Goal: Task Accomplishment & Management: Use online tool/utility

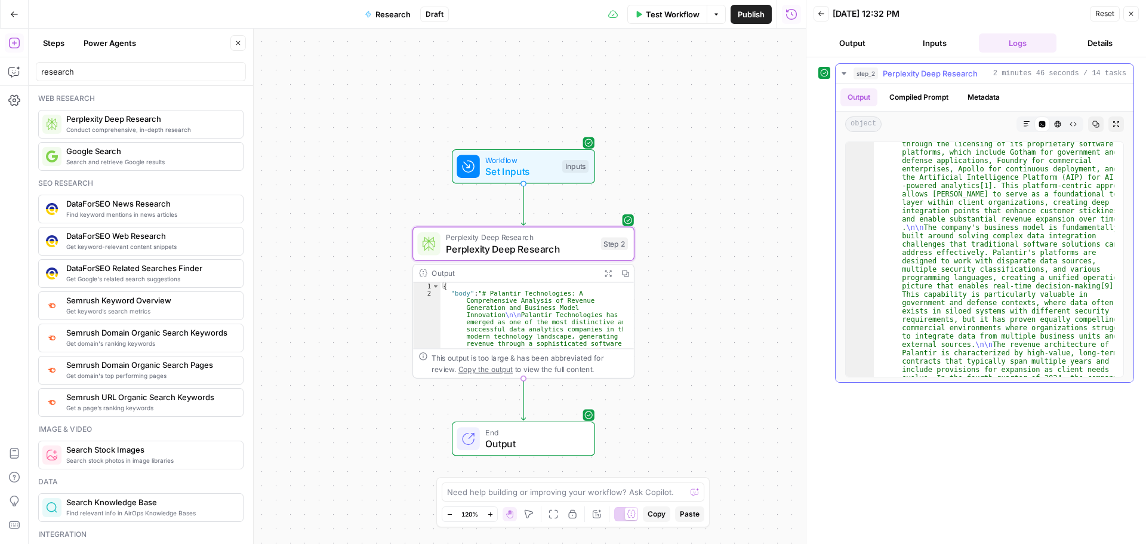
scroll to position [537, 0]
click at [1022, 124] on span "Markdown" at bounding box center [1022, 124] width 1 height 1
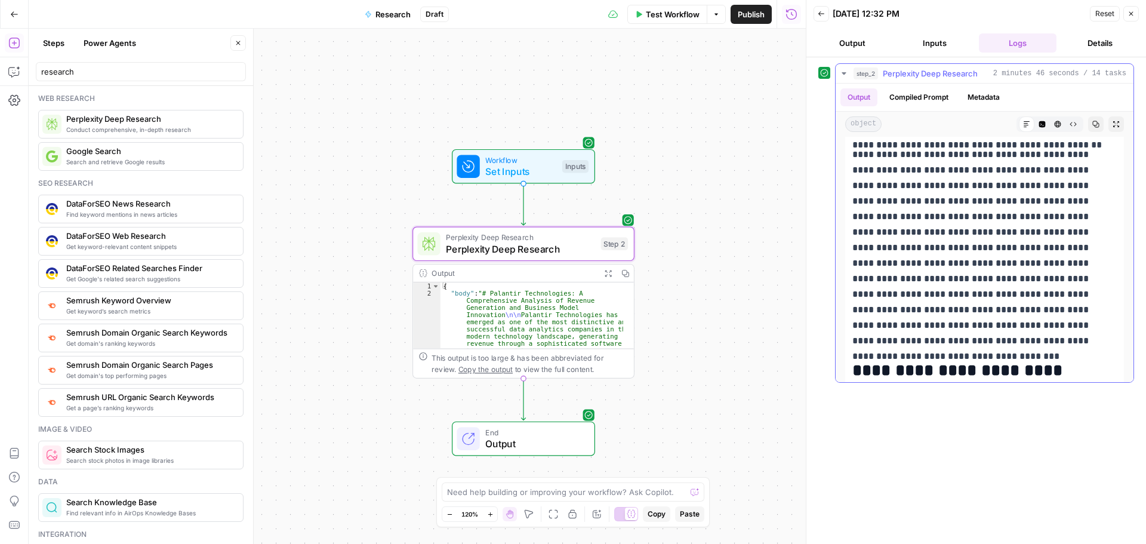
scroll to position [3939, 0]
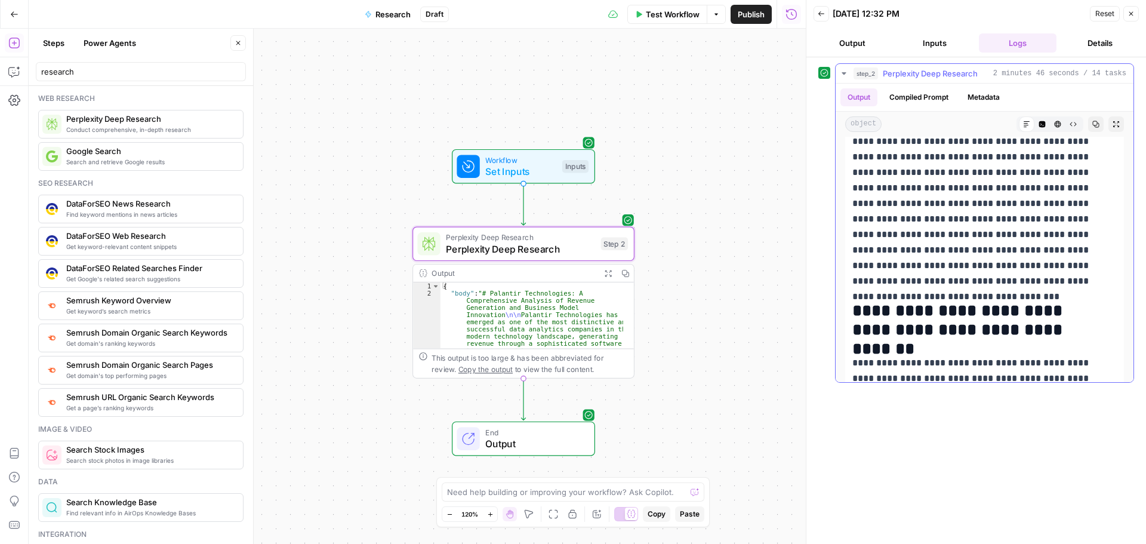
click at [1088, 128] on button "Copy" at bounding box center [1096, 124] width 16 height 16
click at [725, 144] on div "Workflow Set Inputs Inputs Perplexity Deep Research Perplexity Deep Research St…" at bounding box center [417, 286] width 777 height 515
click at [10, 11] on icon "button" at bounding box center [14, 14] width 8 height 8
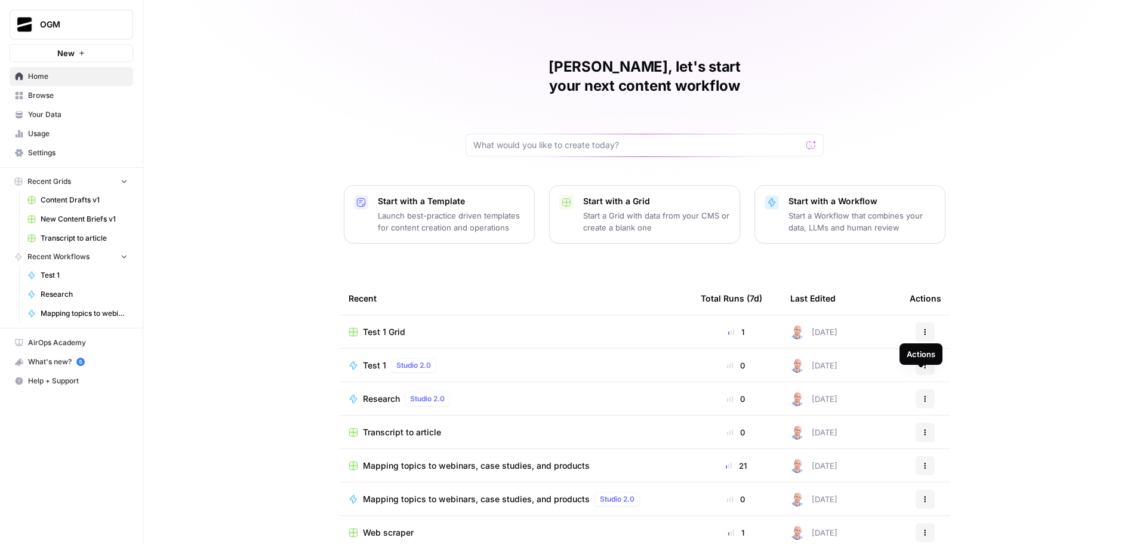
click at [922, 395] on icon "button" at bounding box center [925, 398] width 7 height 7
click at [954, 428] on button "Delete" at bounding box center [978, 434] width 123 height 17
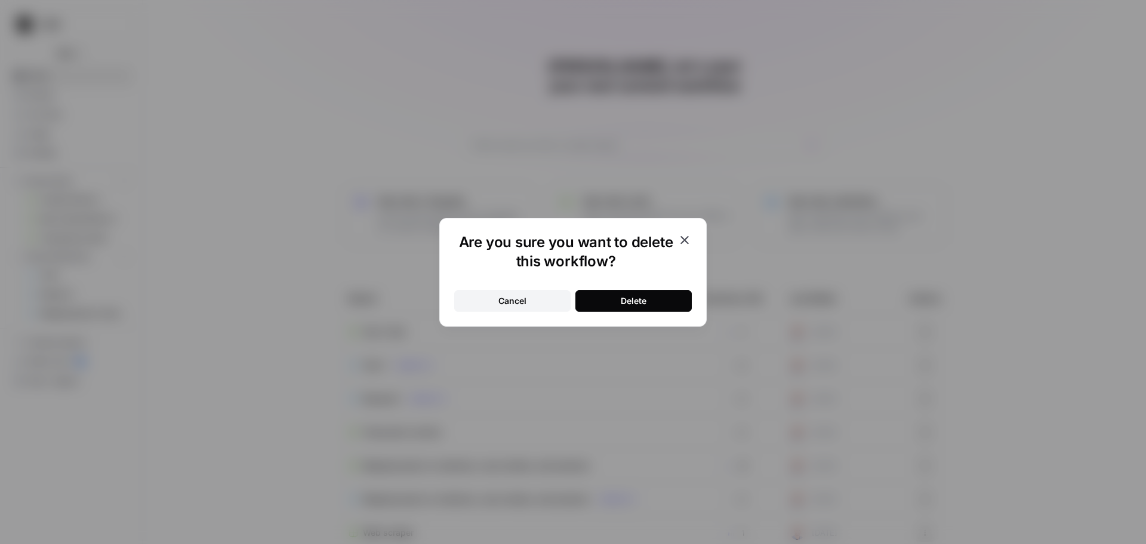
click at [642, 300] on div "Delete" at bounding box center [634, 301] width 26 height 12
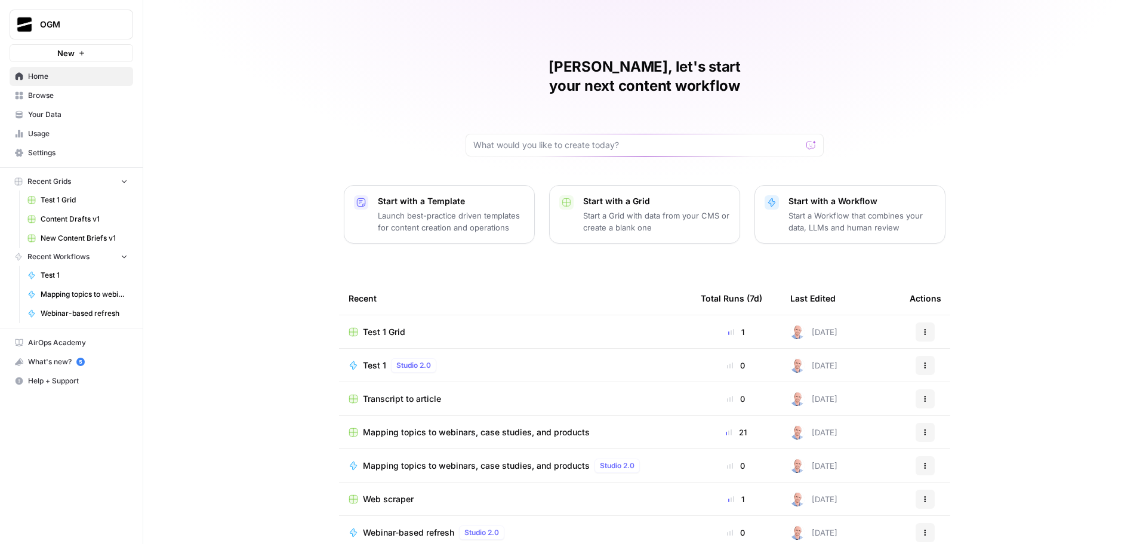
click at [59, 112] on span "Your Data" at bounding box center [78, 114] width 100 height 11
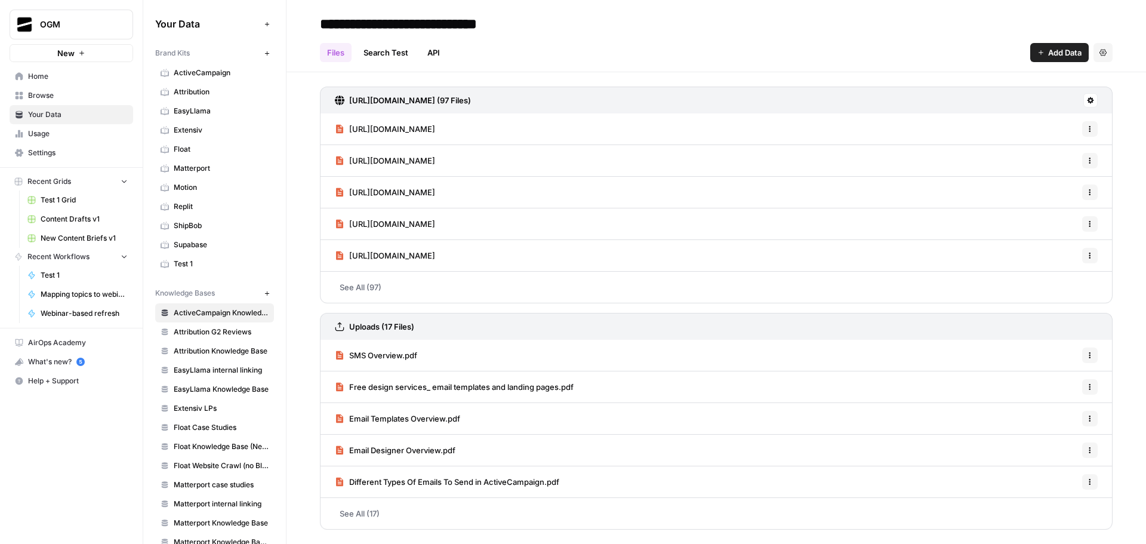
click at [203, 266] on span "Test 1" at bounding box center [221, 263] width 95 height 11
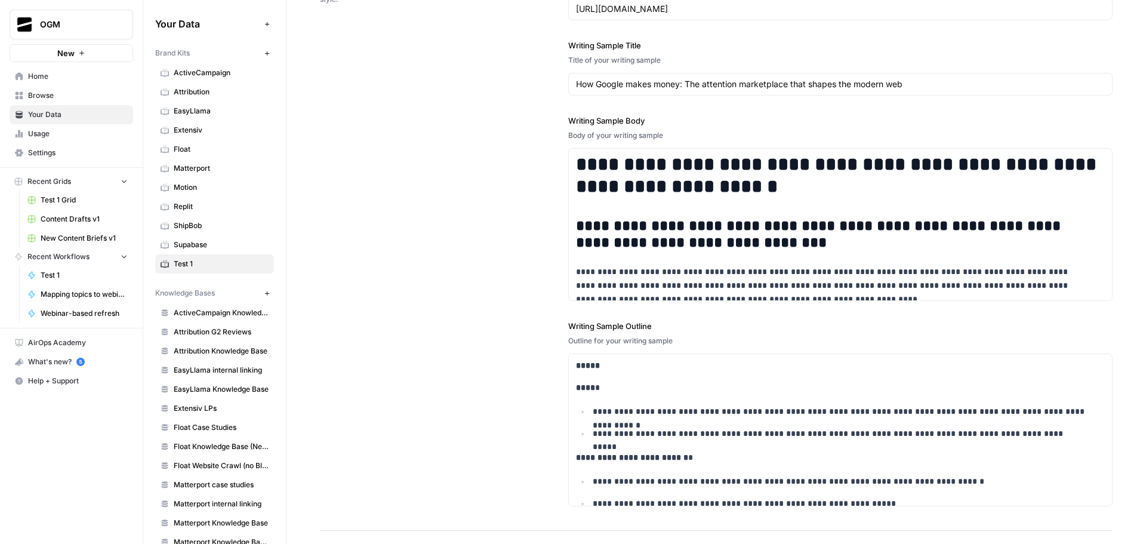
scroll to position [1751, 0]
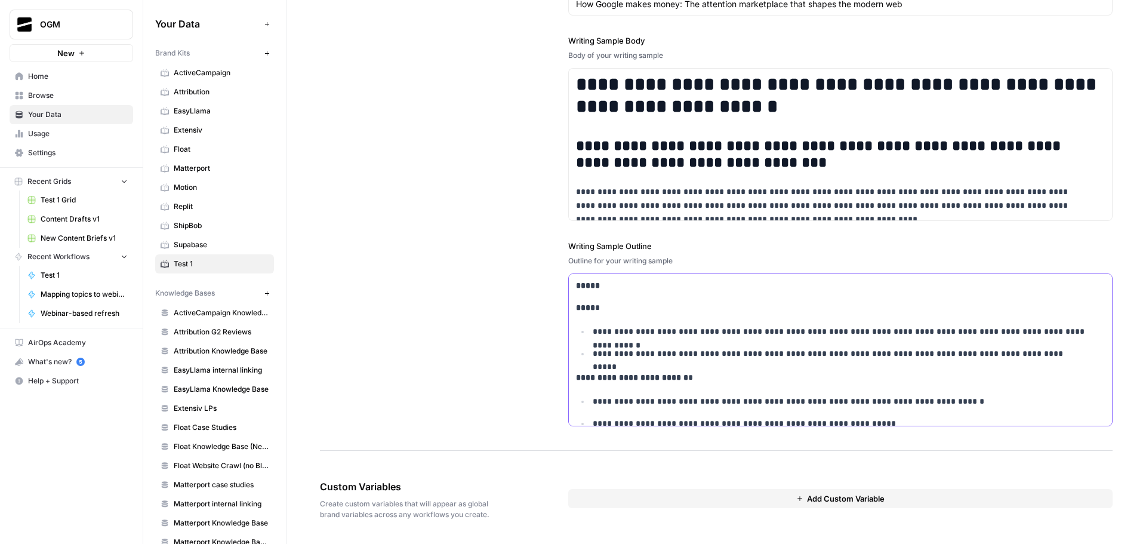
click at [620, 325] on p "**********" at bounding box center [841, 332] width 497 height 14
copy div "**********"
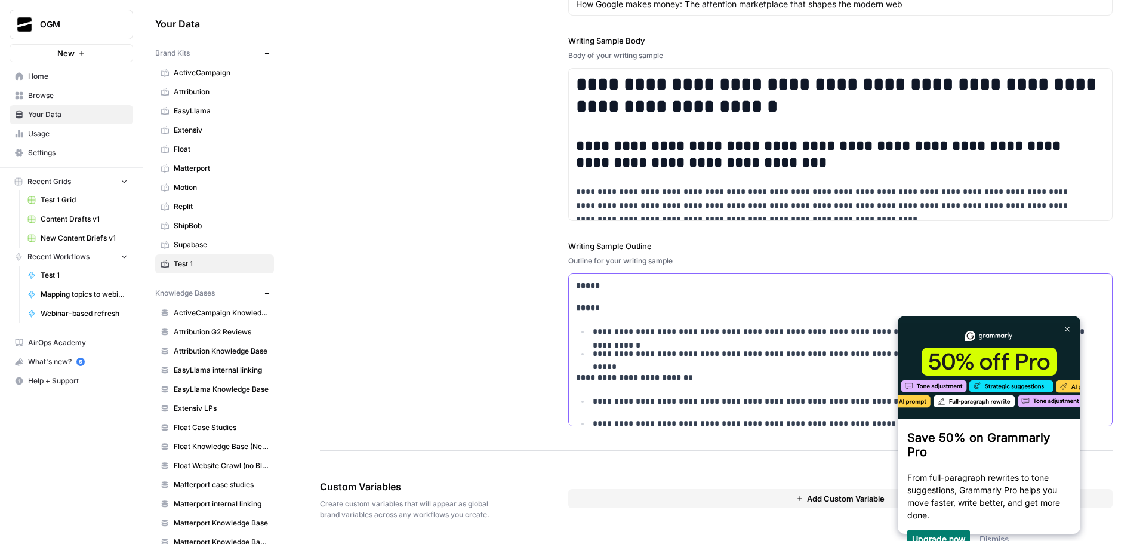
scroll to position [0, 0]
click at [662, 340] on ul "**********" at bounding box center [840, 343] width 529 height 36
click at [1062, 330] on link at bounding box center [1067, 328] width 19 height 19
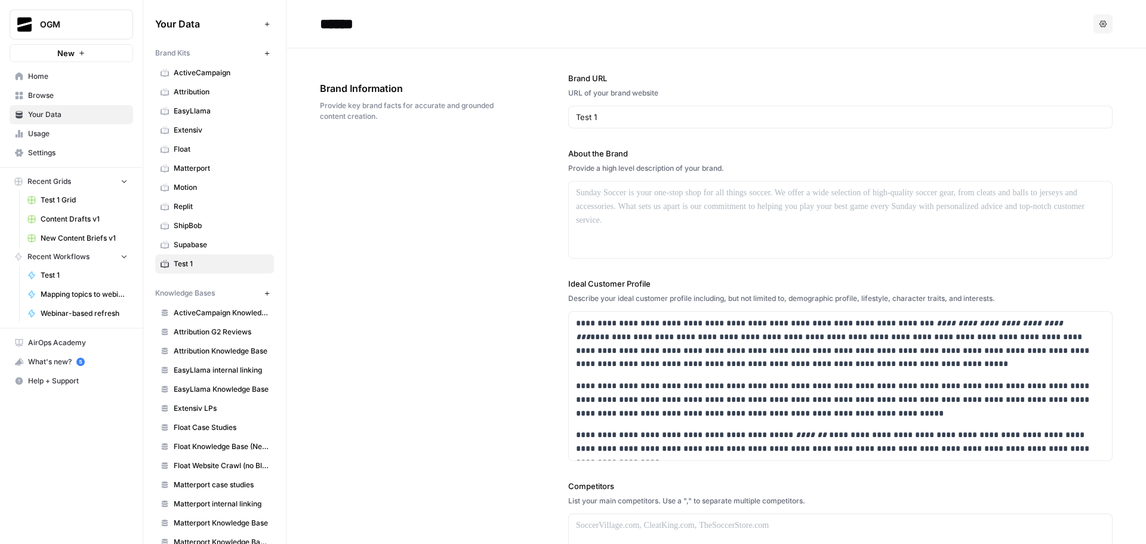
click at [193, 247] on span "Supabase" at bounding box center [221, 244] width 95 height 11
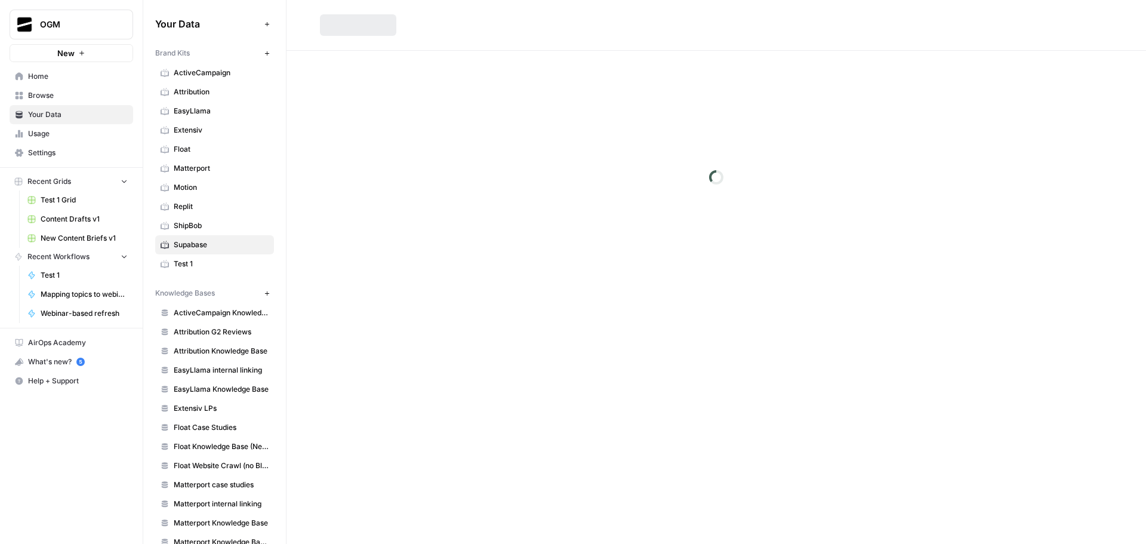
click at [193, 266] on span "Test 1" at bounding box center [221, 263] width 95 height 11
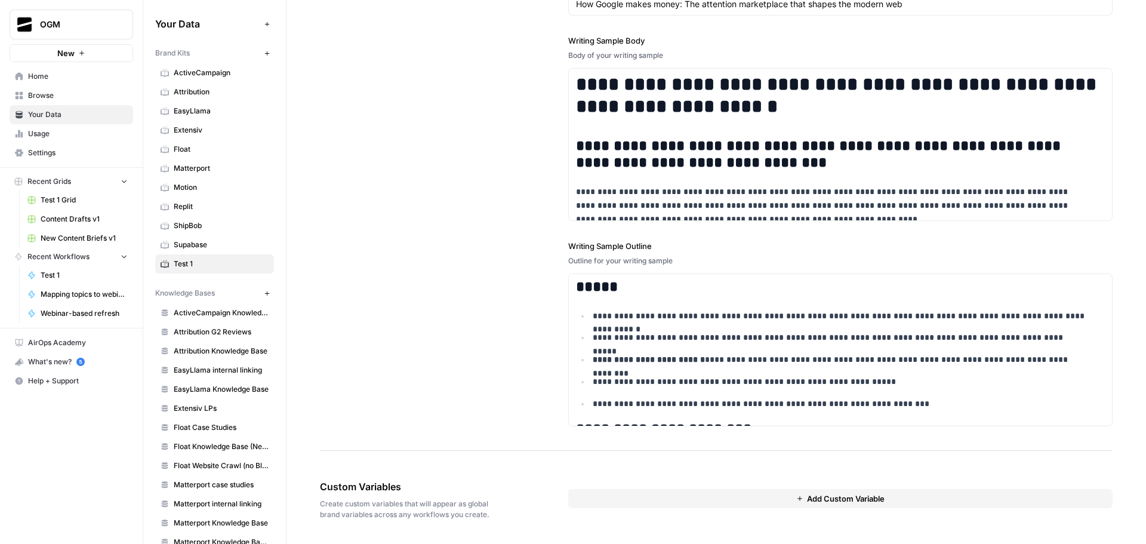
scroll to position [1512, 0]
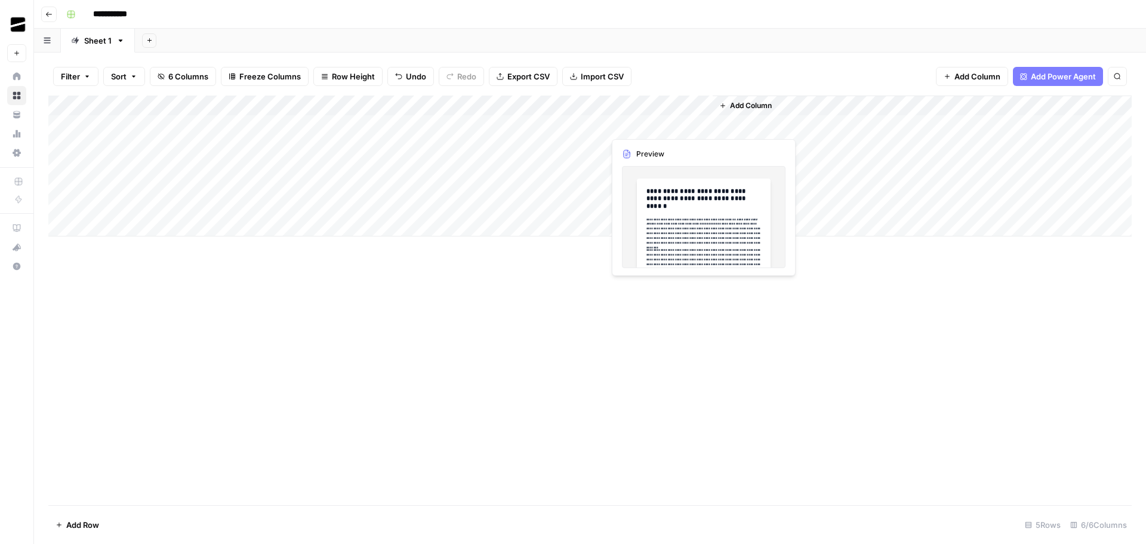
click at [701, 124] on div "Add Column" at bounding box center [589, 165] width 1083 height 141
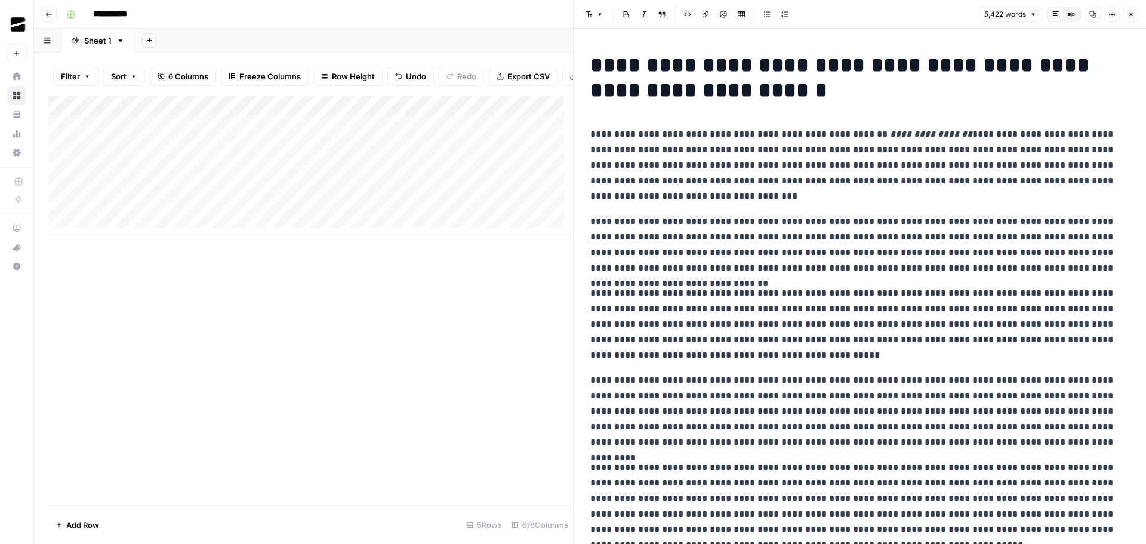
click at [1130, 15] on icon "button" at bounding box center [1130, 14] width 7 height 7
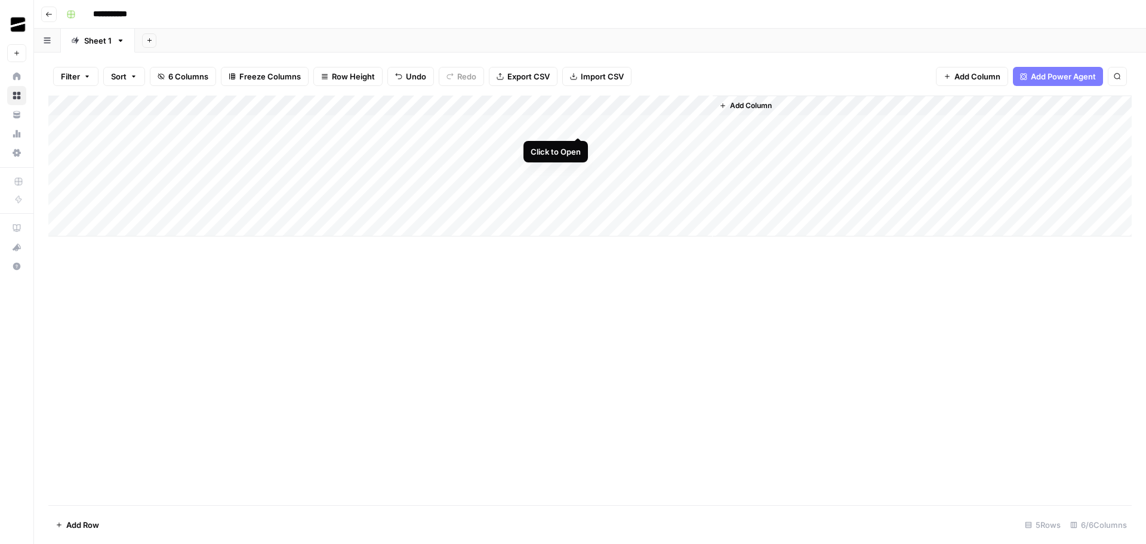
click at [580, 122] on div "Add Column" at bounding box center [589, 165] width 1083 height 141
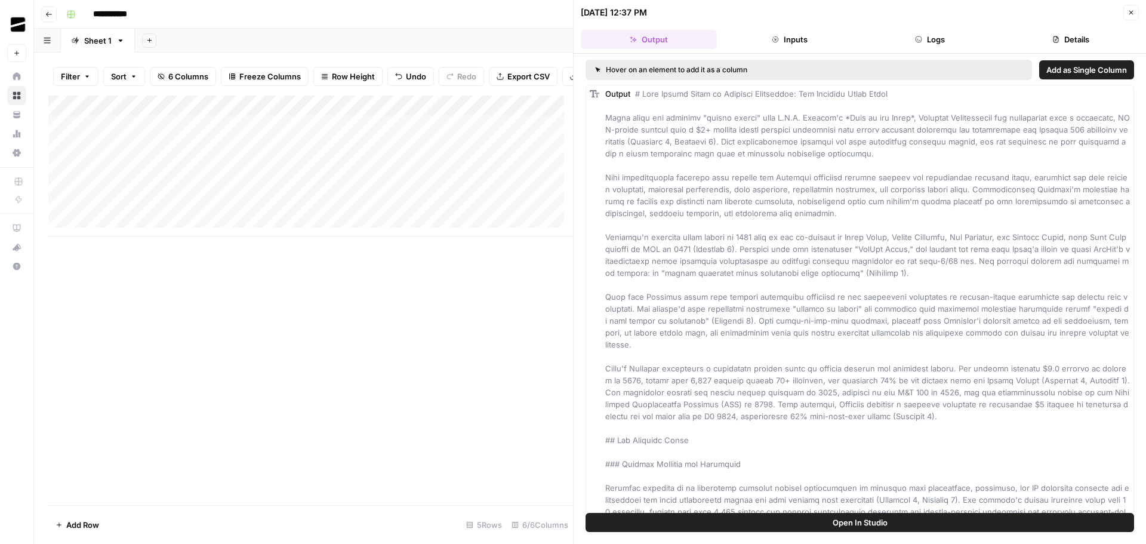
click at [1136, 11] on button "Close" at bounding box center [1131, 13] width 16 height 16
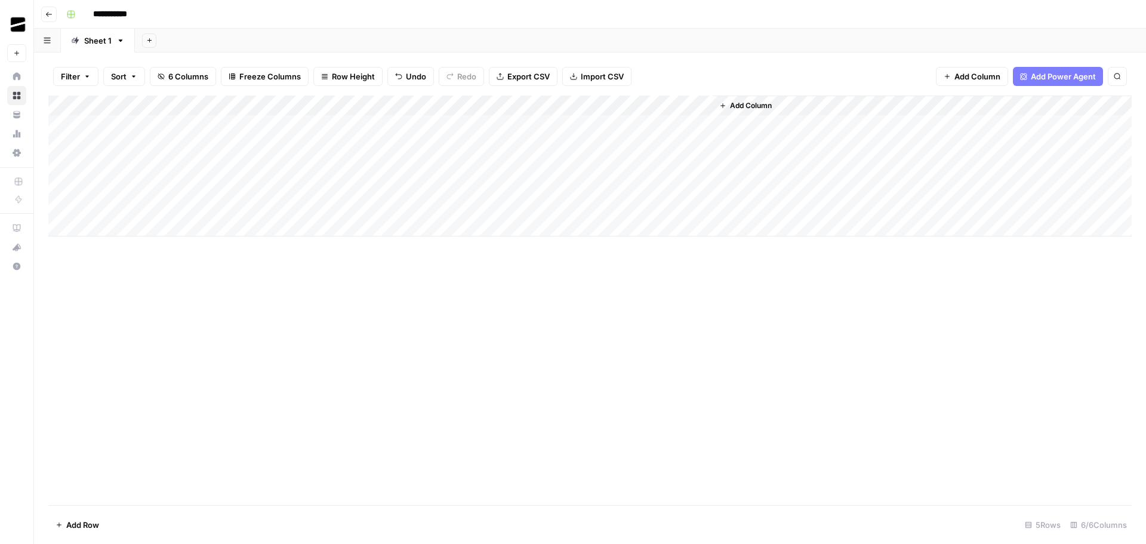
click at [701, 127] on div "Add Column" at bounding box center [589, 165] width 1083 height 141
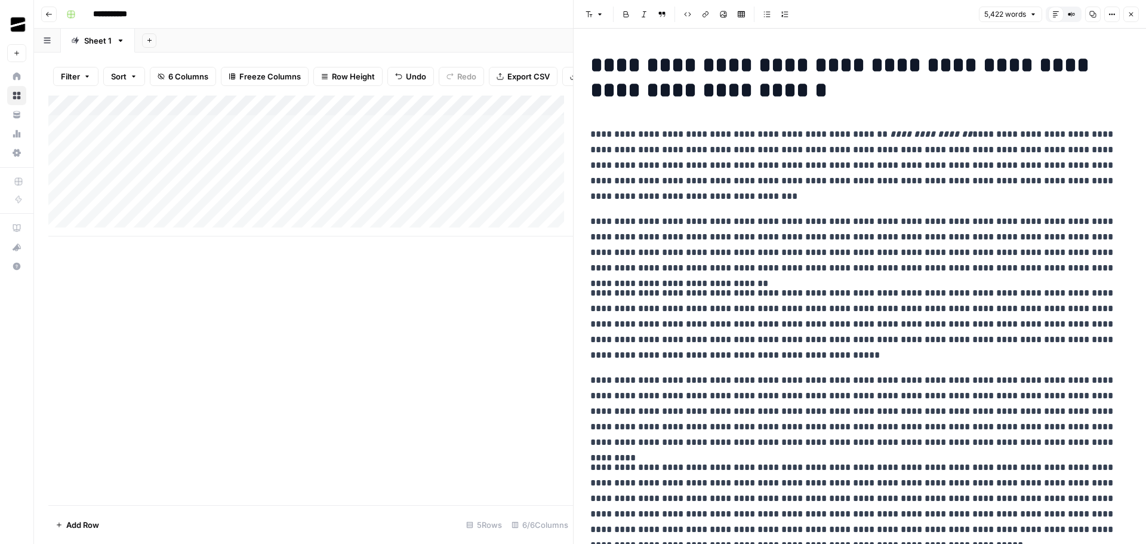
scroll to position [60, 0]
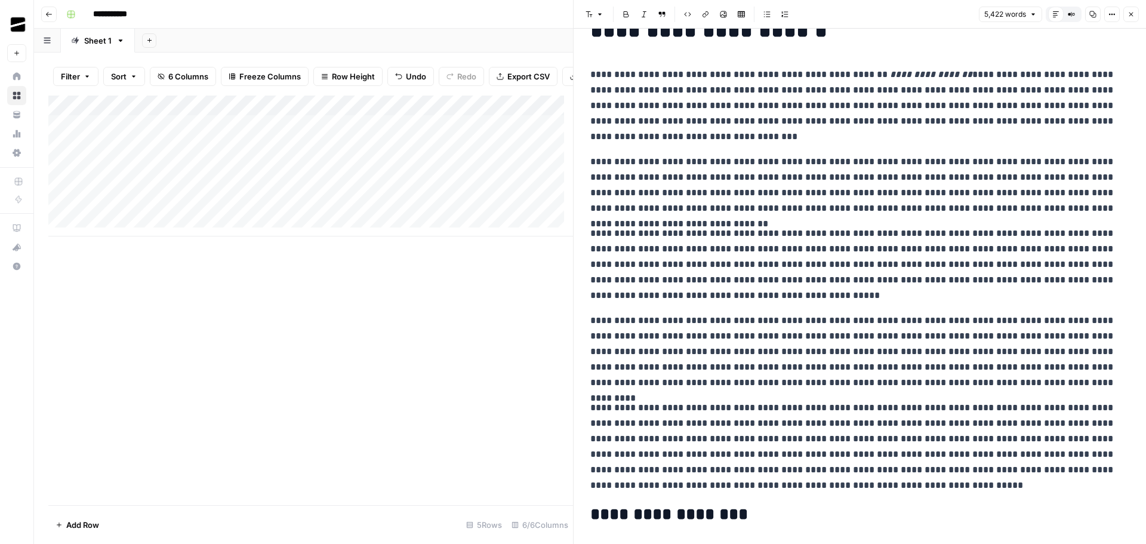
click at [1128, 8] on button "Close" at bounding box center [1131, 15] width 16 height 16
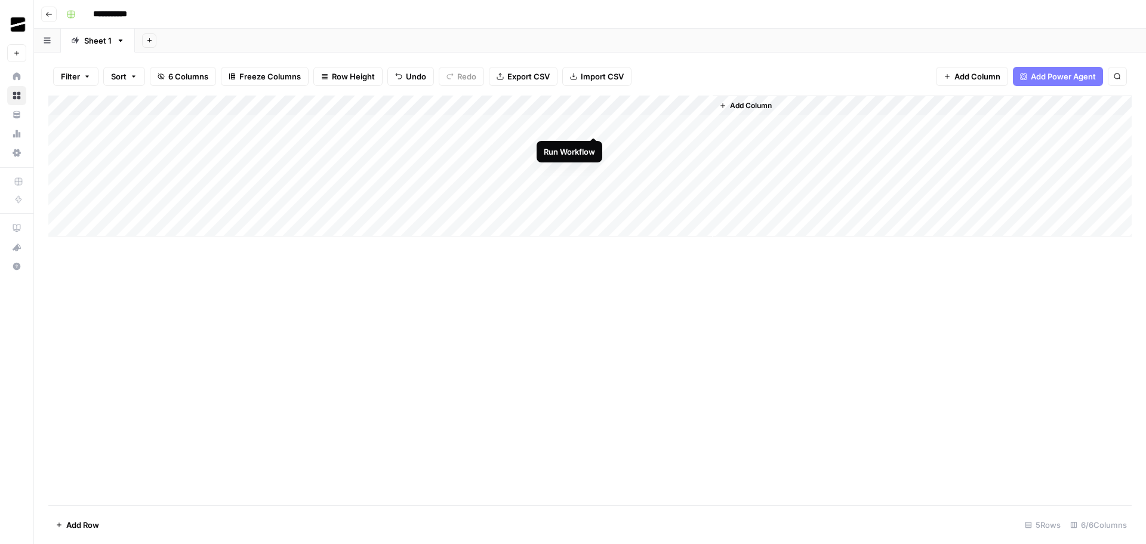
click at [593, 124] on div "Add Column" at bounding box center [589, 165] width 1083 height 141
click at [591, 125] on div "Add Column" at bounding box center [589, 165] width 1083 height 141
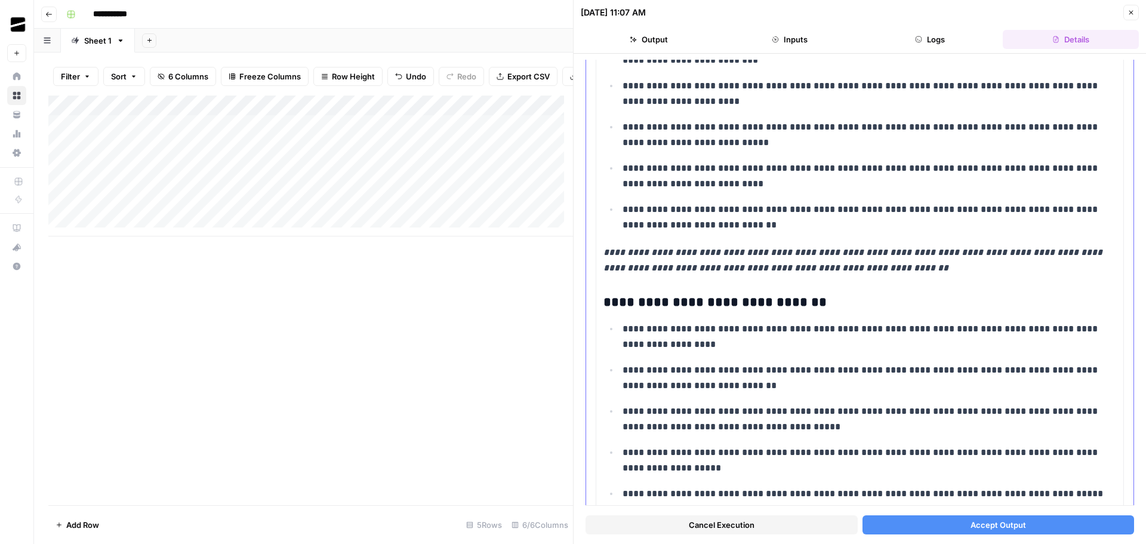
scroll to position [1910, 0]
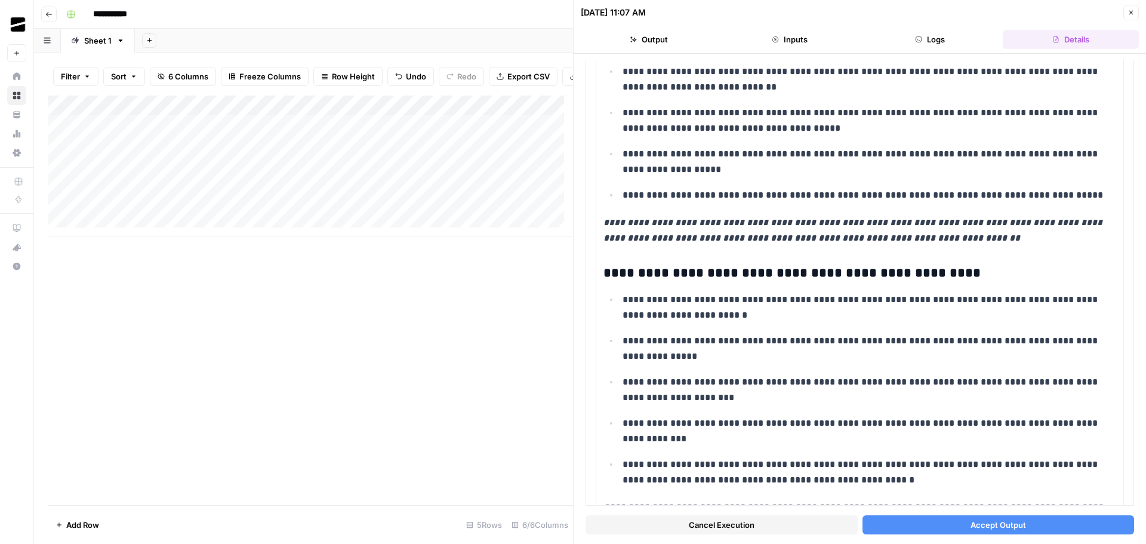
click at [1135, 16] on button "Close" at bounding box center [1131, 13] width 16 height 16
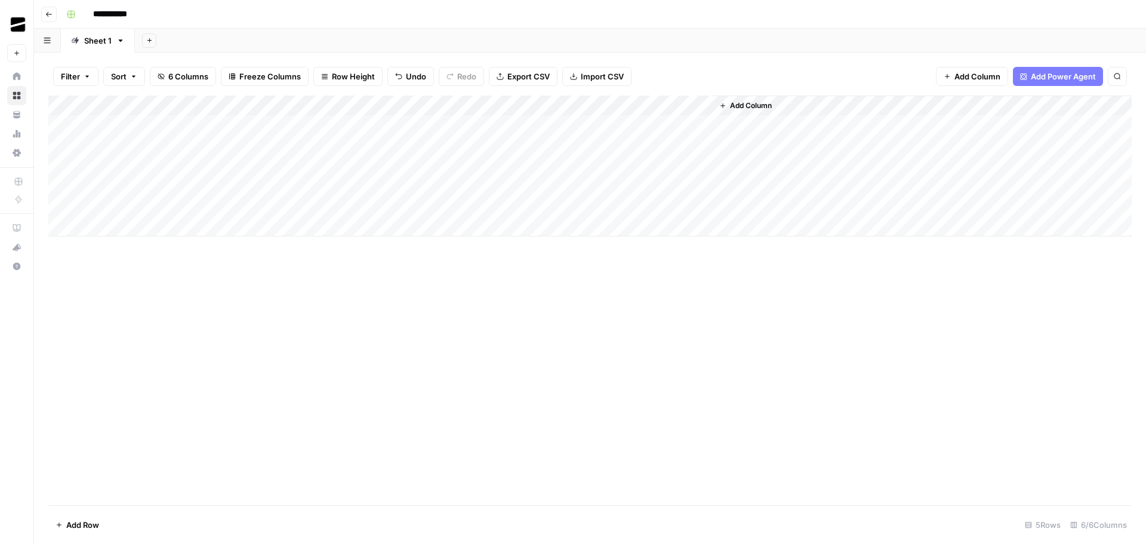
click at [582, 106] on div "Add Column" at bounding box center [589, 165] width 1083 height 141
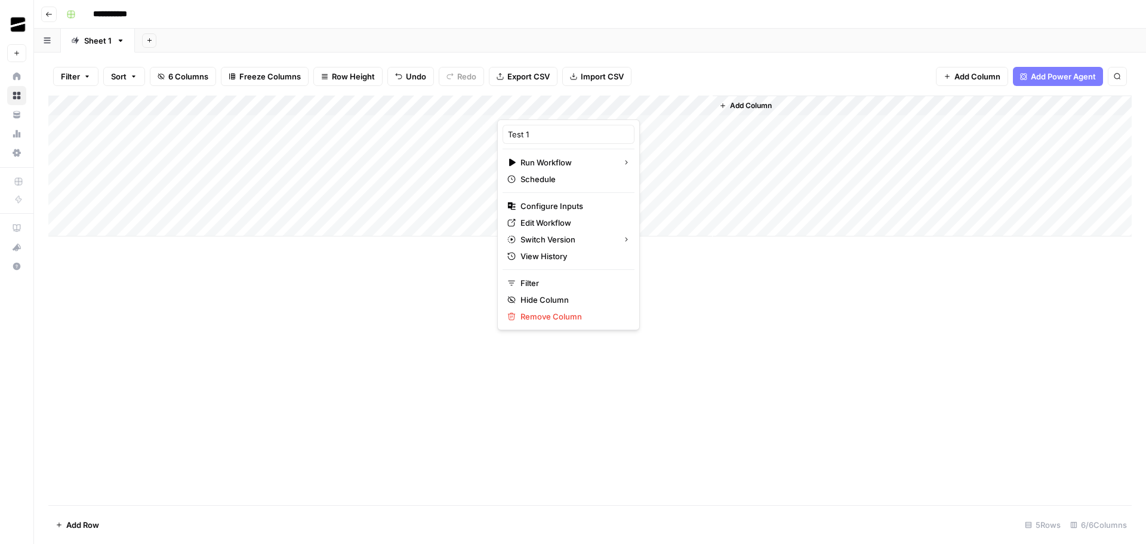
drag, startPoint x: 428, startPoint y: 316, endPoint x: 439, endPoint y: 241, distance: 76.1
click at [428, 315] on div "Add Column" at bounding box center [589, 299] width 1083 height 409
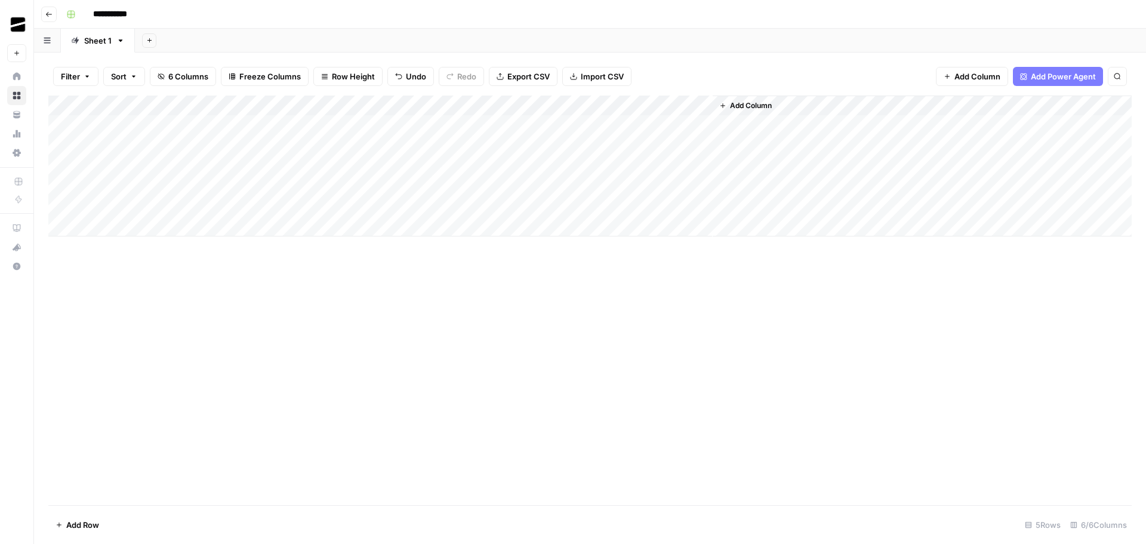
click at [591, 124] on div "Add Column" at bounding box center [589, 165] width 1083 height 141
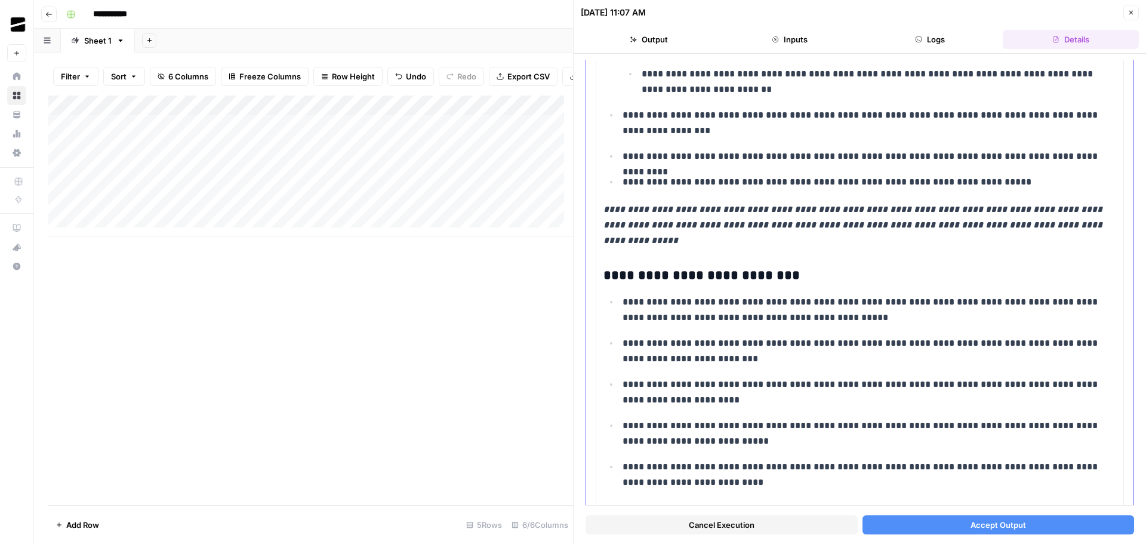
scroll to position [1492, 0]
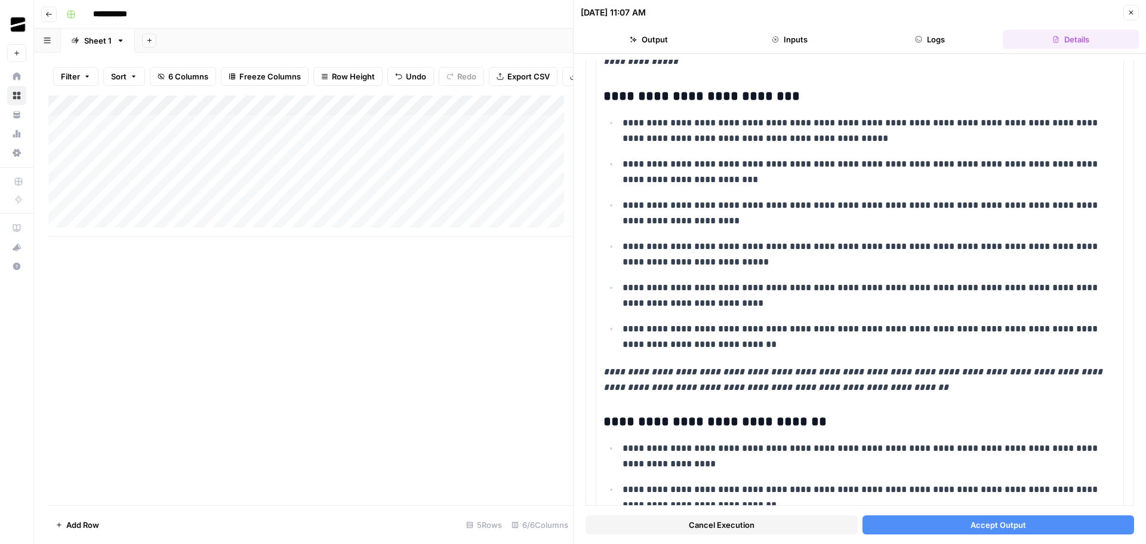
click at [1132, 11] on icon "button" at bounding box center [1130, 12] width 7 height 7
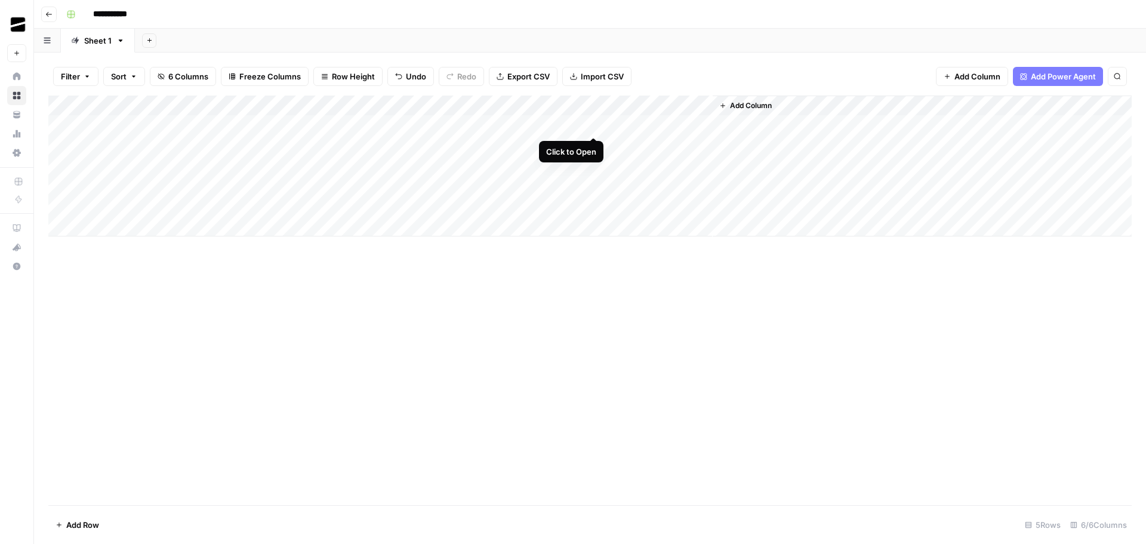
click at [591, 126] on div "Add Column" at bounding box center [589, 165] width 1083 height 141
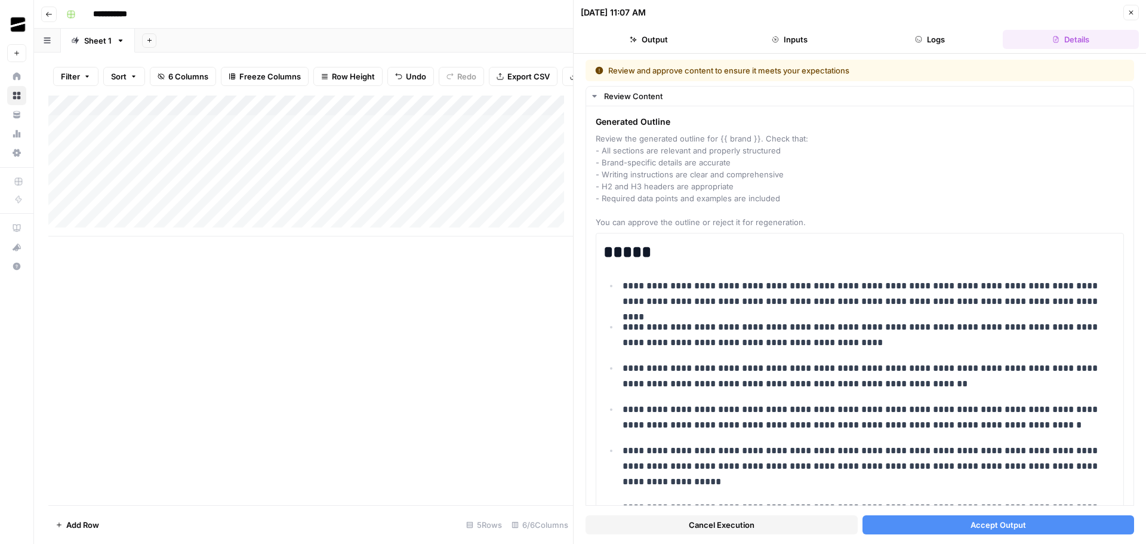
click at [738, 523] on span "Cancel Execution" at bounding box center [722, 525] width 66 height 12
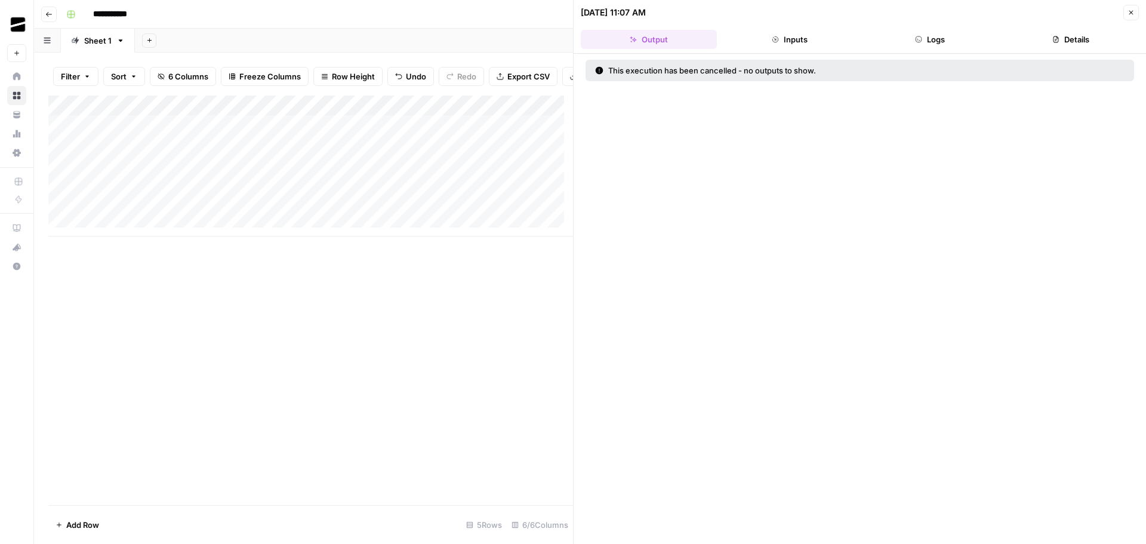
click at [1133, 16] on icon "button" at bounding box center [1130, 12] width 7 height 7
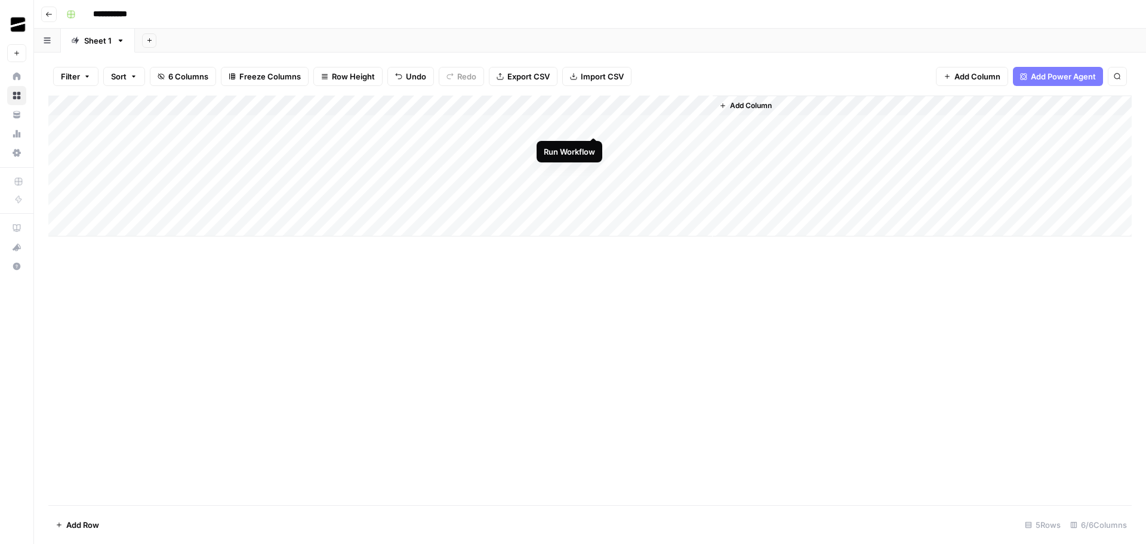
click at [595, 126] on div "Add Column" at bounding box center [589, 165] width 1083 height 141
click at [594, 125] on div "Add Column" at bounding box center [589, 165] width 1083 height 141
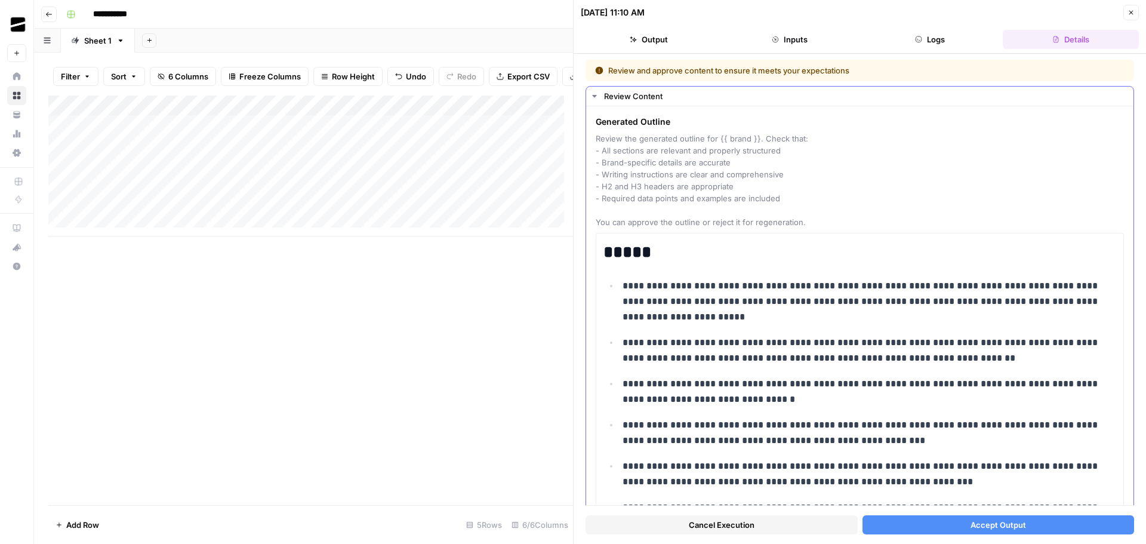
scroll to position [60, 0]
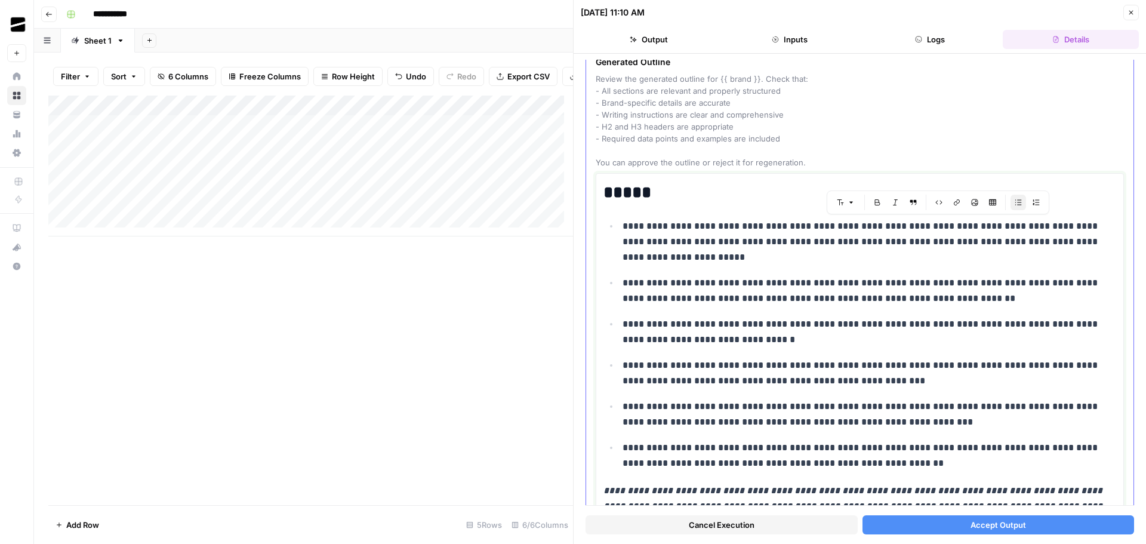
drag, startPoint x: 812, startPoint y: 227, endPoint x: 1065, endPoint y: 230, distance: 252.5
click at [1065, 230] on p "**********" at bounding box center [864, 241] width 485 height 47
click at [1134, 10] on icon "button" at bounding box center [1130, 12] width 7 height 7
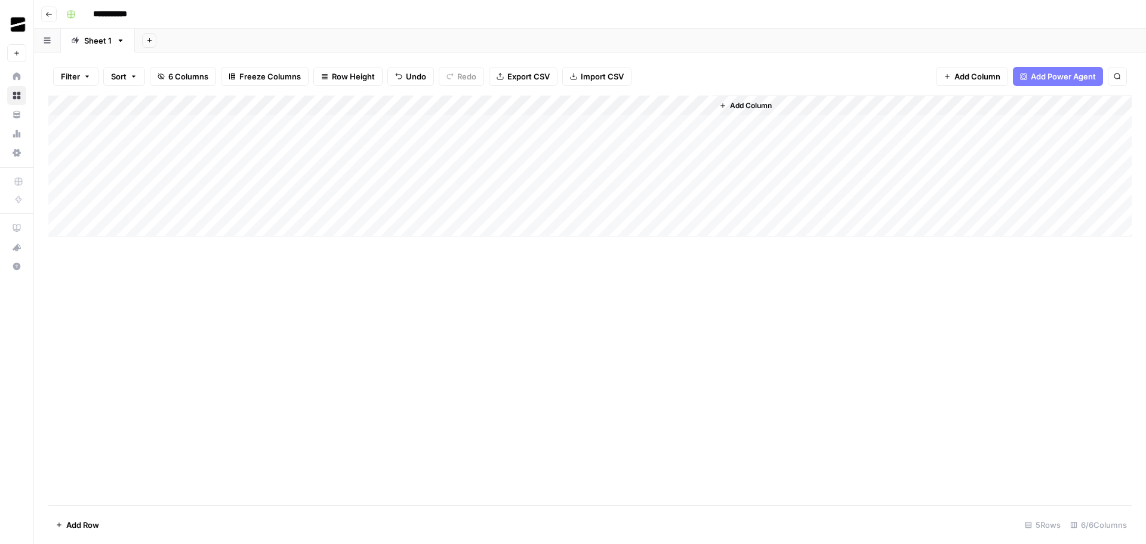
click at [590, 126] on div "Add Column" at bounding box center [589, 165] width 1083 height 141
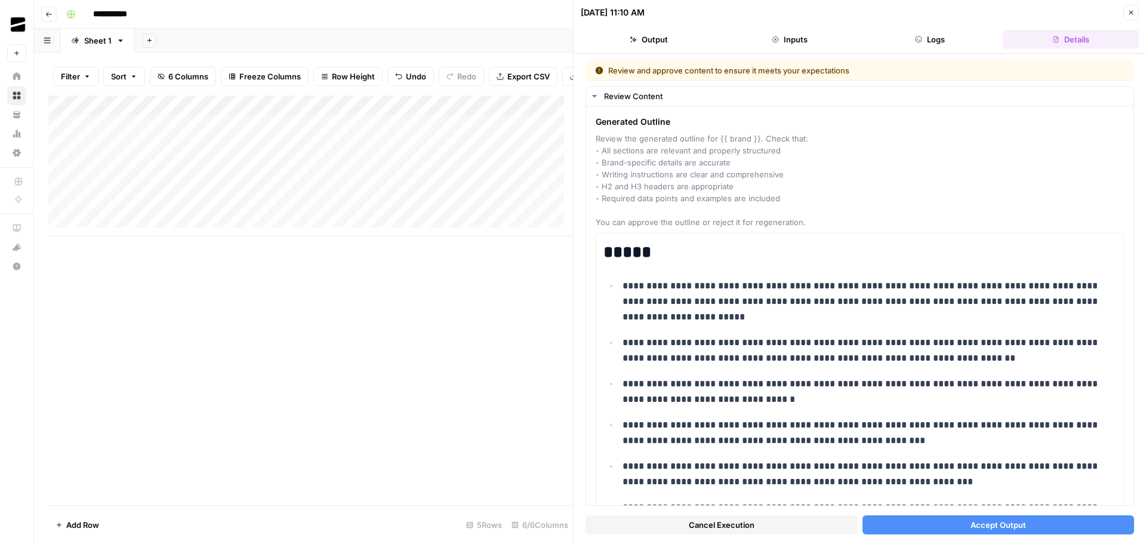
click at [776, 526] on button "Cancel Execution" at bounding box center [721, 524] width 272 height 19
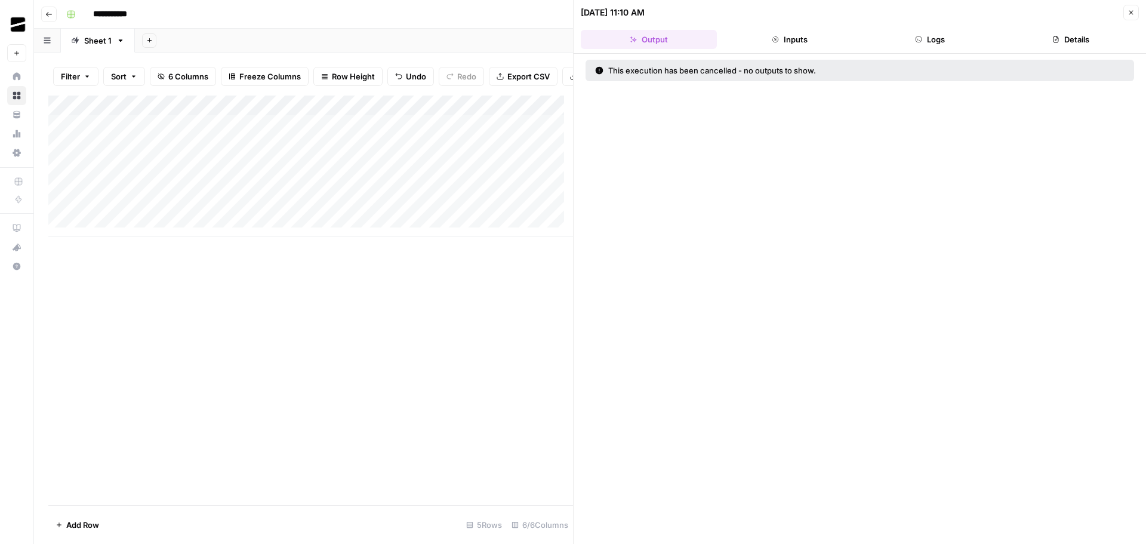
click at [1136, 11] on button "Close" at bounding box center [1131, 13] width 16 height 16
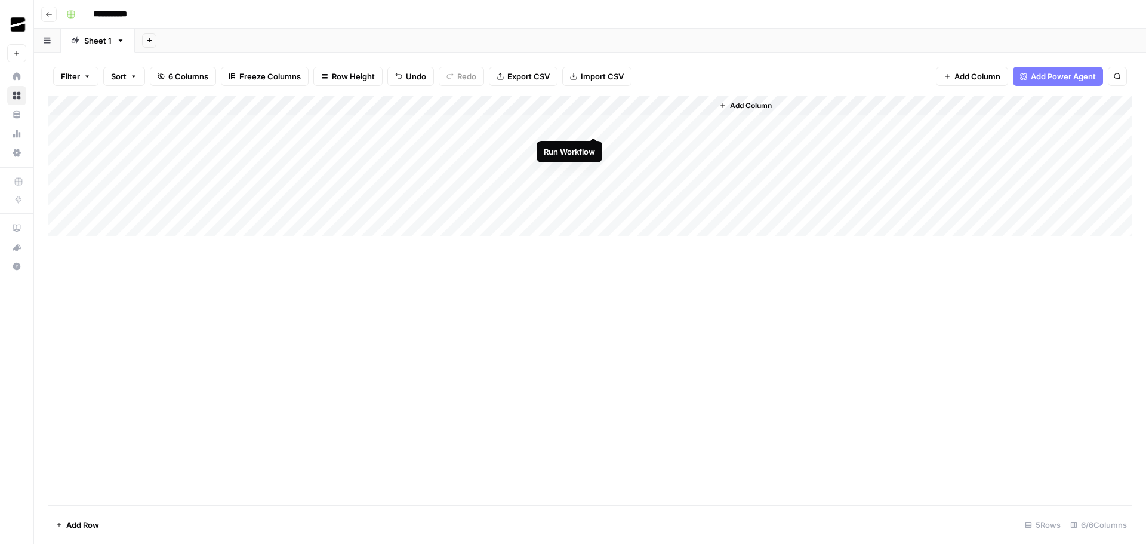
click at [590, 126] on div "Add Column" at bounding box center [589, 165] width 1083 height 141
click at [591, 125] on div "Add Column" at bounding box center [589, 165] width 1083 height 141
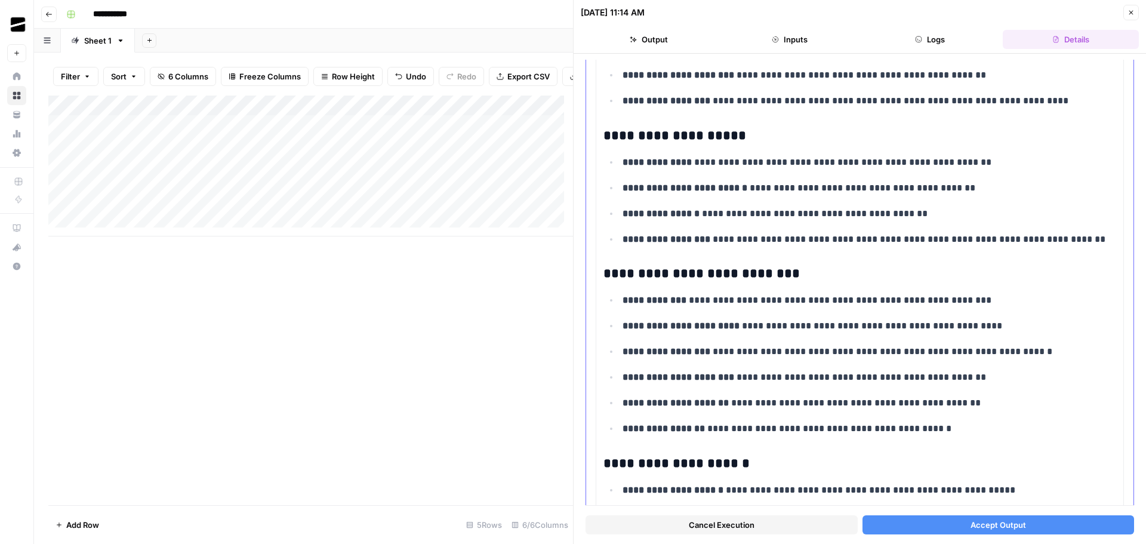
scroll to position [3970, 0]
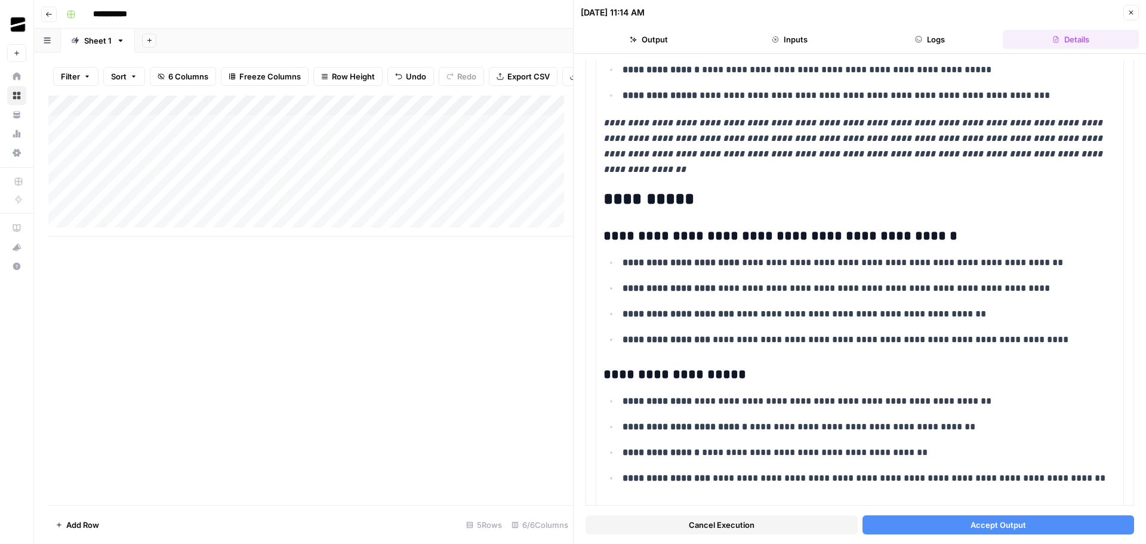
click at [725, 526] on span "Cancel Execution" at bounding box center [722, 525] width 66 height 12
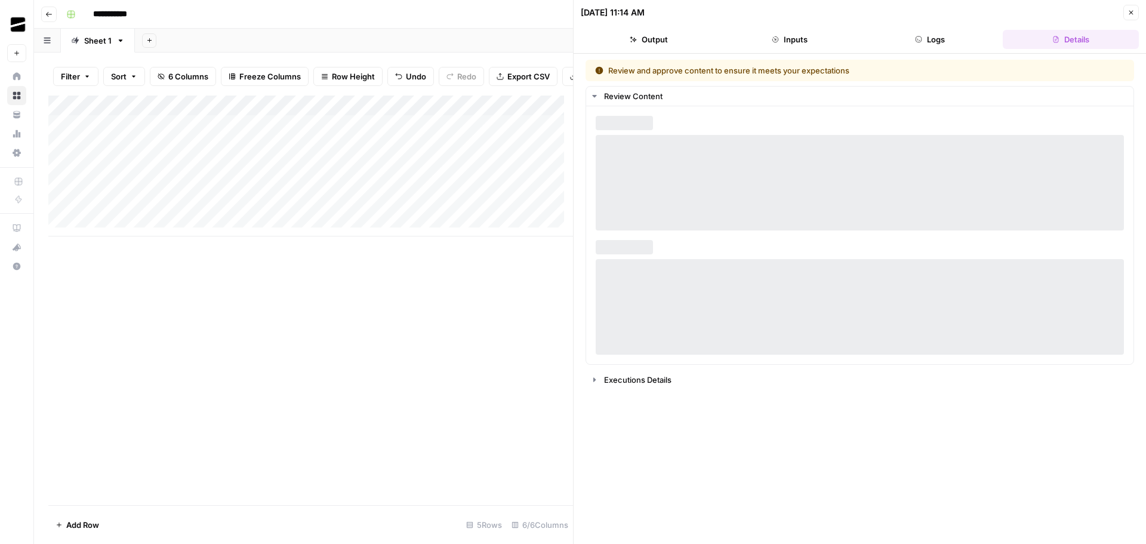
click at [1136, 13] on button "Close" at bounding box center [1131, 13] width 16 height 16
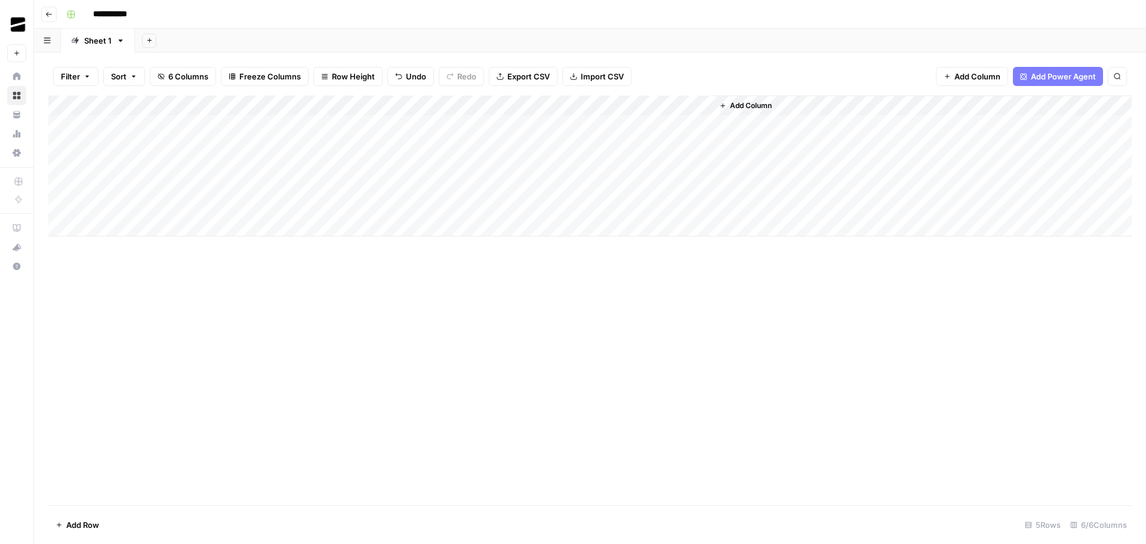
click at [593, 124] on div "Add Column" at bounding box center [589, 165] width 1083 height 141
click at [594, 127] on div "Add Column" at bounding box center [589, 165] width 1083 height 141
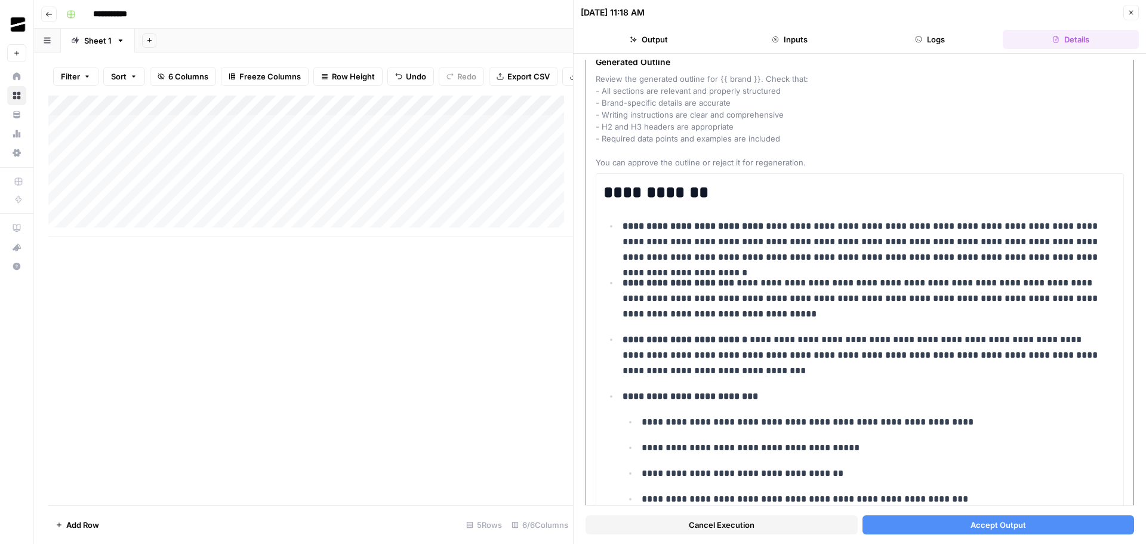
scroll to position [179, 0]
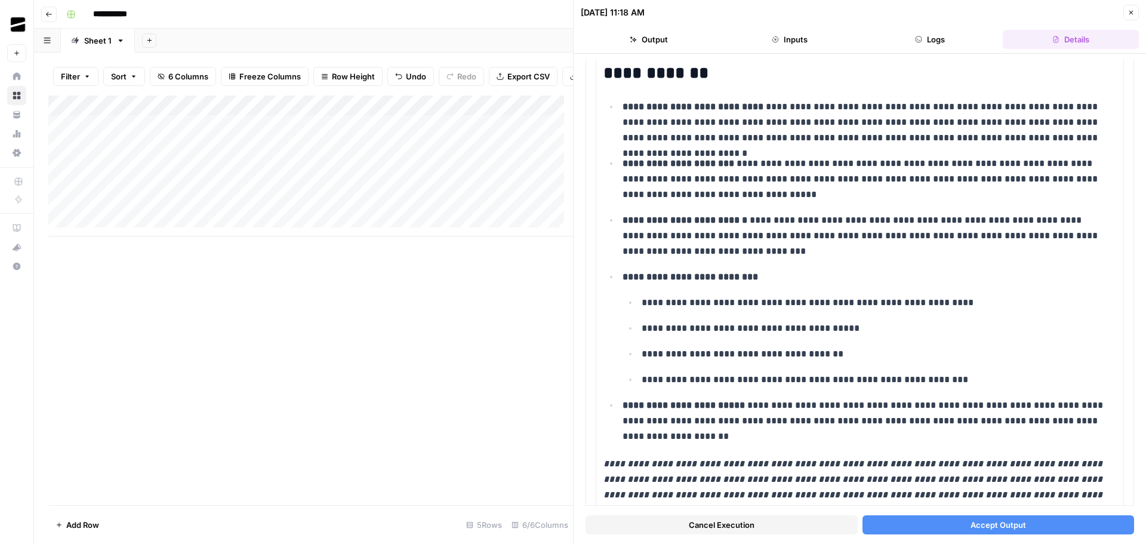
click at [723, 525] on span "Cancel Execution" at bounding box center [722, 525] width 66 height 12
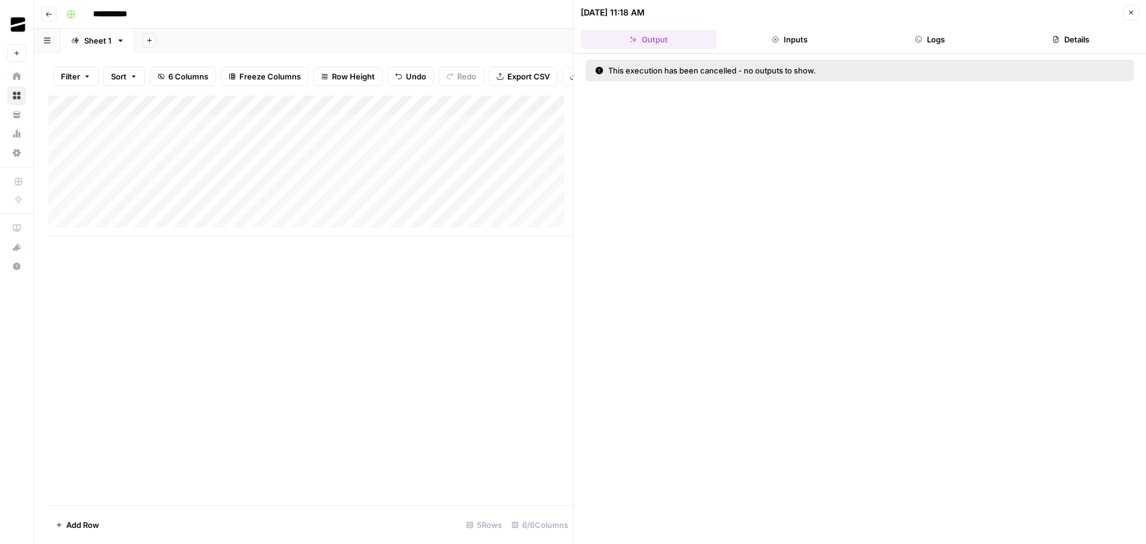
click at [1135, 8] on button "Close" at bounding box center [1131, 13] width 16 height 16
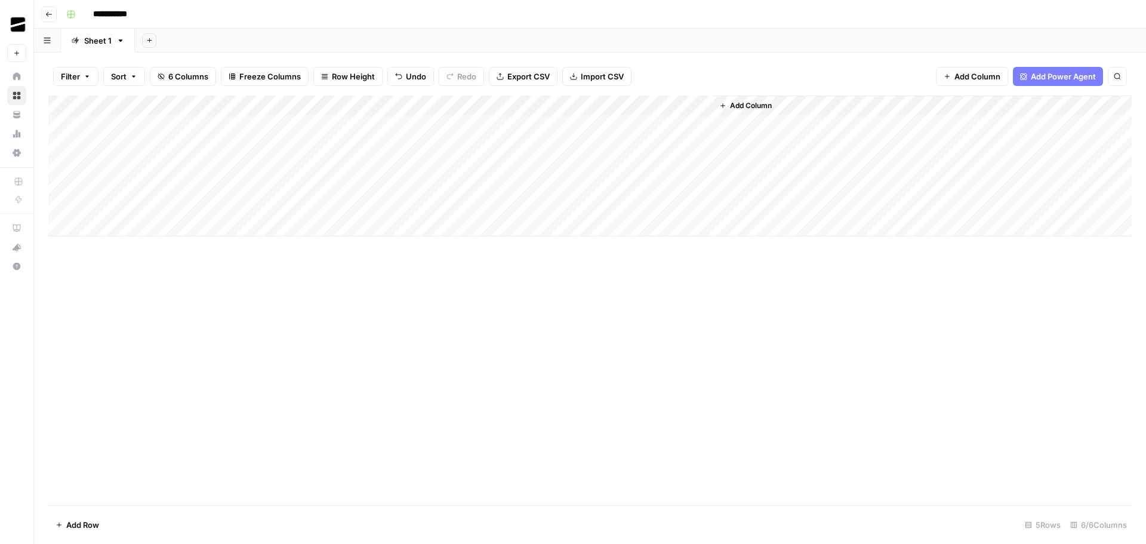
click at [593, 124] on div "Add Column" at bounding box center [589, 165] width 1083 height 141
click at [572, 146] on div "Add Column" at bounding box center [589, 165] width 1083 height 141
click at [1129, 491] on icon "close" at bounding box center [1129, 493] width 8 height 10
drag, startPoint x: 130, startPoint y: 122, endPoint x: 408, endPoint y: 125, distance: 278.1
click at [408, 125] on div "Add Column" at bounding box center [589, 165] width 1083 height 141
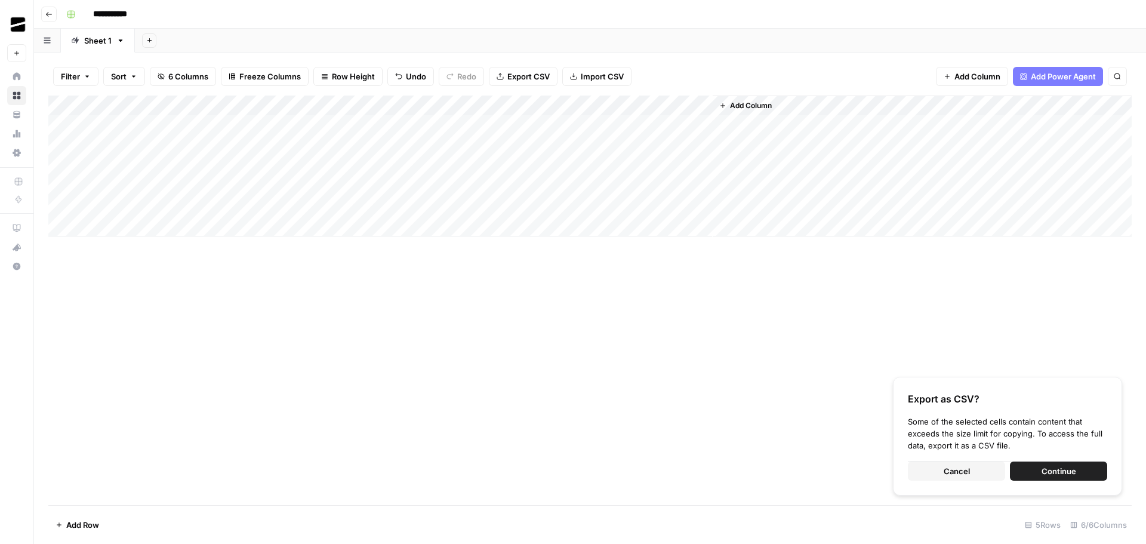
click at [143, 139] on div "Add Column" at bounding box center [589, 165] width 1083 height 141
drag, startPoint x: 152, startPoint y: 127, endPoint x: 436, endPoint y: 125, distance: 284.7
click at [436, 125] on div "Add Column" at bounding box center [589, 165] width 1083 height 141
click at [124, 147] on div "Add Column" at bounding box center [589, 165] width 1083 height 141
click at [325, 302] on div "Add Column Export as CSV? Some of the selected cells contain content that excee…" at bounding box center [589, 299] width 1083 height 409
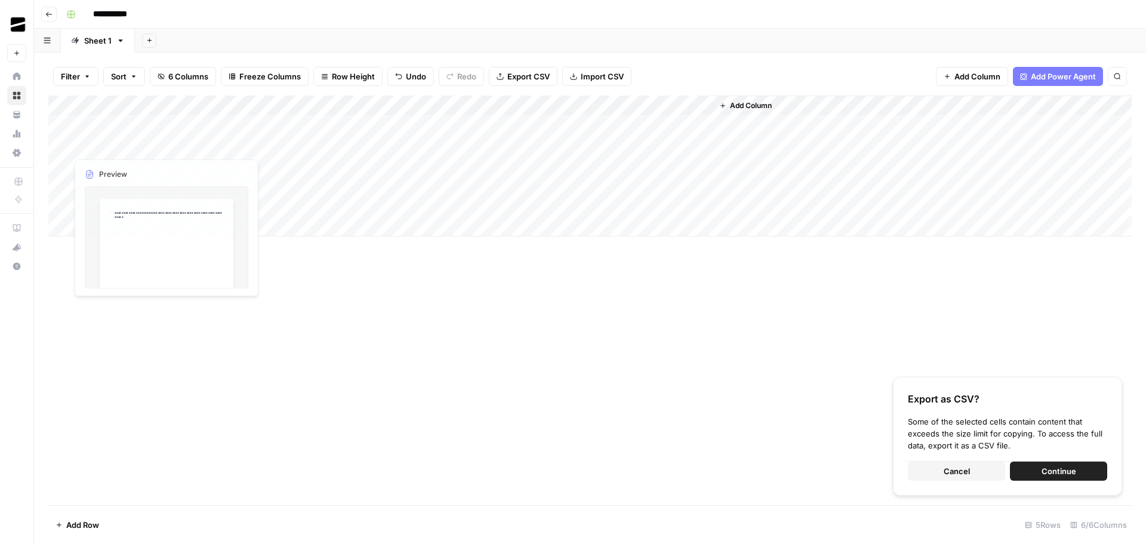
click at [117, 127] on div "Add Column" at bounding box center [589, 165] width 1083 height 141
drag, startPoint x: 172, startPoint y: 135, endPoint x: 173, endPoint y: 144, distance: 9.6
click at [173, 144] on div "Add Column" at bounding box center [589, 165] width 1083 height 141
drag, startPoint x: 363, startPoint y: 345, endPoint x: 212, endPoint y: 162, distance: 236.6
click at [362, 343] on div "Add Column Export as CSV? Some of the selected cells contain content that excee…" at bounding box center [589, 299] width 1083 height 409
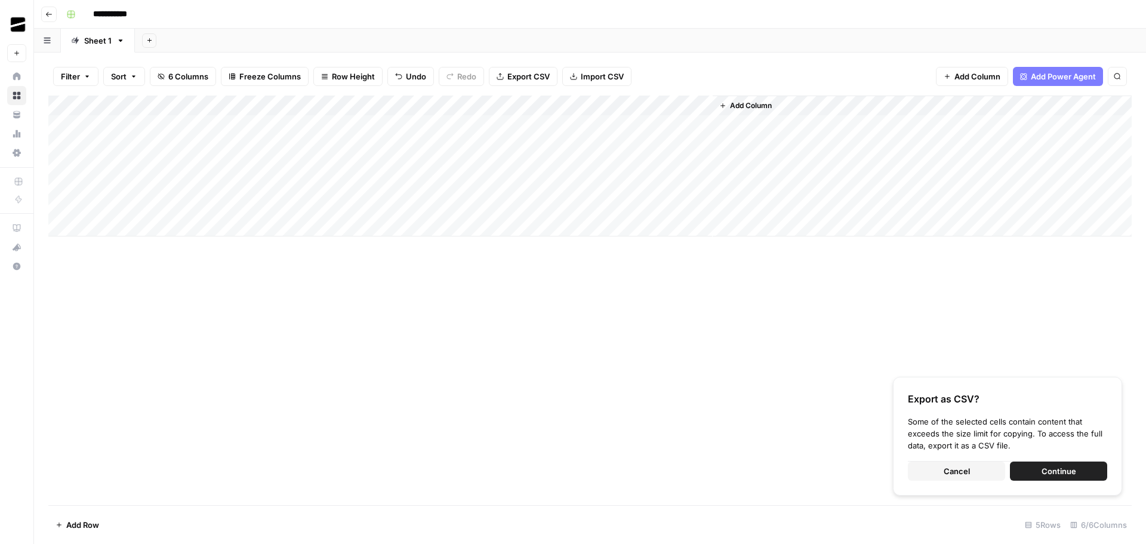
click at [130, 120] on div "Add Column" at bounding box center [589, 165] width 1083 height 141
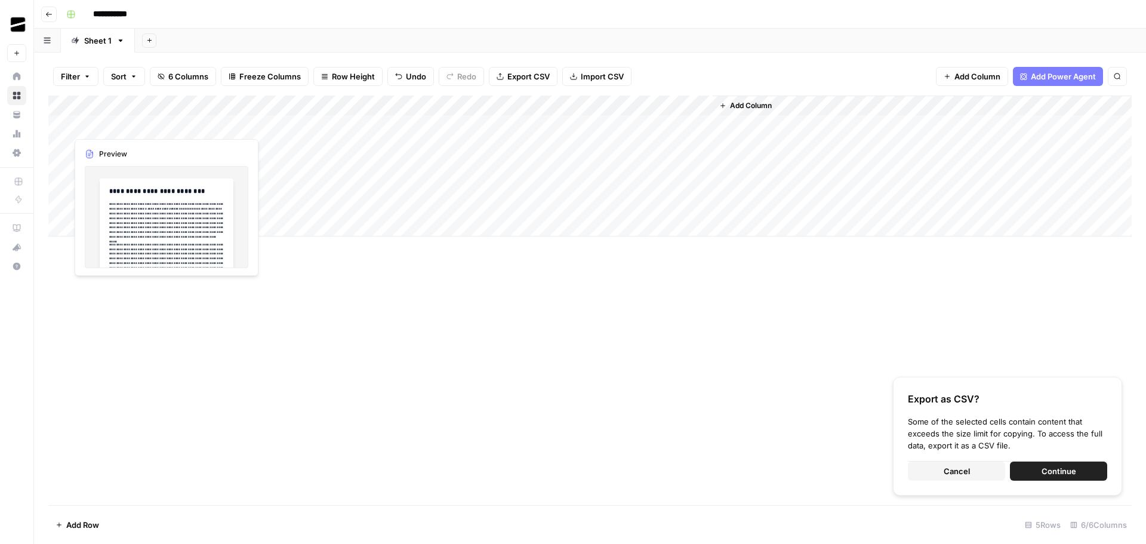
click at [130, 120] on div at bounding box center [121, 125] width 109 height 22
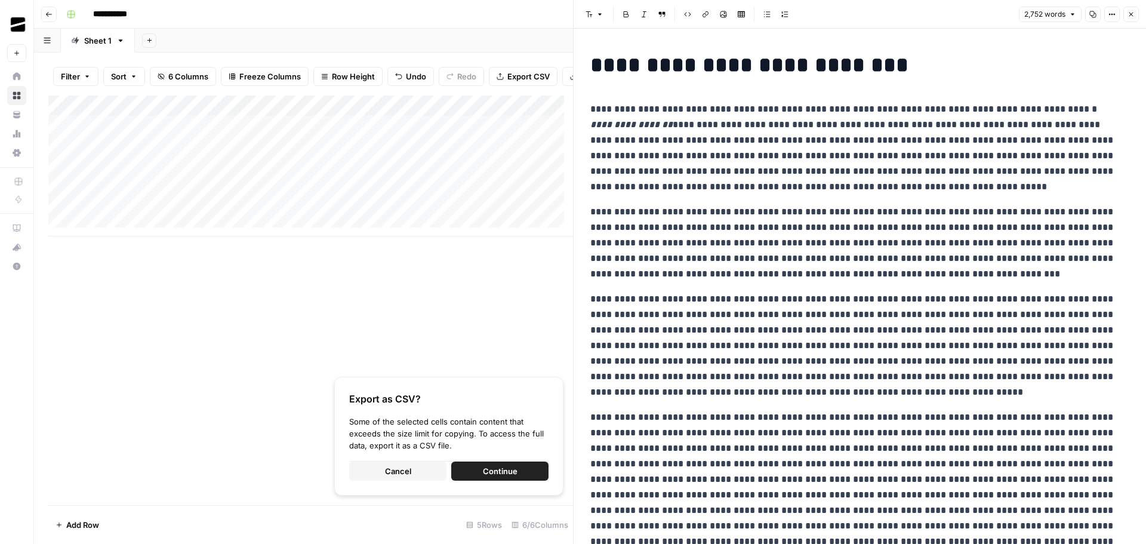
click at [1095, 14] on icon "button" at bounding box center [1092, 14] width 7 height 7
click at [1130, 16] on icon "button" at bounding box center [1131, 15] width 4 height 4
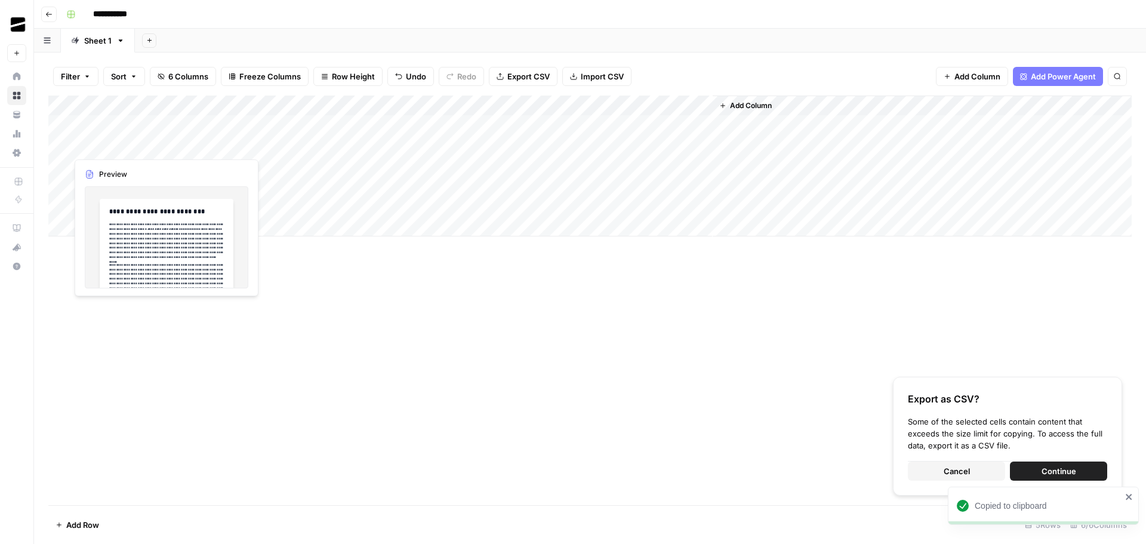
click at [109, 145] on div "Add Column" at bounding box center [589, 165] width 1083 height 141
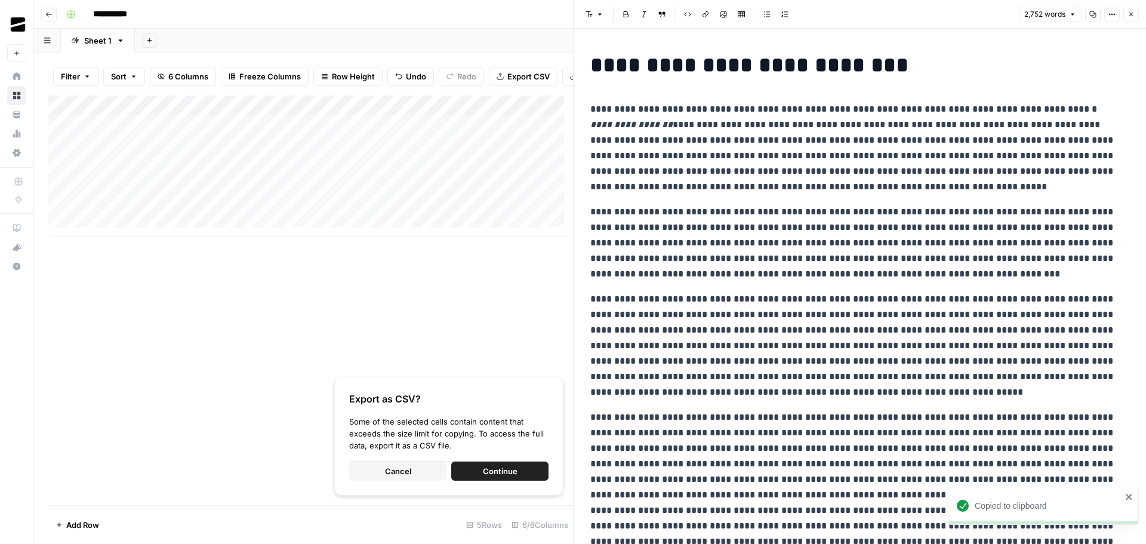
click at [1136, 10] on button "Close" at bounding box center [1131, 15] width 16 height 16
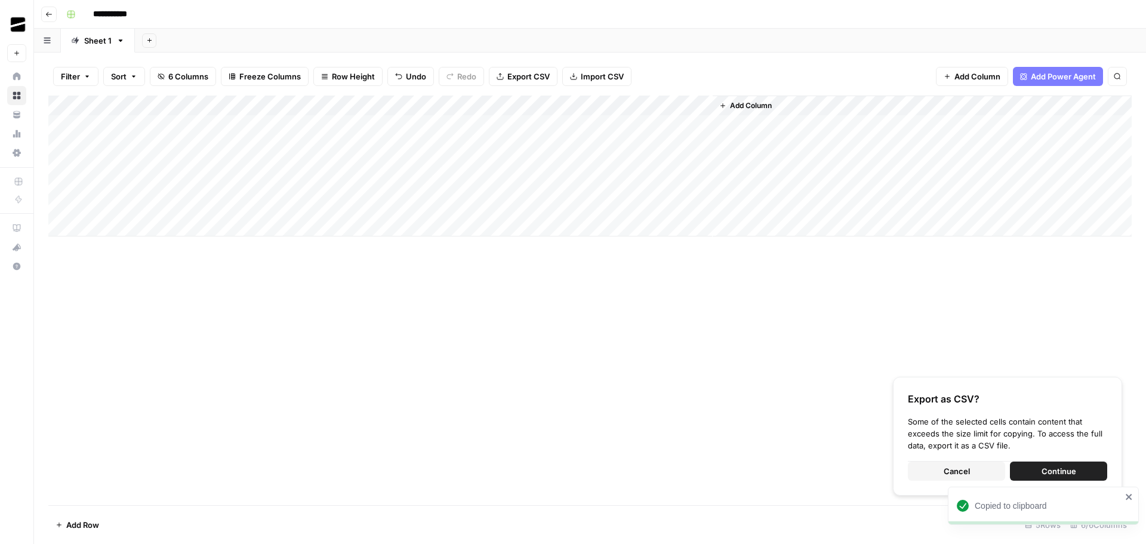
click at [220, 127] on div "Add Column" at bounding box center [589, 165] width 1083 height 141
click at [232, 146] on div "Add Column" at bounding box center [589, 165] width 1083 height 141
click at [979, 467] on button "Cancel" at bounding box center [956, 470] width 97 height 19
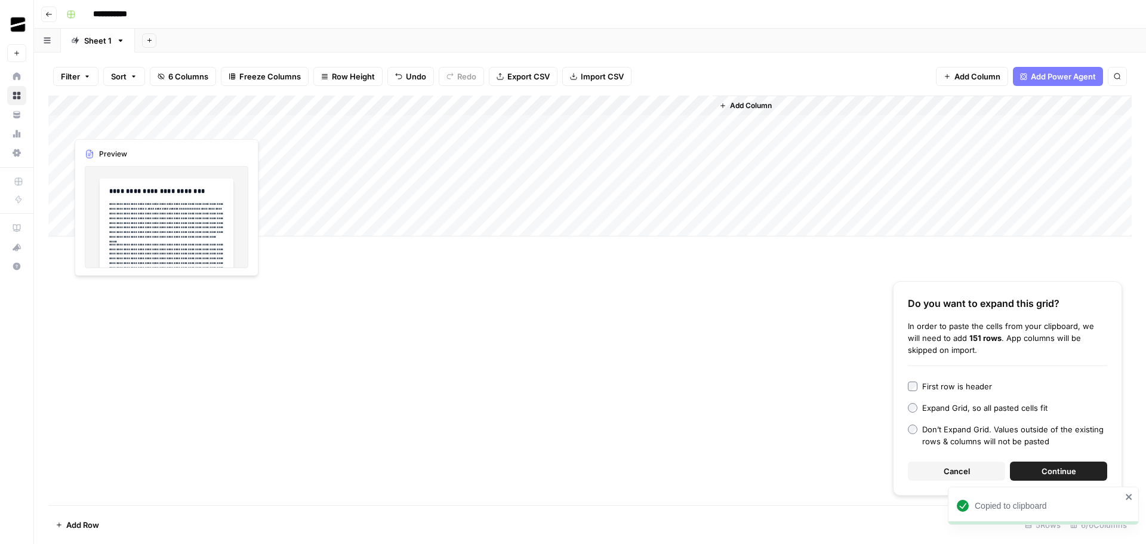
click at [113, 121] on div "Add Column" at bounding box center [589, 165] width 1083 height 141
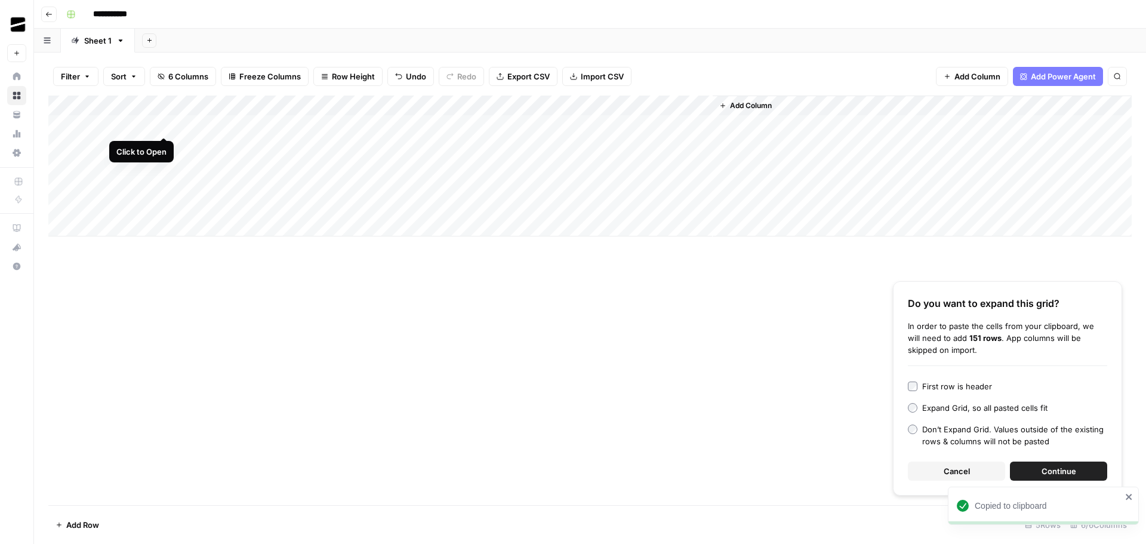
click at [161, 125] on div "Add Column" at bounding box center [589, 165] width 1083 height 141
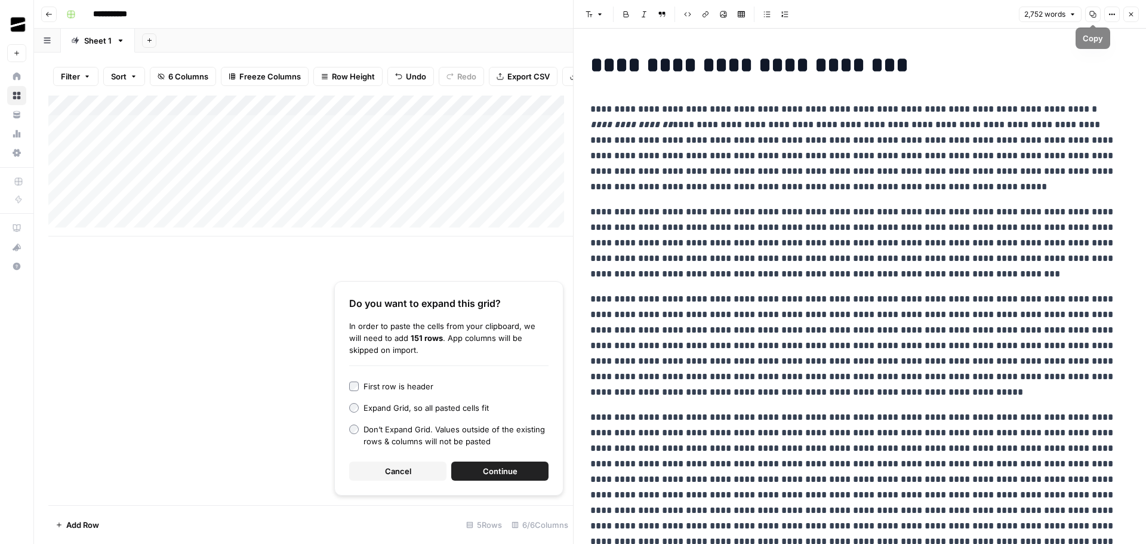
click at [1092, 14] on icon "button" at bounding box center [1092, 14] width 7 height 7
click at [1132, 14] on icon "button" at bounding box center [1130, 14] width 7 height 7
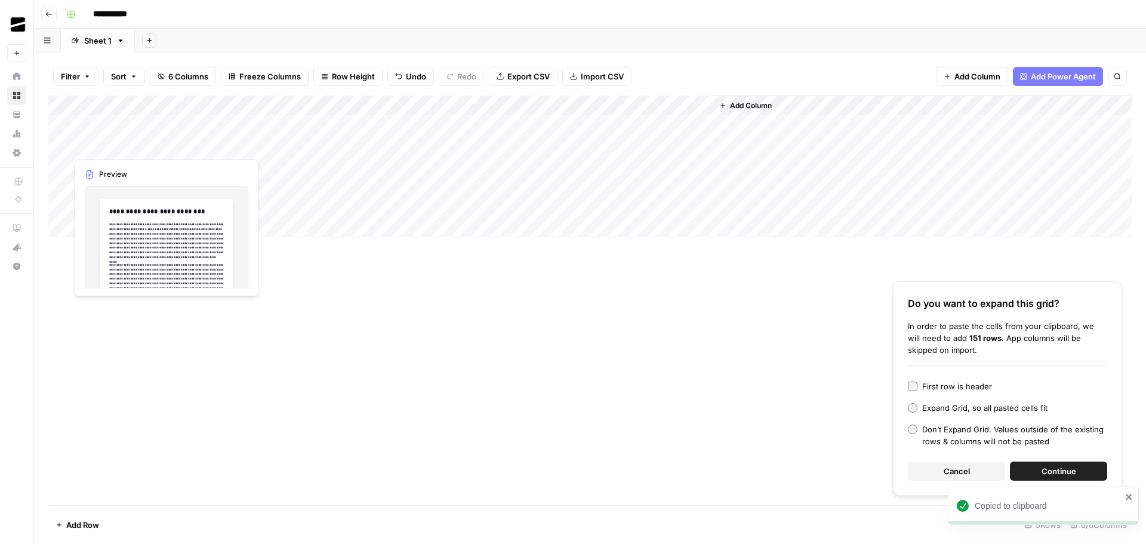
click at [122, 147] on div "Add Column" at bounding box center [589, 165] width 1083 height 141
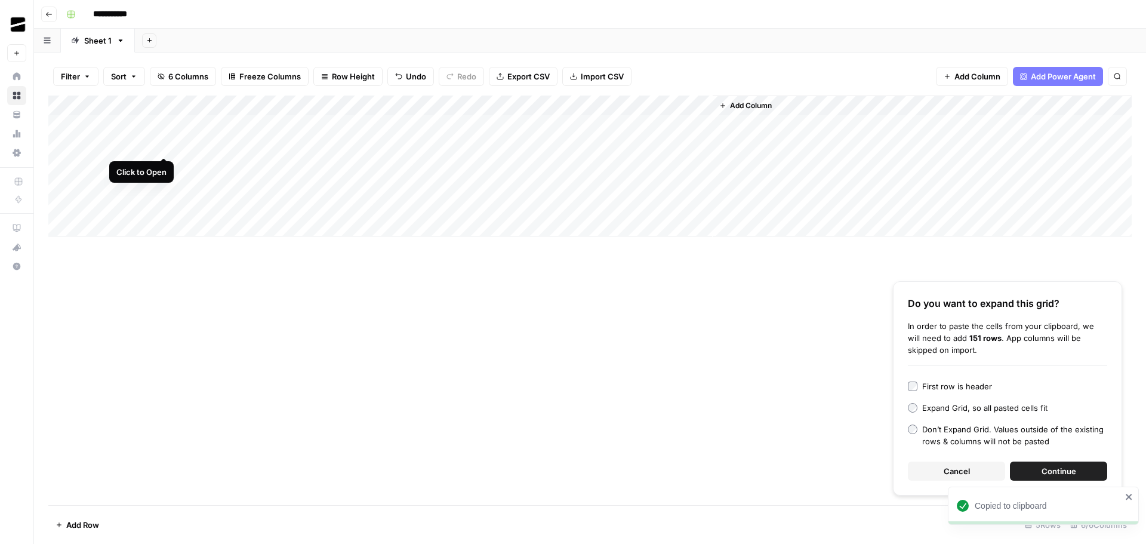
click at [167, 145] on div "Add Column" at bounding box center [589, 165] width 1083 height 141
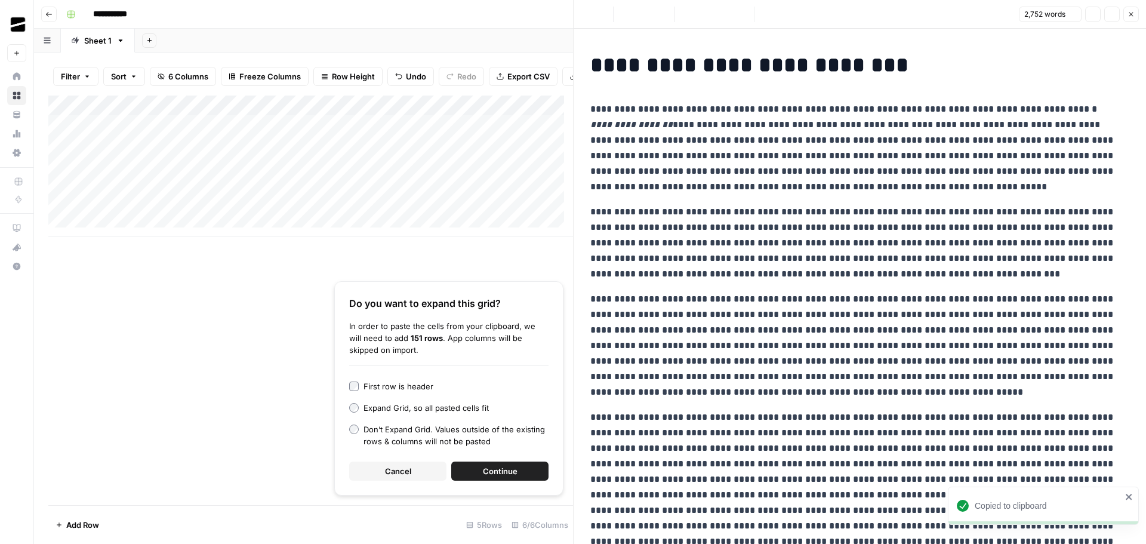
click at [883, 158] on p "**********" at bounding box center [855, 147] width 530 height 93
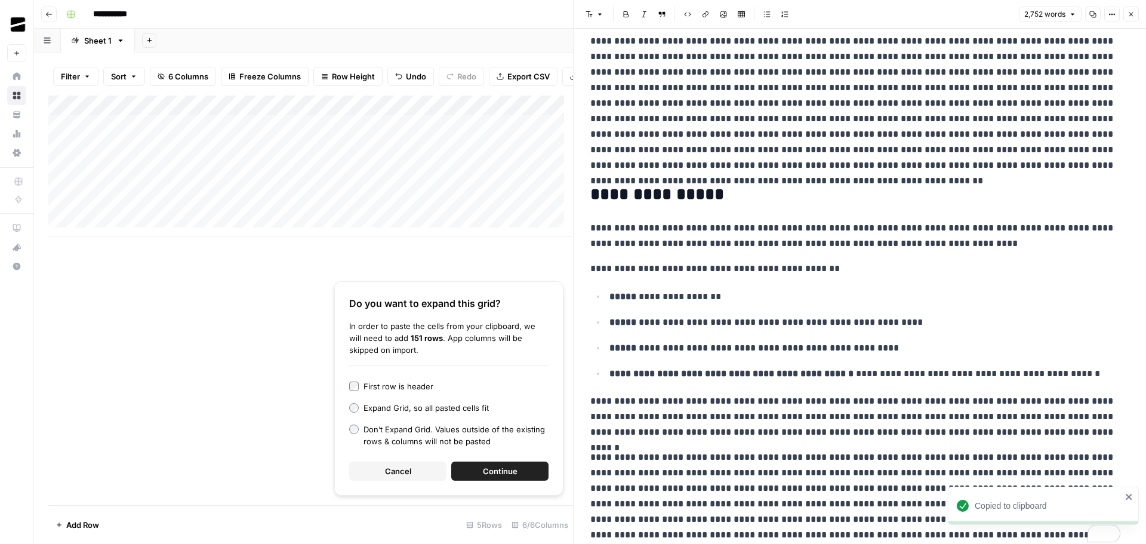
click at [1133, 12] on icon "button" at bounding box center [1130, 14] width 7 height 7
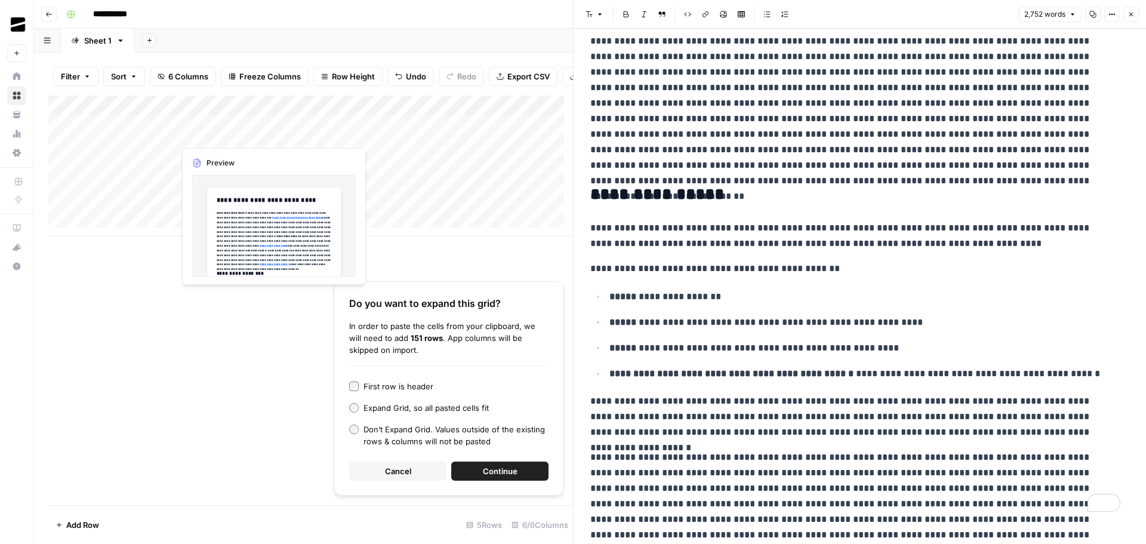
scroll to position [3246, 0]
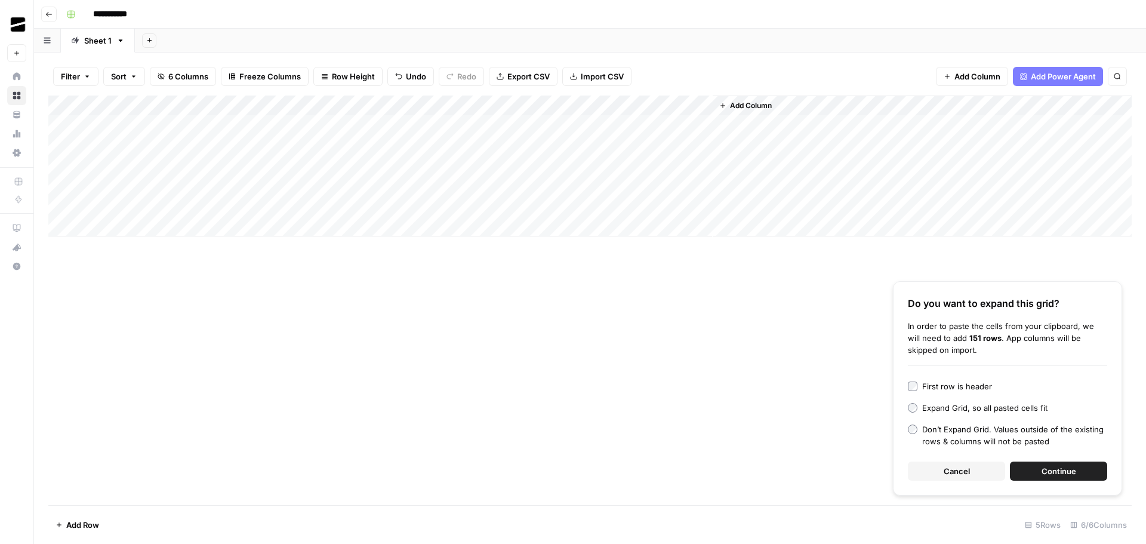
click at [270, 124] on div "Add Column" at bounding box center [589, 165] width 1083 height 141
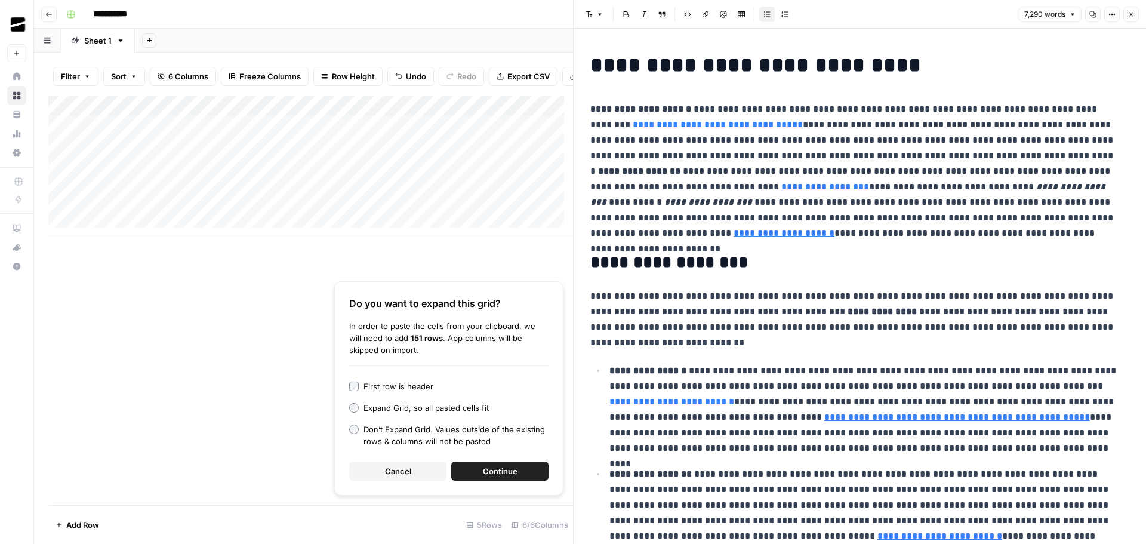
click at [1096, 14] on icon "button" at bounding box center [1093, 14] width 7 height 7
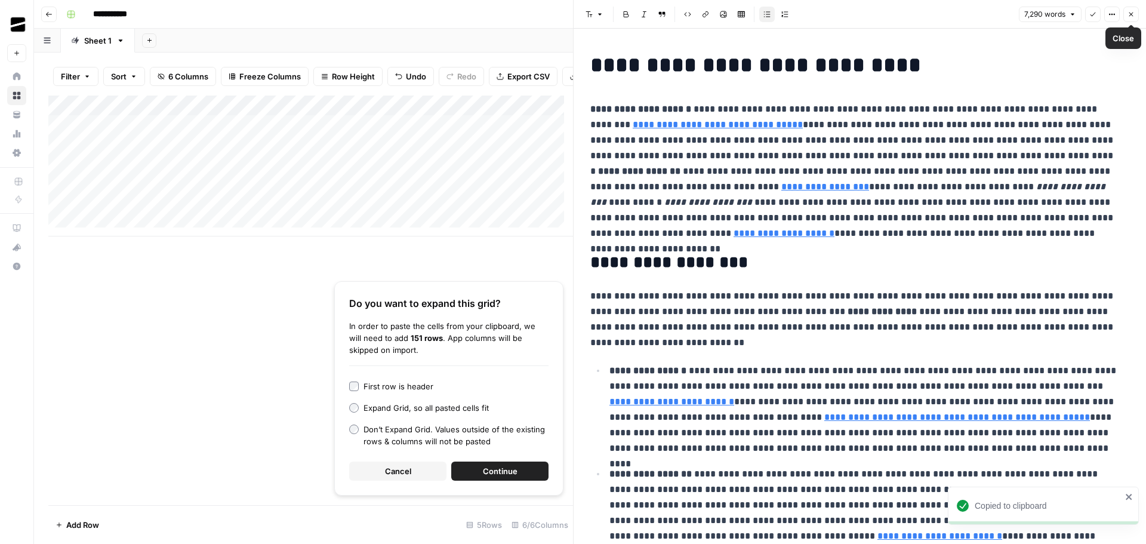
click at [1133, 13] on icon "button" at bounding box center [1130, 14] width 7 height 7
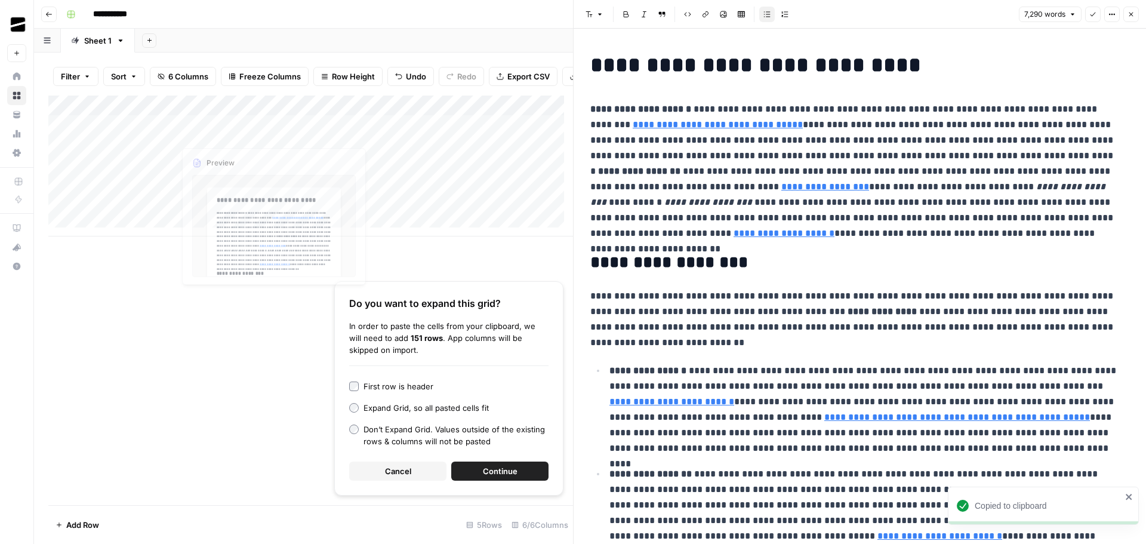
click at [227, 154] on div "Add Column" at bounding box center [310, 165] width 525 height 141
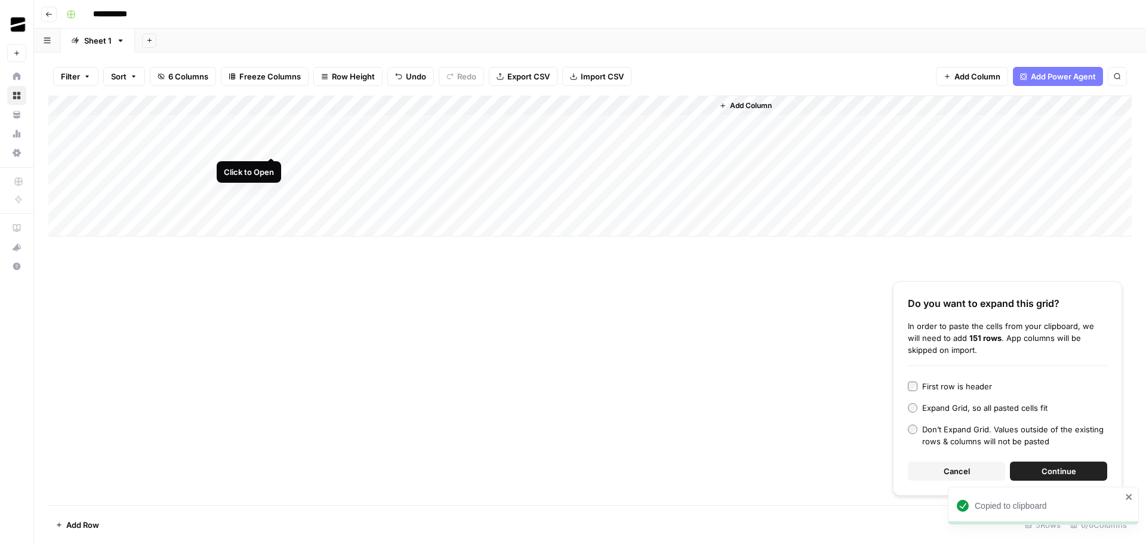
click at [274, 144] on div "Add Column" at bounding box center [589, 165] width 1083 height 141
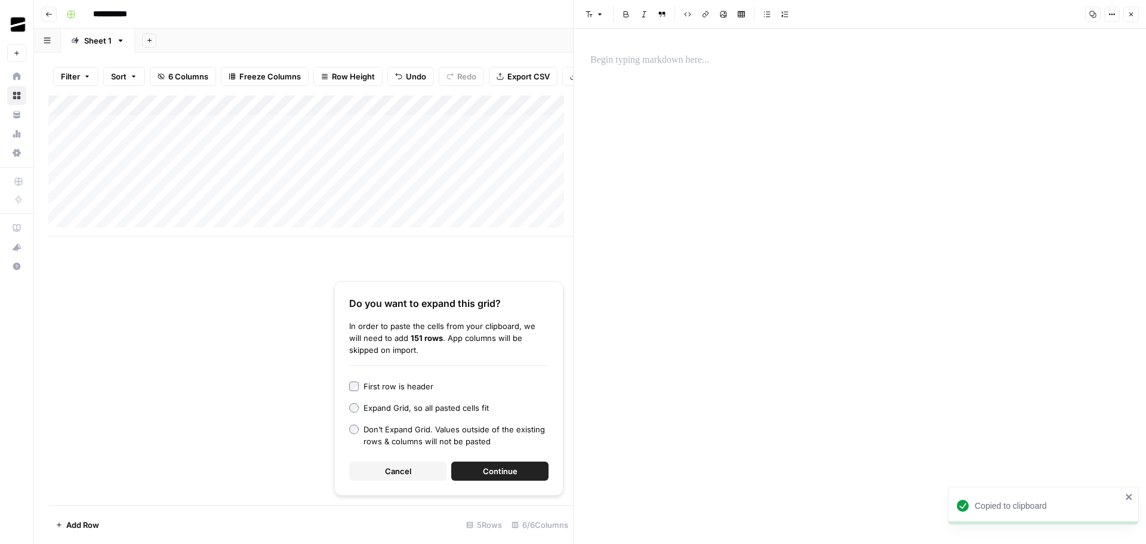
click at [712, 64] on p at bounding box center [859, 61] width 539 height 16
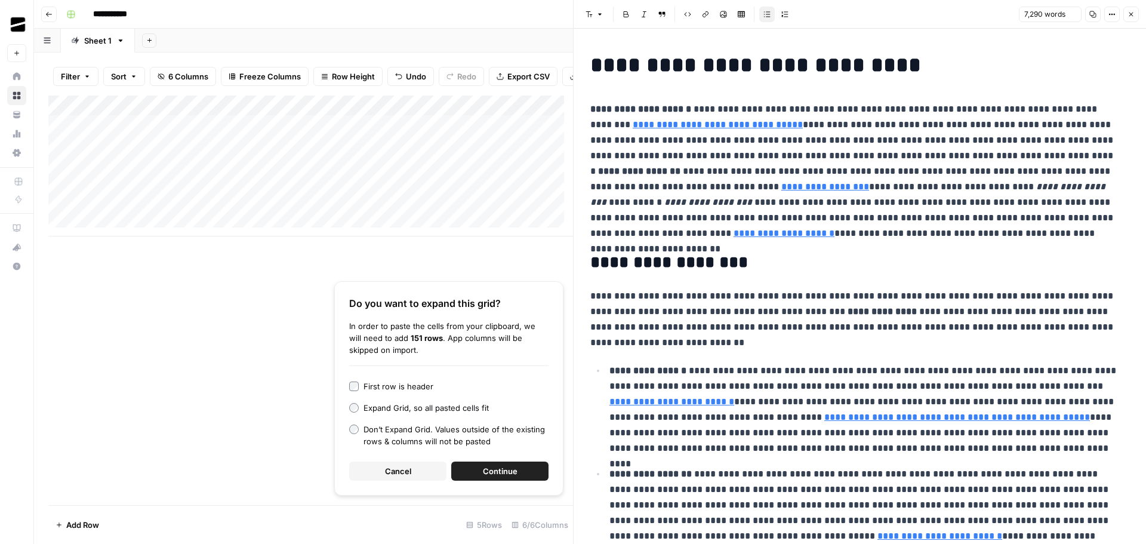
scroll to position [8121, 0]
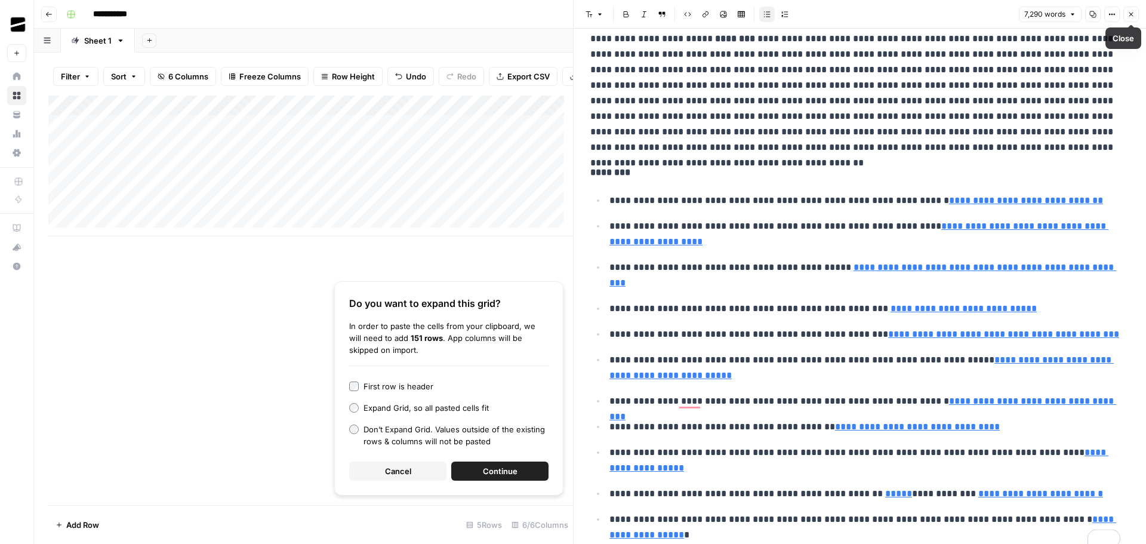
click at [1133, 14] on icon "button" at bounding box center [1130, 14] width 7 height 7
click at [1134, 14] on span "Close" at bounding box center [1134, 14] width 1 height 1
click at [1135, 15] on button "Close" at bounding box center [1131, 15] width 16 height 16
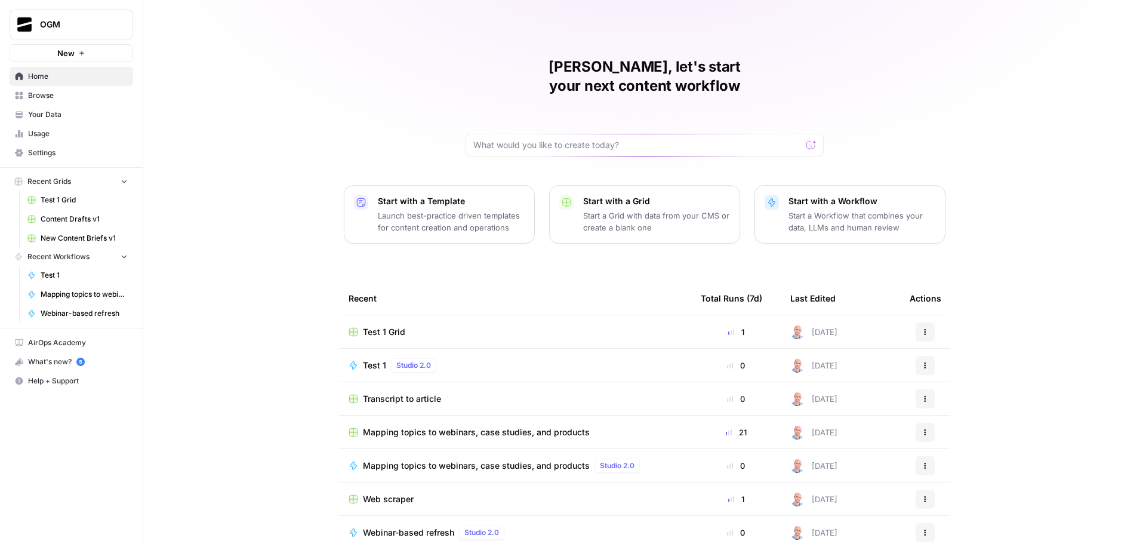
click at [387, 326] on span "Test 1 Grid" at bounding box center [384, 332] width 42 height 12
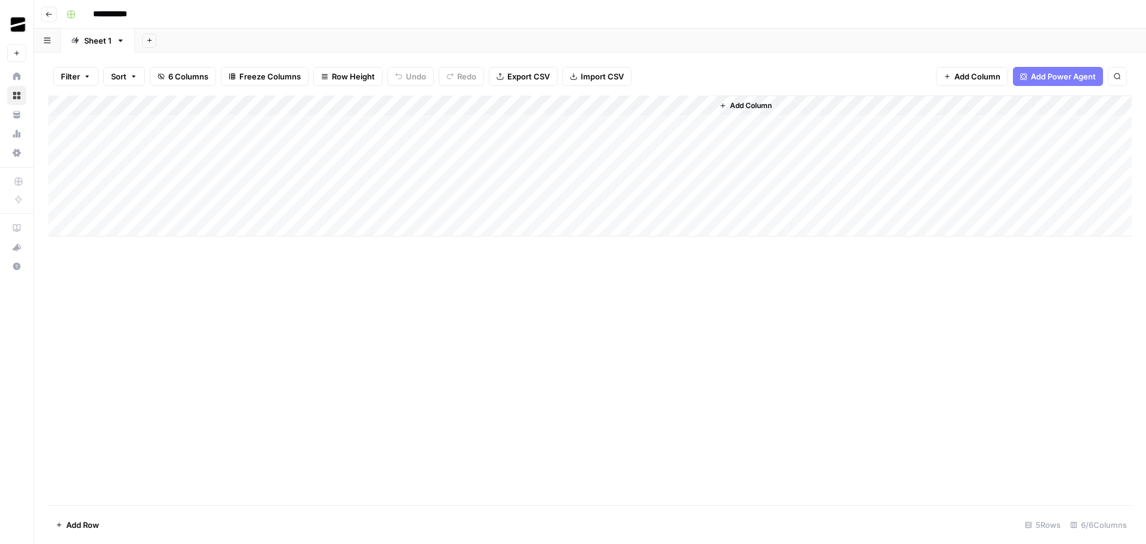
click at [322, 127] on div "Add Column" at bounding box center [589, 165] width 1083 height 141
click at [348, 141] on div "Add Column" at bounding box center [589, 165] width 1083 height 141
click at [434, 125] on div "Add Column" at bounding box center [589, 165] width 1083 height 141
click at [445, 147] on div "Add Column" at bounding box center [589, 165] width 1083 height 141
click at [594, 125] on div "Add Column" at bounding box center [589, 165] width 1083 height 141
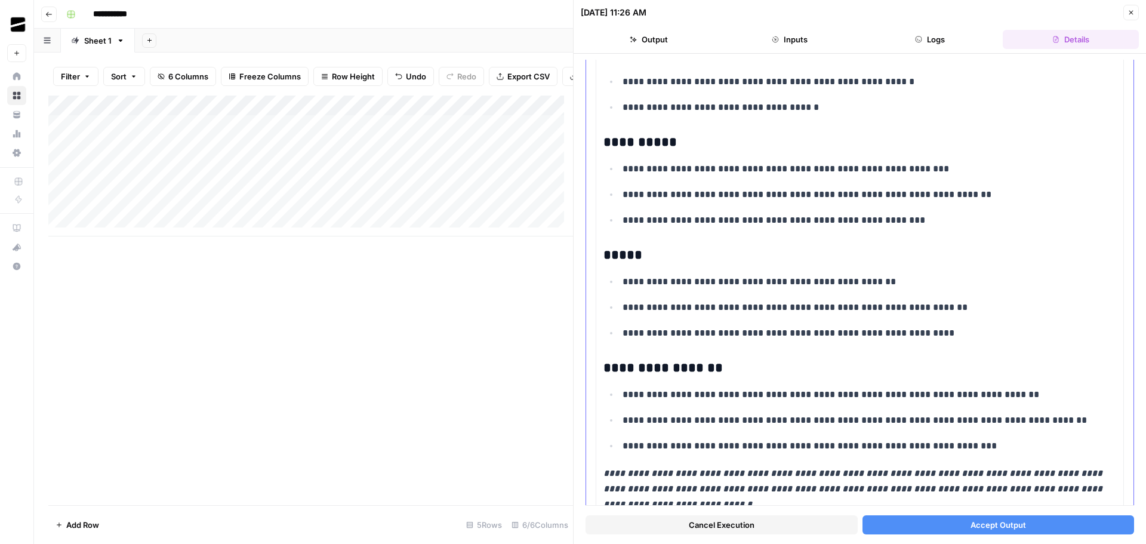
scroll to position [2686, 0]
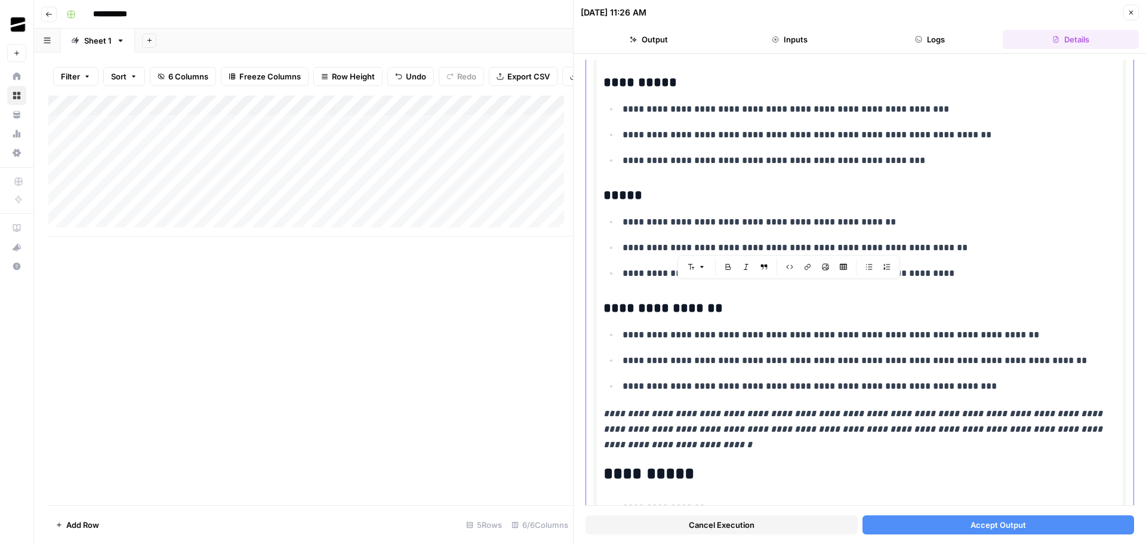
drag, startPoint x: 979, startPoint y: 376, endPoint x: 606, endPoint y: 295, distance: 382.2
click at [666, 301] on strong "**********" at bounding box center [662, 307] width 119 height 13
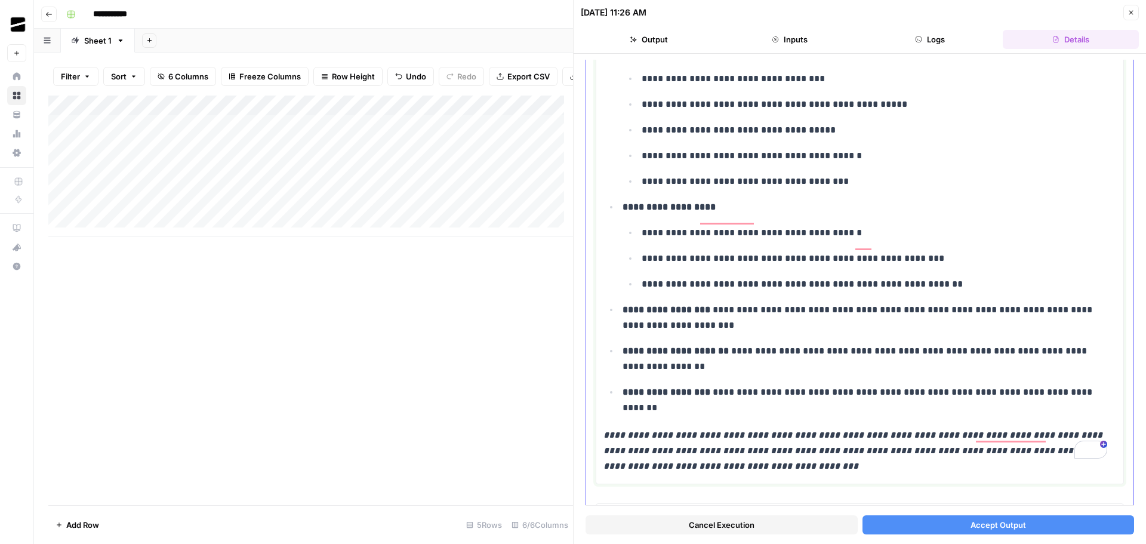
scroll to position [3345, 0]
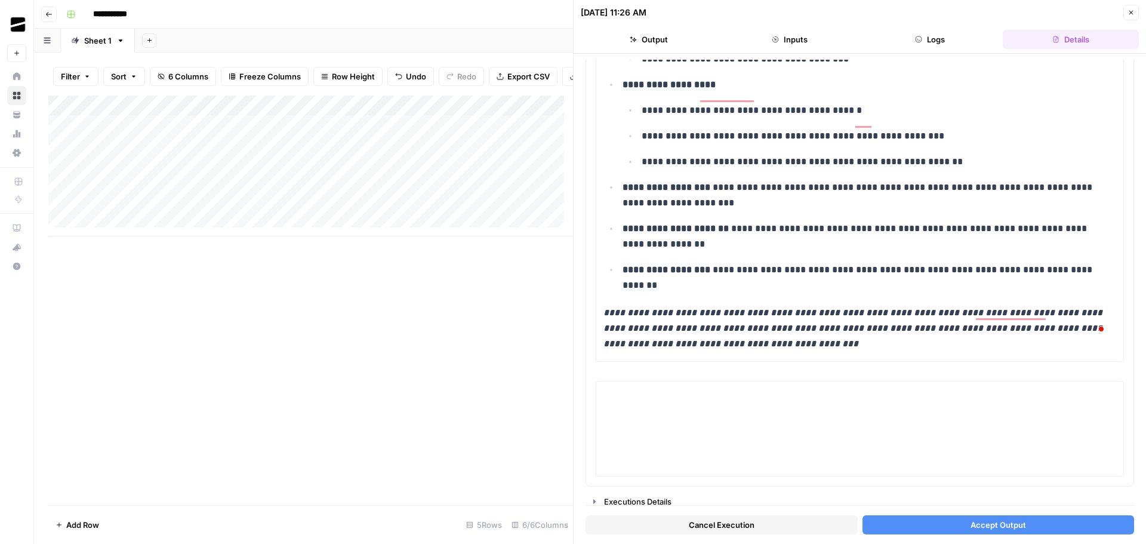
click at [1006, 519] on span "Accept Output" at bounding box center [998, 525] width 56 height 12
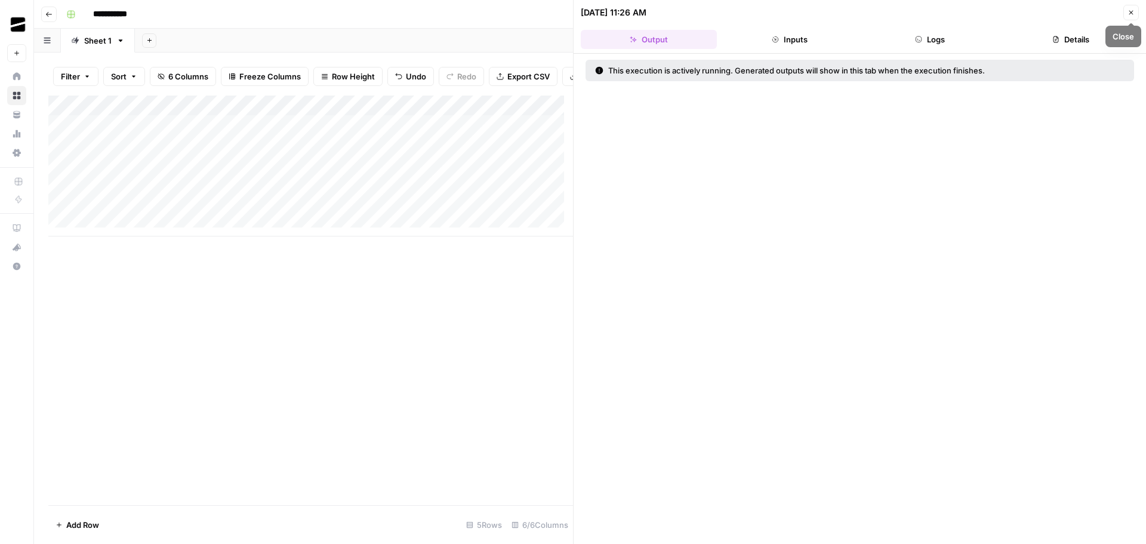
click at [1132, 14] on icon "button" at bounding box center [1130, 12] width 7 height 7
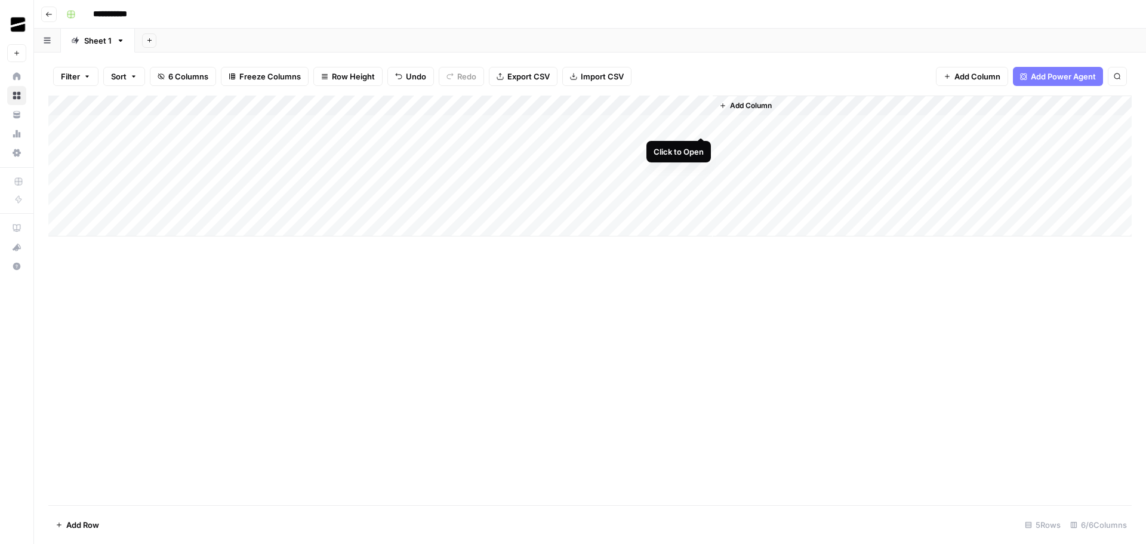
click at [701, 125] on div "Add Column" at bounding box center [589, 165] width 1083 height 141
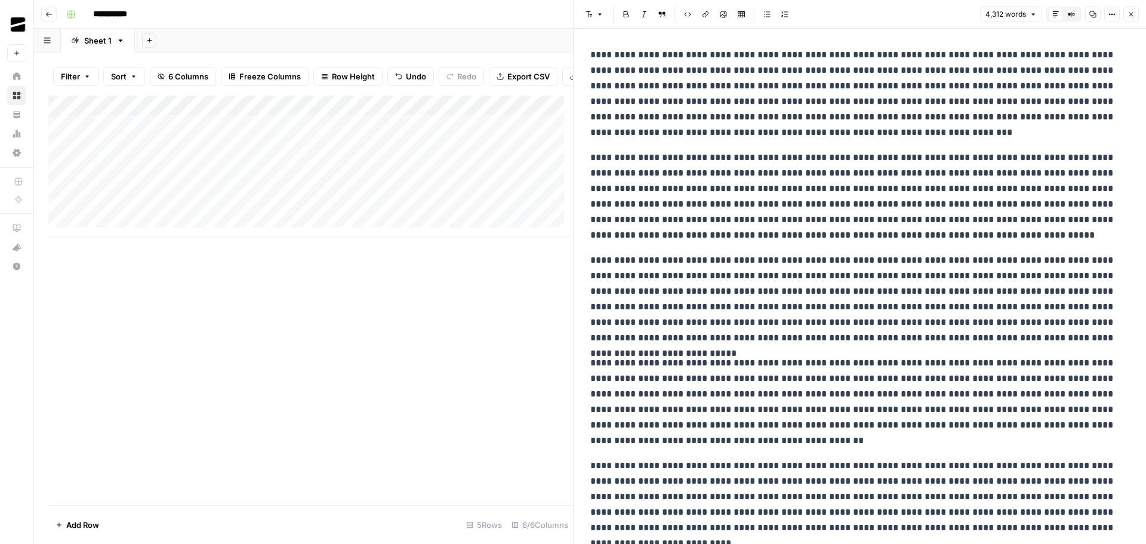
scroll to position [4737, 0]
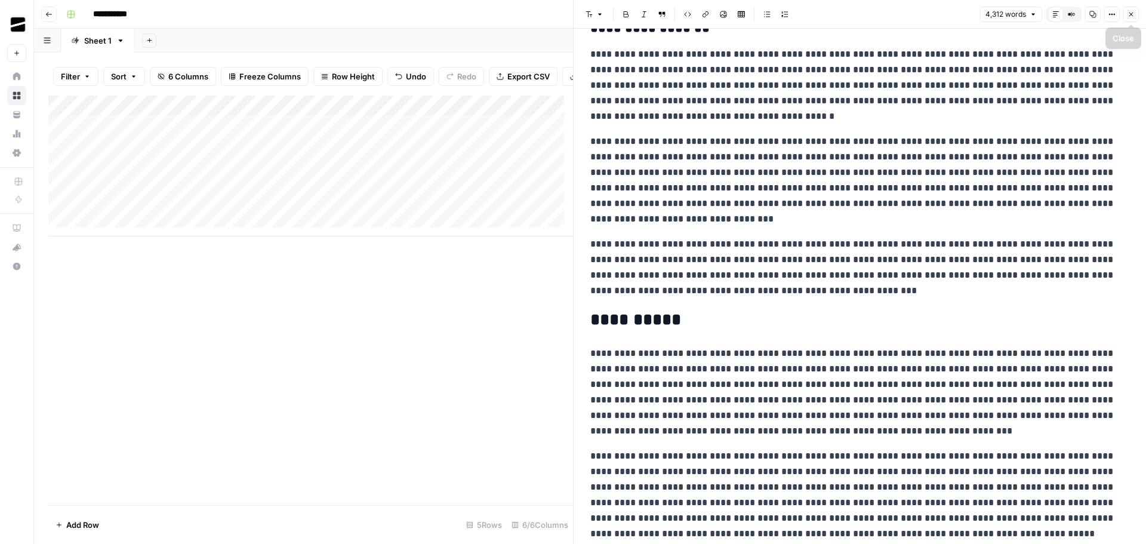
click at [1133, 15] on icon "button" at bounding box center [1130, 14] width 7 height 7
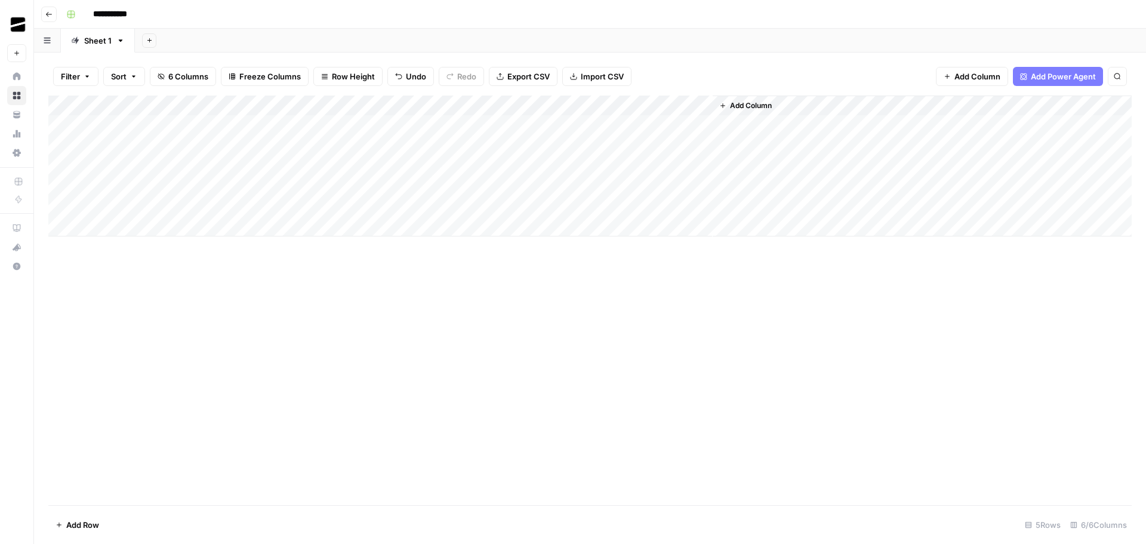
click at [561, 146] on div "Add Column" at bounding box center [589, 165] width 1083 height 141
click at [701, 124] on div "Add Column" at bounding box center [589, 165] width 1083 height 141
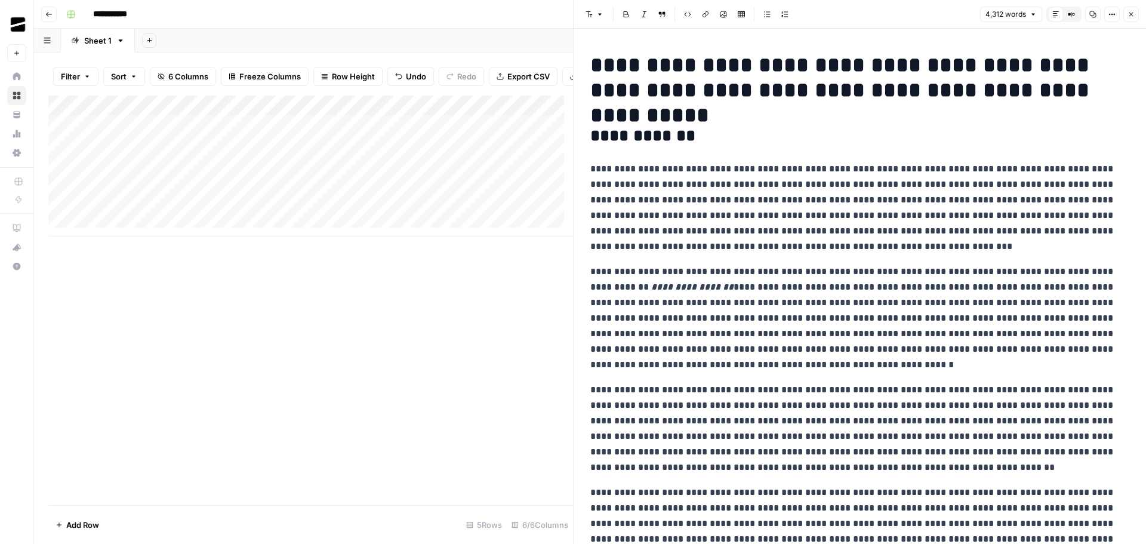
click at [1130, 14] on icon "button" at bounding box center [1131, 15] width 4 height 4
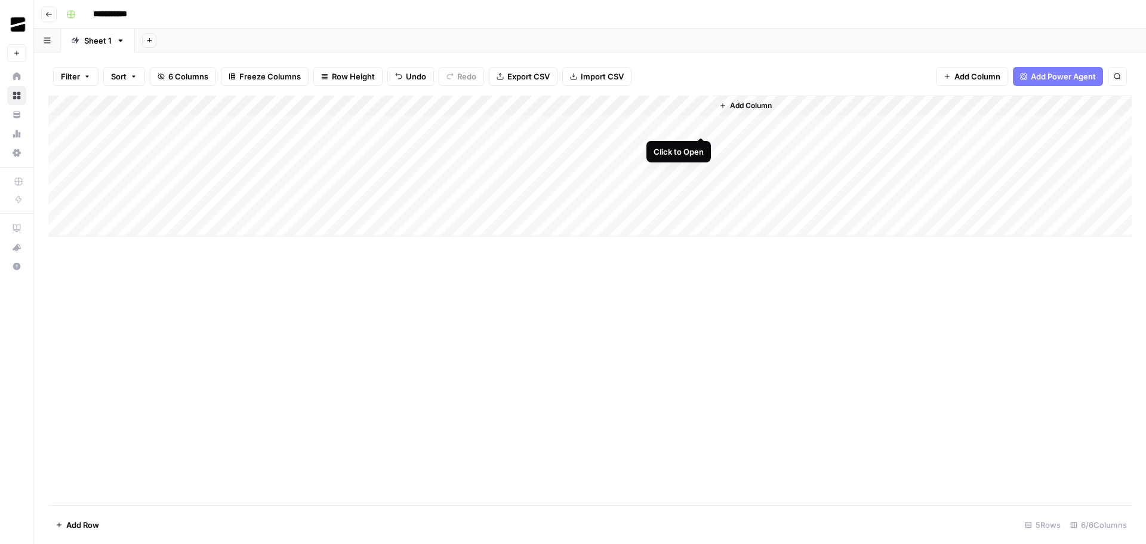
click at [702, 125] on div "Add Column" at bounding box center [589, 165] width 1083 height 141
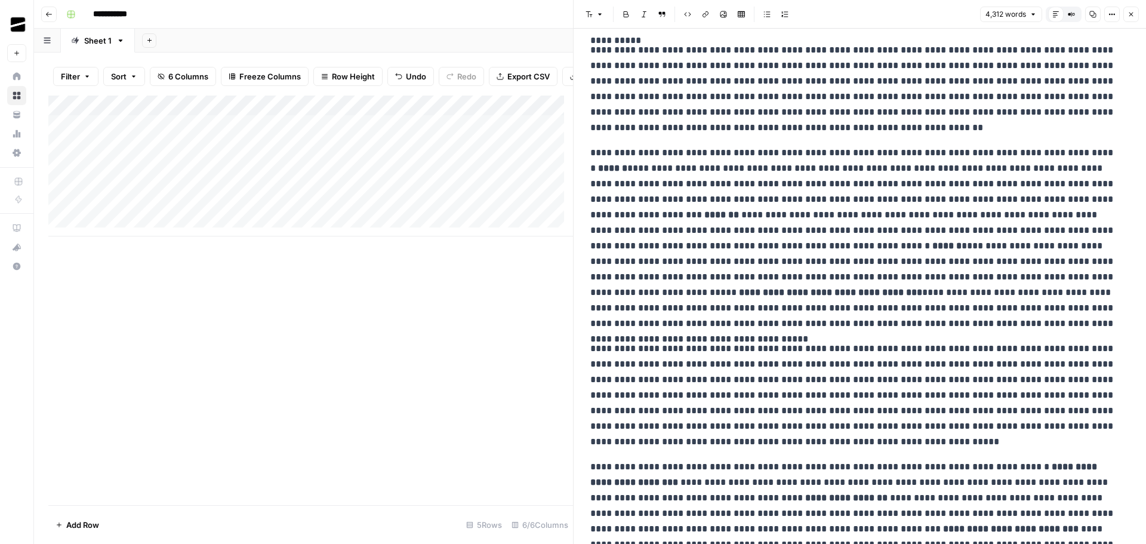
scroll to position [776, 0]
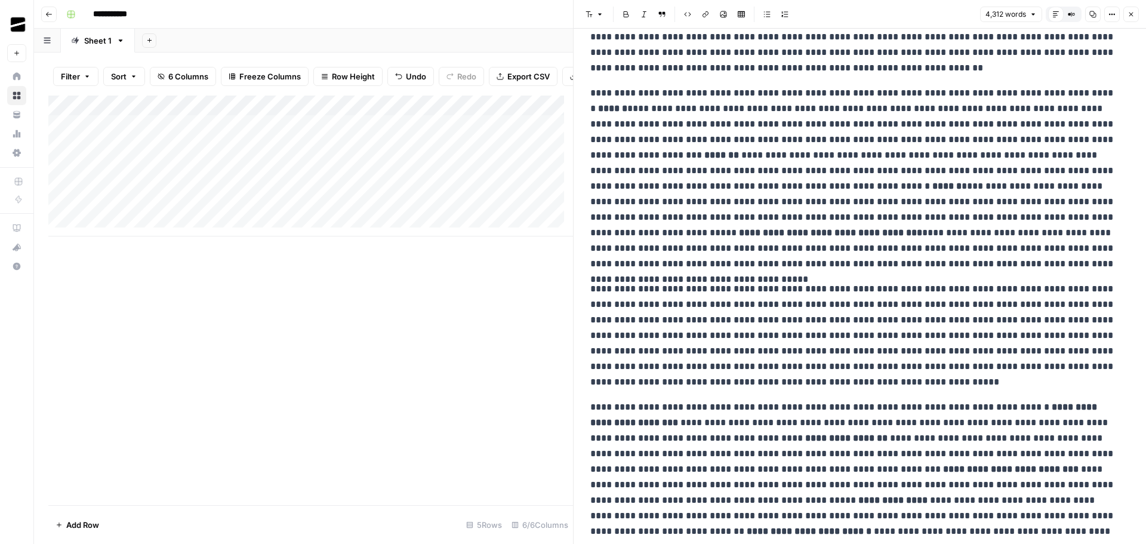
click at [1135, 14] on button "Close" at bounding box center [1131, 15] width 16 height 16
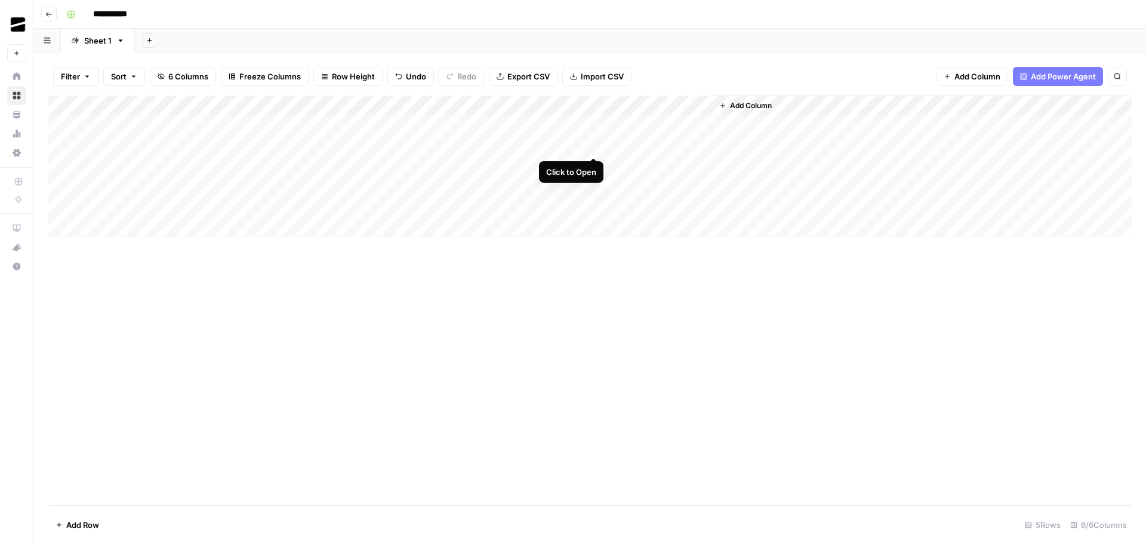
click at [593, 147] on div "Add Column" at bounding box center [589, 165] width 1083 height 141
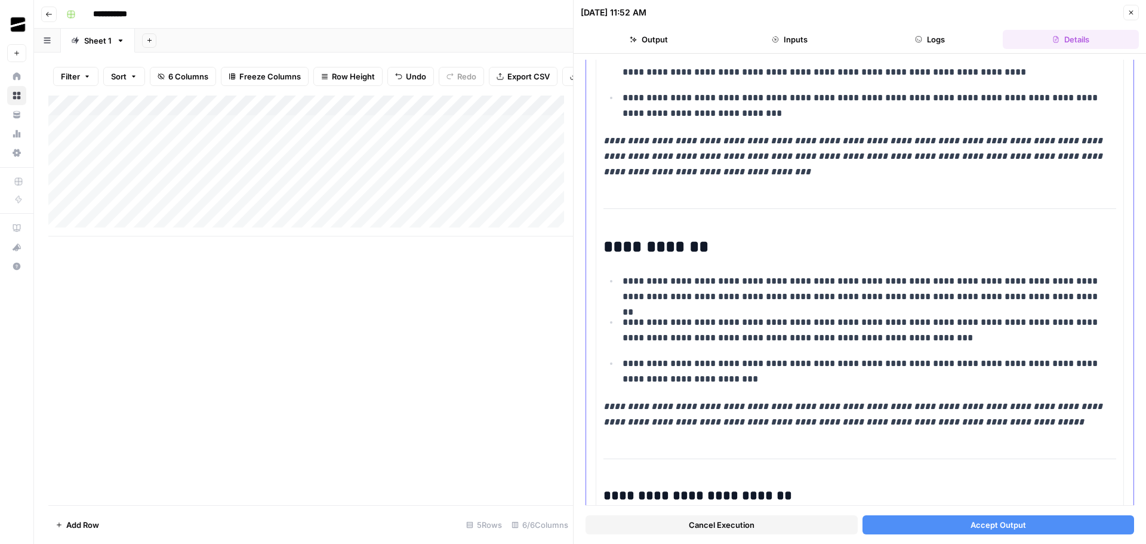
scroll to position [2328, 0]
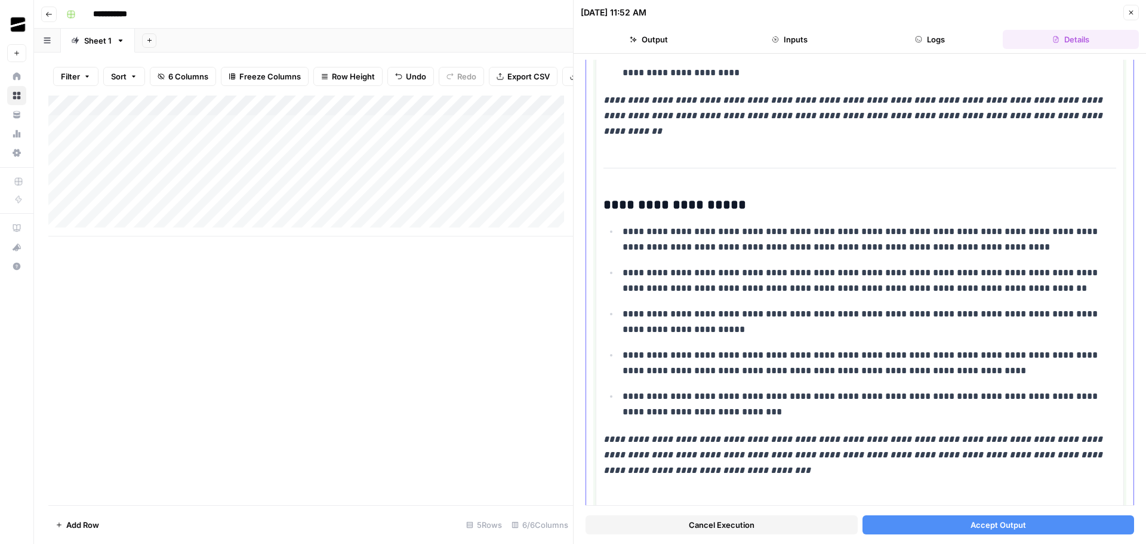
click at [653, 197] on h3 "**********" at bounding box center [855, 205] width 504 height 17
click at [679, 197] on h3 "**********" at bounding box center [855, 205] width 504 height 17
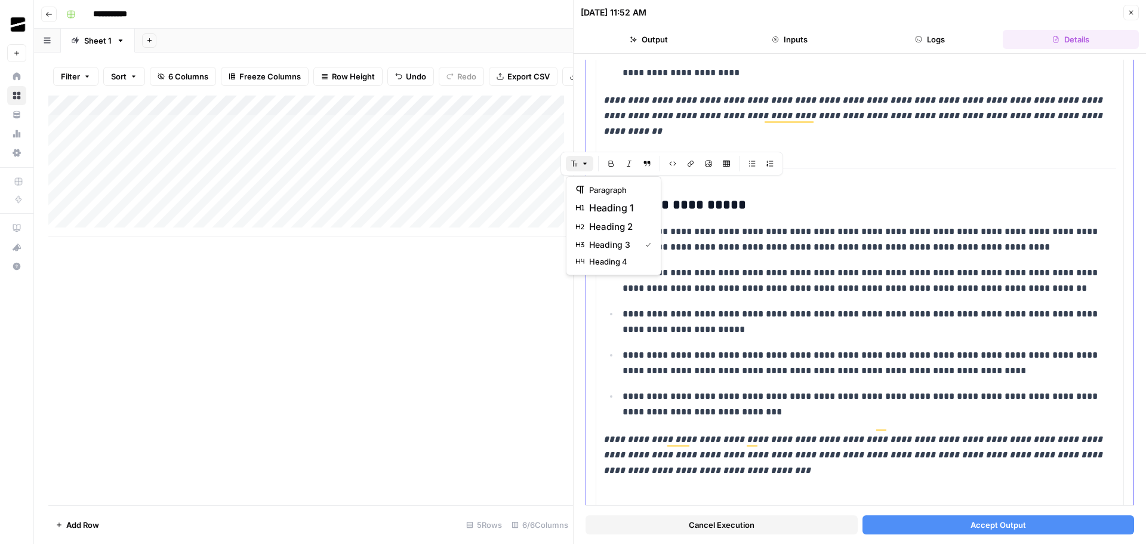
click at [584, 162] on icon "button" at bounding box center [584, 163] width 7 height 7
click at [877, 234] on p "**********" at bounding box center [864, 239] width 485 height 31
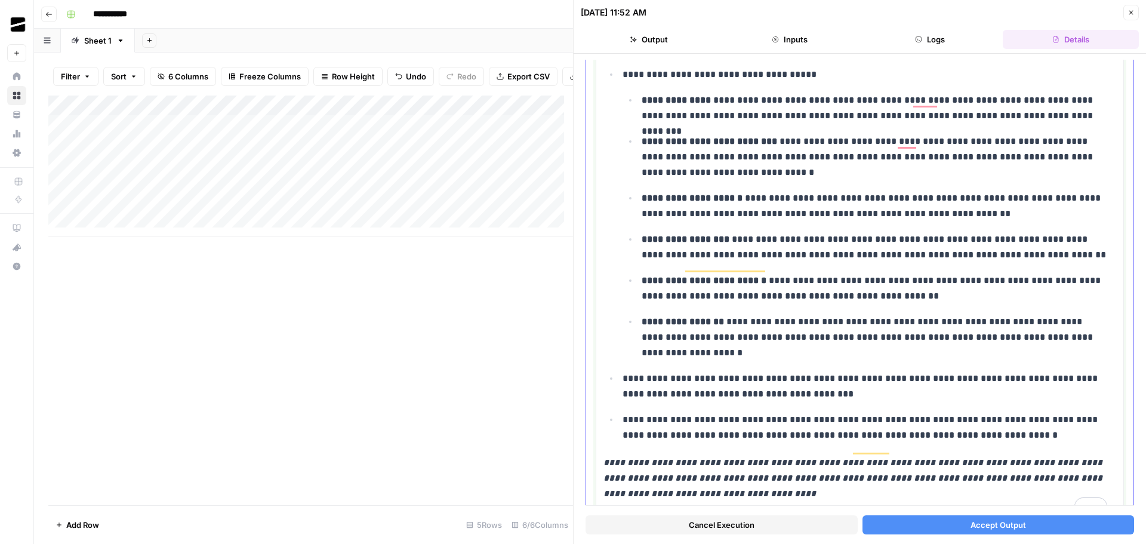
scroll to position [5685, 0]
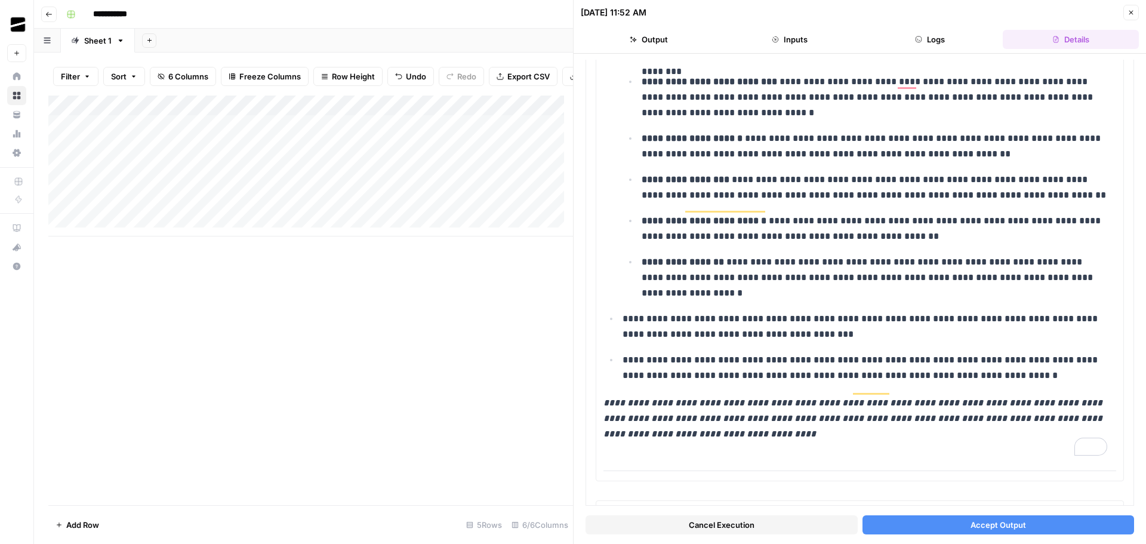
click at [1013, 519] on span "Accept Output" at bounding box center [998, 525] width 56 height 12
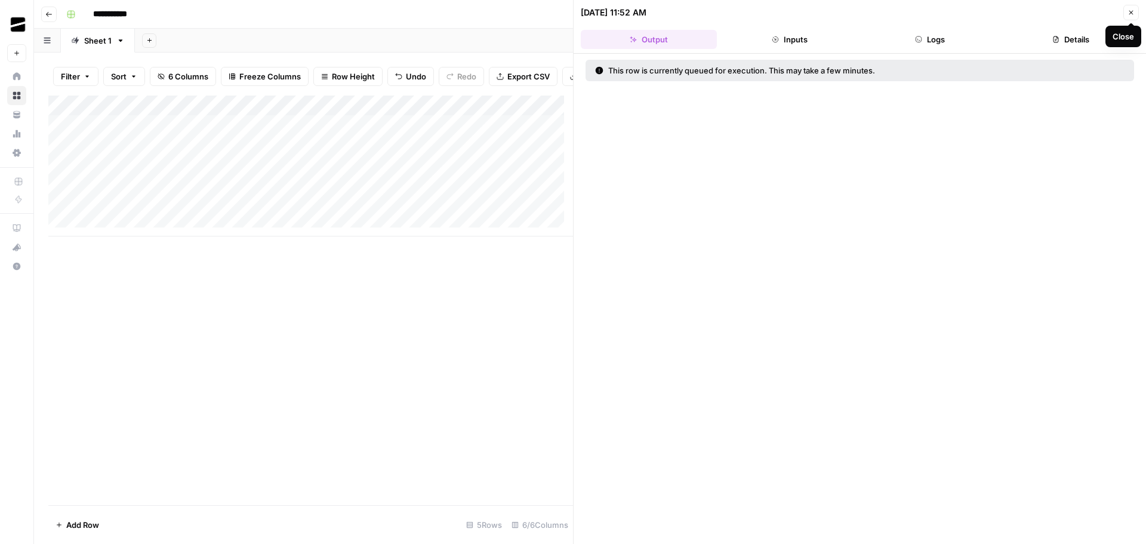
click at [1134, 14] on icon "button" at bounding box center [1130, 12] width 7 height 7
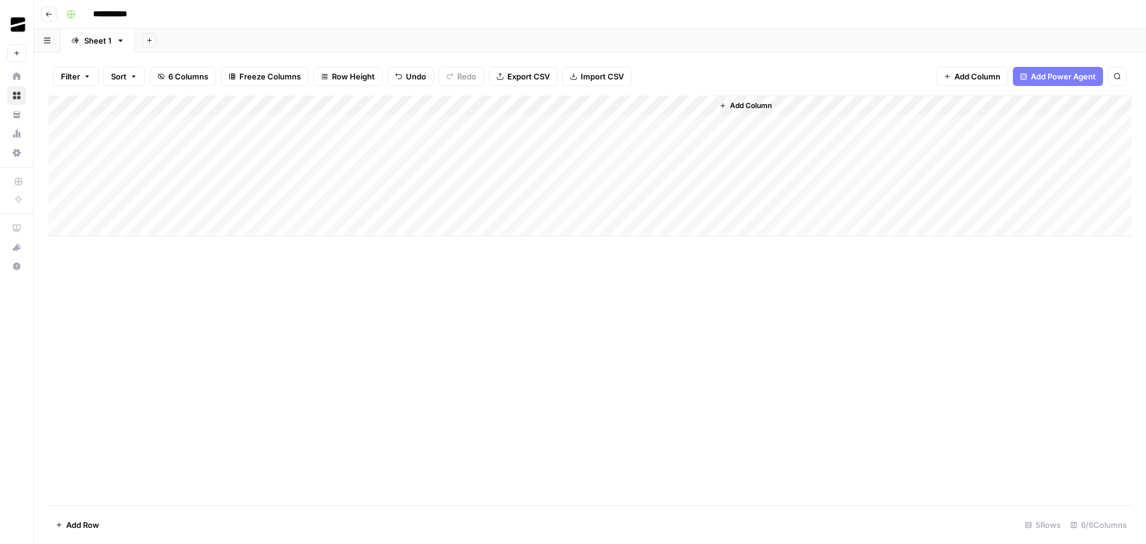
click at [560, 164] on div "Add Column" at bounding box center [589, 165] width 1083 height 141
click at [162, 144] on div "Add Column" at bounding box center [589, 165] width 1083 height 141
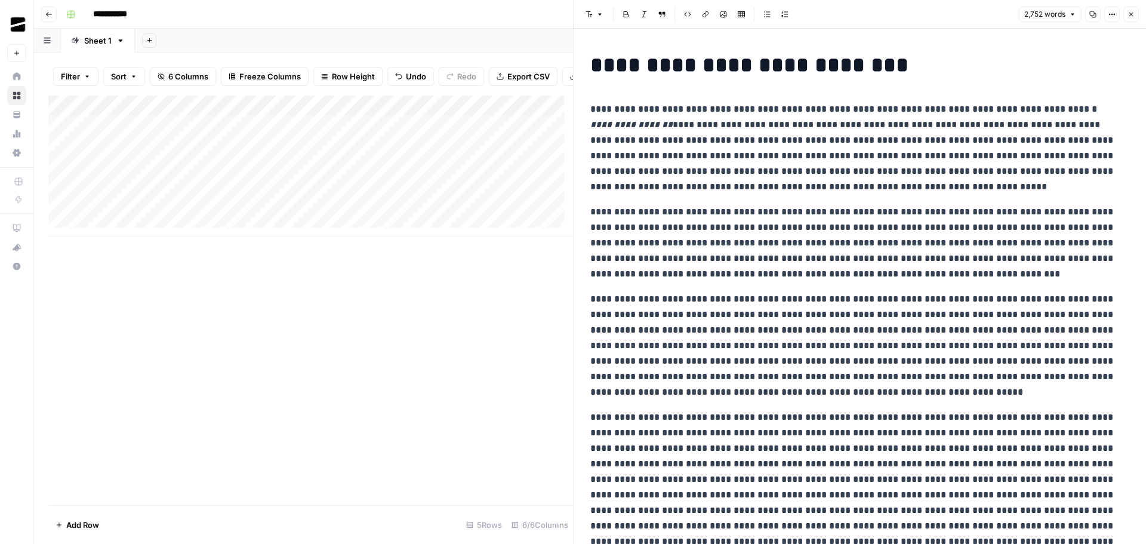
click at [1095, 13] on icon "button" at bounding box center [1093, 14] width 7 height 7
click at [1133, 14] on icon "button" at bounding box center [1130, 14] width 7 height 7
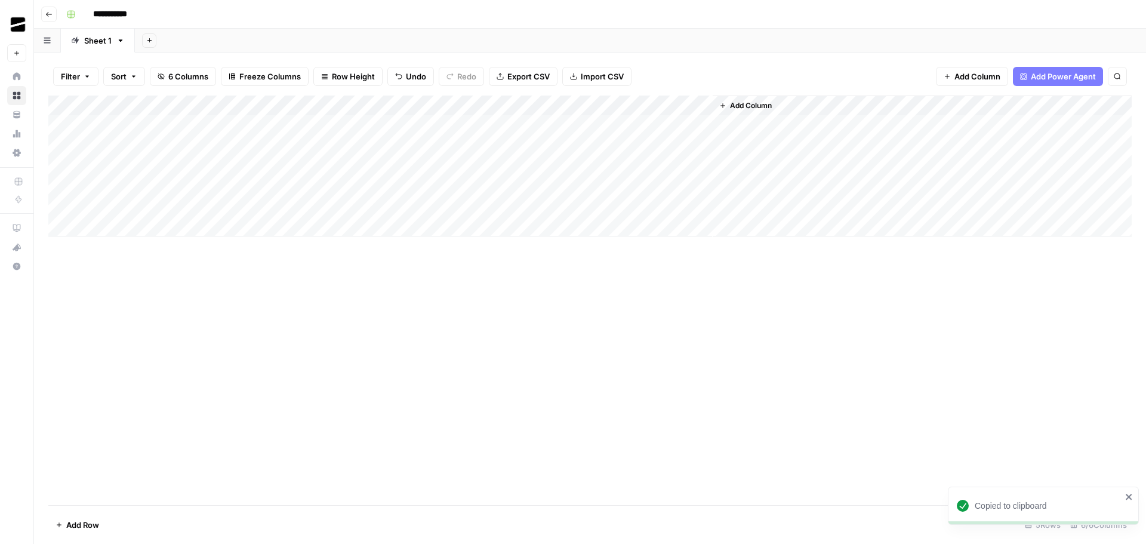
click at [124, 163] on div "Add Column" at bounding box center [589, 165] width 1083 height 141
click at [653, 66] on p at bounding box center [859, 61] width 539 height 16
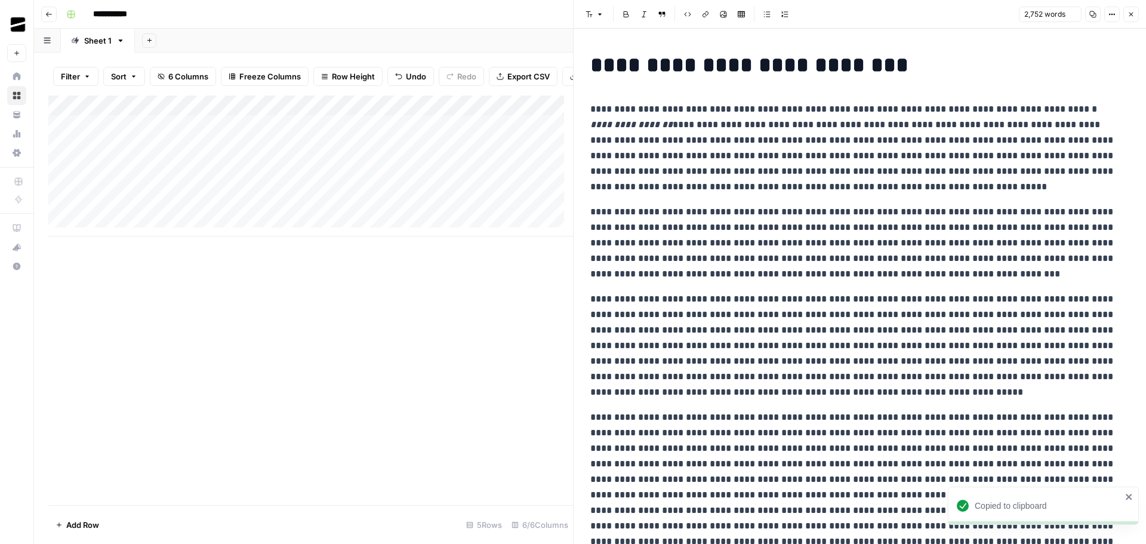
scroll to position [3215, 0]
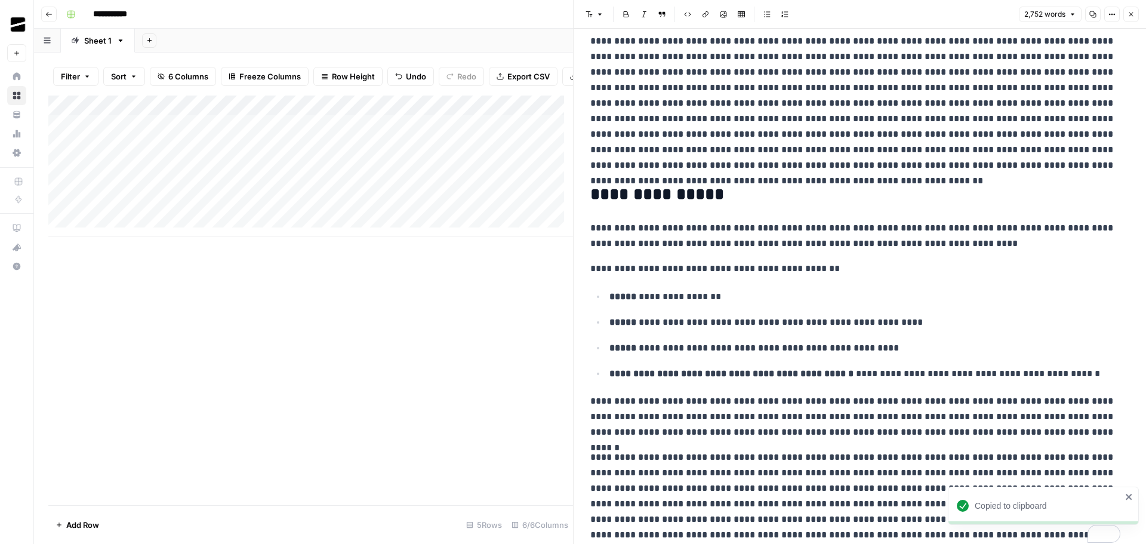
click at [1132, 11] on icon "button" at bounding box center [1130, 14] width 7 height 7
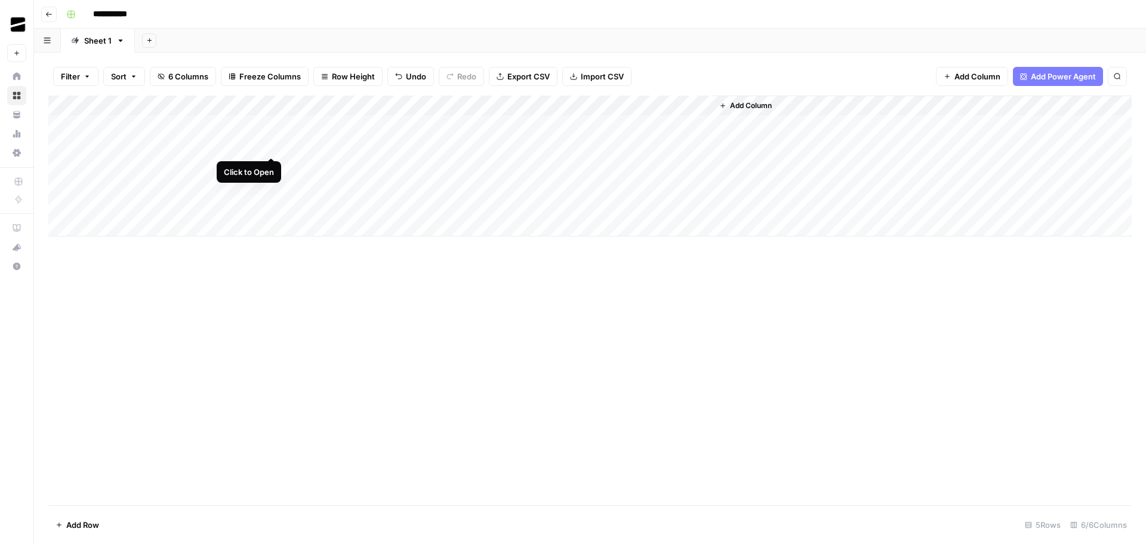
click at [271, 144] on div "Add Column" at bounding box center [589, 165] width 1083 height 141
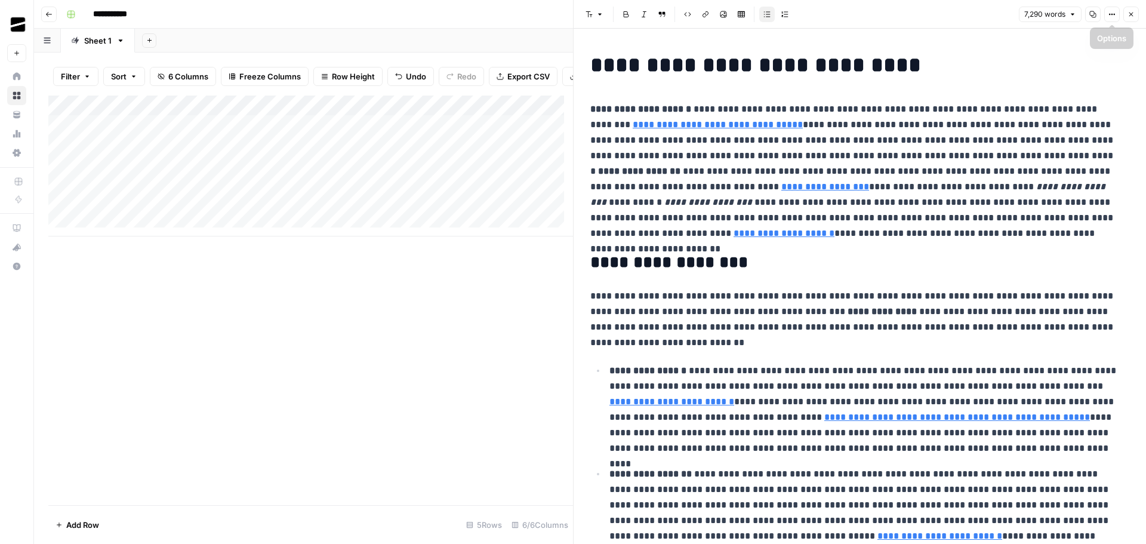
click at [1095, 16] on icon "button" at bounding box center [1092, 14] width 7 height 7
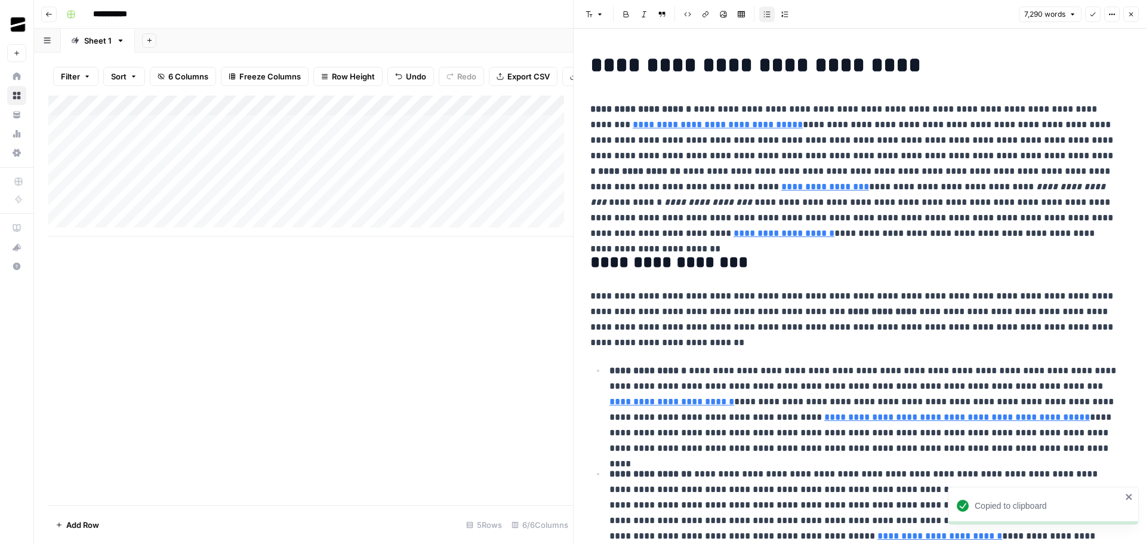
click at [1133, 12] on icon "button" at bounding box center [1130, 14] width 7 height 7
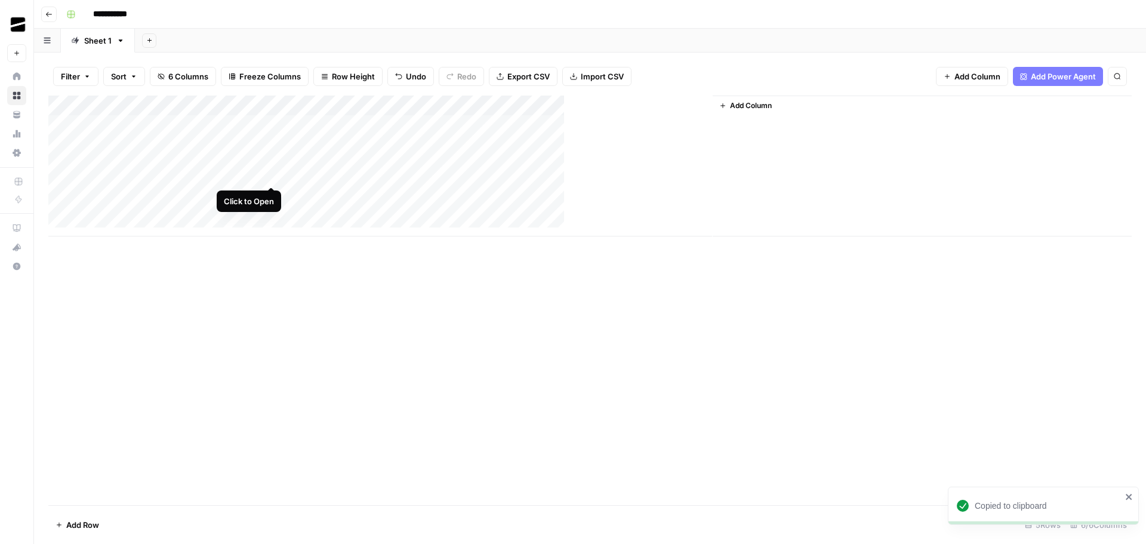
click at [271, 175] on div "Add Column" at bounding box center [589, 165] width 1083 height 141
click at [271, 167] on div "Add Column" at bounding box center [589, 165] width 1083 height 141
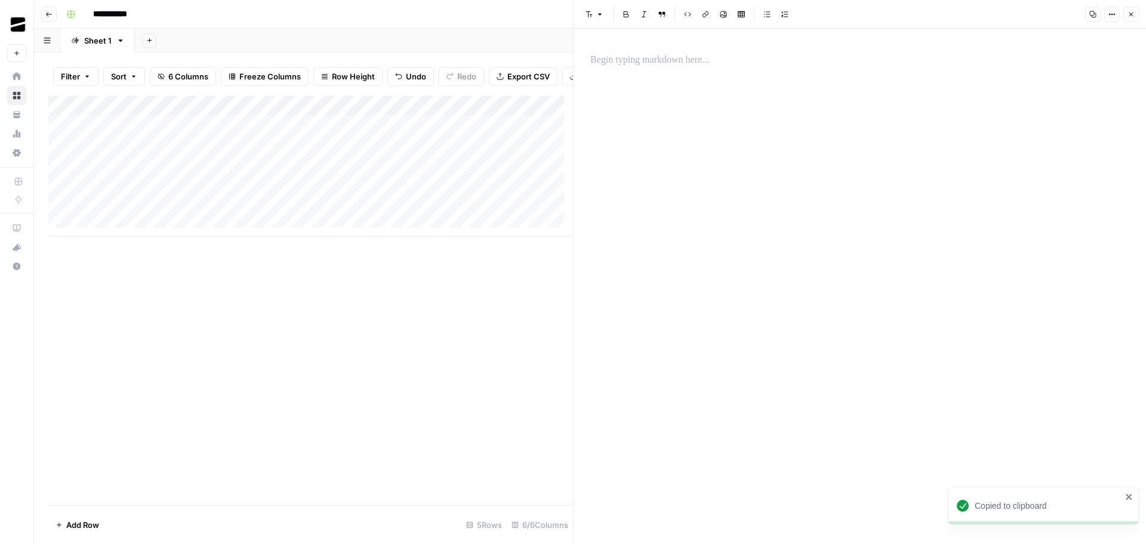
click at [676, 59] on p at bounding box center [859, 61] width 539 height 16
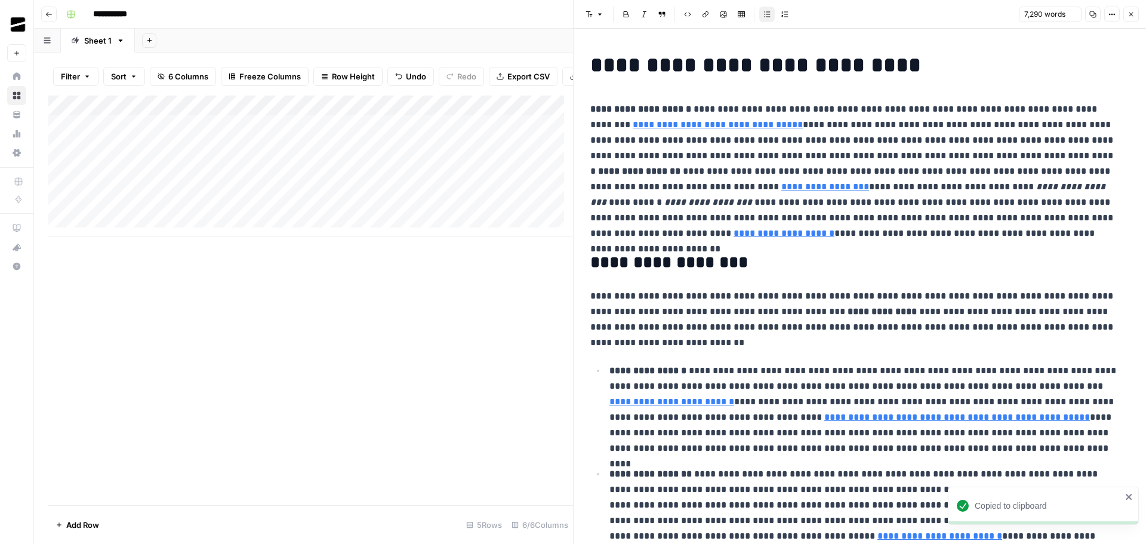
scroll to position [8121, 0]
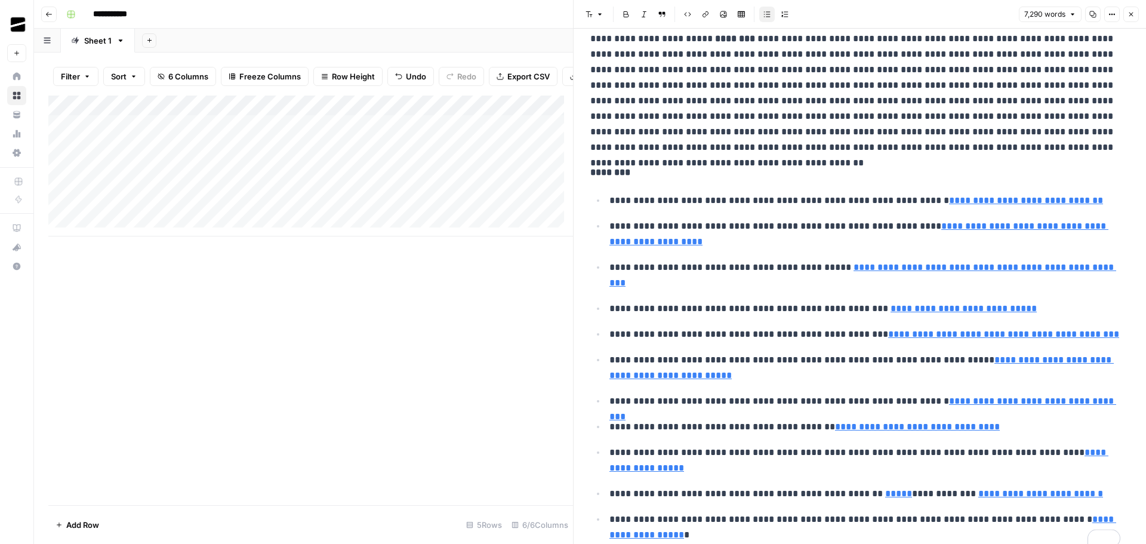
click at [1135, 10] on button "Close" at bounding box center [1131, 15] width 16 height 16
click at [1131, 15] on icon "button" at bounding box center [1130, 14] width 7 height 7
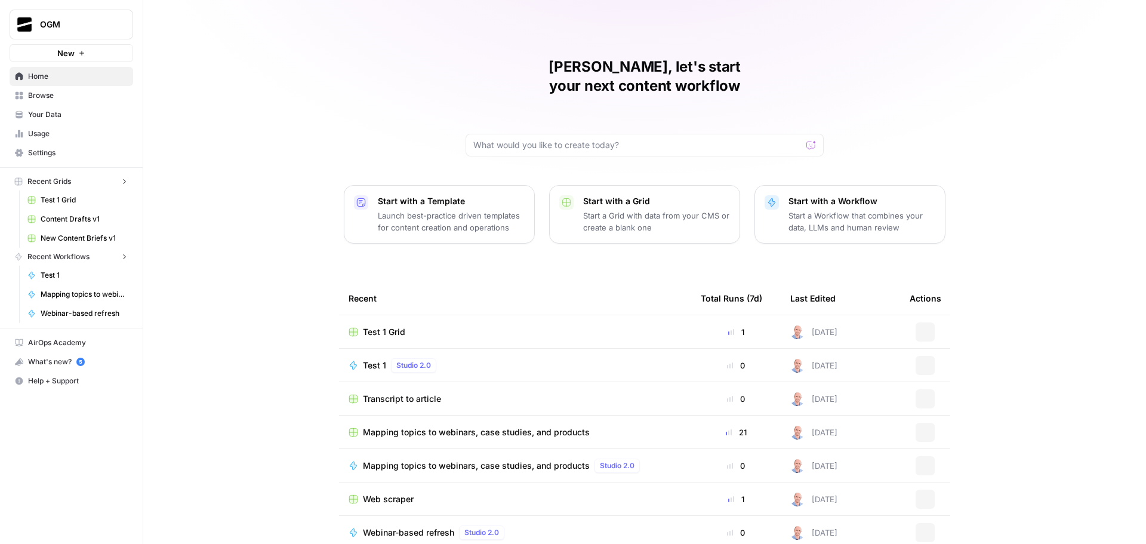
click at [1132, 17] on div "Ajdin, let's start your next content workflow Start with a Template Launch best…" at bounding box center [644, 284] width 1003 height 568
click at [383, 326] on span "Test 1 Grid" at bounding box center [384, 332] width 42 height 12
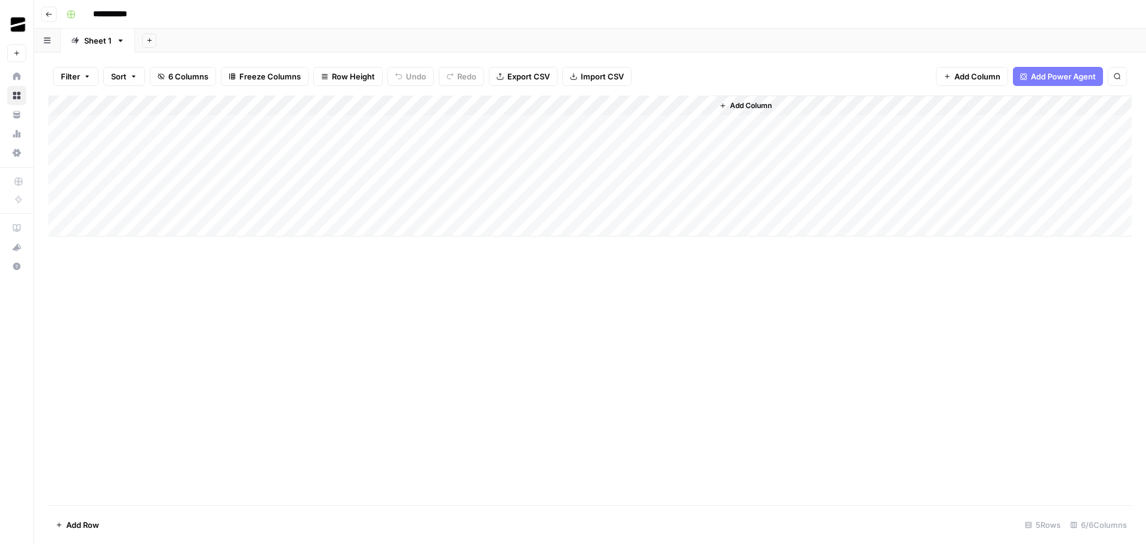
click at [343, 143] on div "Add Column" at bounding box center [589, 165] width 1083 height 141
click at [335, 166] on div "Add Column" at bounding box center [589, 165] width 1083 height 141
click at [417, 147] on div "Add Column" at bounding box center [589, 165] width 1083 height 141
click at [429, 167] on div "Add Column" at bounding box center [589, 165] width 1083 height 141
click at [481, 304] on div "Add Column" at bounding box center [589, 299] width 1083 height 409
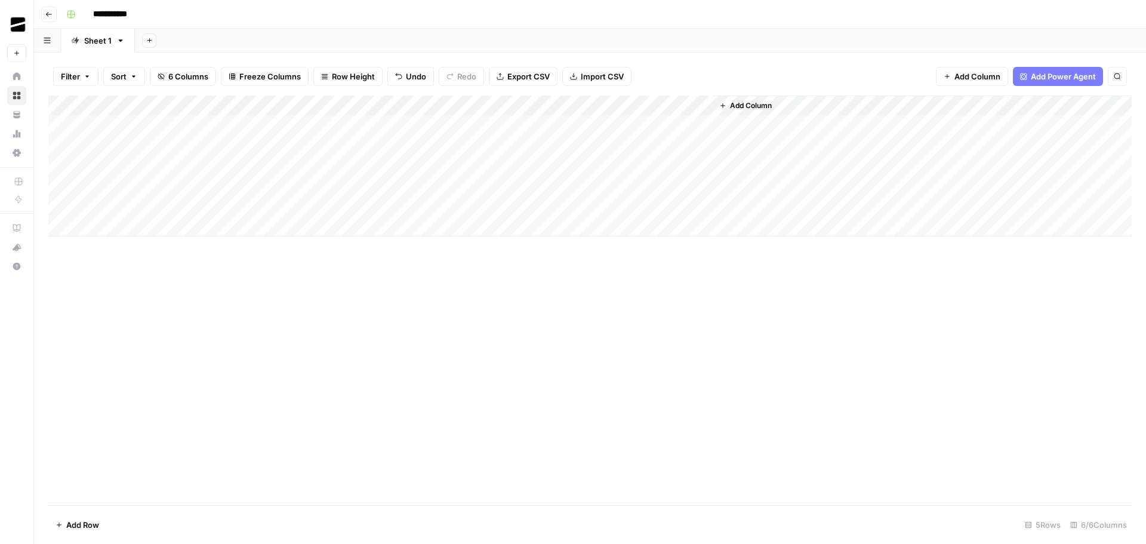
click at [554, 168] on div "Add Column" at bounding box center [589, 165] width 1083 height 141
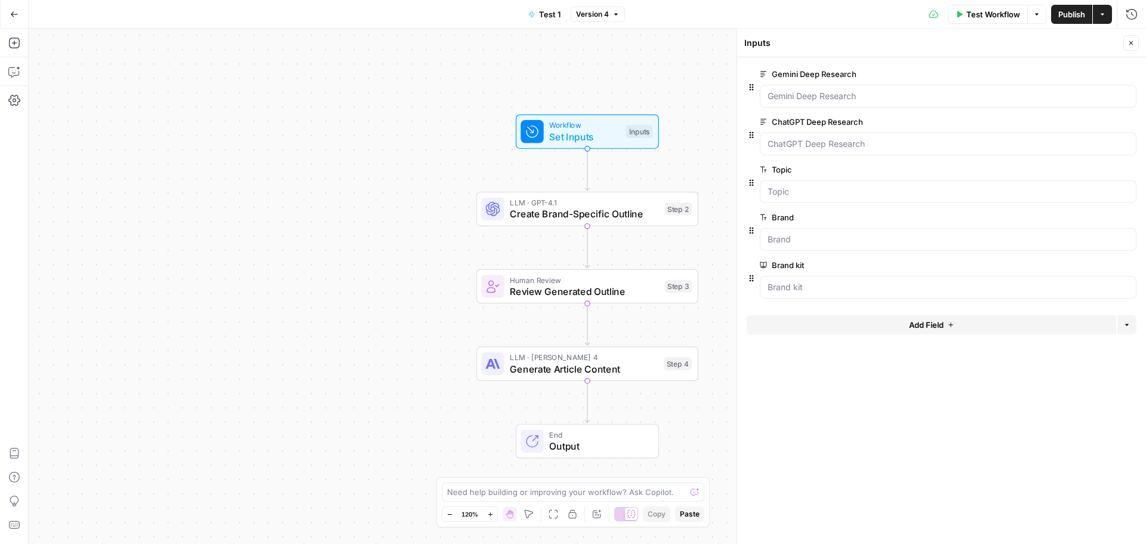
click at [1067, 13] on span "Publish" at bounding box center [1071, 14] width 27 height 12
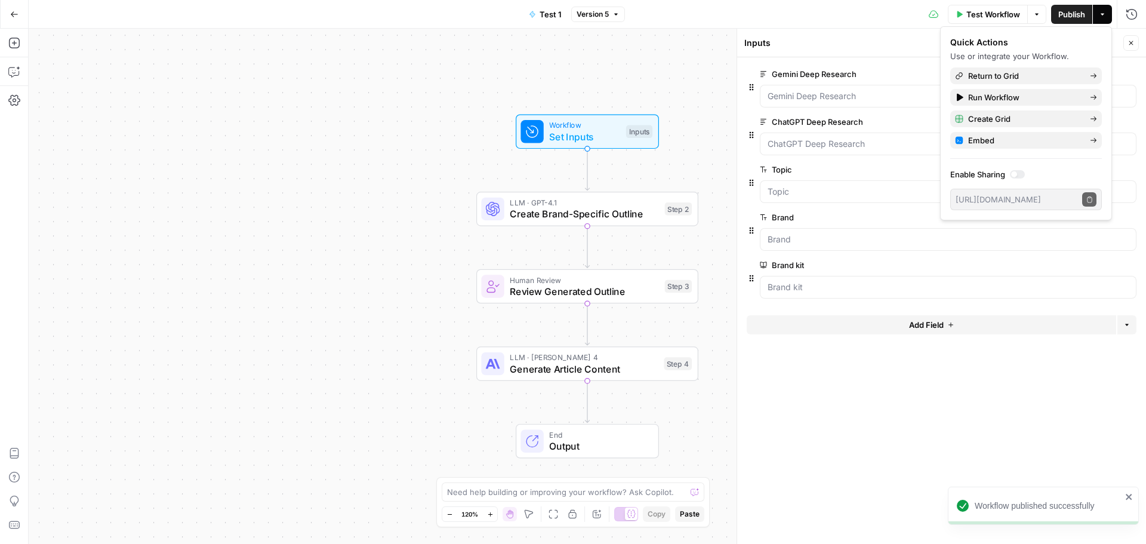
click at [657, 66] on div "Workflow Set Inputs Inputs LLM · GPT-4.1 Create Brand-Specific Outline Step 2 H…" at bounding box center [587, 286] width 1117 height 515
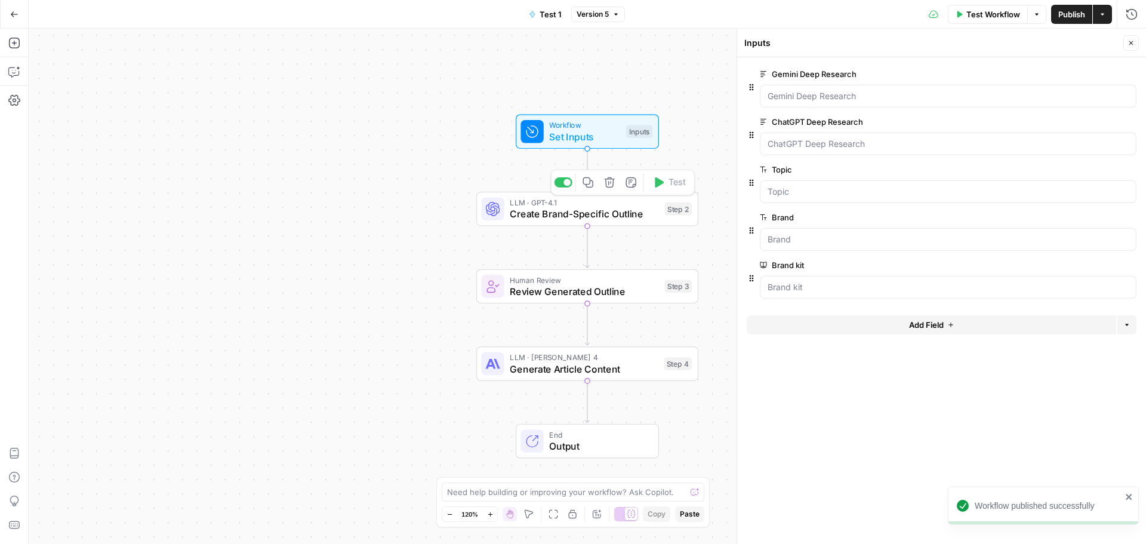
click at [555, 215] on span "Create Brand-Specific Outline" at bounding box center [584, 214] width 149 height 14
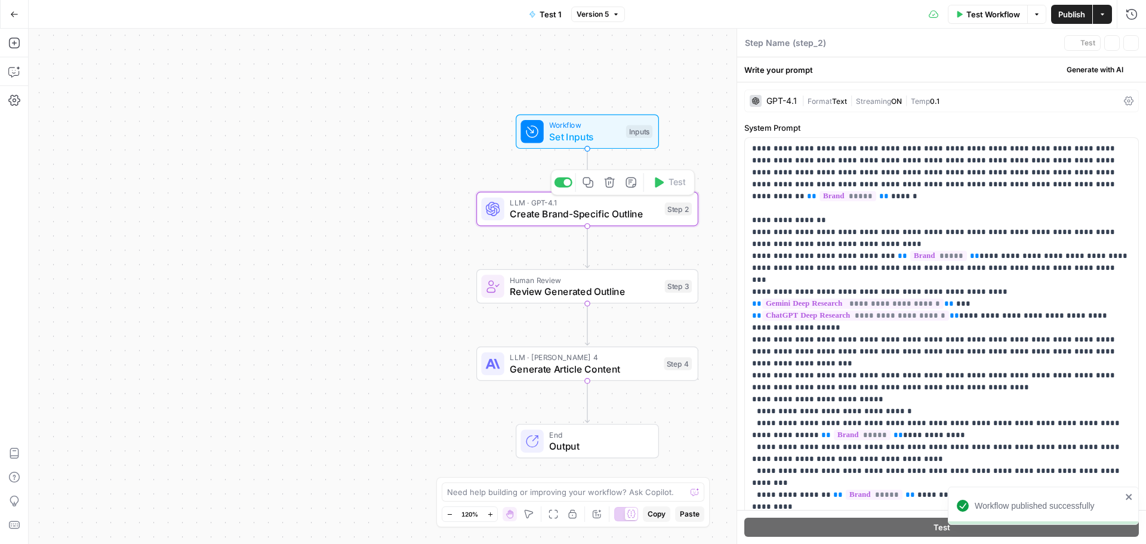
type textarea "Create Brand-Specific Outline"
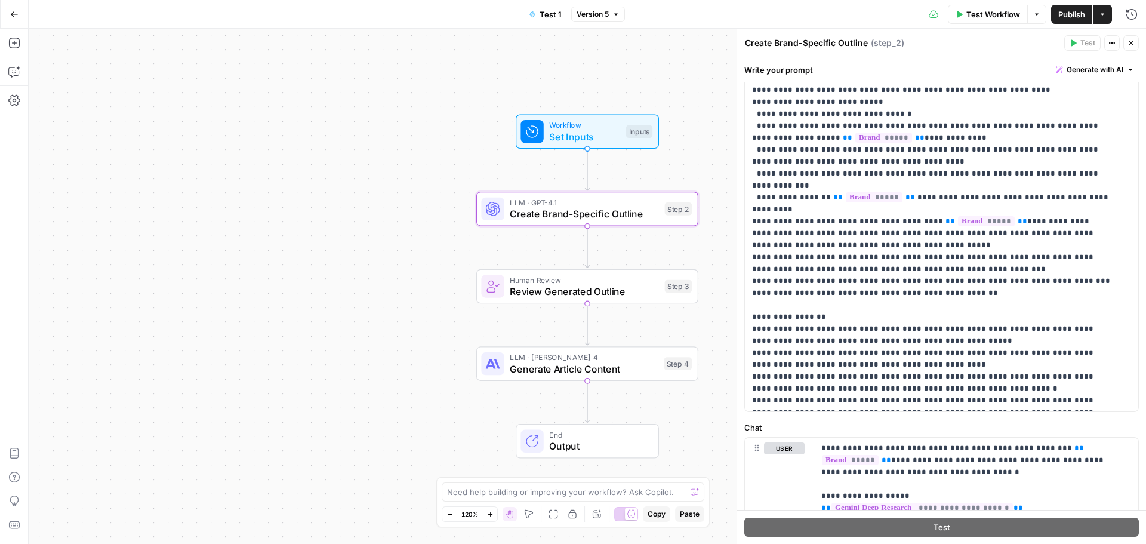
scroll to position [153, 0]
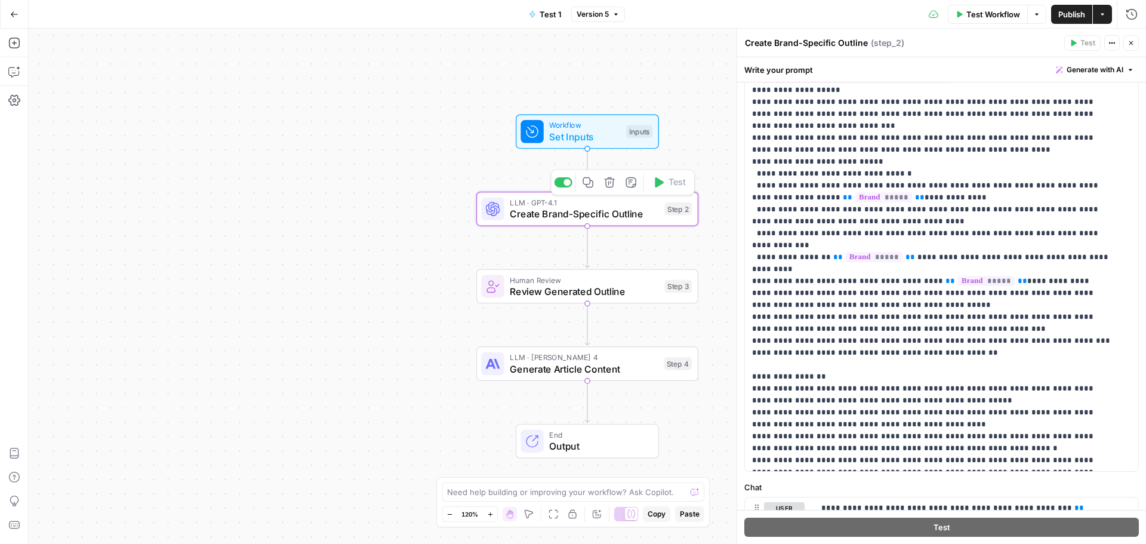
click at [614, 207] on span "Create Brand-Specific Outline" at bounding box center [584, 214] width 149 height 14
click at [650, 212] on span "Create Brand-Specific Outline" at bounding box center [584, 214] width 149 height 14
click at [1132, 40] on icon "button" at bounding box center [1130, 42] width 7 height 7
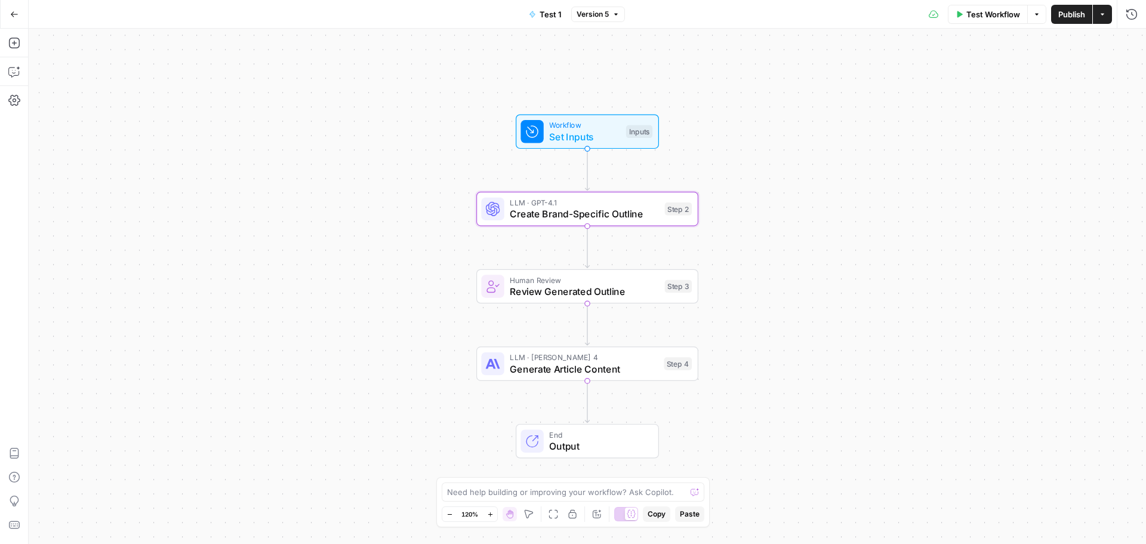
click at [610, 212] on span "Create Brand-Specific Outline" at bounding box center [584, 214] width 149 height 14
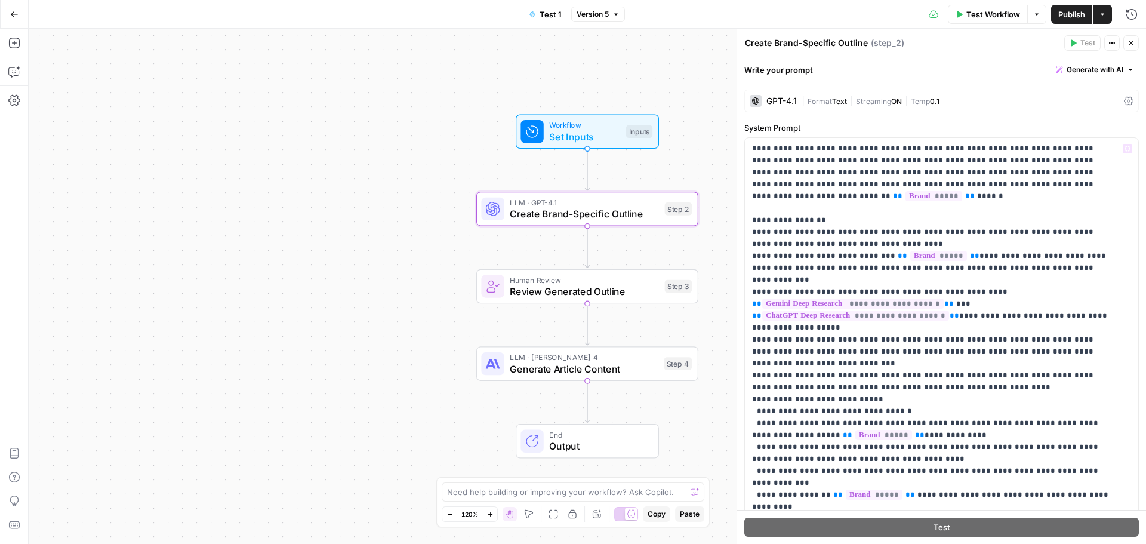
click at [830, 97] on span "Format" at bounding box center [820, 101] width 24 height 9
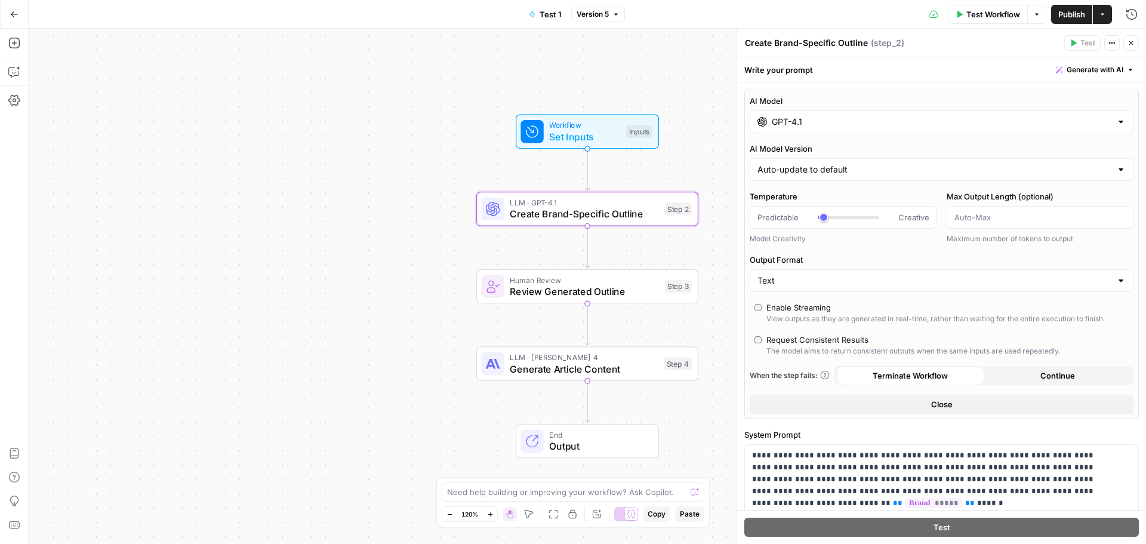
click at [822, 130] on div "GPT-4.1" at bounding box center [942, 121] width 384 height 23
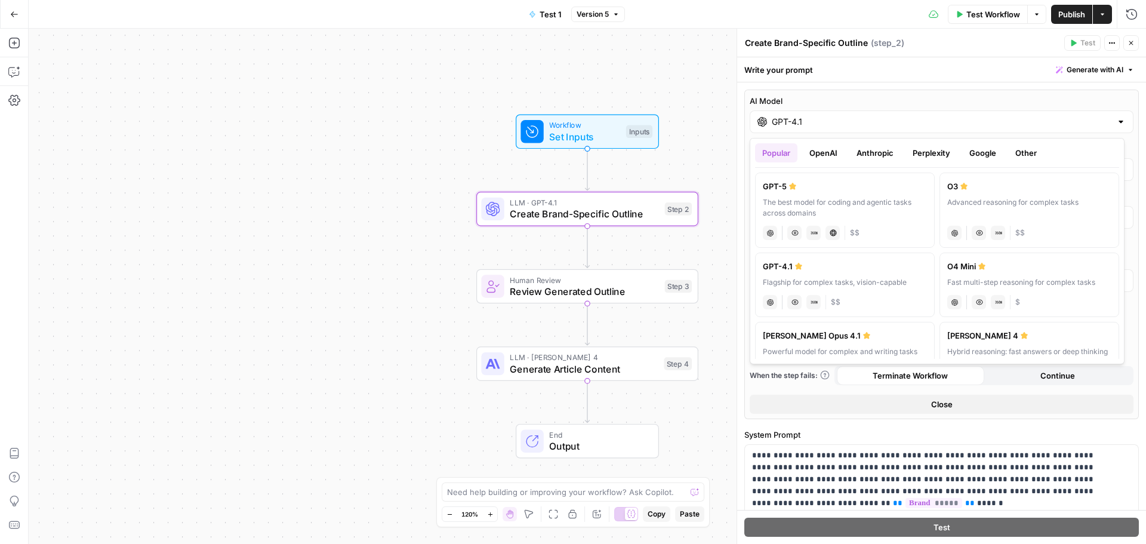
click at [882, 155] on button "Anthropic" at bounding box center [874, 152] width 51 height 19
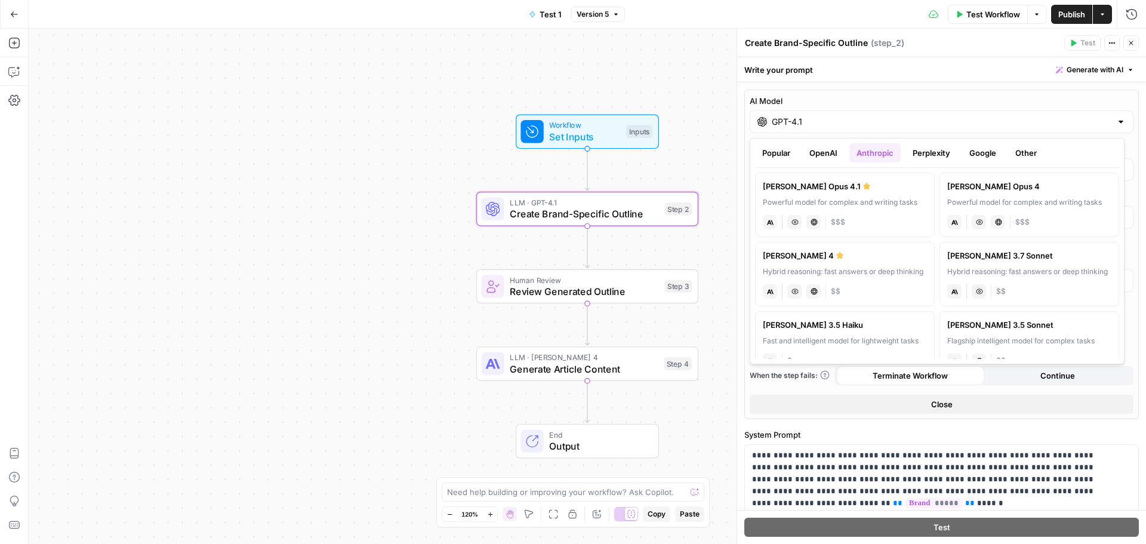
click at [873, 196] on label "Claude Opus 4.1 Powerful model for complex and writing tasks anthropic Vision C…" at bounding box center [845, 204] width 180 height 64
type input "Claude Opus 4.1"
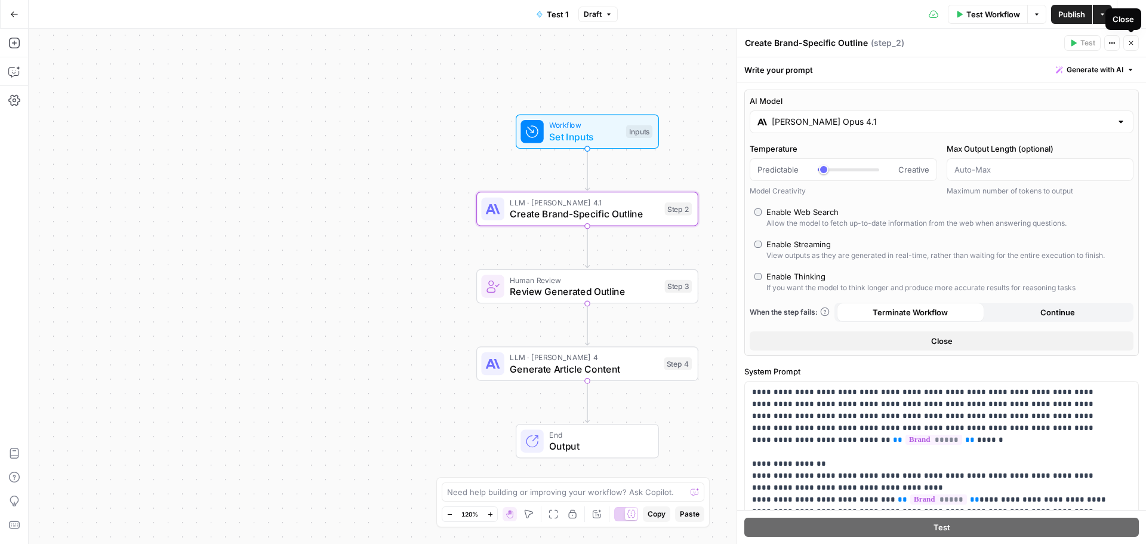
click at [1131, 42] on icon "button" at bounding box center [1130, 42] width 7 height 7
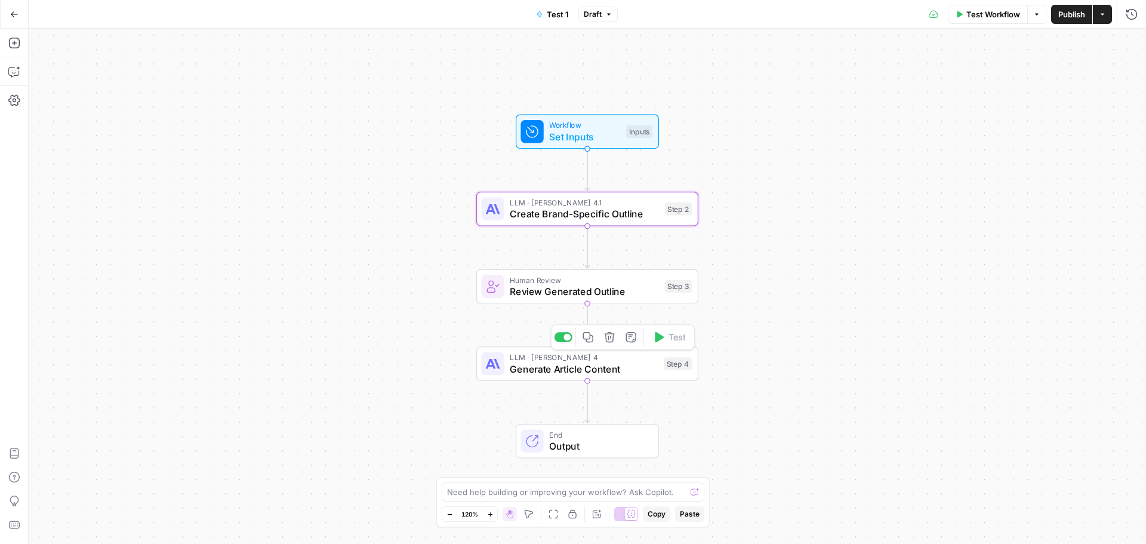
click at [631, 363] on span "Generate Article Content" at bounding box center [584, 369] width 148 height 14
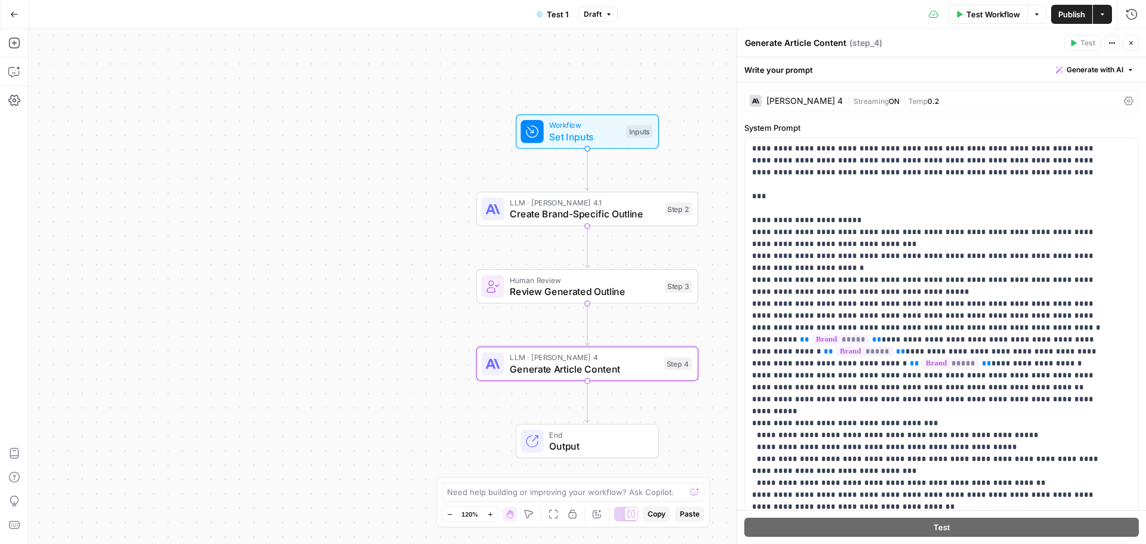
click at [834, 100] on div "Claude Sonnet 4 | Streaming ON | Temp 0.2" at bounding box center [941, 101] width 395 height 23
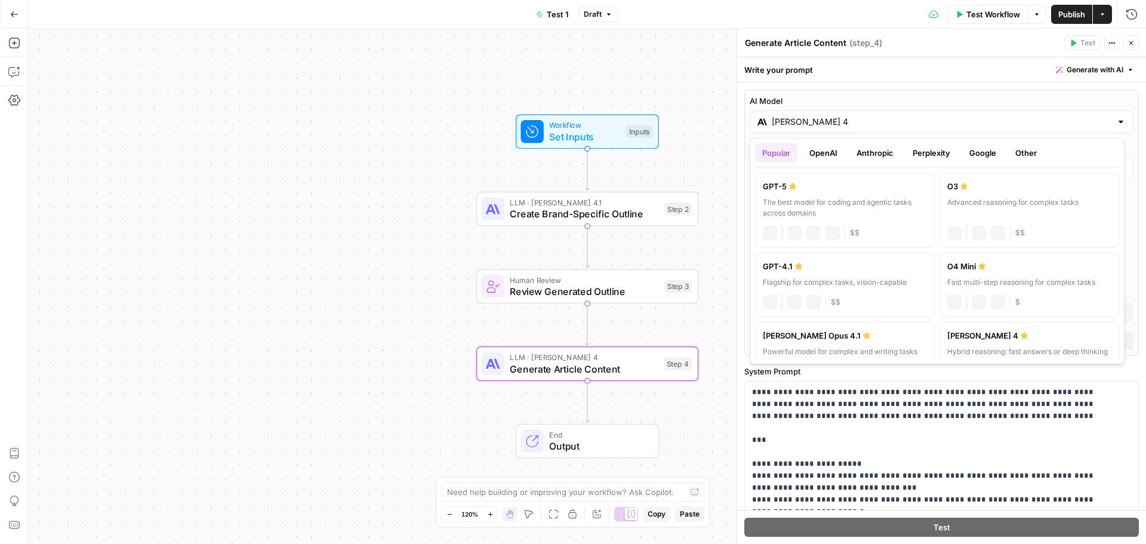
click at [834, 120] on input "Claude Sonnet 4" at bounding box center [942, 122] width 340 height 12
click at [876, 152] on button "Anthropic" at bounding box center [874, 152] width 51 height 19
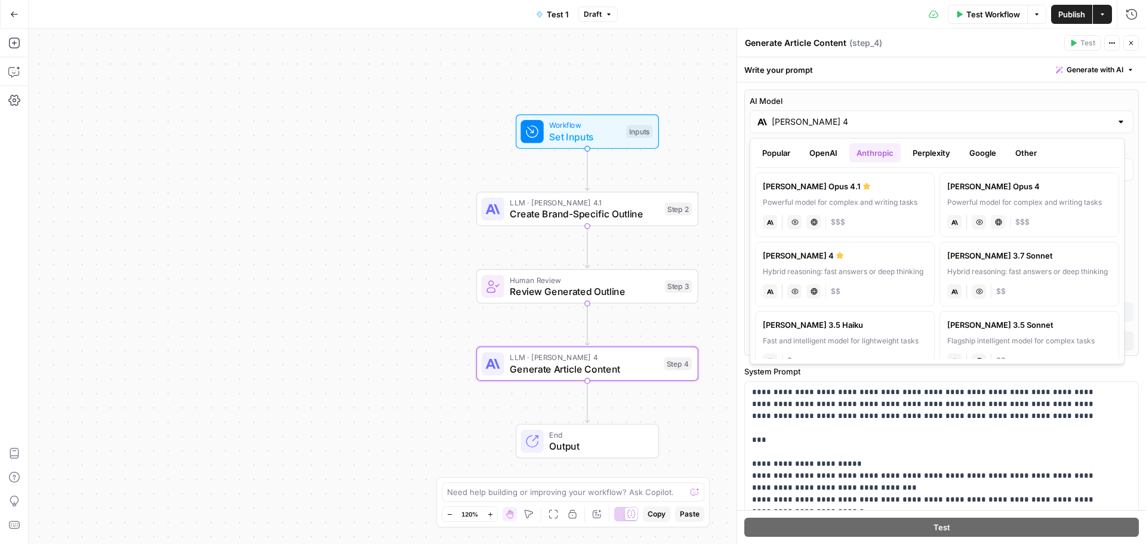
click at [883, 205] on div "Powerful model for complex and writing tasks" at bounding box center [845, 202] width 164 height 11
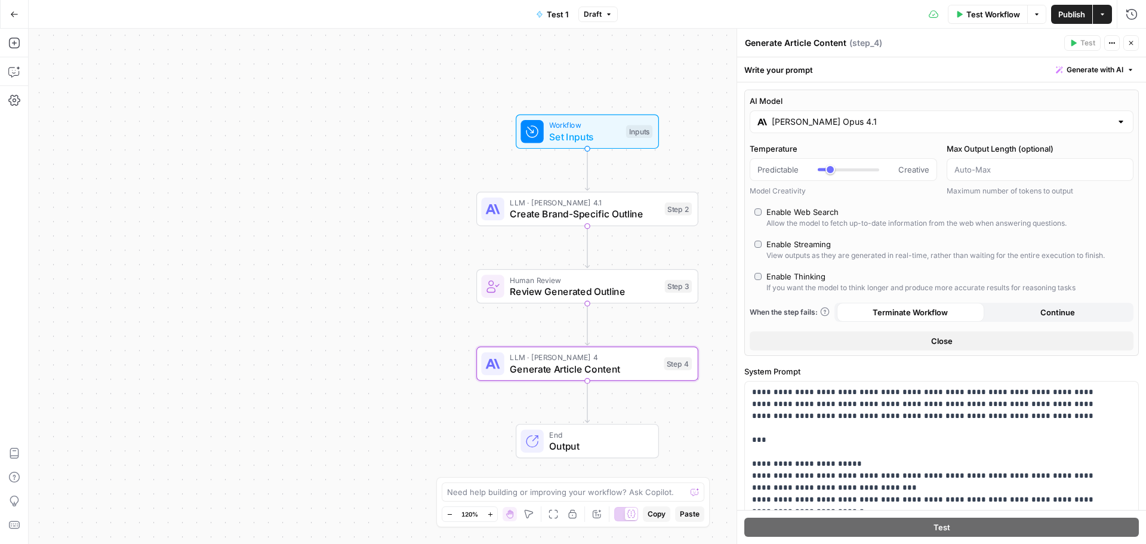
type input "Claude Opus 4.1"
type input "***"
click at [823, 169] on div at bounding box center [821, 169] width 6 height 3
click at [1135, 41] on button "Close" at bounding box center [1131, 43] width 16 height 16
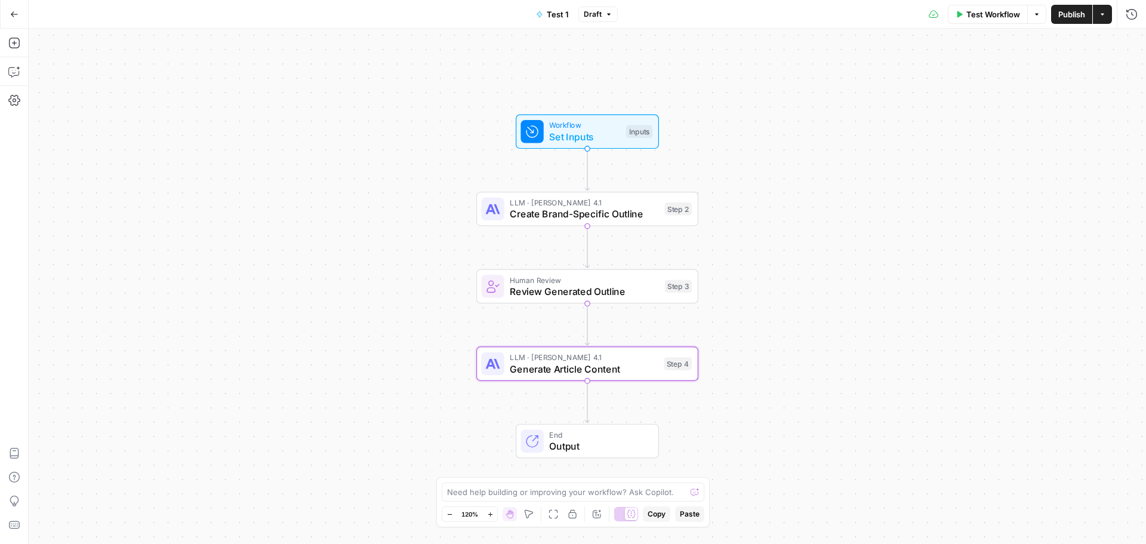
click at [1066, 17] on span "Publish" at bounding box center [1071, 14] width 27 height 12
click at [635, 209] on span "Create Brand-Specific Outline" at bounding box center [584, 214] width 149 height 14
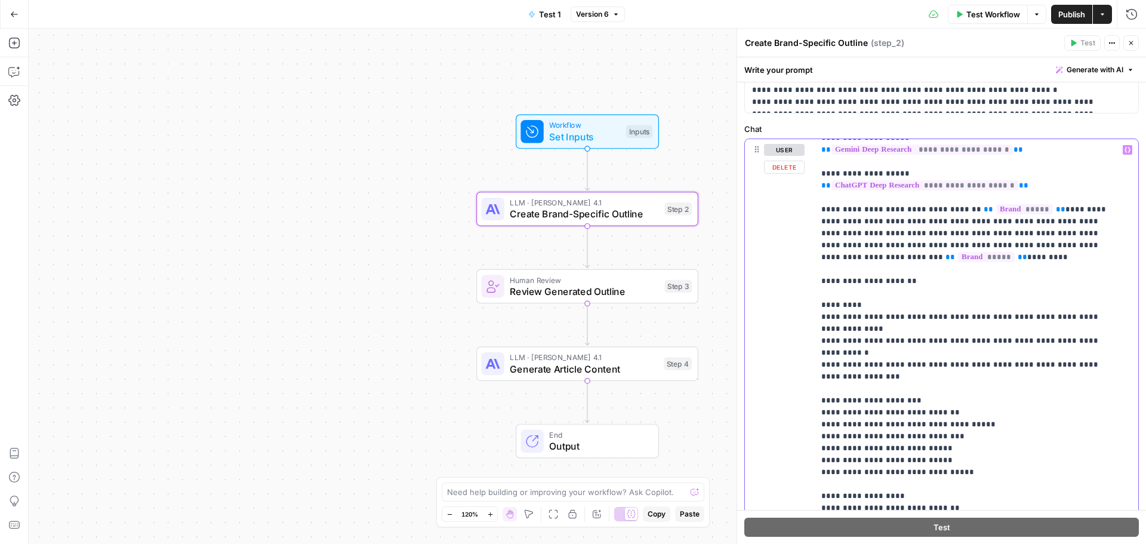
scroll to position [60, 0]
drag, startPoint x: 884, startPoint y: 220, endPoint x: 949, endPoint y: 222, distance: 65.1
click at [949, 222] on p "**********" at bounding box center [967, 507] width 292 height 847
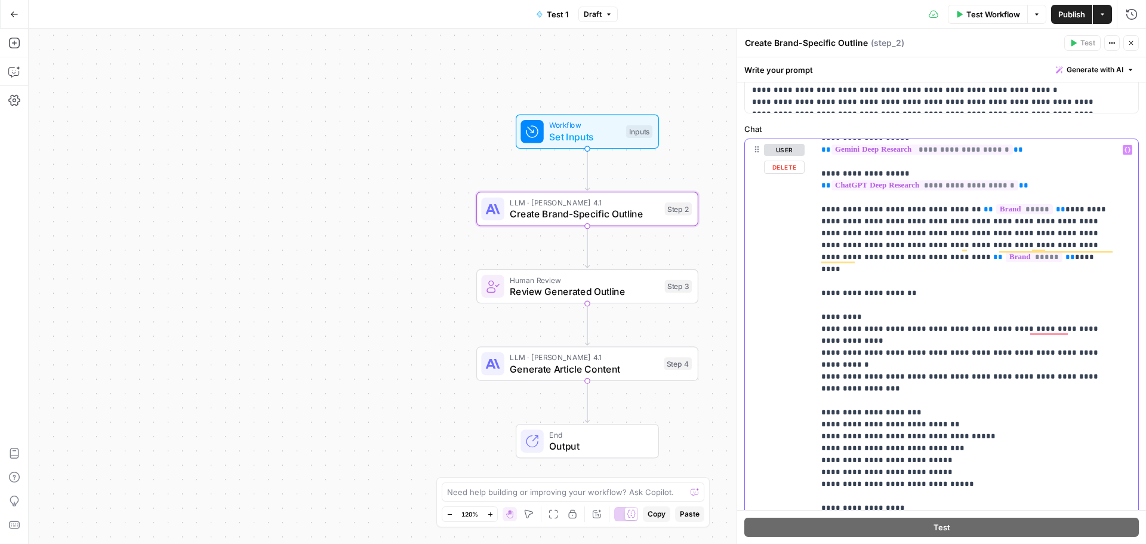
drag, startPoint x: 896, startPoint y: 258, endPoint x: 887, endPoint y: 249, distance: 12.2
click at [887, 249] on p "**********" at bounding box center [967, 507] width 292 height 847
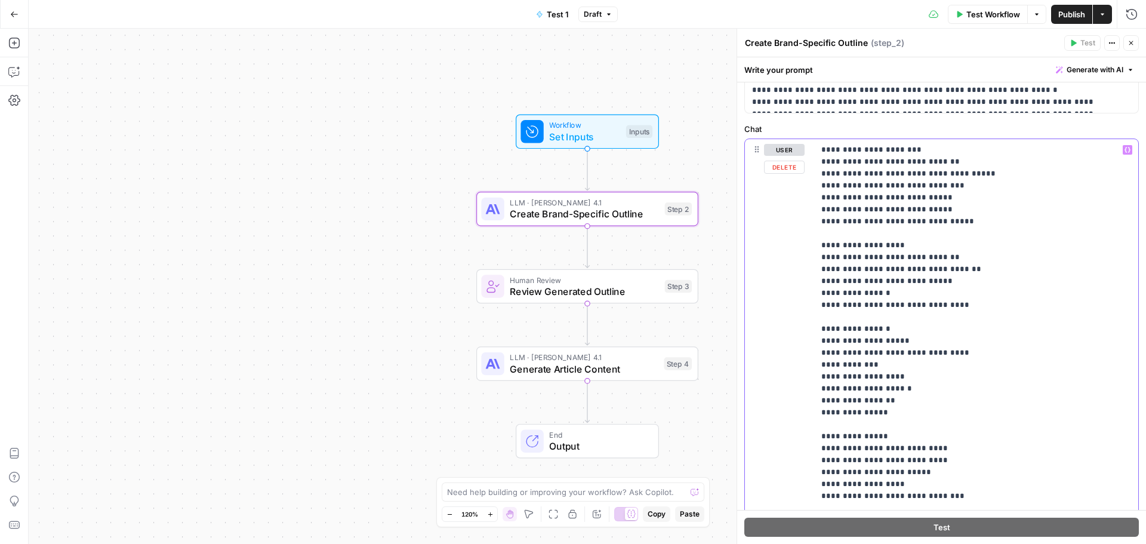
scroll to position [358, 0]
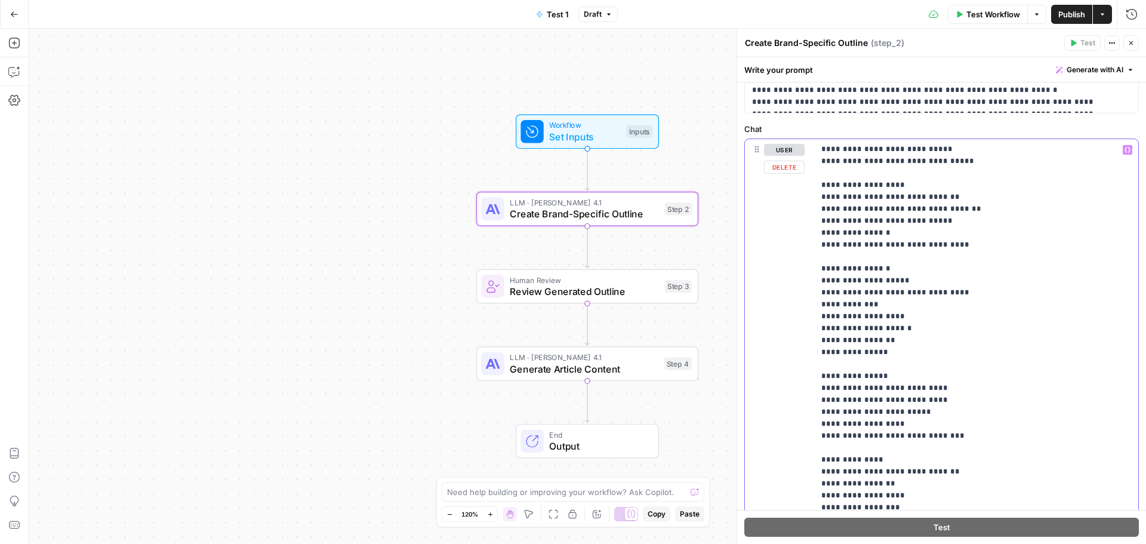
click at [874, 448] on p "**********" at bounding box center [967, 203] width 292 height 836
click at [924, 450] on p "**********" at bounding box center [967, 203] width 292 height 836
drag, startPoint x: 944, startPoint y: 448, endPoint x: 822, endPoint y: 449, distance: 121.2
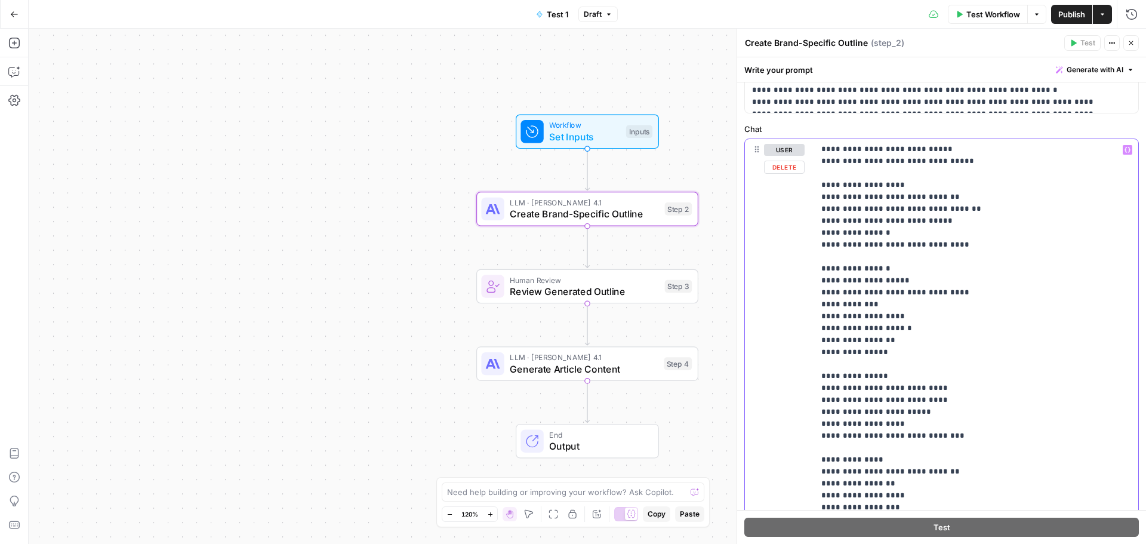
click at [822, 449] on p "**********" at bounding box center [967, 203] width 292 height 836
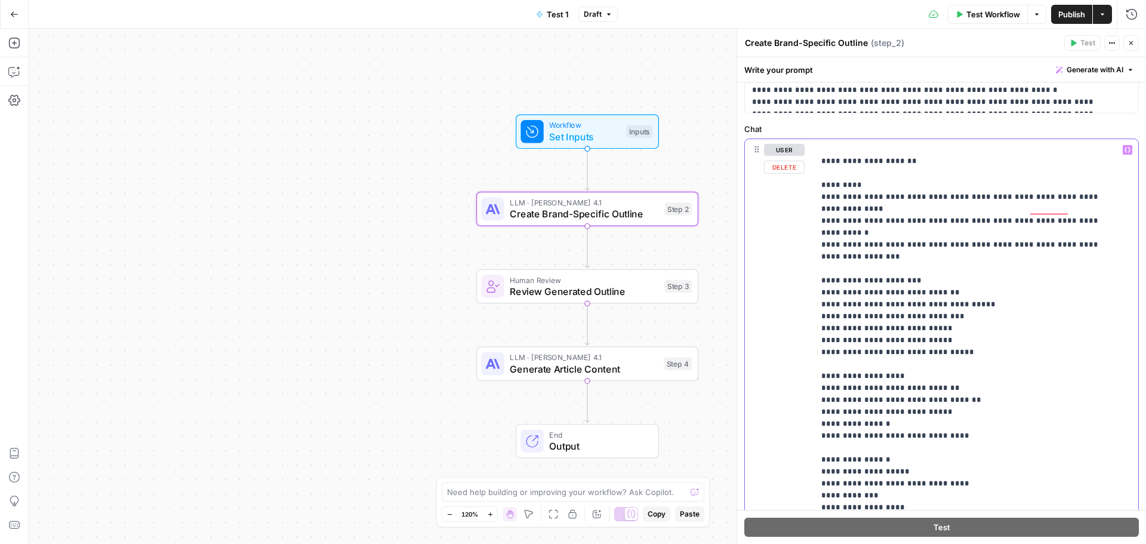
scroll to position [168, 0]
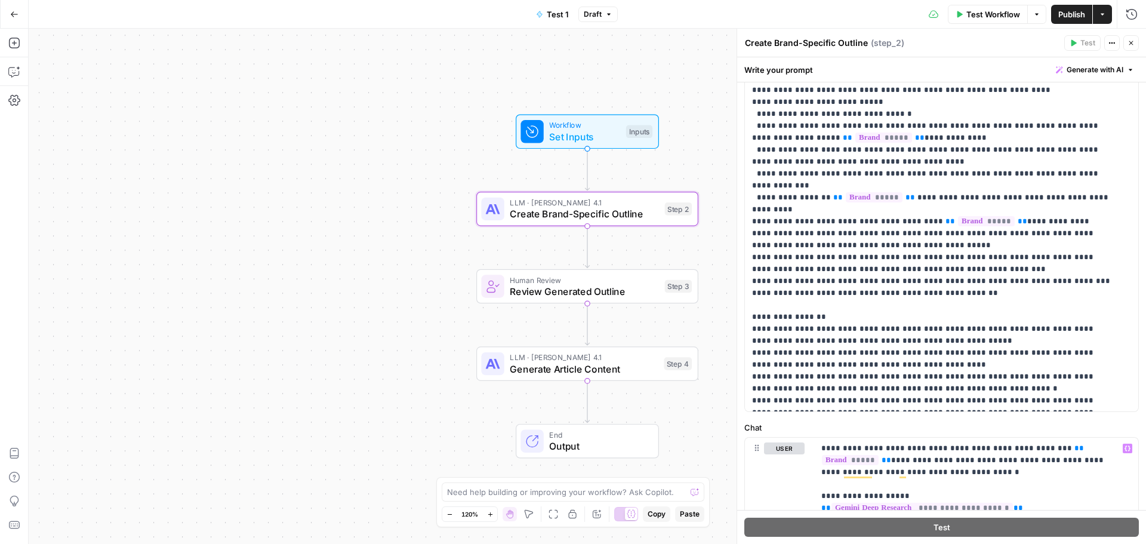
click at [1065, 12] on span "Publish" at bounding box center [1071, 14] width 27 height 12
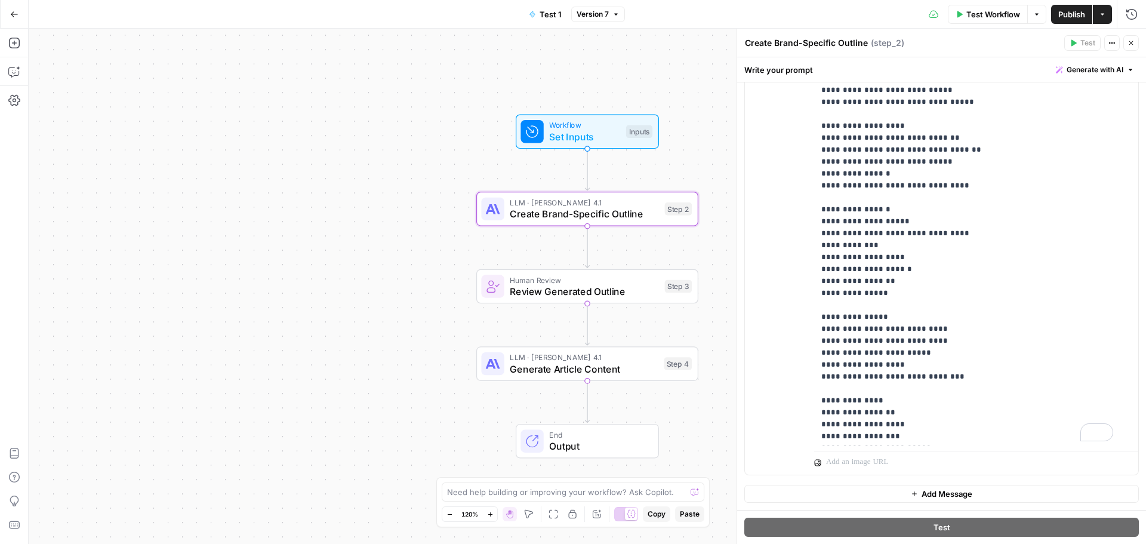
scroll to position [298, 0]
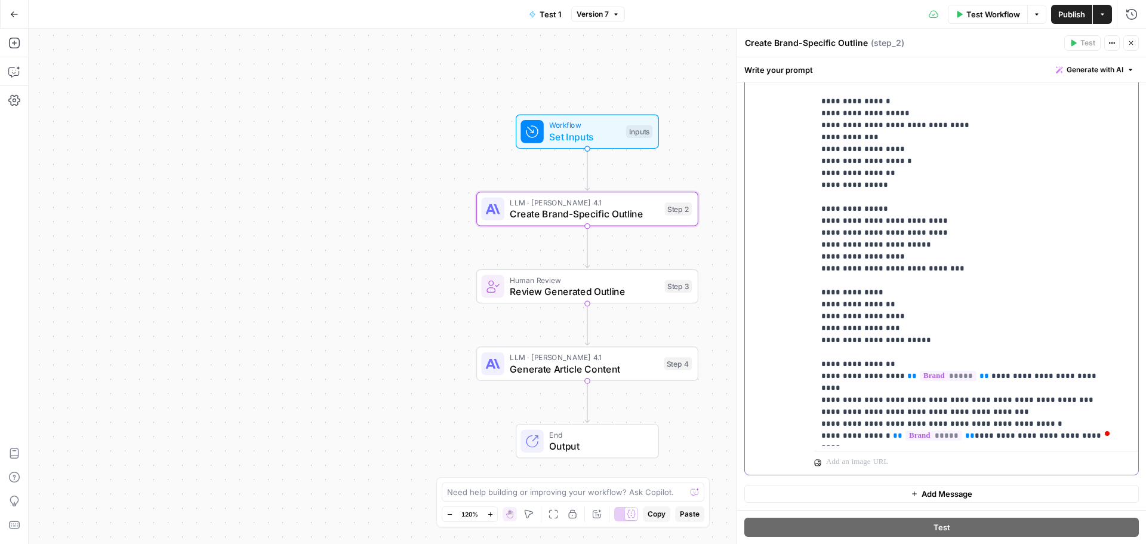
drag, startPoint x: 930, startPoint y: 321, endPoint x: 821, endPoint y: 318, distance: 109.3
click at [821, 318] on p "**********" at bounding box center [967, 30] width 292 height 824
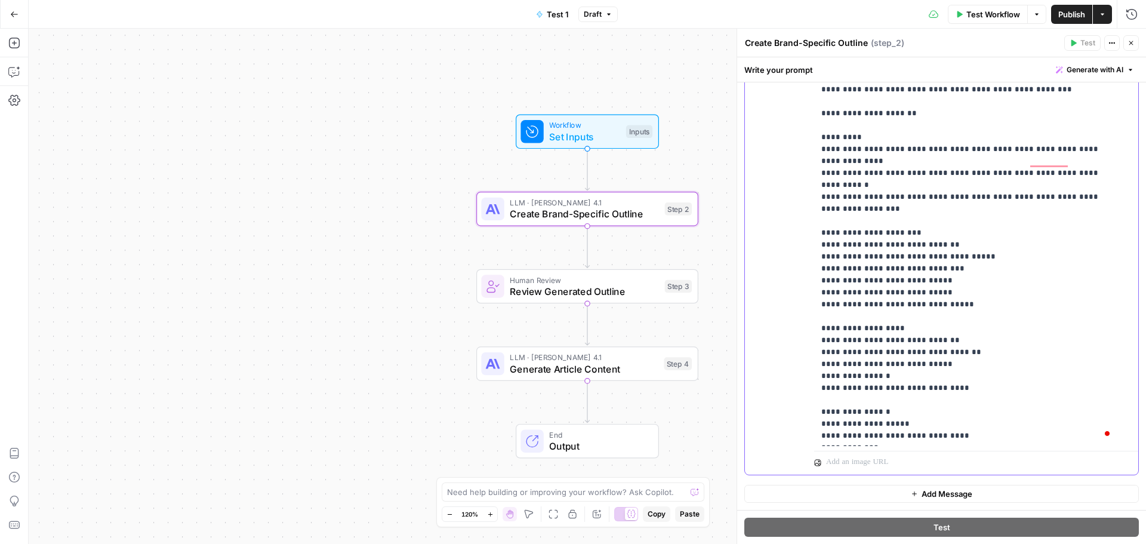
scroll to position [0, 0]
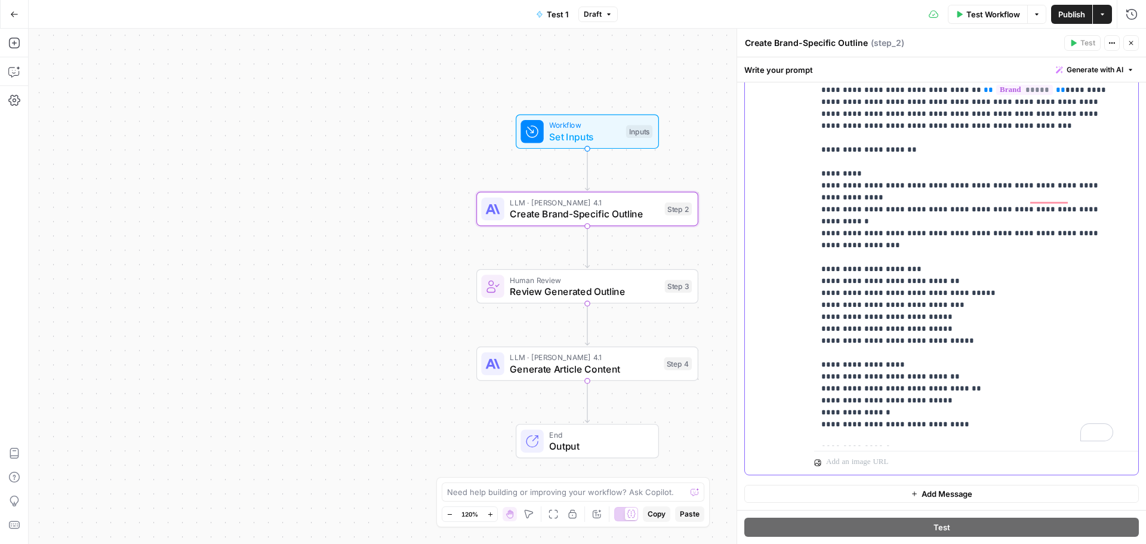
drag, startPoint x: 867, startPoint y: 223, endPoint x: 821, endPoint y: 211, distance: 47.9
click at [821, 211] on div "**********" at bounding box center [971, 203] width 315 height 486
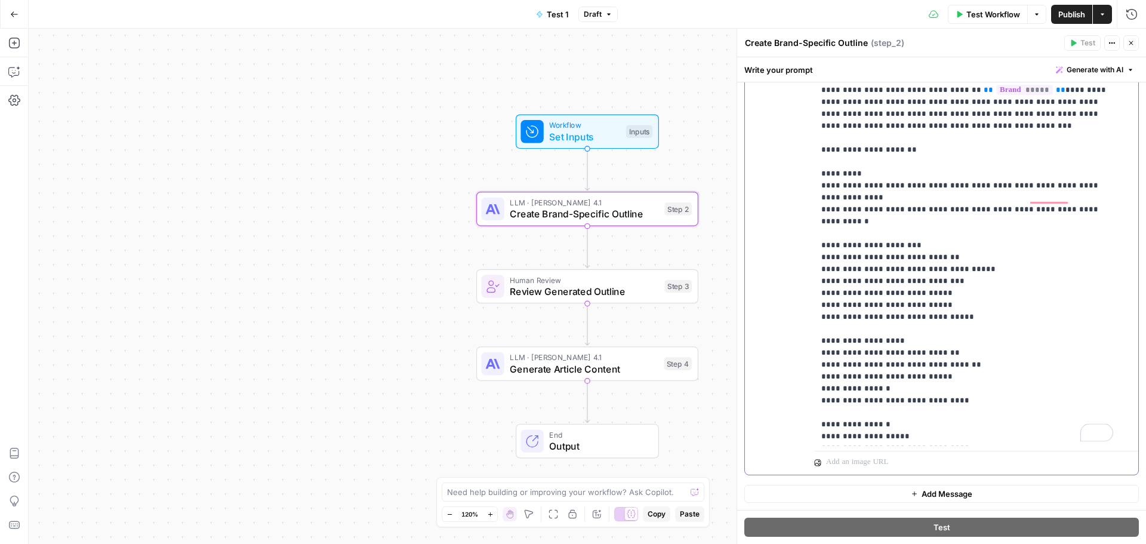
click at [818, 233] on div "**********" at bounding box center [971, 203] width 315 height 486
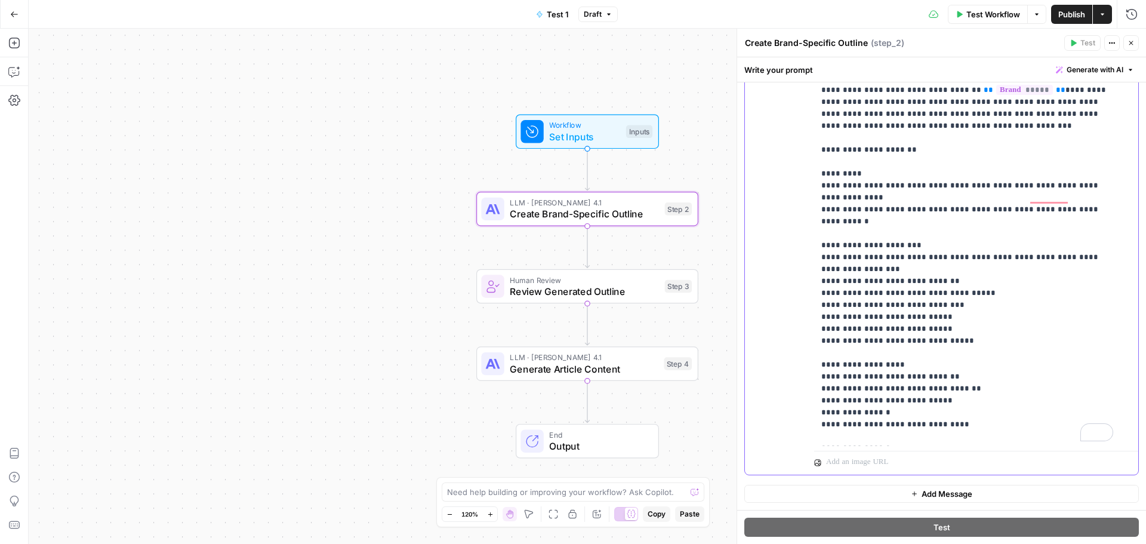
drag, startPoint x: 856, startPoint y: 235, endPoint x: 926, endPoint y: 235, distance: 69.8
click at [926, 235] on p "**********" at bounding box center [967, 371] width 292 height 812
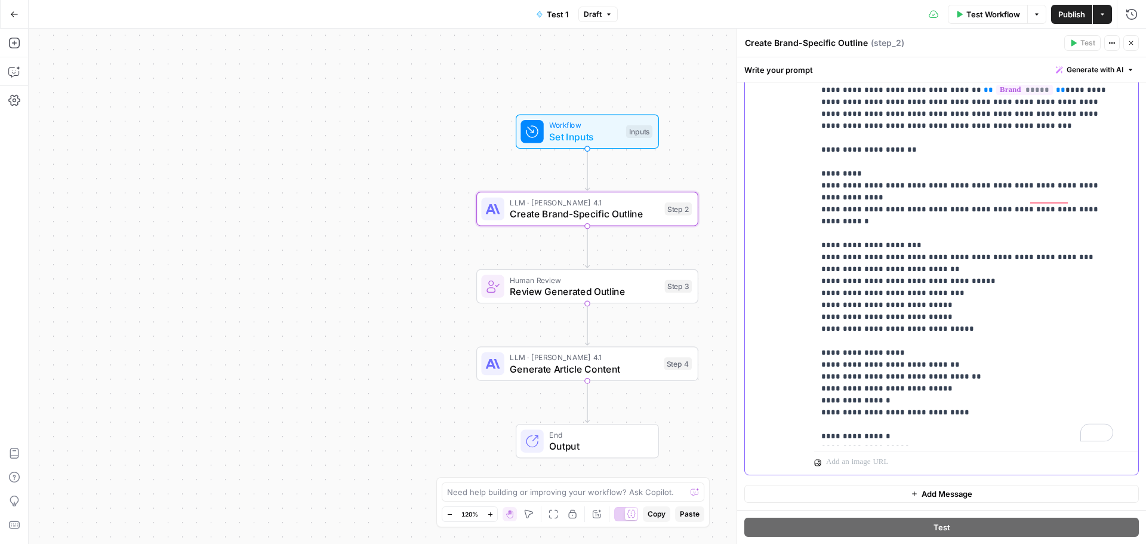
click at [902, 238] on p "**********" at bounding box center [967, 365] width 292 height 800
drag, startPoint x: 1071, startPoint y: 234, endPoint x: 946, endPoint y: 233, distance: 125.3
click at [946, 233] on p "**********" at bounding box center [967, 365] width 292 height 800
click at [1078, 13] on span "Publish" at bounding box center [1071, 14] width 27 height 12
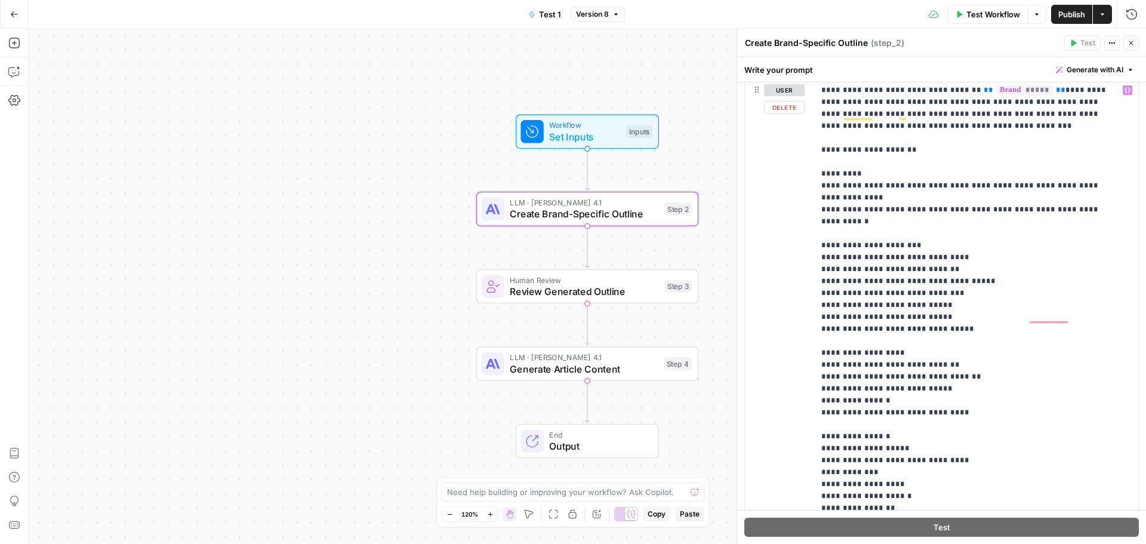
scroll to position [179, 0]
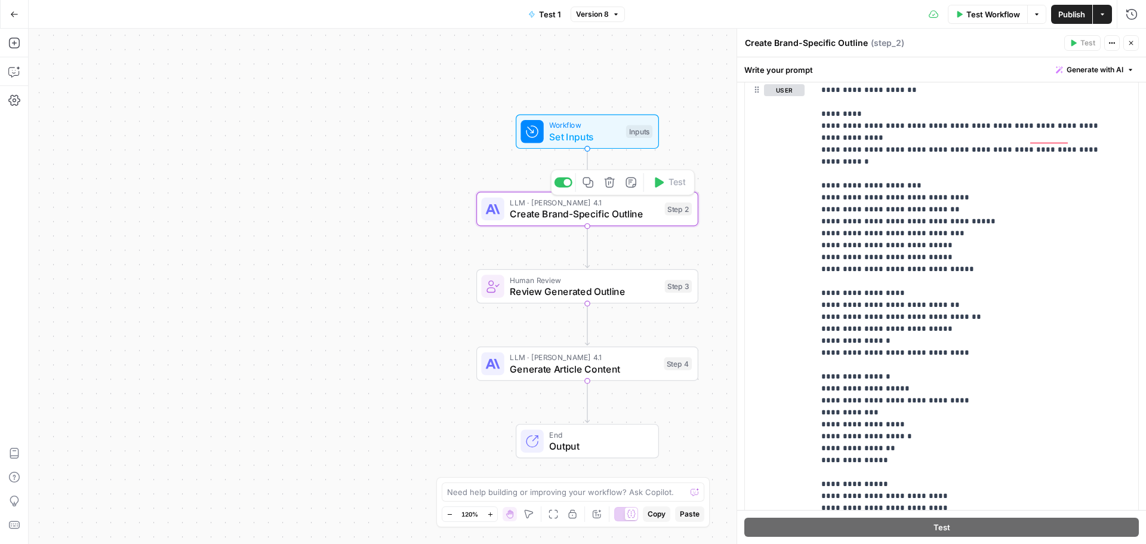
click at [631, 216] on span "Create Brand-Specific Outline" at bounding box center [584, 214] width 149 height 14
click at [617, 215] on span "Create Brand-Specific Outline" at bounding box center [584, 214] width 149 height 14
click at [1134, 43] on span "Close" at bounding box center [1134, 43] width 1 height 1
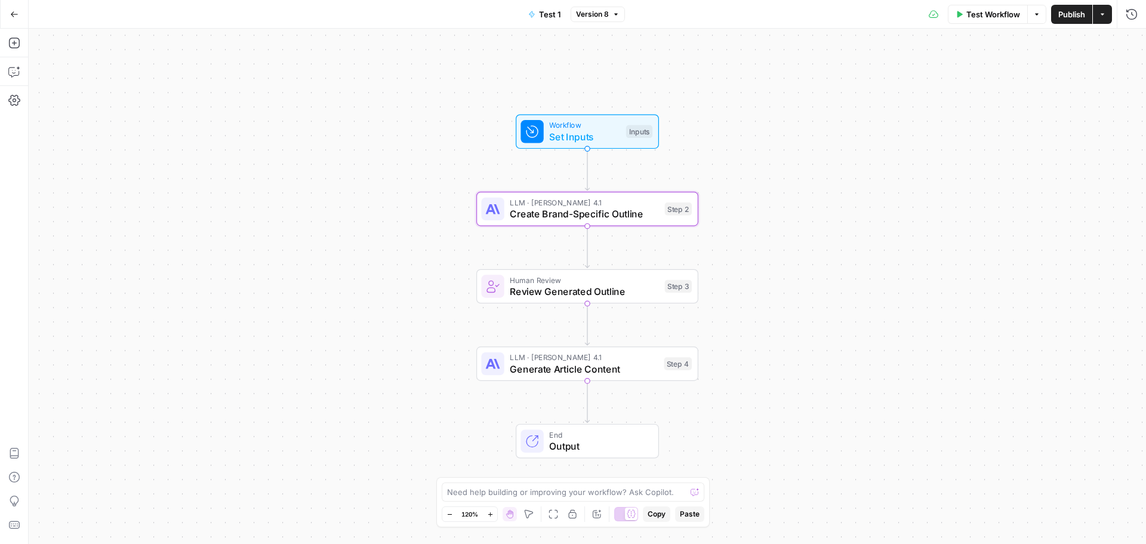
click at [605, 213] on span "Create Brand-Specific Outline" at bounding box center [584, 214] width 149 height 14
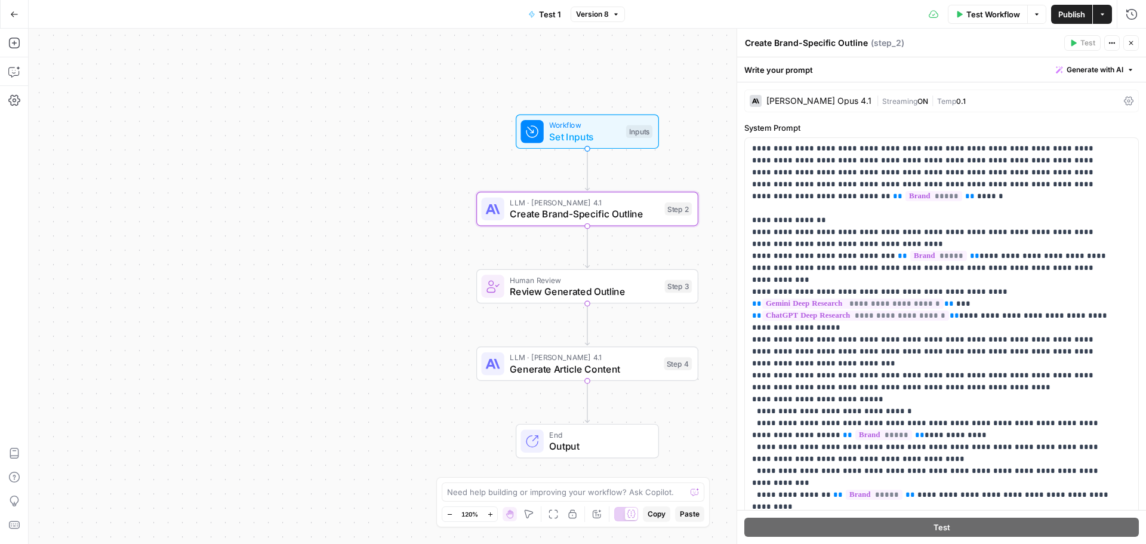
click at [882, 99] on span "Streaming" at bounding box center [899, 101] width 35 height 9
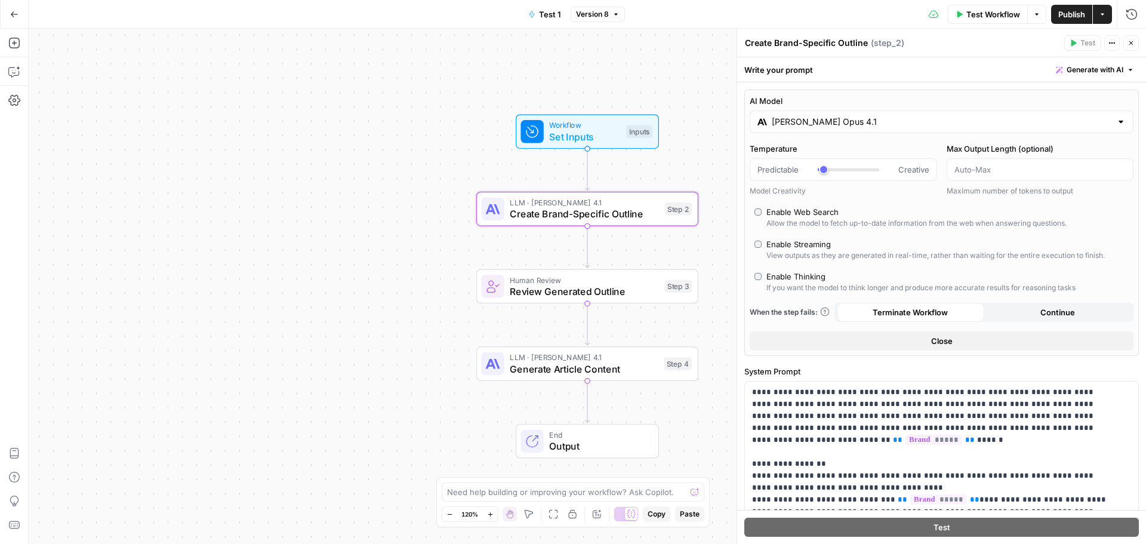
click at [826, 118] on input "Claude Opus 4.1" at bounding box center [942, 122] width 340 height 12
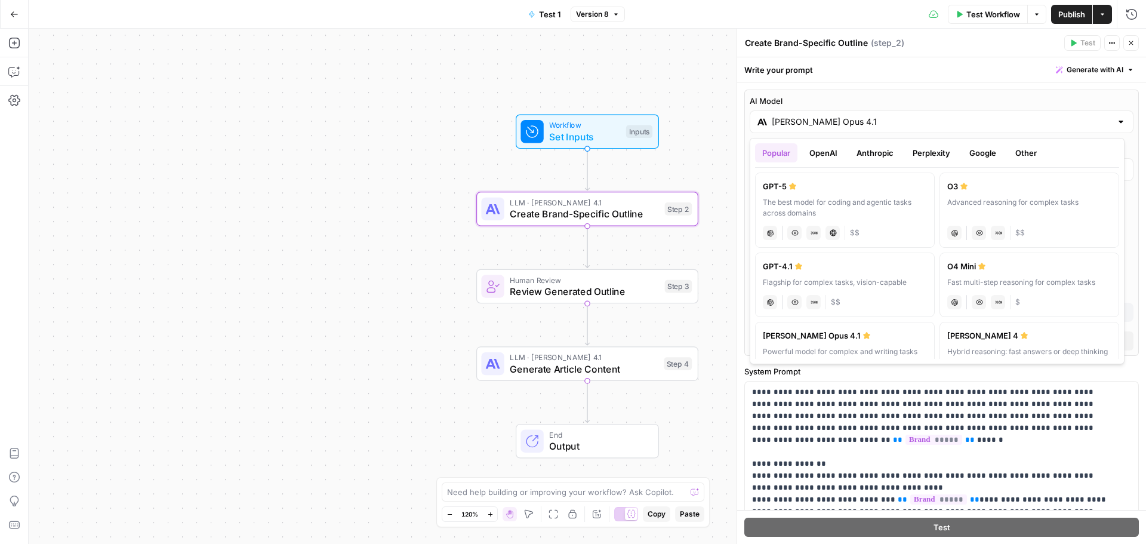
click at [817, 155] on button "OpenAI" at bounding box center [823, 152] width 42 height 19
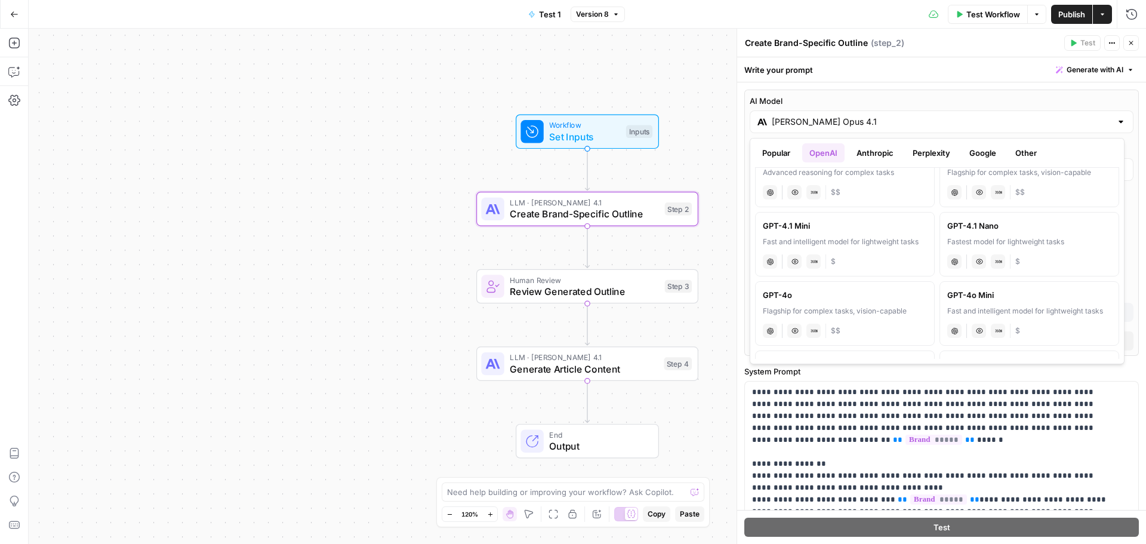
scroll to position [60, 0]
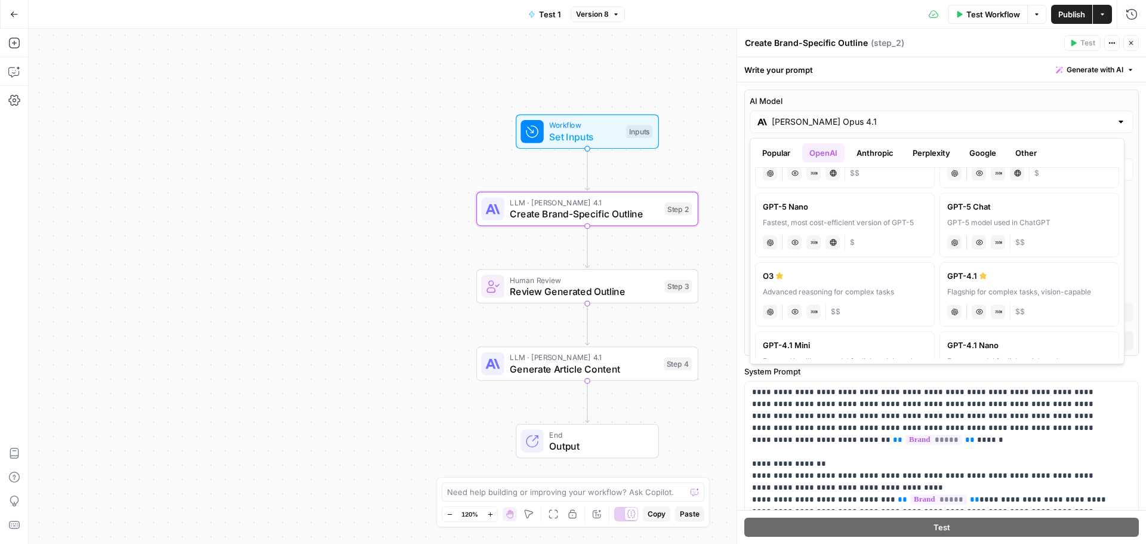
click at [1065, 283] on label "GPT-4.1 Flagship for complex tasks, vision-capable chat Vision Capabilities JSO…" at bounding box center [1029, 294] width 180 height 64
type input "GPT-4.1"
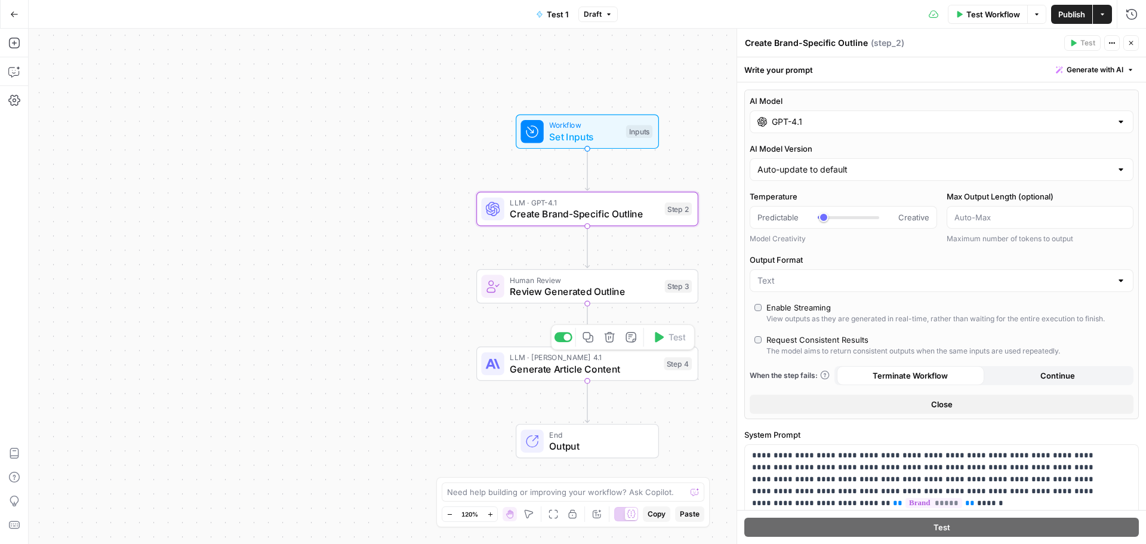
click at [639, 367] on span "Generate Article Content" at bounding box center [584, 369] width 148 height 14
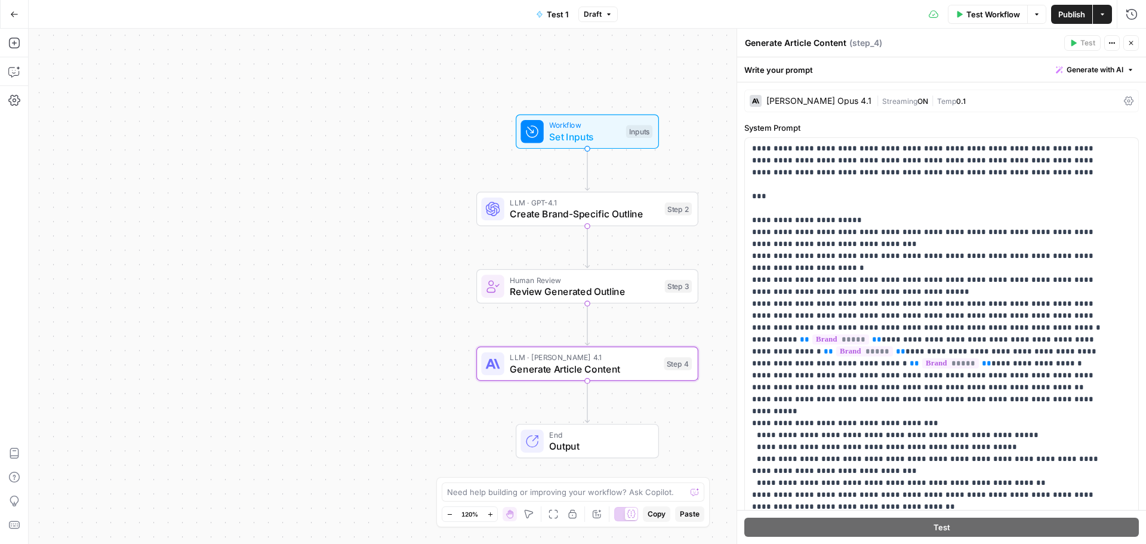
click at [815, 101] on div "Claude Opus 4.1" at bounding box center [818, 101] width 105 height 8
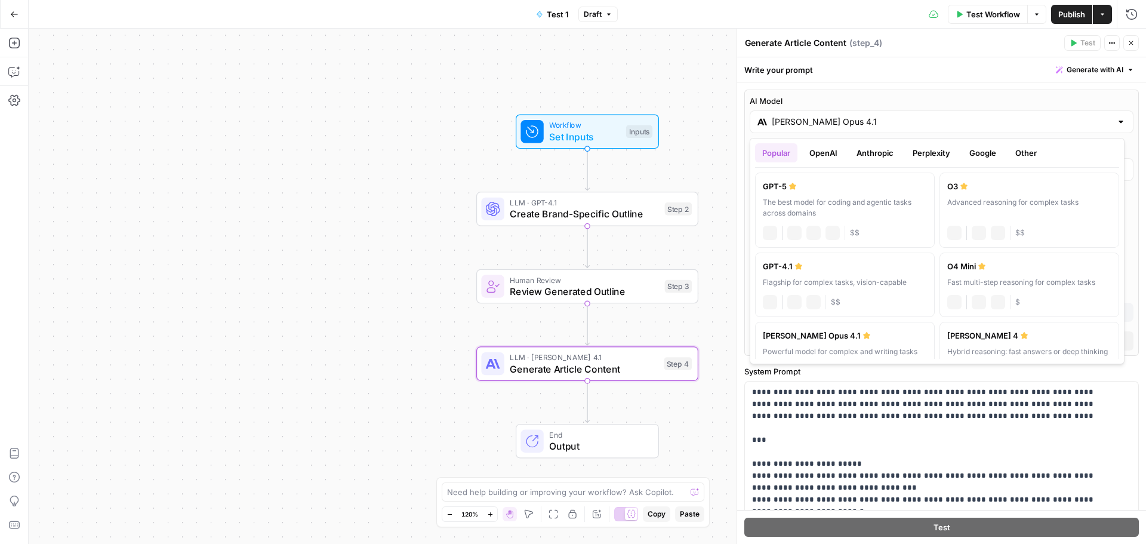
click at [846, 123] on input "Claude Opus 4.1" at bounding box center [942, 122] width 340 height 12
click at [831, 153] on button "OpenAI" at bounding box center [823, 152] width 42 height 19
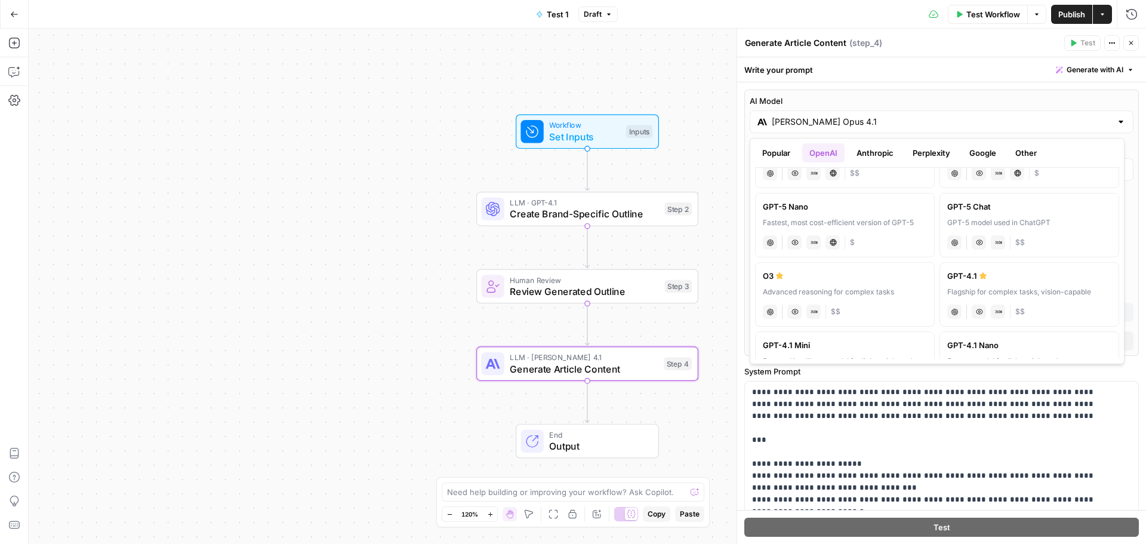
click at [995, 280] on div "GPT-4.1" at bounding box center [1029, 276] width 164 height 12
type input "GPT-4.1"
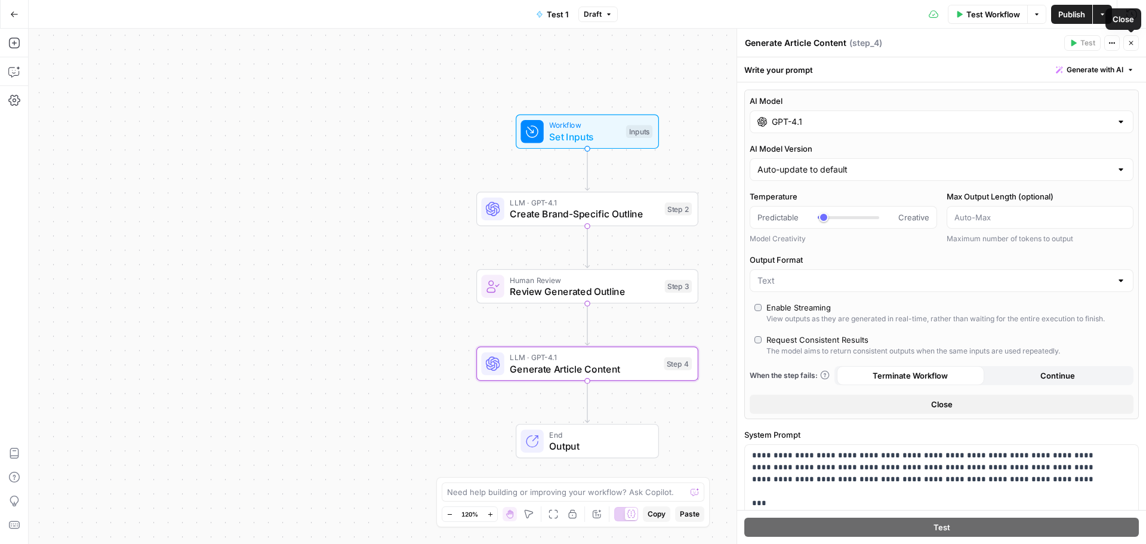
click at [1135, 45] on button "Close" at bounding box center [1131, 43] width 16 height 16
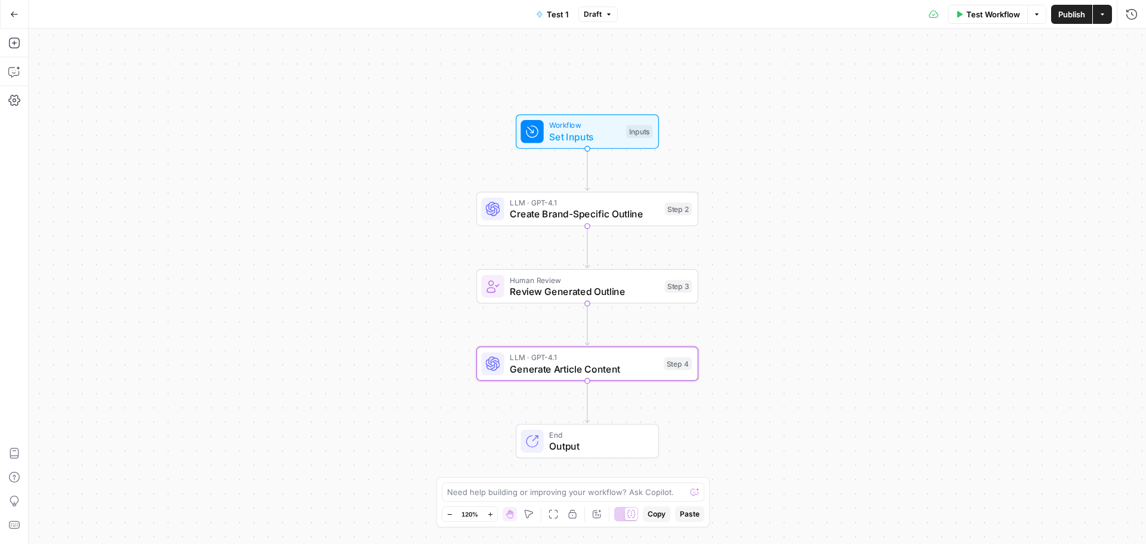
click at [1068, 17] on span "Publish" at bounding box center [1071, 14] width 27 height 12
click at [597, 212] on span "Create Brand-Specific Outline" at bounding box center [584, 214] width 149 height 14
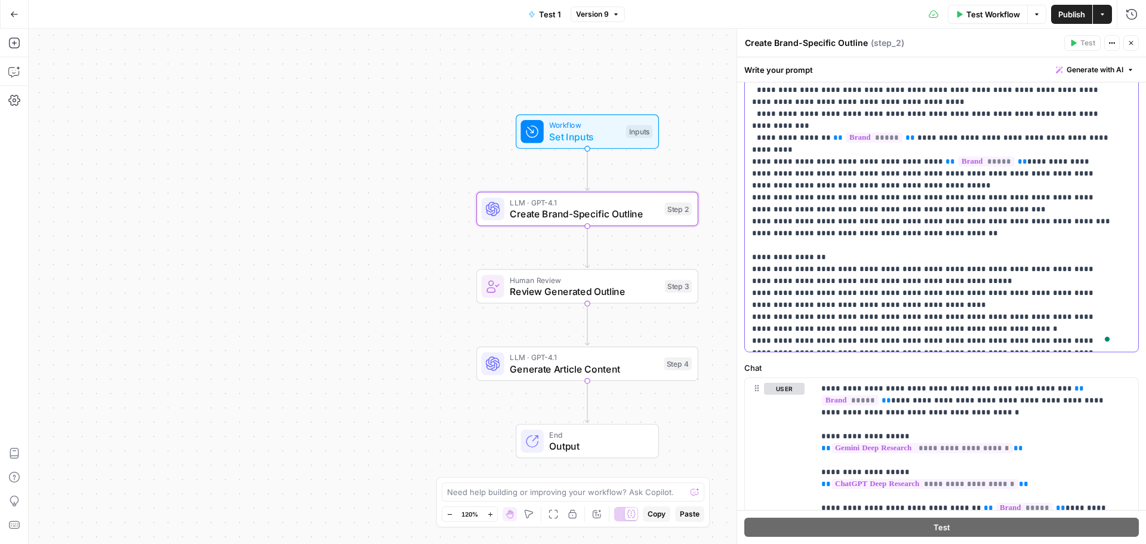
scroll to position [84, 0]
drag, startPoint x: 1079, startPoint y: 278, endPoint x: 1098, endPoint y: 273, distance: 19.6
click at [1098, 273] on p "**********" at bounding box center [932, 66] width 361 height 561
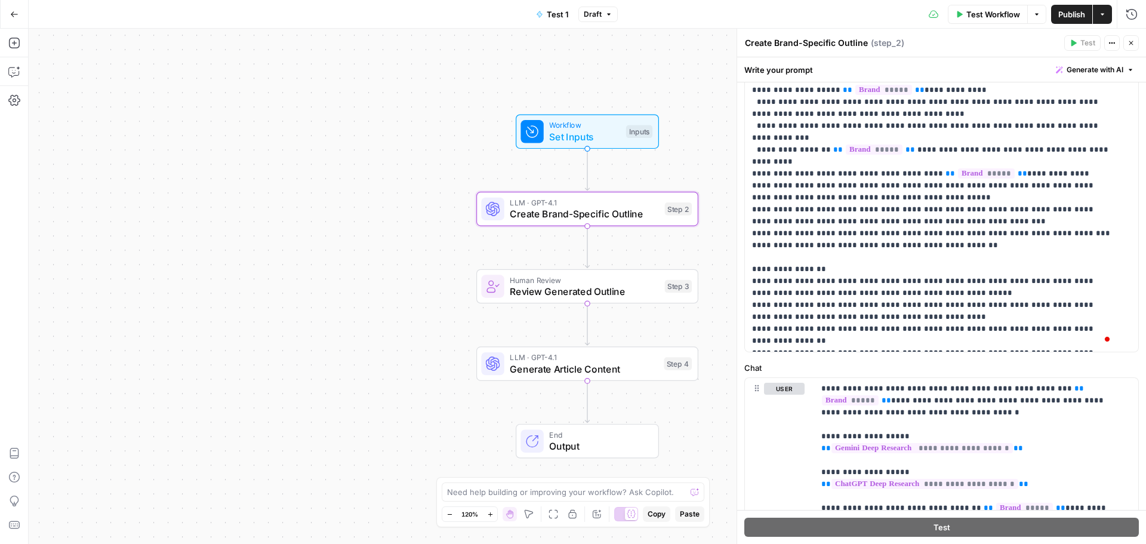
click at [1072, 12] on span "Publish" at bounding box center [1071, 14] width 27 height 12
click at [1071, 14] on span "Publish" at bounding box center [1071, 14] width 27 height 12
click at [11, 71] on icon "button" at bounding box center [14, 72] width 12 height 12
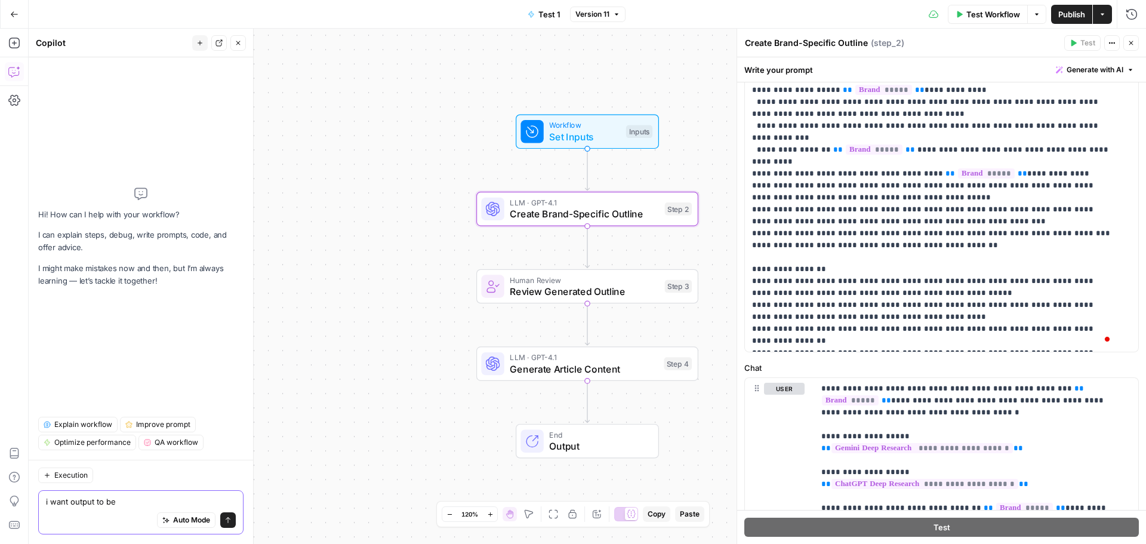
drag, startPoint x: 72, startPoint y: 503, endPoint x: 133, endPoint y: 503, distance: 60.9
click at [133, 503] on textarea "i want output to be" at bounding box center [141, 501] width 190 height 12
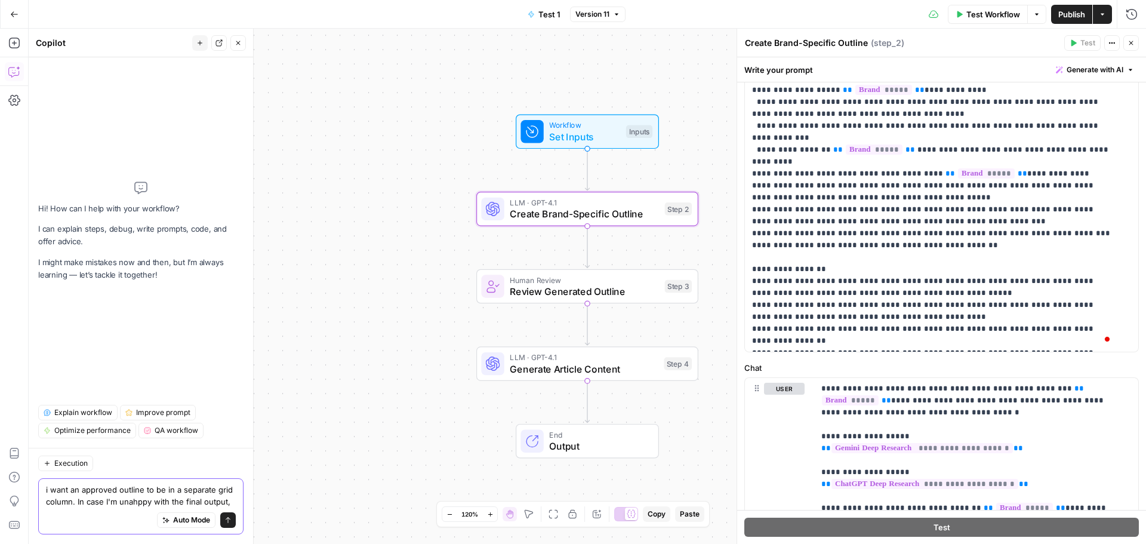
click at [130, 501] on textarea "i want an approved outline to be in a separate grid column. In case I'm unahppy…" at bounding box center [141, 495] width 190 height 24
click at [232, 503] on textarea "i want an approved outline to be in a separate grid column. In case I'm unhappy…" at bounding box center [141, 495] width 190 height 24
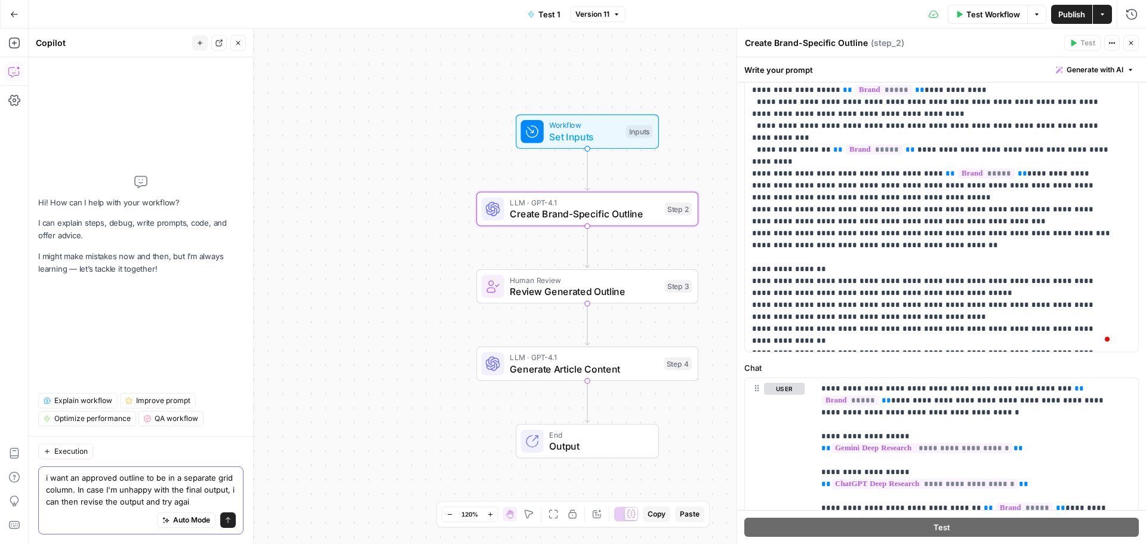
type textarea "i want an approved outline to be in a separate grid column. In case I'm unhappy…"
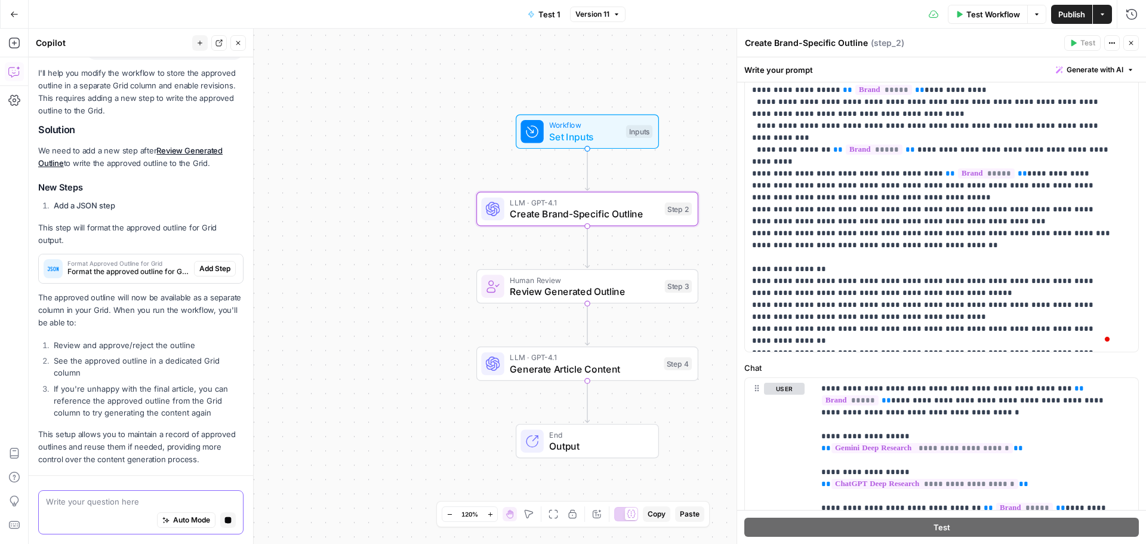
scroll to position [187, 0]
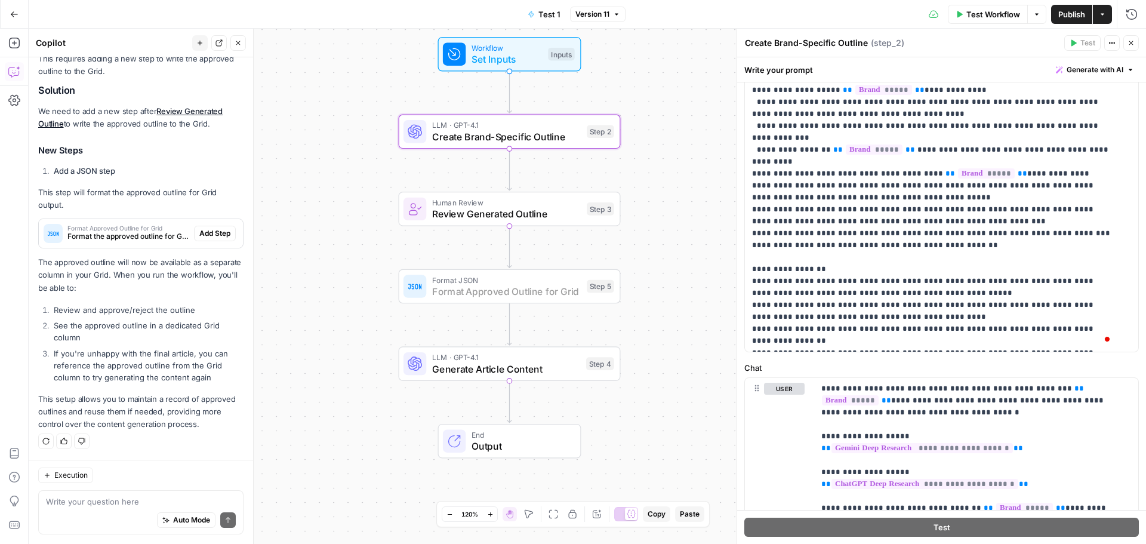
click at [202, 234] on span "Add Step" at bounding box center [214, 233] width 31 height 11
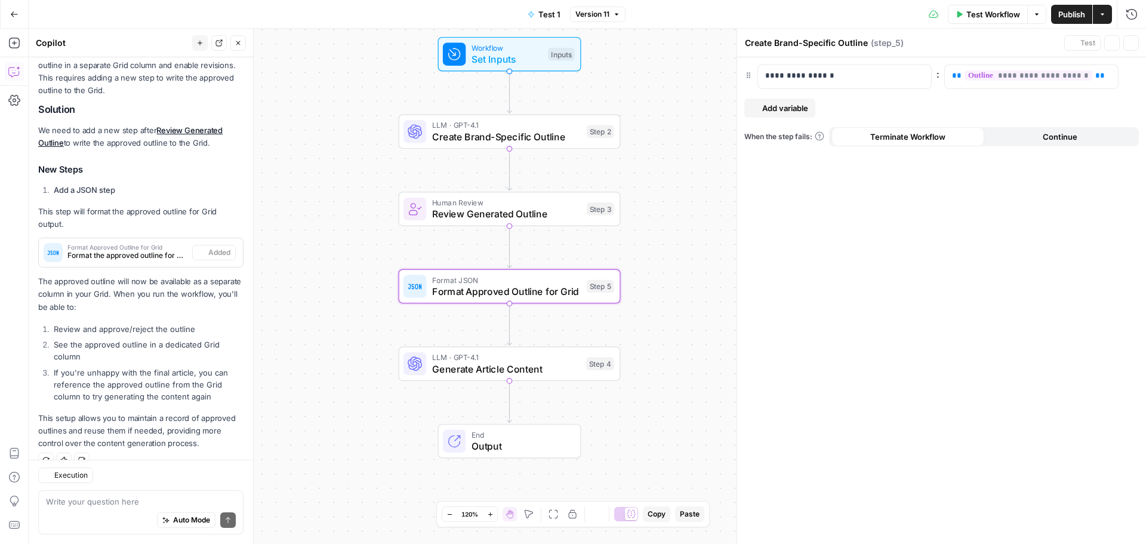
scroll to position [207, 0]
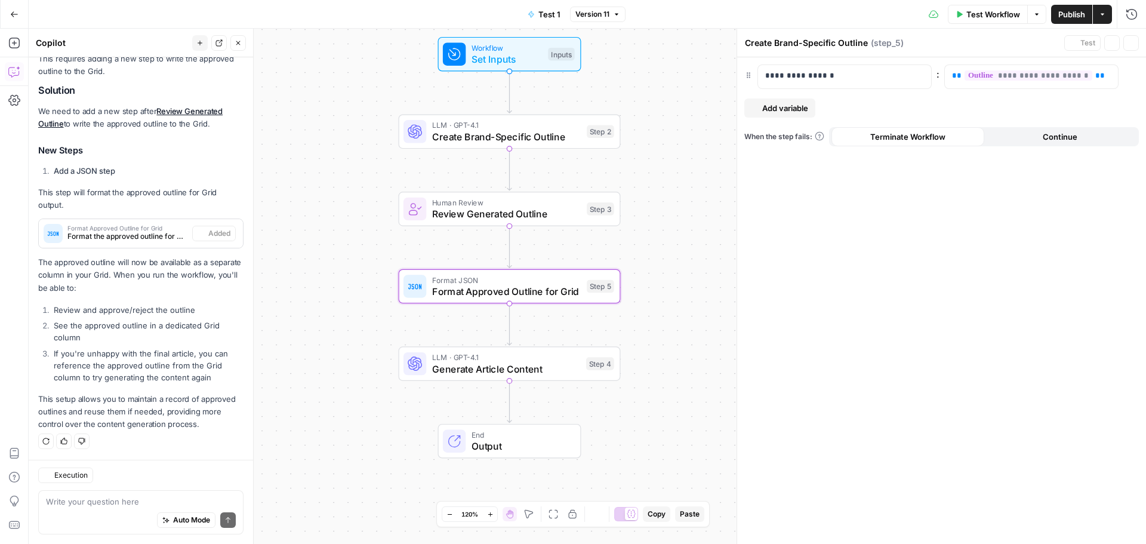
type textarea "Format Approved Outline for Grid"
click at [1065, 17] on span "Publish" at bounding box center [1071, 14] width 27 height 12
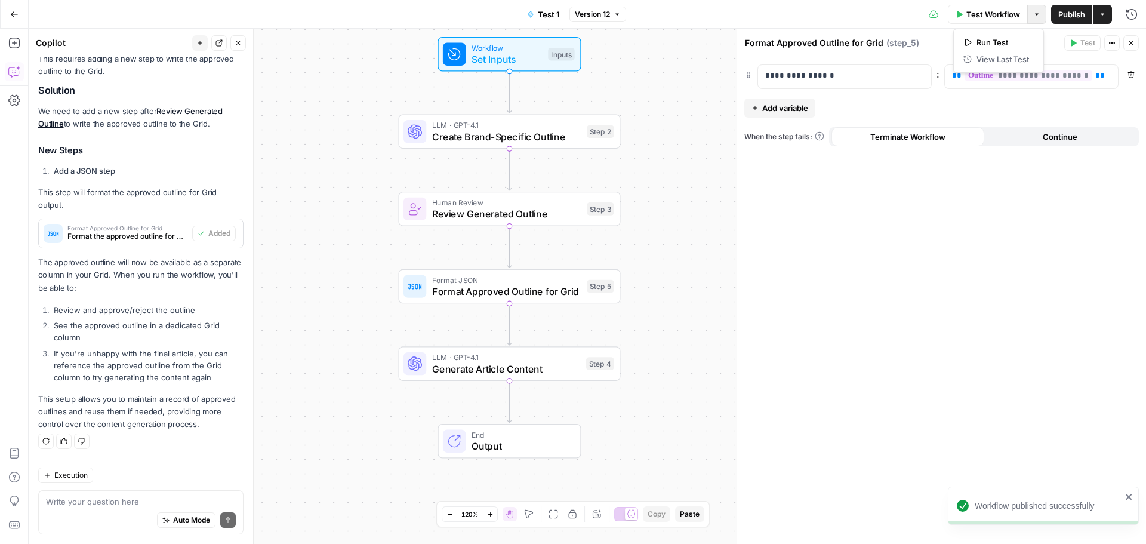
click at [1030, 16] on button "Options" at bounding box center [1036, 14] width 19 height 19
click at [1095, 16] on button "Actions" at bounding box center [1102, 14] width 19 height 19
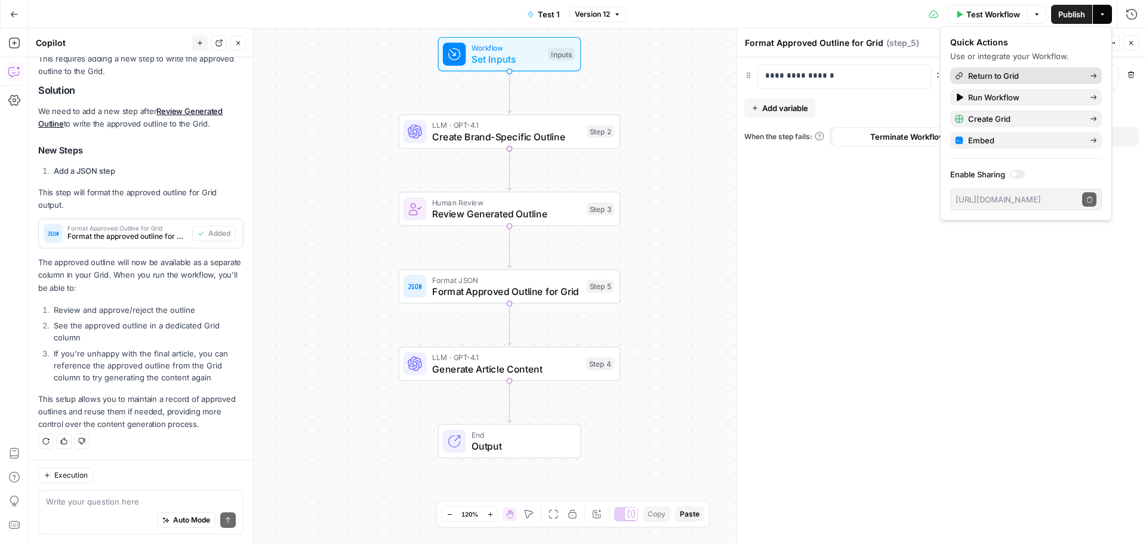
click at [1015, 72] on span "Return to Grid" at bounding box center [1024, 76] width 112 height 12
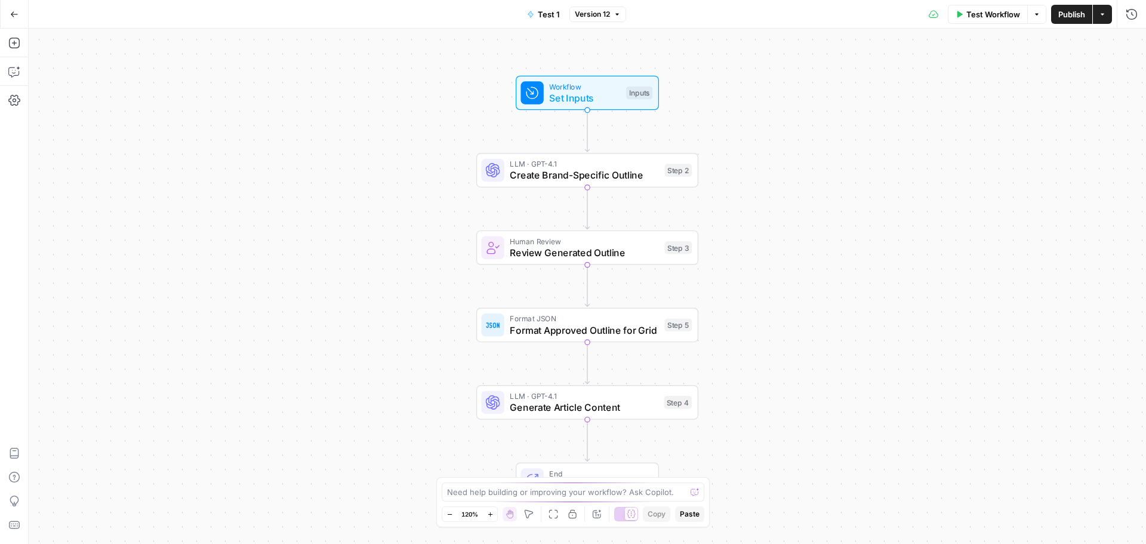
click at [568, 325] on span "Format Approved Outline for Grid" at bounding box center [584, 330] width 149 height 14
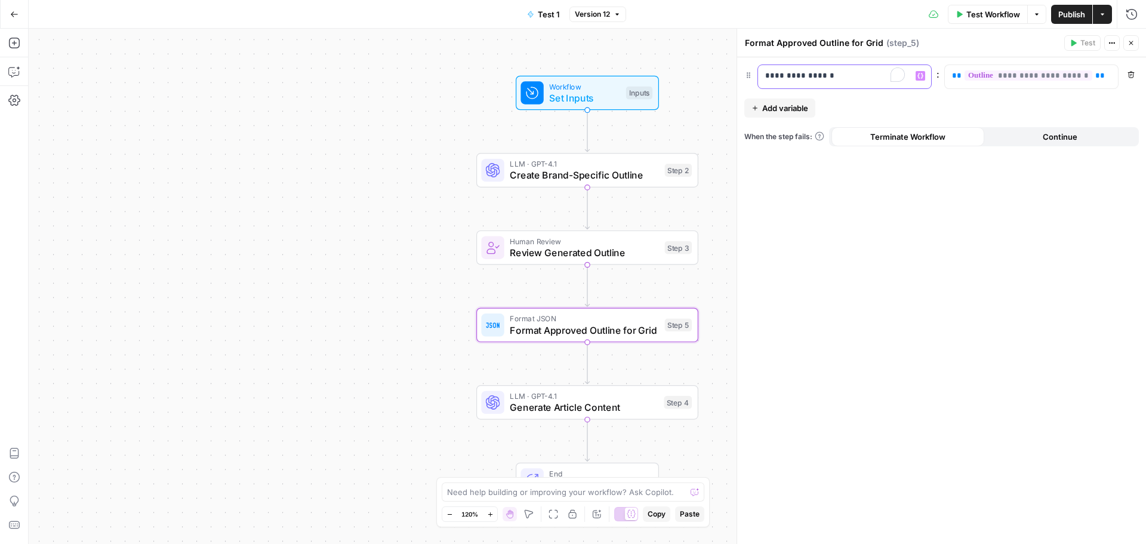
drag, startPoint x: 872, startPoint y: 74, endPoint x: 741, endPoint y: 75, distance: 131.3
click at [741, 75] on div "**********" at bounding box center [940, 286] width 409 height 515
copy p "**********"
click at [714, 50] on div "Workflow Set Inputs Inputs LLM · GPT-4.1 Create Brand-Specific Outline Step 2 H…" at bounding box center [587, 286] width 1117 height 515
click at [1102, 11] on icon "button" at bounding box center [1102, 14] width 7 height 7
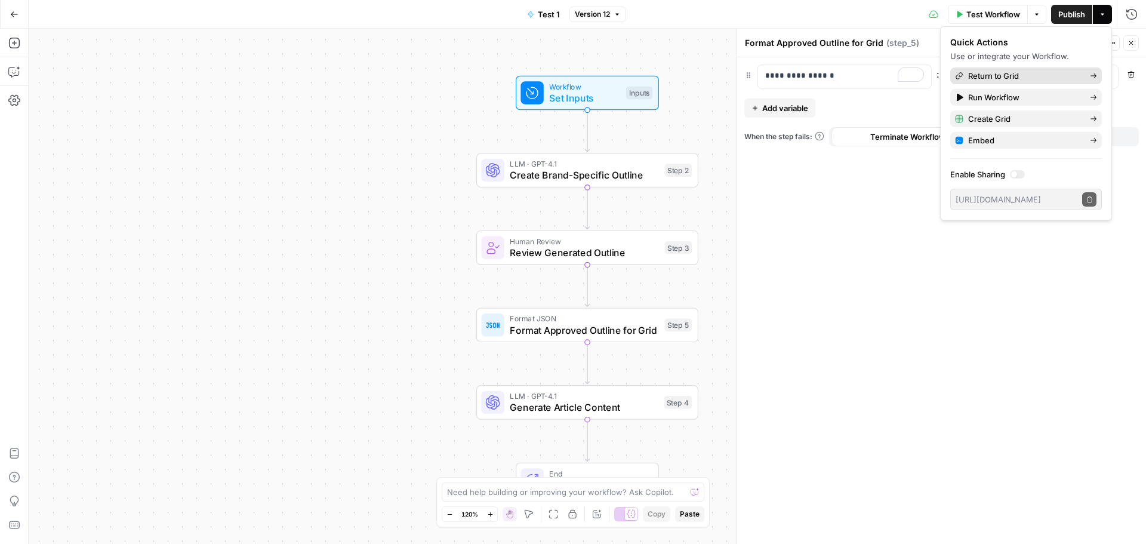
click at [1019, 74] on span "Return to Grid" at bounding box center [1024, 76] width 112 height 12
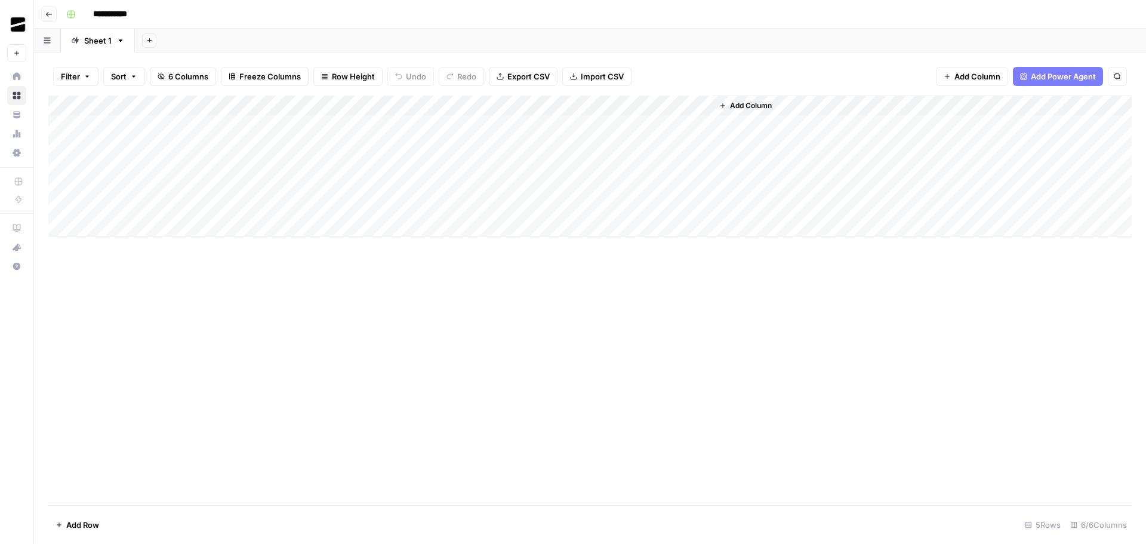
click at [566, 186] on div "Add Column" at bounding box center [589, 165] width 1083 height 141
click at [593, 126] on div "Add Column" at bounding box center [589, 165] width 1083 height 141
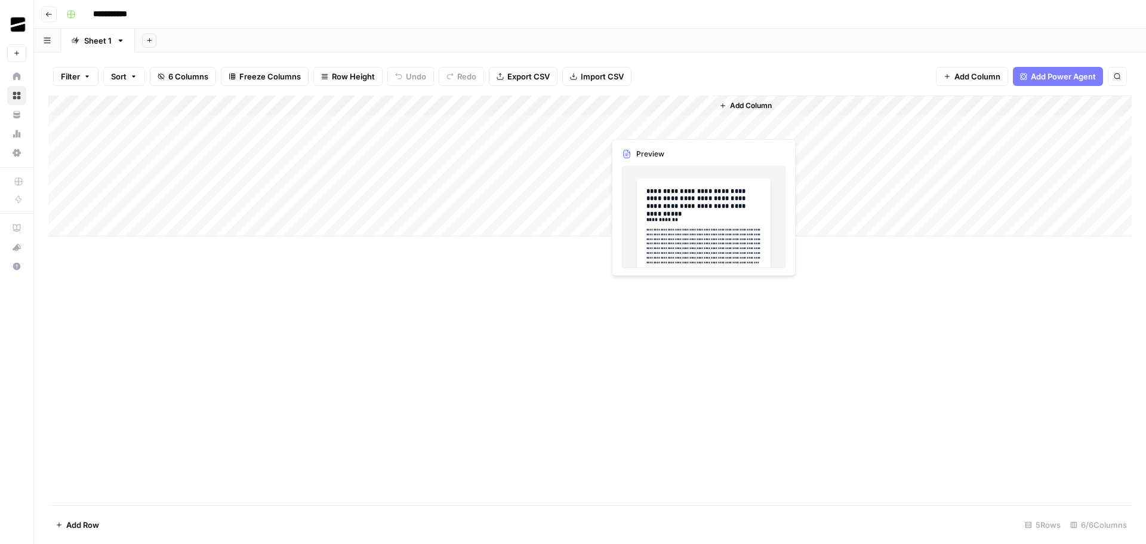
click at [555, 318] on div "Add Column" at bounding box center [589, 299] width 1083 height 409
click at [524, 377] on div "Add Column" at bounding box center [589, 299] width 1083 height 409
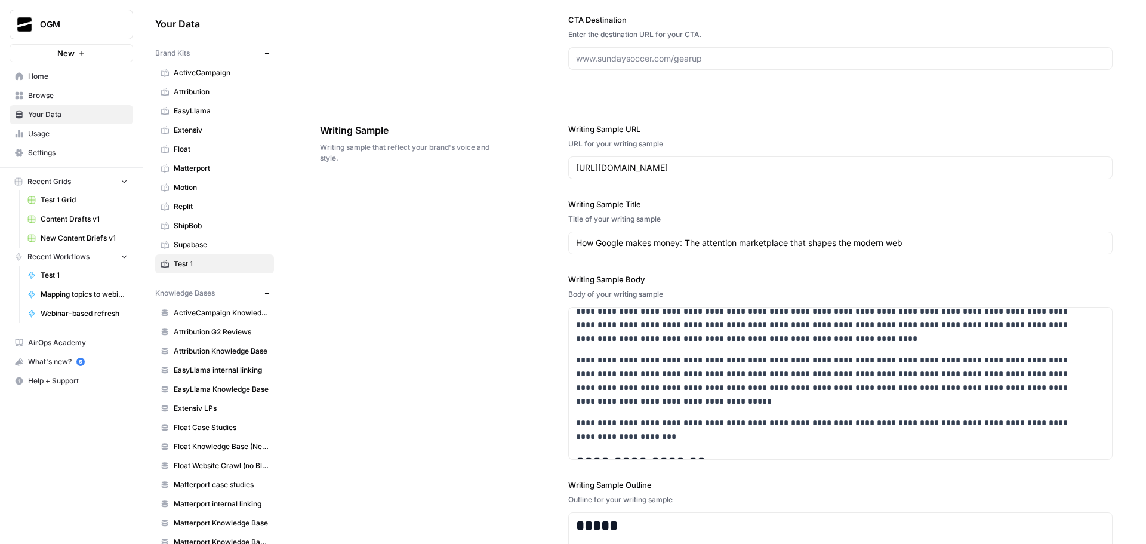
scroll to position [60, 0]
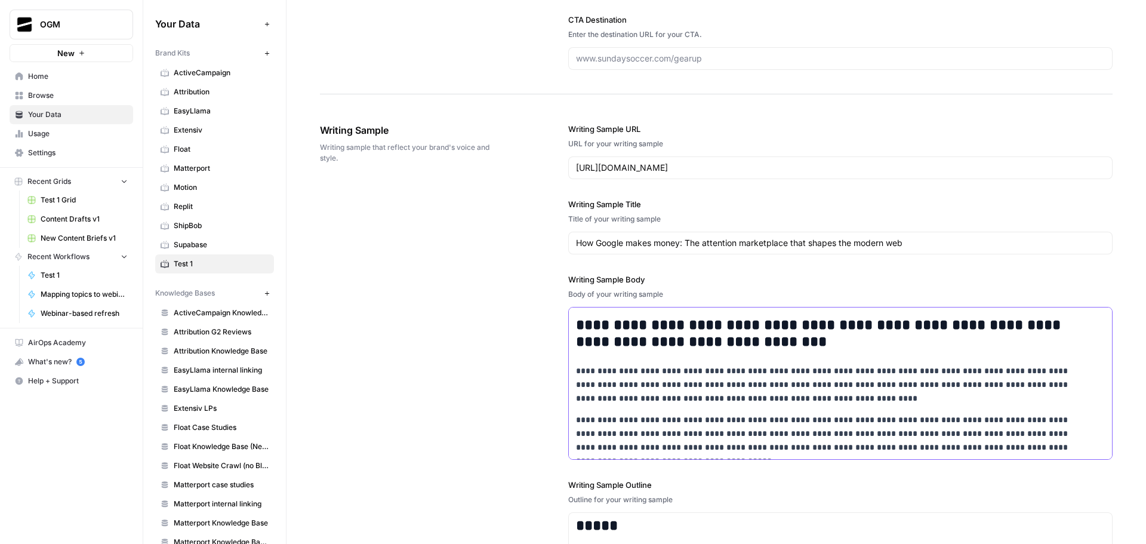
click at [654, 341] on h2 "**********" at bounding box center [832, 333] width 513 height 33
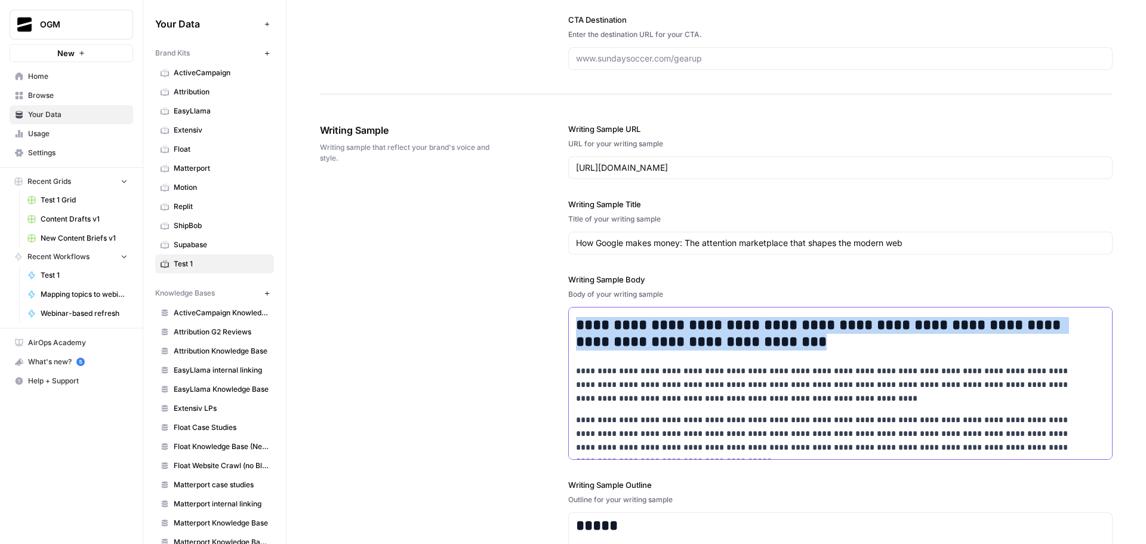
click at [654, 341] on h2 "**********" at bounding box center [832, 333] width 513 height 33
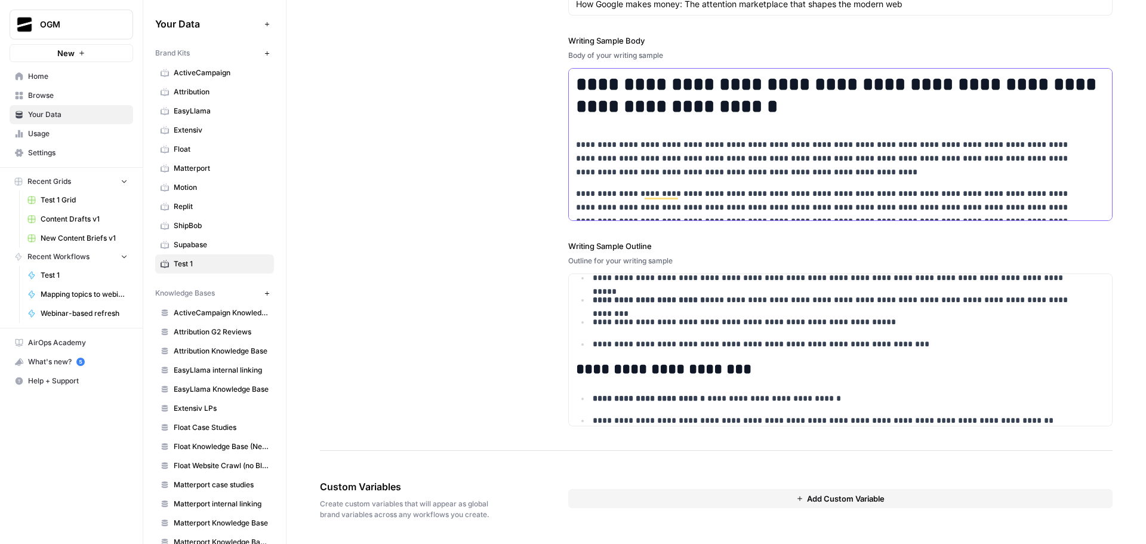
scroll to position [0, 0]
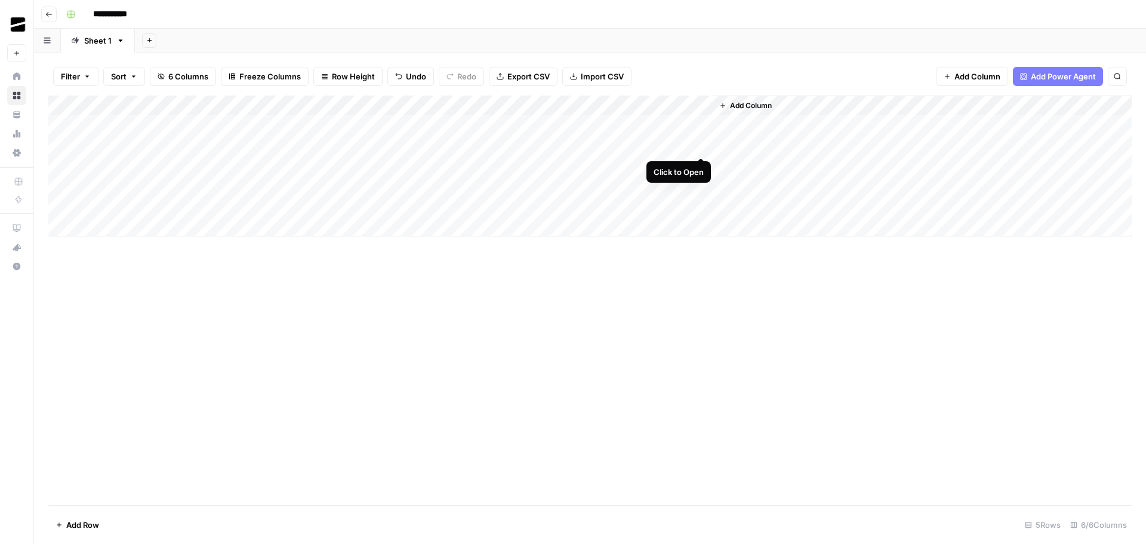
click at [701, 146] on div "Add Column" at bounding box center [589, 165] width 1083 height 141
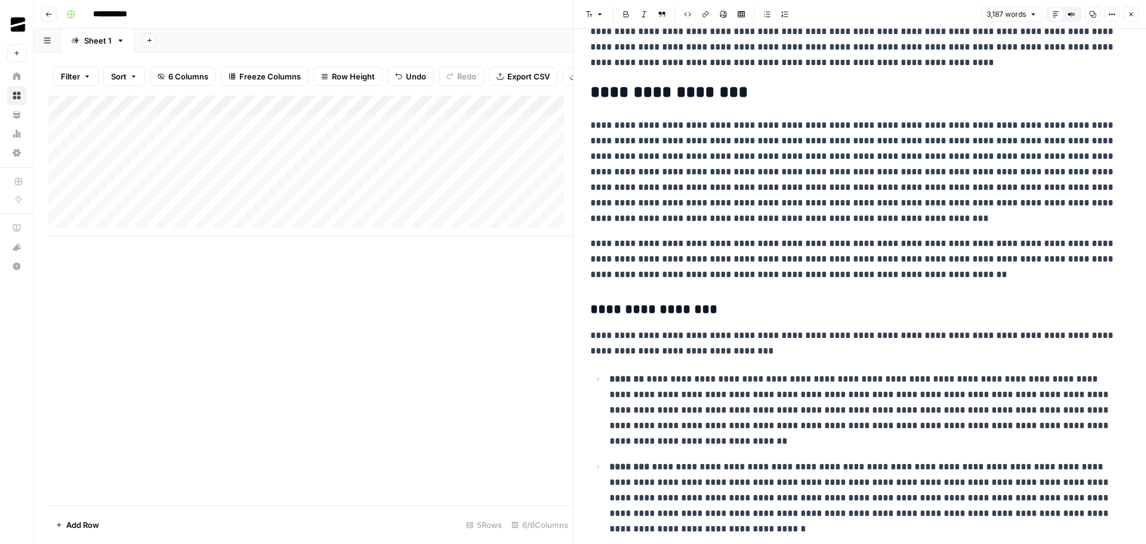
scroll to position [418, 0]
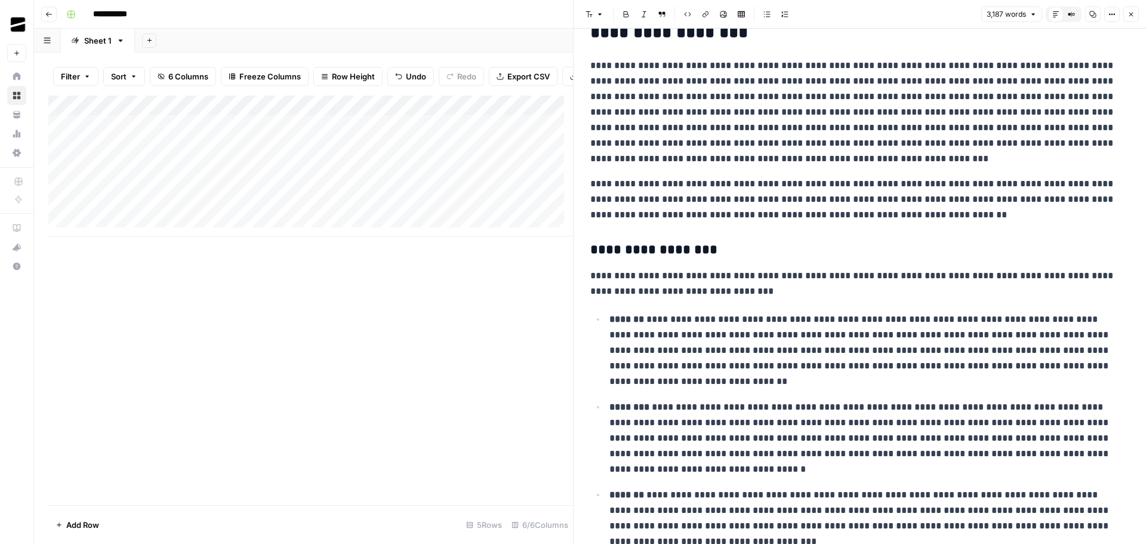
click at [1132, 11] on icon "button" at bounding box center [1130, 14] width 7 height 7
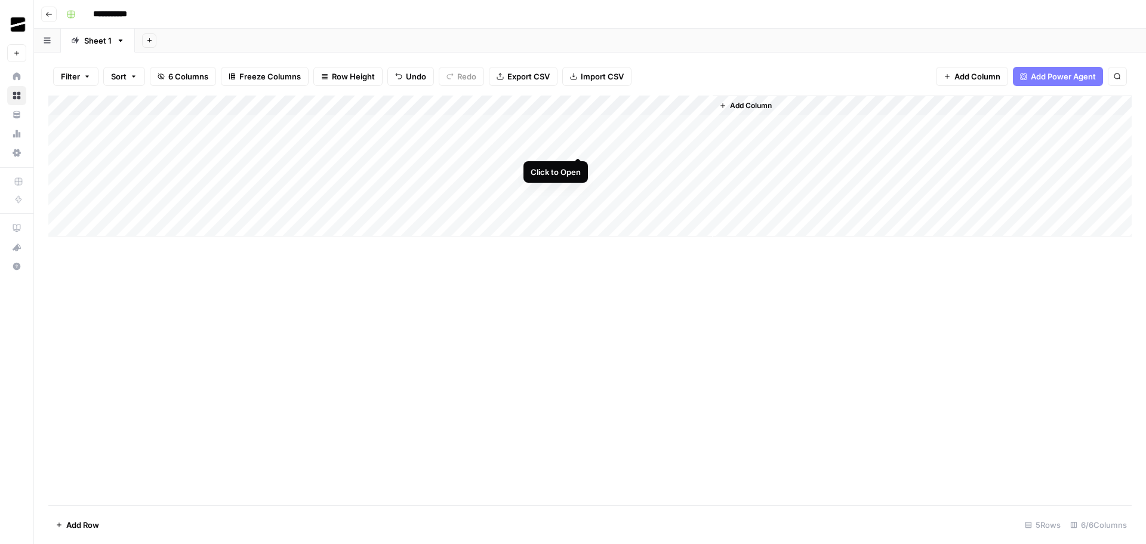
click at [578, 145] on div "Add Column" at bounding box center [589, 165] width 1083 height 141
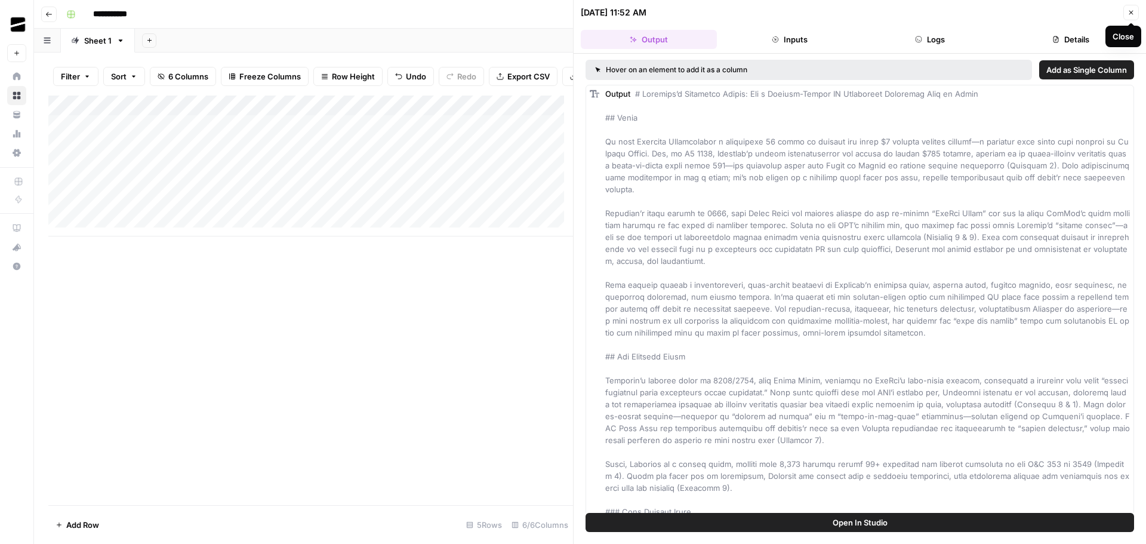
click at [1129, 13] on icon "button" at bounding box center [1130, 12] width 7 height 7
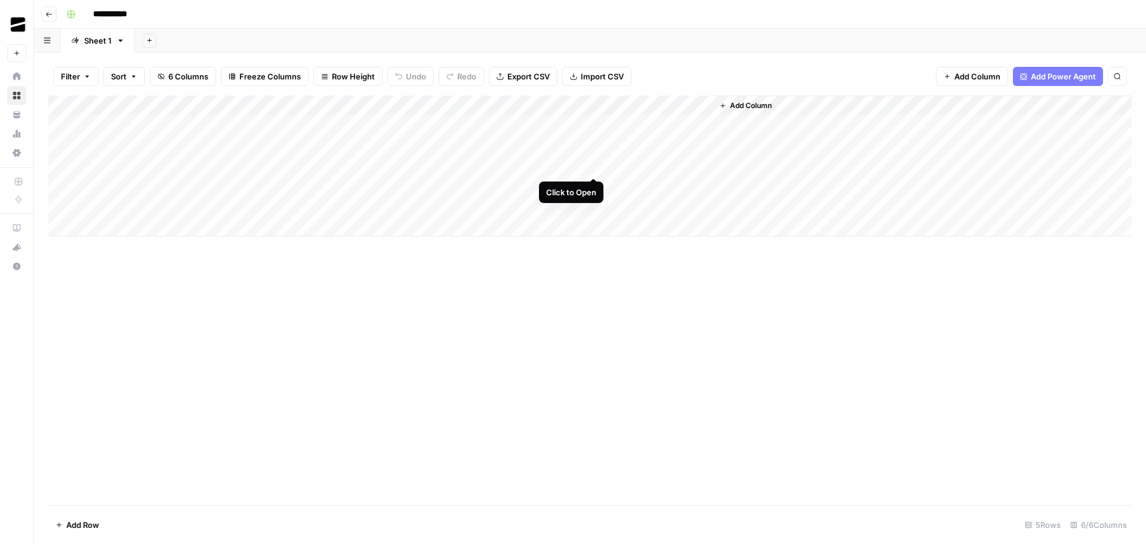
click at [593, 166] on div "Add Column" at bounding box center [589, 165] width 1083 height 141
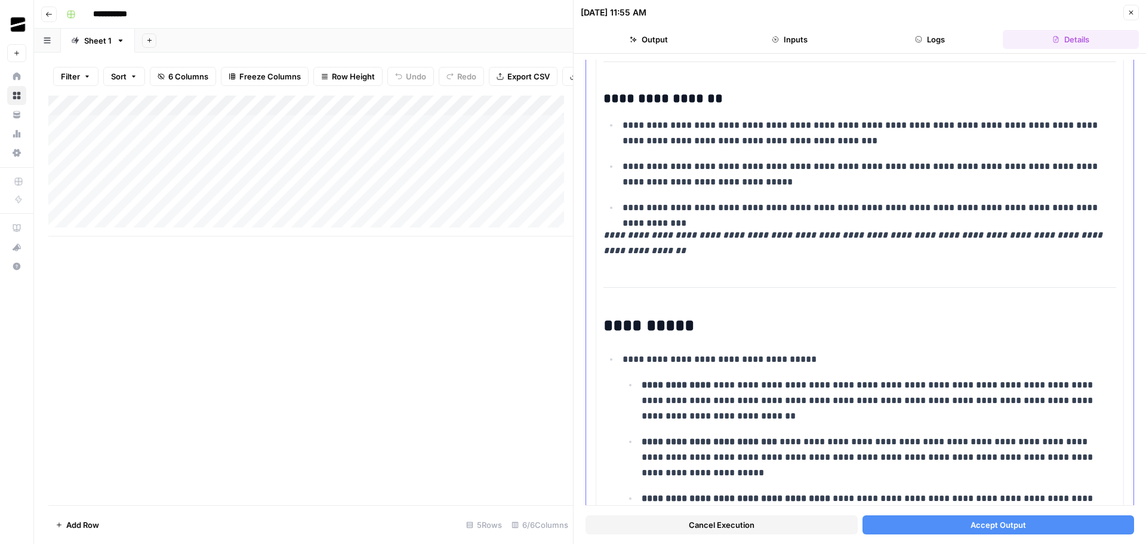
scroll to position [5849, 0]
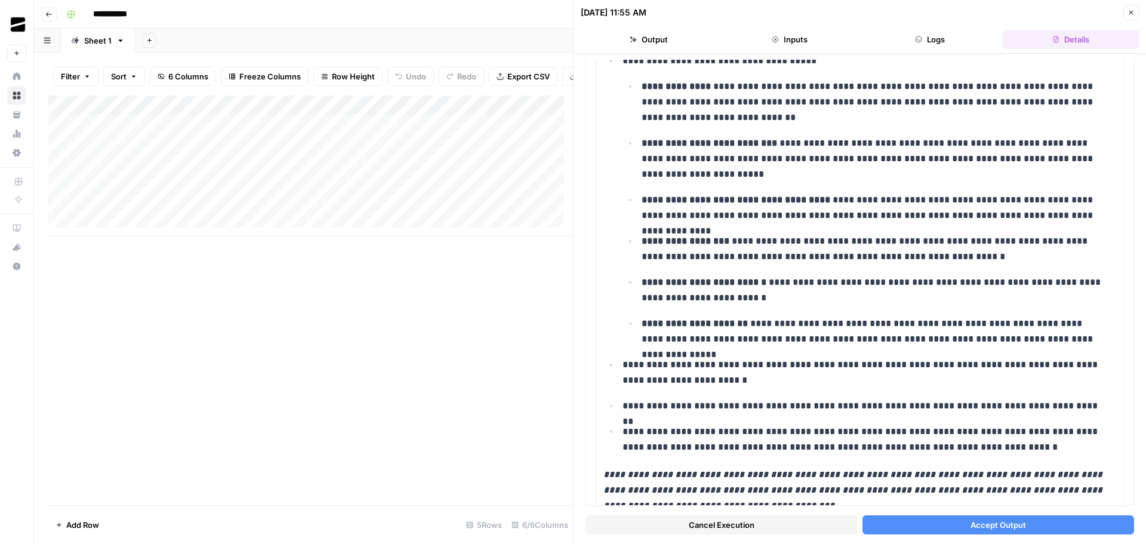
click at [1007, 525] on span "Accept Output" at bounding box center [998, 525] width 56 height 12
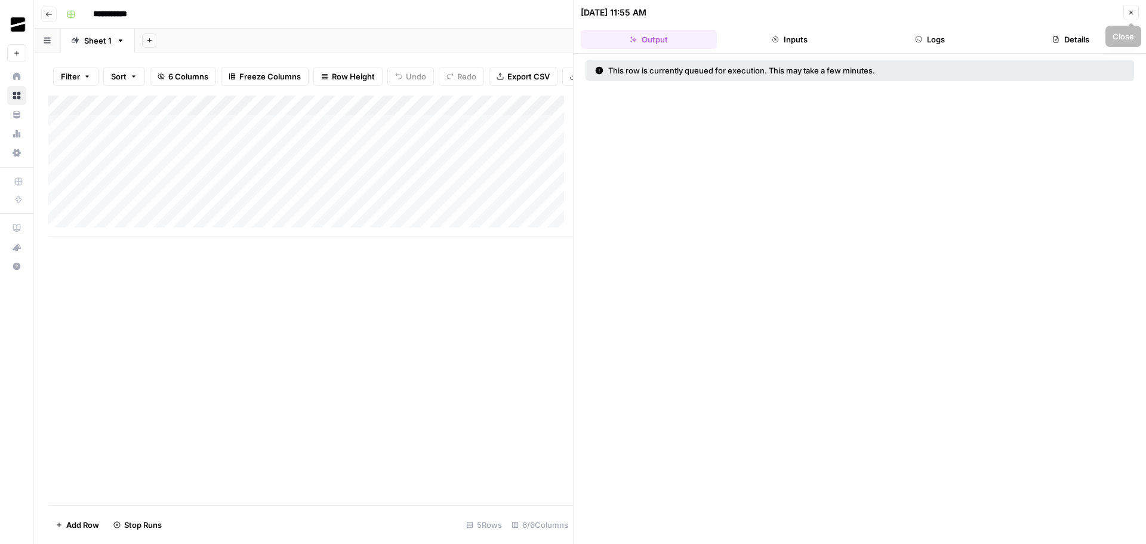
click at [1132, 13] on icon "button" at bounding box center [1131, 13] width 4 height 4
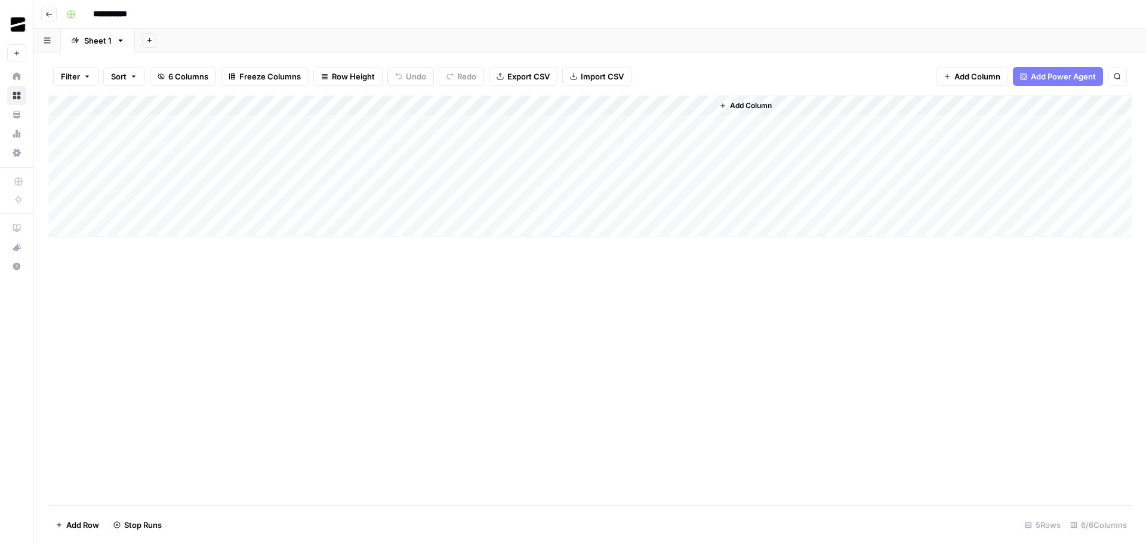
click at [577, 107] on div "Add Column" at bounding box center [589, 165] width 1083 height 141
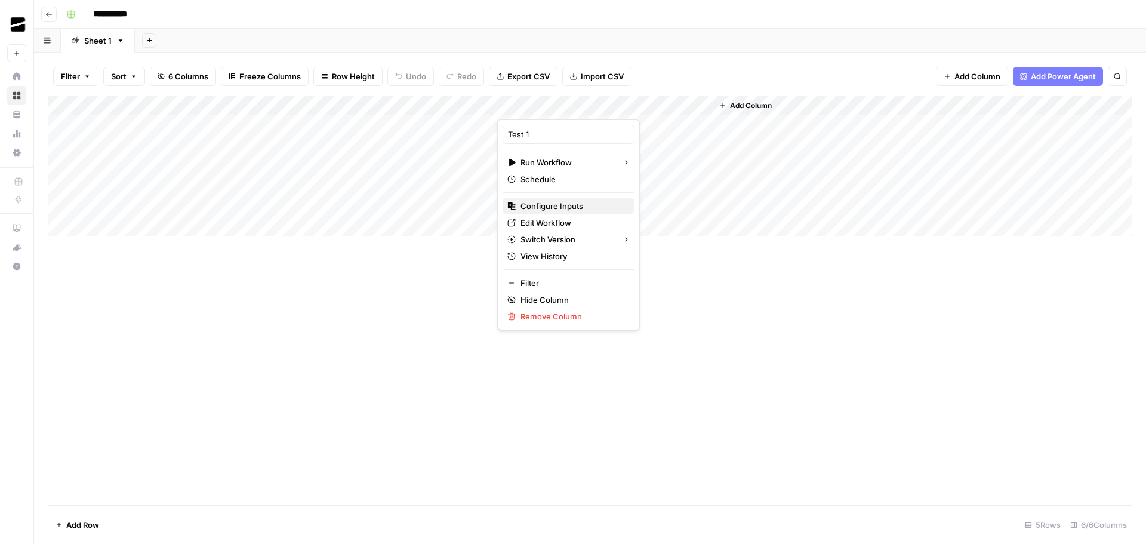
click at [575, 208] on span "Configure Inputs" at bounding box center [572, 206] width 104 height 12
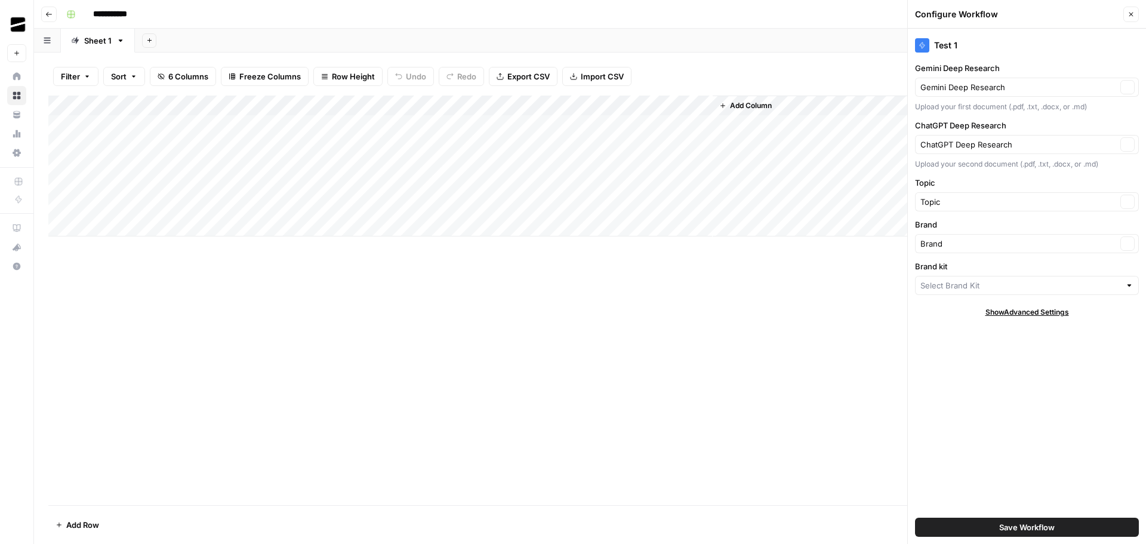
type input "Test 1"
click at [1132, 13] on icon "button" at bounding box center [1130, 14] width 7 height 7
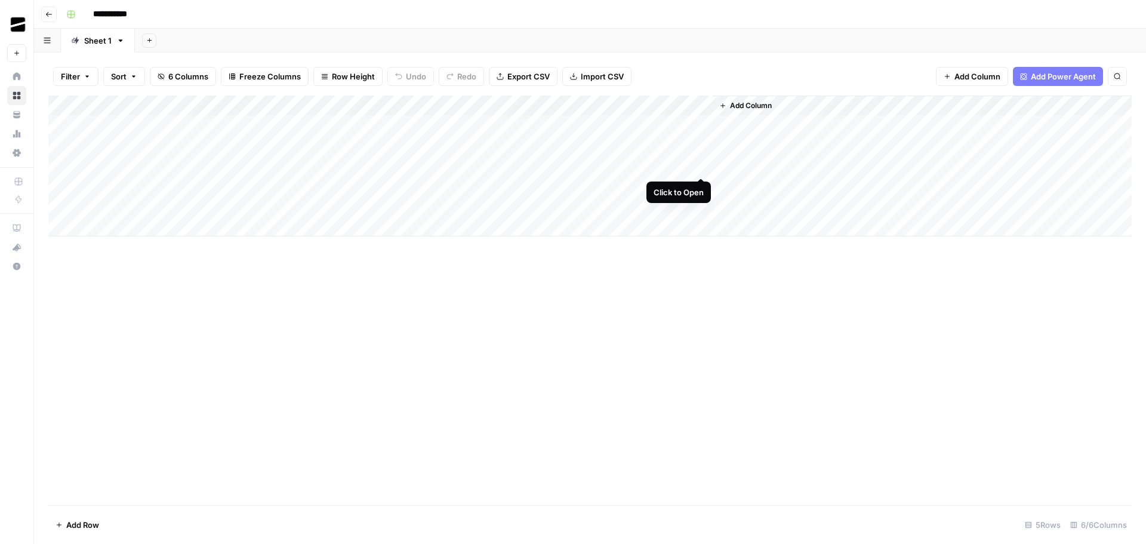
click at [702, 162] on div "Add Column" at bounding box center [589, 165] width 1083 height 141
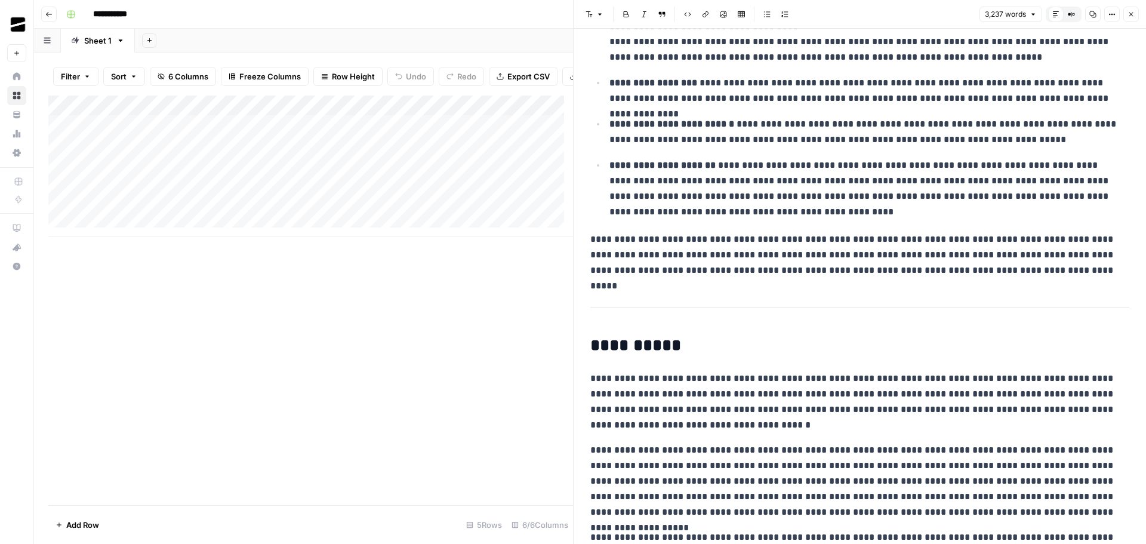
scroll to position [6150, 0]
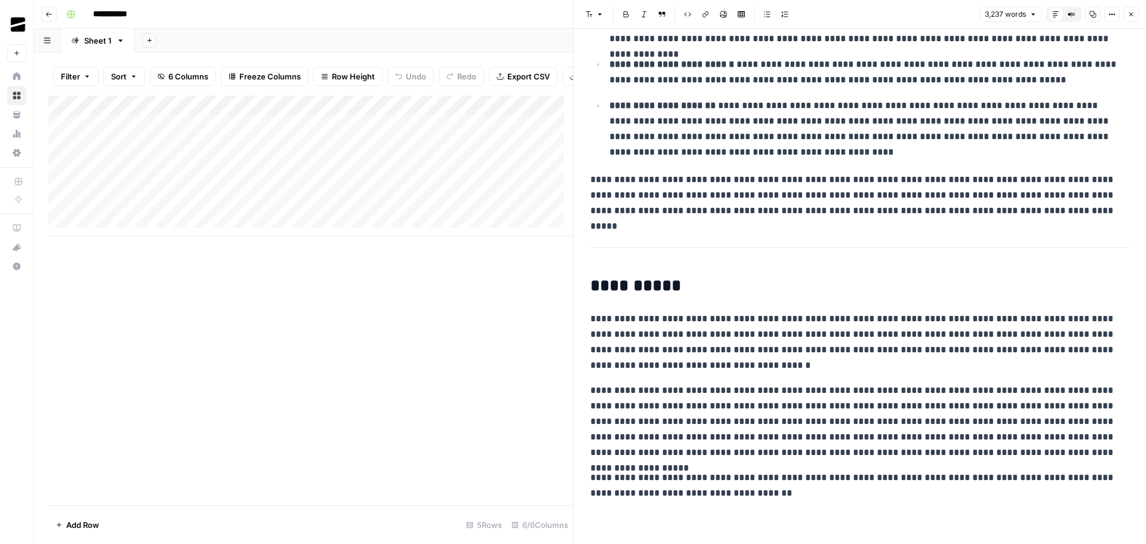
click at [1129, 15] on icon "button" at bounding box center [1130, 14] width 7 height 7
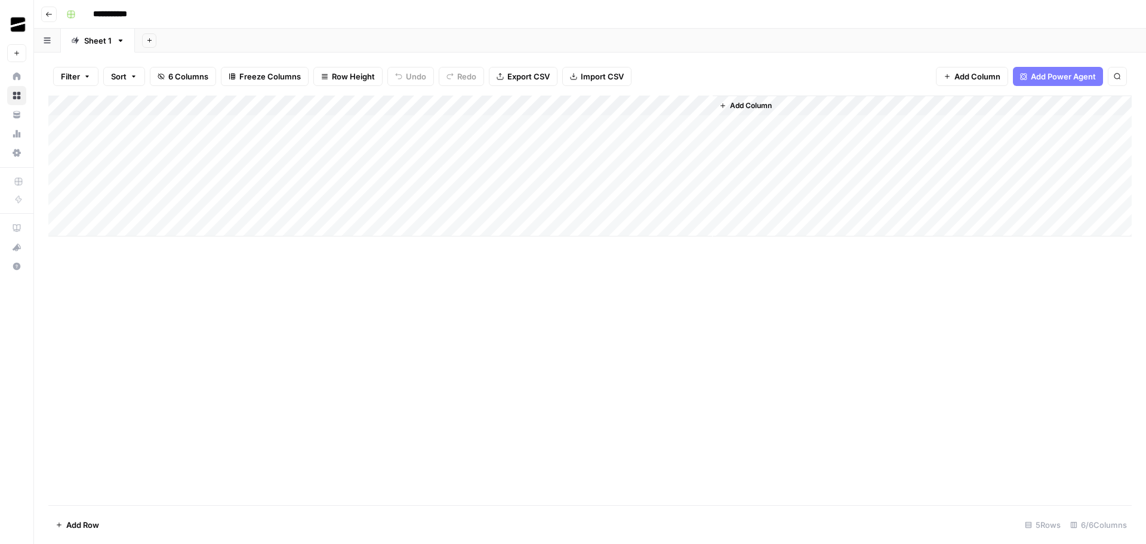
click at [111, 223] on div "Add Column" at bounding box center [589, 165] width 1083 height 141
click at [752, 106] on span "Add Column" at bounding box center [751, 105] width 42 height 11
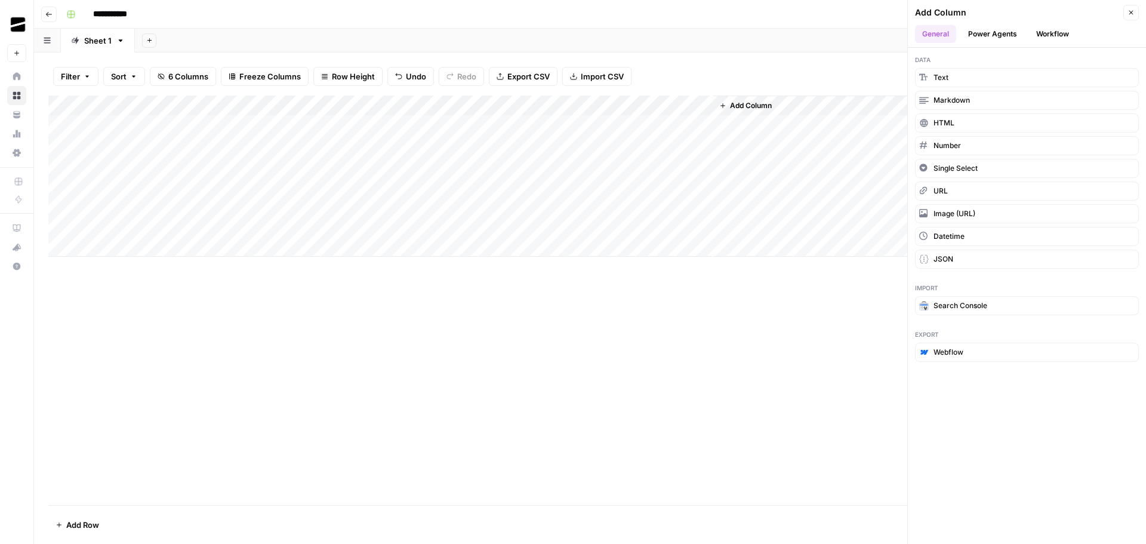
click at [1061, 32] on button "Workflow" at bounding box center [1052, 34] width 47 height 18
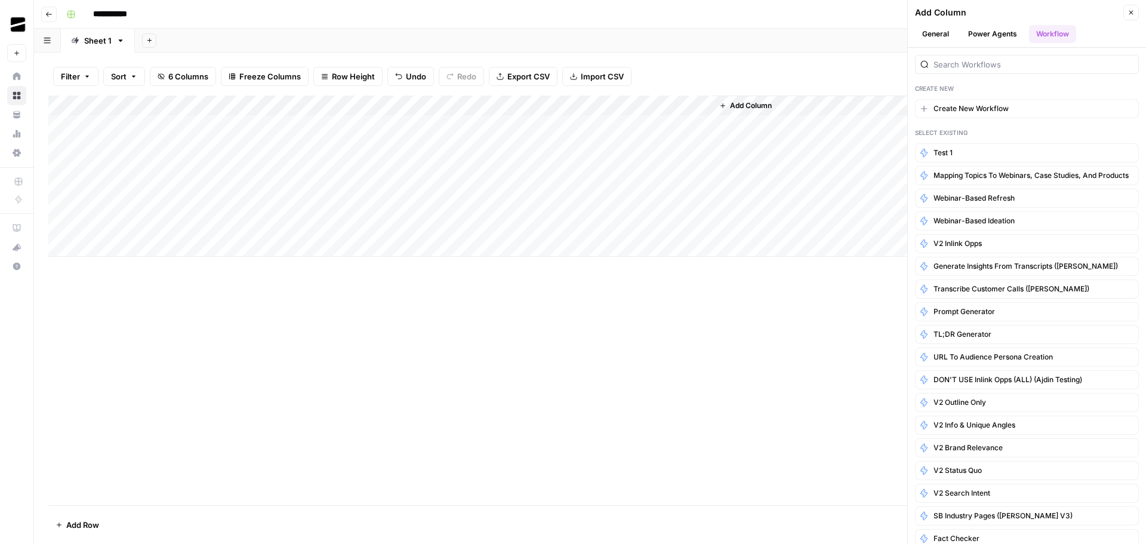
click at [936, 34] on button "General" at bounding box center [935, 34] width 41 height 18
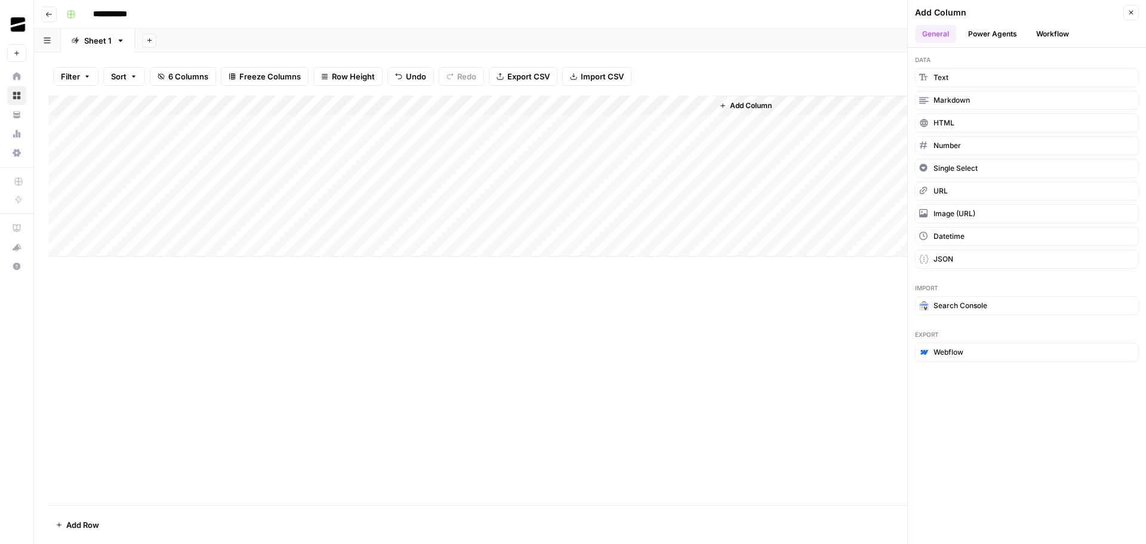
click at [775, 376] on div "Add Column" at bounding box center [589, 299] width 1083 height 409
click at [778, 382] on div "Add Column" at bounding box center [589, 299] width 1083 height 409
click at [49, 13] on icon "button" at bounding box center [48, 14] width 7 height 7
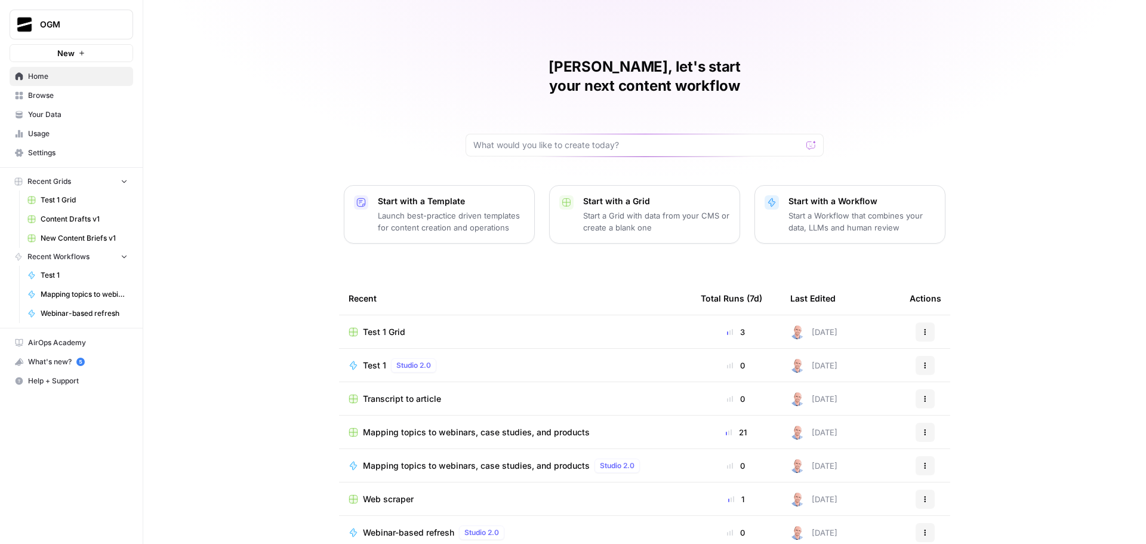
click at [926, 322] on button "Actions" at bounding box center [925, 331] width 19 height 19
click at [959, 371] on span "Delete" at bounding box center [982, 368] width 95 height 12
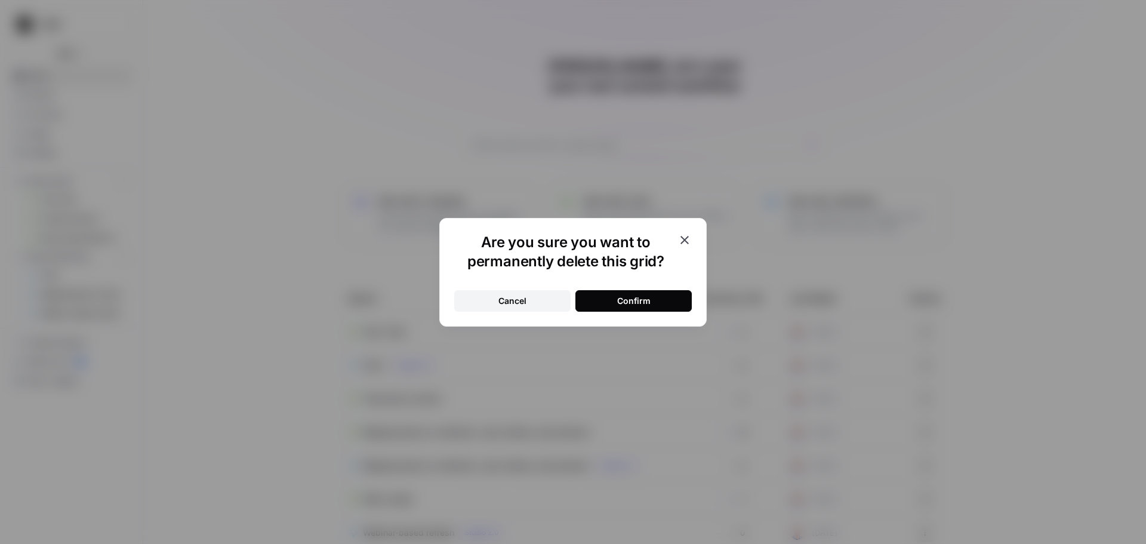
click at [654, 298] on button "Confirm" at bounding box center [633, 300] width 116 height 21
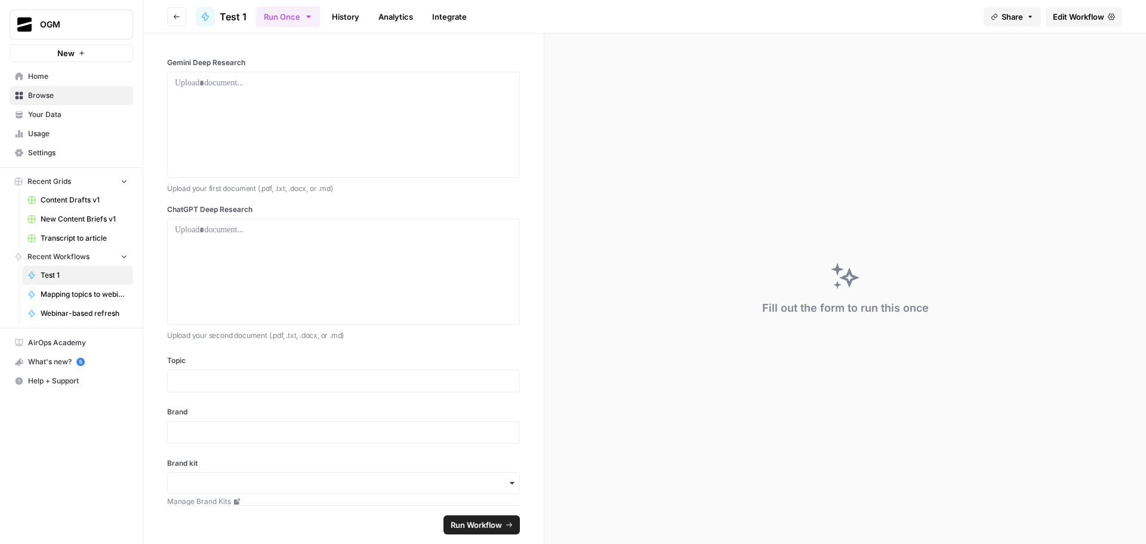
click at [1080, 16] on span "Edit Workflow" at bounding box center [1078, 17] width 51 height 12
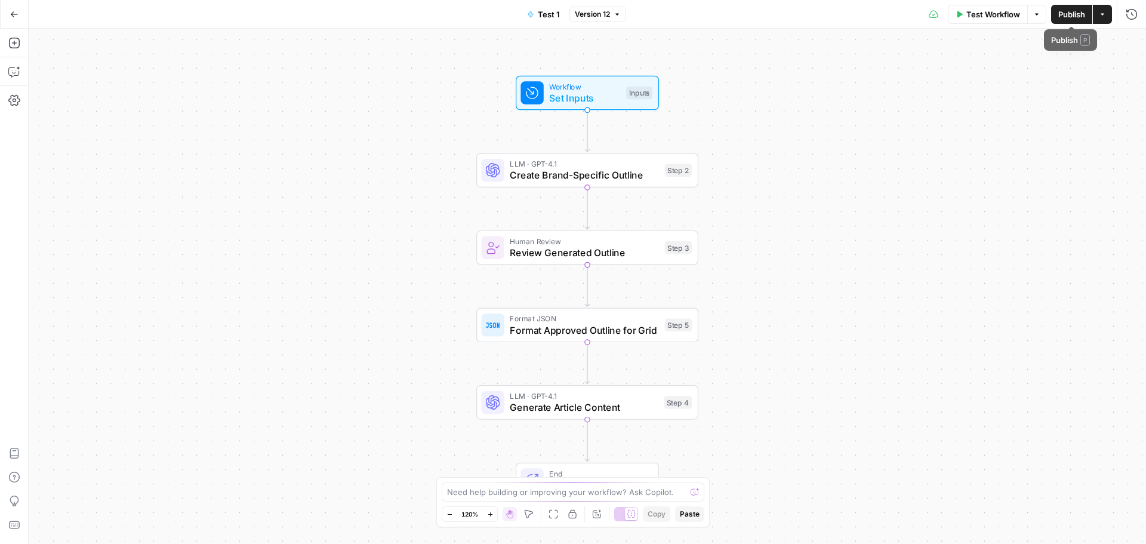
click at [1071, 11] on span "Publish" at bounding box center [1071, 14] width 27 height 12
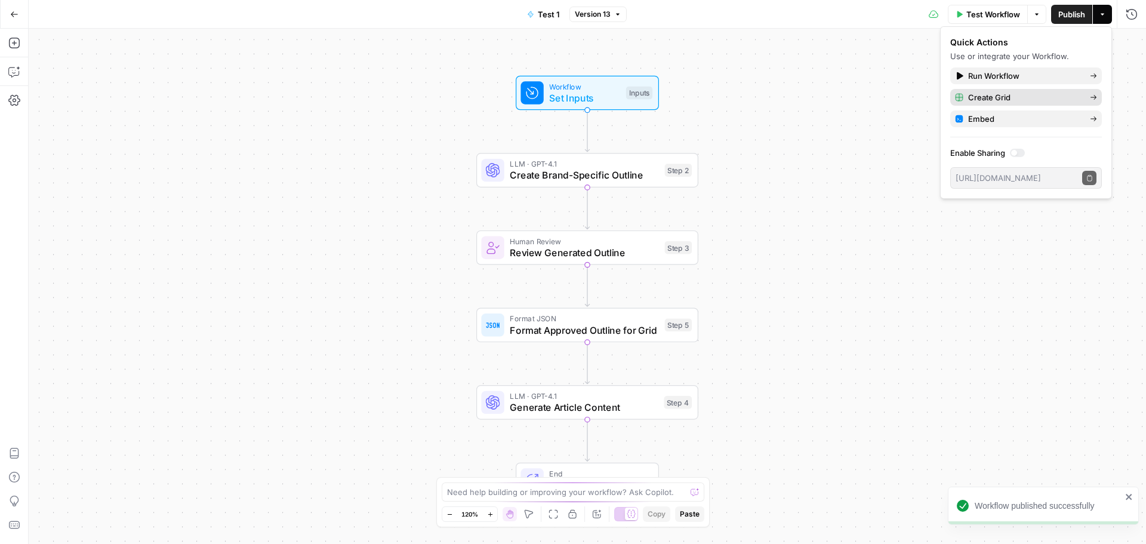
click at [1010, 96] on span "Create Grid" at bounding box center [1024, 97] width 112 height 12
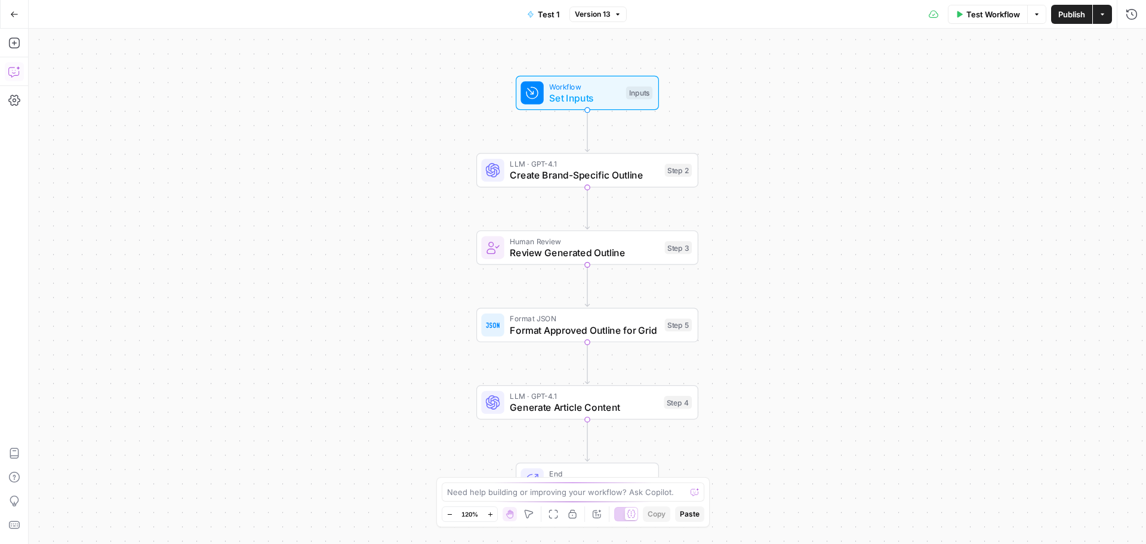
click at [13, 65] on button "Copilot" at bounding box center [14, 71] width 19 height 19
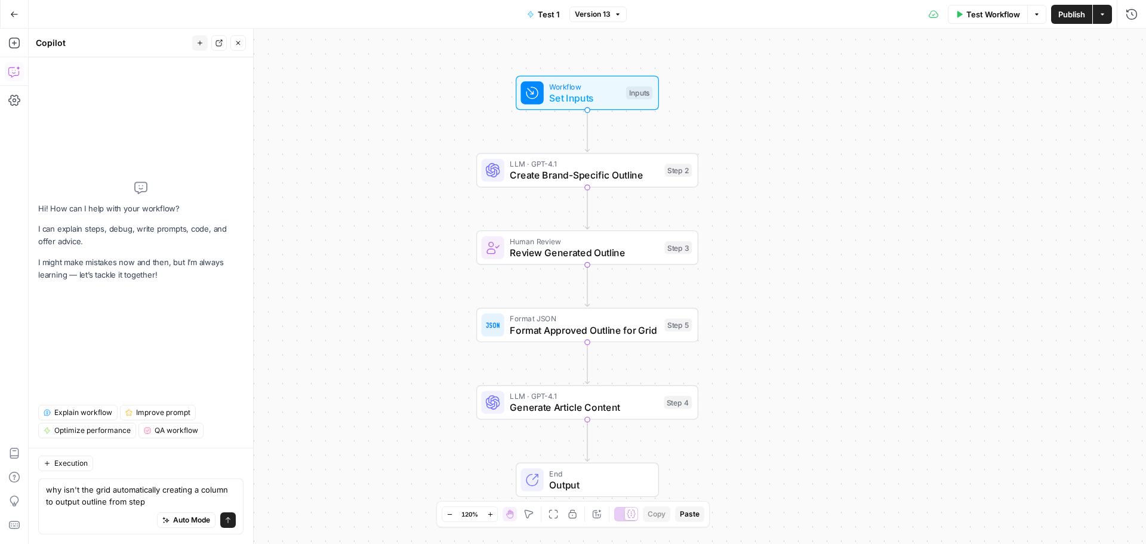
type textarea "why isn't the grid automatically creating a column to output outline from step 5"
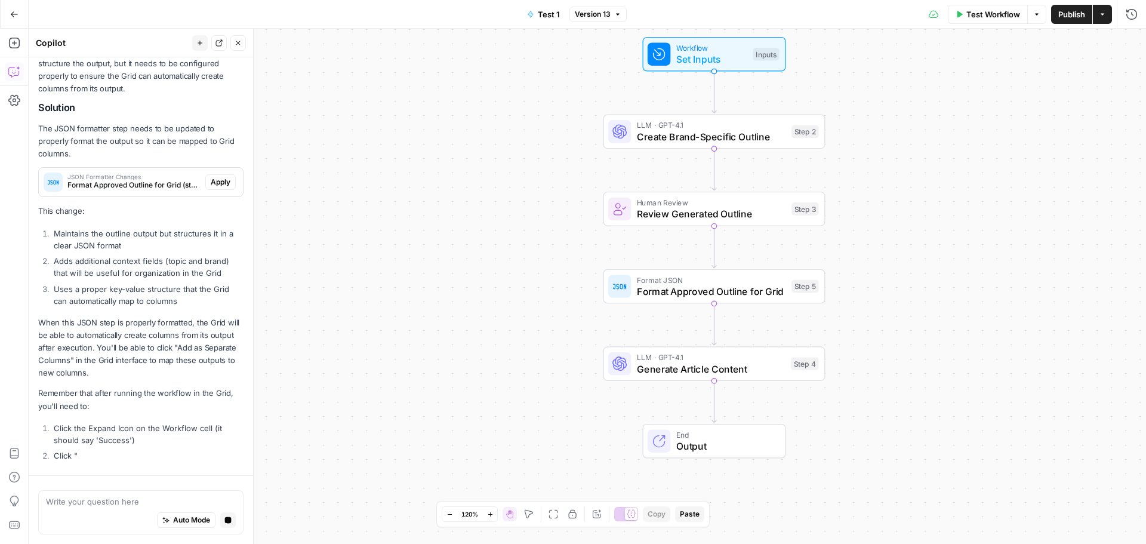
scroll to position [111, 0]
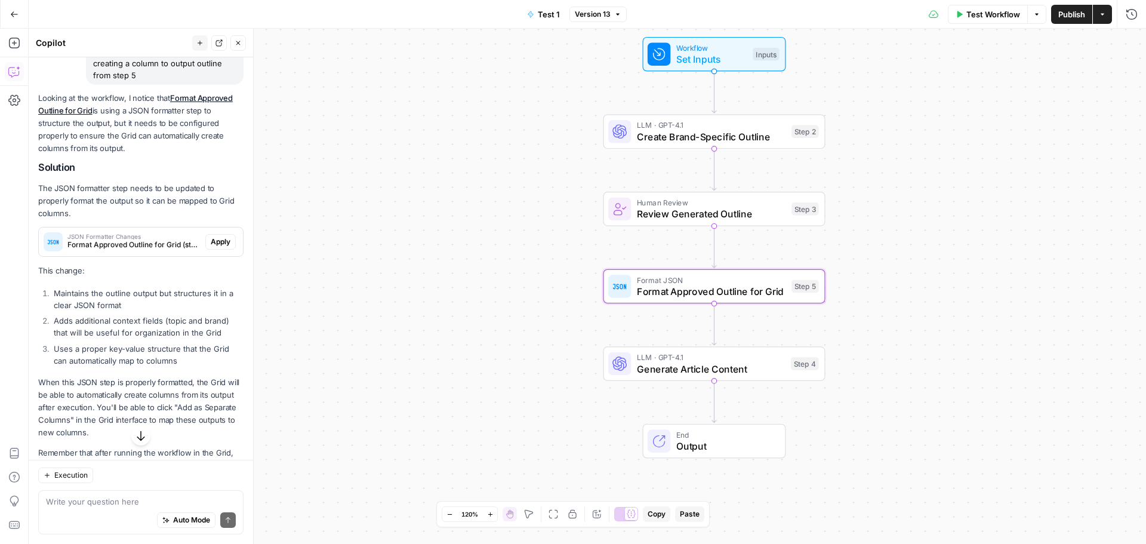
click at [211, 237] on span "Apply" at bounding box center [221, 241] width 20 height 11
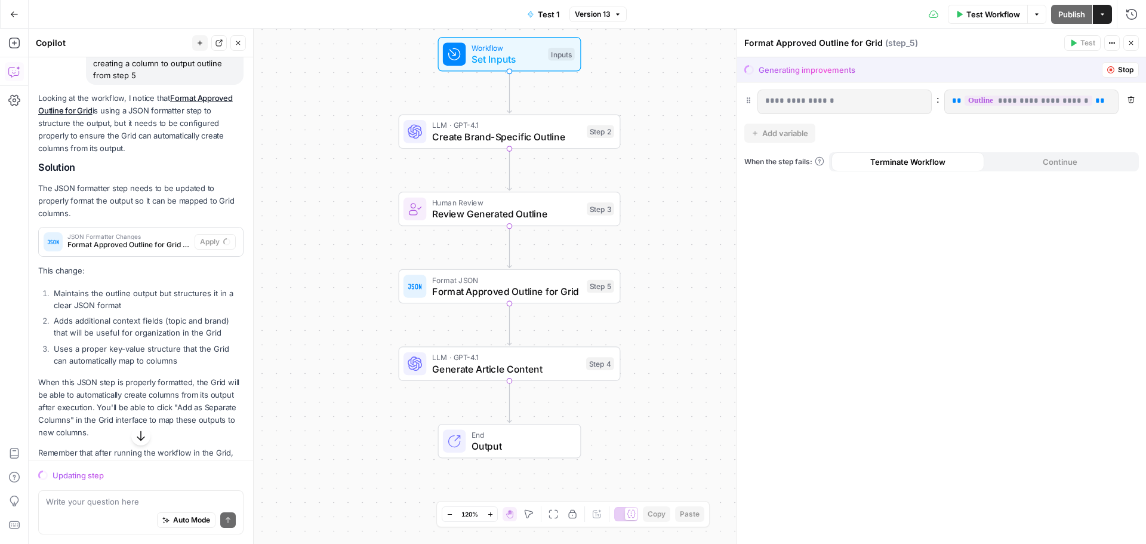
scroll to position [229, 0]
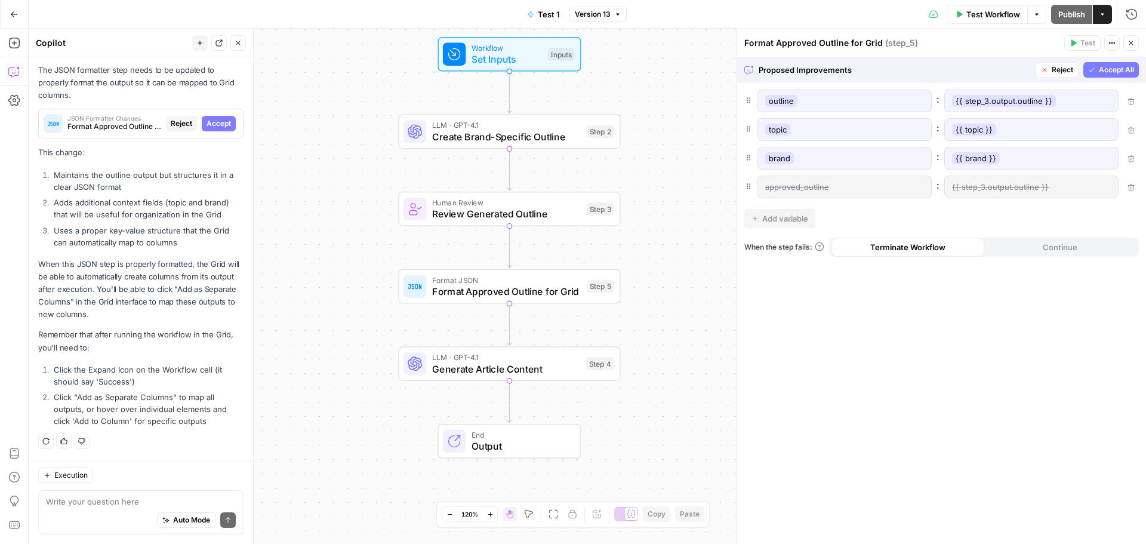
click at [1114, 75] on button "Accept All" at bounding box center [1111, 70] width 56 height 16
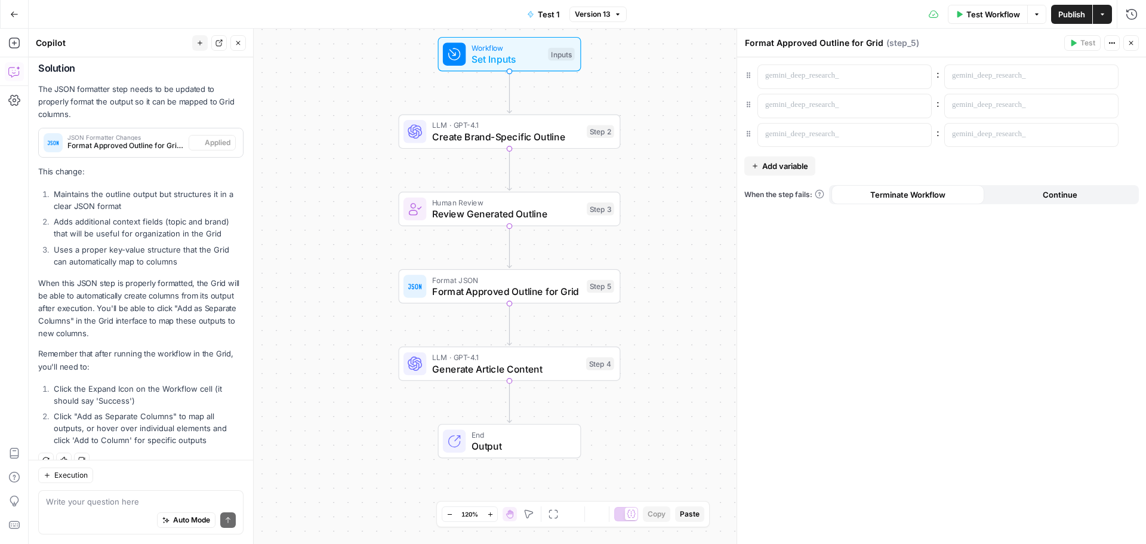
scroll to position [248, 0]
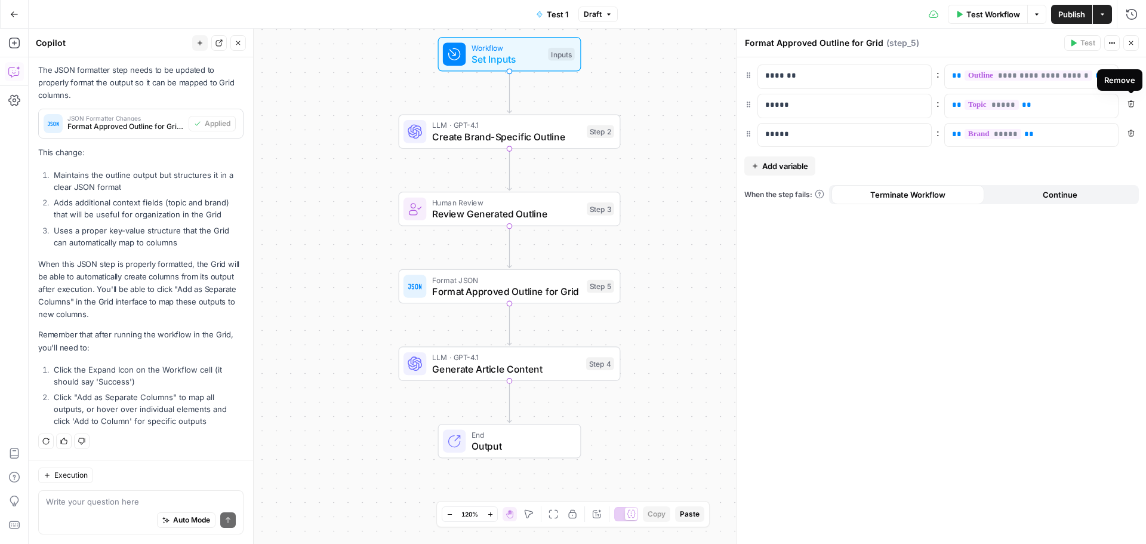
click at [1132, 104] on icon "button" at bounding box center [1130, 103] width 7 height 7
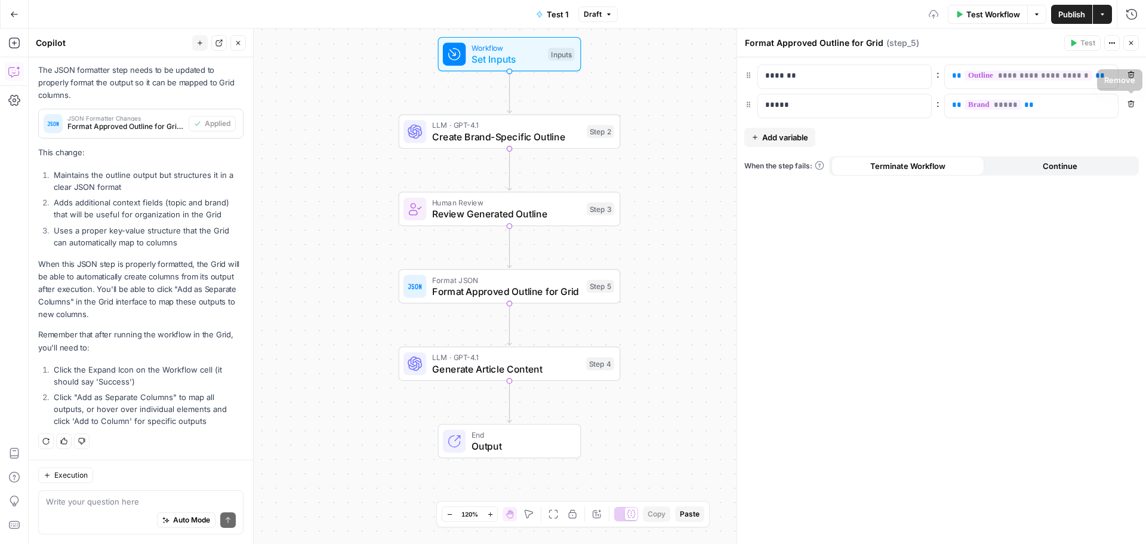
click at [1132, 106] on icon "button" at bounding box center [1130, 103] width 7 height 7
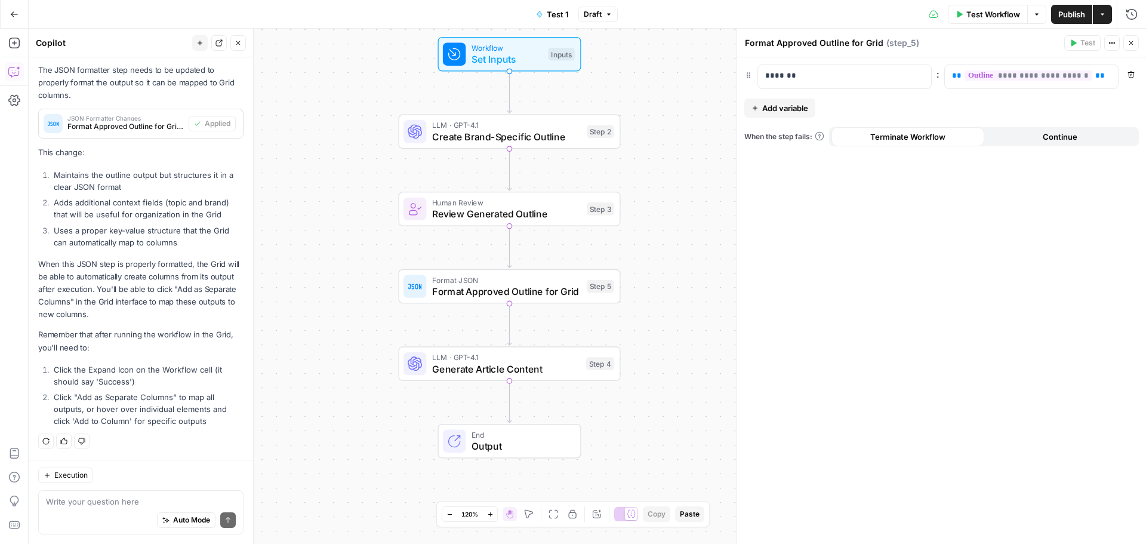
click at [1077, 13] on span "Publish" at bounding box center [1071, 14] width 27 height 12
click at [1133, 44] on icon "button" at bounding box center [1130, 42] width 7 height 7
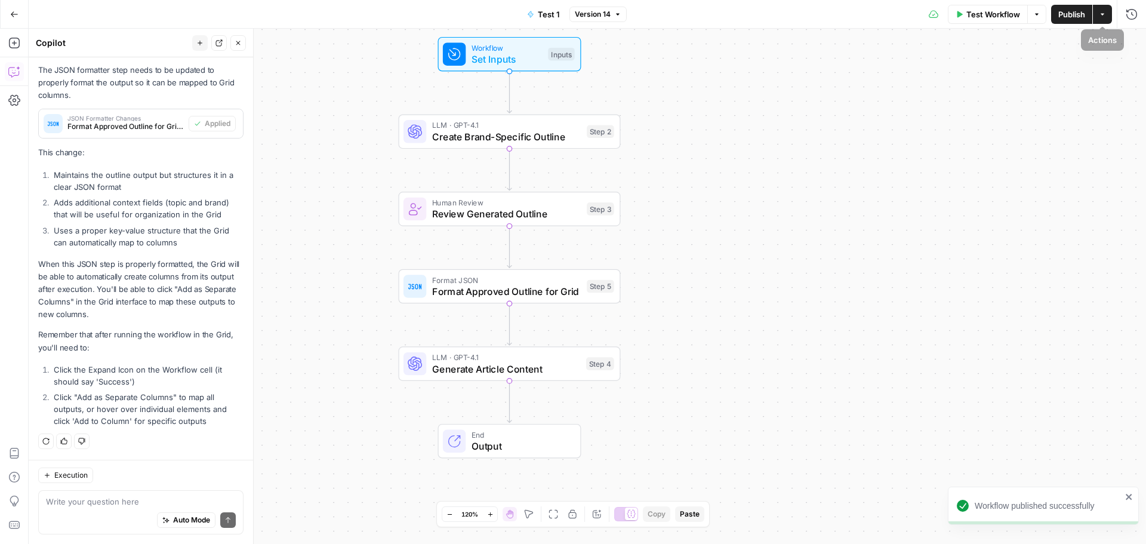
click at [1102, 18] on button "Actions" at bounding box center [1102, 14] width 19 height 19
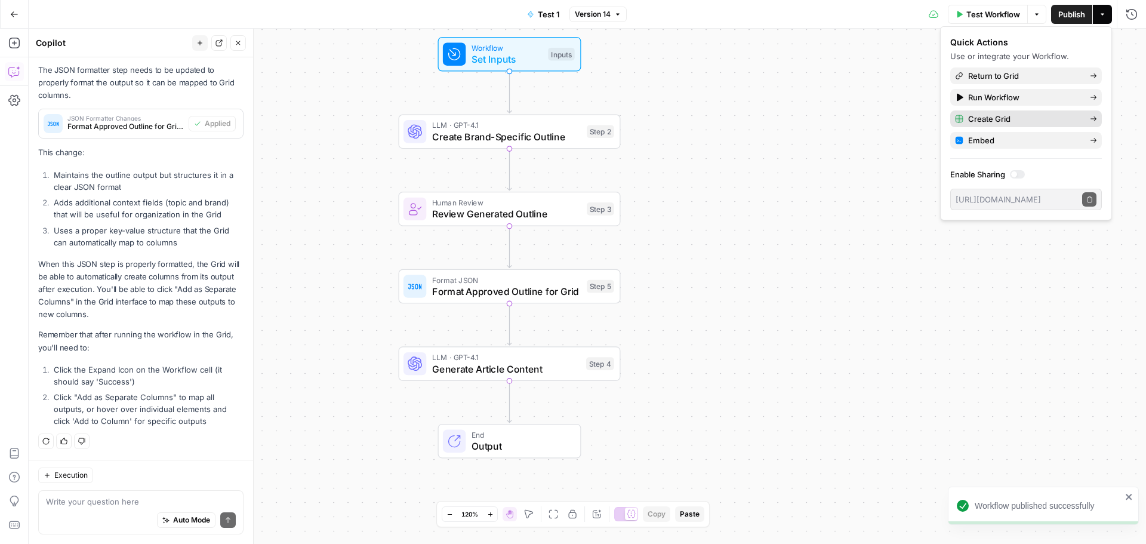
click at [1010, 116] on span "Create Grid" at bounding box center [1024, 119] width 112 height 12
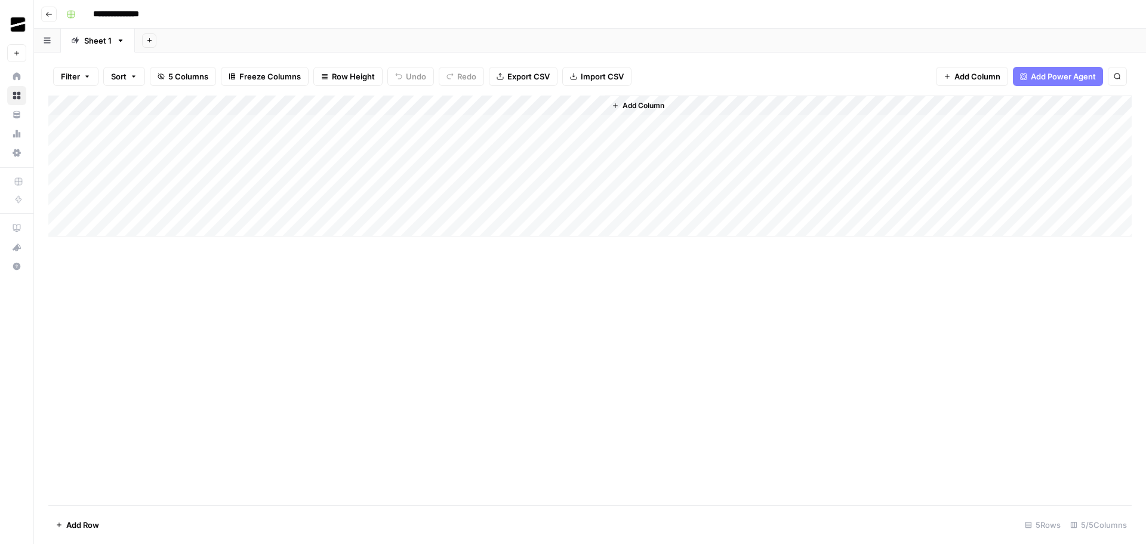
click at [138, 16] on input "**********" at bounding box center [121, 14] width 67 height 19
click at [326, 128] on div "Add Column" at bounding box center [589, 165] width 1083 height 141
type input "**********"
click at [424, 125] on div "Add Column" at bounding box center [589, 165] width 1083 height 141
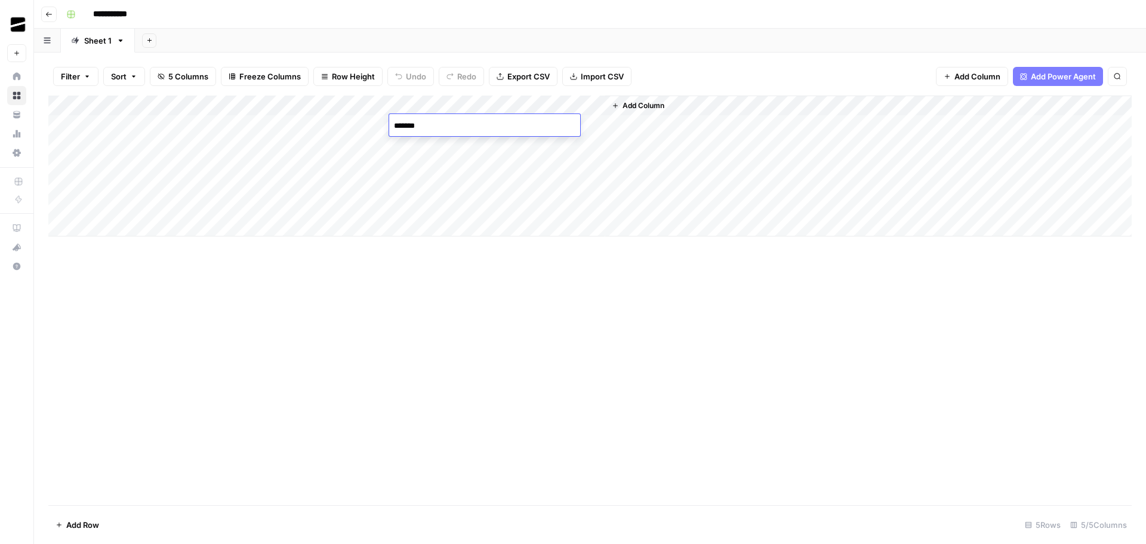
type textarea "********"
click at [328, 126] on div "Add Column" at bounding box center [589, 165] width 1083 height 141
type textarea "**********"
click at [387, 339] on div "Add Column" at bounding box center [589, 299] width 1083 height 409
click at [137, 125] on div "Add Column" at bounding box center [589, 165] width 1083 height 141
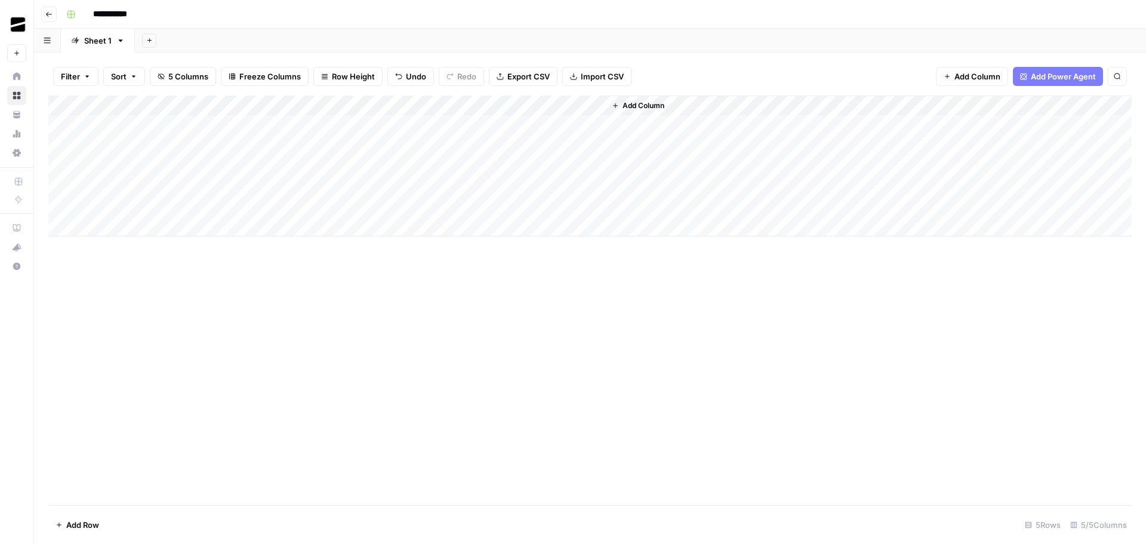
click at [137, 125] on div "Add Column" at bounding box center [589, 165] width 1083 height 141
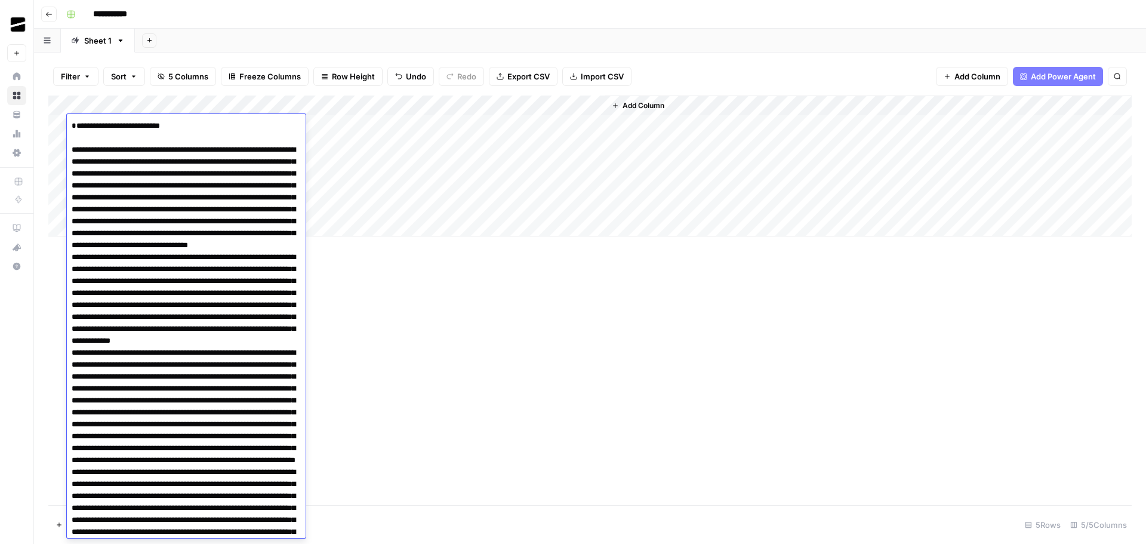
scroll to position [10384, 0]
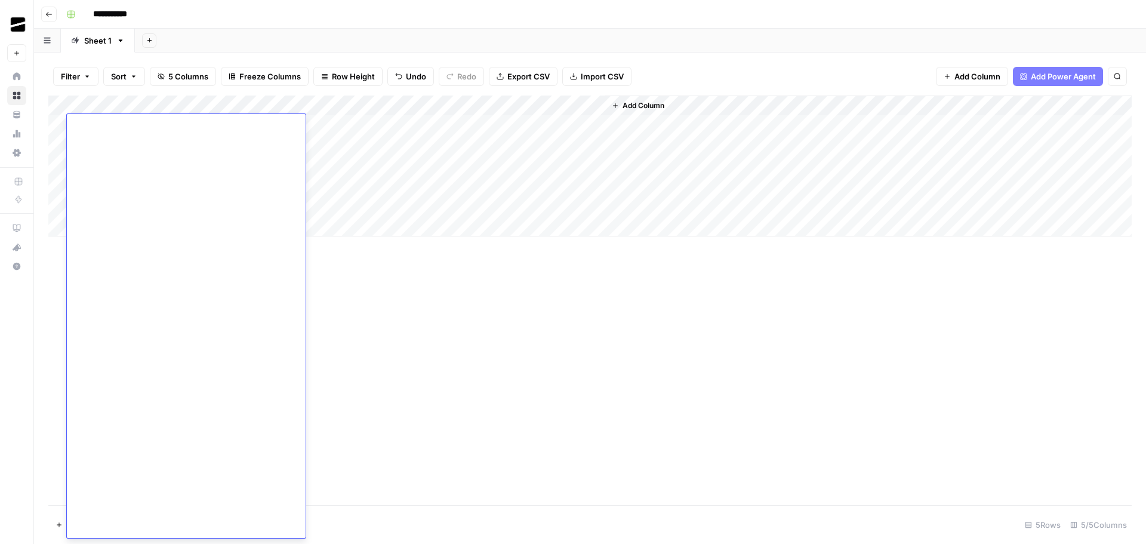
type textarea "**********"
drag, startPoint x: 325, startPoint y: 285, endPoint x: 156, endPoint y: 125, distance: 232.2
click at [325, 284] on div "Add Column" at bounding box center [589, 299] width 1083 height 409
click at [164, 104] on div "Add Column" at bounding box center [589, 165] width 1083 height 141
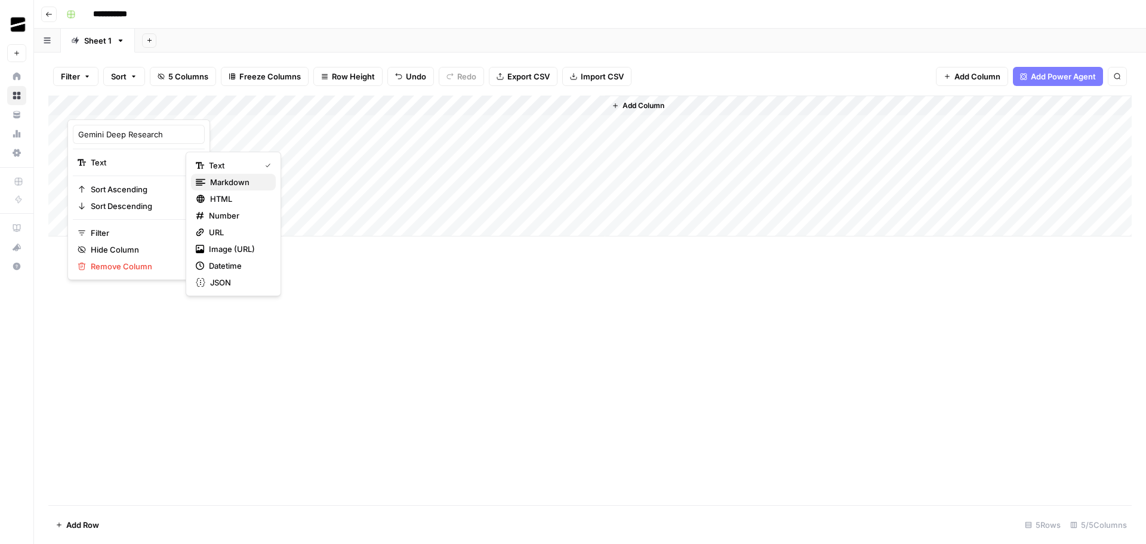
click at [223, 184] on span "Markdown" at bounding box center [238, 182] width 56 height 12
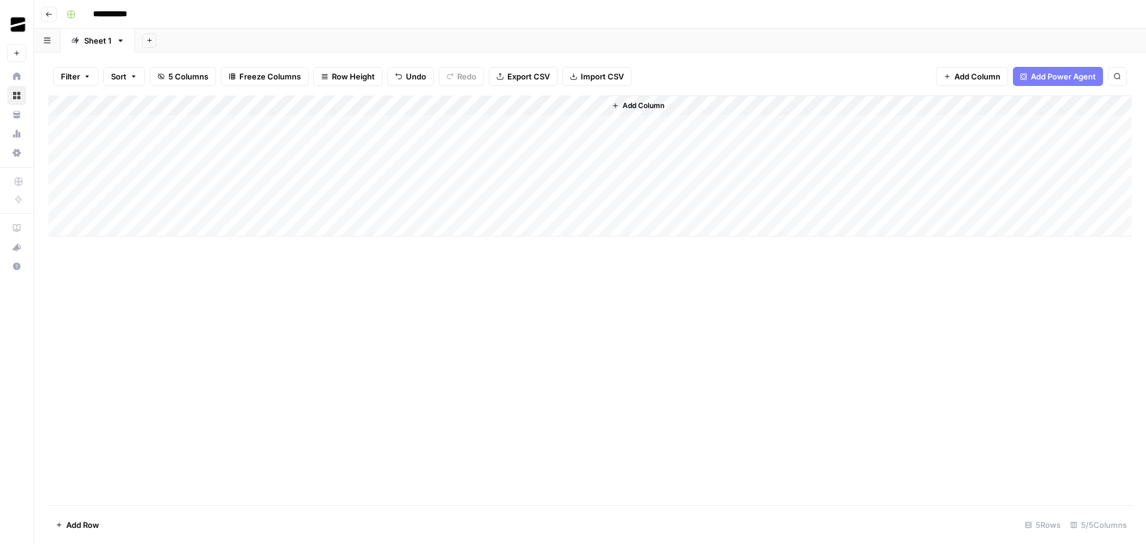
click at [251, 103] on div "Add Column" at bounding box center [589, 165] width 1083 height 141
click at [273, 104] on div at bounding box center [229, 107] width 108 height 24
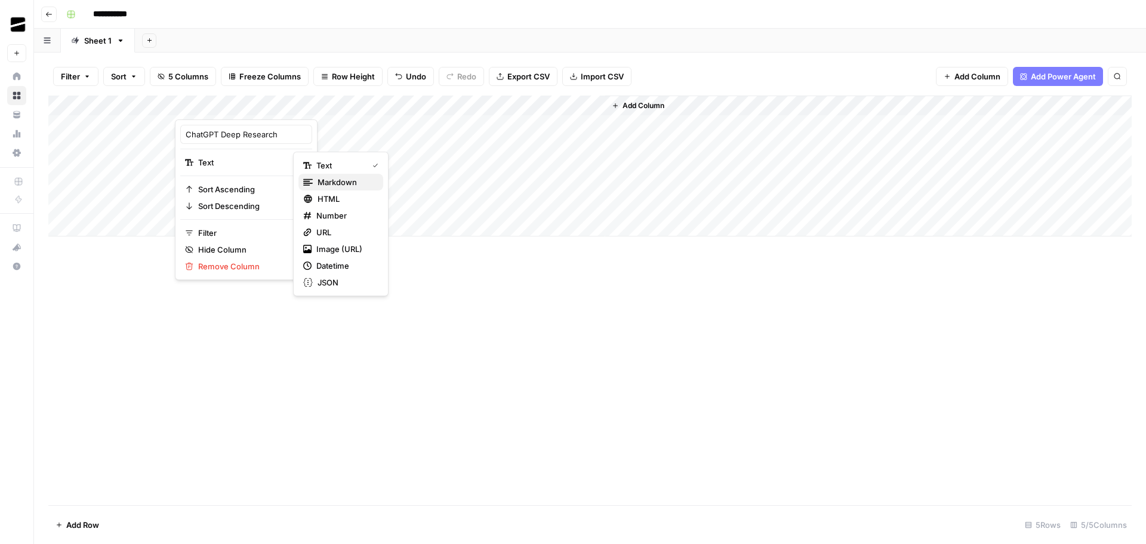
click at [335, 178] on span "Markdown" at bounding box center [346, 182] width 56 height 12
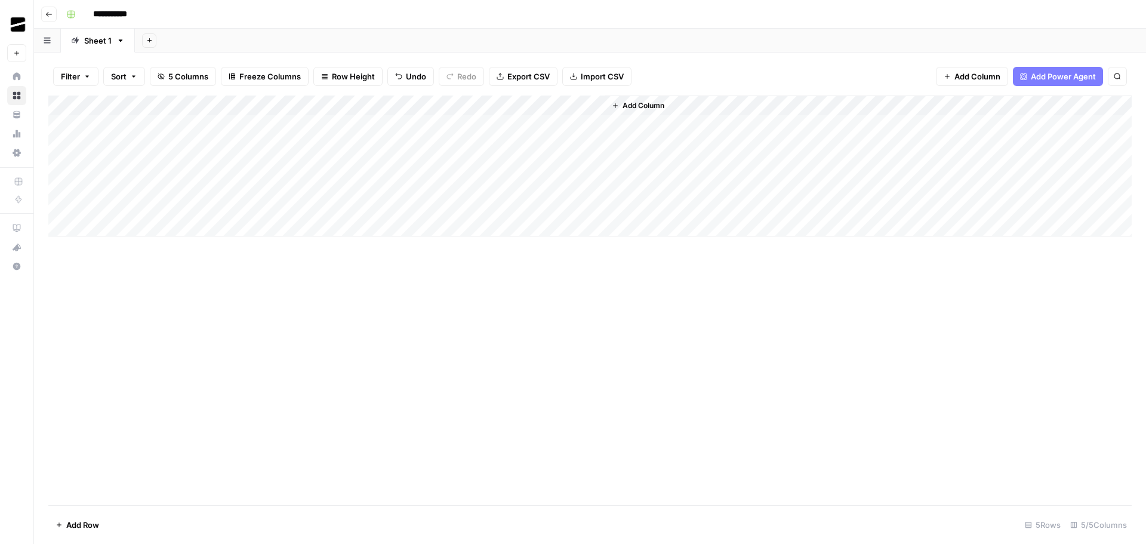
click at [125, 122] on div "Add Column" at bounding box center [589, 165] width 1083 height 141
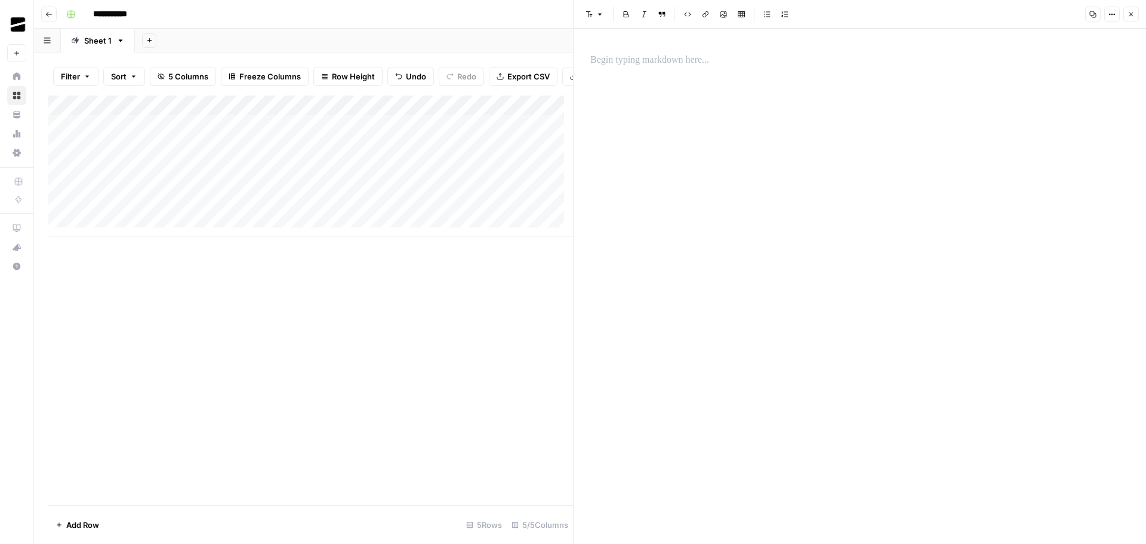
click at [642, 67] on div at bounding box center [859, 60] width 553 height 25
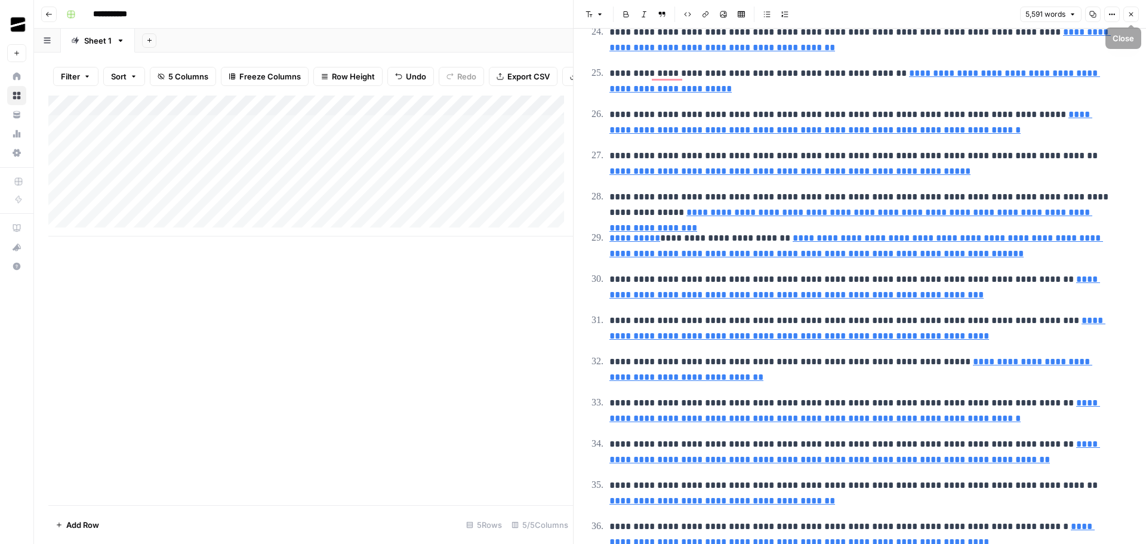
scroll to position [10813, 0]
click at [1131, 12] on icon "button" at bounding box center [1130, 14] width 7 height 7
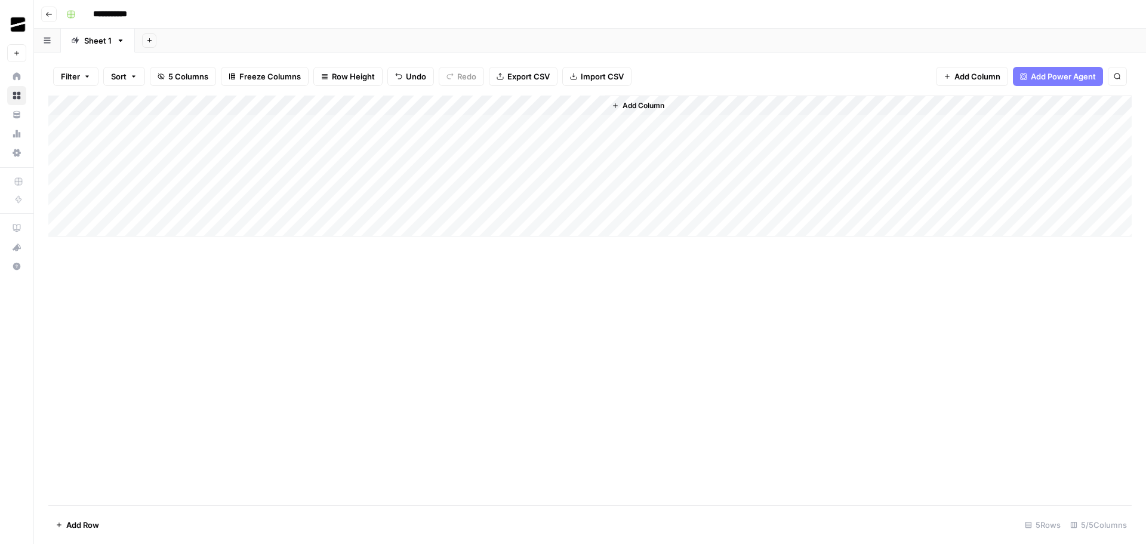
click at [249, 122] on div "Add Column" at bounding box center [589, 165] width 1083 height 141
click at [270, 123] on div "Add Column" at bounding box center [589, 165] width 1083 height 141
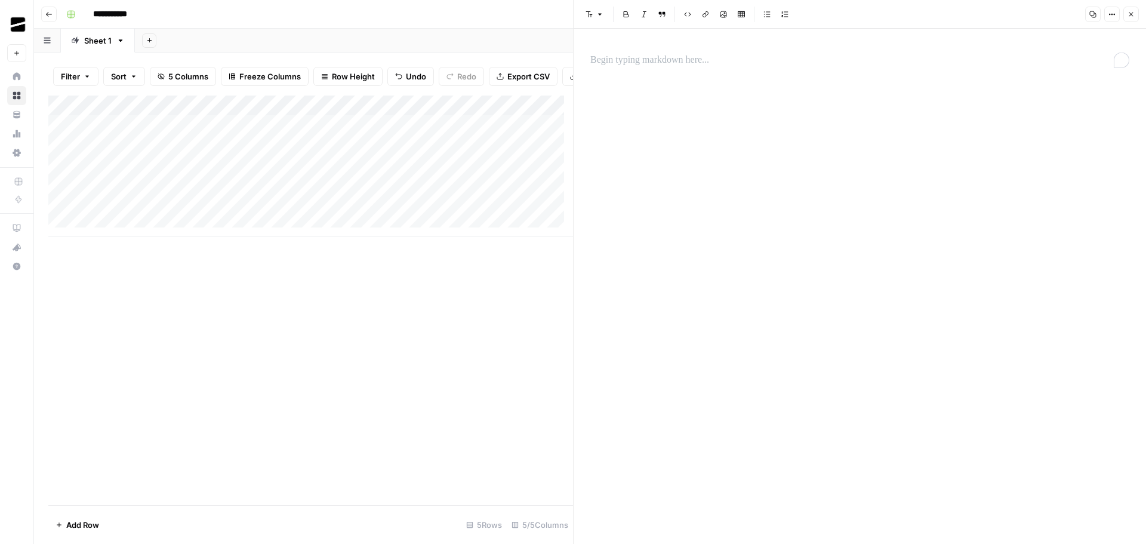
click at [651, 62] on p "To enrich screen reader interactions, please activate Accessibility in Grammarl…" at bounding box center [859, 61] width 539 height 16
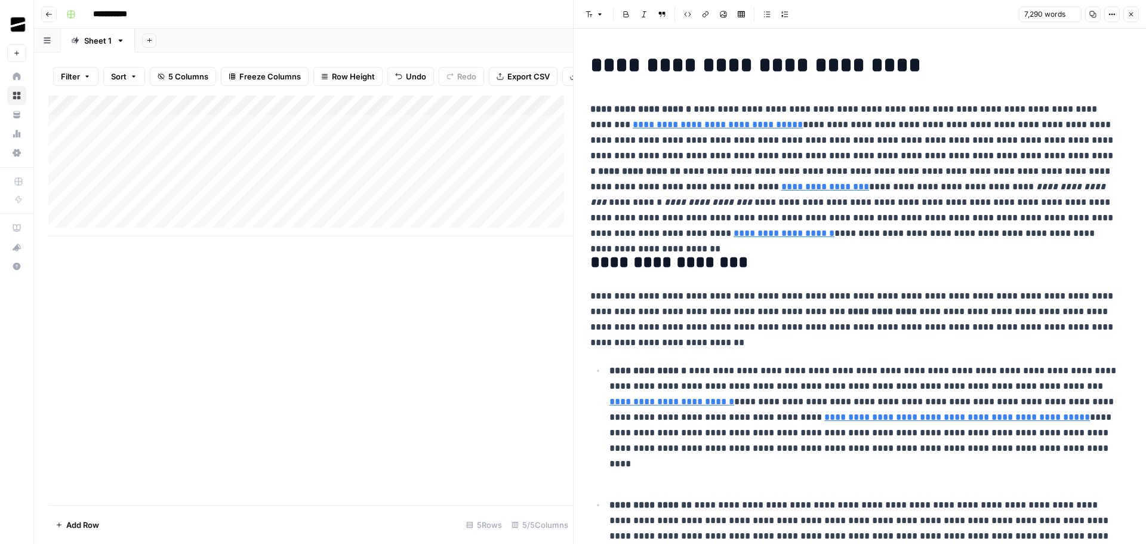
scroll to position [8894, 0]
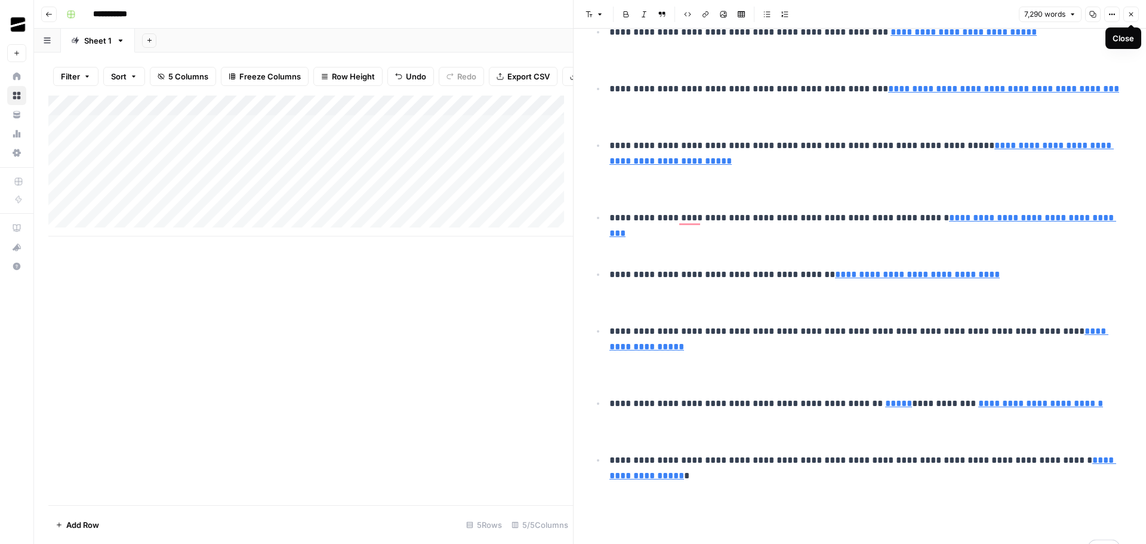
click at [1132, 13] on icon "button" at bounding box center [1131, 15] width 4 height 4
click at [1136, 12] on button "Close" at bounding box center [1131, 15] width 16 height 16
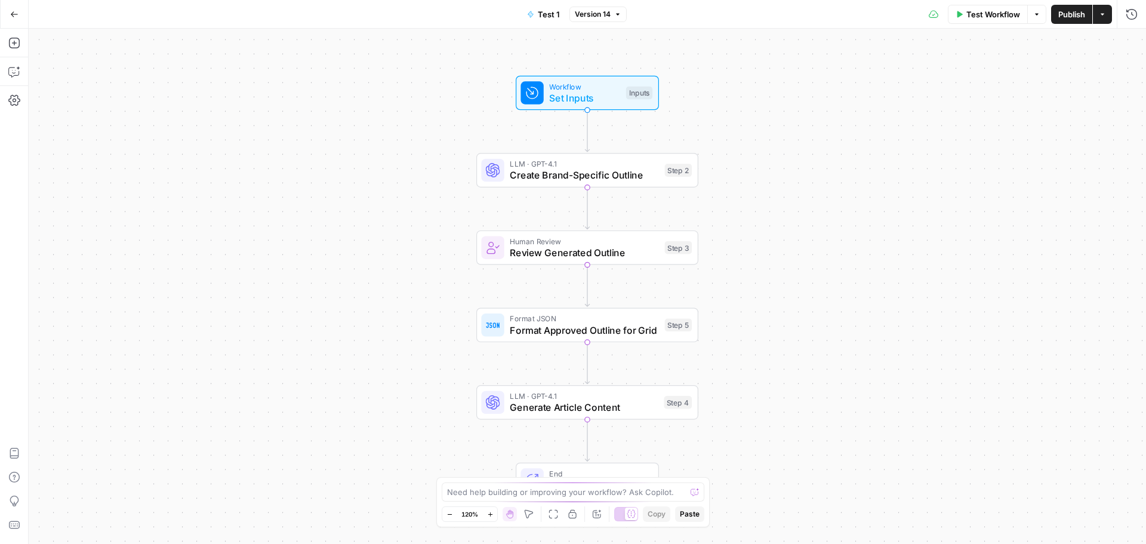
click at [1033, 14] on span "Options" at bounding box center [1033, 14] width 1 height 1
click at [1104, 15] on icon "button" at bounding box center [1102, 14] width 7 height 7
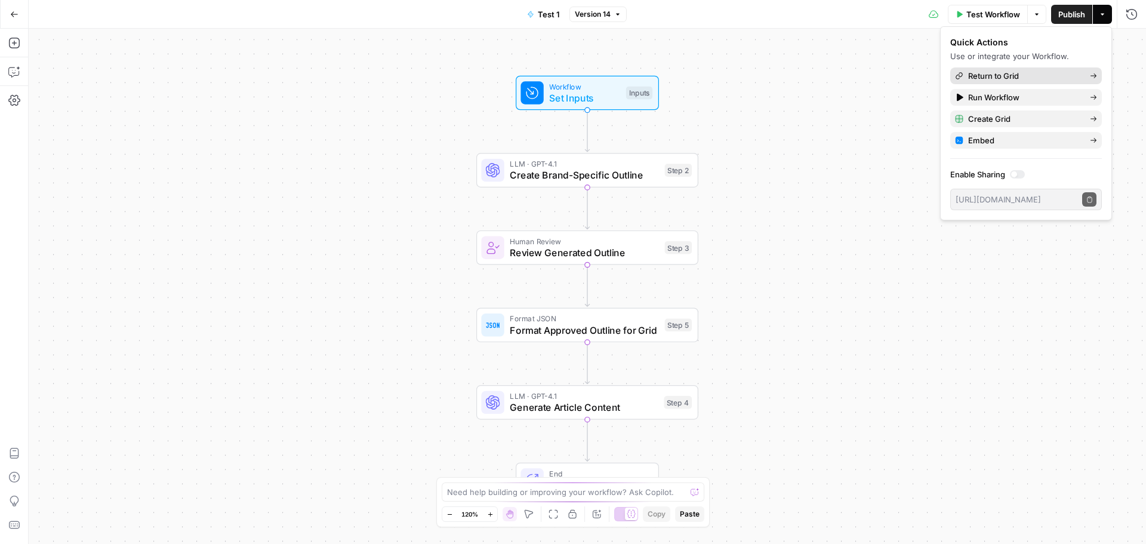
click at [1003, 74] on span "Return to Grid" at bounding box center [1024, 76] width 112 height 12
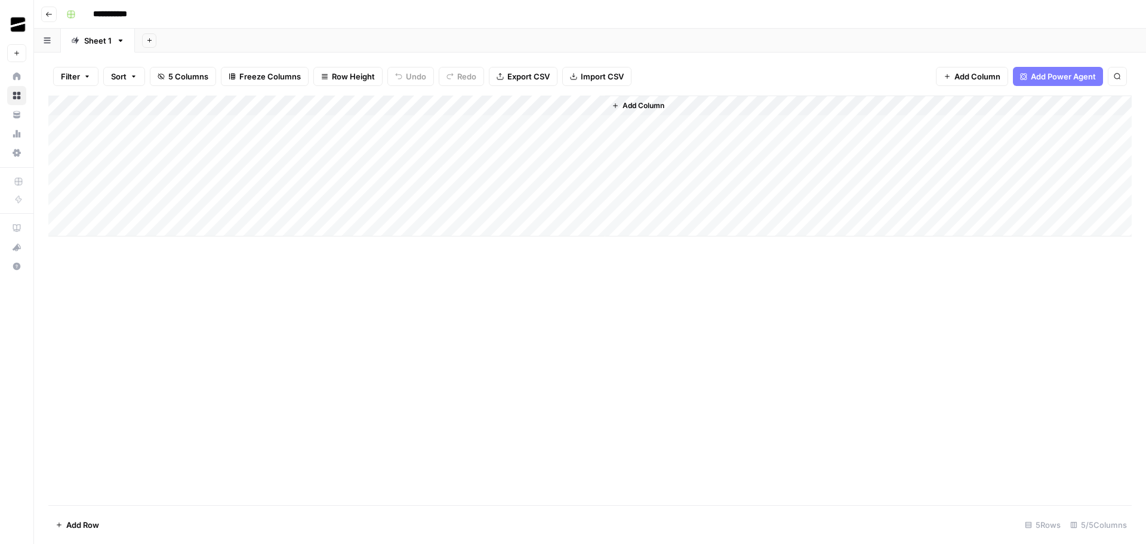
click at [550, 123] on div "Add Column" at bounding box center [589, 165] width 1083 height 141
click at [581, 102] on div "Add Column" at bounding box center [589, 165] width 1083 height 141
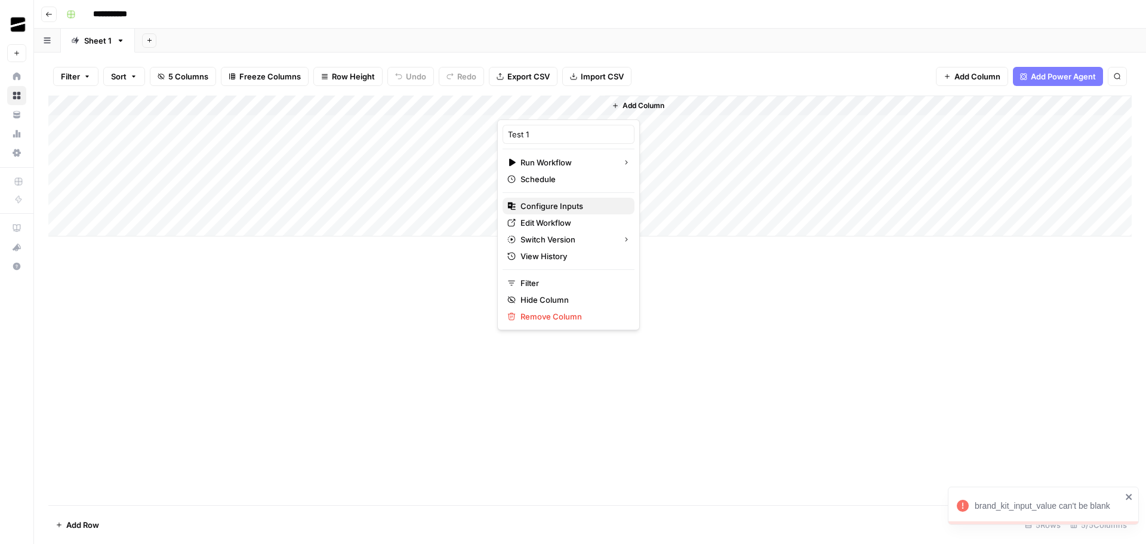
click at [557, 208] on span "Configure Inputs" at bounding box center [572, 206] width 104 height 12
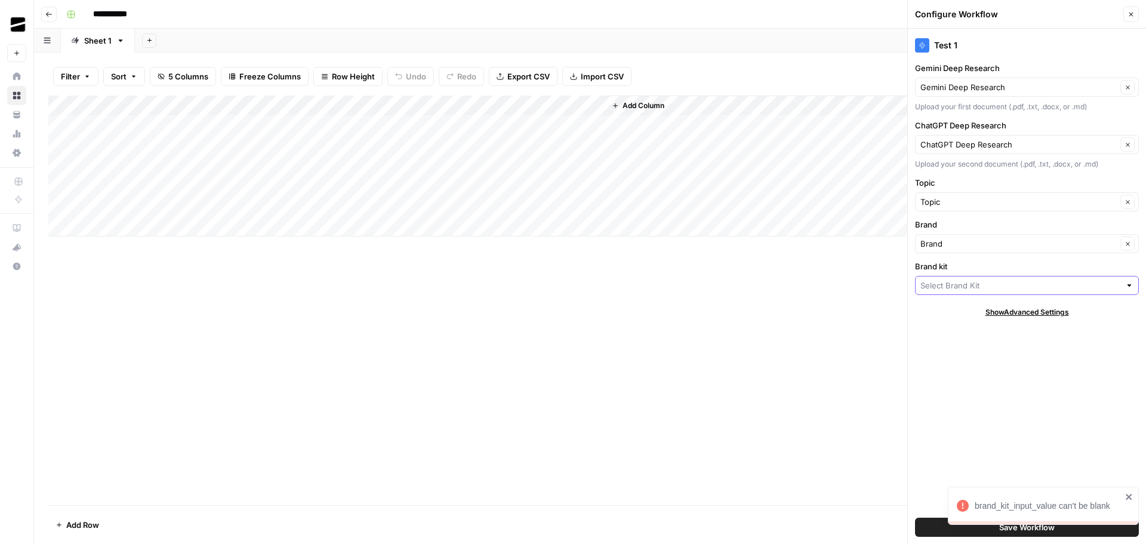
click at [964, 289] on input "Brand kit" at bounding box center [1020, 285] width 200 height 12
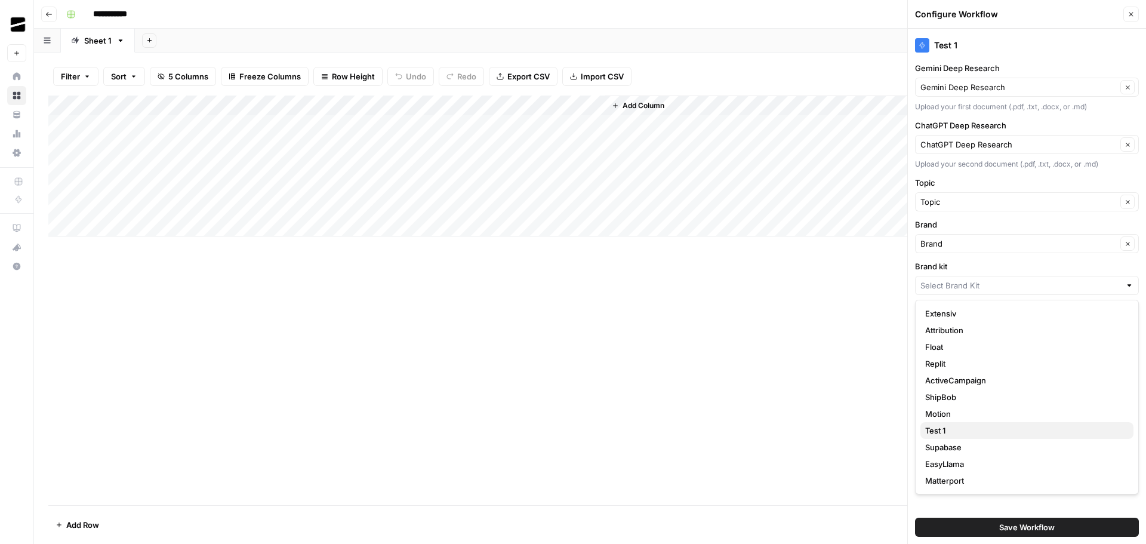
click at [970, 424] on span "Test 1" at bounding box center [1024, 430] width 199 height 12
type input "Test 1"
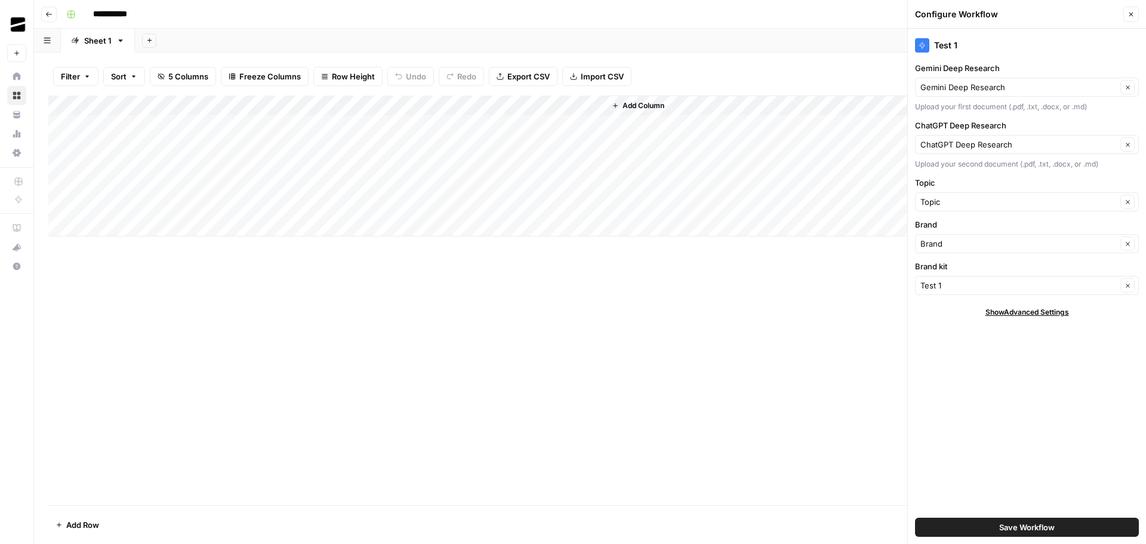
click at [1034, 380] on div "Test 1 Gemini Deep Research Gemini Deep Research Clear Upload your first docume…" at bounding box center [1027, 286] width 238 height 515
click at [1025, 525] on span "Save Workflow" at bounding box center [1027, 527] width 56 height 12
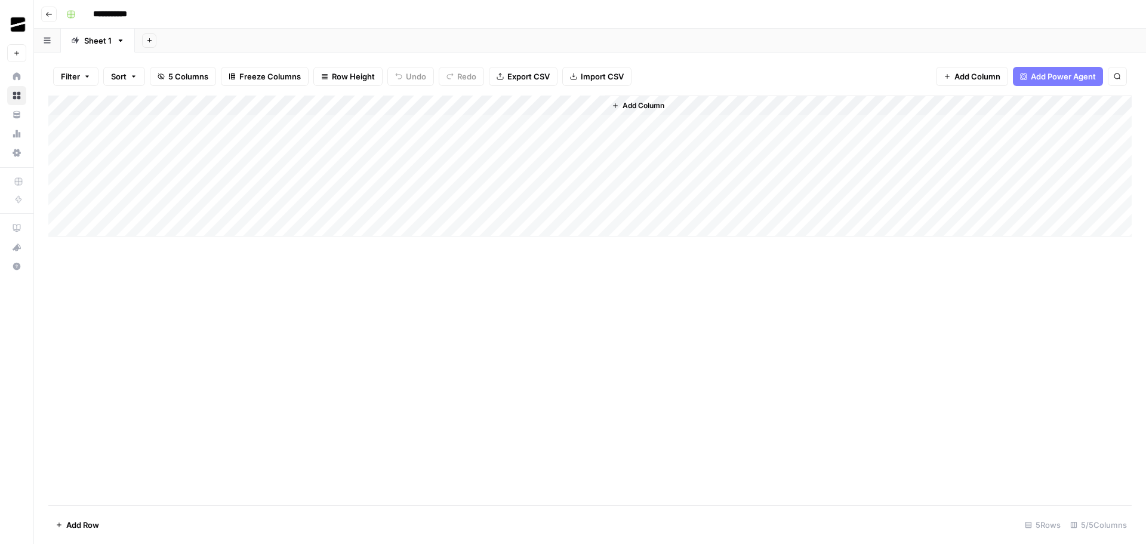
click at [560, 123] on div "Add Column" at bounding box center [589, 165] width 1083 height 141
click at [592, 125] on div "Add Column" at bounding box center [589, 165] width 1083 height 141
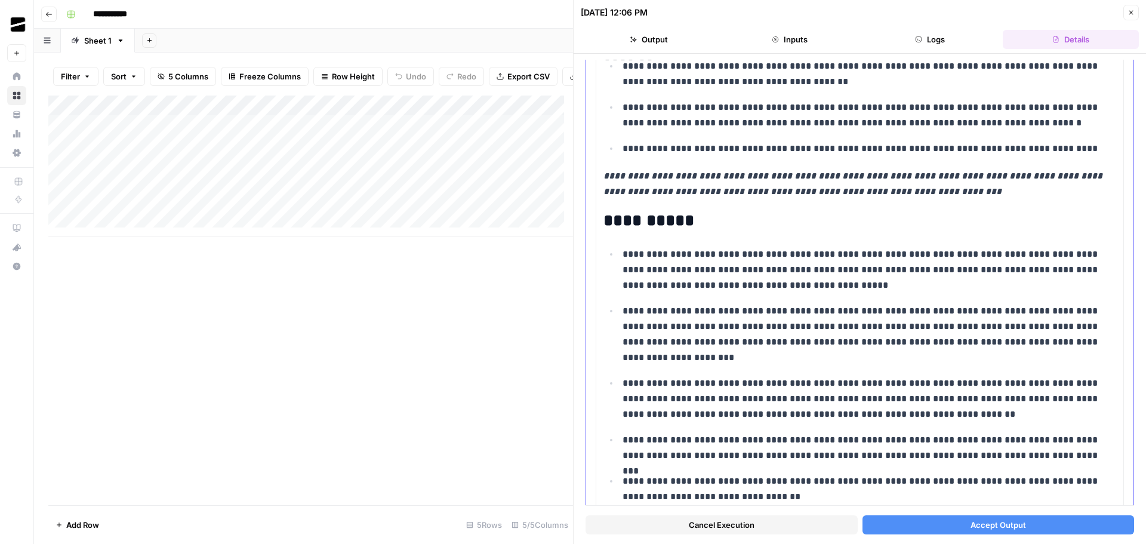
scroll to position [5073, 0]
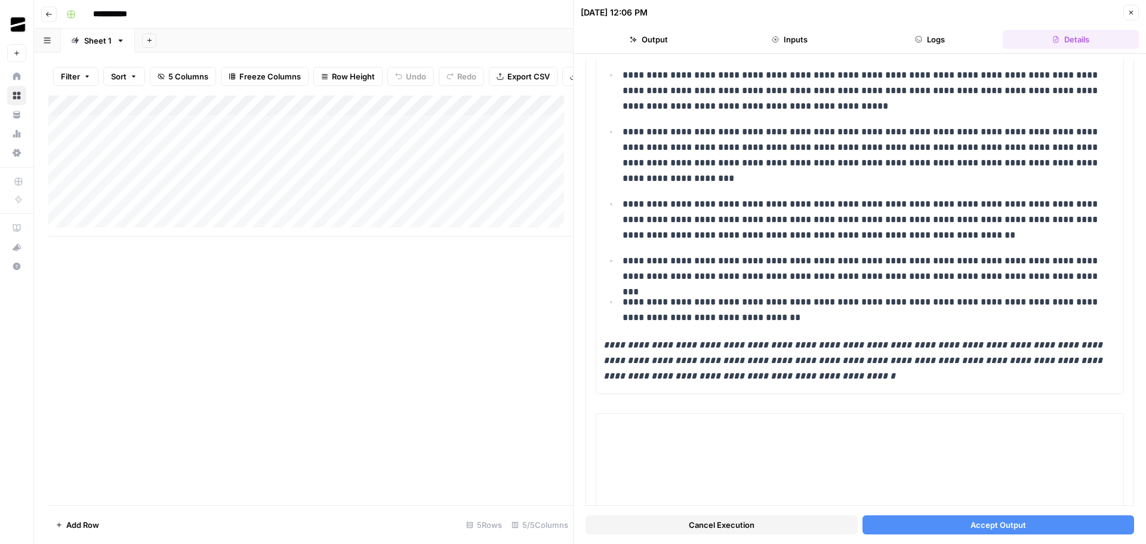
click at [768, 523] on button "Cancel Execution" at bounding box center [721, 524] width 272 height 19
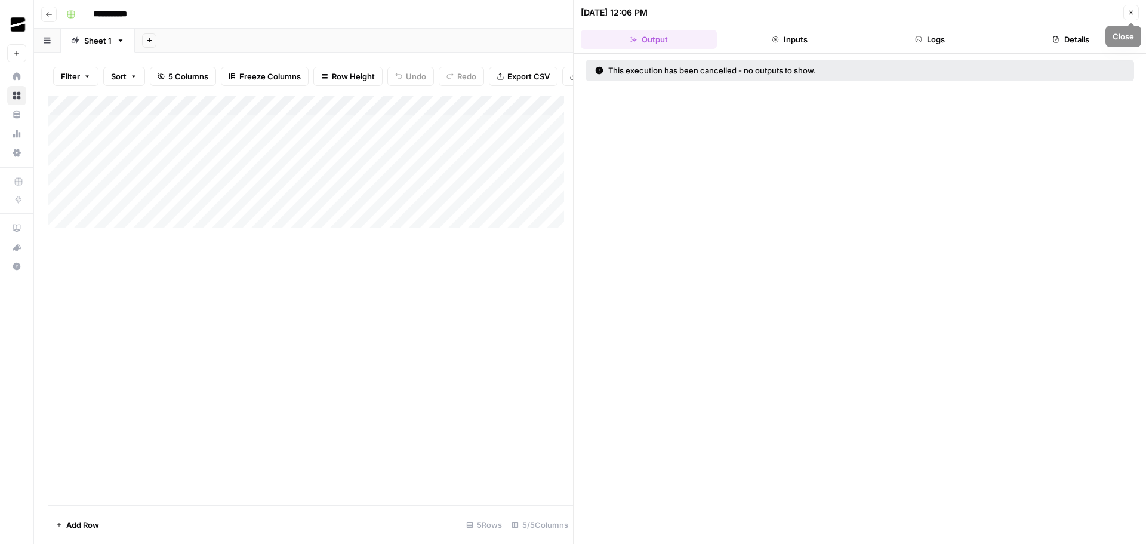
click at [1135, 10] on button "Close" at bounding box center [1131, 13] width 16 height 16
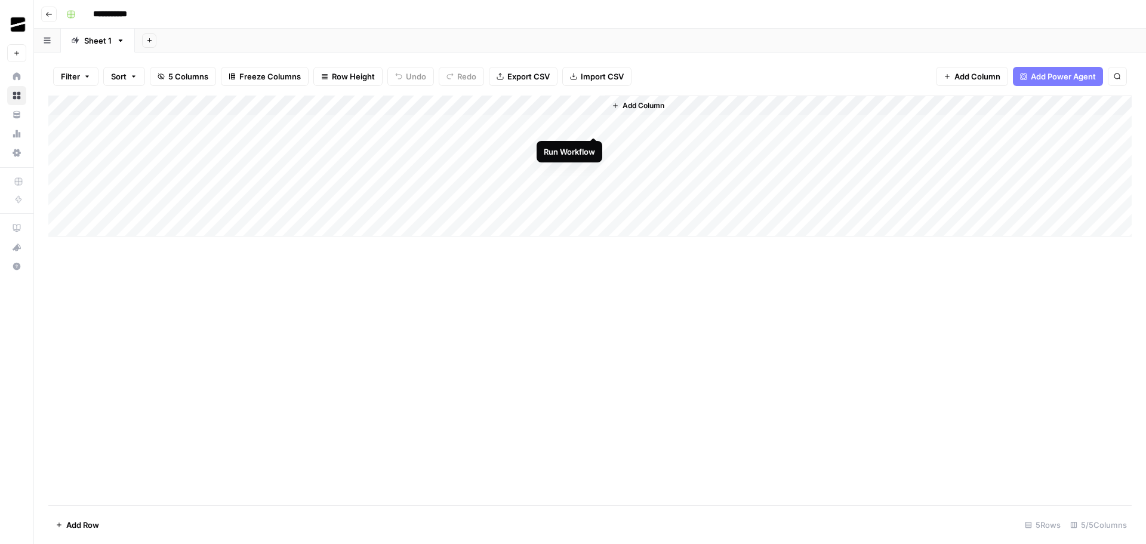
click at [593, 125] on div "Add Column" at bounding box center [589, 165] width 1083 height 141
click at [579, 103] on div "Add Column" at bounding box center [589, 165] width 1083 height 141
click at [810, 325] on div "Add Column" at bounding box center [589, 299] width 1083 height 409
click at [594, 127] on div "Add Column" at bounding box center [589, 165] width 1083 height 141
click at [592, 125] on div "Add Column" at bounding box center [589, 165] width 1083 height 141
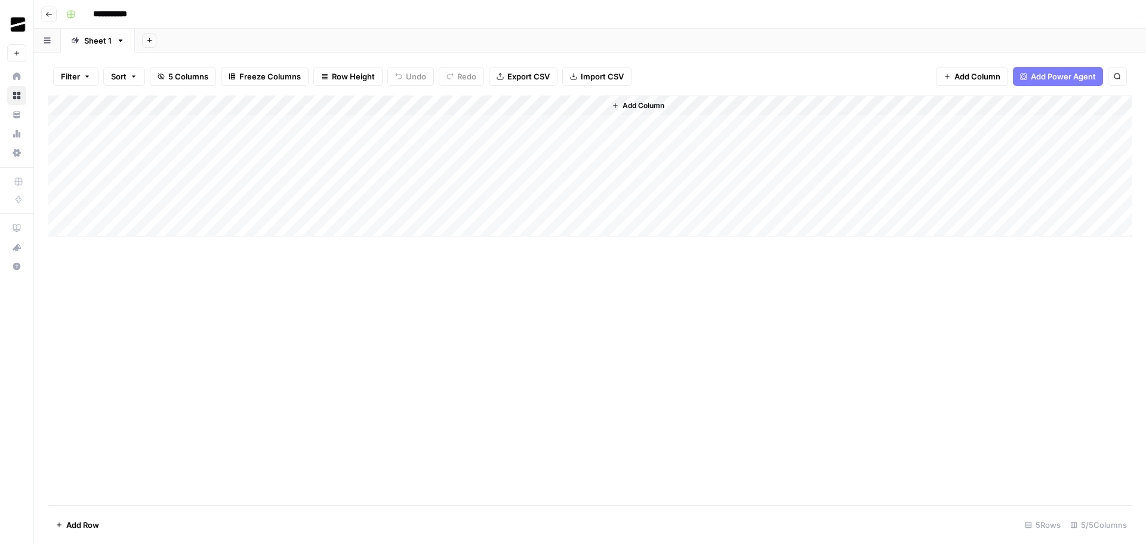
click at [592, 127] on div "Add Column" at bounding box center [589, 165] width 1083 height 141
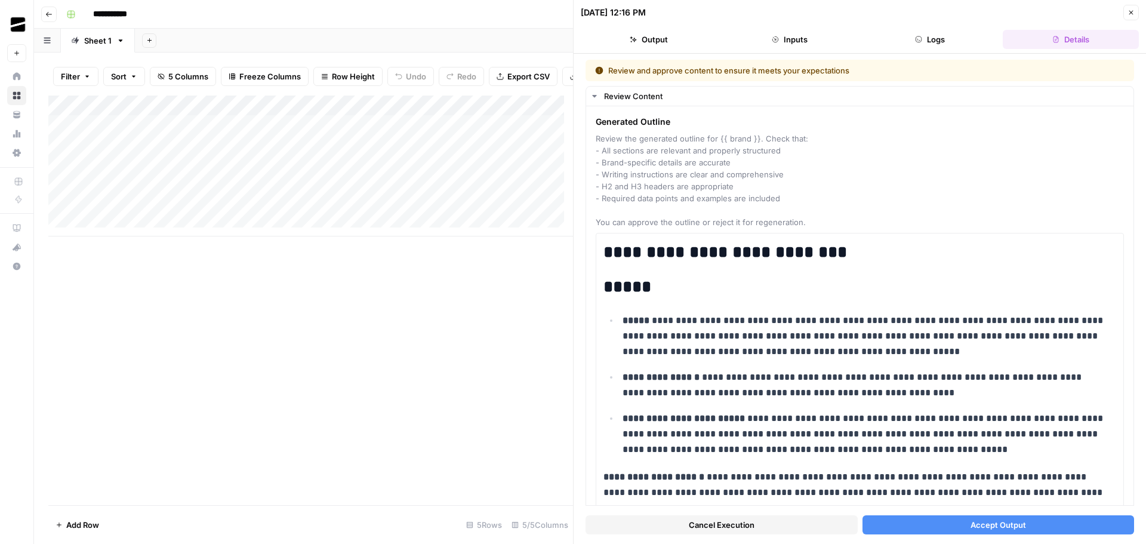
click at [1134, 10] on icon "button" at bounding box center [1130, 12] width 7 height 7
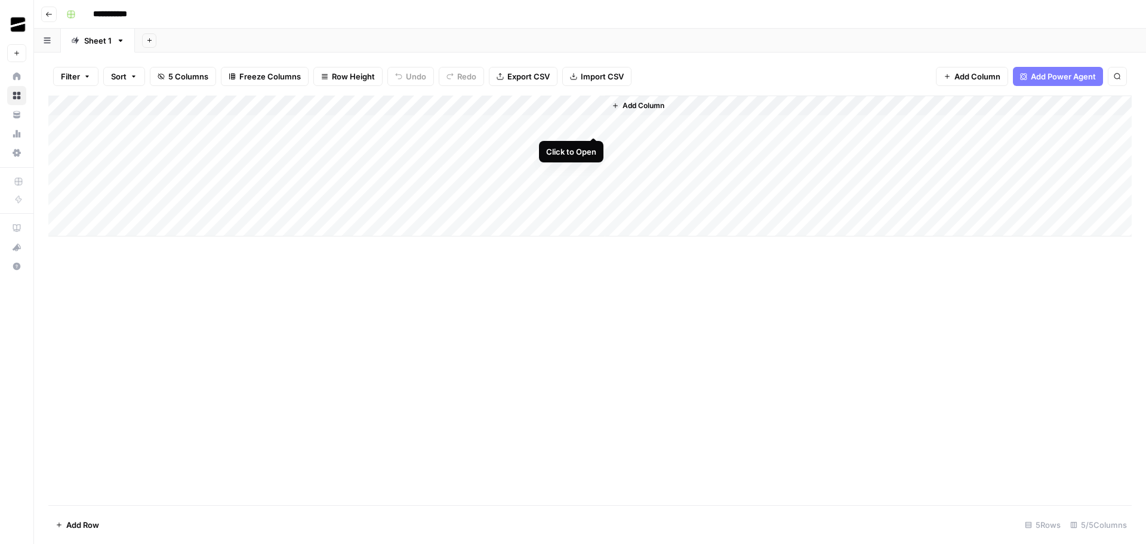
click at [591, 126] on div "Add Column" at bounding box center [589, 165] width 1083 height 141
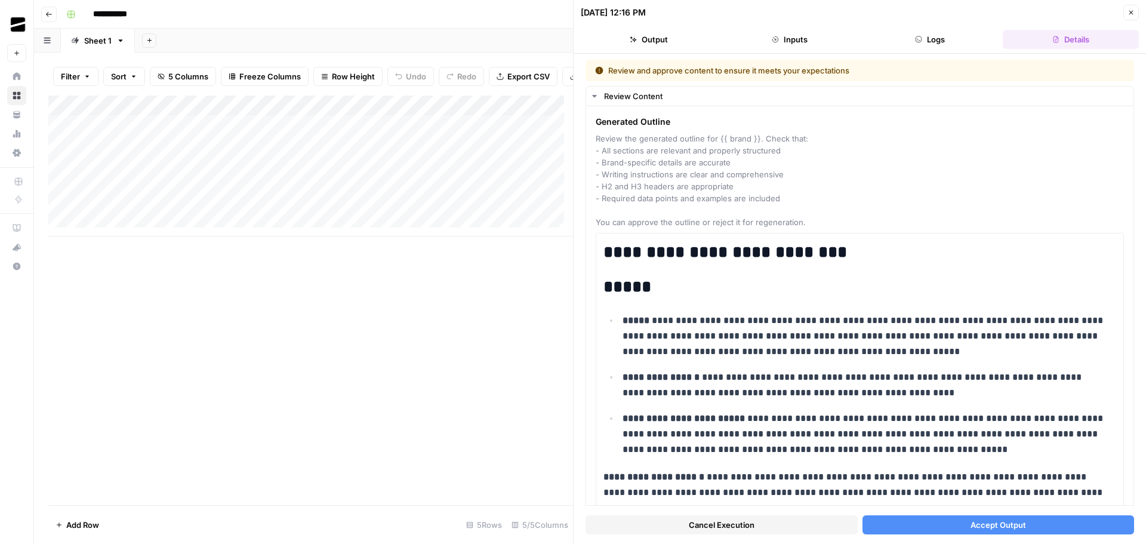
drag, startPoint x: 1007, startPoint y: 520, endPoint x: 1010, endPoint y: 510, distance: 11.1
click at [1007, 520] on span "Accept Output" at bounding box center [998, 525] width 56 height 12
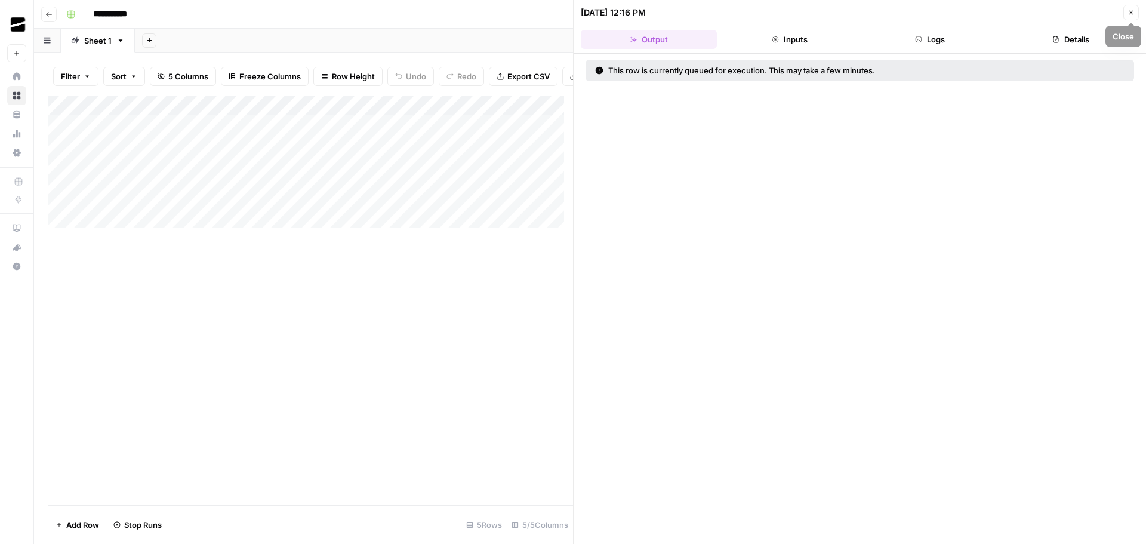
click at [1129, 13] on icon "button" at bounding box center [1130, 12] width 7 height 7
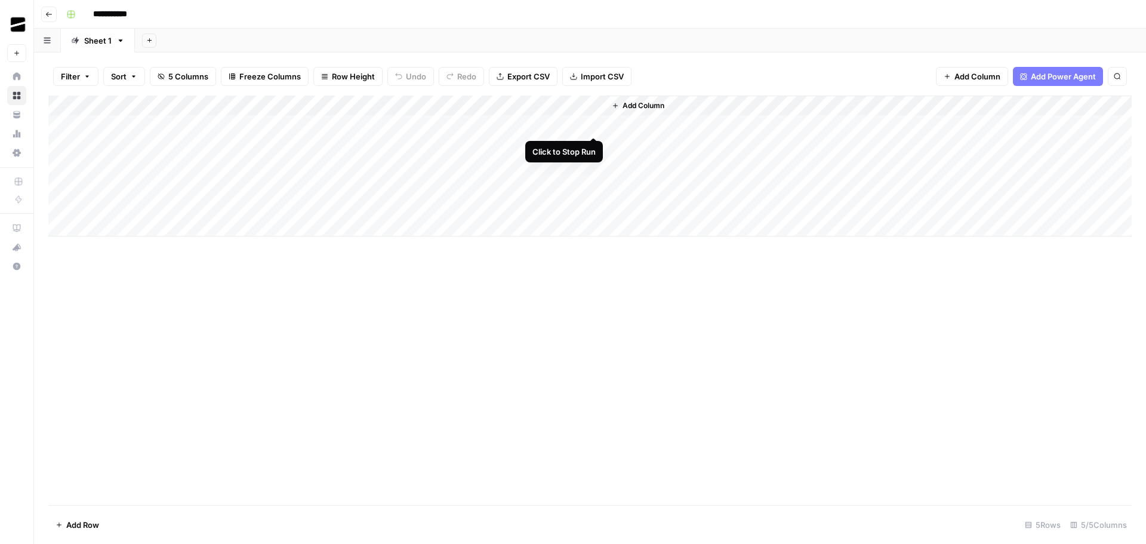
click at [593, 124] on div "Add Column" at bounding box center [589, 165] width 1083 height 141
click at [577, 124] on div "Add Column" at bounding box center [589, 165] width 1083 height 141
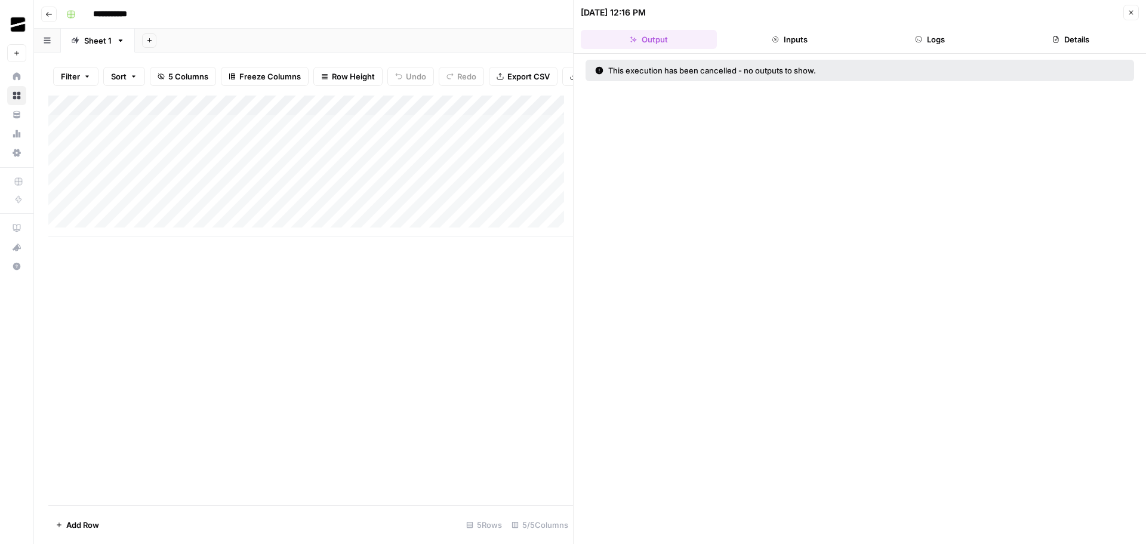
click at [808, 38] on button "Inputs" at bounding box center [790, 39] width 136 height 19
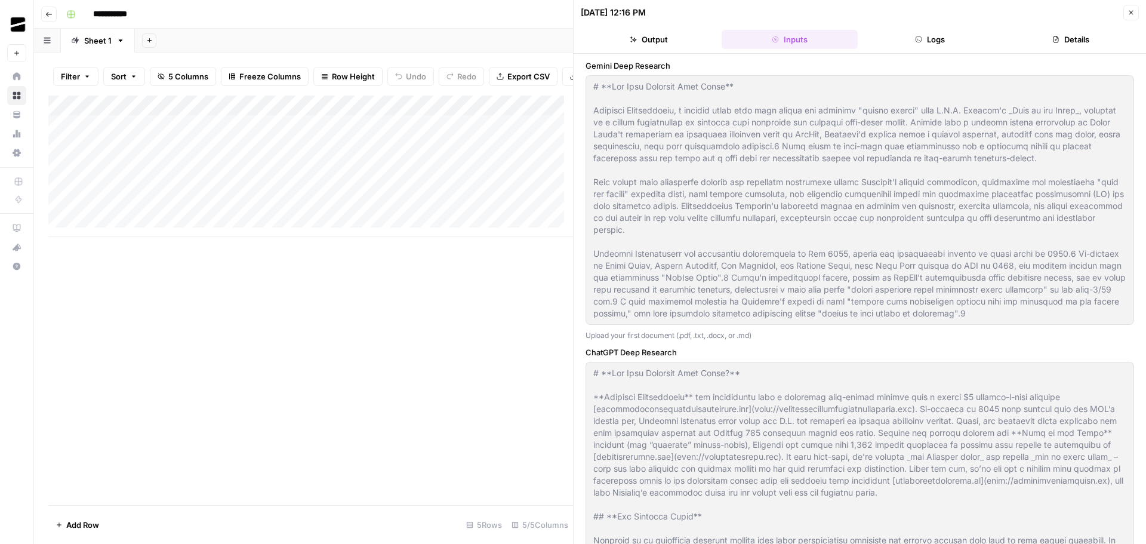
click at [932, 41] on button "Logs" at bounding box center [930, 39] width 136 height 19
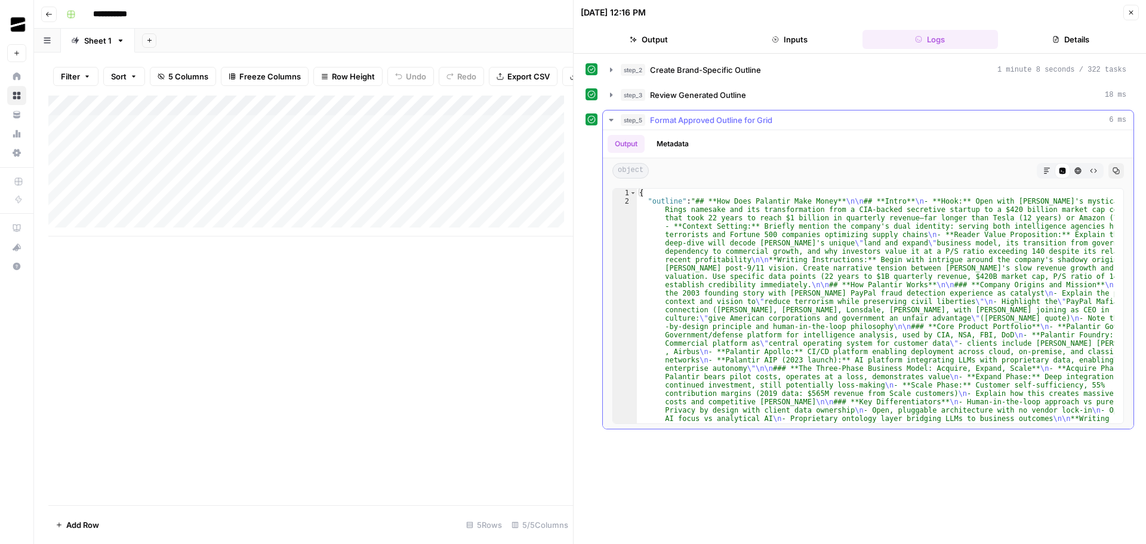
click at [1043, 171] on icon "button" at bounding box center [1046, 170] width 7 height 7
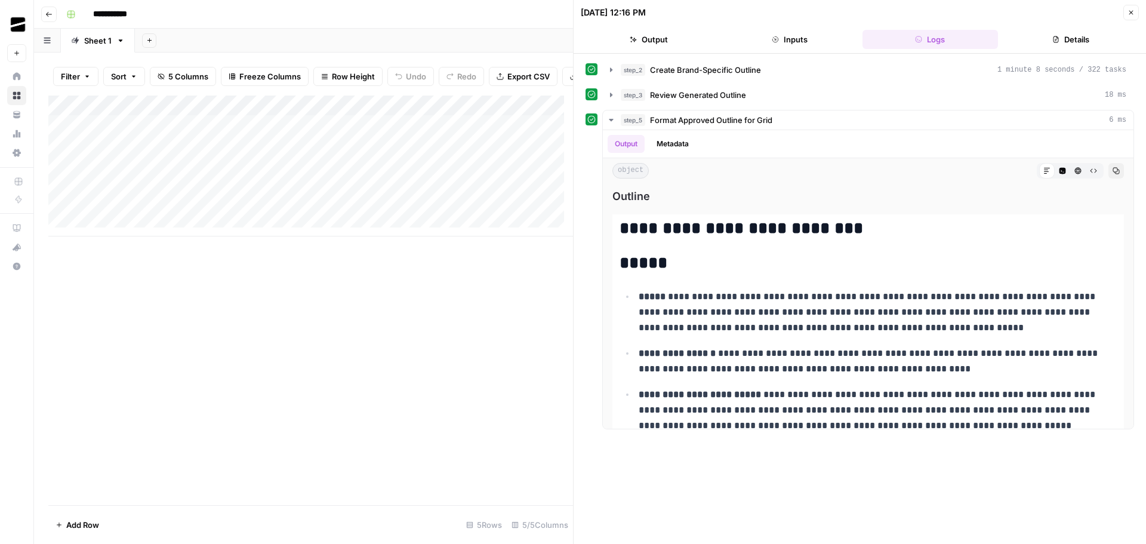
click at [1132, 11] on icon "button" at bounding box center [1130, 12] width 7 height 7
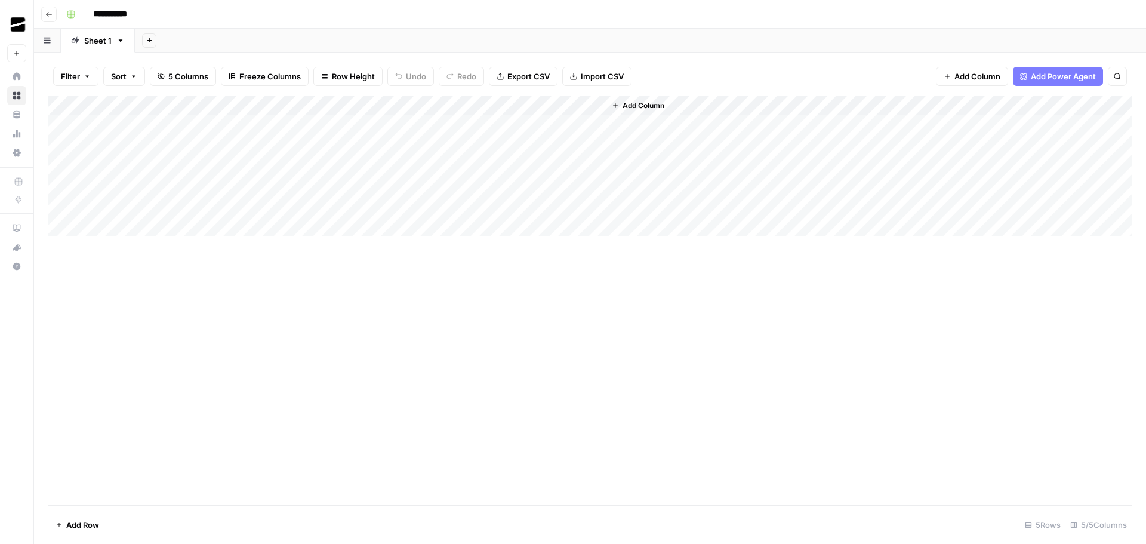
click at [594, 125] on div "Add Column" at bounding box center [589, 165] width 1083 height 141
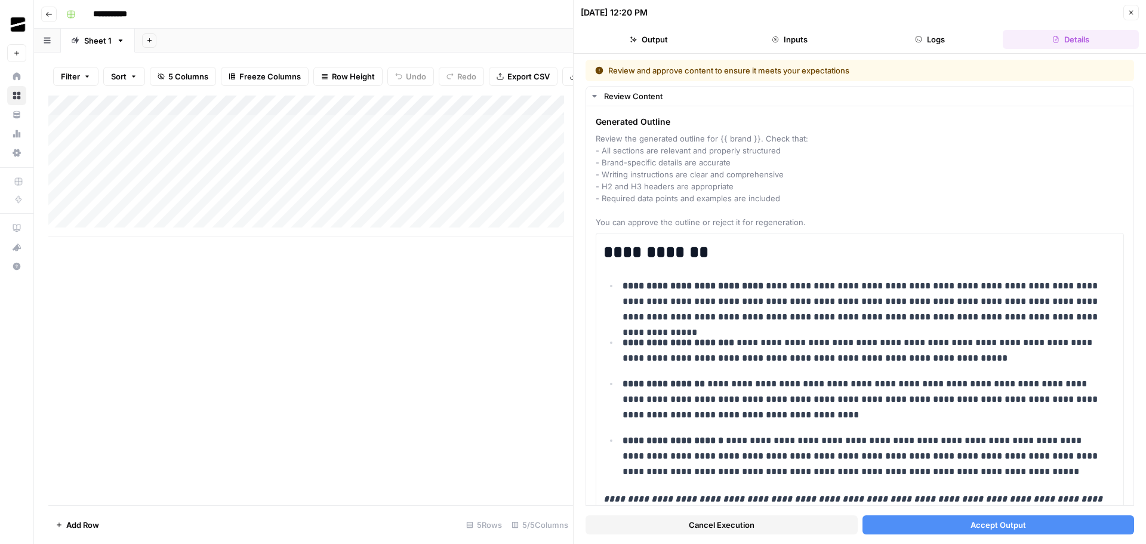
drag, startPoint x: 1013, startPoint y: 528, endPoint x: 1027, endPoint y: 475, distance: 54.7
click at [1013, 528] on span "Accept Output" at bounding box center [998, 525] width 56 height 12
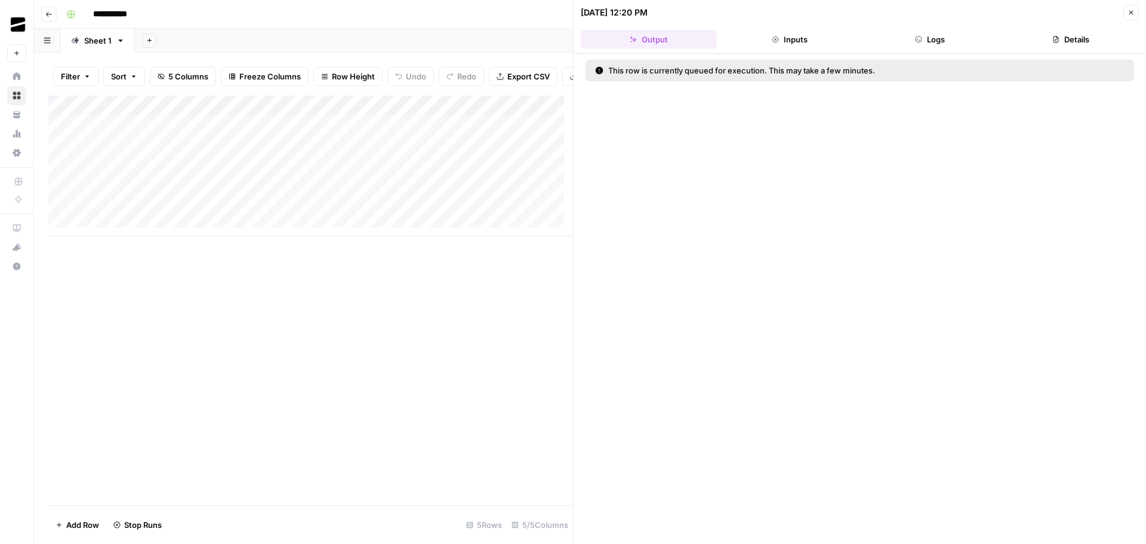
click at [1127, 14] on icon "button" at bounding box center [1130, 12] width 7 height 7
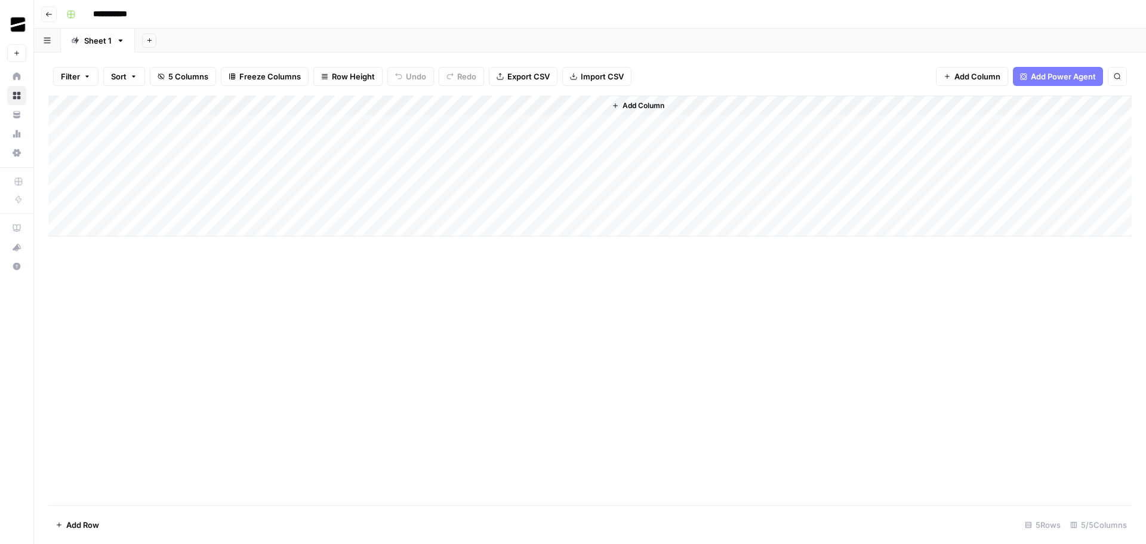
click at [133, 122] on div "Add Column" at bounding box center [589, 165] width 1083 height 141
drag, startPoint x: 420, startPoint y: 121, endPoint x: 149, endPoint y: 124, distance: 271.0
click at [149, 124] on div "Add Column" at bounding box center [589, 165] width 1083 height 141
drag, startPoint x: 496, startPoint y: 134, endPoint x: 496, endPoint y: 144, distance: 10.7
click at [496, 144] on div "Add Column" at bounding box center [589, 165] width 1083 height 141
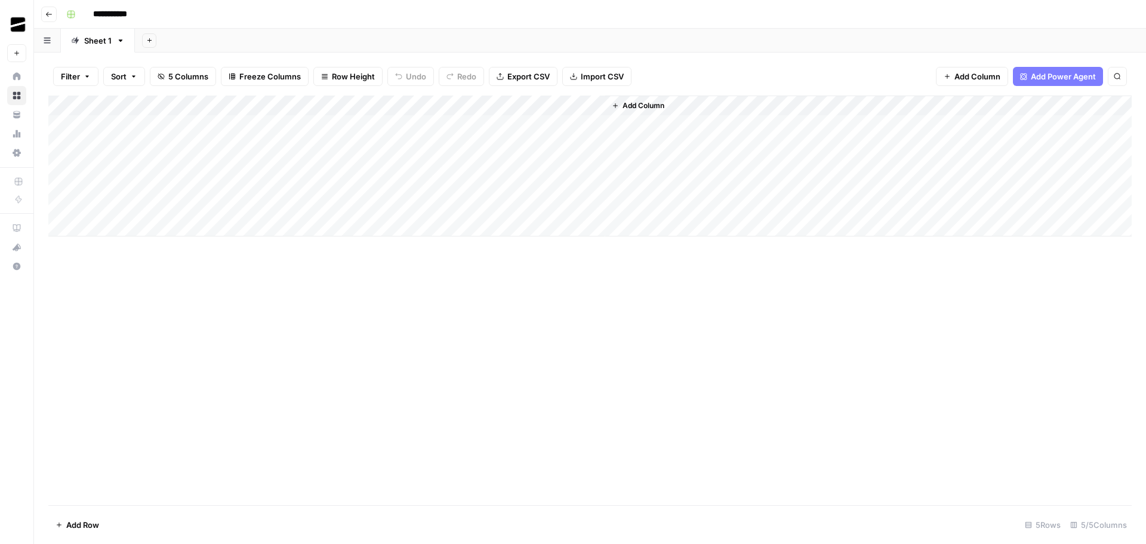
click at [632, 398] on div "Add Column" at bounding box center [589, 299] width 1083 height 409
click at [574, 144] on div "Add Column" at bounding box center [589, 165] width 1083 height 141
click at [580, 106] on div "Add Column" at bounding box center [589, 165] width 1083 height 141
click at [940, 380] on div "Add Column" at bounding box center [589, 299] width 1083 height 409
click at [578, 125] on div "Add Column" at bounding box center [589, 165] width 1083 height 141
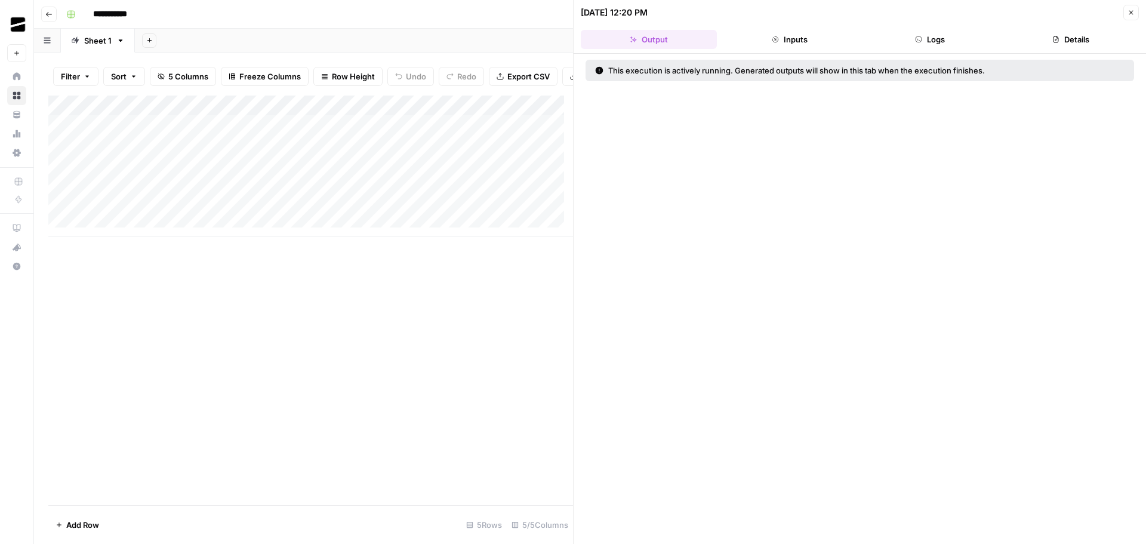
click at [945, 37] on button "Logs" at bounding box center [930, 39] width 136 height 19
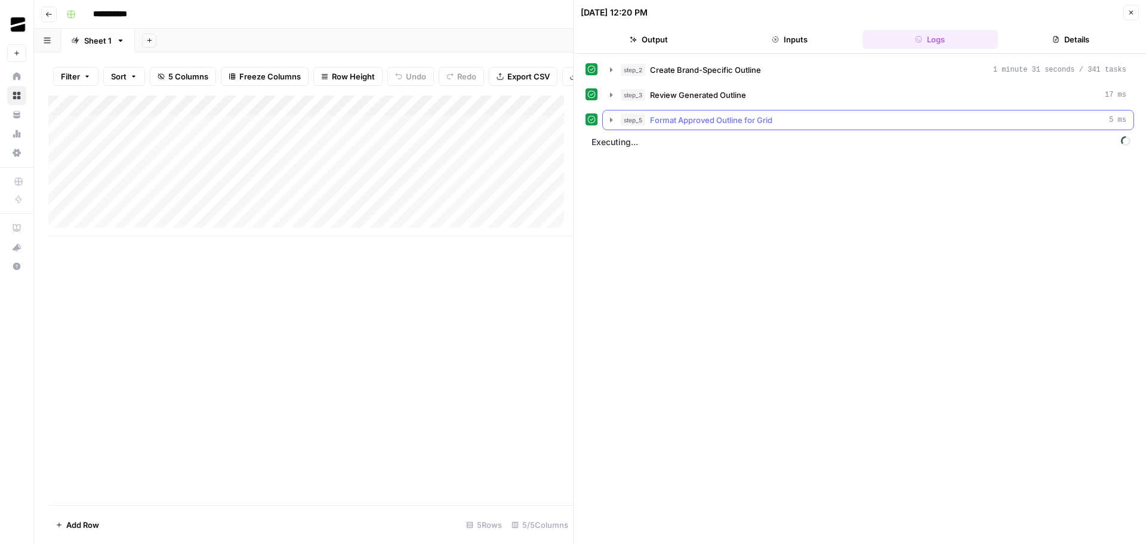
click at [729, 118] on span "Format Approved Outline for Grid" at bounding box center [711, 120] width 122 height 12
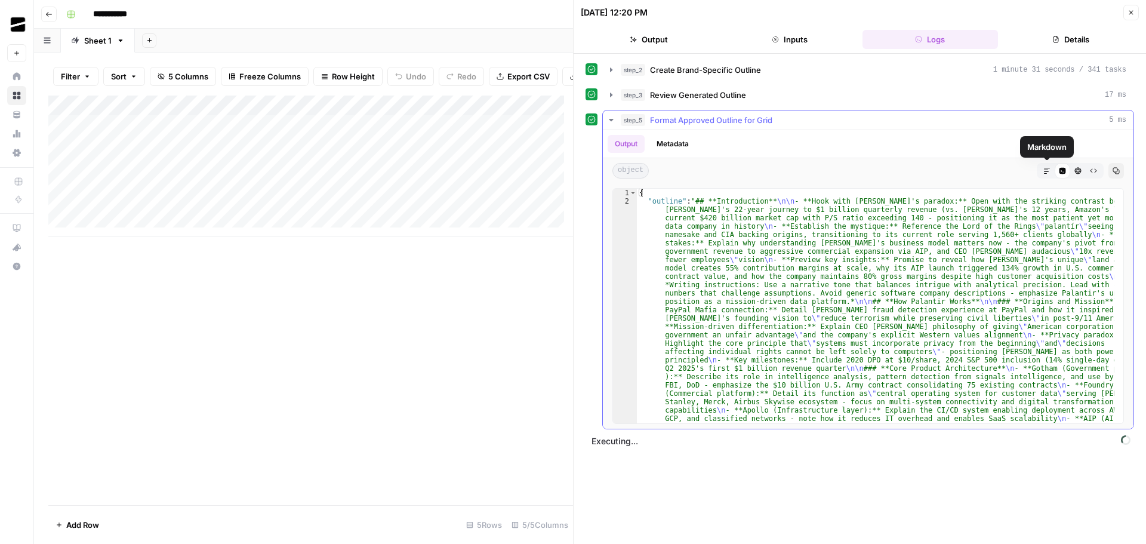
click at [1043, 169] on button "Markdown" at bounding box center [1047, 171] width 16 height 16
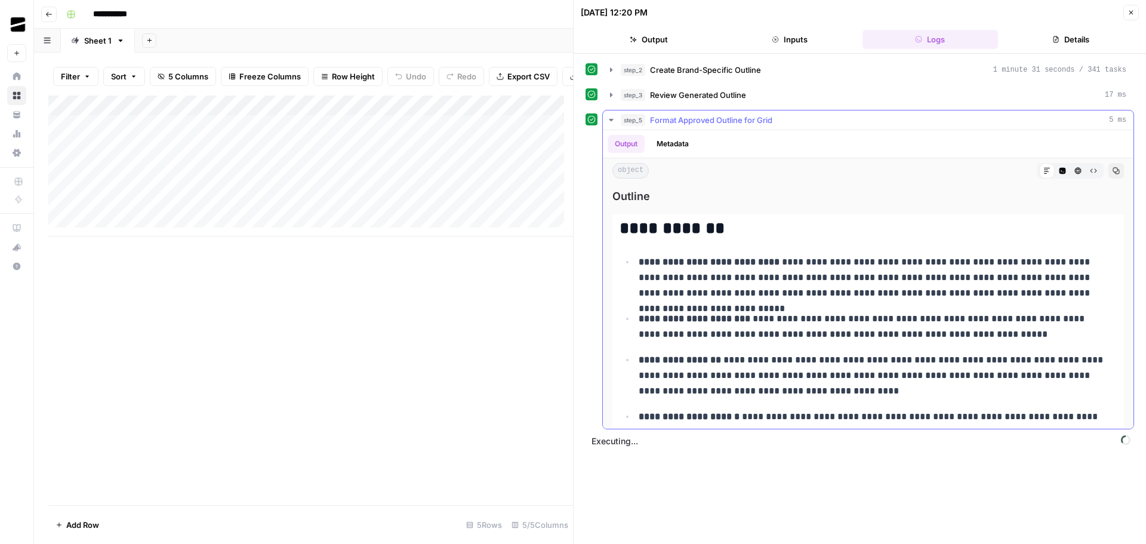
click at [614, 118] on icon "button" at bounding box center [611, 120] width 10 height 10
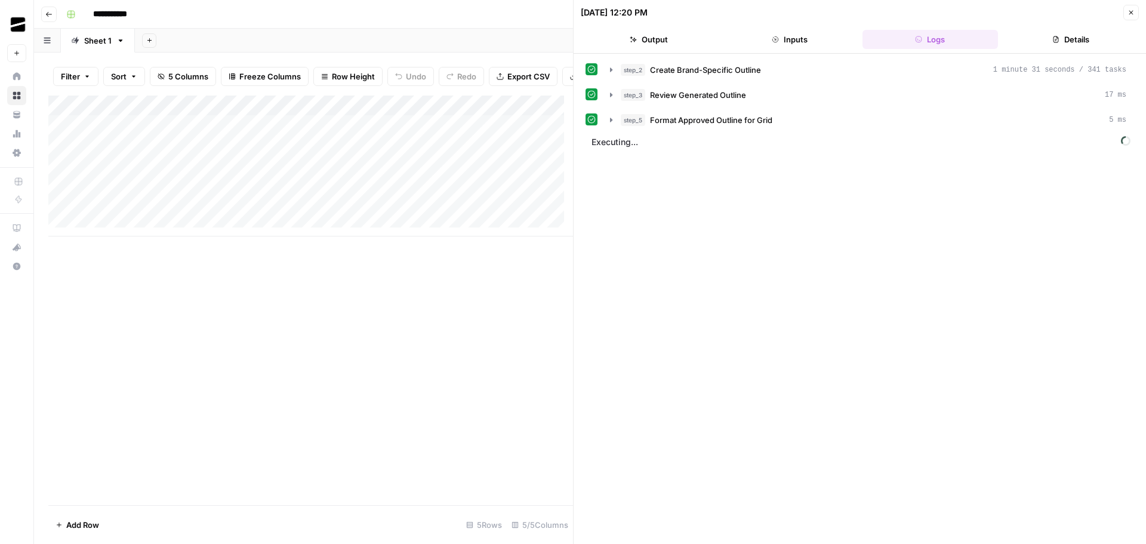
click at [1136, 12] on button "Close" at bounding box center [1131, 13] width 16 height 16
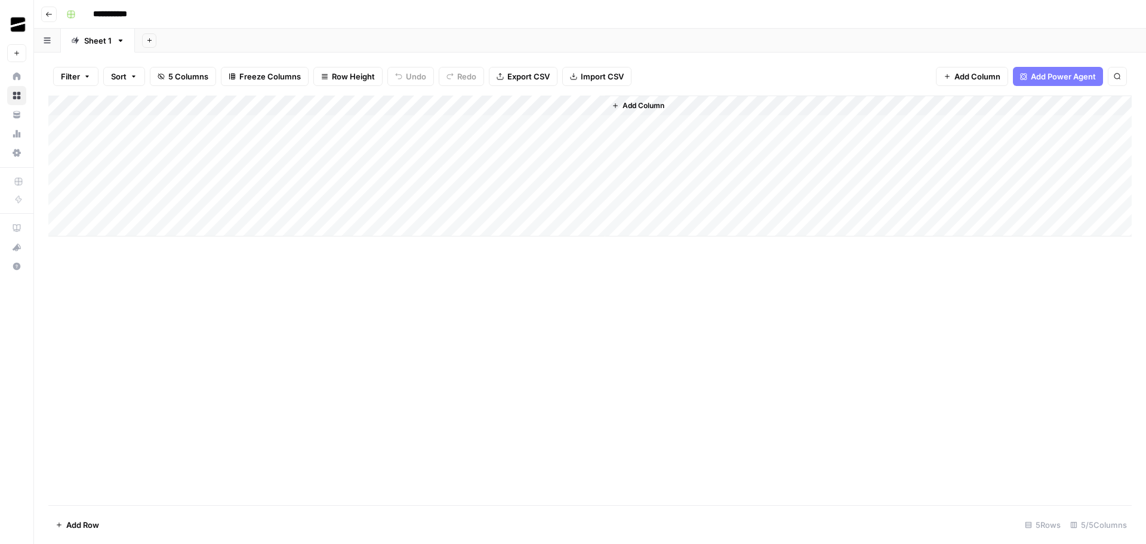
click at [649, 101] on span "Add Column" at bounding box center [643, 105] width 42 height 11
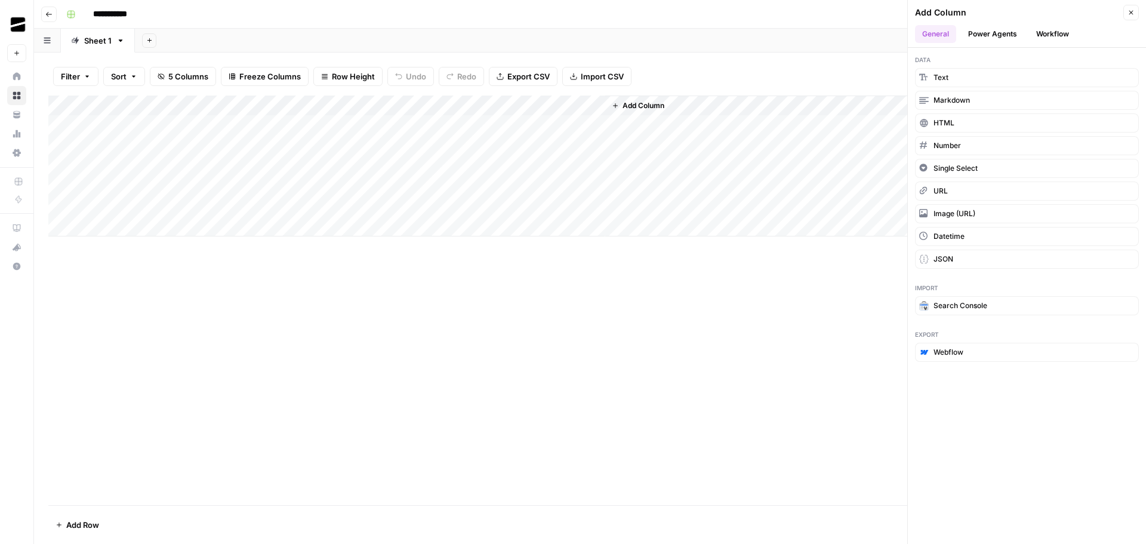
click at [1130, 8] on button "Close" at bounding box center [1131, 13] width 16 height 16
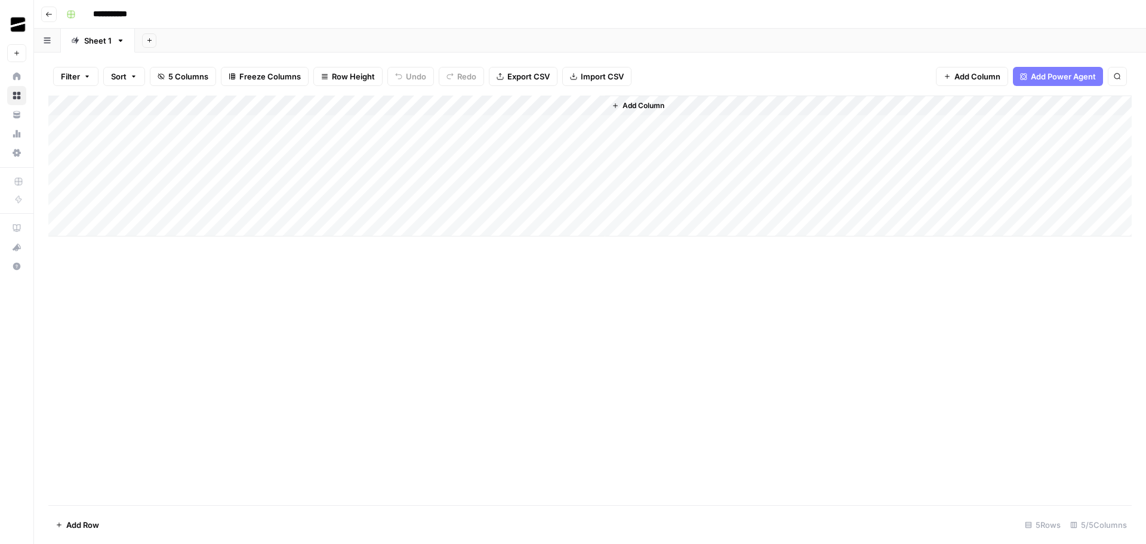
click at [594, 145] on div "Add Column" at bounding box center [589, 165] width 1083 height 141
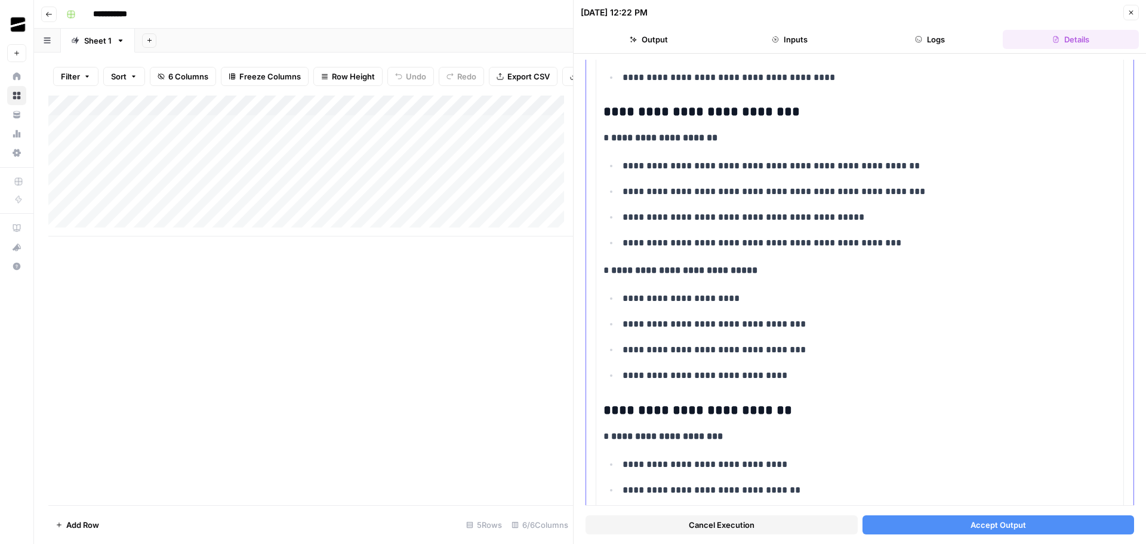
scroll to position [3700, 0]
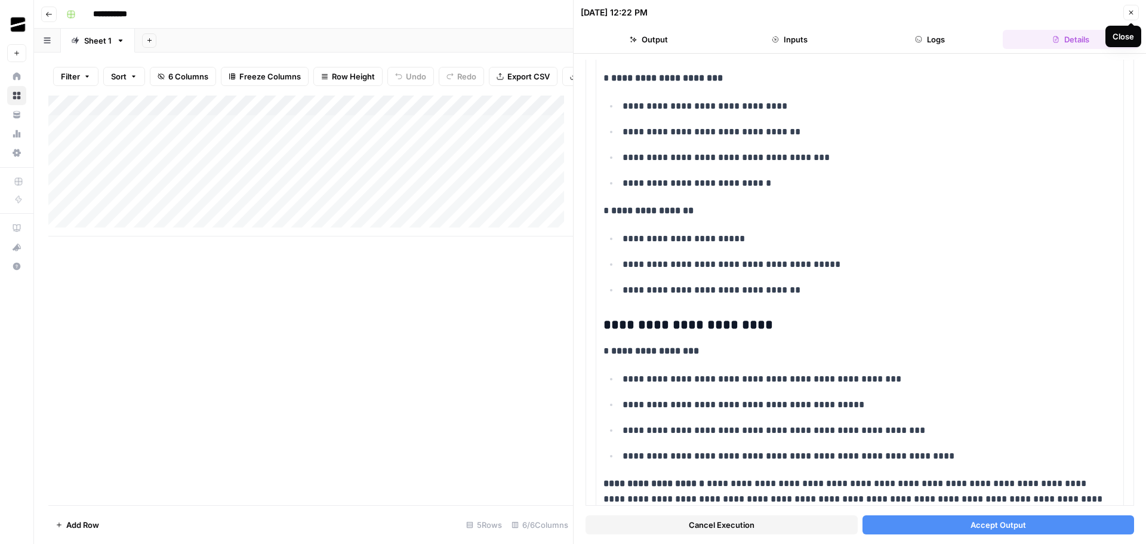
click at [1132, 13] on icon "button" at bounding box center [1130, 12] width 7 height 7
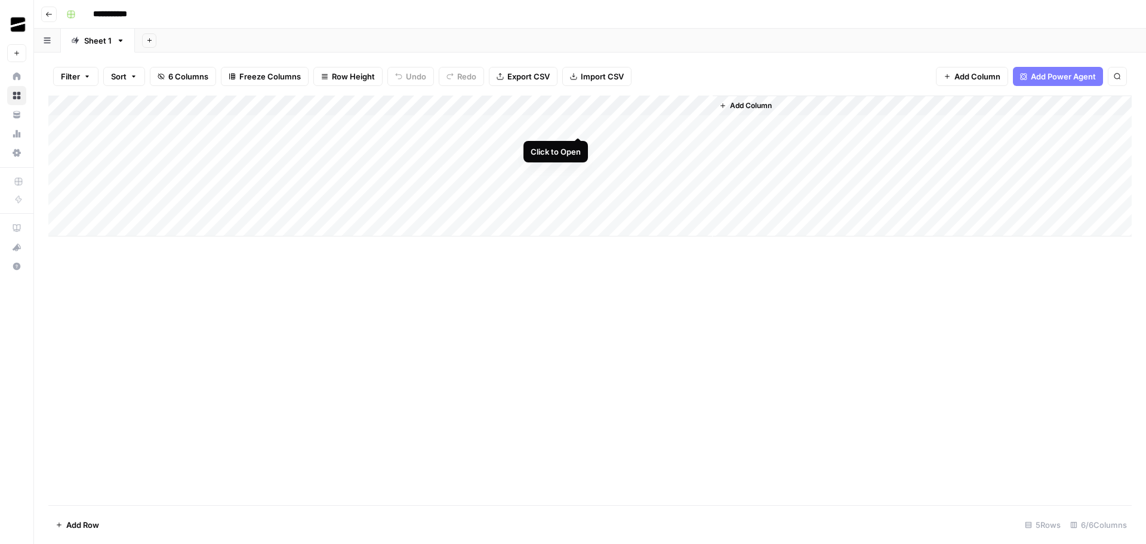
click at [580, 125] on div "Add Column" at bounding box center [589, 165] width 1083 height 141
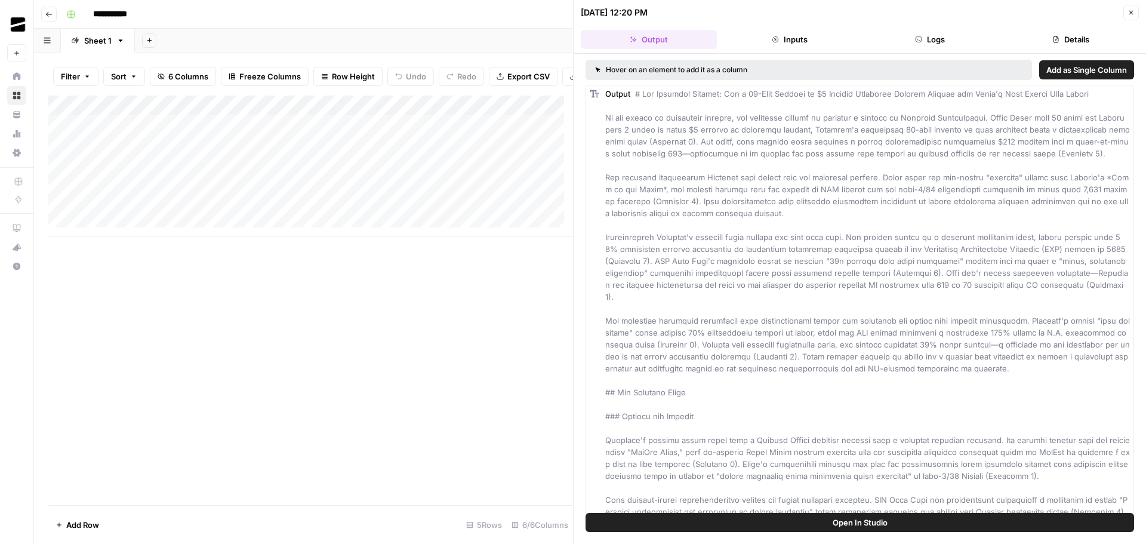
click at [1078, 69] on span "Add as Single Column" at bounding box center [1086, 70] width 81 height 12
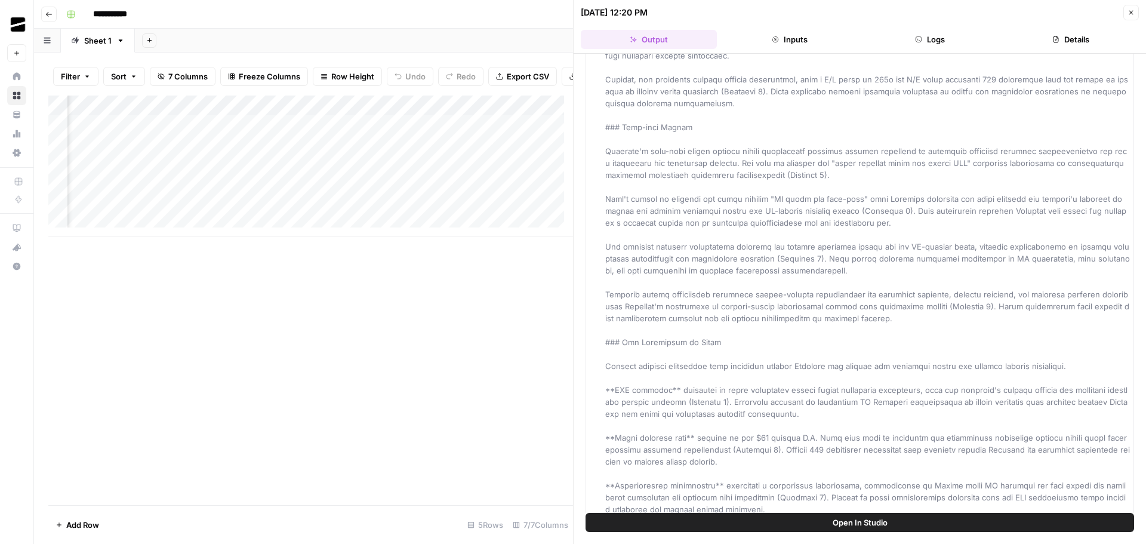
scroll to position [4764, 0]
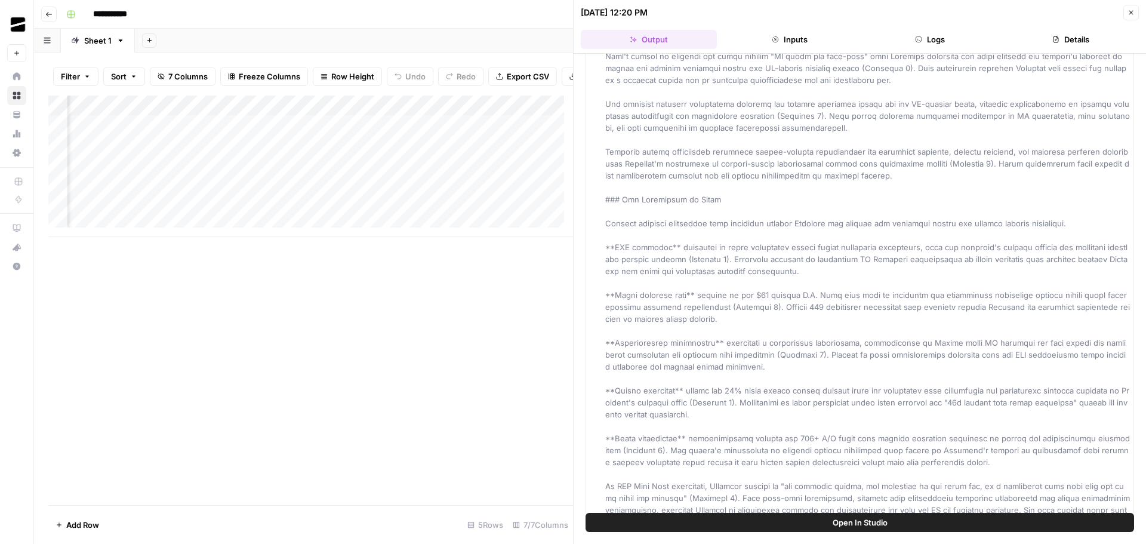
click at [1126, 14] on button "Close" at bounding box center [1131, 13] width 16 height 16
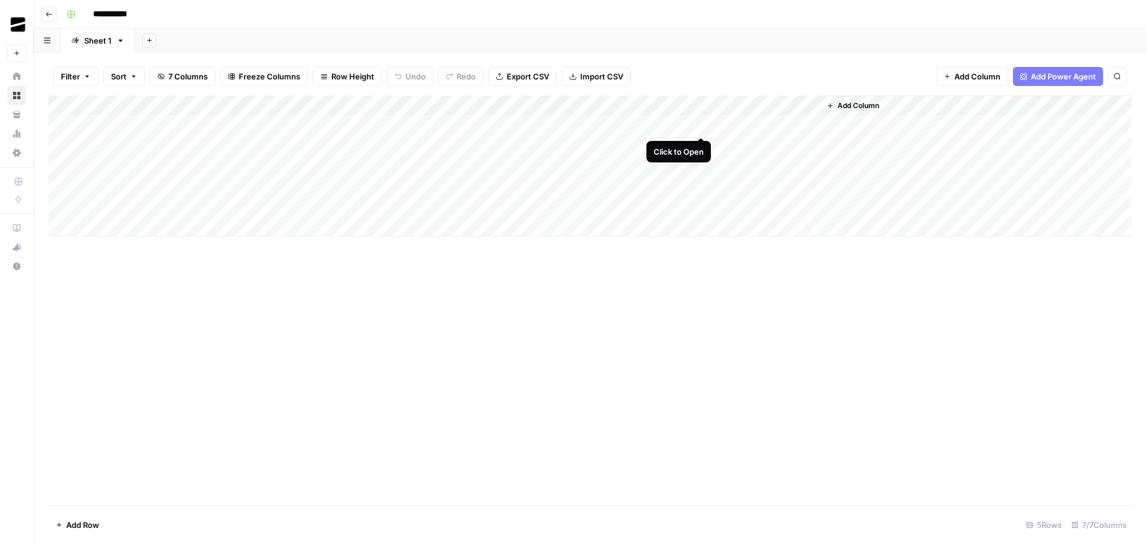
click at [699, 125] on div "Add Column" at bounding box center [589, 165] width 1083 height 141
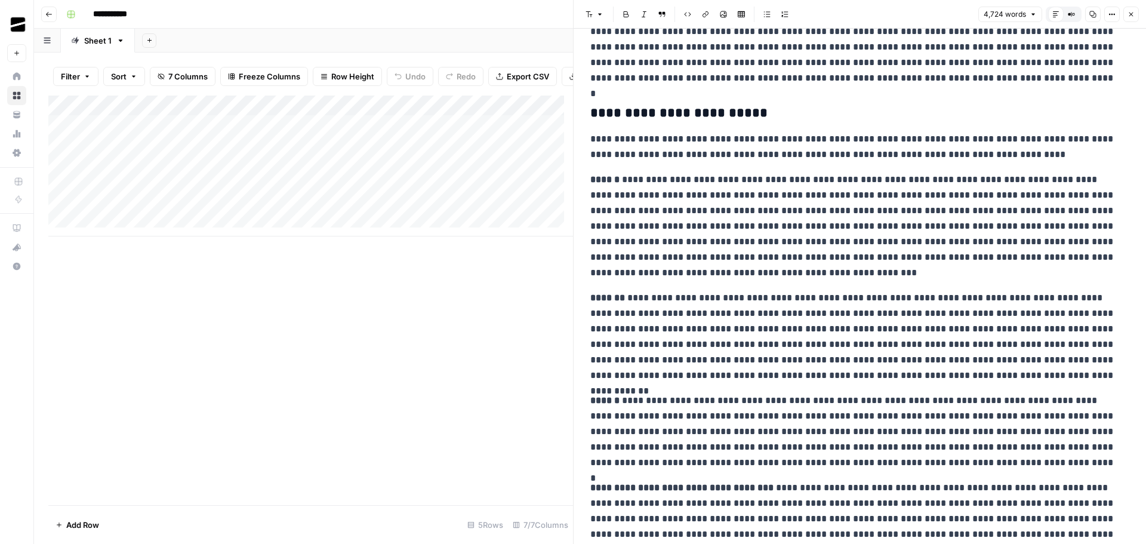
scroll to position [1313, 0]
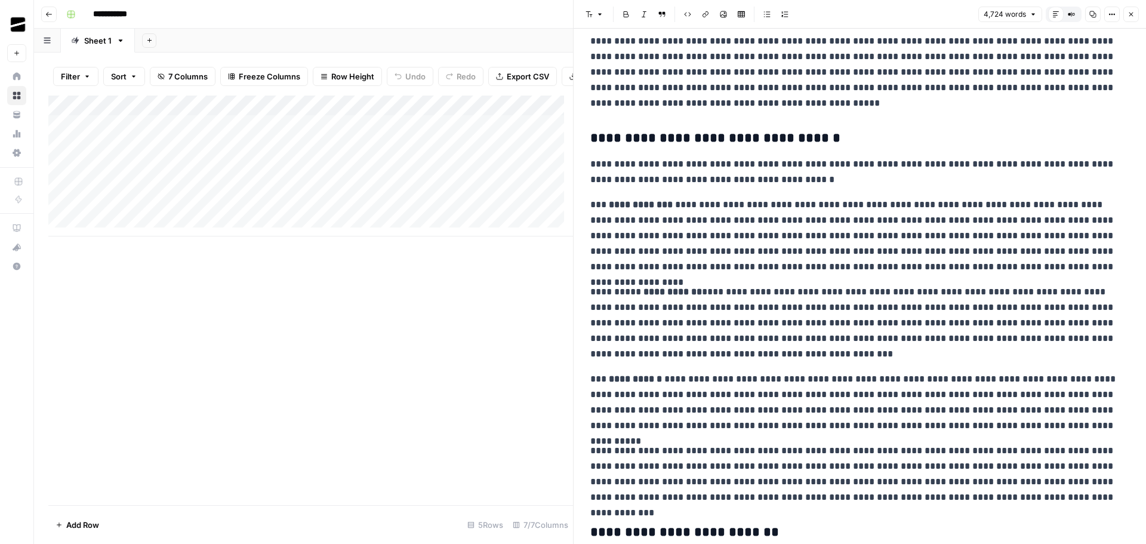
click at [1134, 14] on span "Close" at bounding box center [1134, 14] width 1 height 1
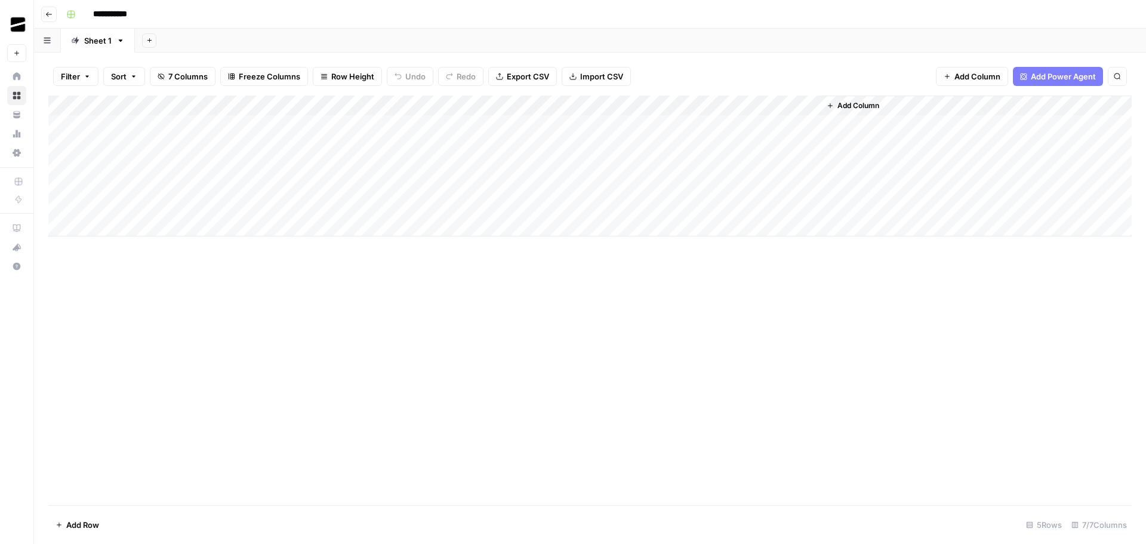
click at [809, 125] on div "Add Column" at bounding box center [589, 165] width 1083 height 141
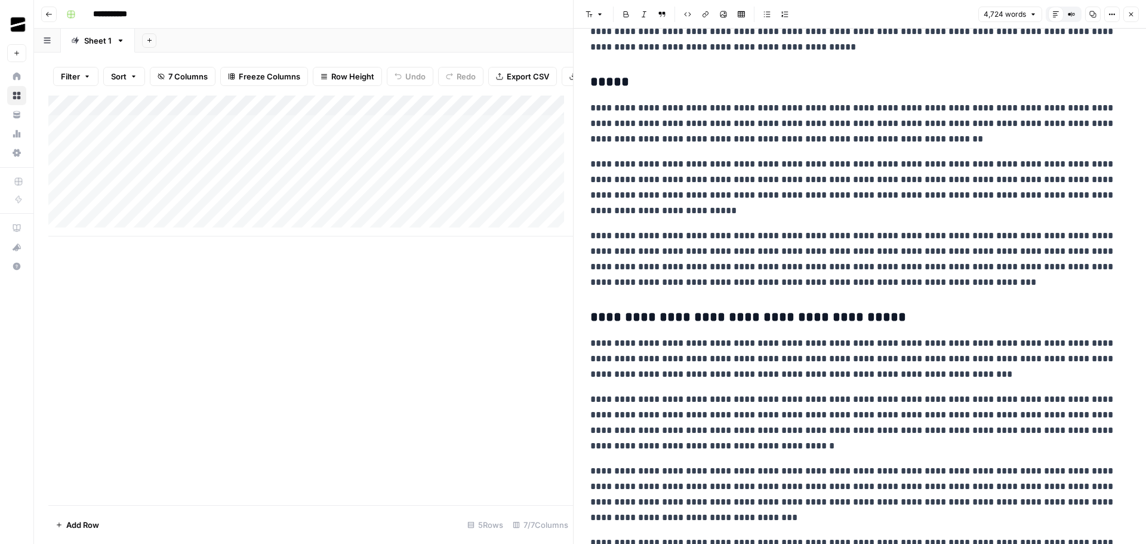
scroll to position [5431, 0]
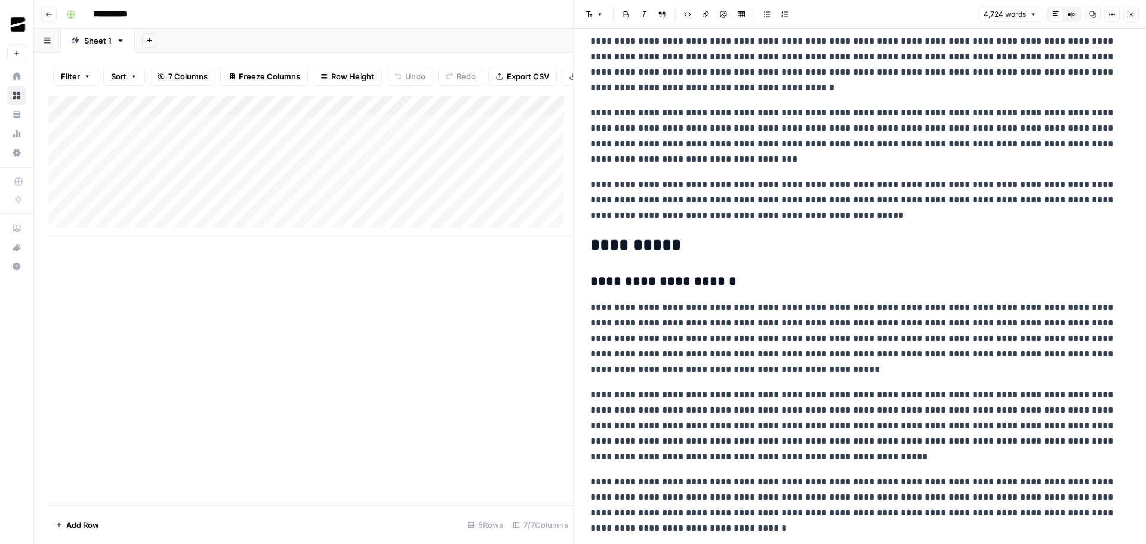
click at [1136, 15] on button "Close" at bounding box center [1131, 15] width 16 height 16
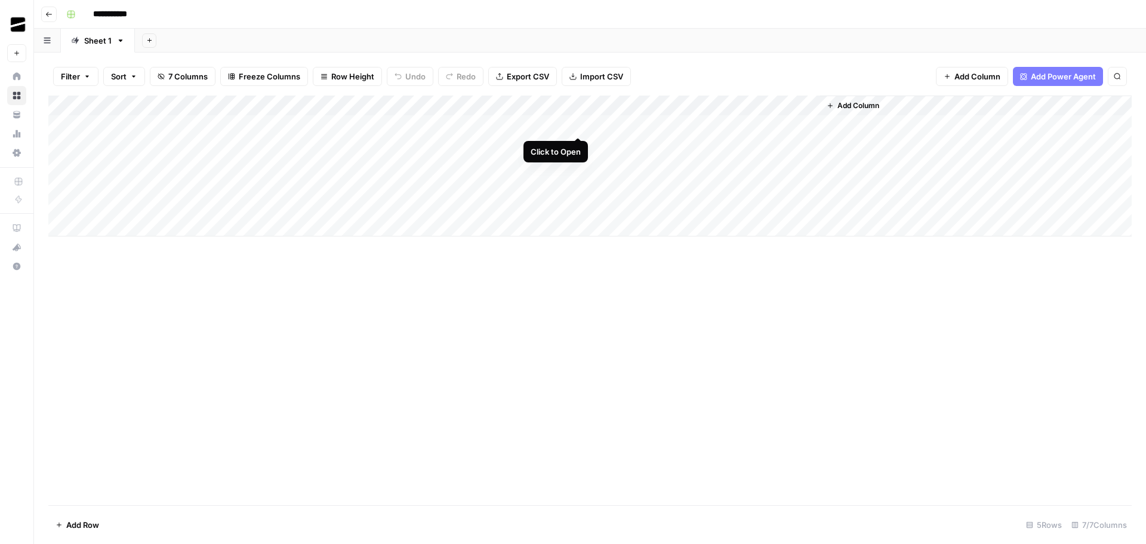
click at [577, 125] on div "Add Column" at bounding box center [589, 165] width 1083 height 141
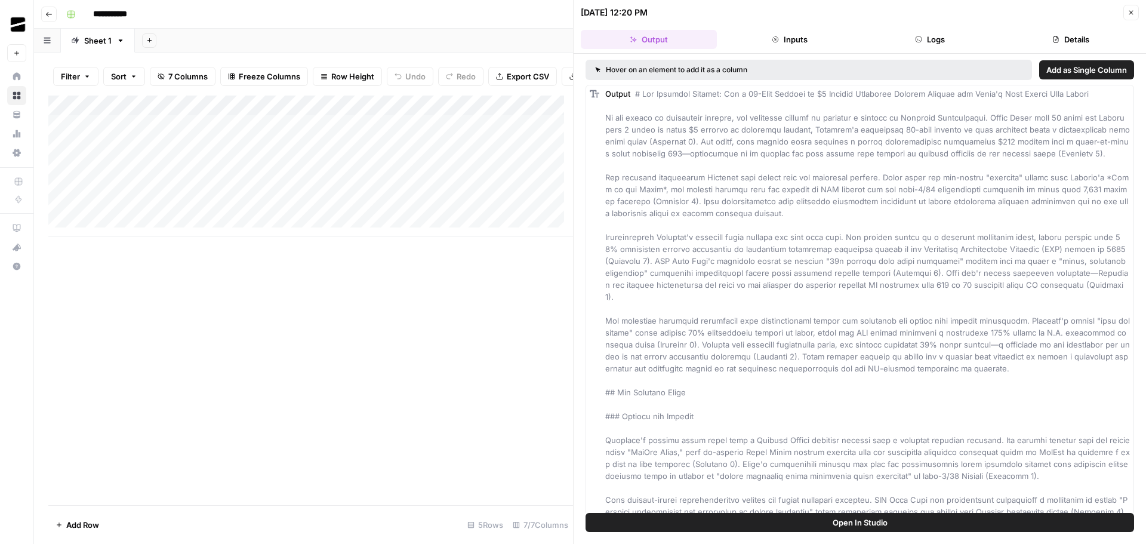
click at [784, 42] on button "Inputs" at bounding box center [790, 39] width 136 height 19
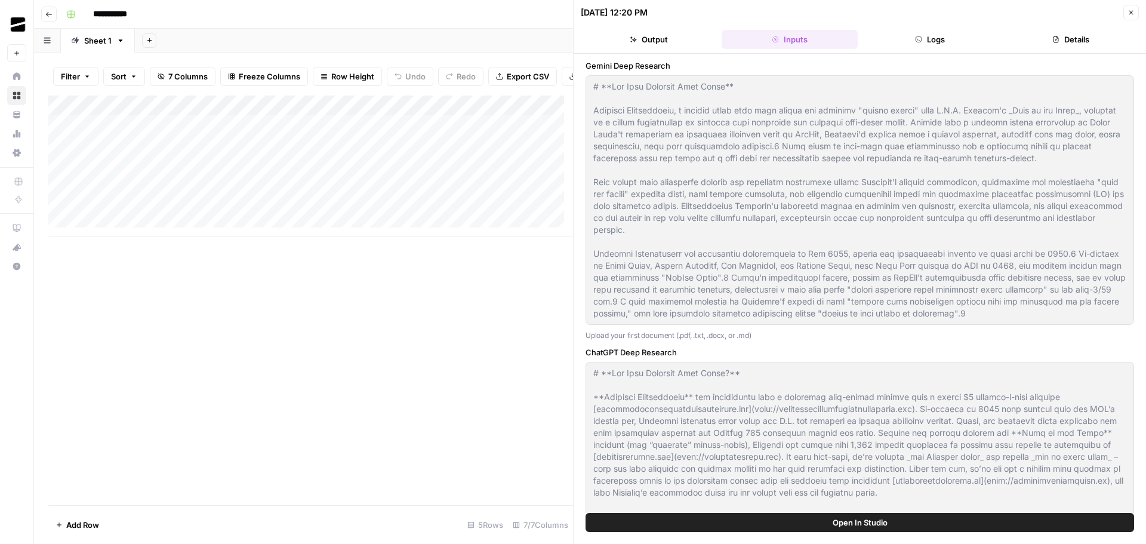
click at [908, 38] on button "Logs" at bounding box center [930, 39] width 136 height 19
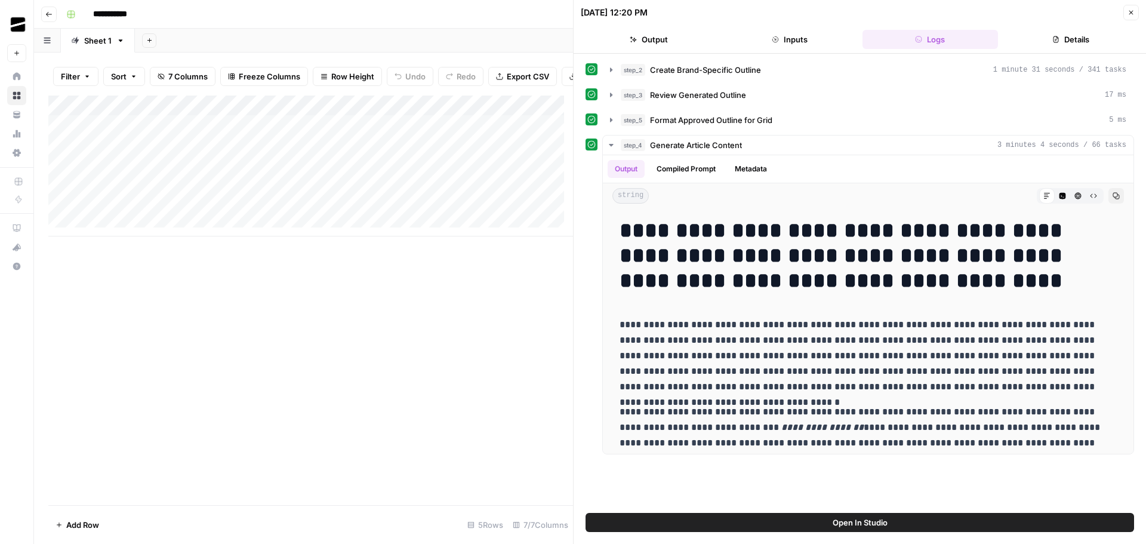
click at [1029, 41] on button "Details" at bounding box center [1071, 39] width 136 height 19
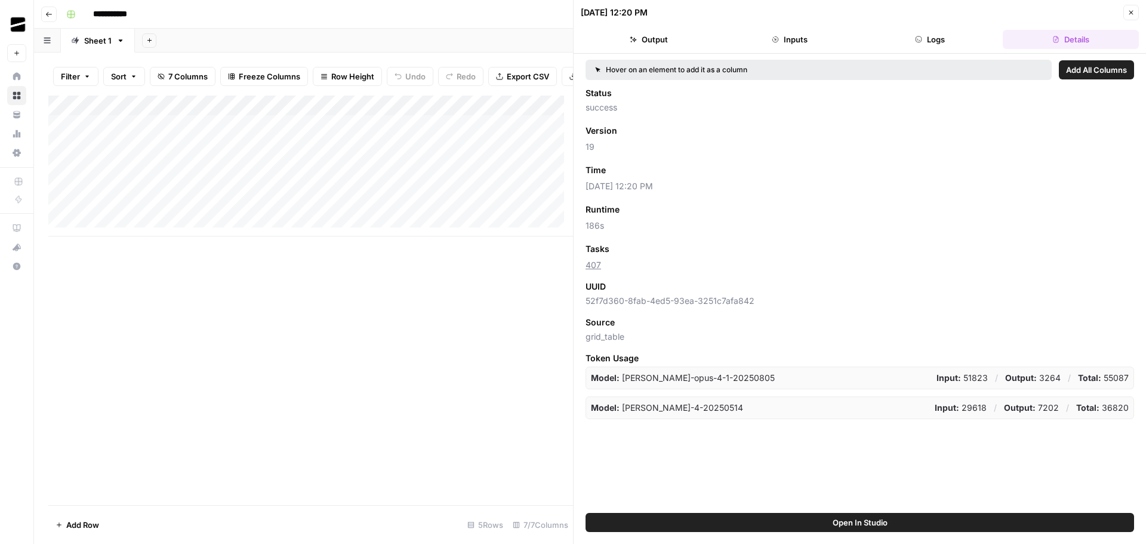
click at [1134, 11] on icon "button" at bounding box center [1130, 12] width 7 height 7
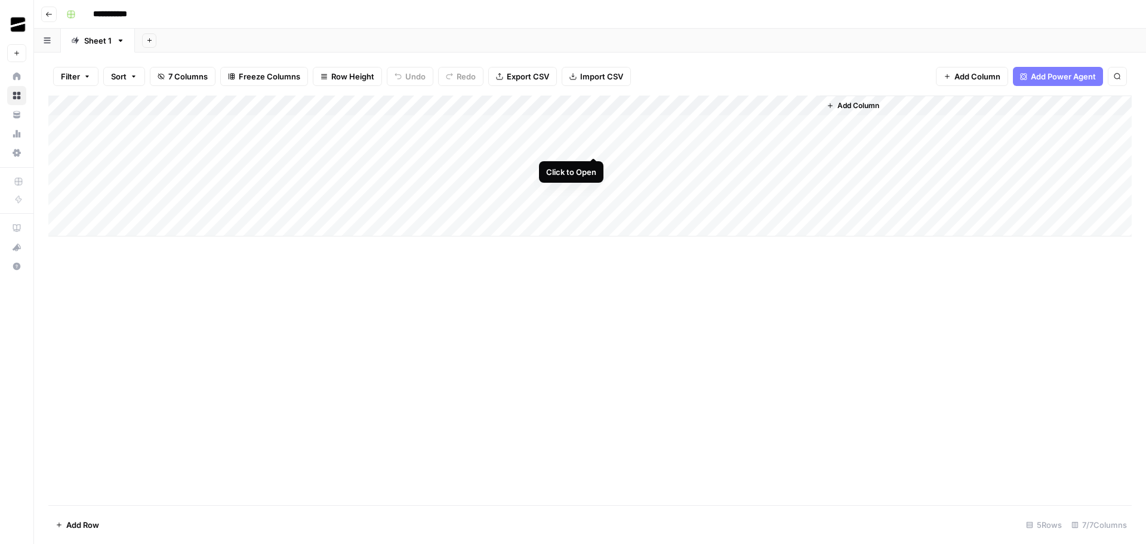
click at [597, 145] on div "Add Column" at bounding box center [589, 165] width 1083 height 141
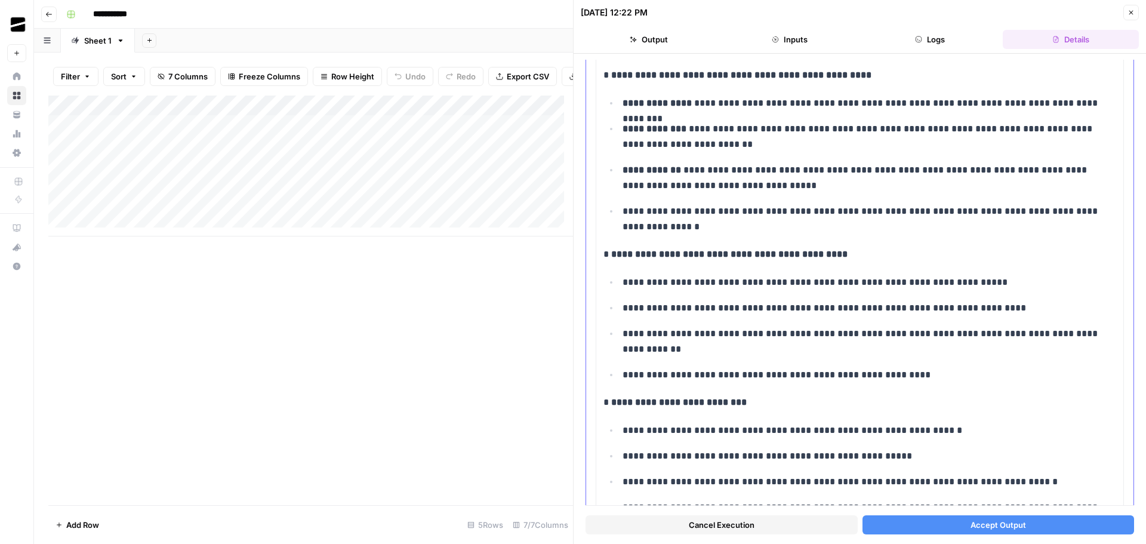
scroll to position [1194, 0]
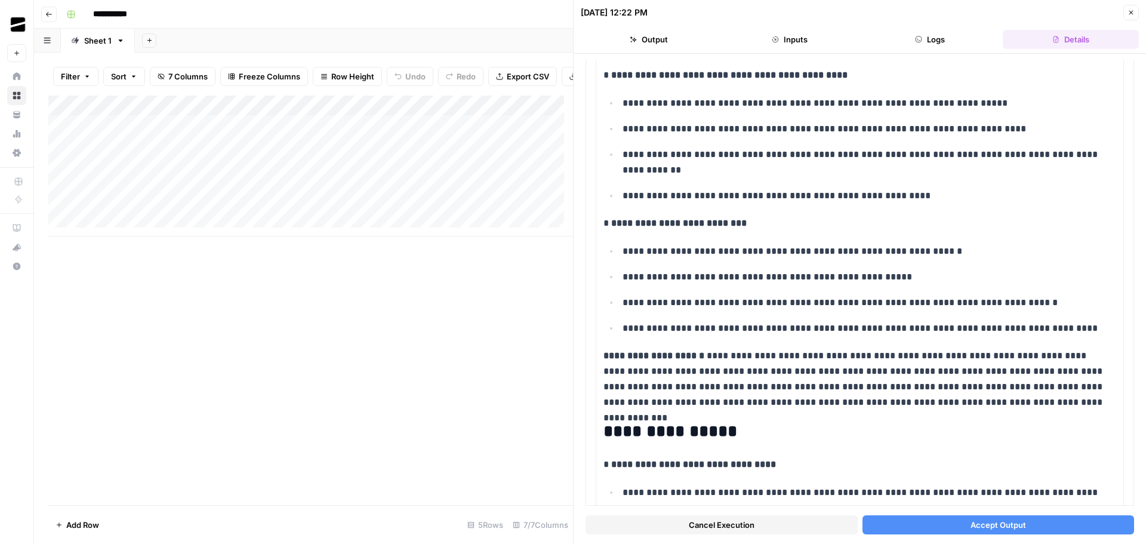
click at [1139, 8] on header "08/17/25 at 12:22 PM Close Output Inputs Logs Details" at bounding box center [860, 27] width 572 height 54
click at [1134, 13] on span "Close" at bounding box center [1134, 13] width 1 height 1
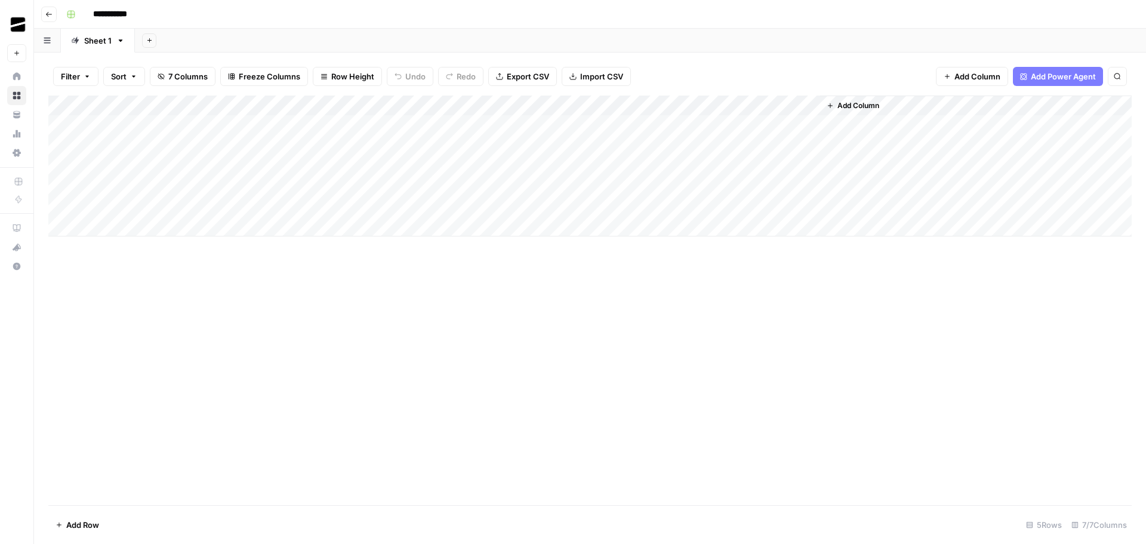
click at [749, 301] on div "Add Column" at bounding box center [589, 299] width 1083 height 409
click at [596, 146] on div "Add Column" at bounding box center [589, 165] width 1083 height 141
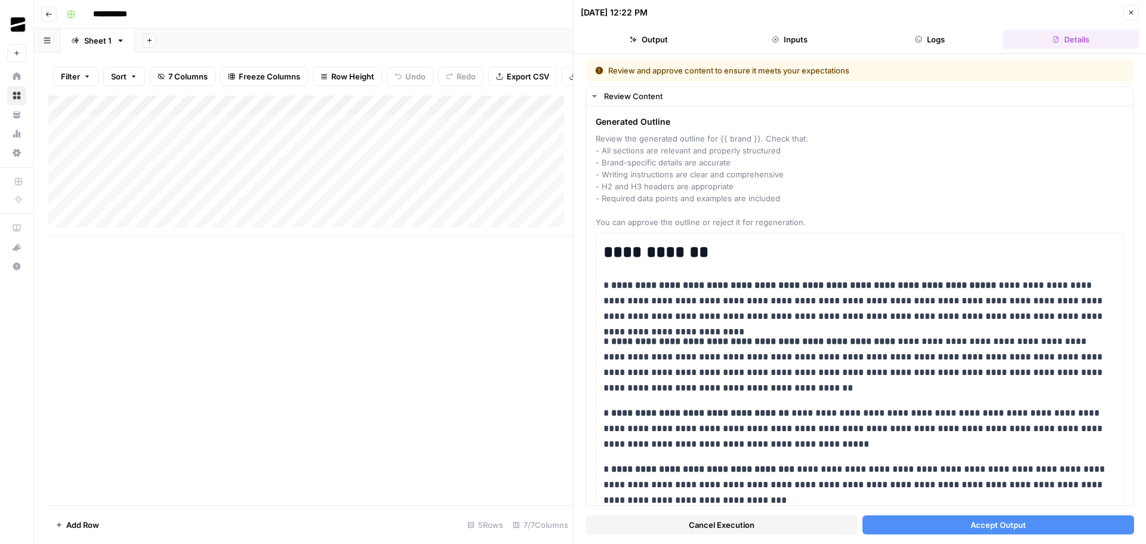
click at [1004, 524] on span "Accept Output" at bounding box center [998, 525] width 56 height 12
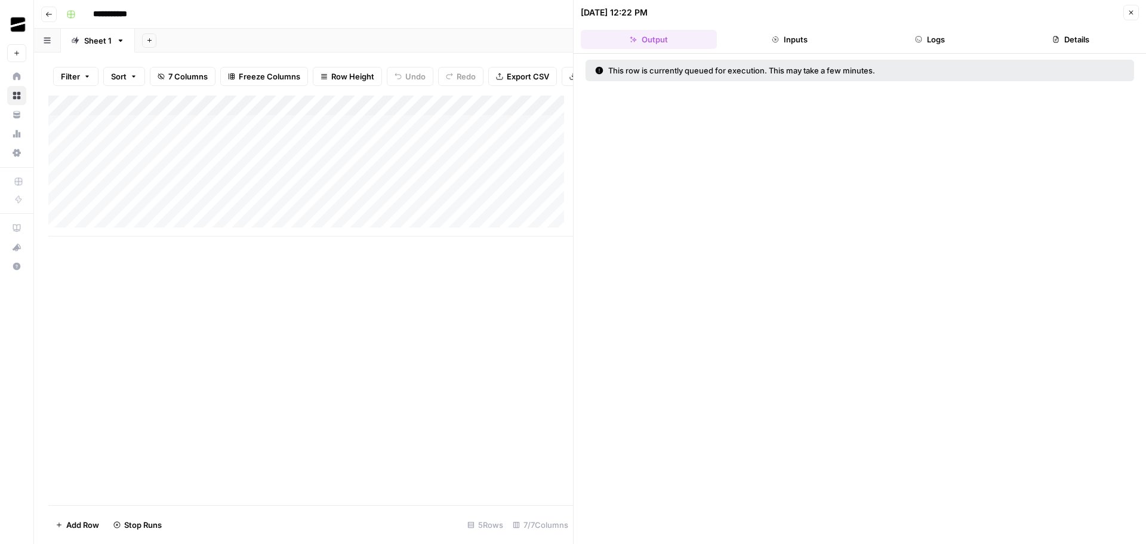
click at [1127, 12] on icon "button" at bounding box center [1130, 12] width 7 height 7
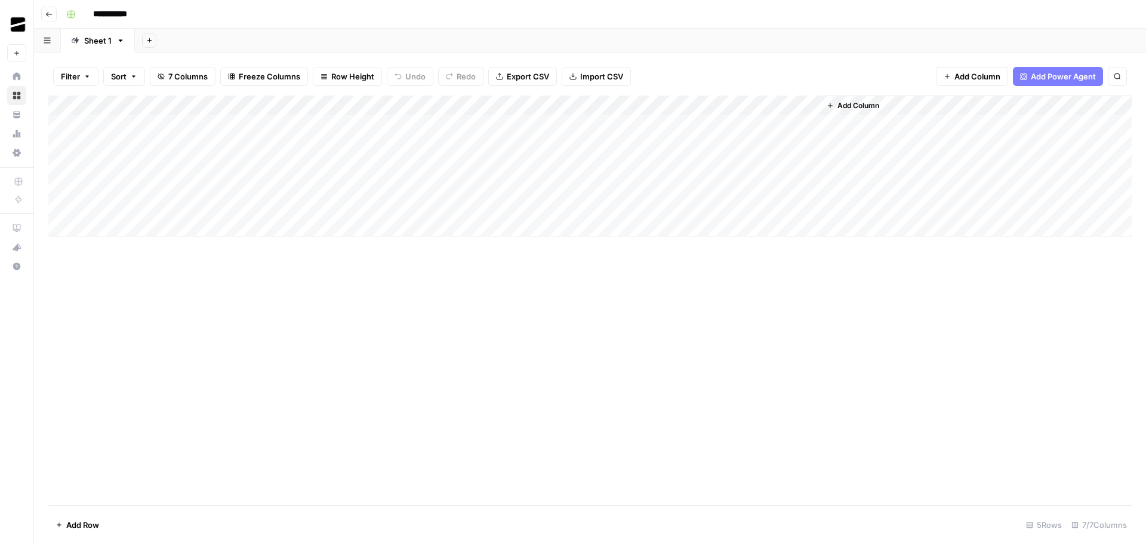
click at [856, 103] on span "Add Column" at bounding box center [858, 105] width 42 height 11
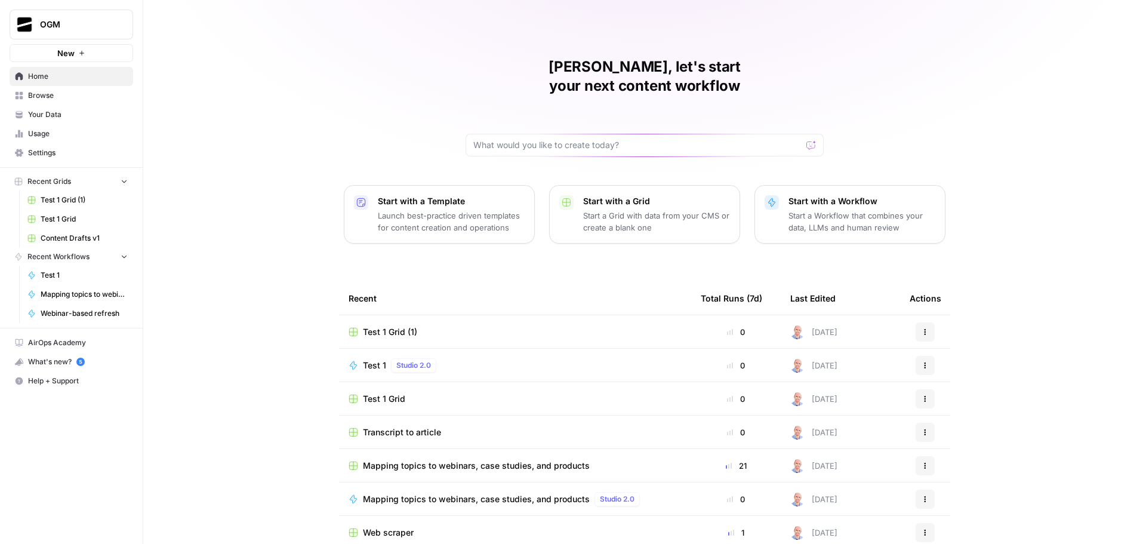
click at [923, 395] on icon "button" at bounding box center [925, 398] width 7 height 7
click at [951, 432] on span "Delete" at bounding box center [982, 435] width 95 height 12
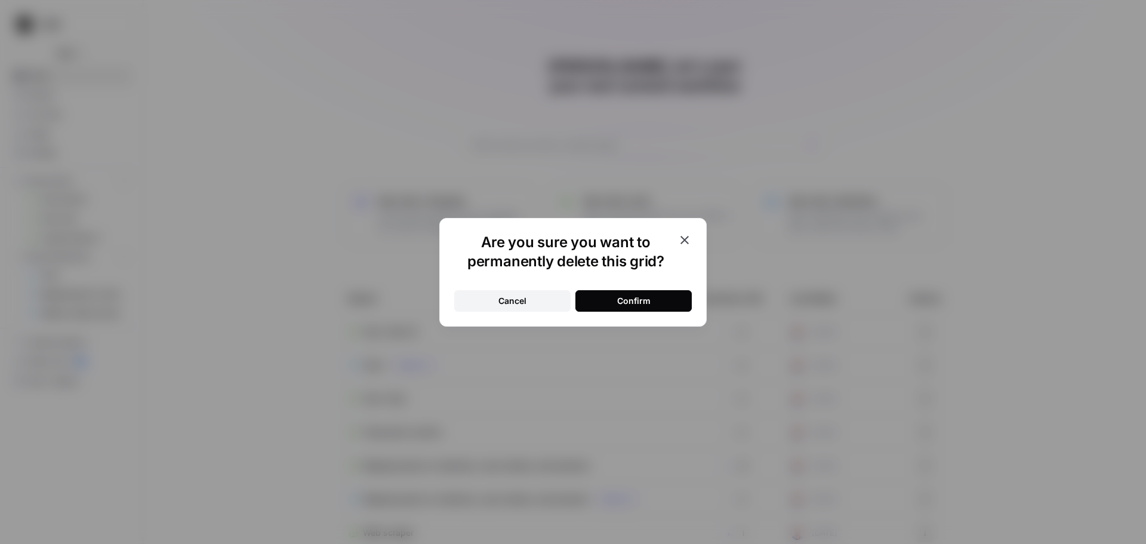
click at [663, 301] on button "Confirm" at bounding box center [633, 300] width 116 height 21
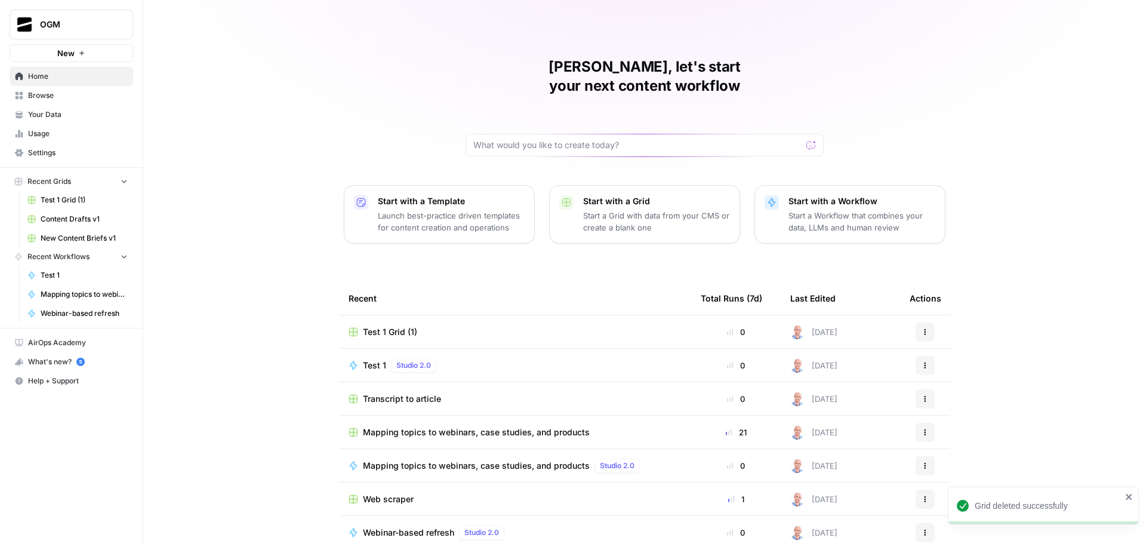
click at [372, 359] on span "Test 1" at bounding box center [374, 365] width 23 height 12
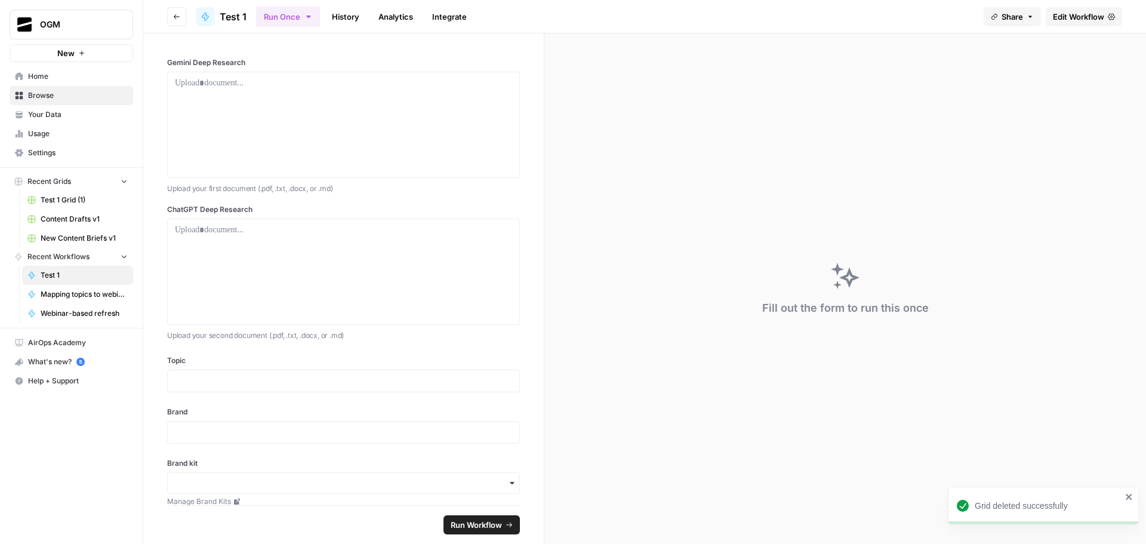
click at [1084, 17] on span "Edit Workflow" at bounding box center [1078, 17] width 51 height 12
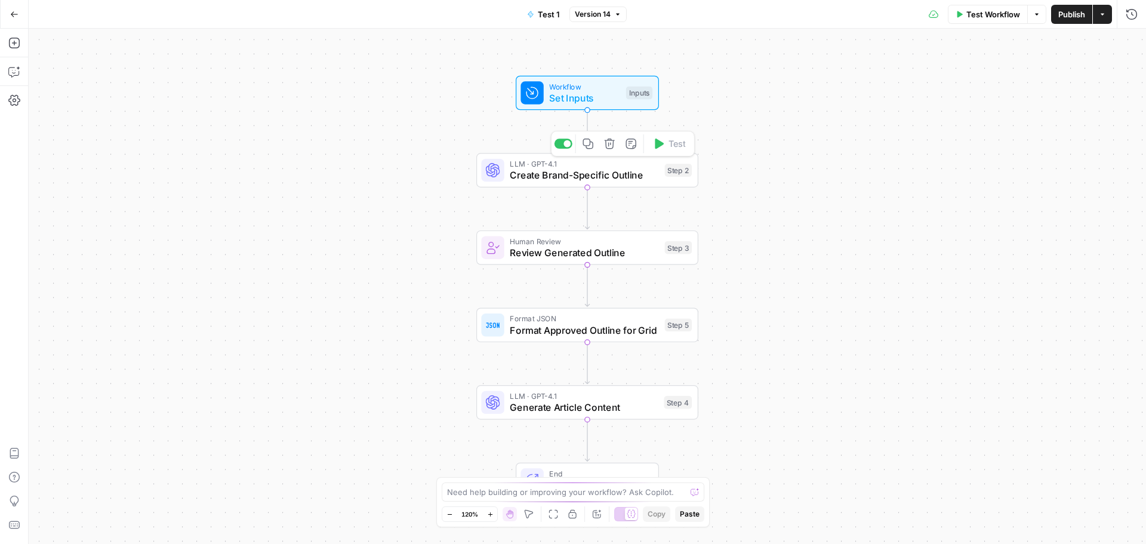
click at [568, 172] on span "Create Brand-Specific Outline" at bounding box center [584, 175] width 149 height 14
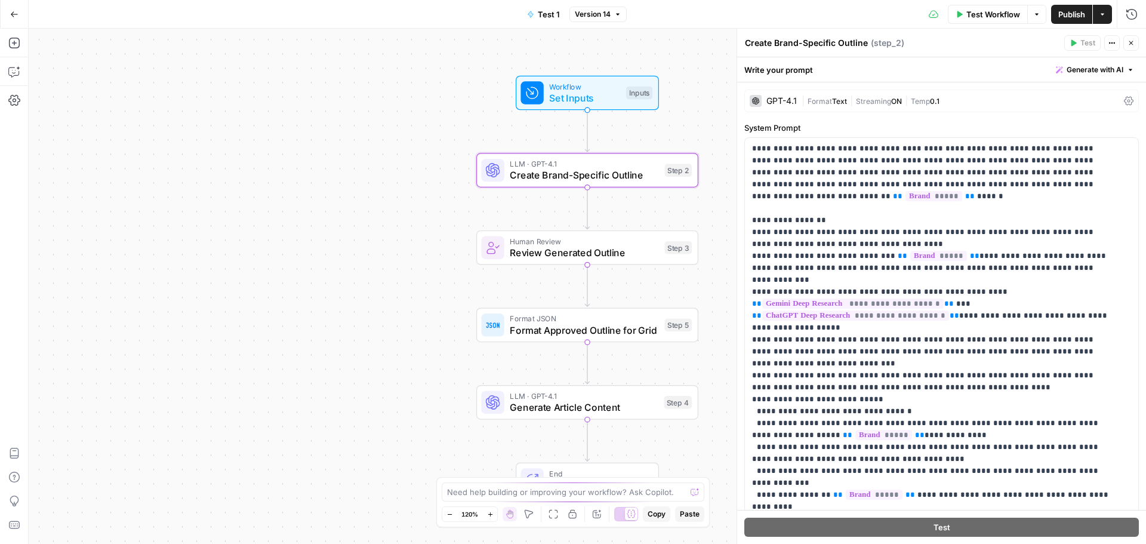
click at [829, 98] on span "Format" at bounding box center [820, 101] width 24 height 9
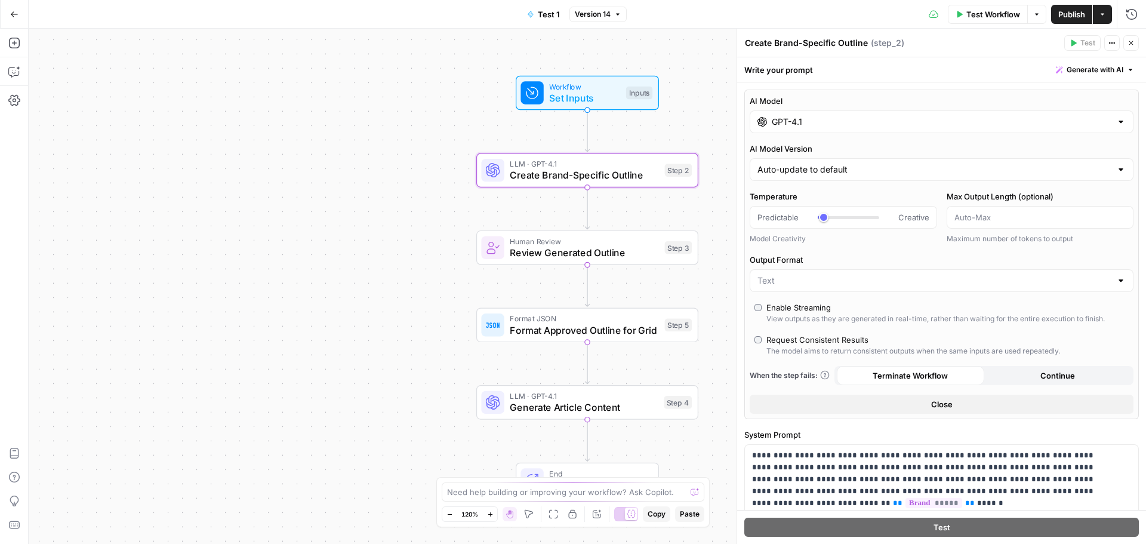
click at [836, 122] on input "GPT-4.1" at bounding box center [942, 122] width 340 height 12
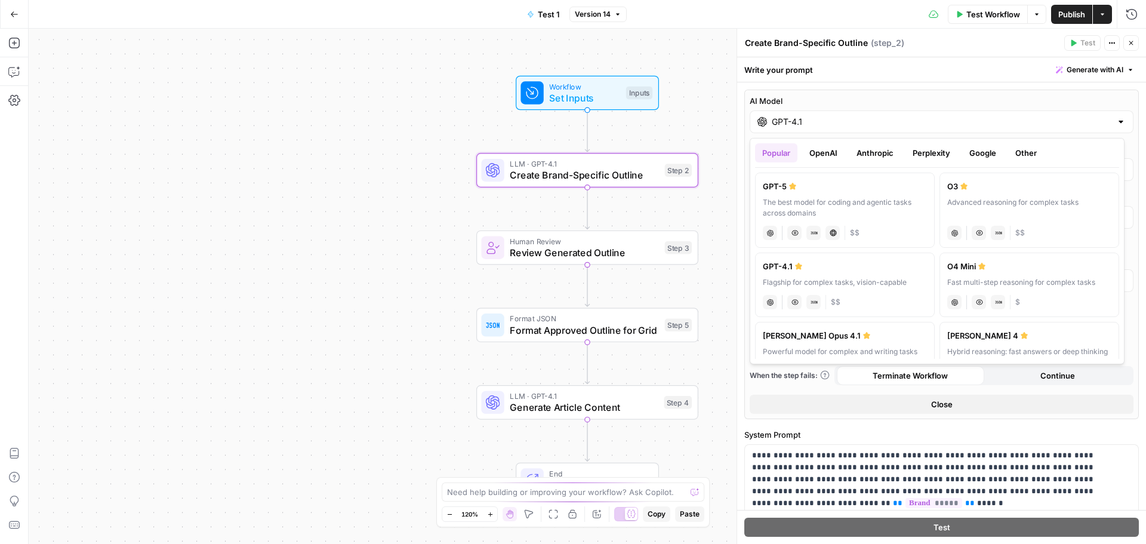
click at [873, 155] on button "Anthropic" at bounding box center [874, 152] width 51 height 19
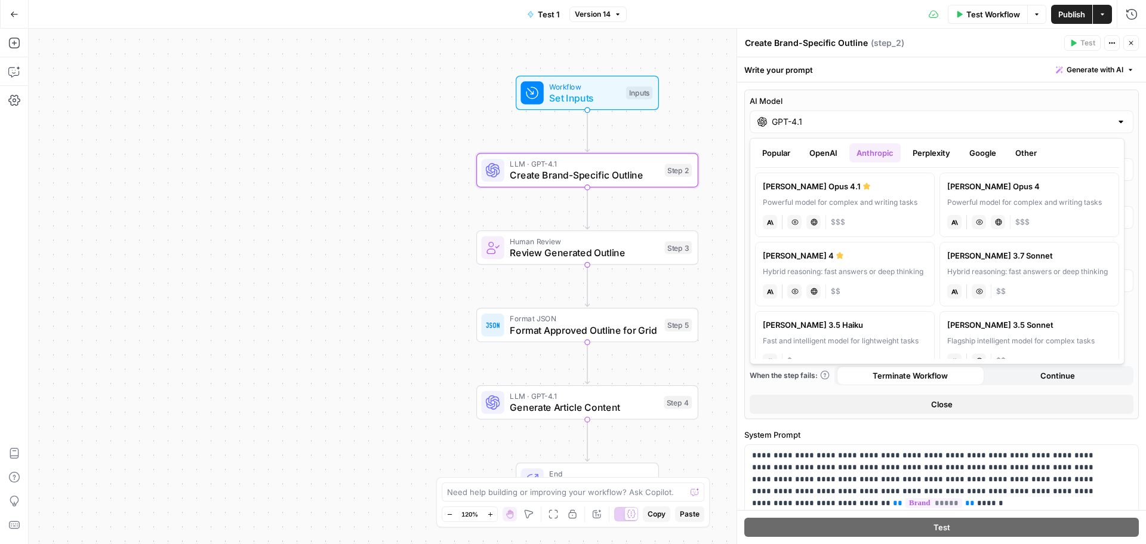
click at [824, 153] on button "OpenAI" at bounding box center [823, 152] width 42 height 19
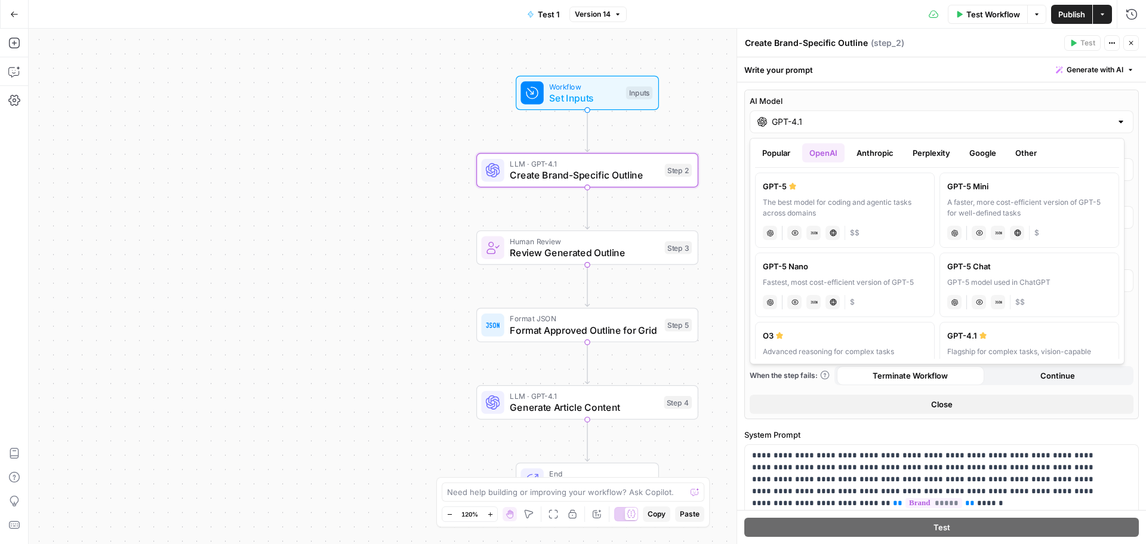
click at [861, 194] on label "GPT-5 The best model for coding and agentic tasks across domains chat Vision Ca…" at bounding box center [845, 209] width 180 height 75
type input "GPT-5"
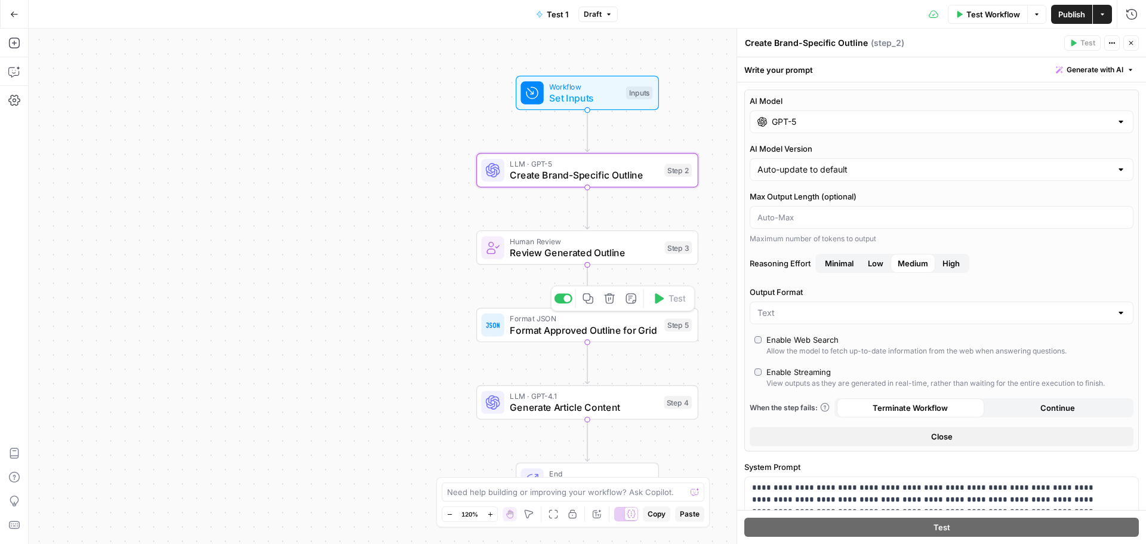
click at [627, 333] on span "Format Approved Outline for Grid" at bounding box center [584, 330] width 149 height 14
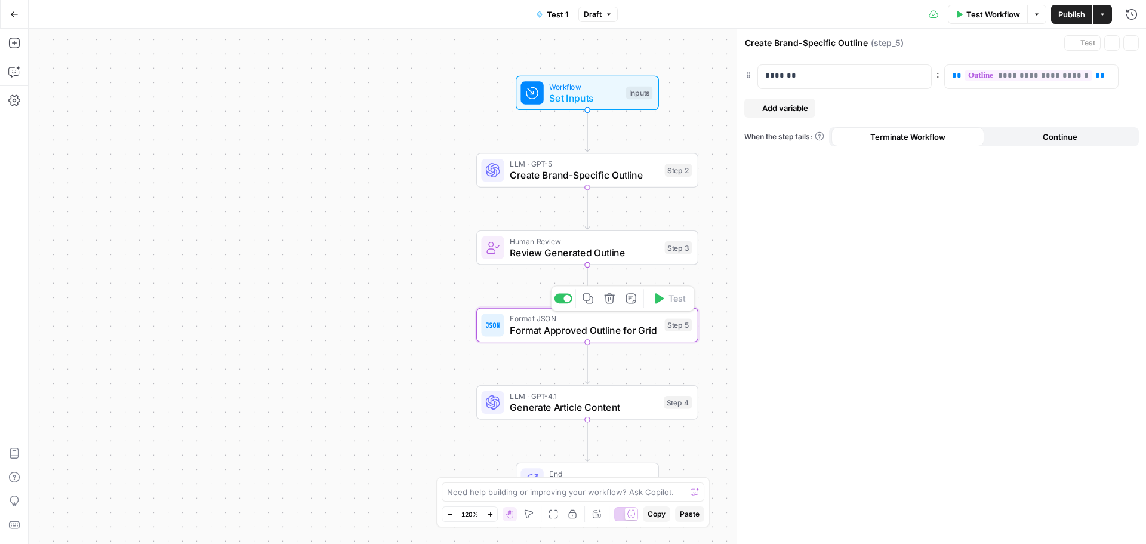
type textarea "Format Approved Outline for Grid"
click at [634, 413] on span "Generate Article Content" at bounding box center [584, 407] width 148 height 14
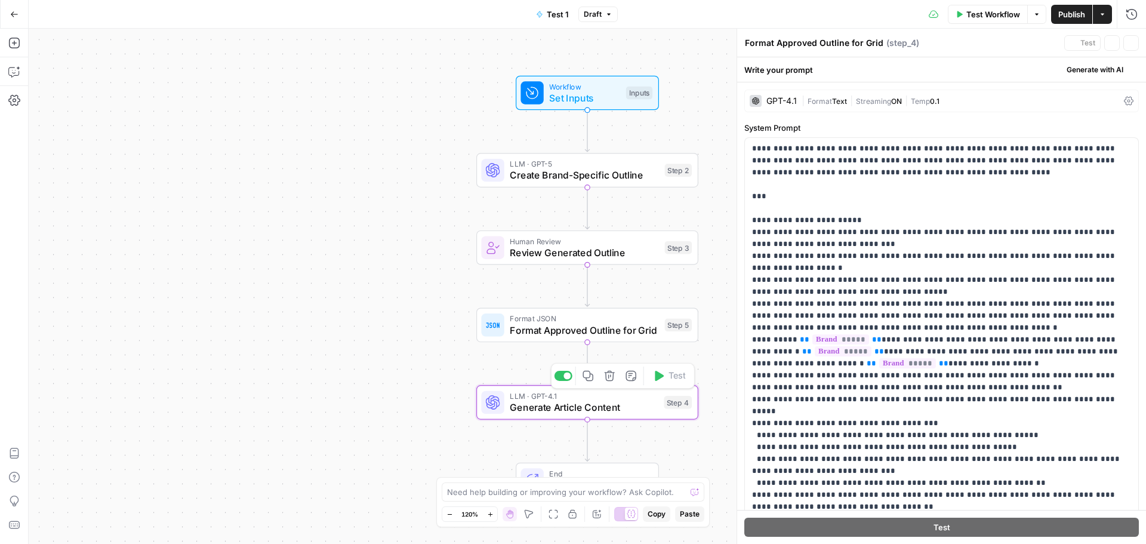
type textarea "Generate Article Content"
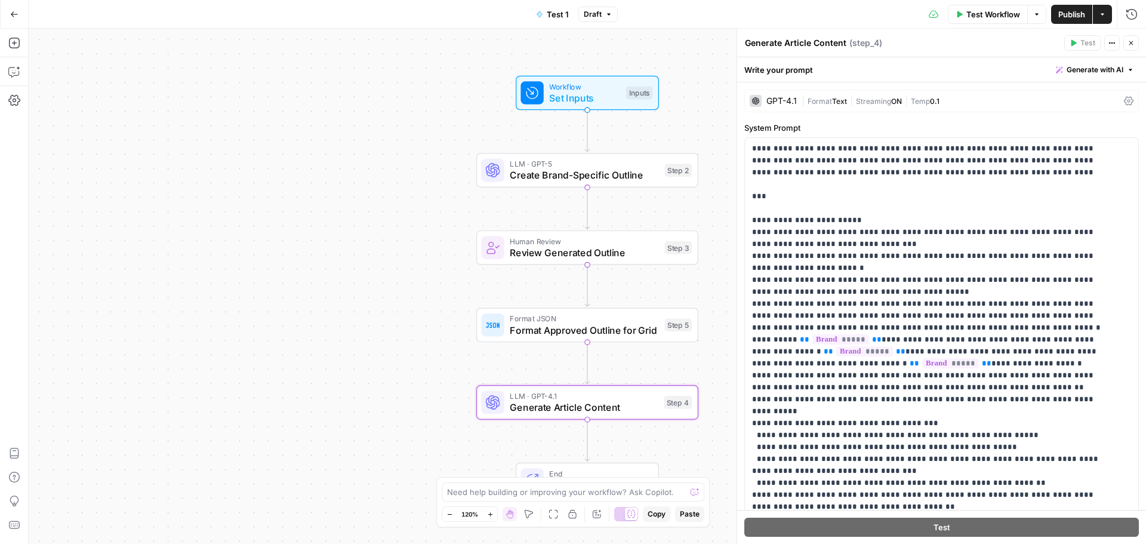
click at [850, 101] on span "|" at bounding box center [851, 100] width 9 height 12
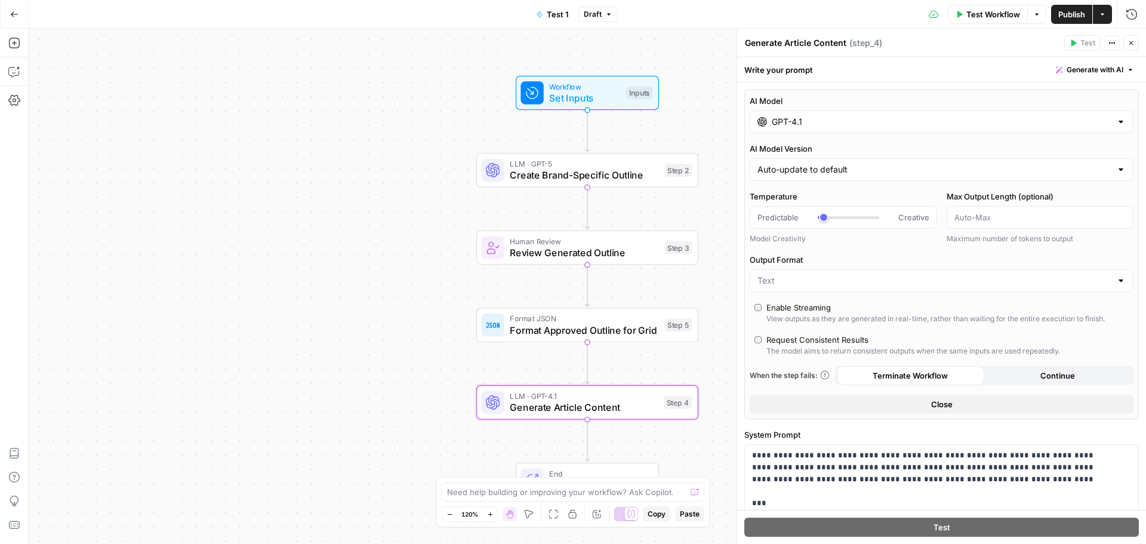
click at [846, 123] on input "GPT-4.1" at bounding box center [942, 122] width 340 height 12
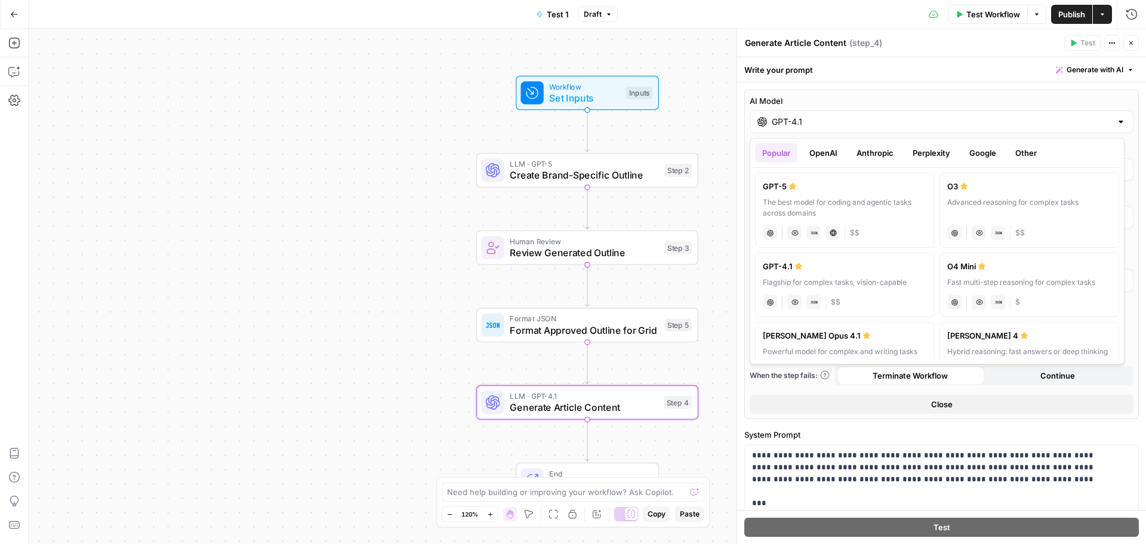
click at [824, 158] on button "OpenAI" at bounding box center [823, 152] width 42 height 19
click at [854, 193] on label "GPT-5 The best model for coding and agentic tasks across domains chat Vision Ca…" at bounding box center [845, 209] width 180 height 75
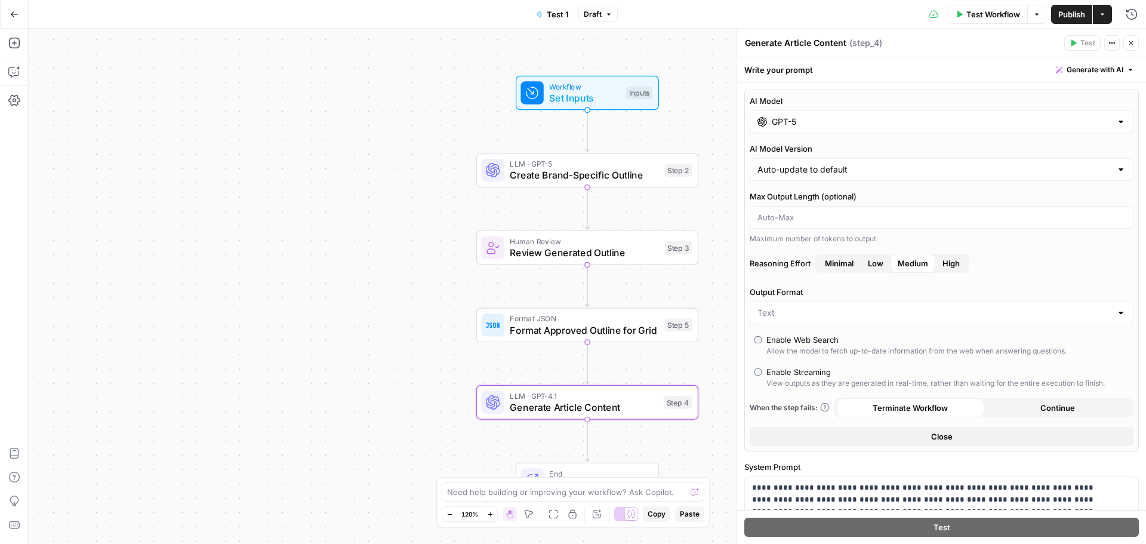
type input "GPT-5"
click at [1133, 41] on icon "button" at bounding box center [1130, 42] width 7 height 7
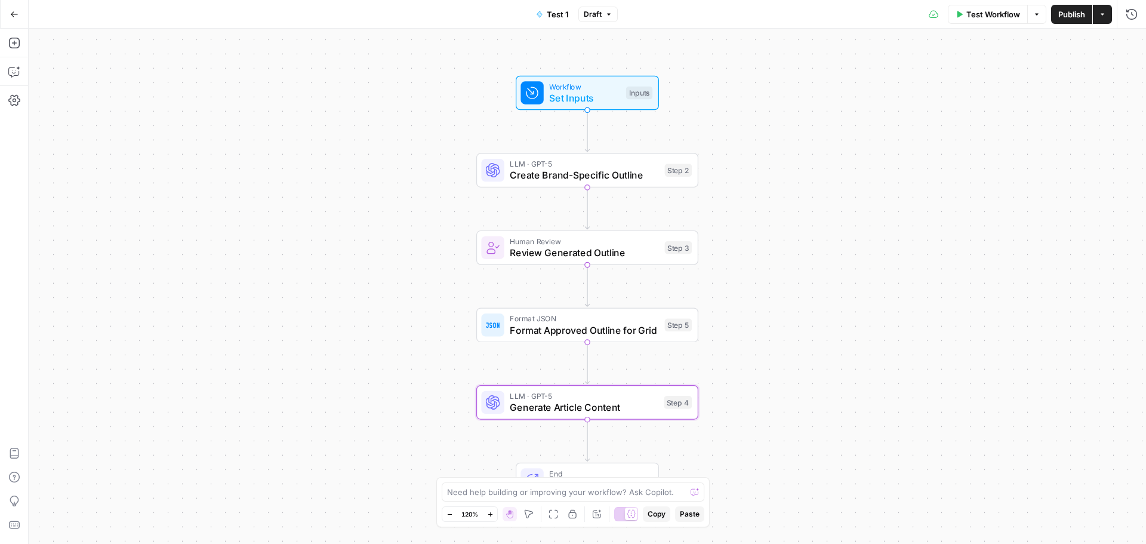
click at [844, 130] on div "Workflow Set Inputs Inputs LLM · GPT-5 Create Brand-Specific Outline Step 2 Hum…" at bounding box center [587, 286] width 1117 height 515
click at [1071, 15] on span "Publish" at bounding box center [1071, 14] width 27 height 12
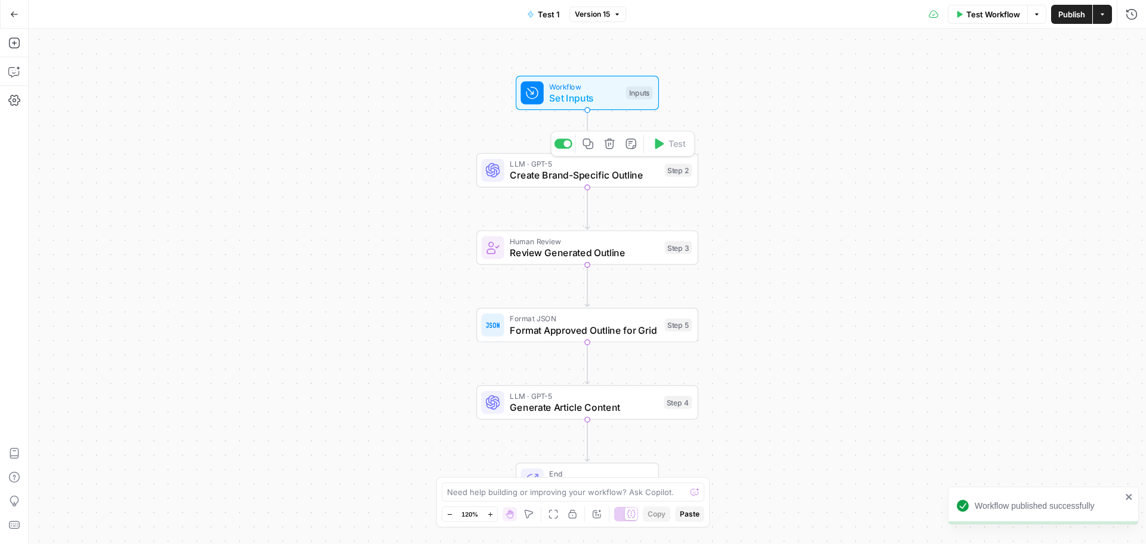
click at [633, 171] on span "Create Brand-Specific Outline" at bounding box center [584, 175] width 149 height 14
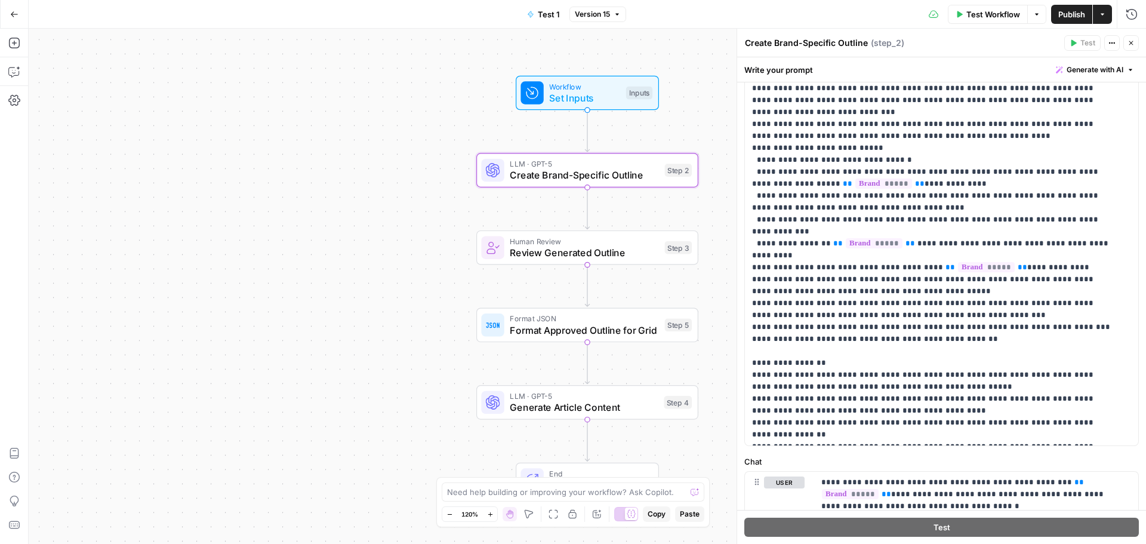
scroll to position [239, 0]
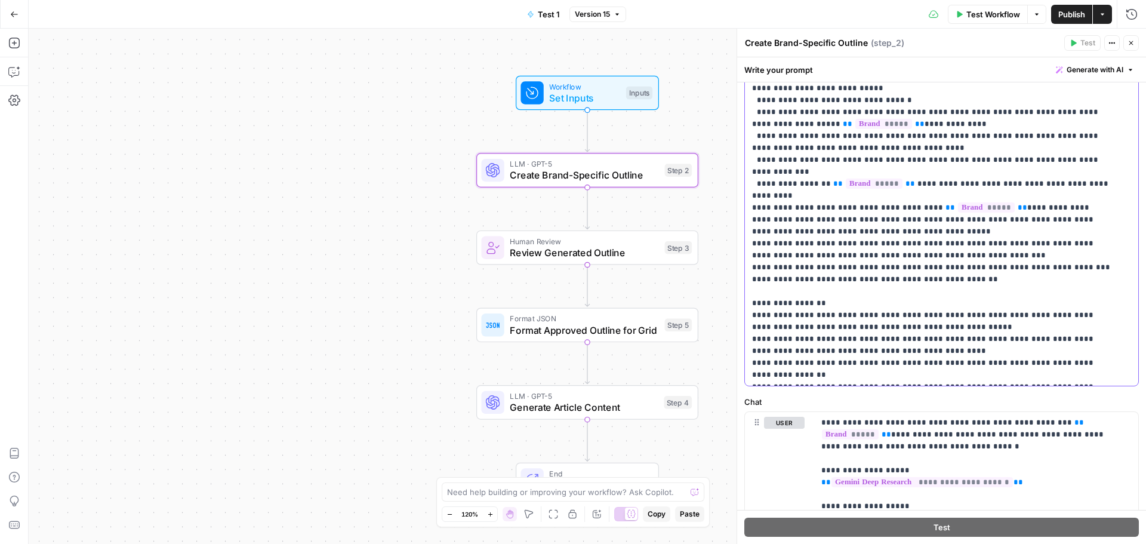
click at [909, 335] on p "**********" at bounding box center [932, 106] width 361 height 549
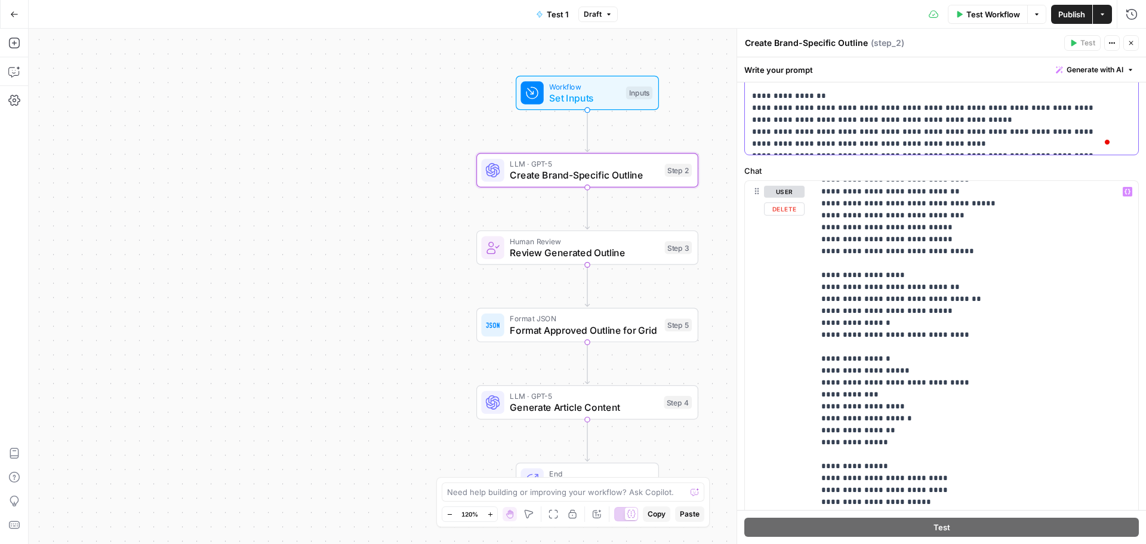
scroll to position [323, 0]
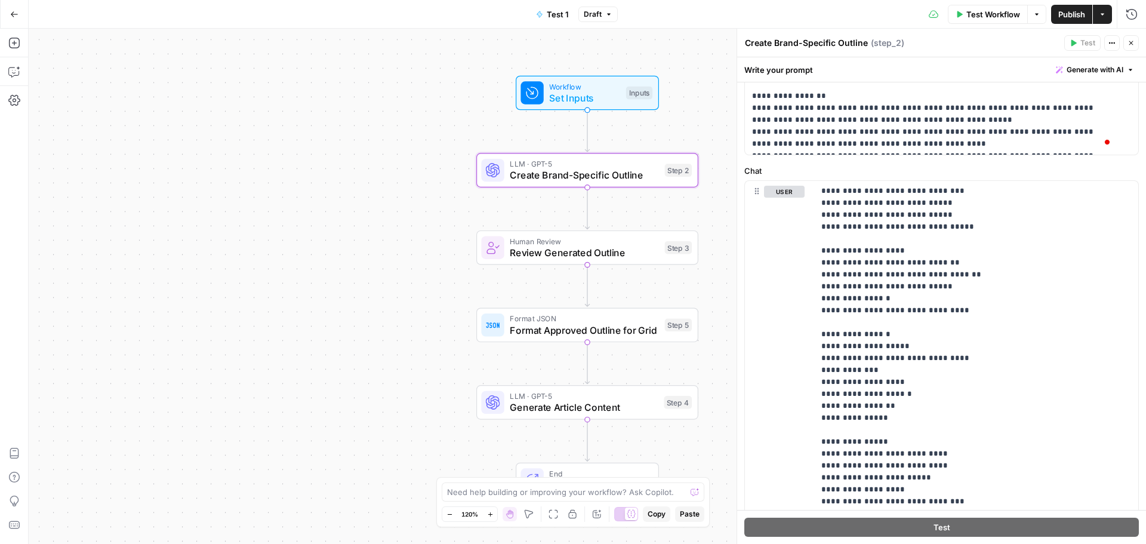
click at [1061, 10] on span "Publish" at bounding box center [1071, 14] width 27 height 12
click at [608, 167] on span "LLM · GPT-5" at bounding box center [584, 163] width 149 height 11
click at [624, 176] on span "Create Brand-Specific Outline" at bounding box center [584, 175] width 149 height 14
click at [1133, 42] on icon "button" at bounding box center [1130, 42] width 7 height 7
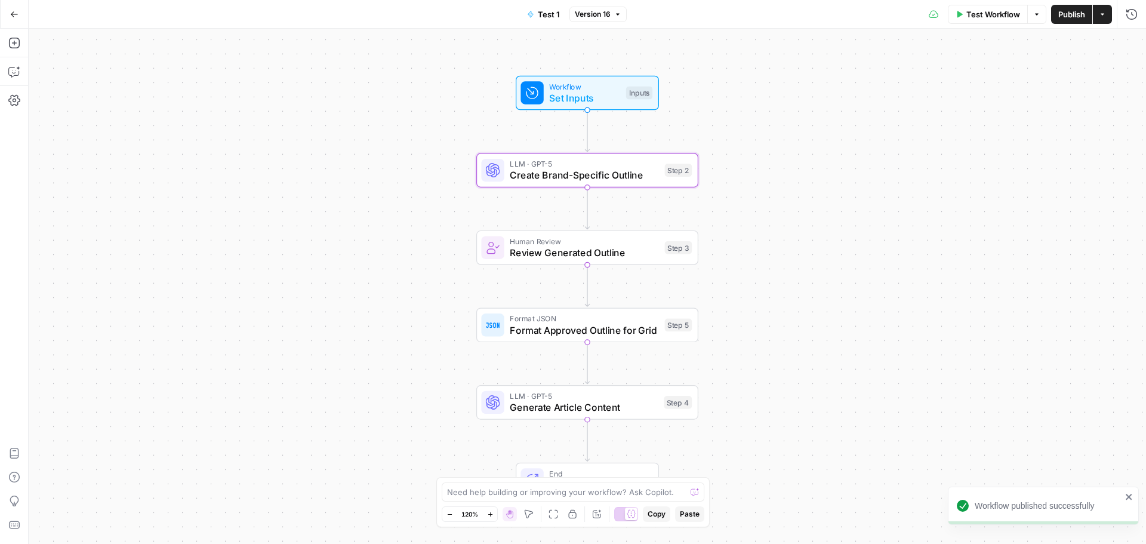
click at [628, 179] on span "Create Brand-Specific Outline" at bounding box center [584, 175] width 149 height 14
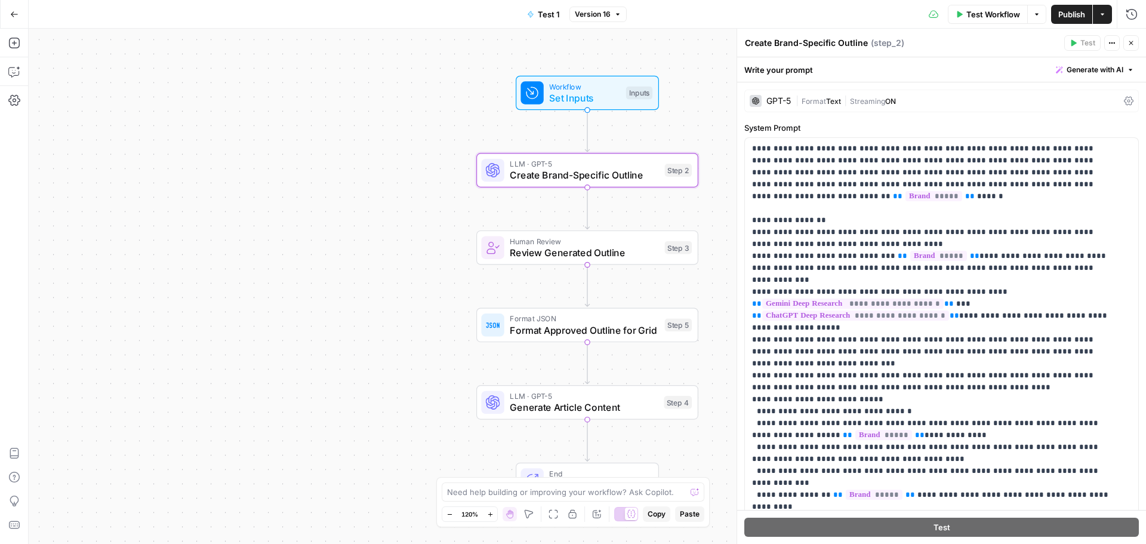
click at [843, 100] on span "|" at bounding box center [845, 100] width 9 height 12
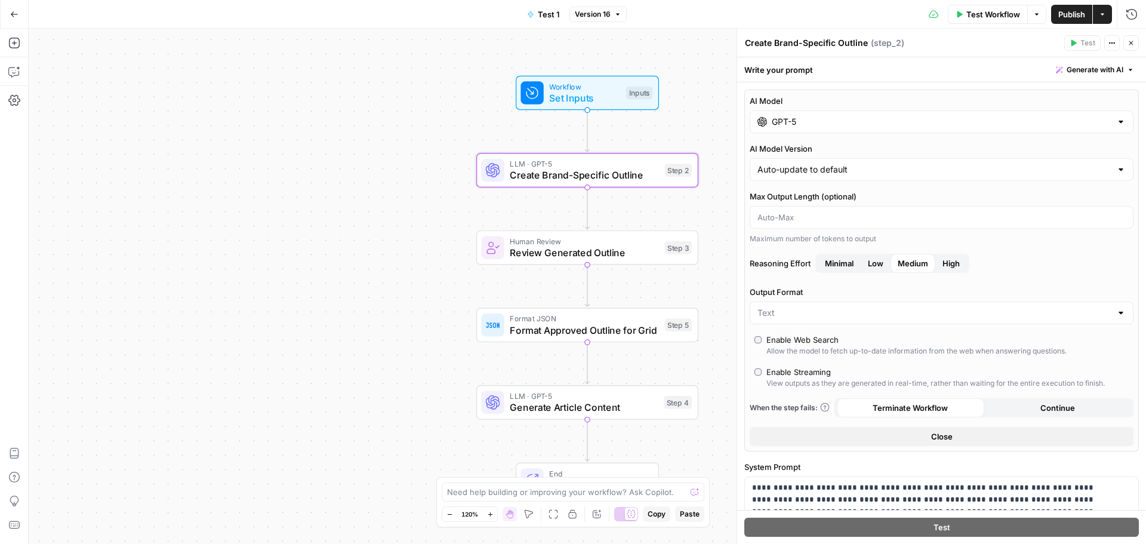
click at [835, 122] on input "GPT-5" at bounding box center [942, 122] width 340 height 12
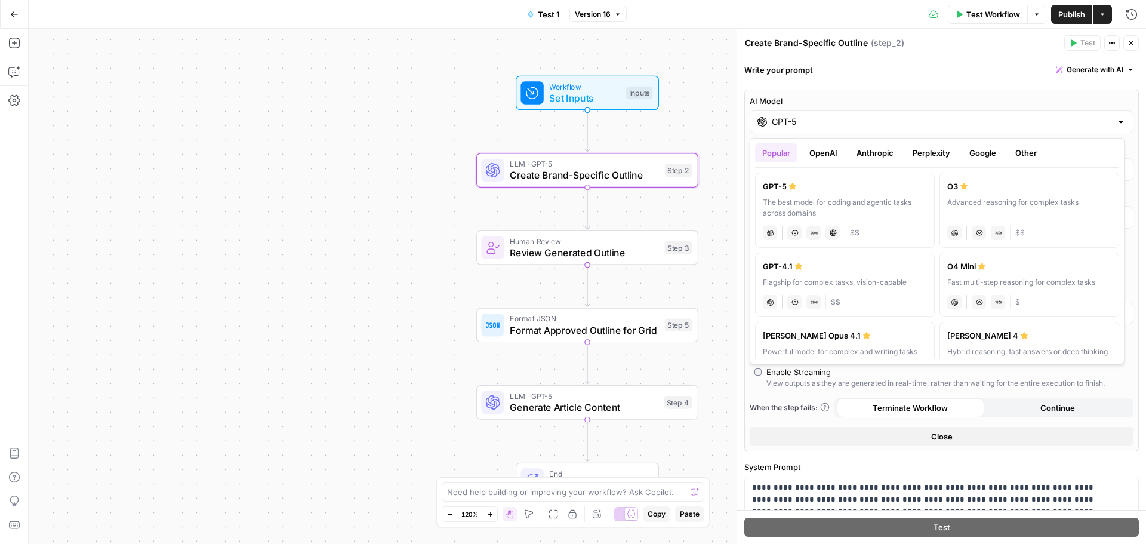
click at [832, 152] on button "OpenAI" at bounding box center [823, 152] width 42 height 19
click at [881, 150] on button "Anthropic" at bounding box center [874, 152] width 51 height 19
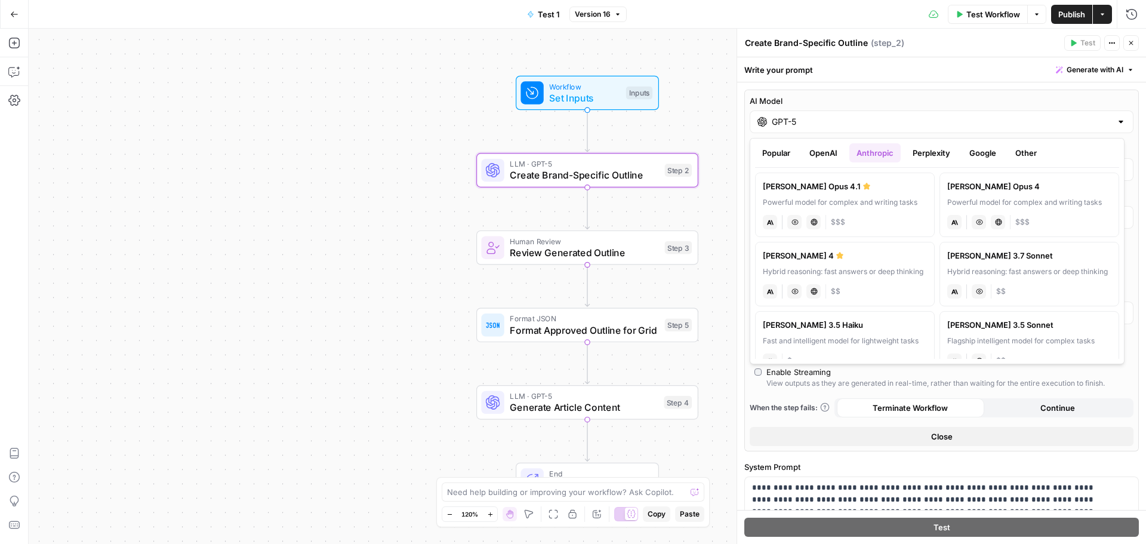
click at [867, 205] on div "Powerful model for complex and writing tasks" at bounding box center [845, 202] width 164 height 11
type input "[PERSON_NAME] Opus 4.1"
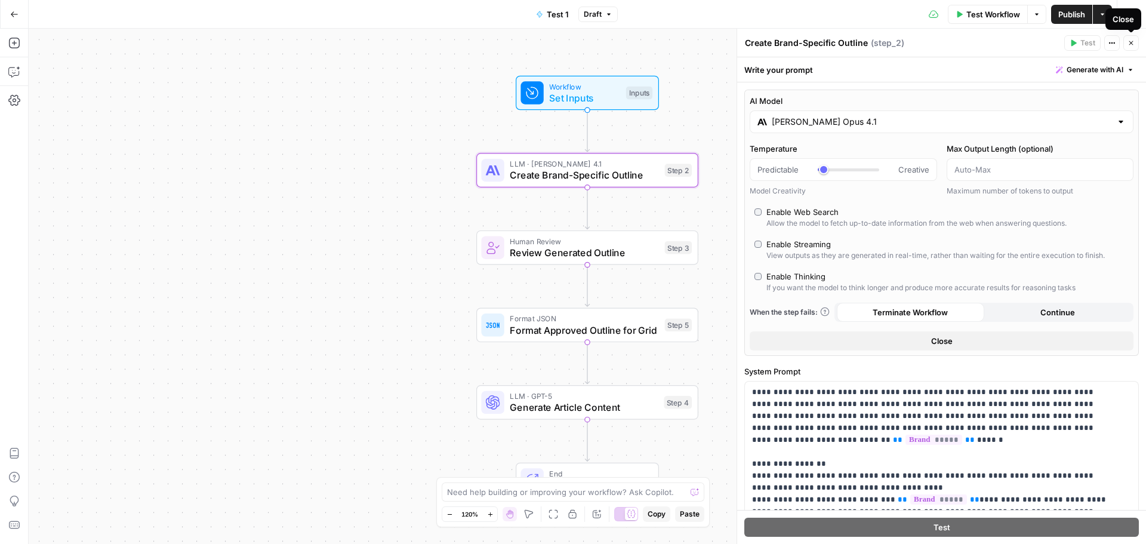
click at [1136, 43] on button "Close" at bounding box center [1131, 43] width 16 height 16
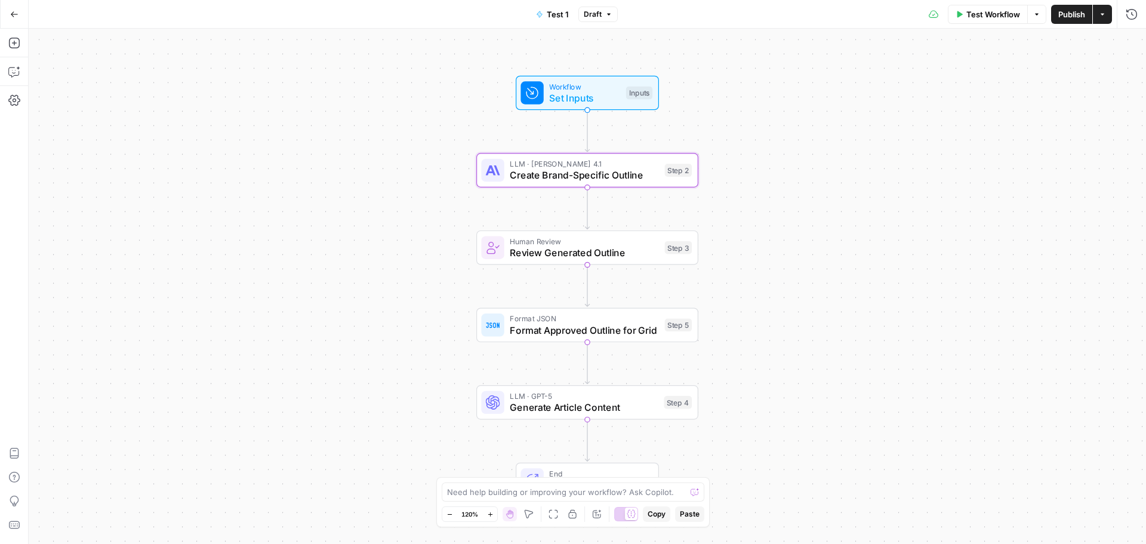
click at [1067, 14] on span "Publish" at bounding box center [1071, 14] width 27 height 12
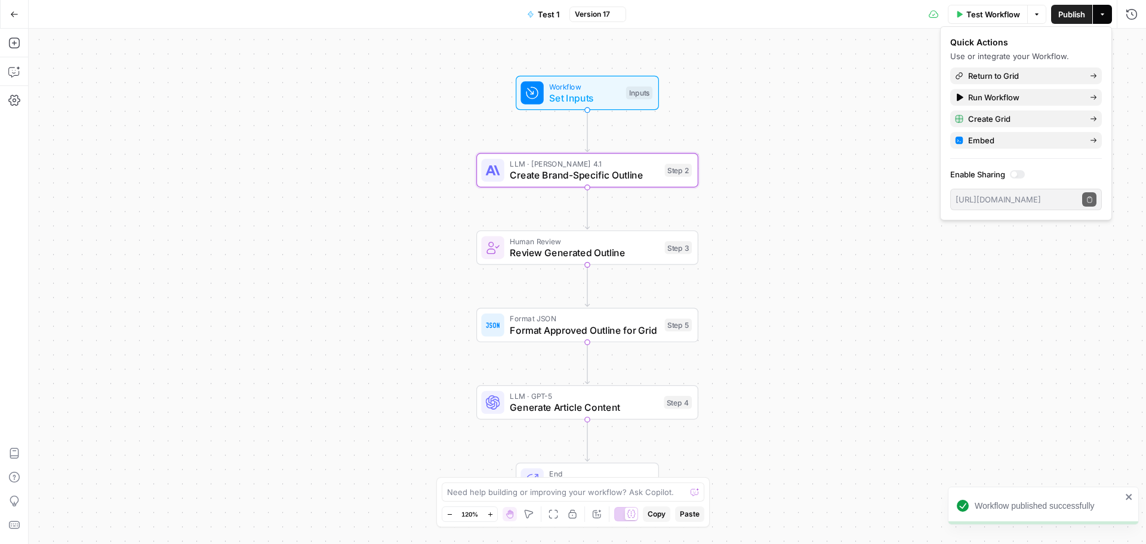
click at [621, 408] on span "Generate Article Content" at bounding box center [584, 407] width 148 height 14
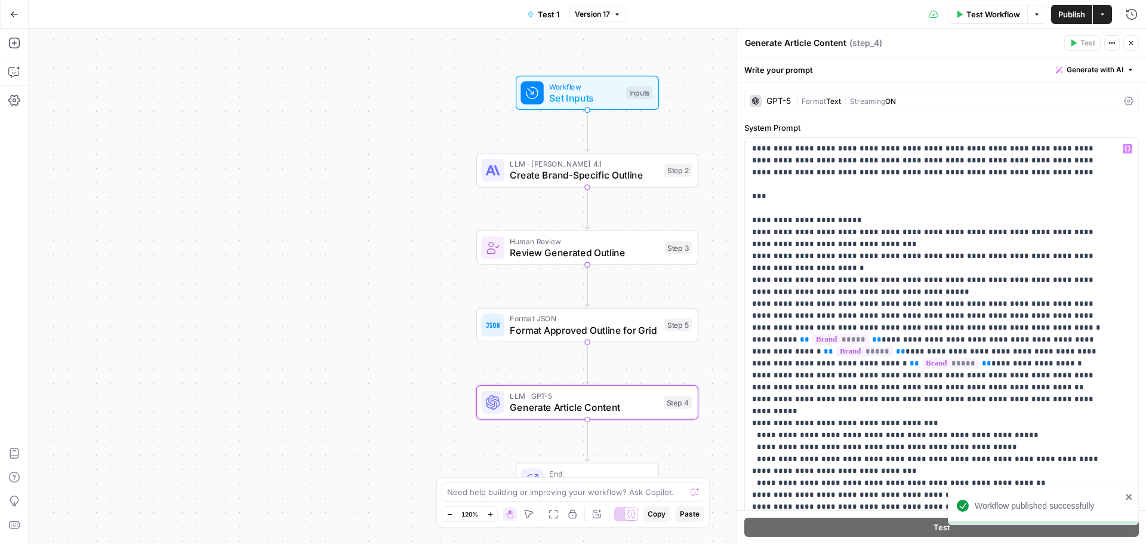
click at [863, 106] on div "| Format Text | Streaming ON" at bounding box center [957, 100] width 323 height 11
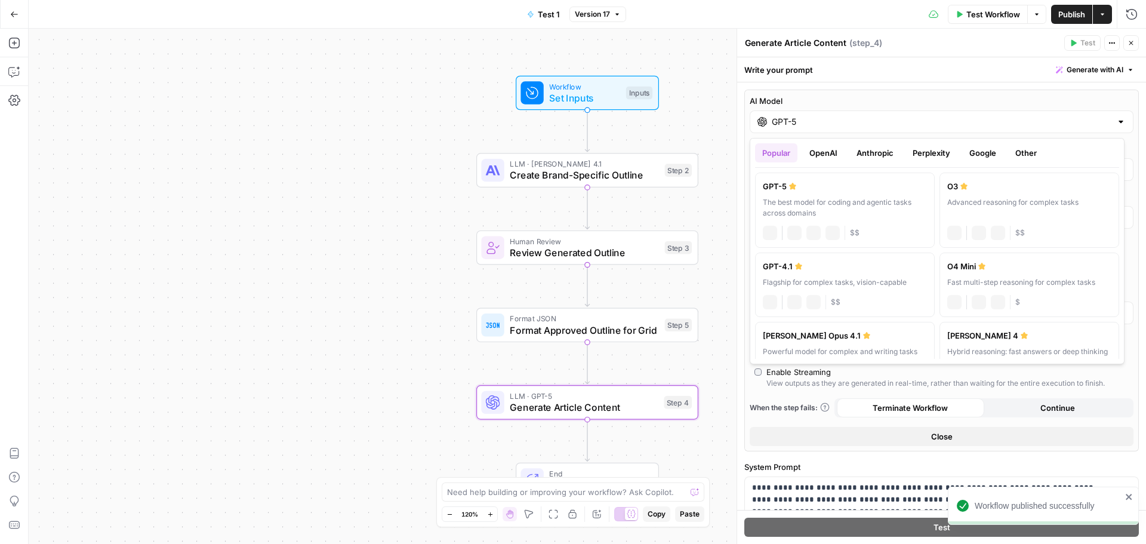
click at [864, 121] on input "GPT-5" at bounding box center [942, 122] width 340 height 12
click at [871, 156] on button "Anthropic" at bounding box center [874, 152] width 51 height 19
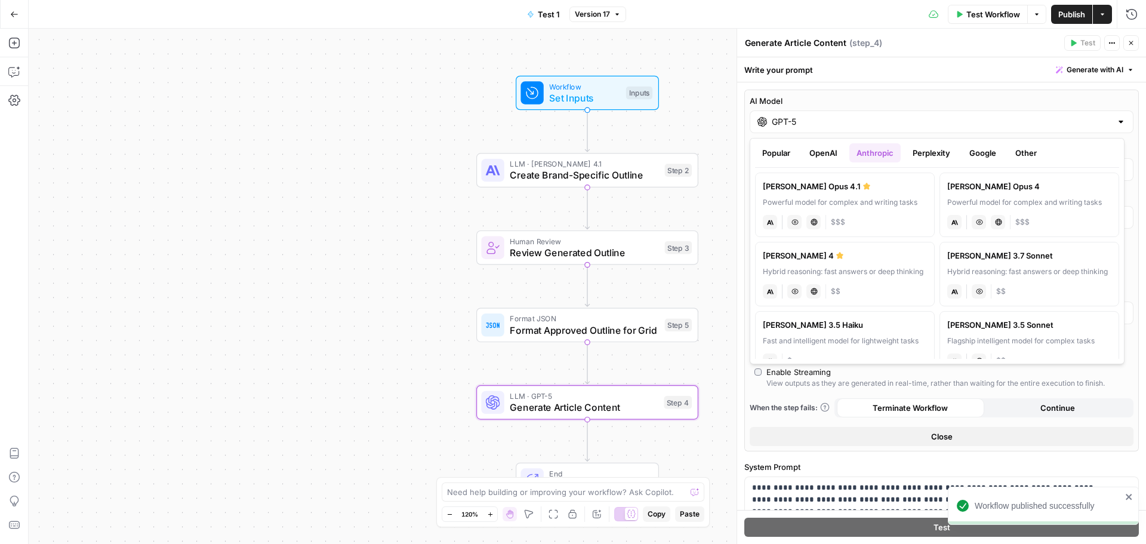
click at [873, 259] on div "[PERSON_NAME] 4" at bounding box center [845, 255] width 164 height 12
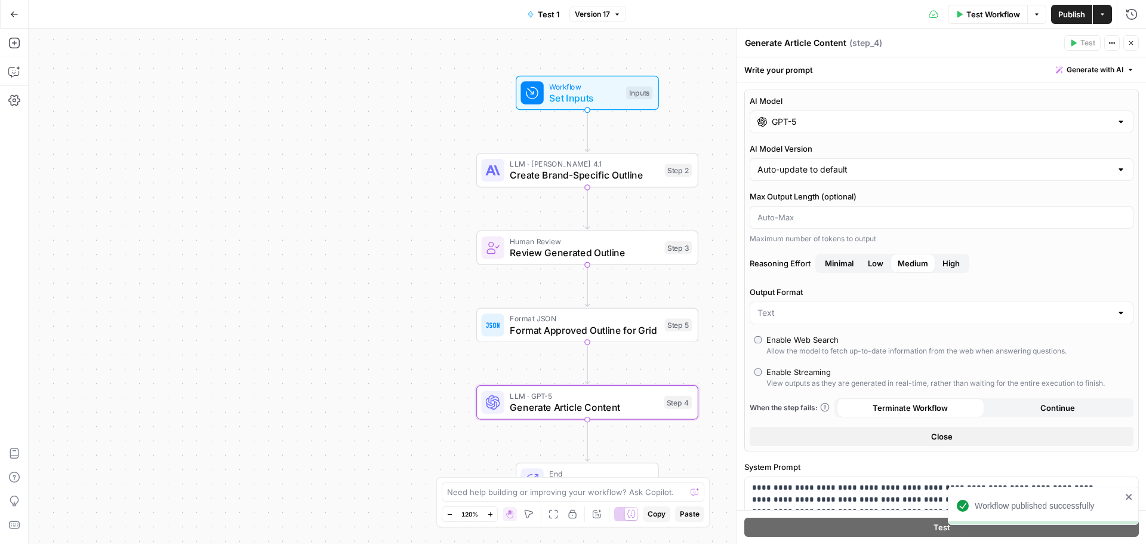
type input "[PERSON_NAME] 4"
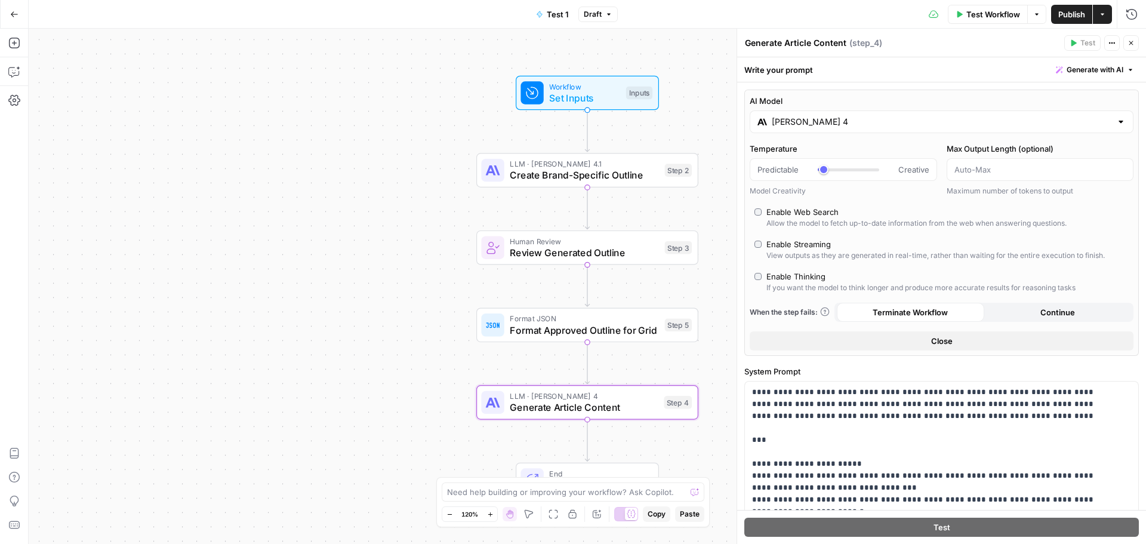
click at [1129, 45] on icon "button" at bounding box center [1130, 42] width 7 height 7
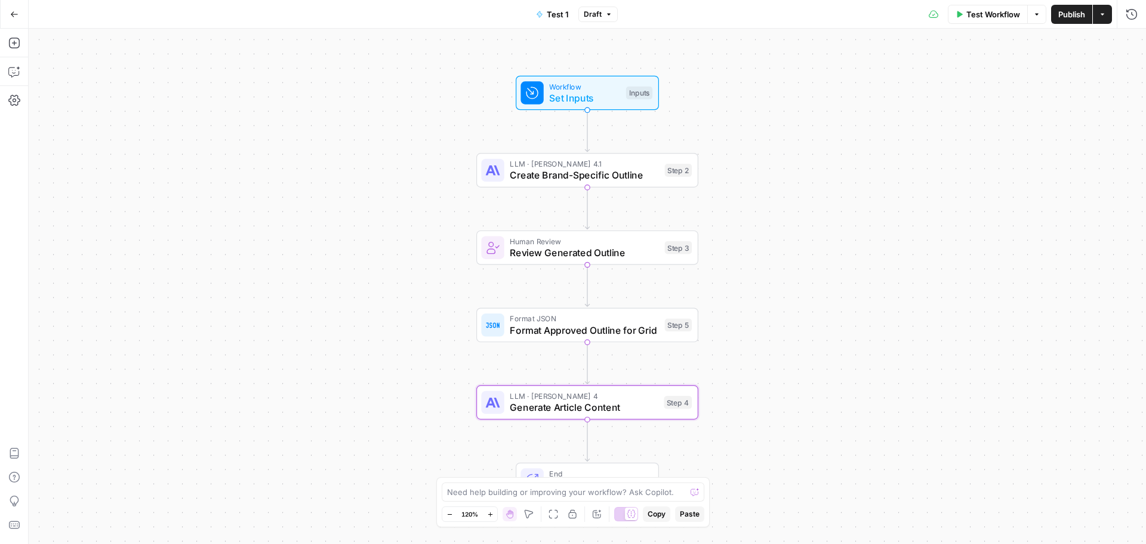
click at [1070, 11] on span "Publish" at bounding box center [1071, 14] width 27 height 12
click at [13, 68] on icon "button" at bounding box center [14, 72] width 12 height 12
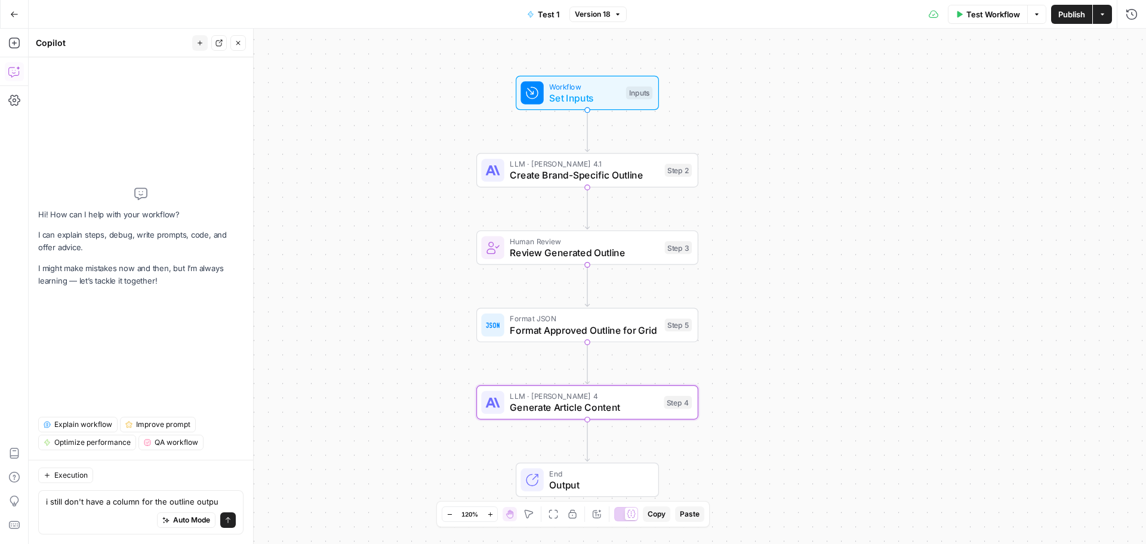
type textarea "i still don't have a column for the outline output"
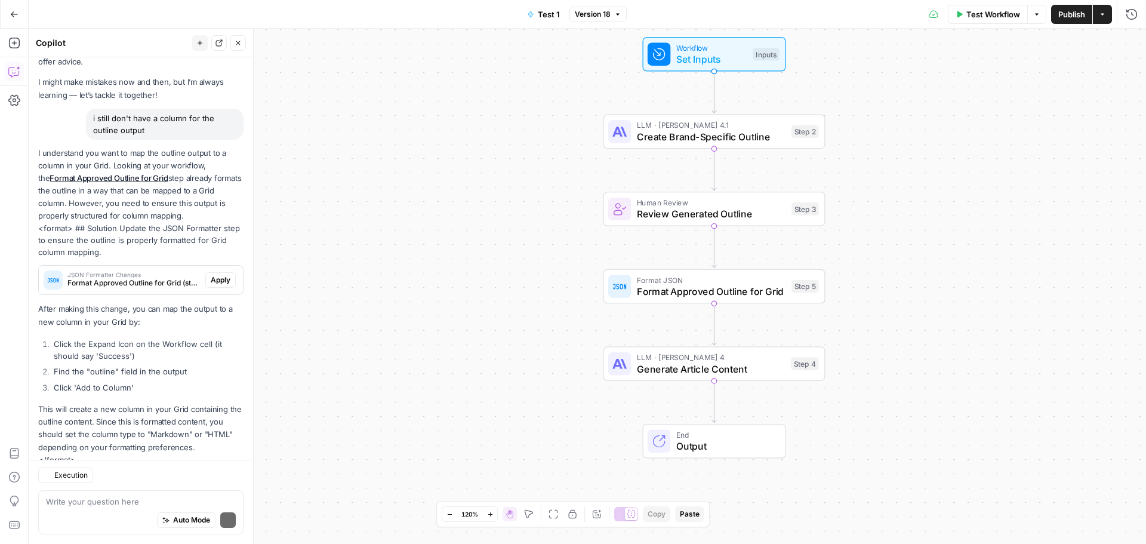
scroll to position [79, 0]
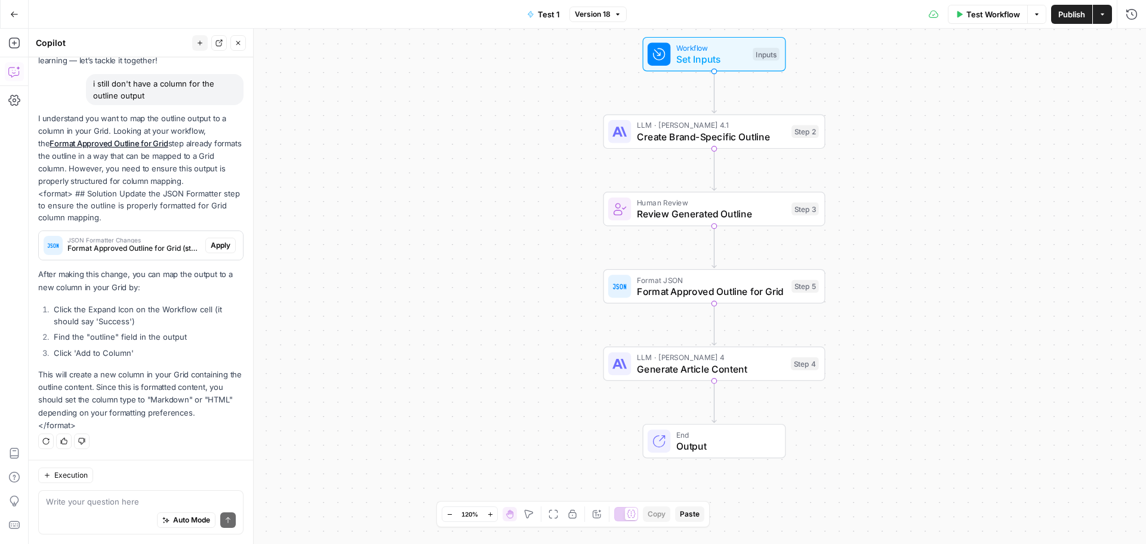
drag, startPoint x: 76, startPoint y: 193, endPoint x: 163, endPoint y: 214, distance: 89.0
click at [161, 214] on div "I understand you want to map the outline output to a column in your Grid. Looki…" at bounding box center [140, 271] width 205 height 319
click at [117, 246] on span "Format Approved Outline for Grid (step_5)" at bounding box center [133, 248] width 133 height 11
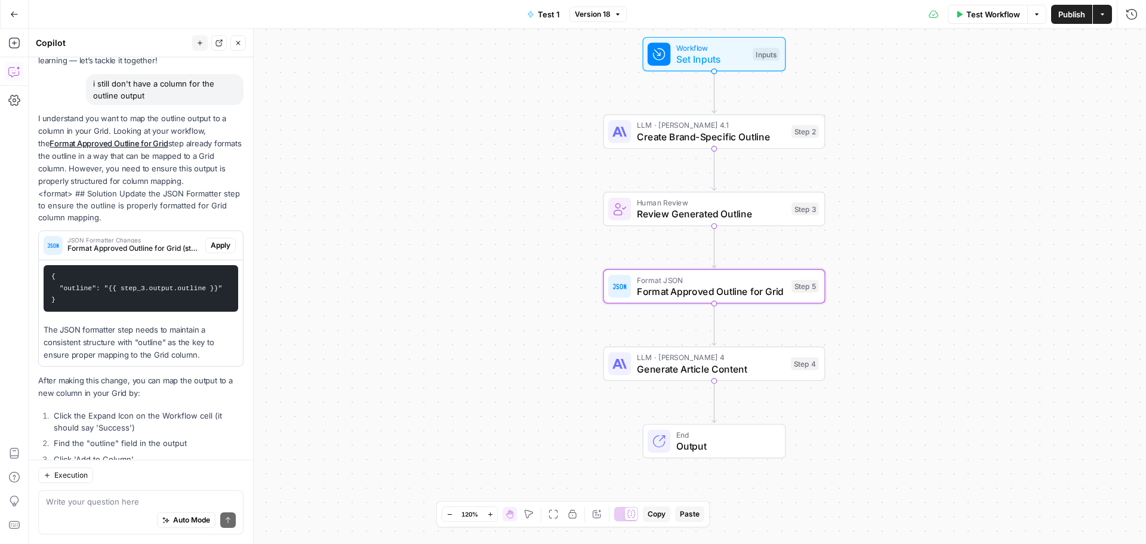
click at [117, 244] on span "Format Approved Outline for Grid (step_5)" at bounding box center [133, 248] width 133 height 11
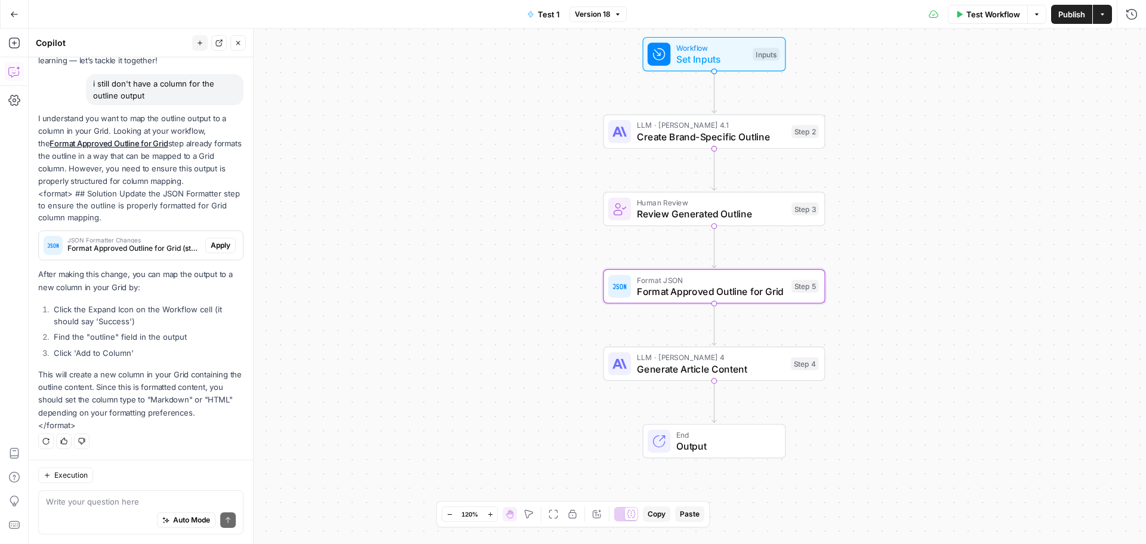
click at [116, 244] on span "Format Approved Outline for Grid (step_5)" at bounding box center [133, 248] width 133 height 11
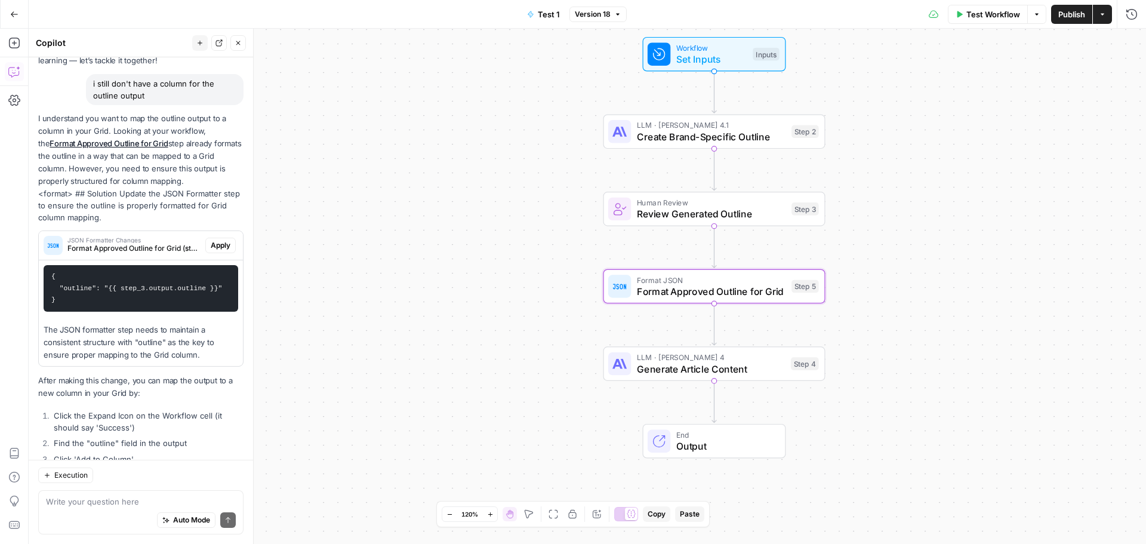
click at [116, 244] on span "Format Approved Outline for Grid (step_5)" at bounding box center [133, 248] width 133 height 11
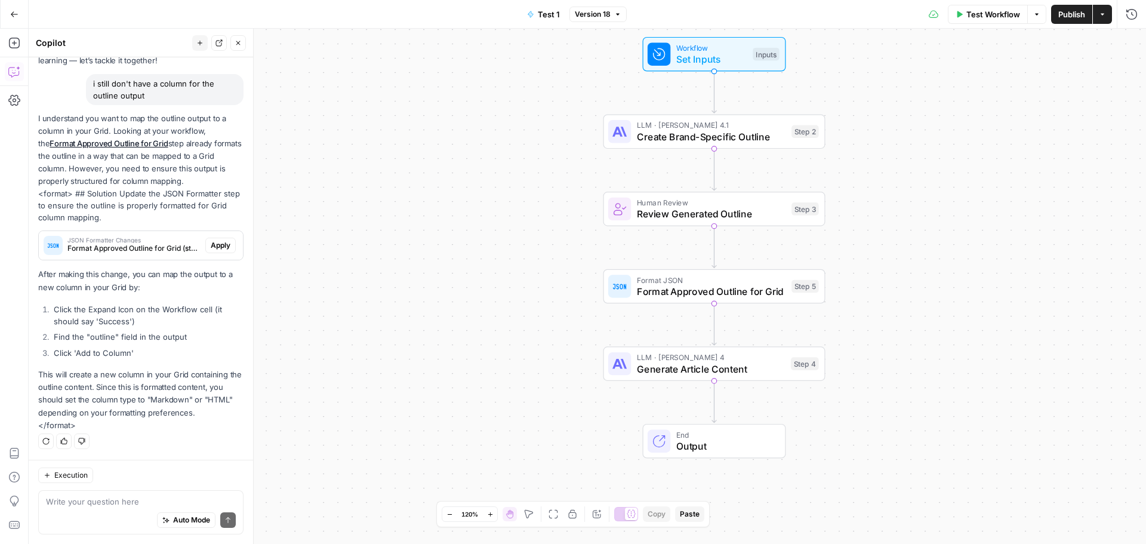
drag, startPoint x: 56, startPoint y: 275, endPoint x: 137, endPoint y: 275, distance: 81.2
click at [137, 275] on p "After making this change, you can map the output to a new column in your Grid b…" at bounding box center [140, 280] width 205 height 25
drag, startPoint x: 173, startPoint y: 275, endPoint x: 209, endPoint y: 275, distance: 36.4
click at [209, 275] on p "After making this change, you can map the output to a new column in your Grid b…" at bounding box center [140, 280] width 205 height 25
drag, startPoint x: 75, startPoint y: 291, endPoint x: 92, endPoint y: 291, distance: 16.7
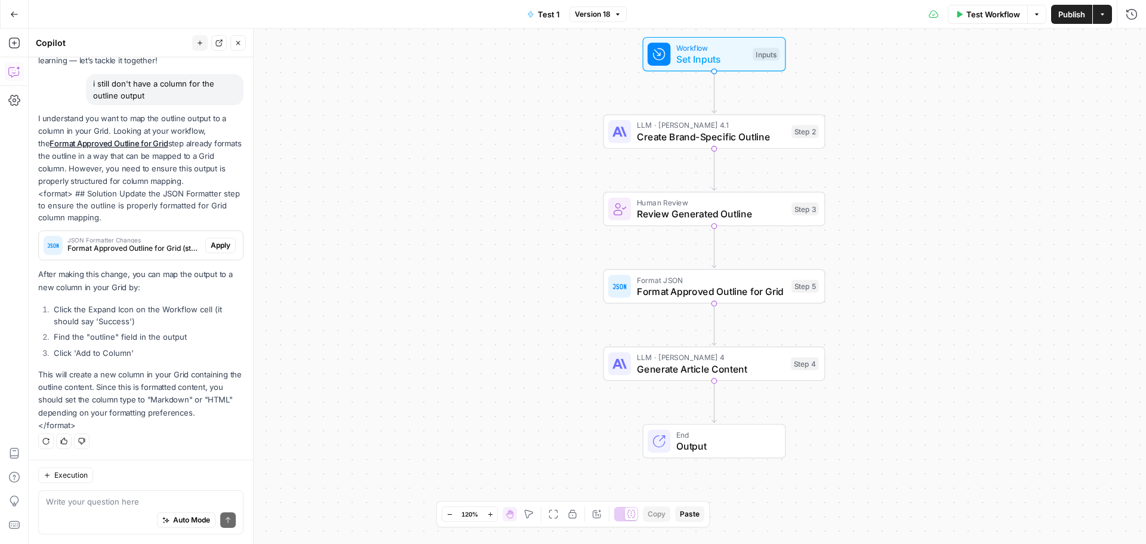
click at [88, 291] on p "After making this change, you can map the output to a new column in your Grid b…" at bounding box center [140, 280] width 205 height 25
drag, startPoint x: 119, startPoint y: 289, endPoint x: 143, endPoint y: 289, distance: 23.3
click at [143, 289] on p "After making this change, you can map the output to a new column in your Grid b…" at bounding box center [140, 280] width 205 height 25
drag, startPoint x: 70, startPoint y: 307, endPoint x: 119, endPoint y: 309, distance: 49.0
click at [119, 309] on li "Click the Expand Icon on the Workflow cell (it should say 'Success')" at bounding box center [147, 315] width 193 height 24
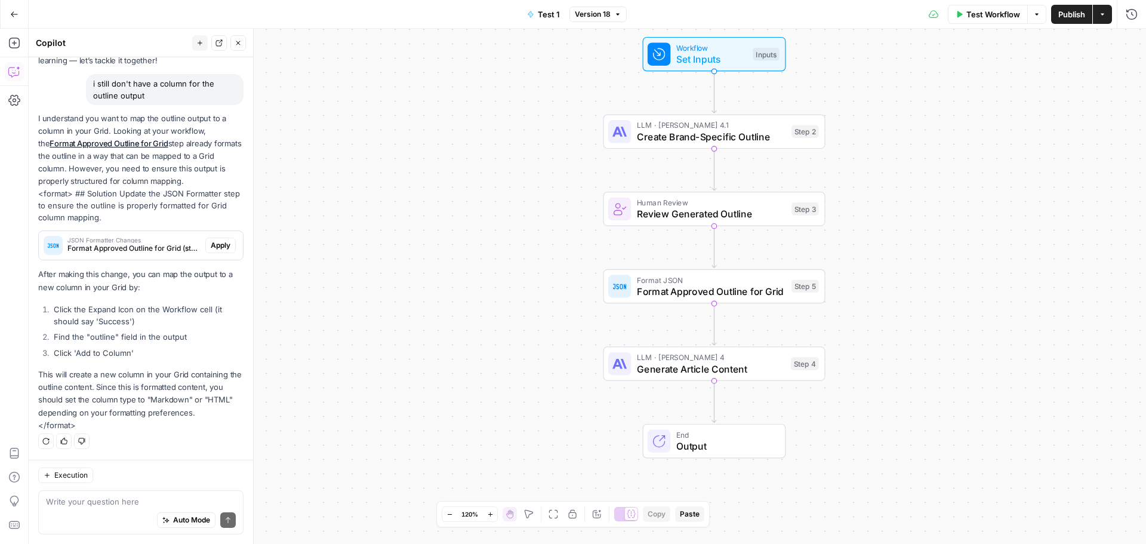
click at [159, 317] on li "Click the Expand Icon on the Workflow cell (it should say 'Success')" at bounding box center [147, 315] width 193 height 24
click at [211, 245] on span "Apply" at bounding box center [221, 245] width 20 height 11
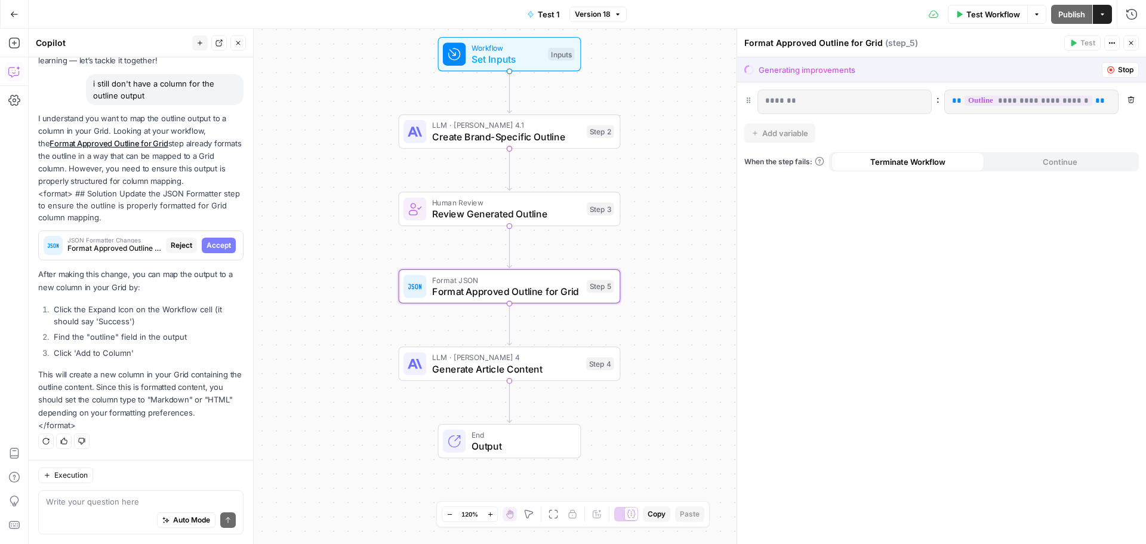
click at [212, 247] on span "Accept" at bounding box center [219, 245] width 24 height 11
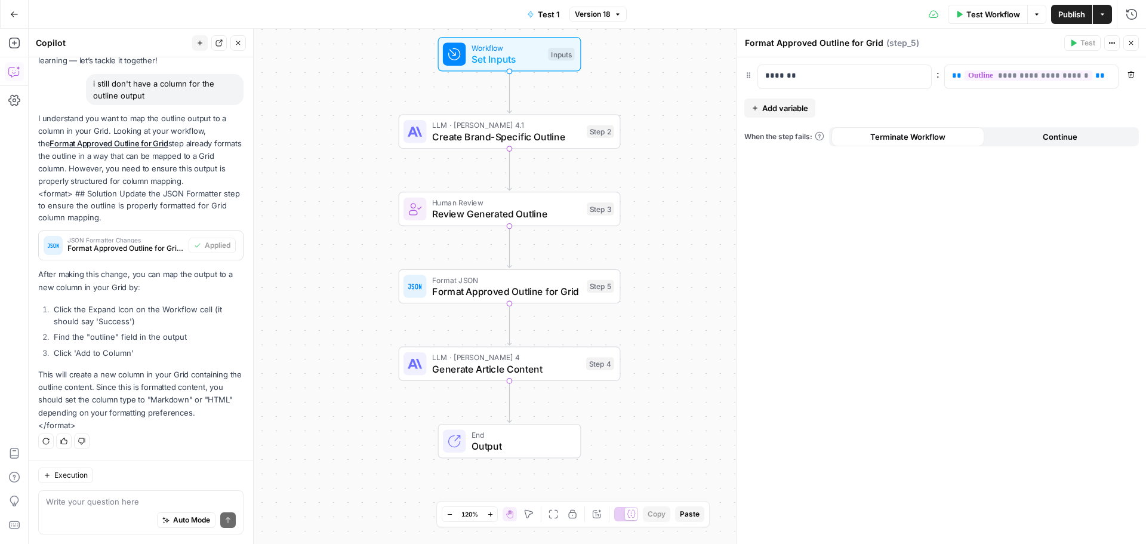
click at [1132, 41] on icon "button" at bounding box center [1130, 42] width 7 height 7
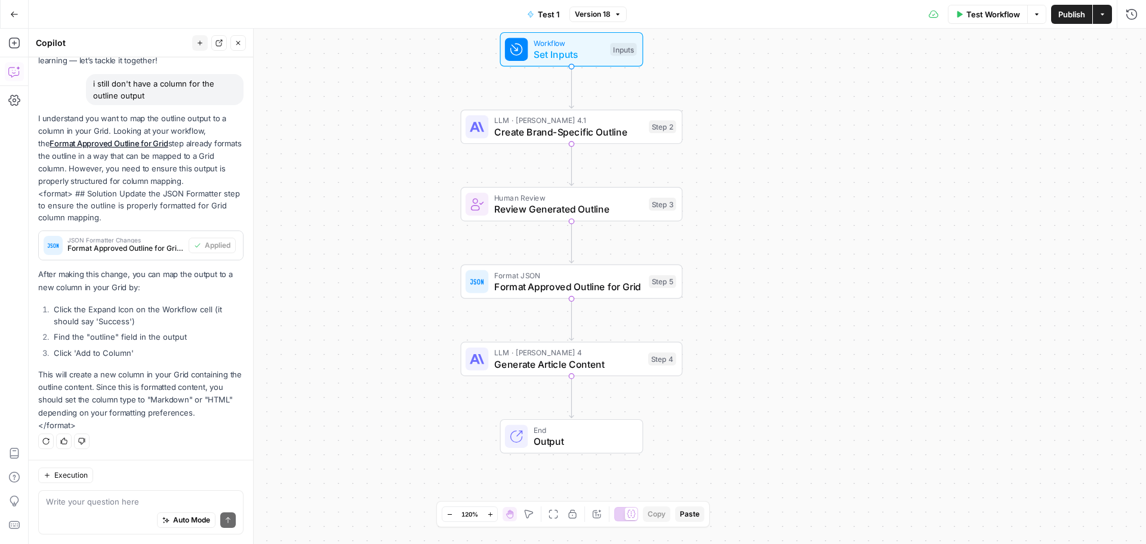
drag, startPoint x: 826, startPoint y: 198, endPoint x: 876, endPoint y: 193, distance: 49.8
click at [876, 193] on div "Workflow Set Inputs Inputs LLM · Claude Opus 4.1 Create Brand-Specific Outline …" at bounding box center [587, 286] width 1117 height 515
click at [1068, 12] on span "Publish" at bounding box center [1071, 14] width 27 height 12
click at [538, 127] on span "Create Brand-Specific Outline" at bounding box center [568, 132] width 149 height 14
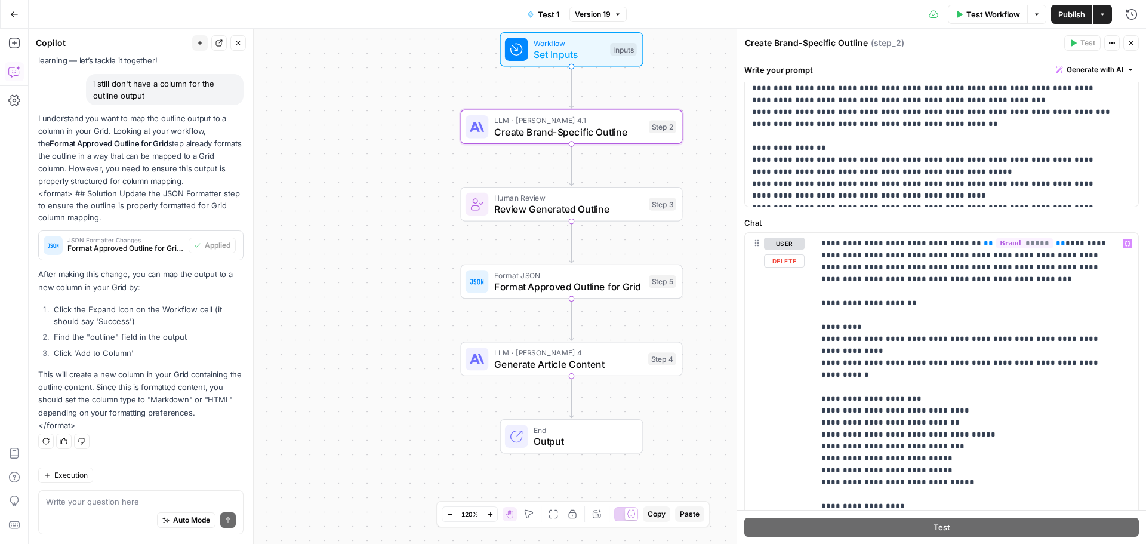
scroll to position [179, 0]
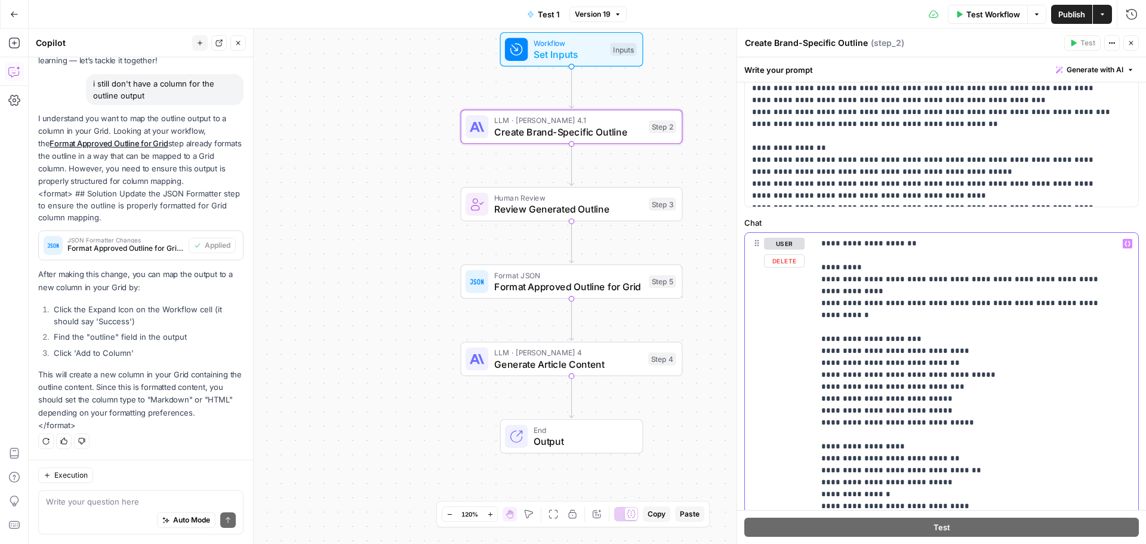
click at [819, 328] on div "**********" at bounding box center [971, 476] width 315 height 486
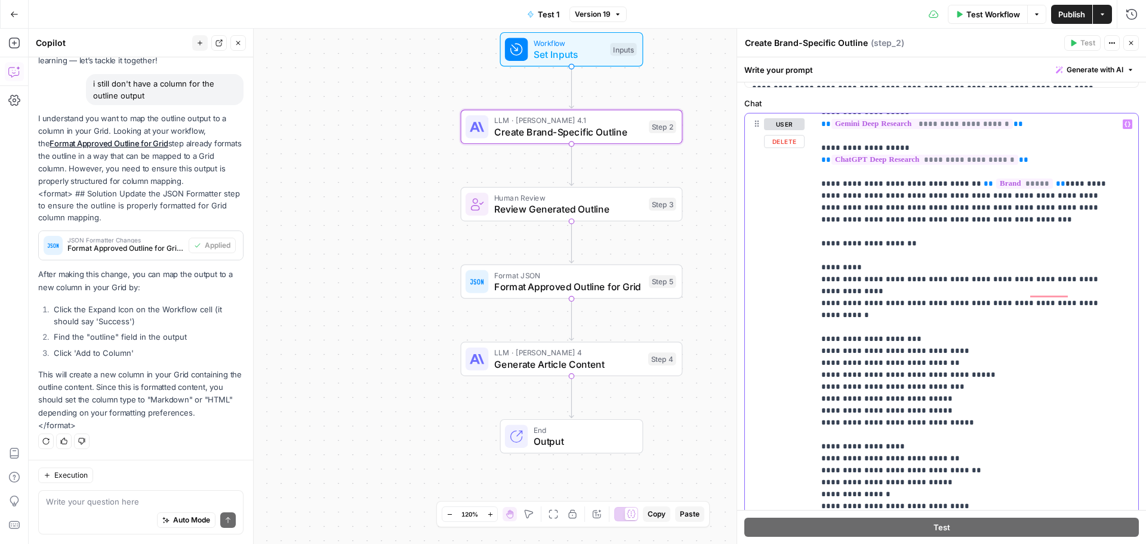
scroll to position [0, 0]
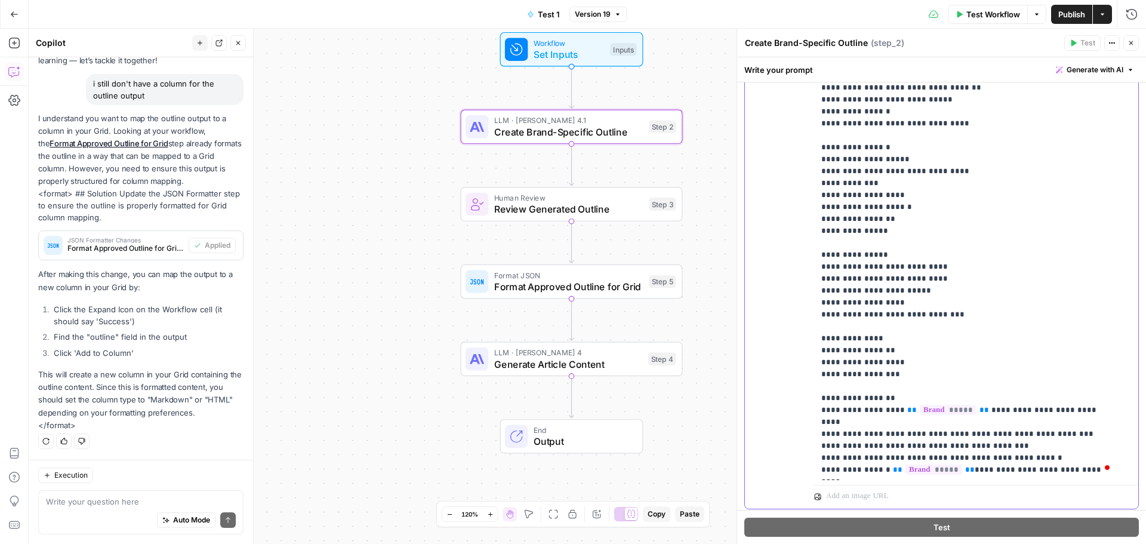
click at [1088, 432] on p "**********" at bounding box center [967, 76] width 292 height 800
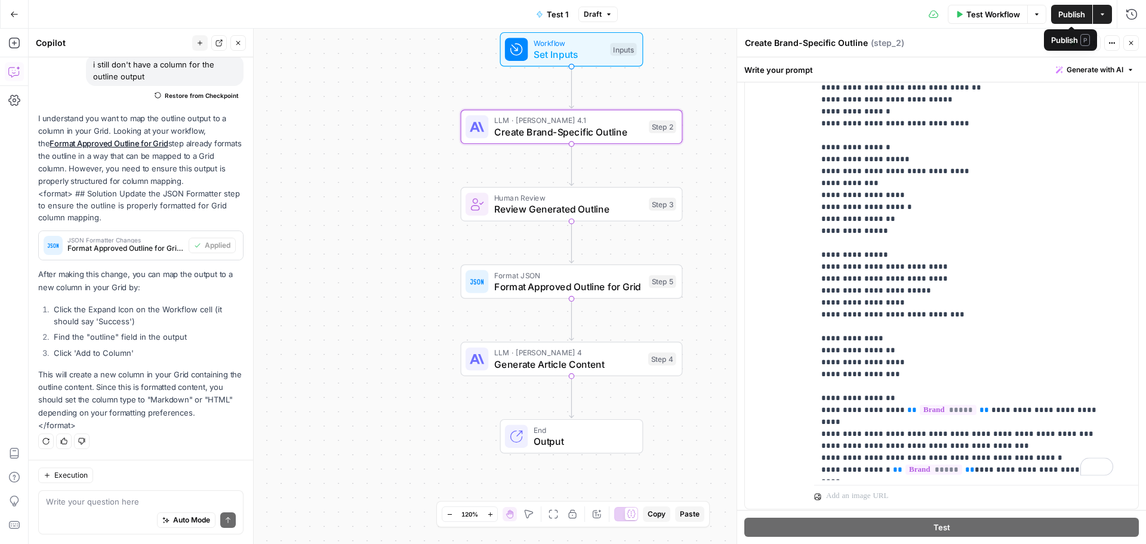
click at [1064, 15] on span "Publish" at bounding box center [1071, 14] width 27 height 12
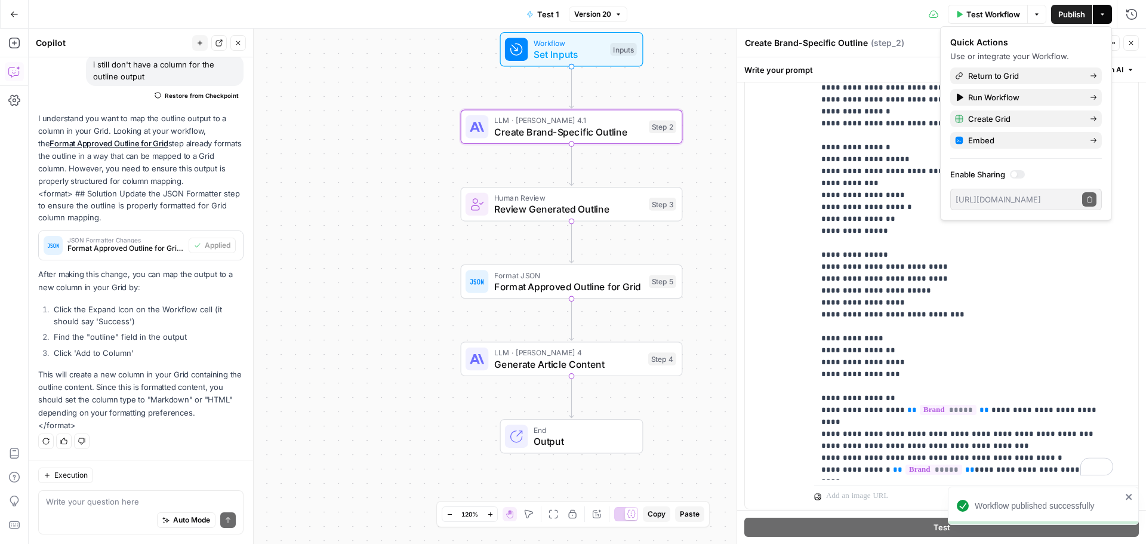
click at [1132, 44] on icon "button" at bounding box center [1131, 43] width 4 height 4
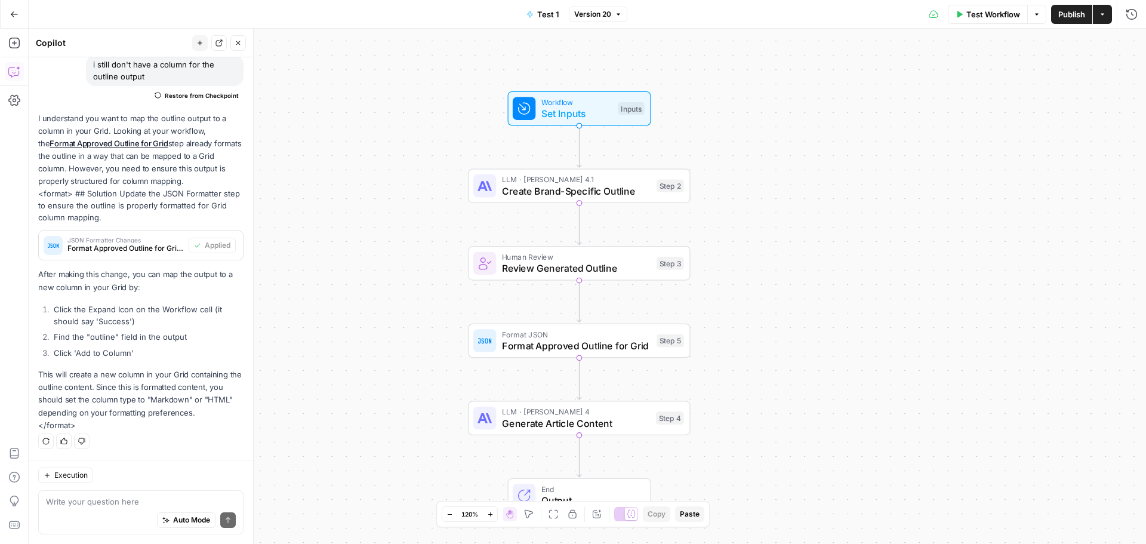
drag, startPoint x: 538, startPoint y: 143, endPoint x: 418, endPoint y: 193, distance: 130.6
click at [418, 193] on div "Workflow Set Inputs Inputs LLM · Claude Opus 4.1 Create Brand-Specific Outline …" at bounding box center [587, 286] width 1117 height 515
click at [577, 191] on span "Create Brand-Specific Outline" at bounding box center [577, 191] width 149 height 14
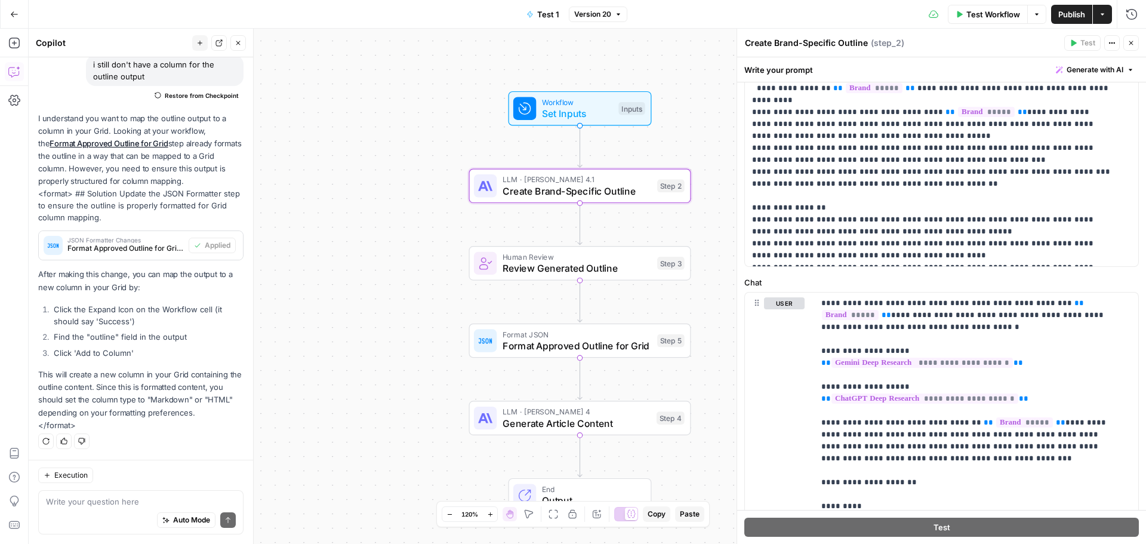
scroll to position [60, 0]
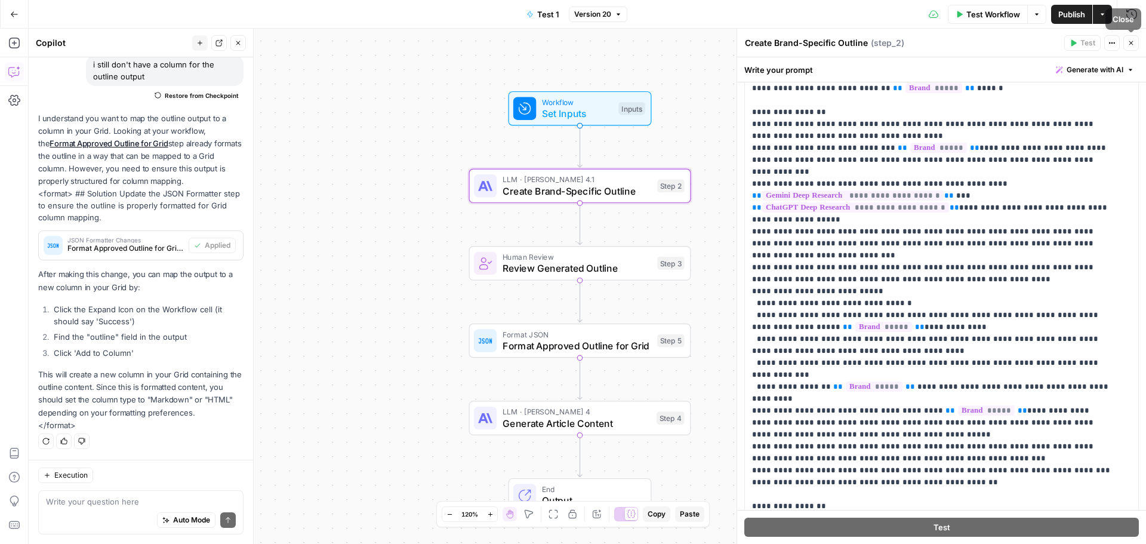
click at [1129, 42] on icon "button" at bounding box center [1130, 42] width 7 height 7
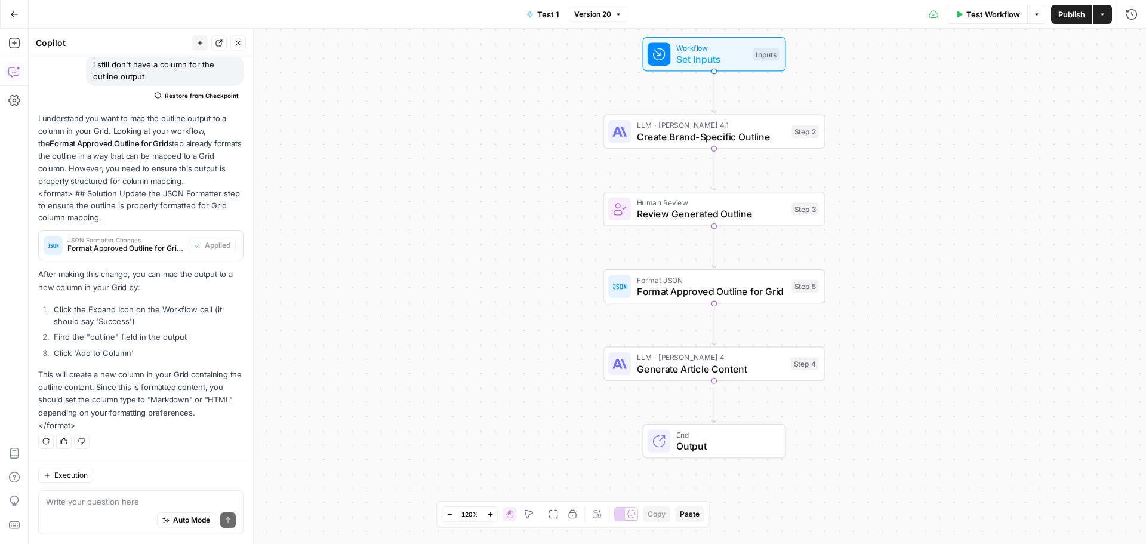
click at [238, 39] on icon "button" at bounding box center [238, 42] width 7 height 7
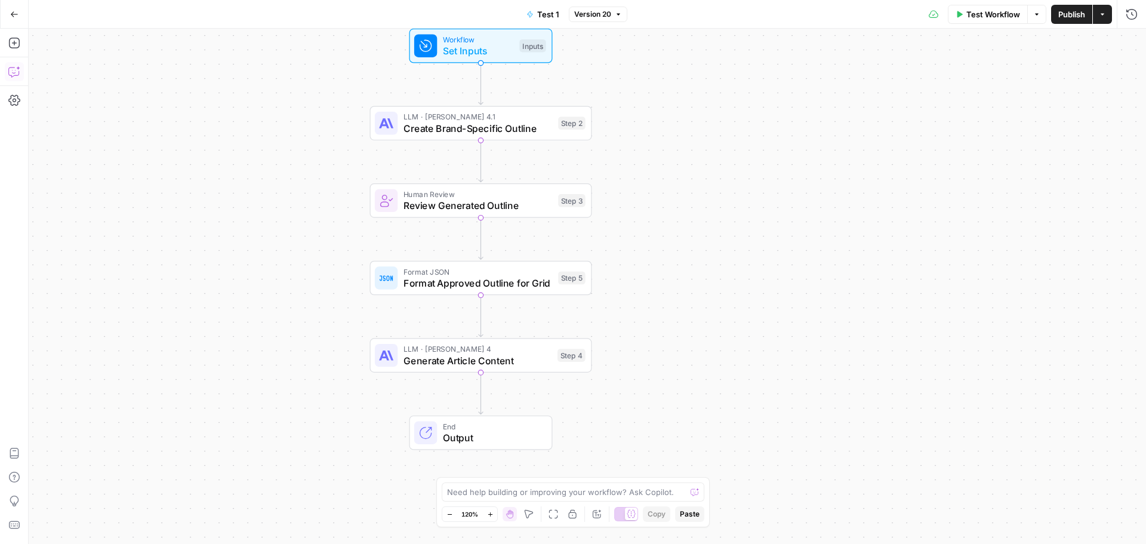
drag, startPoint x: 482, startPoint y: 253, endPoint x: 253, endPoint y: 245, distance: 228.7
click at [253, 245] on div "Workflow Set Inputs Inputs LLM · Claude Opus 4.1 Create Brand-Specific Outline …" at bounding box center [587, 286] width 1117 height 515
click at [15, 45] on icon "button" at bounding box center [14, 43] width 12 height 12
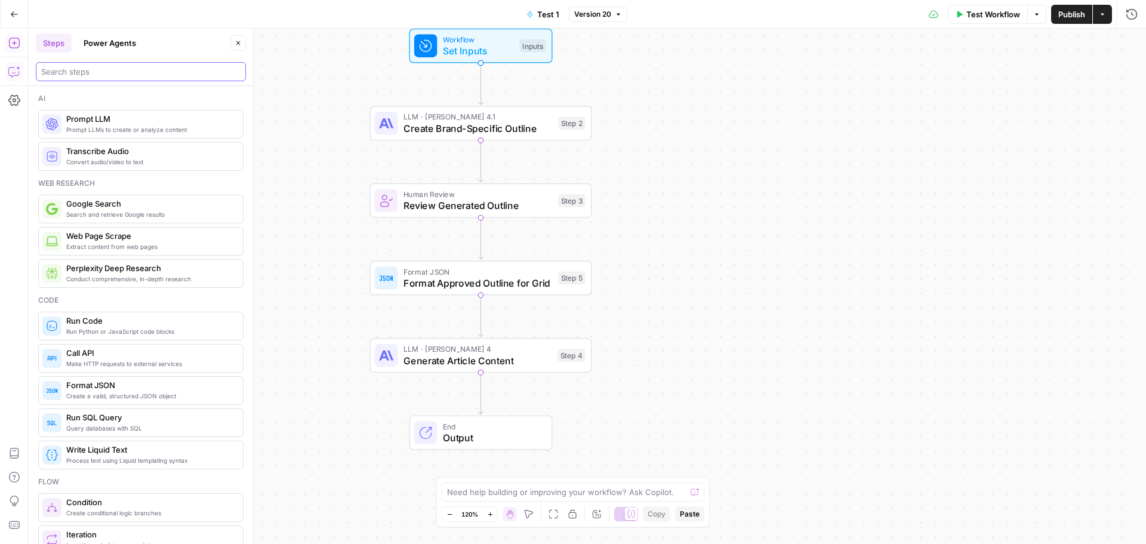
click at [110, 70] on input "search" at bounding box center [140, 72] width 199 height 12
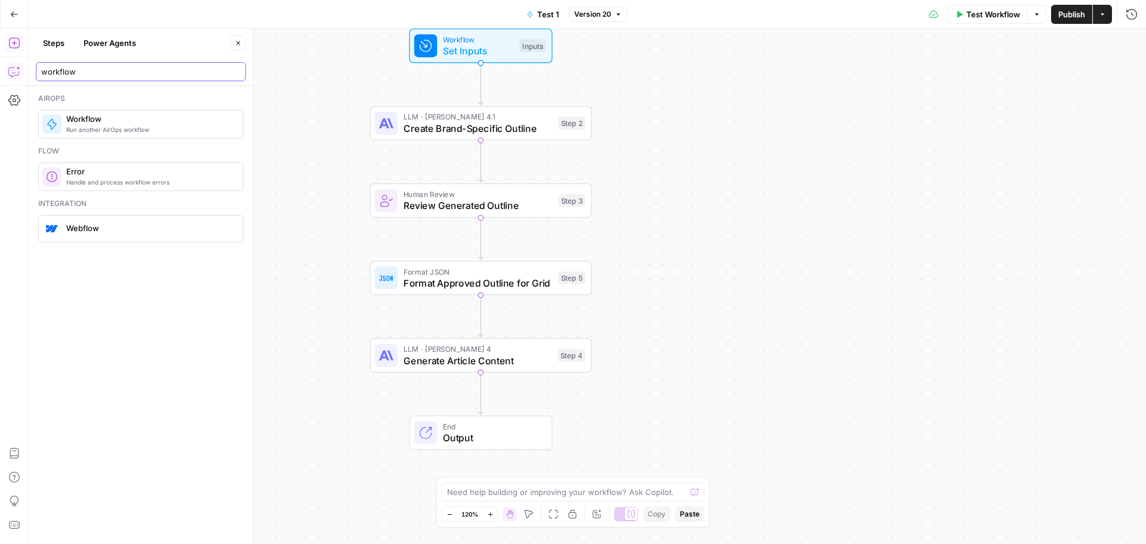
type input "workflow"
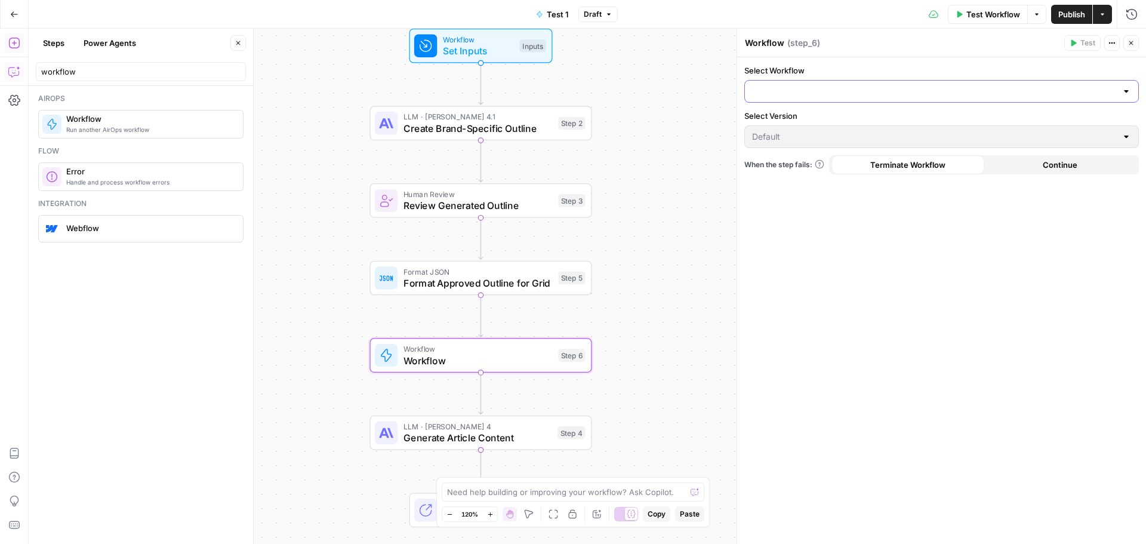
click at [802, 95] on input "Select Workflow" at bounding box center [934, 91] width 365 height 12
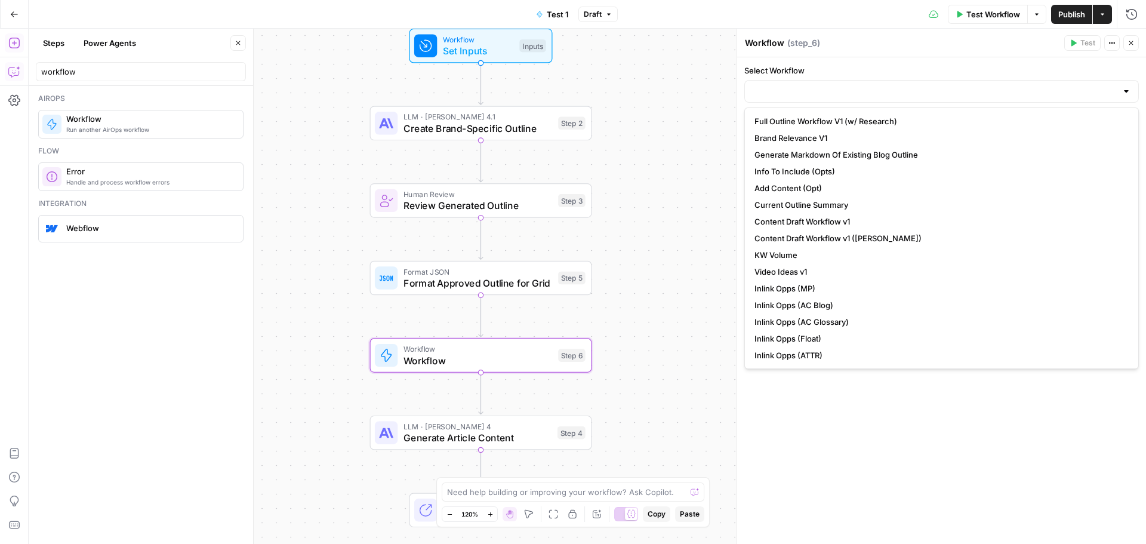
click at [699, 118] on div "Workflow Set Inputs Inputs LLM · Claude Opus 4.1 Create Brand-Specific Outline …" at bounding box center [587, 286] width 1117 height 515
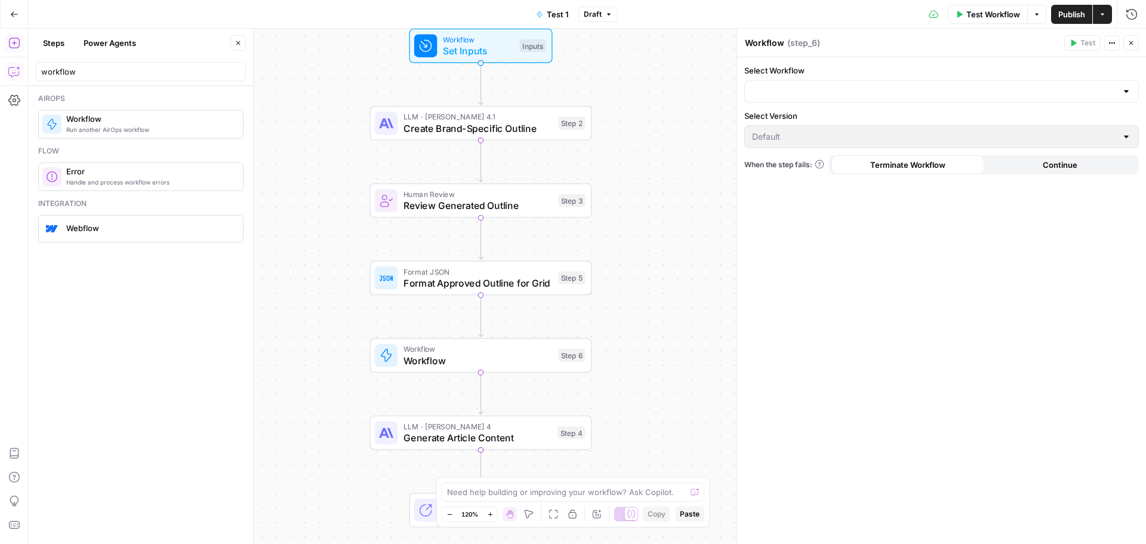
click at [1130, 44] on icon "button" at bounding box center [1130, 42] width 7 height 7
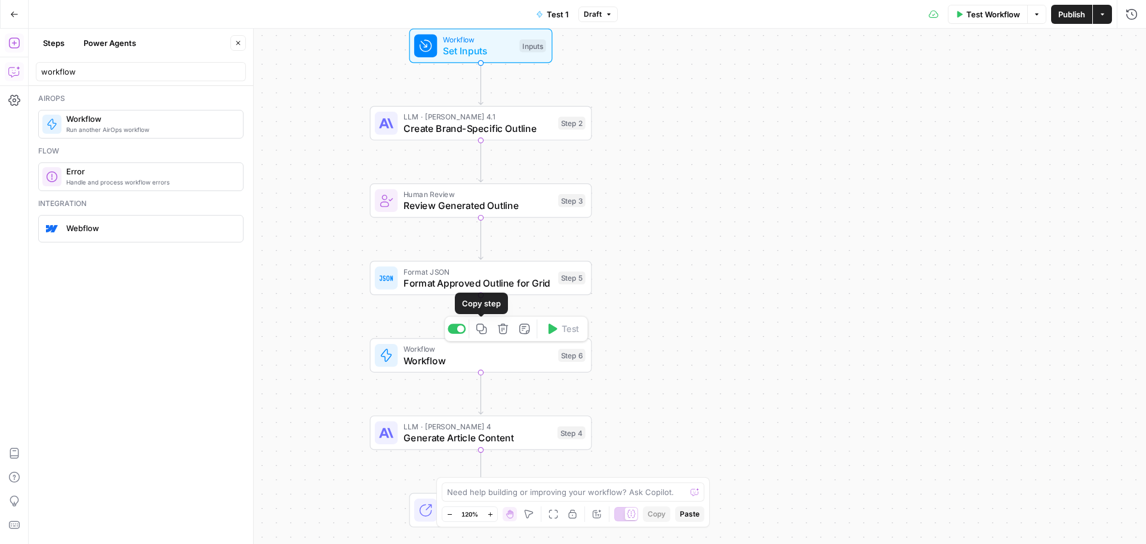
click at [504, 332] on icon "button" at bounding box center [502, 328] width 11 height 11
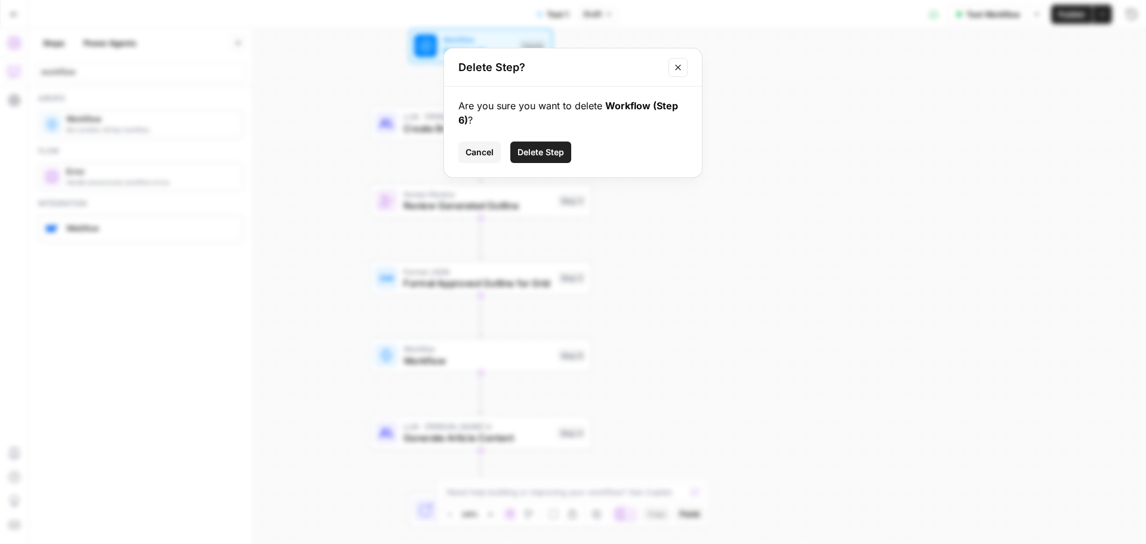
click at [556, 154] on span "Delete Step" at bounding box center [540, 152] width 47 height 12
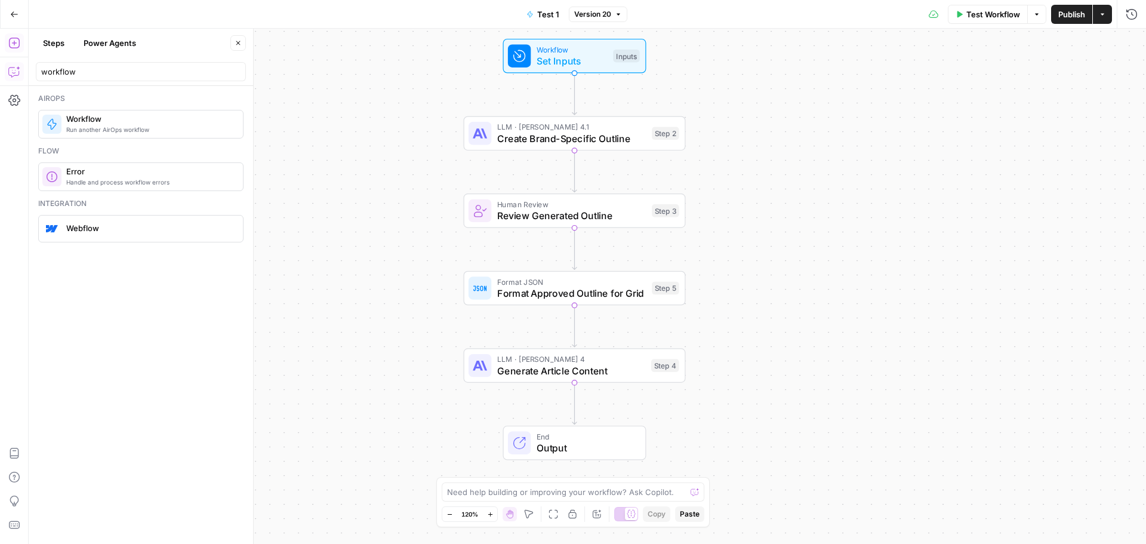
drag, startPoint x: 726, startPoint y: 201, endPoint x: 820, endPoint y: 211, distance: 94.2
click at [820, 211] on div "Workflow Set Inputs Inputs LLM · Claude Opus 4.1 Create Brand-Specific Outline …" at bounding box center [587, 286] width 1117 height 515
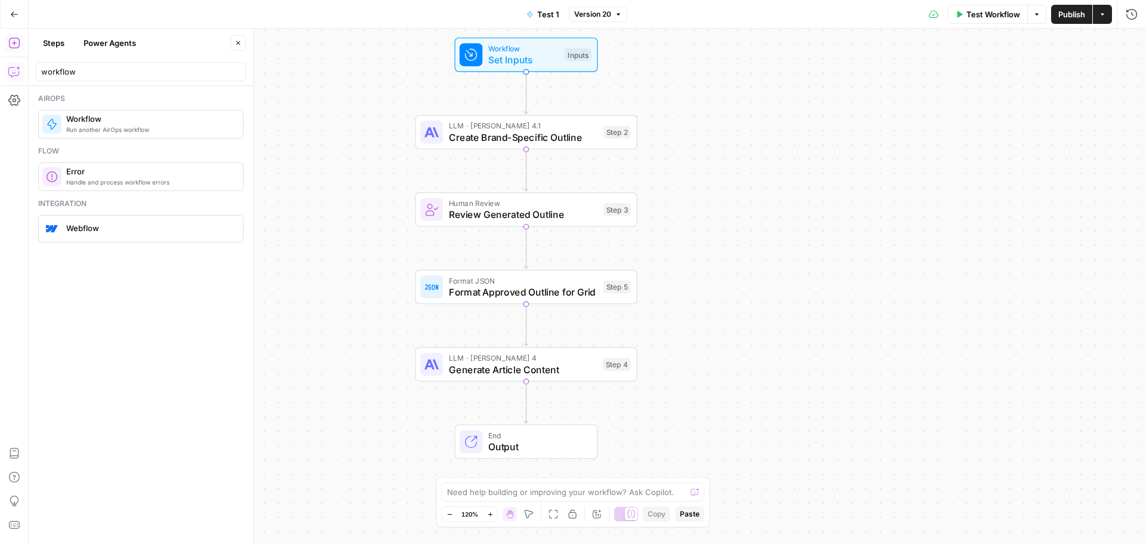
drag, startPoint x: 811, startPoint y: 222, endPoint x: 776, endPoint y: 217, distance: 34.9
click at [776, 217] on div "Workflow Set Inputs Inputs LLM · Claude Opus 4.1 Create Brand-Specific Outline …" at bounding box center [587, 286] width 1117 height 515
click at [234, 72] on input "workflow" at bounding box center [140, 72] width 199 height 12
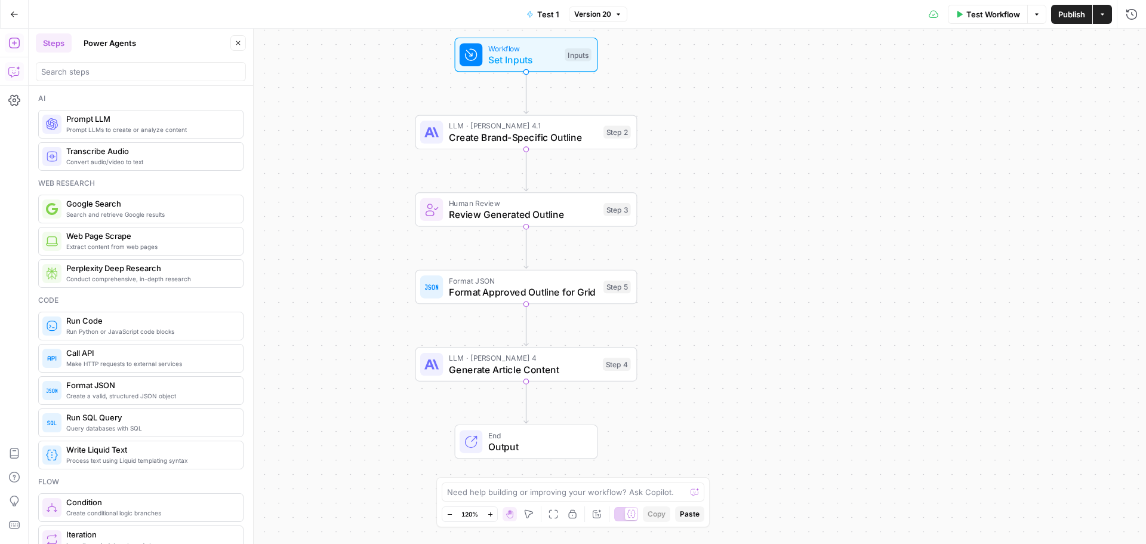
click at [300, 118] on div "Workflow Set Inputs Inputs LLM · Claude Opus 4.1 Create Brand-Specific Outline …" at bounding box center [587, 286] width 1117 height 515
click at [513, 53] on span "Set Inputs" at bounding box center [524, 59] width 71 height 14
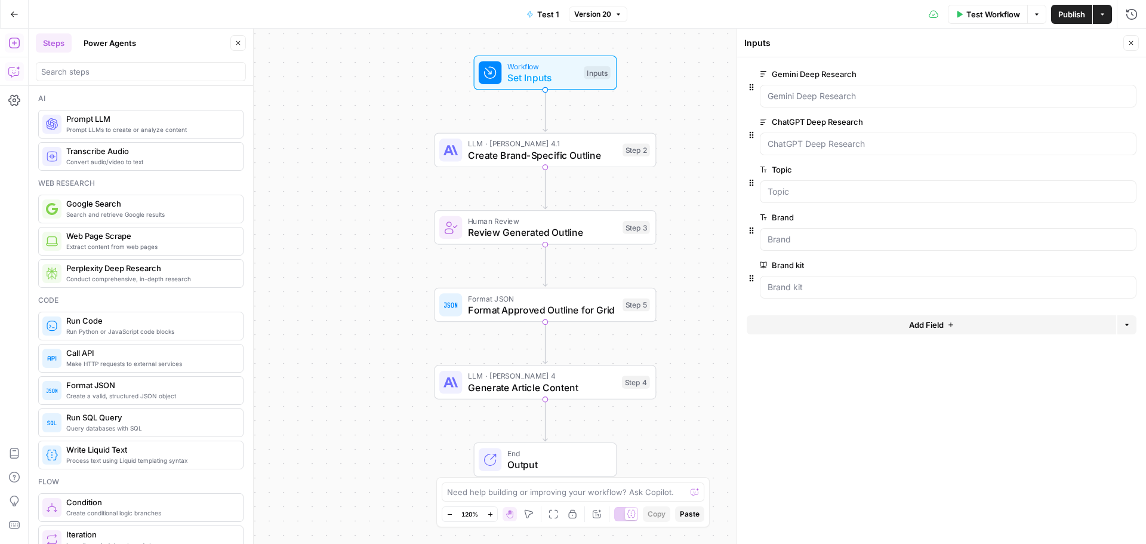
drag, startPoint x: 698, startPoint y: 139, endPoint x: 716, endPoint y: 158, distance: 26.2
click at [716, 158] on div "Workflow Set Inputs Inputs LLM · Claude Opus 4.1 Create Brand-Specific Outline …" at bounding box center [587, 286] width 1117 height 515
click at [1132, 43] on icon "button" at bounding box center [1130, 42] width 7 height 7
click at [585, 310] on span "Format Approved Outline for Grid" at bounding box center [542, 310] width 149 height 14
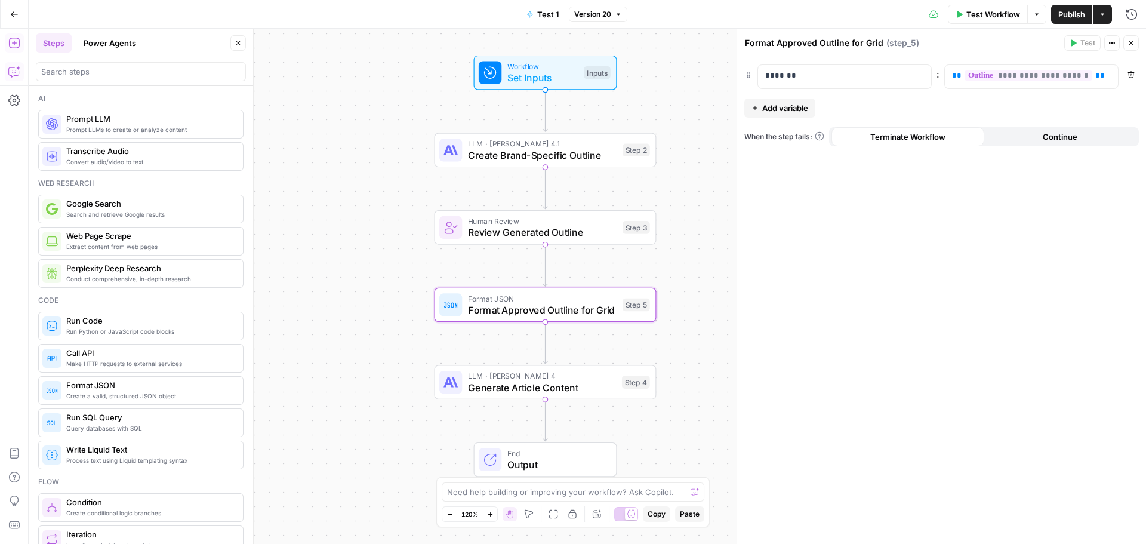
click at [572, 152] on span "Create Brand-Specific Outline" at bounding box center [542, 155] width 149 height 14
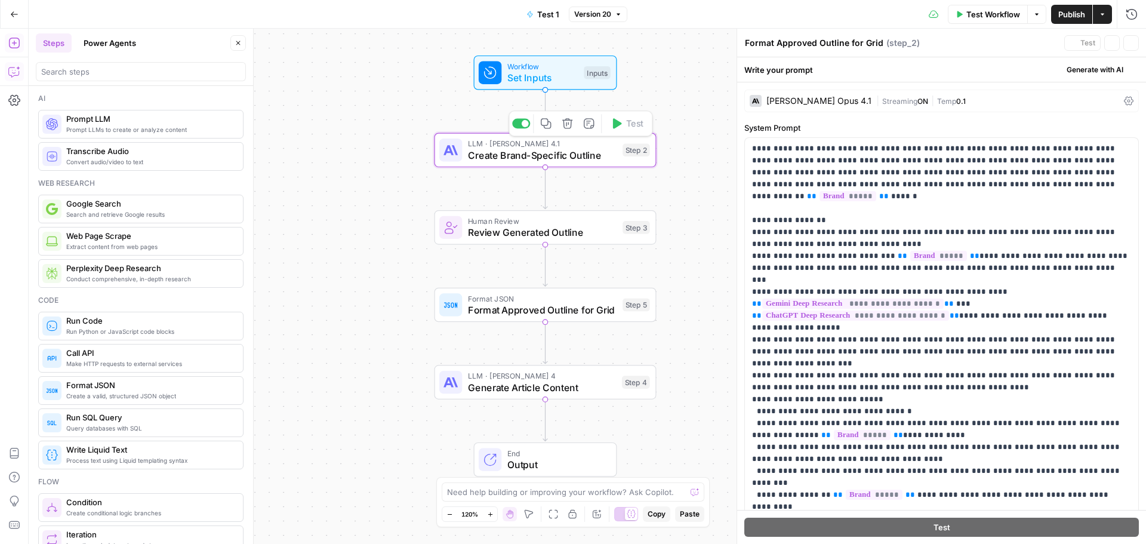
type textarea "Create Brand-Specific Outline"
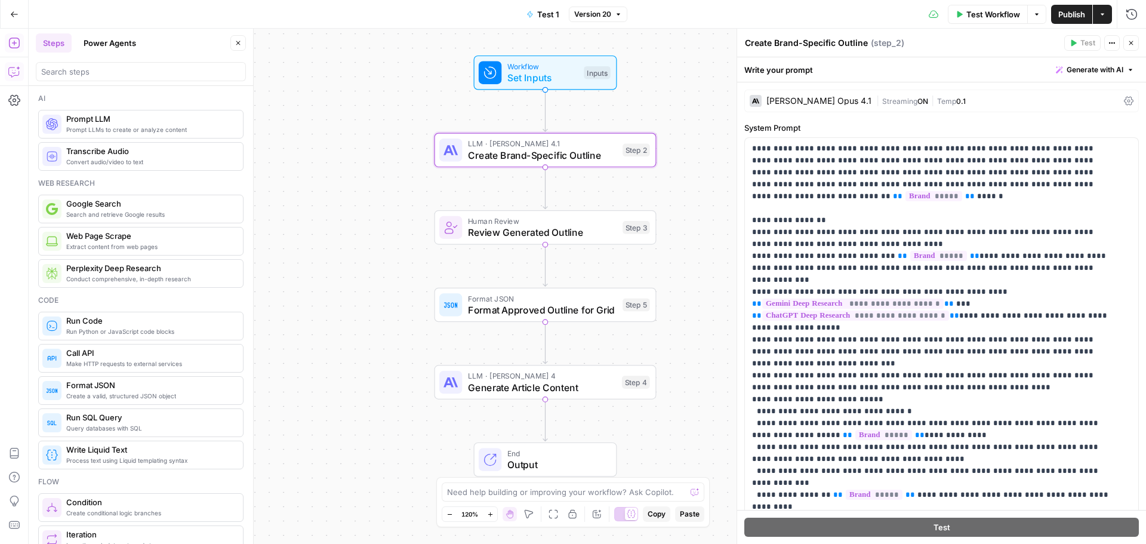
click at [882, 101] on span "Streaming" at bounding box center [899, 101] width 35 height 9
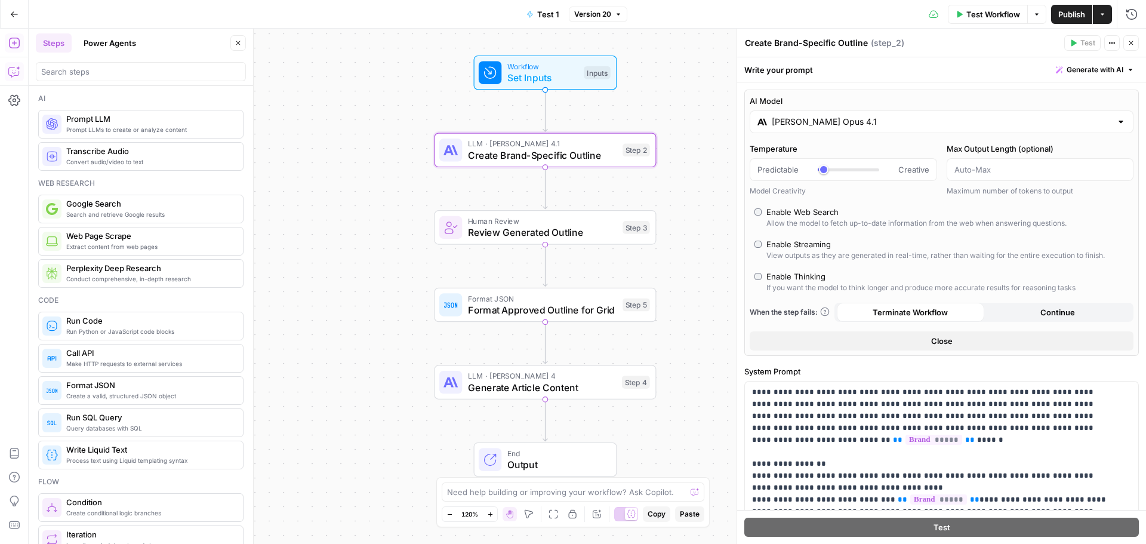
click at [845, 116] on input "Claude Opus 4.1" at bounding box center [942, 122] width 340 height 12
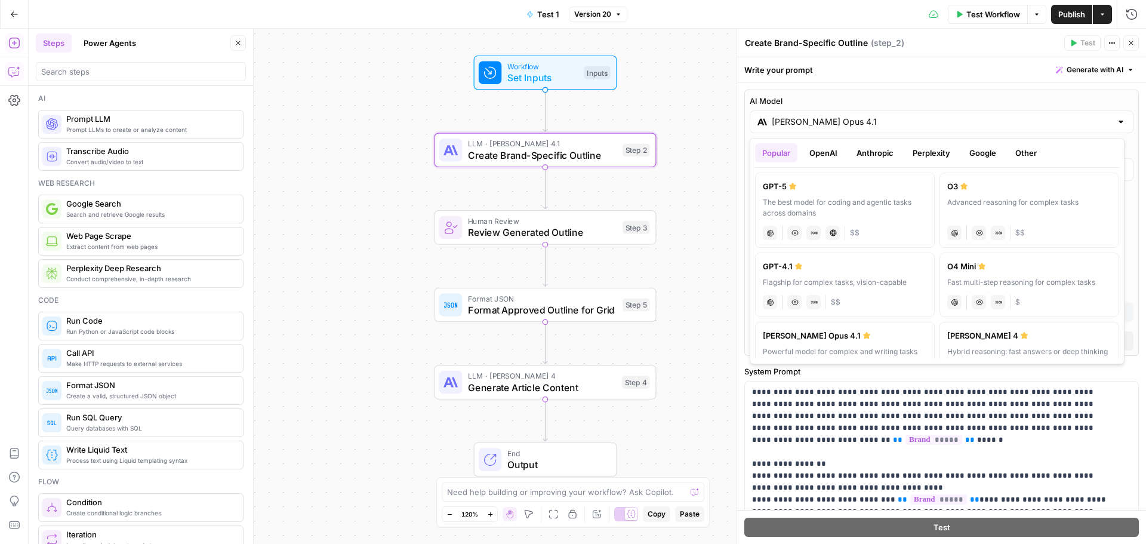
click at [830, 153] on button "OpenAI" at bounding box center [823, 152] width 42 height 19
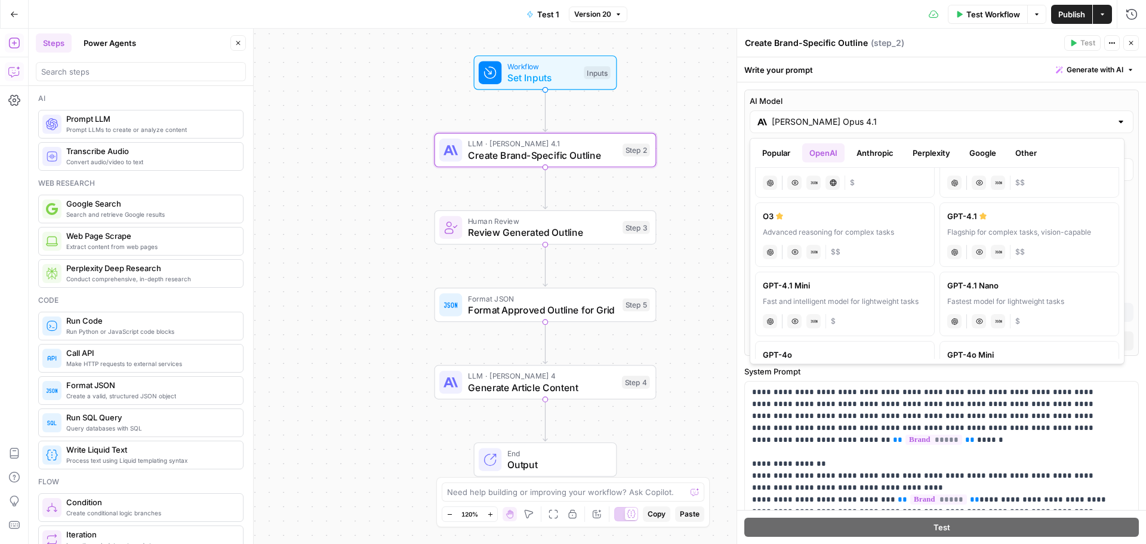
scroll to position [179, 0]
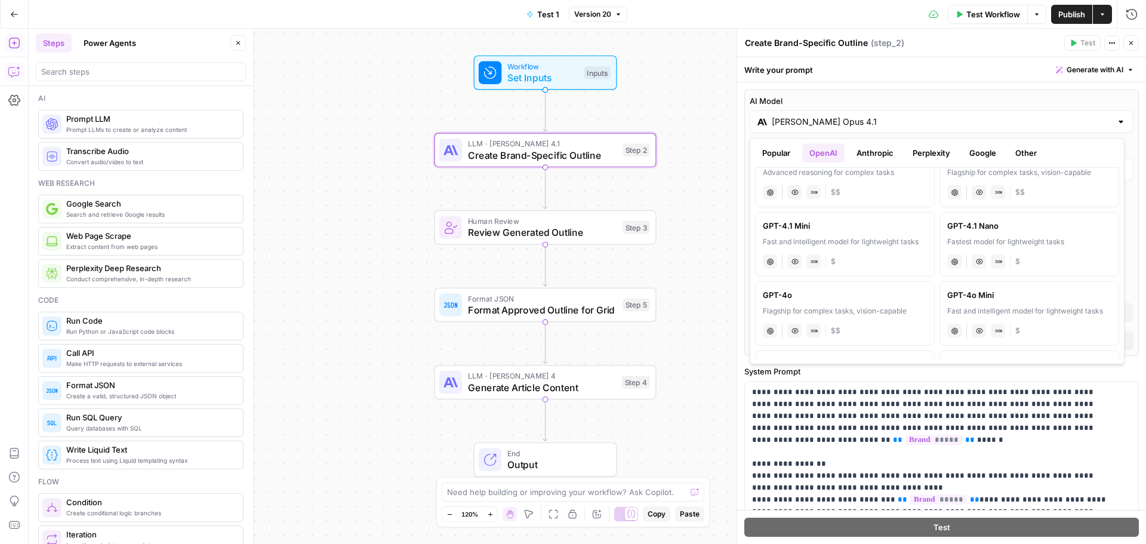
click at [820, 293] on div "GPT-4o" at bounding box center [845, 295] width 164 height 12
type input "GPT-4o"
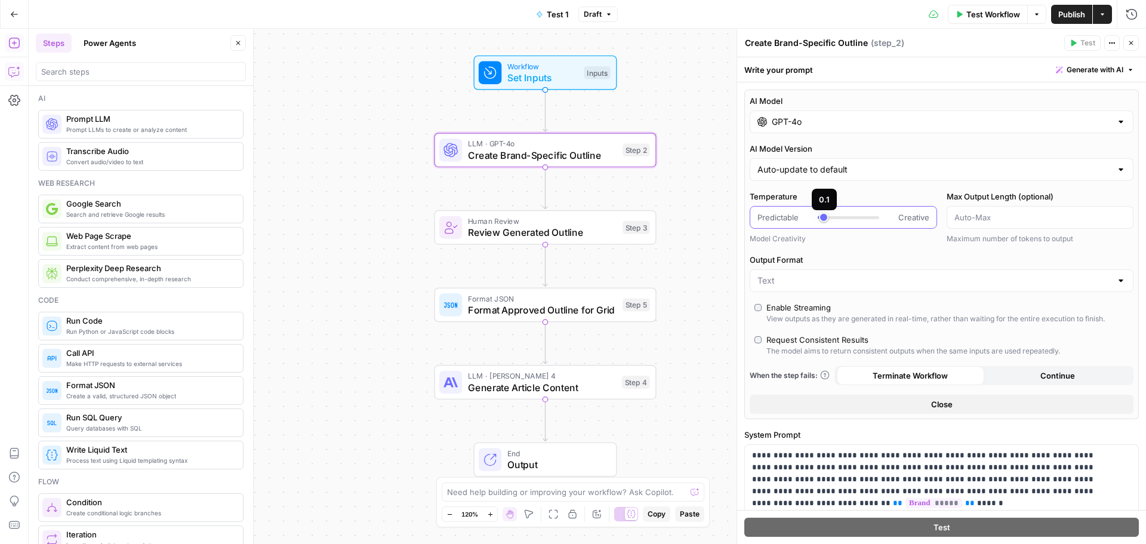
type input "***"
click at [827, 219] on div at bounding box center [848, 217] width 61 height 12
click at [592, 382] on span "Generate Article Content" at bounding box center [542, 387] width 148 height 14
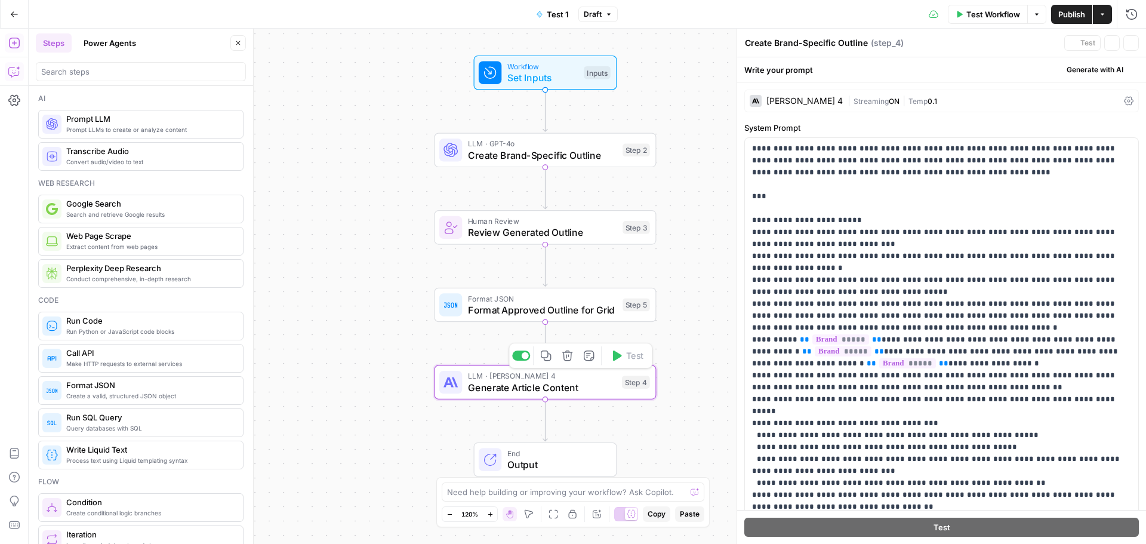
type textarea "Generate Article Content"
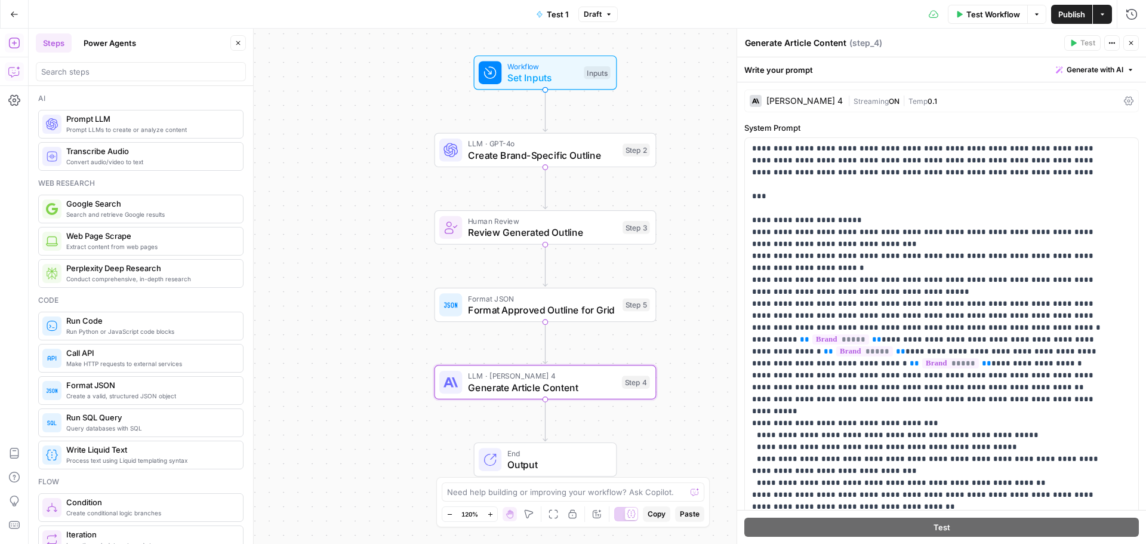
click at [827, 97] on div "Claude Sonnet 4" at bounding box center [804, 101] width 76 height 8
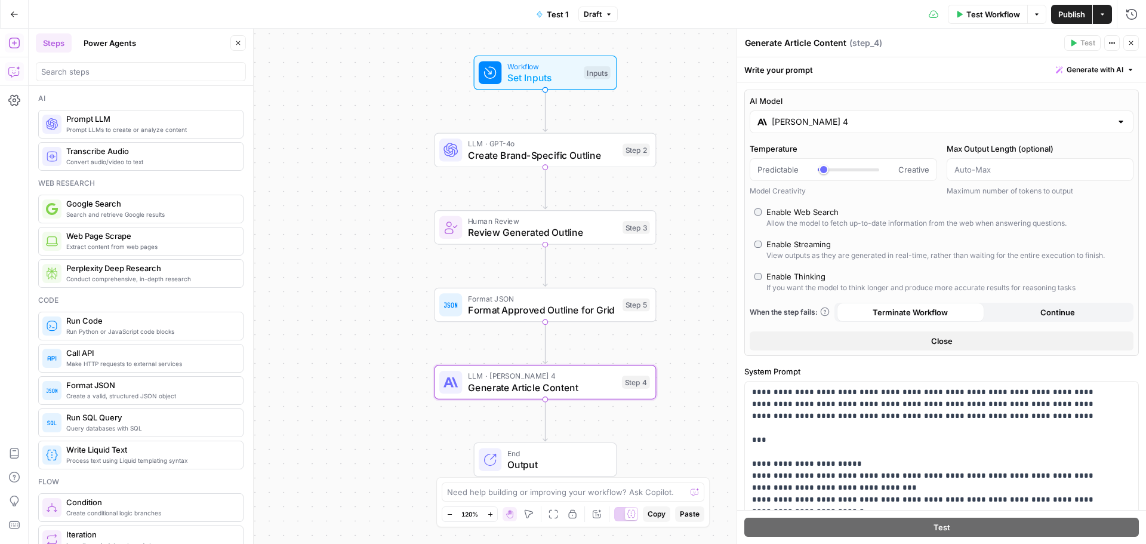
click at [837, 121] on input "Claude Sonnet 4" at bounding box center [942, 122] width 340 height 12
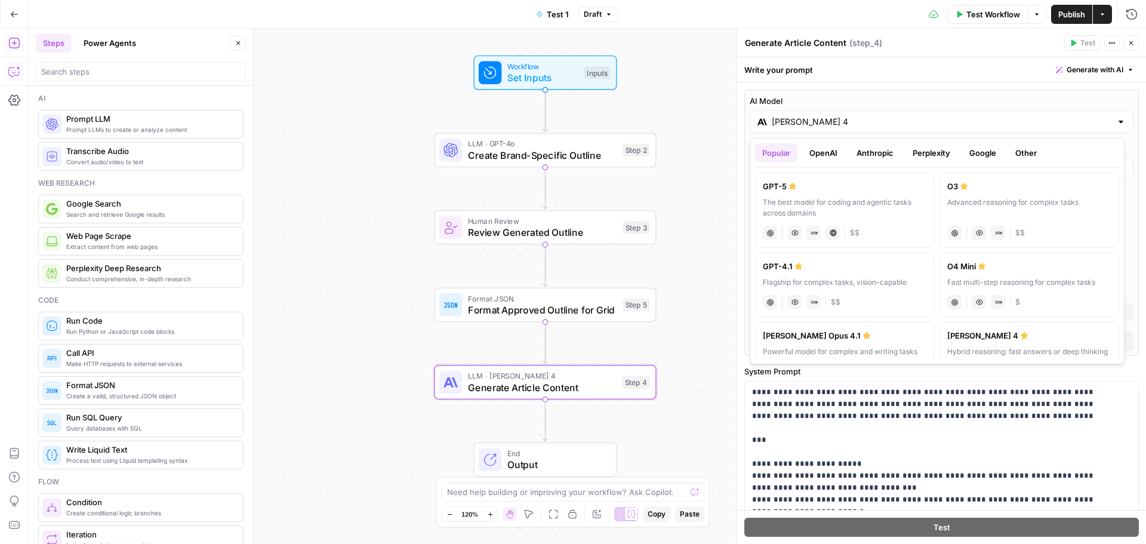
click at [837, 155] on button "OpenAI" at bounding box center [823, 152] width 42 height 19
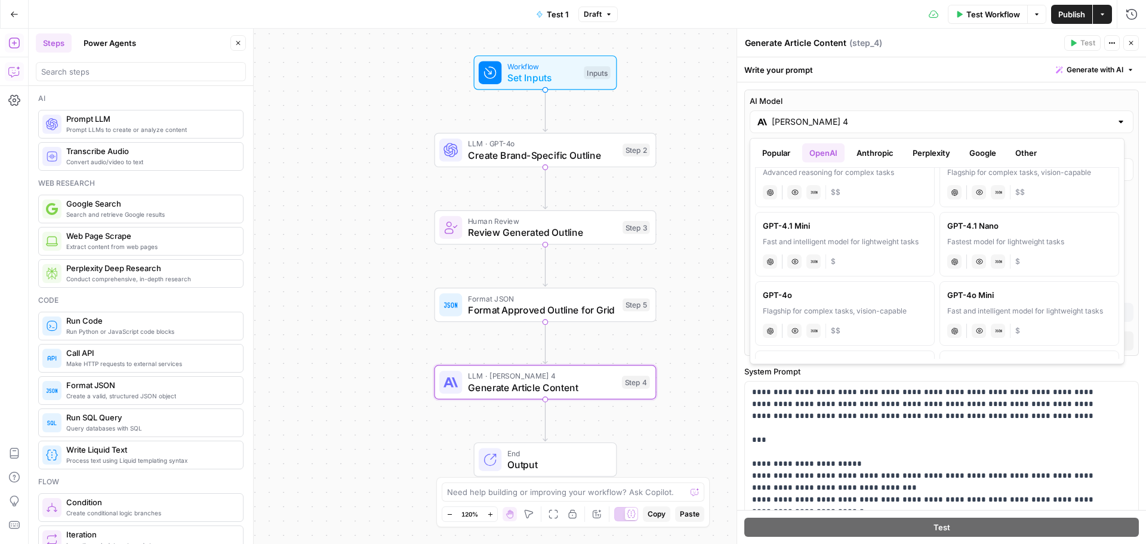
click at [830, 291] on div "GPT-4o" at bounding box center [845, 295] width 164 height 12
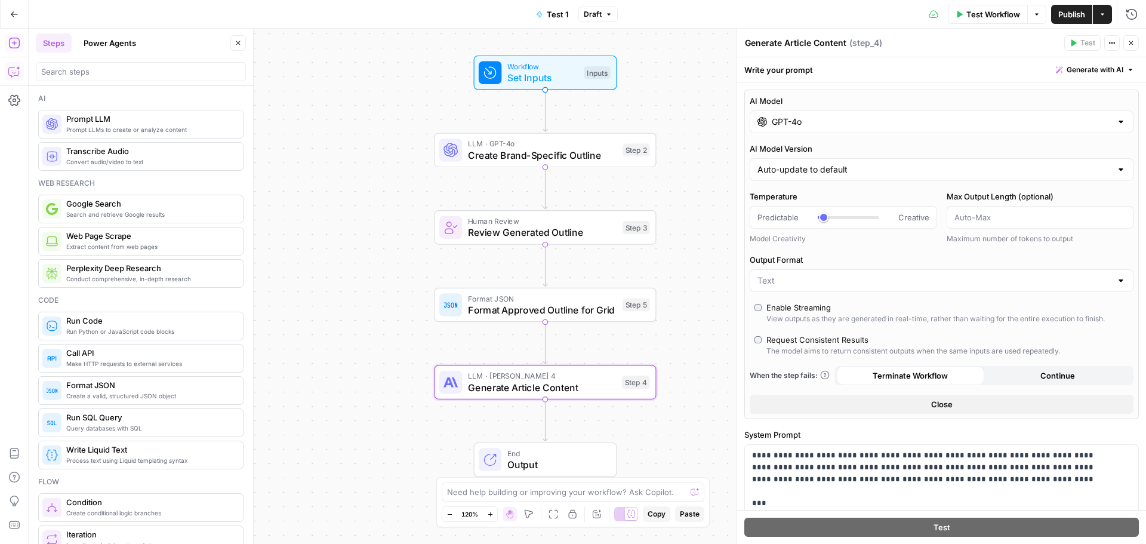
type input "GPT-4o"
type input "***"
click at [827, 218] on div at bounding box center [824, 217] width 13 height 3
click at [1132, 44] on icon "button" at bounding box center [1130, 42] width 7 height 7
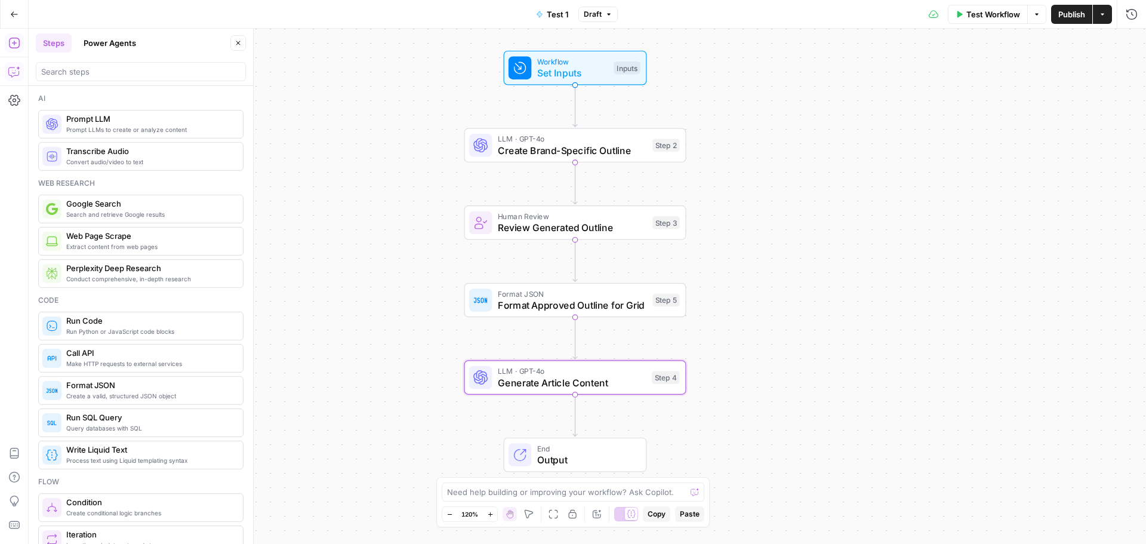
drag, startPoint x: 739, startPoint y: 207, endPoint x: 748, endPoint y: 204, distance: 9.3
click at [748, 204] on div "Workflow Set Inputs Inputs LLM · GPT-4o Create Brand-Specific Outline Step 2 Hu…" at bounding box center [587, 286] width 1117 height 515
click at [14, 69] on icon "button" at bounding box center [14, 72] width 12 height 12
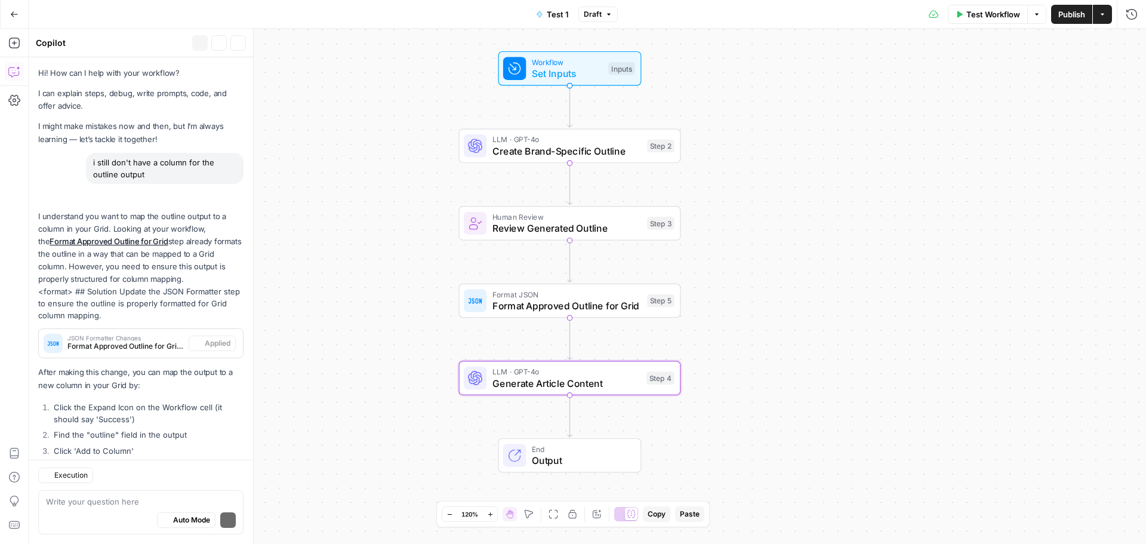
scroll to position [98, 0]
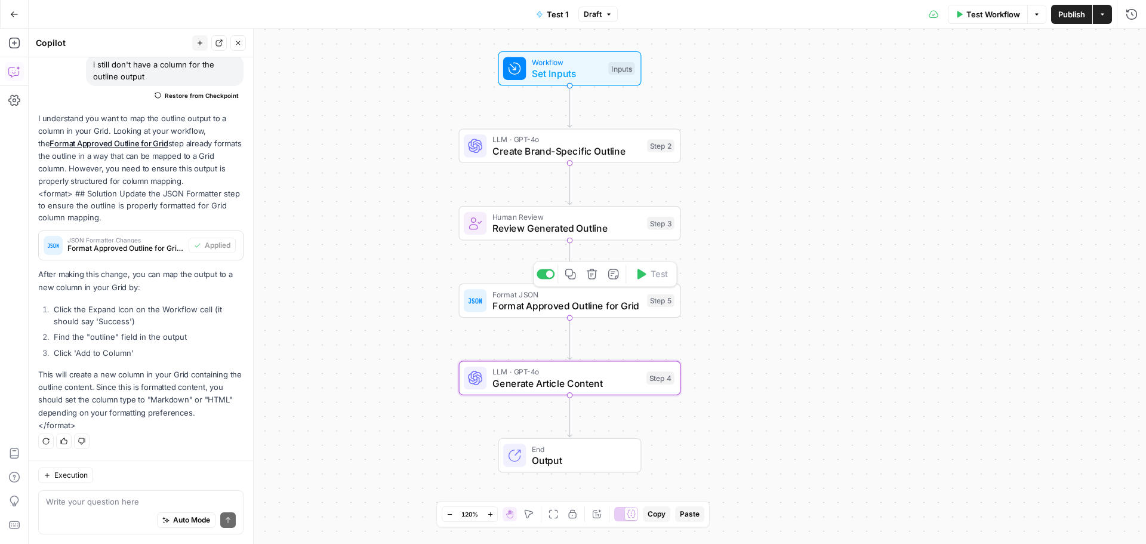
click at [593, 274] on icon "button" at bounding box center [592, 274] width 10 height 10
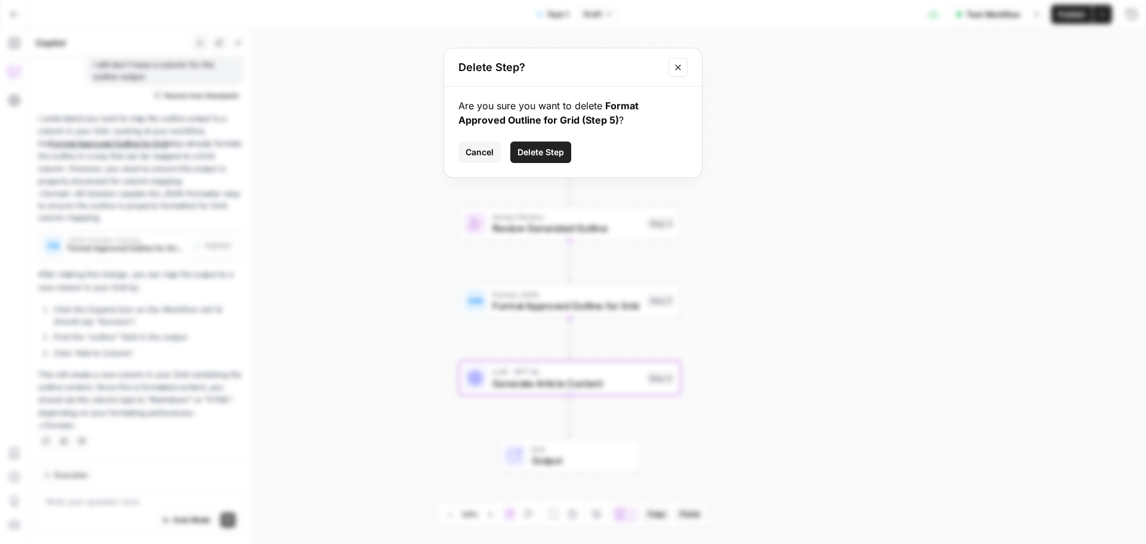
click at [537, 152] on span "Delete Step" at bounding box center [540, 152] width 47 height 12
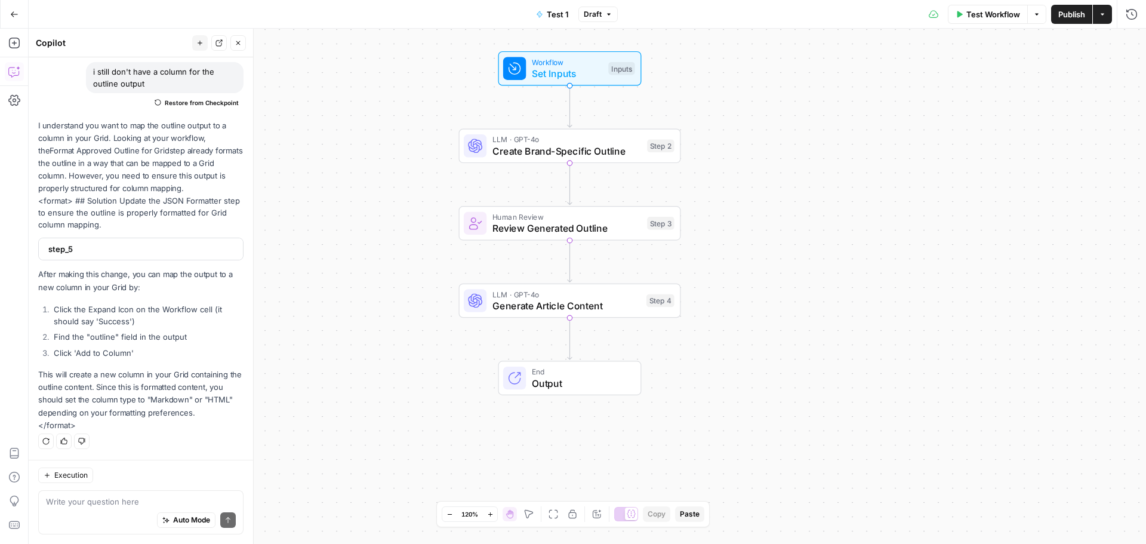
scroll to position [91, 0]
click at [1065, 9] on span "Publish" at bounding box center [1071, 14] width 27 height 12
click at [558, 306] on span "Generate Article Content" at bounding box center [566, 305] width 148 height 14
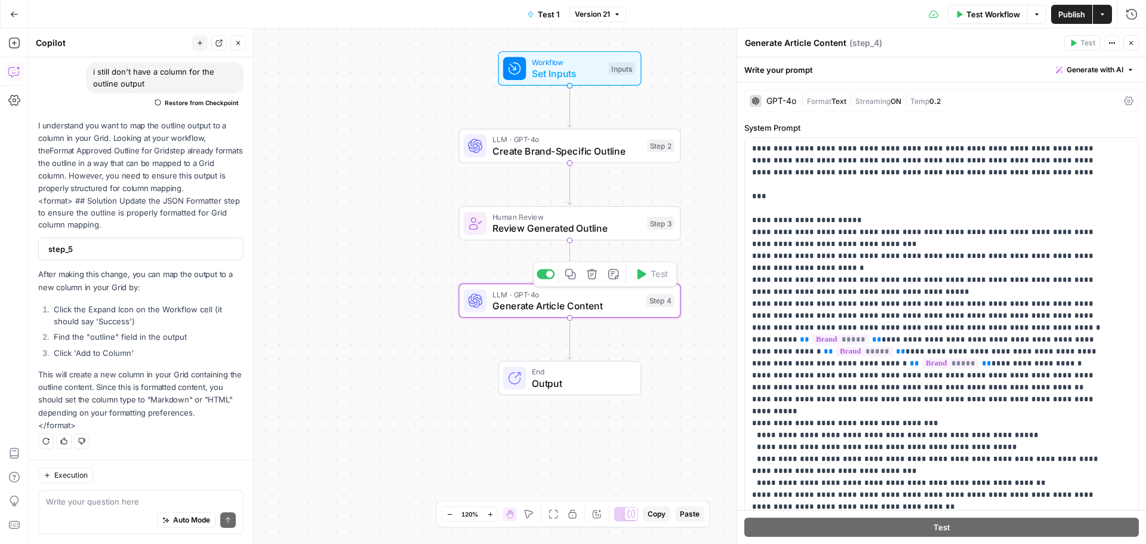
click at [569, 374] on span "End" at bounding box center [580, 371] width 97 height 11
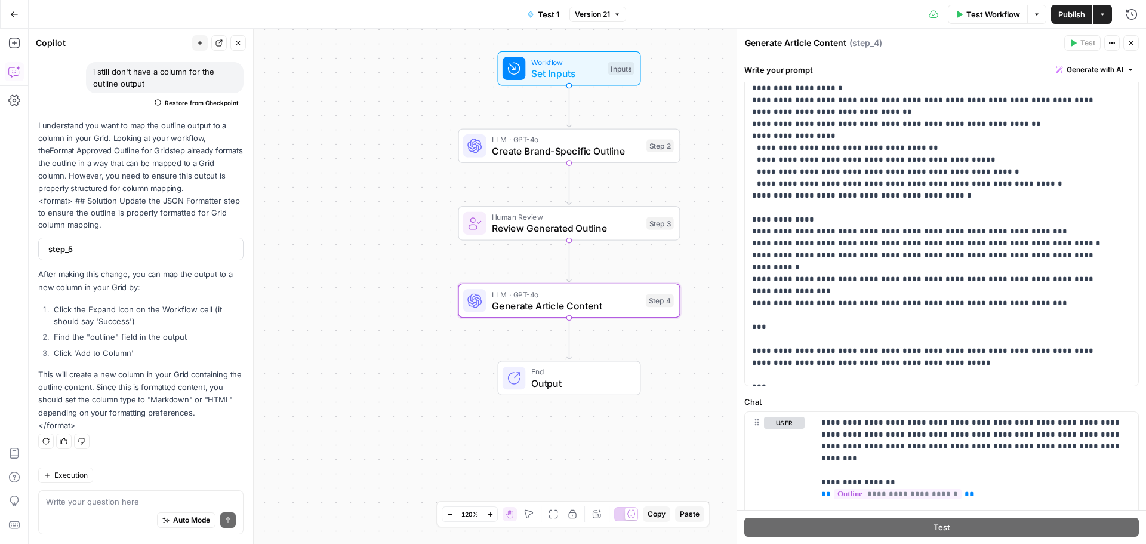
scroll to position [369, 0]
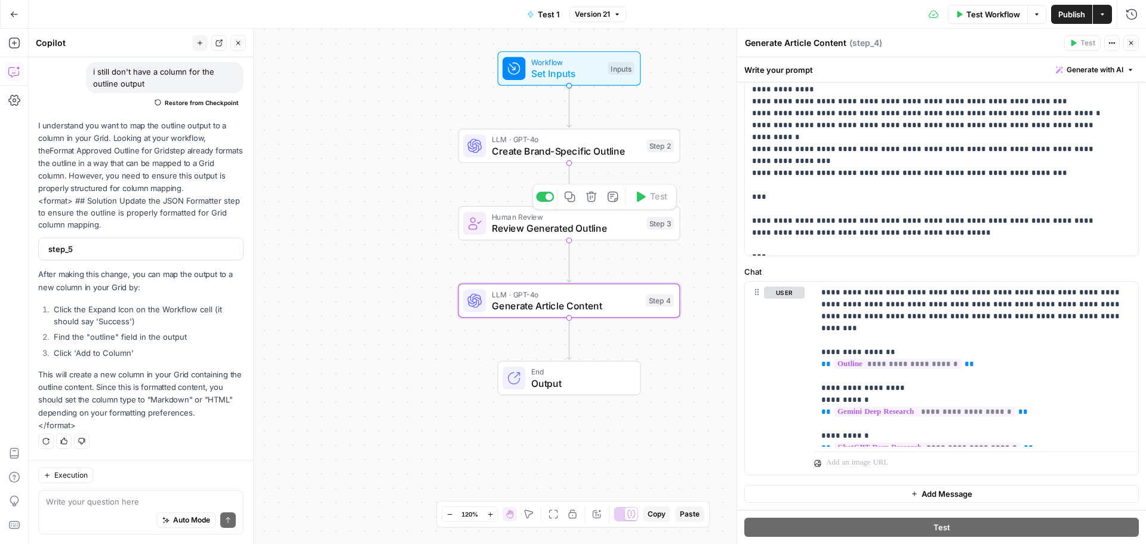
click at [556, 221] on span "Review Generated Outline" at bounding box center [566, 228] width 149 height 14
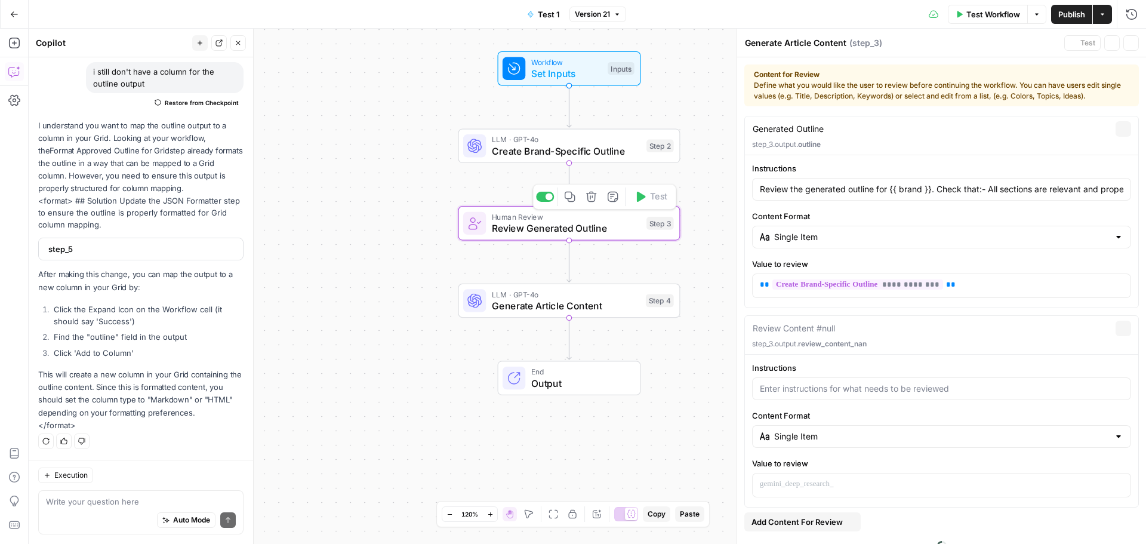
type textarea "Review Generated Outline"
type input "Review the generated outline for {{ brand }}. Check that:- All sections are rel…"
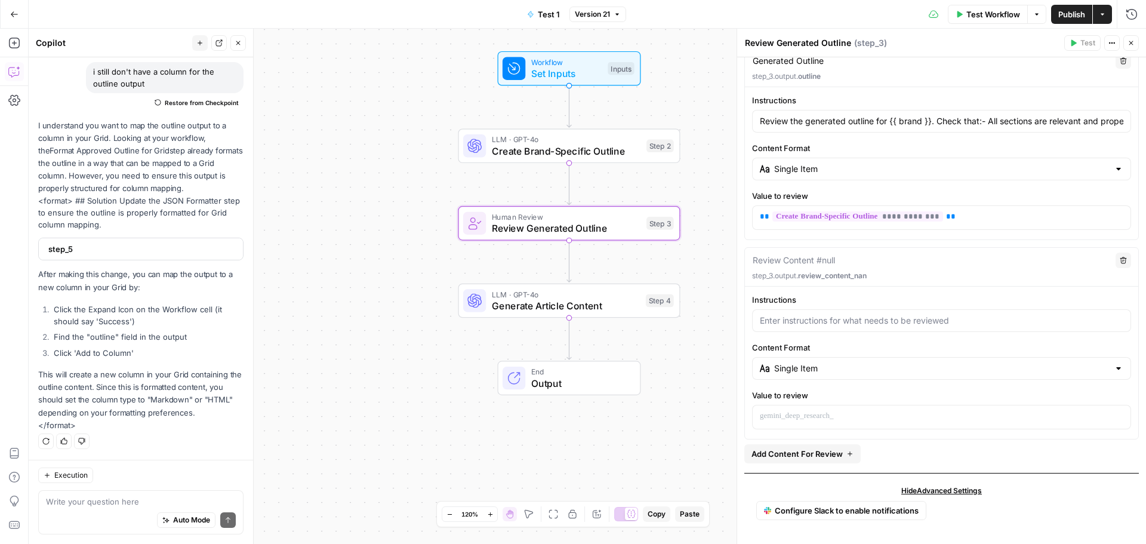
scroll to position [0, 0]
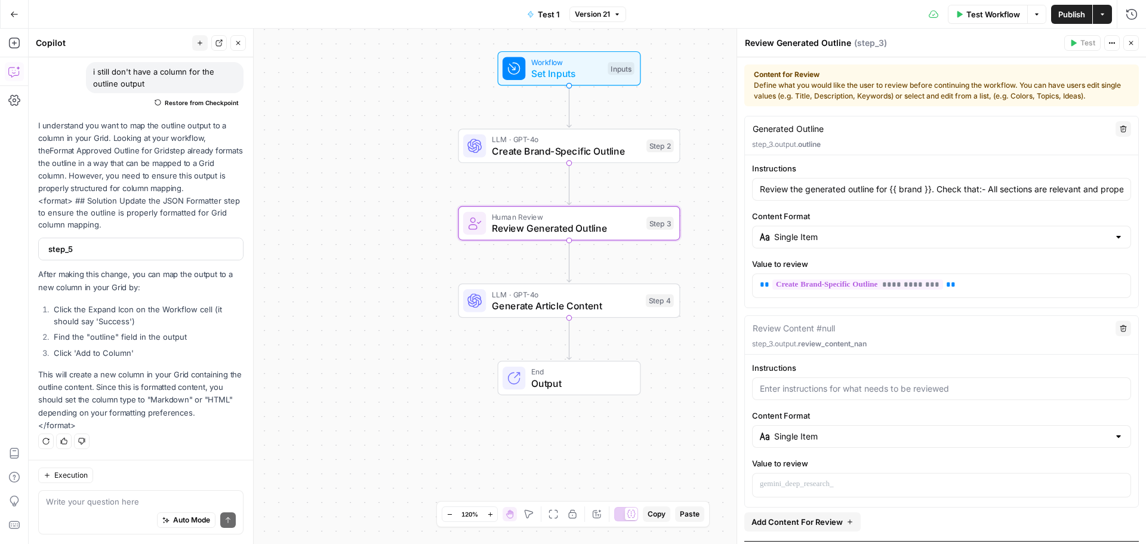
click at [1128, 42] on icon "button" at bounding box center [1130, 42] width 7 height 7
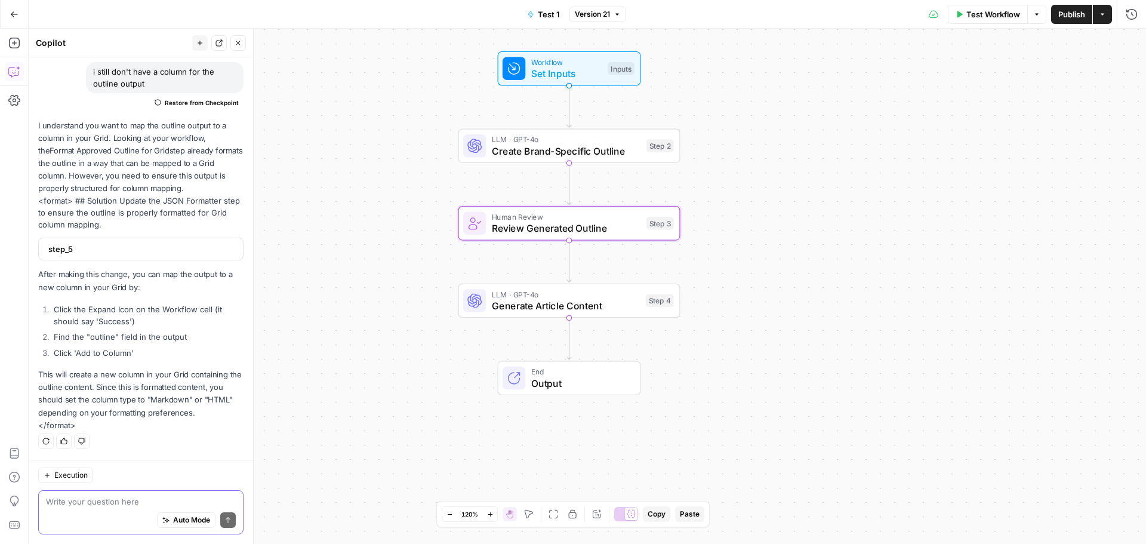
click at [115, 498] on textarea at bounding box center [141, 501] width 190 height 12
type textarea "why do i get outputs in two columns"
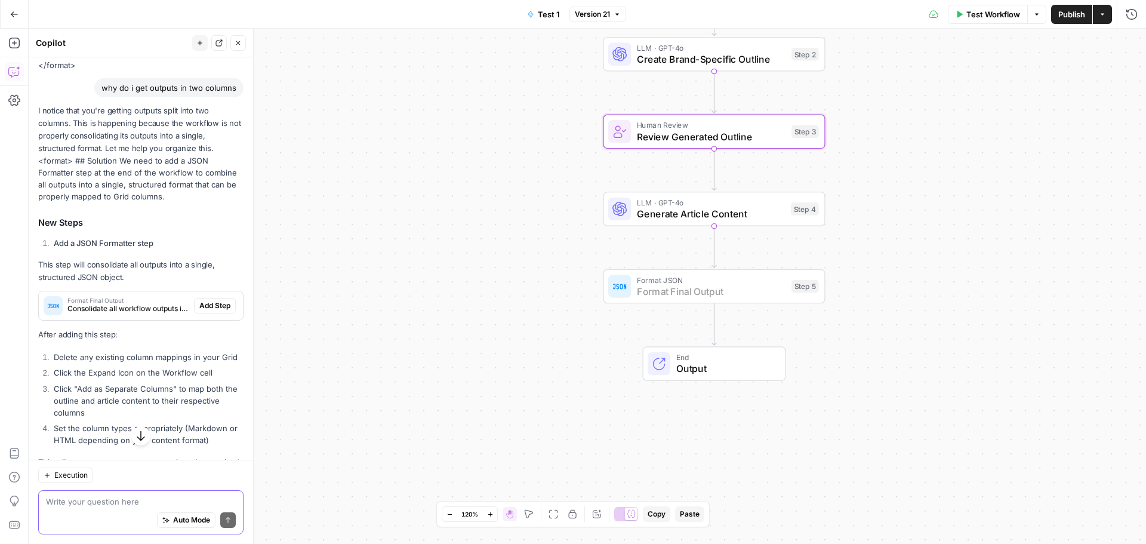
scroll to position [451, 0]
type textarea "i want output to be in two columns, one of which is an outline and the other"
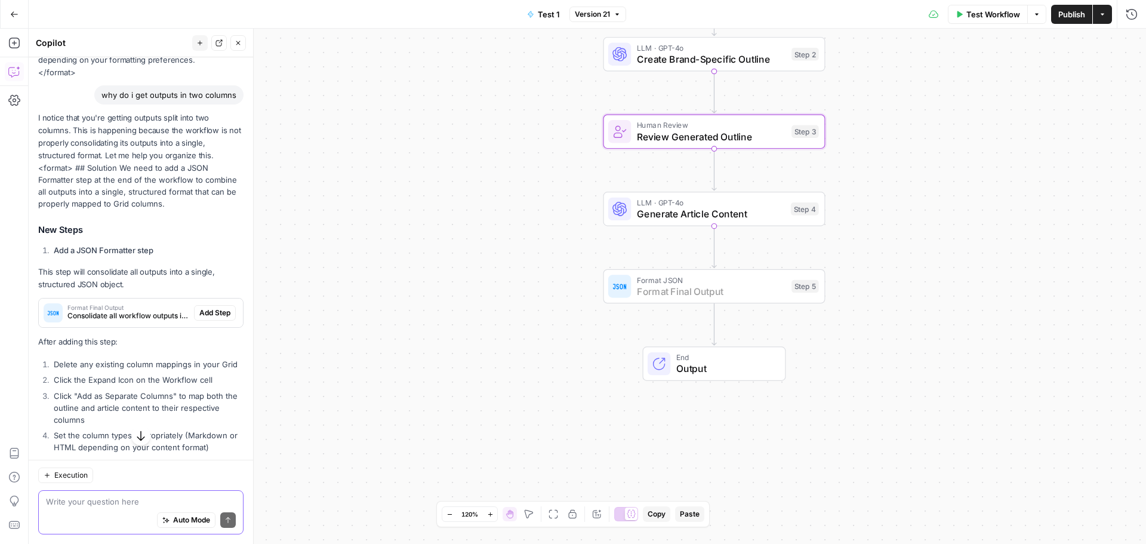
scroll to position [458, 0]
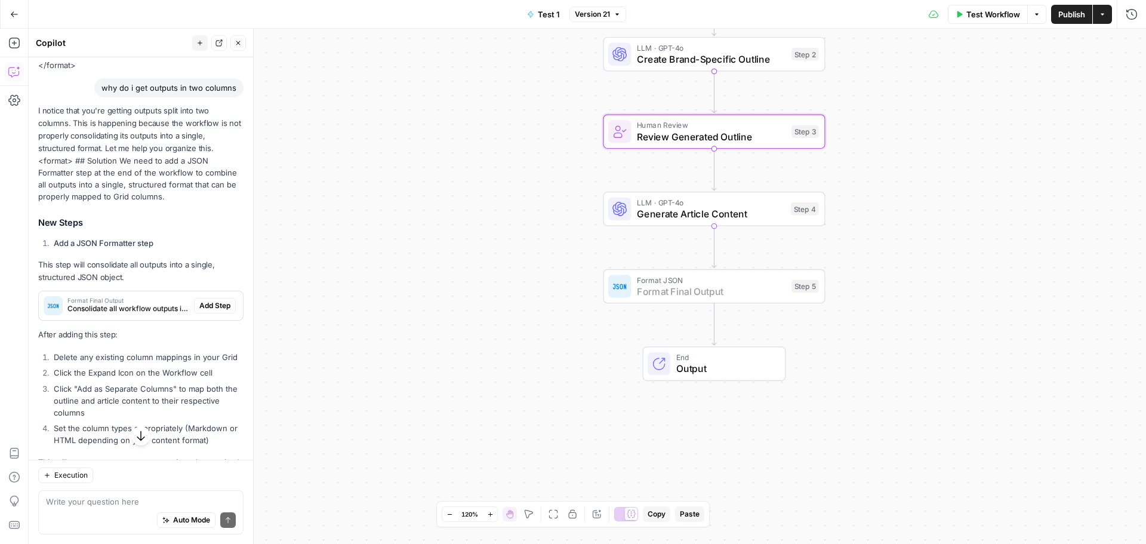
click at [205, 306] on span "Add Step" at bounding box center [214, 305] width 31 height 11
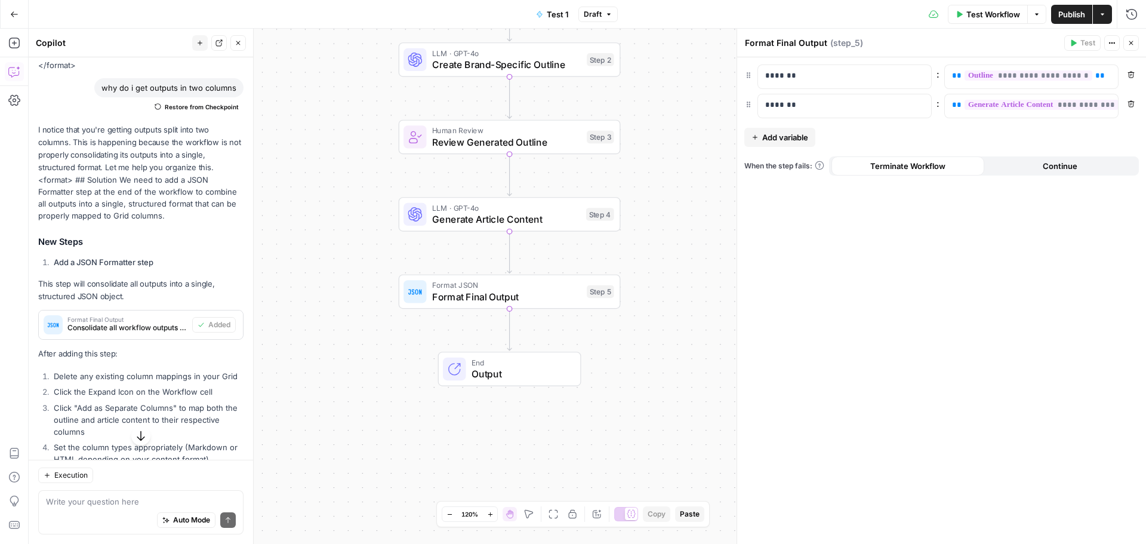
scroll to position [551, 0]
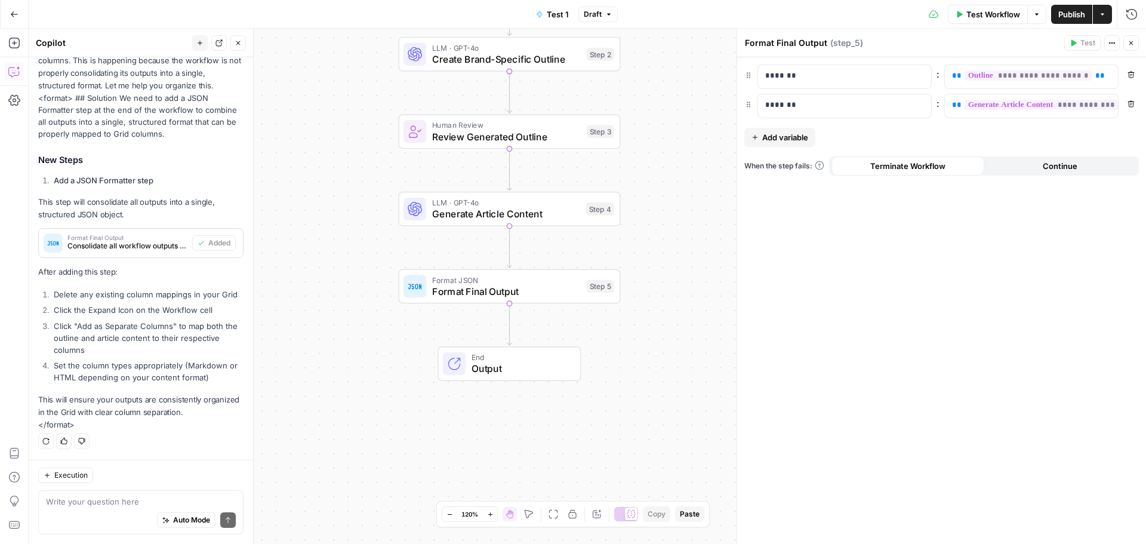
click at [1135, 45] on button "Close" at bounding box center [1131, 43] width 16 height 16
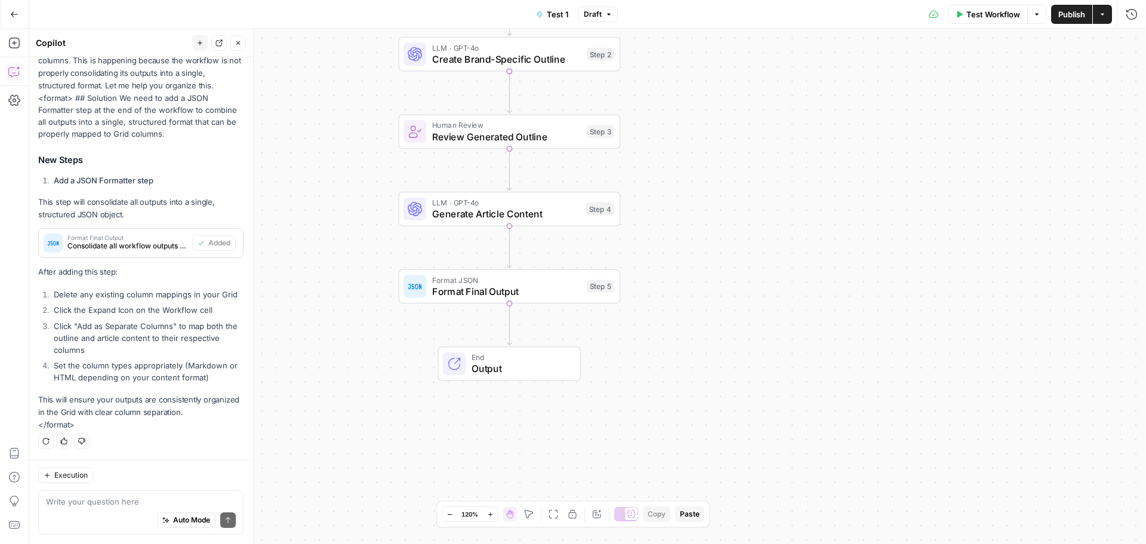
click at [1071, 16] on span "Publish" at bounding box center [1071, 14] width 27 height 12
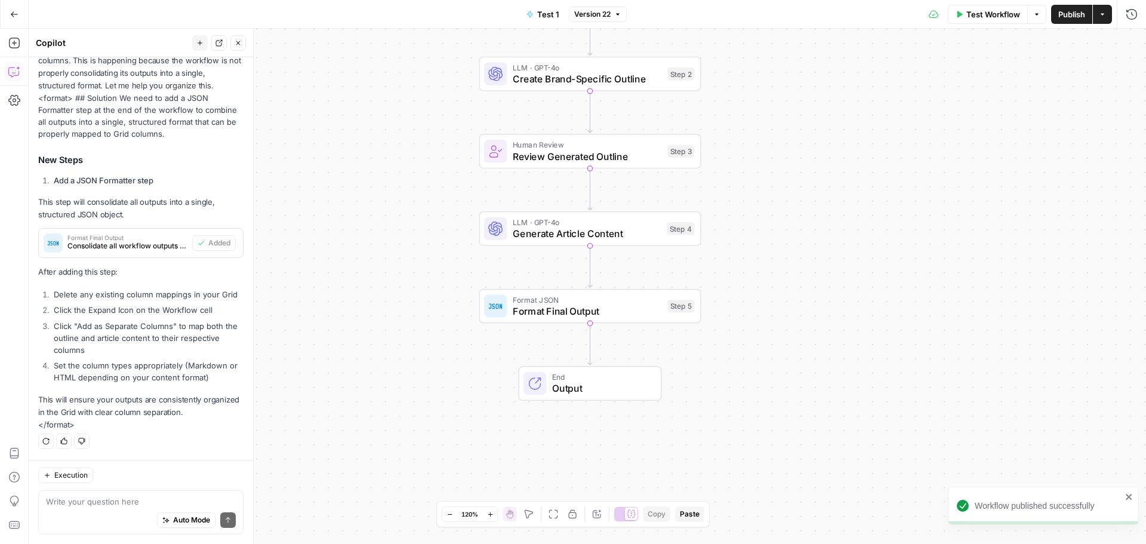
drag, startPoint x: 844, startPoint y: 196, endPoint x: 890, endPoint y: 209, distance: 48.2
click at [890, 209] on div "Workflow Set Inputs Inputs LLM · GPT-4o Create Brand-Specific Outline Step 2 Hu…" at bounding box center [587, 286] width 1117 height 515
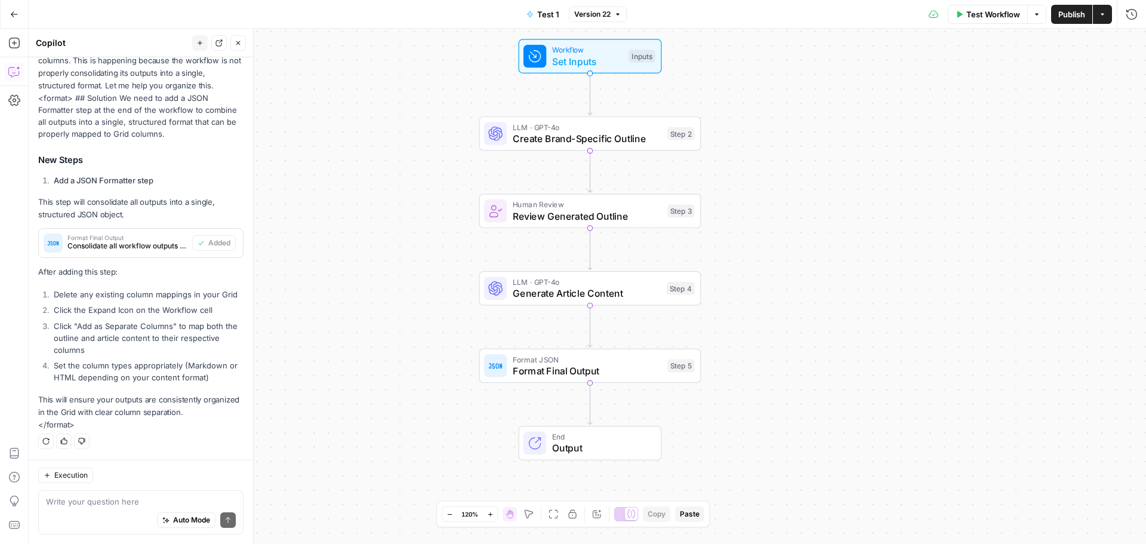
click at [561, 139] on span "Create Brand-Specific Outline" at bounding box center [587, 138] width 149 height 14
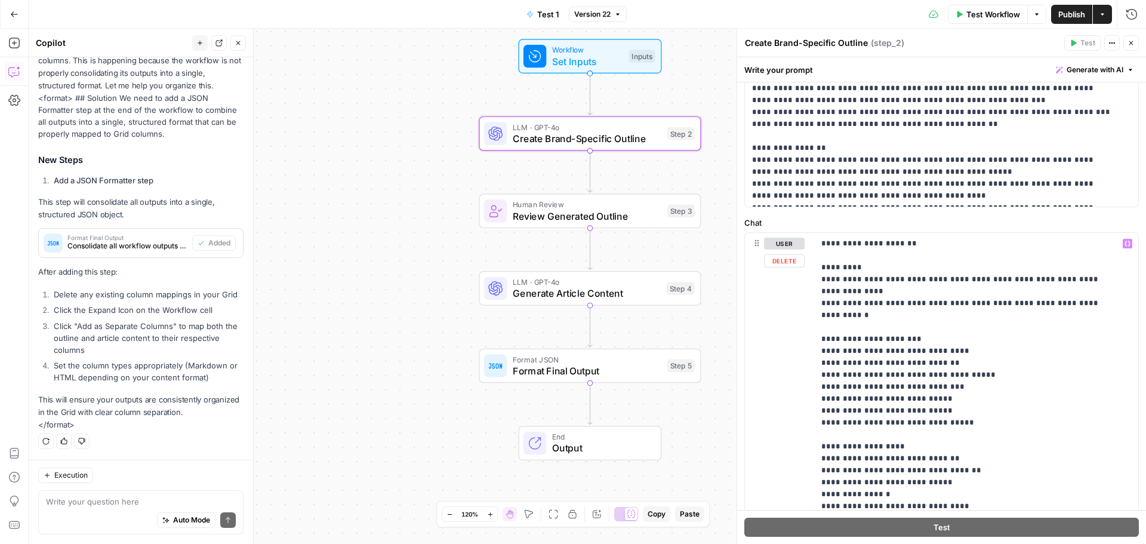
scroll to position [119, 0]
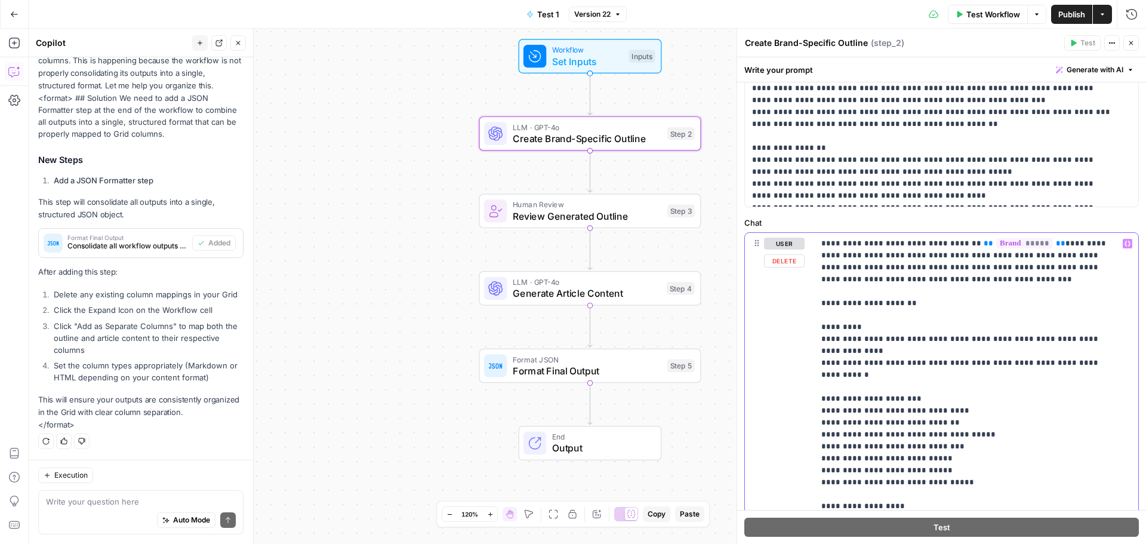
click at [864, 422] on p "**********" at bounding box center [967, 530] width 292 height 824
click at [922, 417] on p "**********" at bounding box center [967, 530] width 292 height 824
click at [819, 388] on div "**********" at bounding box center [971, 476] width 315 height 486
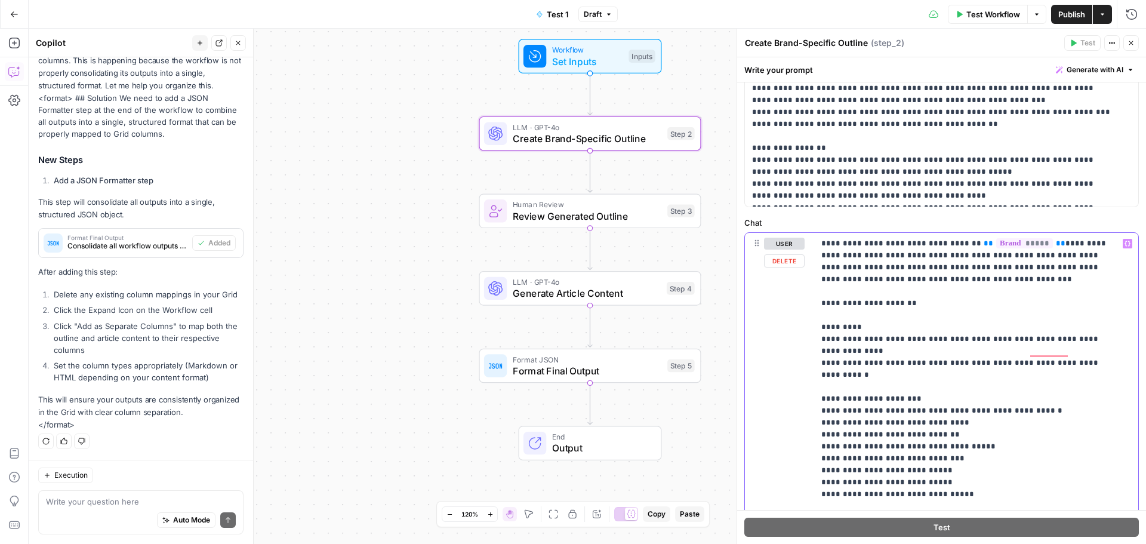
click at [846, 399] on p "**********" at bounding box center [967, 536] width 292 height 836
click at [914, 437] on p "**********" at bounding box center [967, 536] width 292 height 836
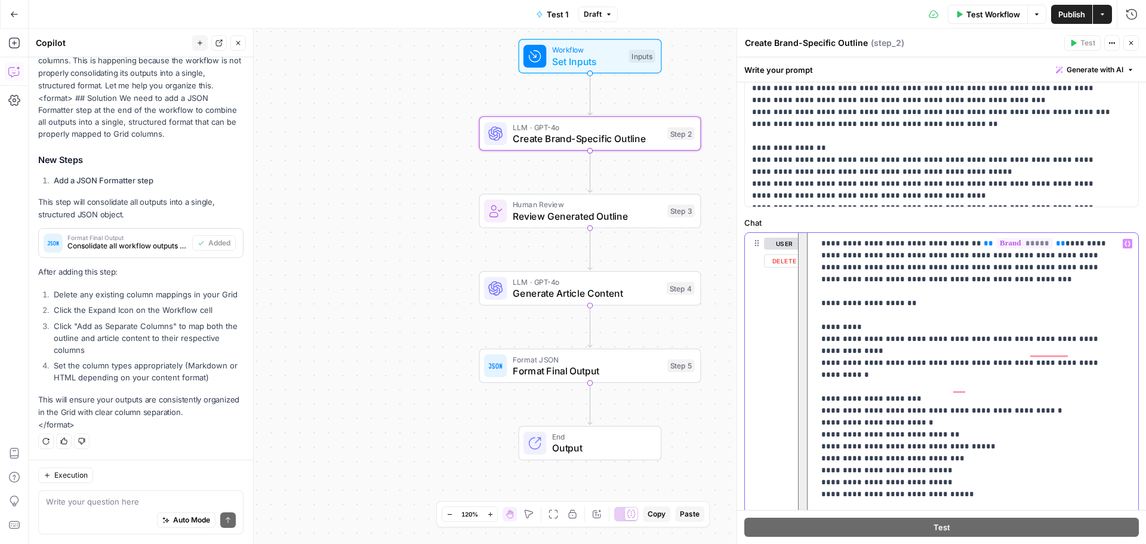
click at [896, 441] on p "**********" at bounding box center [967, 536] width 292 height 836
drag, startPoint x: 963, startPoint y: 437, endPoint x: 821, endPoint y: 438, distance: 142.0
click at [821, 438] on div "**********" at bounding box center [971, 476] width 315 height 486
drag, startPoint x: 963, startPoint y: 460, endPoint x: 822, endPoint y: 461, distance: 141.4
click at [822, 461] on p "**********" at bounding box center [967, 530] width 292 height 824
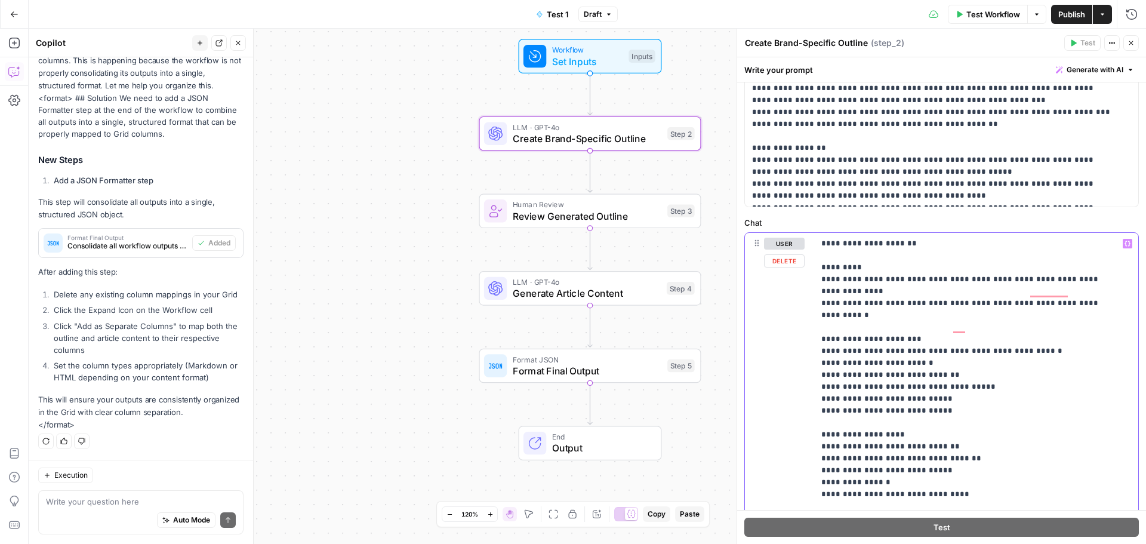
scroll to position [239, 0]
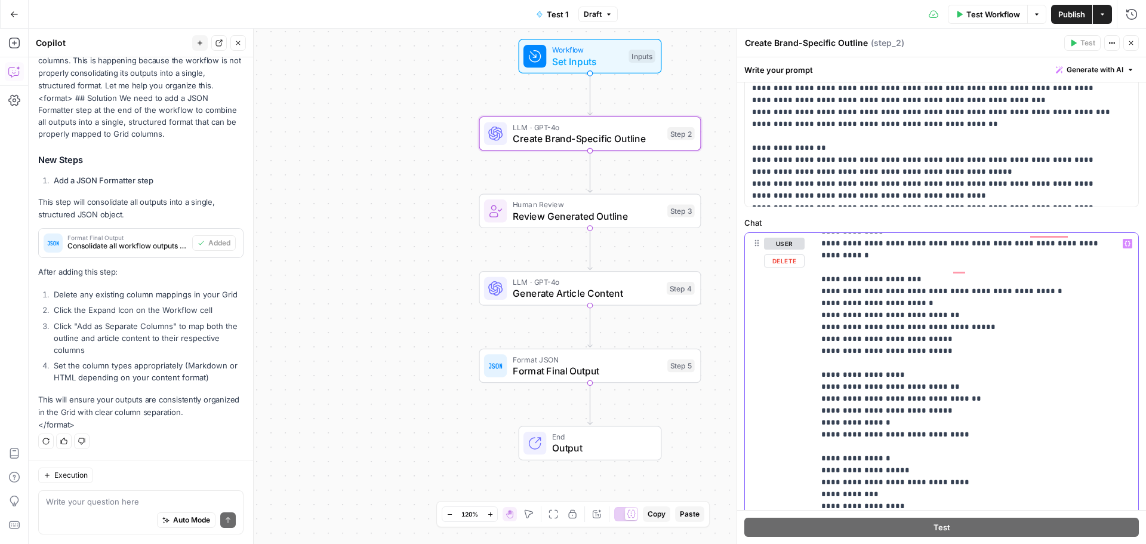
drag, startPoint x: 966, startPoint y: 411, endPoint x: 811, endPoint y: 392, distance: 155.8
click at [810, 392] on div "**********" at bounding box center [941, 300] width 409 height 486
click at [964, 380] on p "**********" at bounding box center [967, 405] width 292 height 812
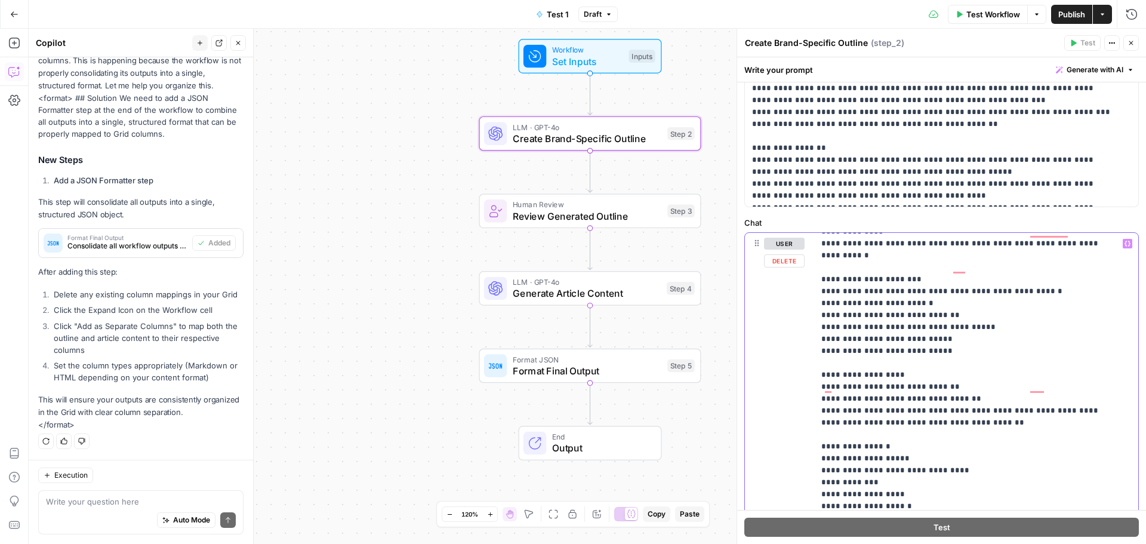
scroll to position [298, 0]
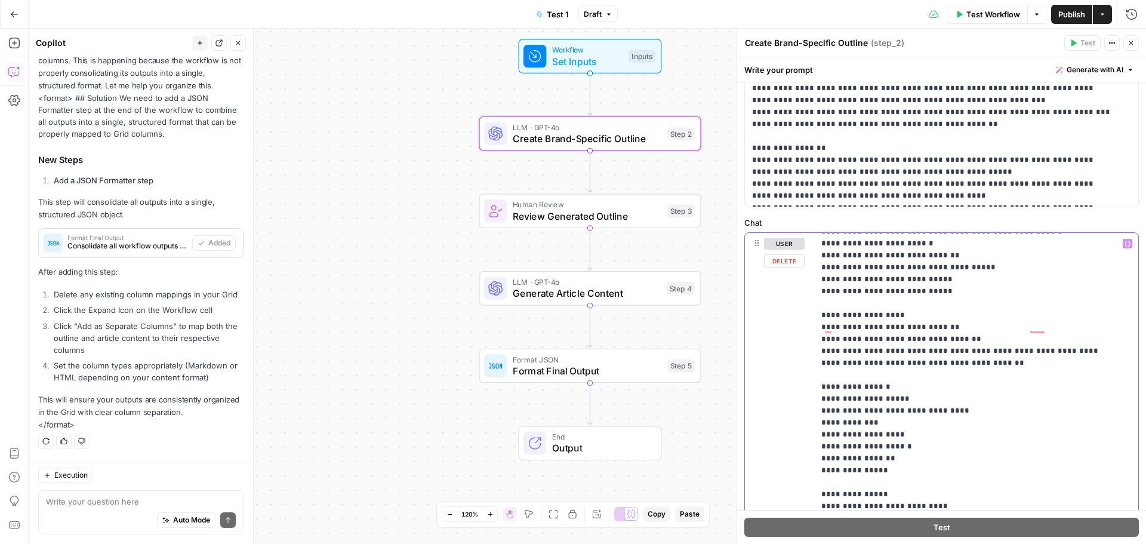
click at [947, 386] on p "**********" at bounding box center [967, 339] width 292 height 800
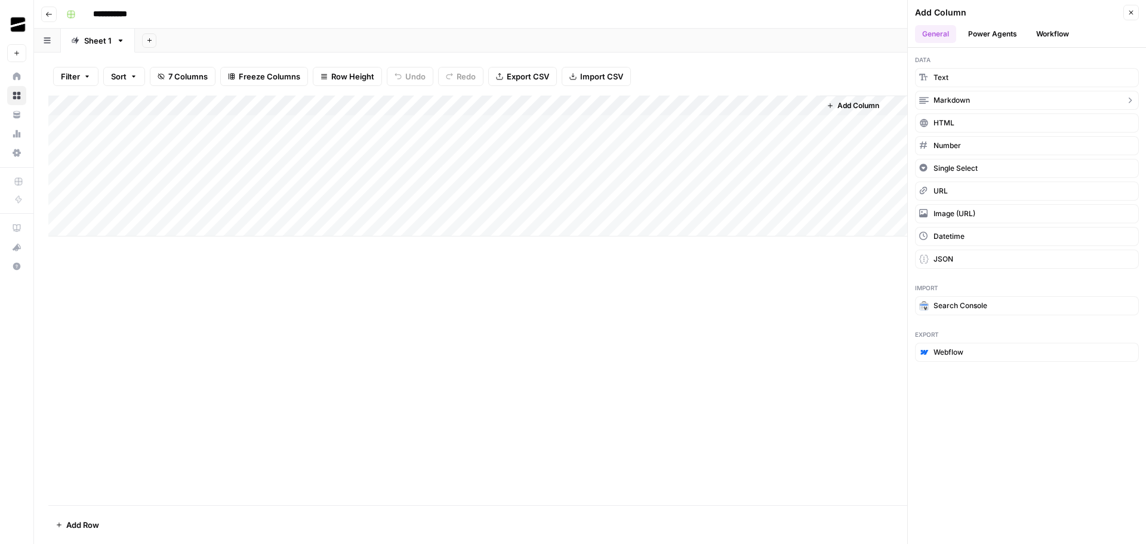
click at [973, 97] on button "Markdown" at bounding box center [1027, 100] width 224 height 19
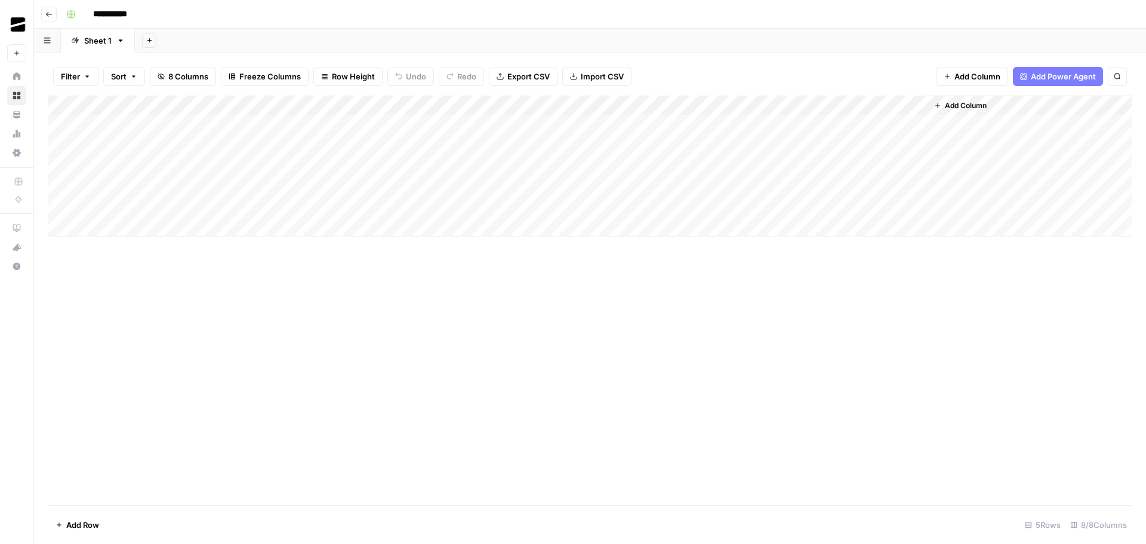
drag, startPoint x: 854, startPoint y: 102, endPoint x: 668, endPoint y: 97, distance: 185.7
click at [668, 97] on div "Add Column" at bounding box center [589, 165] width 1083 height 141
click at [645, 103] on div "Add Column" at bounding box center [589, 165] width 1083 height 141
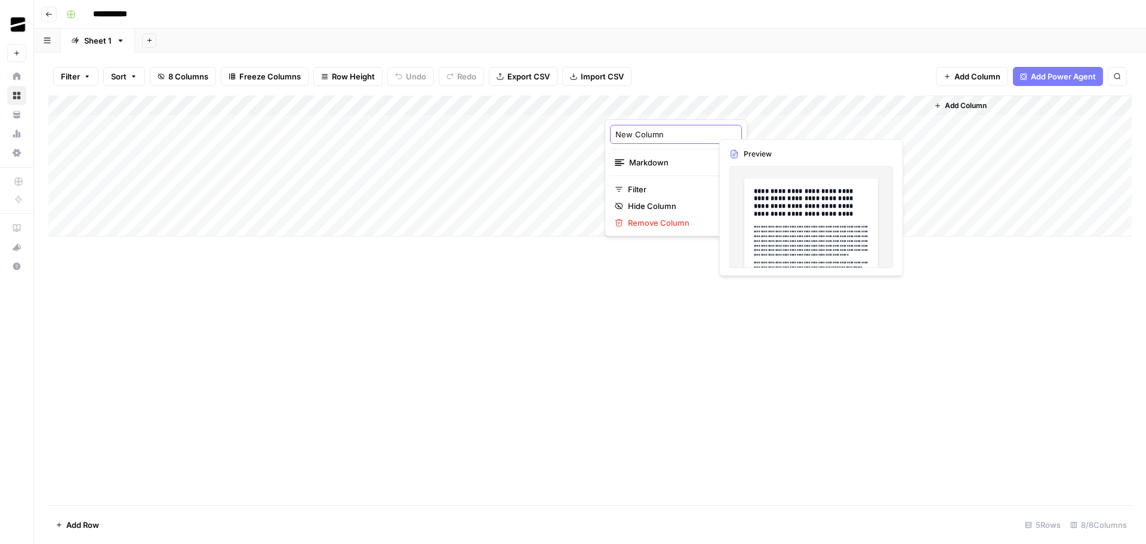
drag, startPoint x: 676, startPoint y: 134, endPoint x: 607, endPoint y: 135, distance: 69.2
click at [607, 135] on div "New Column Markdown Filter Hide Column Remove Column" at bounding box center [676, 177] width 143 height 117
type input "Outline"
click at [631, 279] on div "Add Column" at bounding box center [589, 299] width 1083 height 409
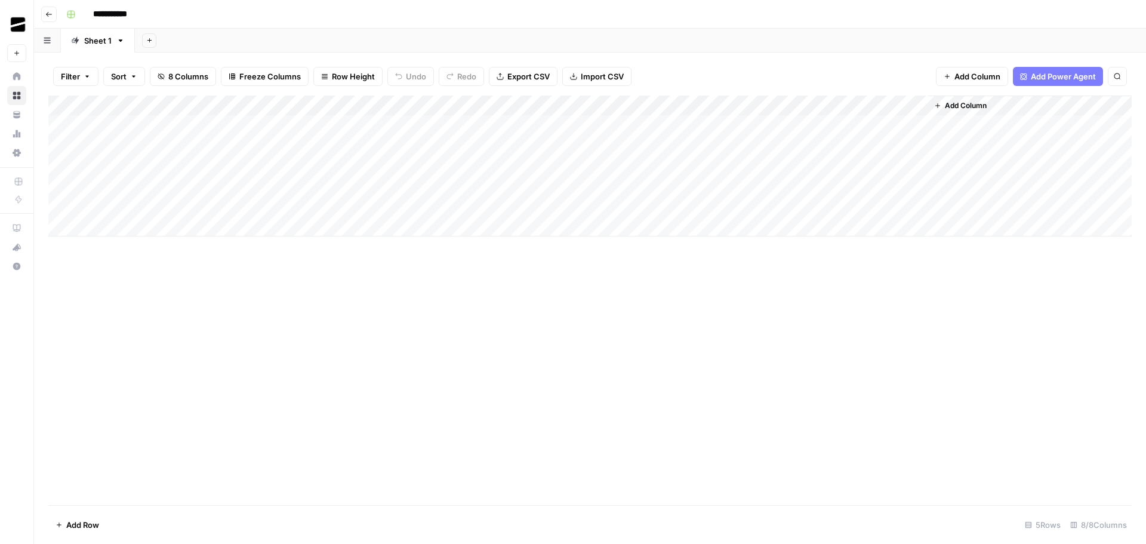
click at [701, 104] on div "Add Column" at bounding box center [589, 165] width 1083 height 141
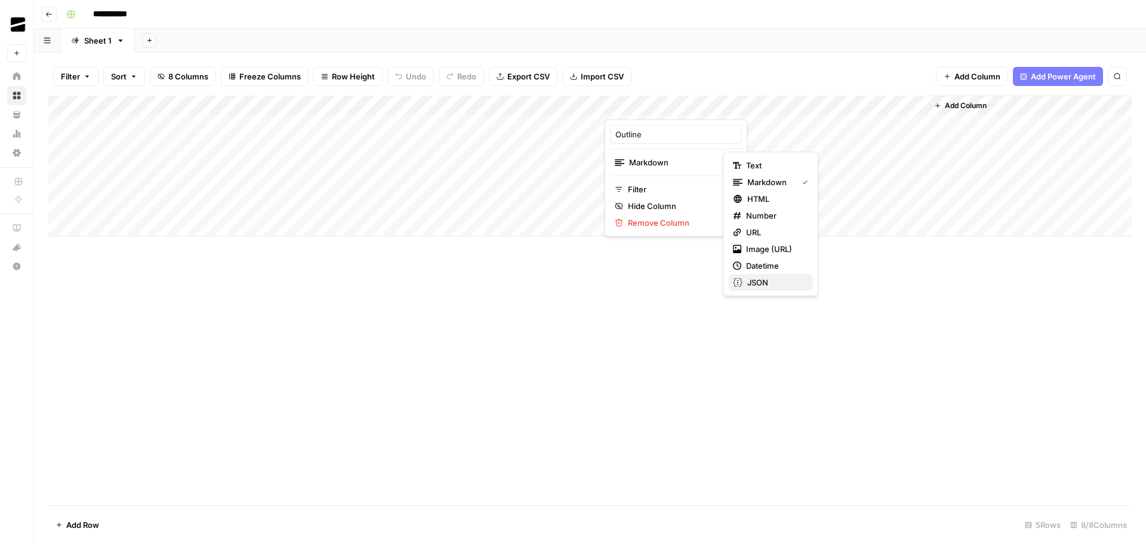
click at [781, 282] on span "JSON" at bounding box center [775, 282] width 56 height 12
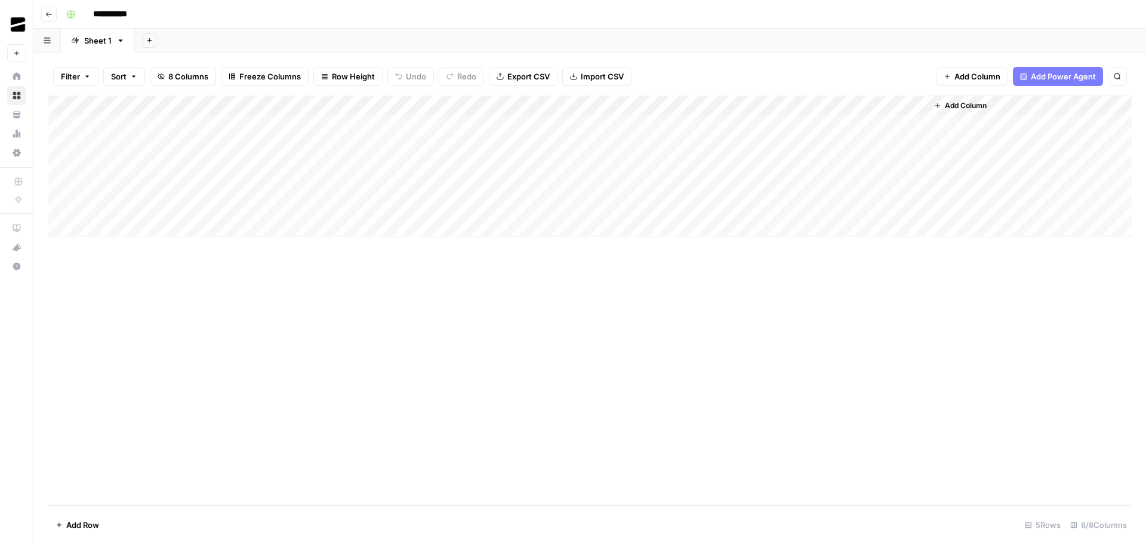
click at [700, 105] on div "Add Column" at bounding box center [589, 165] width 1083 height 141
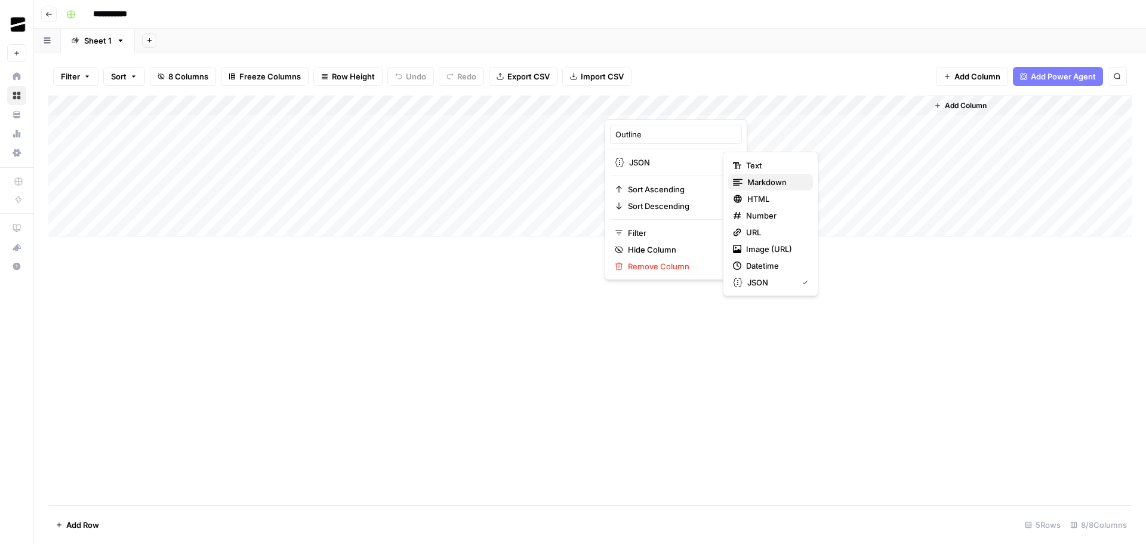
click at [773, 181] on span "Markdown" at bounding box center [775, 182] width 56 height 12
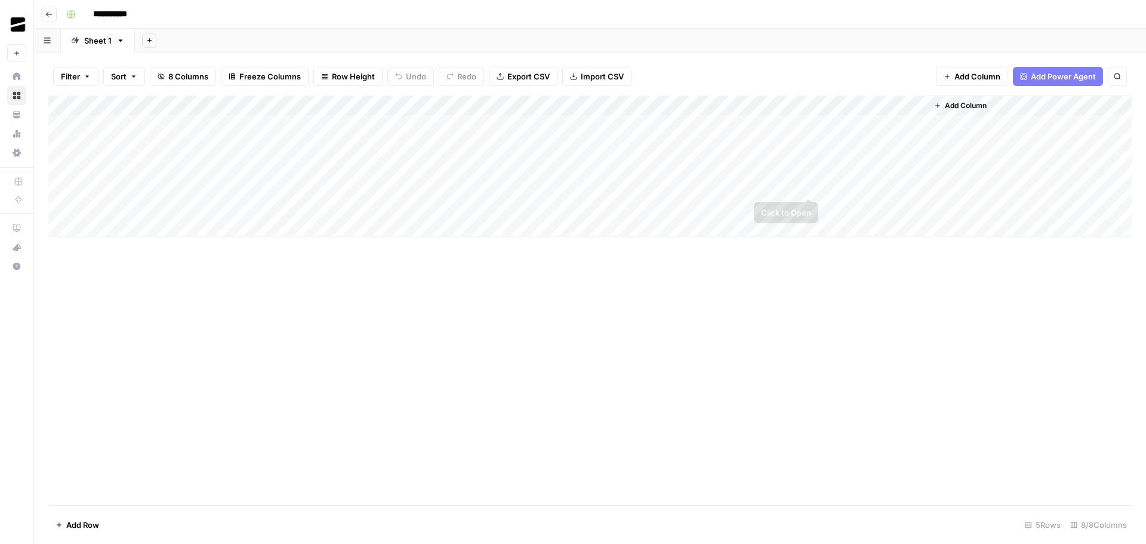
drag, startPoint x: 875, startPoint y: 359, endPoint x: 914, endPoint y: 233, distance: 131.4
click at [874, 359] on div "Add Column" at bounding box center [589, 299] width 1083 height 409
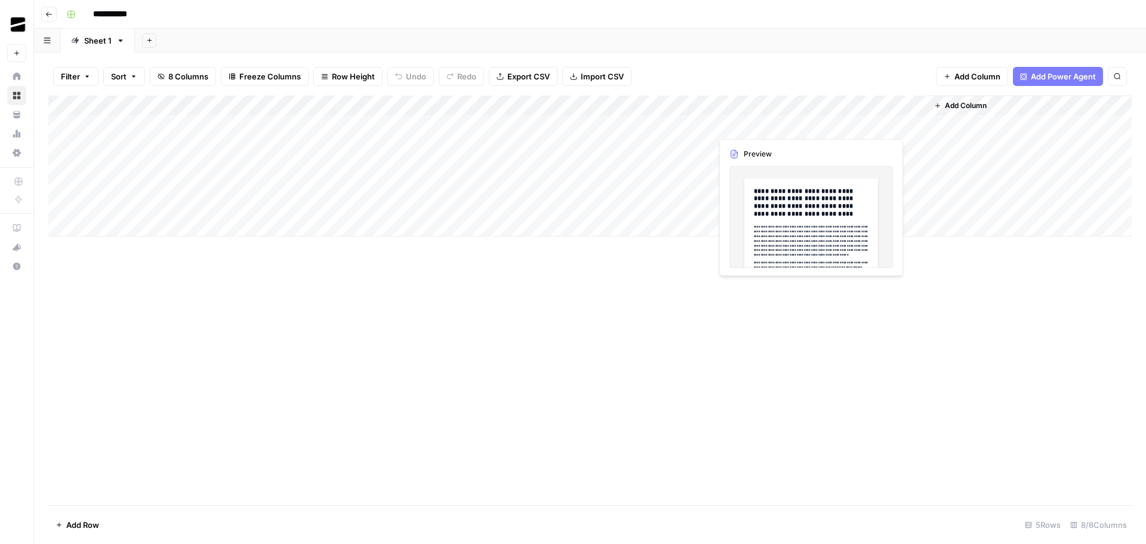
click at [739, 124] on div "Add Column" at bounding box center [589, 165] width 1083 height 141
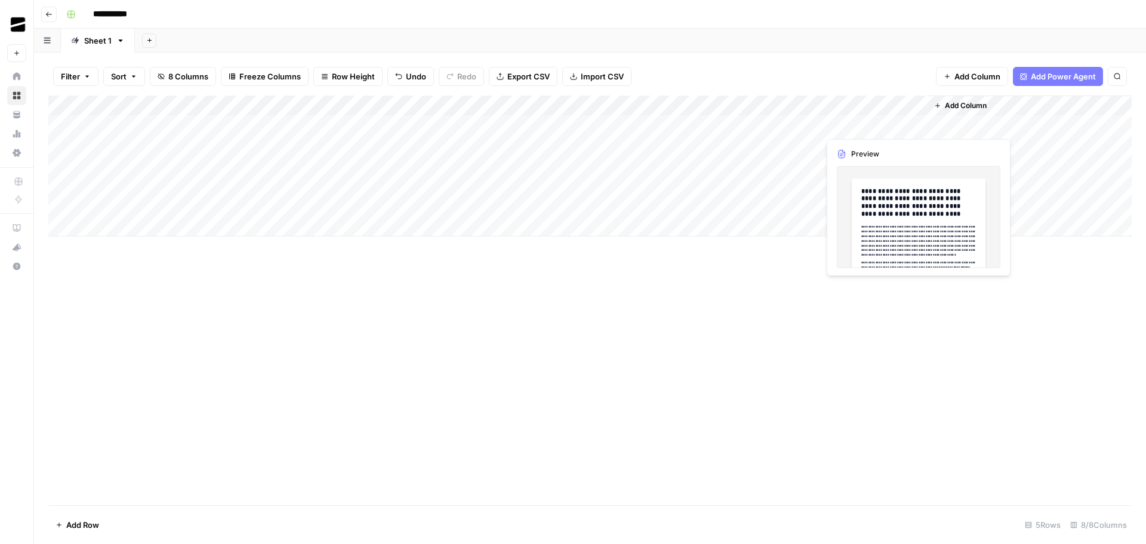
click at [867, 123] on div "Add Column" at bounding box center [589, 165] width 1083 height 141
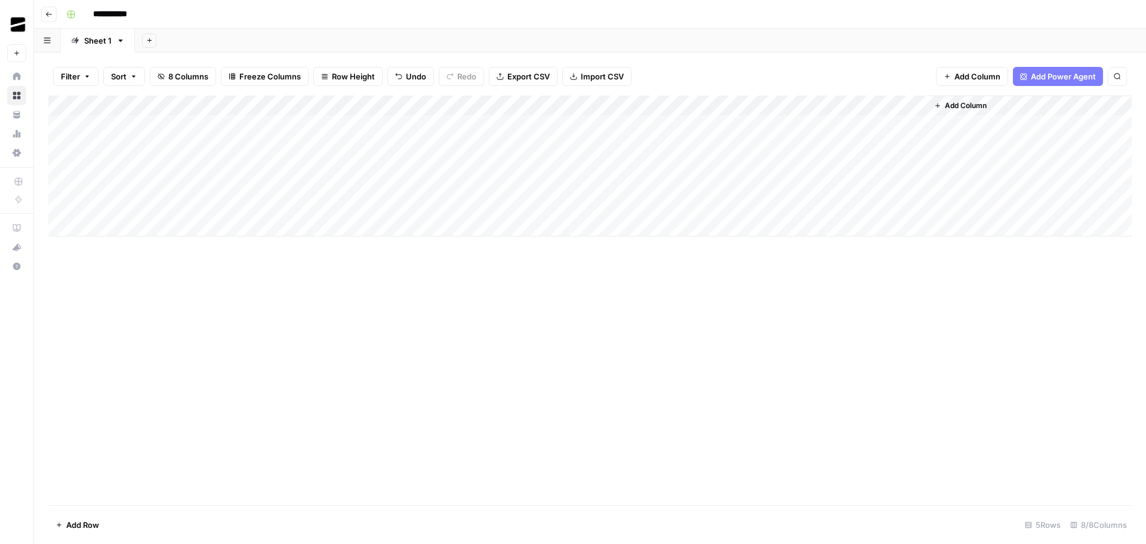
click at [722, 355] on div "Add Column" at bounding box center [589, 299] width 1083 height 409
click at [596, 124] on div "Add Column" at bounding box center [589, 165] width 1083 height 141
click at [702, 107] on div "Add Column" at bounding box center [589, 165] width 1083 height 141
click at [672, 224] on span "Remove Column" at bounding box center [680, 223] width 104 height 12
click at [525, 127] on span "Delete" at bounding box center [530, 124] width 26 height 12
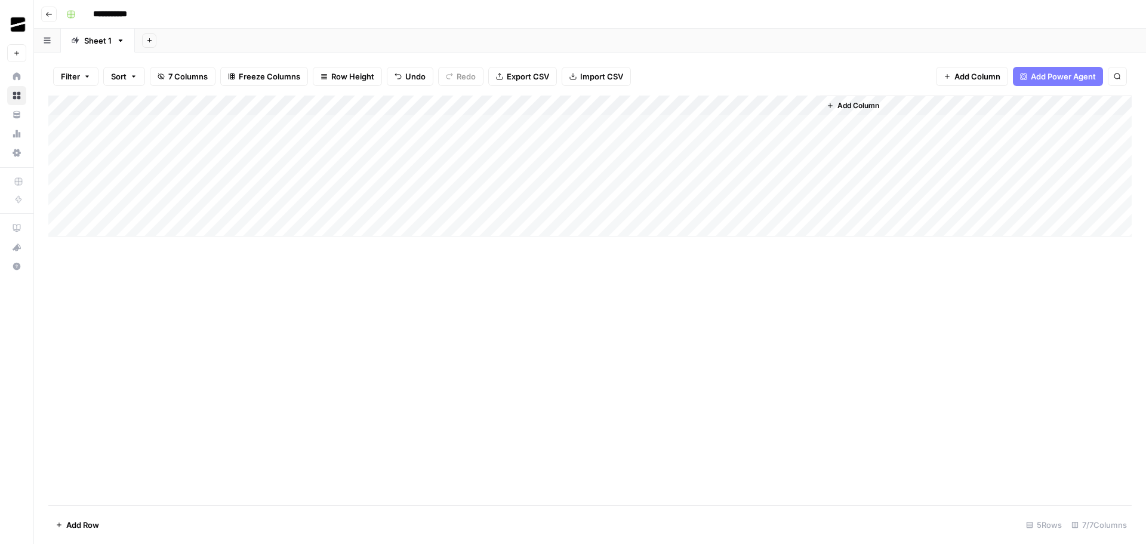
click at [833, 312] on div "Add Column" at bounding box center [589, 299] width 1083 height 409
click at [701, 146] on div "Add Column" at bounding box center [589, 165] width 1083 height 141
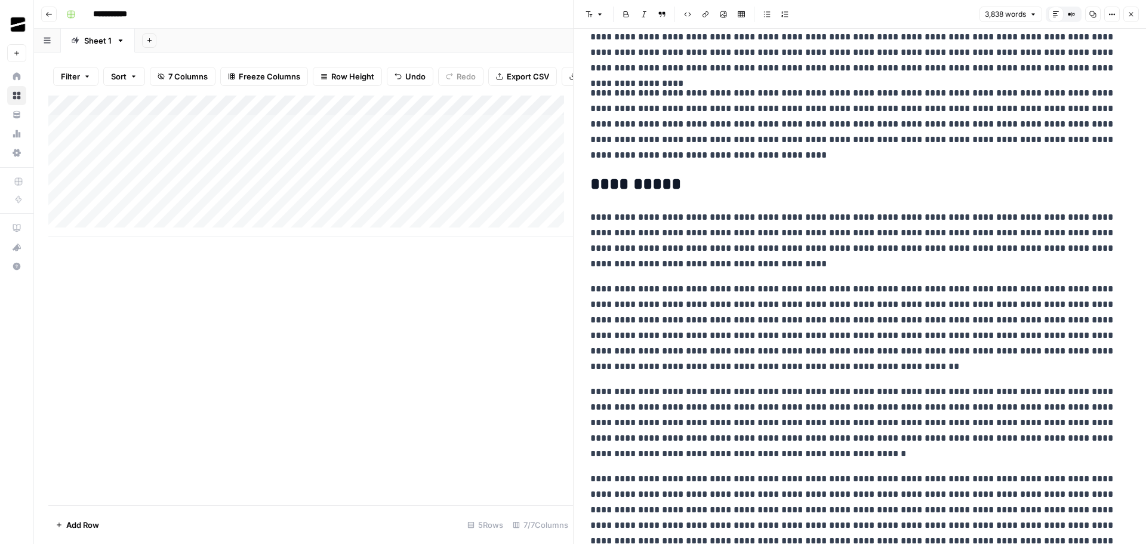
scroll to position [5073, 0]
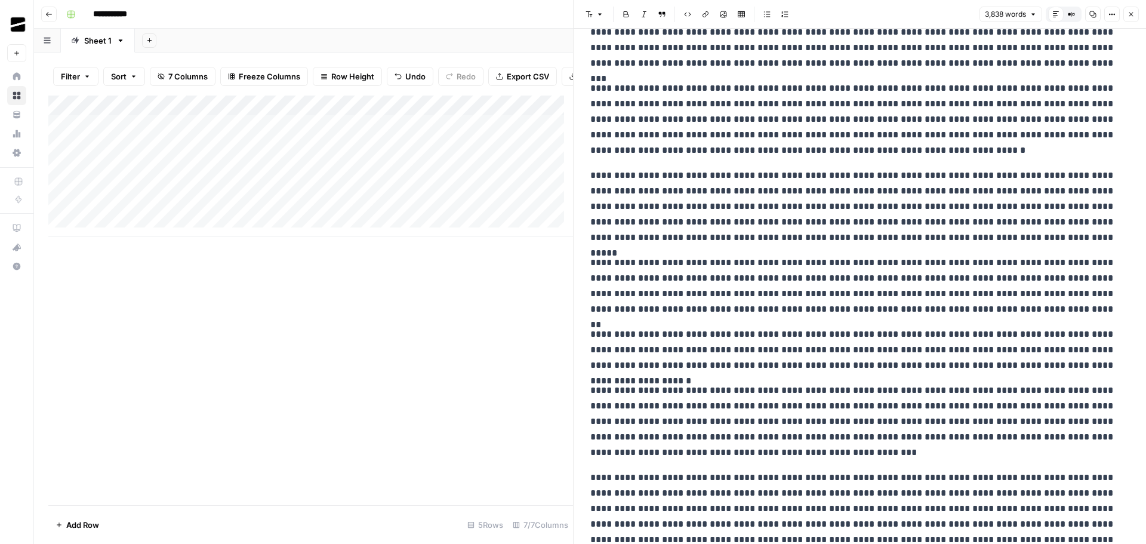
click at [1136, 12] on button "Close" at bounding box center [1131, 15] width 16 height 16
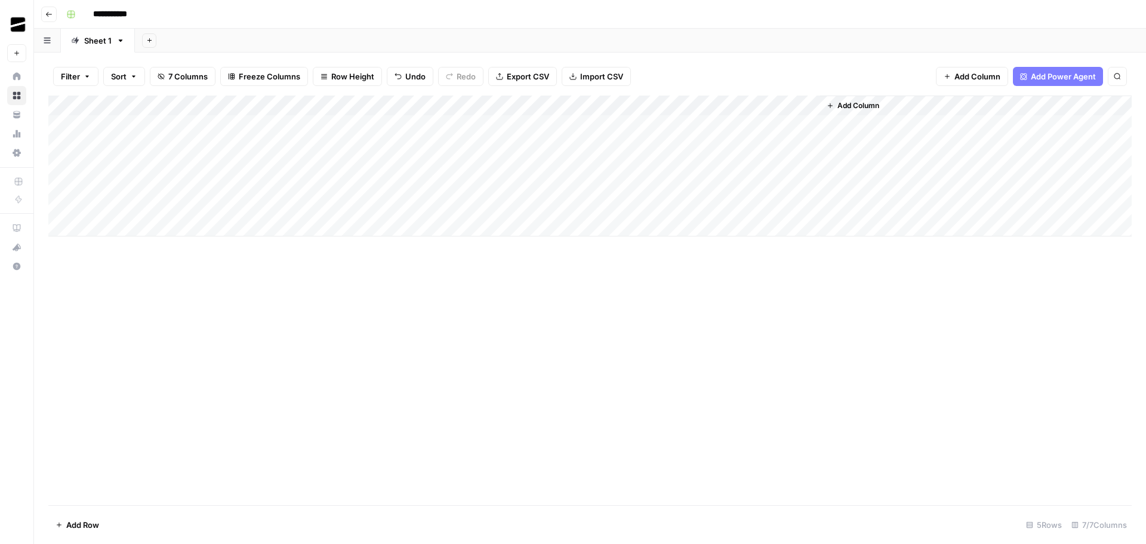
click at [809, 143] on div "Add Column" at bounding box center [589, 165] width 1083 height 141
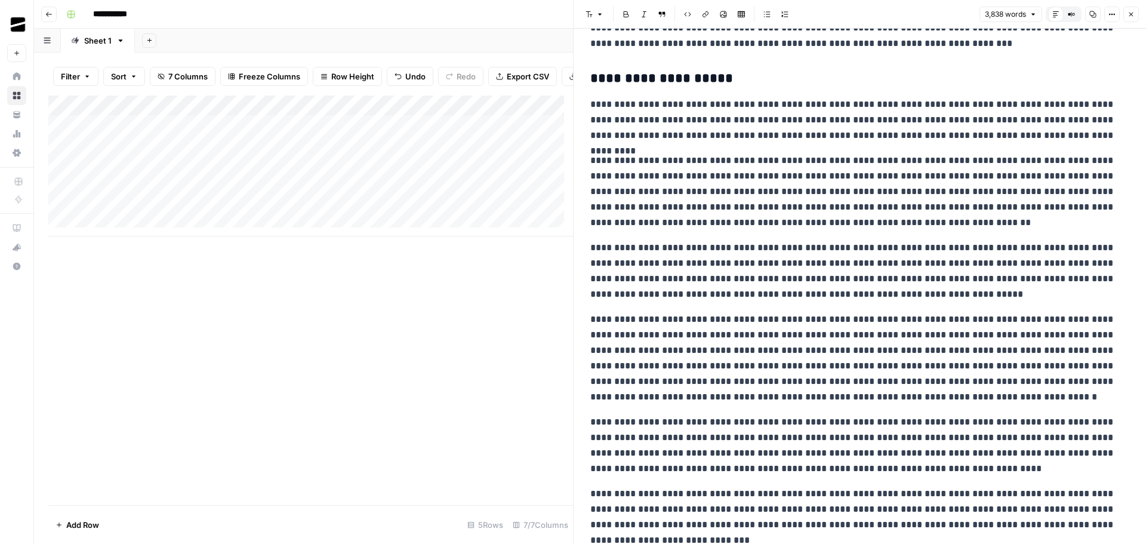
scroll to position [2984, 0]
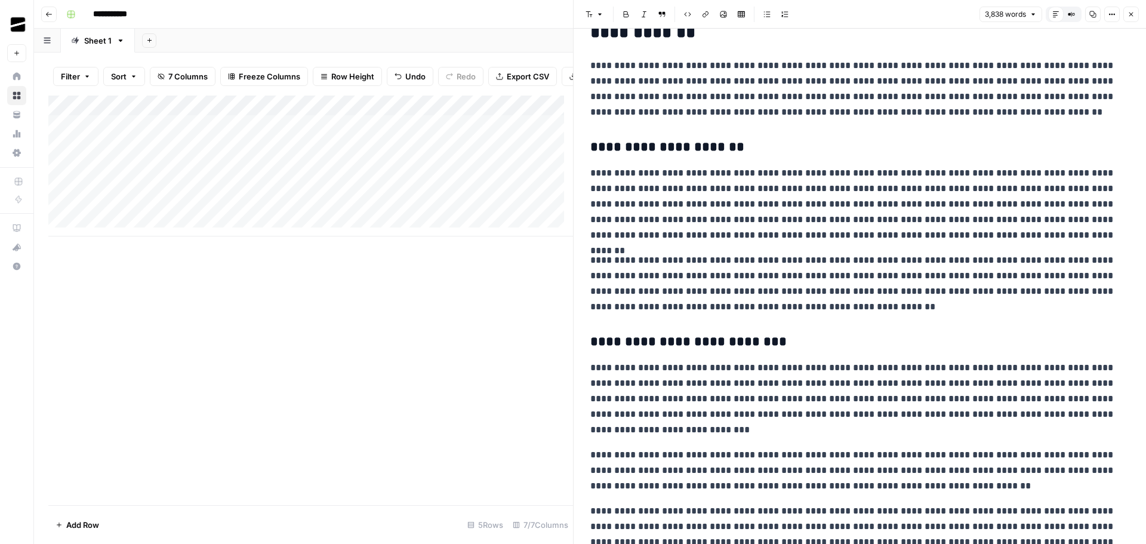
click at [1134, 10] on button "Close" at bounding box center [1131, 15] width 16 height 16
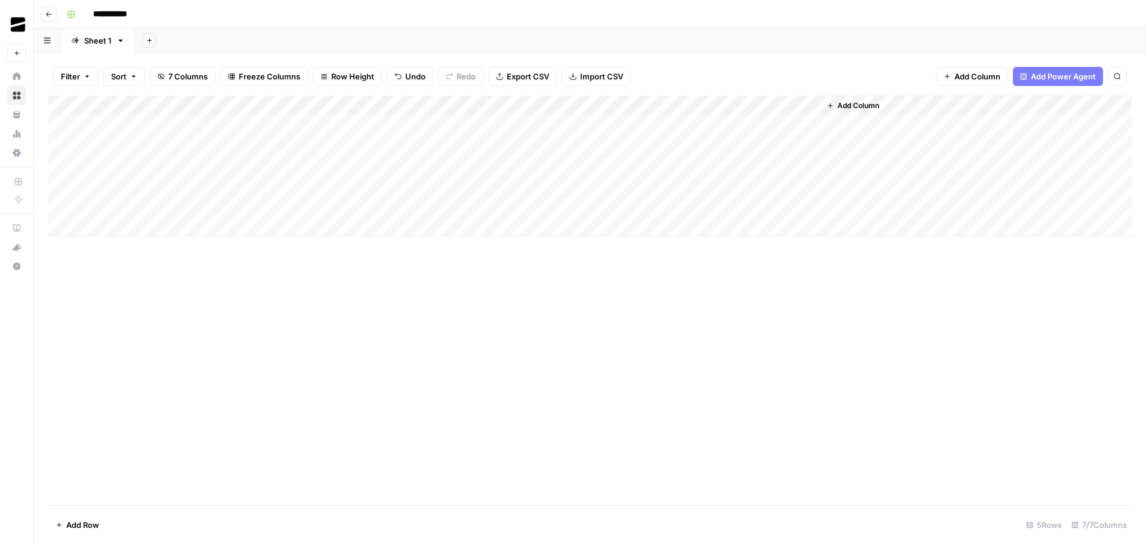
click at [594, 128] on div "Add Column" at bounding box center [589, 165] width 1083 height 141
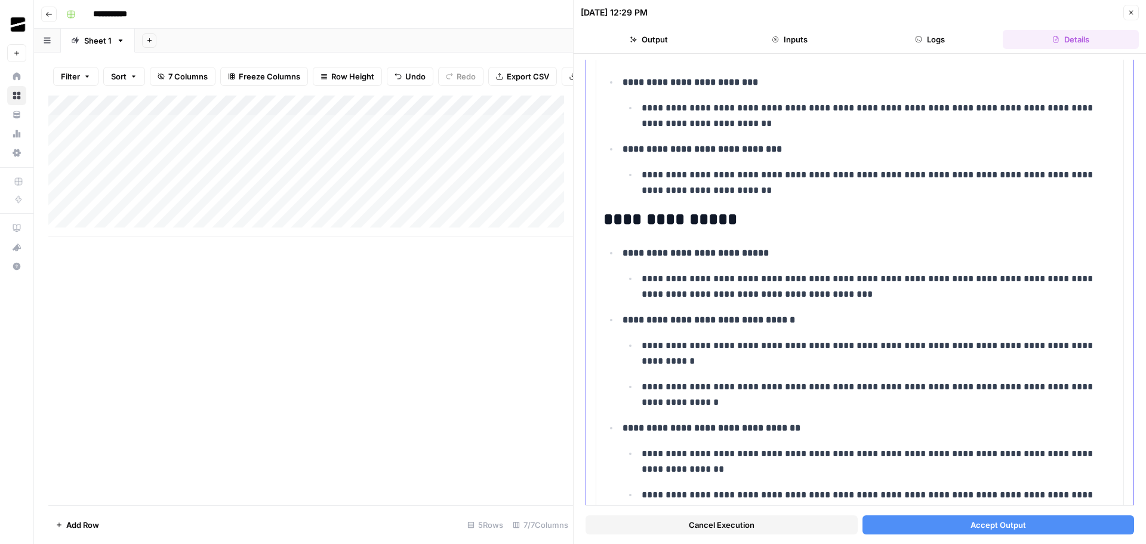
scroll to position [836, 0]
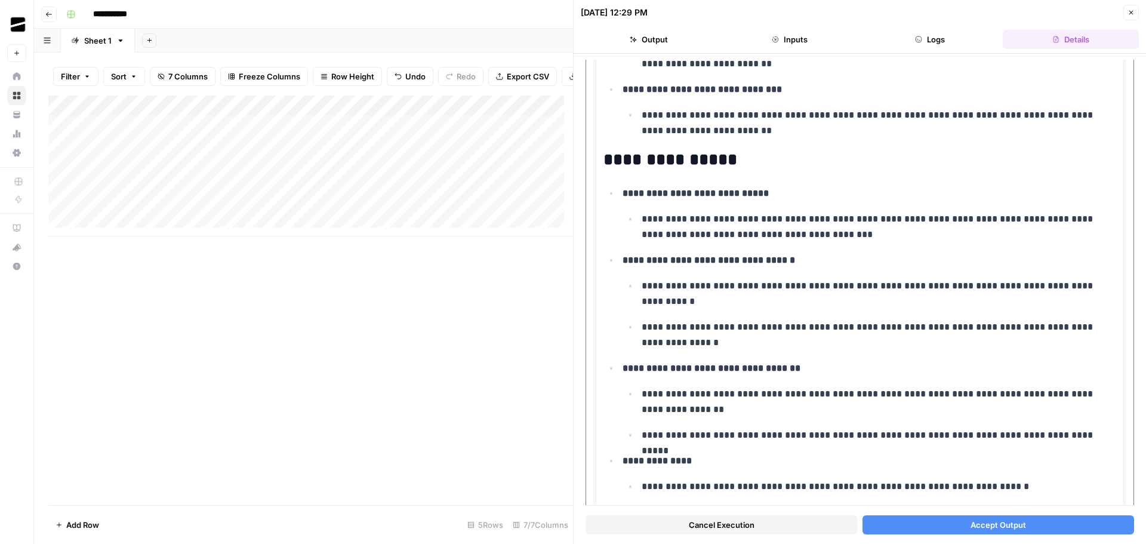
click at [664, 264] on strong "**********" at bounding box center [708, 259] width 172 height 9
click at [617, 232] on button "Font style" at bounding box center [615, 237] width 27 height 16
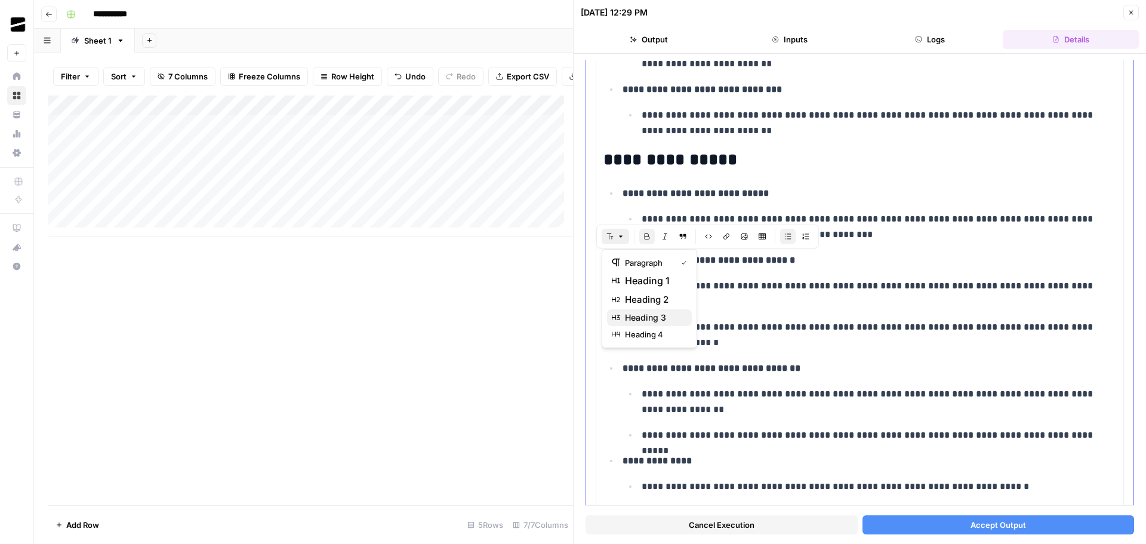
click at [665, 315] on span "heading 3" at bounding box center [653, 318] width 57 height 12
click at [621, 234] on icon "button" at bounding box center [620, 236] width 7 height 7
click at [748, 287] on p "**********" at bounding box center [875, 293] width 466 height 31
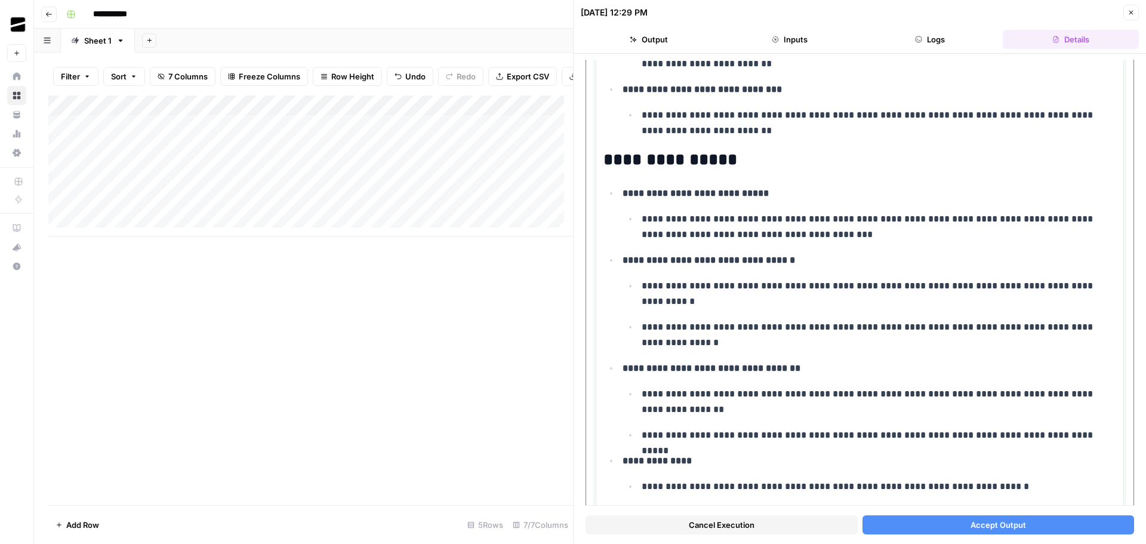
click at [623, 263] on strong "**********" at bounding box center [708, 259] width 172 height 9
click at [706, 261] on strong "**********" at bounding box center [728, 259] width 172 height 9
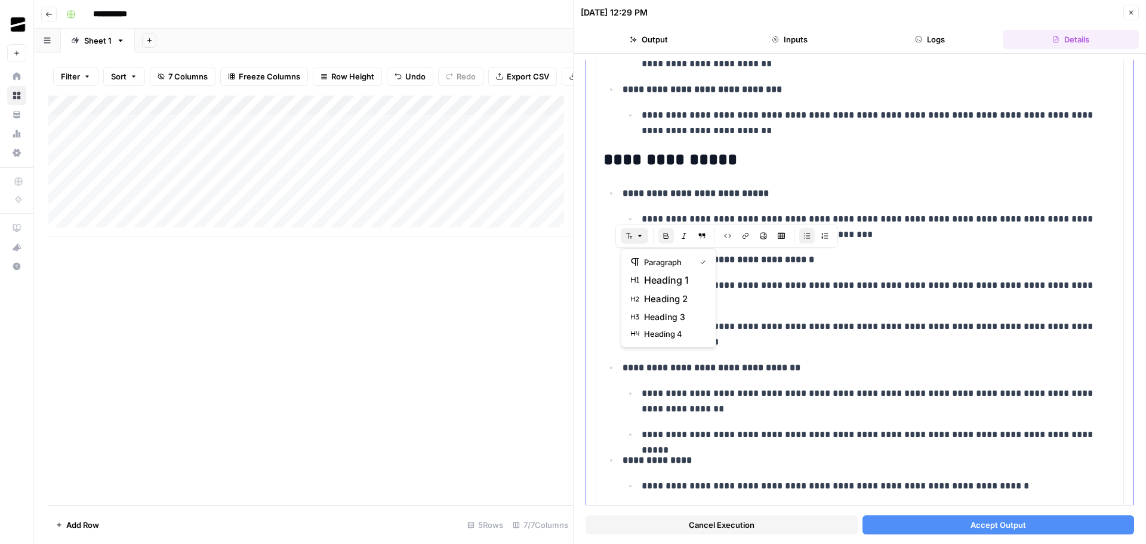
click at [637, 233] on icon "button" at bounding box center [639, 235] width 7 height 7
click at [667, 311] on span "heading 3" at bounding box center [672, 317] width 57 height 12
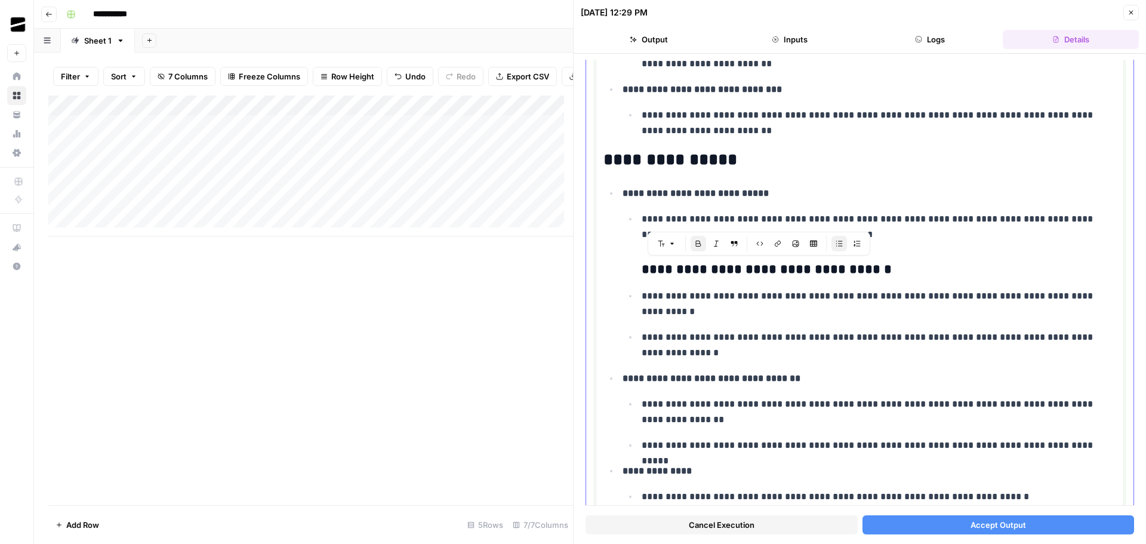
click at [619, 381] on li "**********" at bounding box center [867, 411] width 497 height 83
click at [670, 382] on strong "**********" at bounding box center [711, 377] width 178 height 9
click at [618, 356] on button "Font style" at bounding box center [616, 354] width 27 height 16
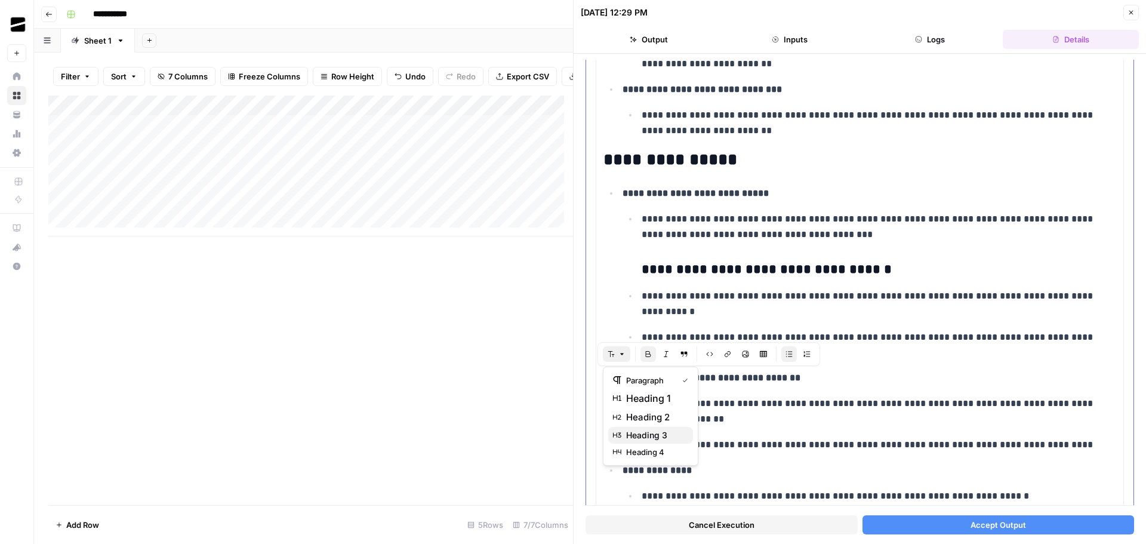
click at [670, 428] on button "heading 3" at bounding box center [650, 435] width 85 height 17
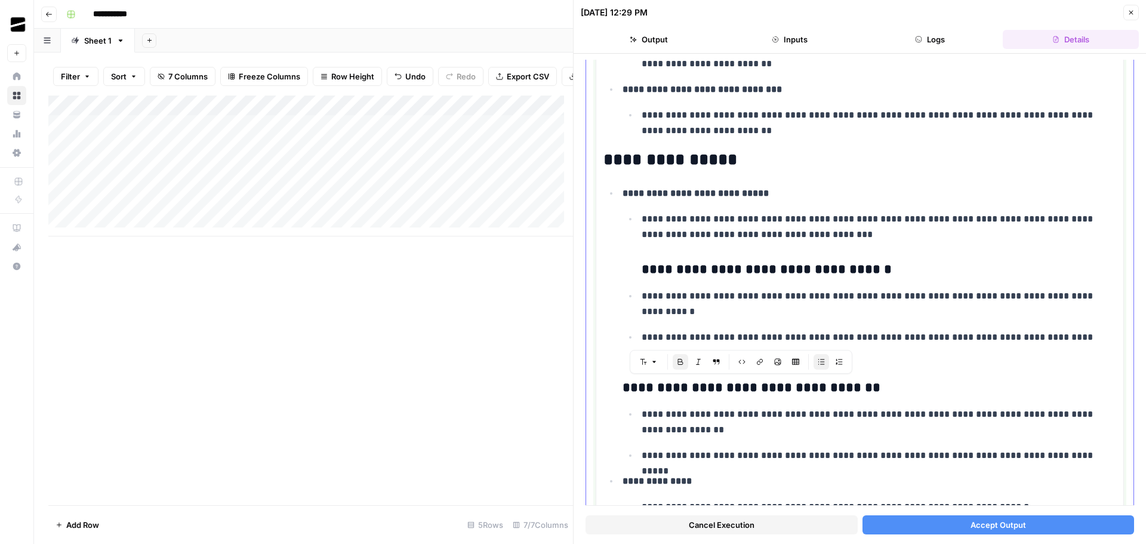
scroll to position [1074, 0]
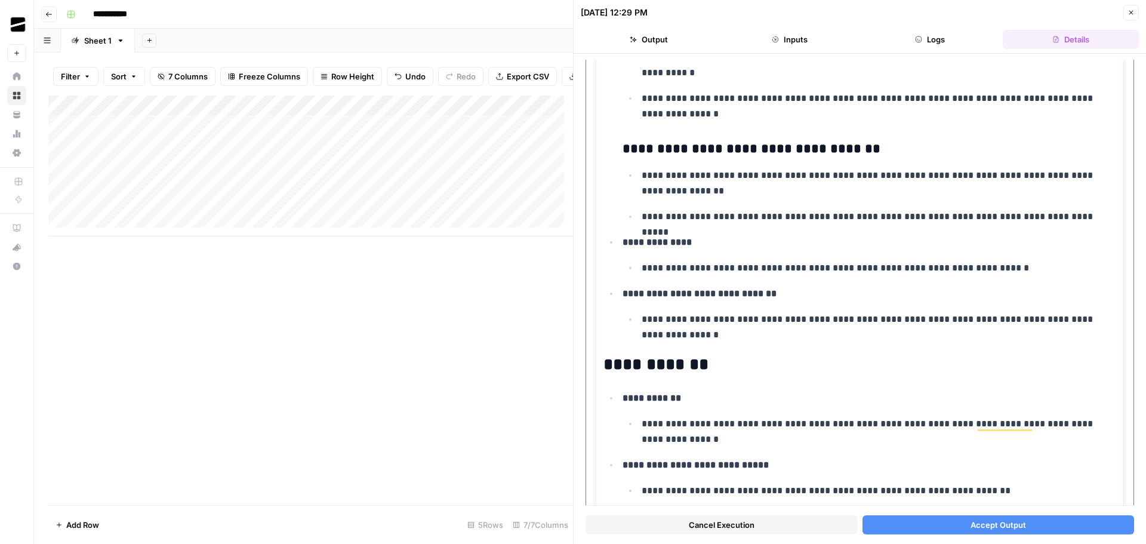
drag, startPoint x: 759, startPoint y: 338, endPoint x: 610, endPoint y: 244, distance: 176.0
click at [610, 244] on ul "**********" at bounding box center [859, 144] width 513 height 396
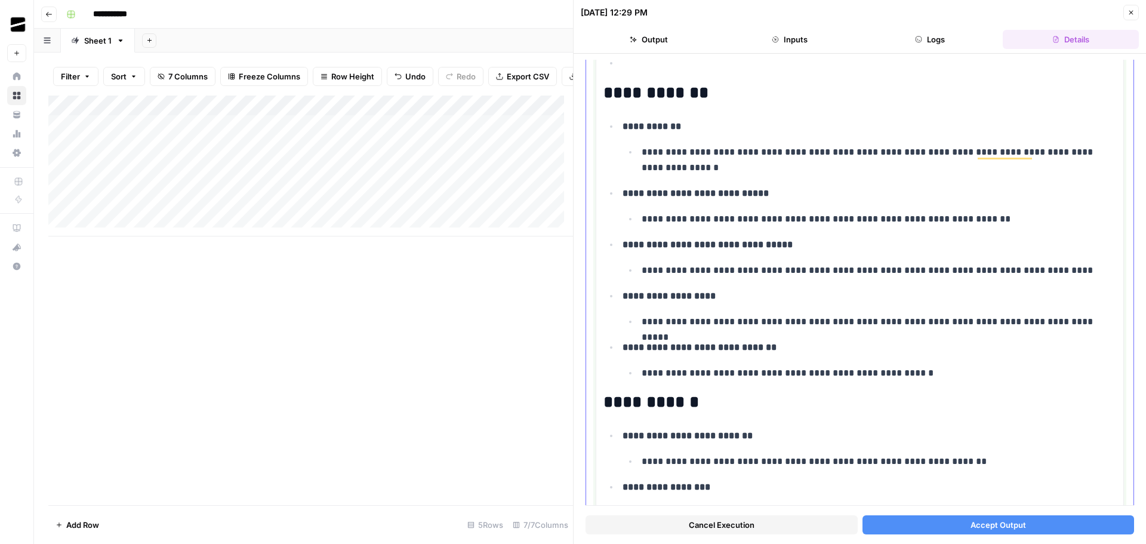
scroll to position [1432, 0]
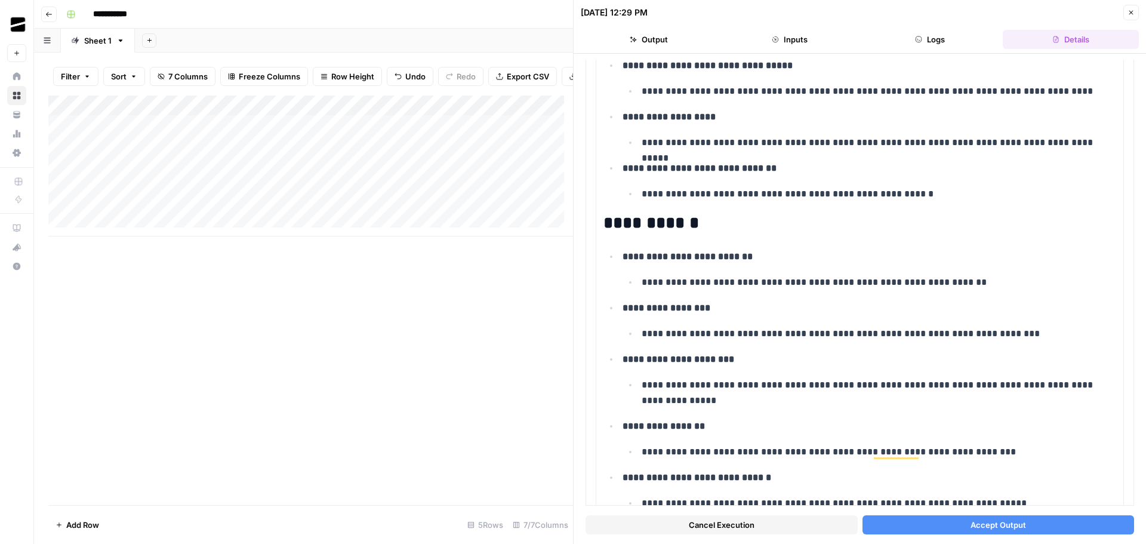
click at [977, 519] on span "Accept Output" at bounding box center [998, 525] width 56 height 12
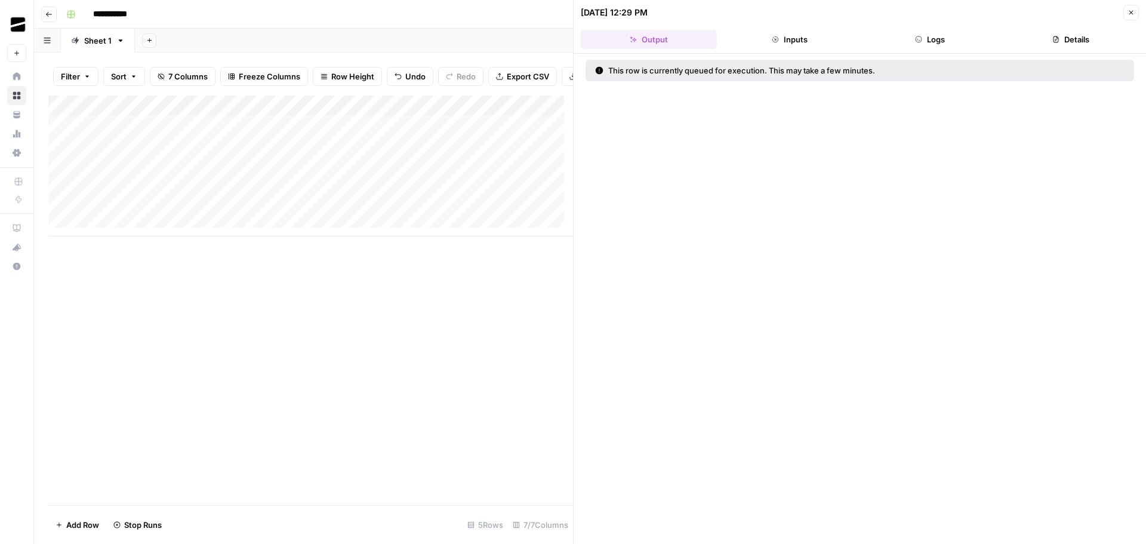
click at [1132, 10] on icon "button" at bounding box center [1130, 12] width 7 height 7
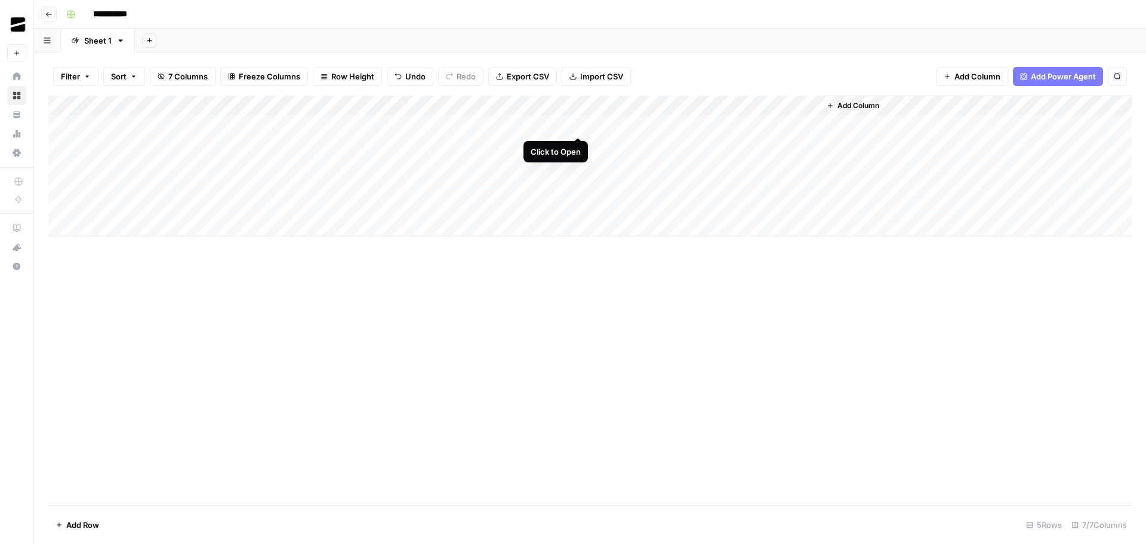
click at [578, 125] on div "Add Column" at bounding box center [589, 165] width 1083 height 141
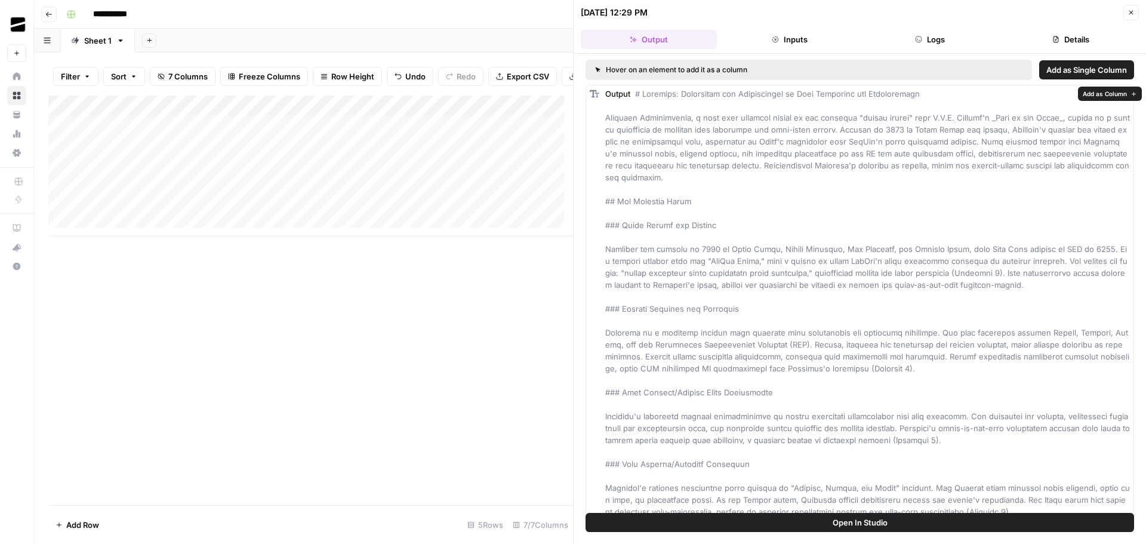
click at [1098, 93] on span "Add as Column" at bounding box center [1105, 94] width 44 height 10
click at [1136, 6] on button "Close" at bounding box center [1131, 13] width 16 height 16
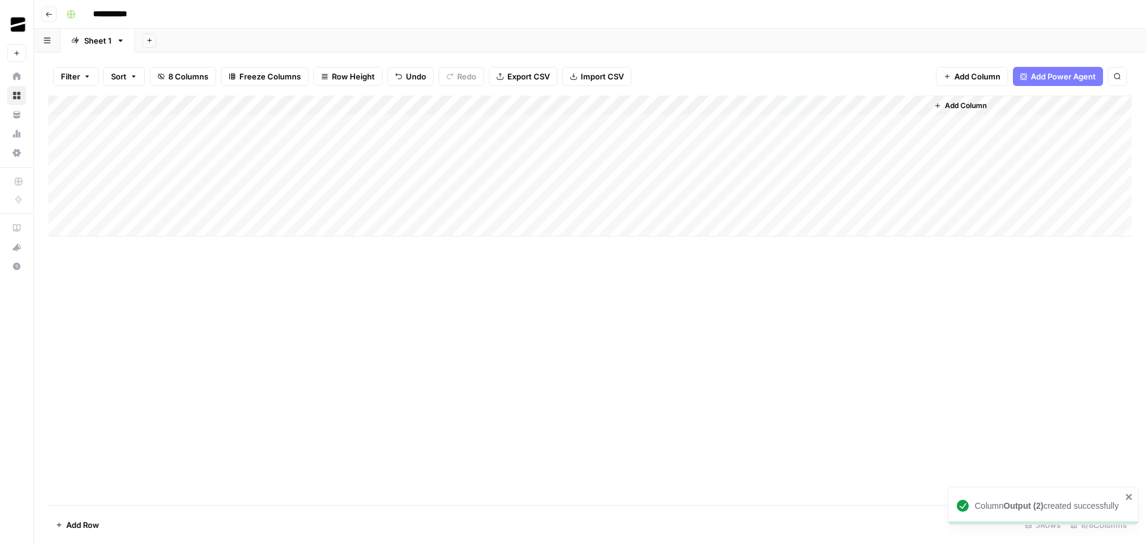
click at [699, 104] on div "Add Column" at bounding box center [589, 165] width 1083 height 141
click at [677, 218] on span "Remove Column" at bounding box center [680, 223] width 104 height 12
click at [532, 127] on span "Delete" at bounding box center [530, 124] width 26 height 12
click at [702, 105] on div "Add Column" at bounding box center [589, 165] width 1083 height 141
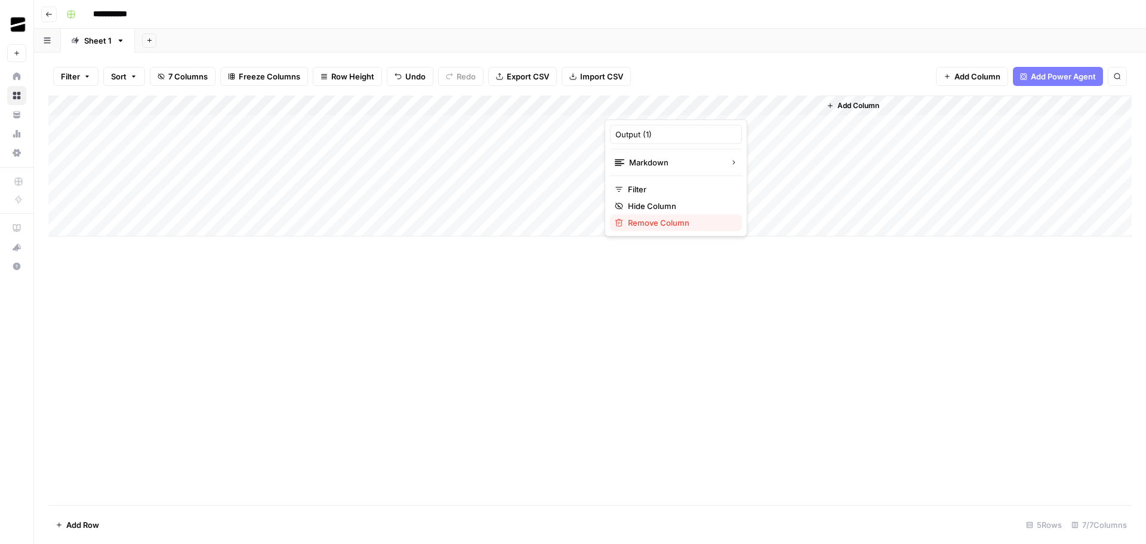
click at [651, 224] on span "Remove Column" at bounding box center [680, 223] width 104 height 12
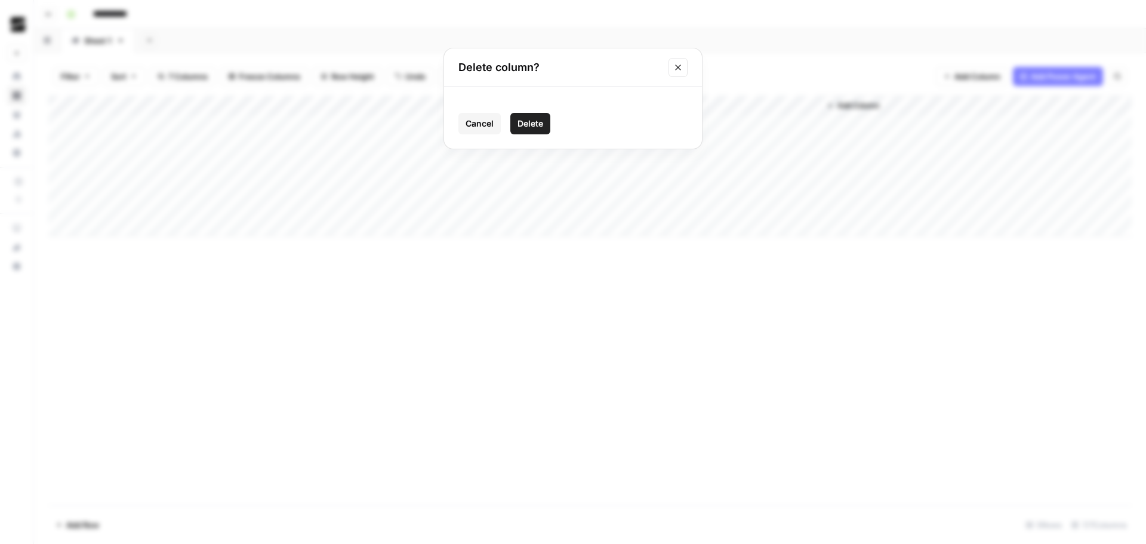
click at [536, 124] on span "Delete" at bounding box center [530, 124] width 26 height 12
click at [703, 104] on div "Add Column" at bounding box center [589, 165] width 1083 height 141
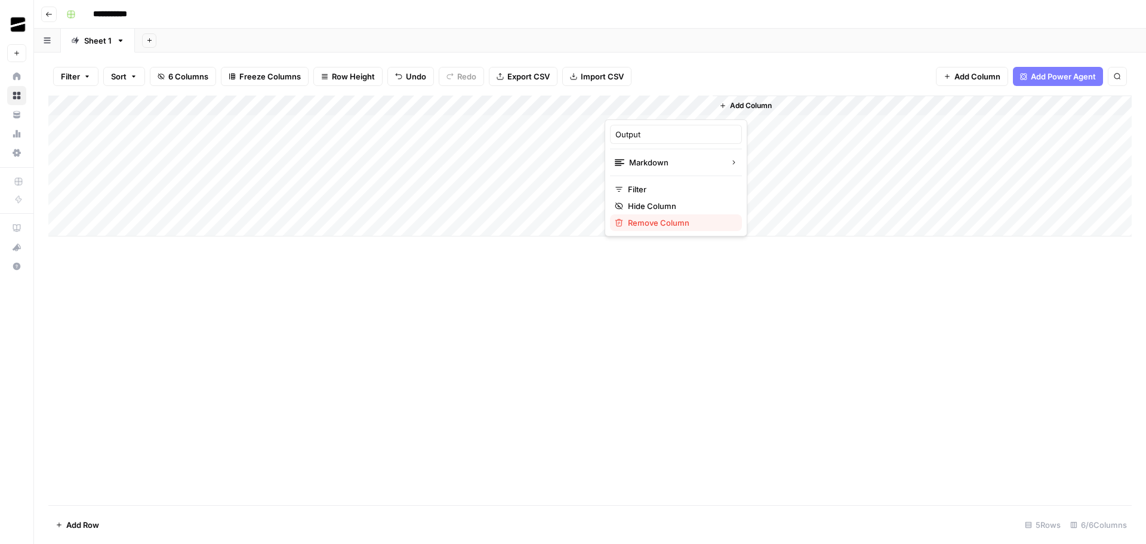
click at [673, 220] on span "Remove Column" at bounding box center [680, 223] width 104 height 12
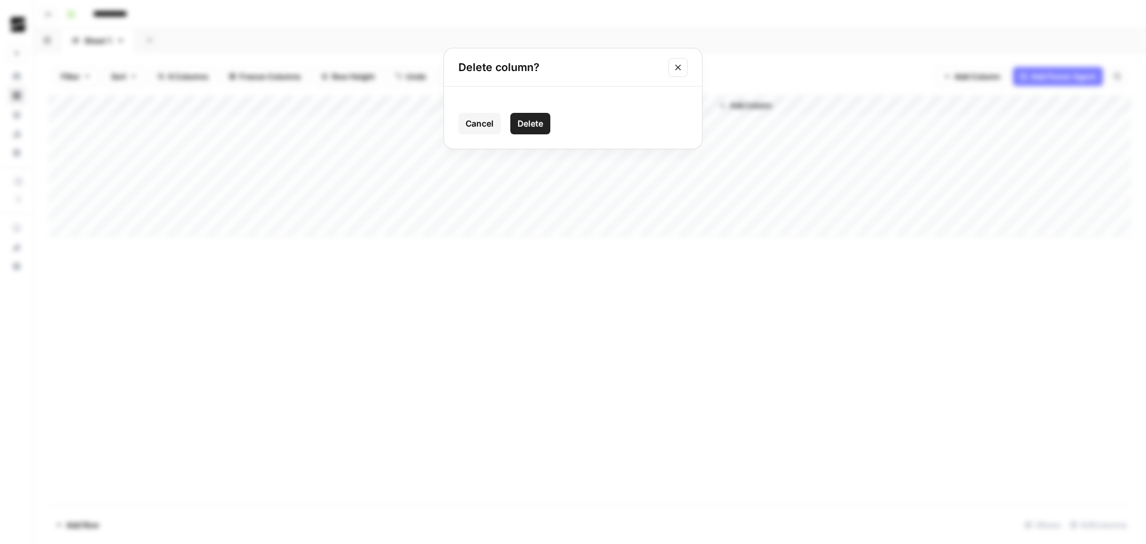
click at [530, 126] on span "Delete" at bounding box center [530, 124] width 26 height 12
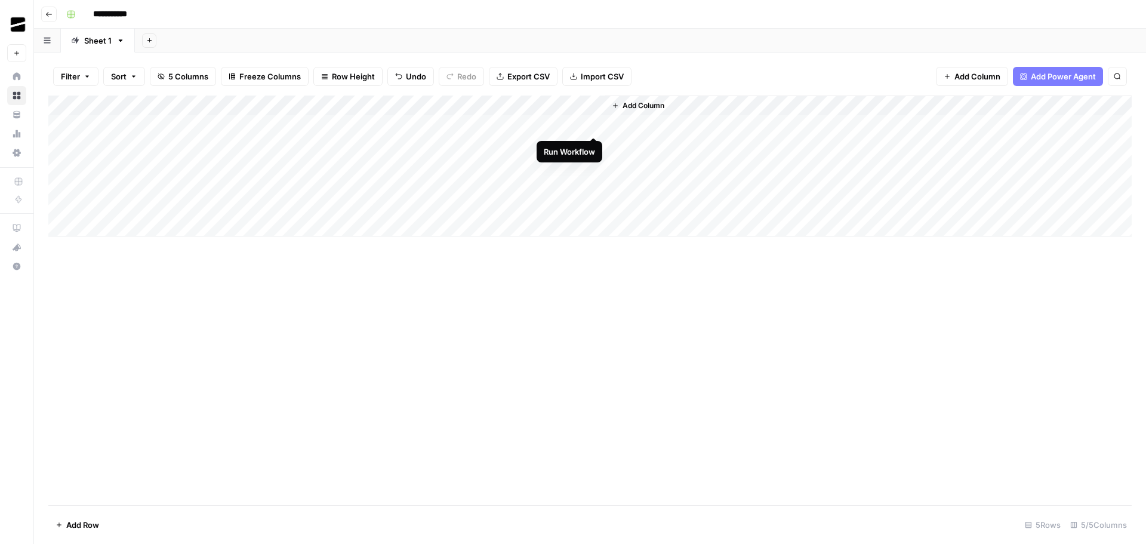
click at [593, 124] on div "Add Column" at bounding box center [589, 165] width 1083 height 141
click at [575, 148] on div "Add Column" at bounding box center [589, 165] width 1083 height 141
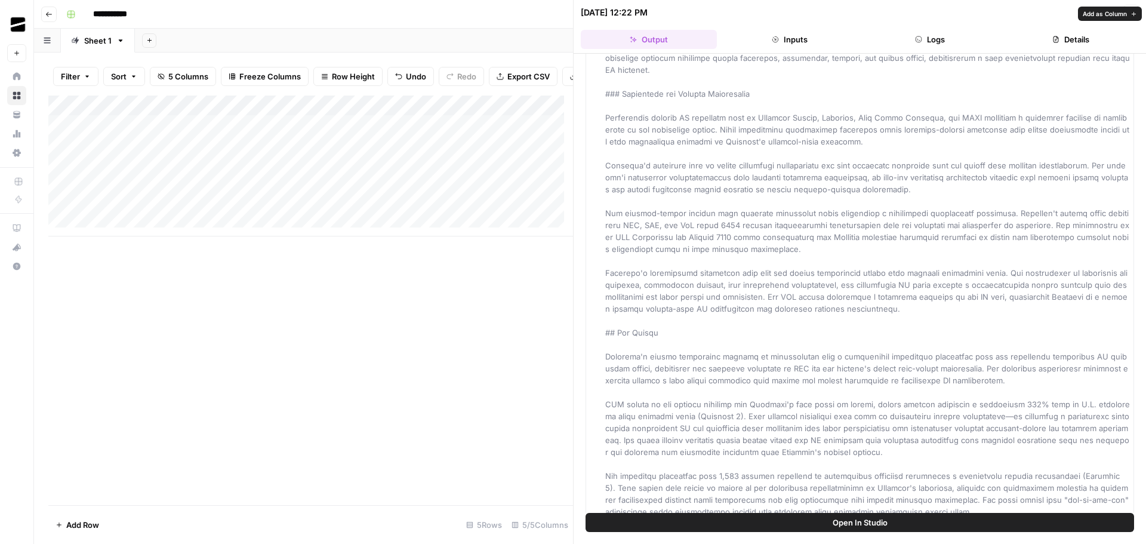
scroll to position [3581, 0]
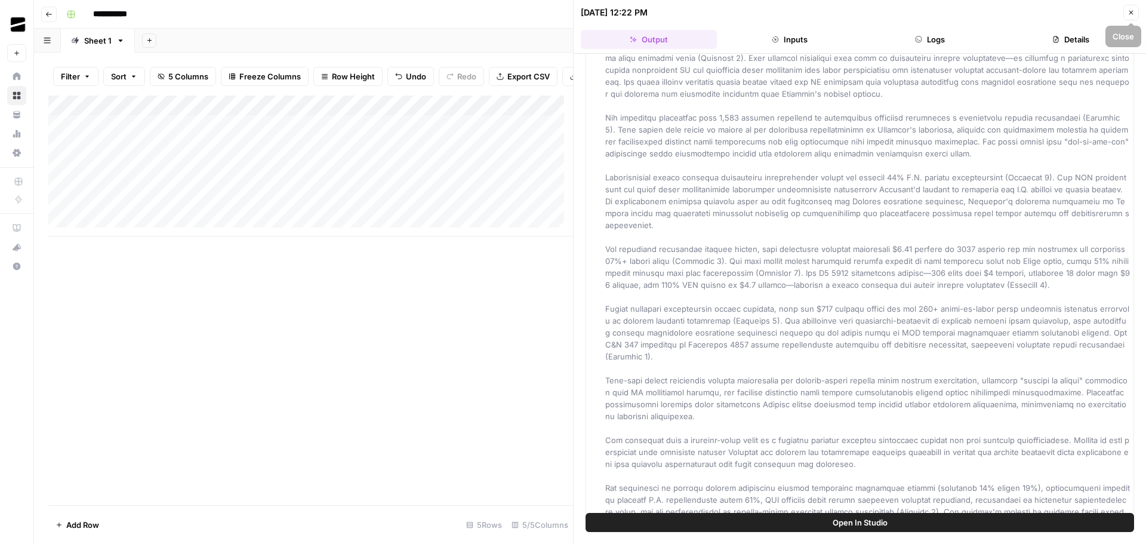
click at [1135, 13] on button "Close" at bounding box center [1131, 13] width 16 height 16
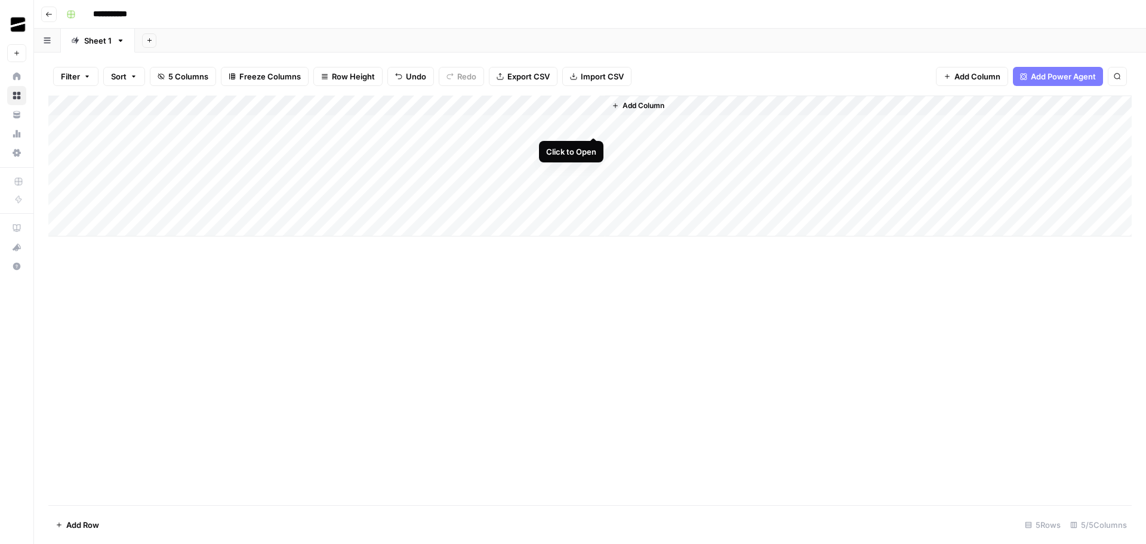
click at [594, 123] on div "Add Column" at bounding box center [589, 165] width 1083 height 141
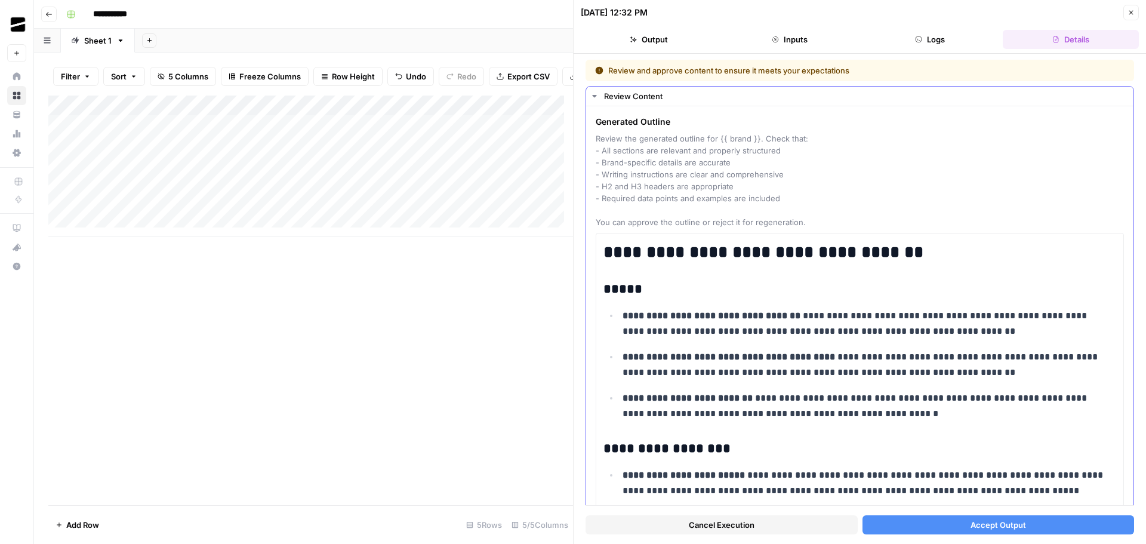
scroll to position [179, 0]
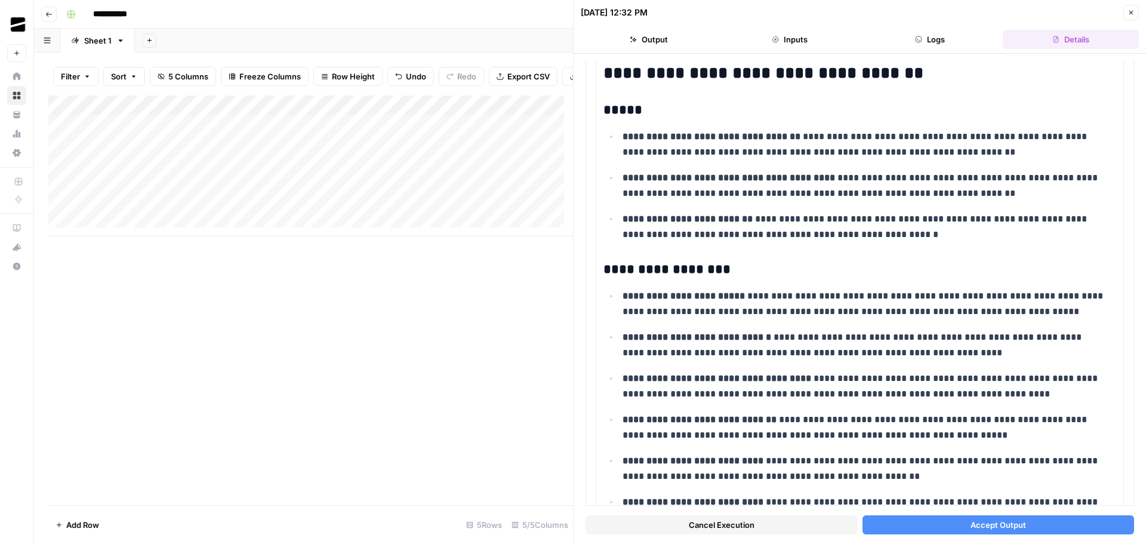
click at [1014, 522] on span "Accept Output" at bounding box center [998, 525] width 56 height 12
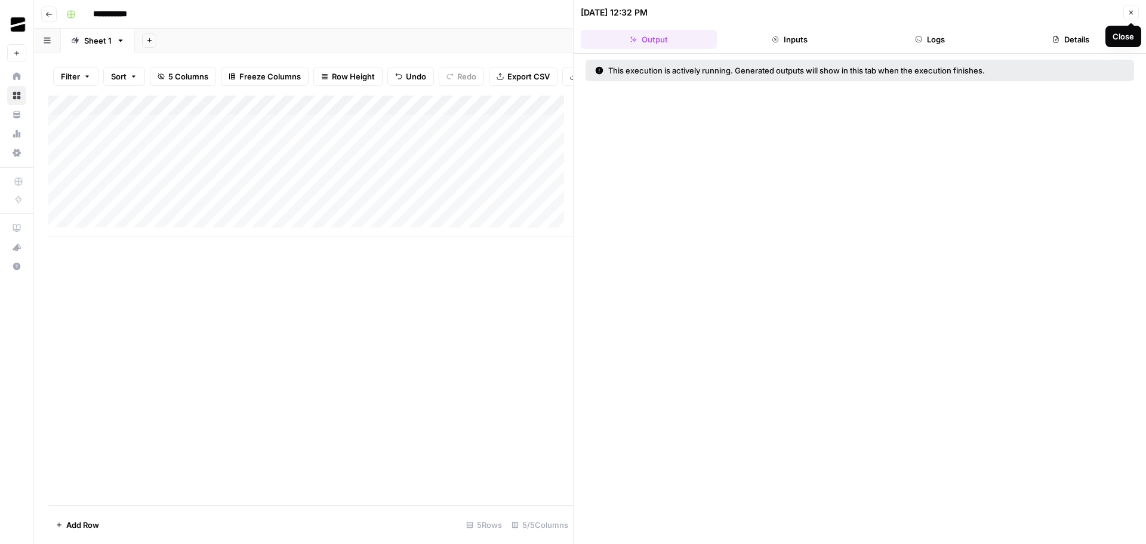
click at [1135, 13] on button "Close" at bounding box center [1131, 13] width 16 height 16
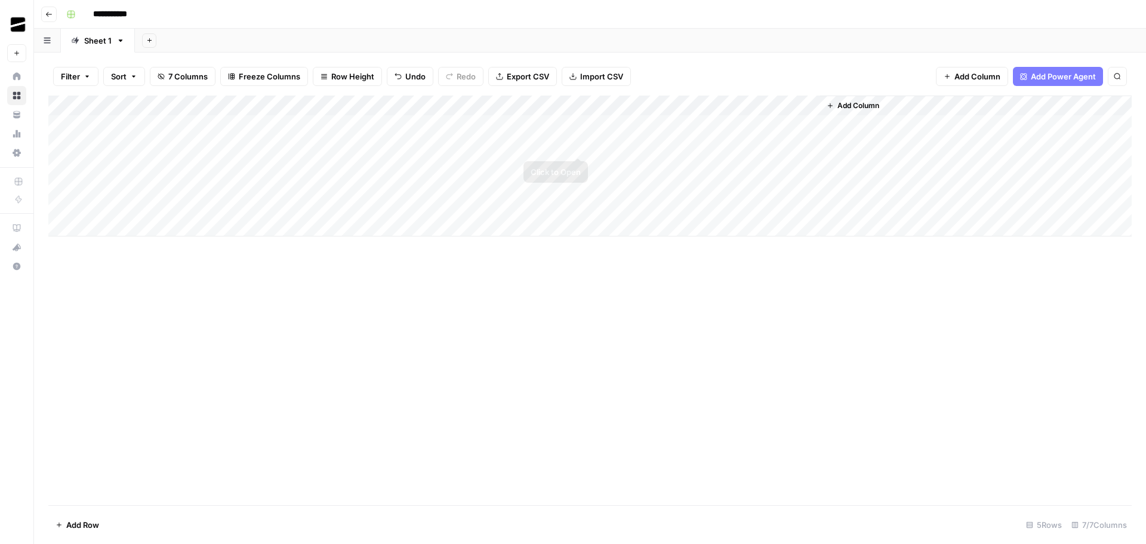
click at [578, 145] on div "Add Column" at bounding box center [589, 165] width 1083 height 141
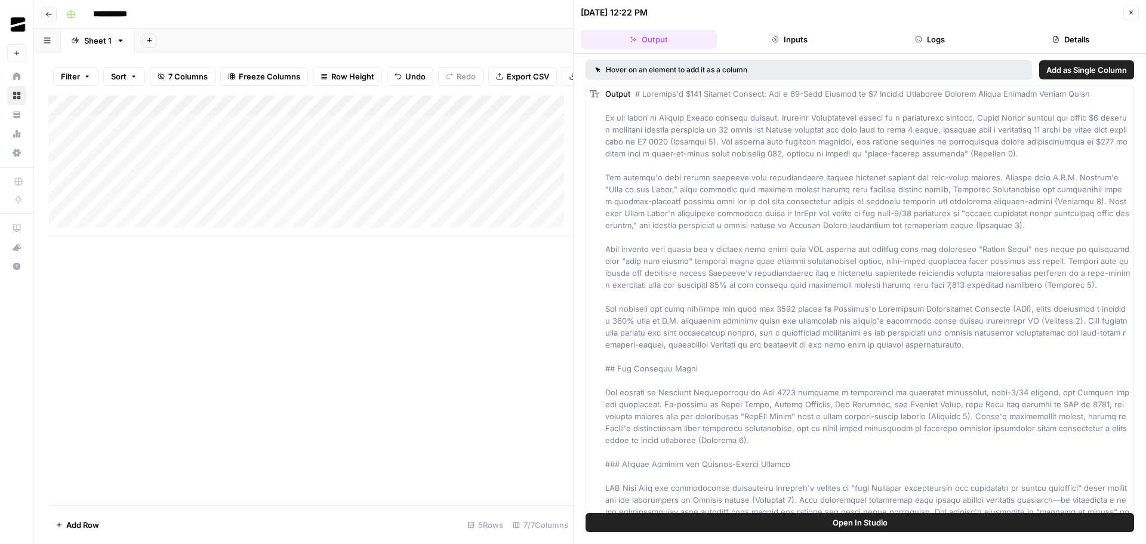
click at [1082, 72] on span "Add as Single Column" at bounding box center [1086, 70] width 81 height 12
click at [1130, 11] on icon "button" at bounding box center [1131, 13] width 4 height 4
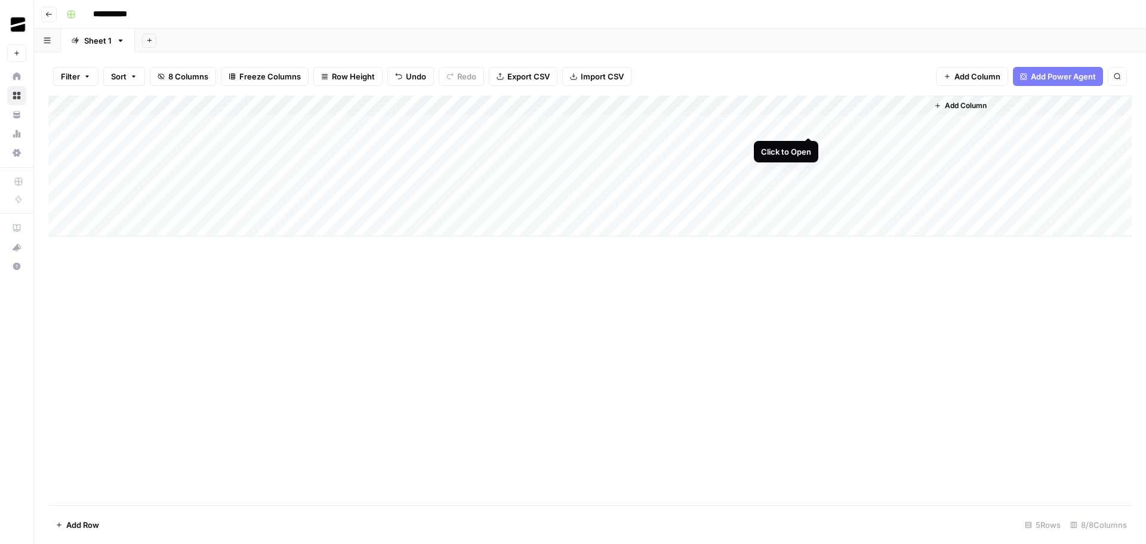
click at [808, 124] on div "Add Column" at bounding box center [589, 165] width 1083 height 141
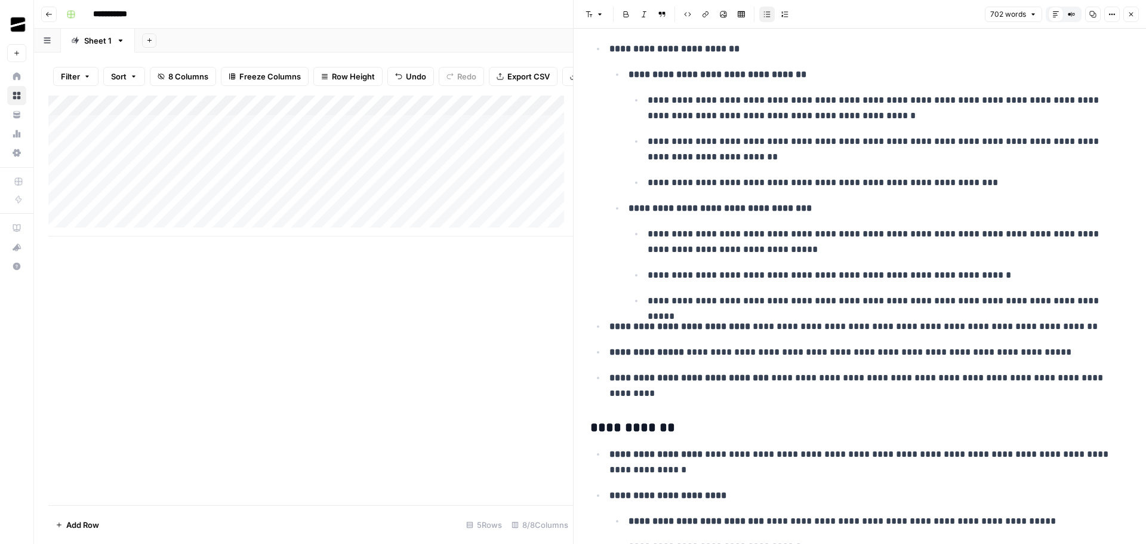
scroll to position [303, 0]
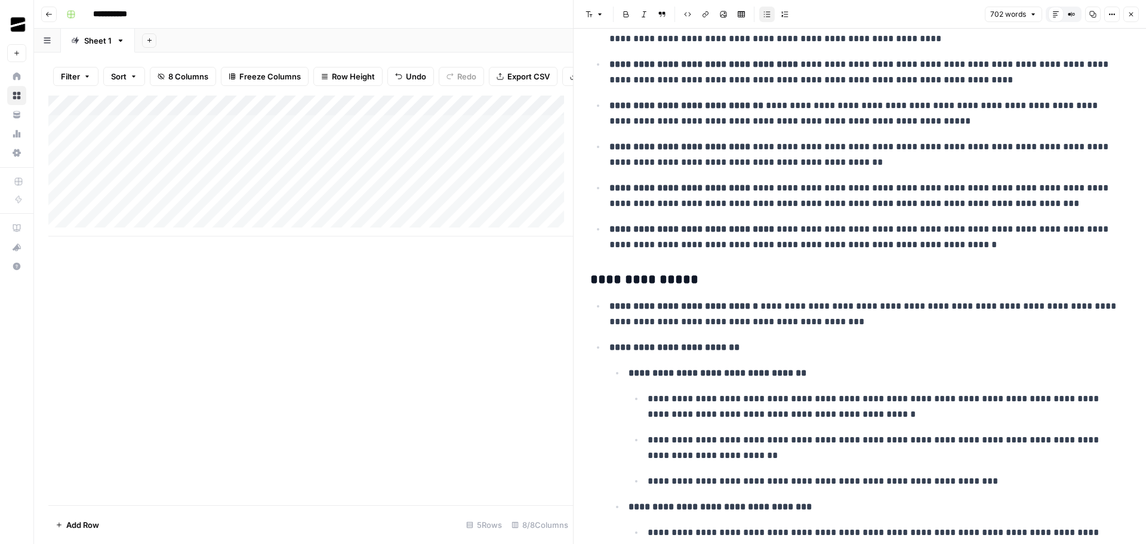
click at [1140, 18] on header "Font style Bold Italic Block quote Code block Link Image Insert Table Bulleted …" at bounding box center [860, 14] width 572 height 29
click at [1136, 15] on button "Close" at bounding box center [1131, 15] width 16 height 16
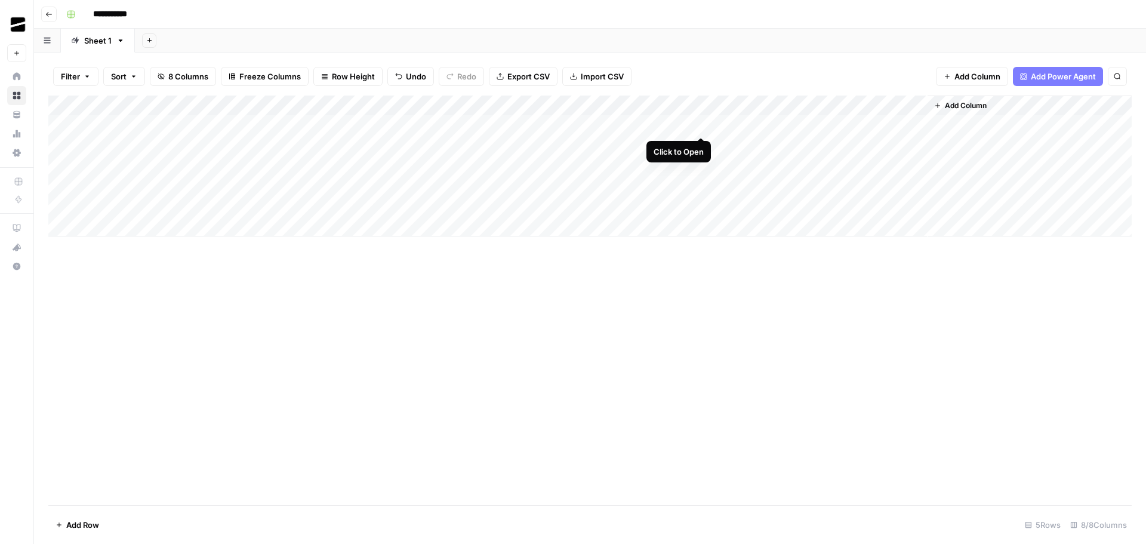
click at [703, 124] on div "Add Column" at bounding box center [589, 165] width 1083 height 141
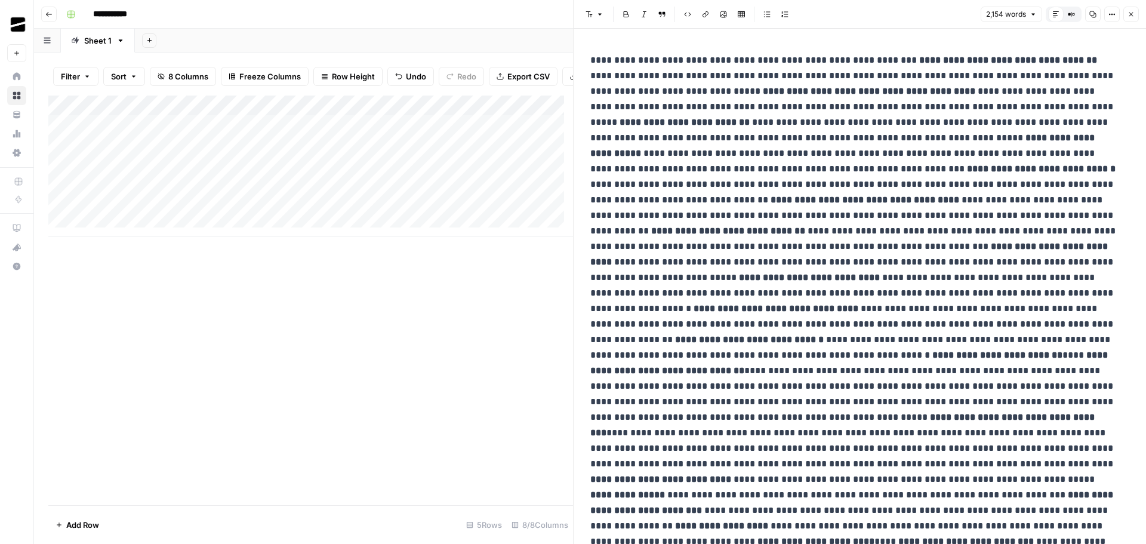
click at [1133, 13] on icon "button" at bounding box center [1130, 14] width 7 height 7
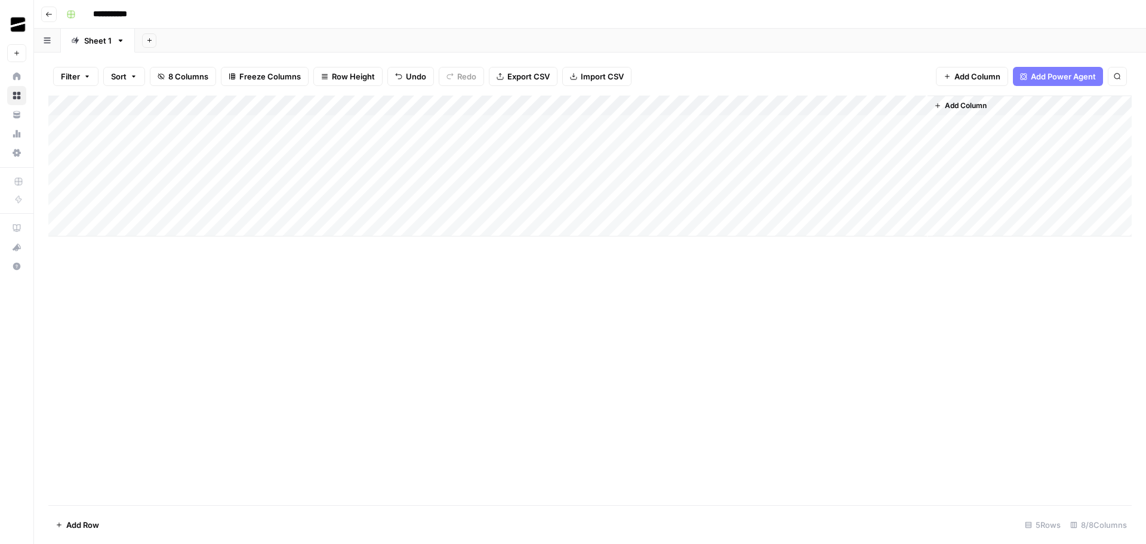
click at [701, 105] on div "Add Column" at bounding box center [589, 165] width 1083 height 141
click at [664, 222] on span "Remove Column" at bounding box center [680, 223] width 104 height 12
click at [551, 119] on div "Cancel Delete" at bounding box center [572, 123] width 229 height 21
click at [520, 124] on span "Delete" at bounding box center [530, 124] width 26 height 12
click at [593, 145] on div "Add Column" at bounding box center [589, 165] width 1083 height 141
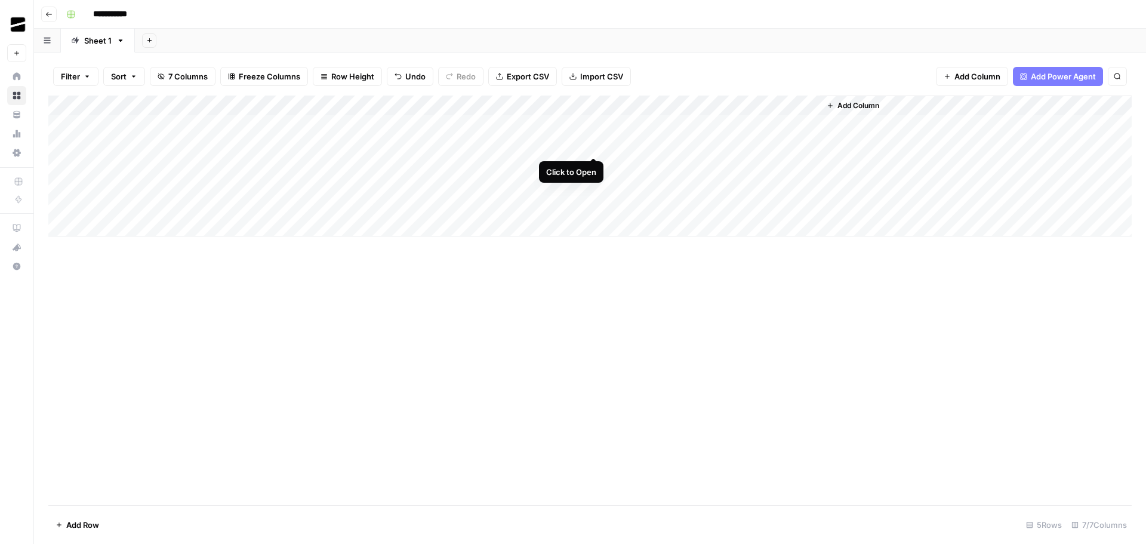
click at [593, 144] on div "Add Column" at bounding box center [589, 165] width 1083 height 141
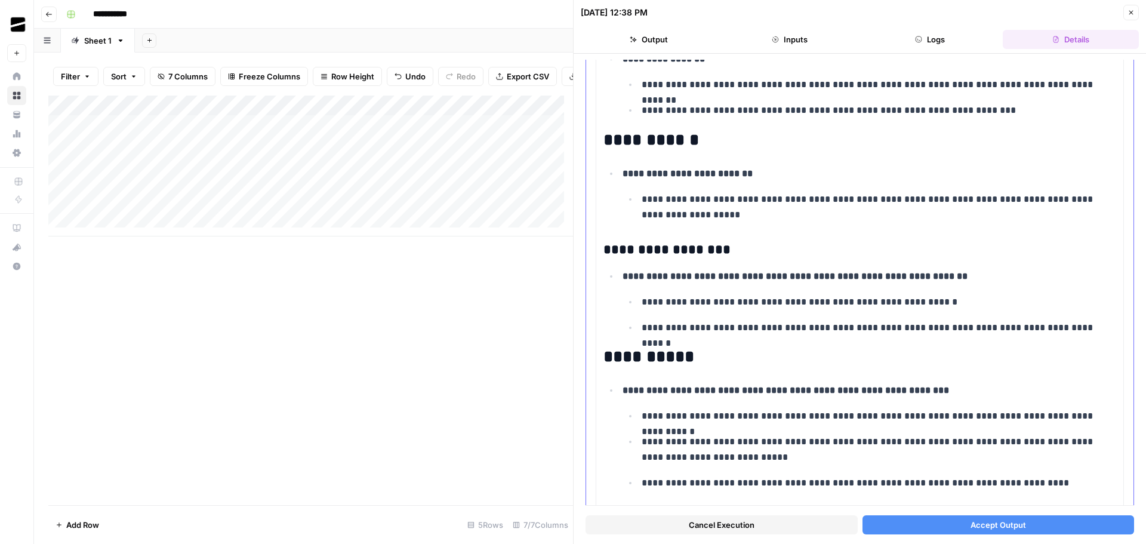
scroll to position [1611, 0]
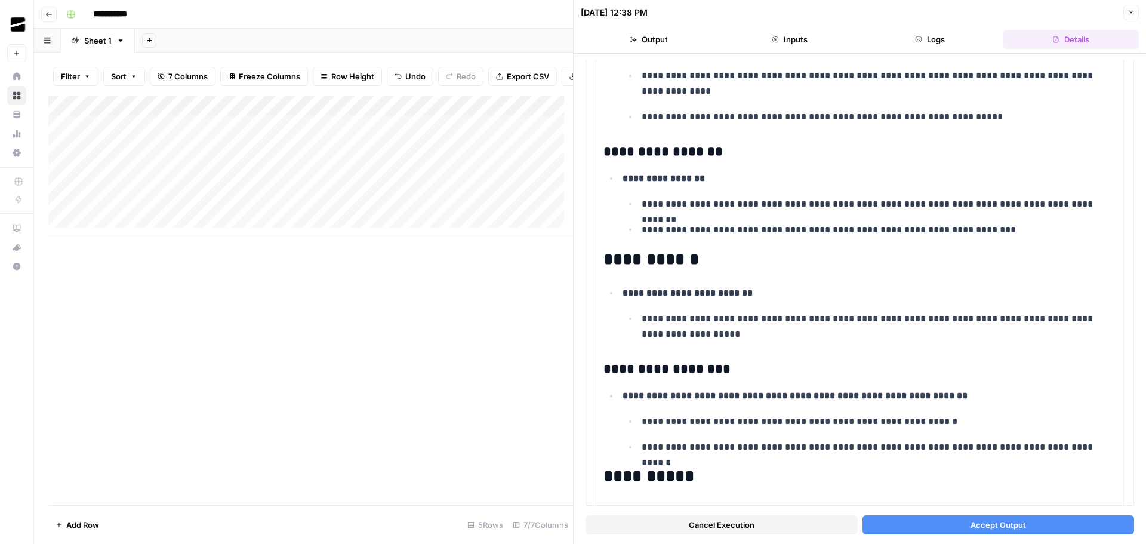
click at [1131, 10] on icon "button" at bounding box center [1130, 12] width 7 height 7
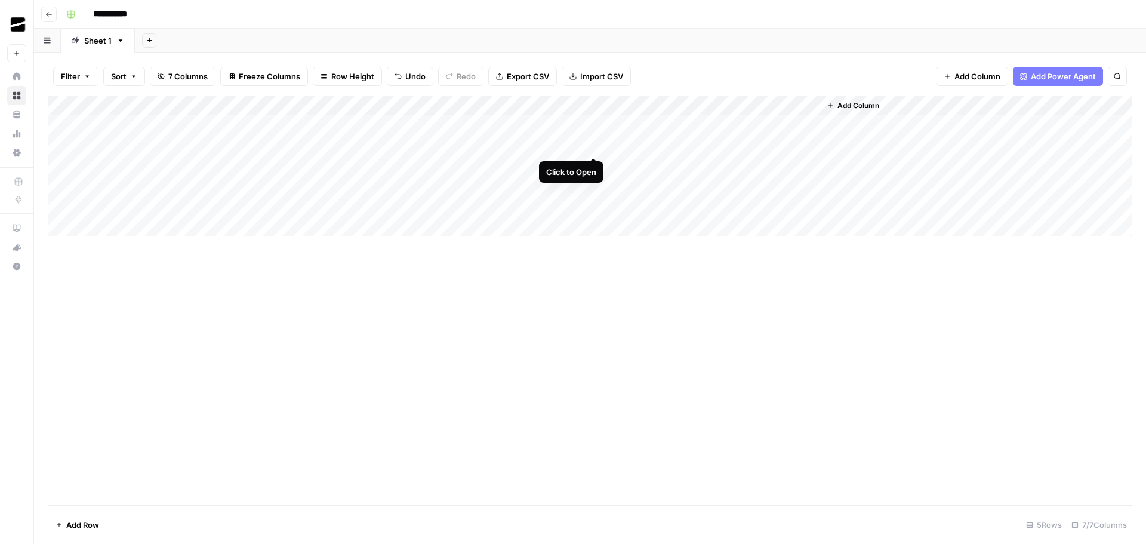
click at [593, 147] on div "Add Column" at bounding box center [589, 165] width 1083 height 141
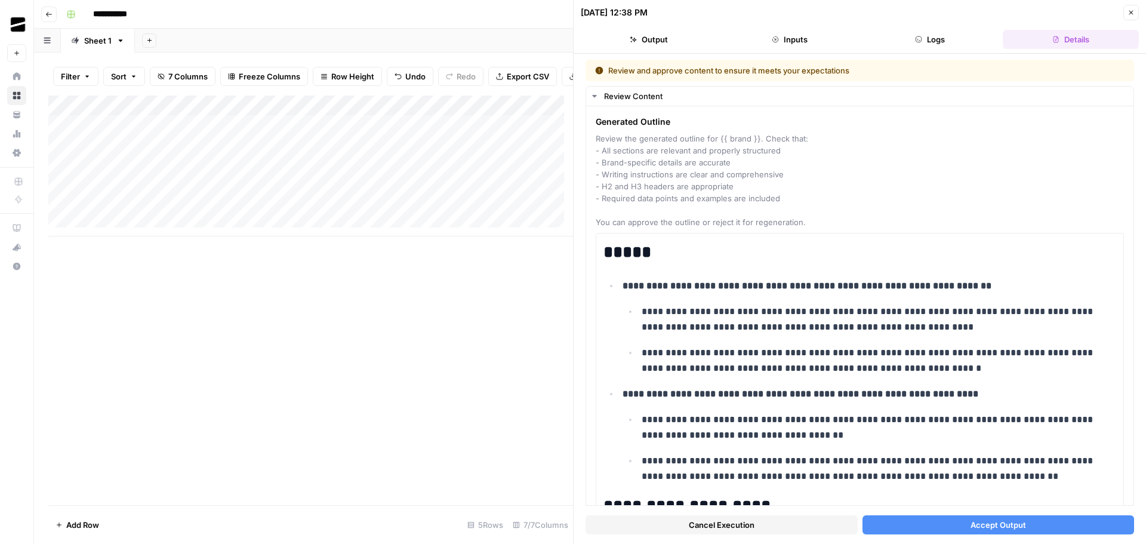
click at [1033, 522] on button "Accept Output" at bounding box center [998, 524] width 272 height 19
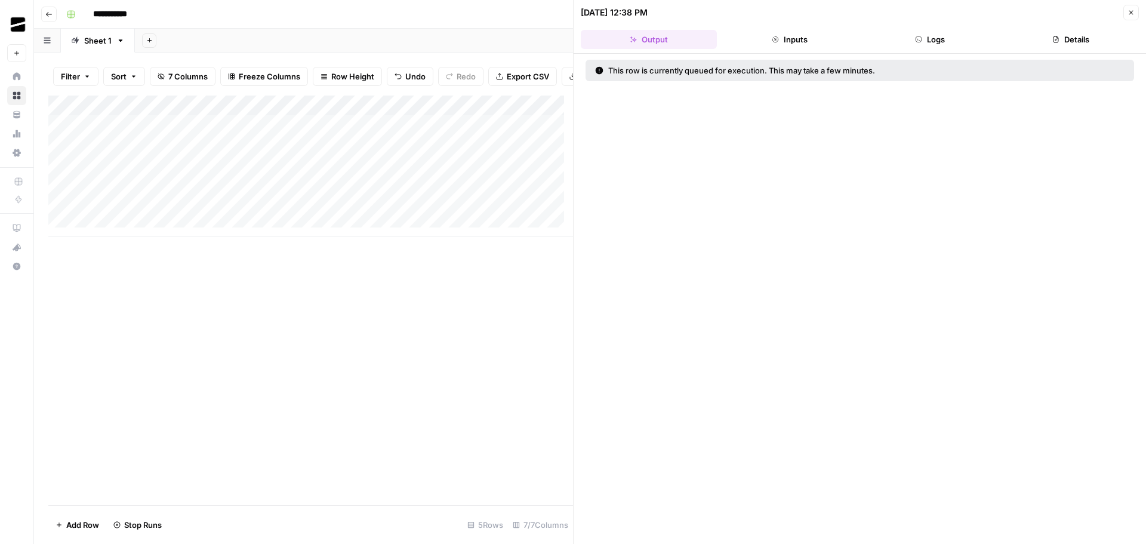
click at [1130, 19] on button "Close" at bounding box center [1131, 13] width 16 height 16
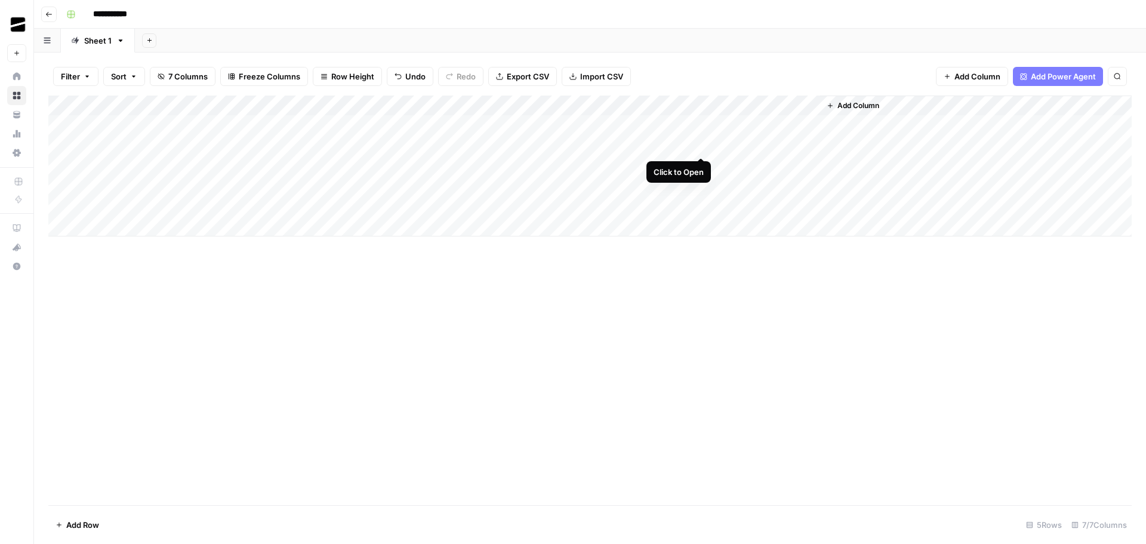
click at [704, 144] on div "Add Column" at bounding box center [589, 165] width 1083 height 141
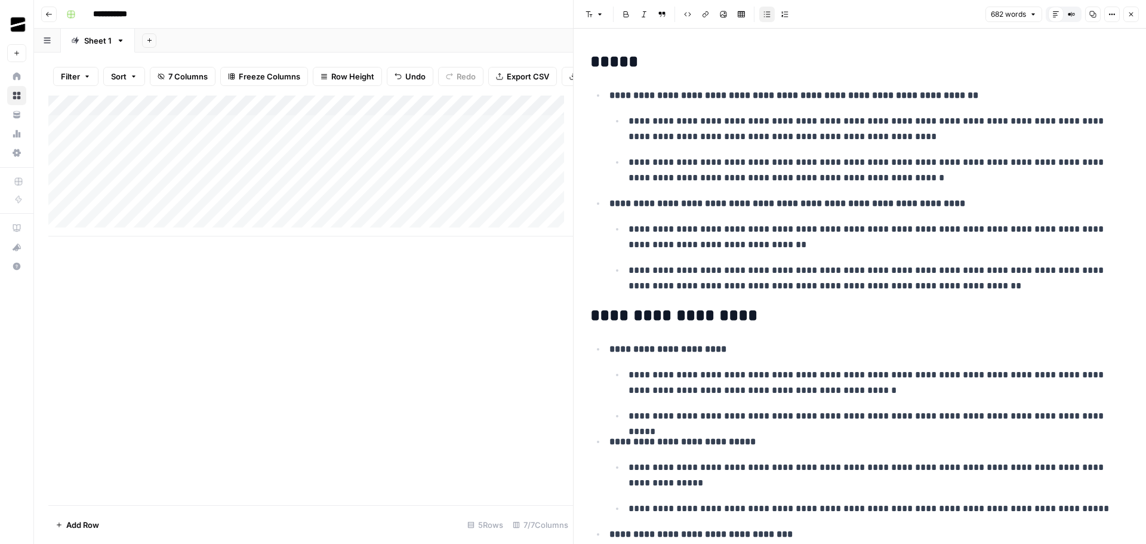
click at [1129, 10] on button "Close" at bounding box center [1131, 15] width 16 height 16
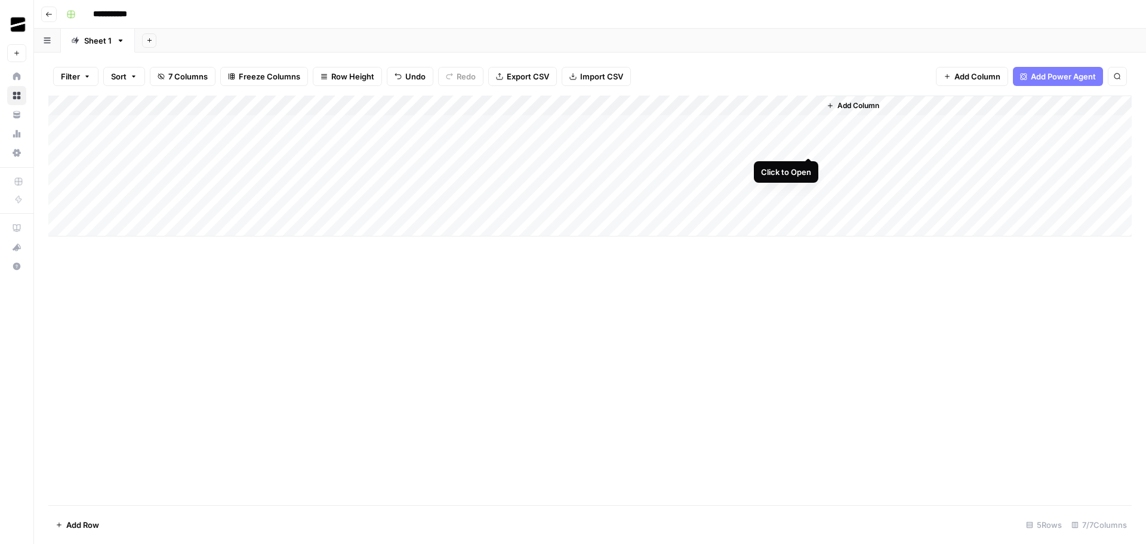
click at [808, 145] on div "Add Column" at bounding box center [589, 165] width 1083 height 141
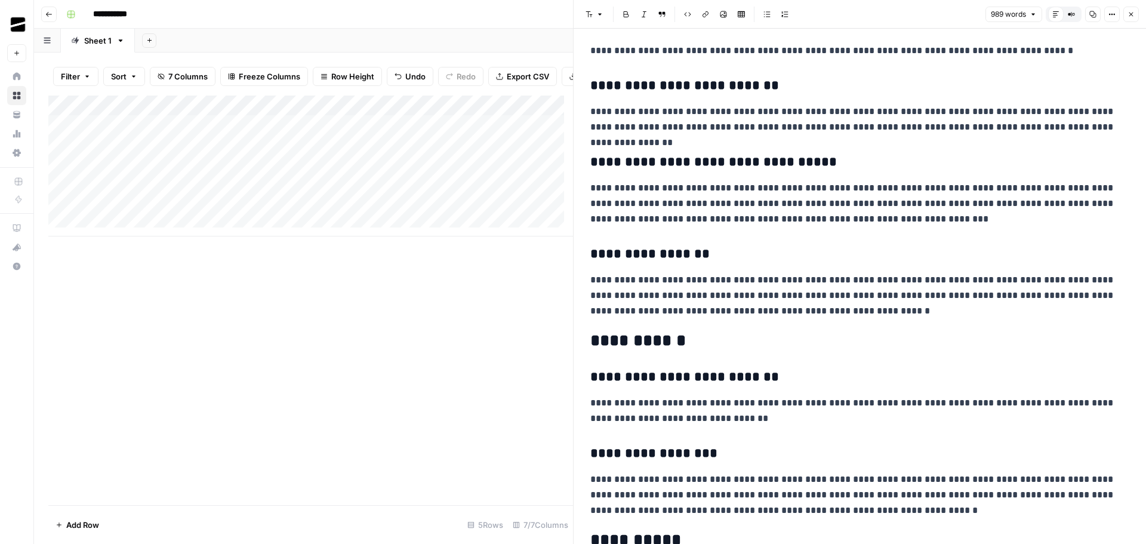
scroll to position [1465, 0]
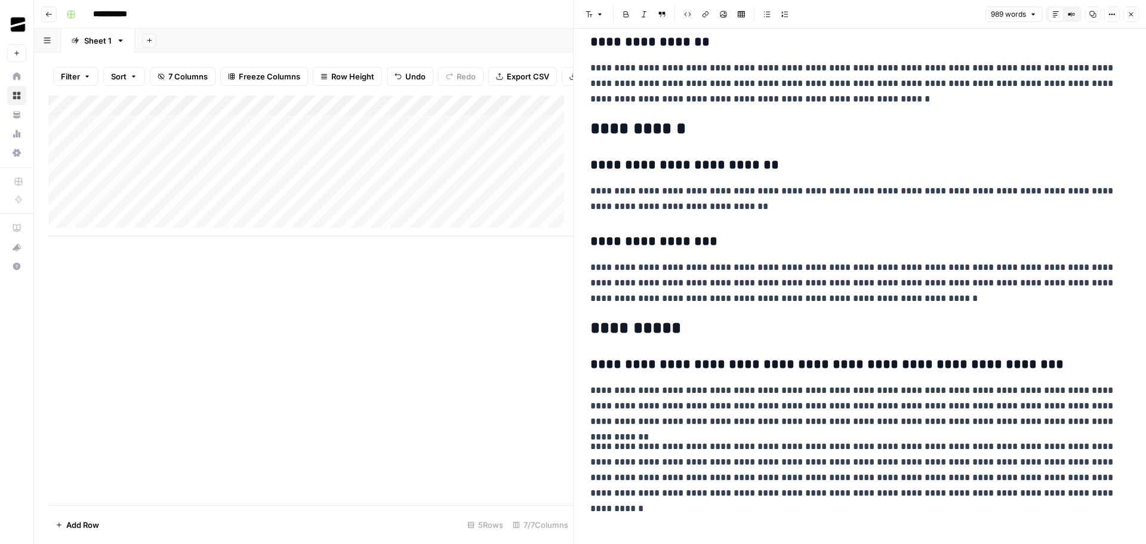
click at [1130, 12] on icon "button" at bounding box center [1130, 14] width 7 height 7
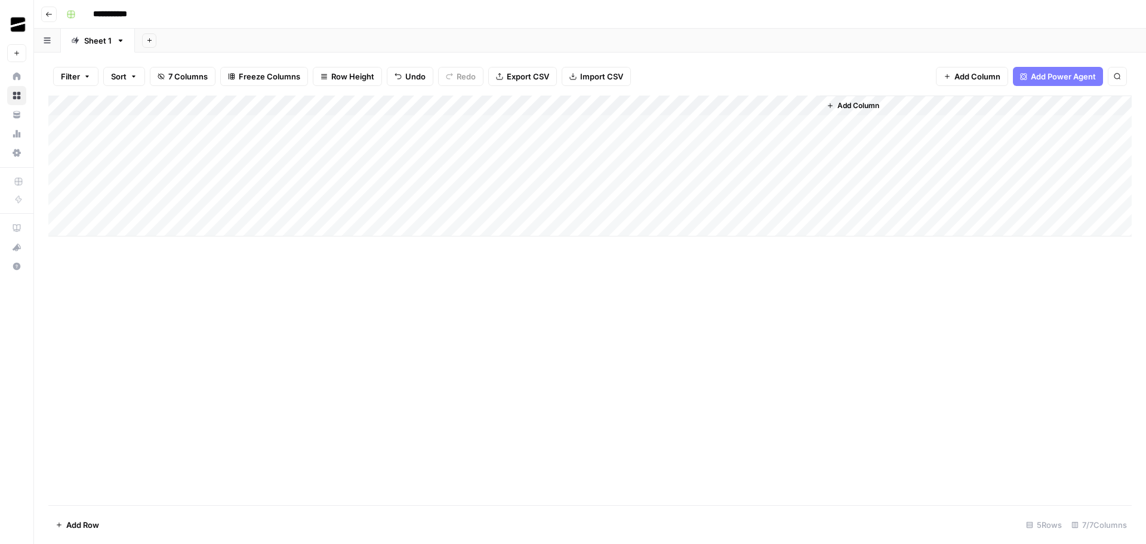
click at [555, 169] on div "Add Column" at bounding box center [589, 165] width 1083 height 141
drag, startPoint x: 143, startPoint y: 143, endPoint x: 424, endPoint y: 135, distance: 281.2
click at [424, 135] on div "Add Column" at bounding box center [589, 165] width 1083 height 141
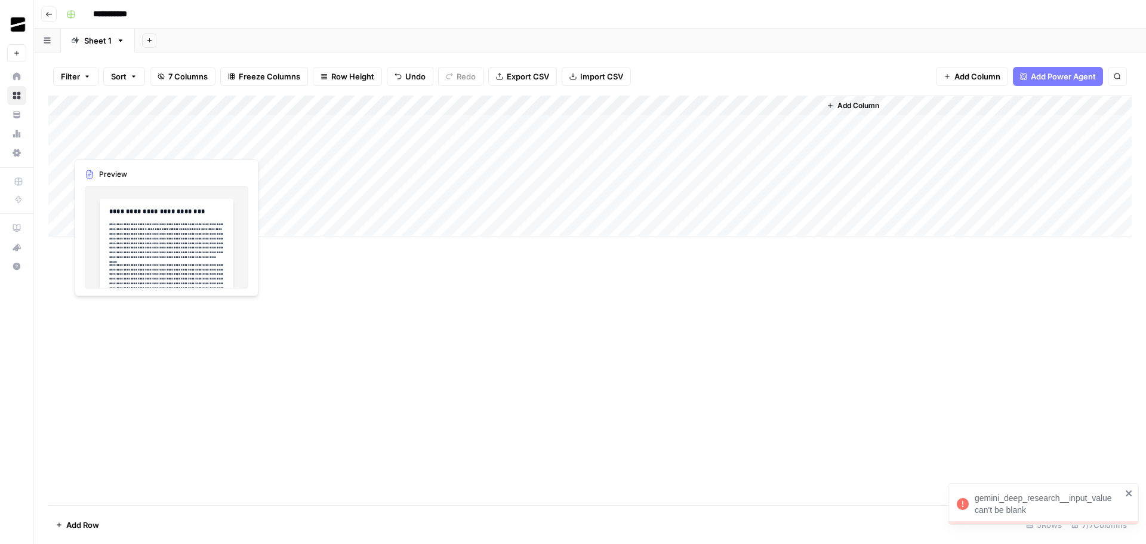
click at [124, 147] on div "Add Column" at bounding box center [589, 165] width 1083 height 141
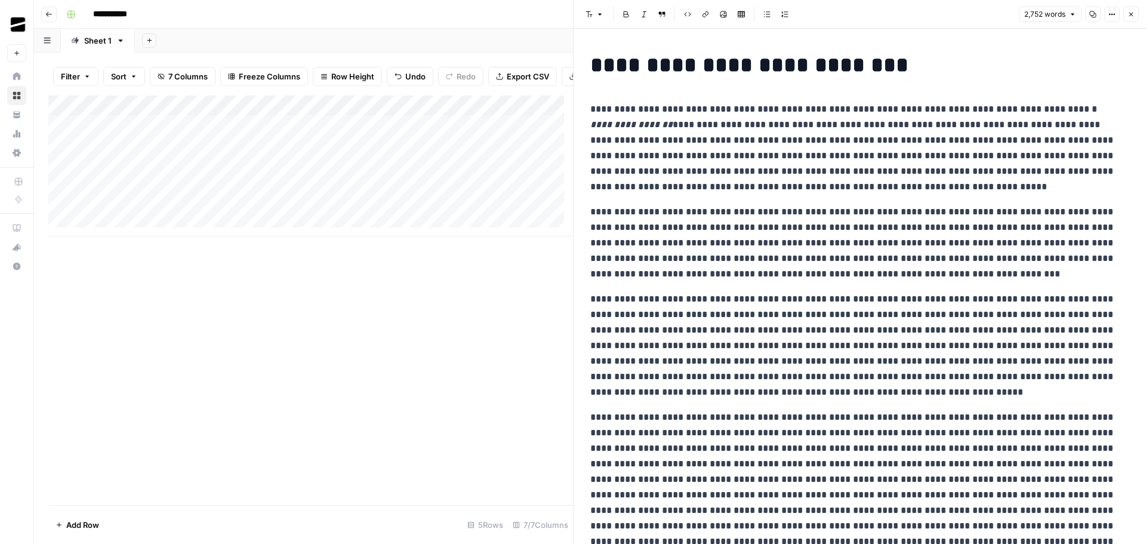
click at [1132, 11] on icon "button" at bounding box center [1130, 14] width 7 height 7
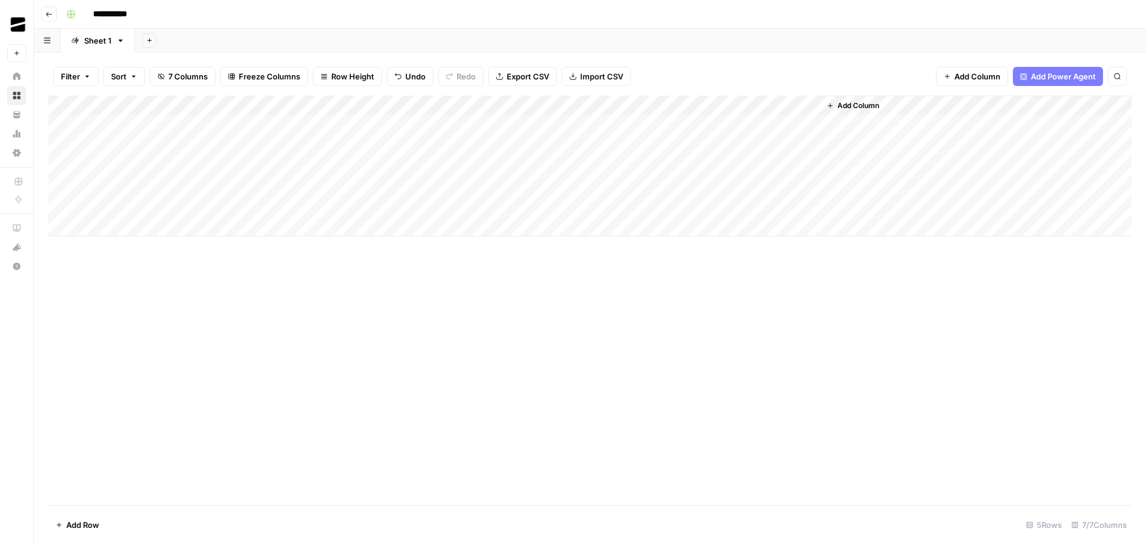
click at [204, 313] on div "Add Column" at bounding box center [589, 299] width 1083 height 409
drag, startPoint x: 126, startPoint y: 144, endPoint x: 433, endPoint y: 143, distance: 307.4
click at [433, 143] on div "Add Column" at bounding box center [589, 165] width 1083 height 141
drag, startPoint x: 497, startPoint y: 153, endPoint x: 496, endPoint y: 168, distance: 15.0
click at [496, 168] on div "Add Column" at bounding box center [589, 165] width 1083 height 141
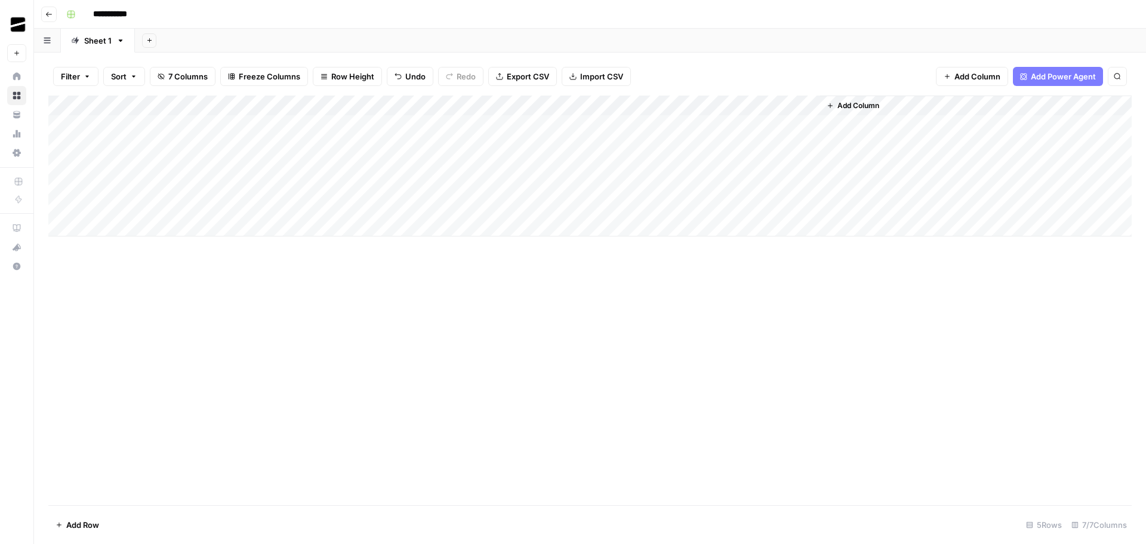
click at [551, 165] on div "Add Column" at bounding box center [589, 165] width 1083 height 141
click at [591, 166] on div "Add Column" at bounding box center [589, 165] width 1083 height 141
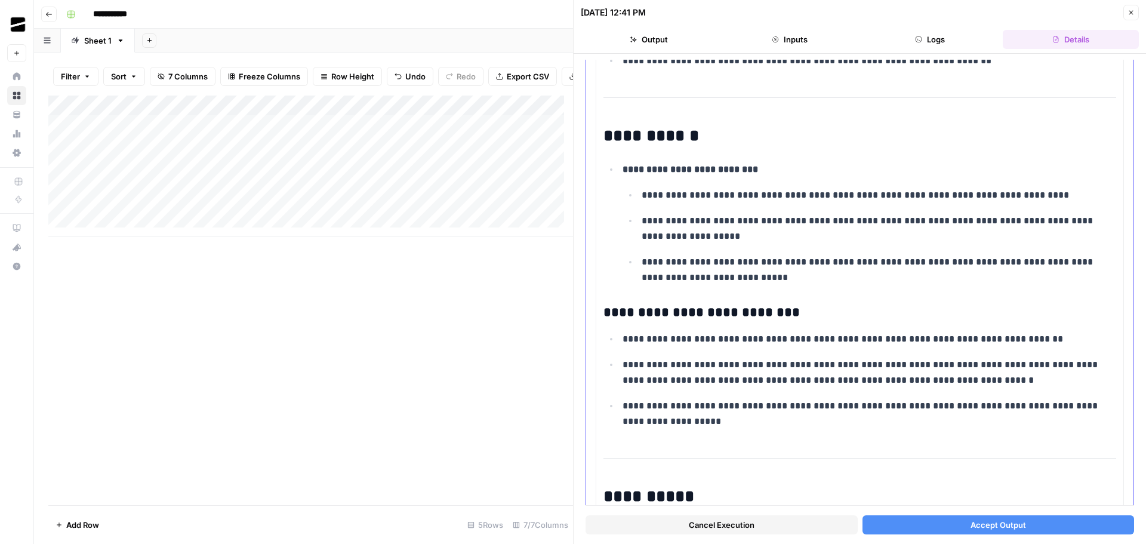
scroll to position [3521, 0]
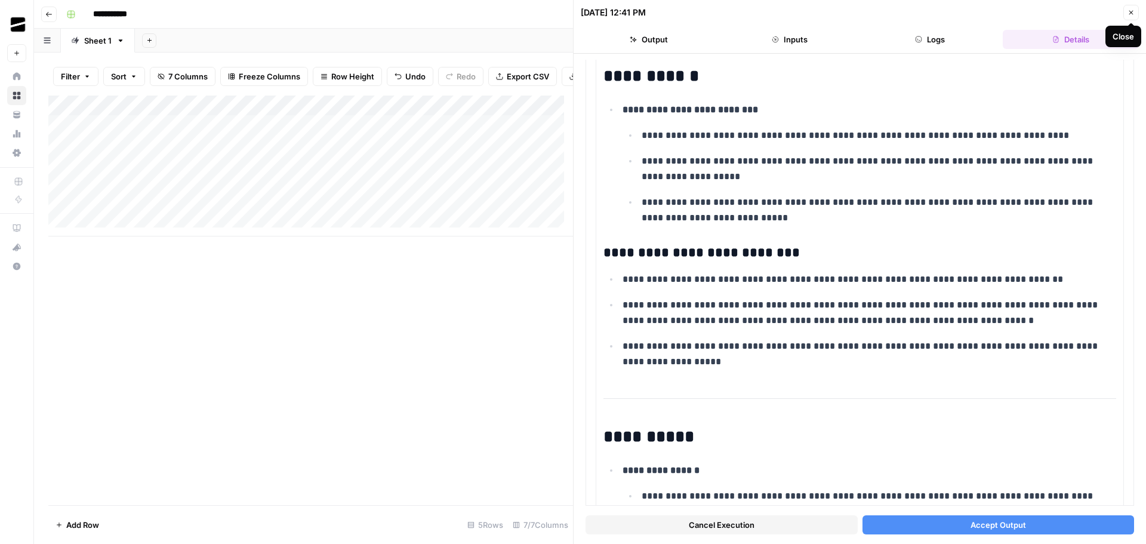
click at [1133, 11] on icon "button" at bounding box center [1130, 12] width 7 height 7
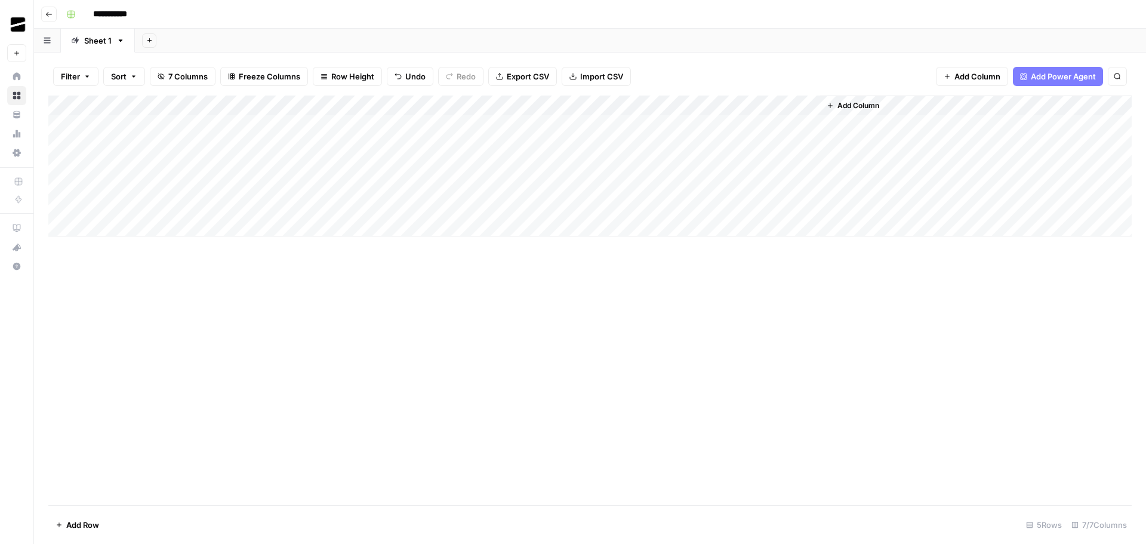
click at [579, 109] on div "Add Column" at bounding box center [589, 165] width 1083 height 141
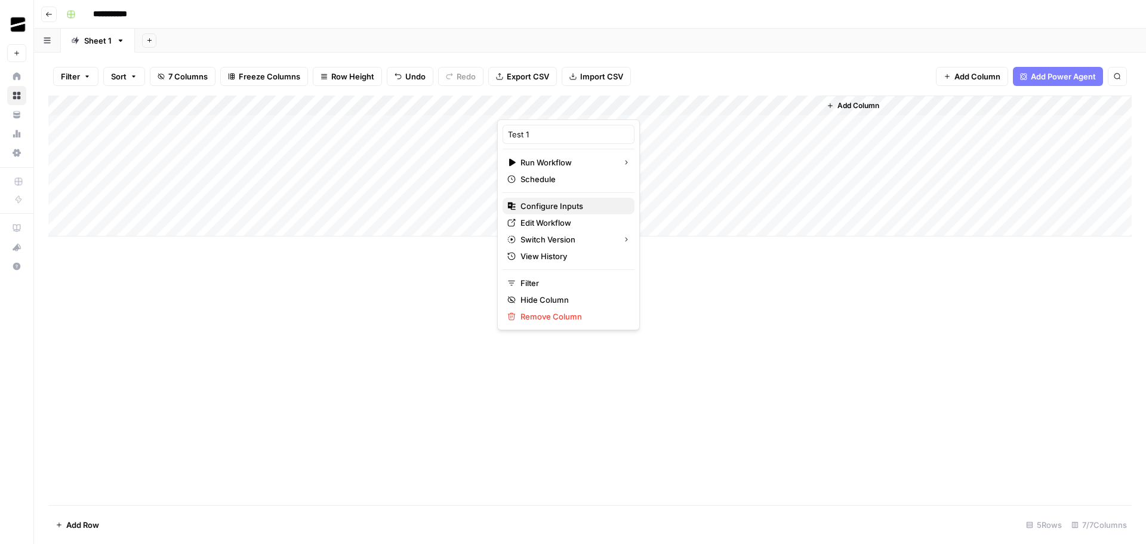
click at [564, 205] on span "Configure Inputs" at bounding box center [572, 206] width 104 height 12
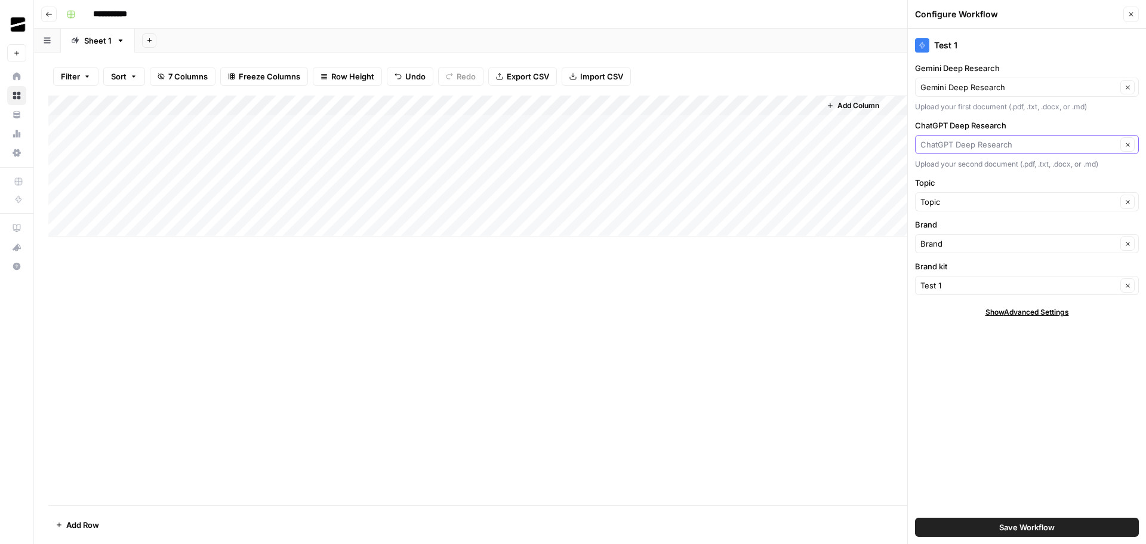
click at [1035, 142] on input "ChatGPT Deep Research" at bounding box center [1018, 144] width 196 height 12
click at [1026, 209] on span "ChatGPT Deep Research" at bounding box center [1012, 208] width 174 height 12
type input "ChatGPT Deep Research"
click at [1022, 85] on input "Gemini Deep Research" at bounding box center [1018, 87] width 196 height 12
click at [1015, 136] on span "Gemini Deep Research" at bounding box center [1012, 132] width 174 height 12
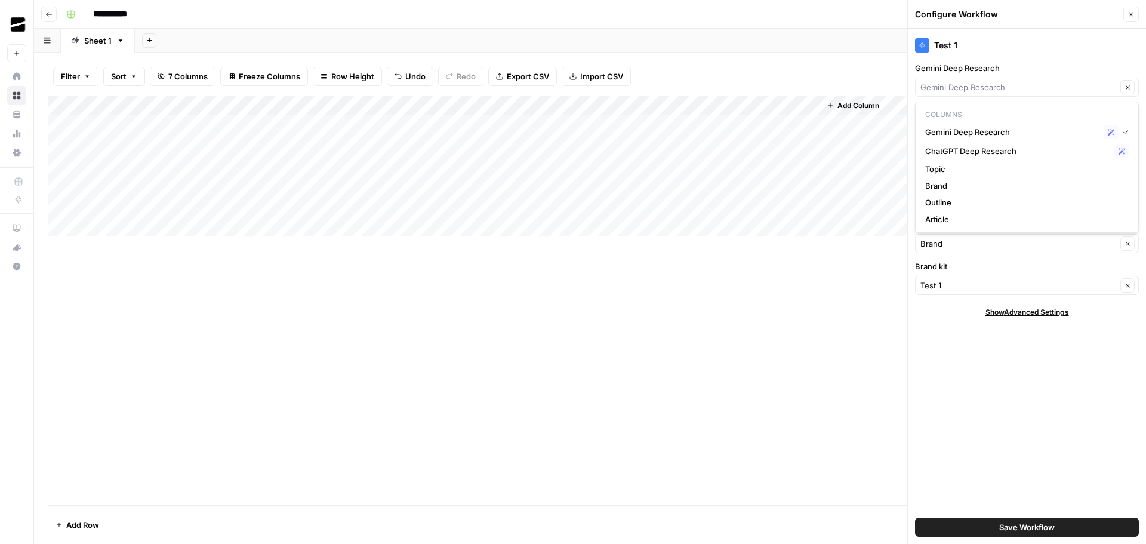
type input "Gemini Deep Research"
click at [1133, 13] on icon "button" at bounding box center [1130, 14] width 7 height 7
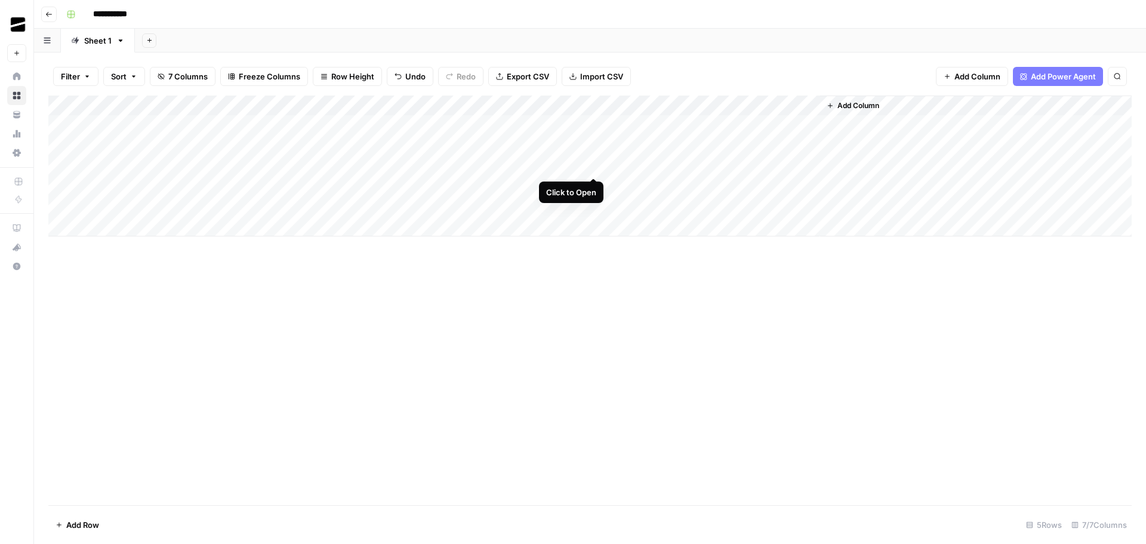
click at [592, 164] on div "Add Column" at bounding box center [589, 165] width 1083 height 141
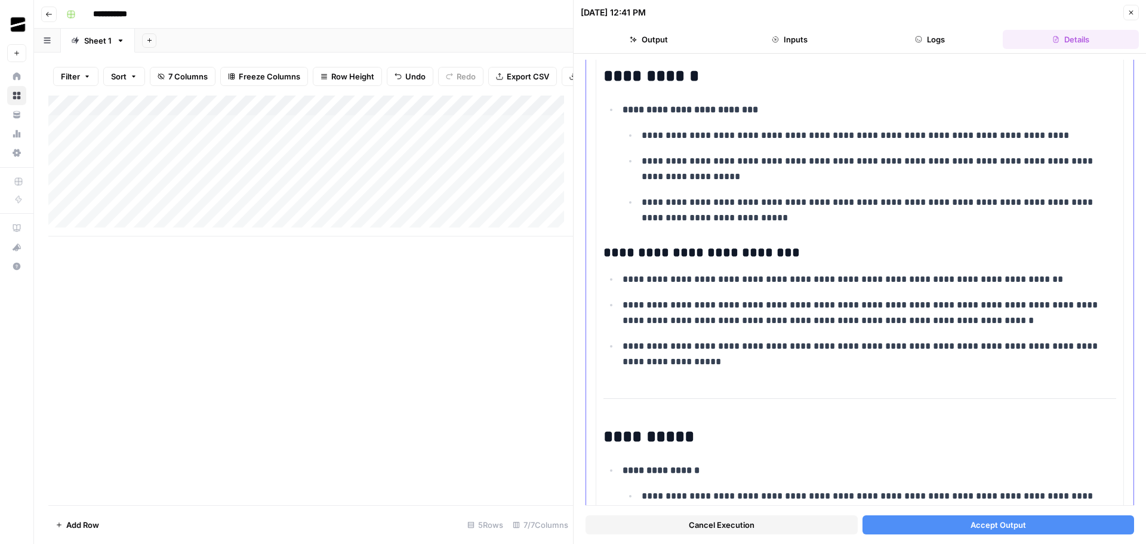
scroll to position [3581, 0]
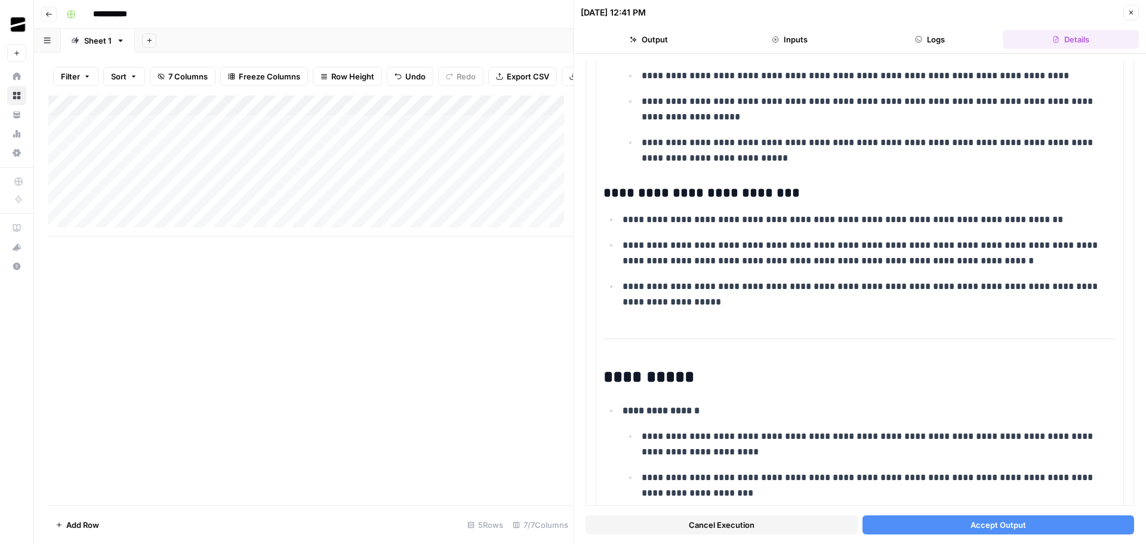
click at [1133, 13] on icon "button" at bounding box center [1130, 12] width 7 height 7
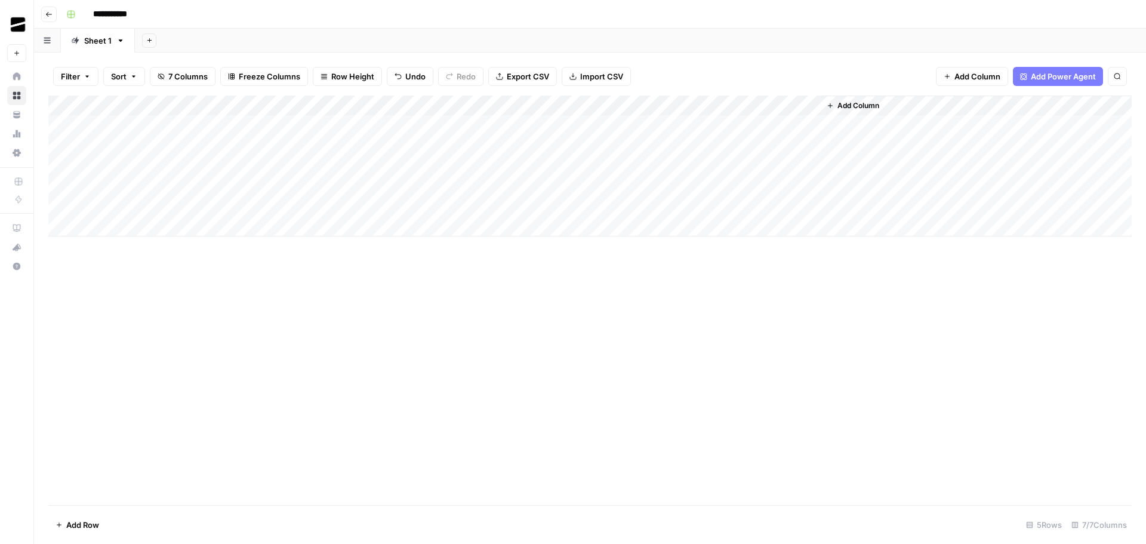
click at [162, 168] on div "Add Column" at bounding box center [589, 165] width 1083 height 141
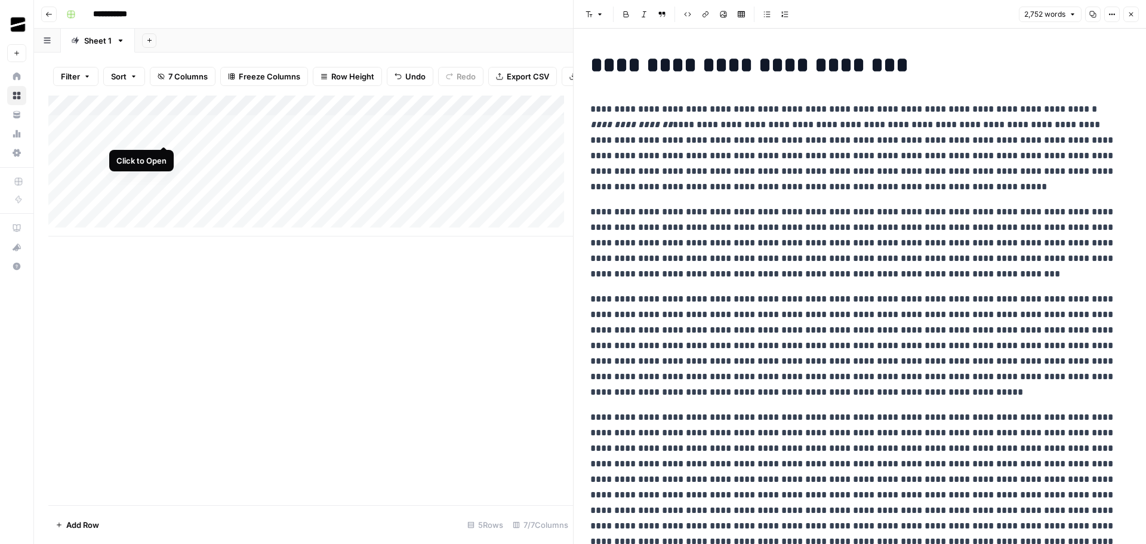
click at [167, 133] on div "Add Column" at bounding box center [310, 165] width 525 height 141
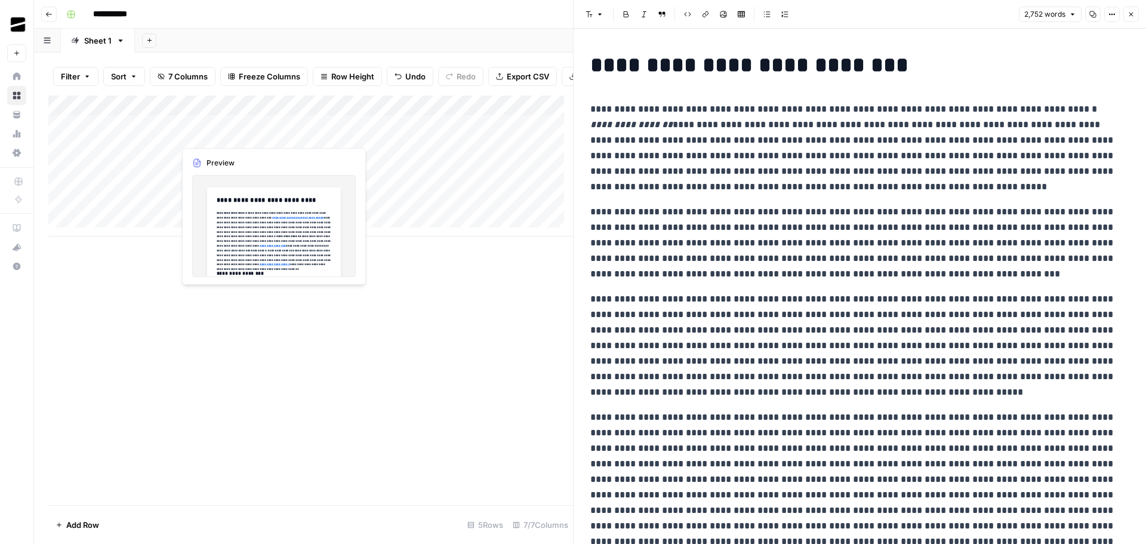
click at [235, 132] on div "Add Column" at bounding box center [310, 165] width 525 height 141
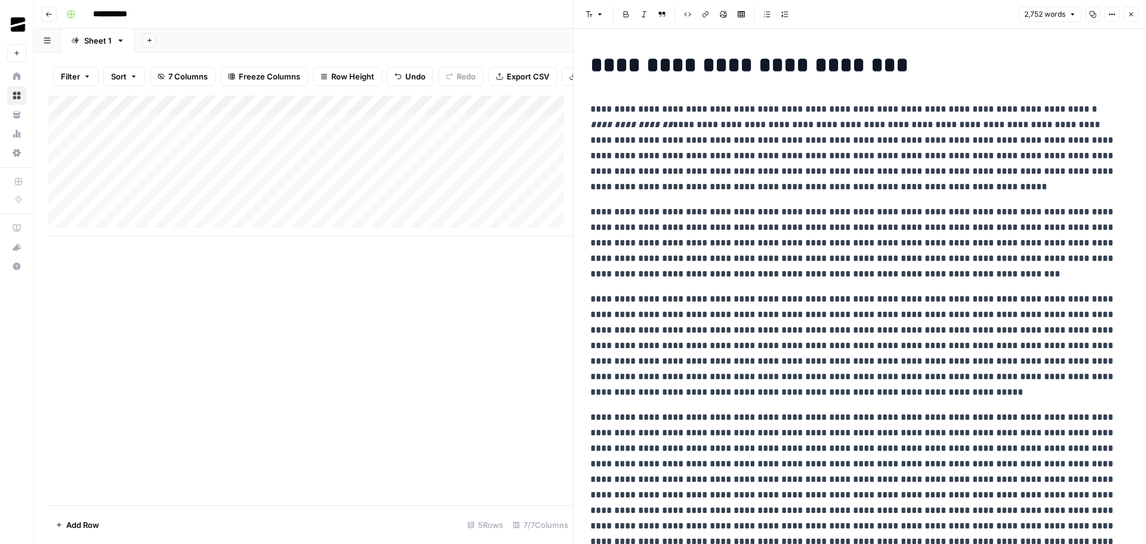
click at [130, 169] on div "Add Column" at bounding box center [310, 165] width 525 height 141
click at [164, 175] on div "Add Column" at bounding box center [310, 165] width 525 height 141
click at [937, 125] on p "**********" at bounding box center [855, 147] width 530 height 93
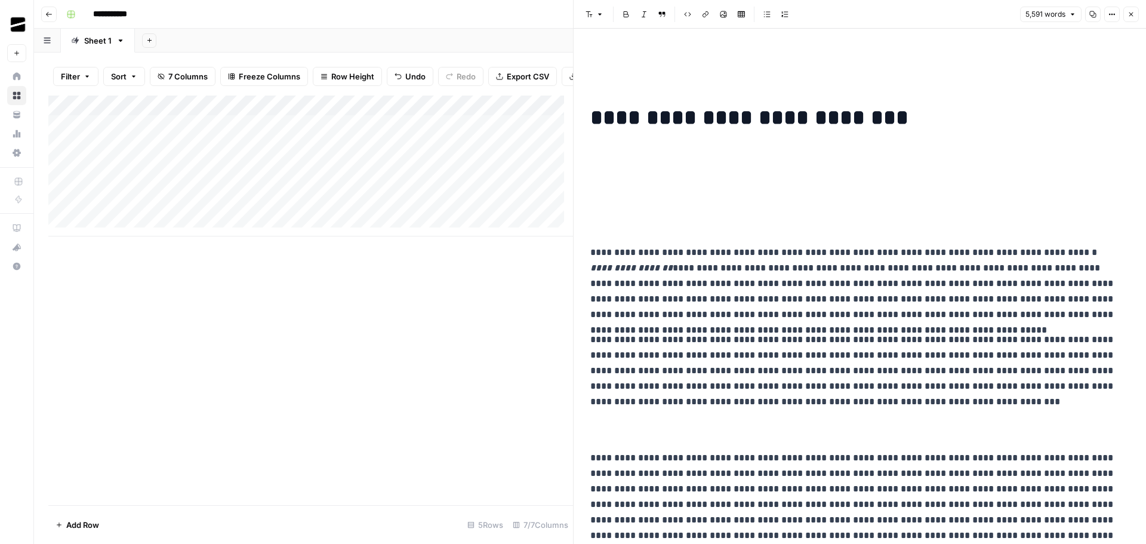
scroll to position [10812, 0]
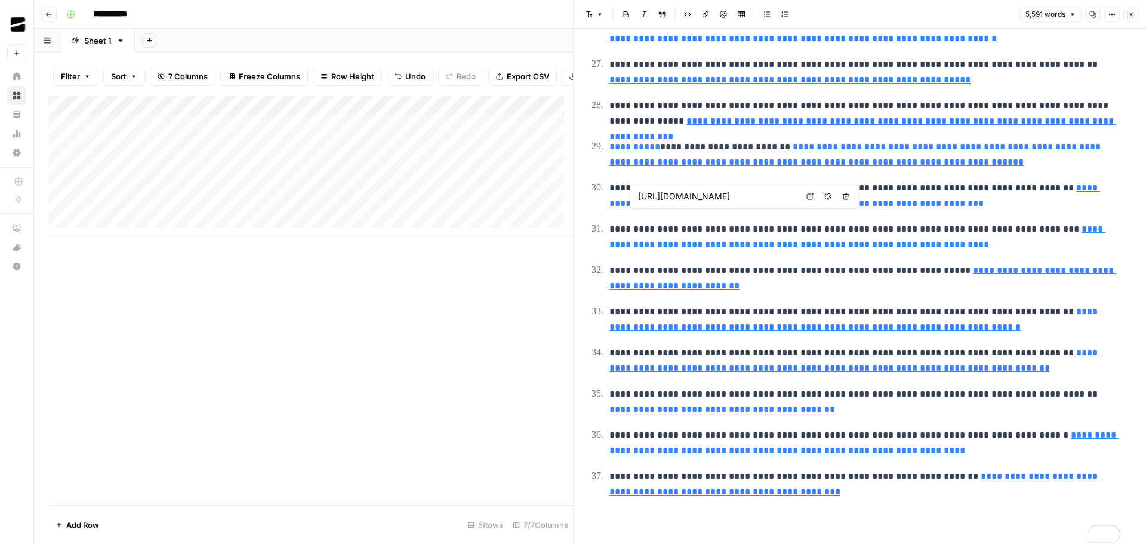
type input "[URL][DOMAIN_NAME]"
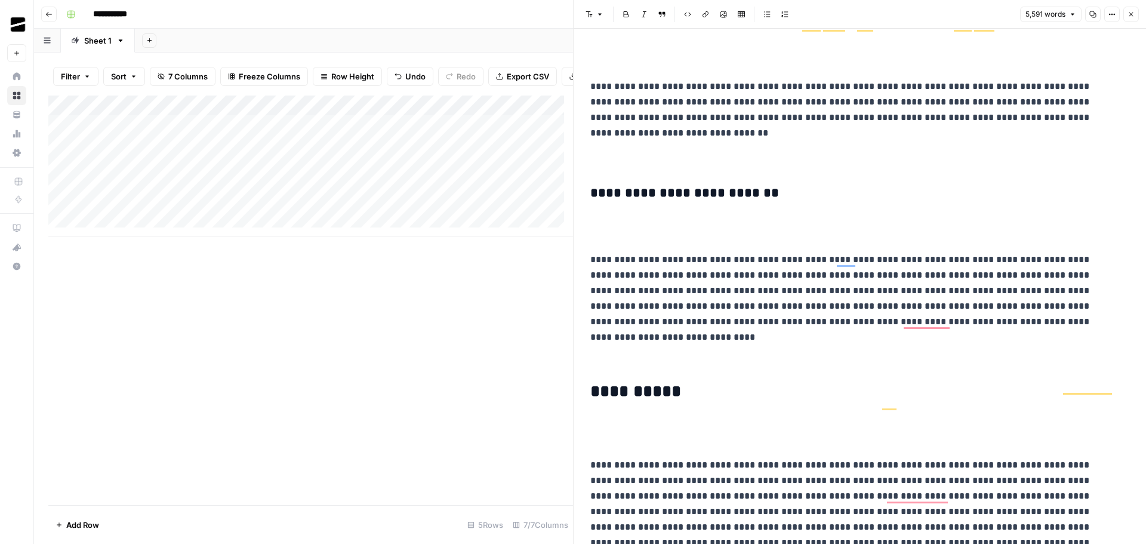
scroll to position [8305, 0]
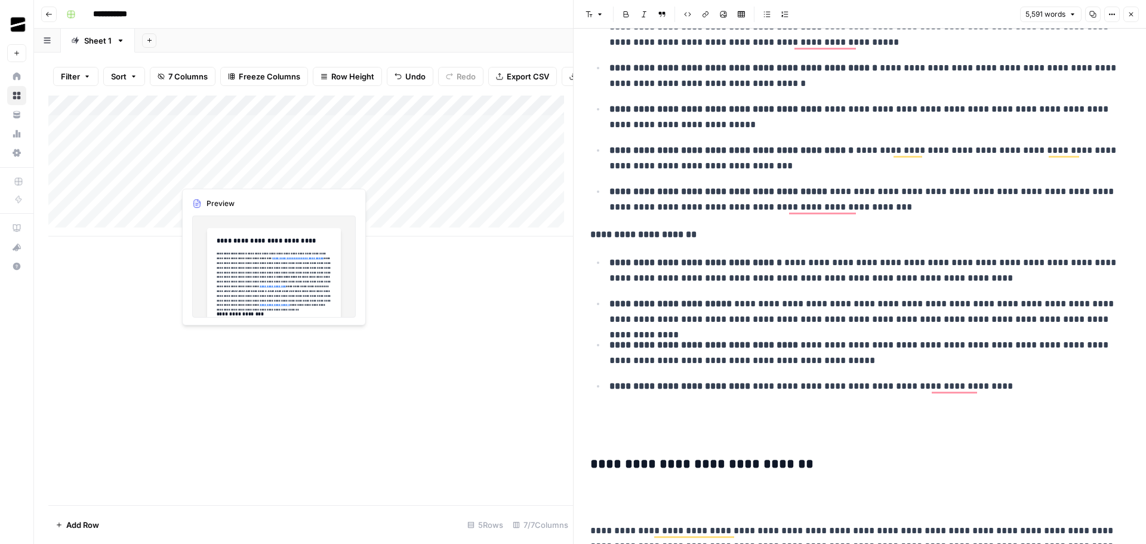
click at [235, 172] on div "Add Column" at bounding box center [310, 165] width 525 height 141
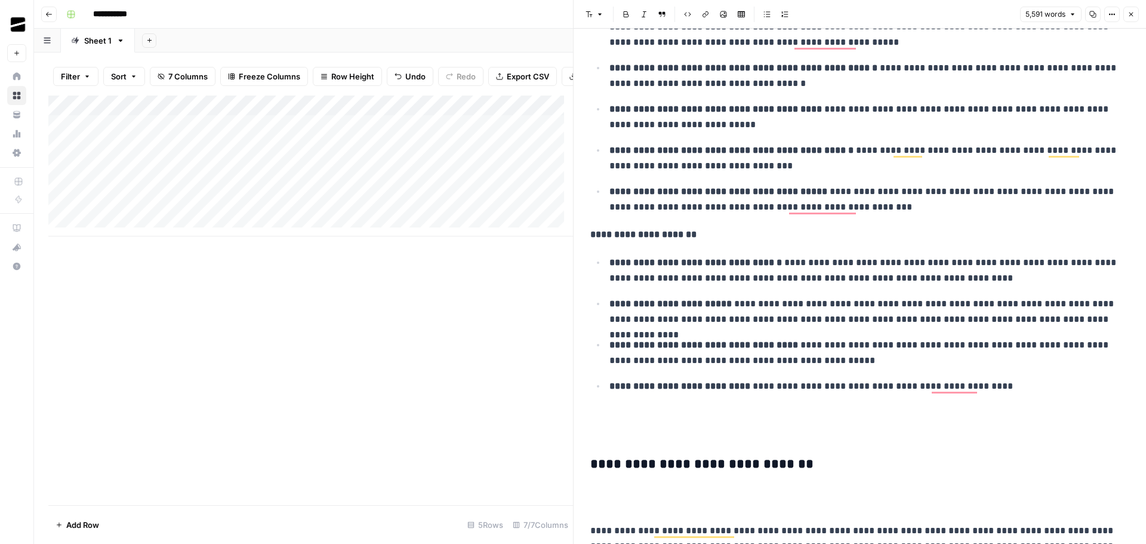
click at [272, 174] on div "Add Column" at bounding box center [310, 165] width 525 height 141
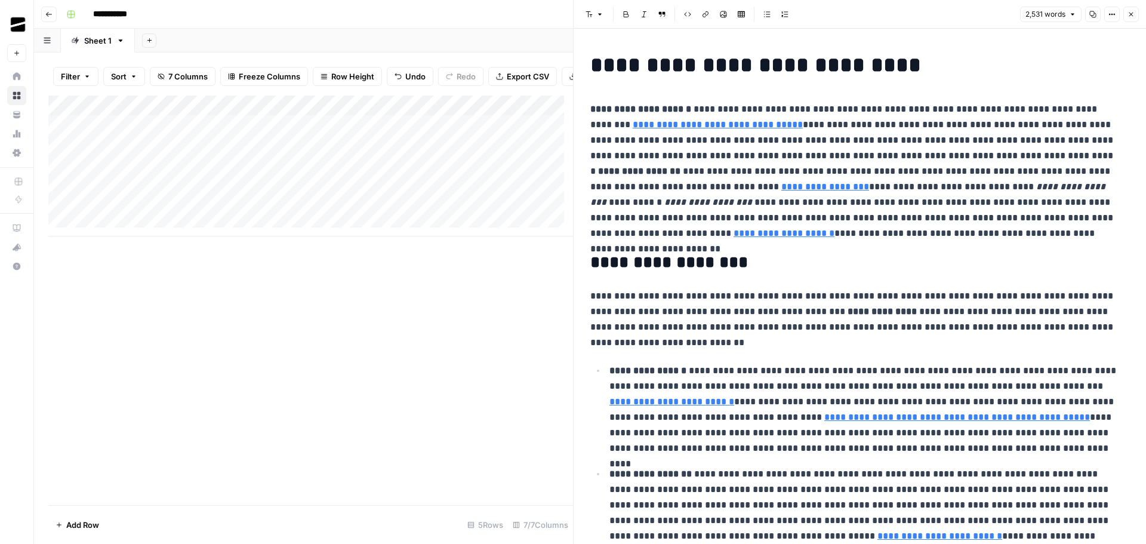
click at [876, 182] on em "**********" at bounding box center [848, 194] width 517 height 24
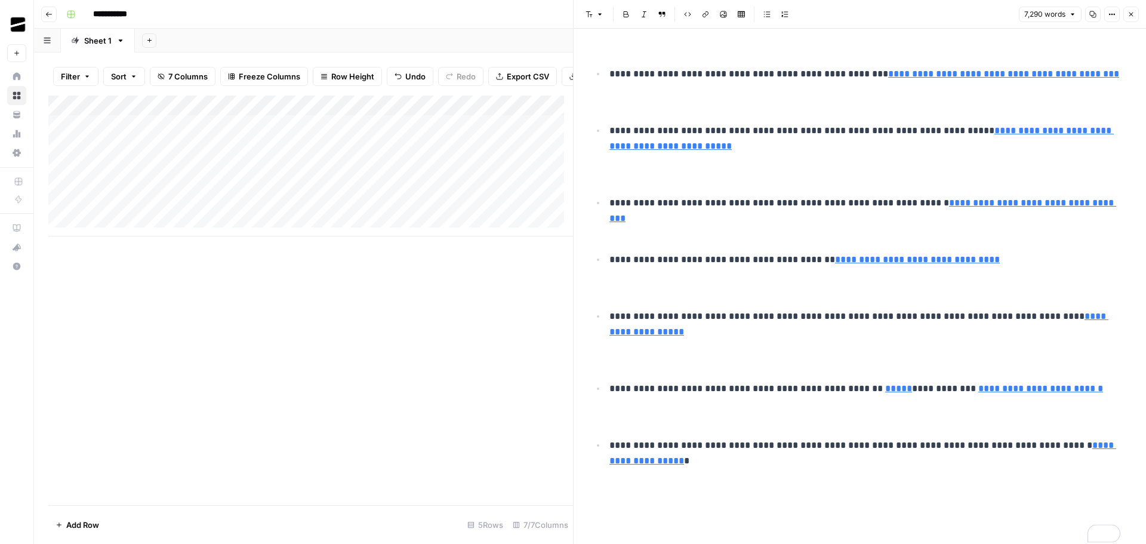
click at [852, 199] on p "**********" at bounding box center [864, 218] width 511 height 47
click at [1132, 13] on icon "button" at bounding box center [1130, 14] width 7 height 7
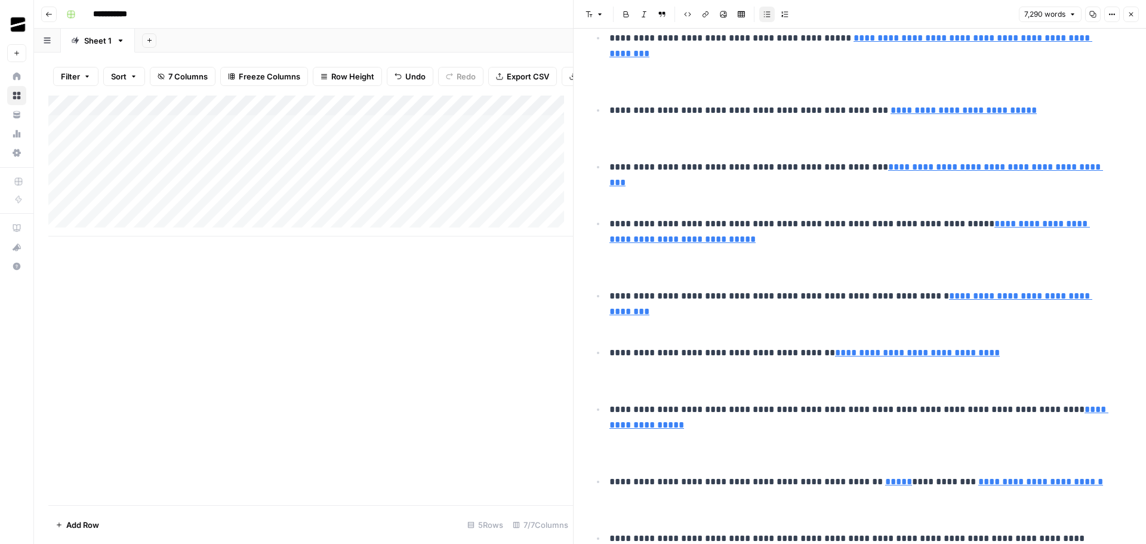
scroll to position [8909, 0]
click at [1131, 13] on icon "button" at bounding box center [1130, 14] width 7 height 7
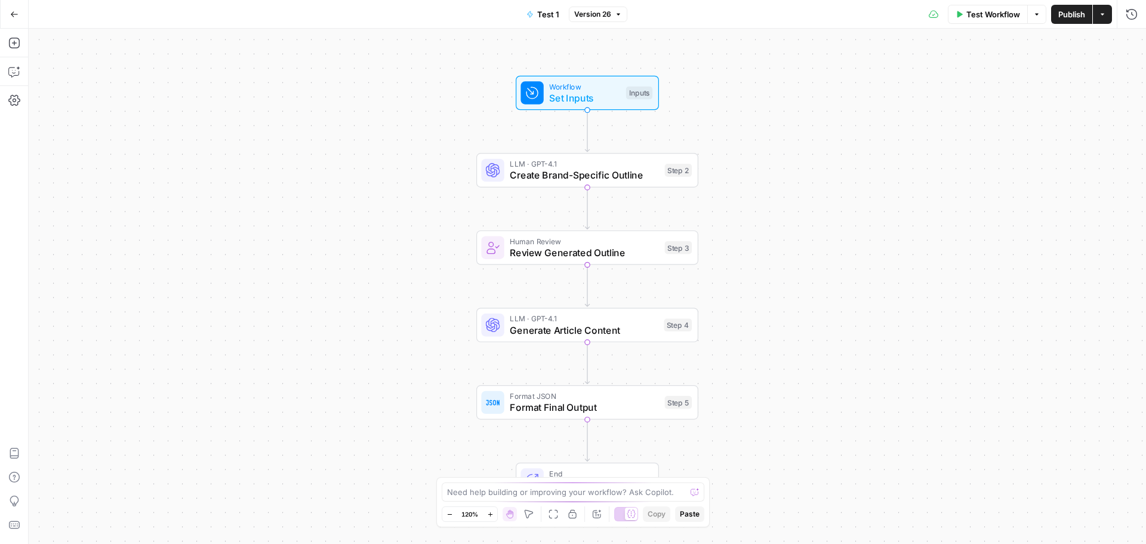
click at [1104, 13] on icon "button" at bounding box center [1102, 14] width 7 height 7
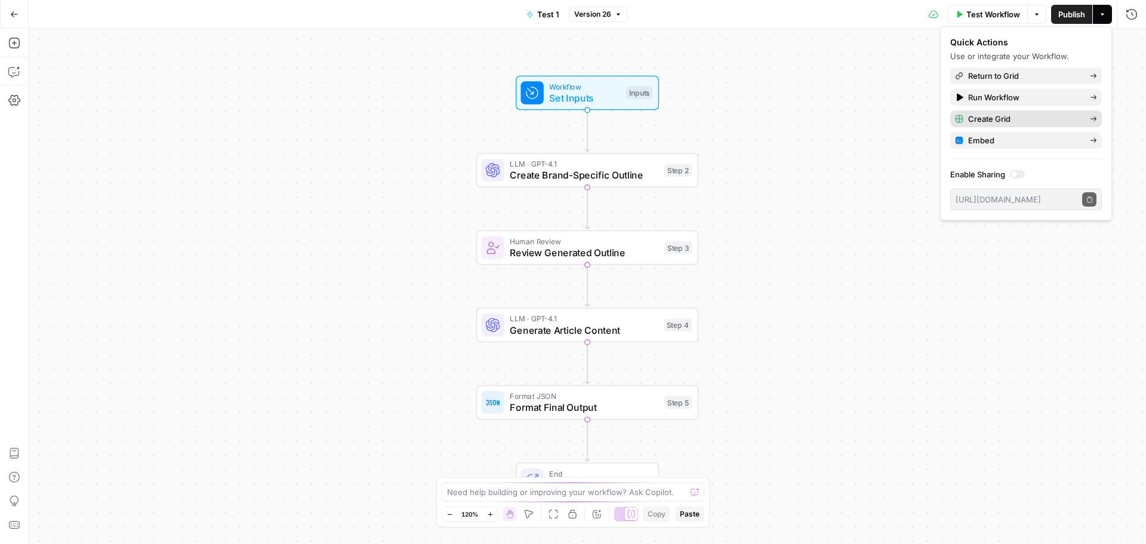
click at [1013, 119] on span "Create Grid" at bounding box center [1024, 119] width 112 height 12
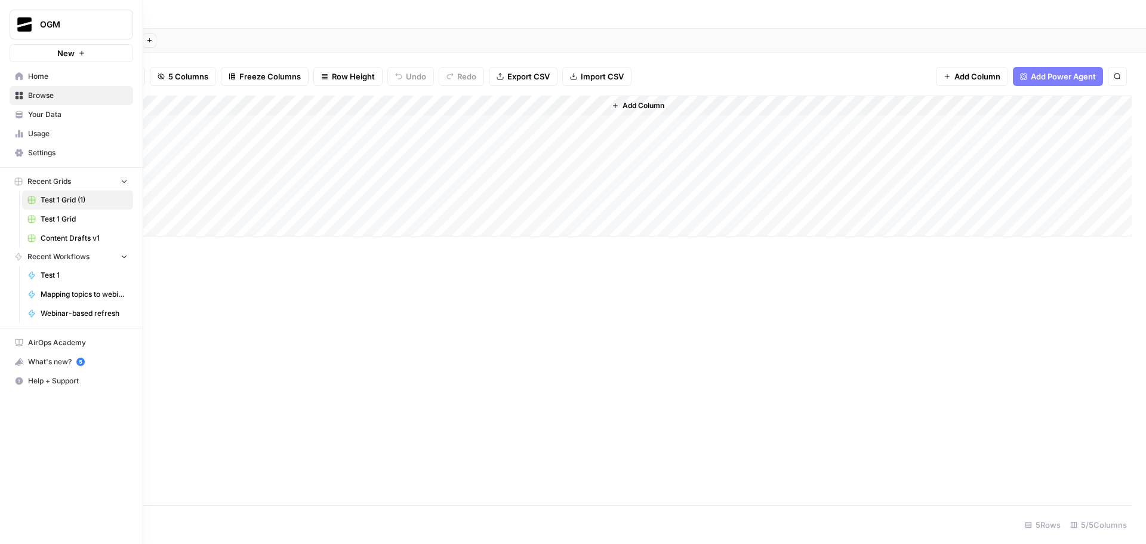
click at [34, 69] on link "Home" at bounding box center [72, 76] width 124 height 19
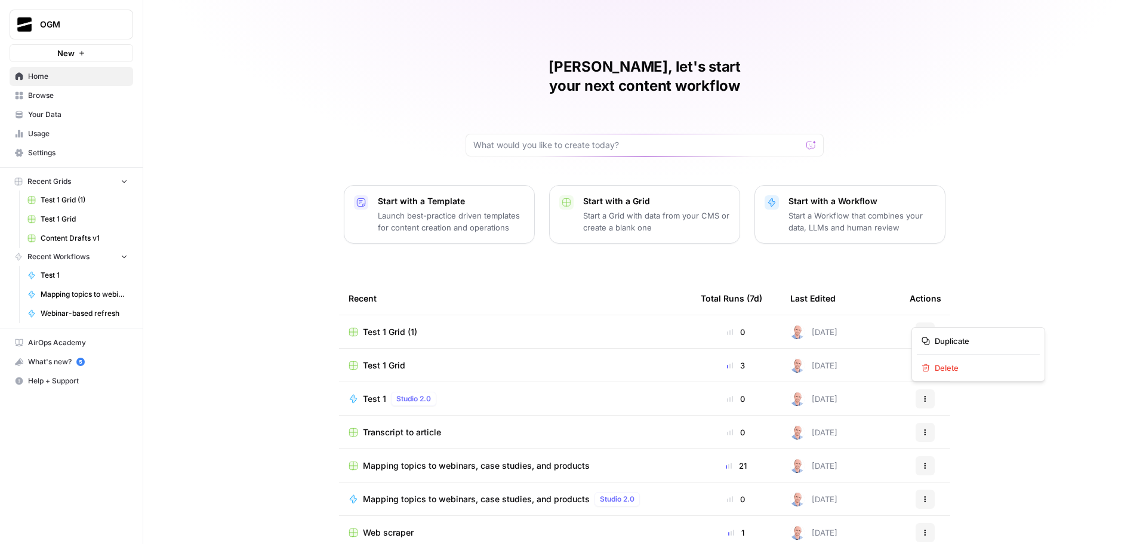
click at [925, 322] on button "Actions" at bounding box center [925, 331] width 19 height 19
click at [960, 370] on span "Delete" at bounding box center [982, 368] width 95 height 12
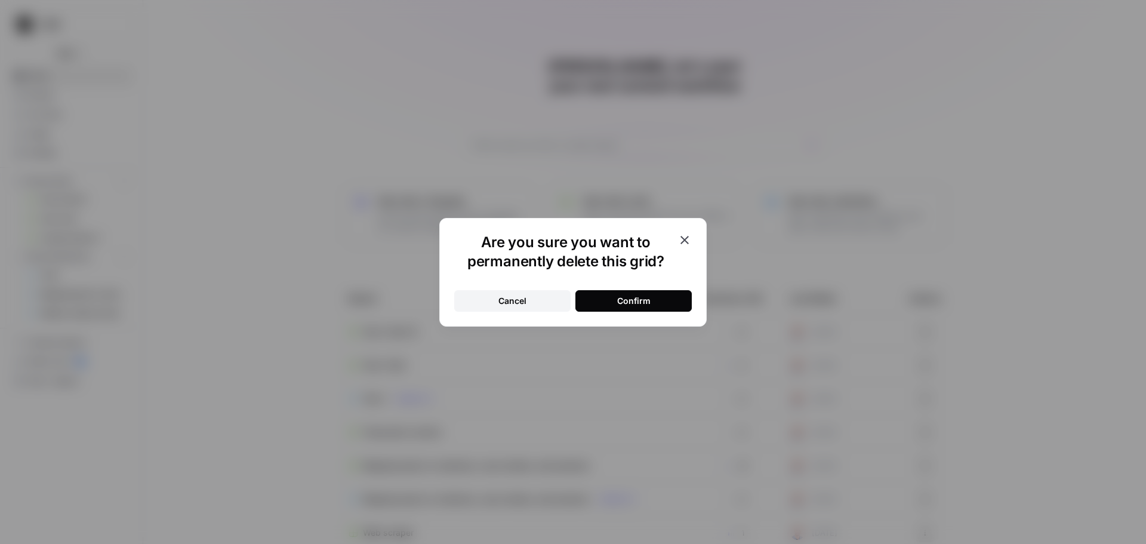
click at [637, 298] on div "Confirm" at bounding box center [633, 301] width 33 height 12
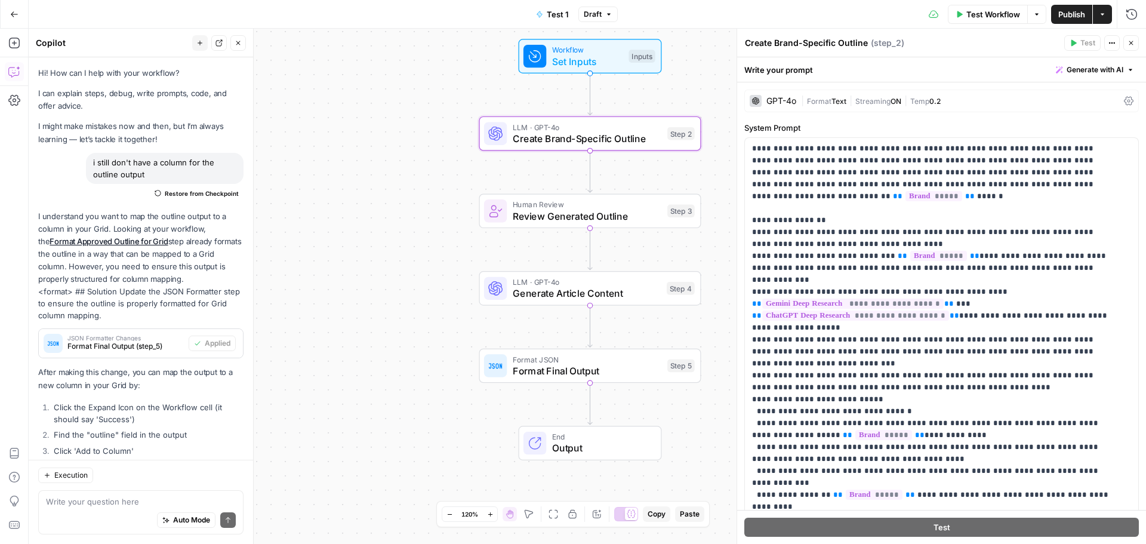
scroll to position [298, 0]
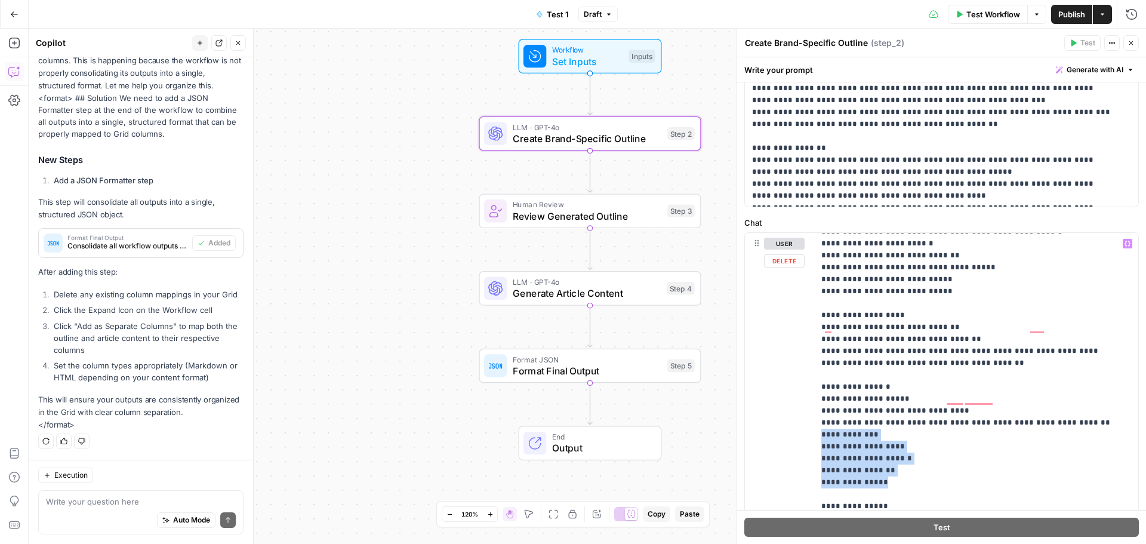
drag, startPoint x: 894, startPoint y: 461, endPoint x: 806, endPoint y: 414, distance: 99.8
click at [806, 414] on div "**********" at bounding box center [941, 490] width 393 height 514
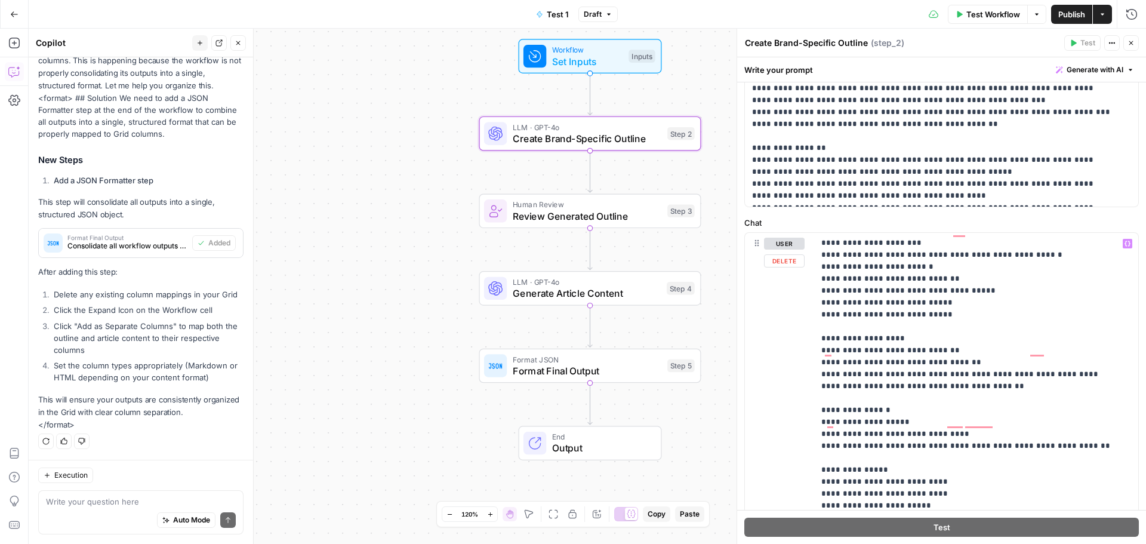
scroll to position [477, 0]
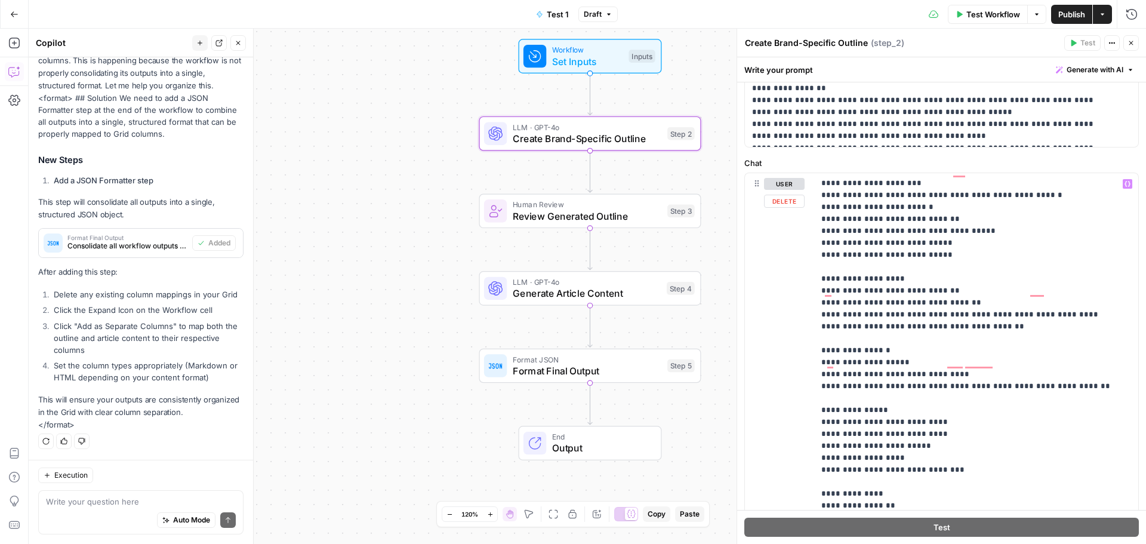
click at [939, 409] on p "**********" at bounding box center [967, 279] width 292 height 752
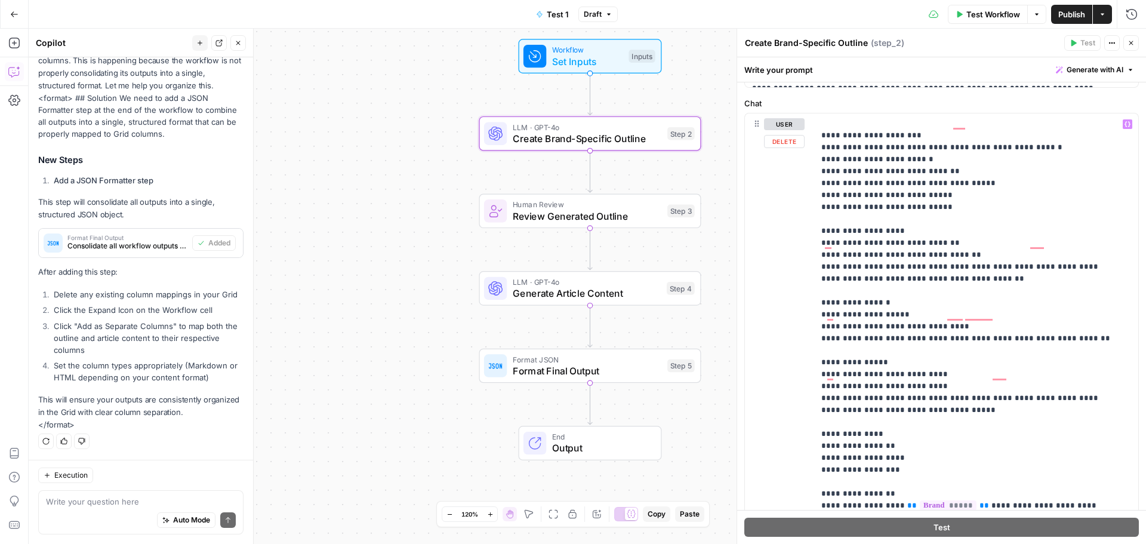
scroll to position [597, 0]
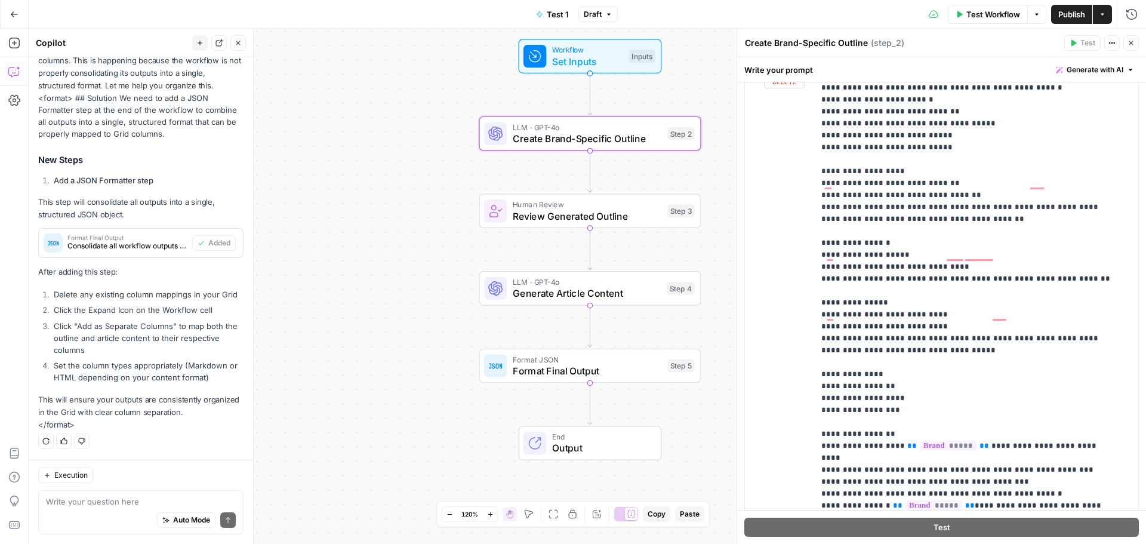
click at [812, 364] on div "**********" at bounding box center [941, 311] width 393 height 514
click at [822, 364] on p "**********" at bounding box center [967, 165] width 292 height 740
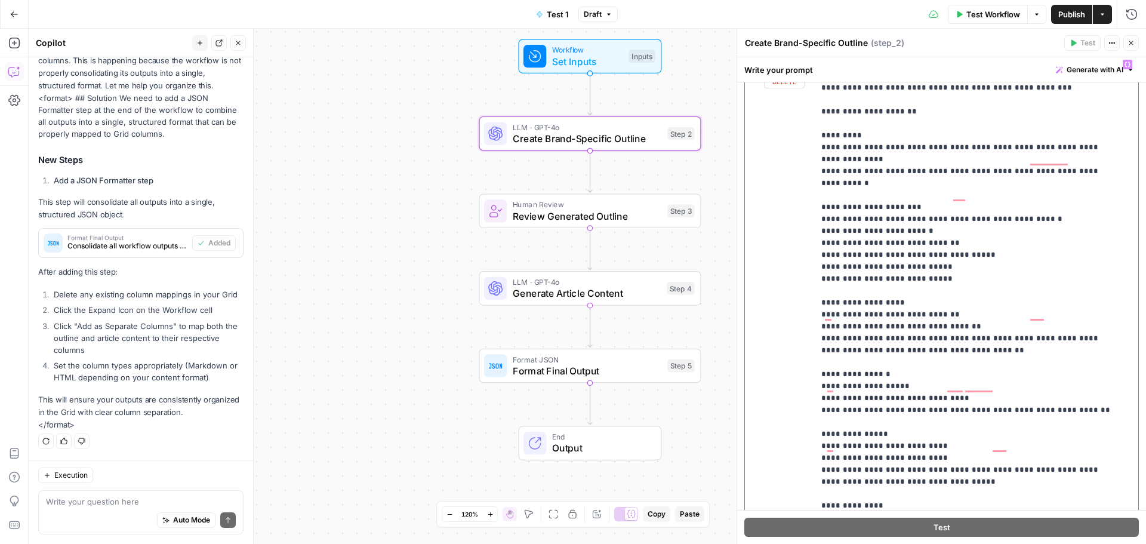
scroll to position [72, 0]
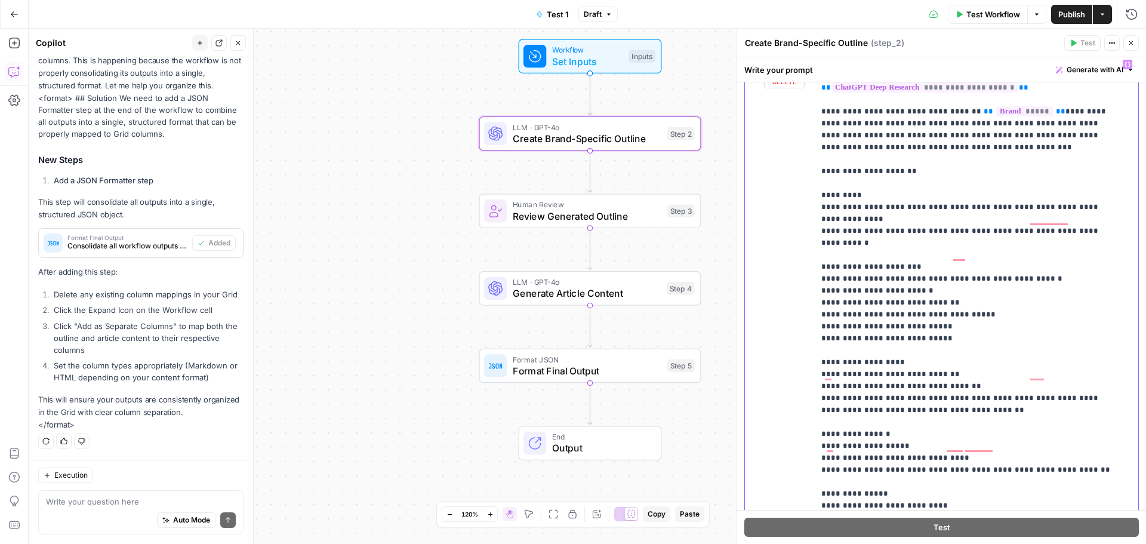
click at [880, 256] on p "**********" at bounding box center [967, 350] width 292 height 728
click at [889, 257] on p "**********" at bounding box center [967, 350] width 292 height 728
click at [892, 260] on p "**********" at bounding box center [967, 350] width 292 height 728
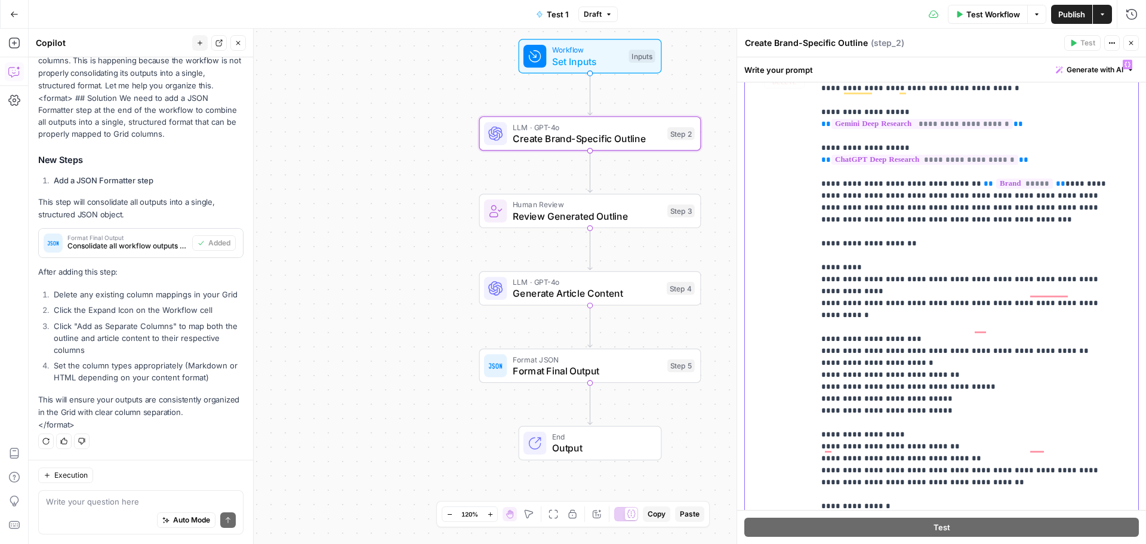
scroll to position [0, 0]
click at [1071, 11] on span "Publish" at bounding box center [1071, 14] width 27 height 12
click at [605, 371] on span "Format Final Output" at bounding box center [587, 370] width 149 height 14
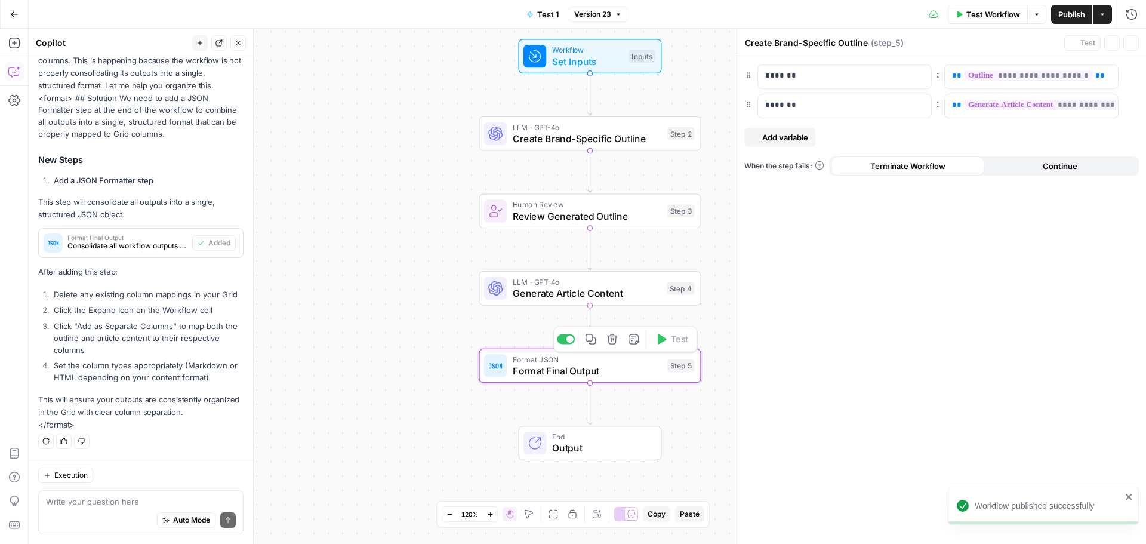
type textarea "Format Final Output"
drag, startPoint x: 640, startPoint y: 293, endPoint x: 924, endPoint y: 24, distance: 390.9
click at [640, 293] on span "Generate Article Content" at bounding box center [587, 293] width 148 height 14
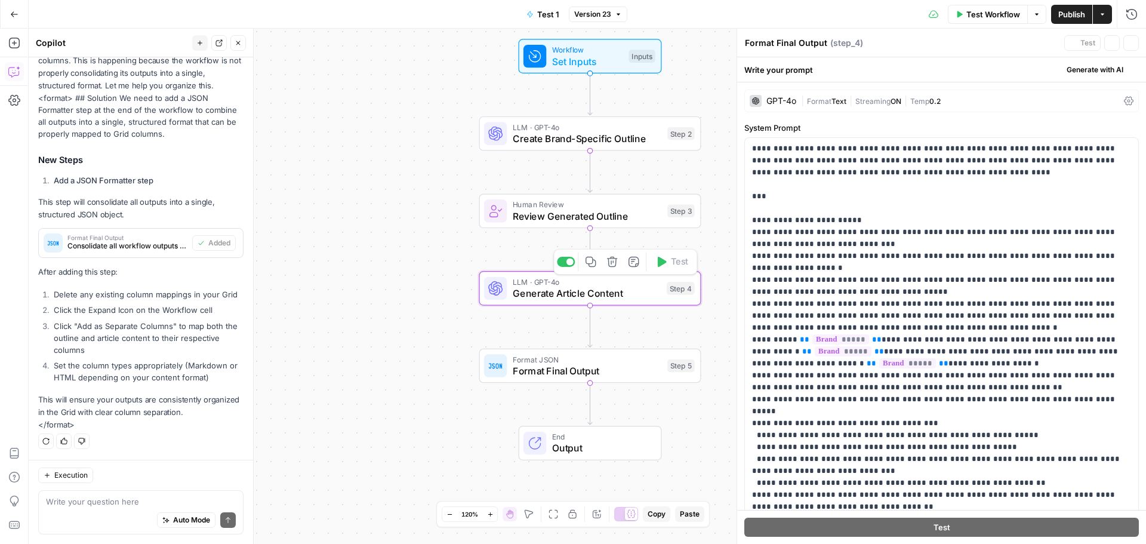
type textarea "Generate Article Content"
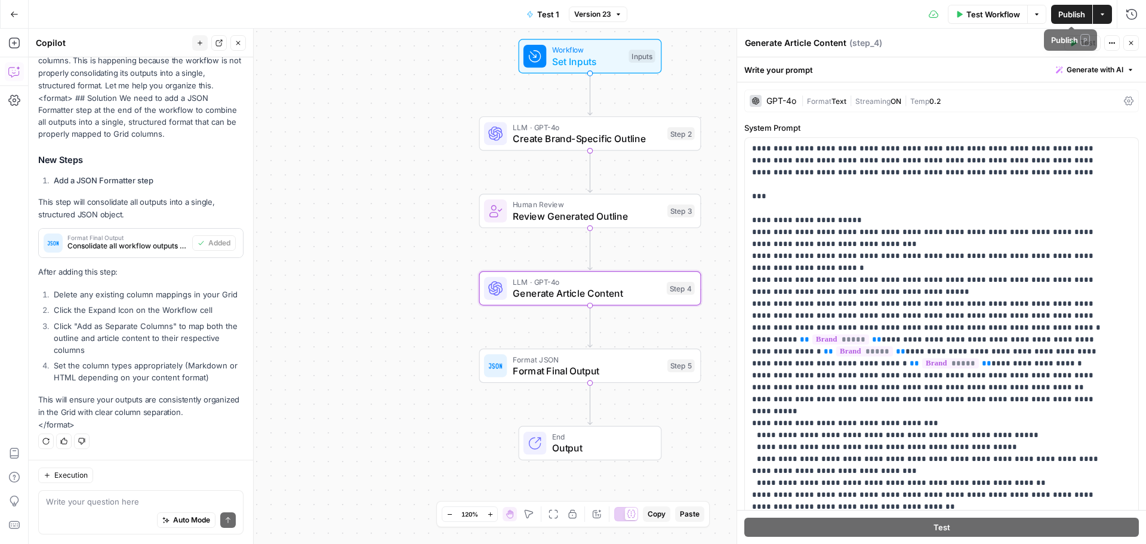
click at [1066, 16] on span "Publish" at bounding box center [1071, 14] width 27 height 12
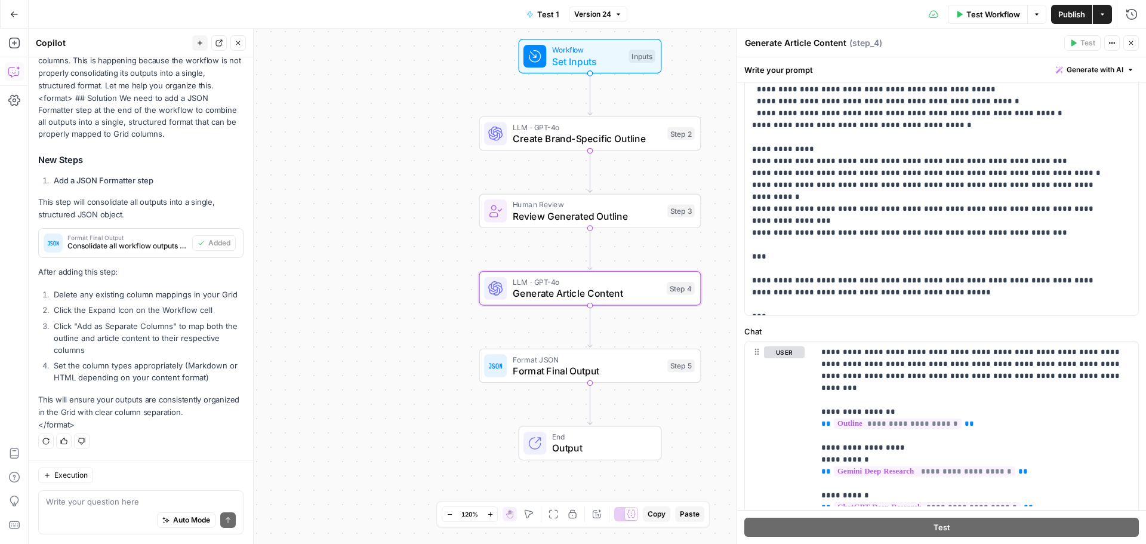
scroll to position [369, 0]
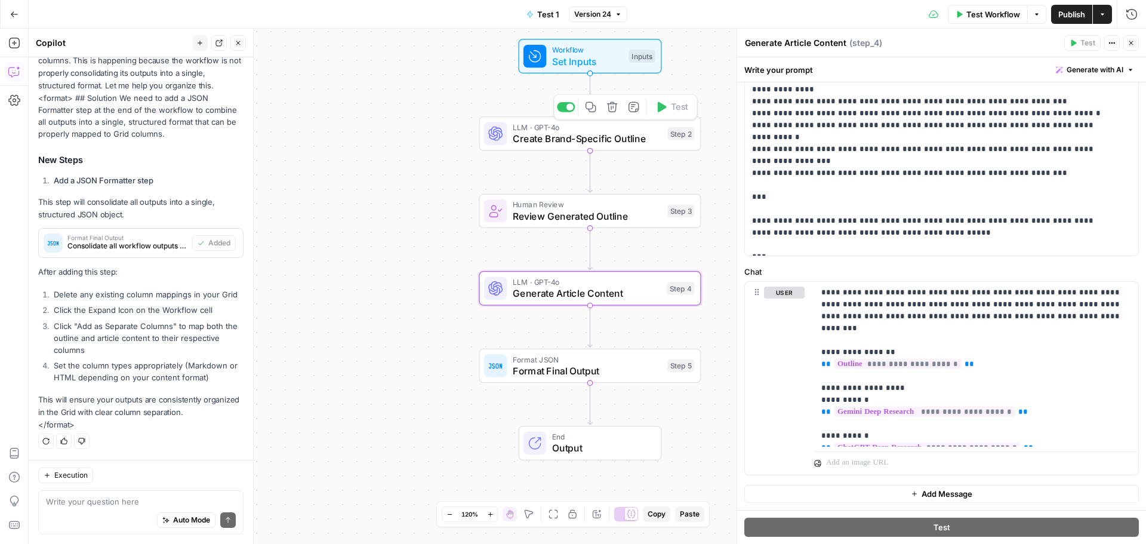
click at [603, 140] on span "Create Brand-Specific Outline" at bounding box center [587, 138] width 149 height 14
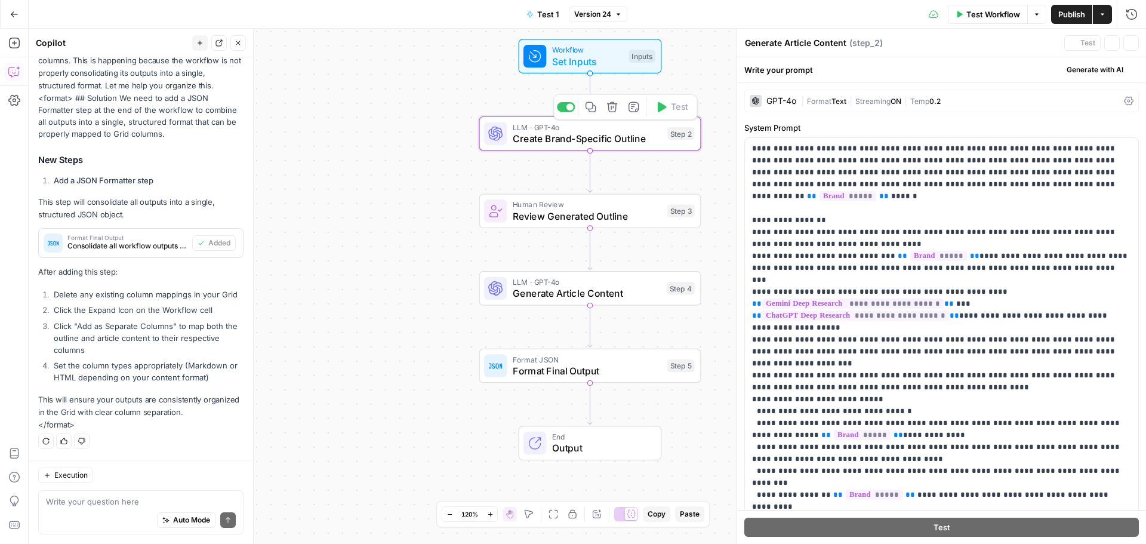
type textarea "Create Brand-Specific Outline"
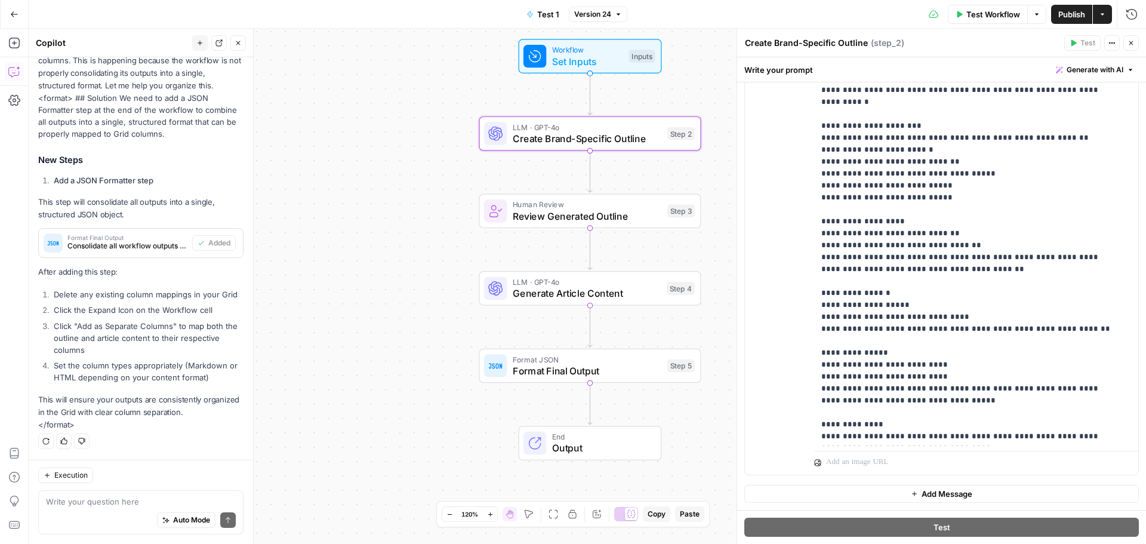
scroll to position [179, 0]
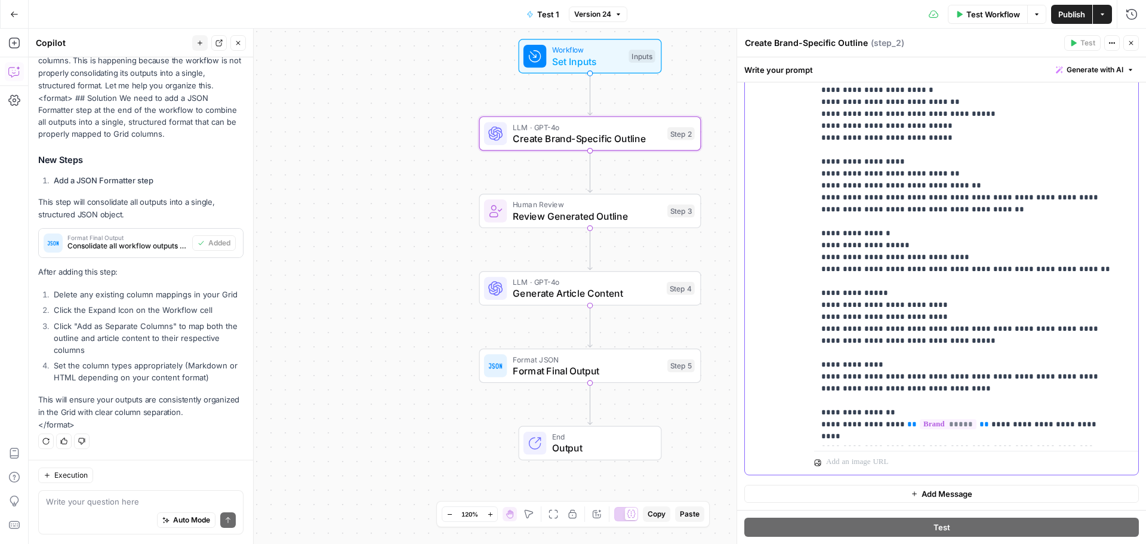
click at [830, 297] on p "**********" at bounding box center [967, 150] width 292 height 728
click at [826, 235] on p "**********" at bounding box center [967, 150] width 292 height 728
click at [950, 232] on p "**********" at bounding box center [967, 150] width 292 height 728
click at [979, 232] on p "**********" at bounding box center [967, 150] width 292 height 728
click at [828, 163] on p "**********" at bounding box center [967, 150] width 292 height 728
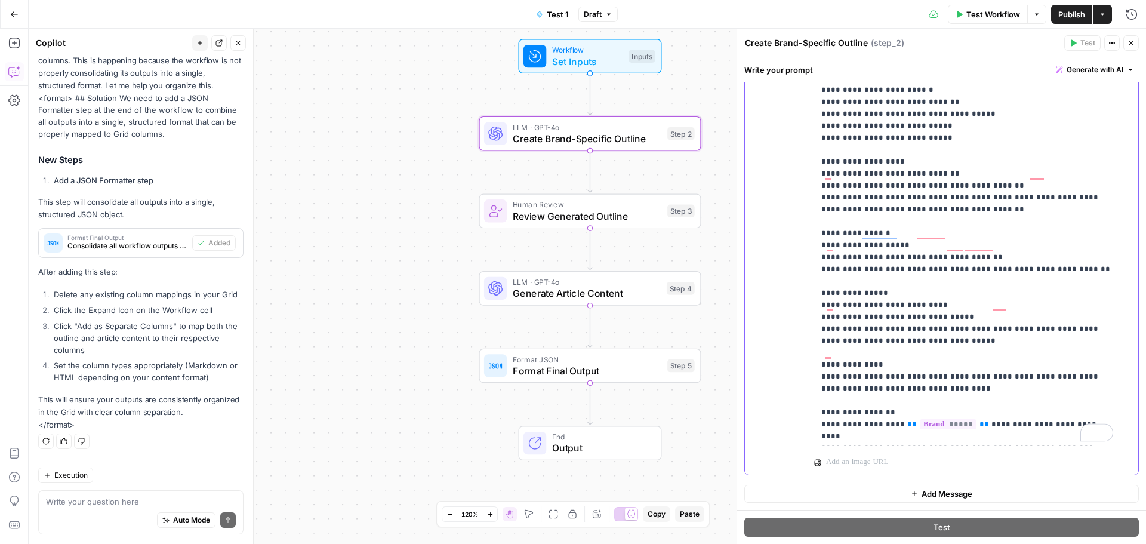
click at [959, 164] on p "**********" at bounding box center [967, 150] width 292 height 728
click at [1074, 11] on span "Publish" at bounding box center [1071, 14] width 27 height 12
click at [1135, 42] on button "Close" at bounding box center [1131, 43] width 16 height 16
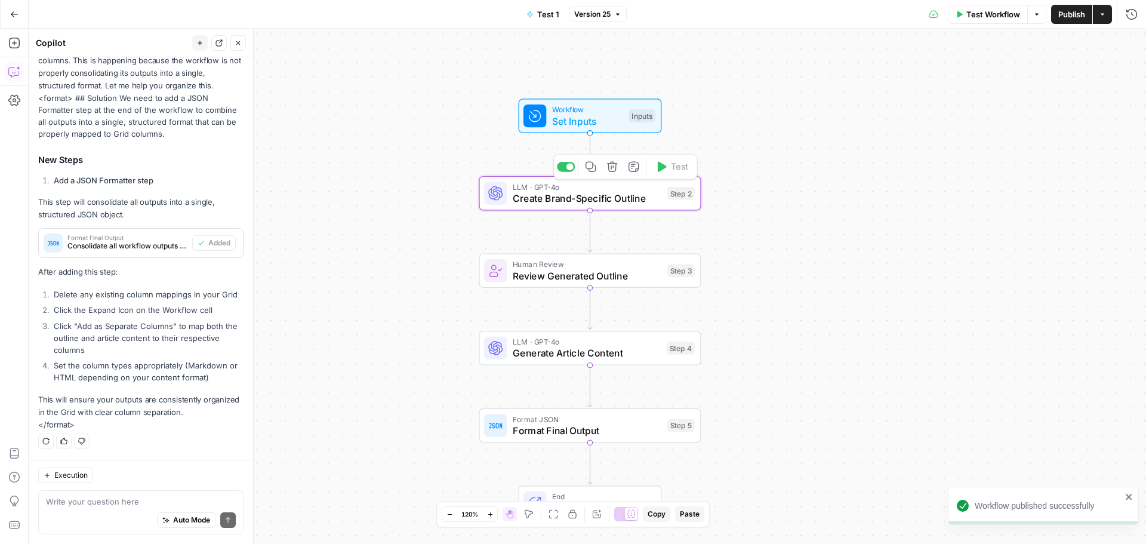
click at [600, 198] on span "Create Brand-Specific Outline" at bounding box center [587, 198] width 149 height 14
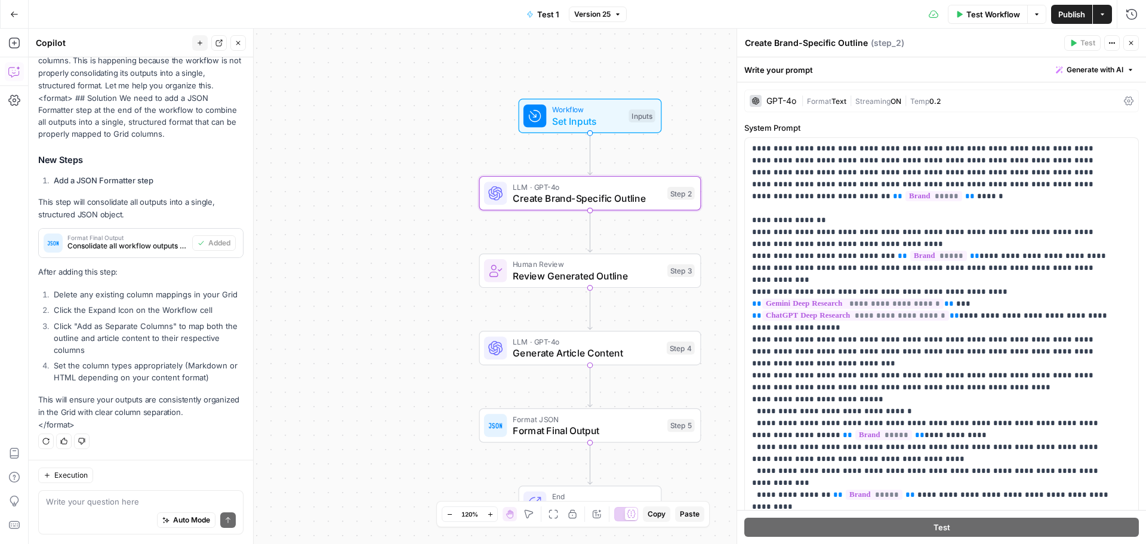
click at [816, 100] on span "Format" at bounding box center [819, 101] width 24 height 9
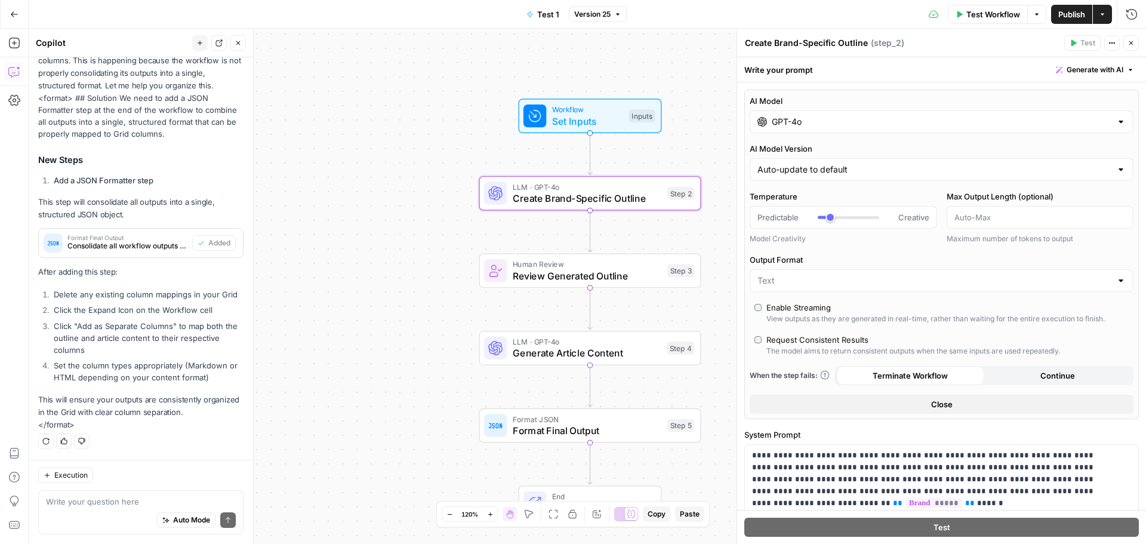
click at [823, 122] on input "GPT-4o" at bounding box center [942, 122] width 340 height 12
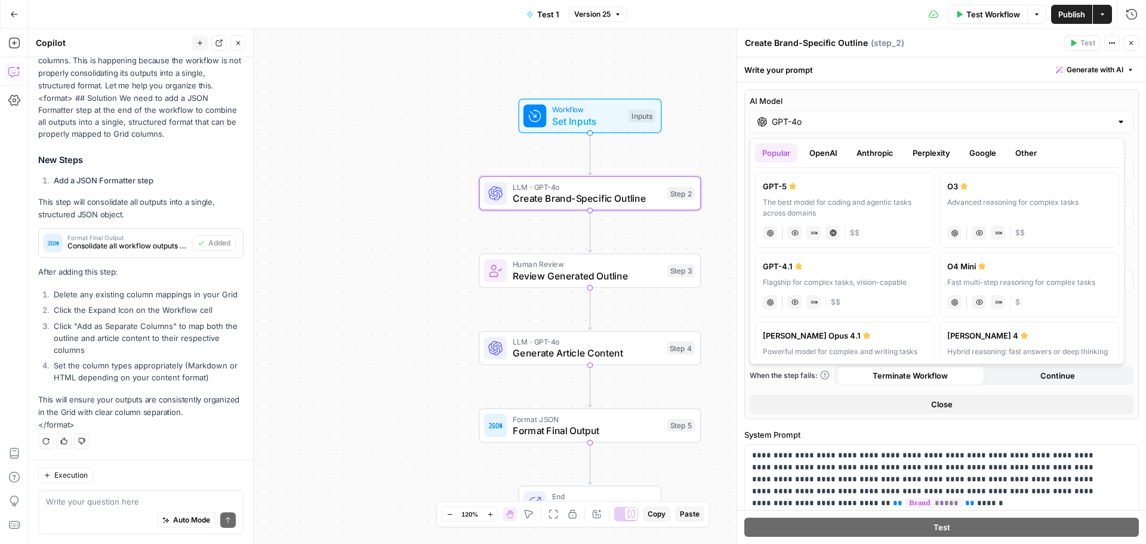
click at [855, 267] on div "GPT-4.1" at bounding box center [845, 266] width 164 height 12
type input "GPT-4.1"
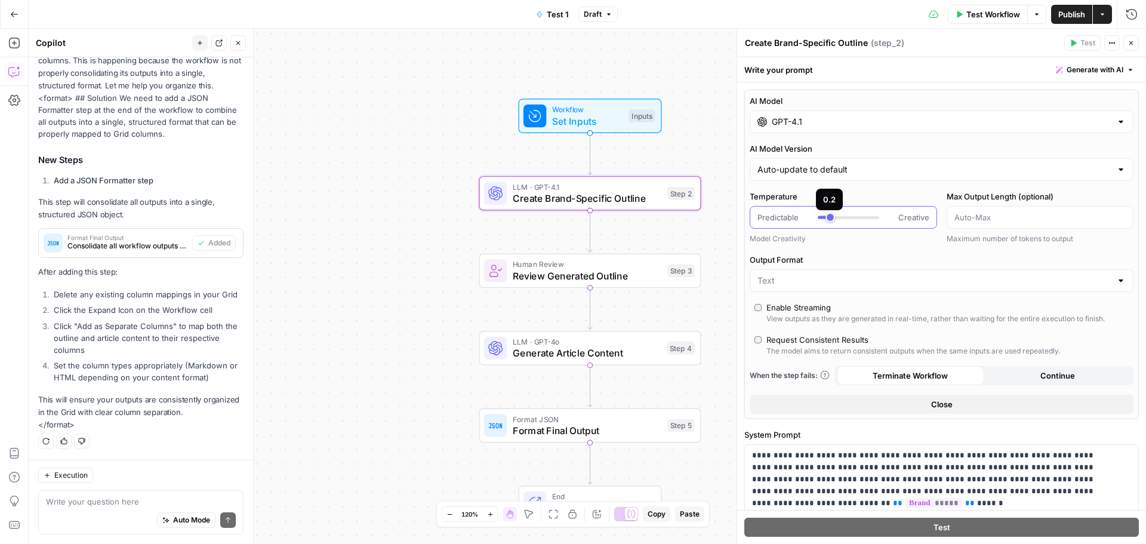
type input "***"
click at [824, 220] on div at bounding box center [848, 217] width 61 height 12
click at [629, 347] on span "Generate Article Content" at bounding box center [587, 353] width 148 height 14
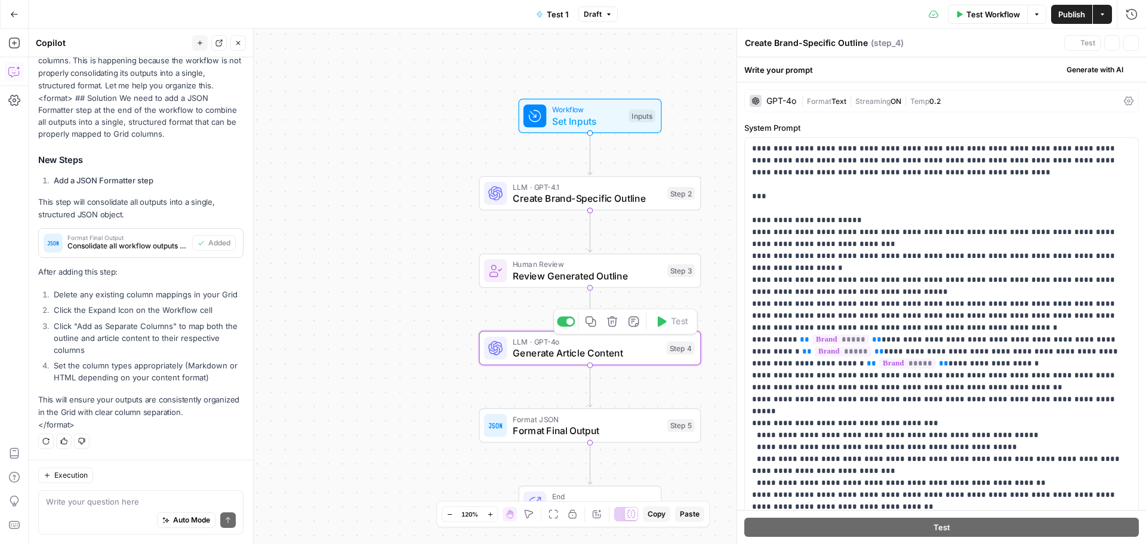
type textarea "Generate Article Content"
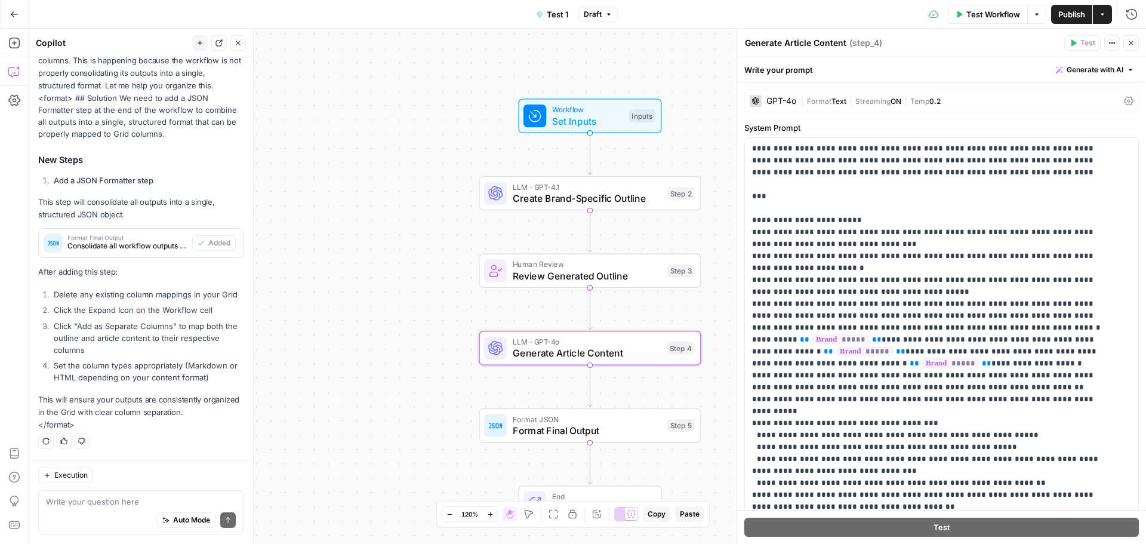
click at [805, 100] on span "|" at bounding box center [804, 100] width 6 height 12
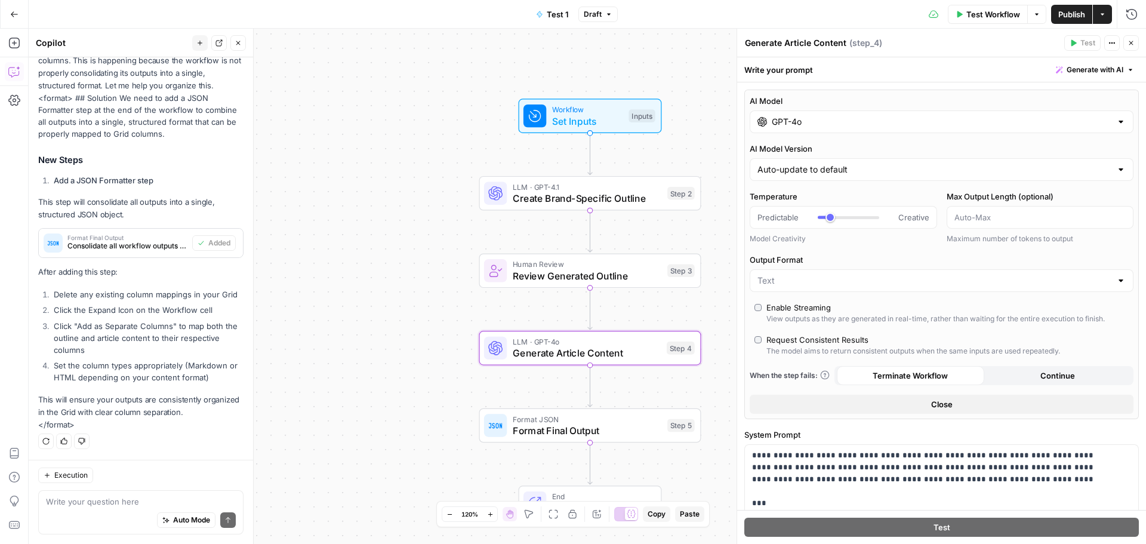
click at [815, 122] on input "GPT-4o" at bounding box center [942, 122] width 340 height 12
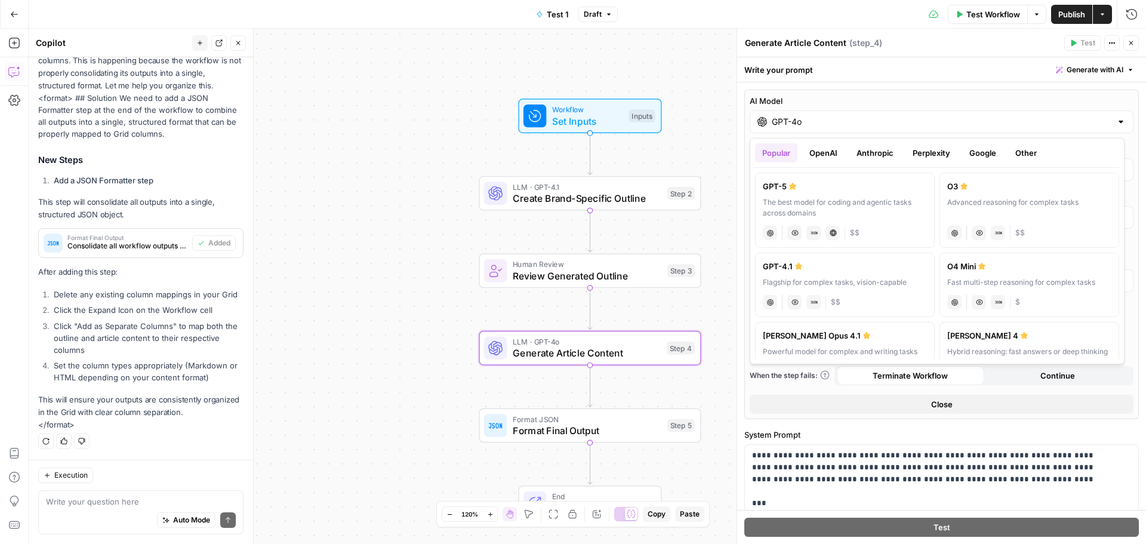
click at [833, 152] on button "OpenAI" at bounding box center [823, 152] width 42 height 19
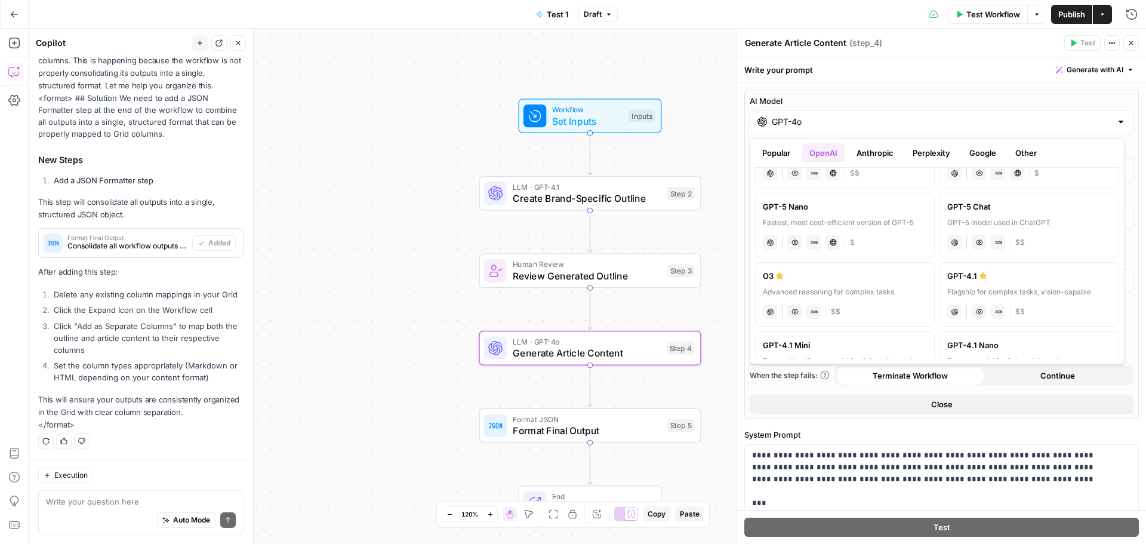
click at [997, 270] on div "GPT-4.1" at bounding box center [1029, 276] width 164 height 12
type input "GPT-4.1"
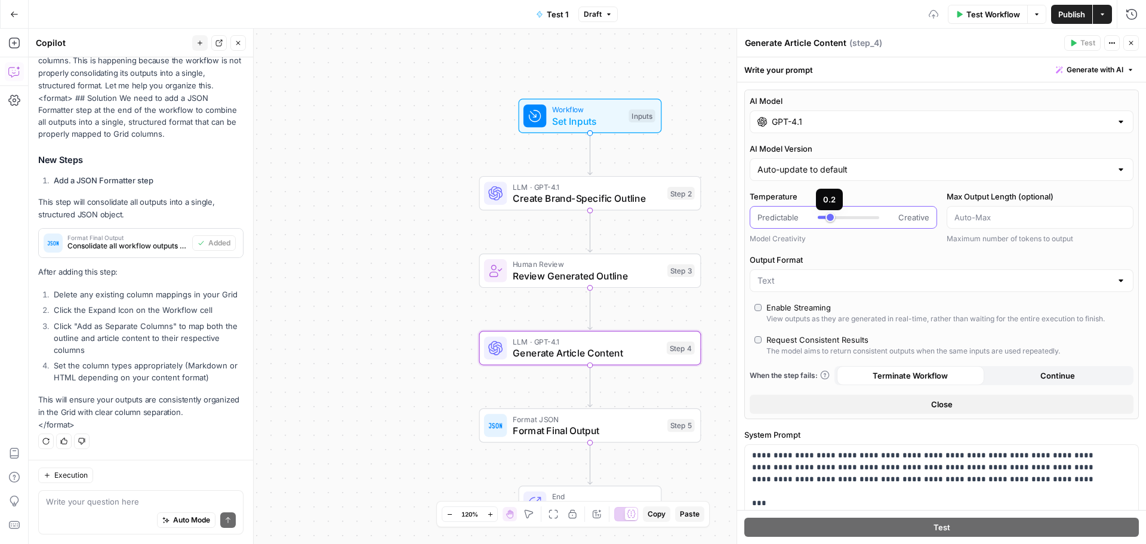
type input "***"
click at [824, 217] on div at bounding box center [848, 217] width 61 height 12
click at [1127, 44] on icon "button" at bounding box center [1130, 42] width 7 height 7
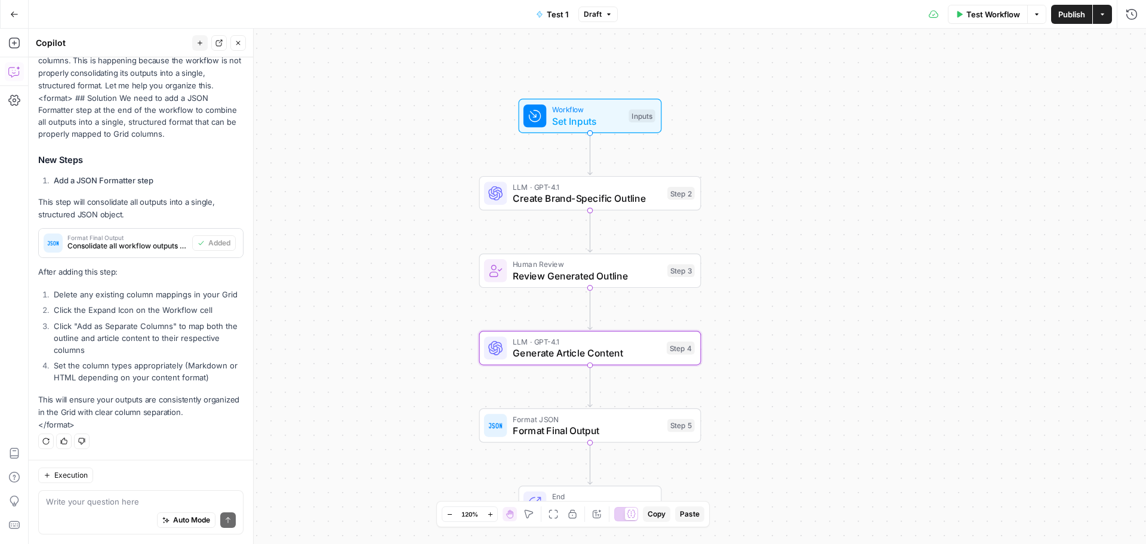
click at [1070, 14] on span "Publish" at bounding box center [1071, 14] width 27 height 12
click at [816, 165] on div "Workflow Set Inputs Inputs LLM · GPT-4.1 Create Brand-Specific Outline Step 2 H…" at bounding box center [587, 286] width 1117 height 515
click at [1070, 10] on span "Publish" at bounding box center [1071, 14] width 27 height 12
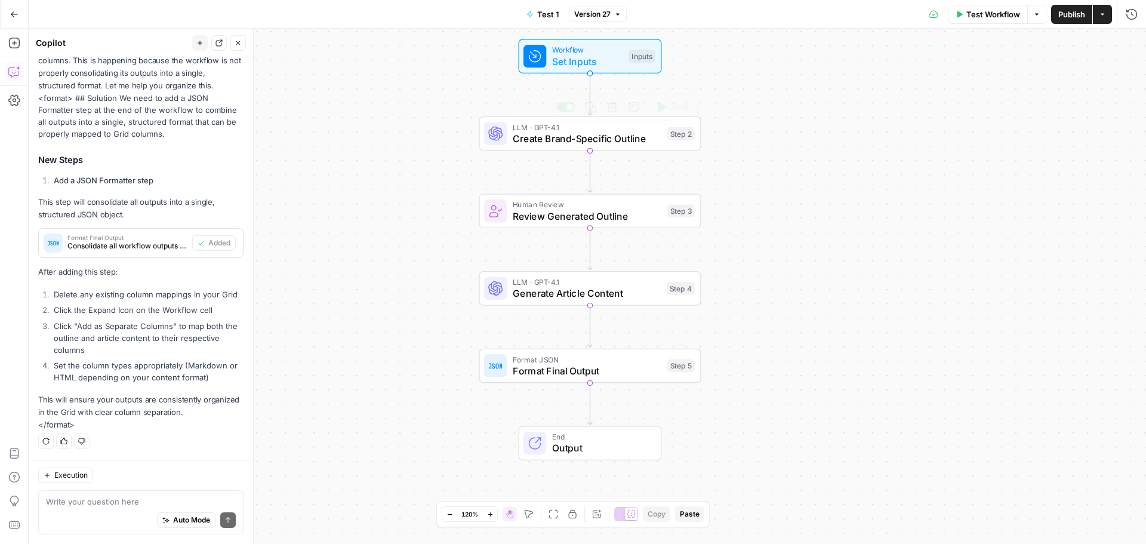
click at [548, 135] on span "Create Brand-Specific Outline" at bounding box center [587, 138] width 149 height 14
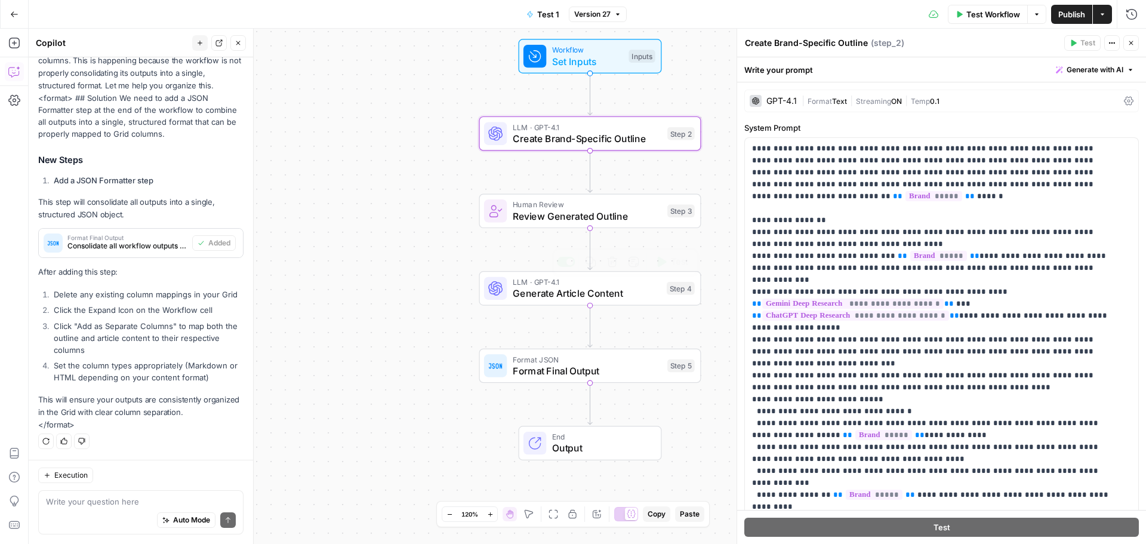
click at [553, 293] on span "Generate Article Content" at bounding box center [587, 293] width 148 height 14
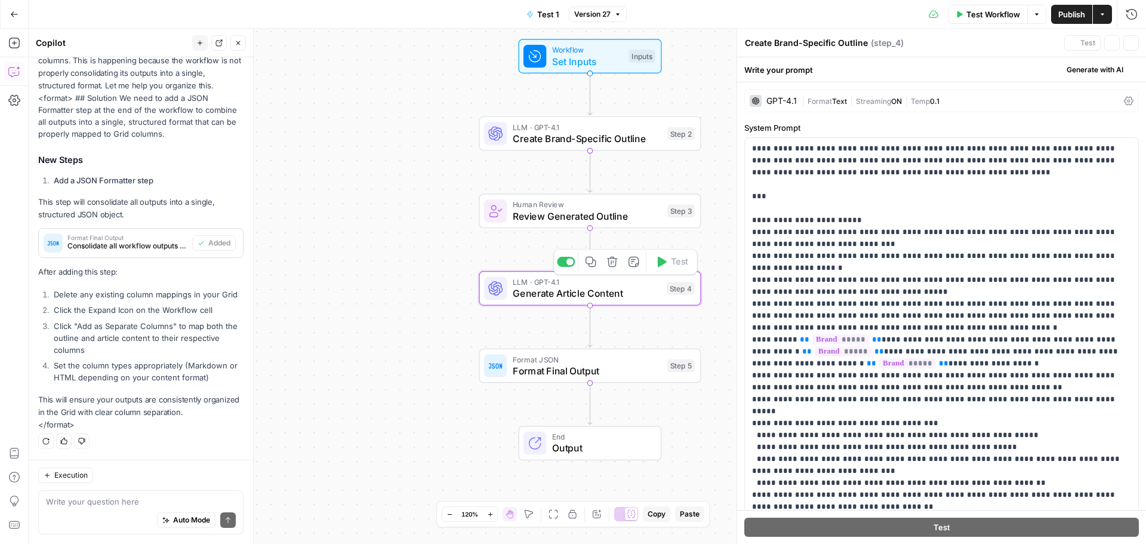
type textarea "Generate Article Content"
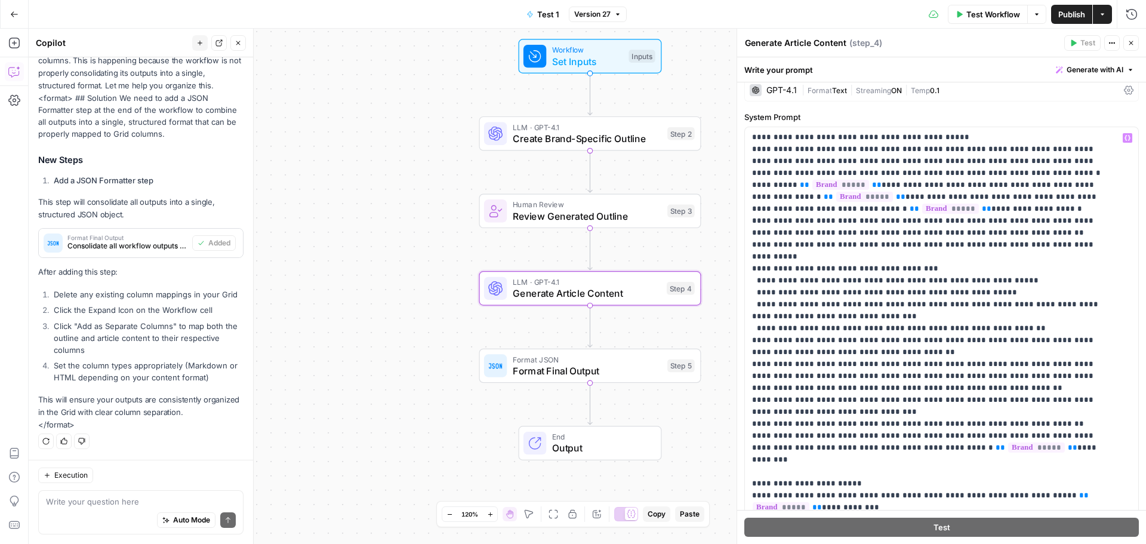
scroll to position [0, 0]
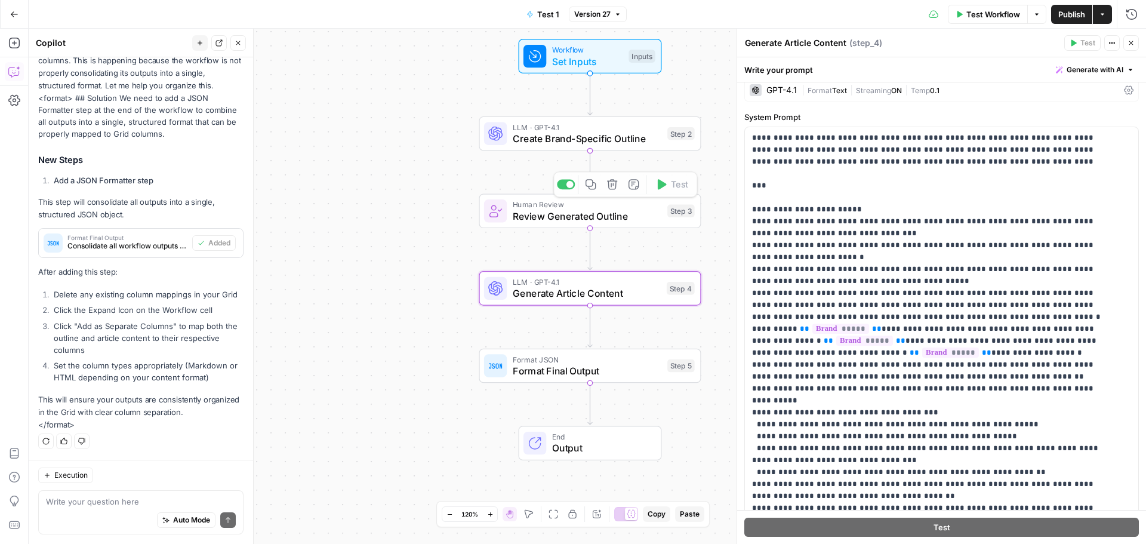
click at [553, 140] on span "Create Brand-Specific Outline" at bounding box center [587, 138] width 149 height 14
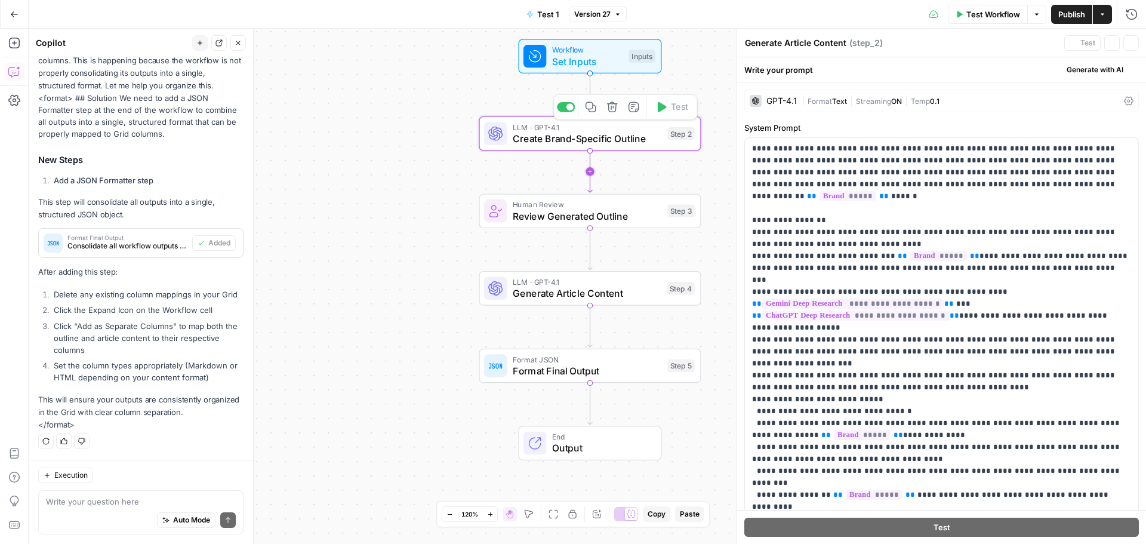
type textarea "Create Brand-Specific Outline"
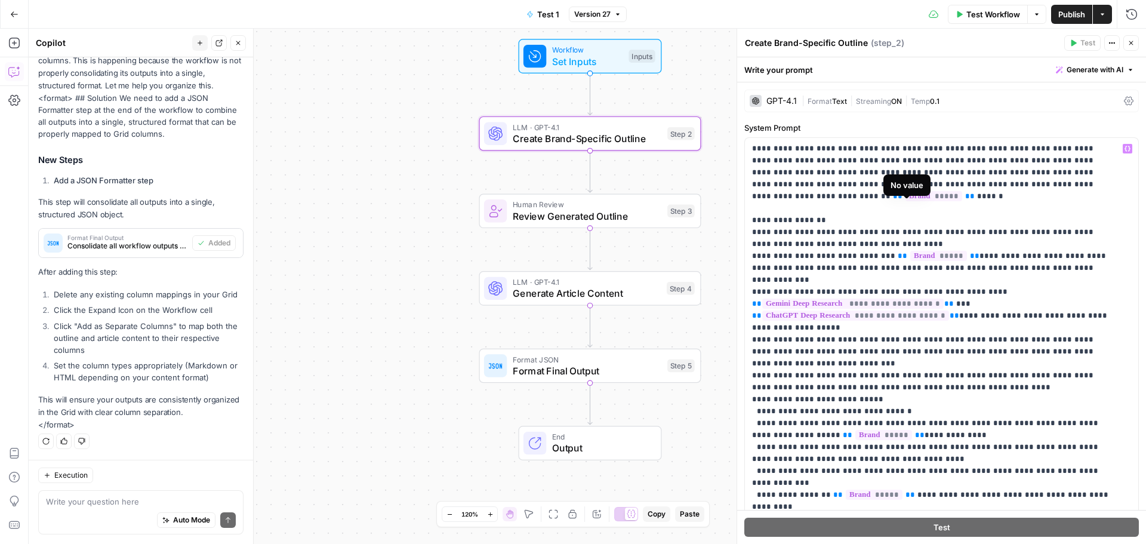
scroll to position [48, 0]
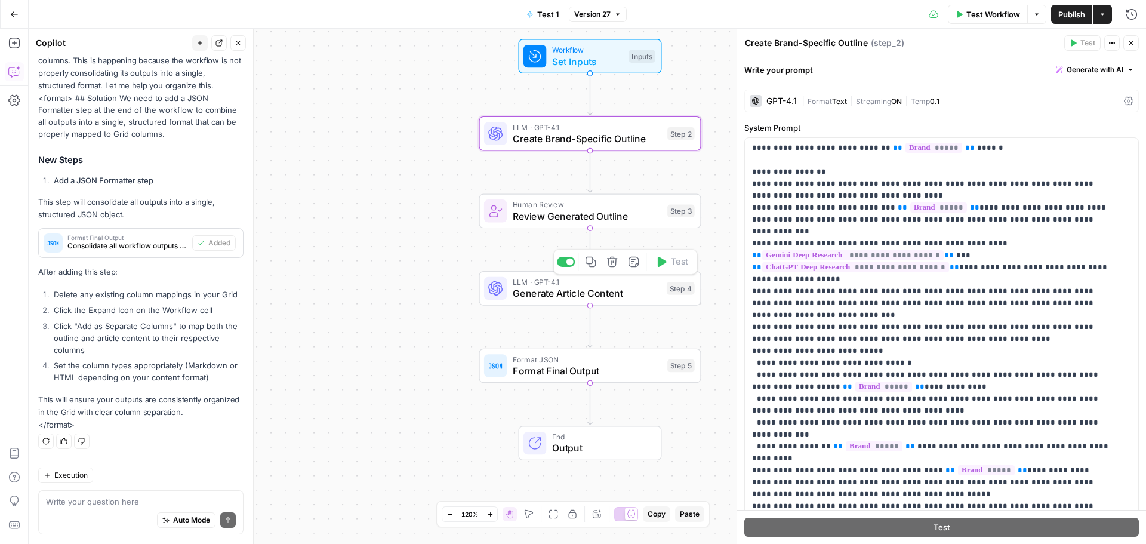
click at [551, 294] on span "Generate Article Content" at bounding box center [587, 293] width 148 height 14
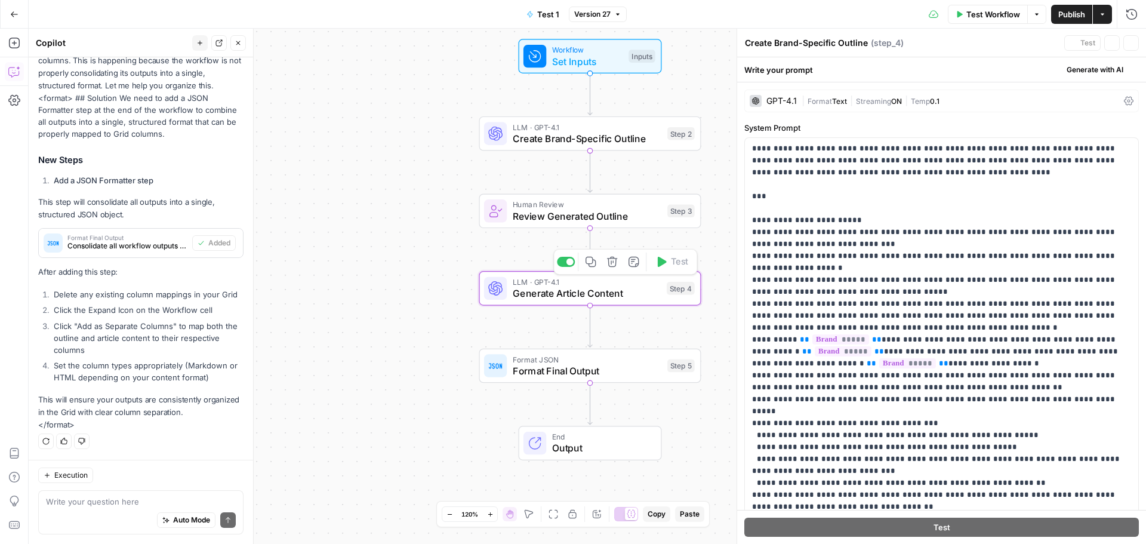
type textarea "Generate Article Content"
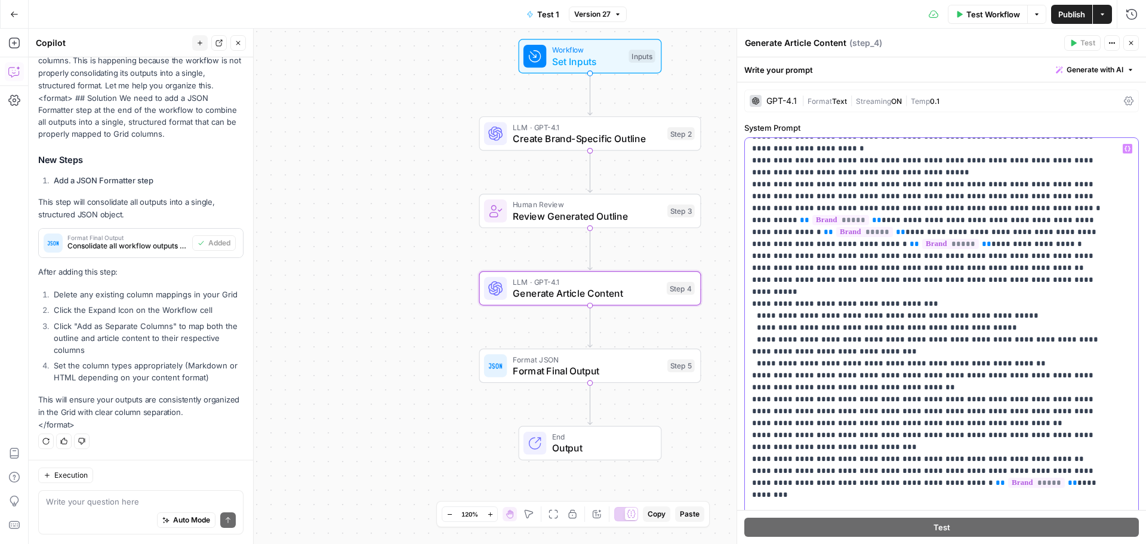
scroll to position [119, 0]
drag, startPoint x: 927, startPoint y: 413, endPoint x: 900, endPoint y: 375, distance: 47.0
click at [867, 400] on p "**********" at bounding box center [932, 482] width 361 height 919
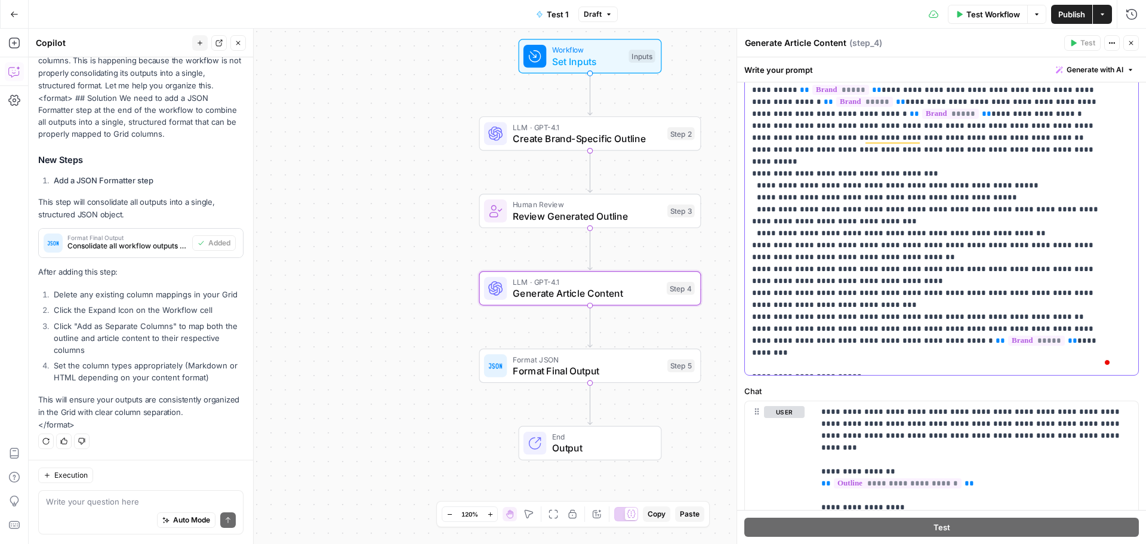
scroll to position [70, 0]
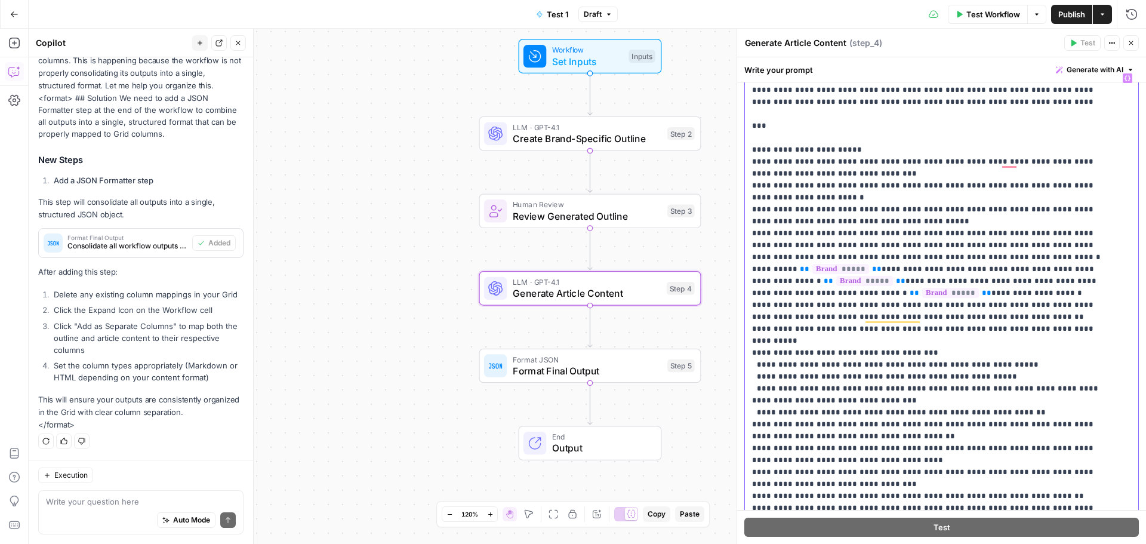
click at [856, 392] on p "**********" at bounding box center [932, 525] width 361 height 907
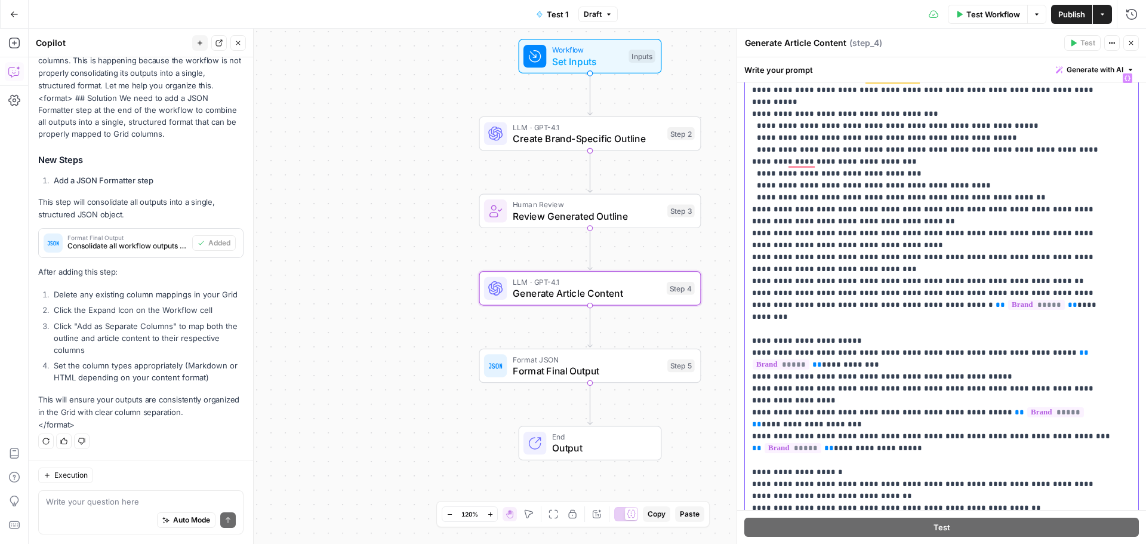
scroll to position [298, 0]
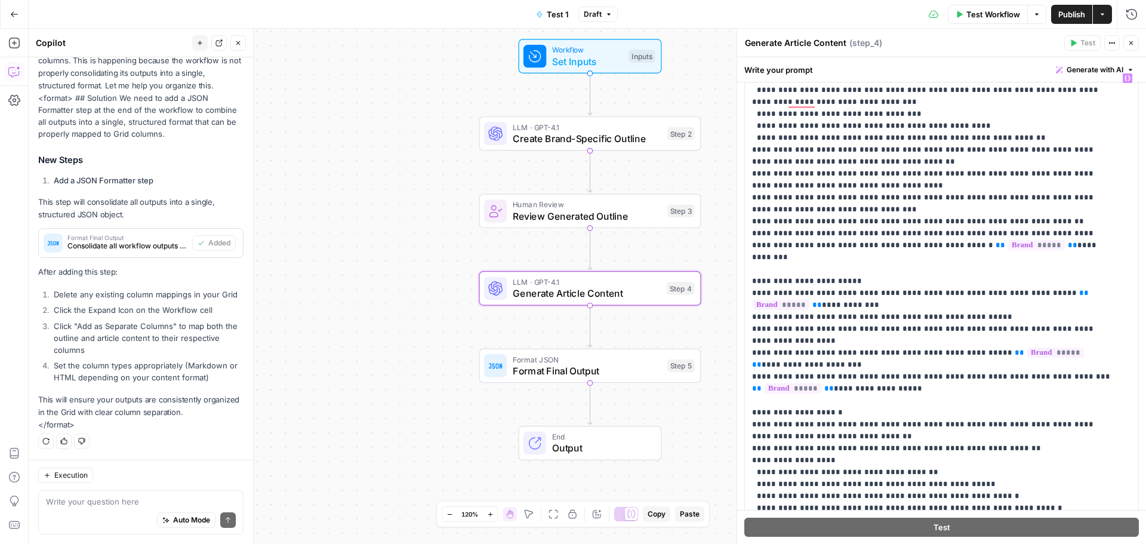
click at [1064, 7] on button "Publish" at bounding box center [1071, 14] width 41 height 19
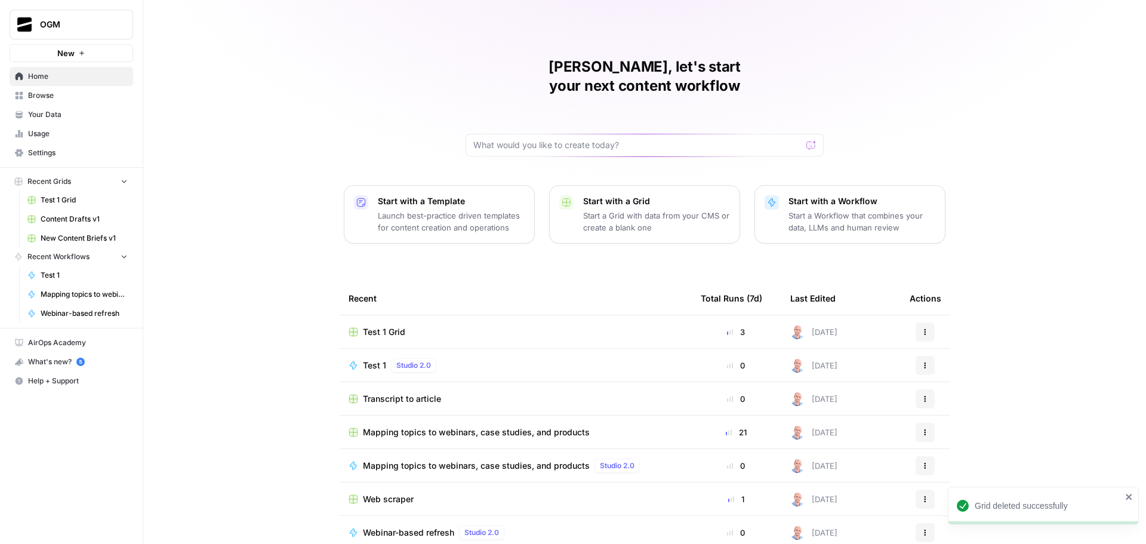
click at [382, 326] on span "Test 1 Grid" at bounding box center [384, 332] width 42 height 12
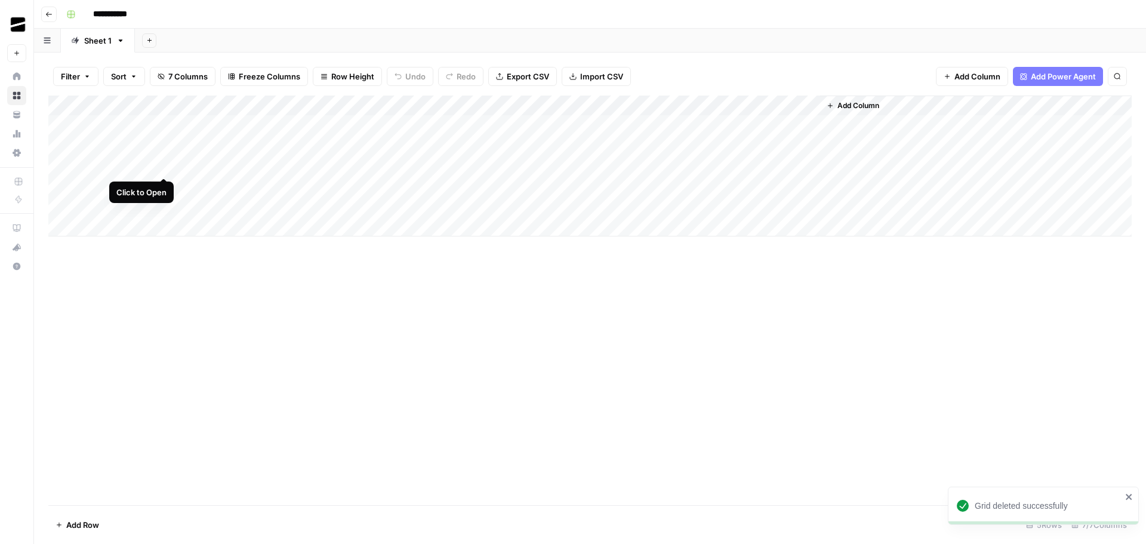
click at [164, 167] on div "Add Column" at bounding box center [589, 165] width 1083 height 141
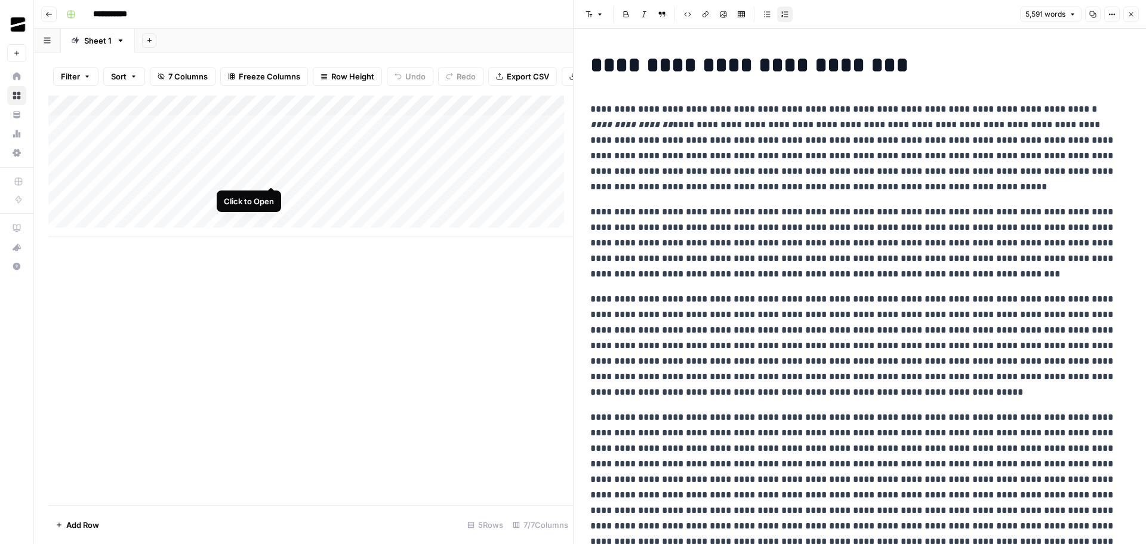
click at [272, 173] on div "Add Column" at bounding box center [310, 165] width 525 height 141
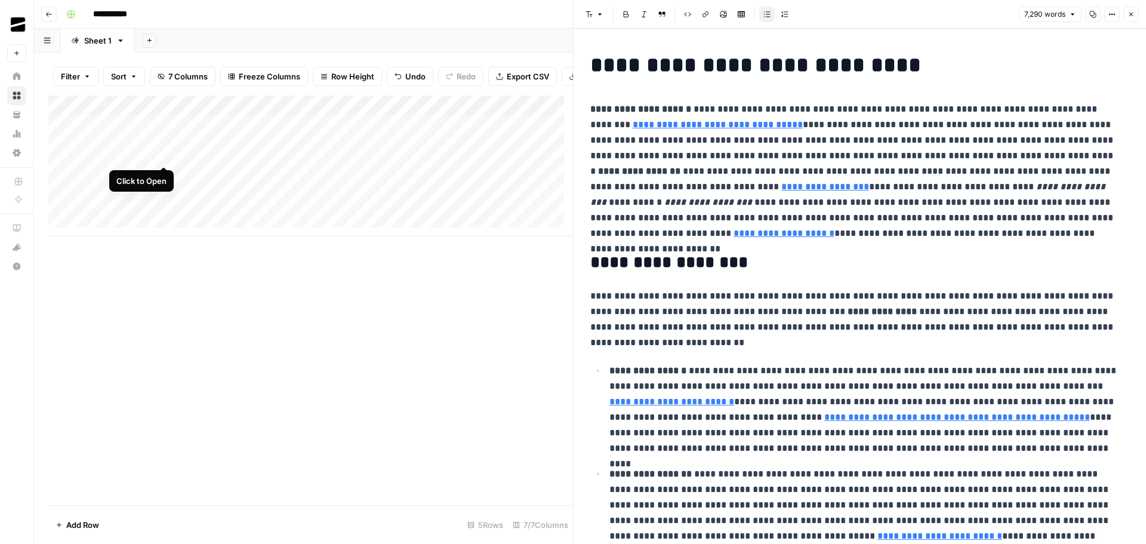
click at [163, 153] on div "Add Column" at bounding box center [310, 165] width 525 height 141
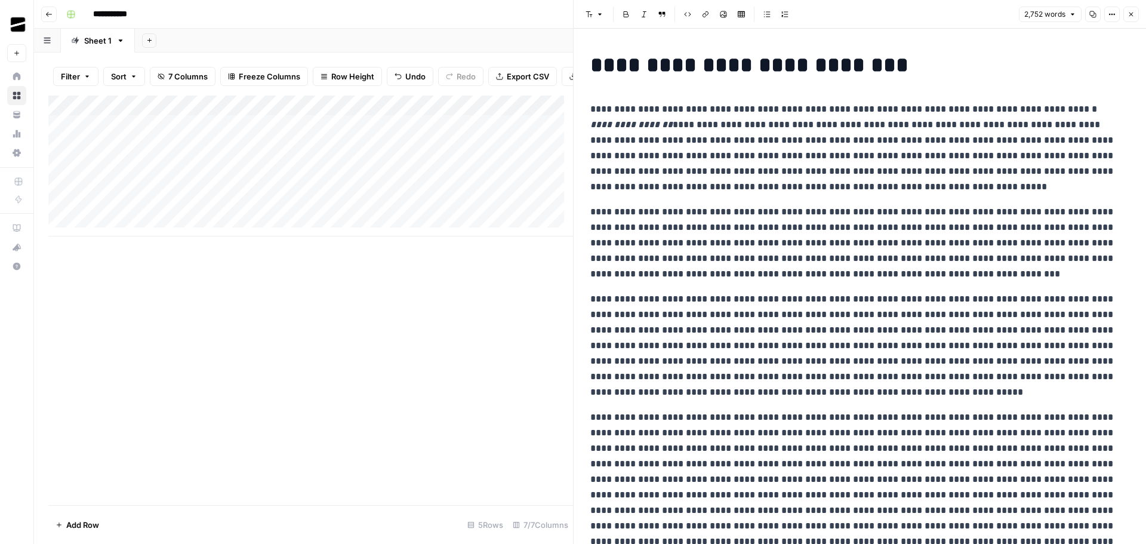
click at [272, 155] on div "Add Column" at bounding box center [310, 165] width 525 height 141
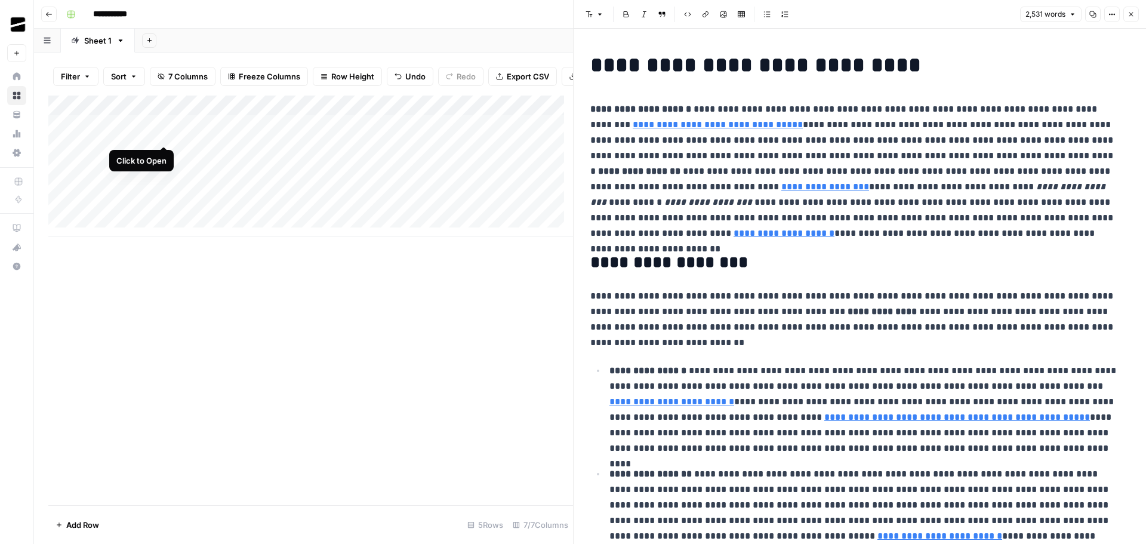
click at [166, 134] on div "Add Column" at bounding box center [310, 165] width 525 height 141
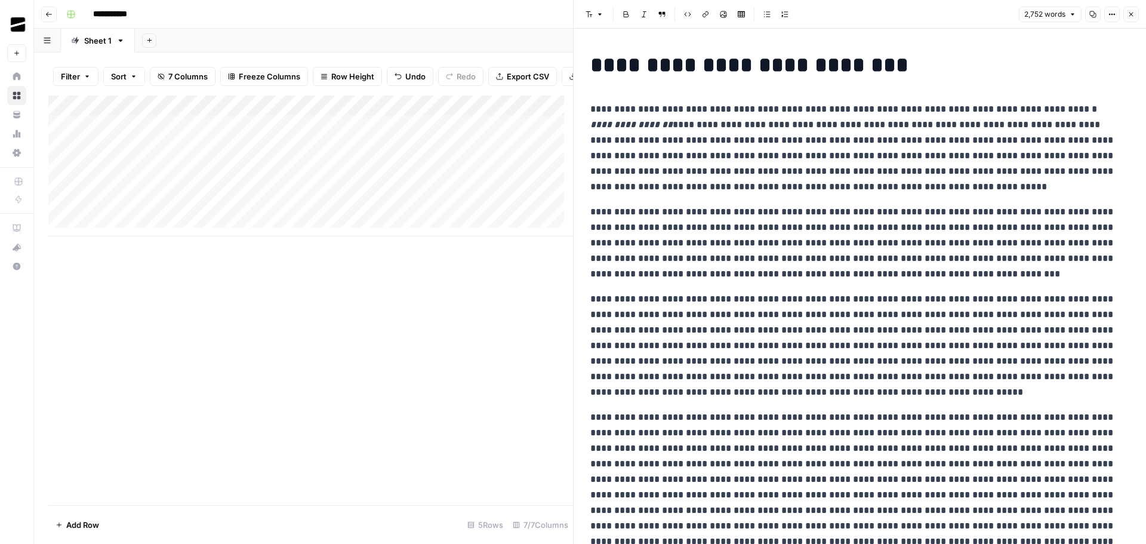
click at [270, 132] on div "Add Column" at bounding box center [310, 165] width 525 height 141
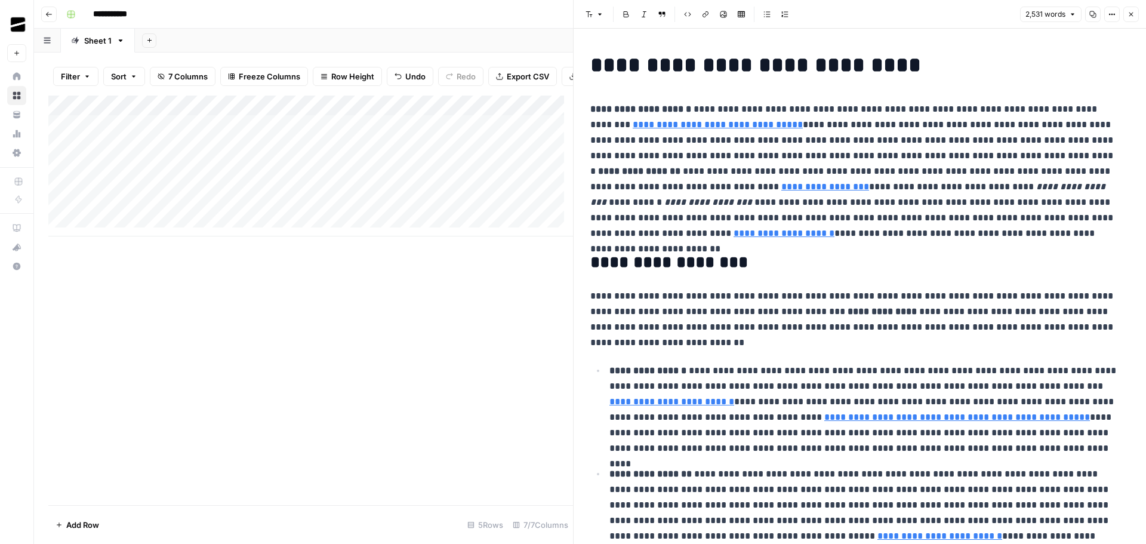
click at [1130, 7] on button "Close" at bounding box center [1131, 15] width 16 height 16
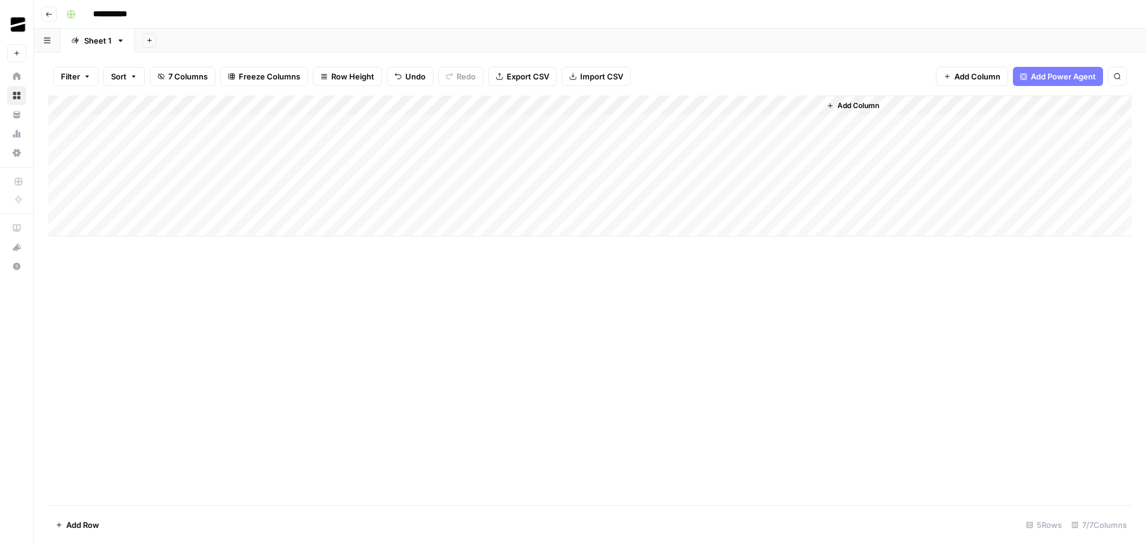
click at [143, 144] on div "Add Column" at bounding box center [589, 165] width 1083 height 141
click at [165, 144] on div "Add Column" at bounding box center [589, 165] width 1083 height 141
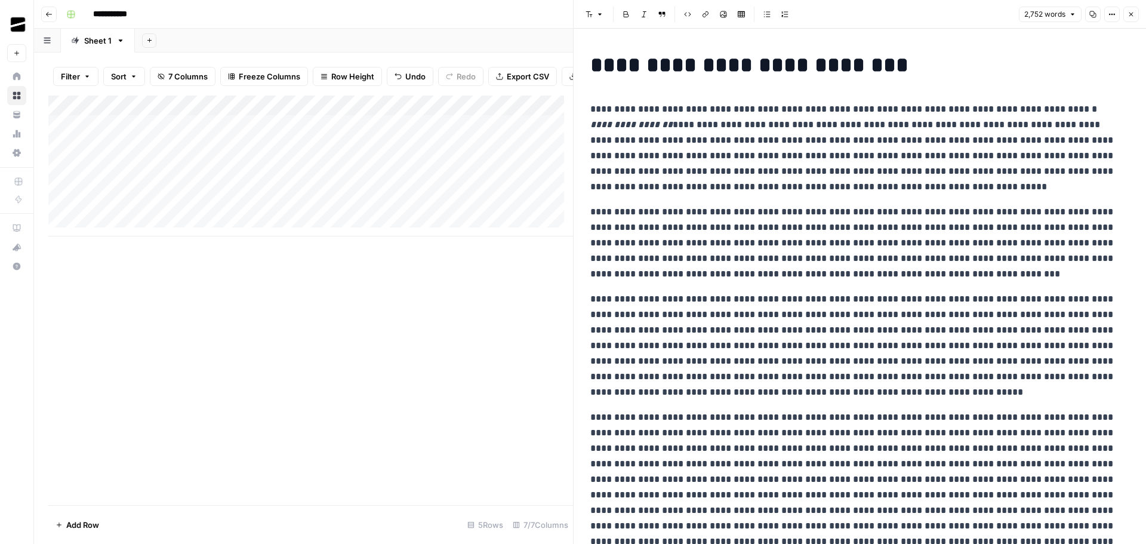
click at [813, 175] on p "**********" at bounding box center [855, 147] width 530 height 93
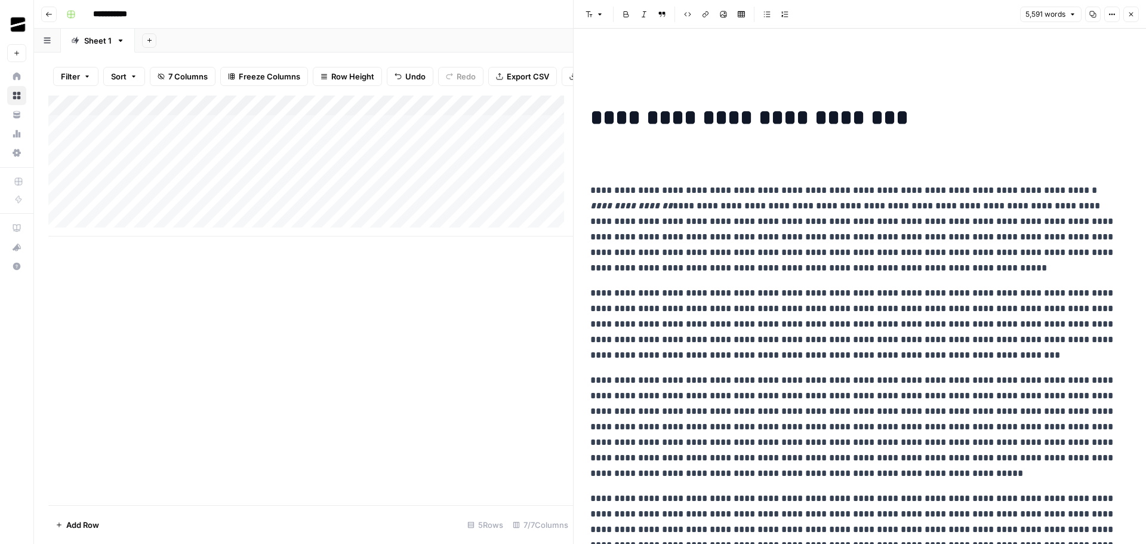
scroll to position [10812, 0]
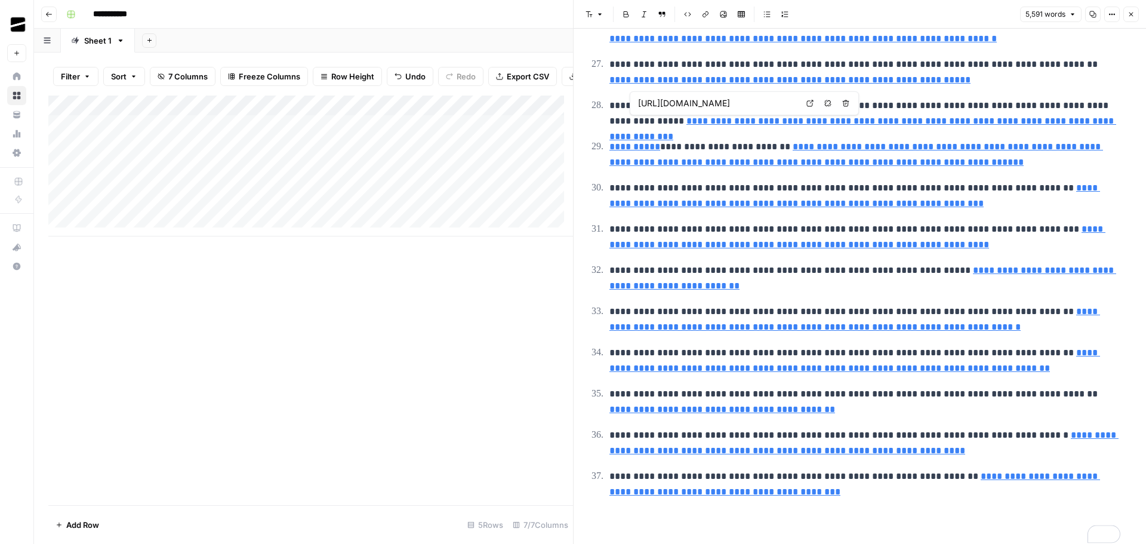
click at [1131, 9] on button "Close" at bounding box center [1131, 15] width 16 height 16
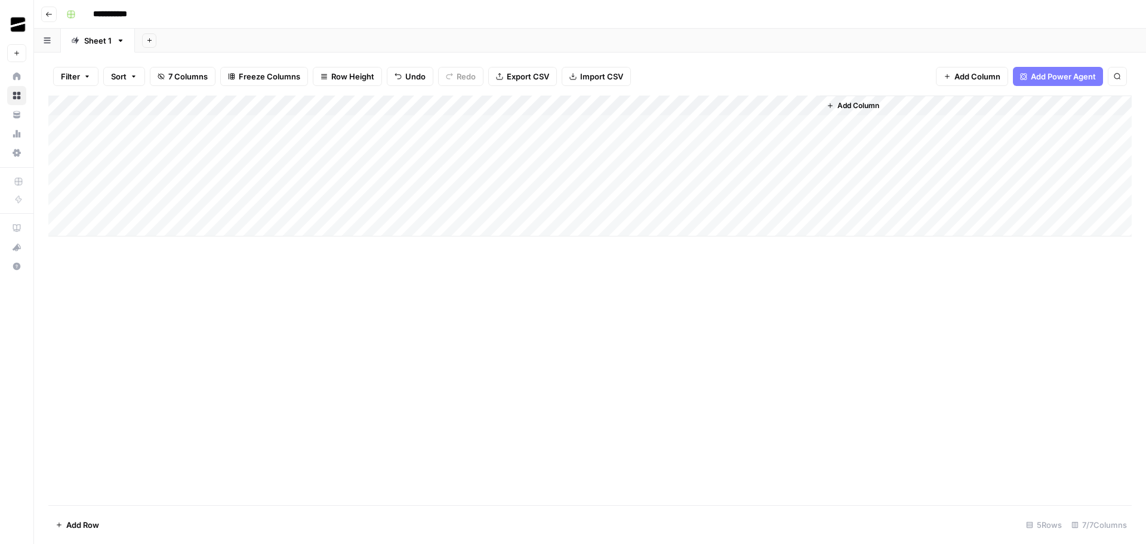
click at [162, 146] on div "Add Column" at bounding box center [589, 165] width 1083 height 141
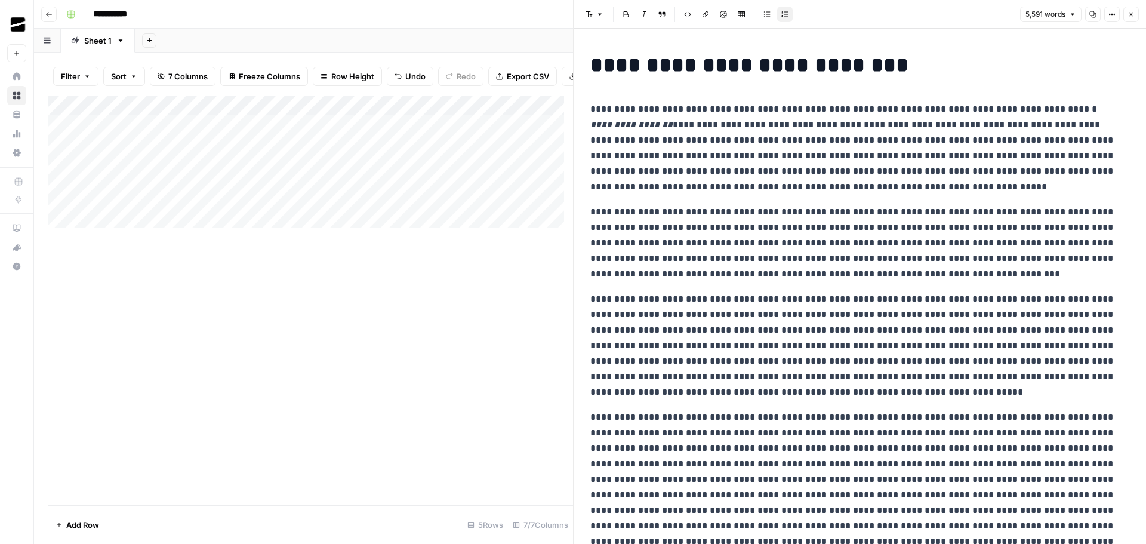
click at [1133, 13] on icon "button" at bounding box center [1130, 14] width 7 height 7
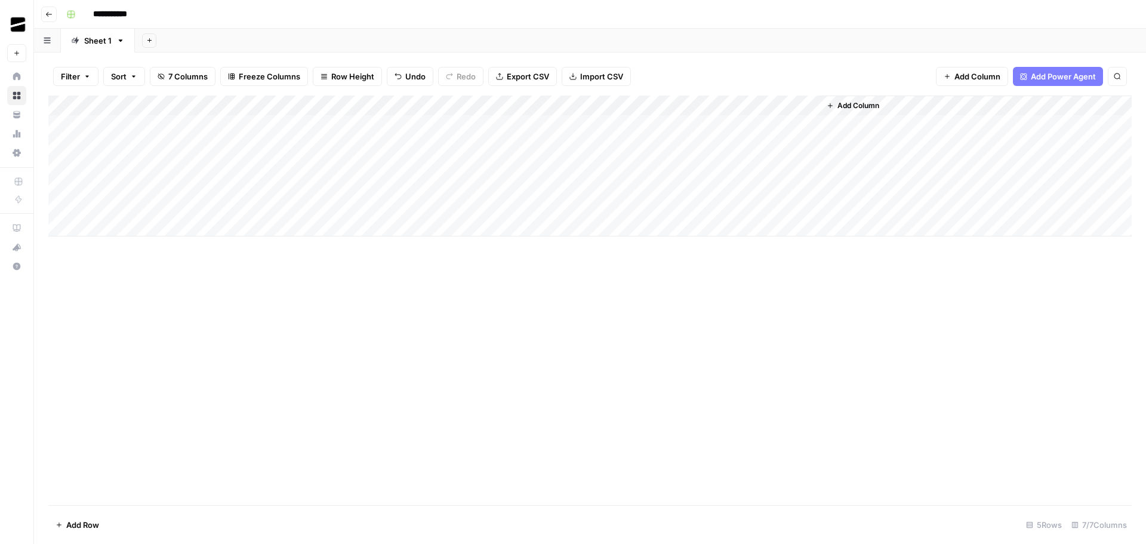
click at [147, 122] on div "Add Column" at bounding box center [589, 165] width 1083 height 141
click at [163, 124] on div "Add Column" at bounding box center [589, 165] width 1083 height 141
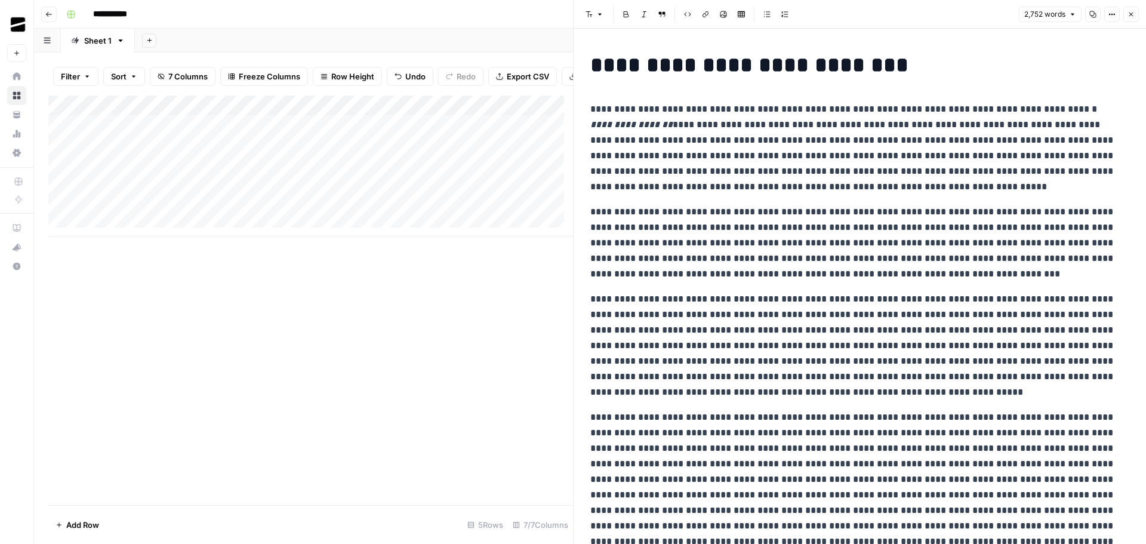
click at [796, 132] on p "**********" at bounding box center [855, 147] width 530 height 93
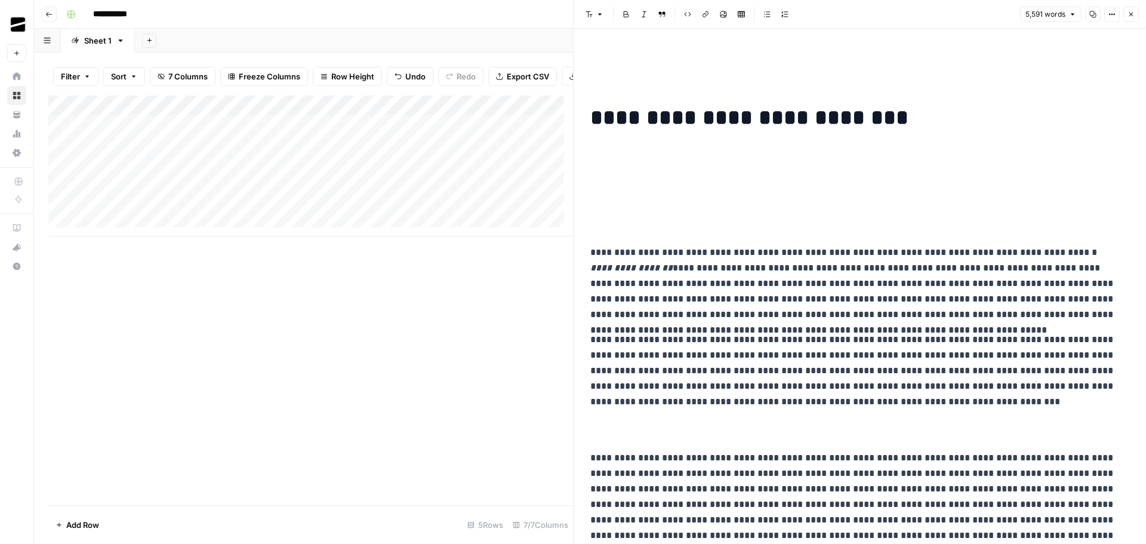
scroll to position [10812, 0]
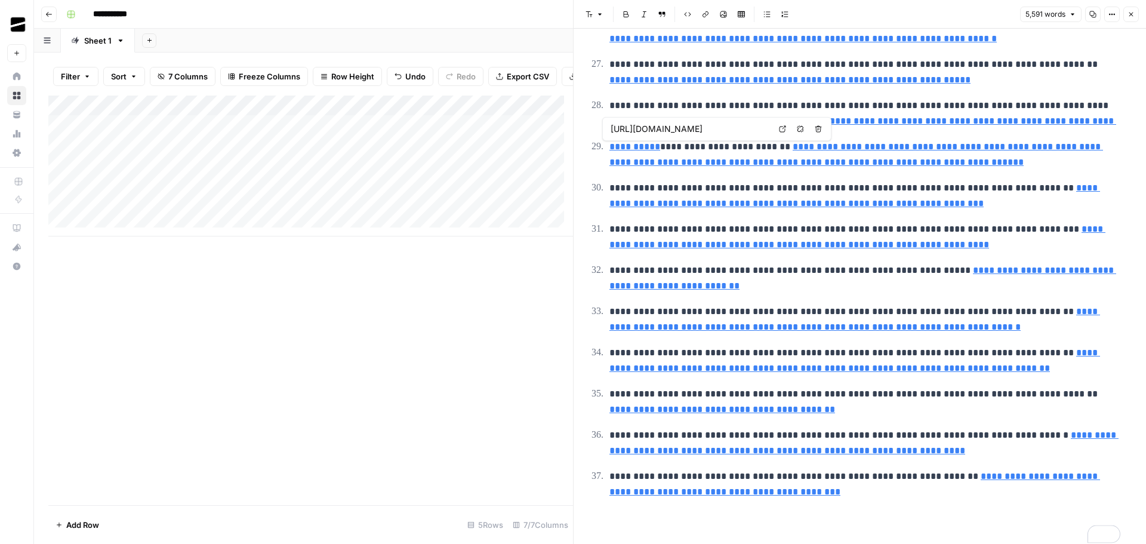
click at [1136, 16] on button "Close" at bounding box center [1131, 15] width 16 height 16
type input "[URL][DOMAIN_NAME]"
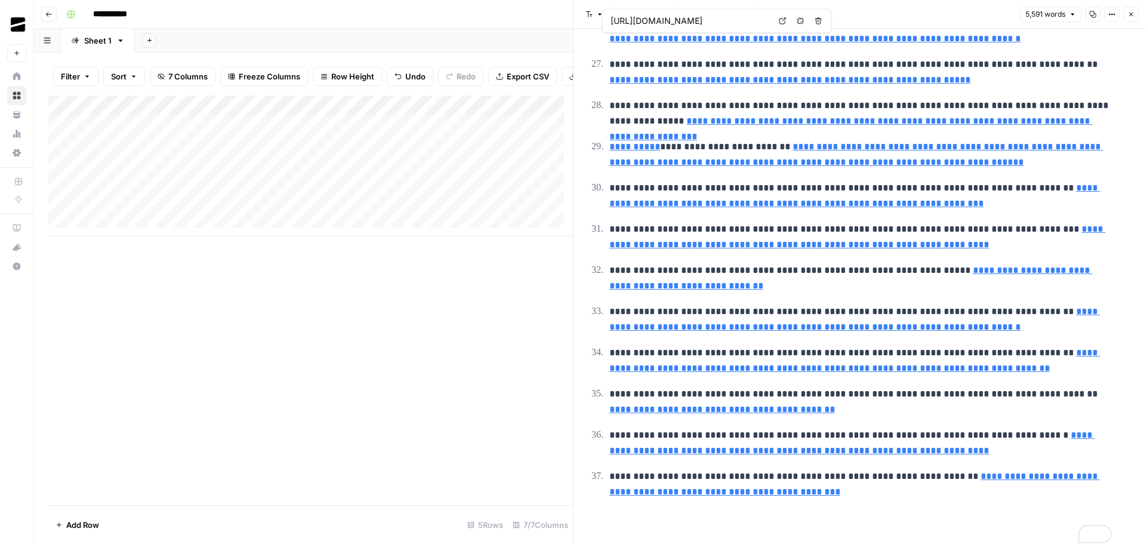
click at [1132, 17] on icon "button" at bounding box center [1130, 14] width 7 height 7
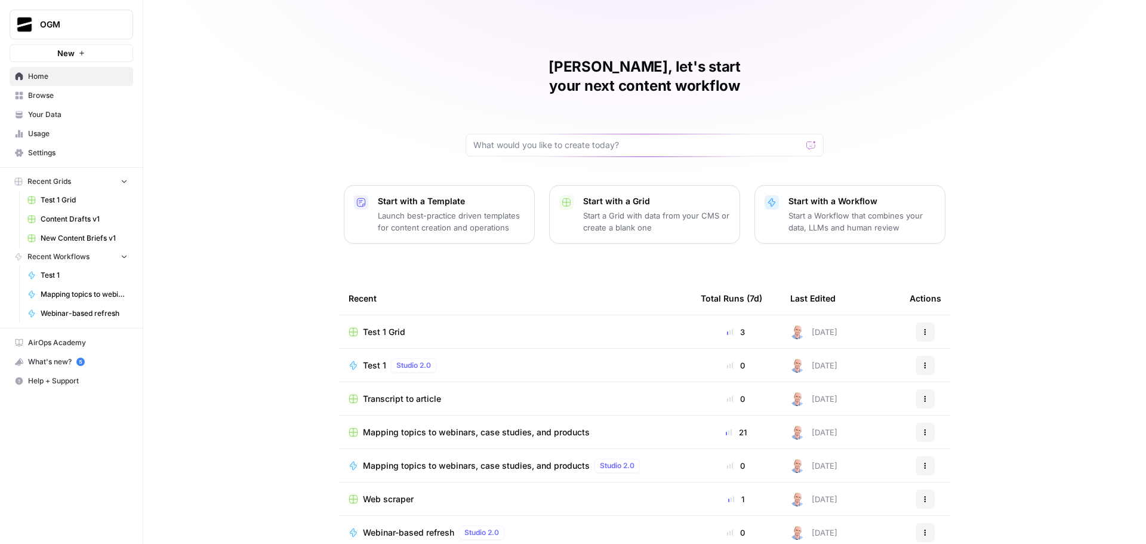
click at [377, 326] on span "Test 1 Grid" at bounding box center [384, 332] width 42 height 12
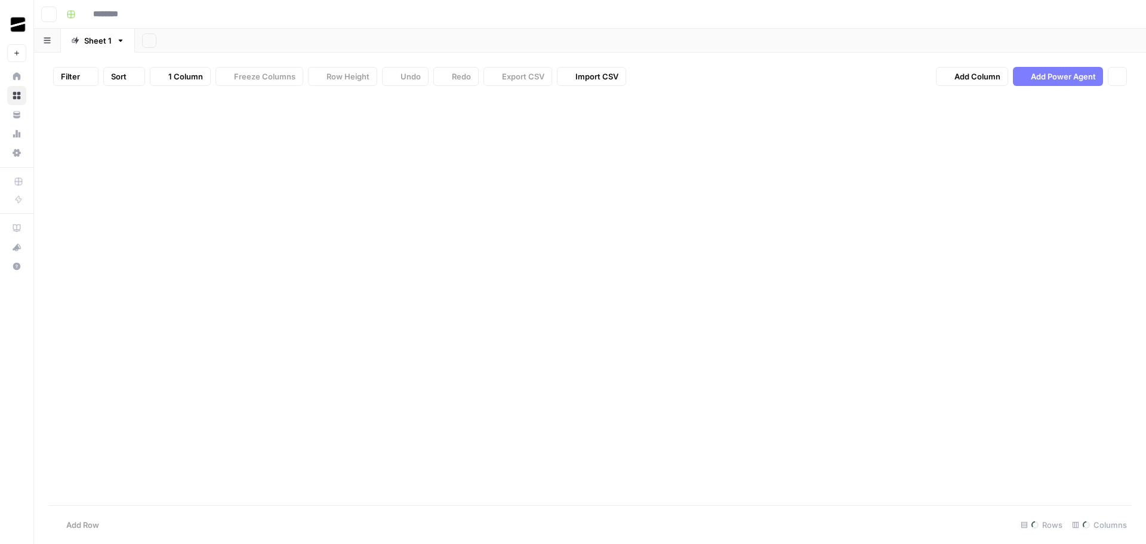
type input "**********"
click at [271, 125] on div "Add Column" at bounding box center [589, 165] width 1083 height 141
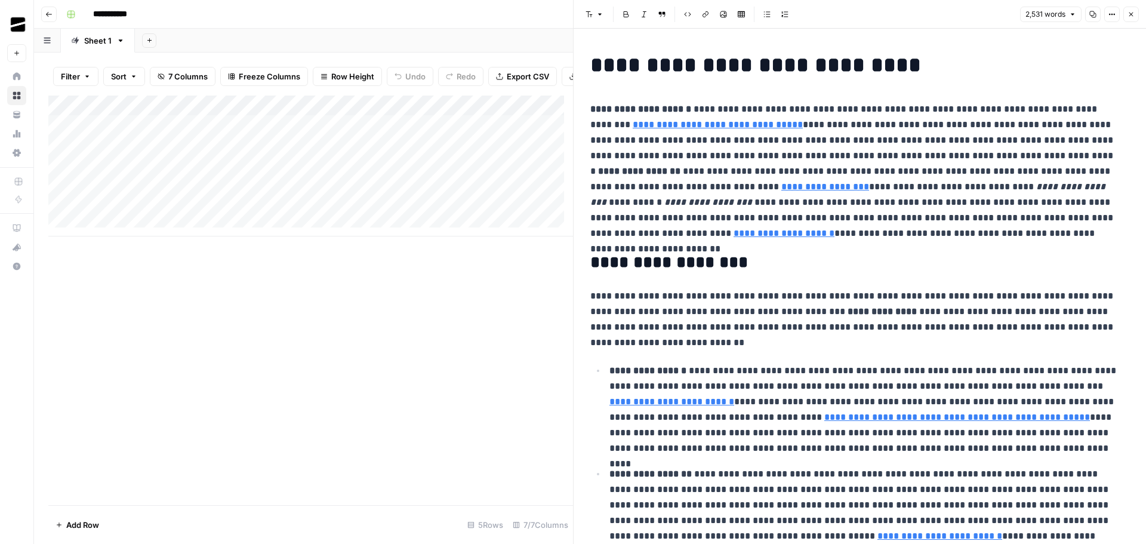
click at [870, 150] on p "**********" at bounding box center [855, 171] width 530 height 140
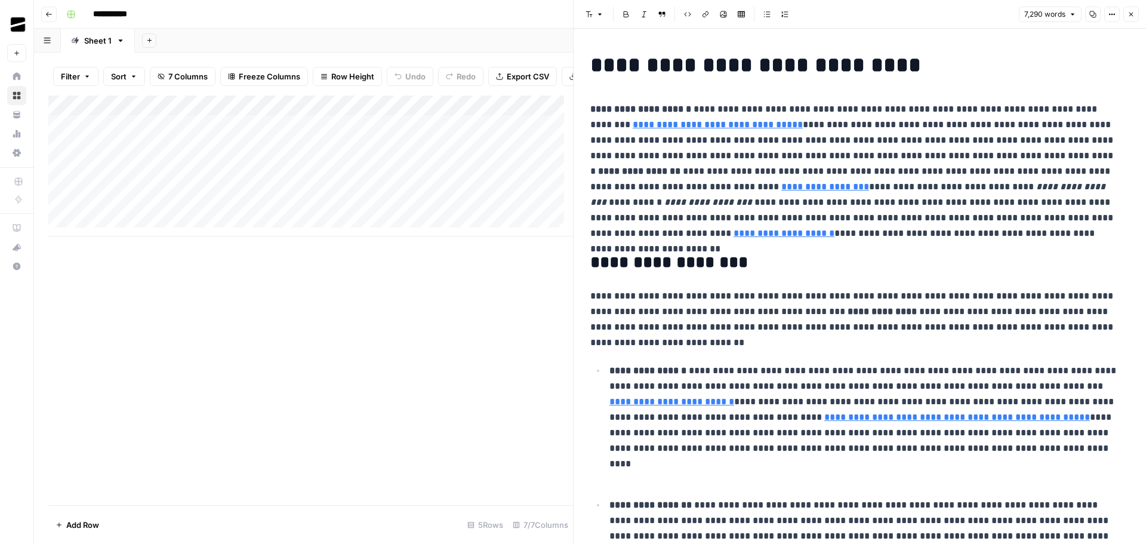
scroll to position [8909, 0]
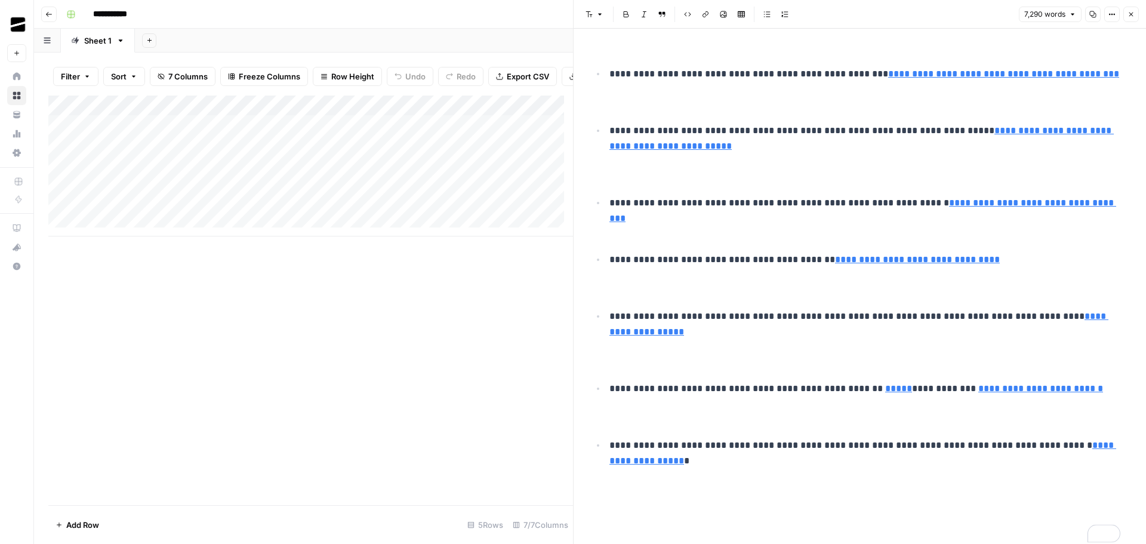
click at [1132, 14] on icon "button" at bounding box center [1130, 14] width 7 height 7
click at [270, 155] on div "Add Column" at bounding box center [310, 165] width 525 height 141
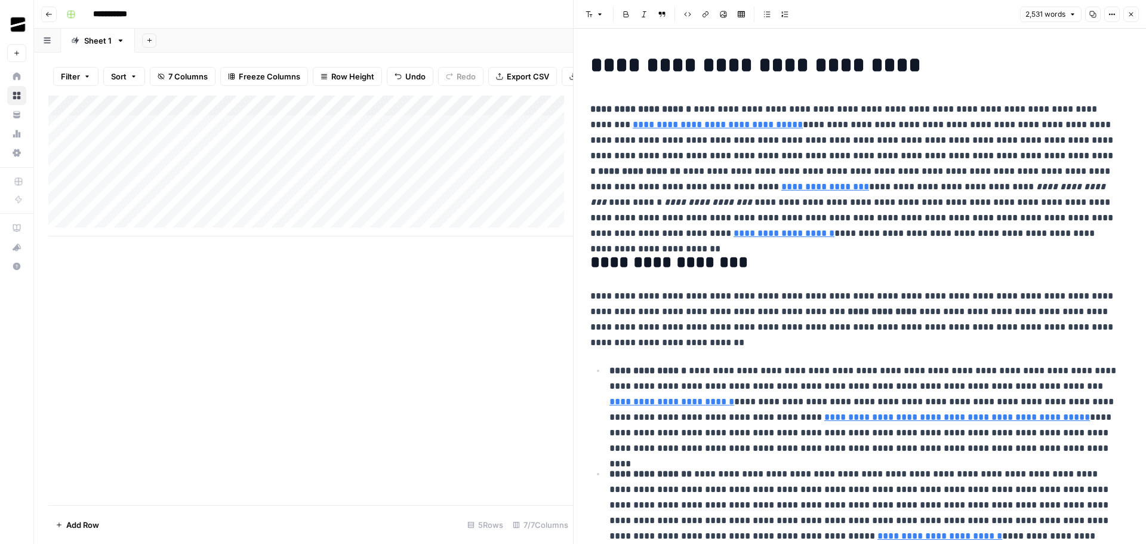
click at [994, 141] on p "**********" at bounding box center [855, 171] width 530 height 140
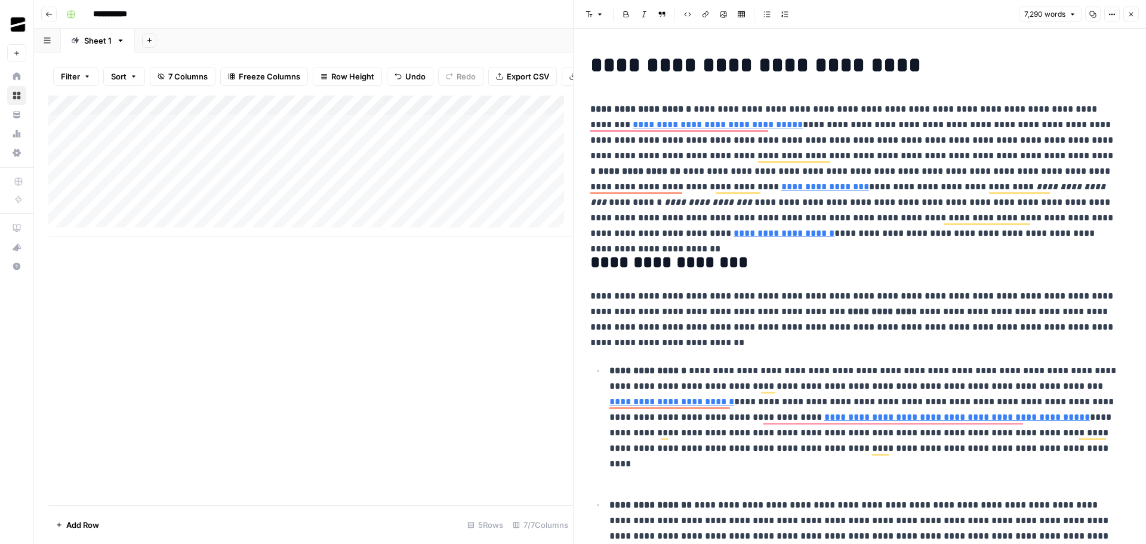
scroll to position [8909, 0]
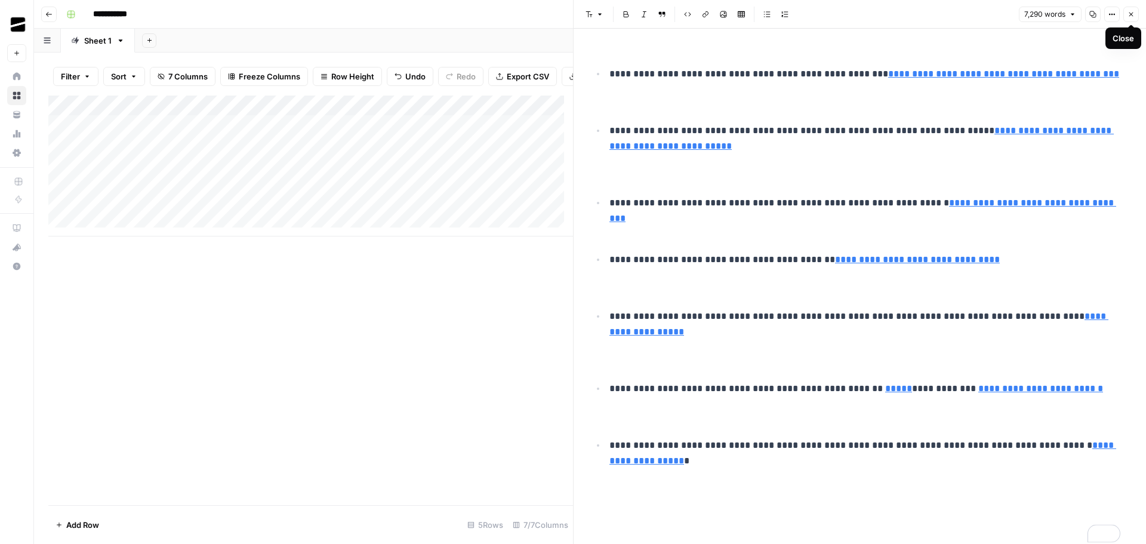
click at [1130, 16] on icon "button" at bounding box center [1131, 15] width 4 height 4
click at [487, 334] on div "Add Column" at bounding box center [310, 299] width 525 height 409
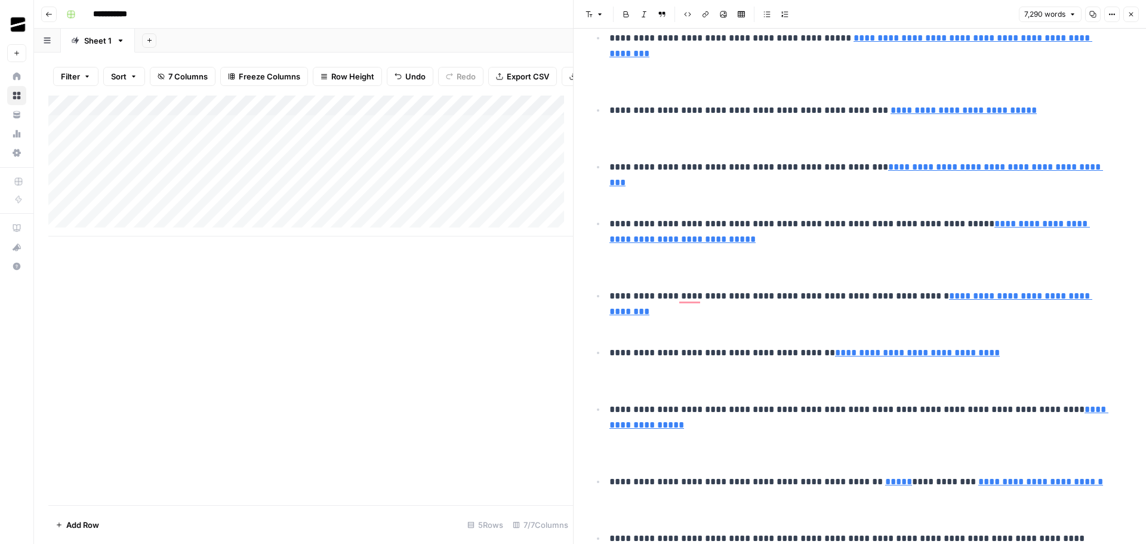
scroll to position [9002, 0]
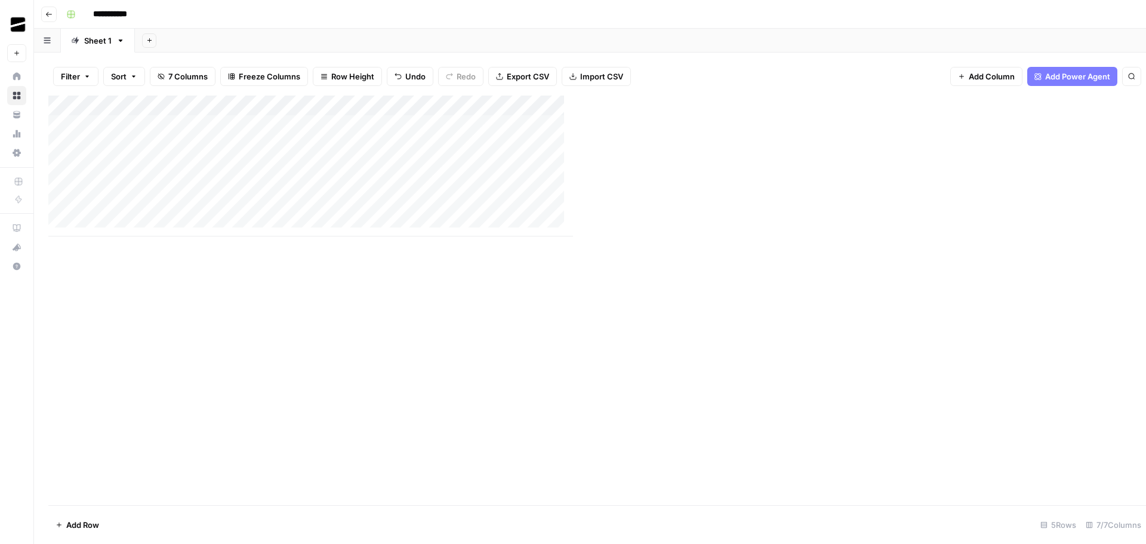
click at [1129, 19] on div "Close" at bounding box center [859, 272] width 573 height 544
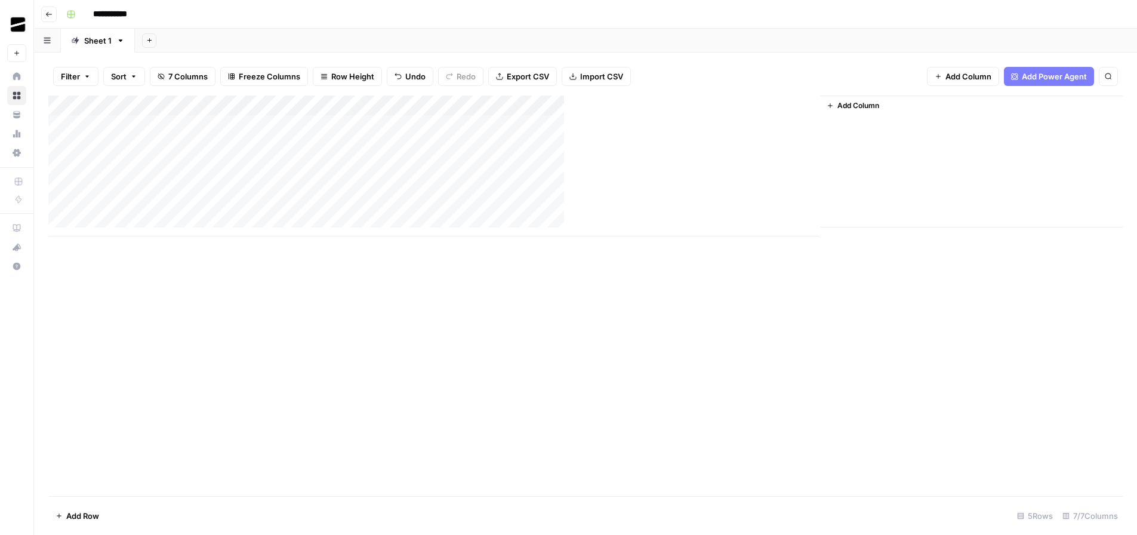
click at [342, 375] on div "Add Column" at bounding box center [585, 295] width 1074 height 400
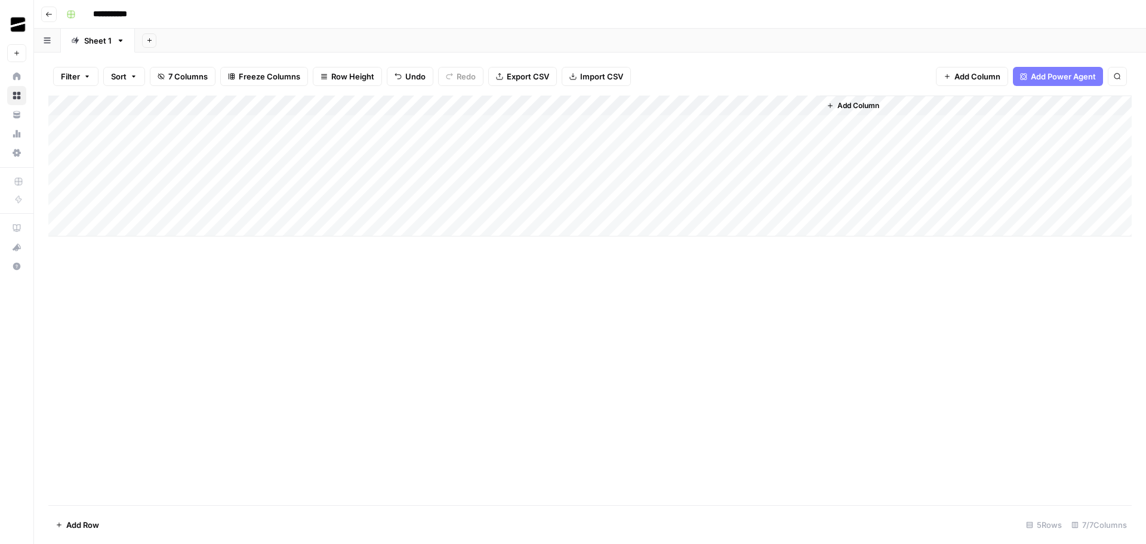
click at [546, 165] on div "Add Column" at bounding box center [589, 165] width 1083 height 141
click at [594, 166] on div "Add Column" at bounding box center [589, 165] width 1083 height 141
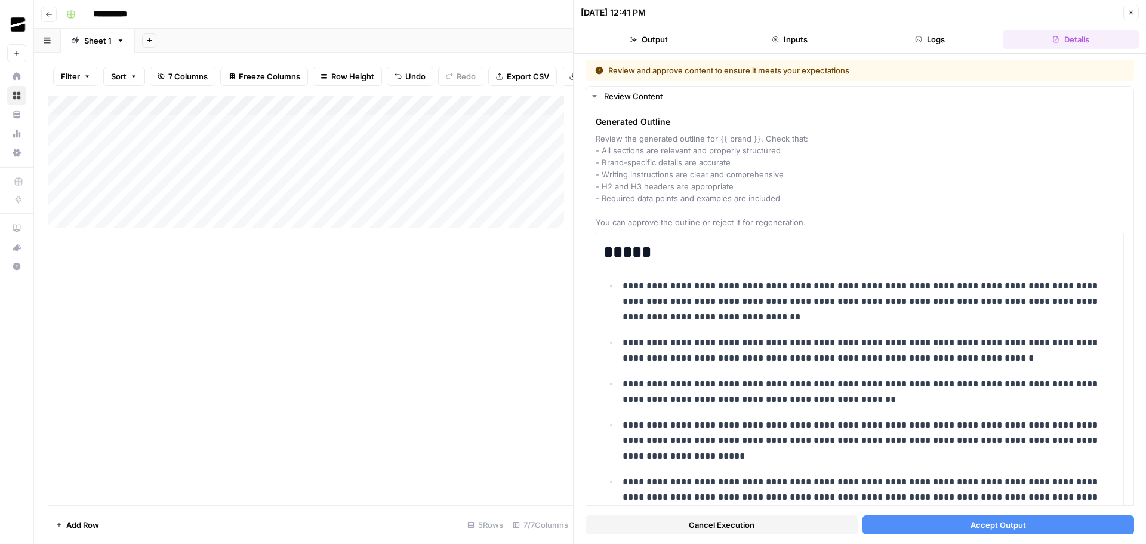
click at [741, 523] on span "Cancel Execution" at bounding box center [722, 525] width 66 height 12
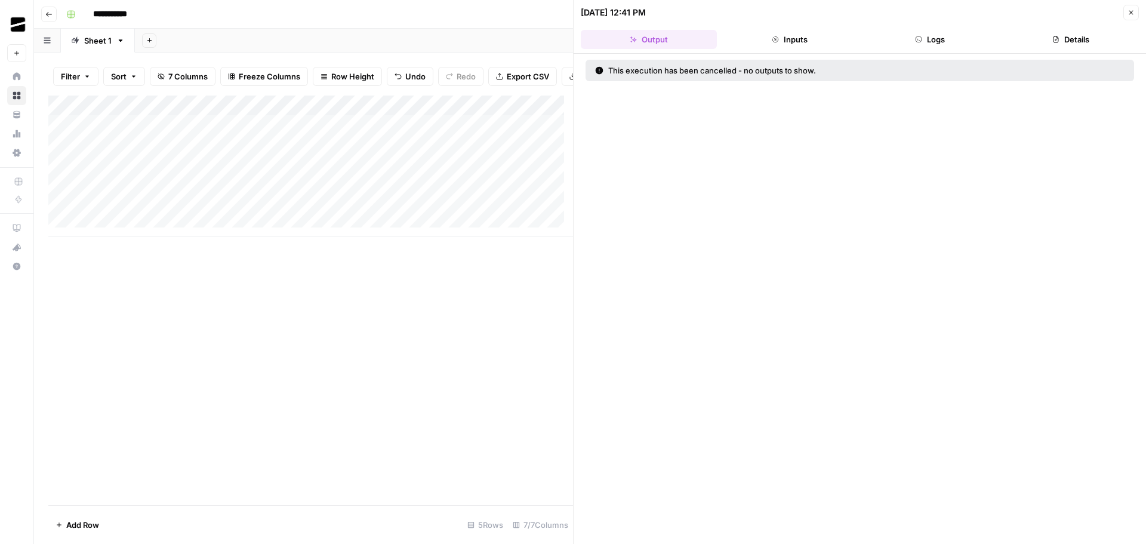
click at [1133, 8] on button "Close" at bounding box center [1131, 13] width 16 height 16
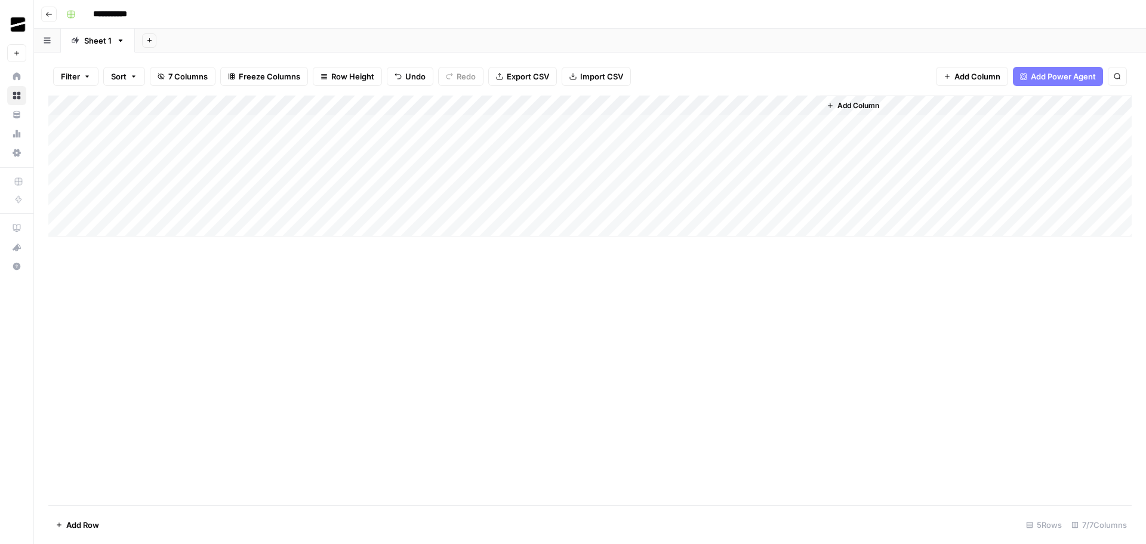
click at [594, 164] on div "Add Column" at bounding box center [589, 165] width 1083 height 141
click at [593, 167] on div "Add Column" at bounding box center [589, 165] width 1083 height 141
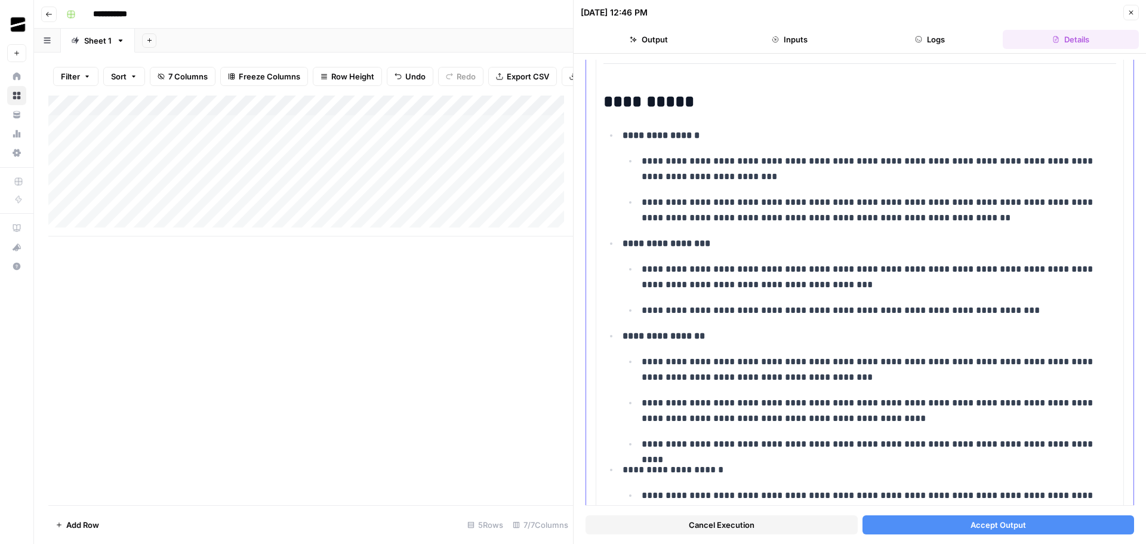
scroll to position [5013, 0]
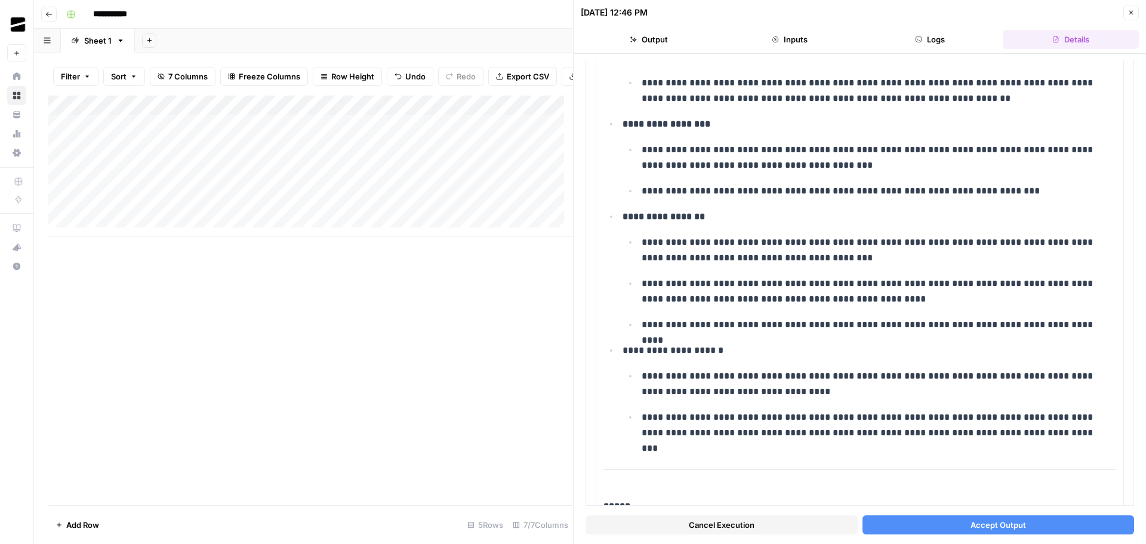
click at [1001, 524] on span "Accept Output" at bounding box center [998, 525] width 56 height 12
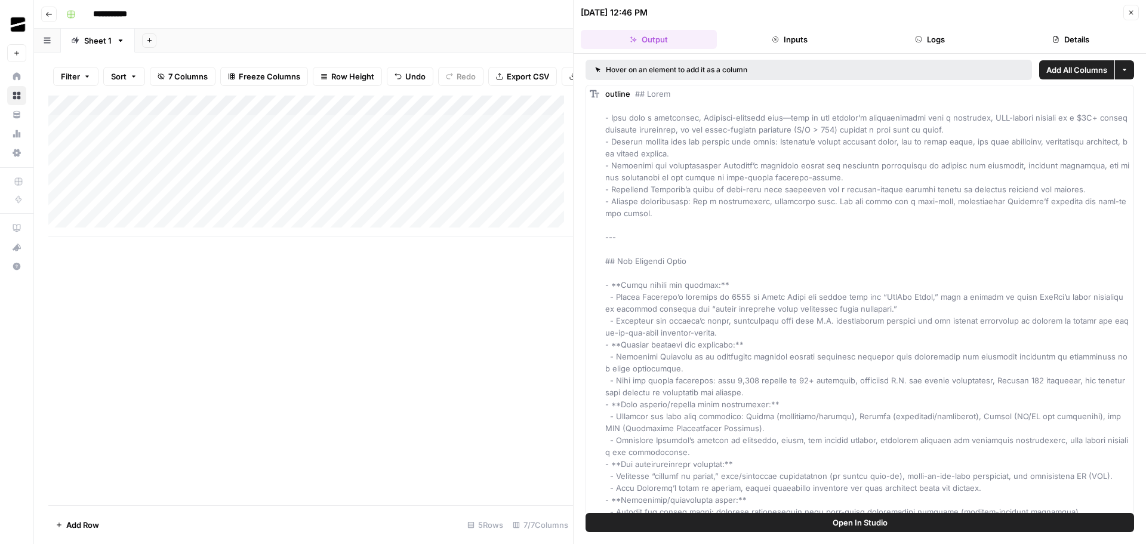
click at [1067, 69] on span "Add All Columns" at bounding box center [1076, 70] width 61 height 12
click at [1132, 13] on icon "button" at bounding box center [1130, 12] width 7 height 7
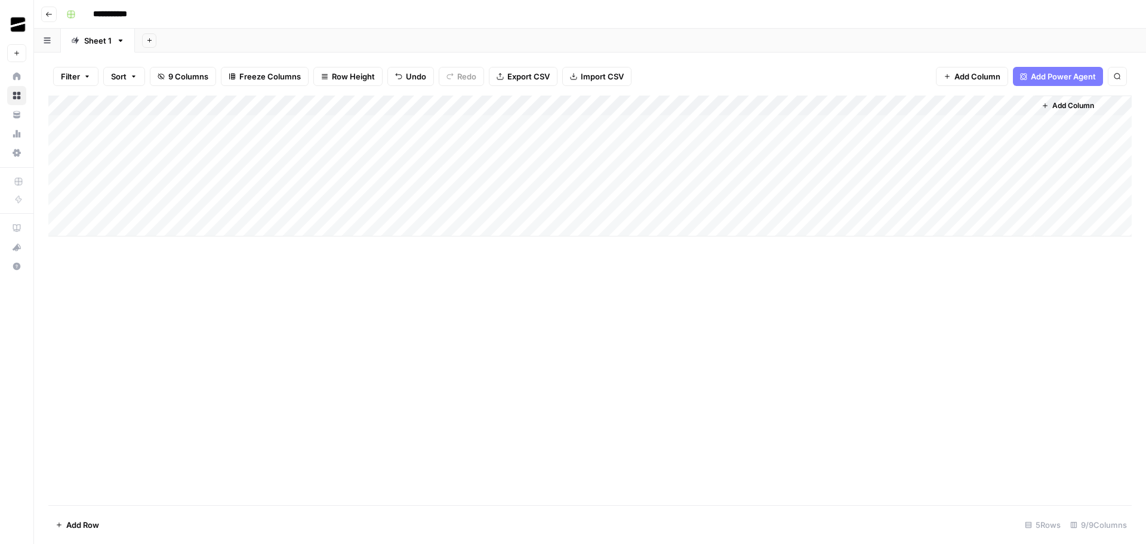
click at [703, 107] on div "Add Column" at bounding box center [589, 165] width 1083 height 141
click at [651, 221] on span "Remove Column" at bounding box center [680, 223] width 104 height 12
click at [541, 123] on span "Delete" at bounding box center [530, 124] width 26 height 12
click at [702, 109] on div "Add Column" at bounding box center [589, 165] width 1083 height 141
click at [648, 224] on span "Remove Column" at bounding box center [680, 223] width 104 height 12
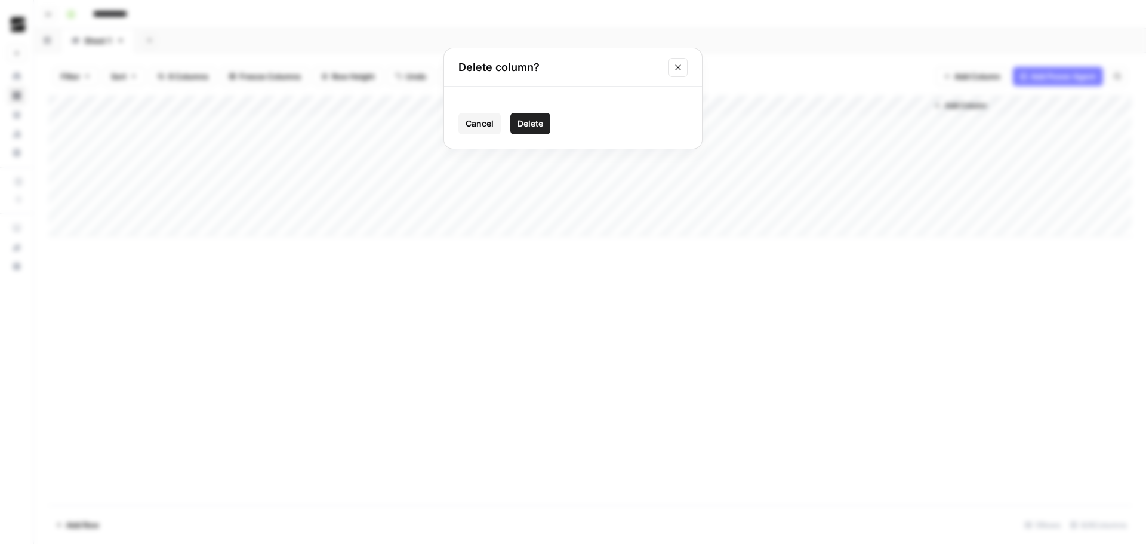
click at [532, 124] on span "Delete" at bounding box center [530, 124] width 26 height 12
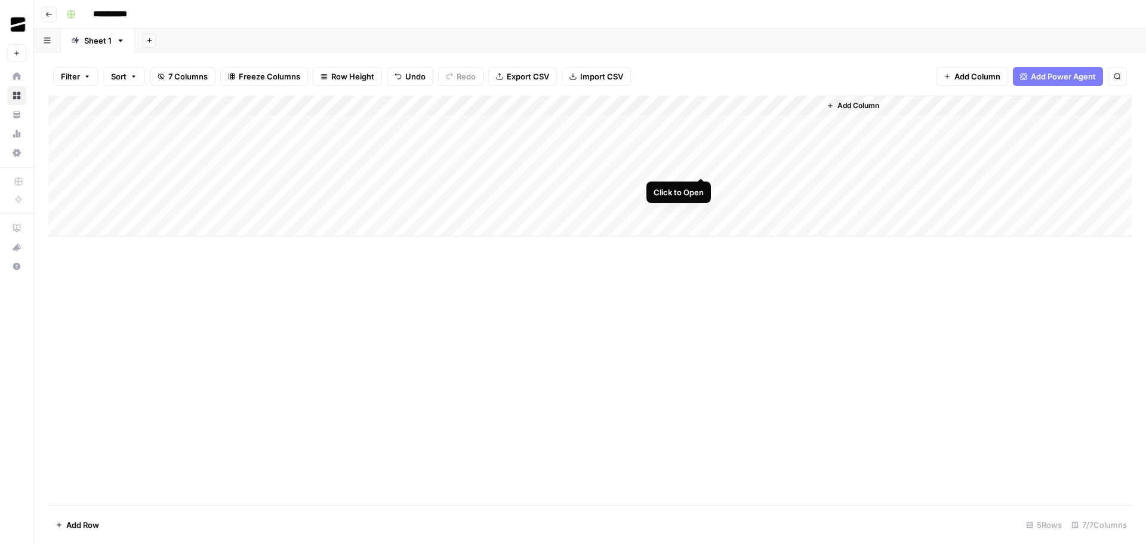
click at [702, 164] on div "Add Column" at bounding box center [589, 165] width 1083 height 141
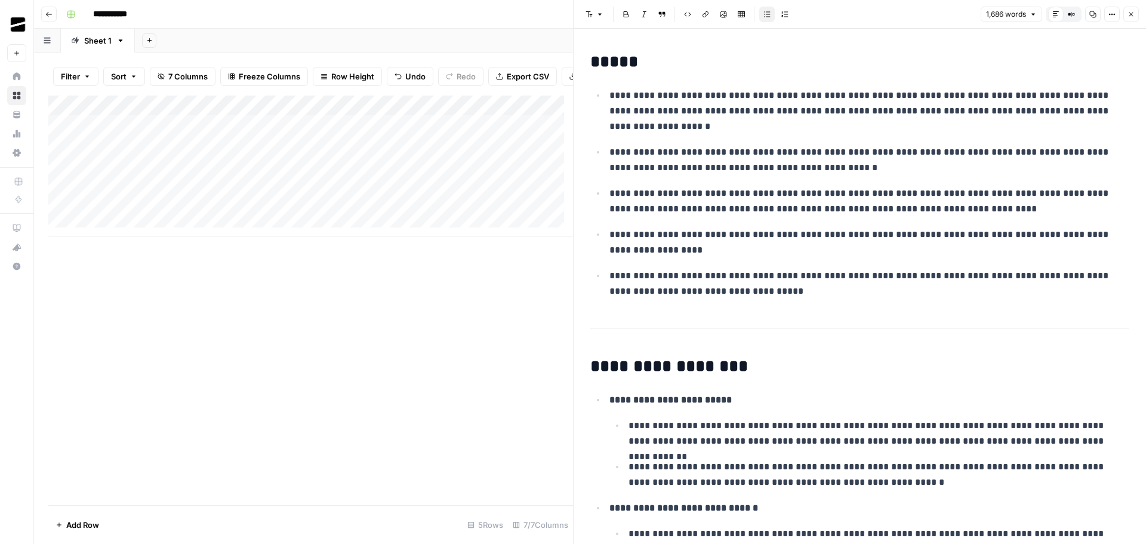
click at [1133, 11] on icon "button" at bounding box center [1130, 14] width 7 height 7
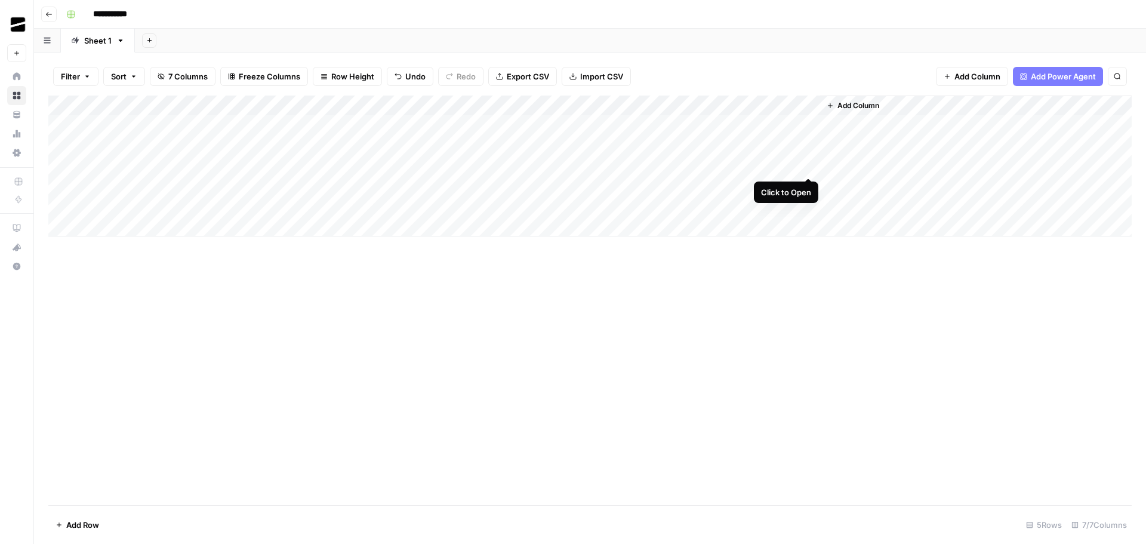
click at [809, 165] on div "Add Column" at bounding box center [589, 165] width 1083 height 141
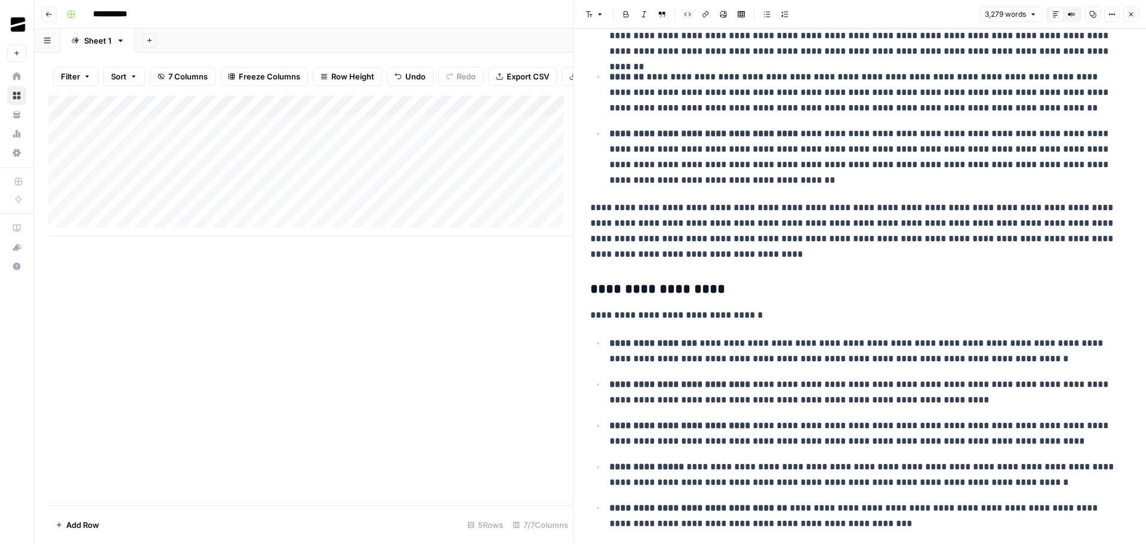
scroll to position [776, 0]
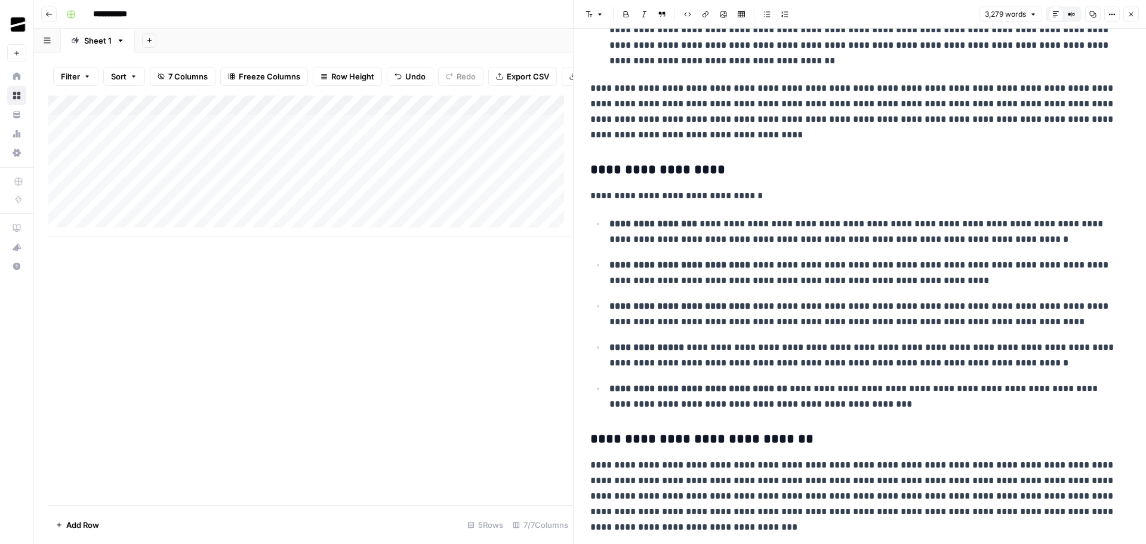
click at [705, 278] on p "**********" at bounding box center [864, 272] width 511 height 31
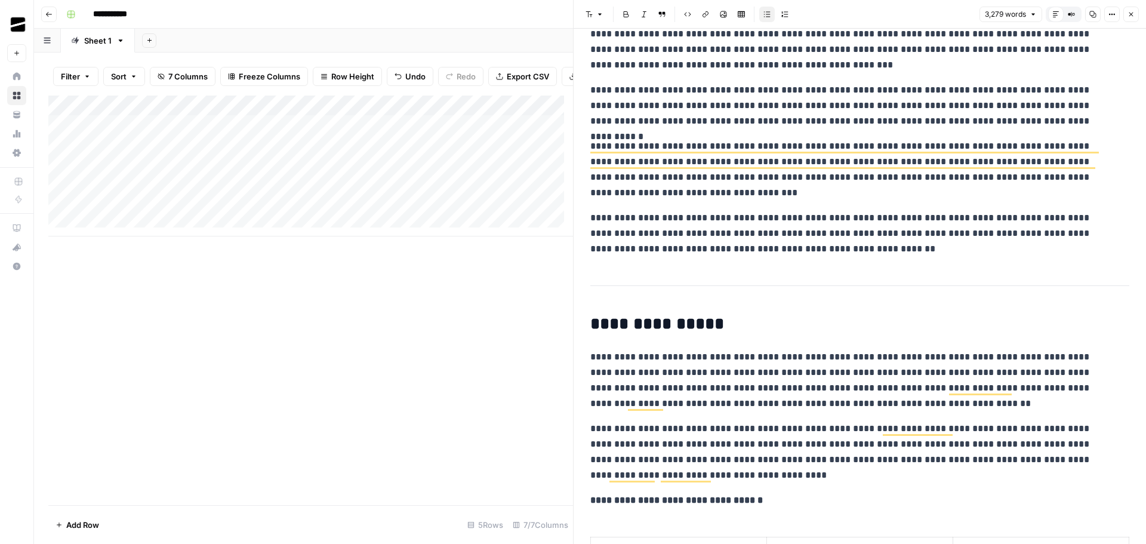
scroll to position [955, 0]
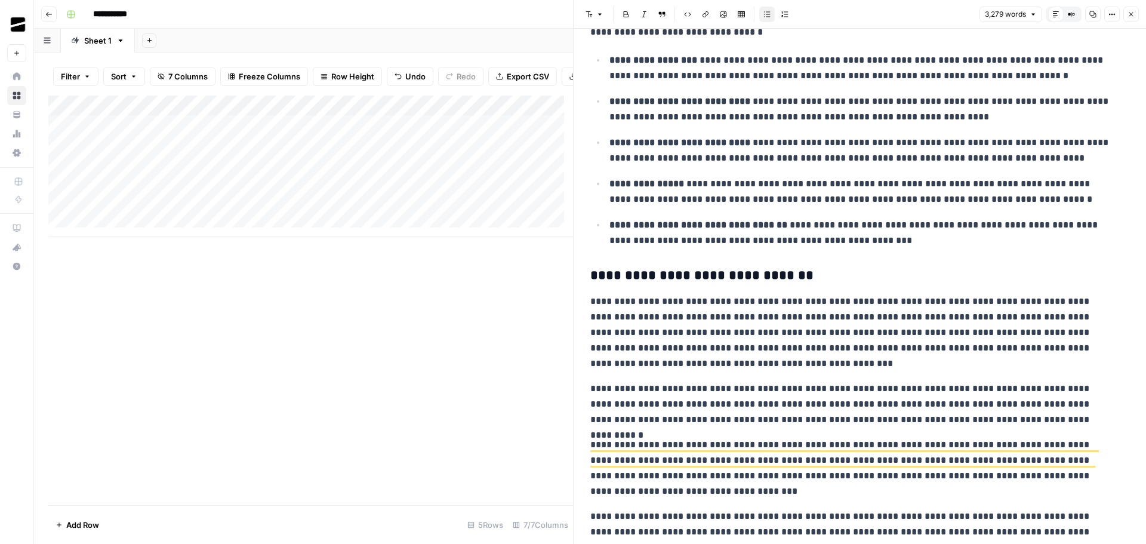
click at [1132, 13] on icon "button" at bounding box center [1130, 14] width 7 height 7
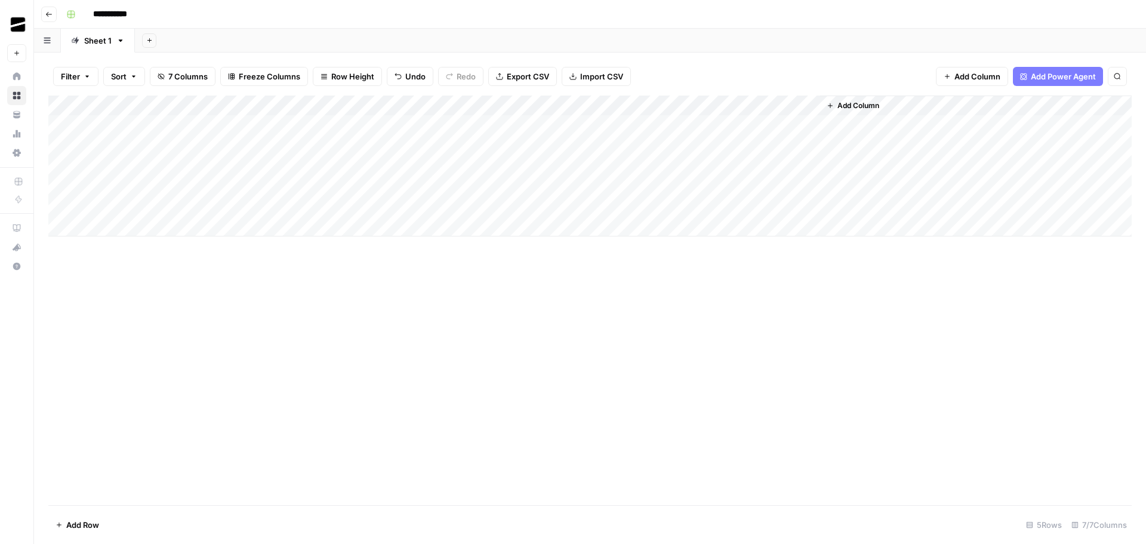
click at [701, 166] on div "Add Column" at bounding box center [589, 165] width 1083 height 141
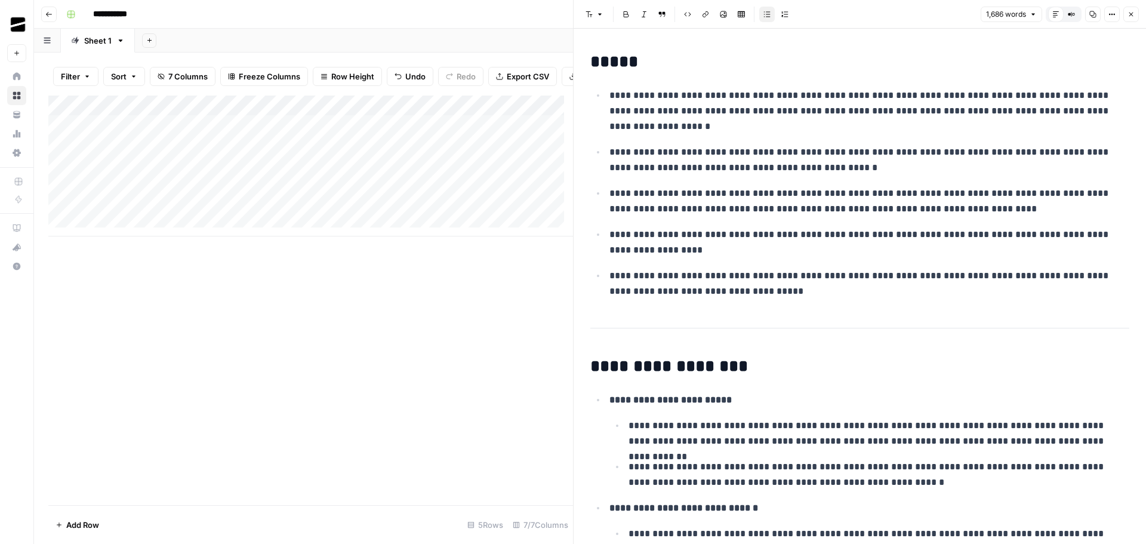
scroll to position [119, 0]
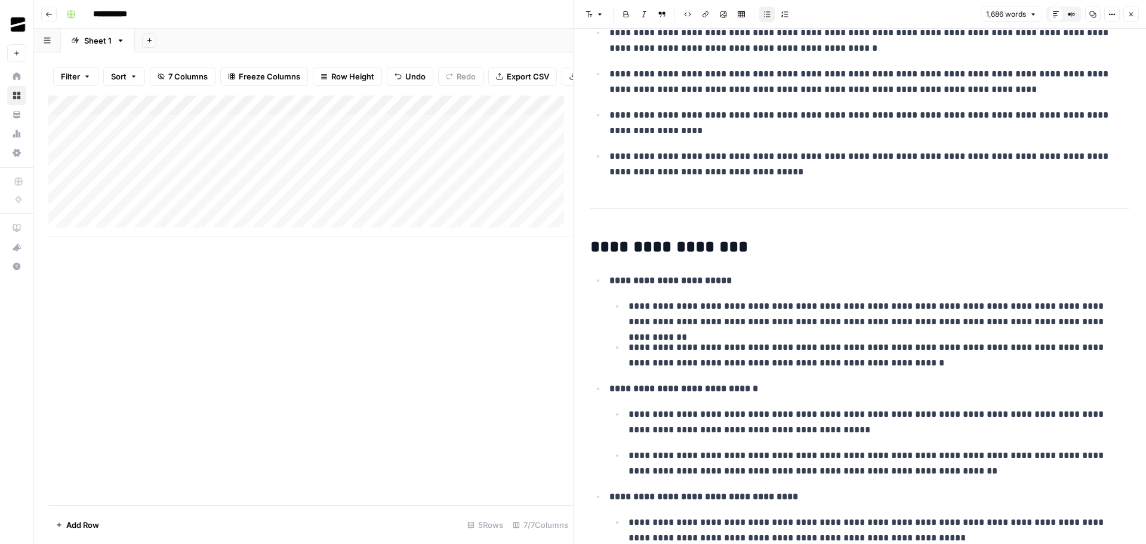
click at [657, 282] on strong "**********" at bounding box center [670, 280] width 122 height 9
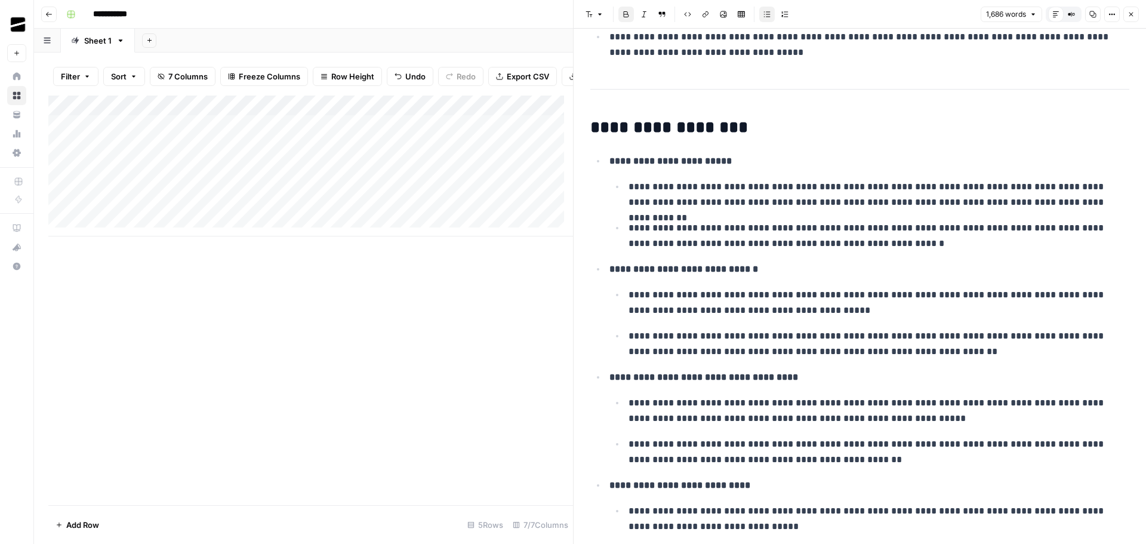
click at [651, 165] on strong "**********" at bounding box center [670, 160] width 122 height 9
click at [1132, 14] on icon "button" at bounding box center [1130, 14] width 7 height 7
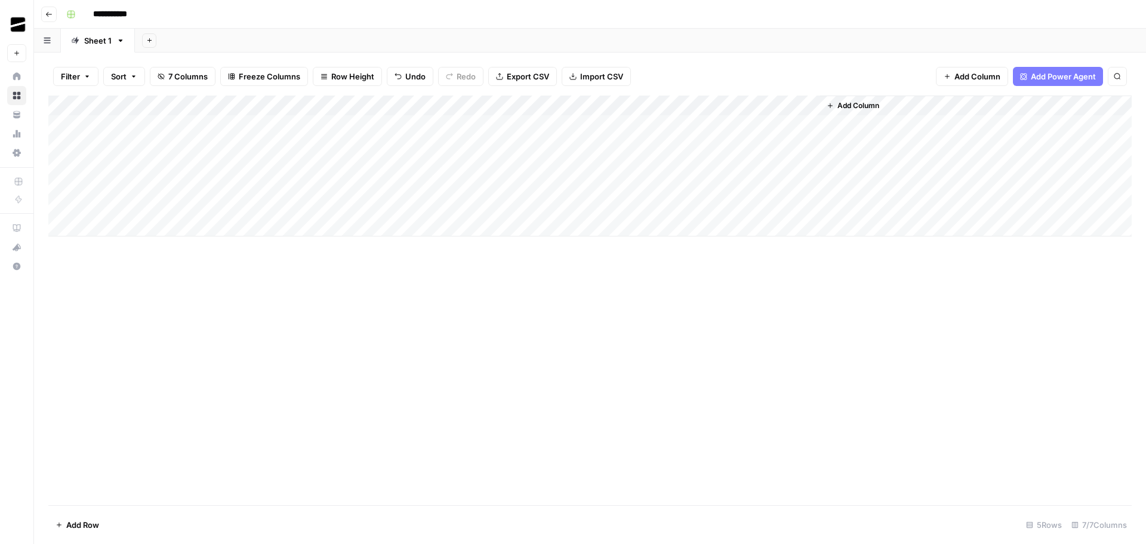
click at [759, 166] on div "Add Column" at bounding box center [589, 165] width 1083 height 141
click at [810, 167] on div "Add Column" at bounding box center [589, 165] width 1083 height 141
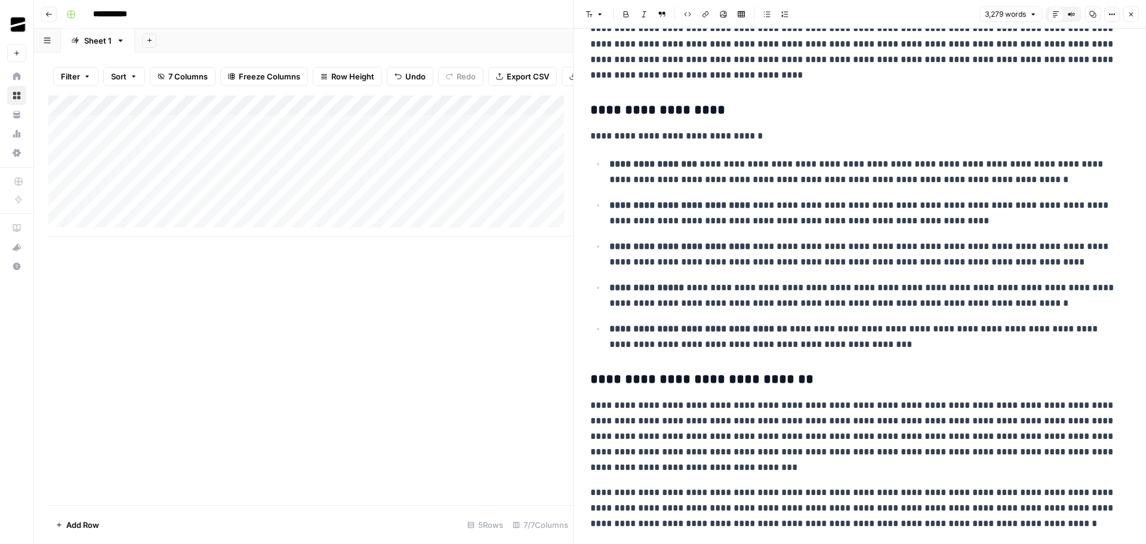
scroll to position [776, 0]
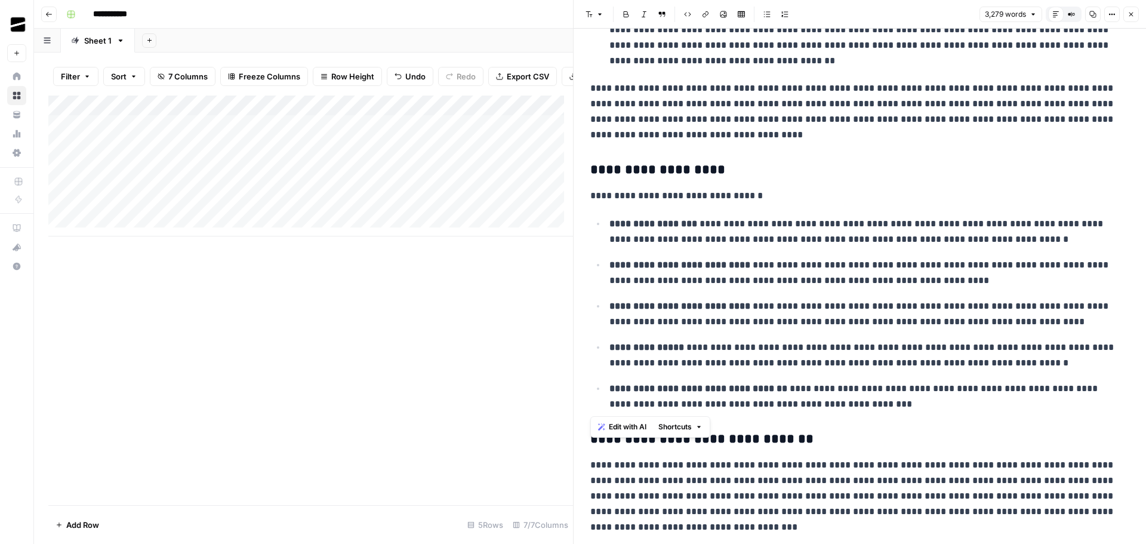
drag, startPoint x: 835, startPoint y: 406, endPoint x: 582, endPoint y: 201, distance: 325.5
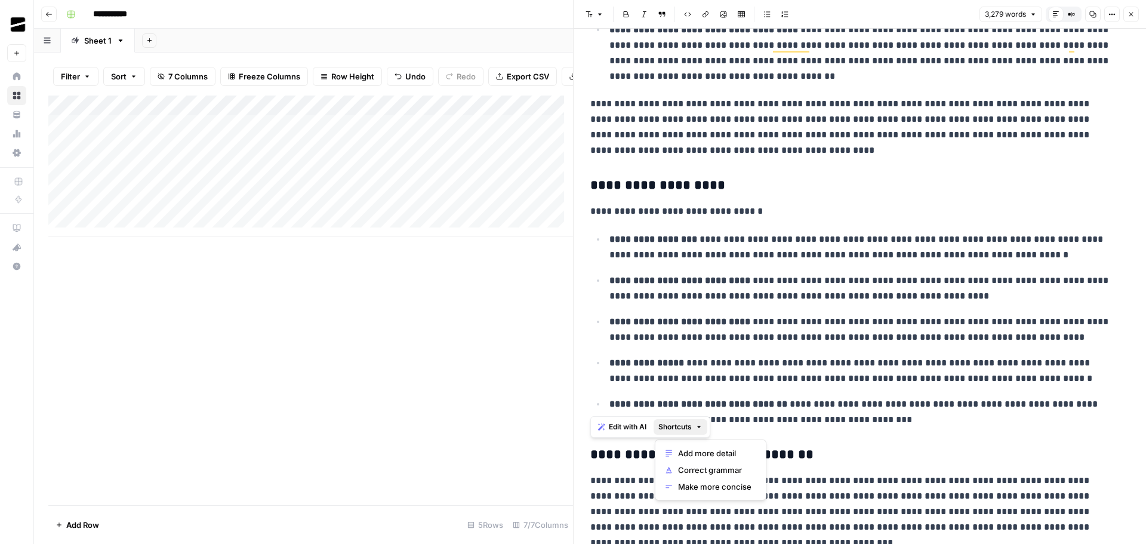
click at [682, 427] on span "Shortcuts" at bounding box center [674, 426] width 33 height 11
click at [630, 427] on span "Edit with AI" at bounding box center [628, 426] width 38 height 11
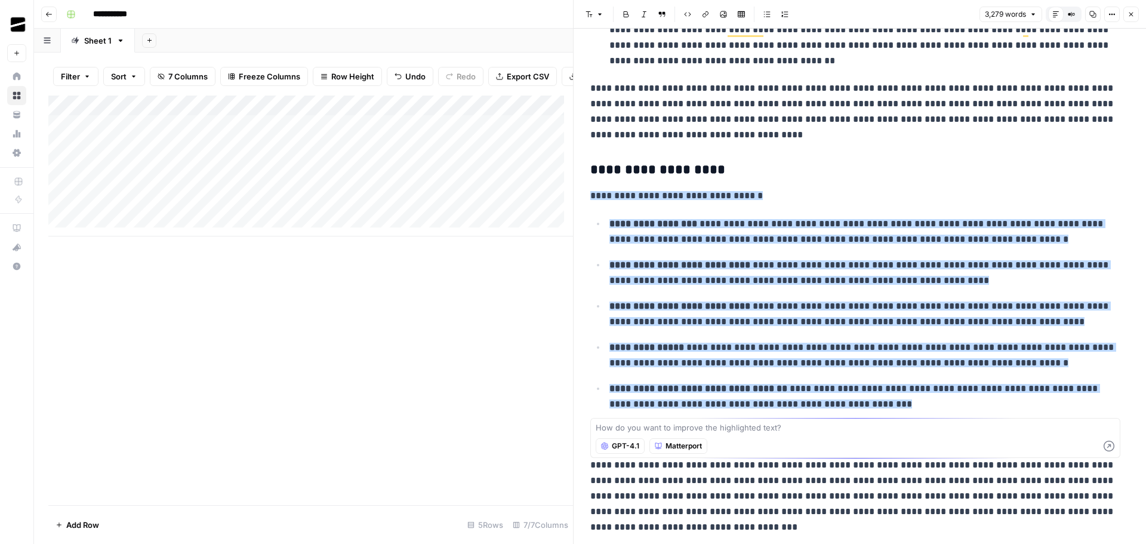
click at [685, 446] on span "Matterport" at bounding box center [683, 445] width 36 height 11
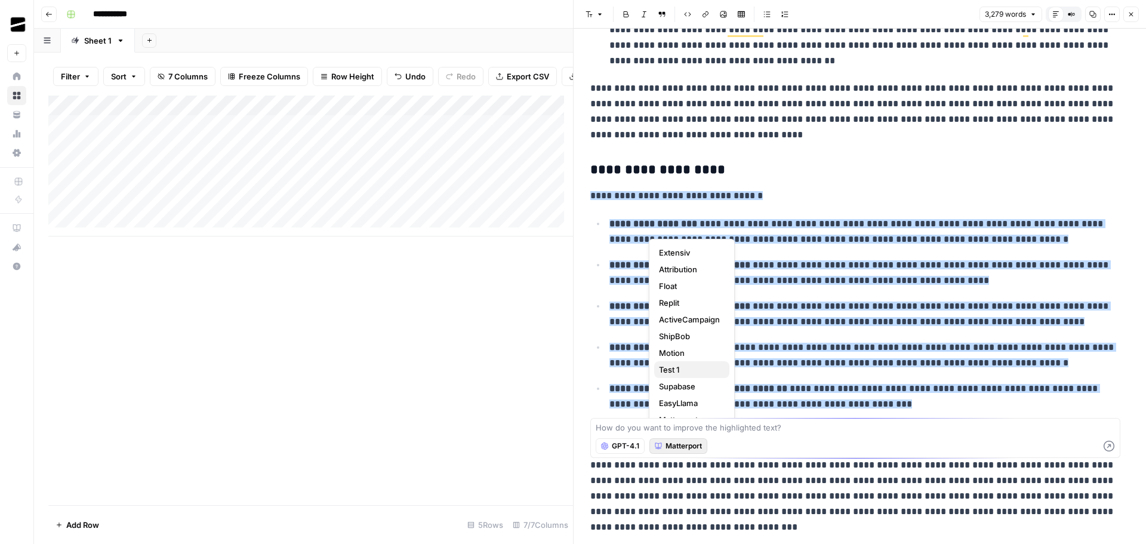
click at [683, 368] on span "Test 1" at bounding box center [689, 369] width 61 height 12
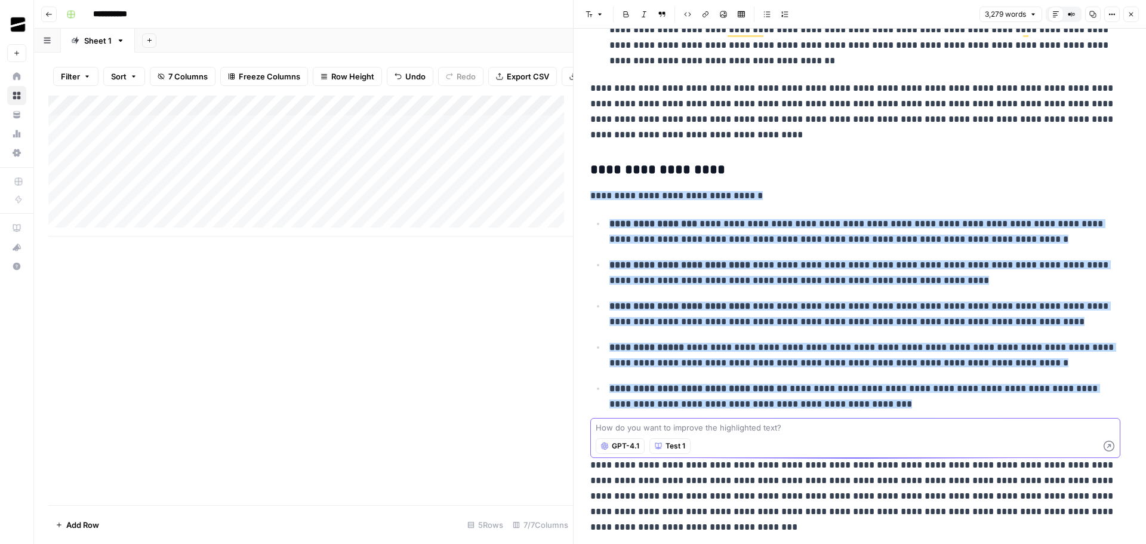
click at [633, 427] on textarea at bounding box center [855, 427] width 519 height 12
type textarea "turn into a single brief paragraph"
click at [1109, 446] on icon "button" at bounding box center [1109, 446] width 12 height 12
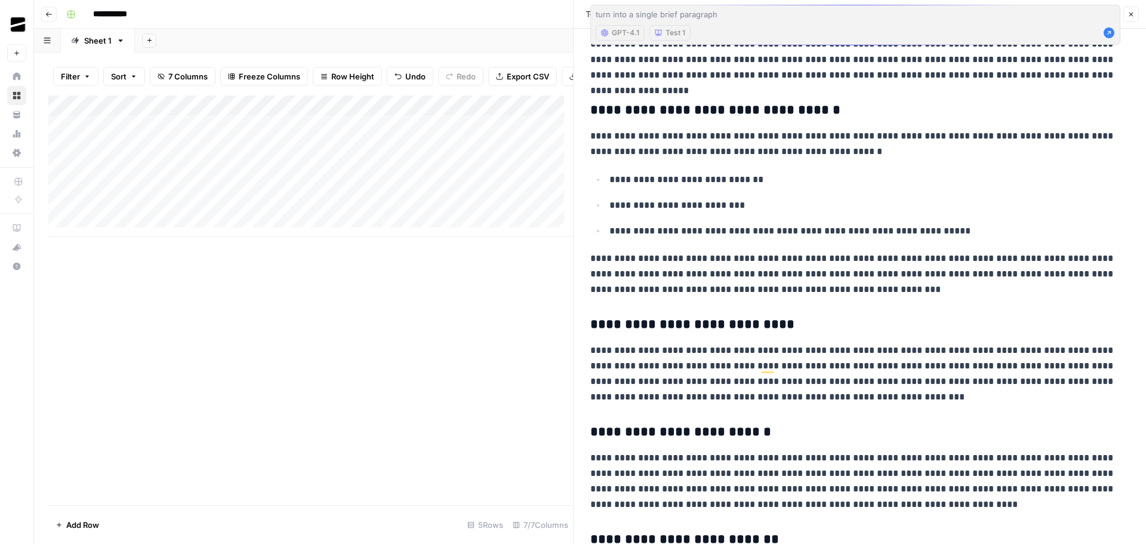
scroll to position [0, 0]
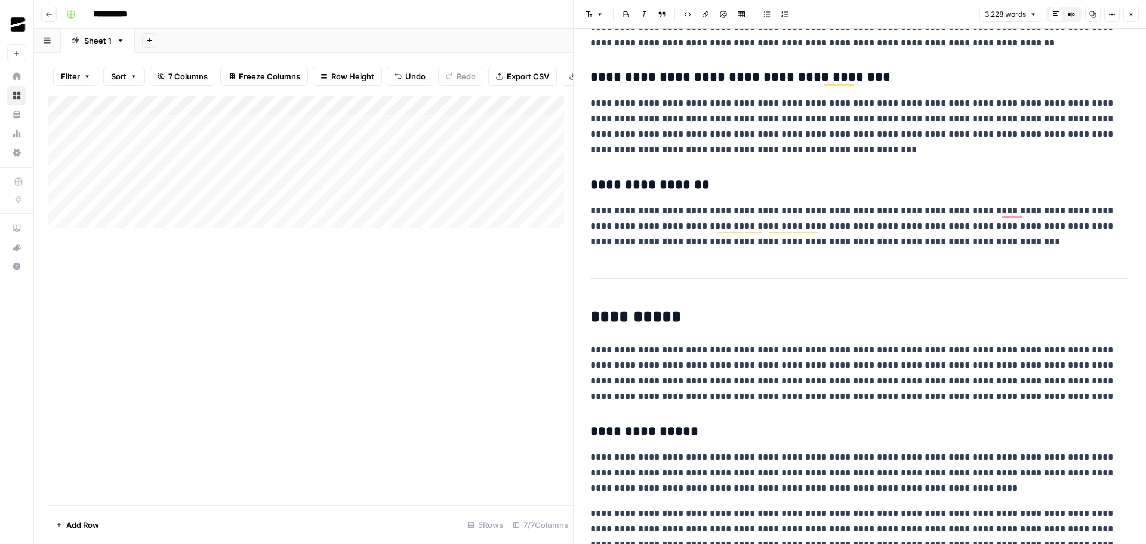
click at [1132, 14] on icon "button" at bounding box center [1130, 14] width 7 height 7
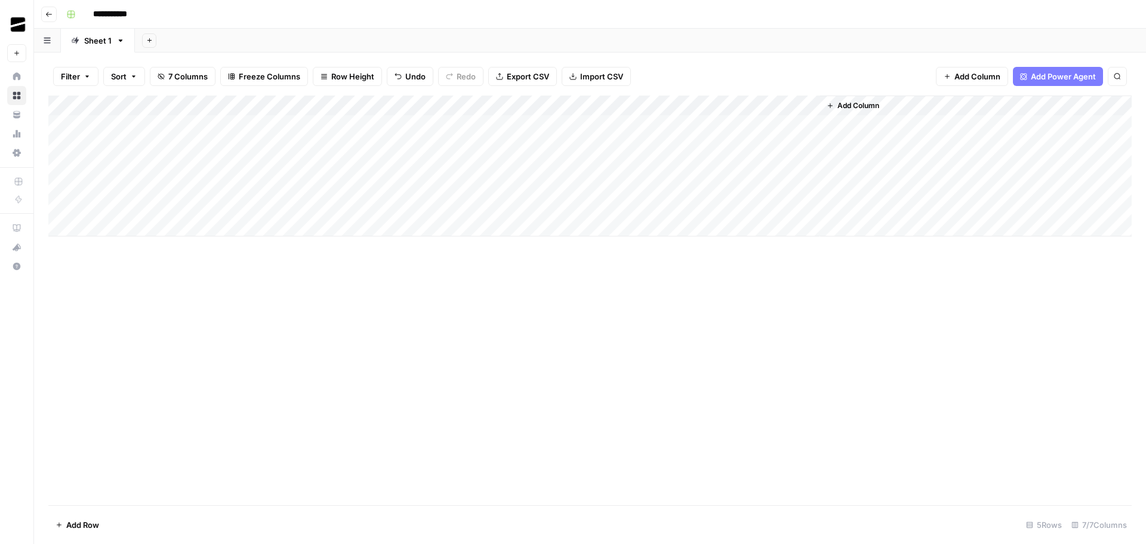
click at [701, 166] on div "Add Column" at bounding box center [589, 165] width 1083 height 141
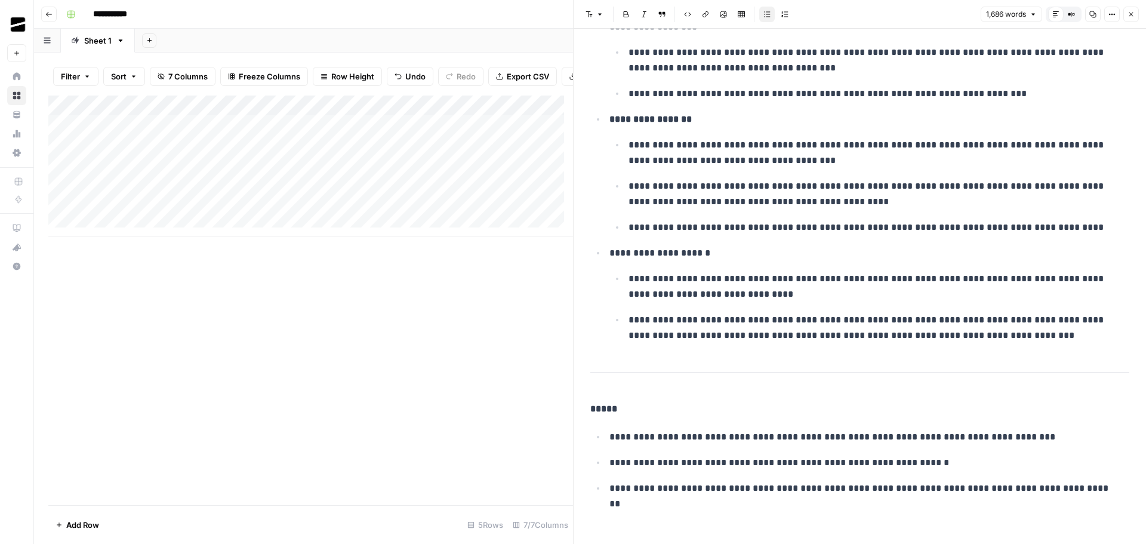
click at [1133, 9] on button "Close" at bounding box center [1131, 15] width 16 height 16
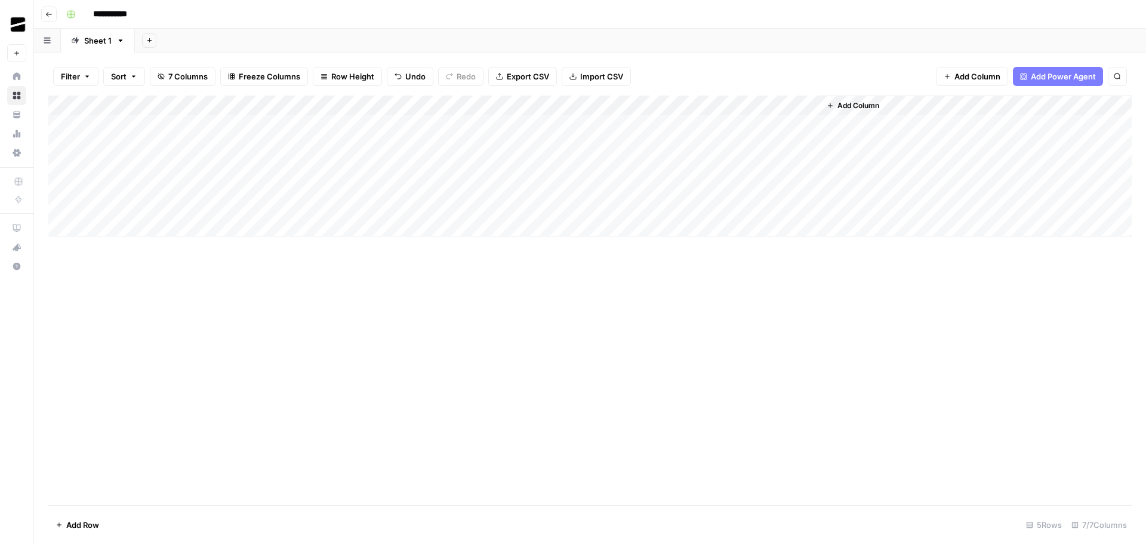
click at [569, 185] on div "Add Column" at bounding box center [589, 165] width 1083 height 141
click at [1132, 495] on icon "close" at bounding box center [1129, 493] width 8 height 10
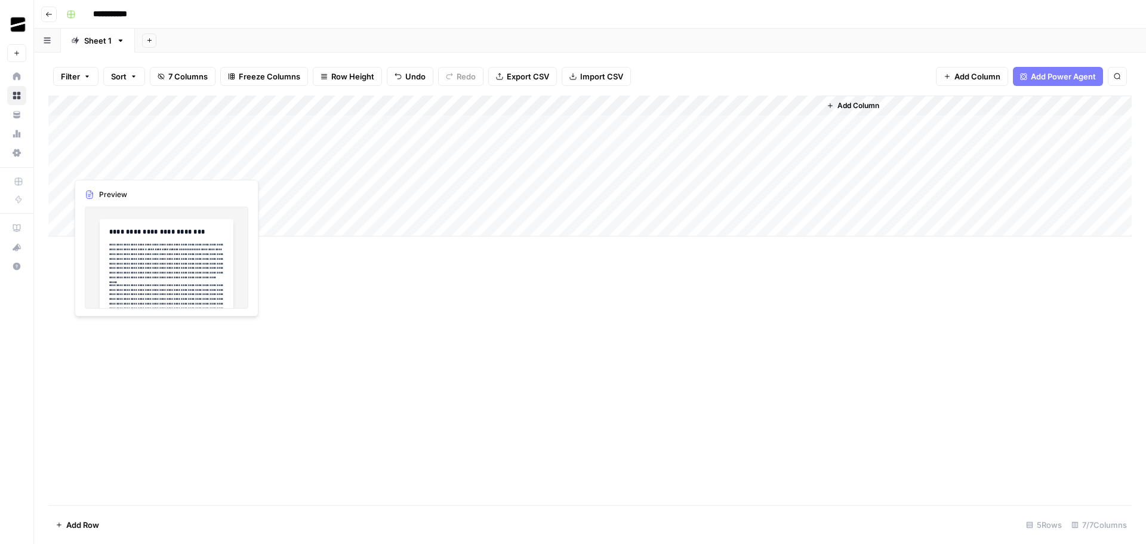
click at [144, 165] on div "Add Column" at bounding box center [589, 165] width 1083 height 141
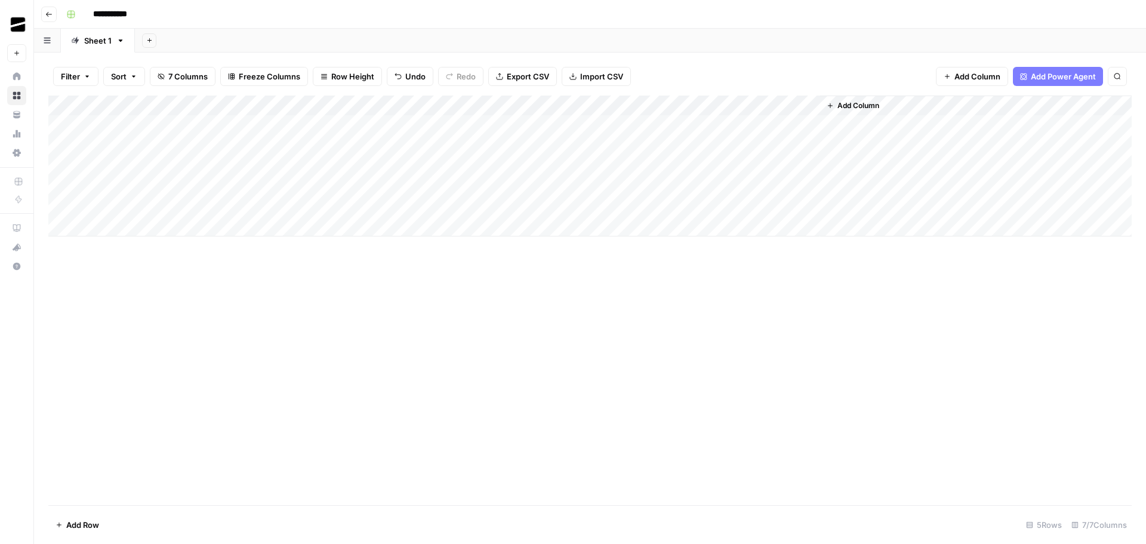
click at [450, 165] on div "Add Column" at bounding box center [589, 165] width 1083 height 141
drag, startPoint x: 498, startPoint y: 174, endPoint x: 497, endPoint y: 183, distance: 9.0
click at [497, 183] on div "Add Column" at bounding box center [589, 165] width 1083 height 141
click at [348, 327] on div "Add Column" at bounding box center [589, 299] width 1083 height 409
click at [165, 186] on div "Add Column" at bounding box center [589, 165] width 1083 height 141
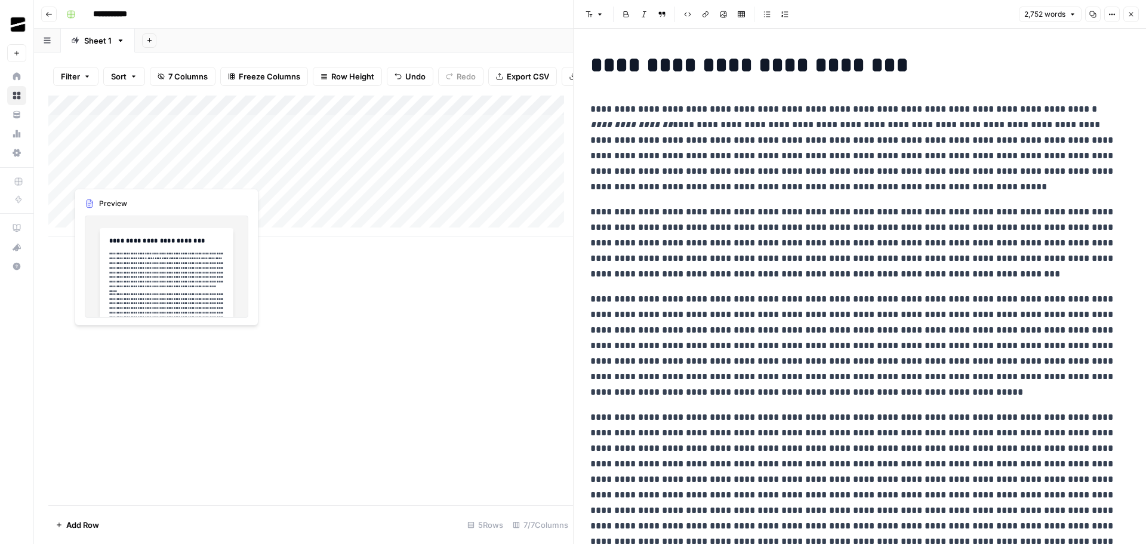
click at [116, 172] on div "Add Column" at bounding box center [310, 165] width 525 height 141
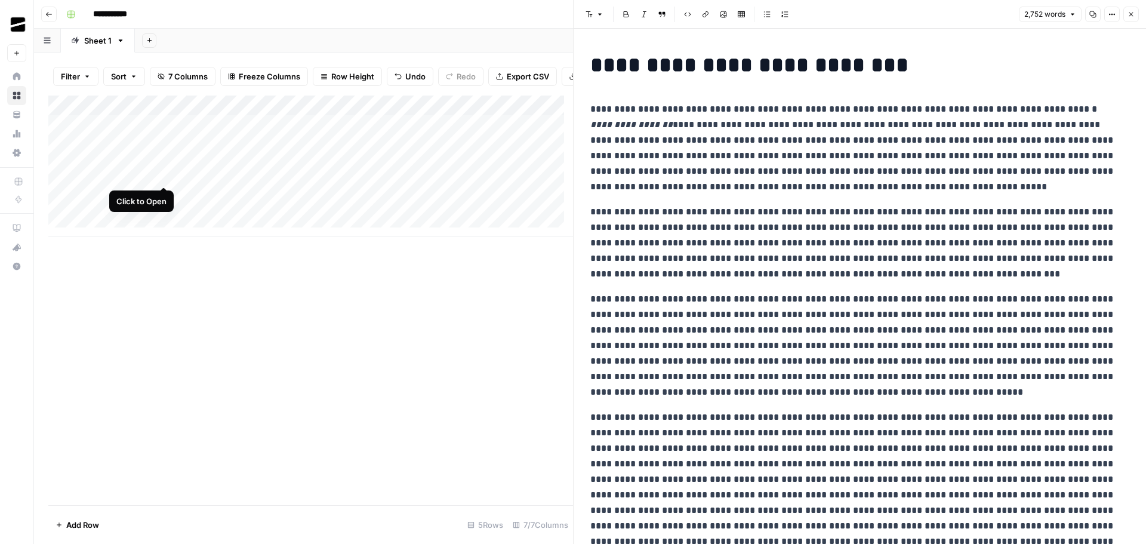
click at [166, 175] on div "Add Column" at bounding box center [310, 165] width 525 height 141
click at [853, 141] on p "**********" at bounding box center [855, 147] width 530 height 93
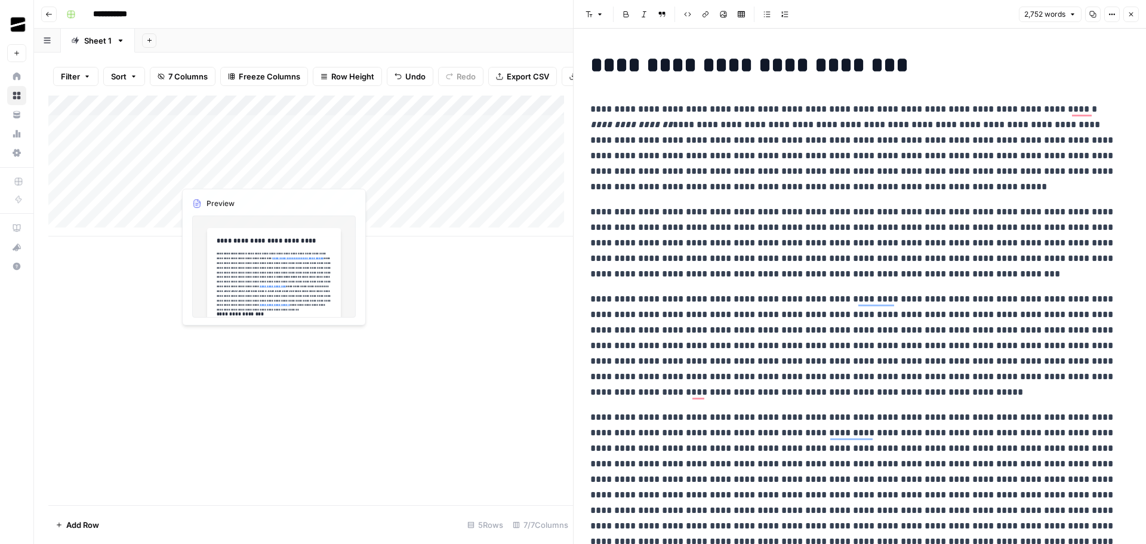
click at [227, 175] on div "Add Column" at bounding box center [310, 165] width 525 height 141
click at [128, 173] on div "Add Column" at bounding box center [310, 165] width 525 height 141
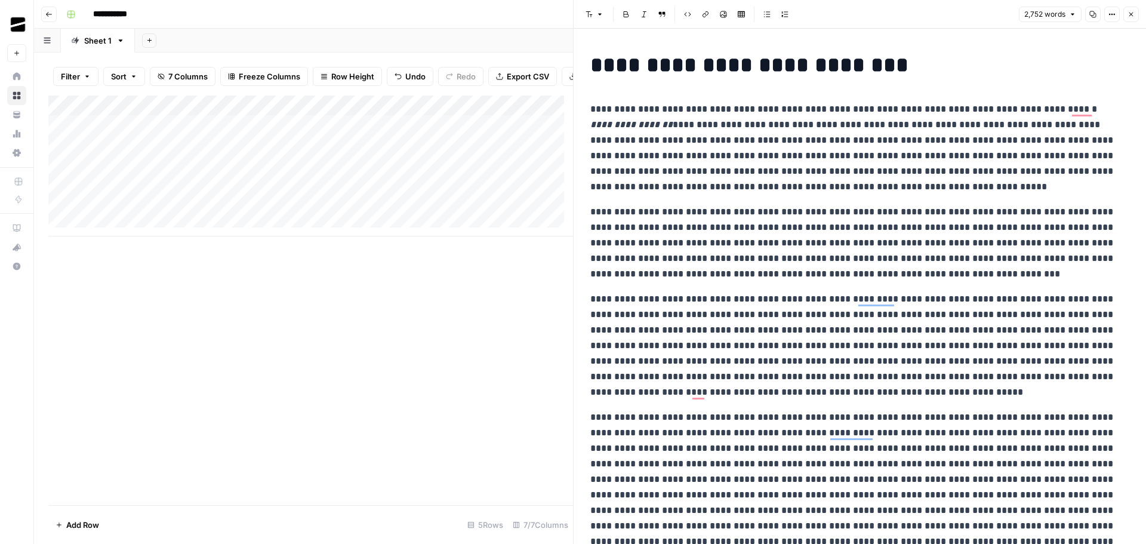
click at [128, 158] on div "Add Column" at bounding box center [310, 165] width 525 height 141
click at [163, 153] on div "Add Column" at bounding box center [310, 165] width 525 height 141
click at [855, 138] on p "**********" at bounding box center [855, 147] width 530 height 93
click at [1089, 16] on icon "button" at bounding box center [1092, 14] width 7 height 7
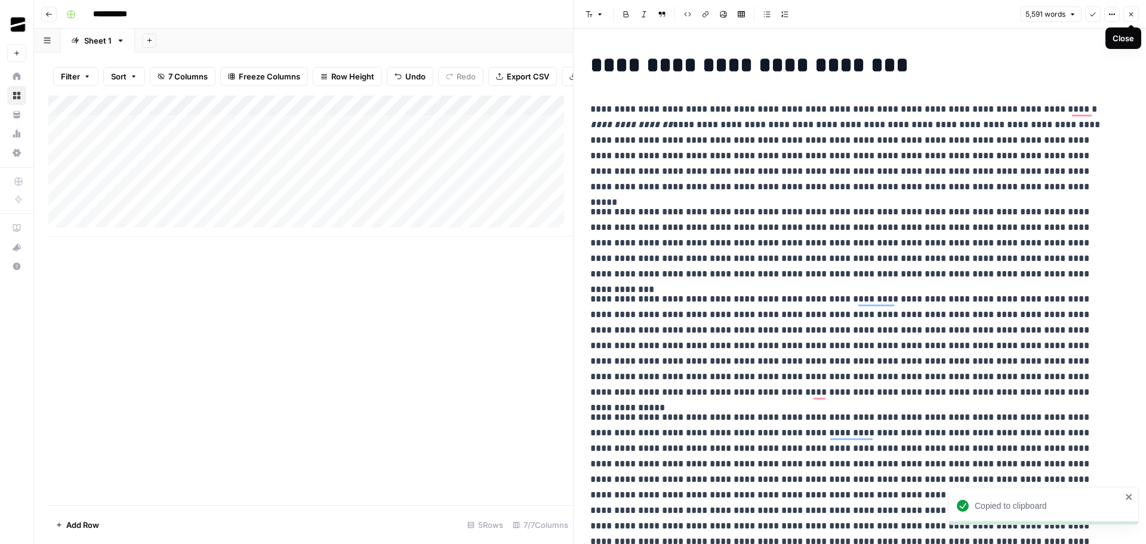
click at [1136, 14] on button "Close" at bounding box center [1131, 15] width 16 height 16
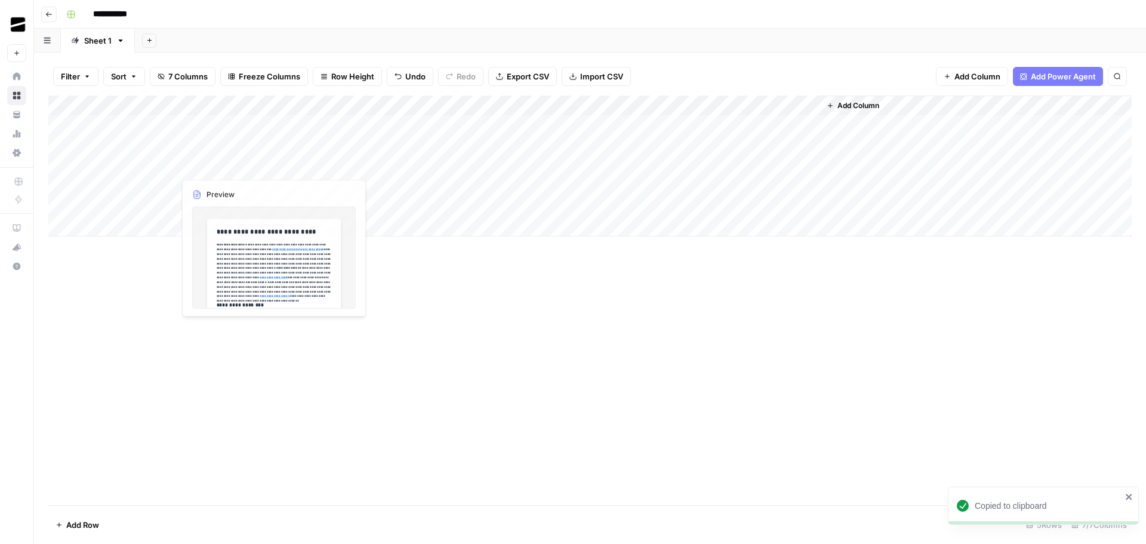
click at [143, 164] on div "Add Column" at bounding box center [589, 165] width 1083 height 141
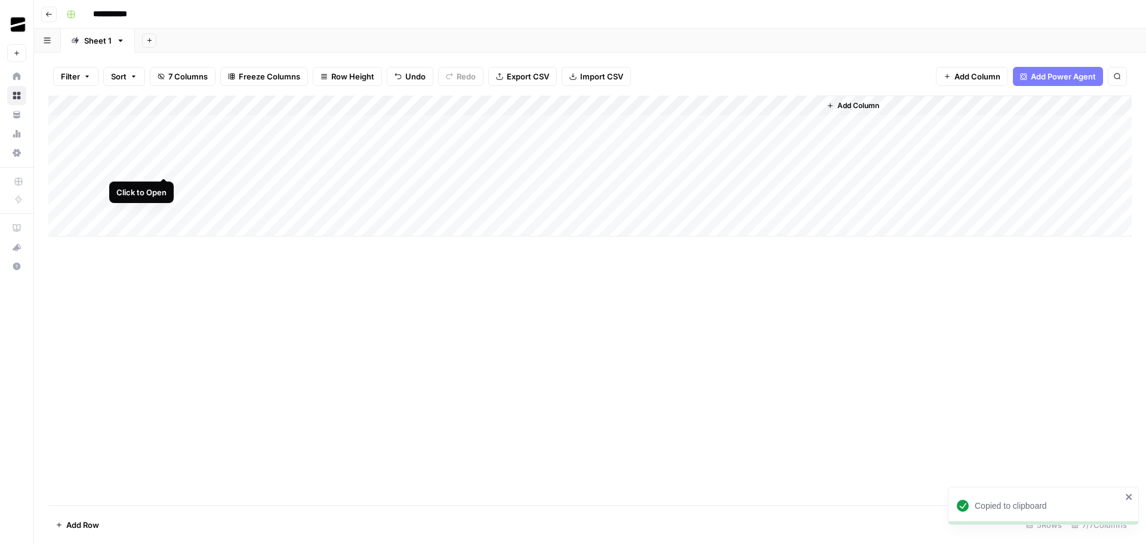
click at [167, 165] on div "Add Column" at bounding box center [589, 165] width 1083 height 141
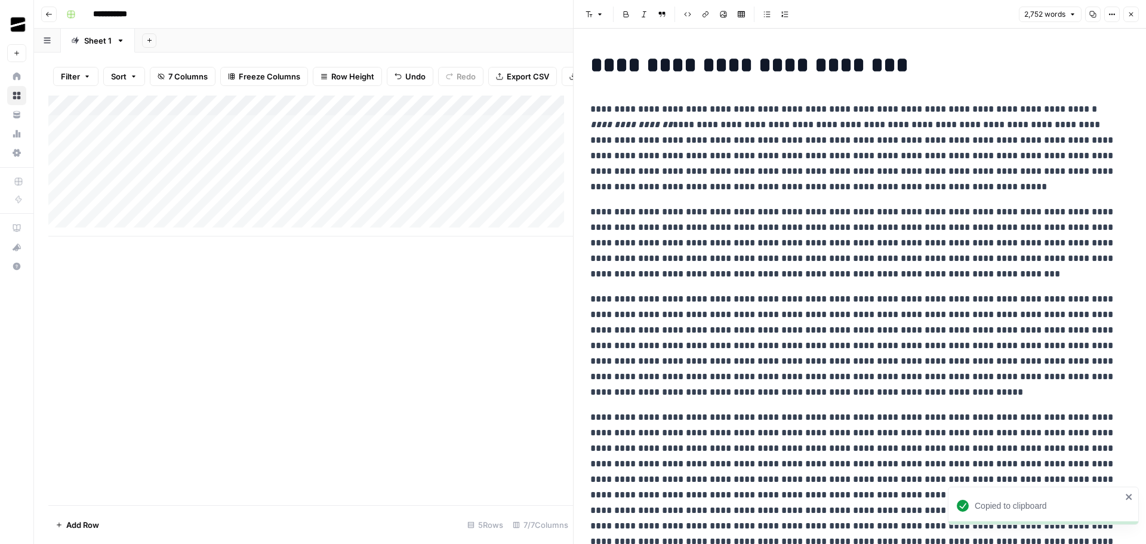
click at [893, 184] on p "**********" at bounding box center [855, 147] width 530 height 93
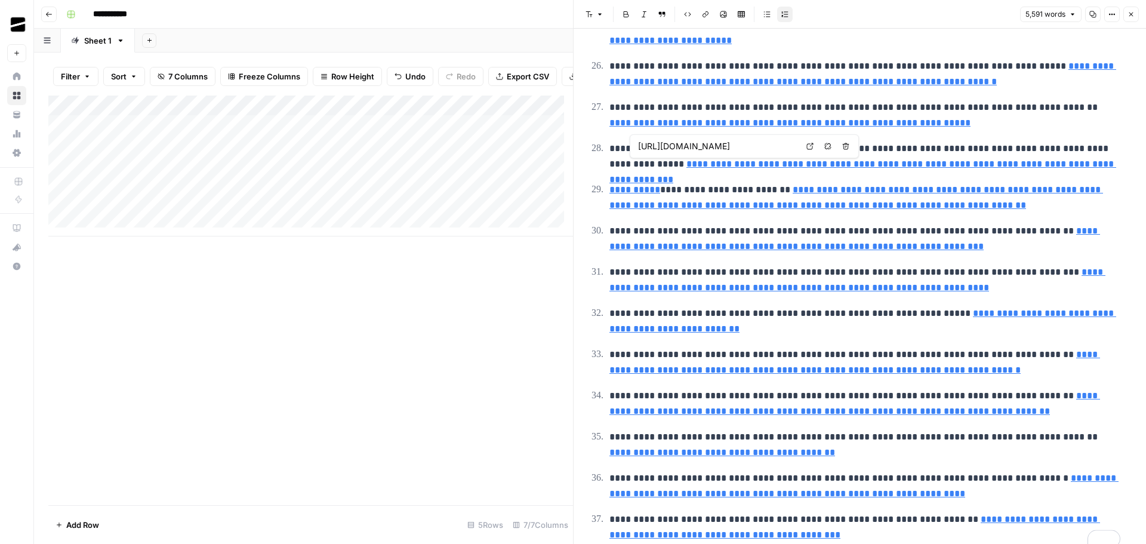
type input "https://www.gartner.com/reviews/market/data-integration-tools/vendor/palantir-t…"
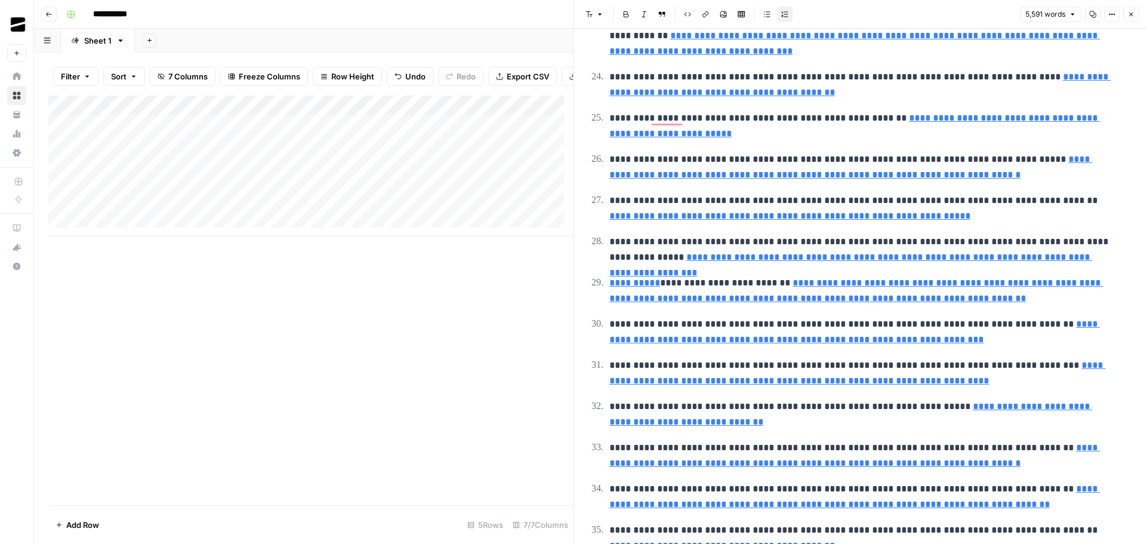
click at [1136, 15] on button "Close" at bounding box center [1131, 15] width 16 height 16
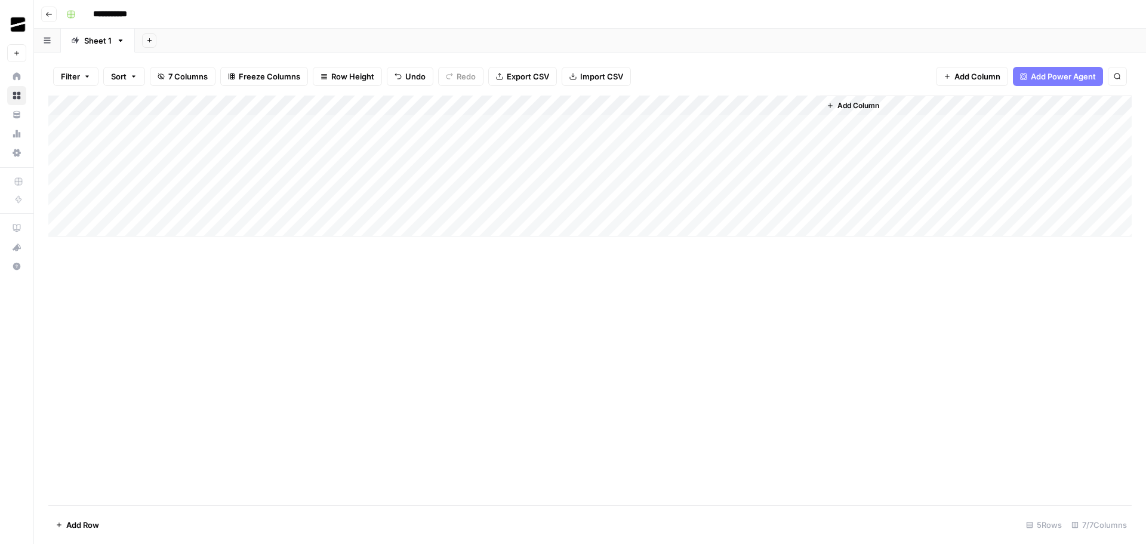
click at [226, 143] on div "Add Column" at bounding box center [589, 165] width 1083 height 141
click at [270, 147] on div "Add Column" at bounding box center [589, 165] width 1083 height 141
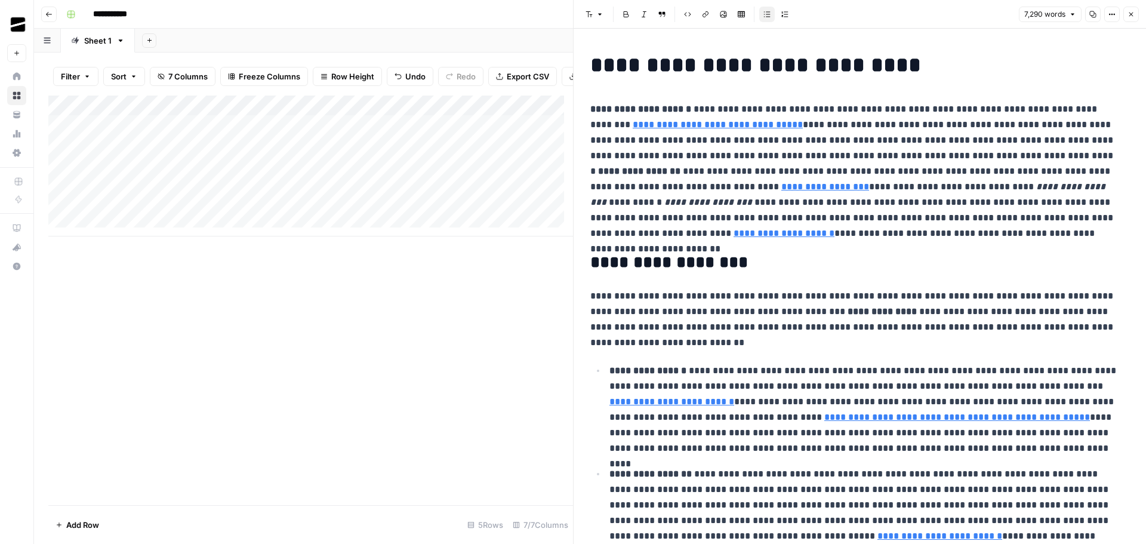
click at [1094, 17] on icon "button" at bounding box center [1092, 14] width 7 height 7
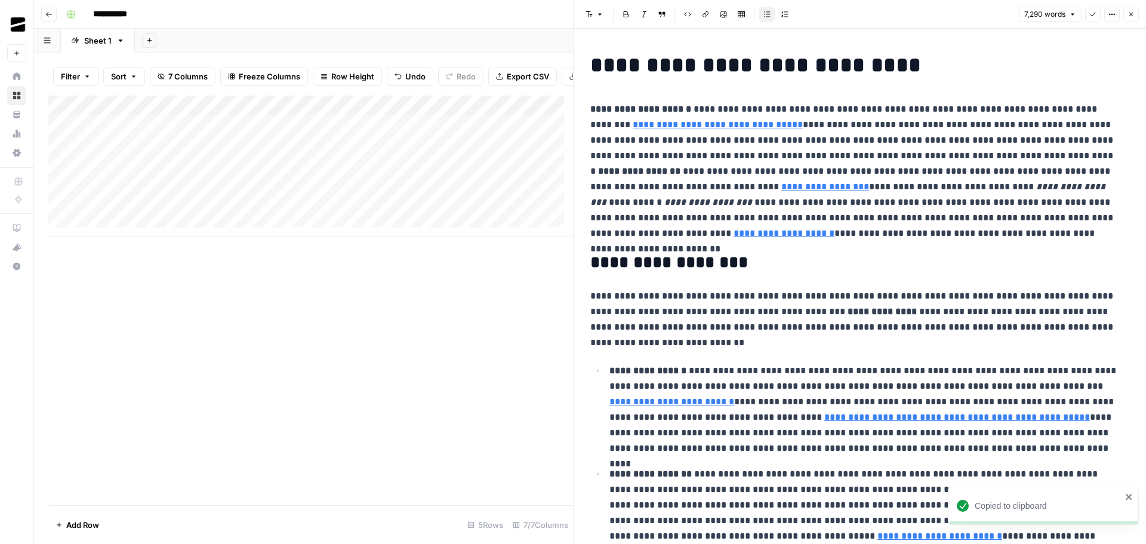
click at [1134, 13] on icon "button" at bounding box center [1130, 14] width 7 height 7
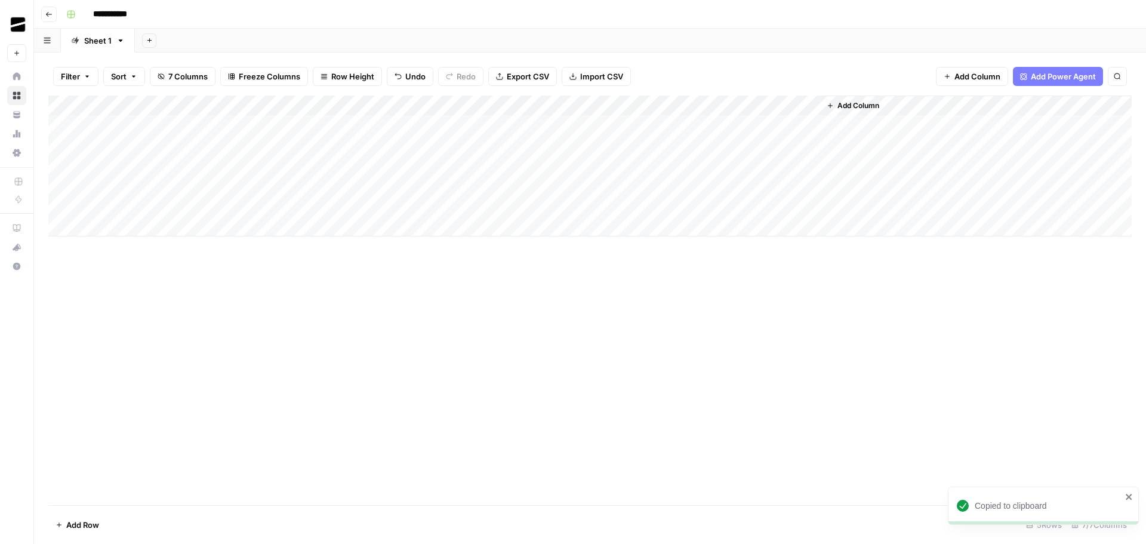
click at [232, 164] on div "Add Column" at bounding box center [589, 165] width 1083 height 141
click at [272, 167] on div "Add Column" at bounding box center [589, 165] width 1083 height 141
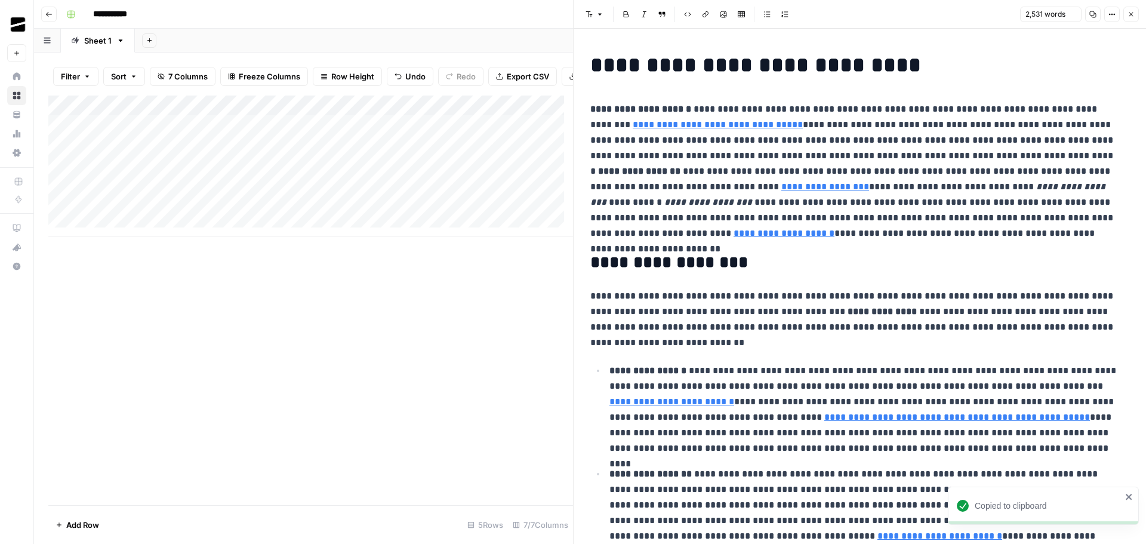
click at [877, 159] on p "**********" at bounding box center [855, 171] width 530 height 140
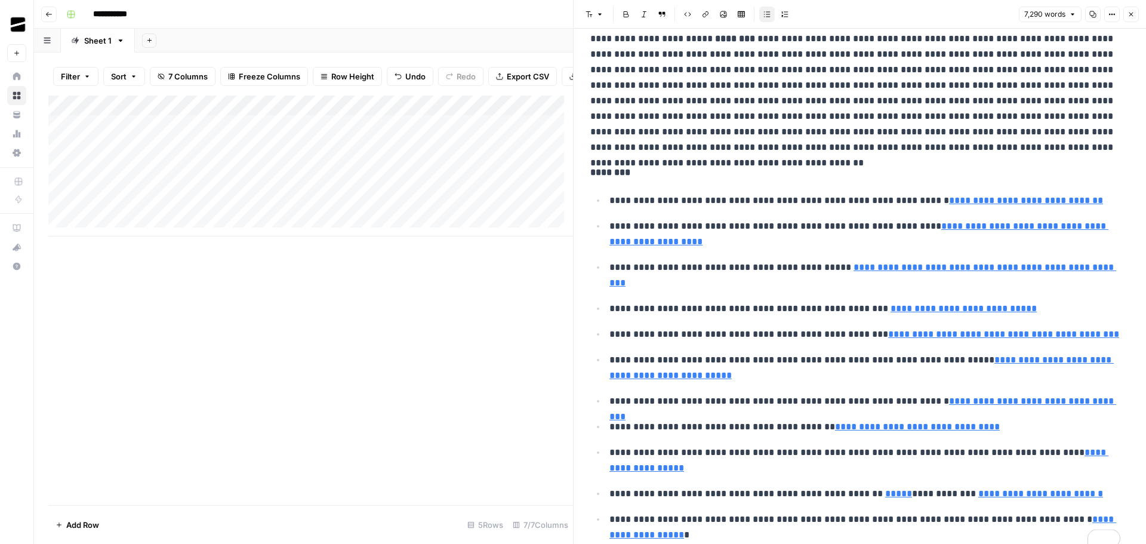
click at [1134, 14] on span "Close" at bounding box center [1134, 14] width 1 height 1
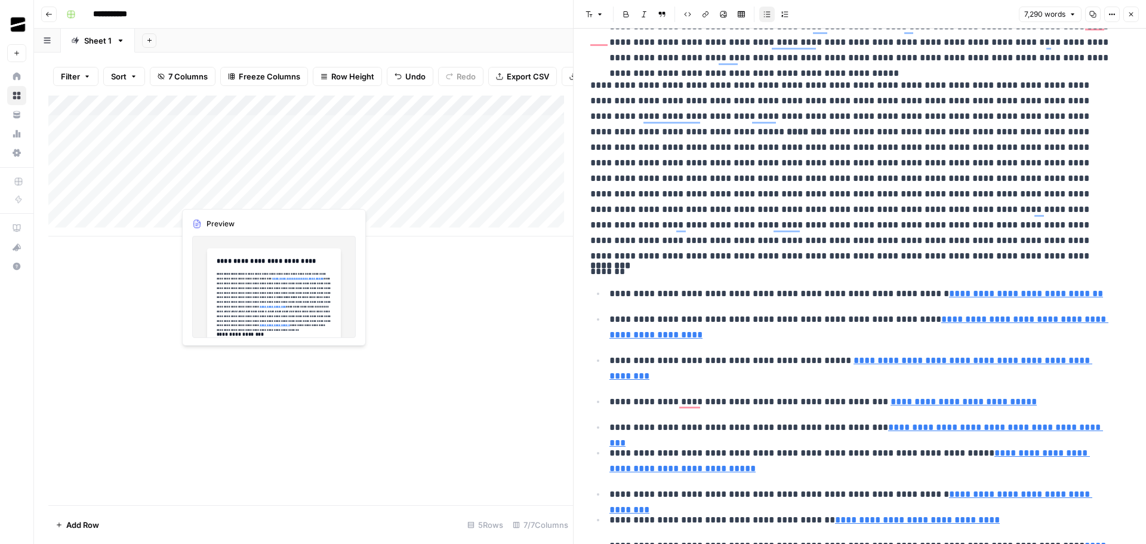
click at [257, 198] on div "Add Column" at bounding box center [310, 165] width 525 height 141
click at [271, 194] on div "Add Column" at bounding box center [310, 165] width 525 height 141
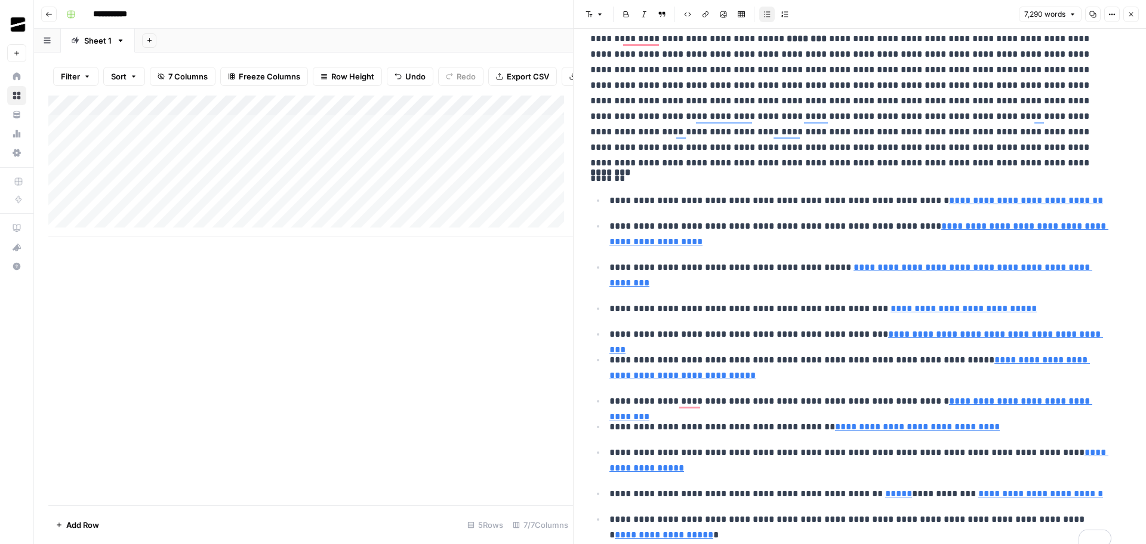
scroll to position [7975, 0]
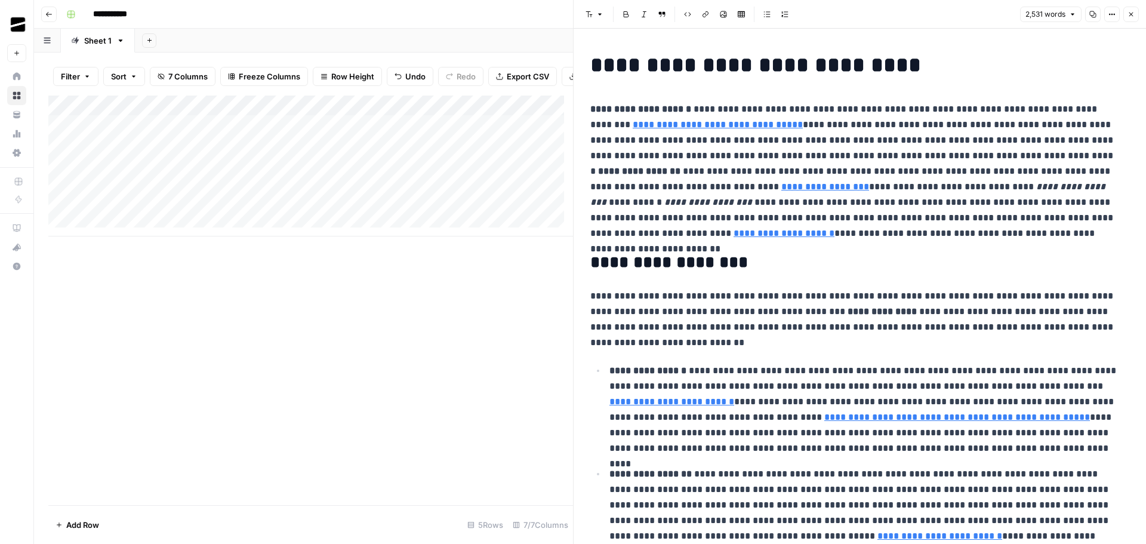
click at [895, 137] on p "**********" at bounding box center [855, 171] width 530 height 140
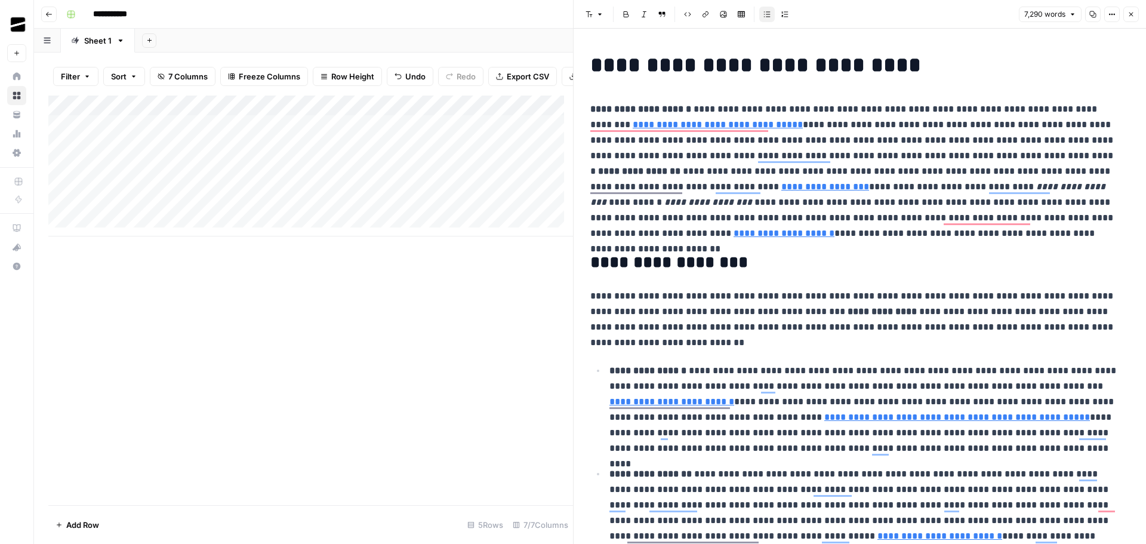
scroll to position [8121, 0]
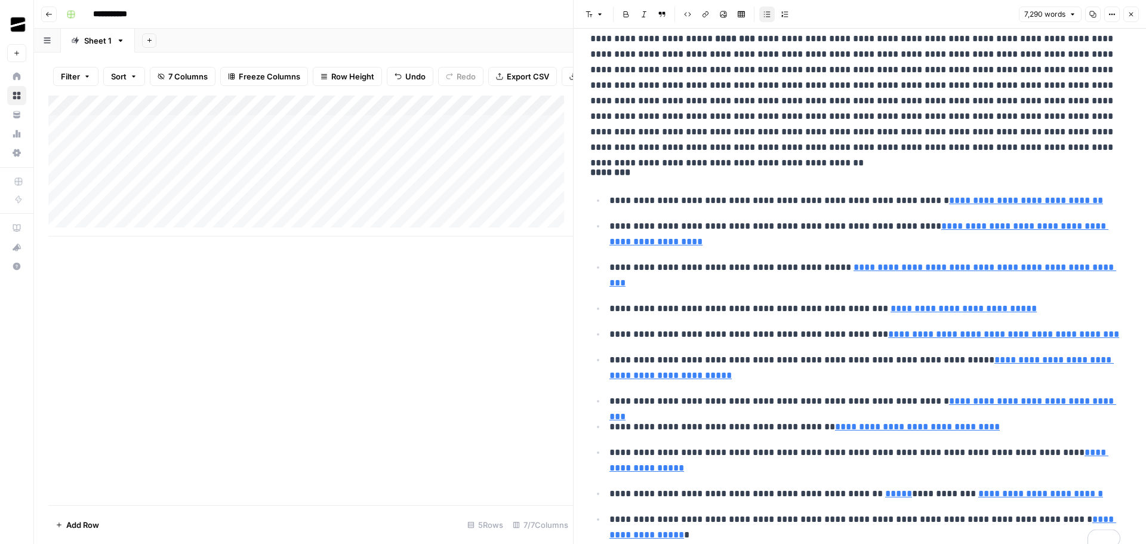
click at [1130, 14] on icon "button" at bounding box center [1130, 14] width 7 height 7
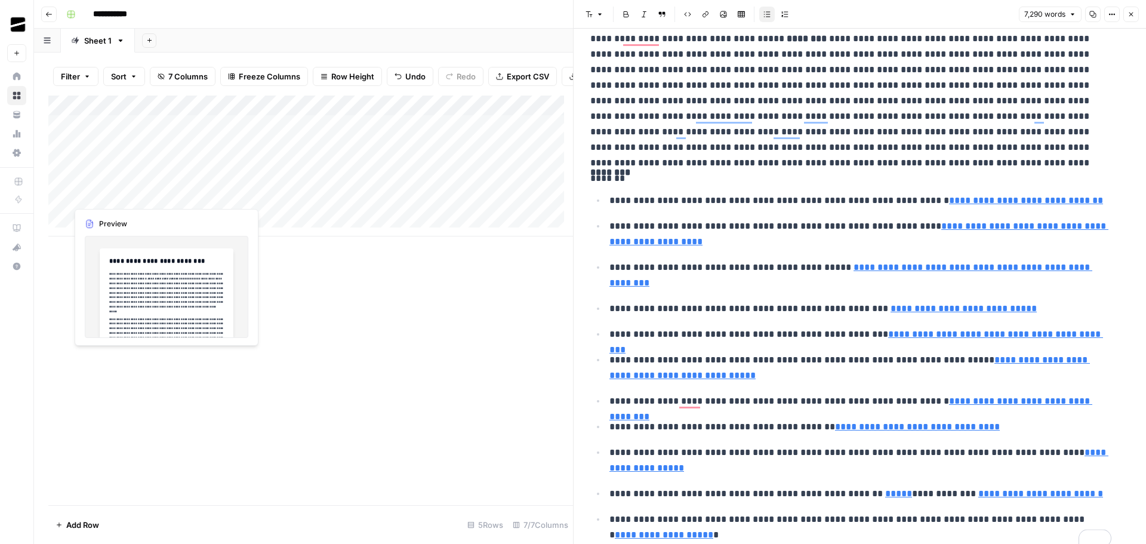
click at [162, 174] on div "Add Column" at bounding box center [310, 165] width 525 height 141
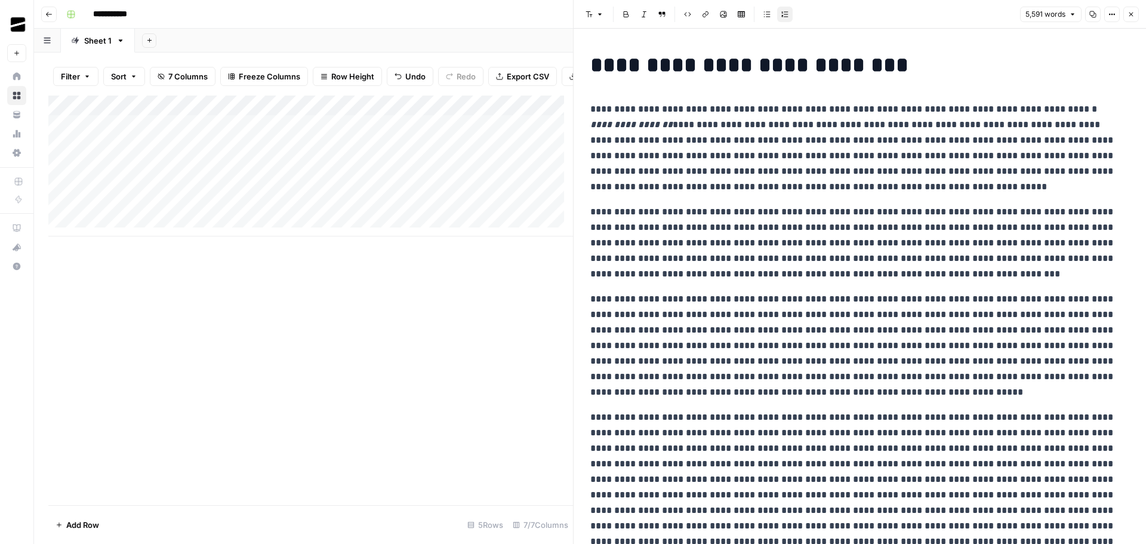
click at [1093, 16] on icon "button" at bounding box center [1093, 14] width 7 height 7
click at [1133, 13] on icon "button" at bounding box center [1130, 14] width 7 height 7
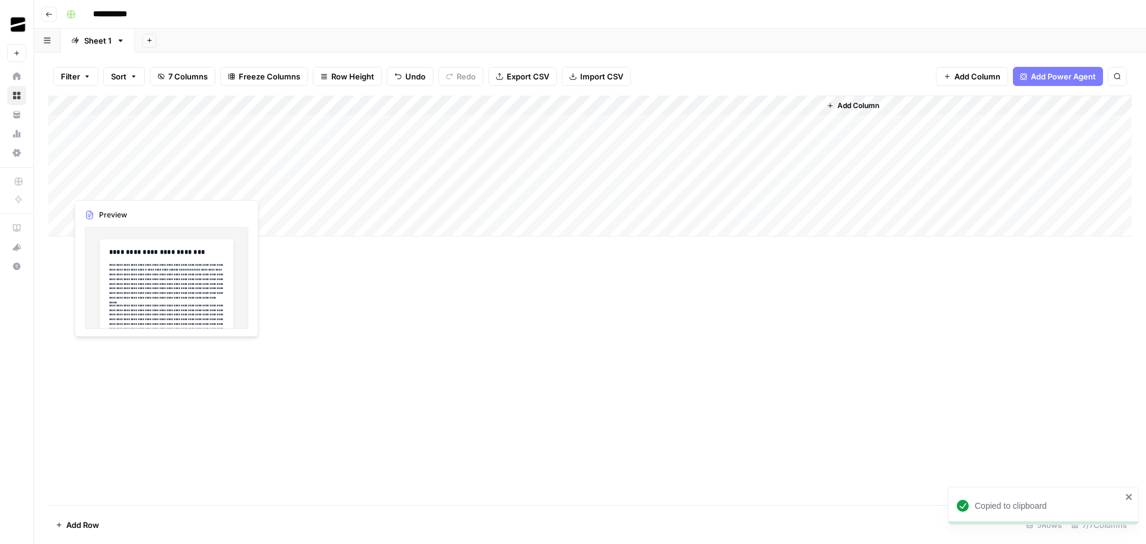
click at [149, 186] on div "Add Column" at bounding box center [589, 165] width 1083 height 141
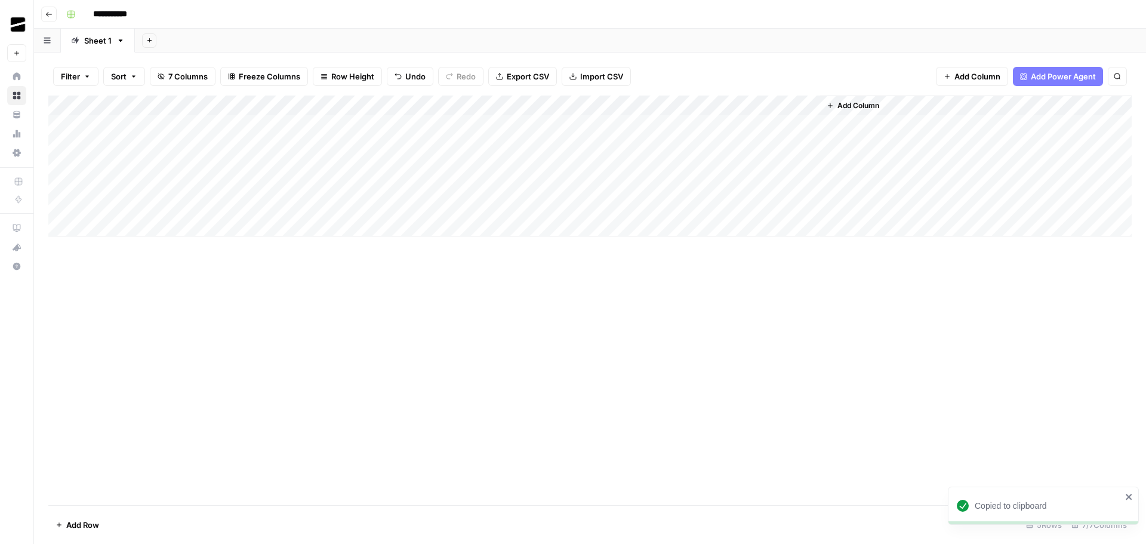
click at [165, 187] on div "Add Column" at bounding box center [589, 165] width 1083 height 141
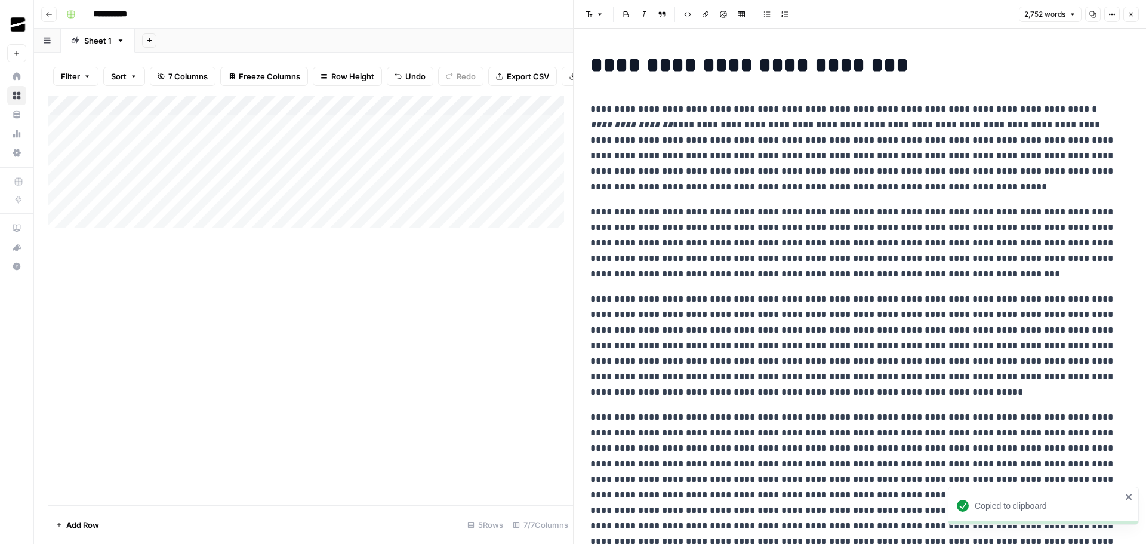
click at [893, 151] on p "**********" at bounding box center [855, 147] width 530 height 93
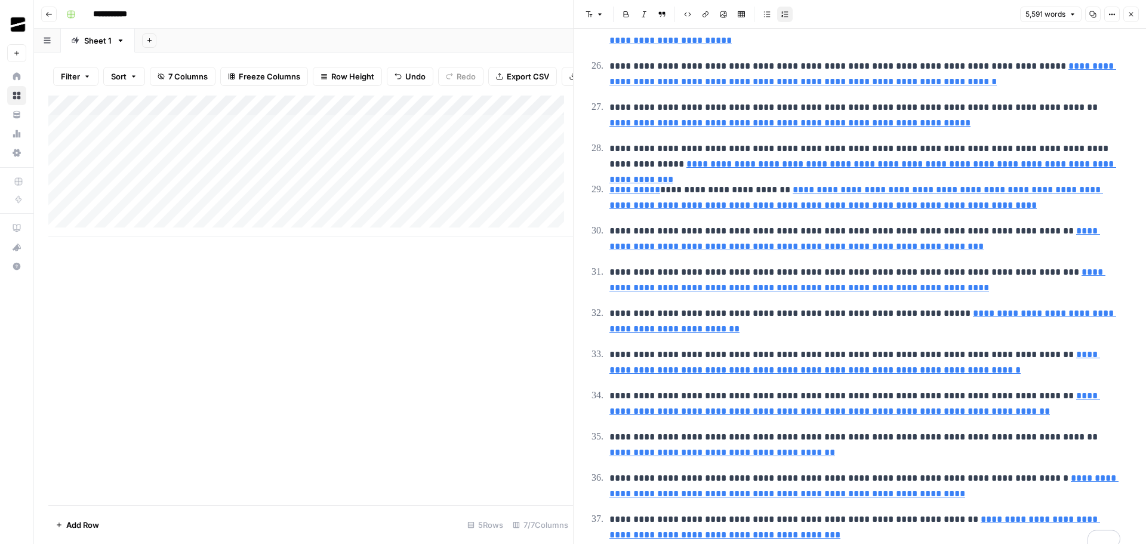
click at [1130, 13] on icon "button" at bounding box center [1130, 14] width 7 height 7
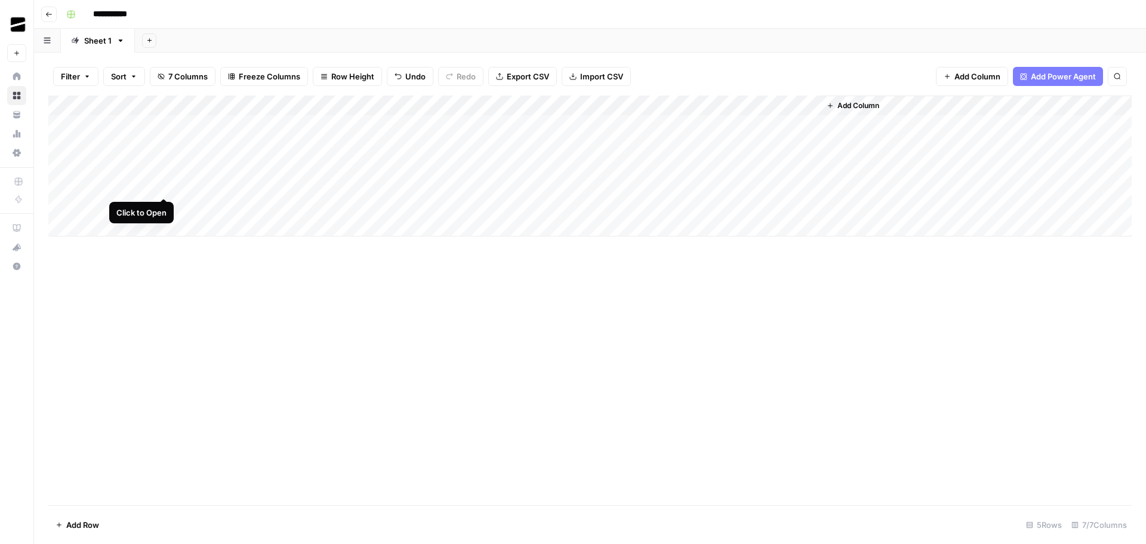
click at [164, 185] on div "Add Column" at bounding box center [589, 165] width 1083 height 141
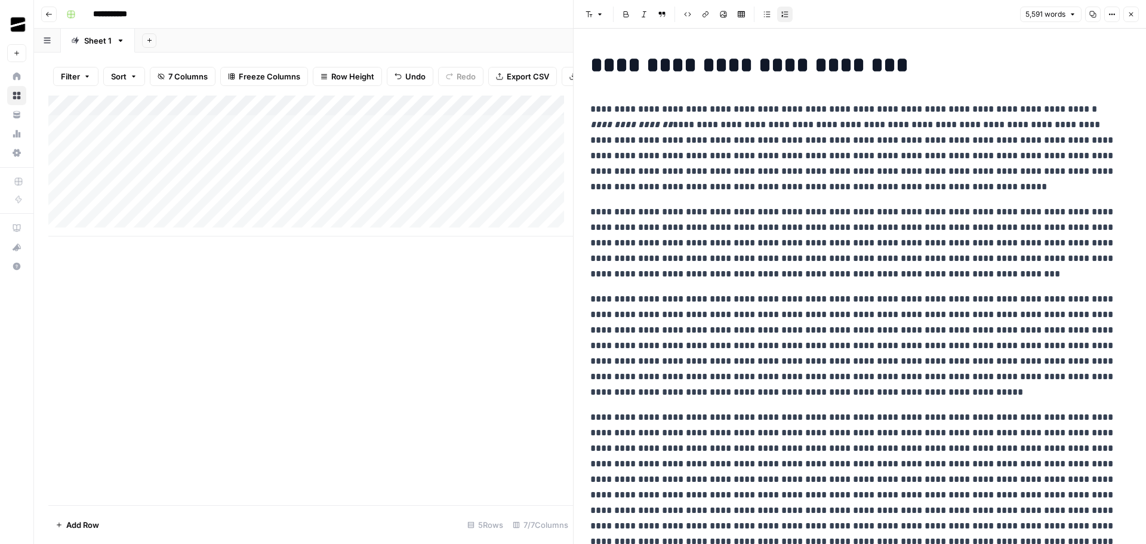
click at [1134, 12] on icon "button" at bounding box center [1130, 14] width 7 height 7
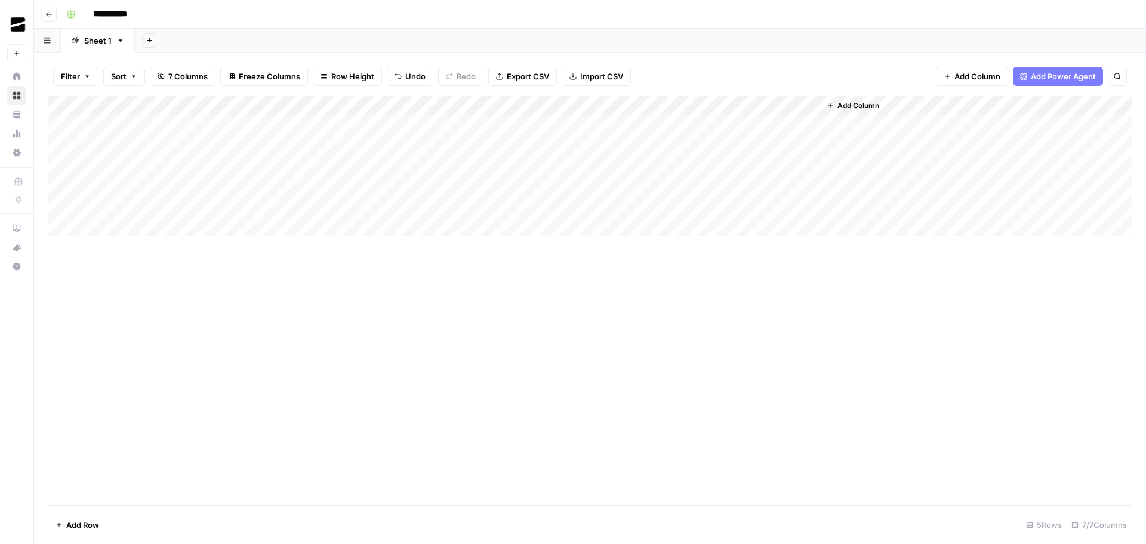
click at [265, 186] on div "Add Column" at bounding box center [589, 165] width 1083 height 141
click at [273, 186] on div "Add Column" at bounding box center [310, 165] width 525 height 141
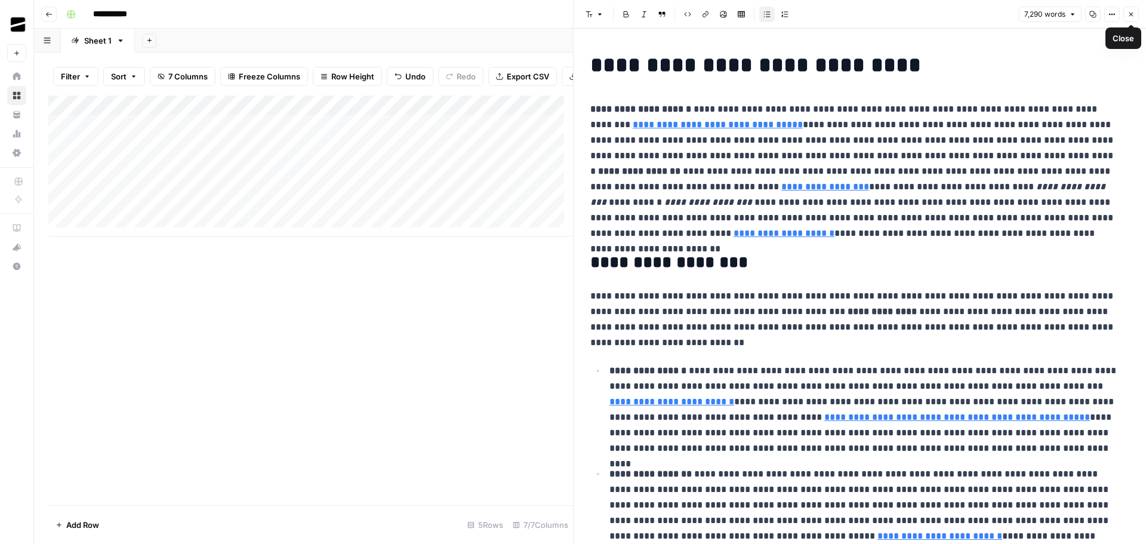
click at [1134, 14] on span "Close" at bounding box center [1134, 14] width 1 height 1
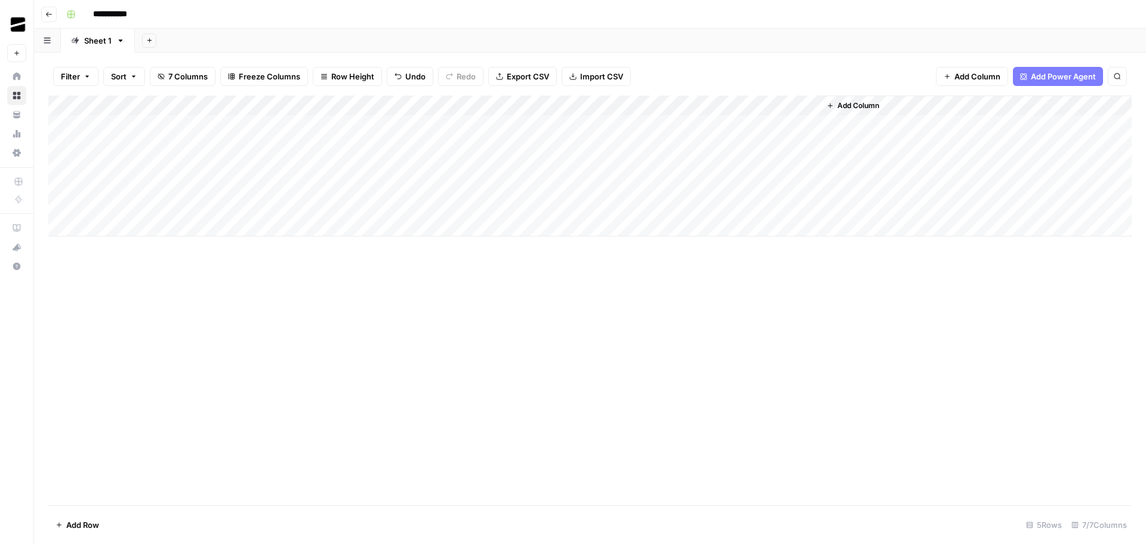
click at [558, 184] on div "Add Column" at bounding box center [589, 165] width 1083 height 141
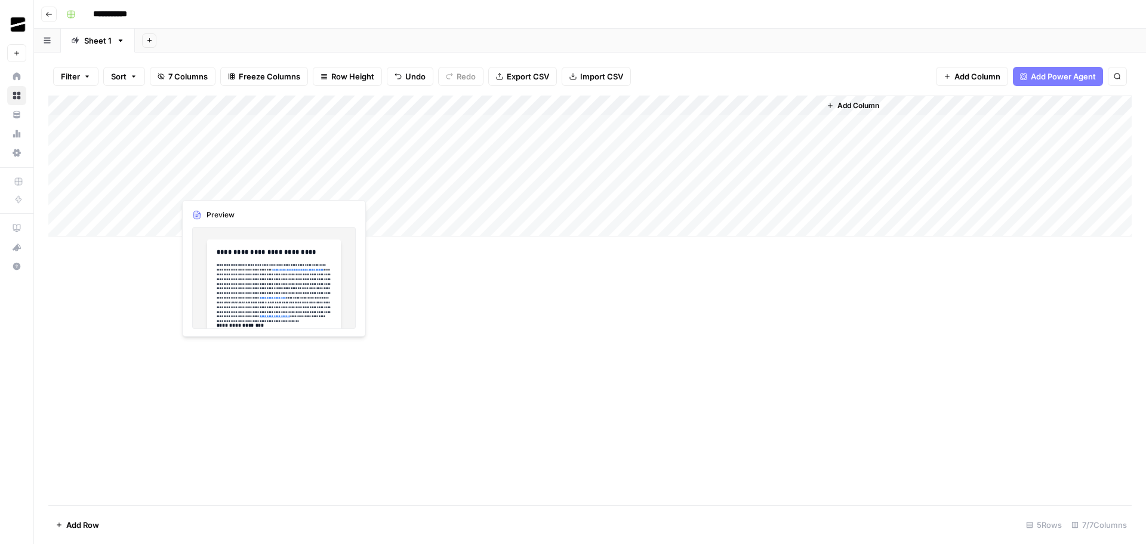
click at [272, 186] on div "Add Column" at bounding box center [589, 165] width 1083 height 141
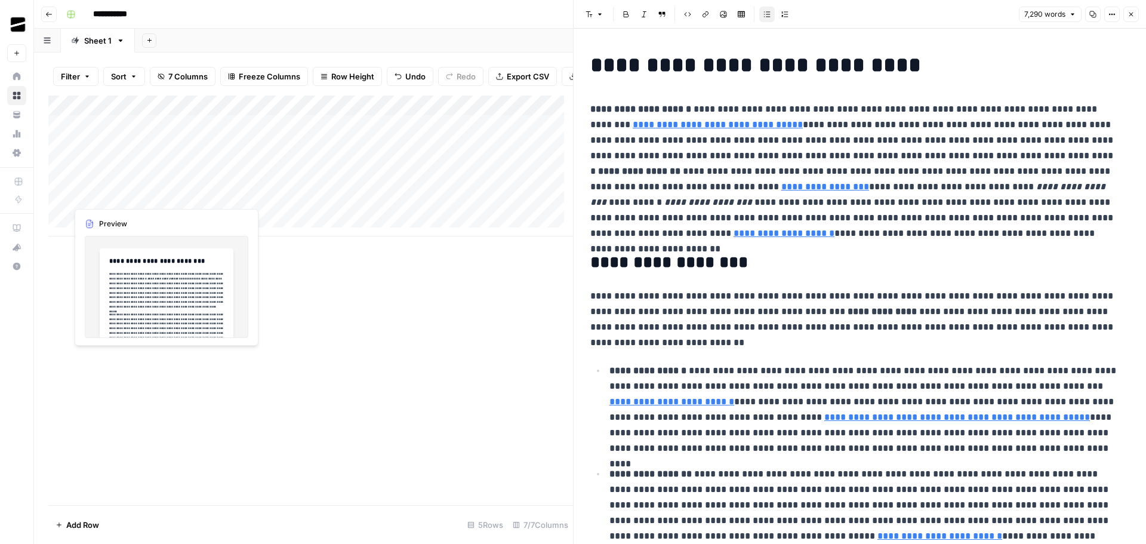
click at [164, 195] on div "Add Column" at bounding box center [310, 165] width 525 height 141
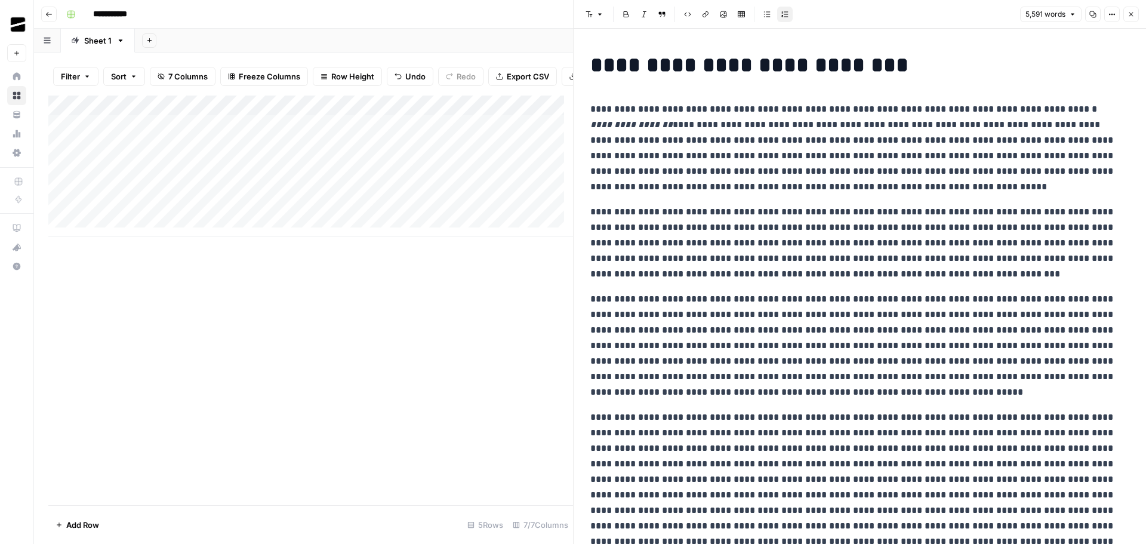
click at [1132, 13] on icon "button" at bounding box center [1130, 14] width 7 height 7
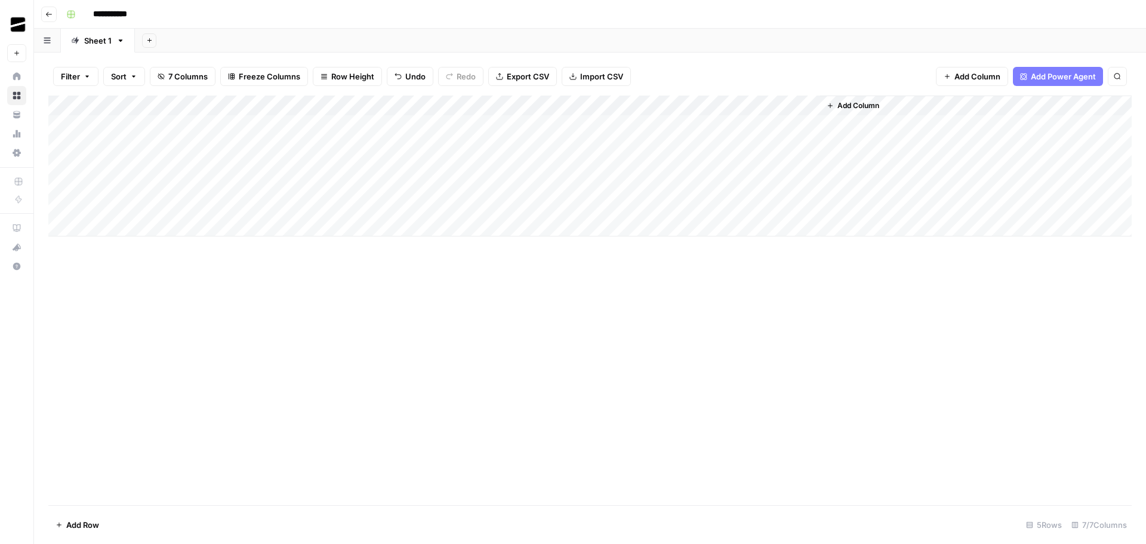
click at [99, 227] on div "Add Column" at bounding box center [589, 165] width 1083 height 141
click at [166, 164] on div "Add Column" at bounding box center [589, 175] width 1083 height 161
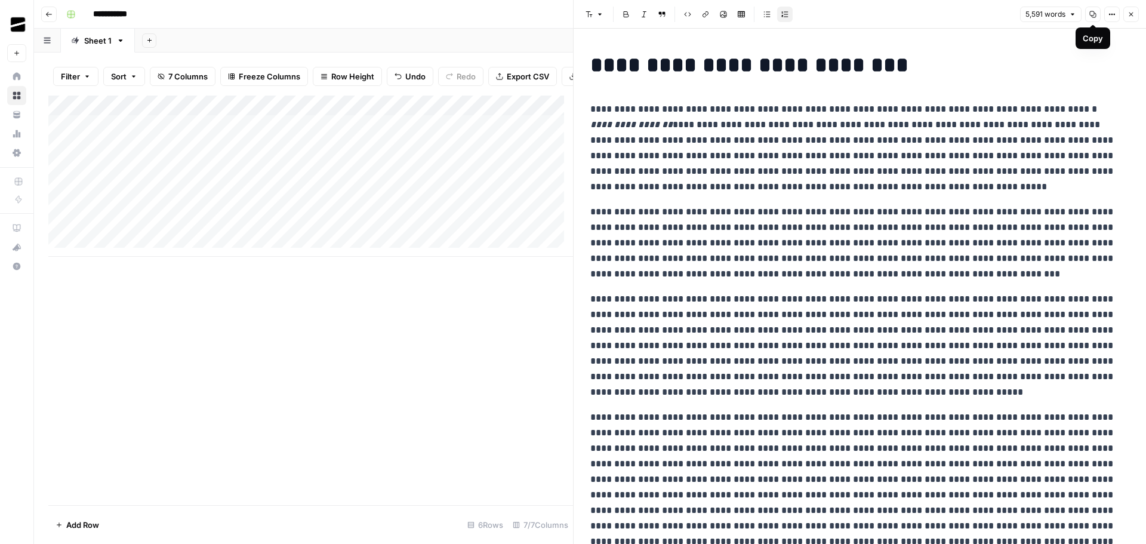
click at [1094, 16] on icon "button" at bounding box center [1092, 14] width 7 height 7
click at [1134, 14] on span "Close" at bounding box center [1134, 14] width 1 height 1
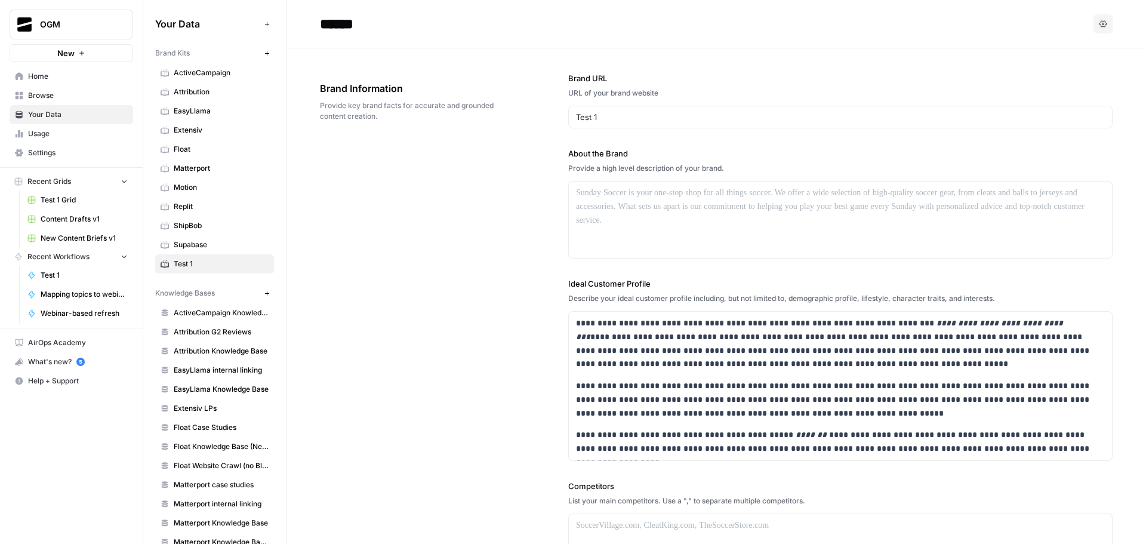
click at [193, 246] on span "Supabase" at bounding box center [221, 244] width 95 height 11
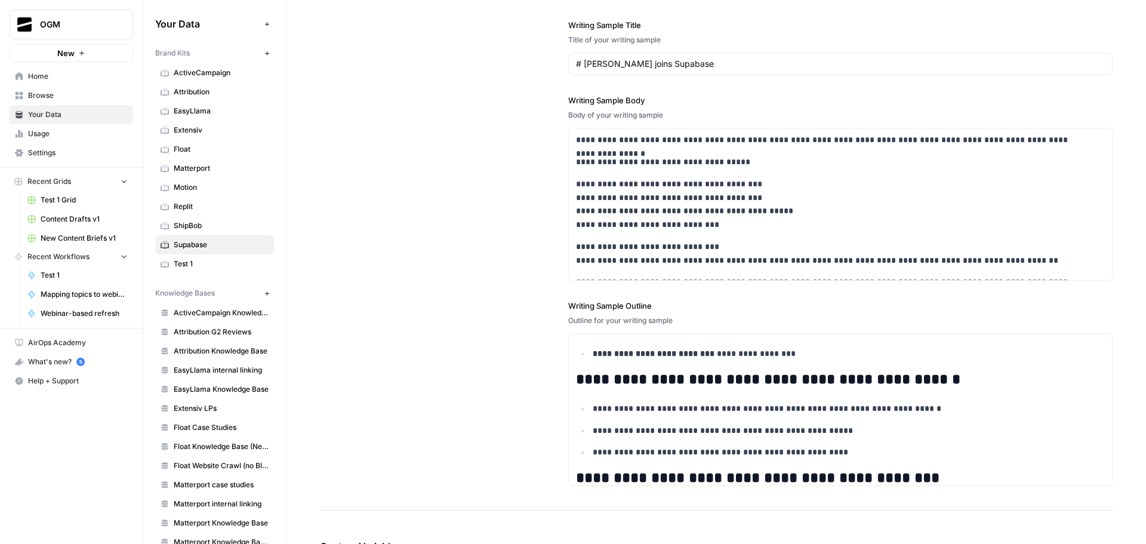
scroll to position [1508, 0]
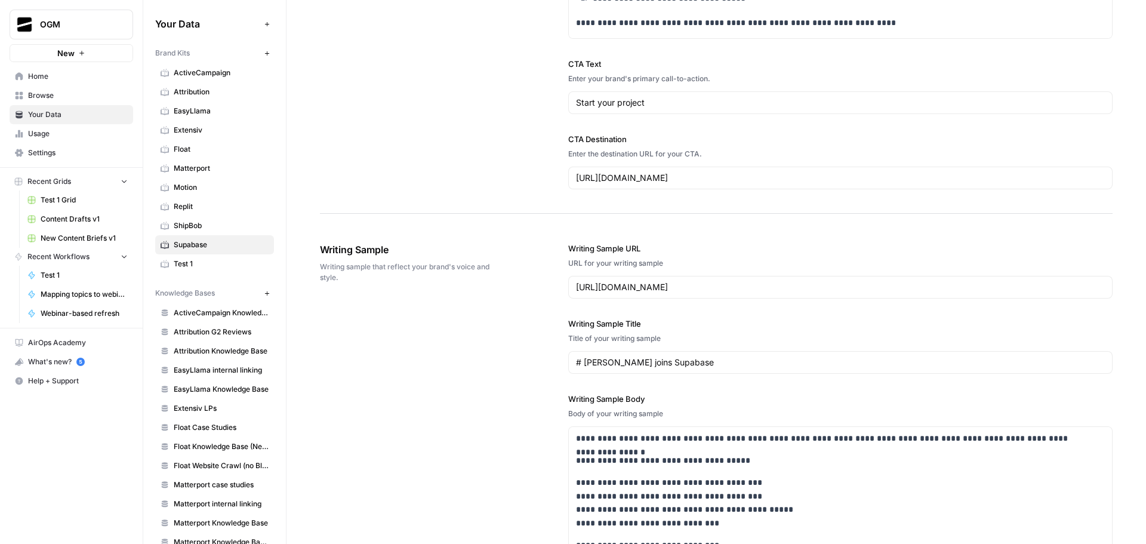
click at [193, 263] on span "Test 1" at bounding box center [221, 263] width 95 height 11
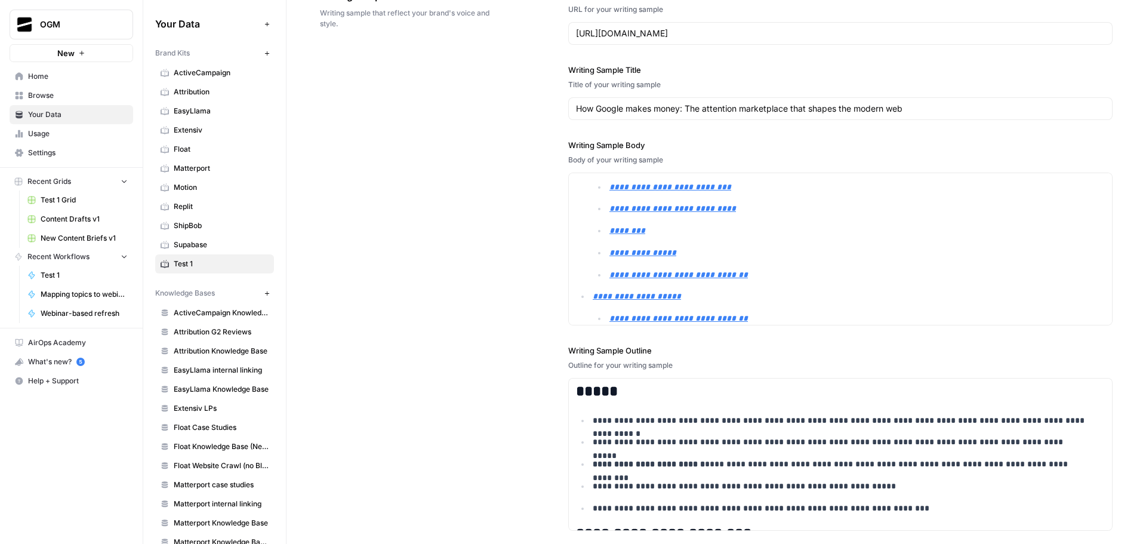
scroll to position [716, 0]
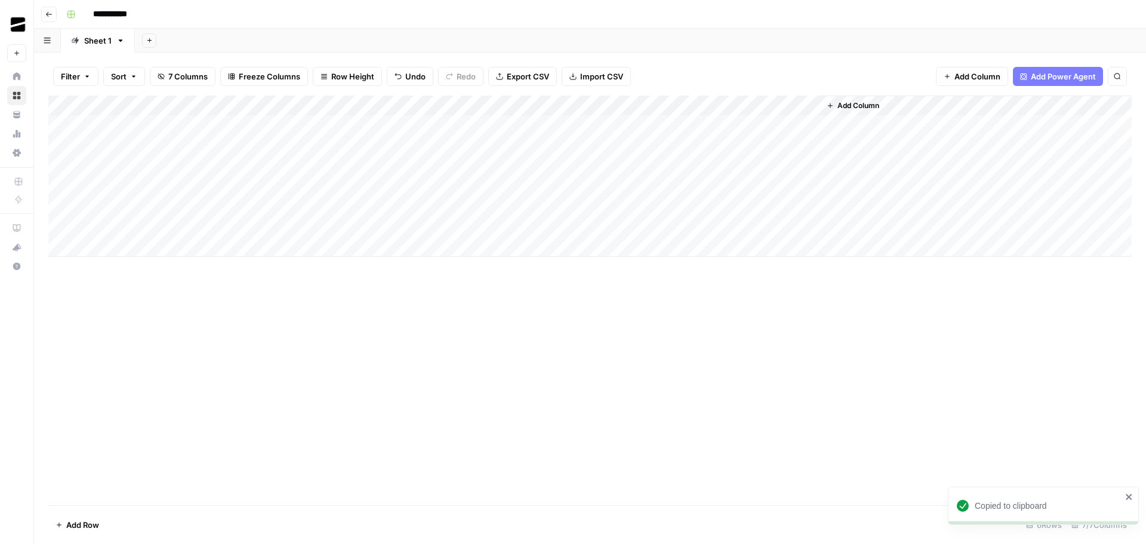
click at [115, 204] on div at bounding box center [121, 206] width 109 height 22
click at [685, 67] on p at bounding box center [859, 61] width 539 height 16
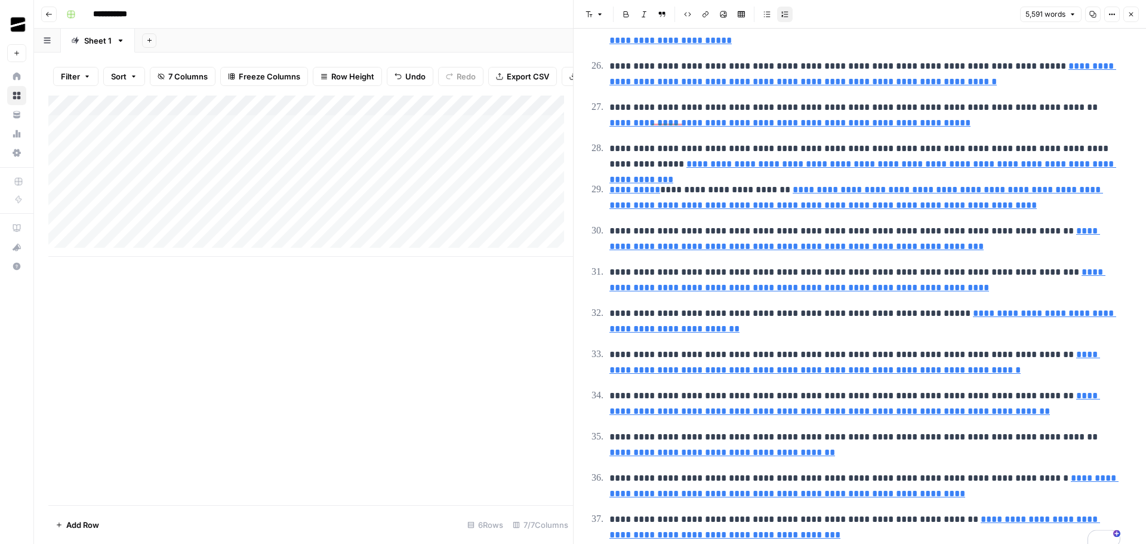
scroll to position [8644, 0]
click at [1131, 16] on icon "button" at bounding box center [1130, 14] width 7 height 7
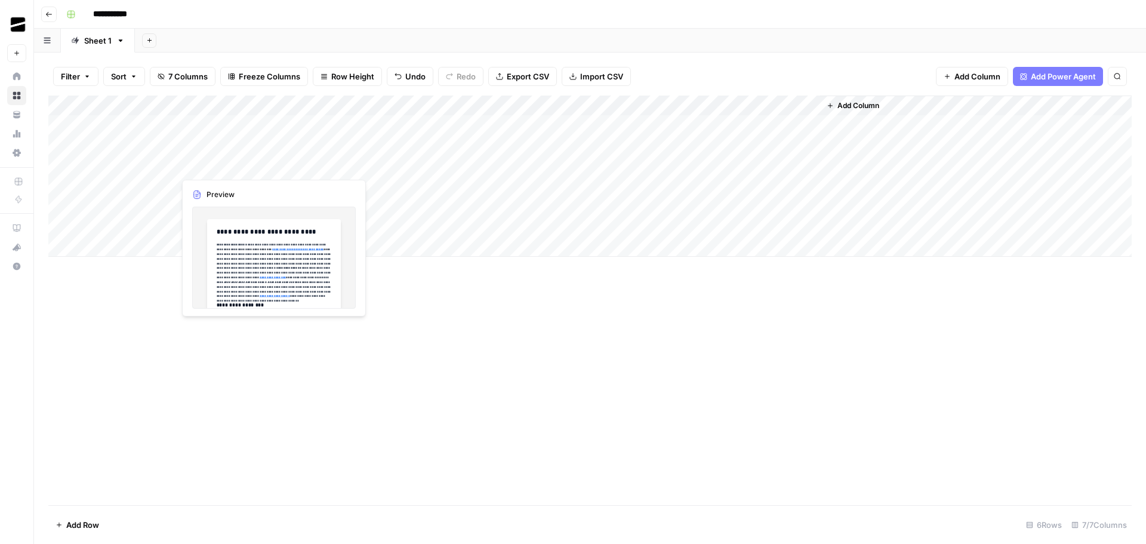
click at [247, 162] on div "Add Column" at bounding box center [589, 175] width 1083 height 161
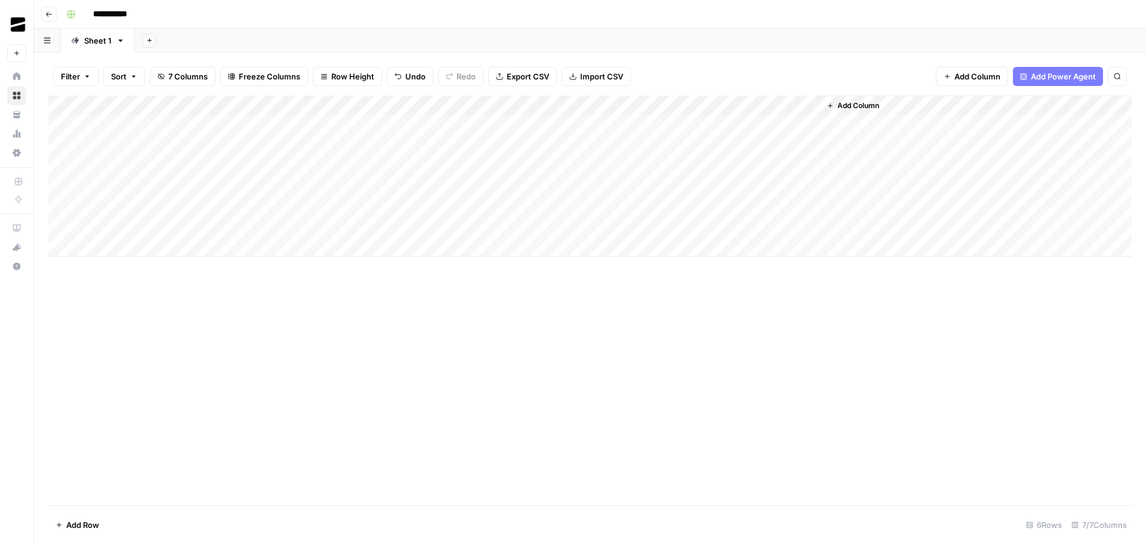
click at [270, 164] on div "Add Column" at bounding box center [589, 175] width 1083 height 161
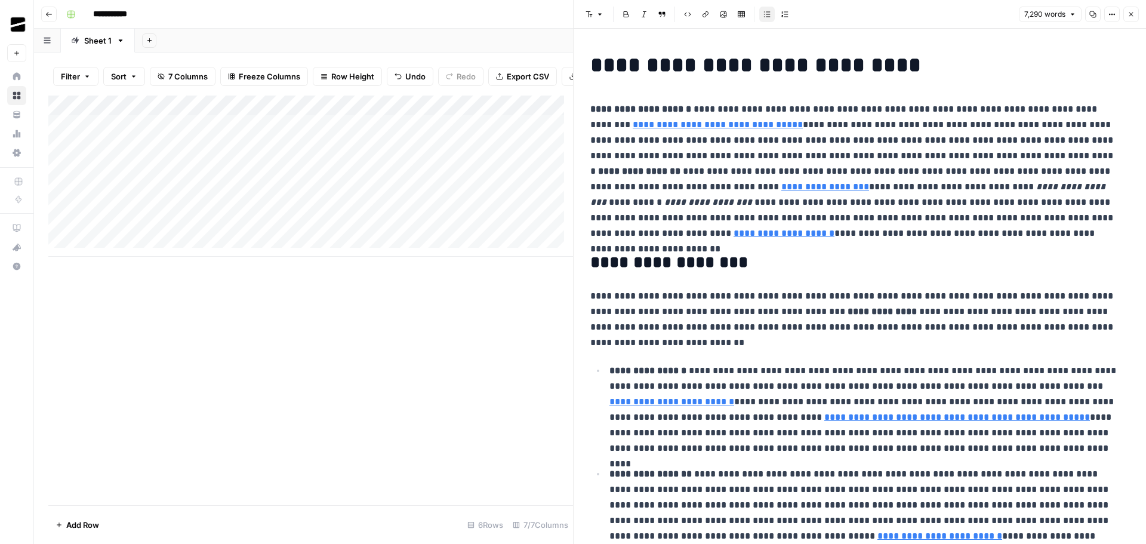
click at [1093, 16] on icon "button" at bounding box center [1093, 14] width 7 height 7
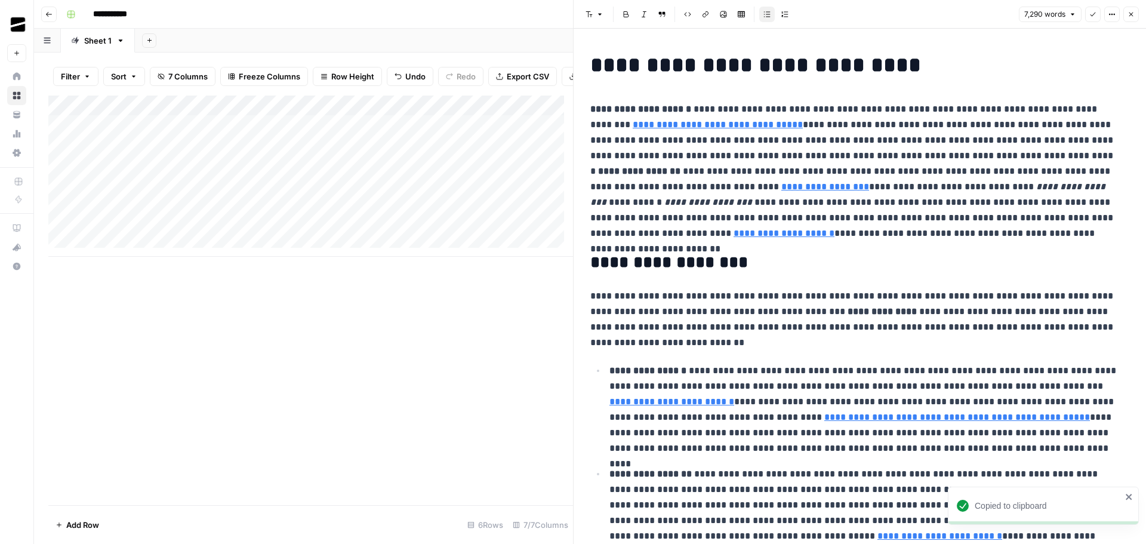
click at [1134, 13] on icon "button" at bounding box center [1130, 14] width 7 height 7
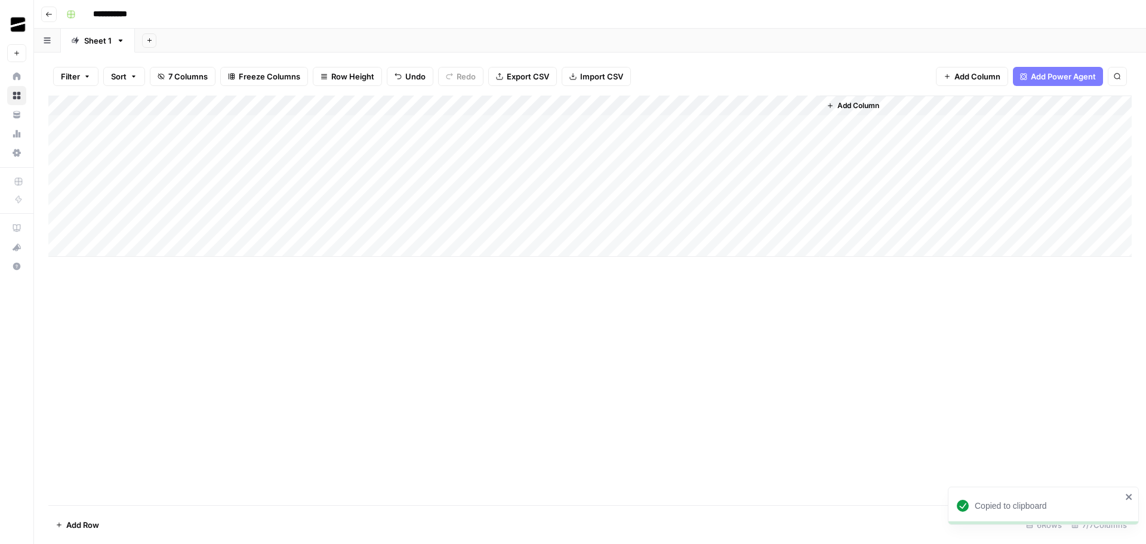
click at [216, 207] on div "Add Column" at bounding box center [589, 175] width 1083 height 161
click at [270, 208] on div "Add Column" at bounding box center [589, 175] width 1083 height 161
click at [705, 63] on p "To enrich screen reader interactions, please activate Accessibility in Grammarl…" at bounding box center [859, 61] width 539 height 16
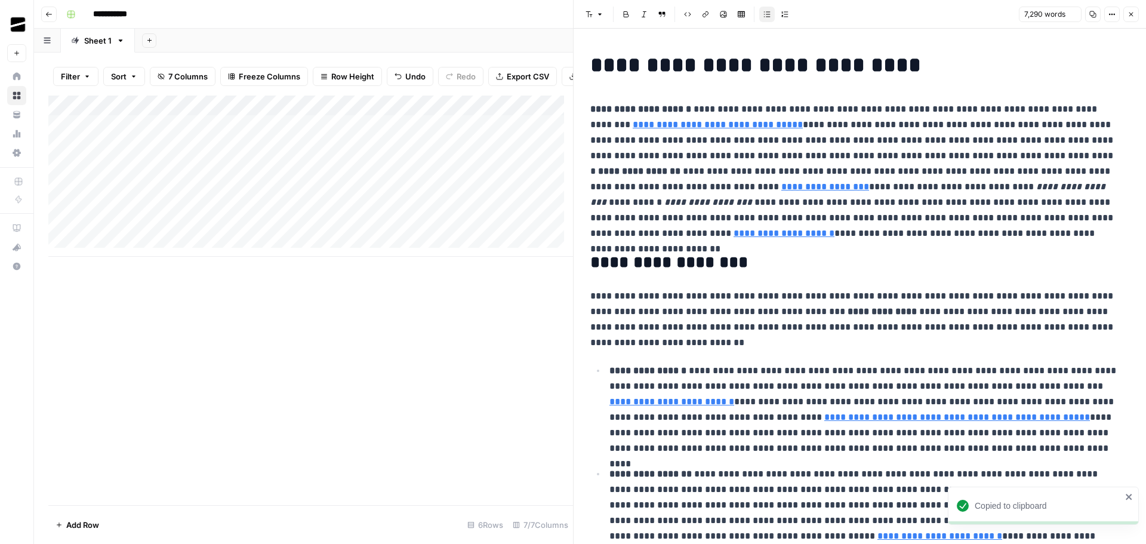
scroll to position [8121, 0]
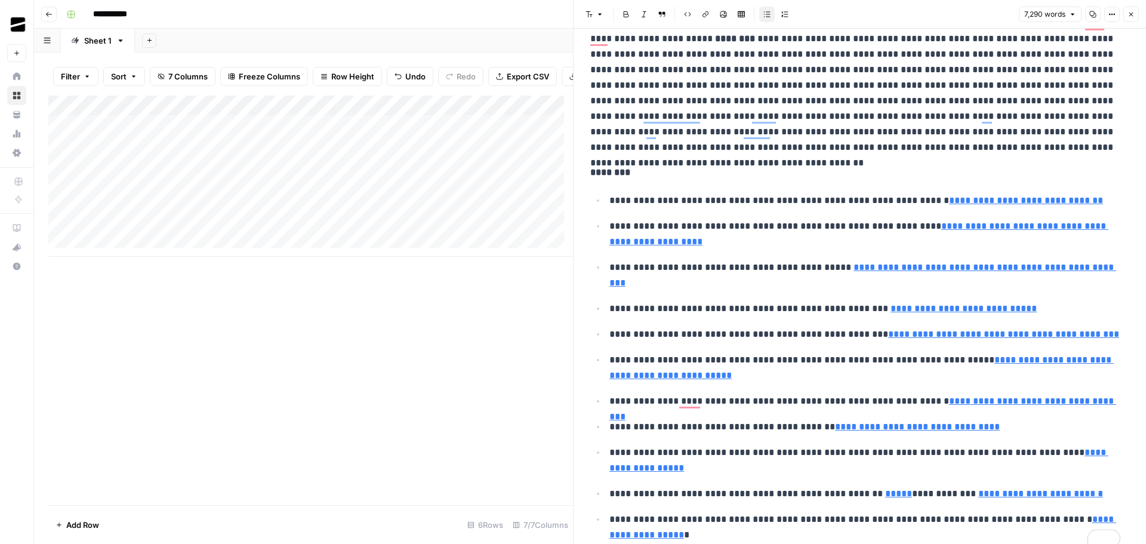
click at [1129, 12] on icon "button" at bounding box center [1130, 14] width 7 height 7
click at [1135, 14] on button "Close" at bounding box center [1131, 15] width 16 height 16
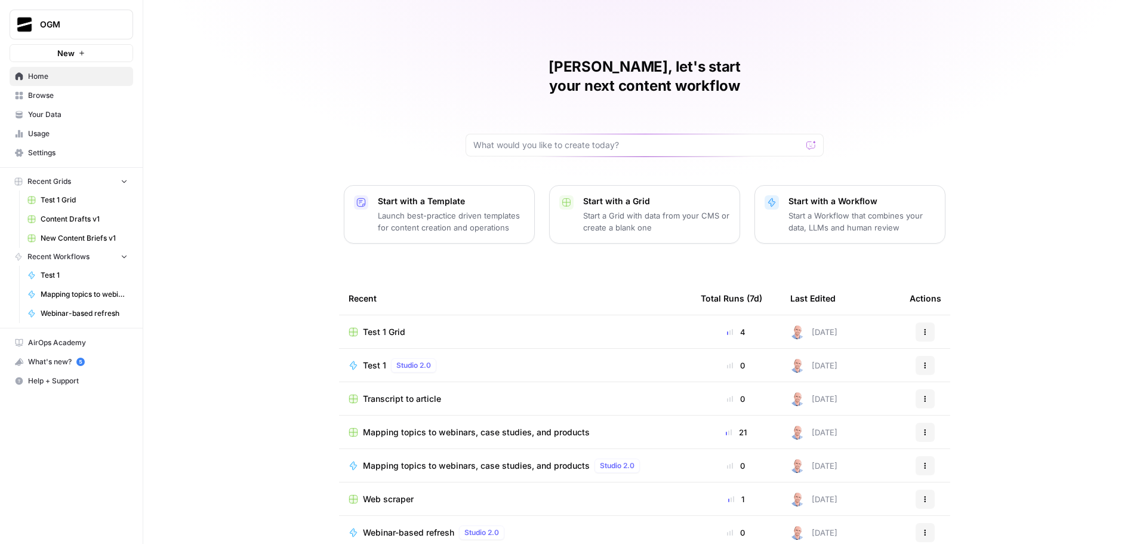
click at [386, 326] on span "Test 1 Grid" at bounding box center [384, 332] width 42 height 12
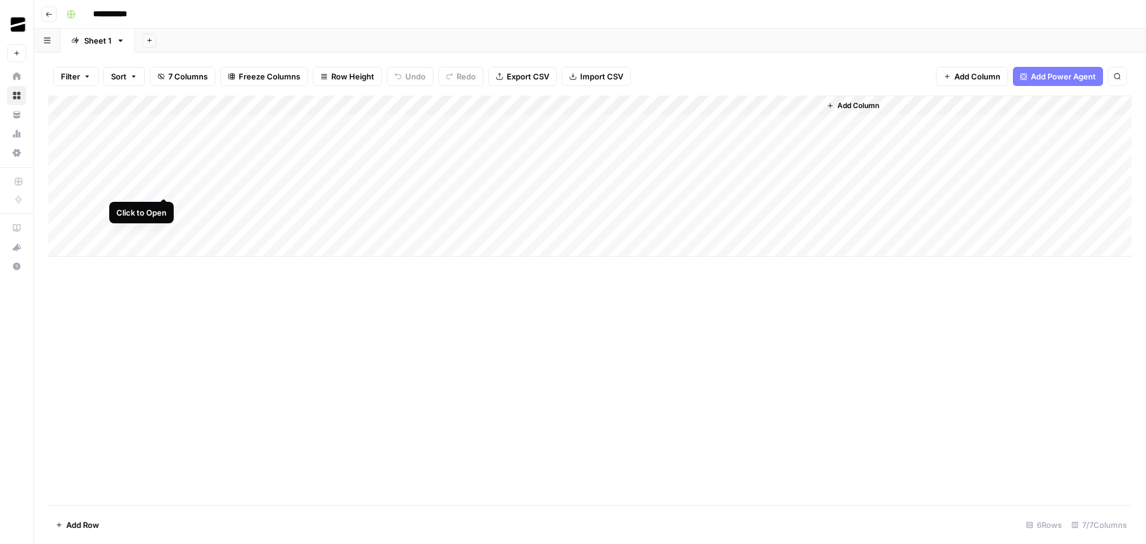
click at [162, 186] on div "Add Column" at bounding box center [589, 175] width 1083 height 161
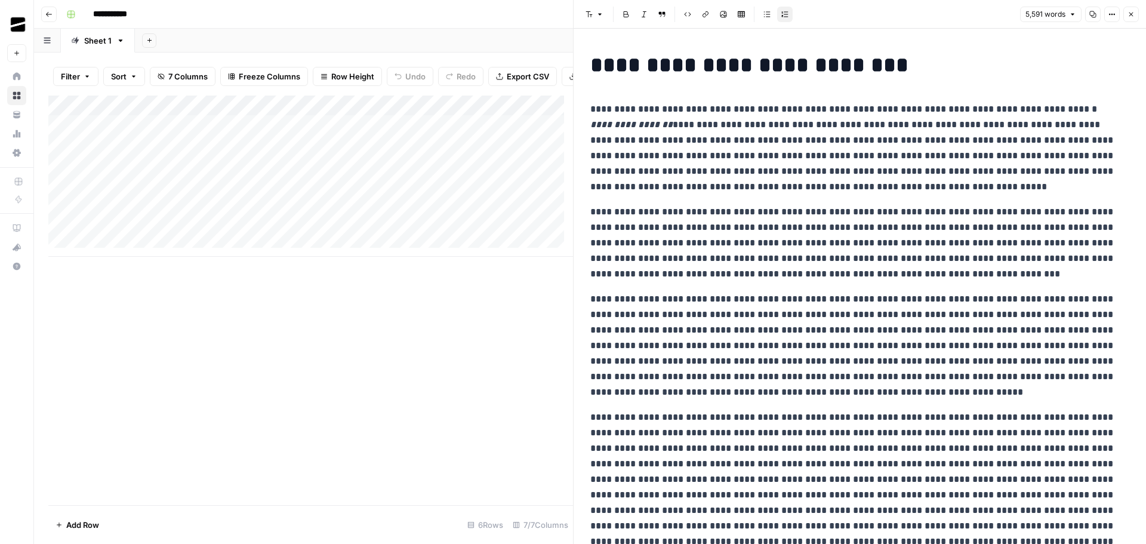
click at [1129, 15] on icon "button" at bounding box center [1130, 14] width 7 height 7
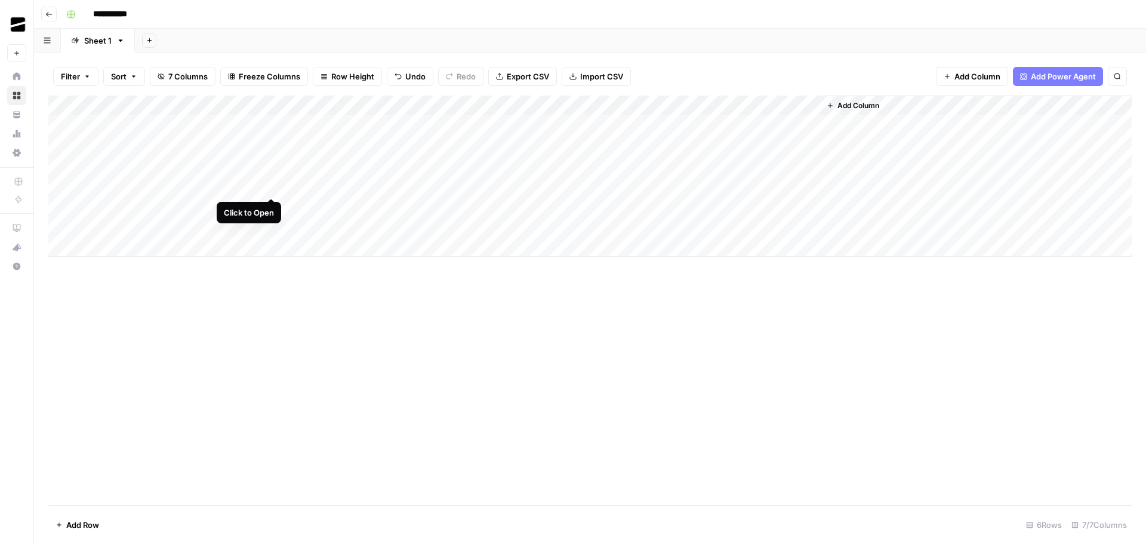
click at [272, 187] on div "Add Column" at bounding box center [589, 175] width 1083 height 161
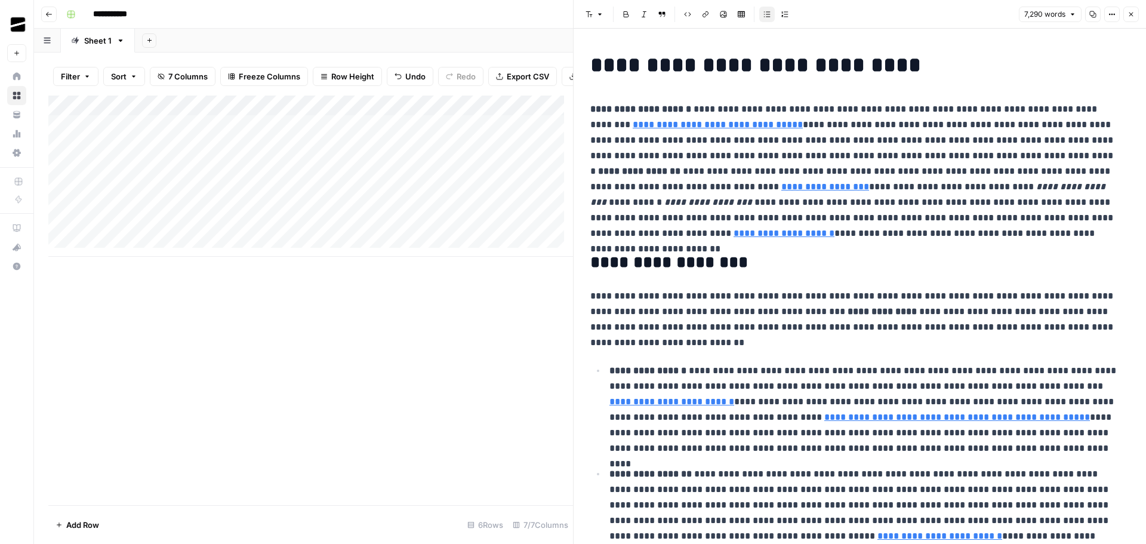
click at [1134, 13] on icon "button" at bounding box center [1130, 14] width 7 height 7
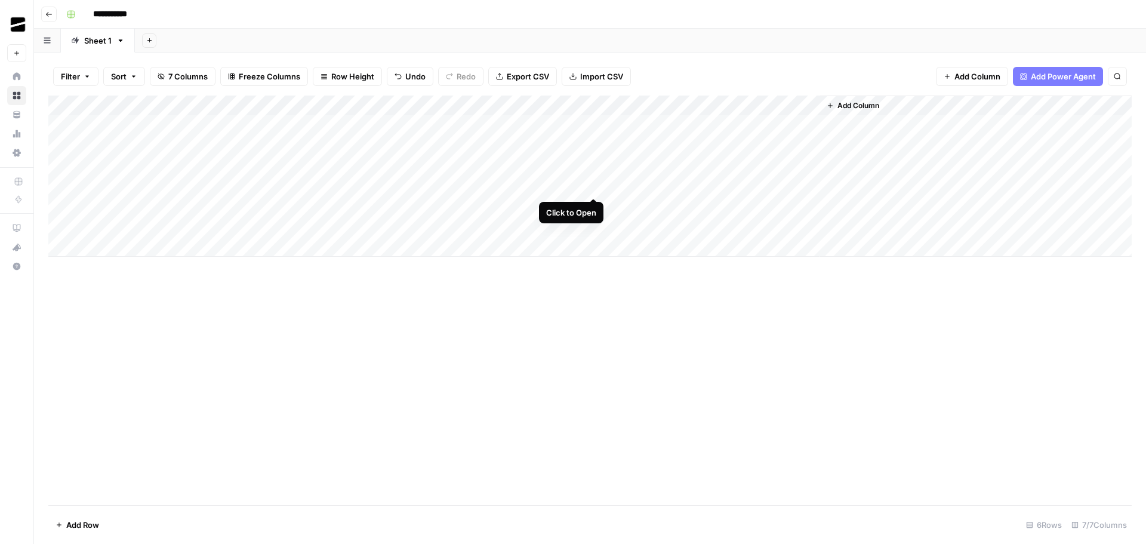
click at [593, 186] on div "Add Column" at bounding box center [589, 175] width 1083 height 161
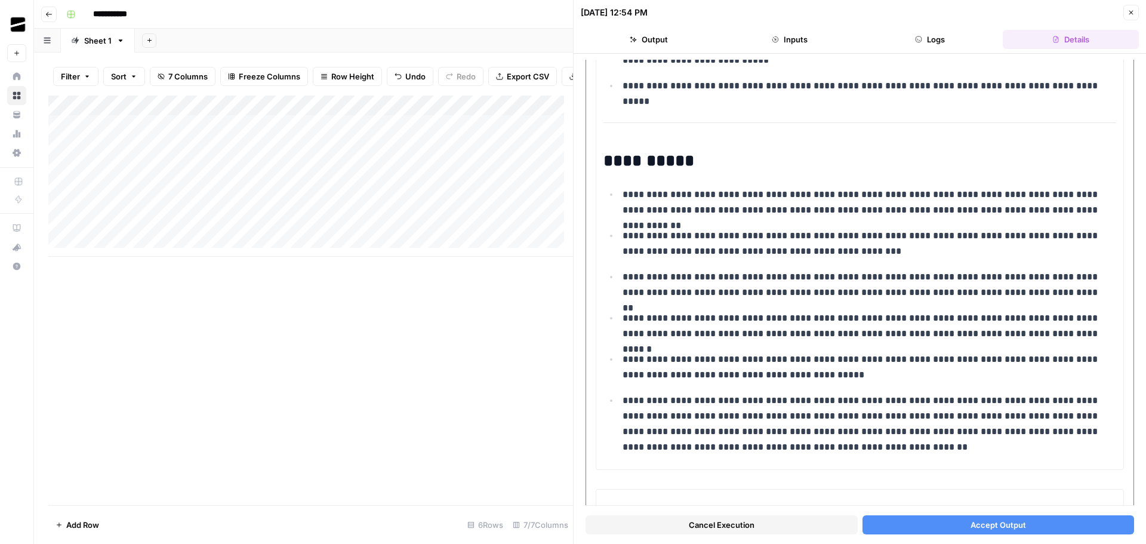
scroll to position [4770, 0]
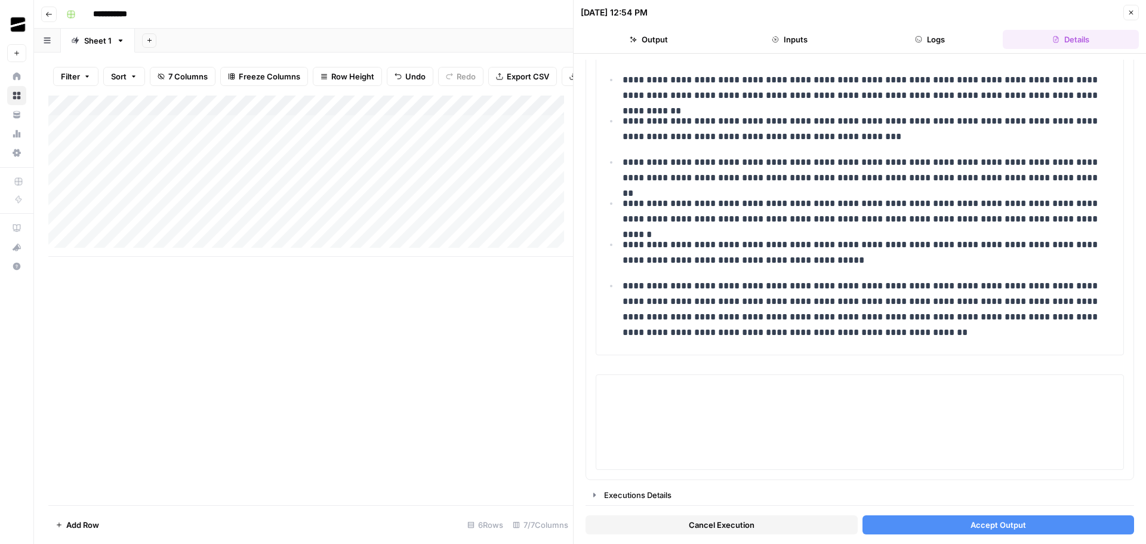
click at [1033, 523] on button "Accept Output" at bounding box center [998, 524] width 272 height 19
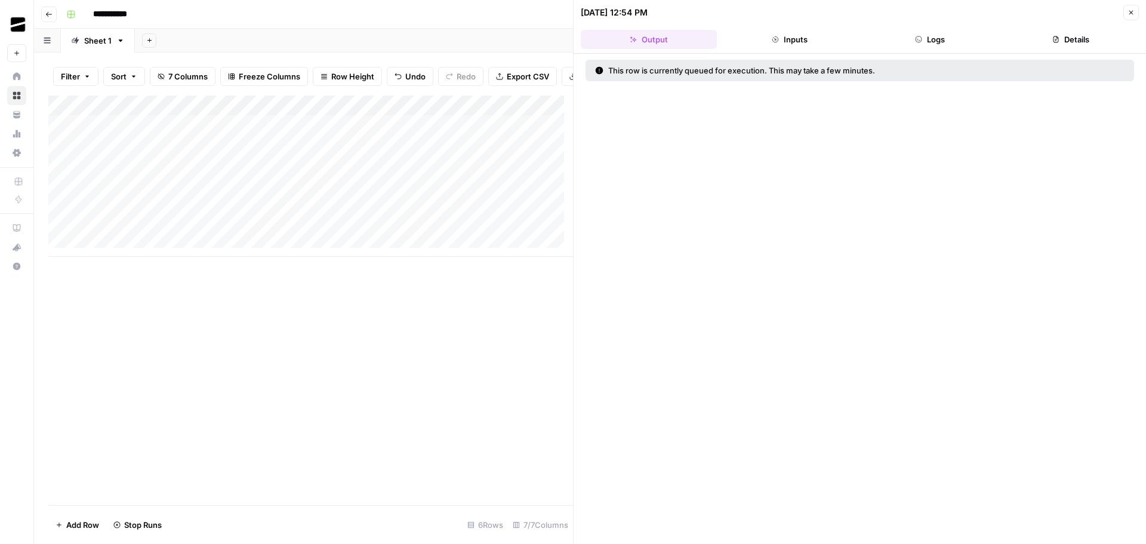
click at [1134, 13] on icon "button" at bounding box center [1130, 12] width 7 height 7
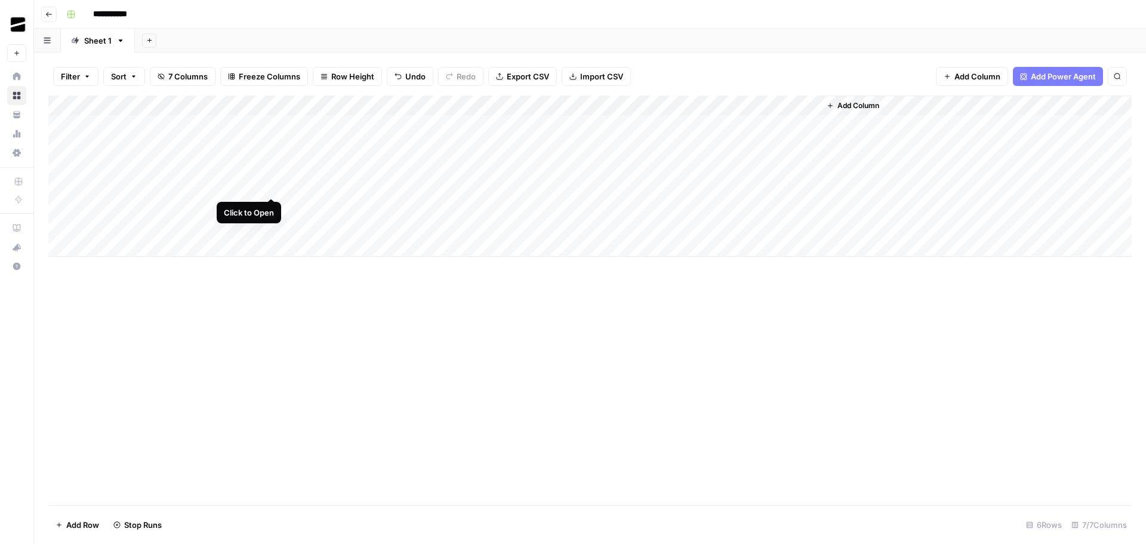
click at [271, 184] on div "Add Column" at bounding box center [589, 175] width 1083 height 161
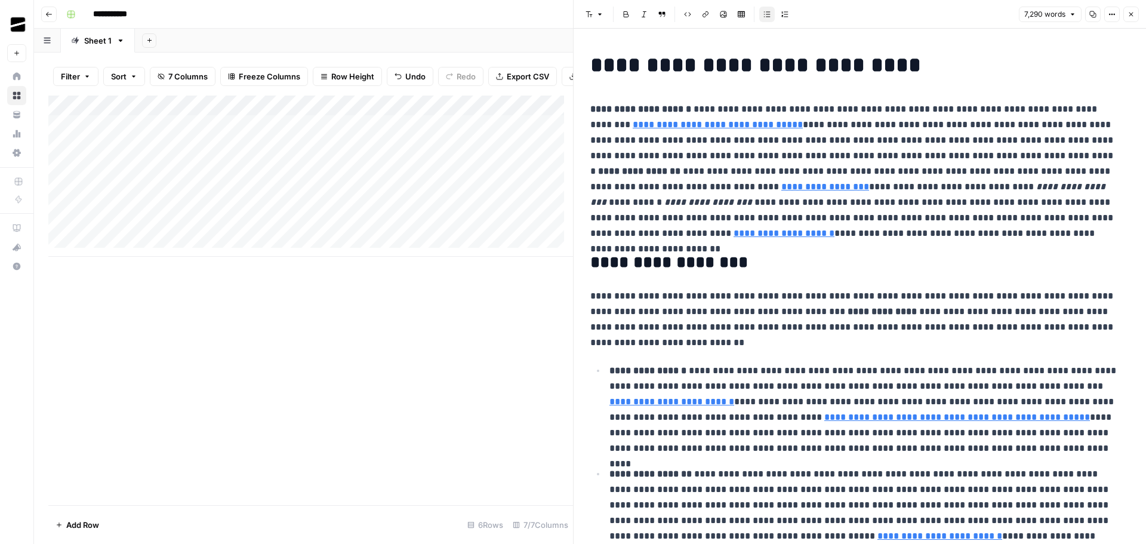
click at [1135, 13] on button "Close" at bounding box center [1131, 15] width 16 height 16
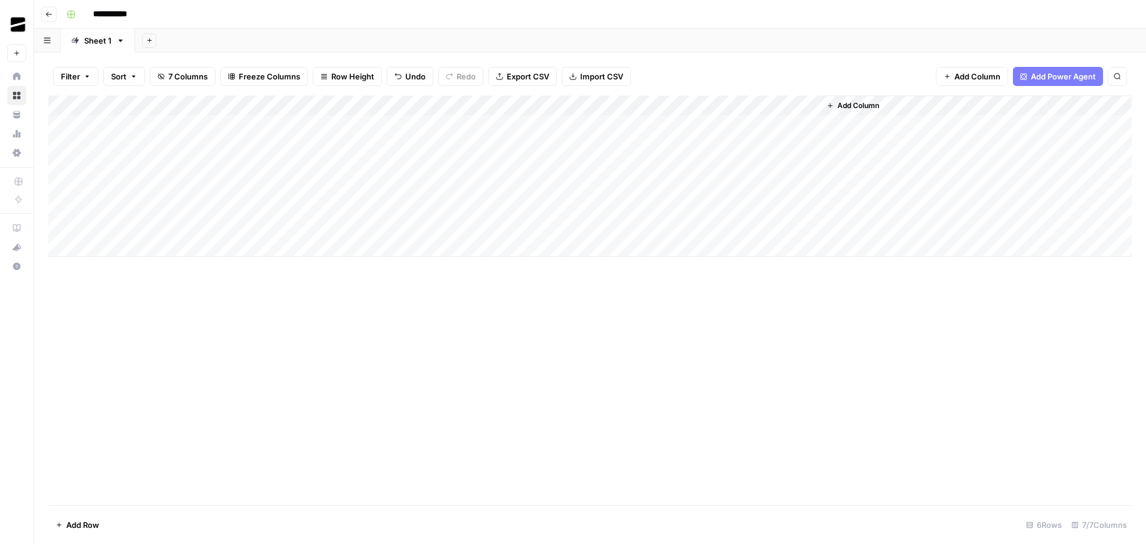
click at [166, 186] on div "Add Column" at bounding box center [589, 175] width 1083 height 161
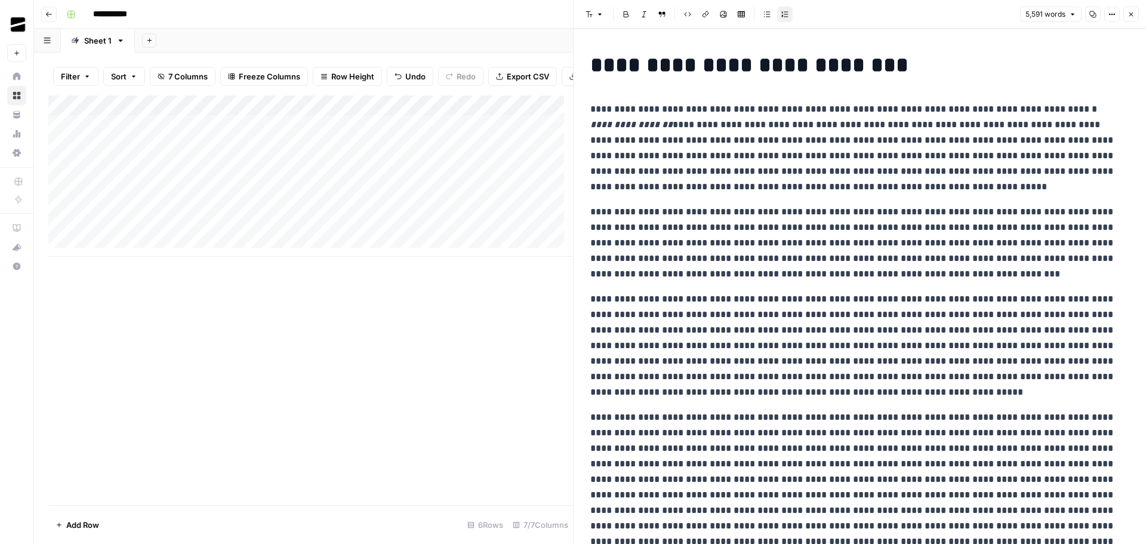
click at [1127, 13] on icon "button" at bounding box center [1130, 14] width 7 height 7
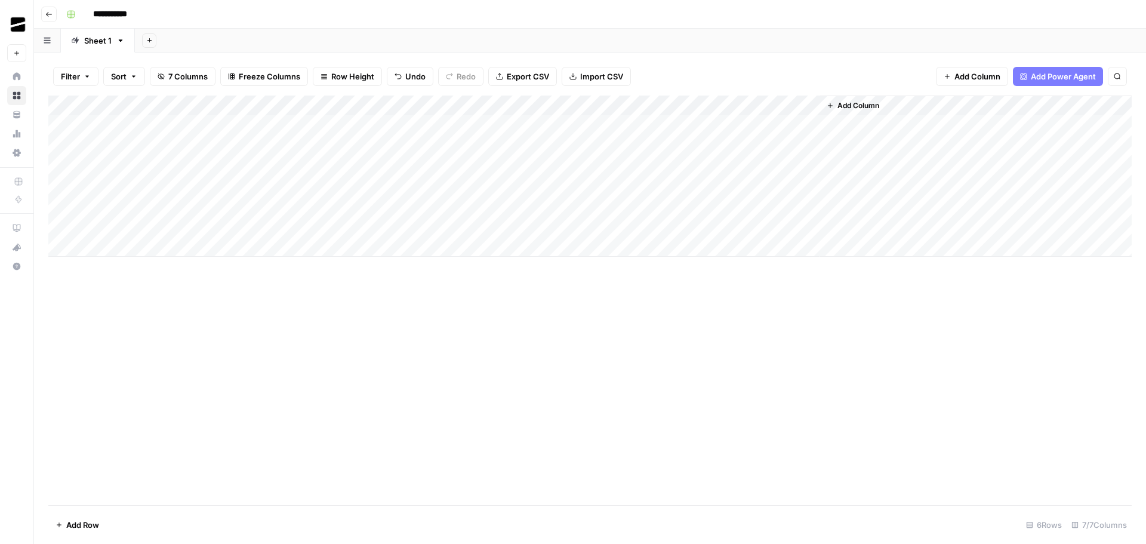
click at [331, 184] on div "Add Column" at bounding box center [589, 175] width 1083 height 161
click at [331, 204] on div "Add Column" at bounding box center [589, 175] width 1083 height 161
type textarea "**********"
type textarea "********"
click at [522, 310] on div "Add Column" at bounding box center [589, 299] width 1083 height 409
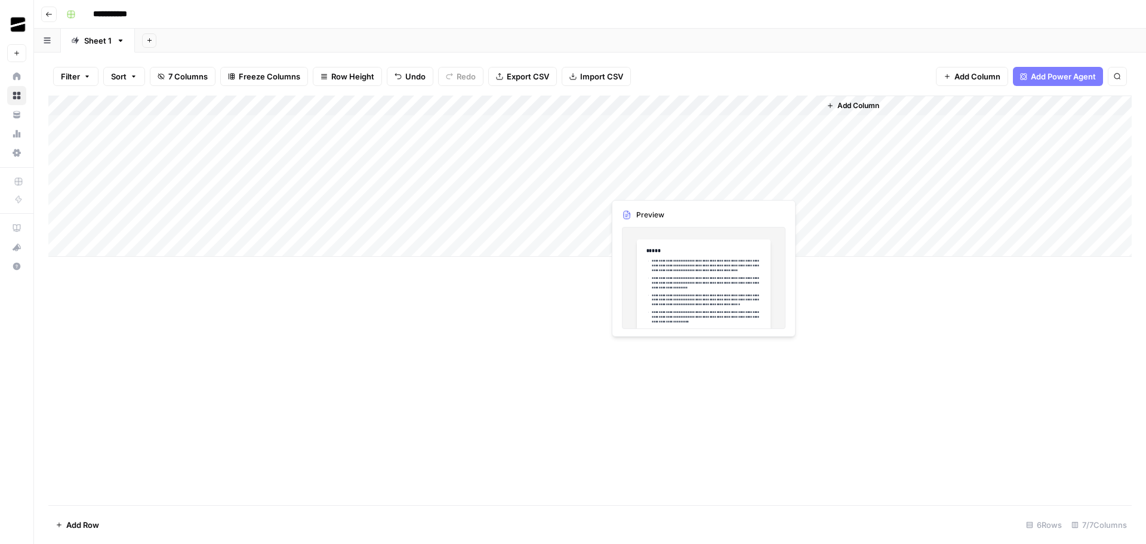
click at [700, 184] on div "Add Column" at bounding box center [589, 175] width 1083 height 161
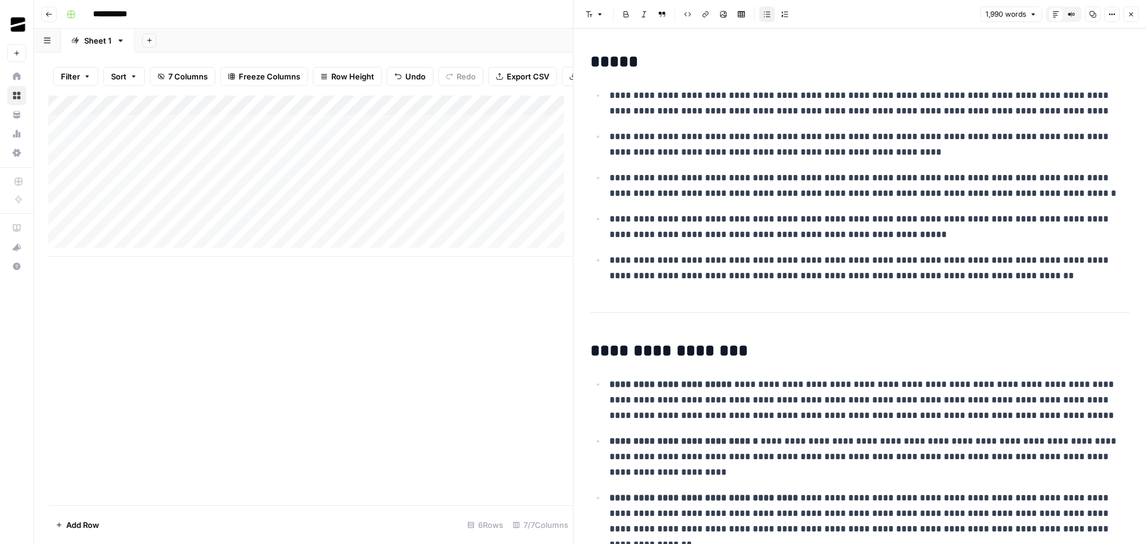
click at [1132, 14] on icon "button" at bounding box center [1130, 14] width 7 height 7
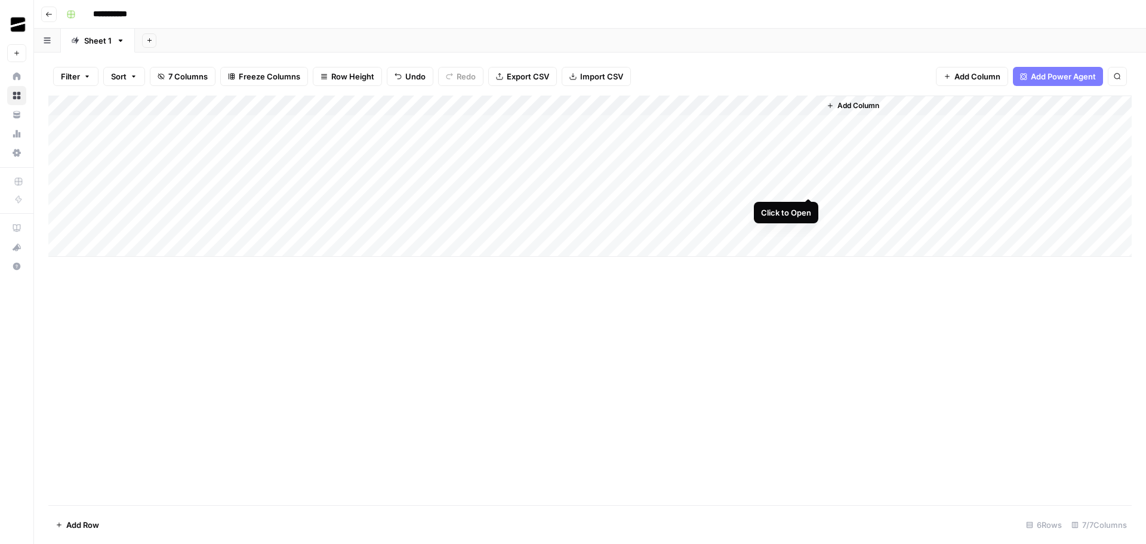
click at [811, 186] on div "Add Column" at bounding box center [589, 175] width 1083 height 161
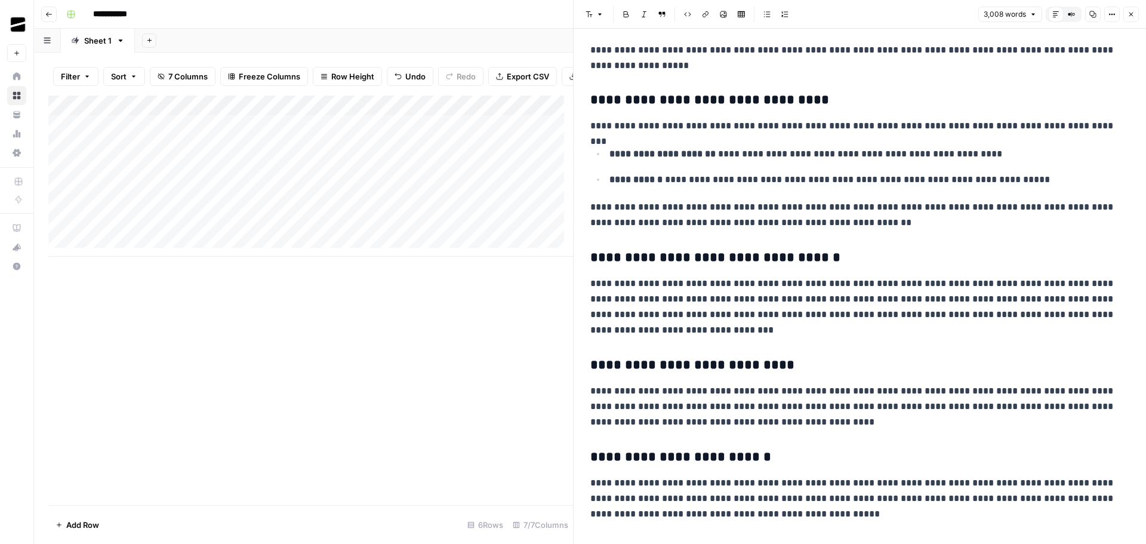
scroll to position [2089, 0]
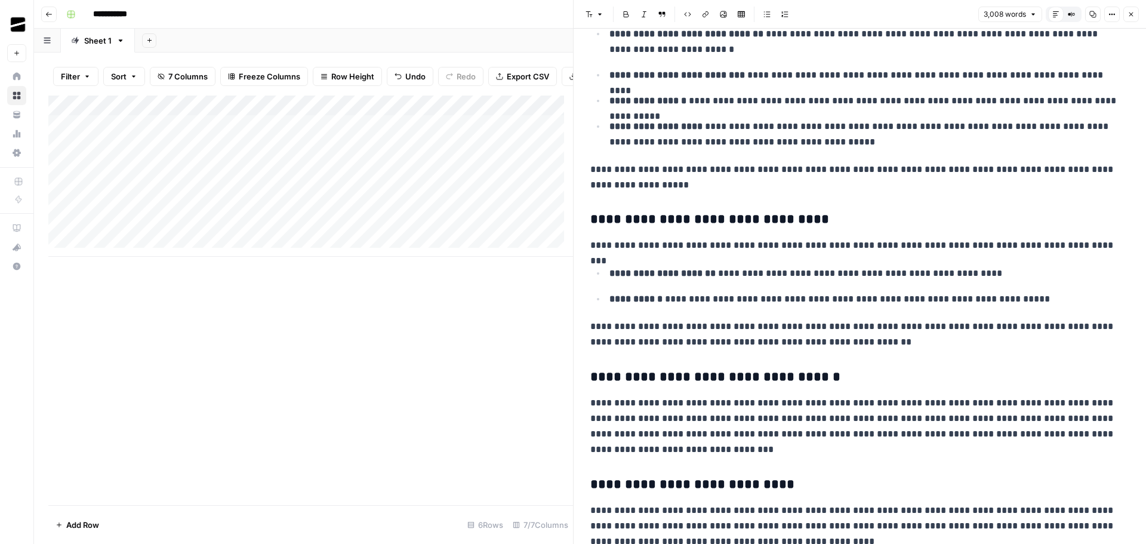
click at [1128, 15] on icon "button" at bounding box center [1130, 14] width 7 height 7
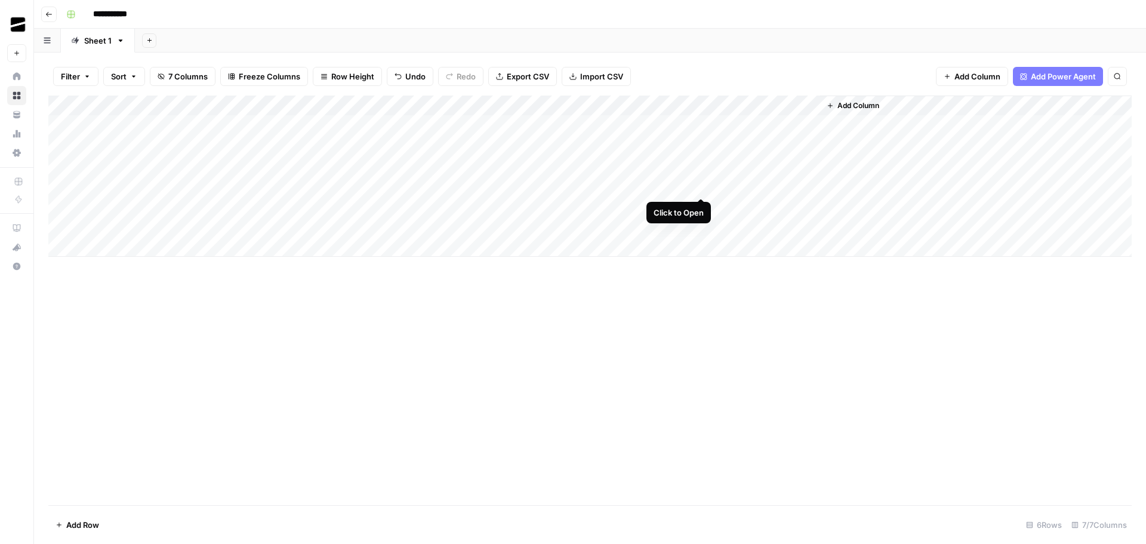
click at [701, 185] on div "Add Column" at bounding box center [589, 175] width 1083 height 161
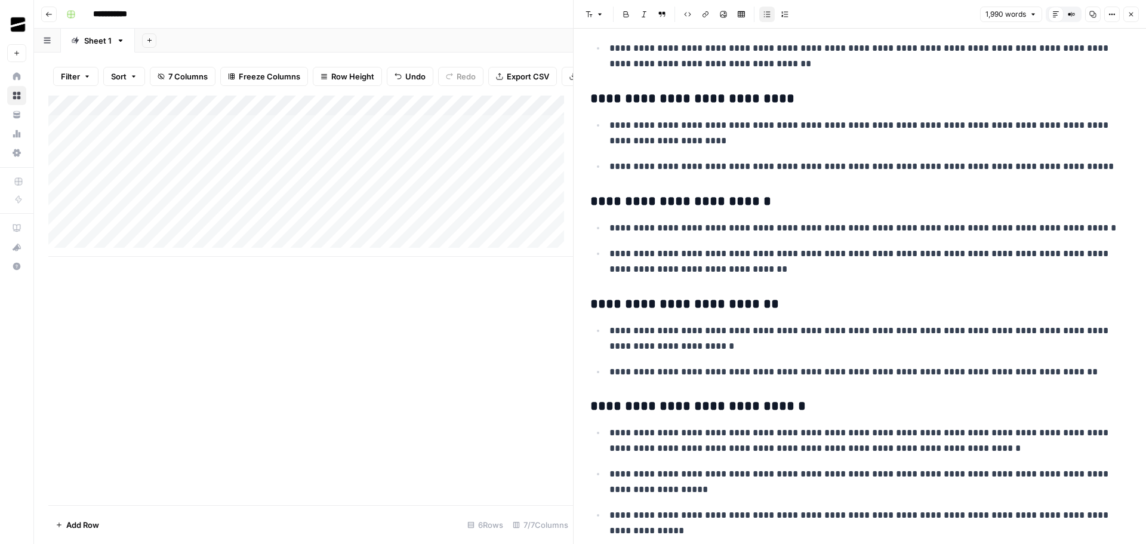
scroll to position [1910, 0]
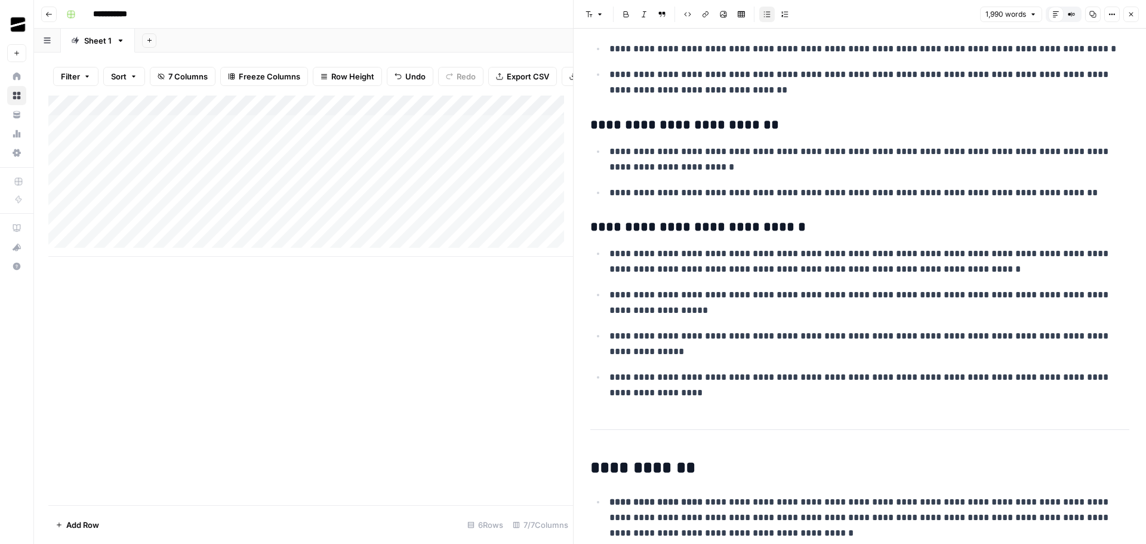
click at [1130, 19] on button "Close" at bounding box center [1131, 15] width 16 height 16
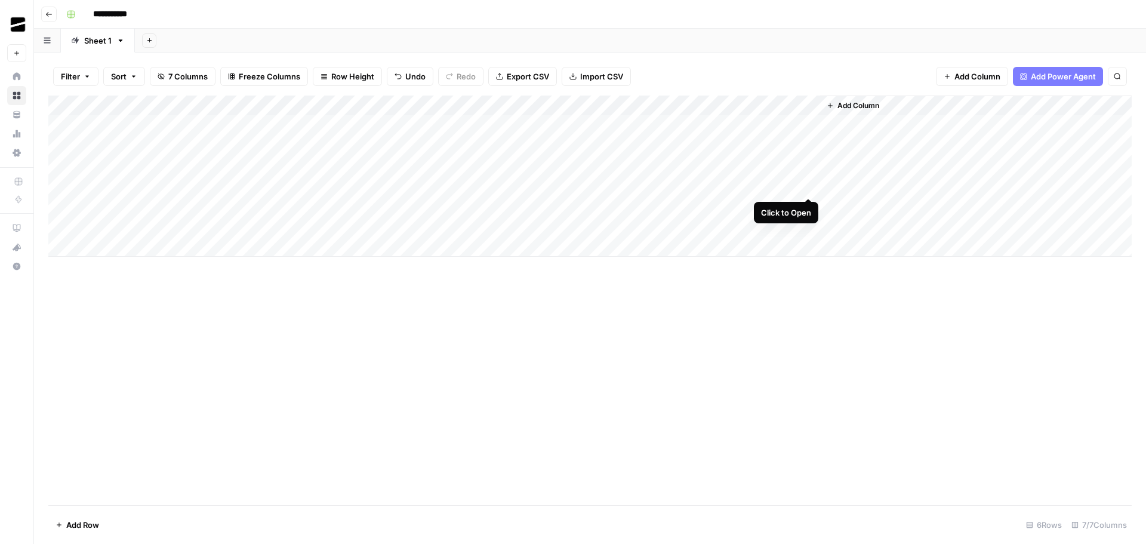
click at [808, 187] on div "Add Column" at bounding box center [589, 175] width 1083 height 161
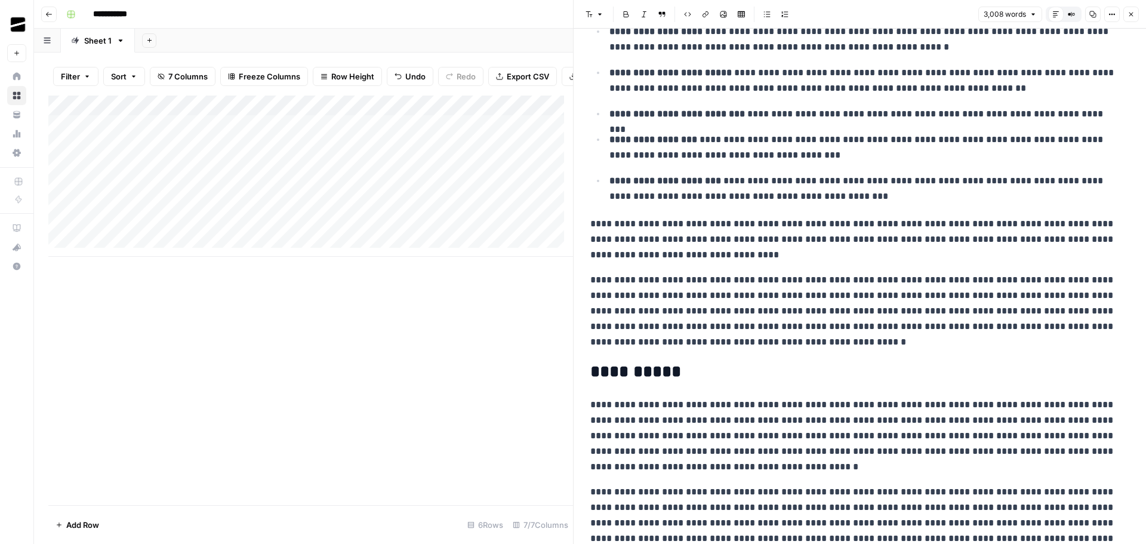
scroll to position [5373, 0]
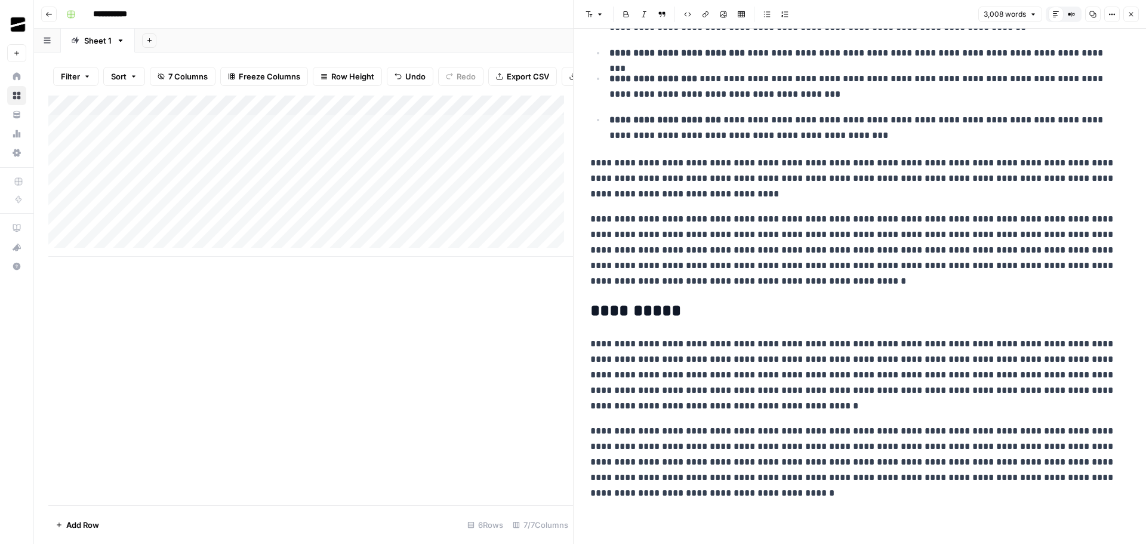
click at [1132, 16] on icon "button" at bounding box center [1131, 15] width 4 height 4
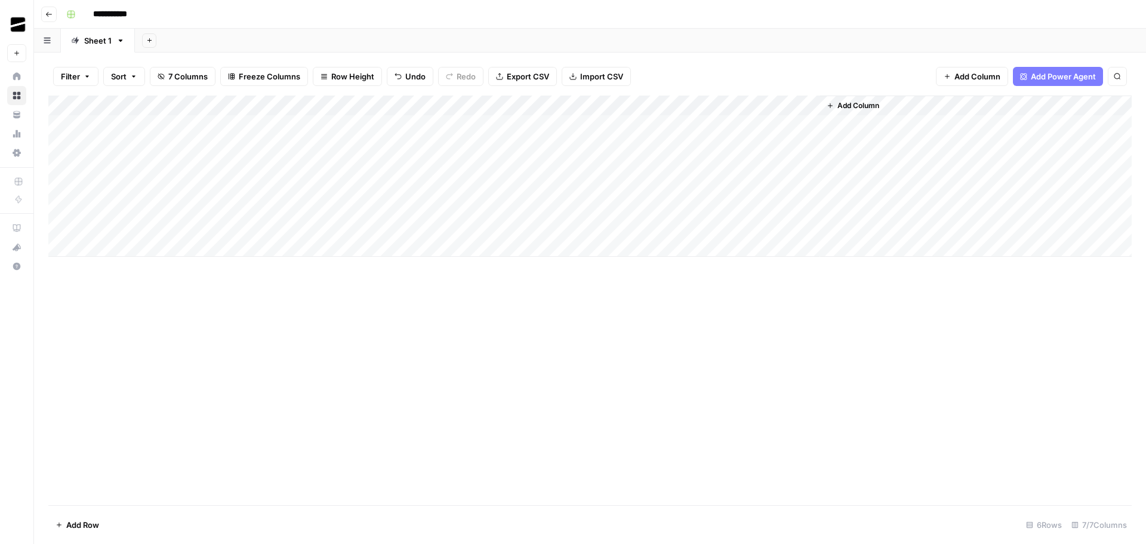
click at [163, 207] on div "Add Column" at bounding box center [589, 175] width 1083 height 161
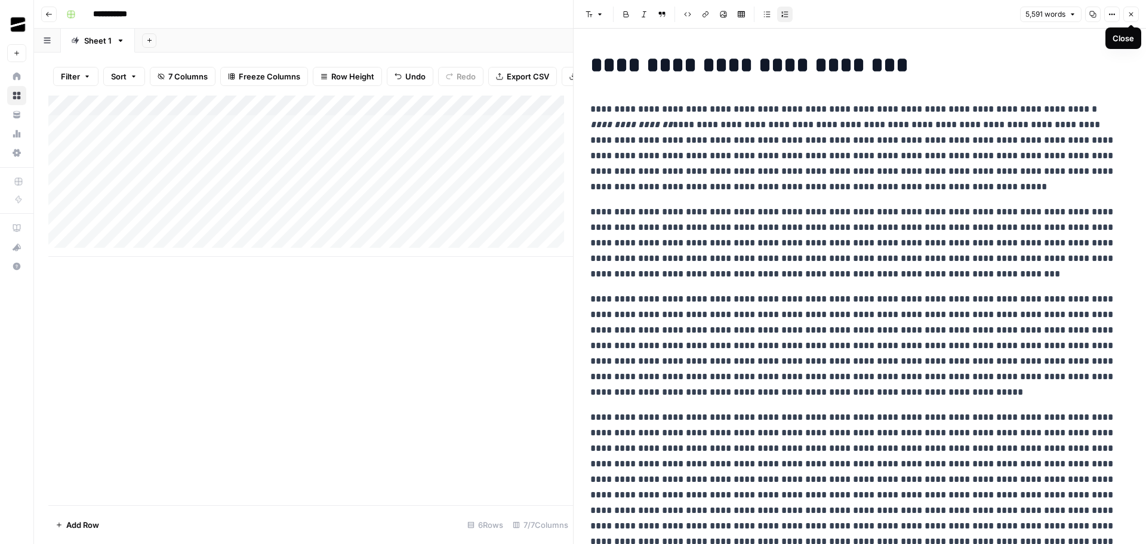
click at [1133, 11] on icon "button" at bounding box center [1130, 14] width 7 height 7
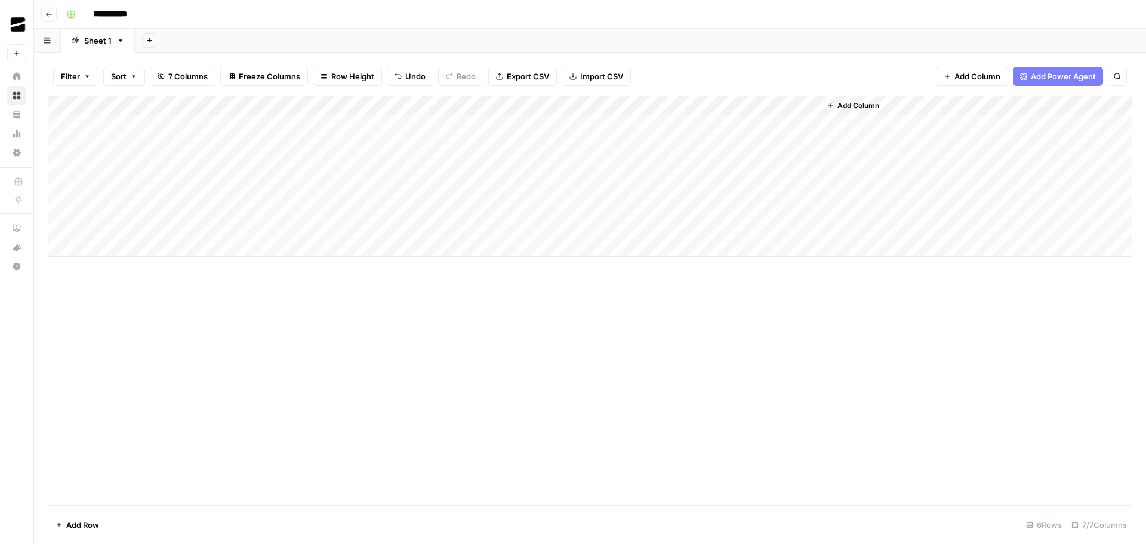
click at [270, 207] on div "Add Column" at bounding box center [589, 175] width 1083 height 161
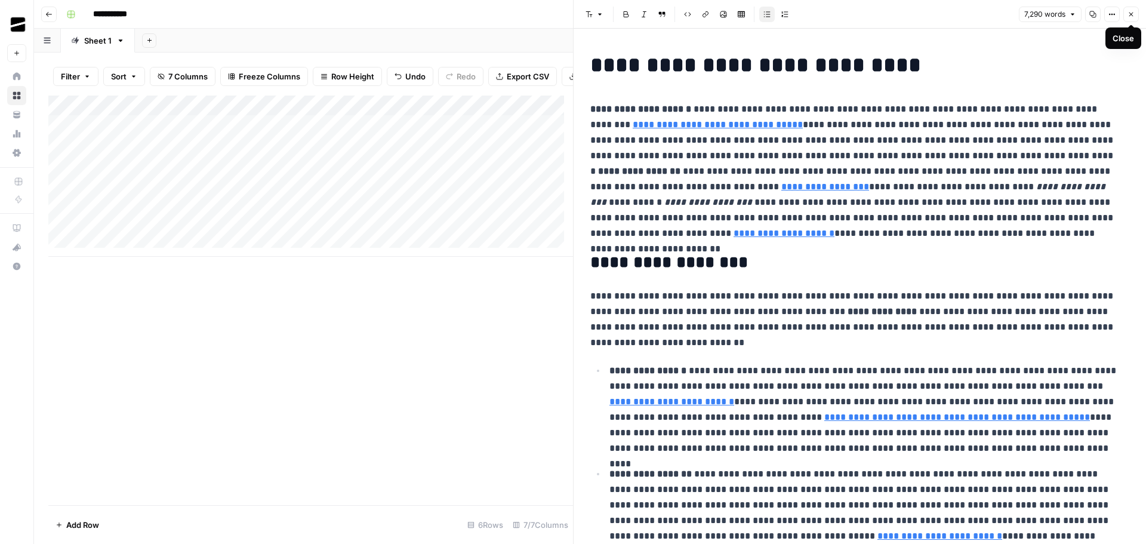
click at [1135, 13] on button "Close" at bounding box center [1131, 15] width 16 height 16
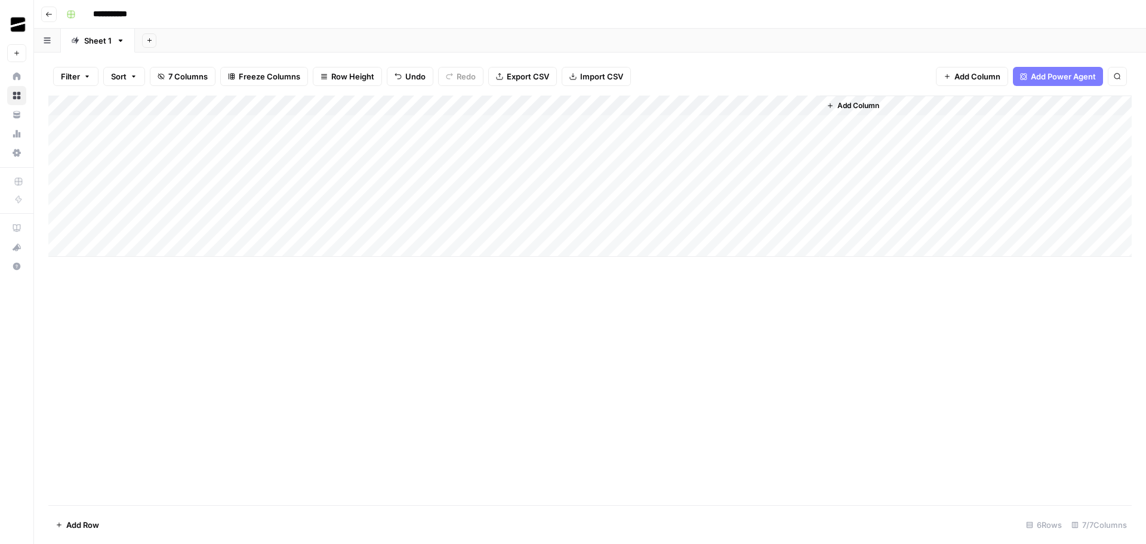
click at [550, 208] on div "Add Column" at bounding box center [589, 175] width 1083 height 161
click at [592, 207] on div "Add Column" at bounding box center [589, 175] width 1083 height 161
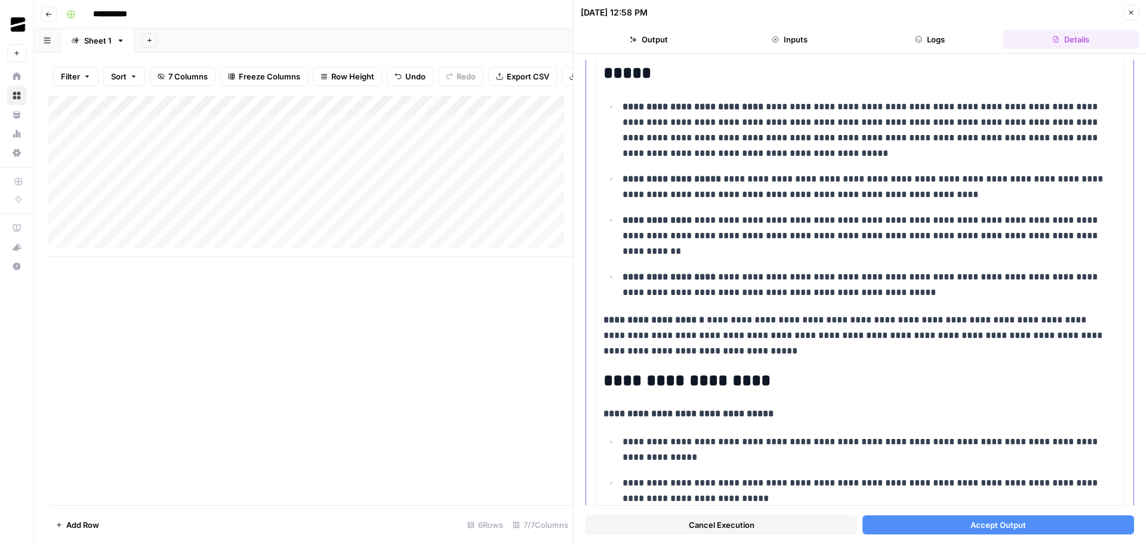
scroll to position [239, 0]
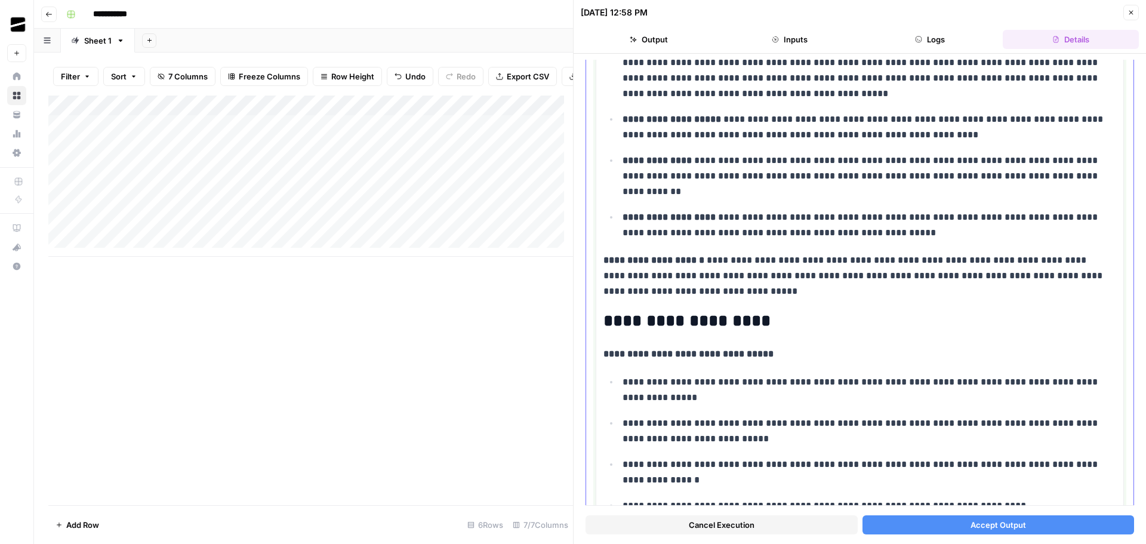
click at [762, 274] on p "**********" at bounding box center [855, 275] width 504 height 47
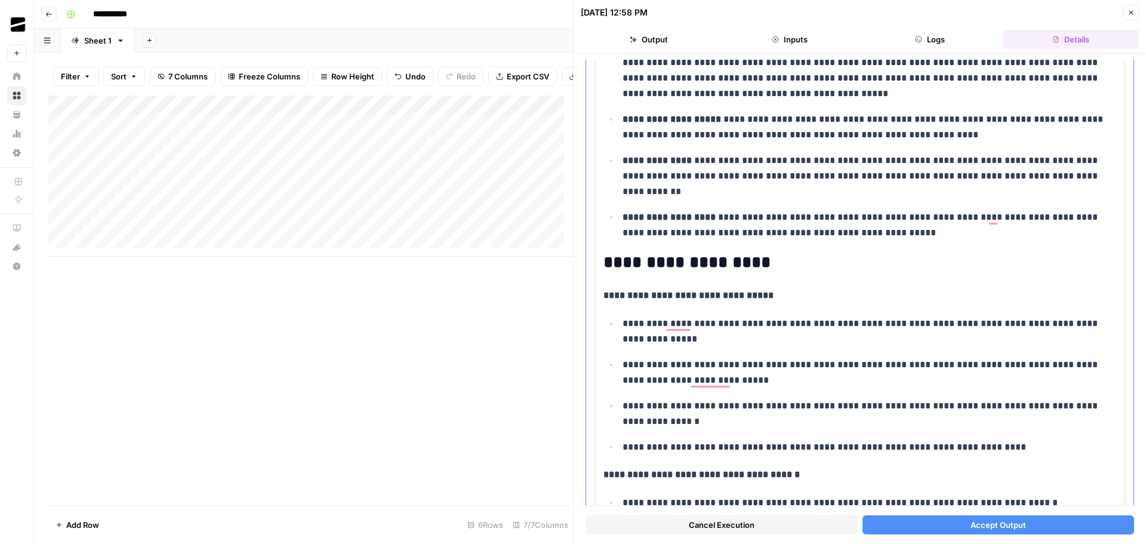
scroll to position [179, 0]
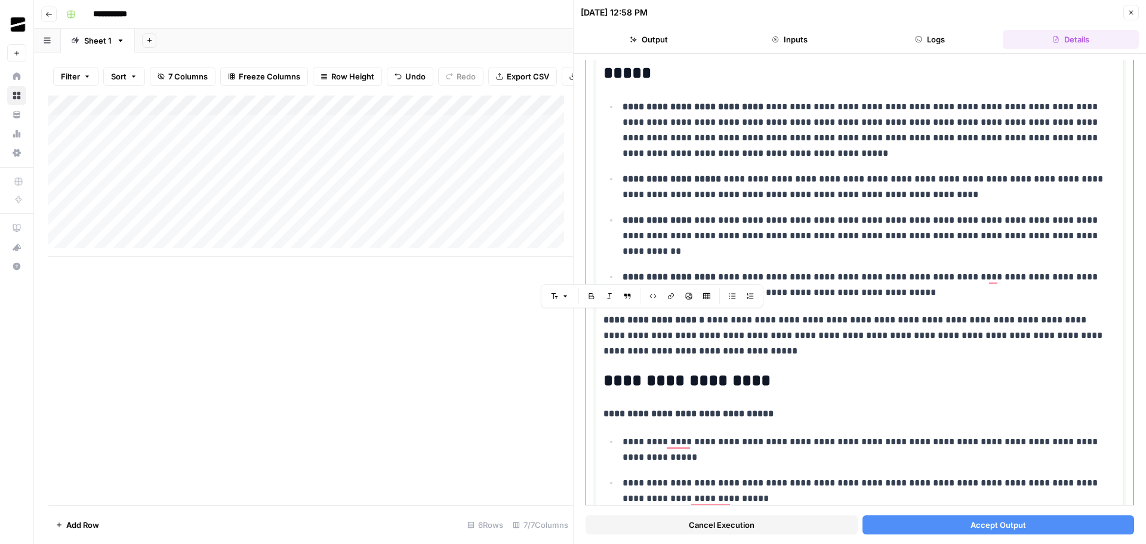
click at [913, 293] on p "**********" at bounding box center [864, 284] width 485 height 31
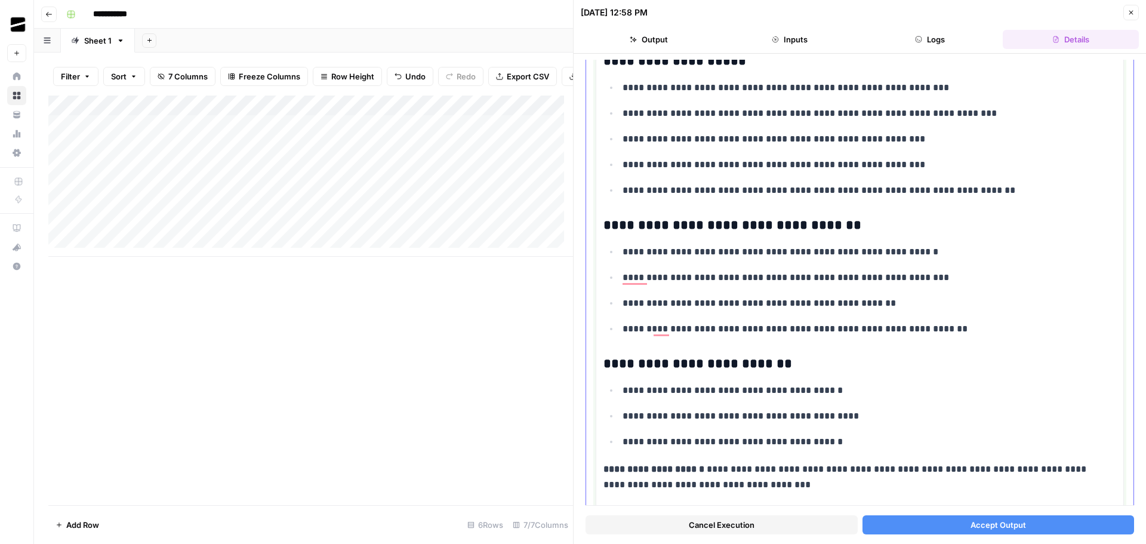
scroll to position [1910, 0]
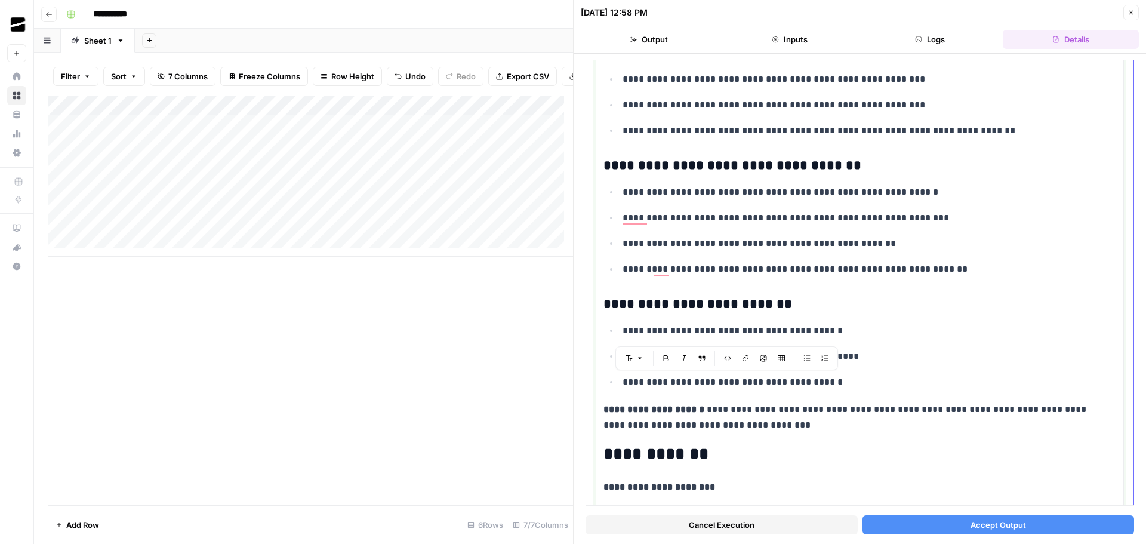
drag, startPoint x: 862, startPoint y: 387, endPoint x: 659, endPoint y: 301, distance: 220.4
click at [659, 301] on div "**********" at bounding box center [859, 522] width 513 height 4388
click at [655, 298] on h3 "**********" at bounding box center [855, 304] width 504 height 17
drag, startPoint x: 852, startPoint y: 381, endPoint x: 603, endPoint y: 303, distance: 261.0
click at [603, 303] on div "**********" at bounding box center [859, 522] width 513 height 4388
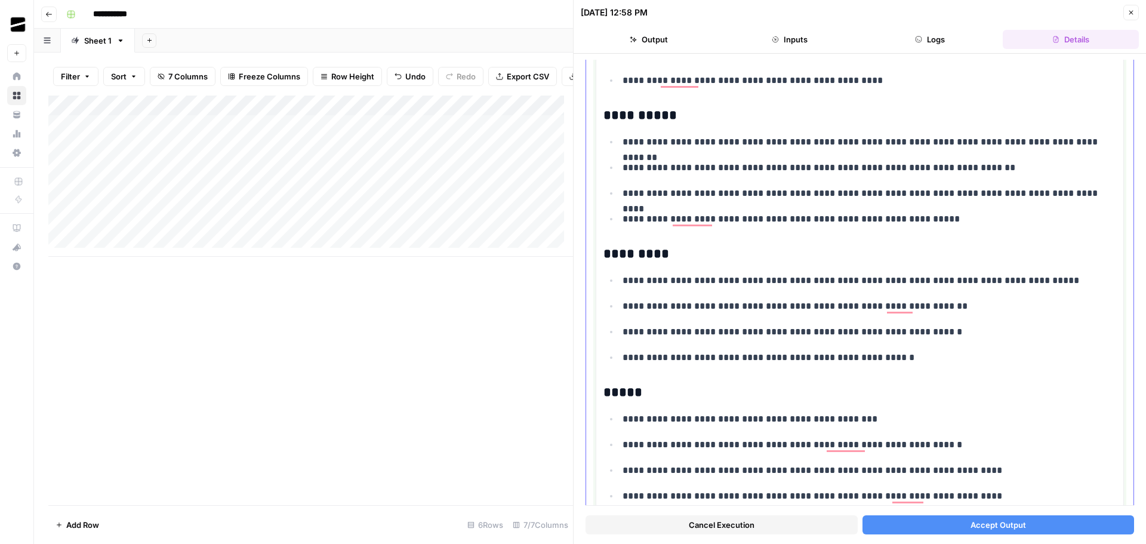
scroll to position [3462, 0]
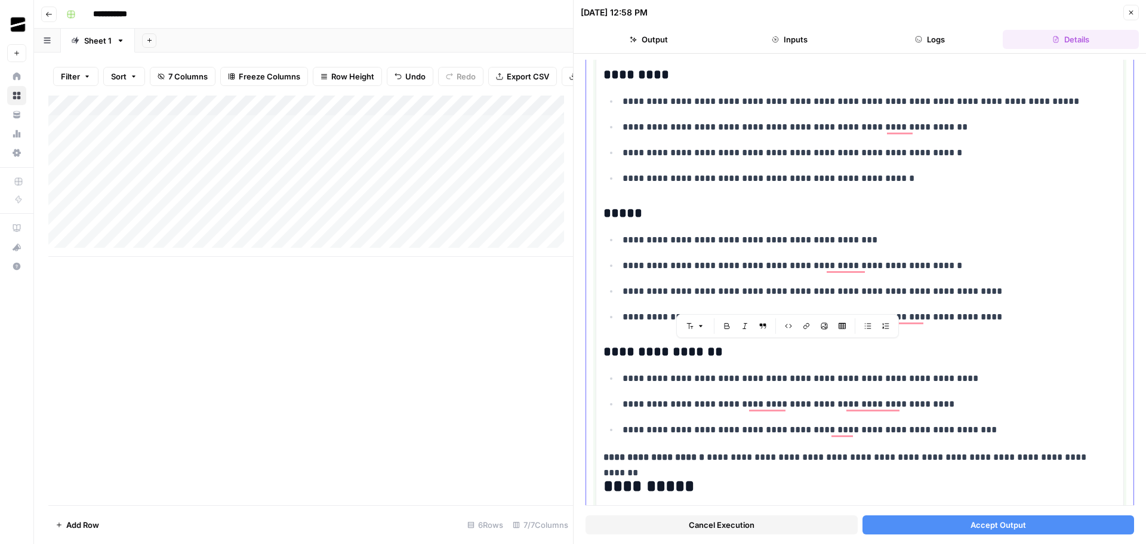
drag, startPoint x: 988, startPoint y: 431, endPoint x: 608, endPoint y: 353, distance: 388.6
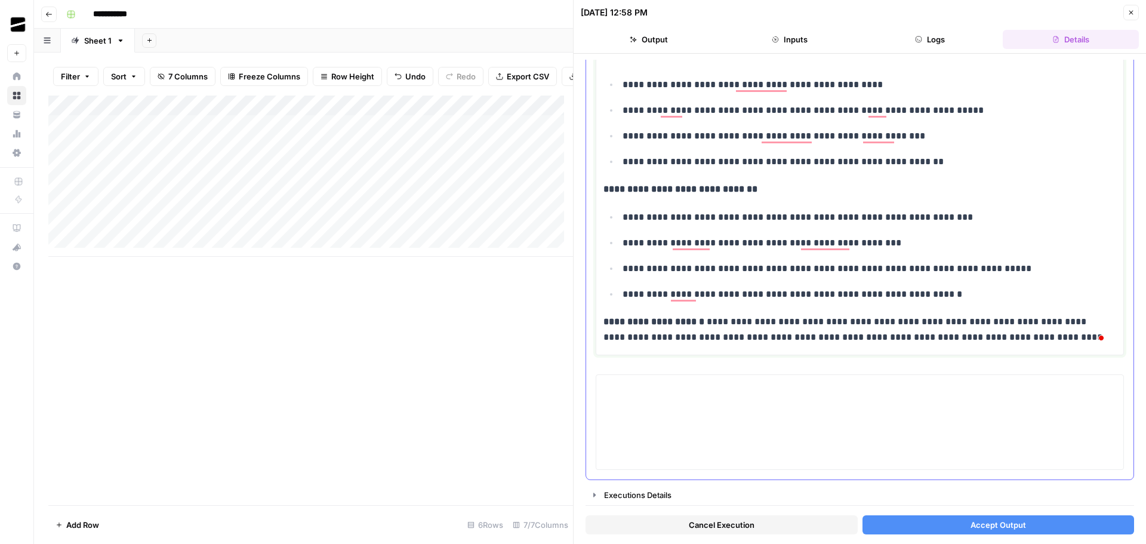
scroll to position [4060, 0]
click at [1018, 519] on span "Accept Output" at bounding box center [998, 525] width 56 height 12
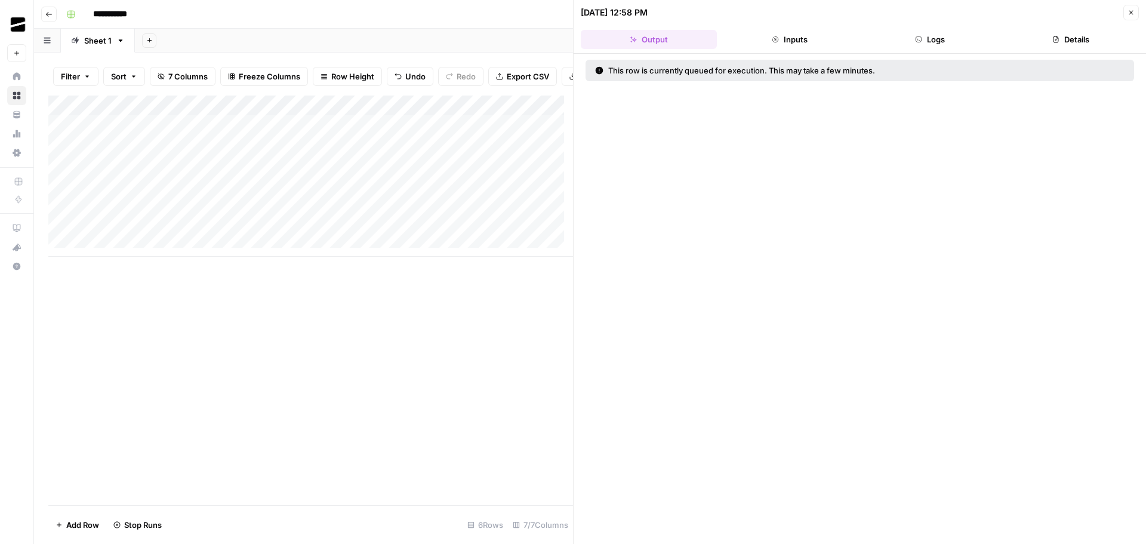
click at [1135, 16] on button "Close" at bounding box center [1131, 13] width 16 height 16
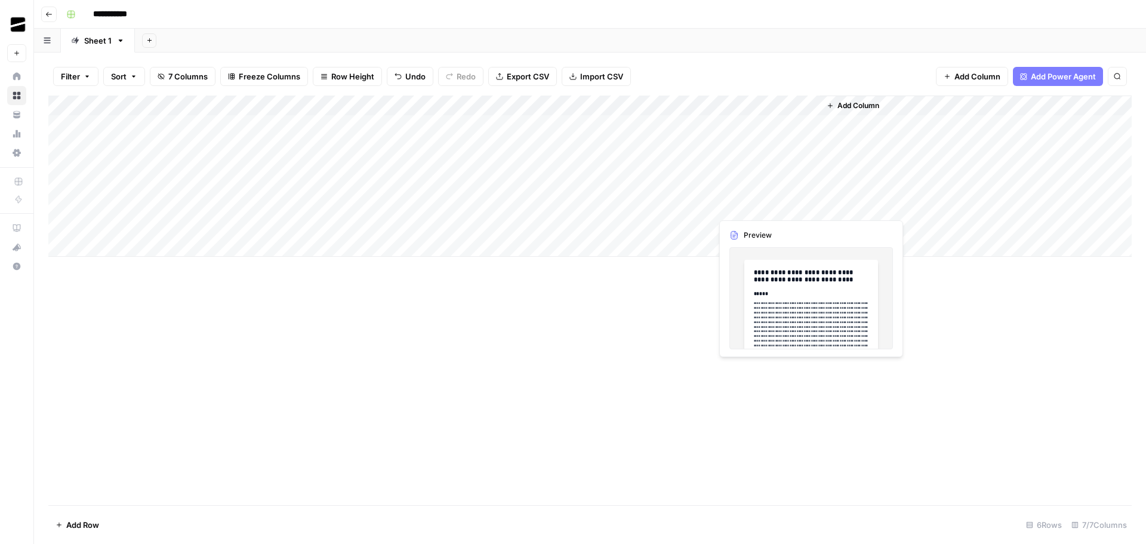
click at [807, 205] on div "Add Column" at bounding box center [589, 175] width 1083 height 161
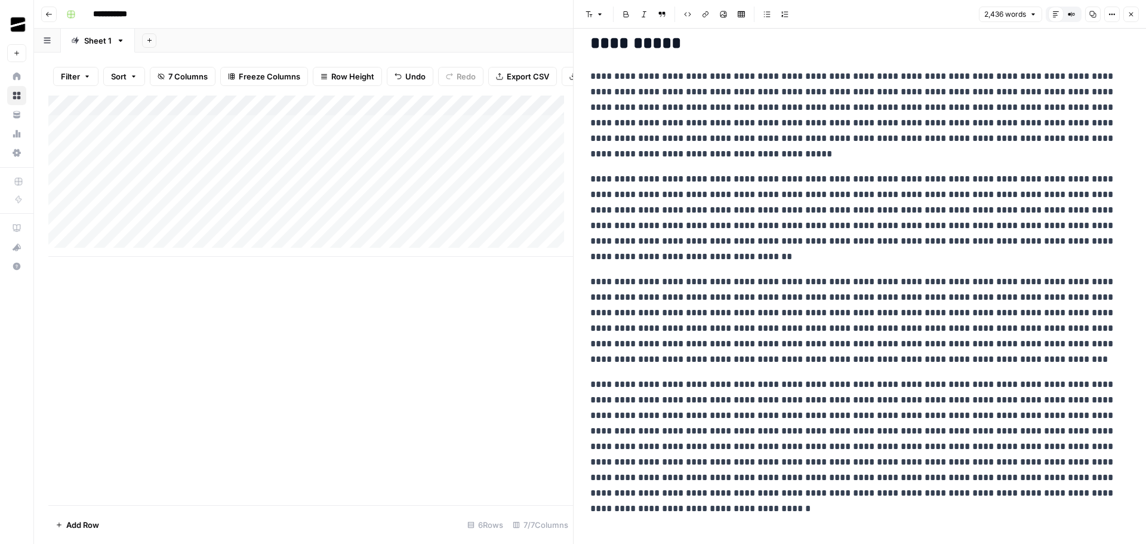
scroll to position [2972, 0]
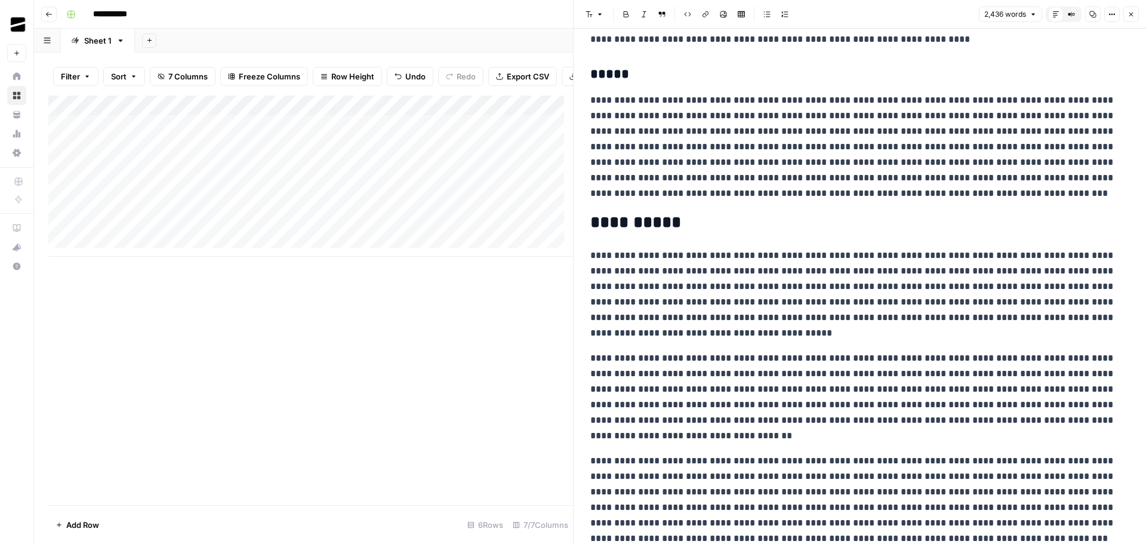
click at [1135, 15] on button "Close" at bounding box center [1131, 15] width 16 height 16
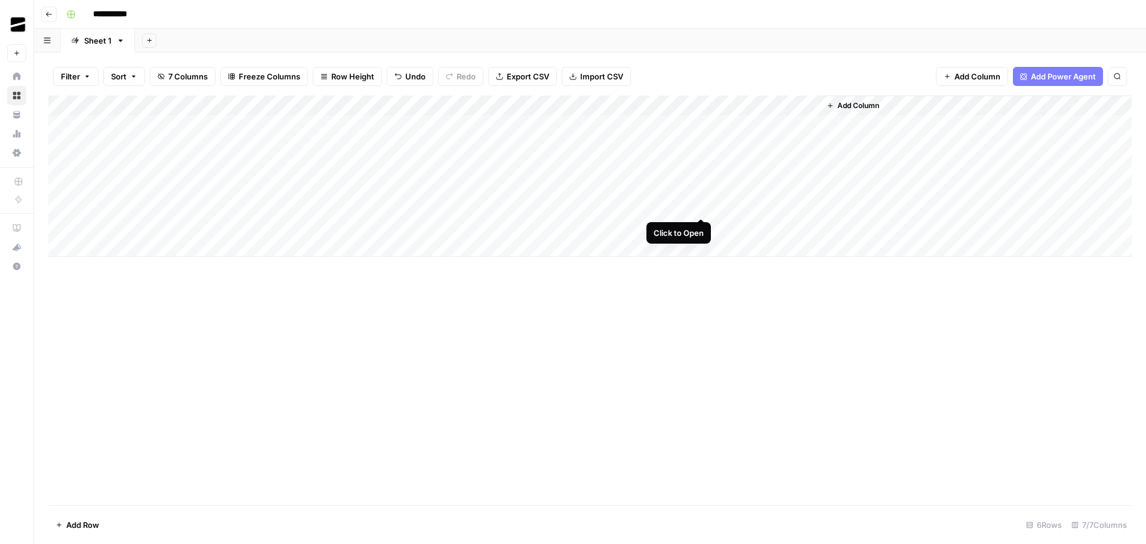
click at [700, 205] on div "Add Column" at bounding box center [589, 175] width 1083 height 161
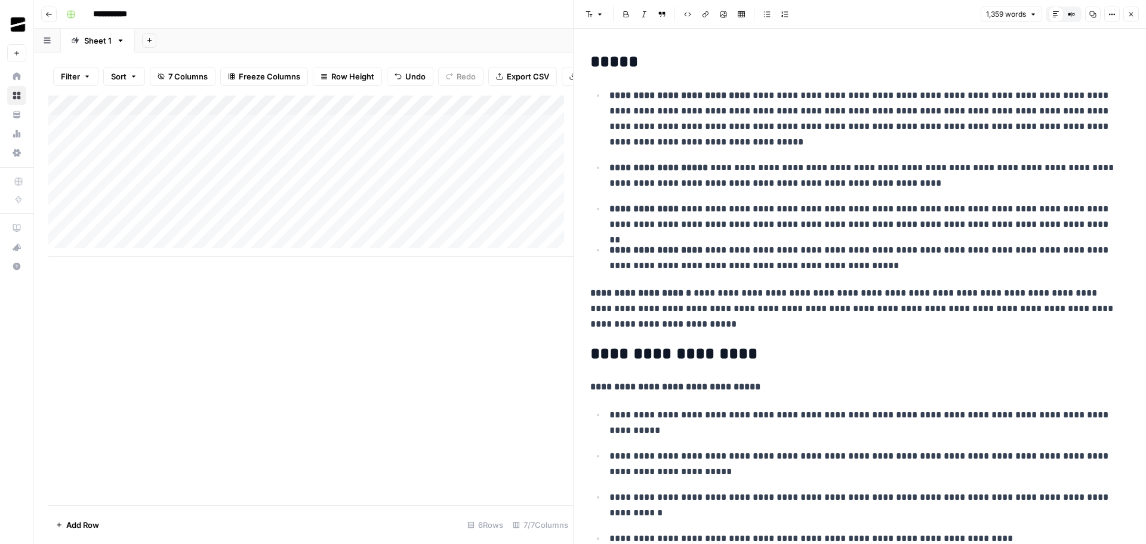
click at [1130, 14] on icon "button" at bounding box center [1131, 15] width 4 height 4
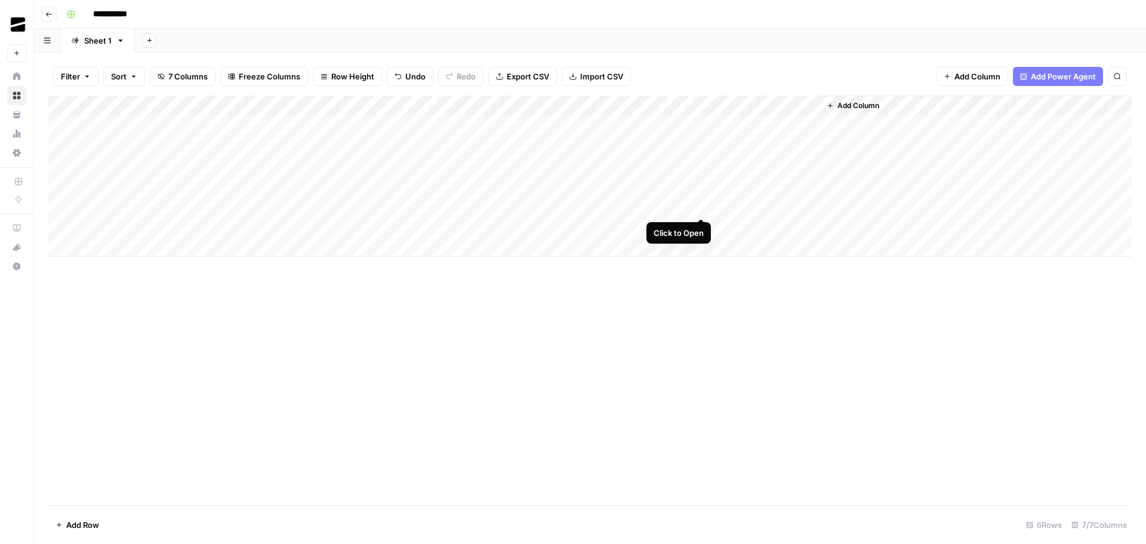
click at [701, 207] on div "Add Column" at bounding box center [589, 175] width 1083 height 161
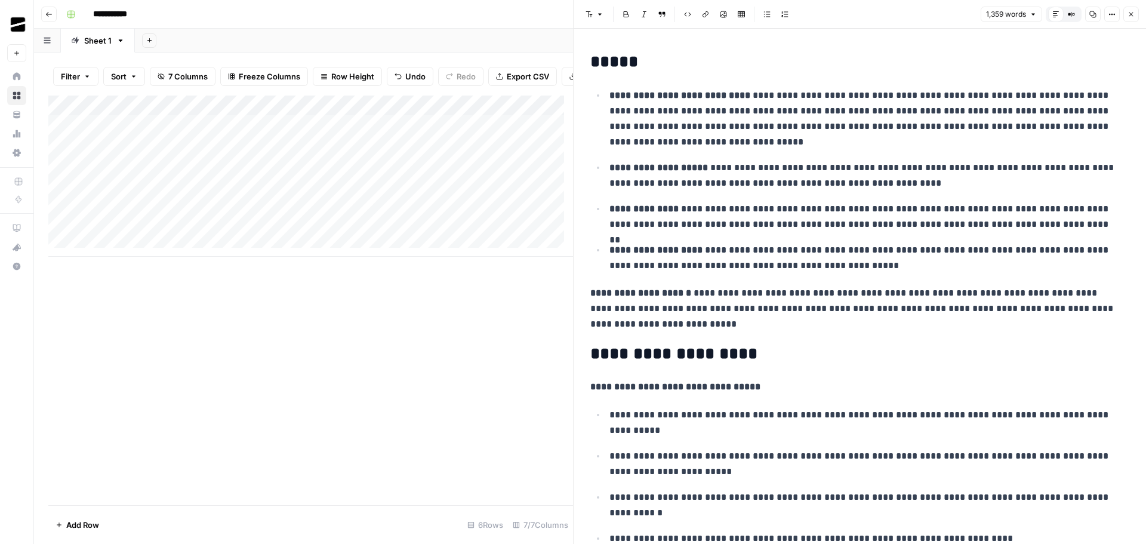
click at [1095, 14] on icon "button" at bounding box center [1092, 14] width 7 height 7
click at [1130, 13] on icon "button" at bounding box center [1130, 14] width 7 height 7
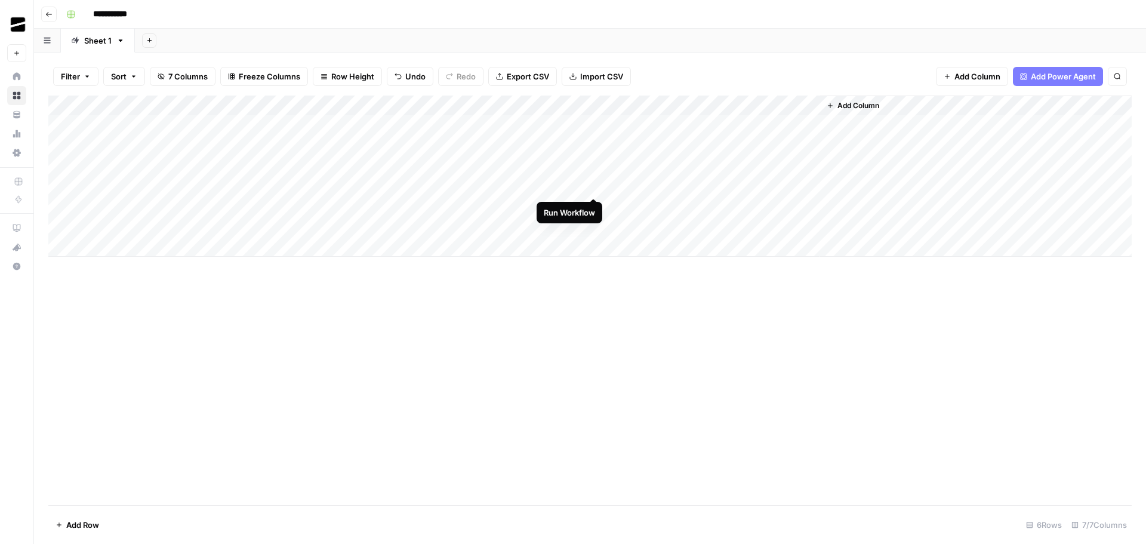
click at [596, 184] on div "Add Column" at bounding box center [589, 175] width 1083 height 161
click at [166, 187] on div "Add Column" at bounding box center [589, 175] width 1083 height 161
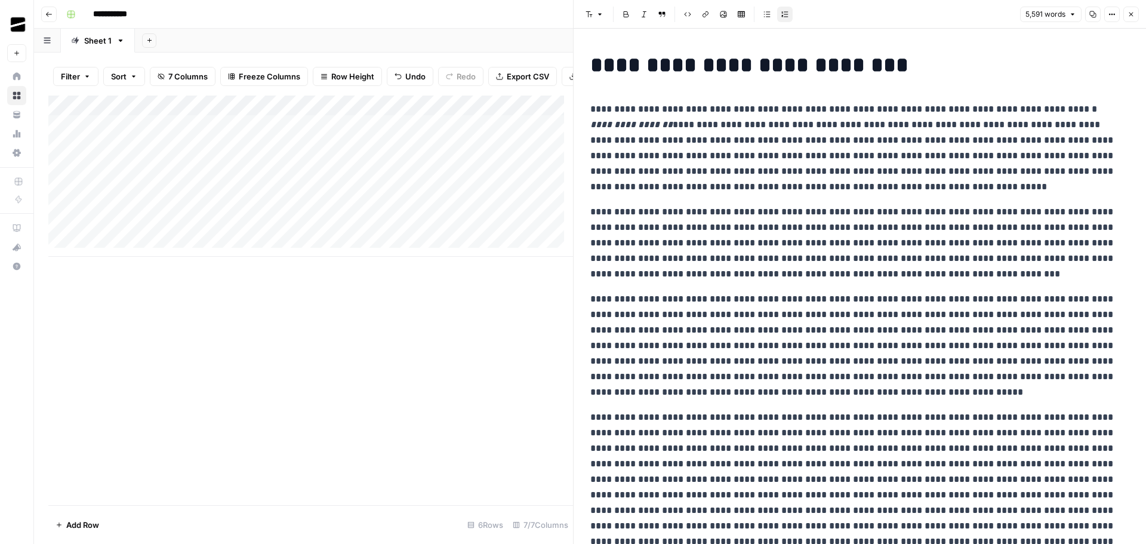
click at [1129, 17] on icon "button" at bounding box center [1130, 14] width 7 height 7
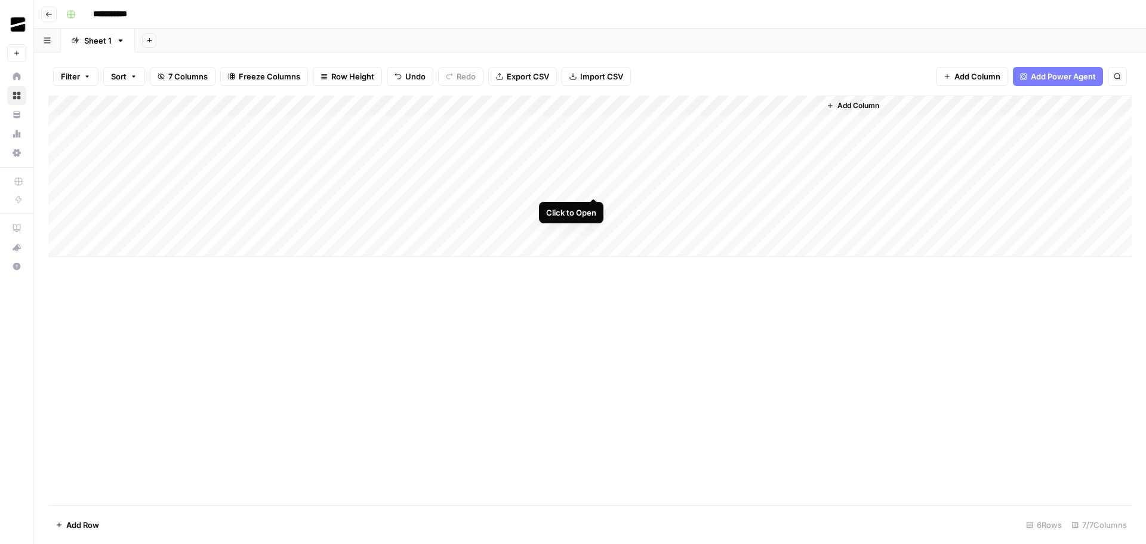
click at [592, 186] on div "Add Column" at bounding box center [589, 175] width 1083 height 161
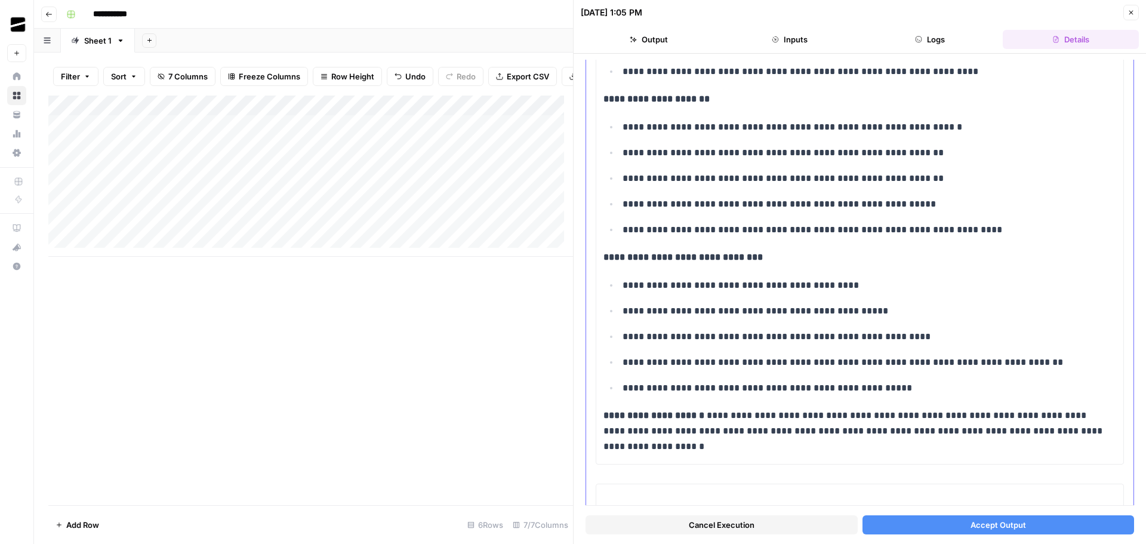
scroll to position [4596, 0]
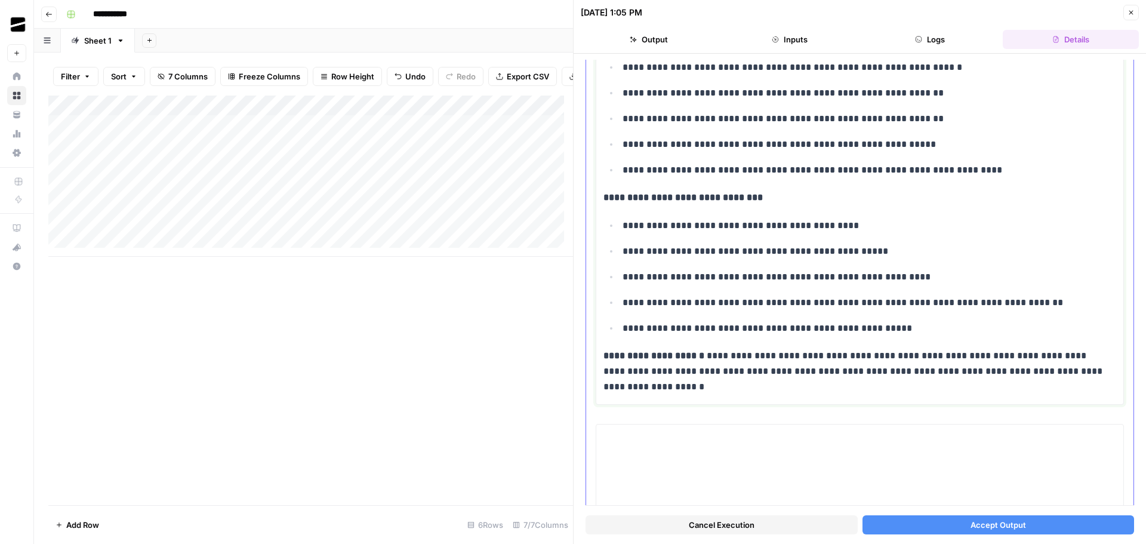
click at [884, 281] on p "**********" at bounding box center [864, 277] width 485 height 16
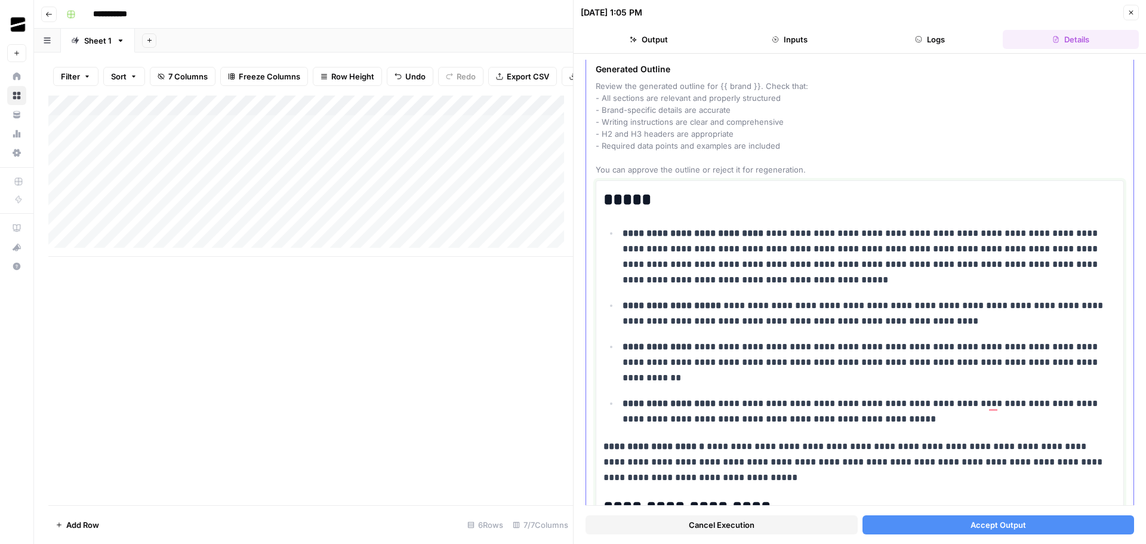
scroll to position [0, 0]
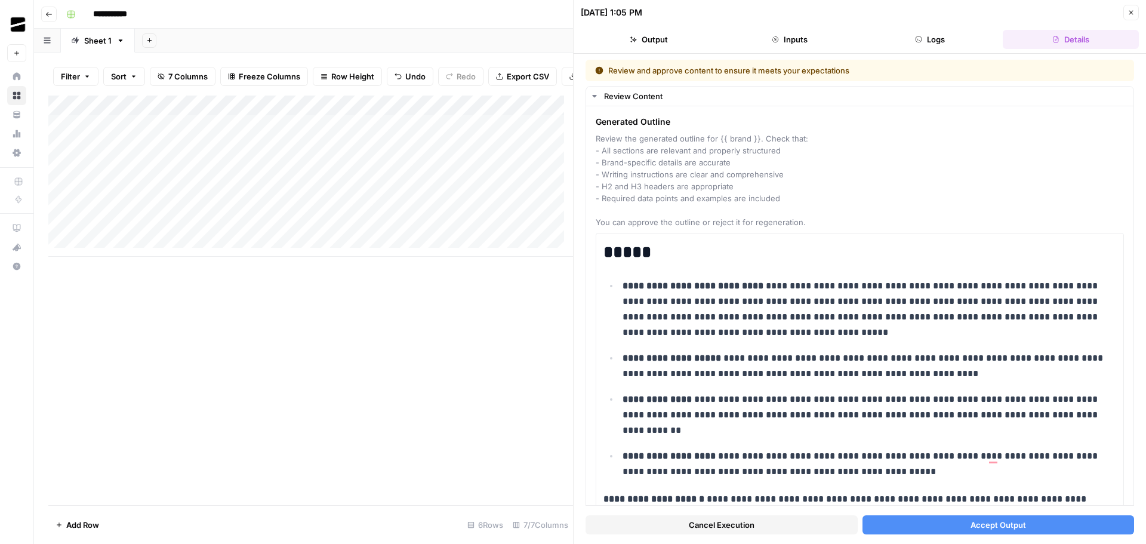
click at [998, 519] on span "Accept Output" at bounding box center [998, 525] width 56 height 12
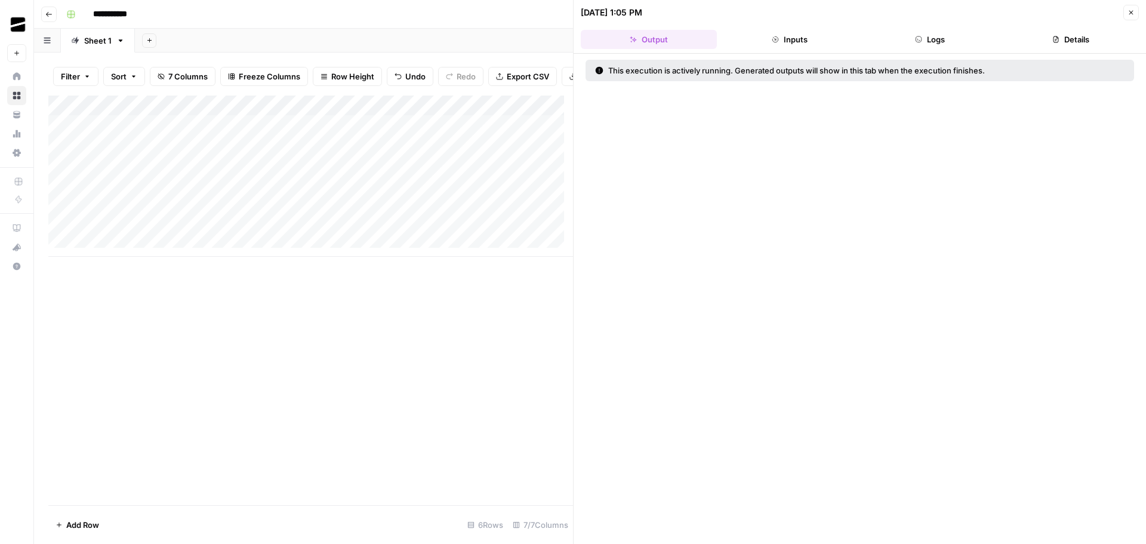
click at [1131, 15] on icon "button" at bounding box center [1130, 12] width 7 height 7
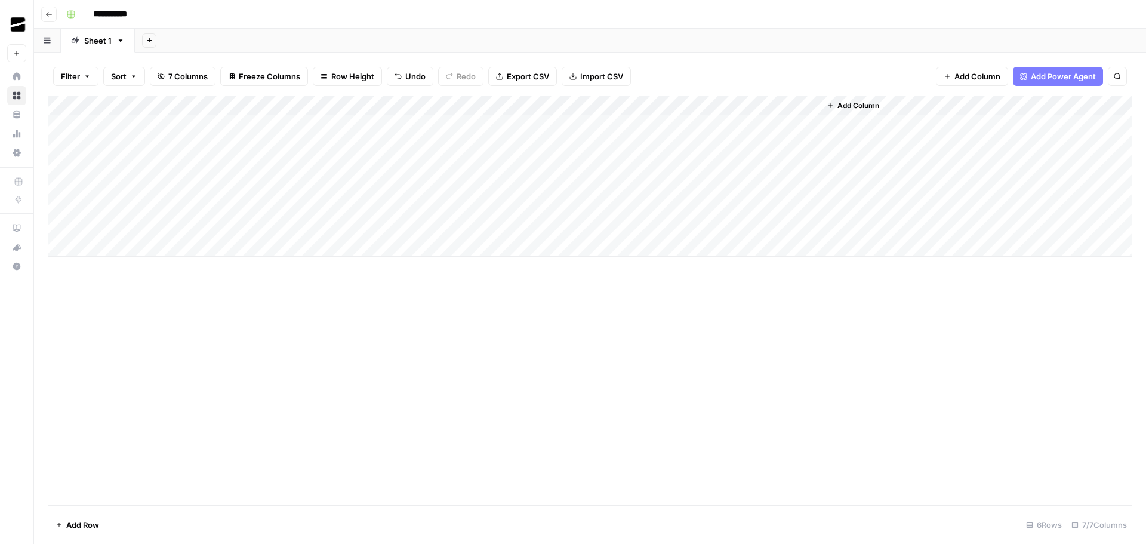
click at [810, 187] on div "Add Column" at bounding box center [589, 175] width 1083 height 161
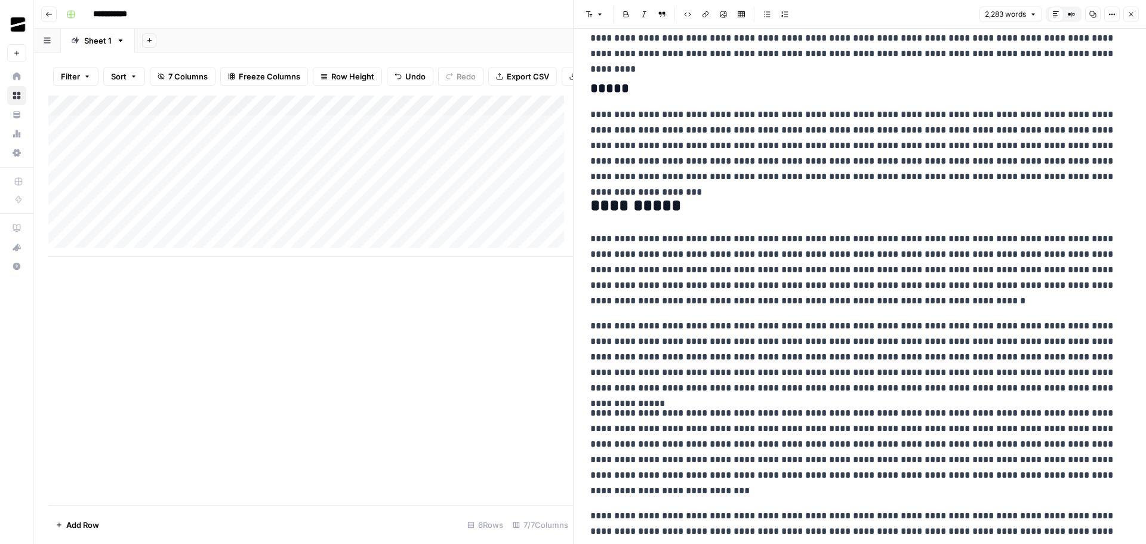
scroll to position [2965, 0]
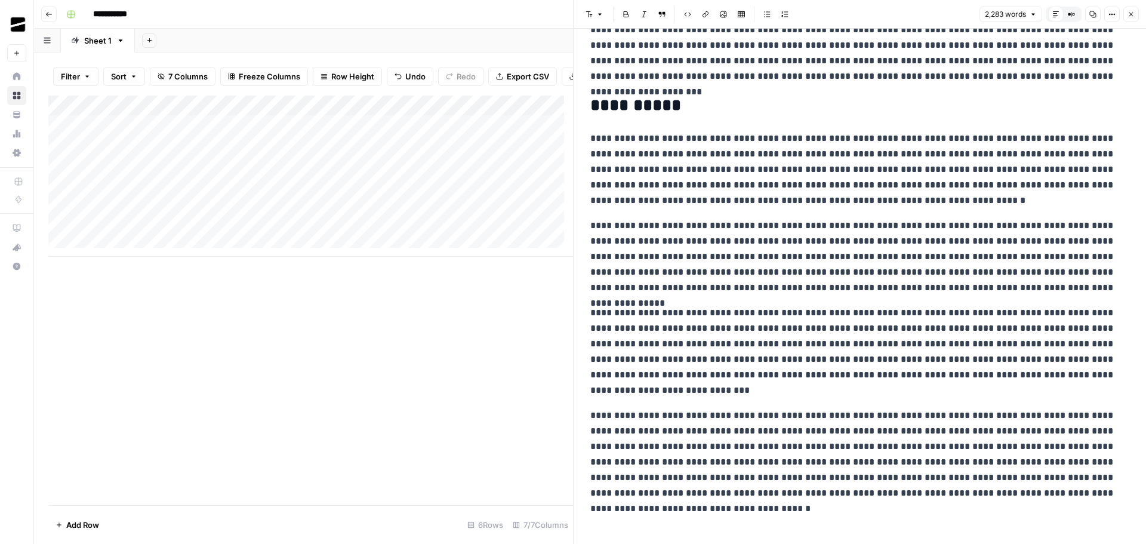
click at [1135, 14] on button "Close" at bounding box center [1131, 15] width 16 height 16
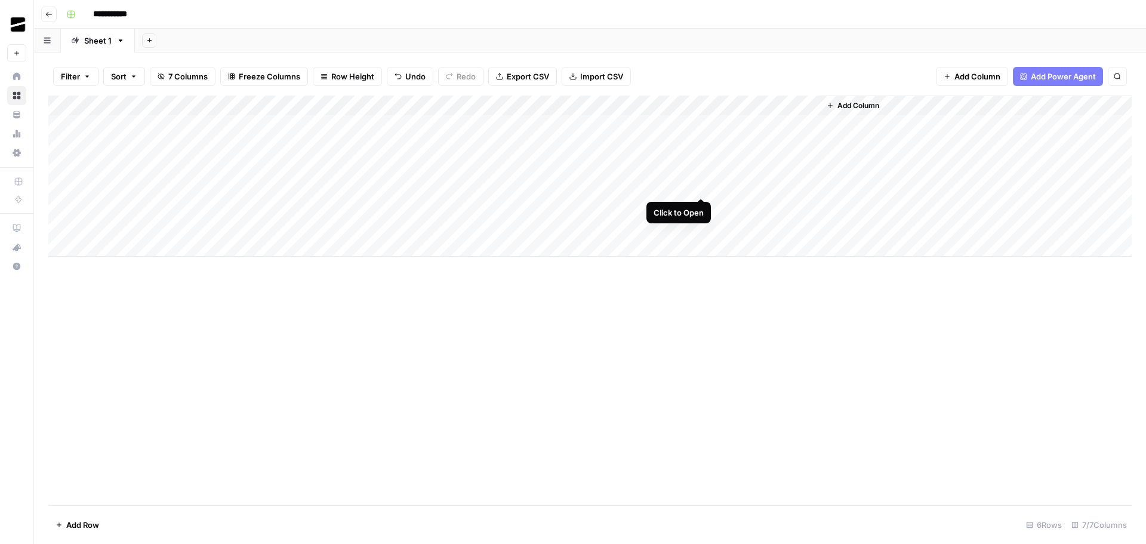
click at [702, 185] on div "Add Column" at bounding box center [589, 175] width 1083 height 161
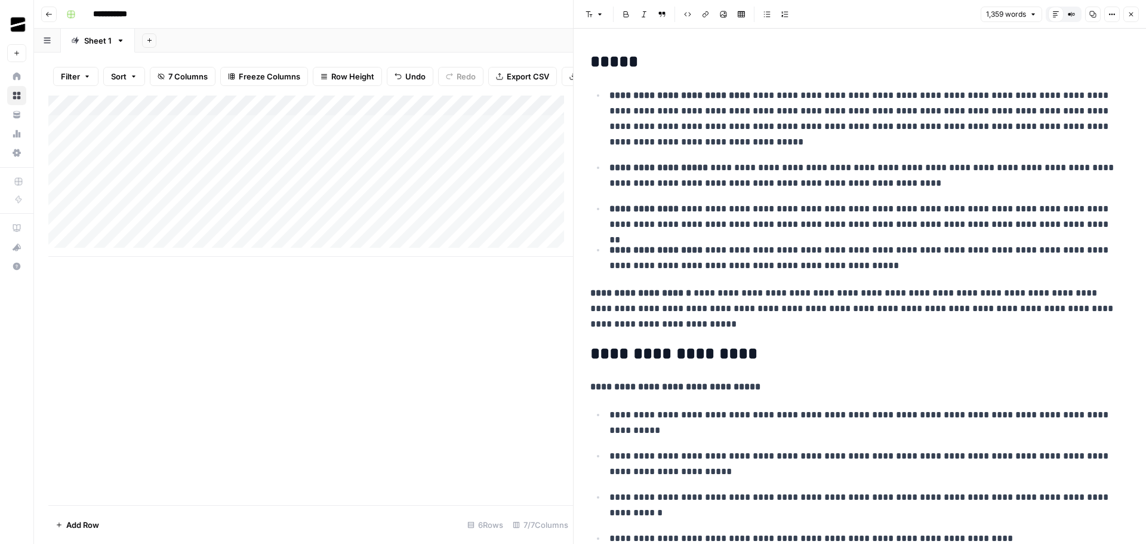
click at [1094, 16] on icon "button" at bounding box center [1092, 14] width 7 height 7
click at [1135, 14] on button "Close" at bounding box center [1131, 15] width 16 height 16
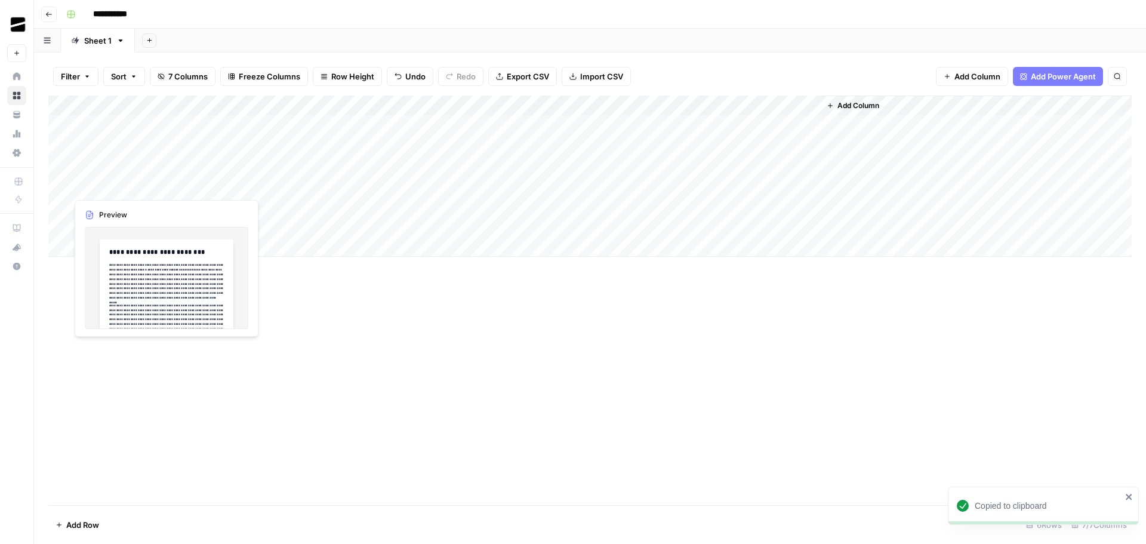
click at [161, 186] on div "Add Column" at bounding box center [589, 175] width 1083 height 161
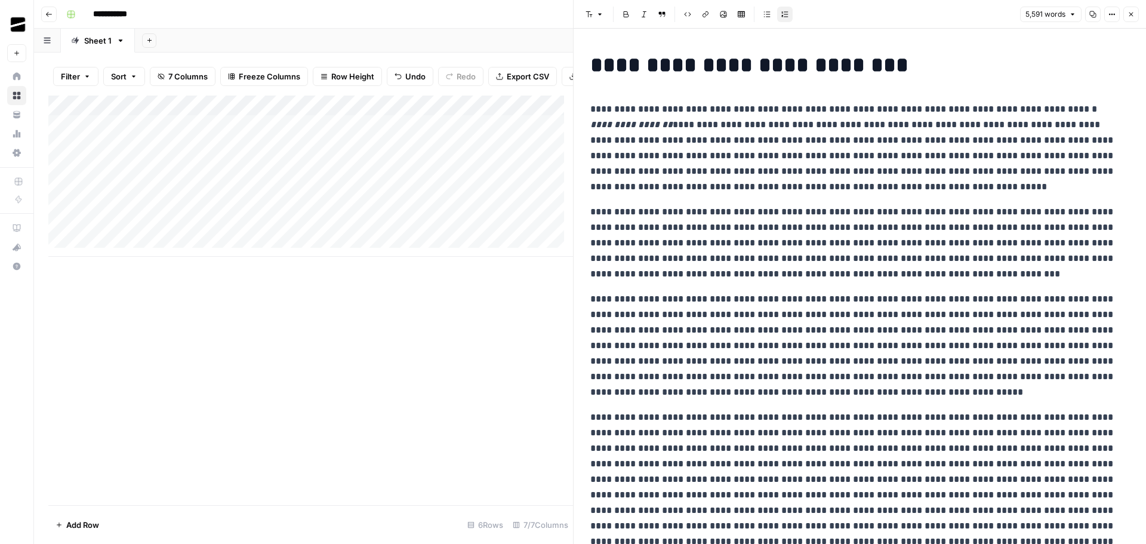
click at [1132, 14] on icon "button" at bounding box center [1130, 14] width 7 height 7
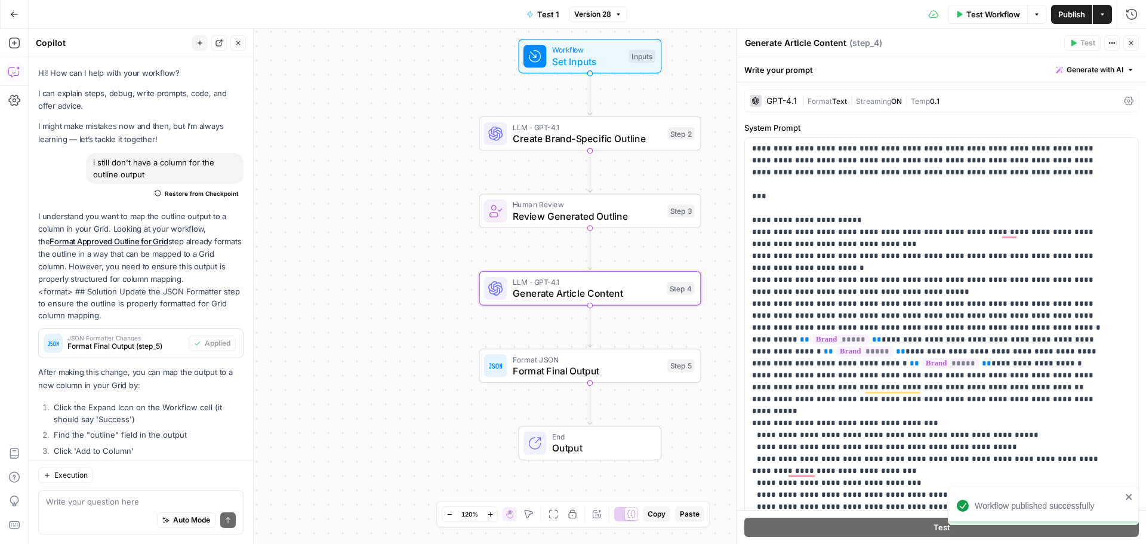
scroll to position [298, 0]
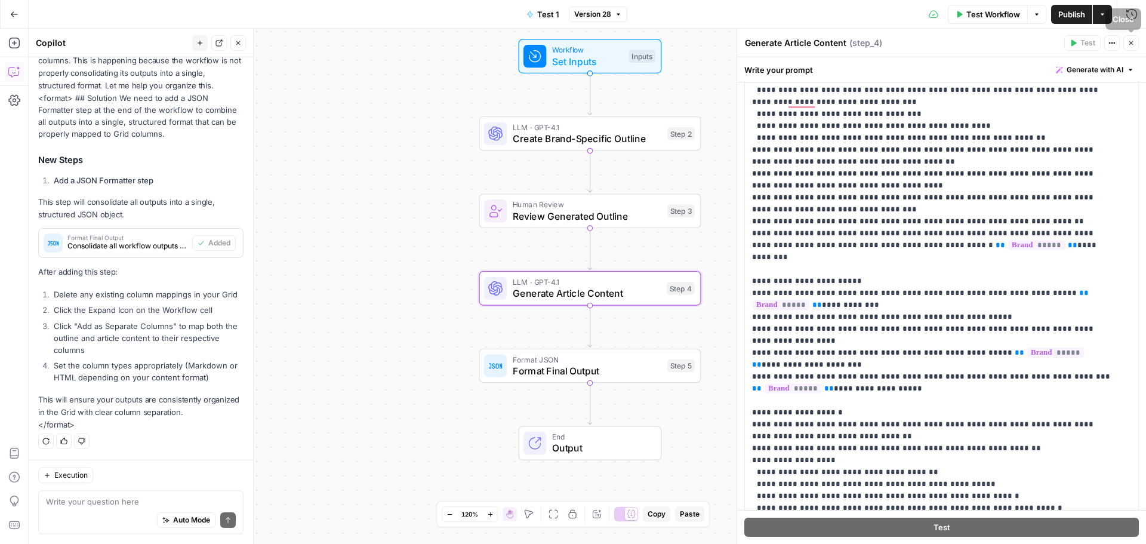
click at [1132, 41] on icon "button" at bounding box center [1130, 42] width 7 height 7
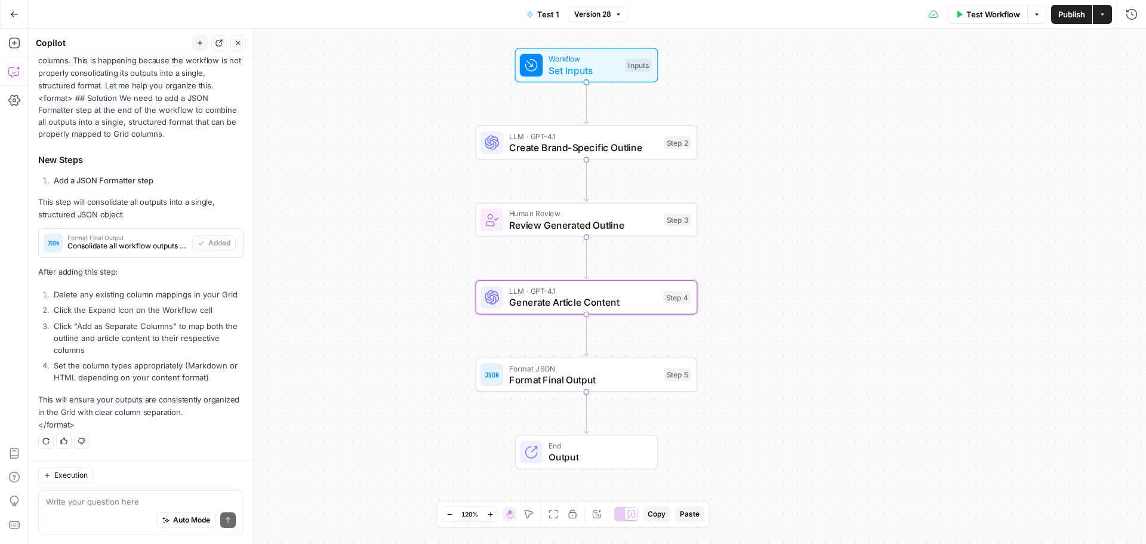
drag, startPoint x: 810, startPoint y: 152, endPoint x: 812, endPoint y: 224, distance: 72.2
click at [812, 224] on div "Workflow Set Inputs Inputs LLM · GPT-4.1 Create Brand-Specific Outline Step 2 H…" at bounding box center [587, 286] width 1117 height 515
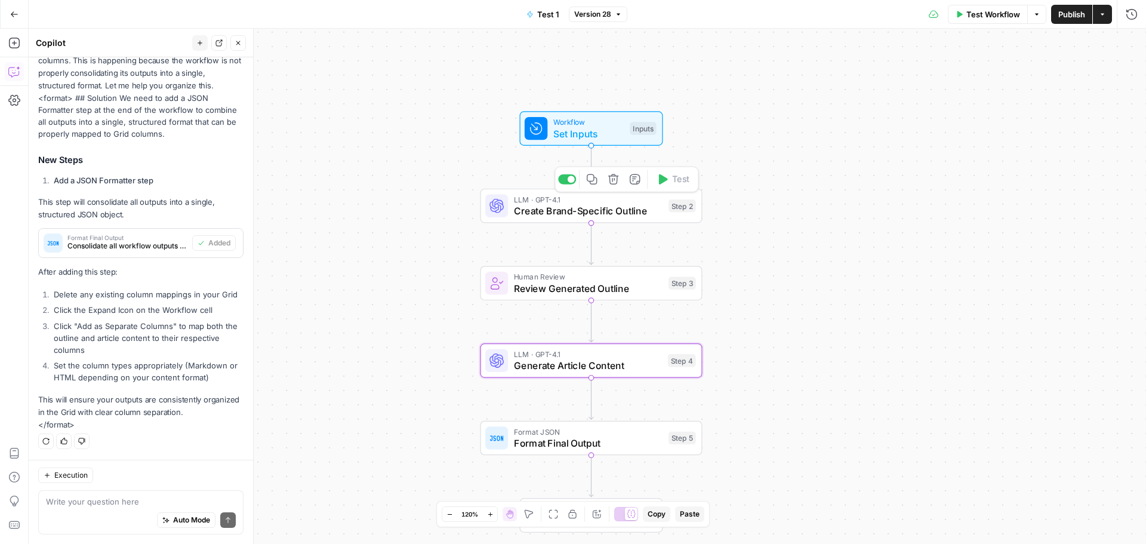
click at [588, 211] on span "Create Brand-Specific Outline" at bounding box center [588, 211] width 149 height 14
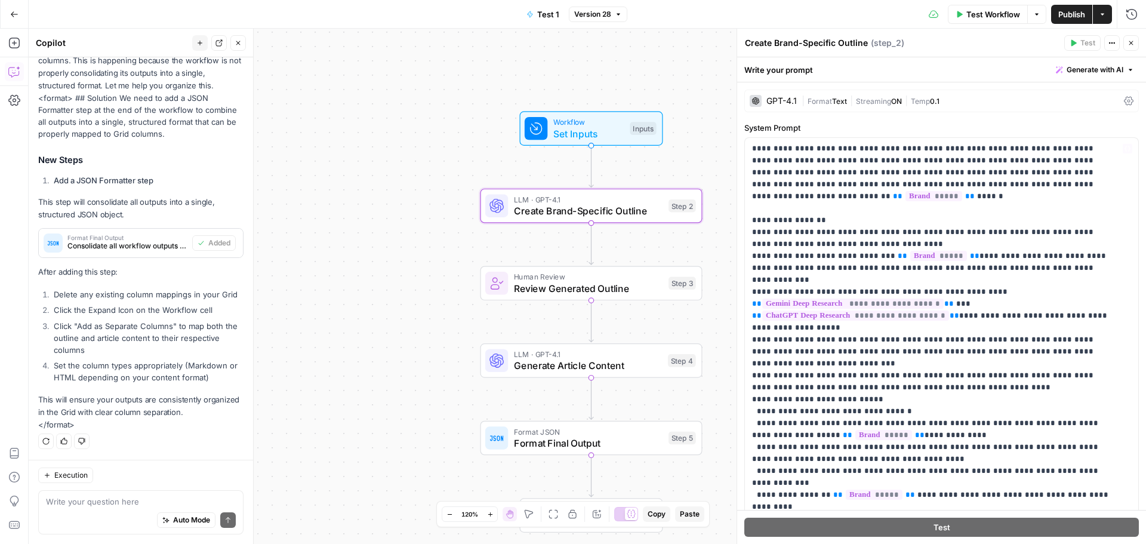
click at [868, 97] on span "Streaming" at bounding box center [873, 101] width 35 height 9
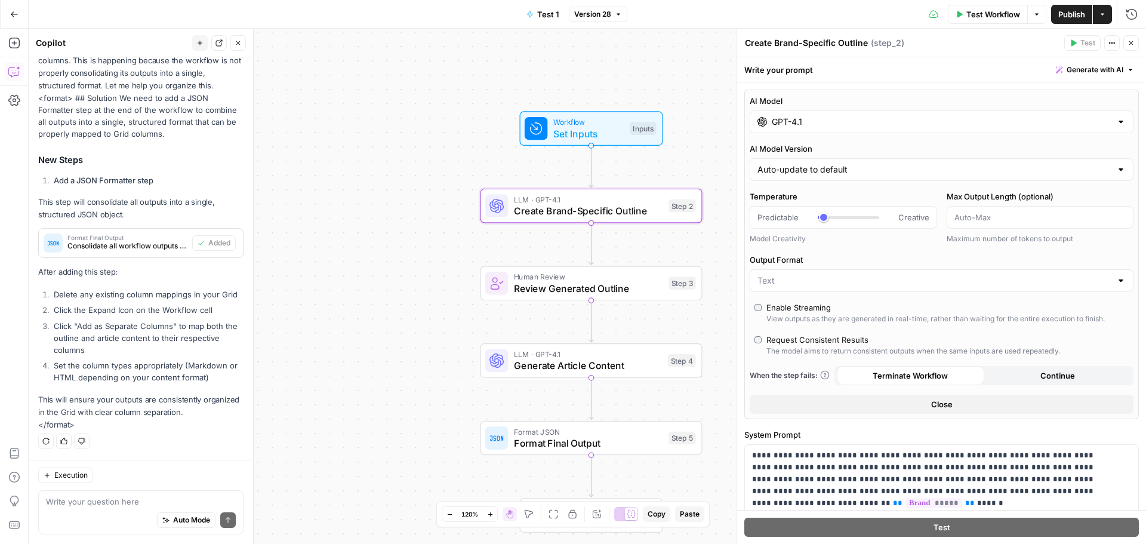
click at [844, 115] on div "GPT-4.1" at bounding box center [942, 121] width 384 height 23
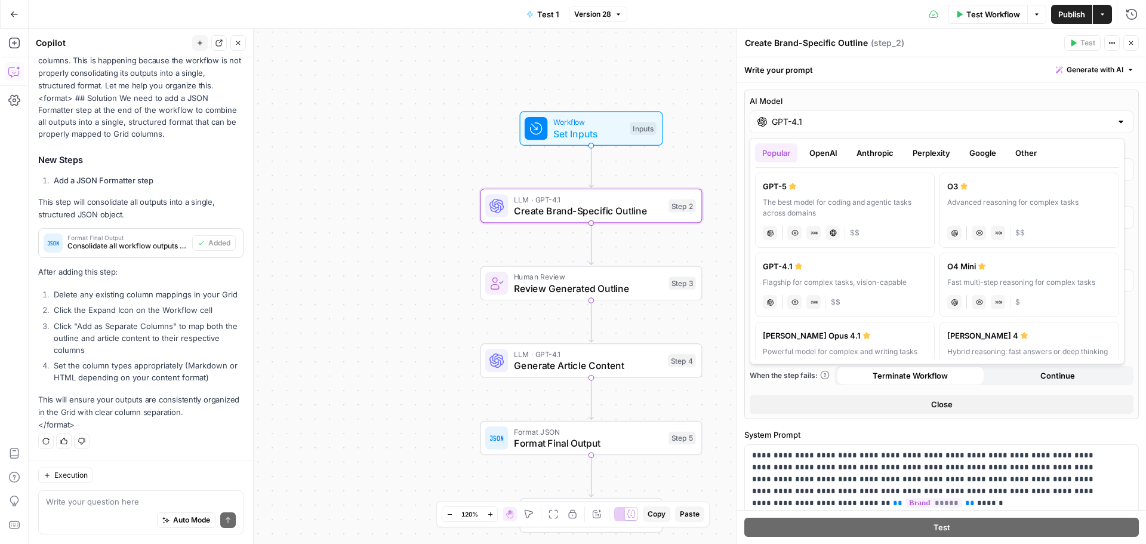
click at [868, 156] on button "Anthropic" at bounding box center [874, 152] width 51 height 19
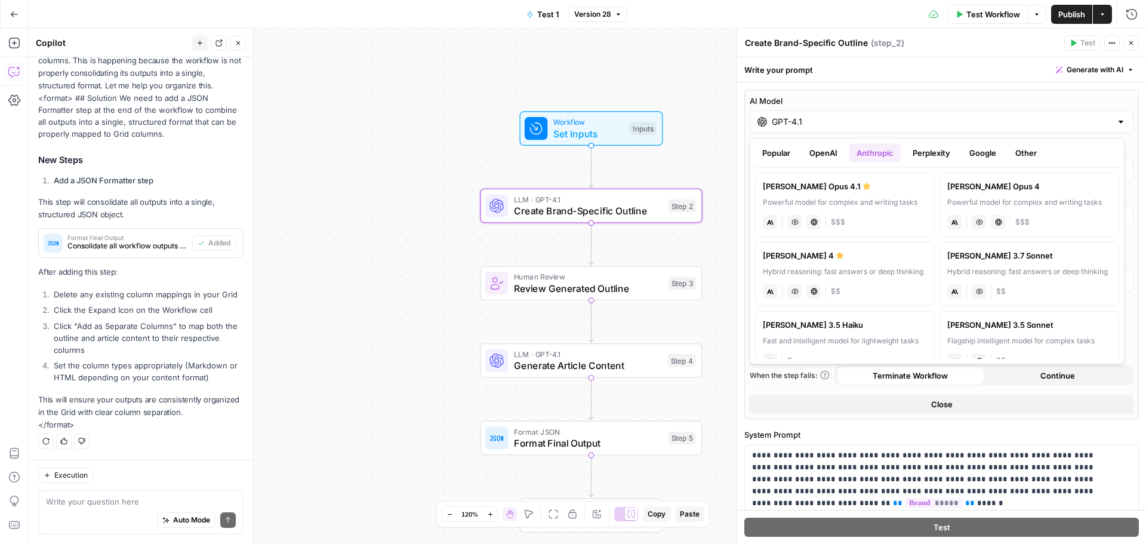
click at [880, 205] on div "Powerful model for complex and writing tasks" at bounding box center [845, 202] width 164 height 11
type input "Claude Opus 4.1"
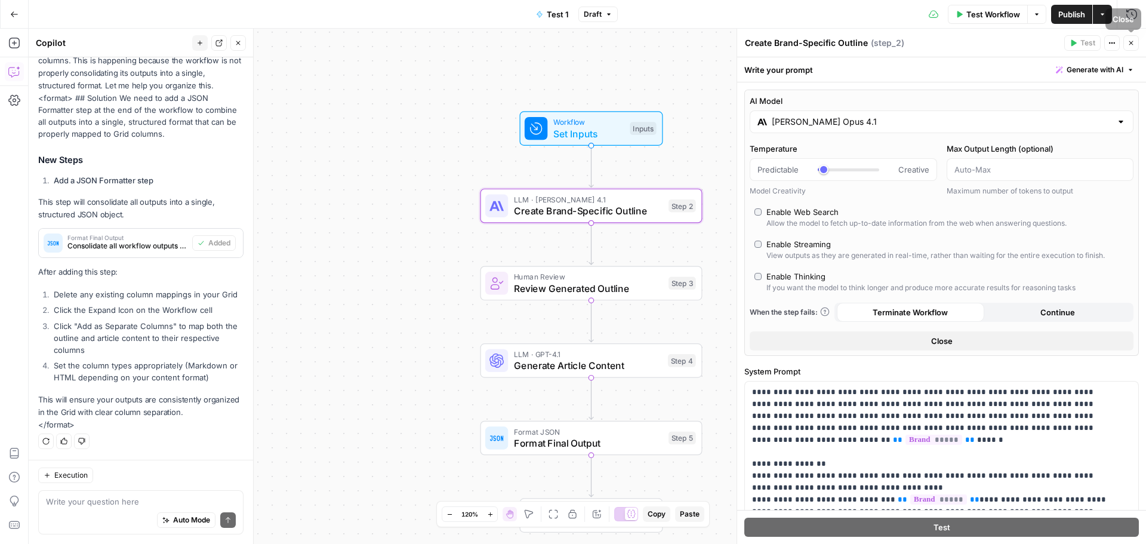
click at [1132, 45] on icon "button" at bounding box center [1130, 42] width 7 height 7
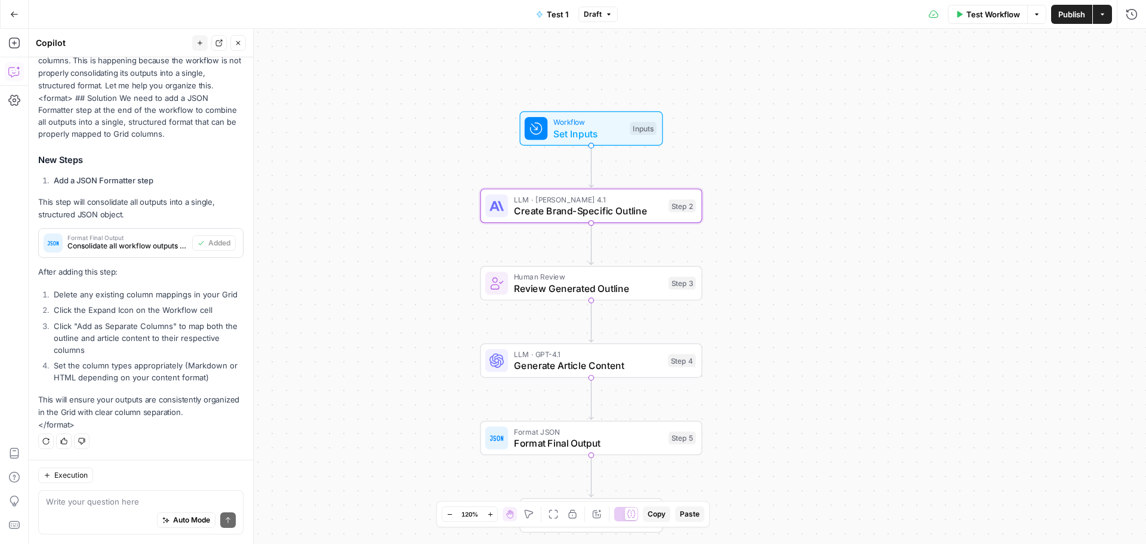
click at [630, 371] on span "Generate Article Content" at bounding box center [588, 365] width 148 height 14
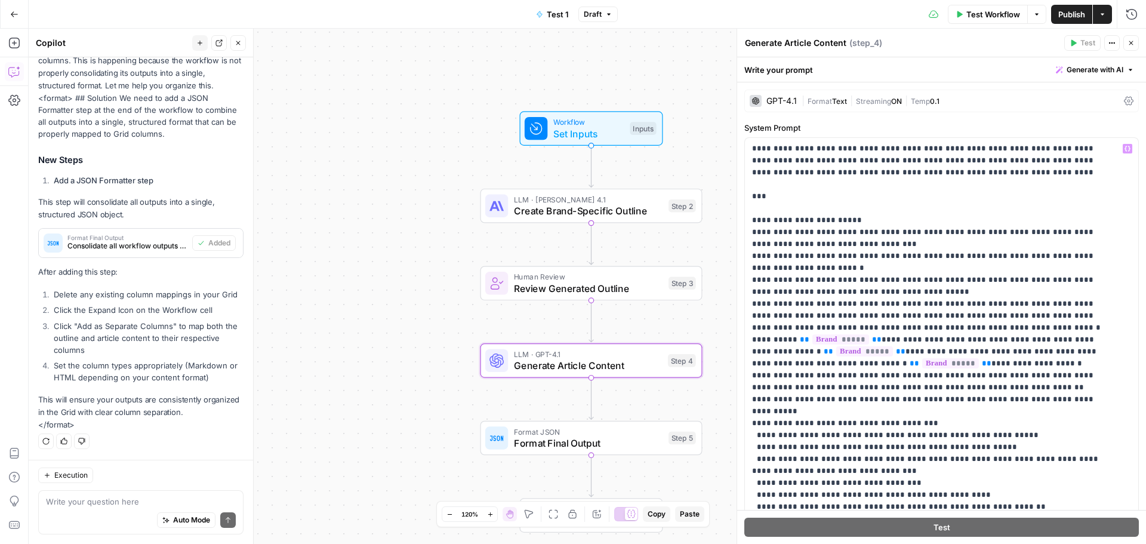
click at [852, 98] on span "|" at bounding box center [851, 100] width 9 height 12
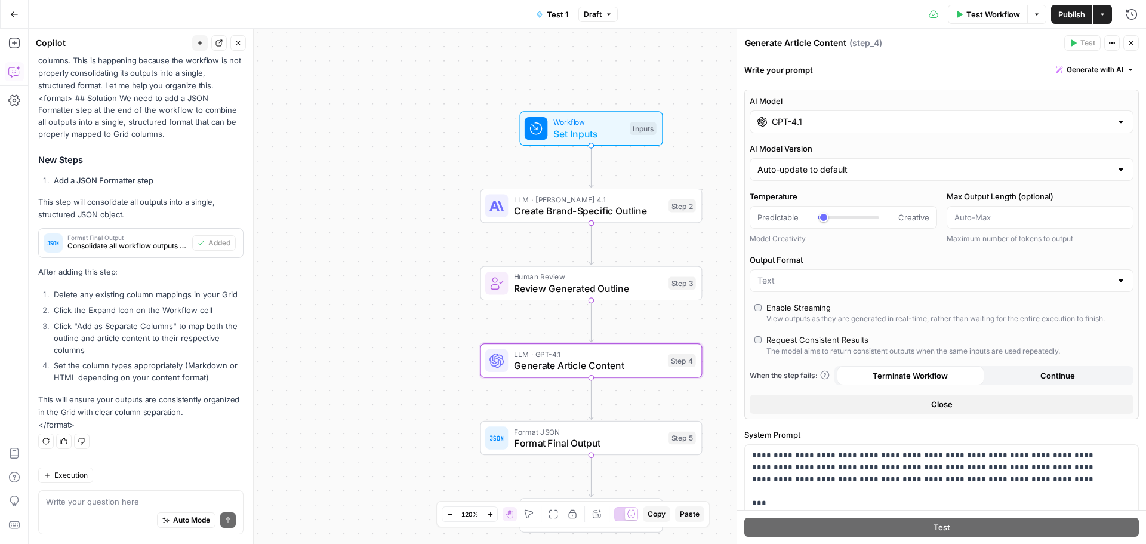
click at [843, 117] on input "GPT-4.1" at bounding box center [942, 122] width 340 height 12
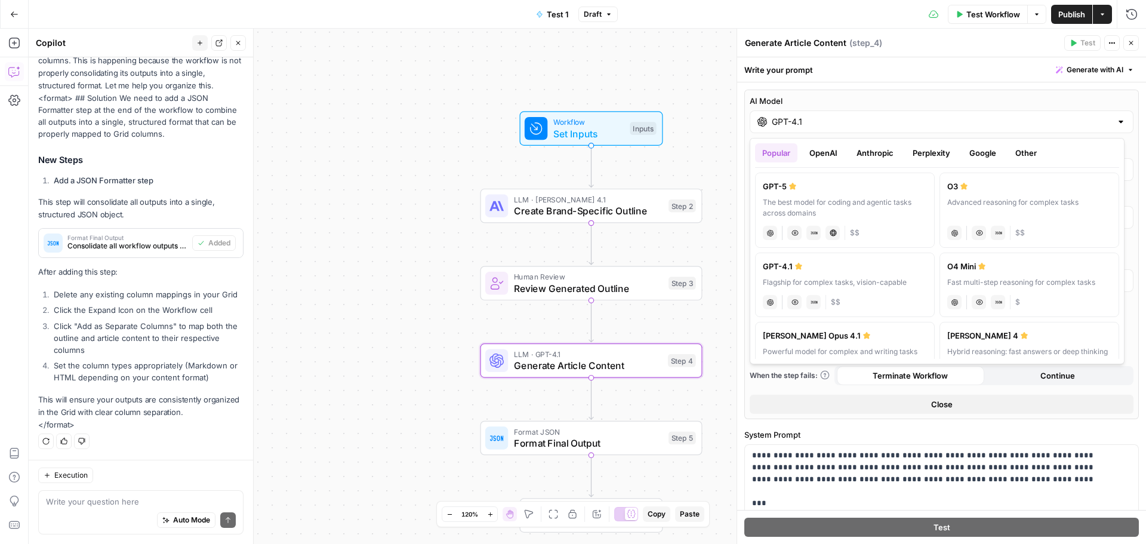
click at [870, 153] on button "Anthropic" at bounding box center [874, 152] width 51 height 19
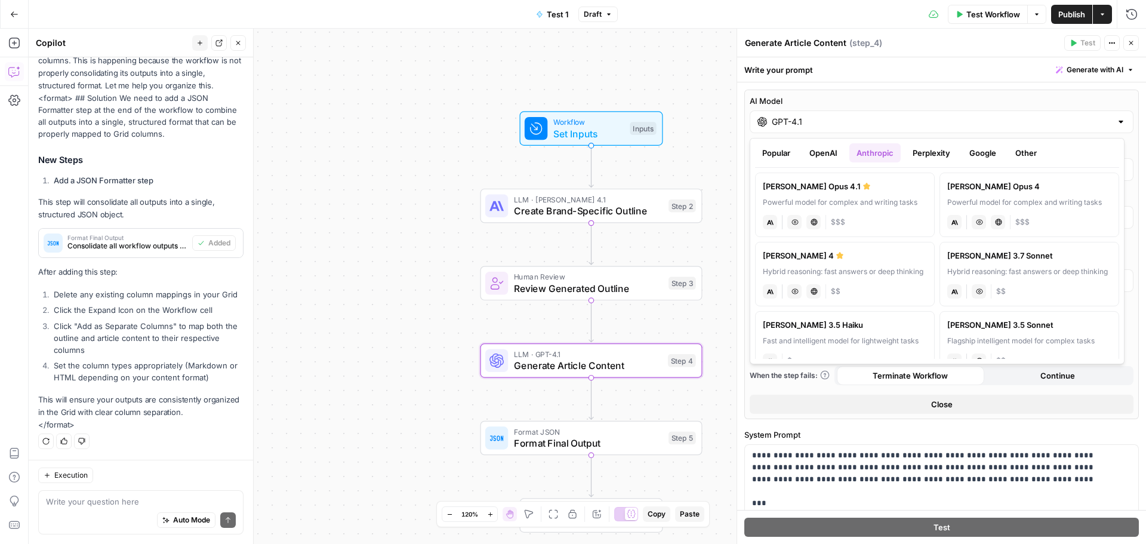
click at [844, 199] on div "Powerful model for complex and writing tasks" at bounding box center [845, 202] width 164 height 11
type input "Claude Opus 4.1"
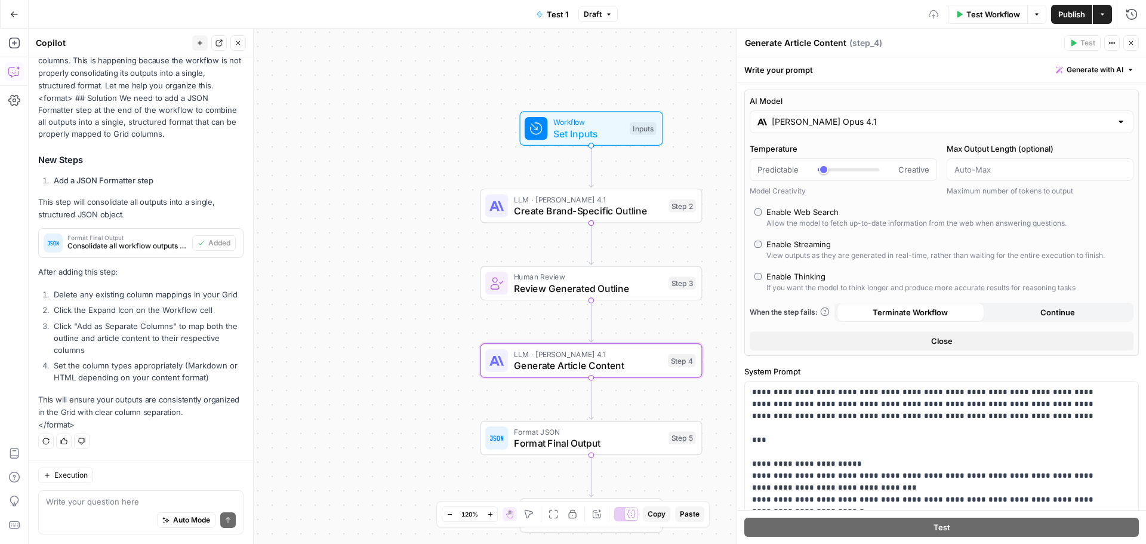
click at [1129, 43] on icon "button" at bounding box center [1130, 42] width 7 height 7
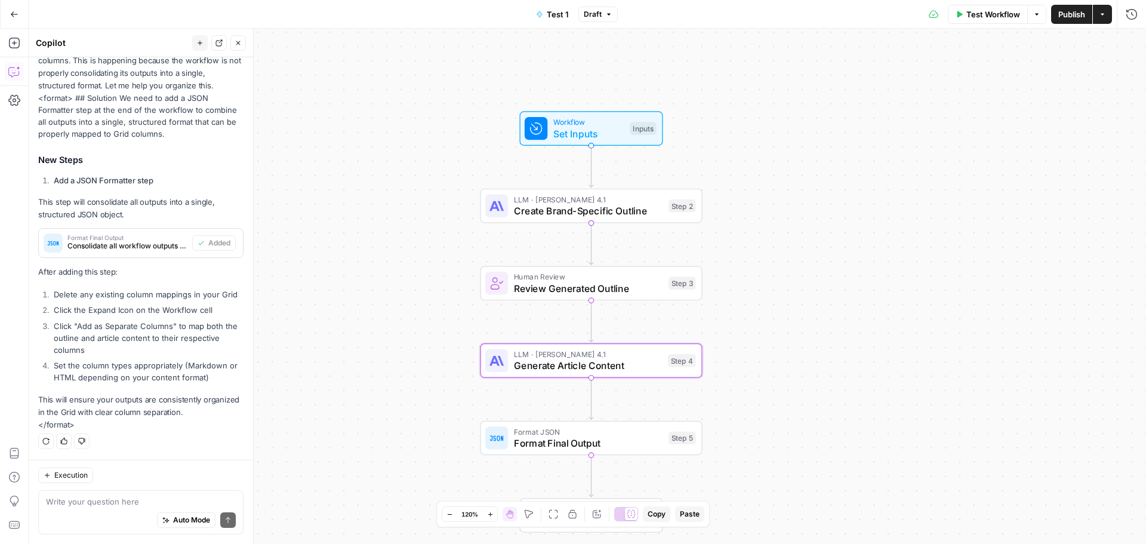
click at [1068, 16] on span "Publish" at bounding box center [1071, 14] width 27 height 12
click at [618, 364] on span "Generate Article Content" at bounding box center [588, 365] width 148 height 14
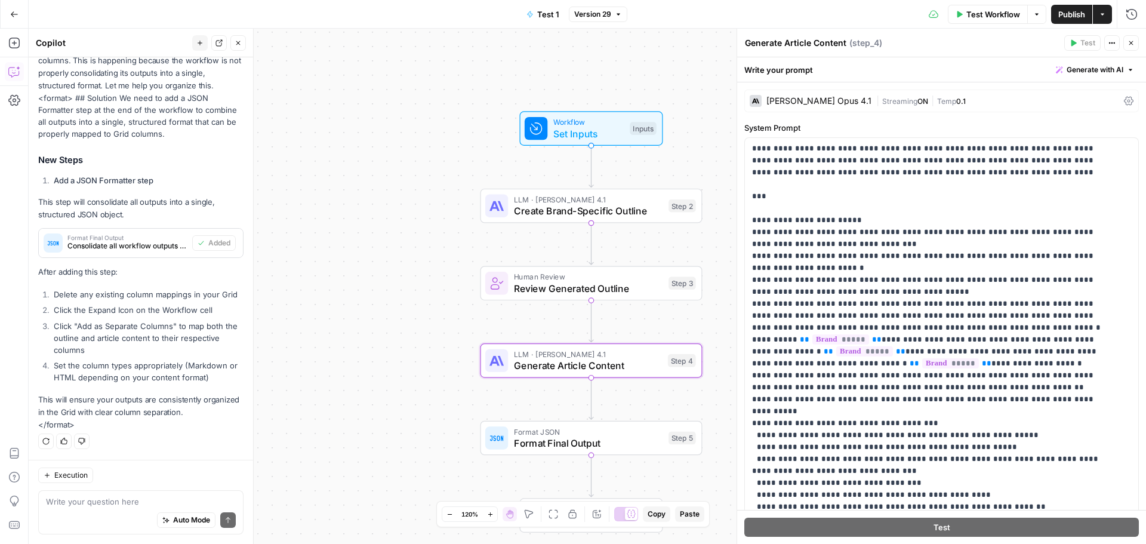
click at [866, 88] on div "**********" at bounding box center [941, 480] width 409 height 796
click at [882, 100] on span "Streaming" at bounding box center [899, 101] width 35 height 9
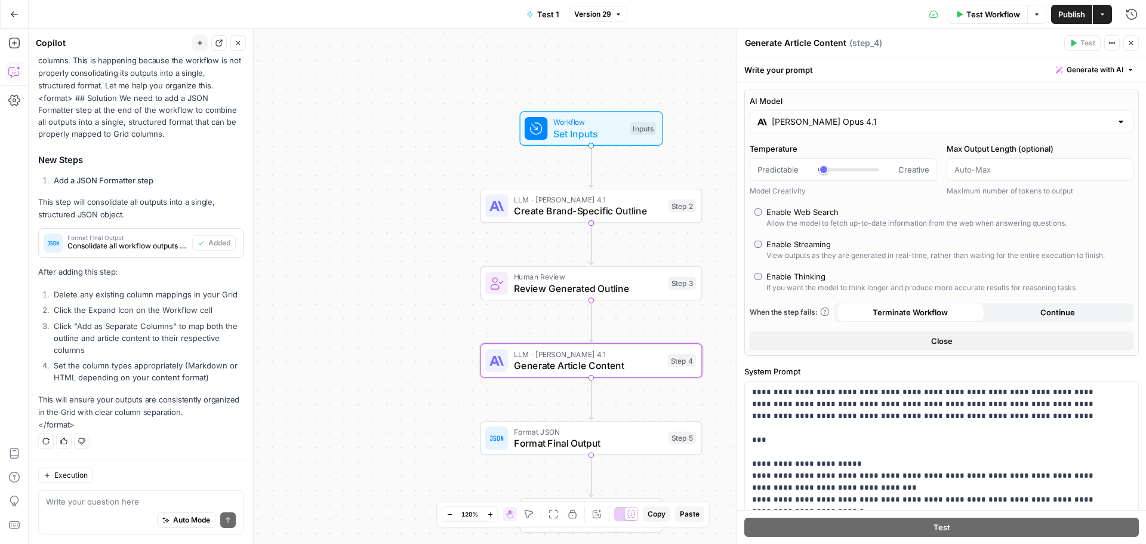
click at [827, 122] on input "Claude Opus 4.1" at bounding box center [942, 122] width 340 height 12
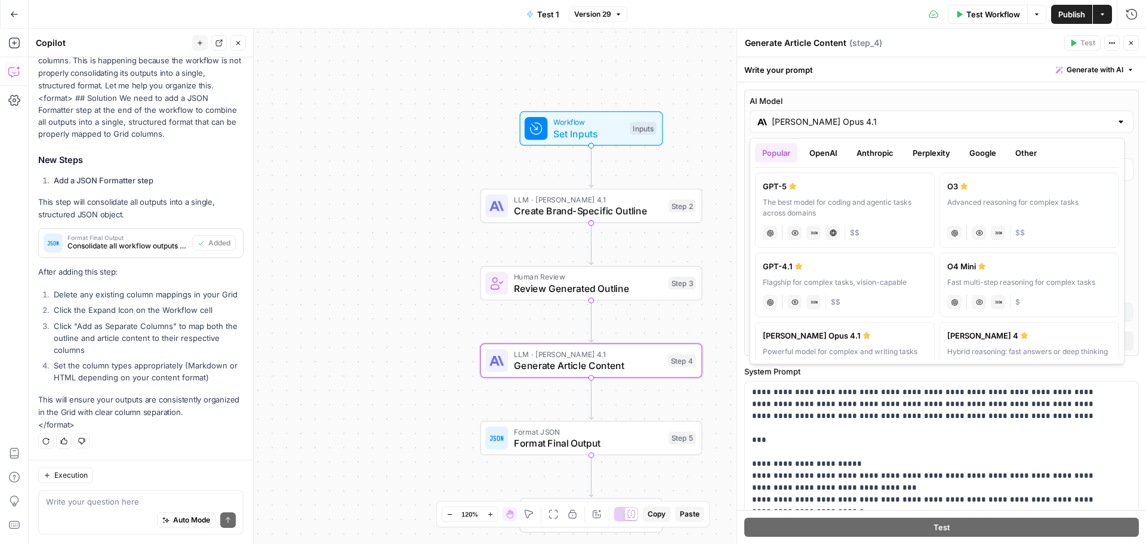
click at [880, 156] on button "Anthropic" at bounding box center [874, 152] width 51 height 19
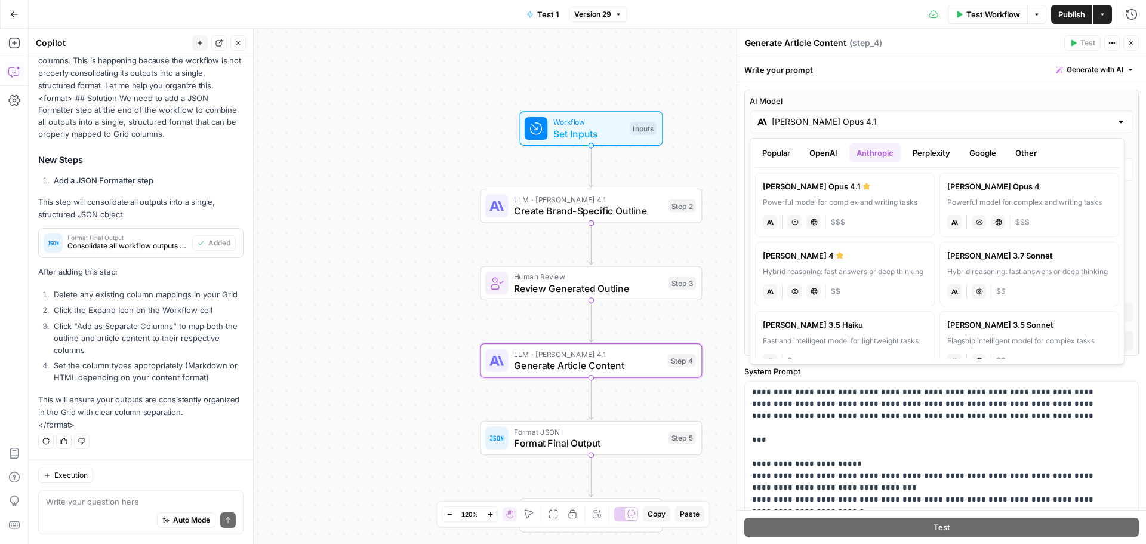
click at [877, 275] on div "Hybrid reasoning: fast answers or deep thinking" at bounding box center [845, 271] width 164 height 11
type input "Claude Sonnet 4"
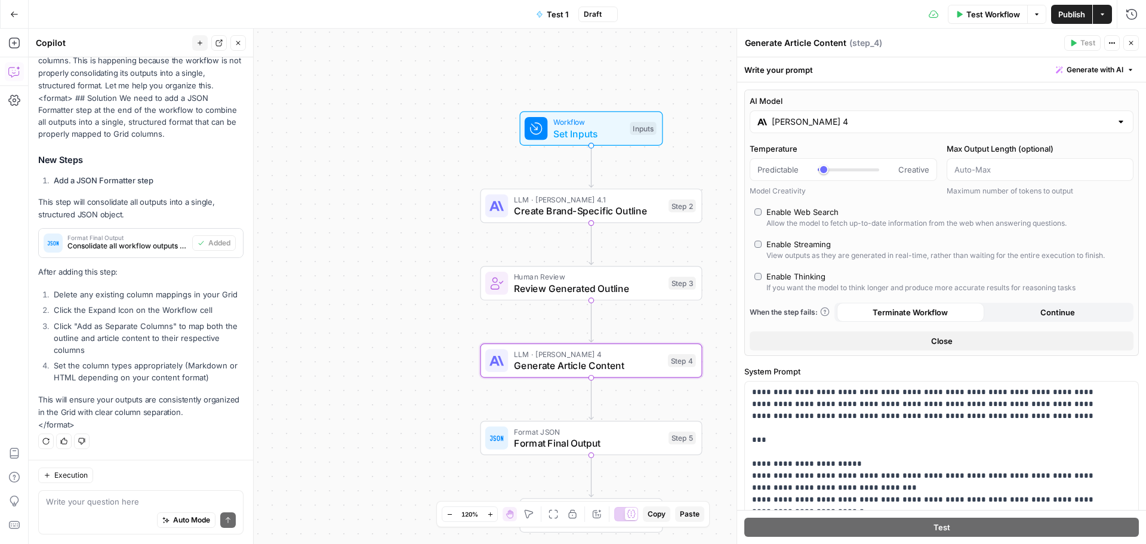
click at [1132, 40] on icon "button" at bounding box center [1130, 42] width 7 height 7
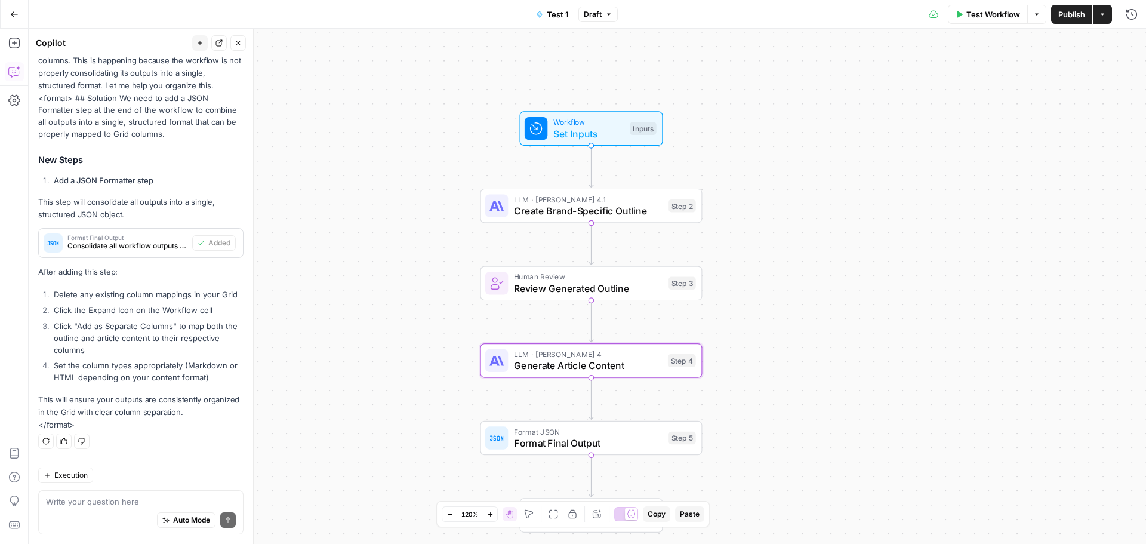
click at [1061, 16] on span "Publish" at bounding box center [1071, 14] width 27 height 12
click at [618, 366] on span "Generate Article Content" at bounding box center [588, 365] width 148 height 14
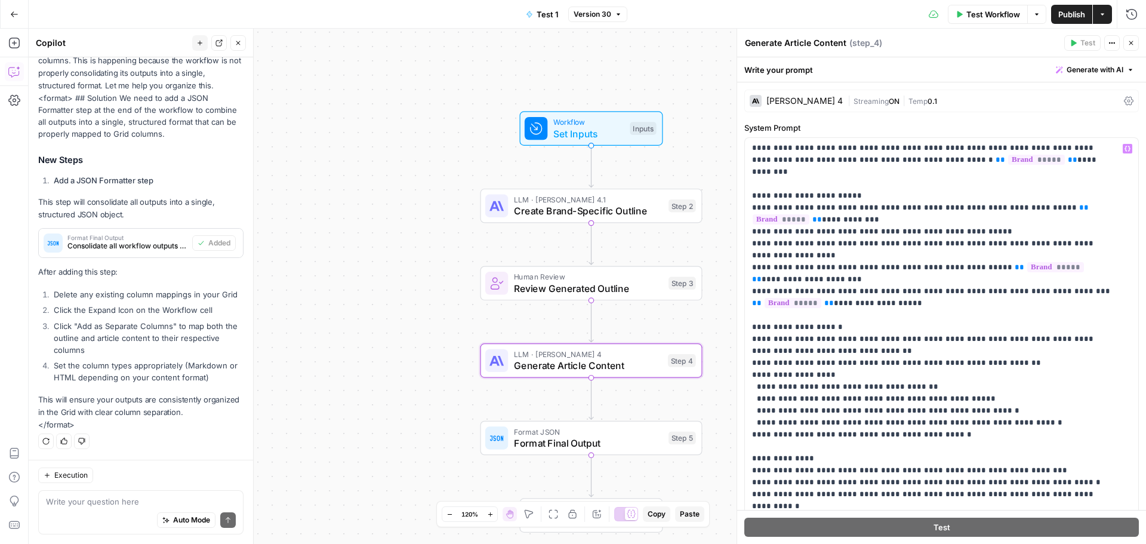
scroll to position [60, 0]
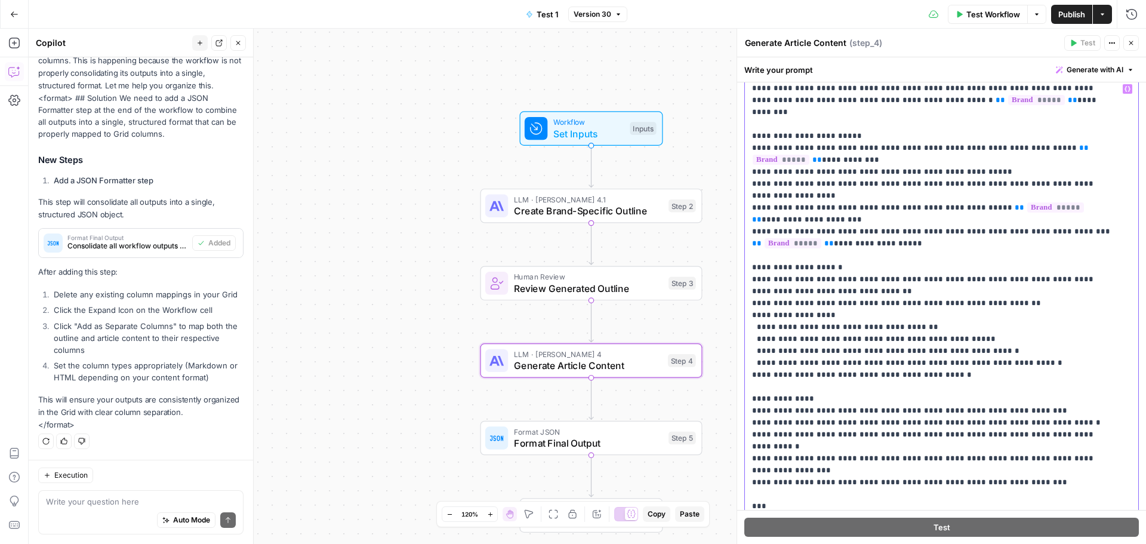
click at [1034, 435] on p "**********" at bounding box center [932, 94] width 361 height 931
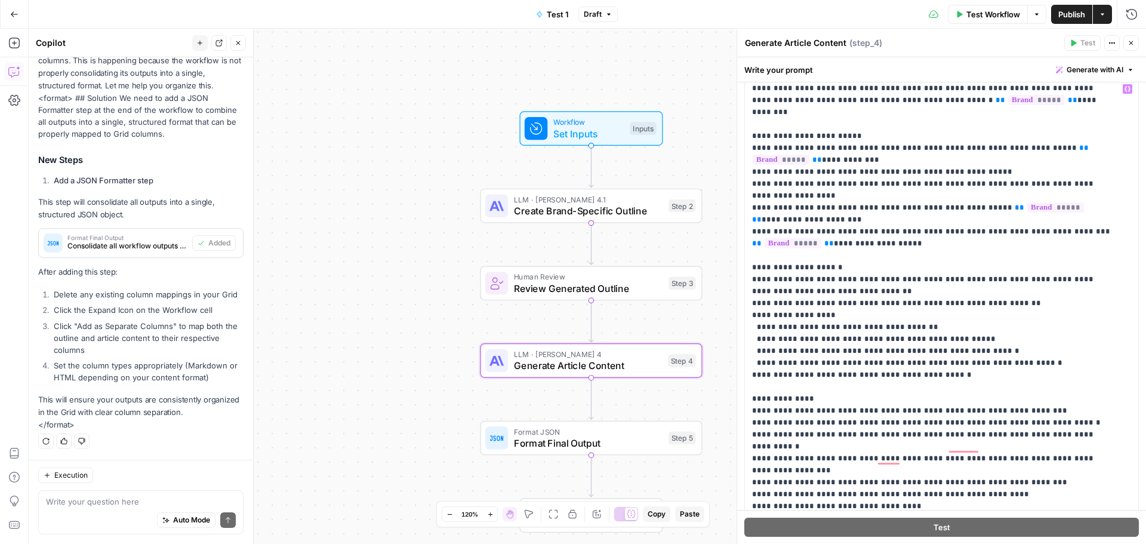
click at [1070, 14] on span "Publish" at bounding box center [1071, 14] width 27 height 12
click at [625, 368] on span "Generate Article Content" at bounding box center [588, 365] width 148 height 14
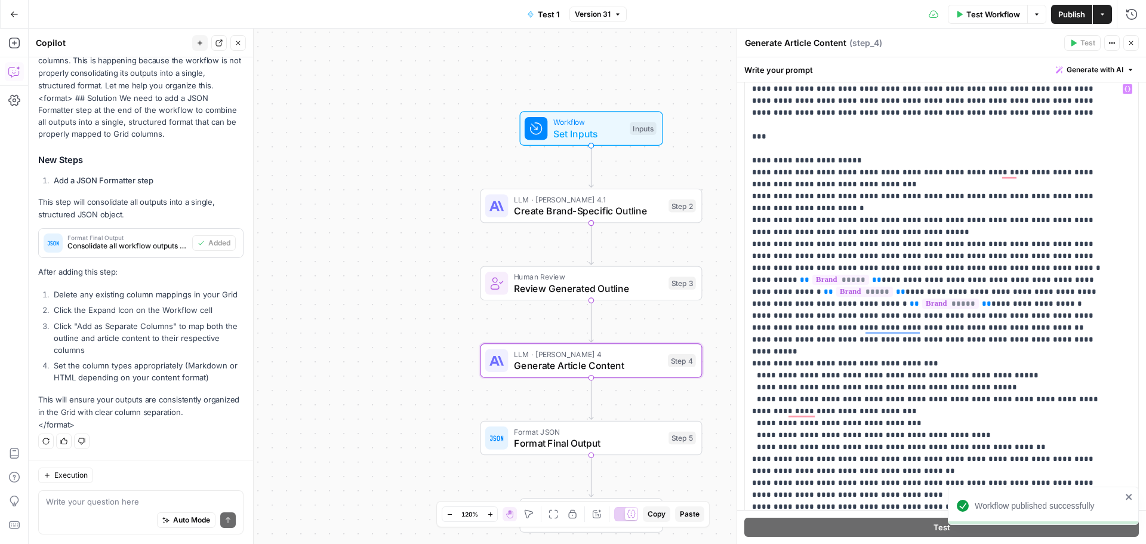
scroll to position [0, 0]
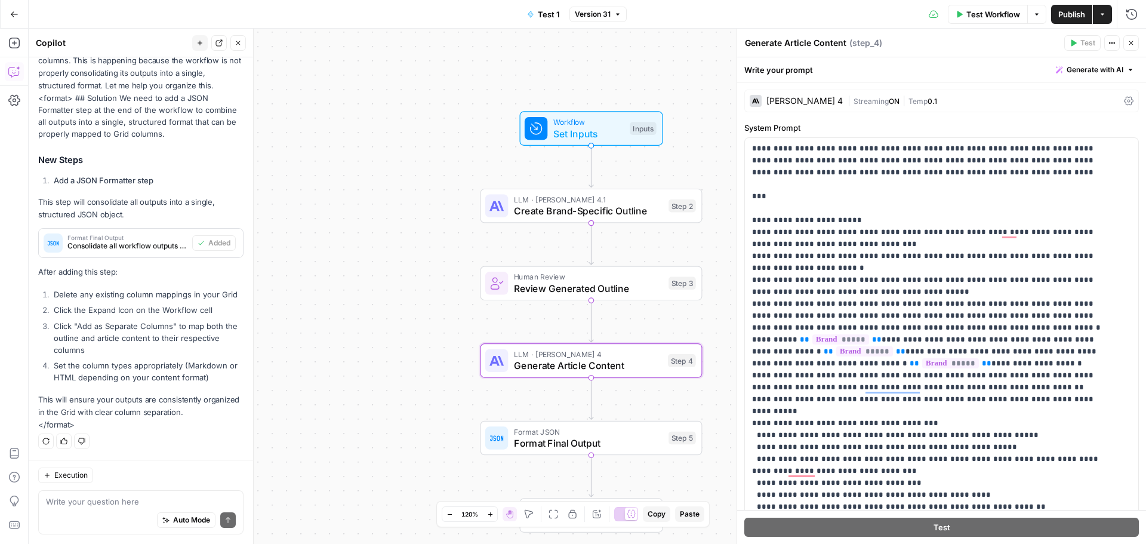
click at [806, 101] on div "Claude Sonnet 4" at bounding box center [804, 101] width 76 height 8
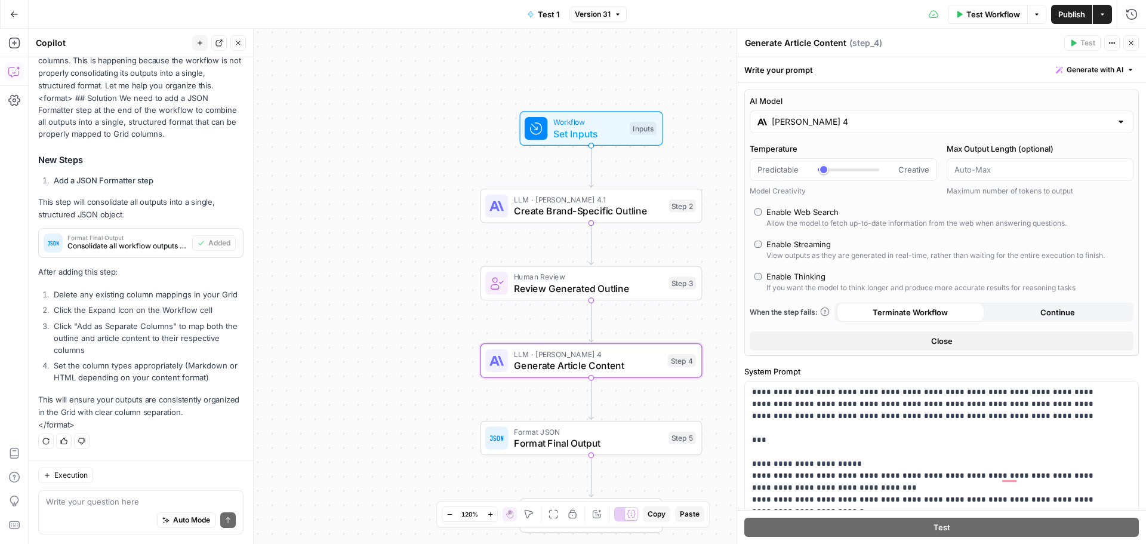
click at [840, 122] on input "Claude Sonnet 4" at bounding box center [942, 122] width 340 height 12
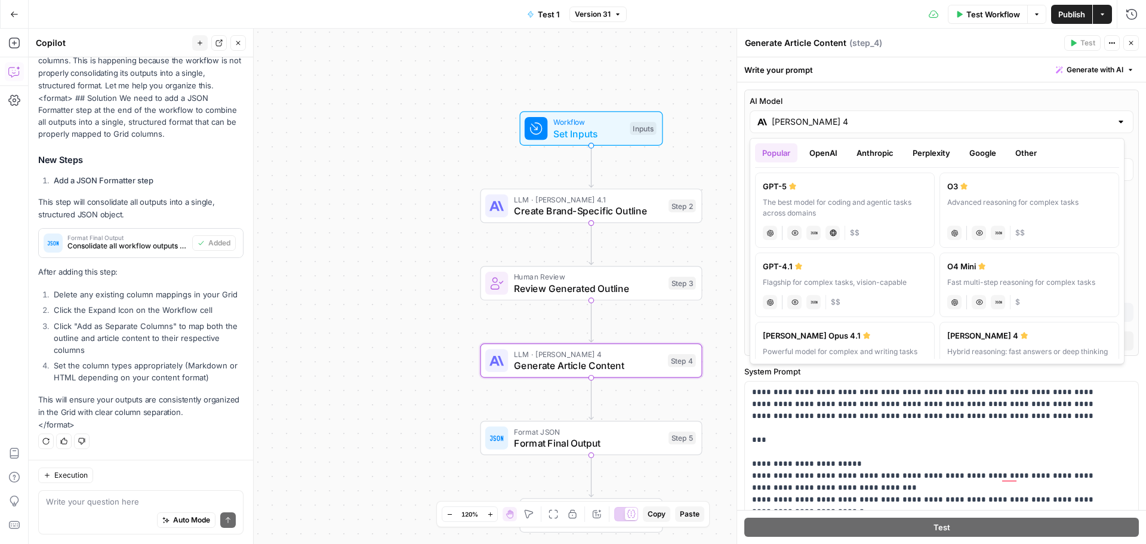
click at [829, 150] on button "OpenAI" at bounding box center [823, 152] width 42 height 19
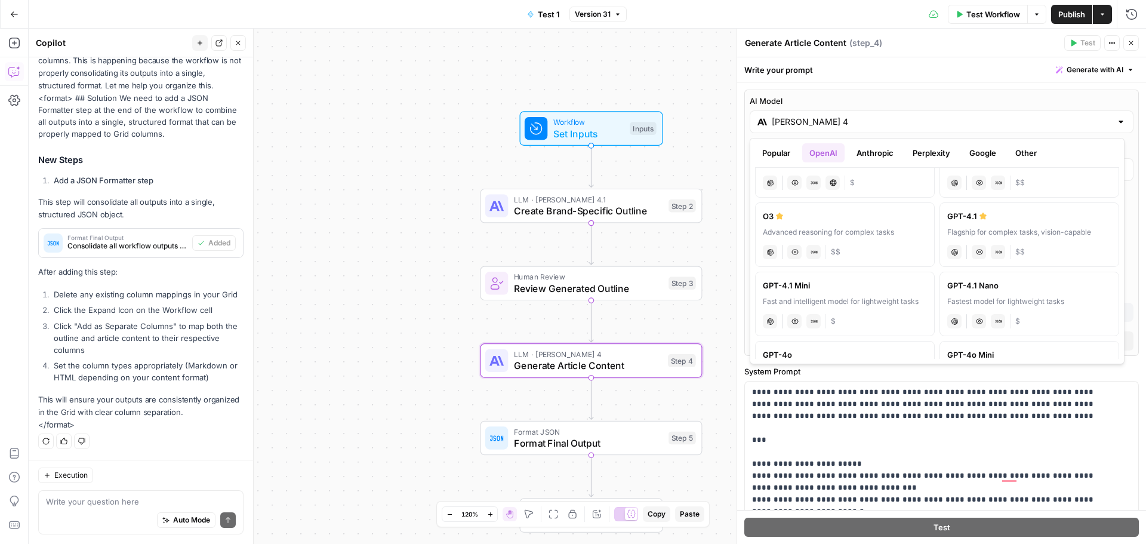
scroll to position [179, 0]
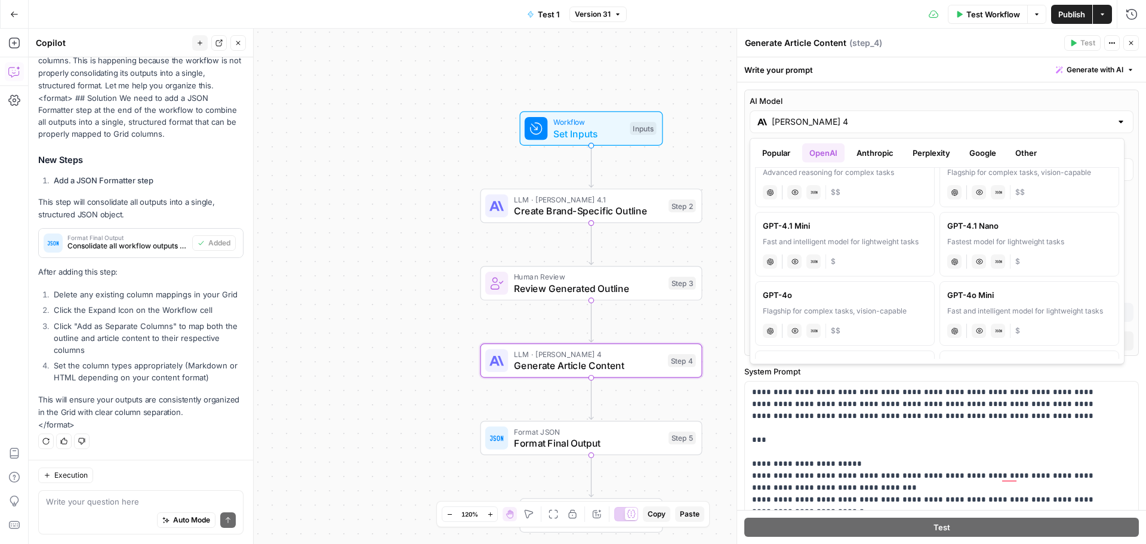
click at [845, 298] on div "GPT-4o" at bounding box center [845, 295] width 164 height 12
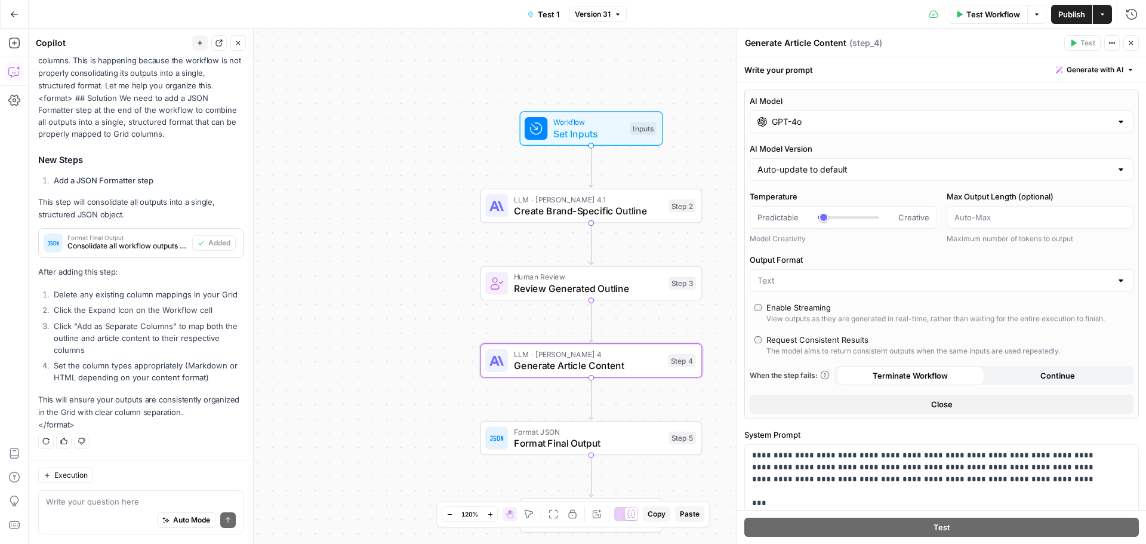
type input "GPT-4o"
click at [1132, 48] on button "Close" at bounding box center [1131, 43] width 16 height 16
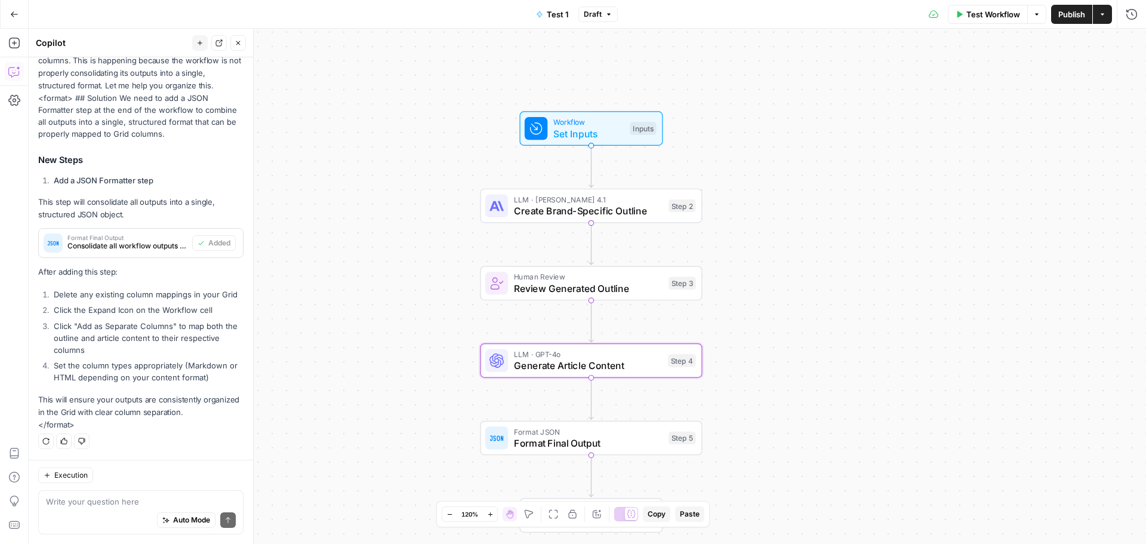
click at [1082, 16] on span "Publish" at bounding box center [1071, 14] width 27 height 12
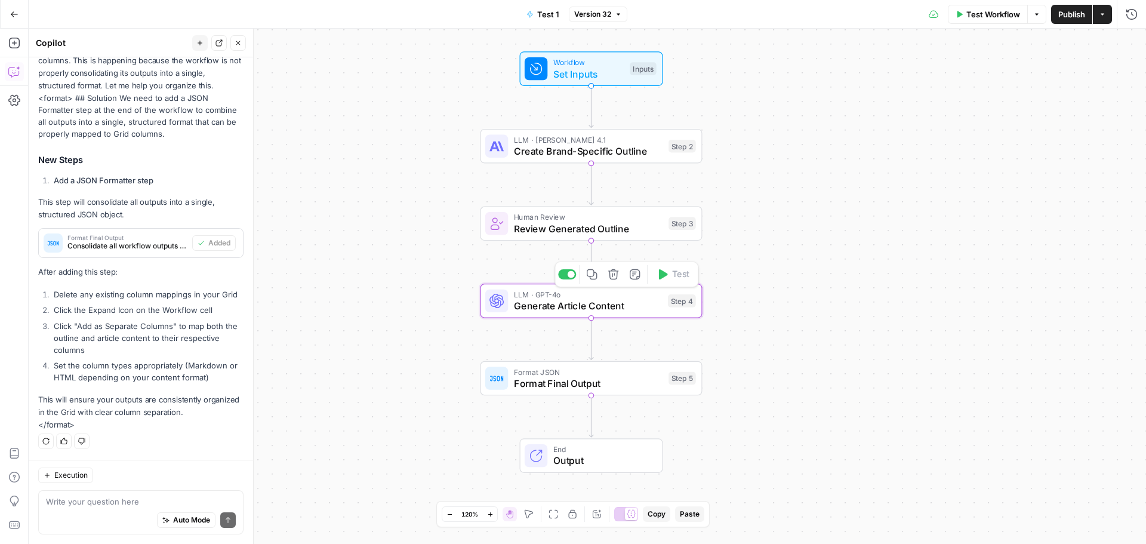
click at [580, 301] on span "Generate Article Content" at bounding box center [588, 305] width 148 height 14
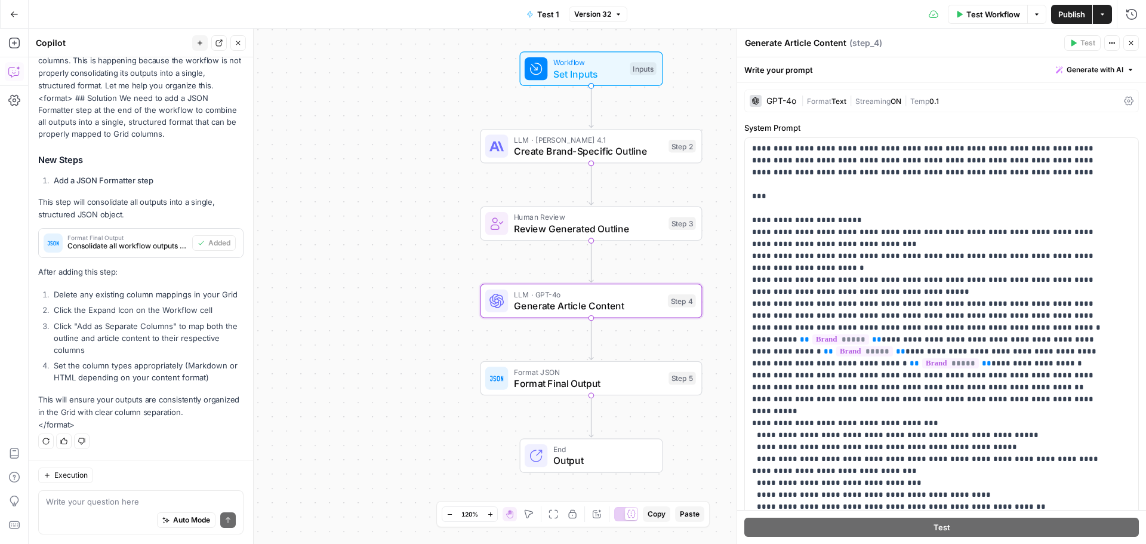
click at [862, 100] on span "Streaming" at bounding box center [872, 101] width 35 height 9
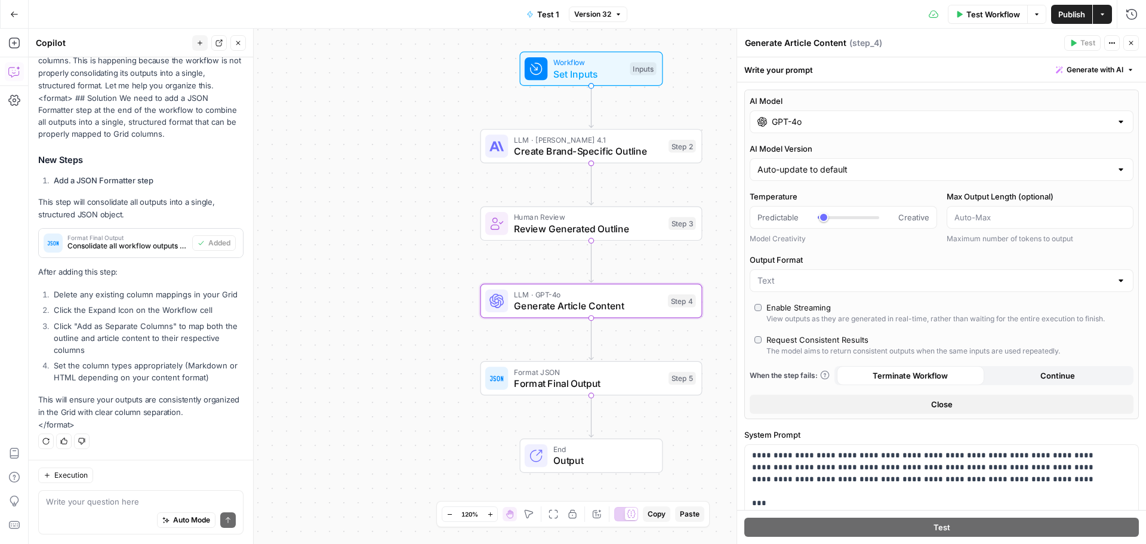
click at [873, 125] on input "GPT-4o" at bounding box center [942, 122] width 340 height 12
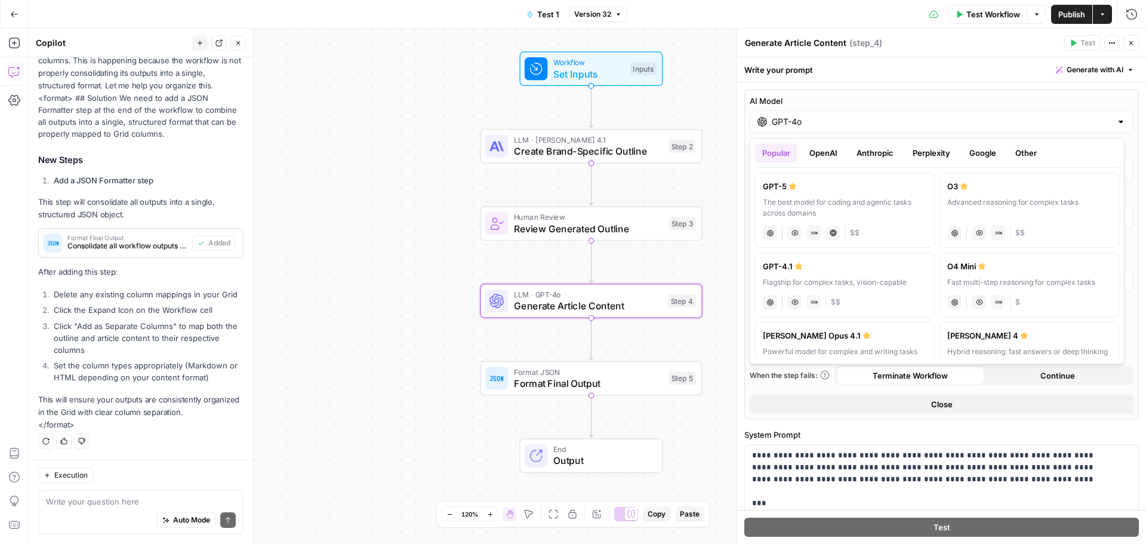
click at [824, 153] on button "OpenAI" at bounding box center [823, 152] width 42 height 19
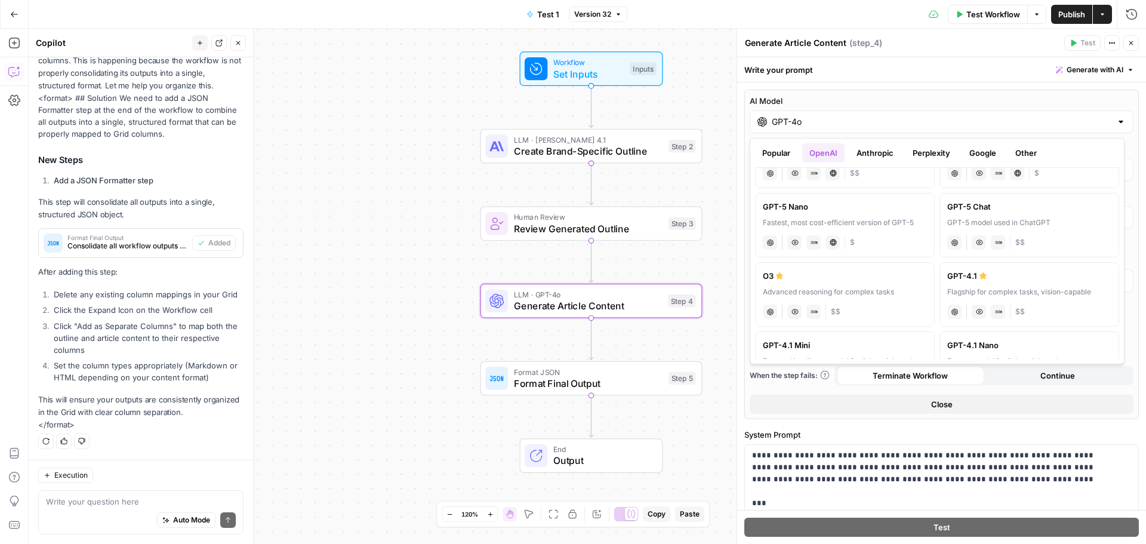
click at [1018, 289] on div "Flagship for complex tasks, vision-capable" at bounding box center [1029, 291] width 164 height 11
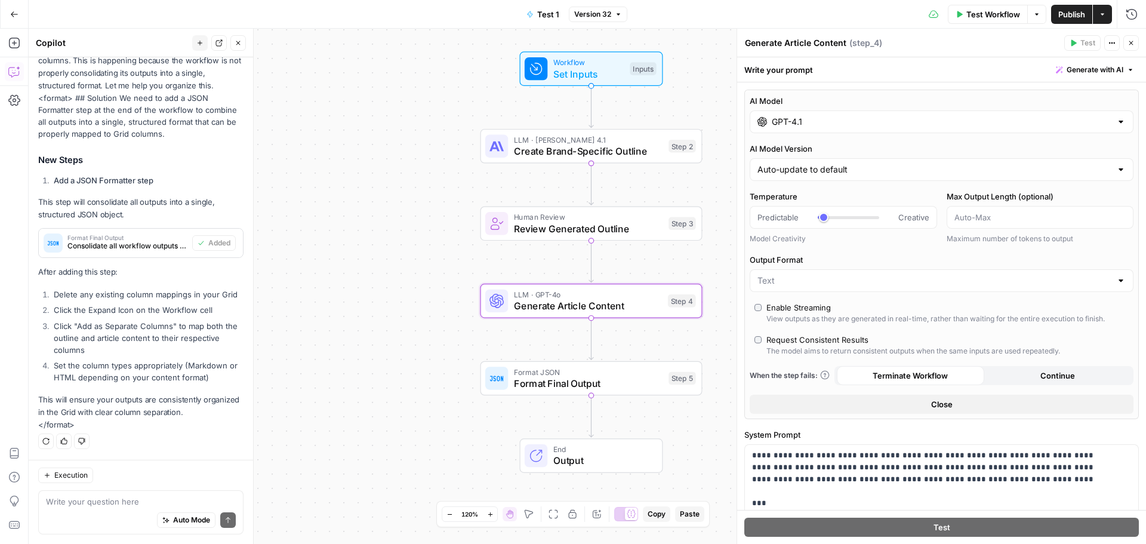
type input "GPT-4.1"
click at [825, 220] on div at bounding box center [848, 217] width 61 height 12
click at [826, 220] on div at bounding box center [848, 217] width 61 height 12
type input "***"
click at [828, 220] on div at bounding box center [848, 217] width 61 height 12
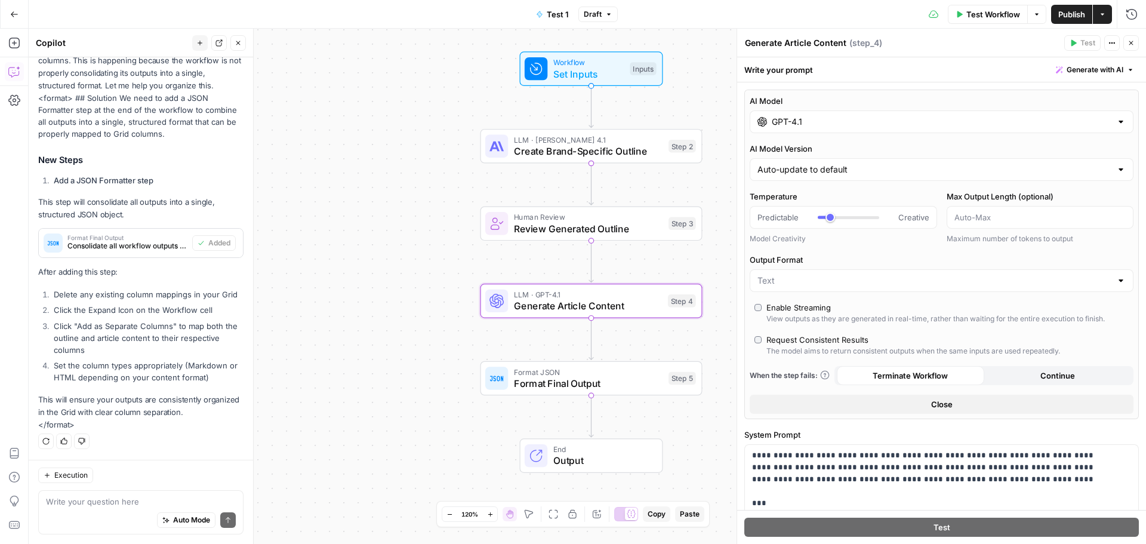
click at [1134, 40] on icon "button" at bounding box center [1130, 42] width 7 height 7
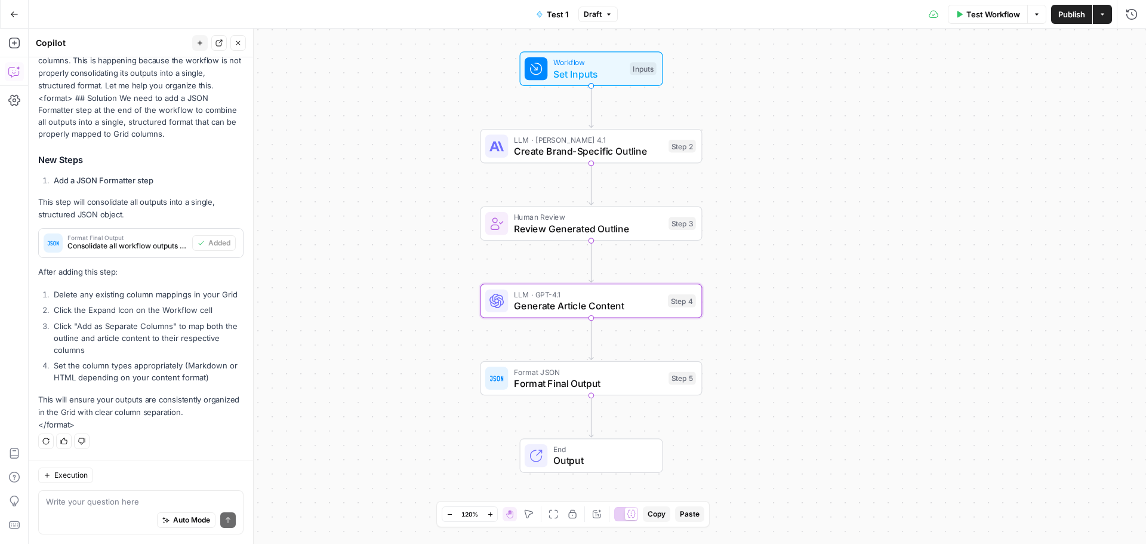
click at [827, 195] on div "Workflow Set Inputs Inputs LLM · Claude Opus 4.1 Create Brand-Specific Outline …" at bounding box center [587, 286] width 1117 height 515
click at [1056, 17] on button "Publish" at bounding box center [1071, 14] width 41 height 19
click at [91, 503] on textarea at bounding box center [141, 501] width 190 height 12
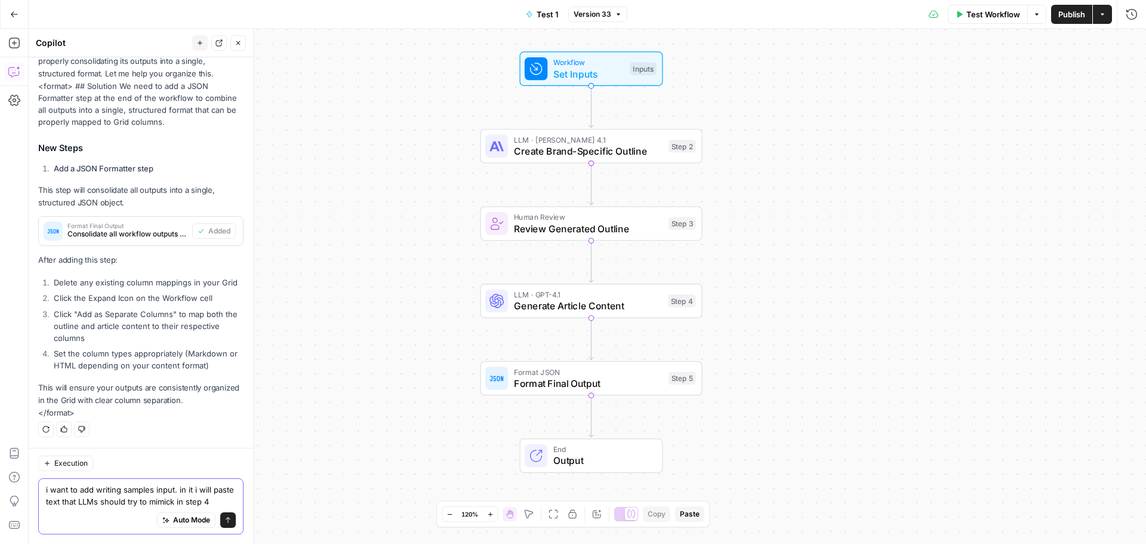
scroll to position [575, 0]
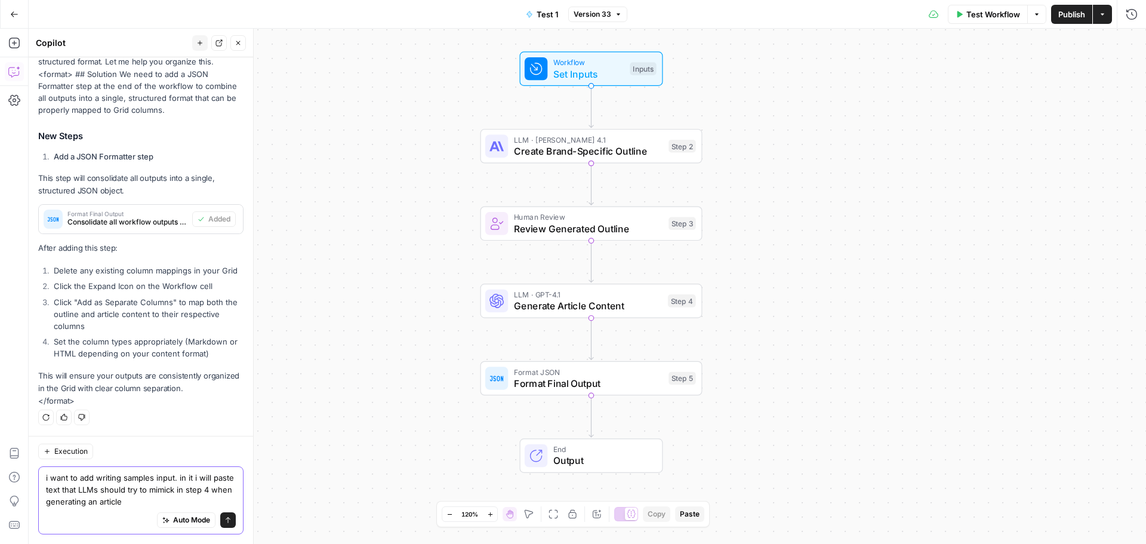
type textarea "i want to add writing samples input. in it i will paste text that LLMs should t…"
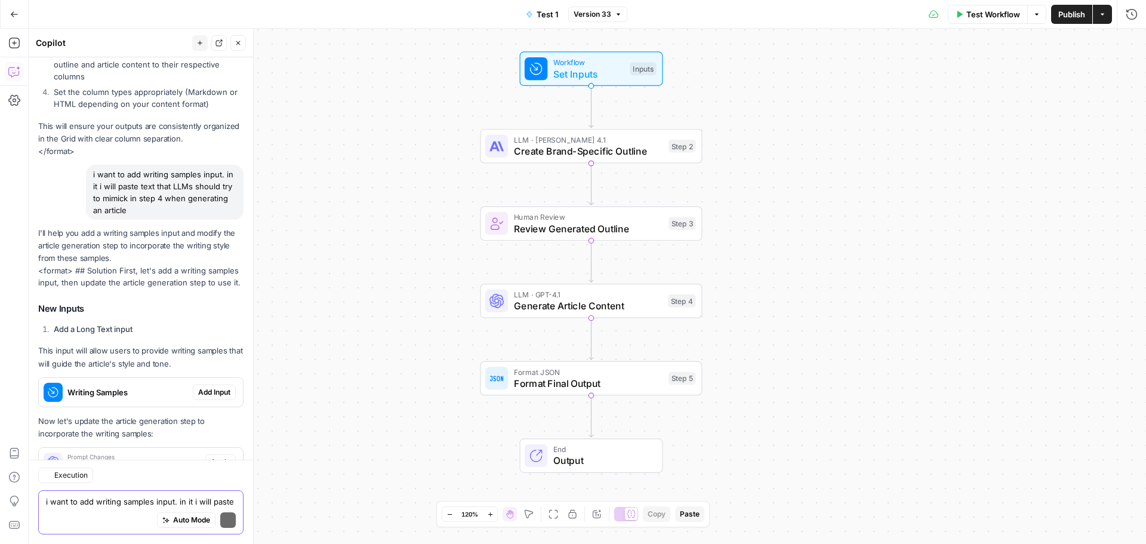
scroll to position [895, 0]
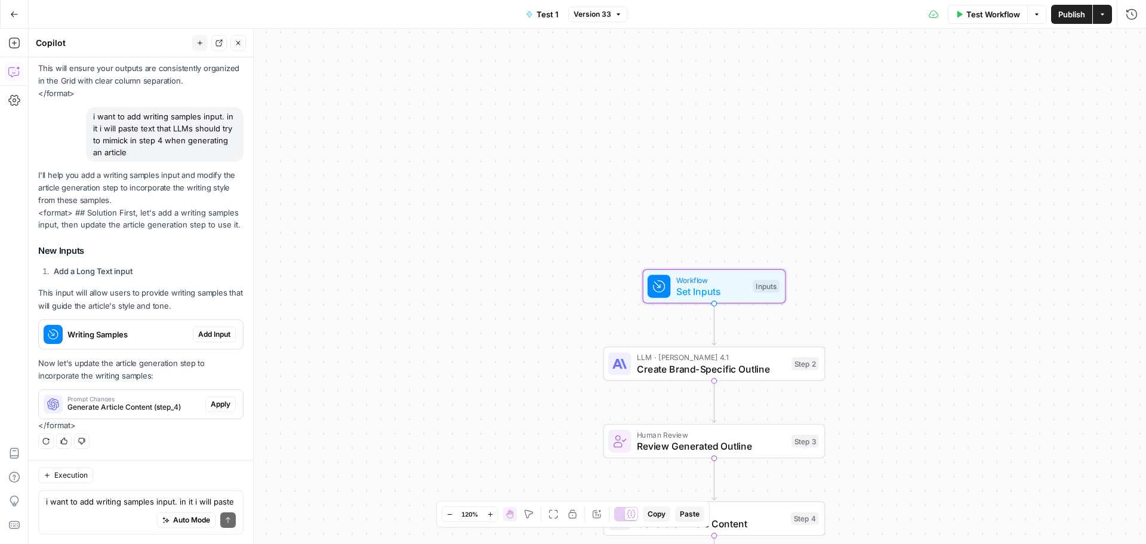
click at [213, 333] on span "Add Input" at bounding box center [214, 334] width 32 height 11
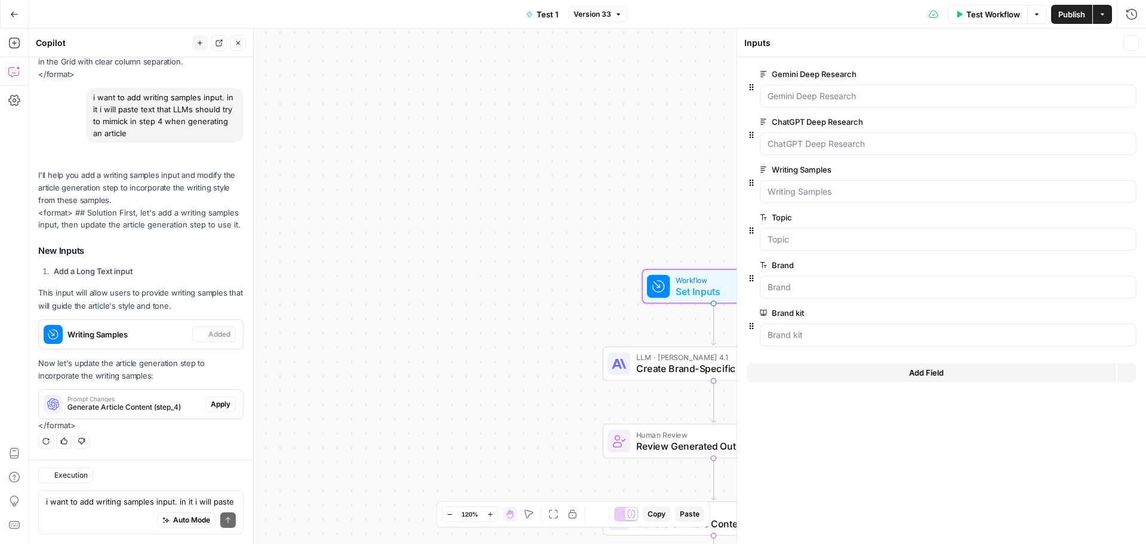
scroll to position [914, 0]
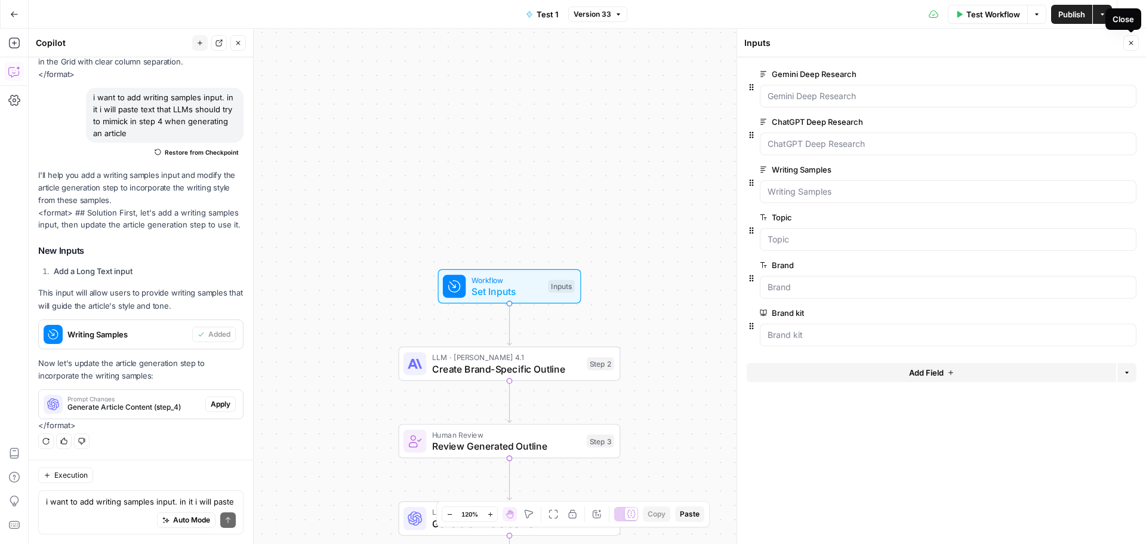
click at [1133, 42] on icon "button" at bounding box center [1130, 42] width 7 height 7
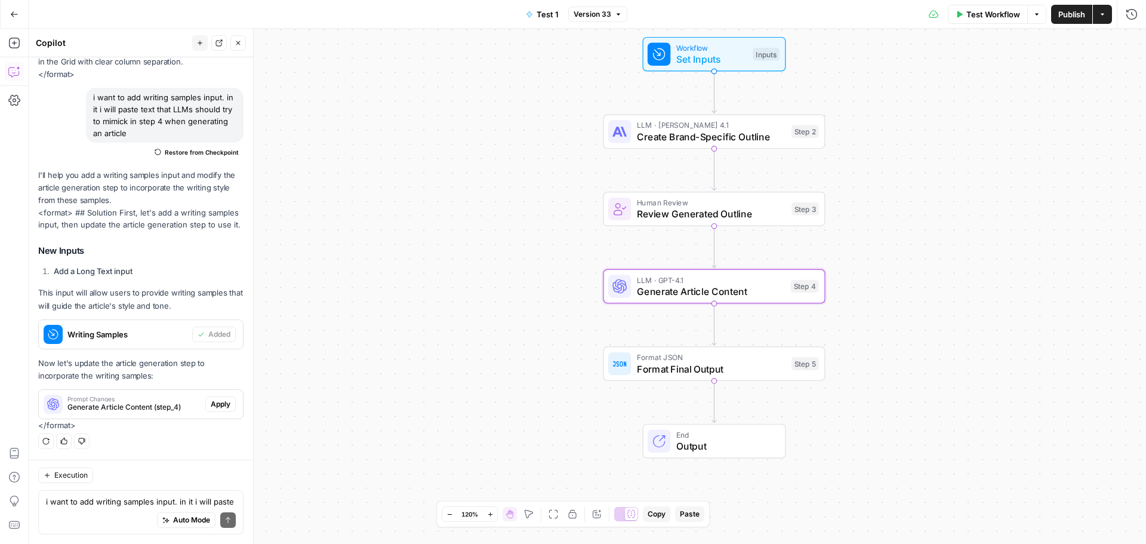
click at [150, 407] on span "Generate Article Content (step_4)" at bounding box center [133, 407] width 133 height 11
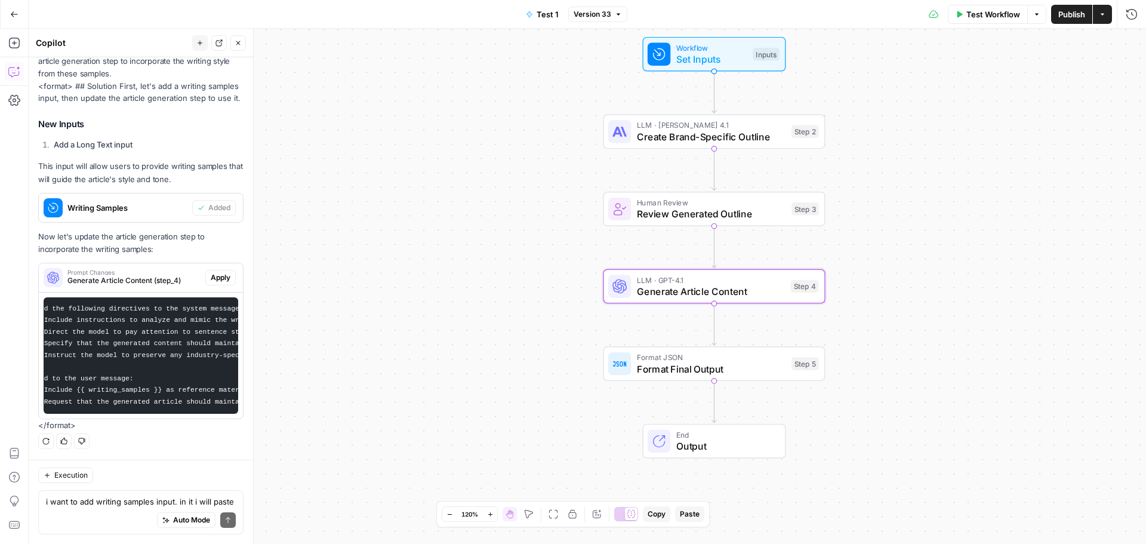
scroll to position [0, 0]
click at [212, 272] on span "Apply" at bounding box center [221, 277] width 20 height 11
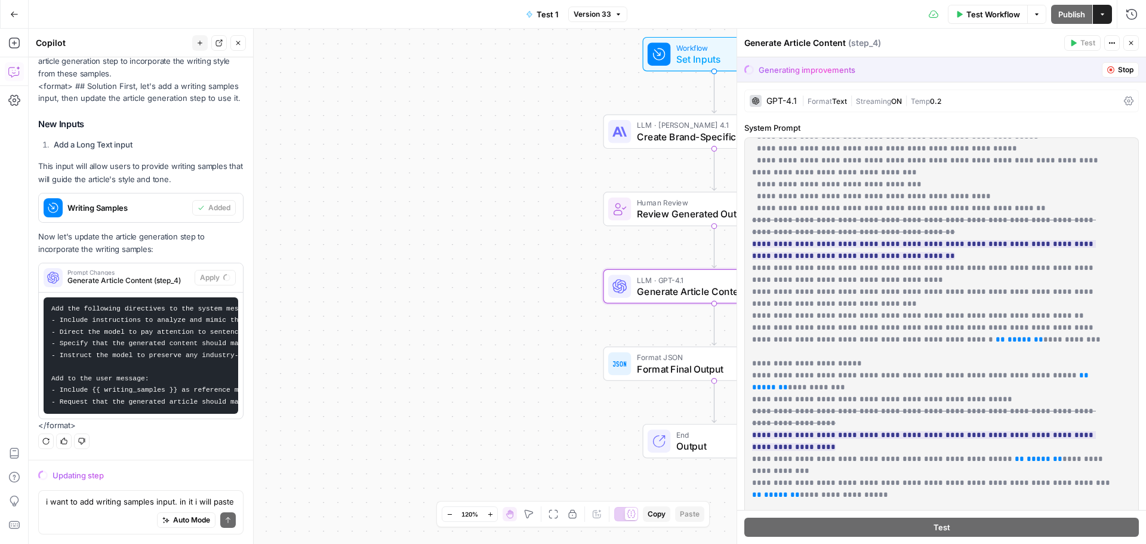
scroll to position [477, 0]
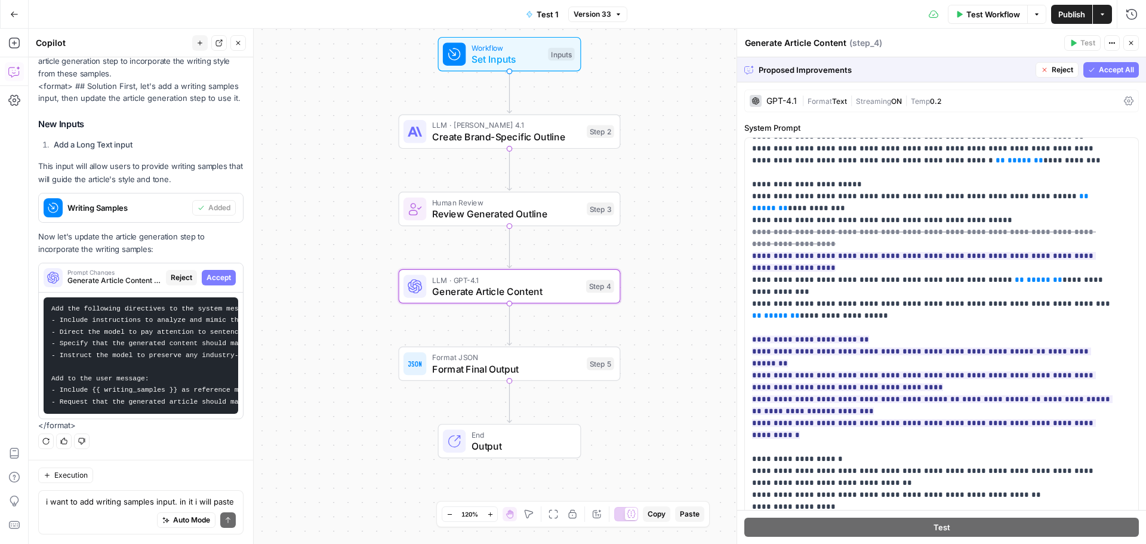
click at [1103, 64] on span "Accept All" at bounding box center [1116, 69] width 35 height 11
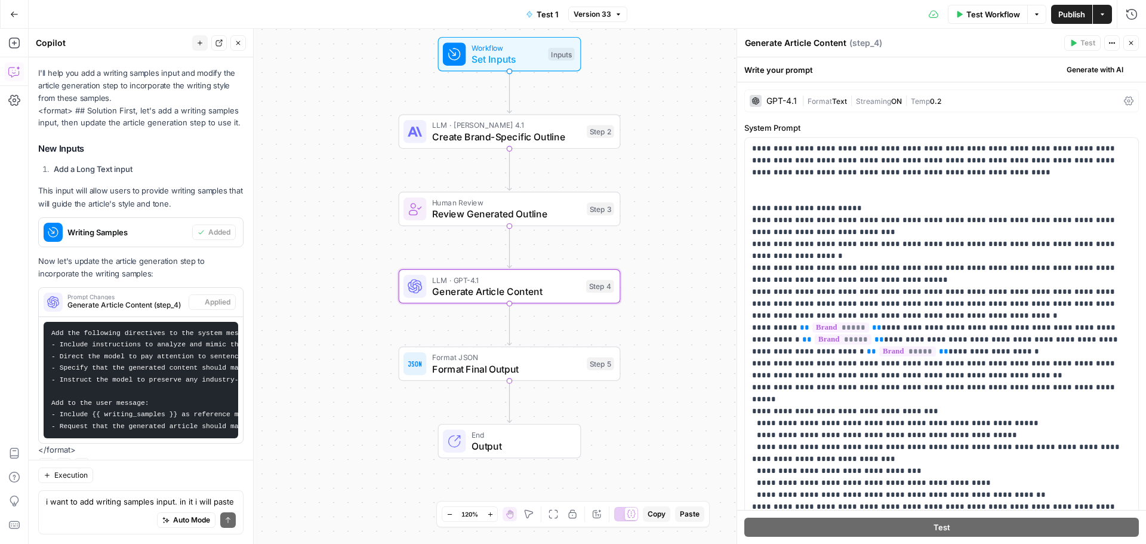
scroll to position [1049, 0]
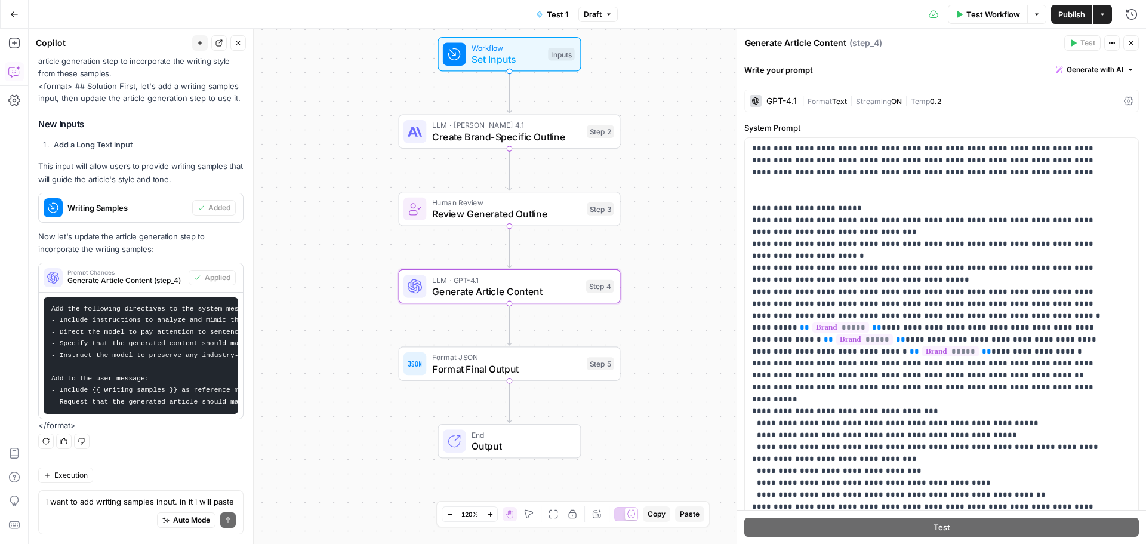
click at [1073, 14] on span "Publish" at bounding box center [1071, 14] width 27 height 12
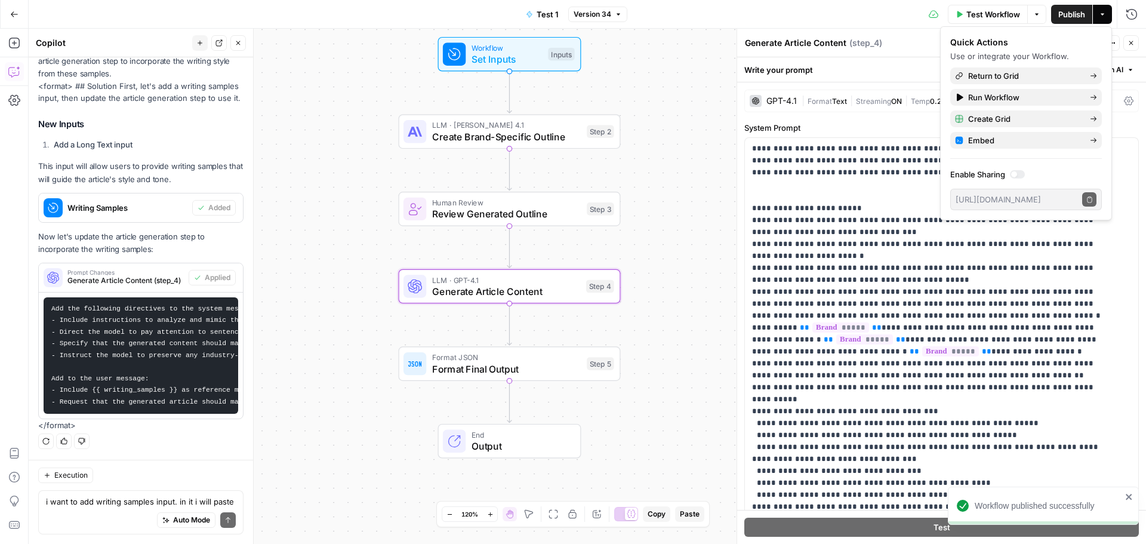
click at [1107, 17] on button "Actions" at bounding box center [1102, 14] width 19 height 19
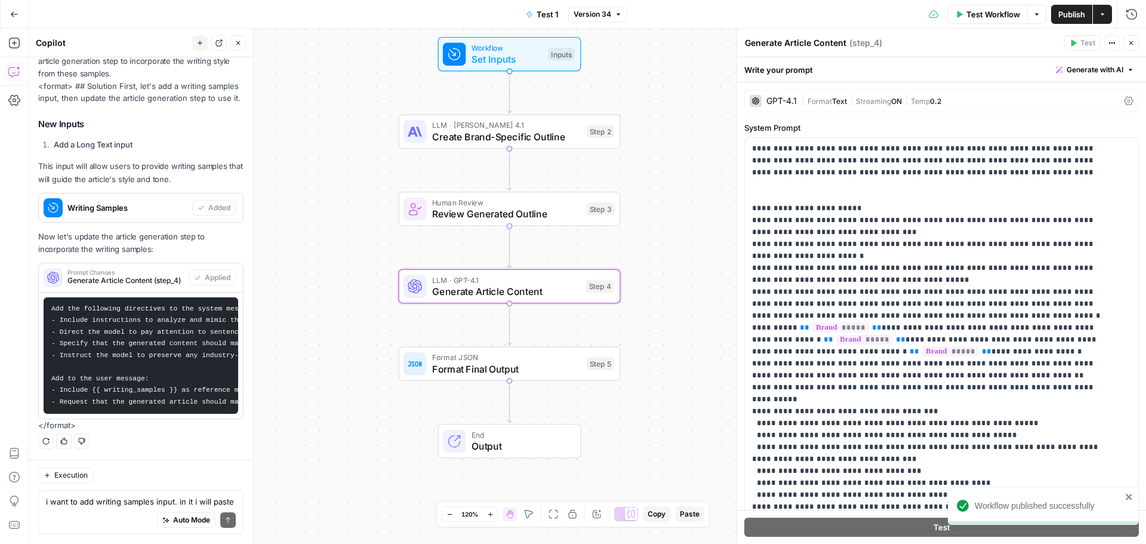
click at [1107, 17] on button "Actions" at bounding box center [1102, 14] width 19 height 19
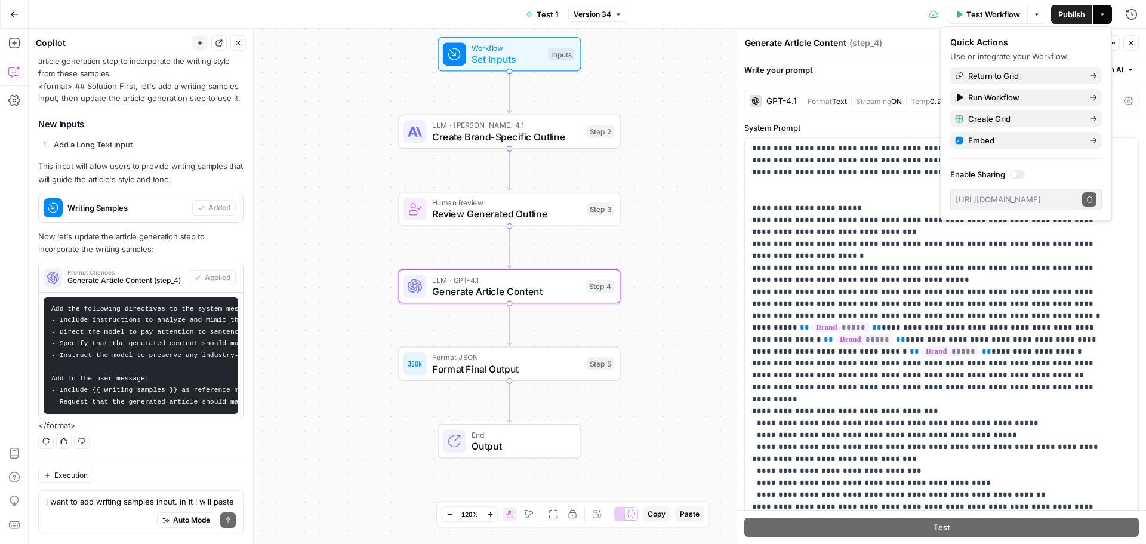
click at [506, 49] on span "Workflow" at bounding box center [506, 47] width 71 height 11
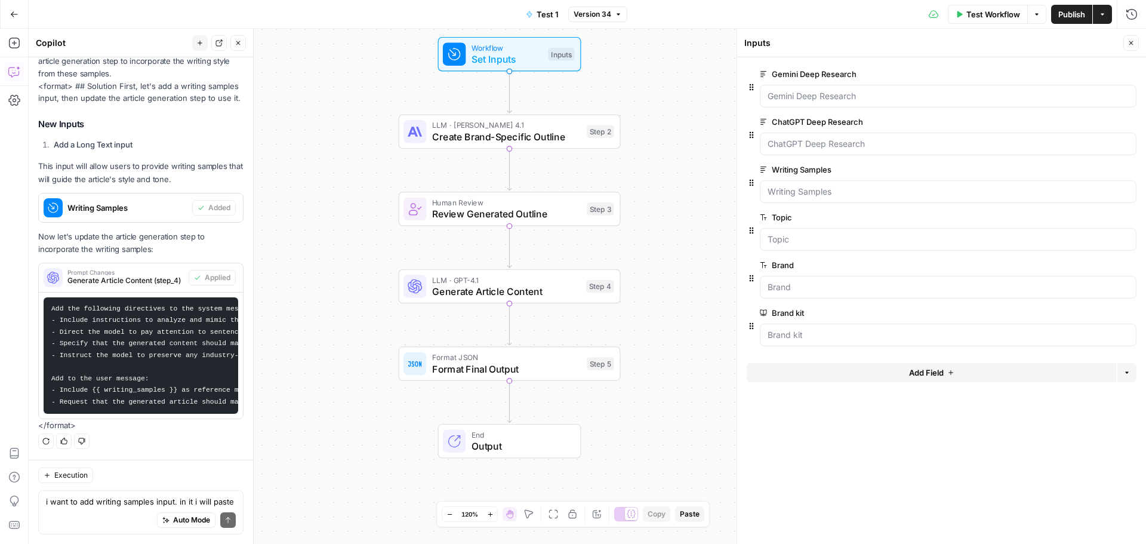
click at [1087, 171] on span "edit field" at bounding box center [1091, 170] width 26 height 10
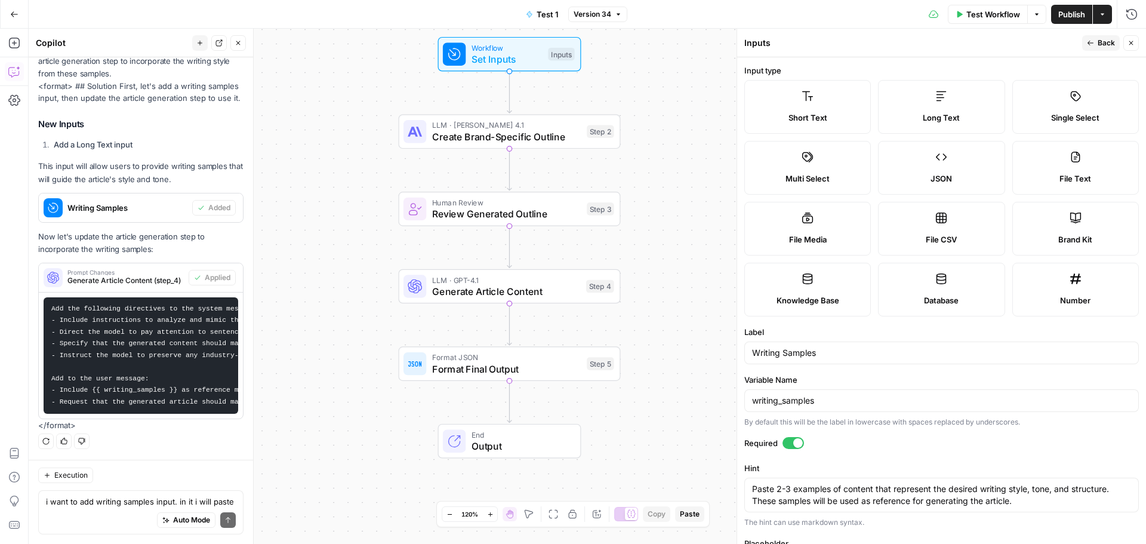
scroll to position [119, 0]
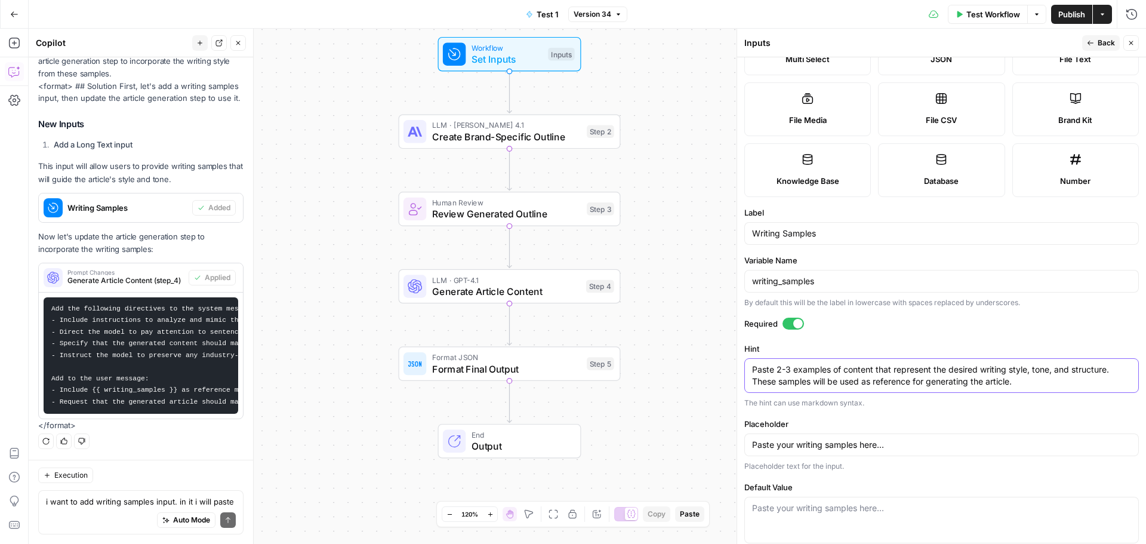
click at [920, 376] on textarea "Paste 2-3 examples of content that represent the desired writing style, tone, a…" at bounding box center [941, 375] width 379 height 24
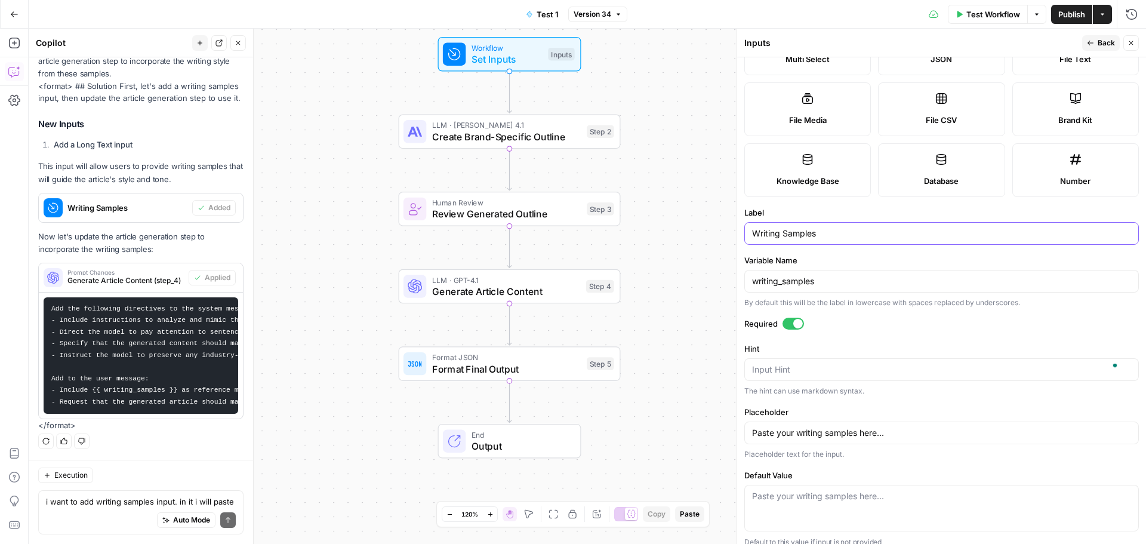
click at [787, 236] on input "Writing Samples" at bounding box center [941, 233] width 379 height 12
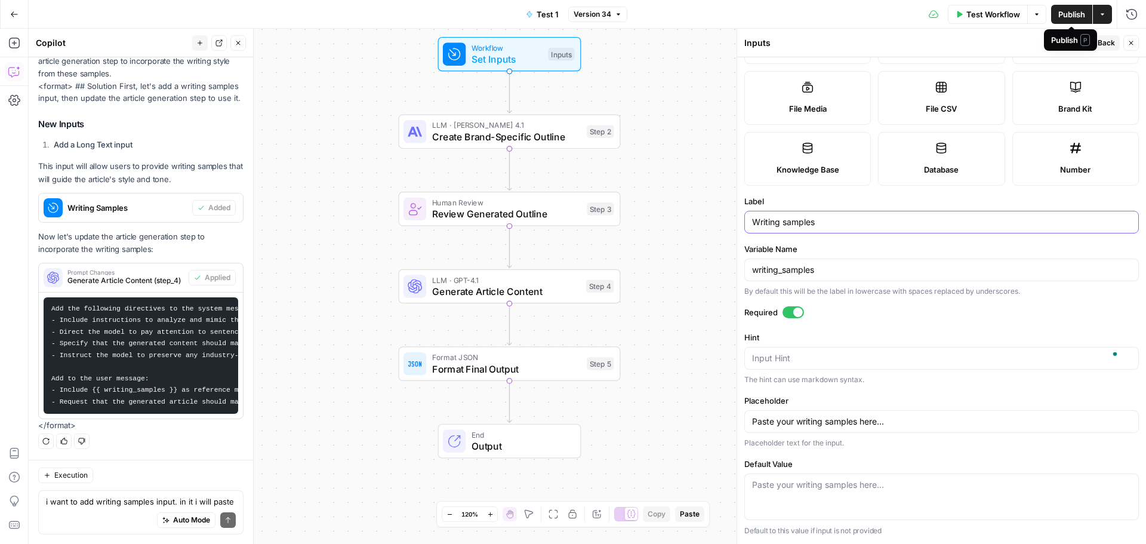
type input "Writing samples"
click at [1101, 38] on span "Back" at bounding box center [1106, 43] width 17 height 11
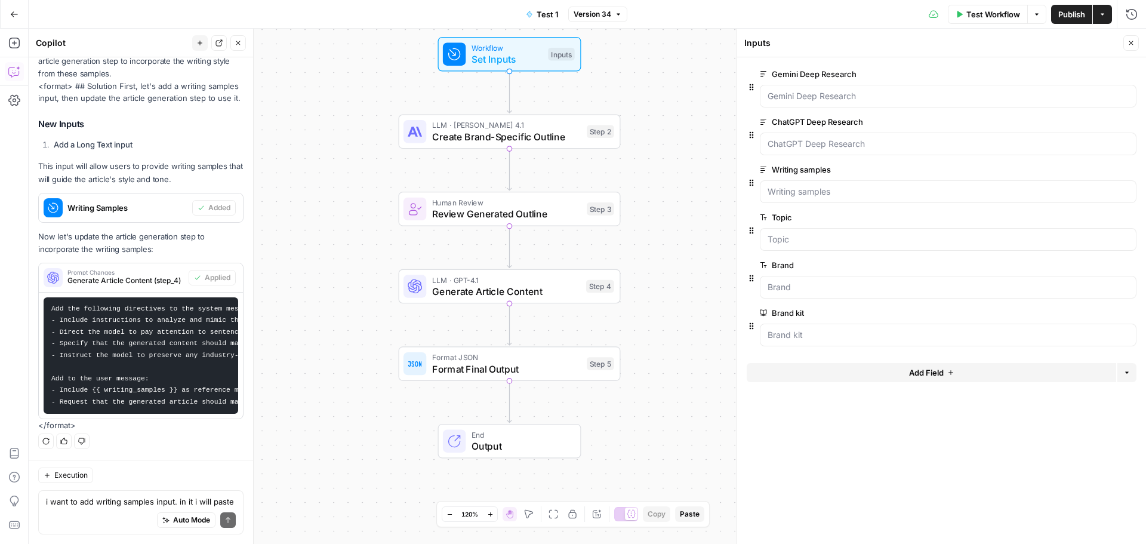
click at [1070, 12] on span "Publish" at bounding box center [1071, 14] width 27 height 12
click at [463, 141] on span "Create Brand-Specific Outline" at bounding box center [506, 137] width 149 height 14
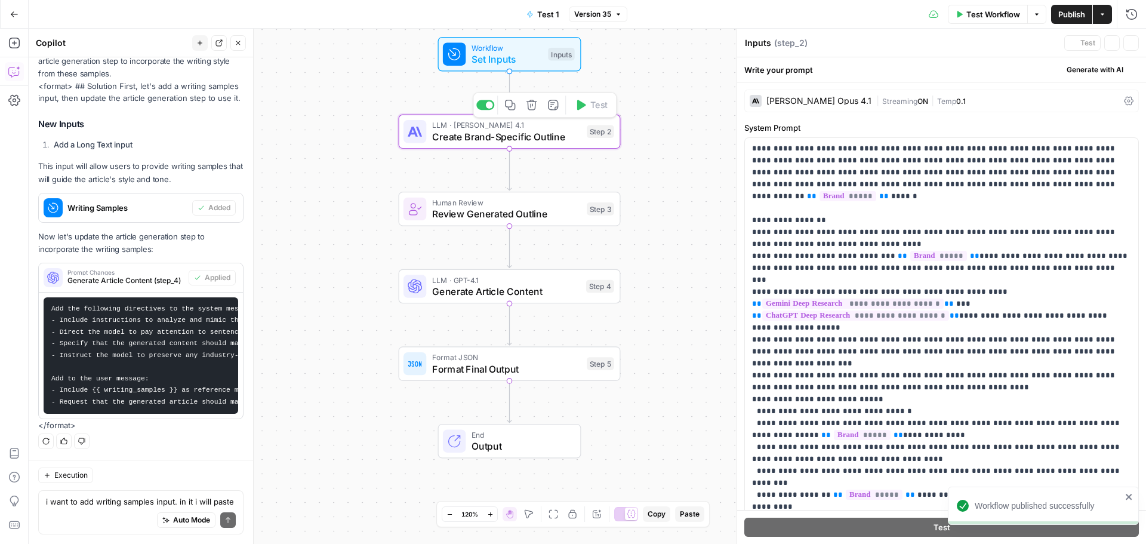
type textarea "Create Brand-Specific Outline"
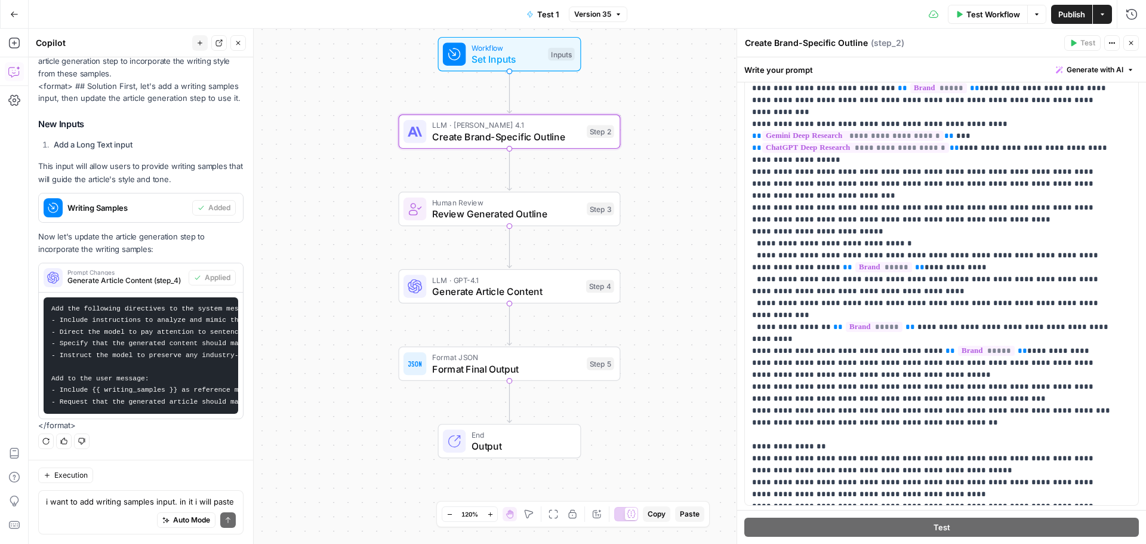
scroll to position [179, 0]
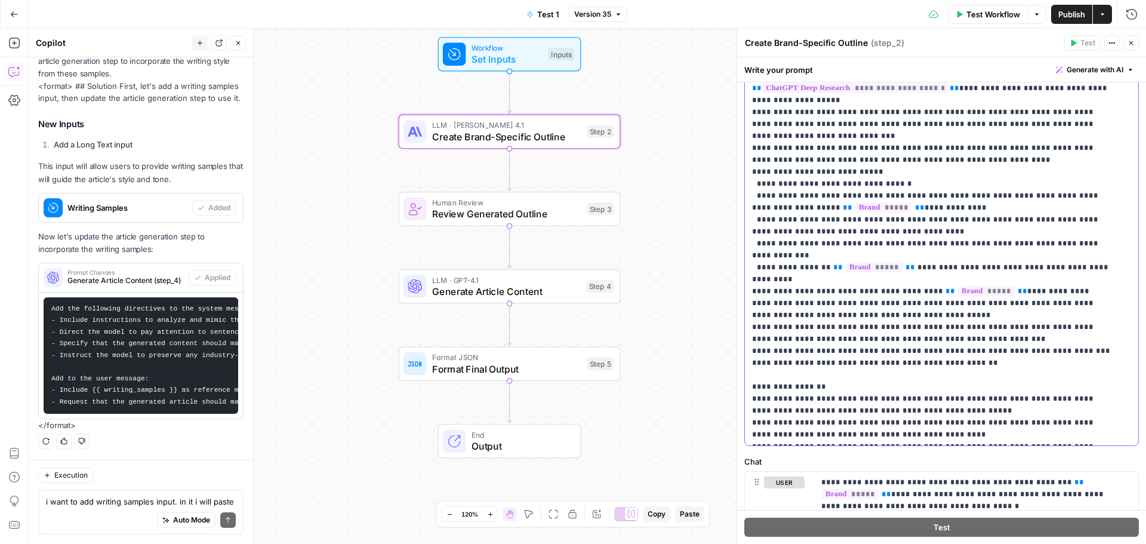
click at [1110, 402] on p "**********" at bounding box center [932, 177] width 361 height 525
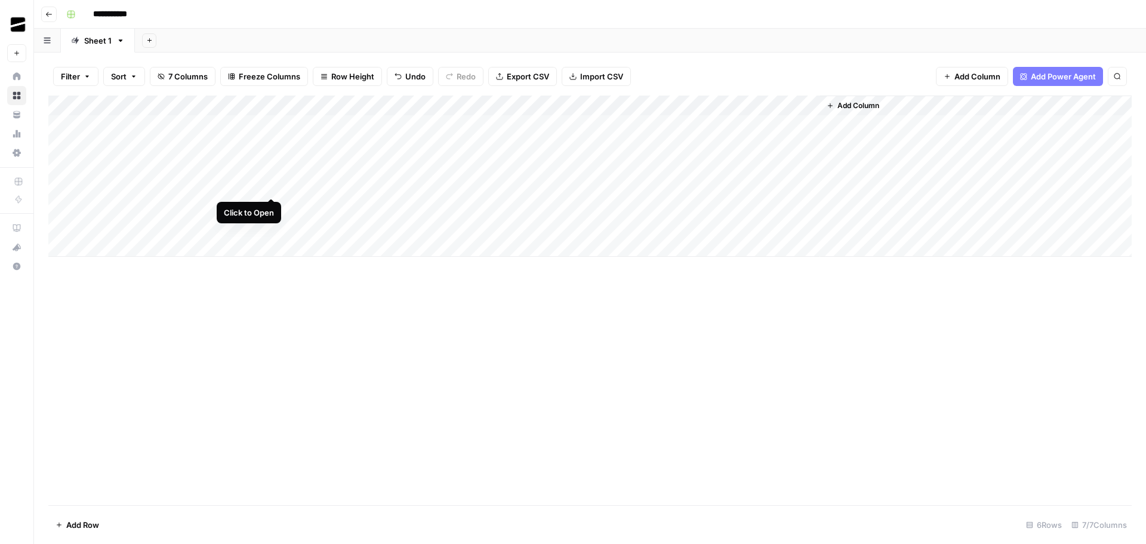
click at [270, 187] on div "Add Column" at bounding box center [589, 175] width 1083 height 161
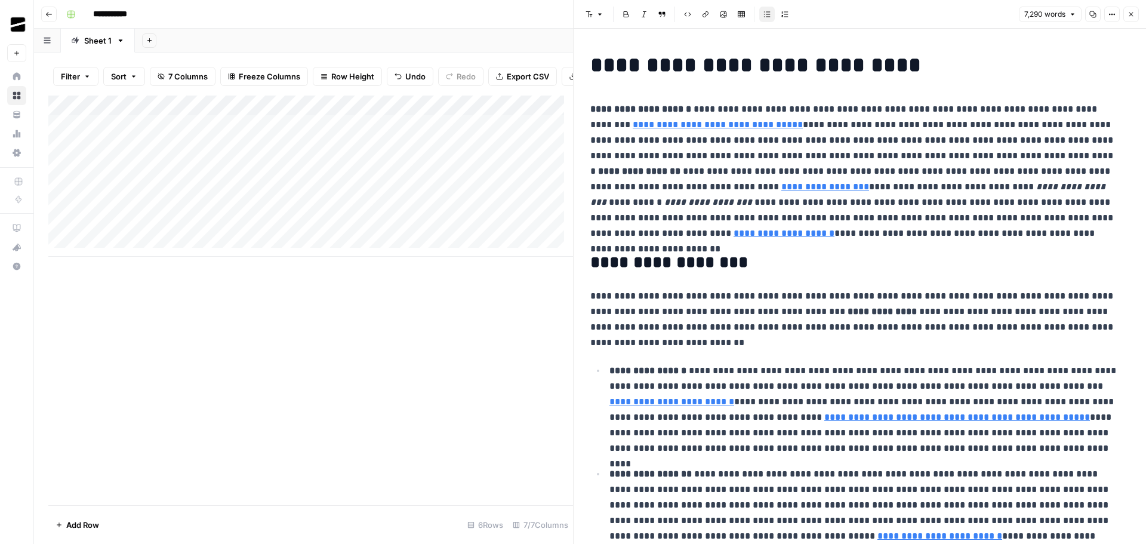
click at [1141, 9] on header "Font style Bold Italic Block quote Code block Link Image Insert Table Bulleted …" at bounding box center [860, 14] width 572 height 29
click at [1133, 14] on icon "button" at bounding box center [1130, 14] width 7 height 7
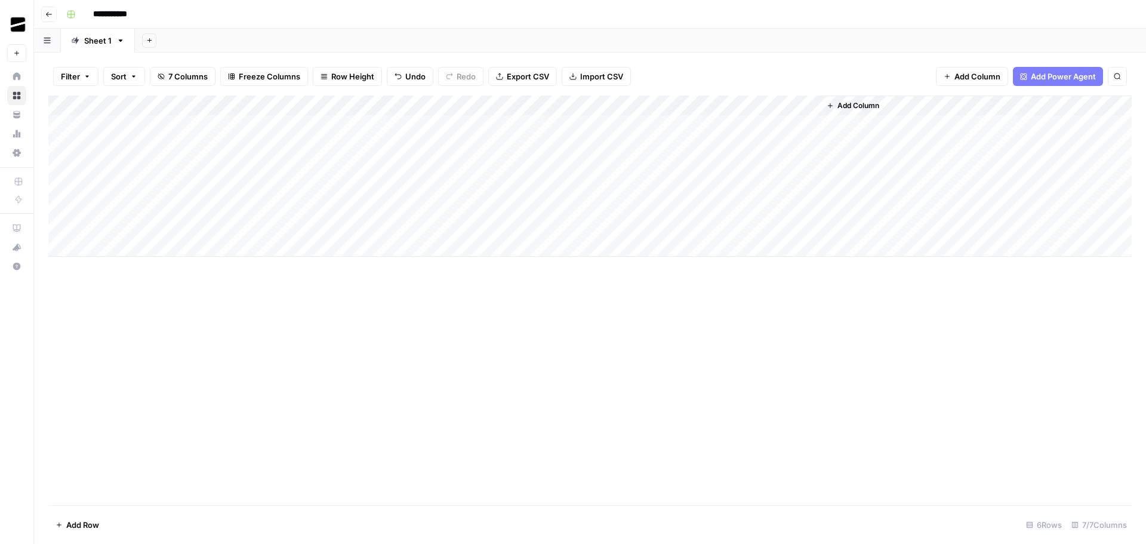
click at [594, 185] on div "Add Column" at bounding box center [589, 175] width 1083 height 161
click at [594, 186] on div "Add Column" at bounding box center [589, 175] width 1083 height 161
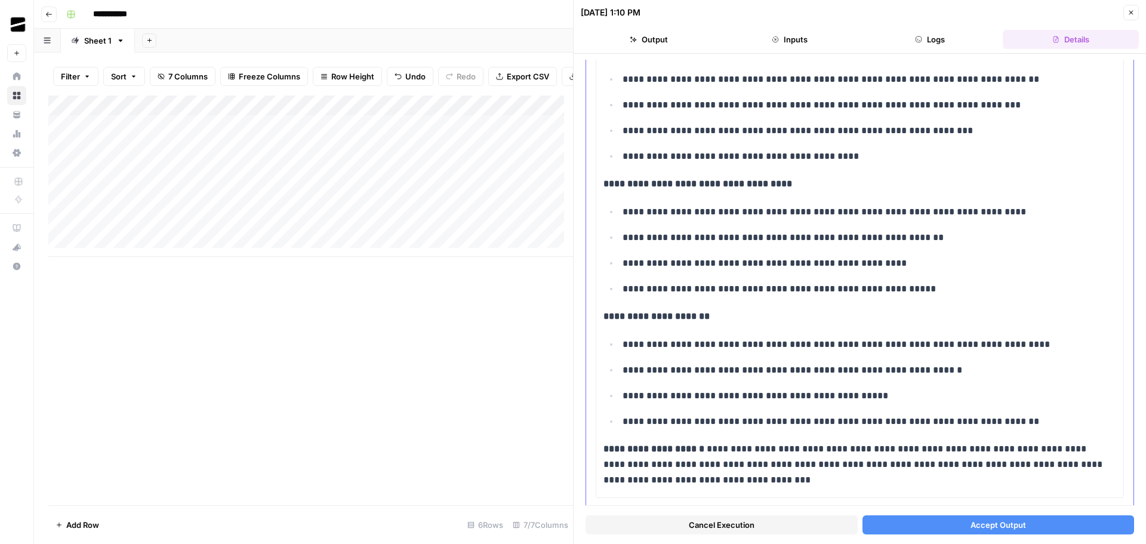
scroll to position [3962, 0]
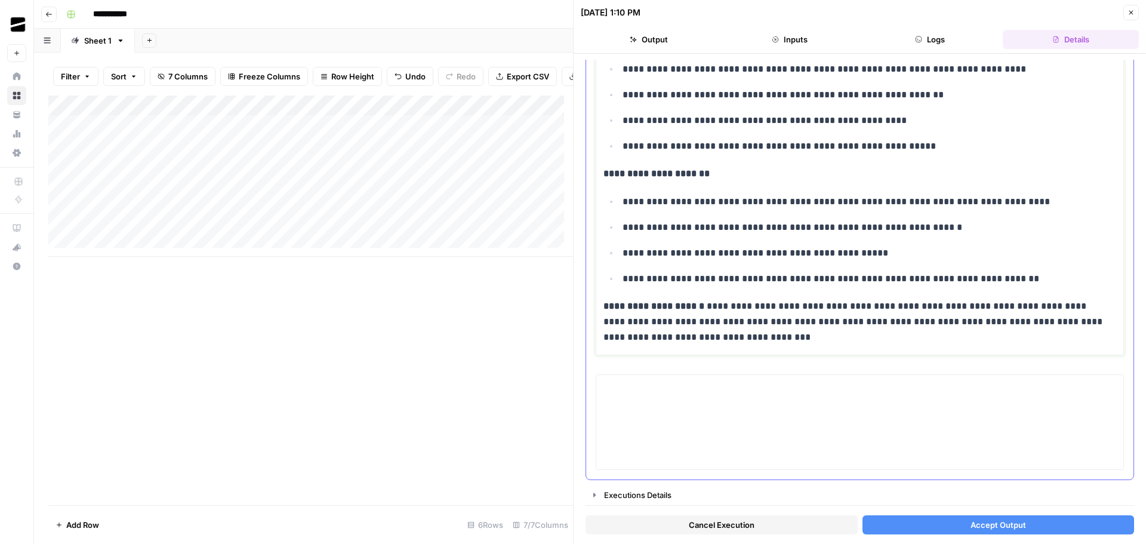
click at [853, 229] on p "**********" at bounding box center [864, 228] width 485 height 16
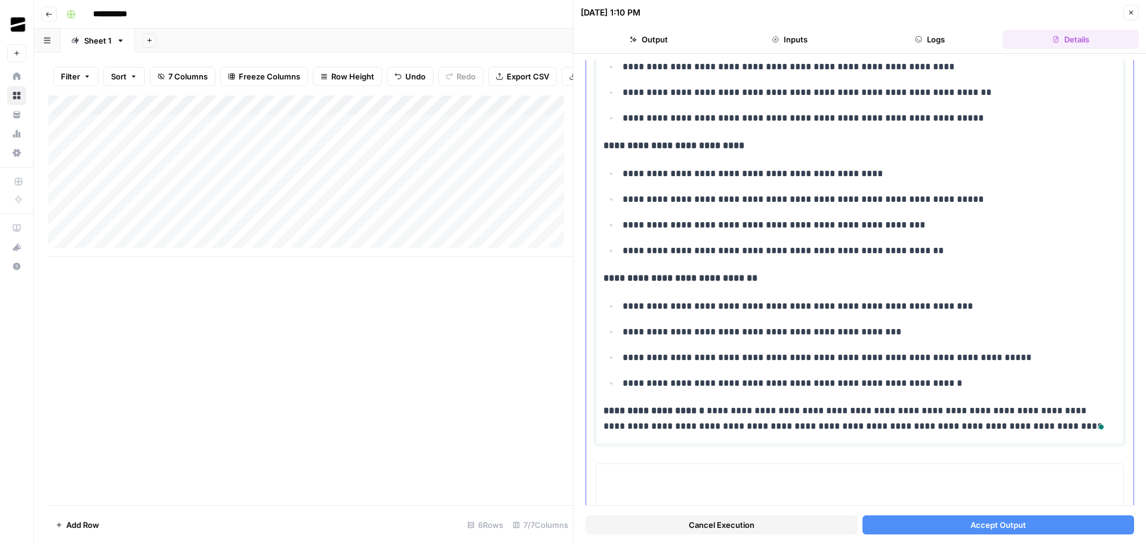
scroll to position [4051, 0]
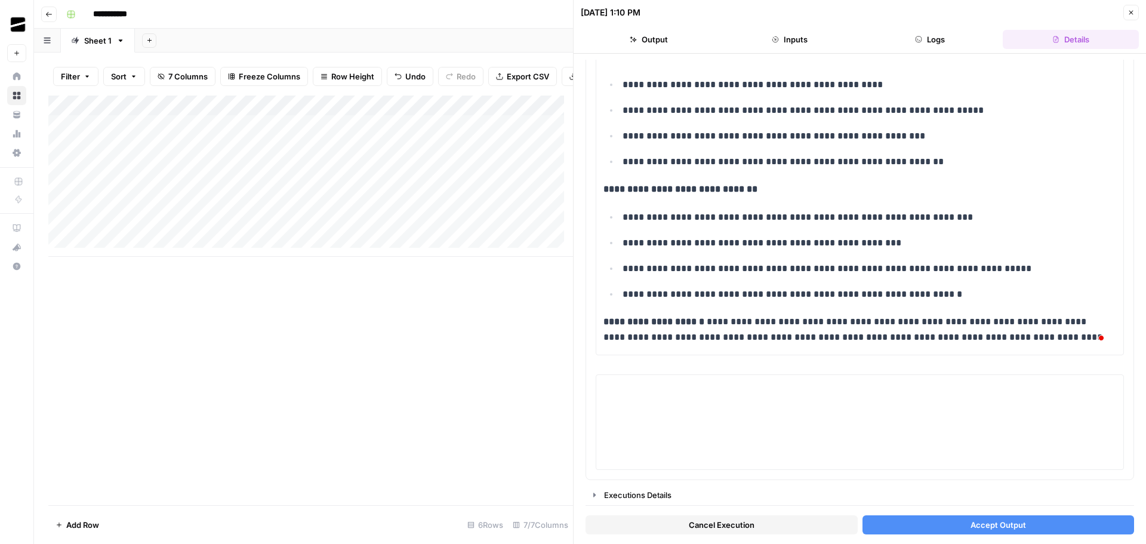
click at [992, 519] on span "Accept Output" at bounding box center [998, 525] width 56 height 12
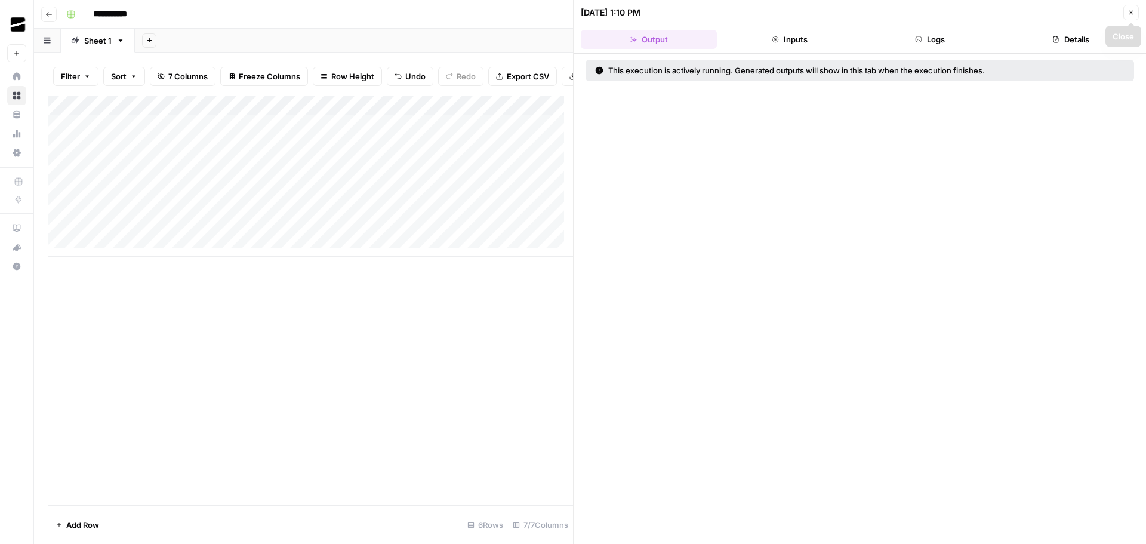
click at [1135, 11] on button "Close" at bounding box center [1131, 13] width 16 height 16
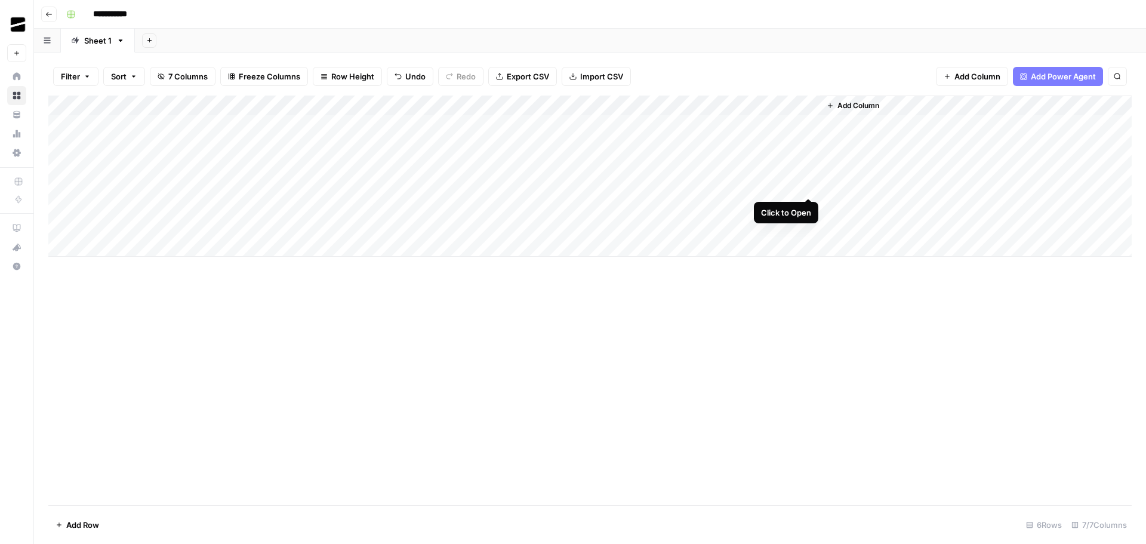
click at [808, 186] on div "Add Column" at bounding box center [589, 175] width 1083 height 161
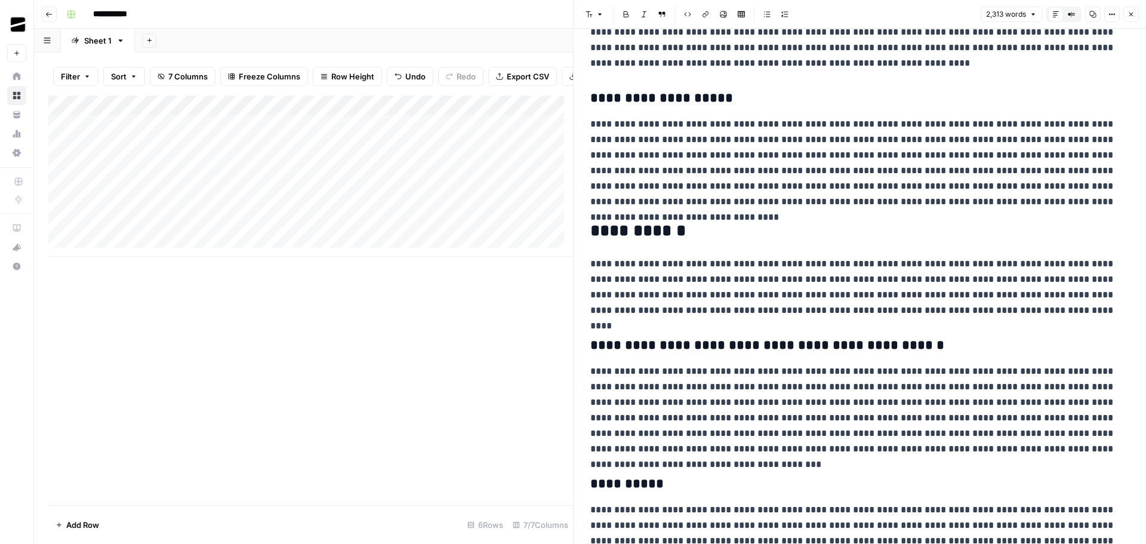
scroll to position [2566, 0]
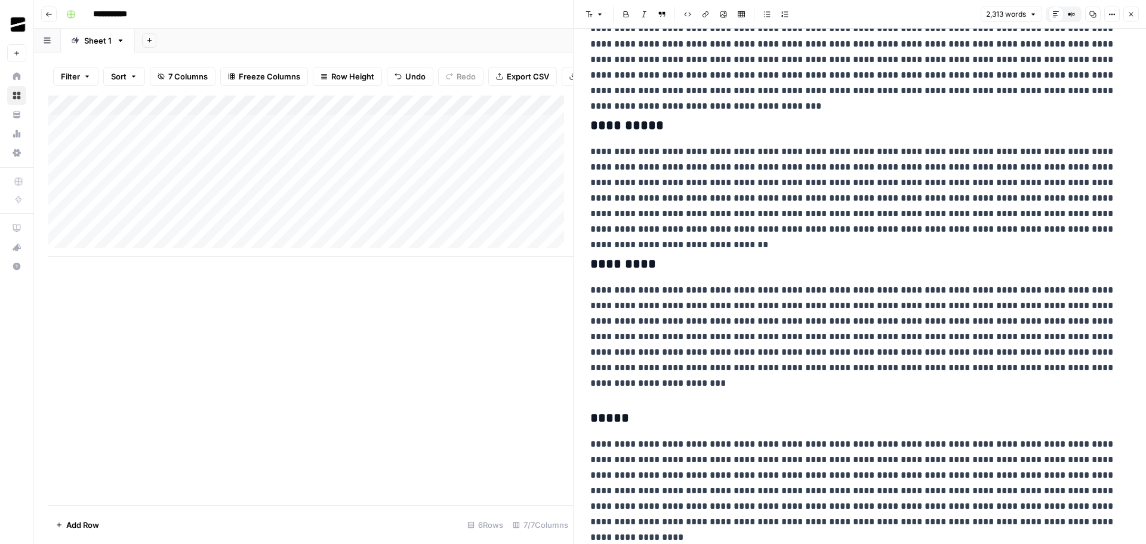
click at [1135, 17] on button "Close" at bounding box center [1131, 15] width 16 height 16
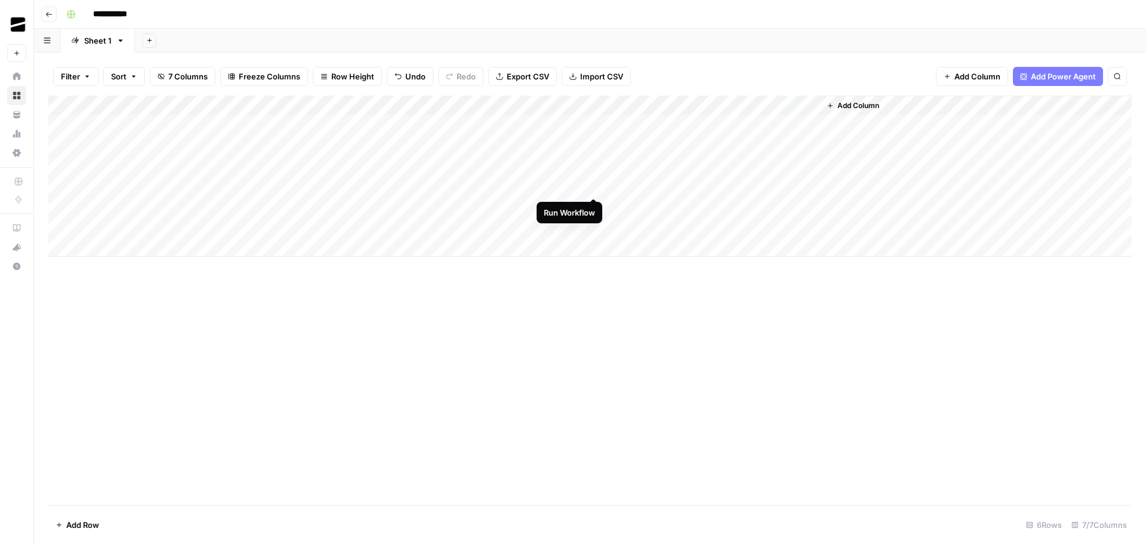
click at [593, 187] on div "Add Column" at bounding box center [589, 175] width 1083 height 161
click at [594, 184] on div "Add Column" at bounding box center [589, 175] width 1083 height 161
click at [701, 187] on div "Add Column" at bounding box center [589, 175] width 1083 height 161
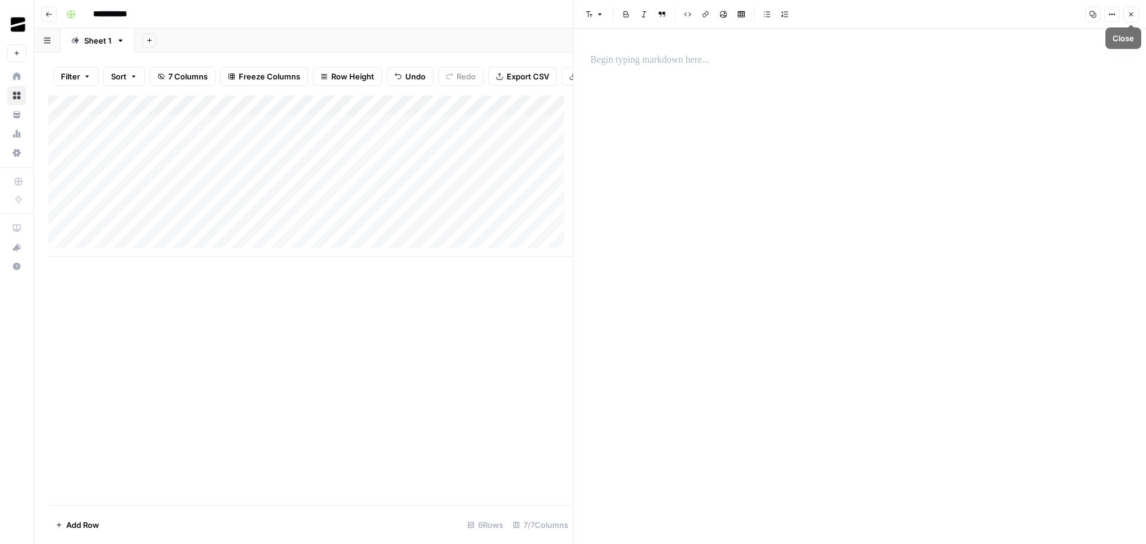
click at [1133, 11] on icon "button" at bounding box center [1130, 14] width 7 height 7
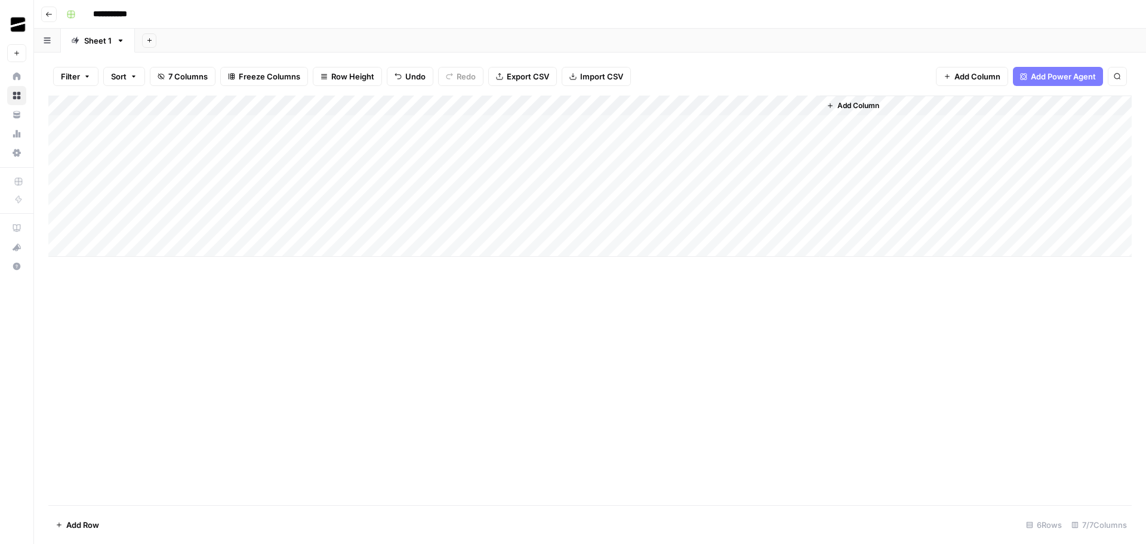
click at [648, 227] on div "Add Column" at bounding box center [589, 175] width 1083 height 161
click at [697, 228] on div "Add Column" at bounding box center [589, 175] width 1083 height 161
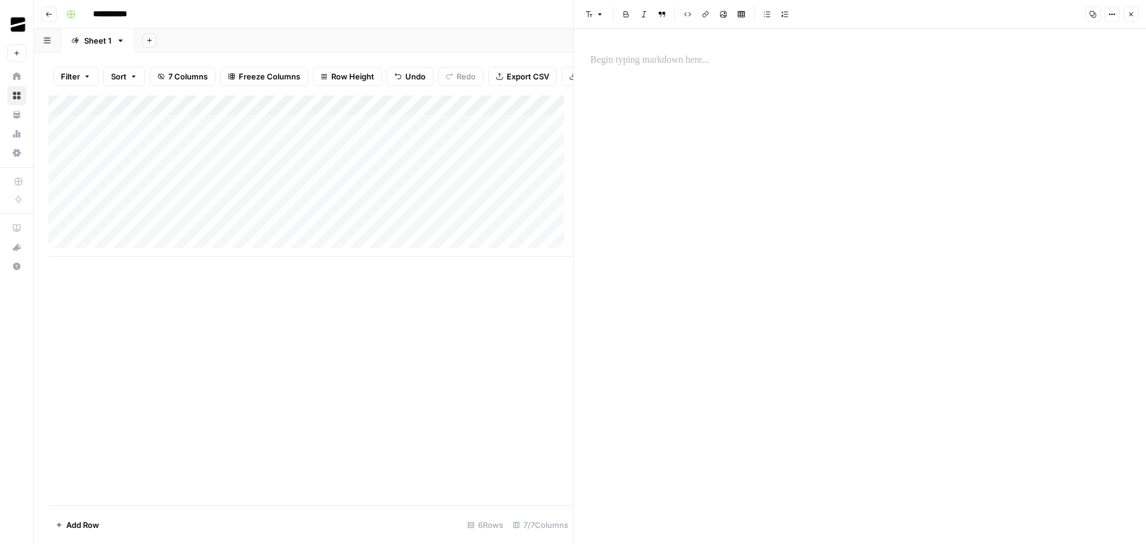
click at [656, 56] on p at bounding box center [859, 61] width 539 height 16
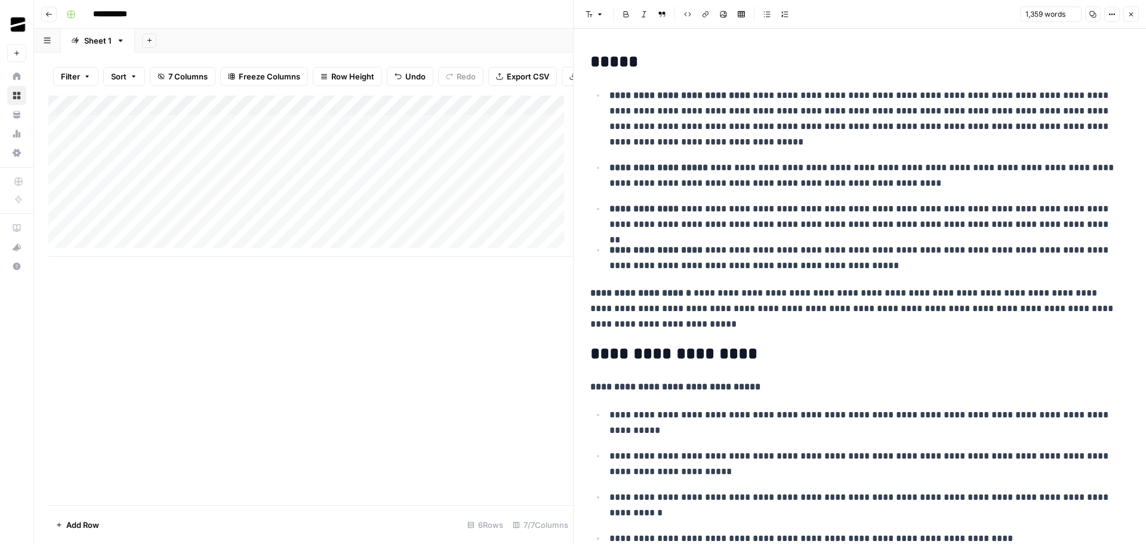
scroll to position [3617, 0]
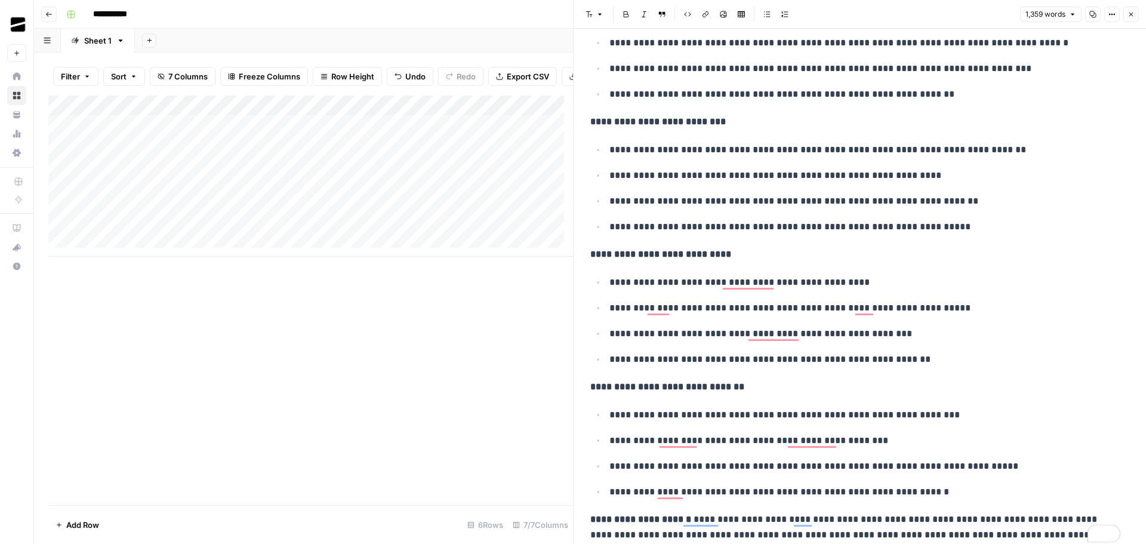
click at [1134, 13] on icon "button" at bounding box center [1130, 14] width 7 height 7
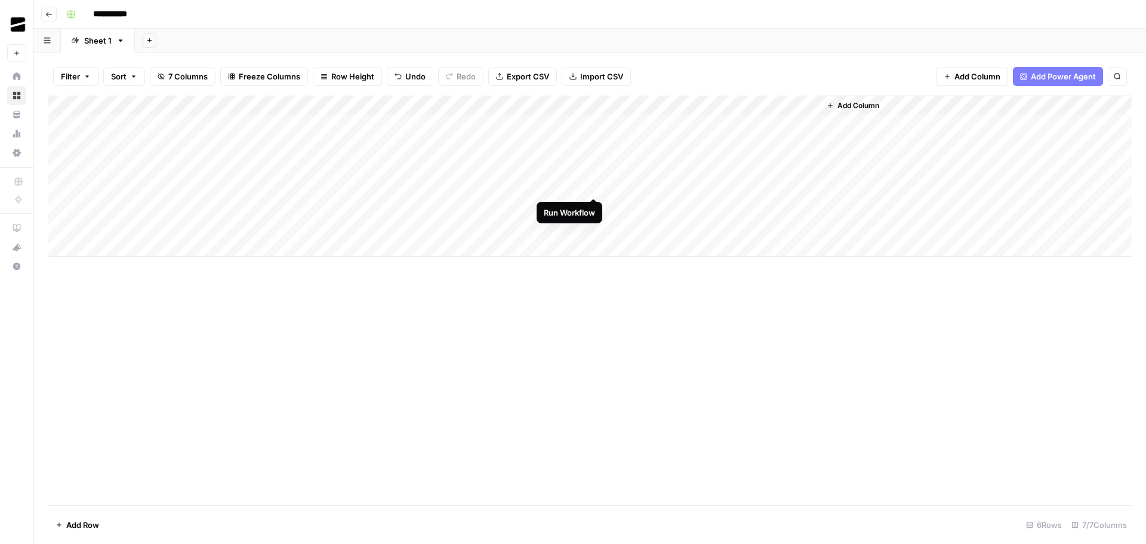
click at [593, 186] on div "Add Column" at bounding box center [589, 175] width 1083 height 161
click at [594, 189] on div "Add Column" at bounding box center [589, 175] width 1083 height 161
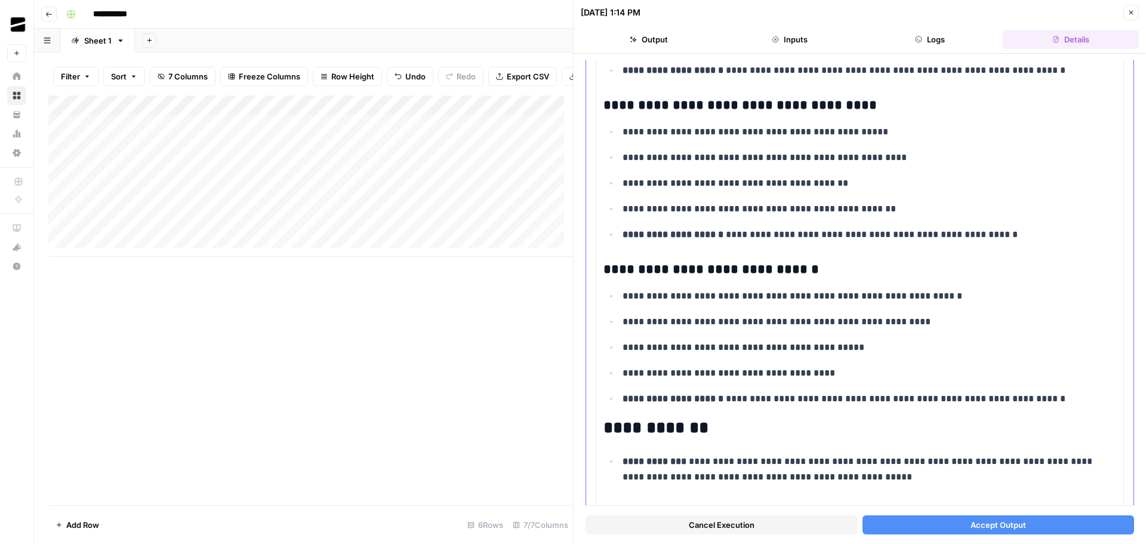
scroll to position [2149, 0]
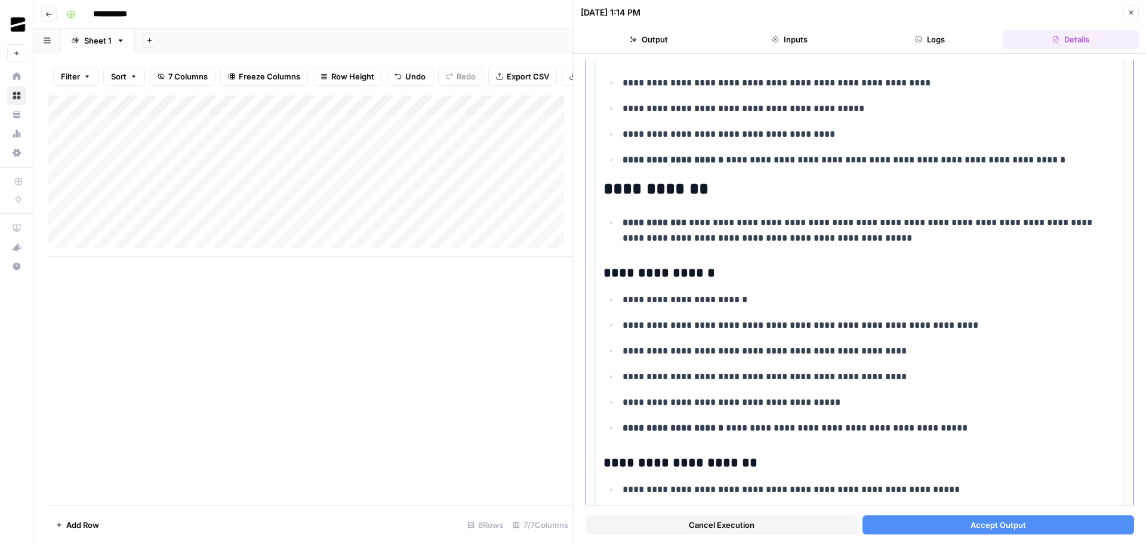
click at [831, 214] on li "**********" at bounding box center [867, 230] width 497 height 32
click at [852, 232] on p "**********" at bounding box center [864, 230] width 485 height 31
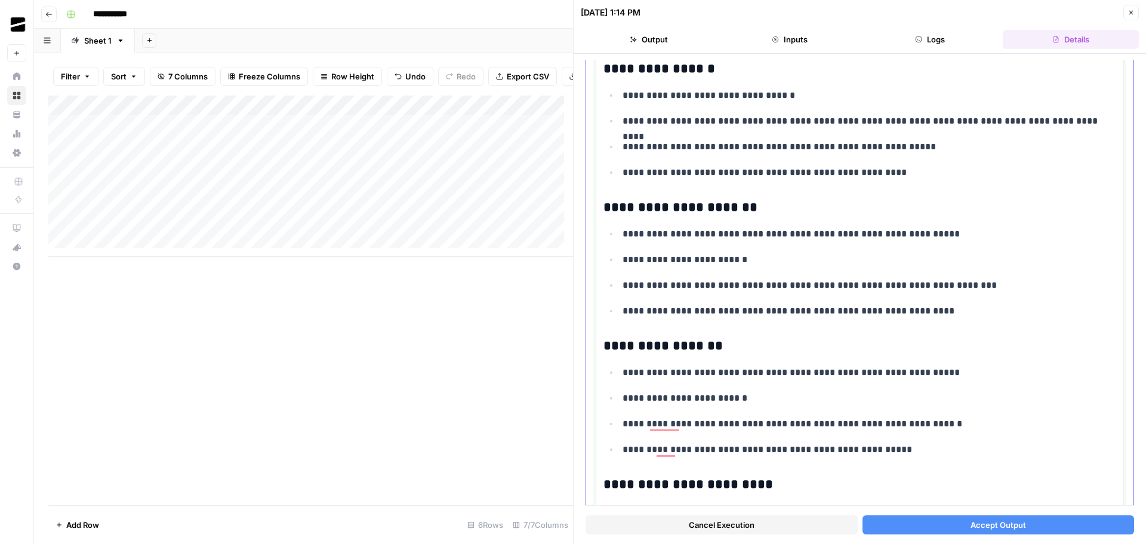
scroll to position [2031, 0]
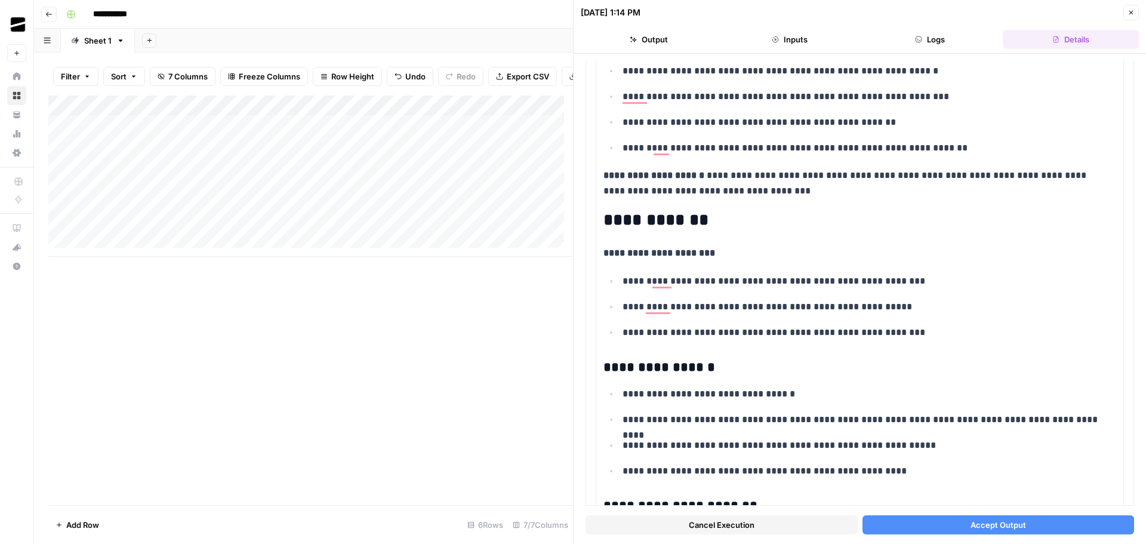
click at [997, 519] on span "Accept Output" at bounding box center [998, 525] width 56 height 12
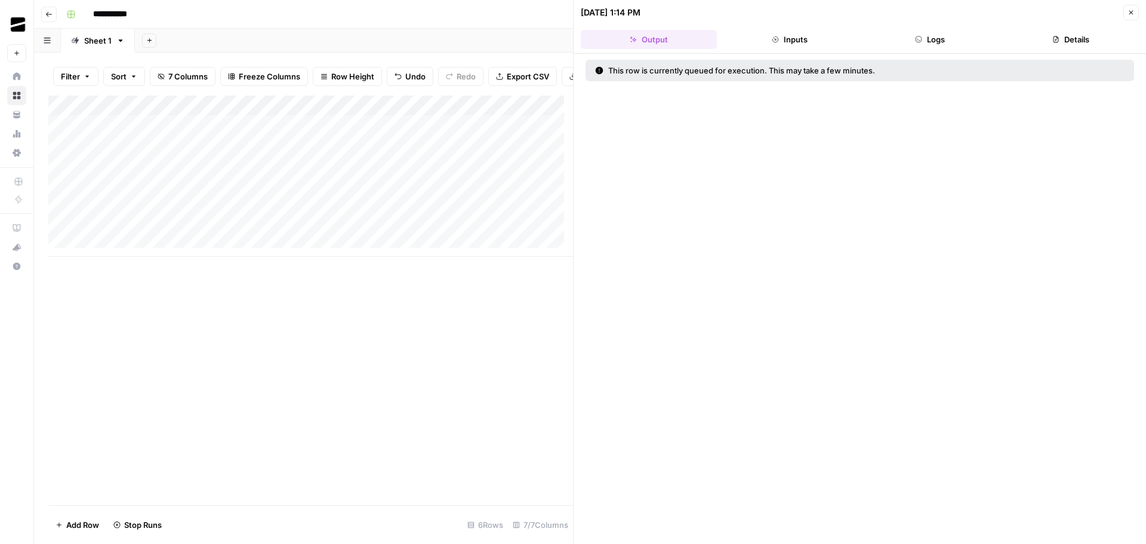
click at [1132, 10] on icon "button" at bounding box center [1130, 12] width 7 height 7
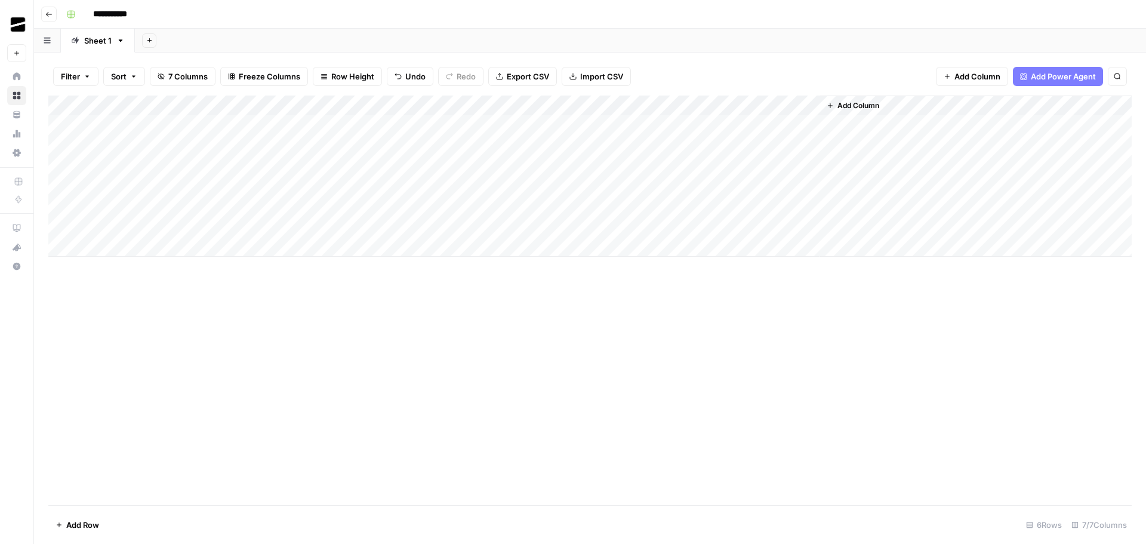
click at [809, 185] on div "Add Column" at bounding box center [589, 175] width 1083 height 161
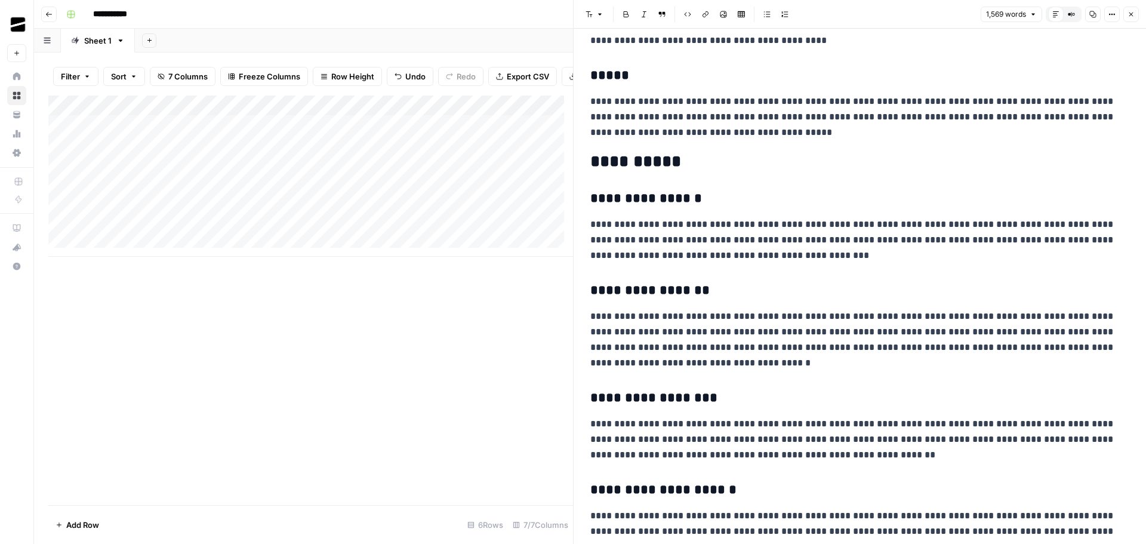
scroll to position [2576, 0]
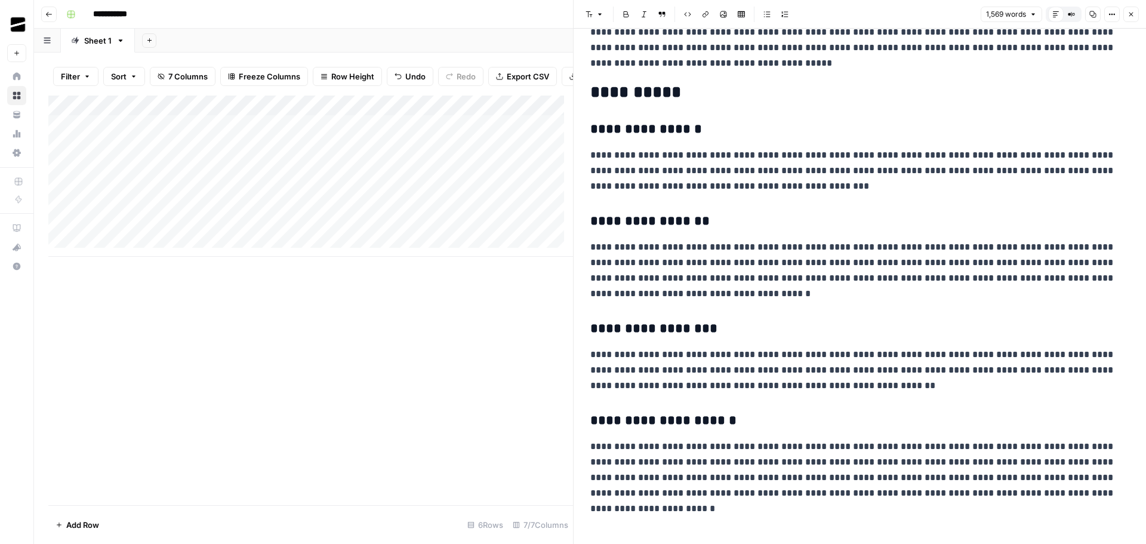
click at [1128, 16] on icon "button" at bounding box center [1130, 14] width 7 height 7
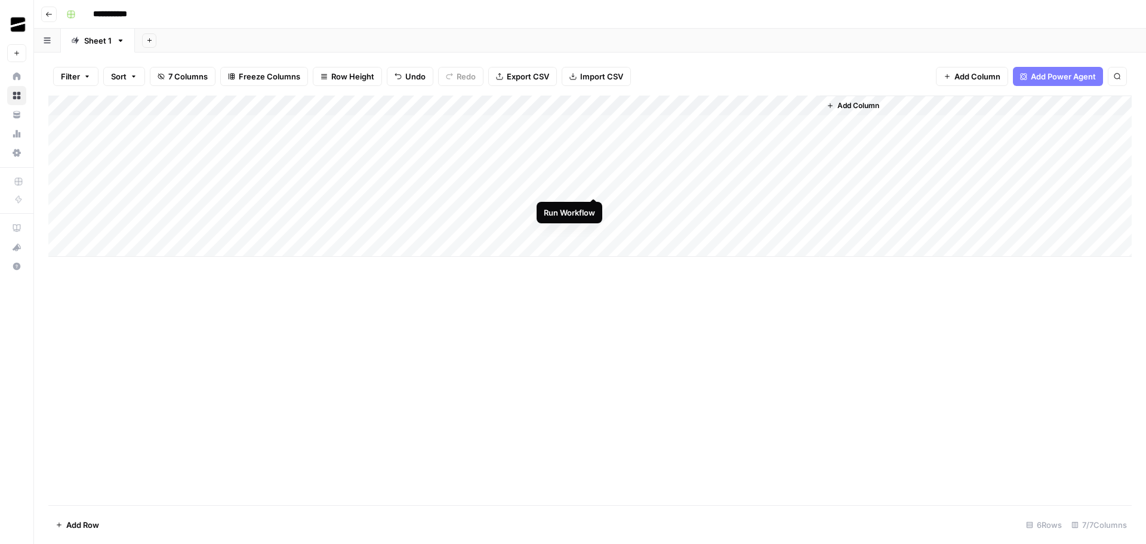
click at [593, 186] on div "Add Column" at bounding box center [589, 175] width 1083 height 161
click at [812, 145] on div "Add Column" at bounding box center [589, 175] width 1083 height 161
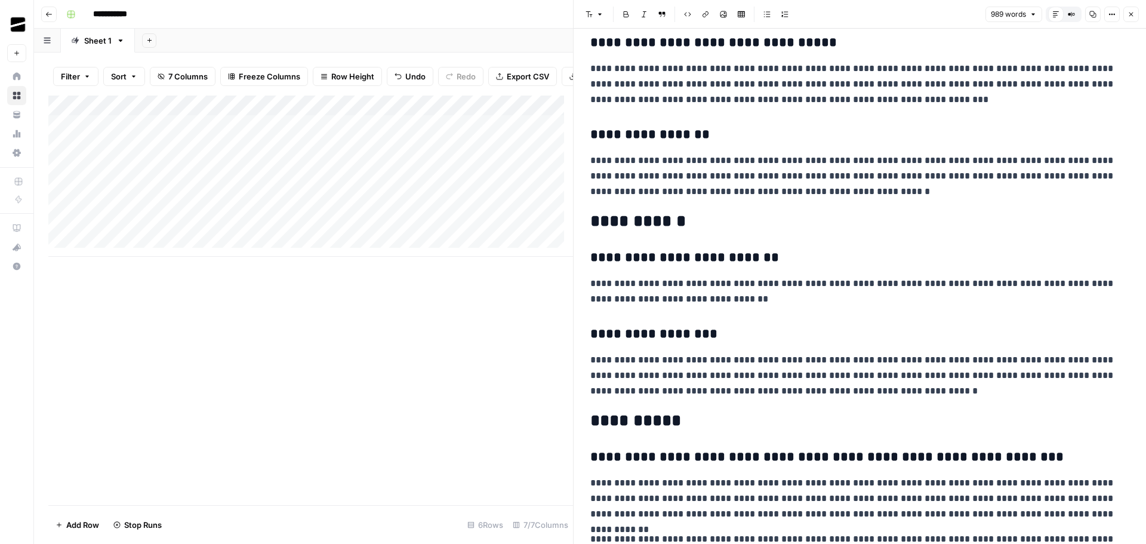
scroll to position [1465, 0]
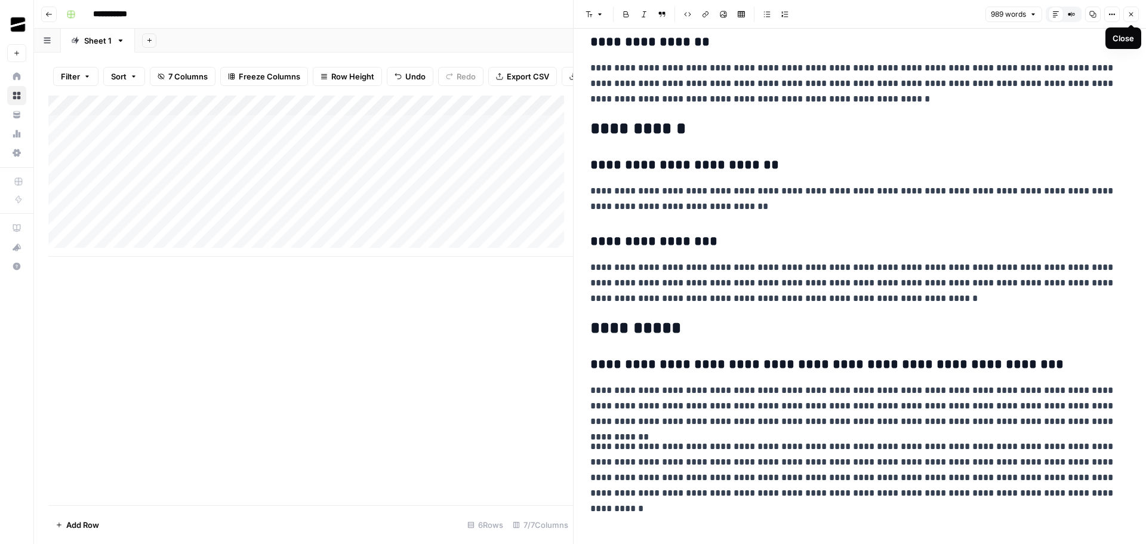
click at [1133, 13] on icon "button" at bounding box center [1130, 14] width 7 height 7
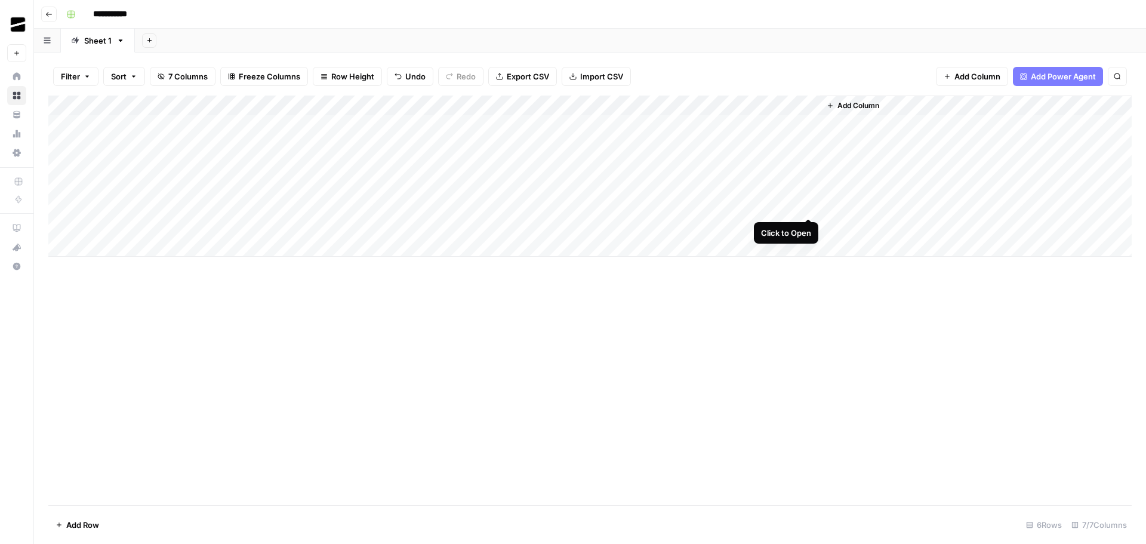
click at [809, 208] on div "Add Column" at bounding box center [589, 175] width 1083 height 161
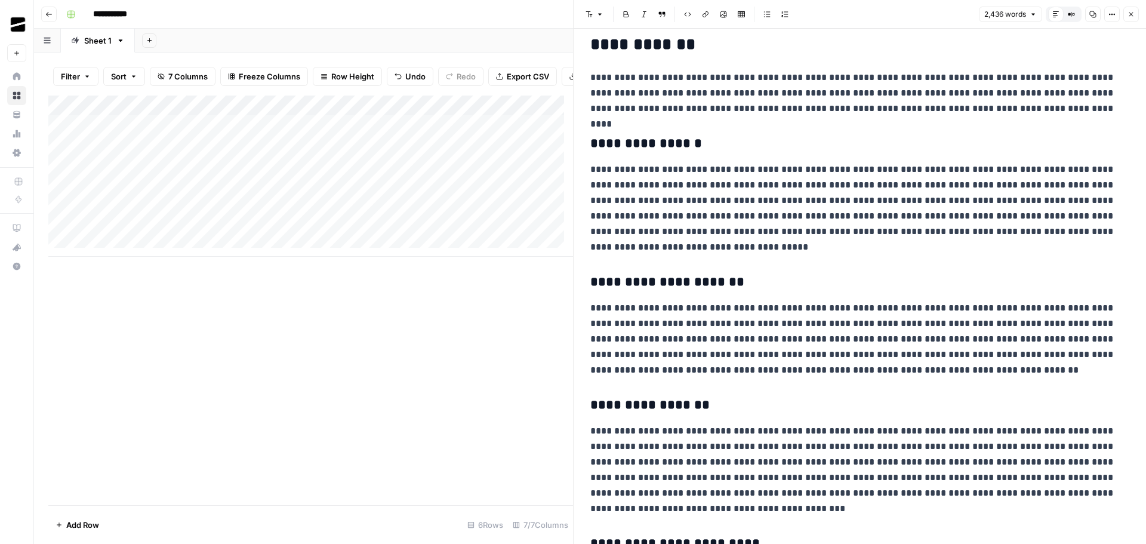
scroll to position [2029, 0]
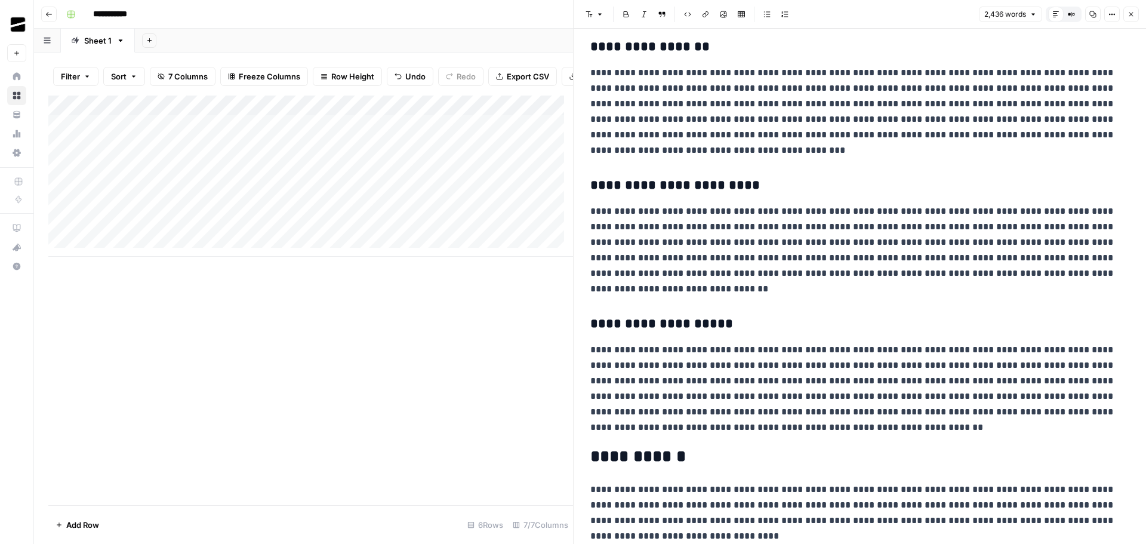
click at [1132, 14] on icon "button" at bounding box center [1130, 14] width 7 height 7
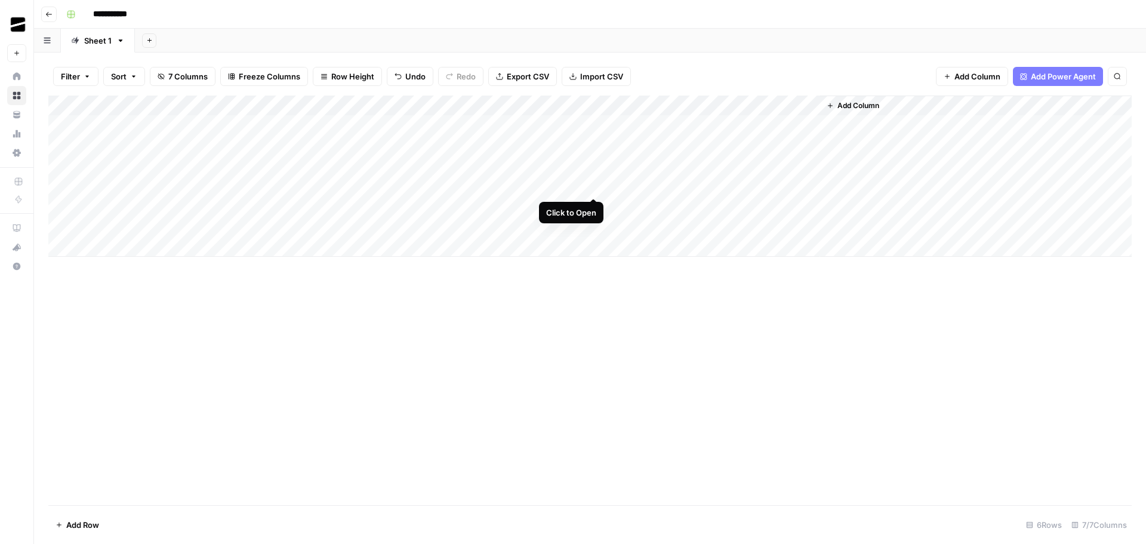
click at [595, 186] on div "Add Column" at bounding box center [589, 175] width 1083 height 161
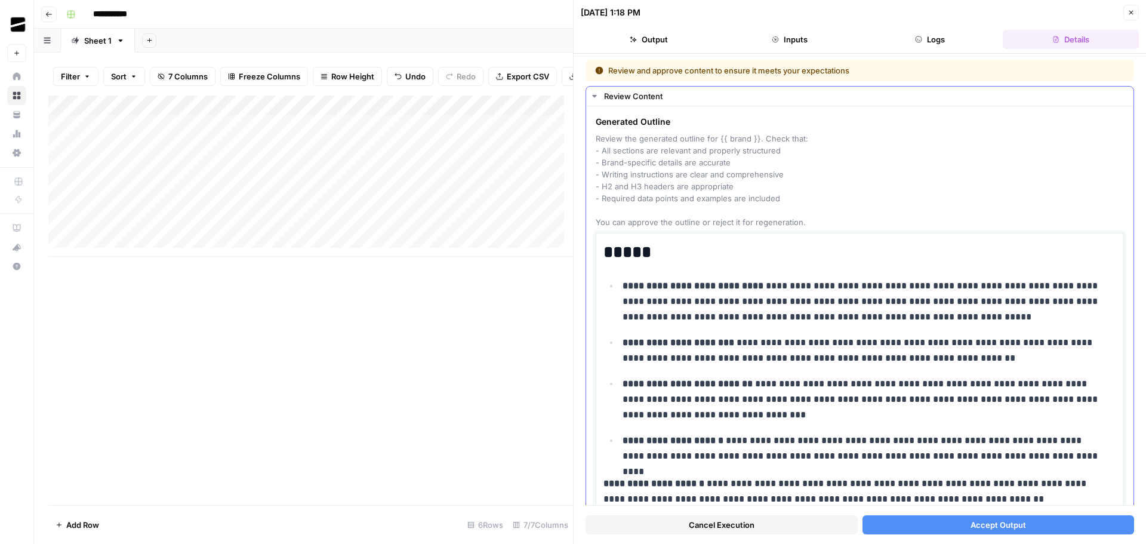
click at [780, 298] on p "**********" at bounding box center [864, 301] width 485 height 47
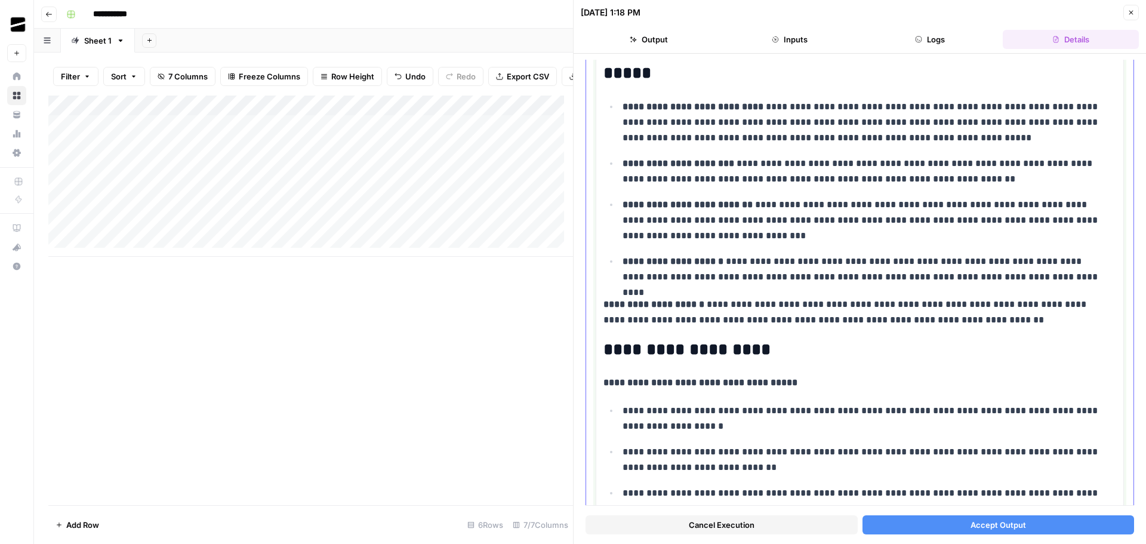
click at [873, 245] on ul "**********" at bounding box center [859, 191] width 513 height 186
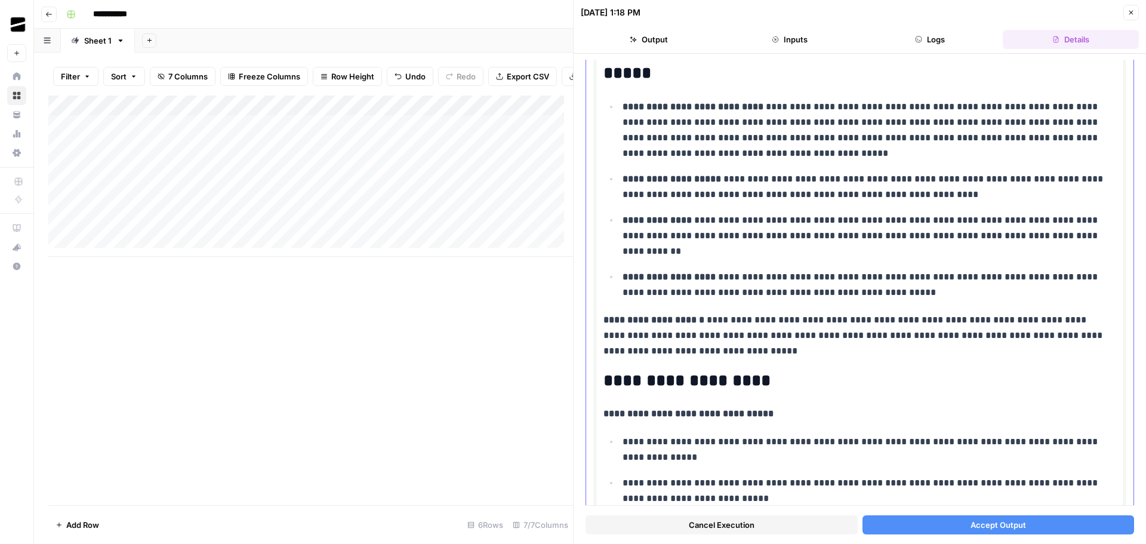
scroll to position [3860, 0]
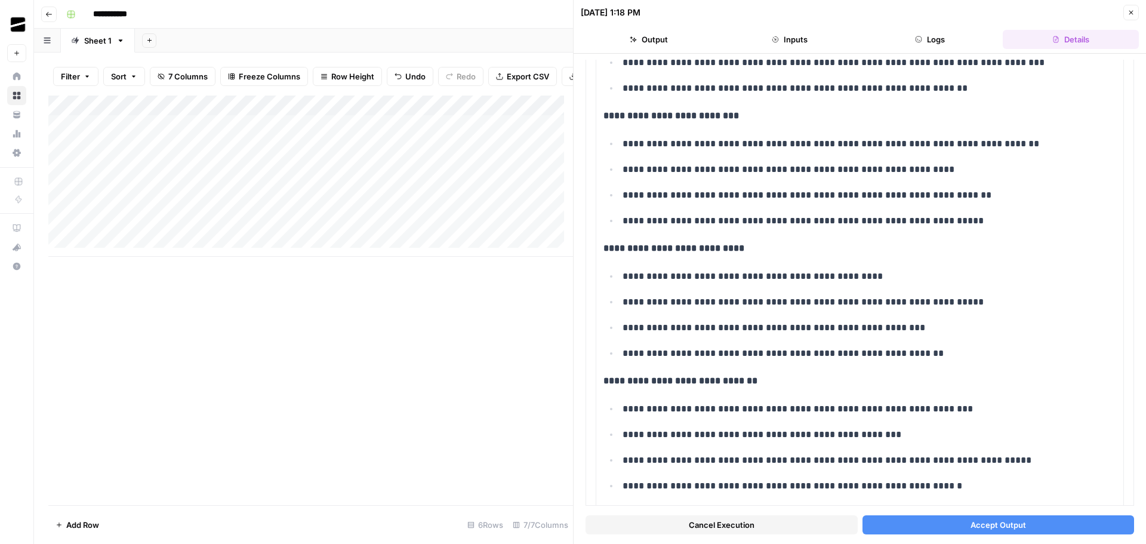
click at [984, 522] on button "Accept Output" at bounding box center [998, 524] width 272 height 19
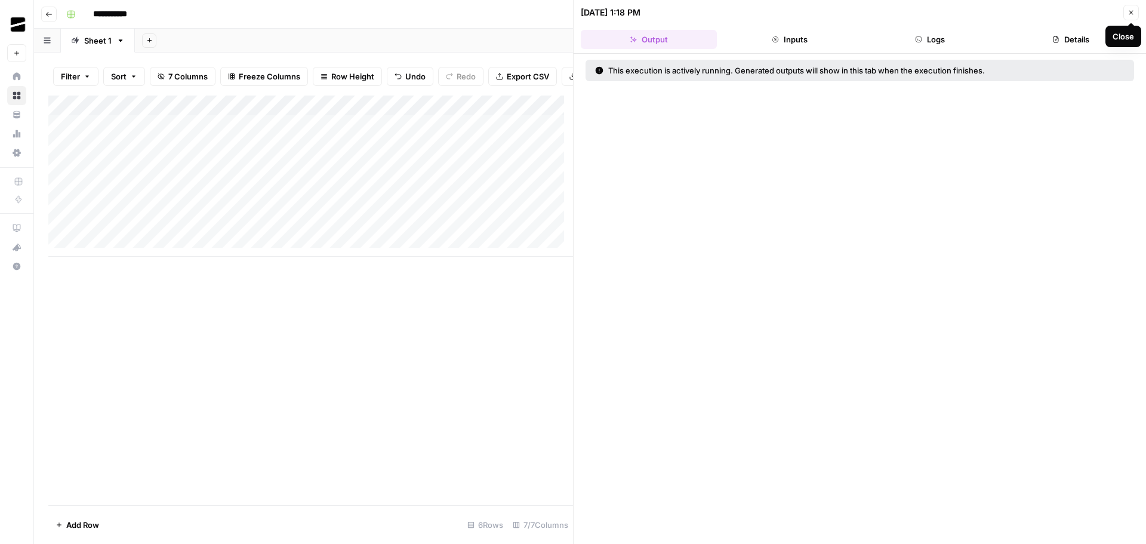
click at [1132, 14] on icon "button" at bounding box center [1130, 12] width 7 height 7
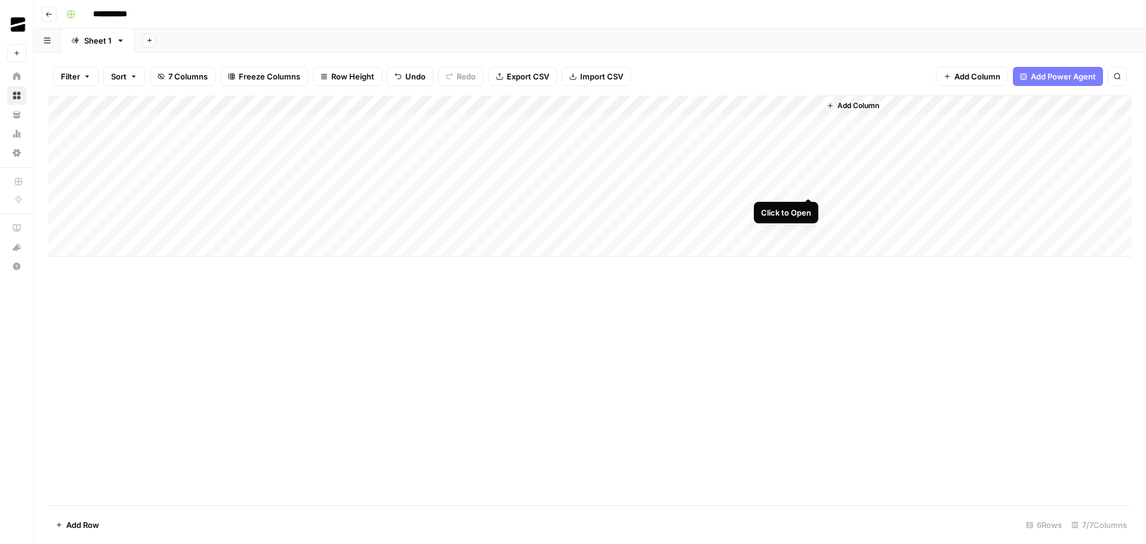
click at [808, 186] on div "Add Column" at bounding box center [589, 175] width 1083 height 161
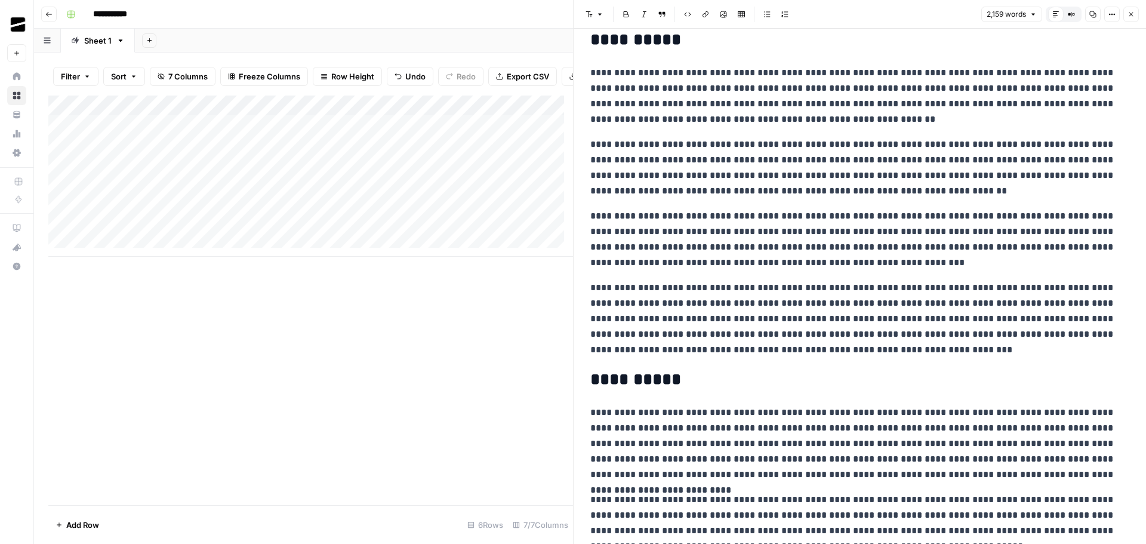
scroll to position [2799, 0]
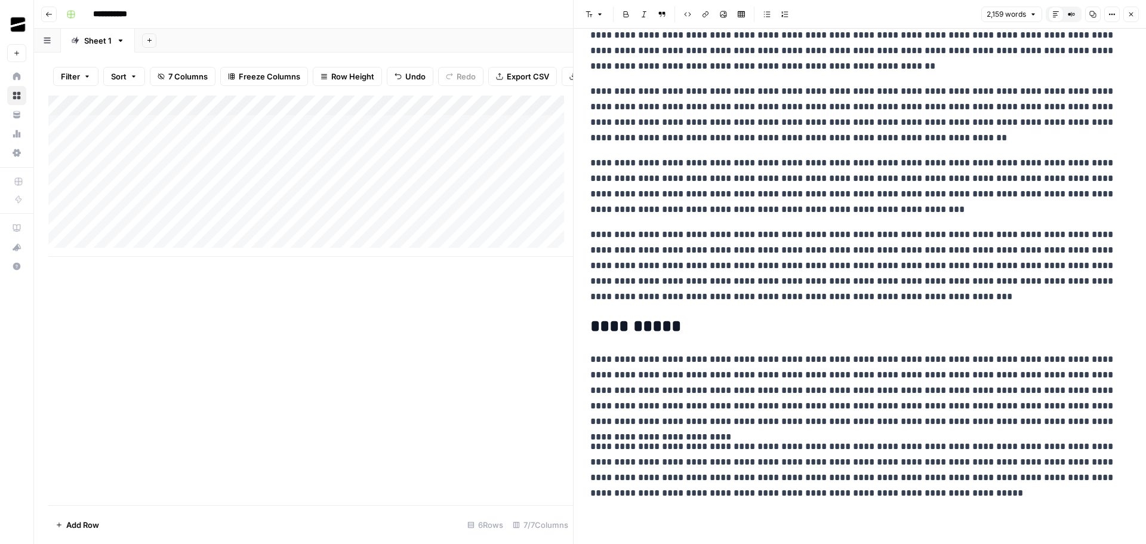
click at [1130, 15] on icon "button" at bounding box center [1130, 14] width 7 height 7
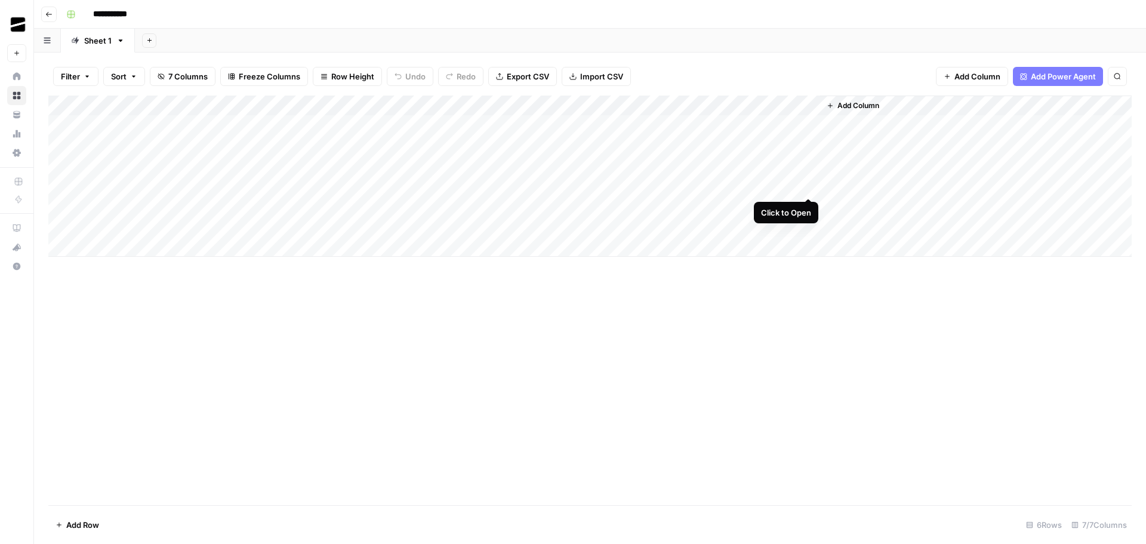
click at [808, 187] on div "Add Column" at bounding box center [589, 175] width 1083 height 161
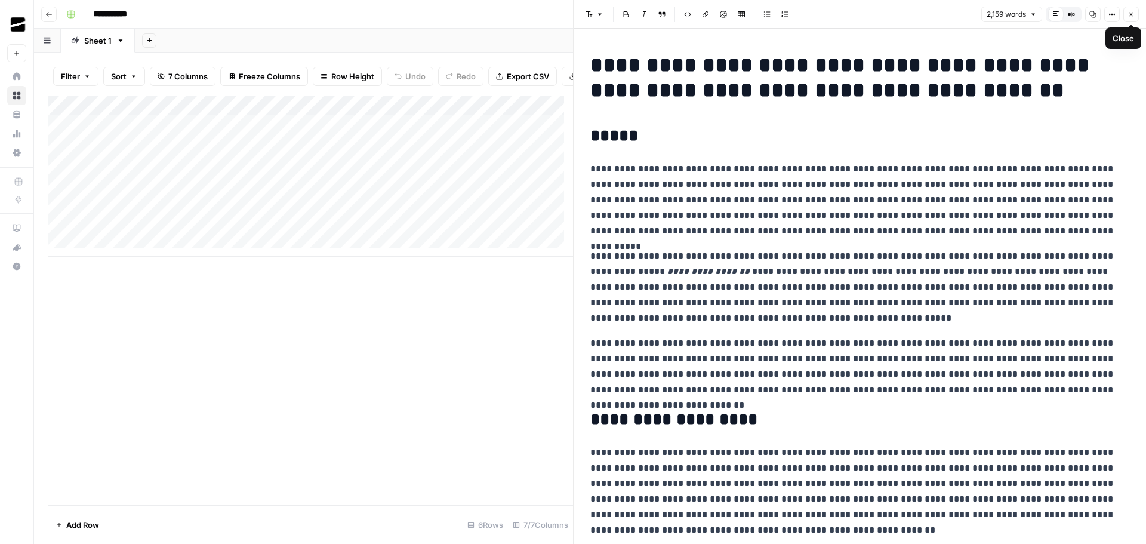
click at [1134, 7] on button "Close" at bounding box center [1131, 15] width 16 height 16
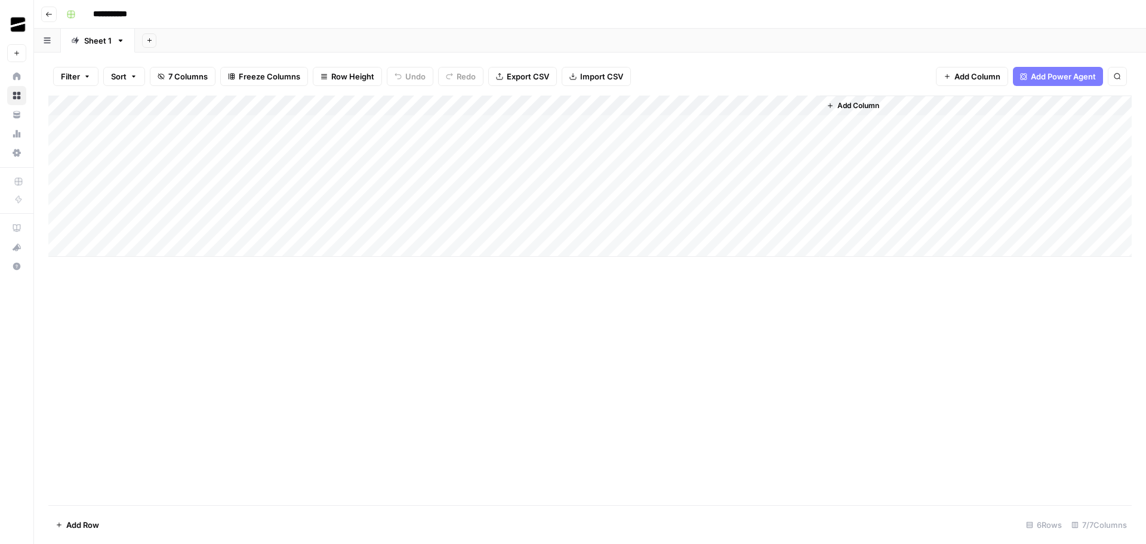
click at [582, 104] on div "Add Column" at bounding box center [589, 175] width 1083 height 161
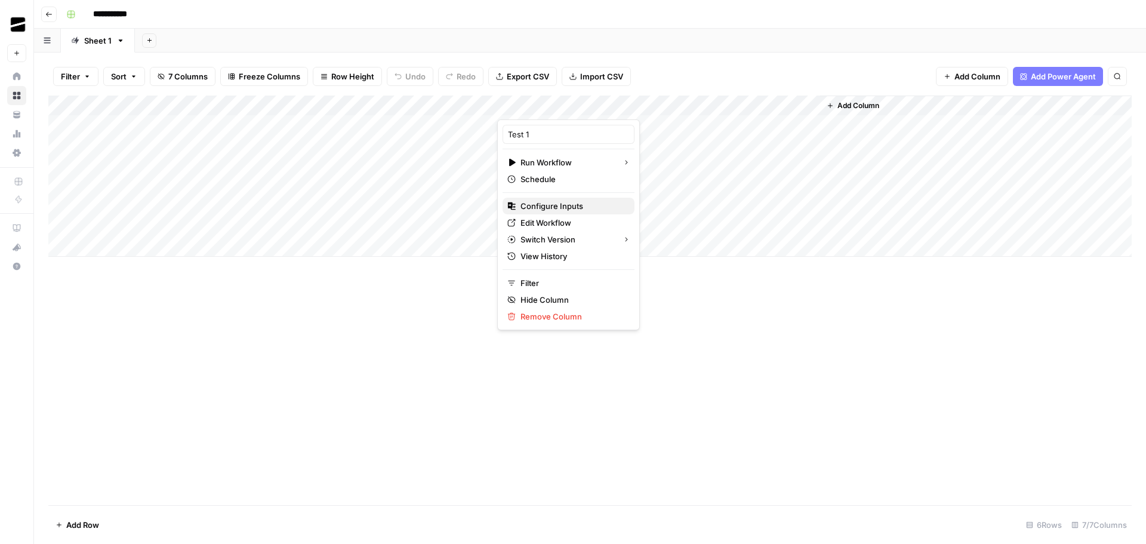
click at [567, 206] on span "Configure Inputs" at bounding box center [572, 206] width 104 height 12
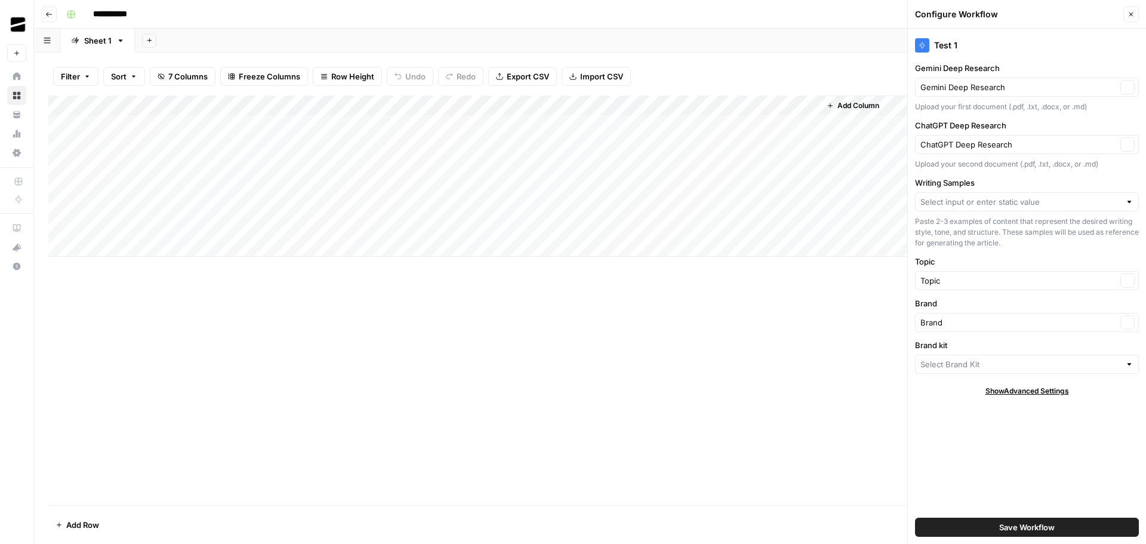
type input "Test 1"
click at [1028, 203] on input "Writing Samples" at bounding box center [1020, 202] width 200 height 12
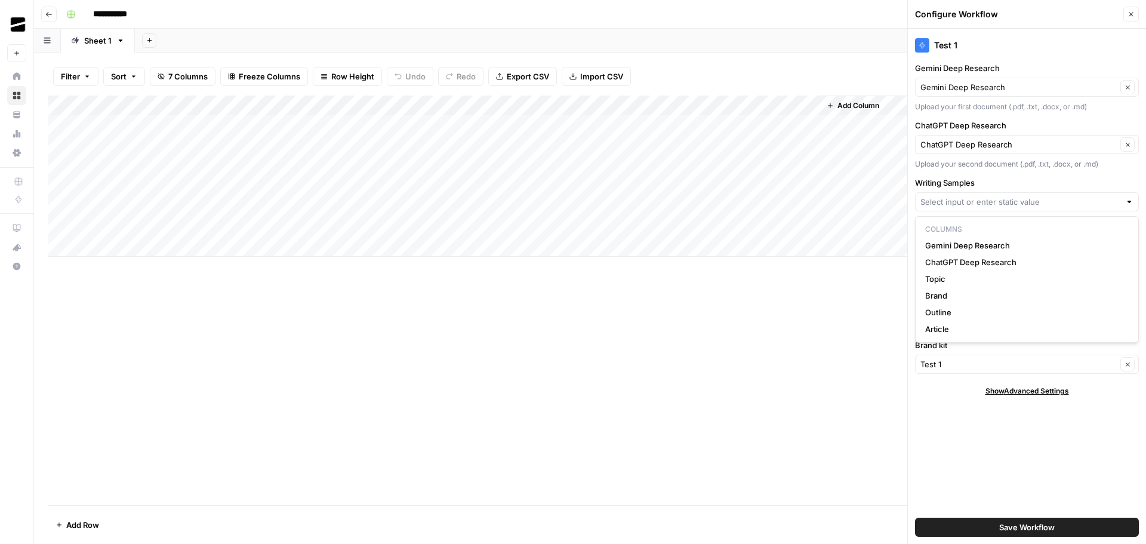
click at [1022, 184] on label "Writing Samples" at bounding box center [1027, 183] width 224 height 12
click at [1022, 196] on input "Writing Samples" at bounding box center [1020, 202] width 200 height 12
click at [1133, 14] on icon "button" at bounding box center [1130, 14] width 7 height 7
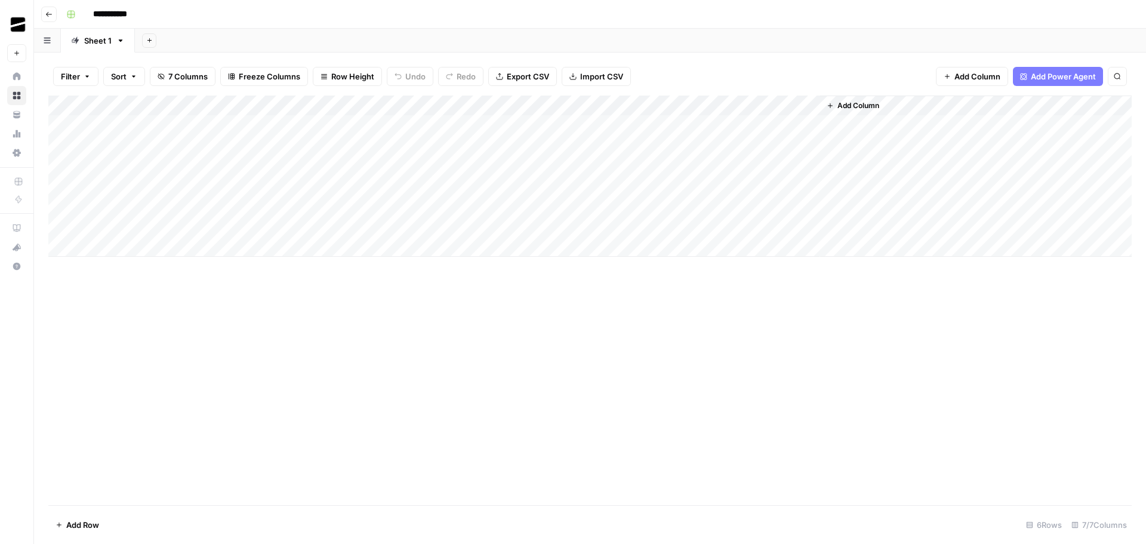
click at [862, 100] on span "Add Column" at bounding box center [858, 105] width 42 height 11
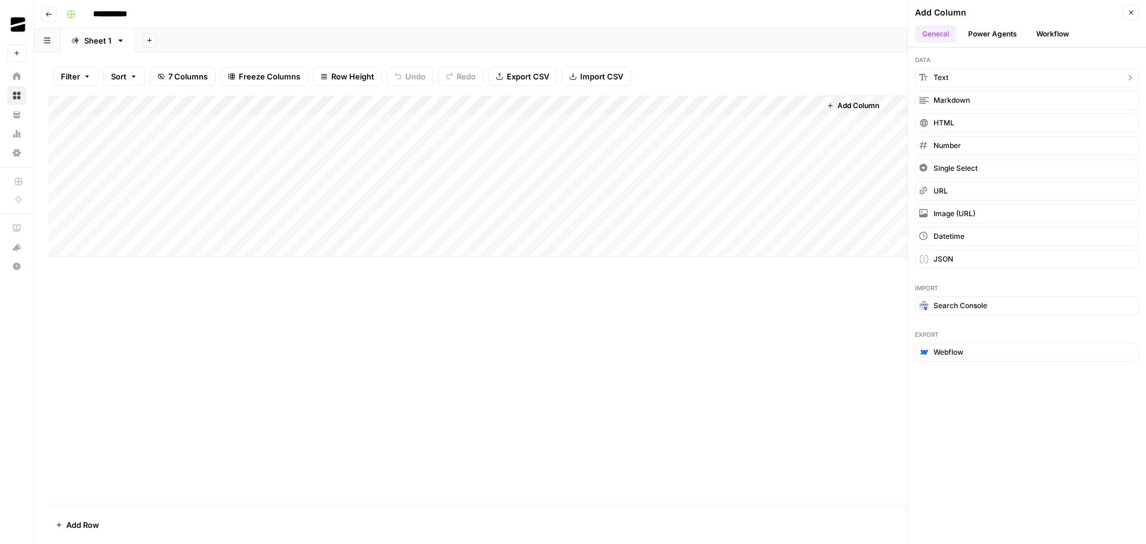
click at [967, 76] on button "Text" at bounding box center [1027, 77] width 224 height 19
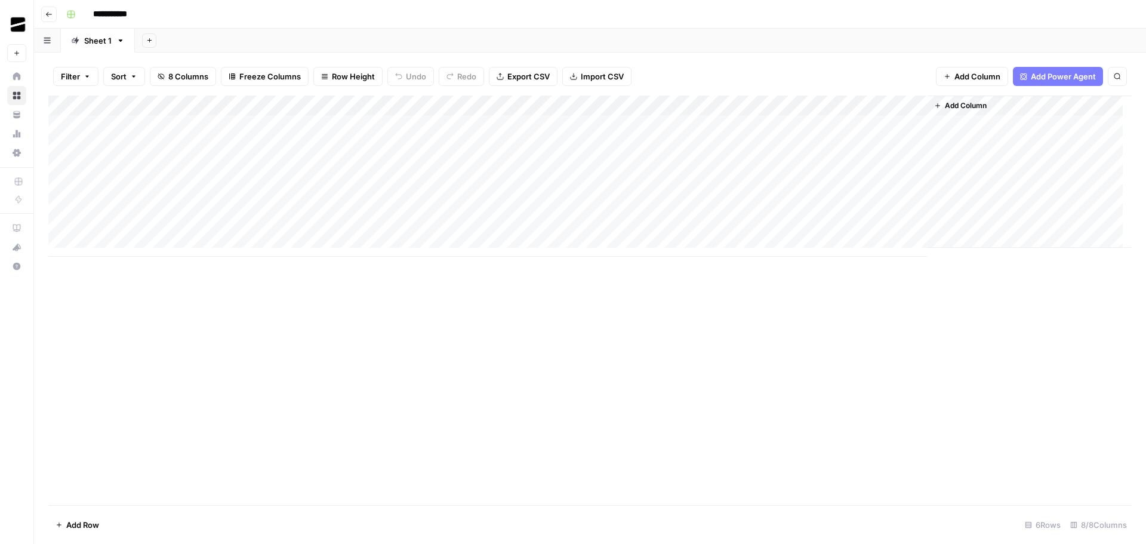
drag, startPoint x: 872, startPoint y: 101, endPoint x: 536, endPoint y: 97, distance: 336.0
click at [536, 97] on div "Add Column" at bounding box center [589, 175] width 1083 height 161
click at [535, 107] on div "Add Column" at bounding box center [589, 175] width 1083 height 161
drag, startPoint x: 564, startPoint y: 137, endPoint x: 488, endPoint y: 131, distance: 76.0
click at [488, 131] on body "**********" at bounding box center [573, 272] width 1146 height 544
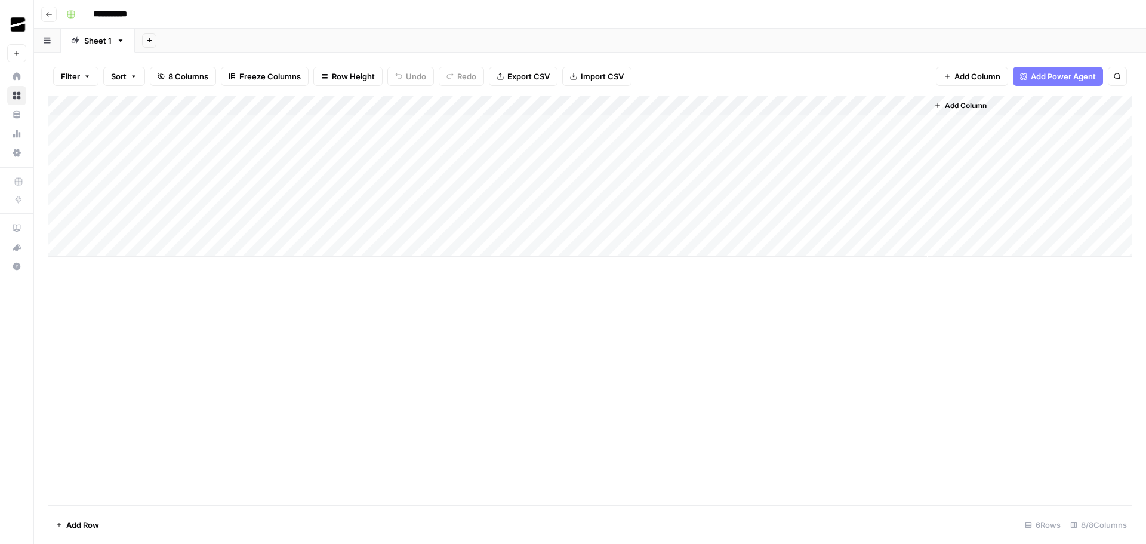
click at [556, 107] on div "Add Column" at bounding box center [589, 175] width 1083 height 161
click at [598, 134] on input "New Column" at bounding box center [568, 134] width 121 height 12
type input "N"
type input "Writing samples"
click at [723, 322] on div "Add Column" at bounding box center [589, 299] width 1083 height 409
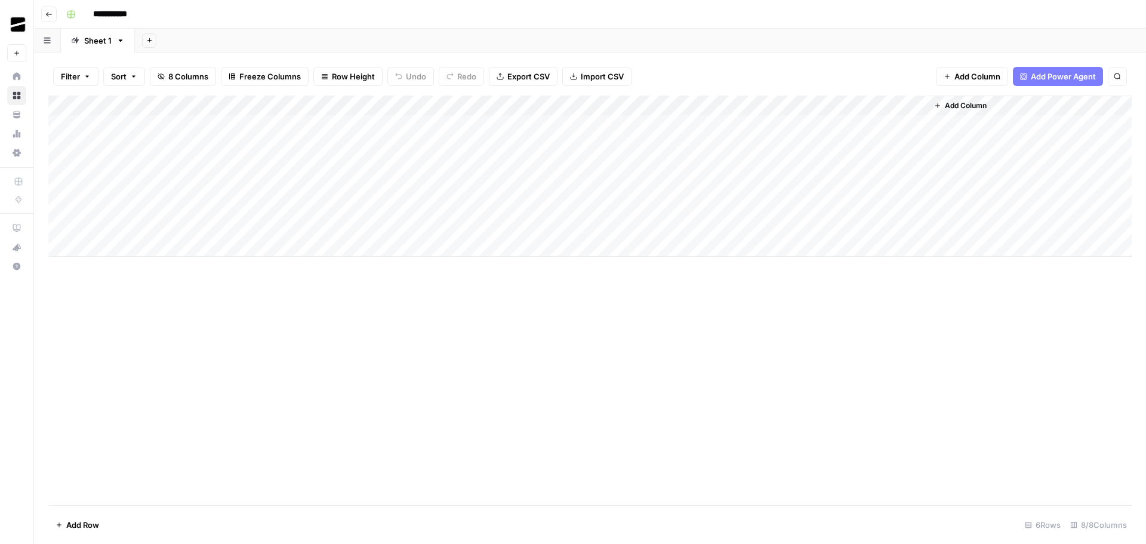
click at [523, 190] on div "Add Column" at bounding box center [589, 175] width 1083 height 161
click at [544, 185] on div "Add Column" at bounding box center [589, 175] width 1083 height 161
type textarea "**********"
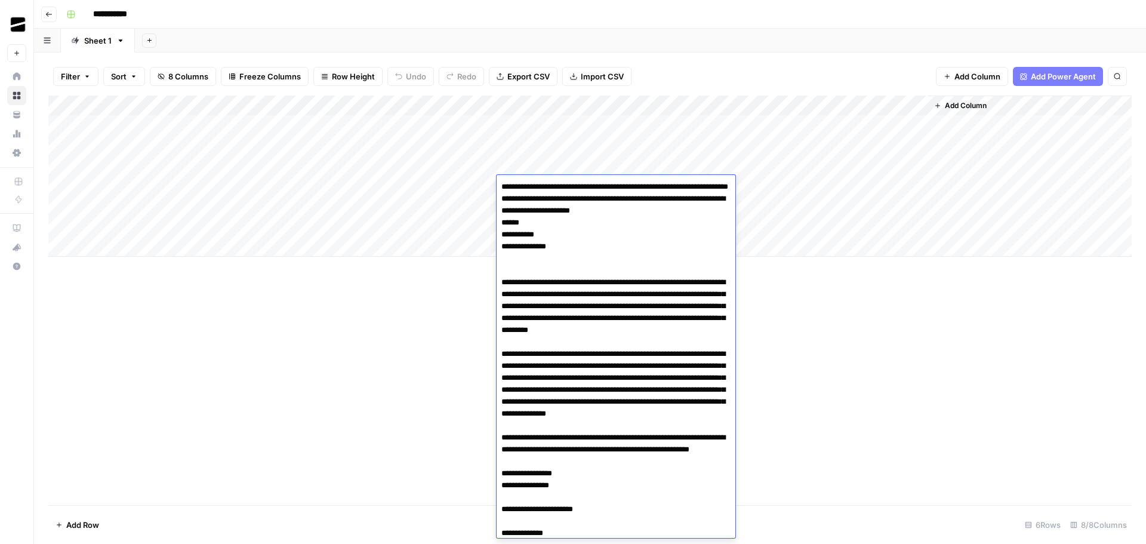
scroll to position [17571, 0]
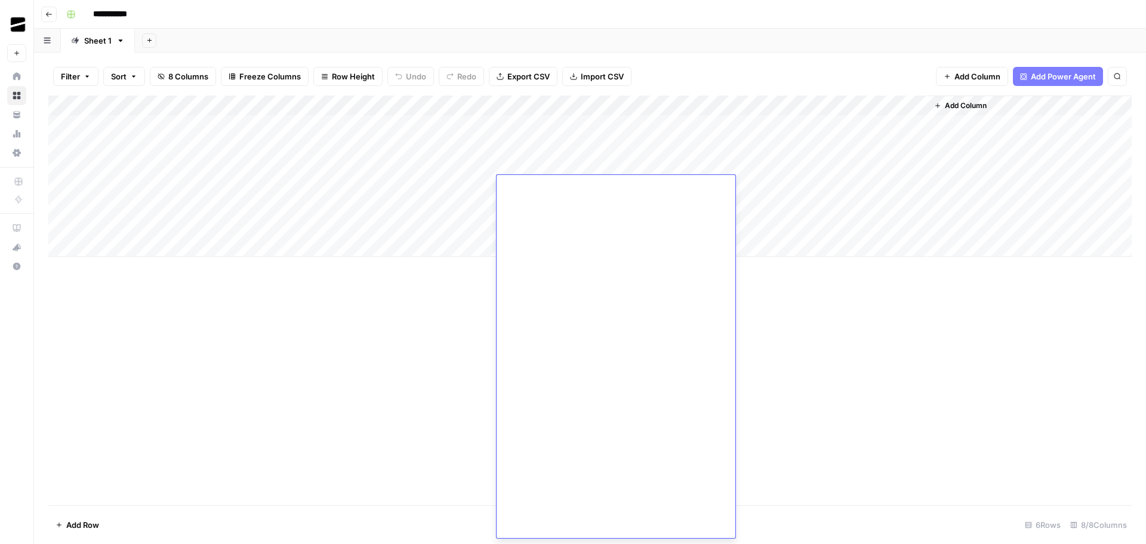
click at [858, 341] on div "Add Column" at bounding box center [589, 299] width 1083 height 409
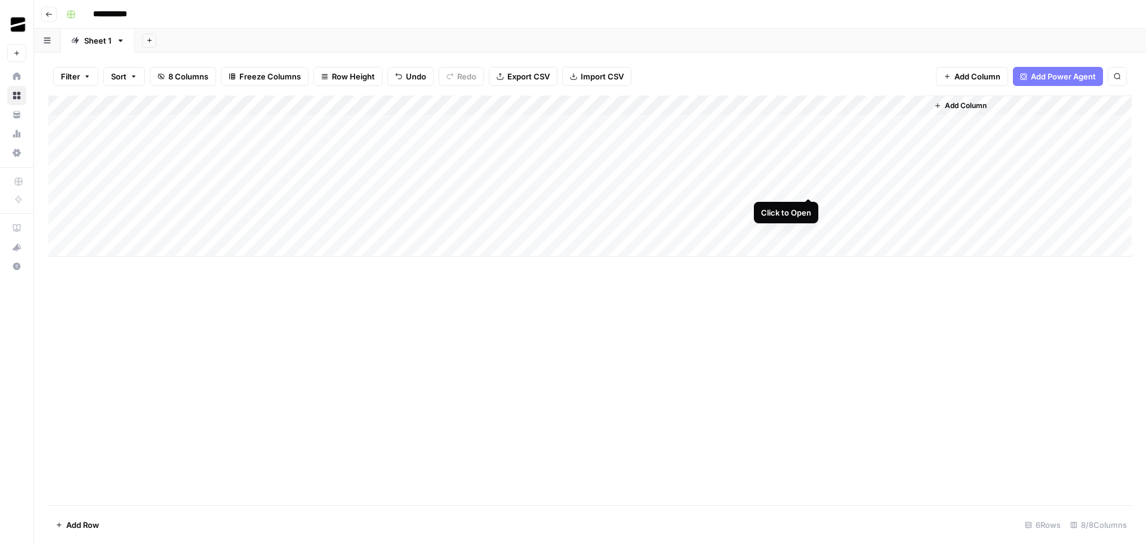
click at [809, 185] on div "Add Column" at bounding box center [589, 175] width 1083 height 161
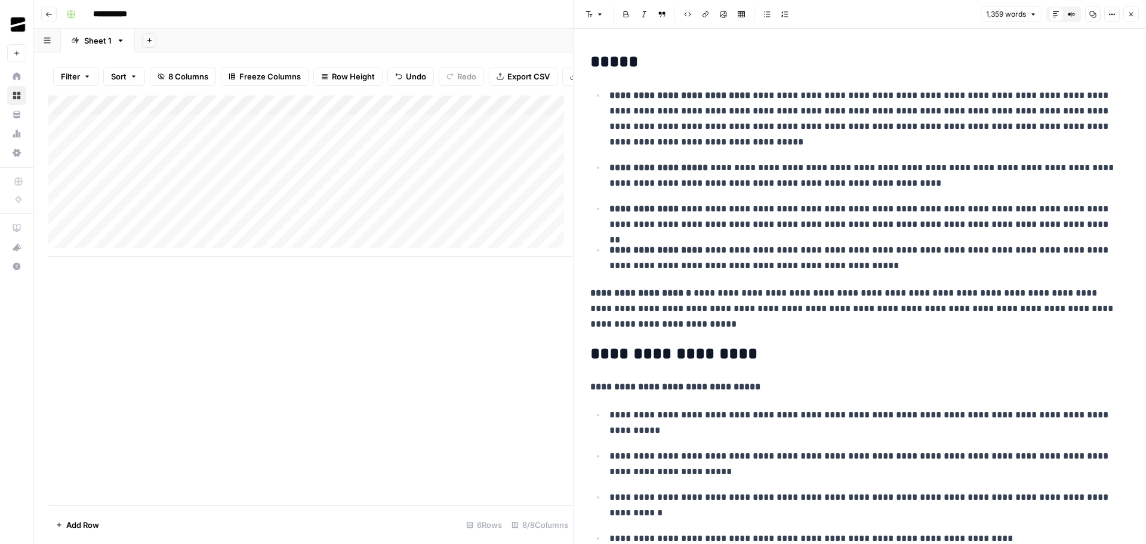
click at [1095, 14] on icon "button" at bounding box center [1092, 14] width 7 height 7
click at [1132, 10] on button "Close" at bounding box center [1131, 15] width 16 height 16
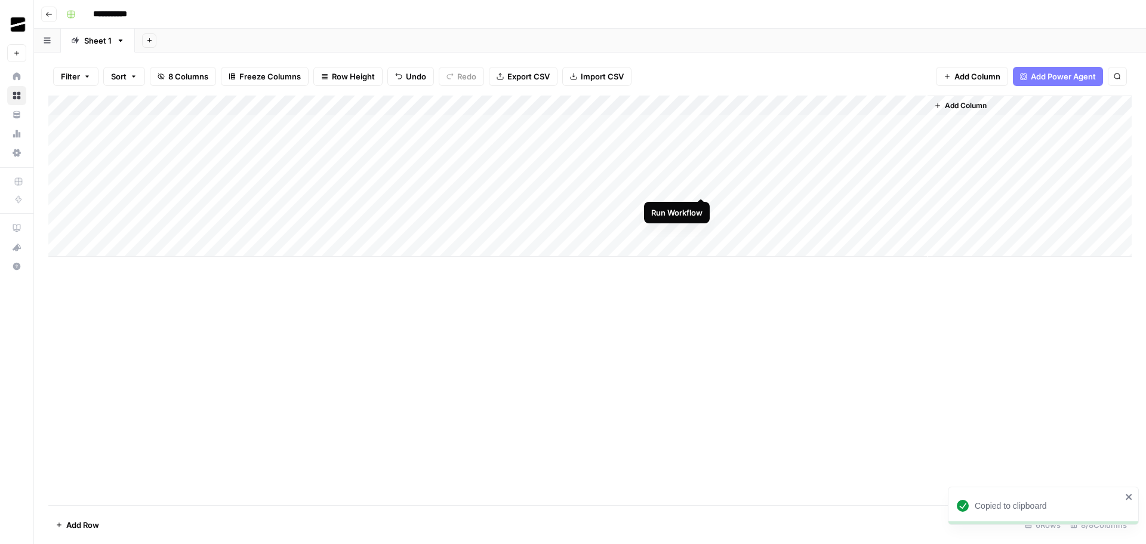
click at [701, 187] on div "Add Column" at bounding box center [589, 175] width 1083 height 161
click at [691, 106] on div "Add Column" at bounding box center [589, 175] width 1083 height 161
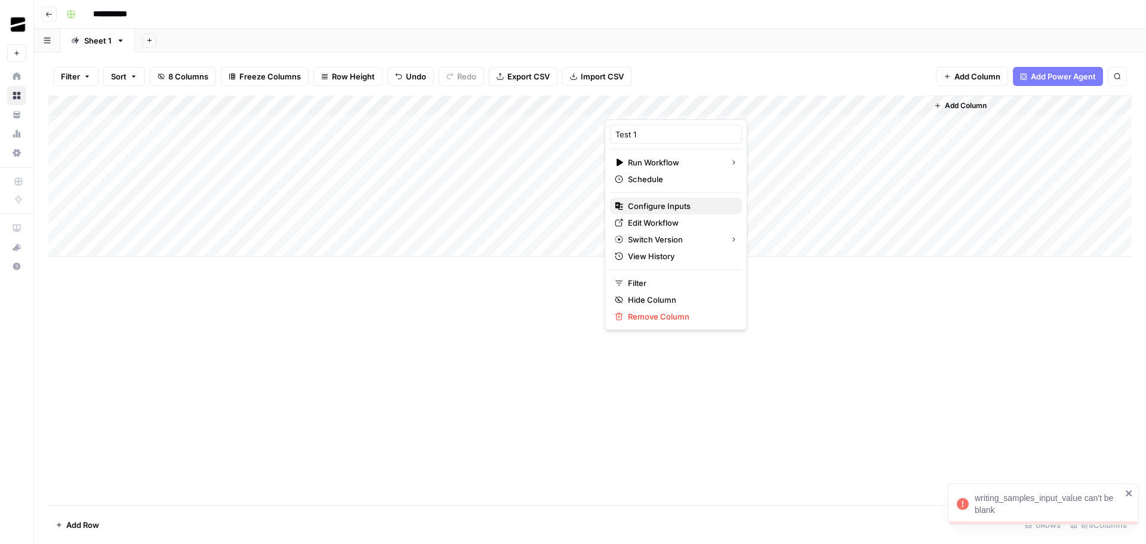
click at [670, 204] on span "Configure Inputs" at bounding box center [680, 206] width 104 height 12
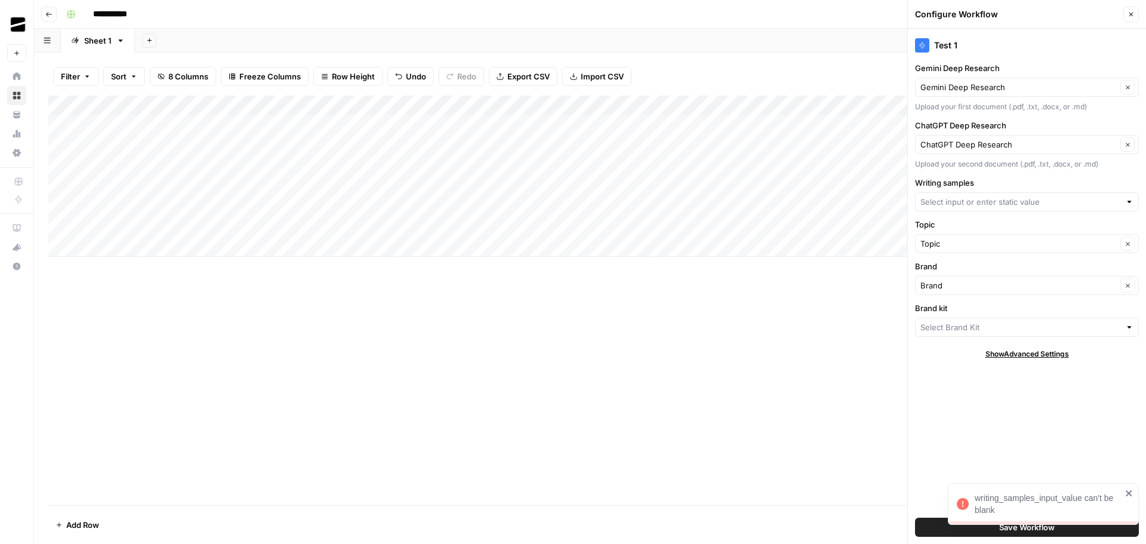
type input "Test 1"
click at [1019, 202] on input "Writing samples" at bounding box center [1020, 202] width 200 height 12
click at [1053, 413] on div "Test 1 Gemini Deep Research Gemini Deep Research Clear Upload your first docume…" at bounding box center [1027, 286] width 238 height 515
click at [548, 109] on div "Add Column" at bounding box center [589, 175] width 1083 height 161
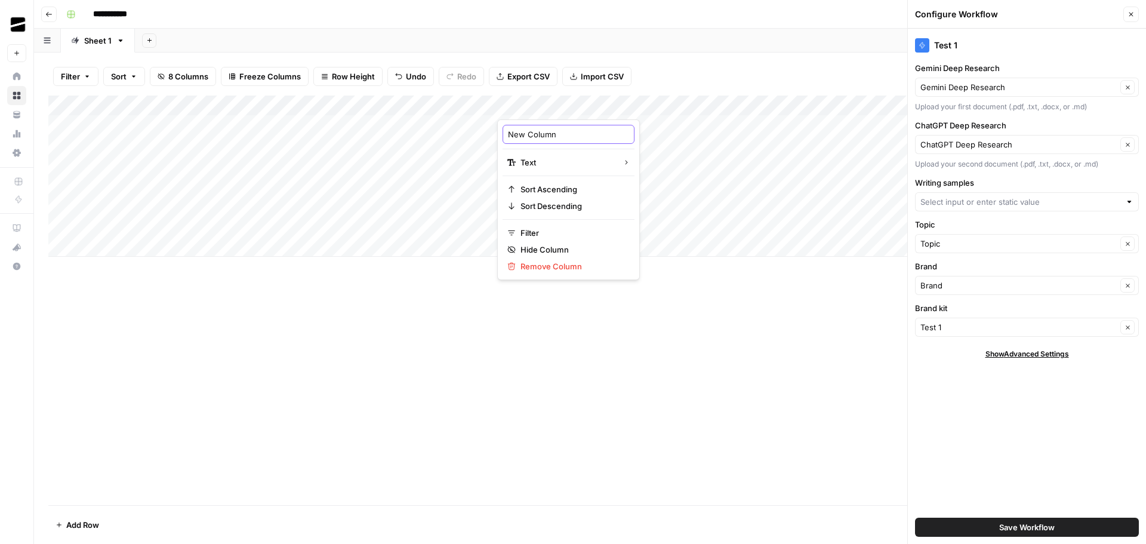
click at [561, 134] on input "New Column" at bounding box center [568, 134] width 121 height 12
type input "N"
type input "Writing samples"
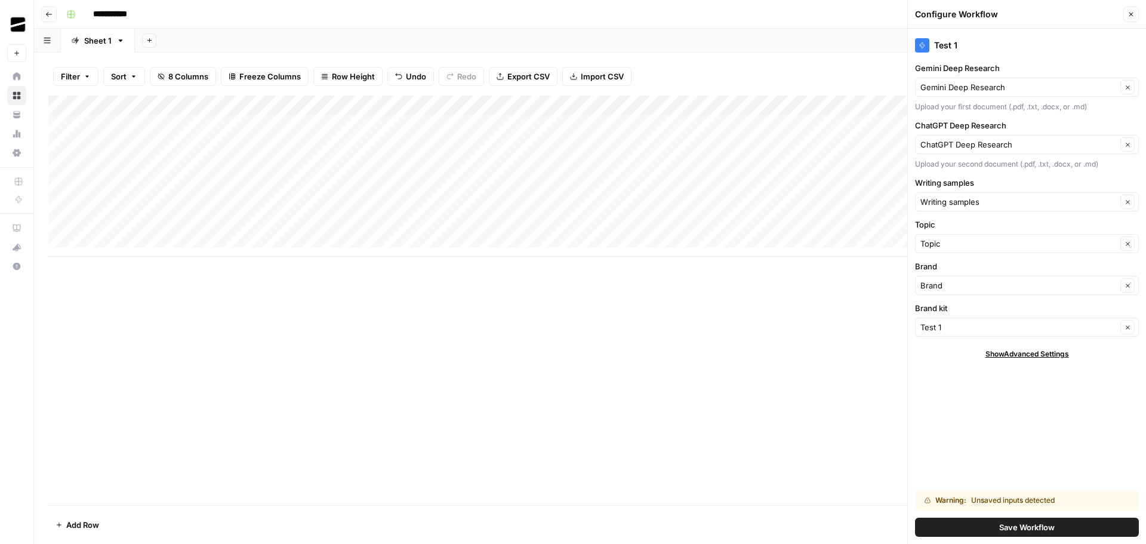
click at [1043, 529] on span "Save Workflow" at bounding box center [1027, 527] width 56 height 12
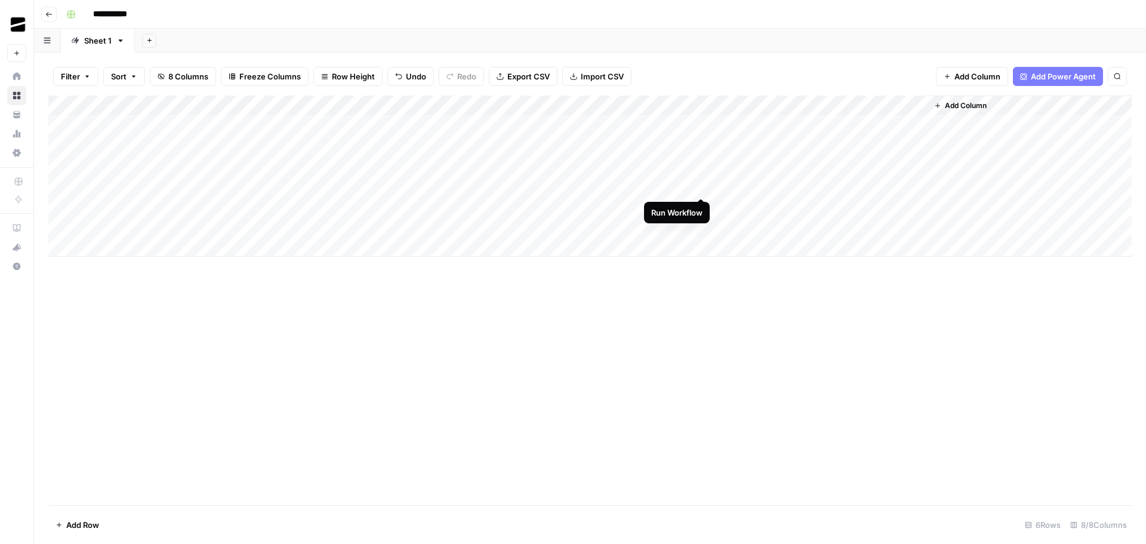
click at [702, 185] on div "Add Column" at bounding box center [589, 175] width 1083 height 161
click at [701, 187] on div "Add Column" at bounding box center [589, 175] width 1083 height 161
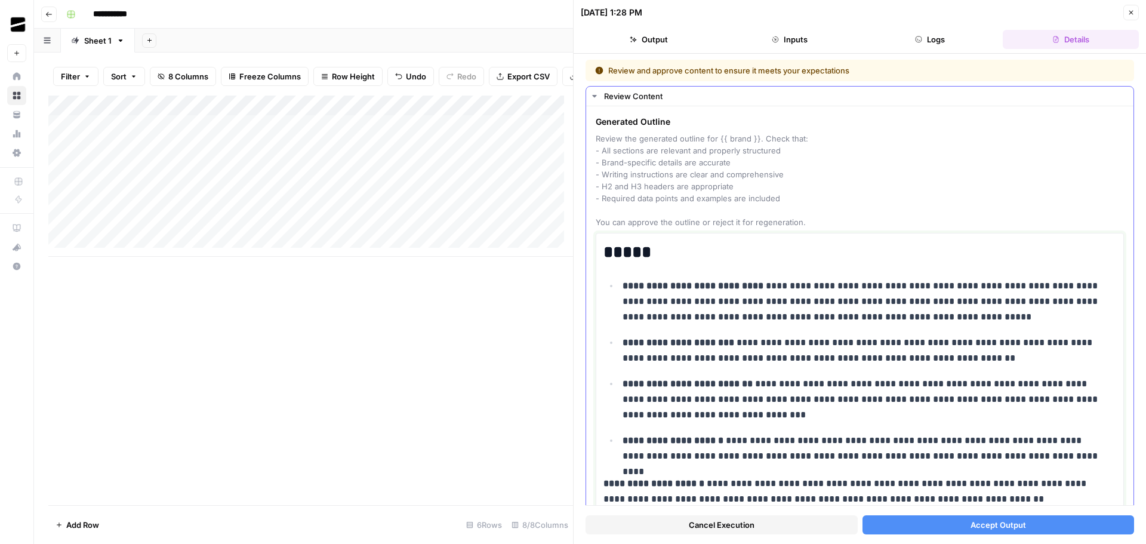
click at [773, 313] on p "**********" at bounding box center [864, 301] width 485 height 47
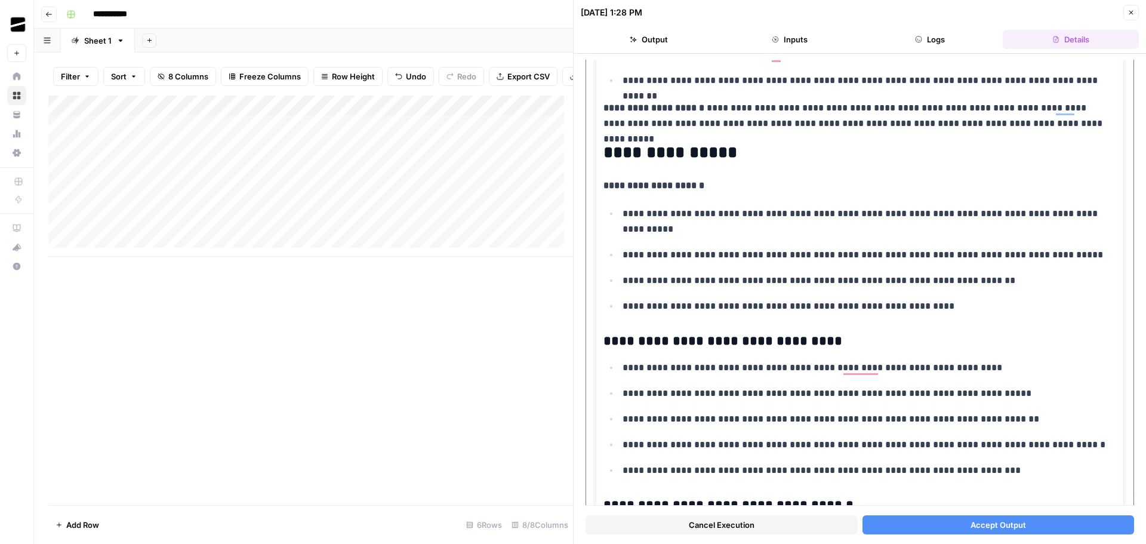
scroll to position [1253, 0]
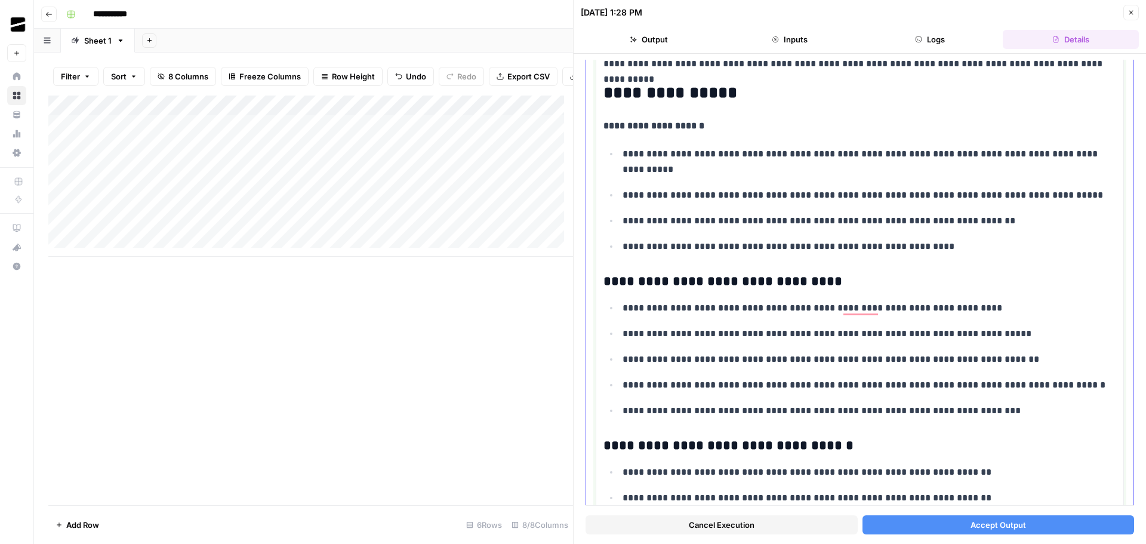
click at [785, 337] on p "**********" at bounding box center [864, 334] width 485 height 16
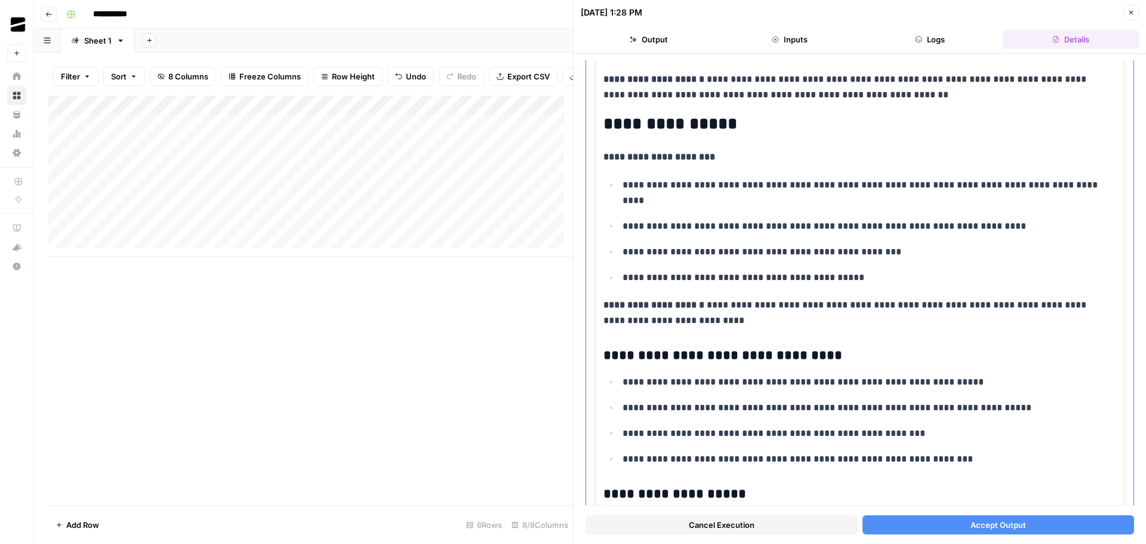
scroll to position [3860, 0]
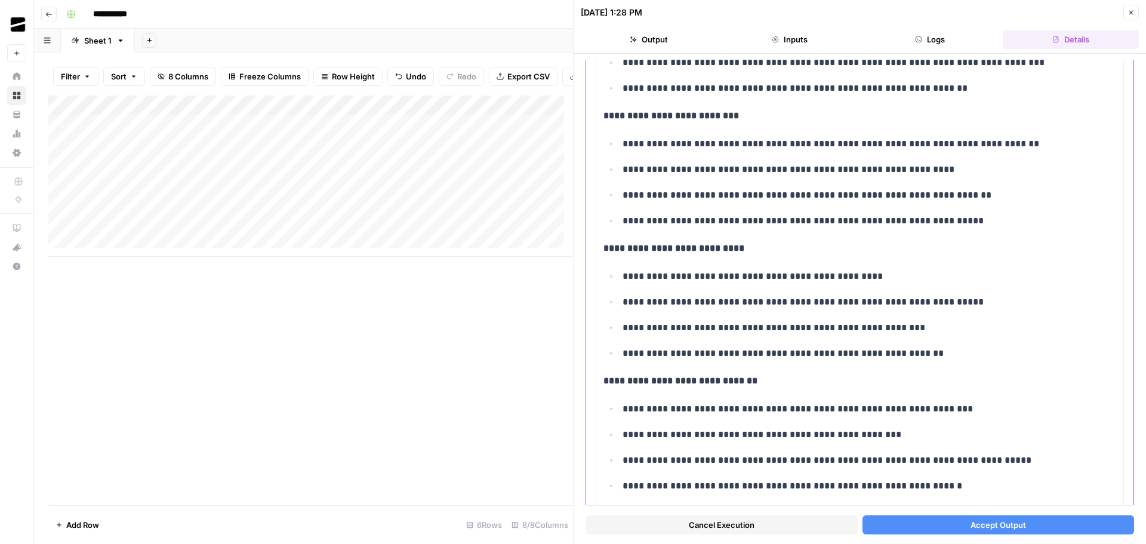
click at [989, 519] on span "Accept Output" at bounding box center [998, 525] width 56 height 12
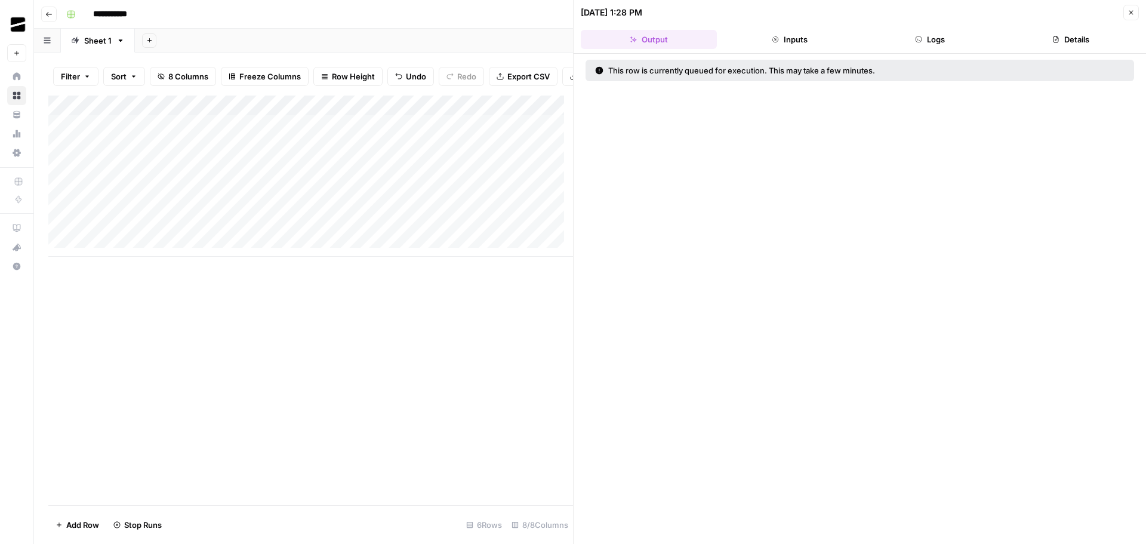
click at [1138, 9] on button "Close" at bounding box center [1131, 13] width 16 height 16
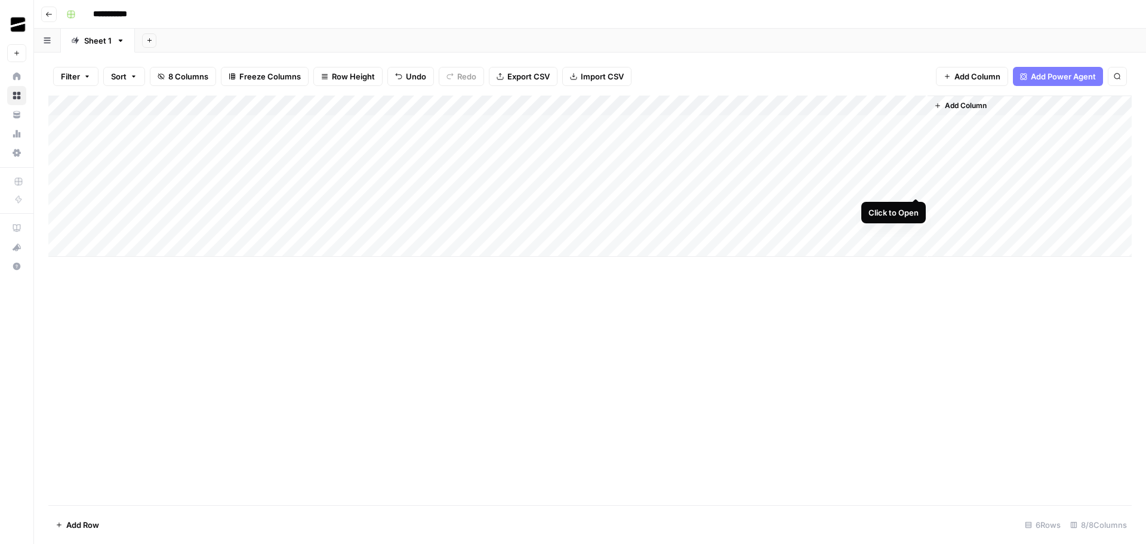
click at [918, 186] on div "Add Column" at bounding box center [589, 175] width 1083 height 161
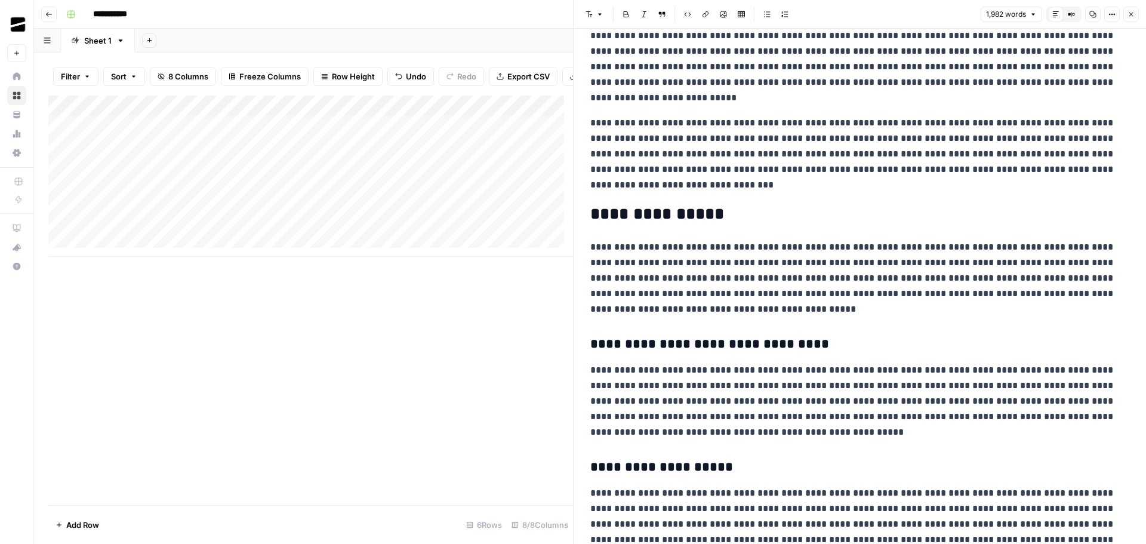
scroll to position [657, 0]
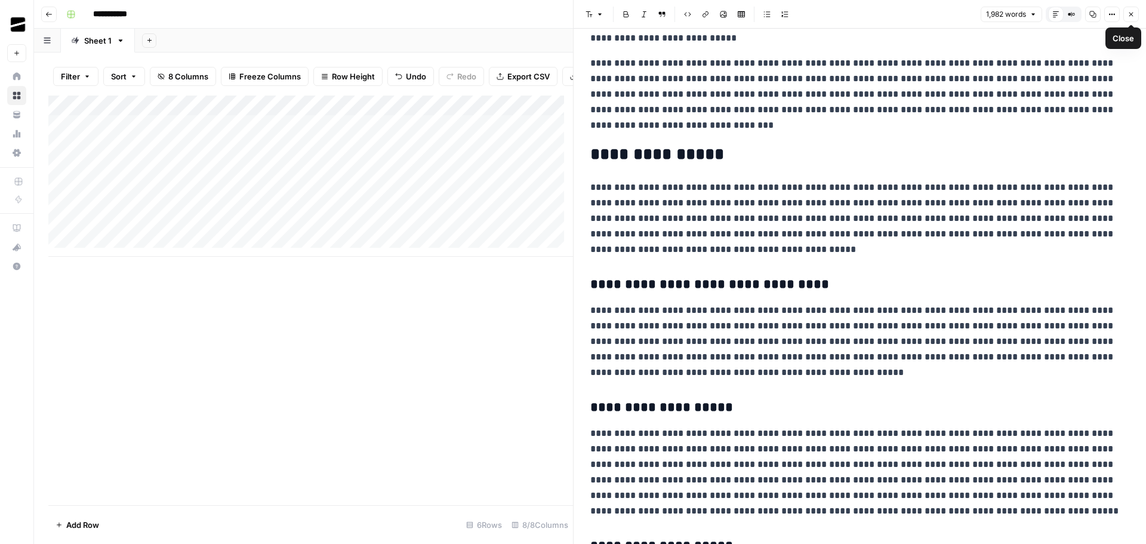
click at [1133, 19] on button "Close" at bounding box center [1131, 15] width 16 height 16
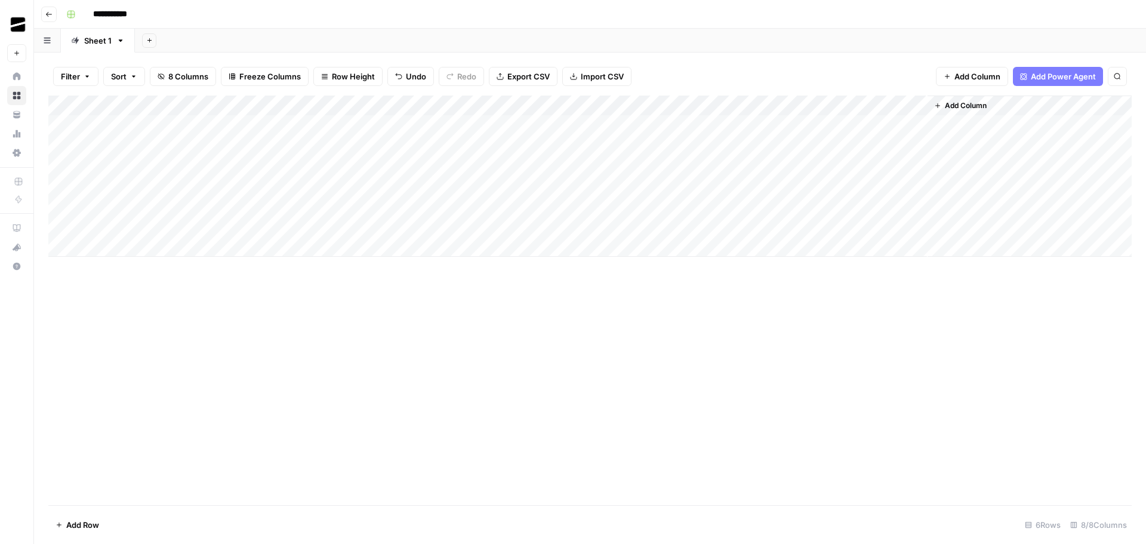
click at [916, 184] on div "Add Column" at bounding box center [589, 175] width 1083 height 161
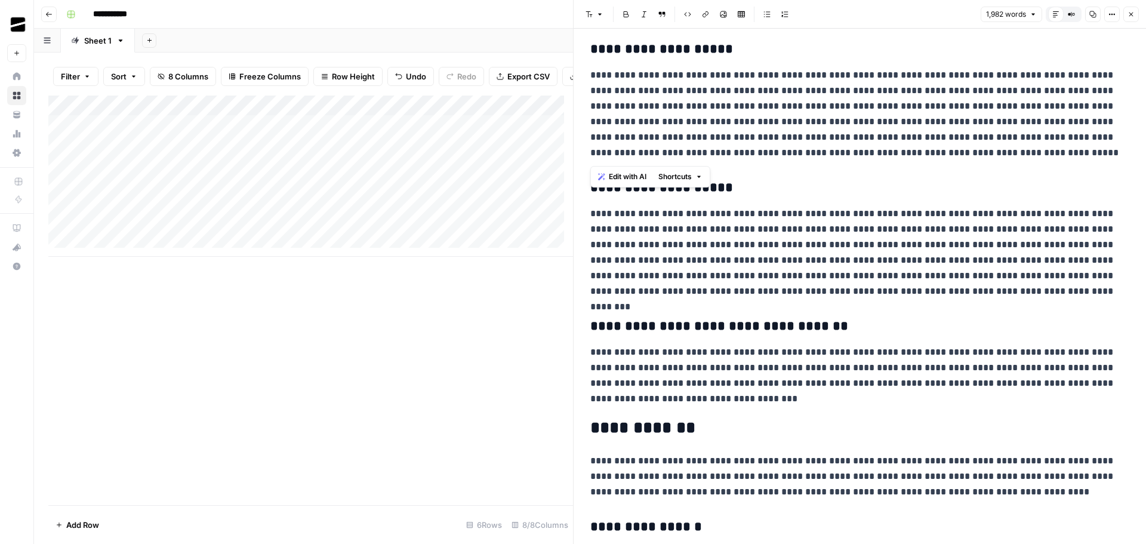
scroll to position [1074, 0]
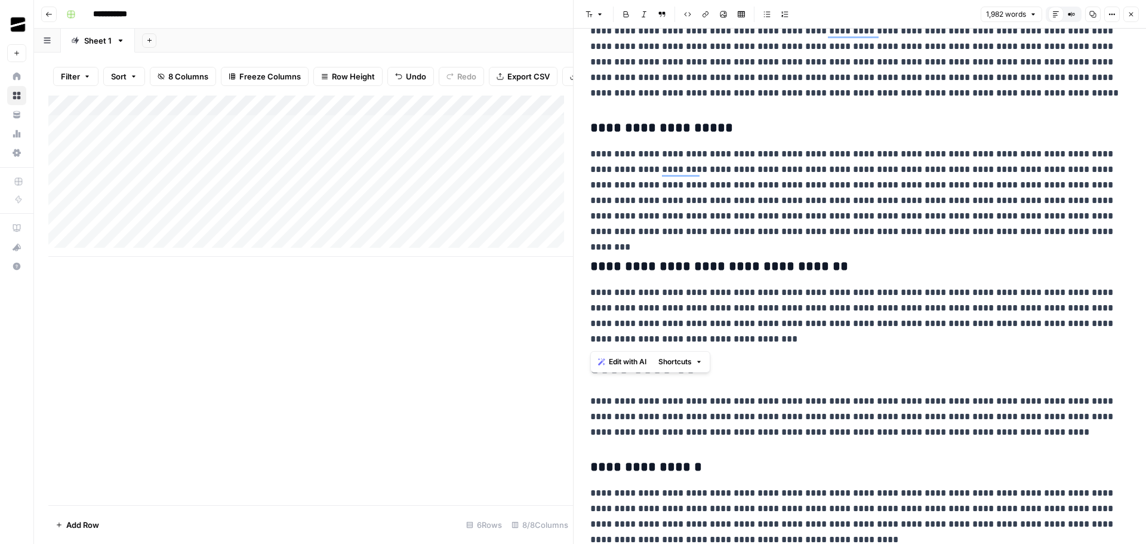
drag, startPoint x: 588, startPoint y: 162, endPoint x: 701, endPoint y: 335, distance: 206.6
click at [701, 335] on div "**********" at bounding box center [859, 475] width 553 height 3004
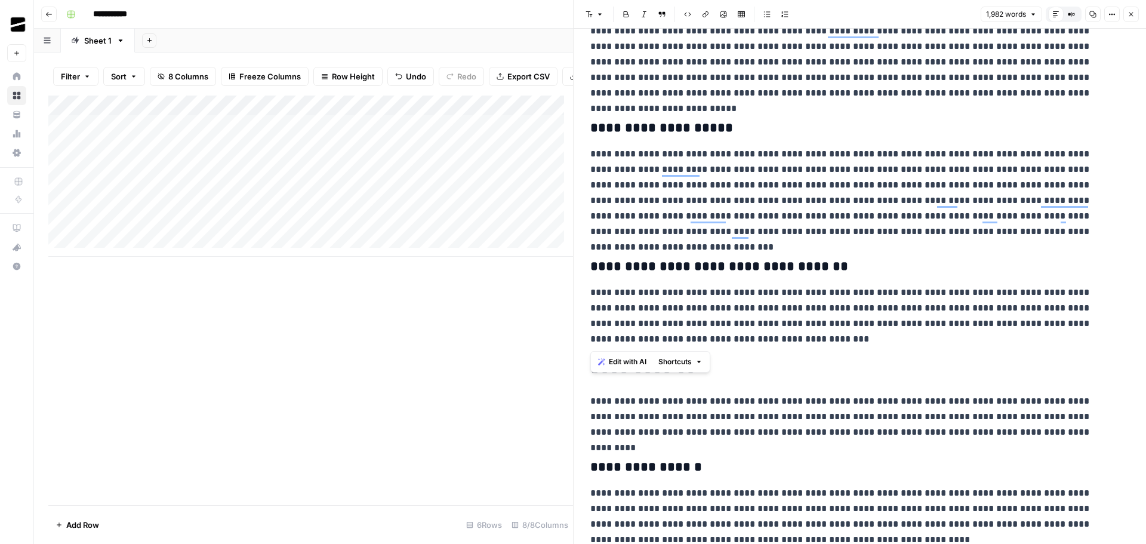
click at [689, 362] on span "Shortcuts" at bounding box center [674, 361] width 33 height 11
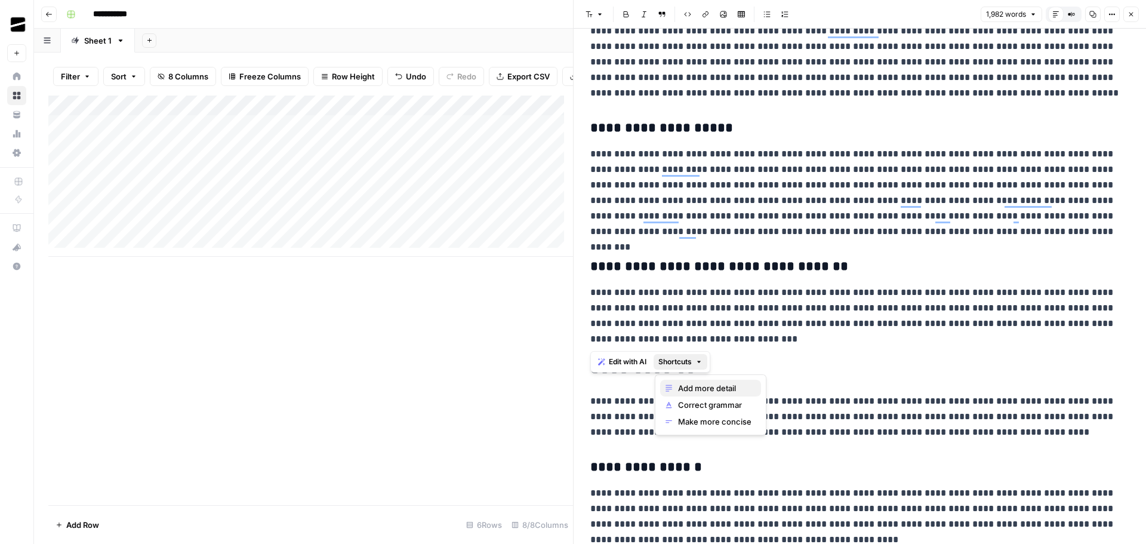
click at [709, 389] on span "Add more detail" at bounding box center [714, 388] width 73 height 12
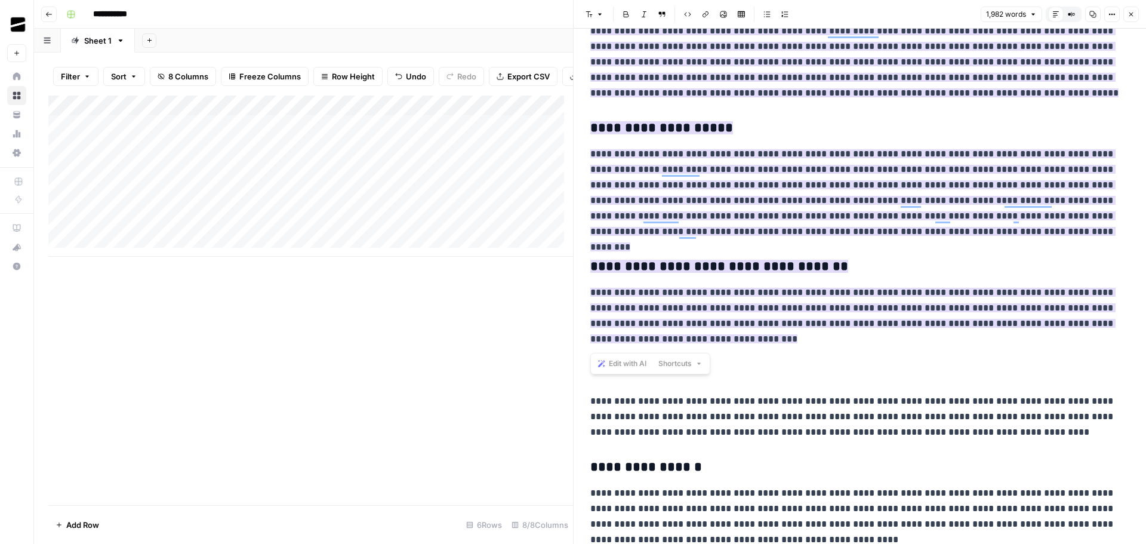
click at [895, 180] on span "**********" at bounding box center [852, 200] width 525 height 102
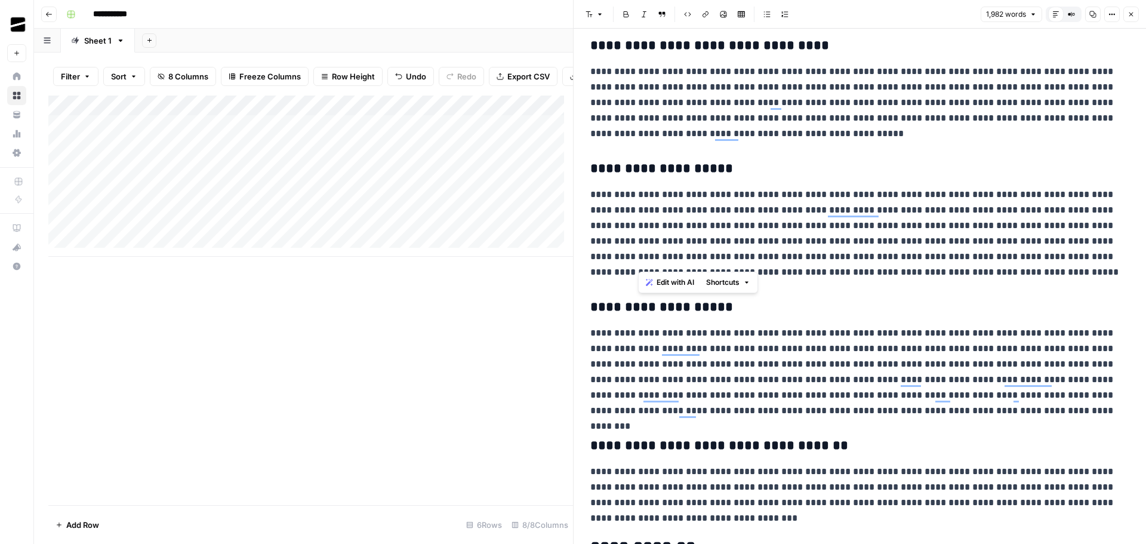
scroll to position [776, 0]
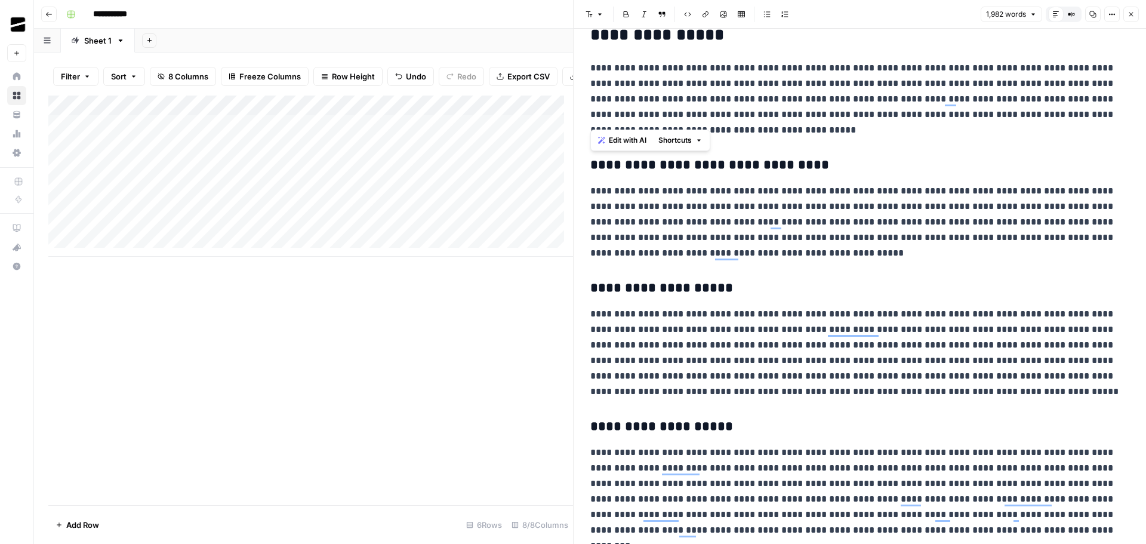
drag, startPoint x: 703, startPoint y: 339, endPoint x: 593, endPoint y: 167, distance: 204.8
click at [630, 141] on span "Edit with AI" at bounding box center [628, 140] width 38 height 11
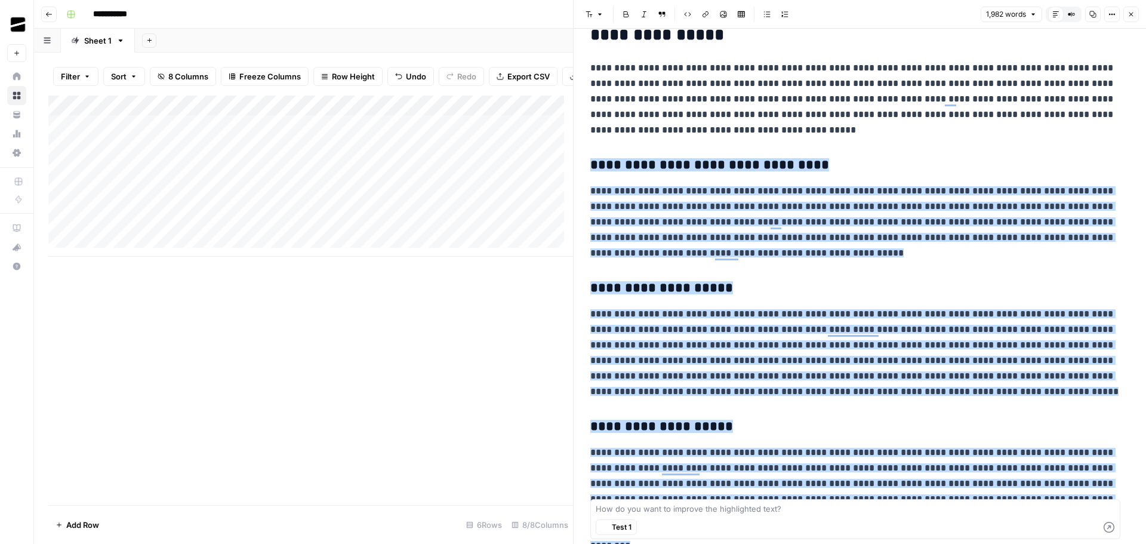
scroll to position [901, 0]
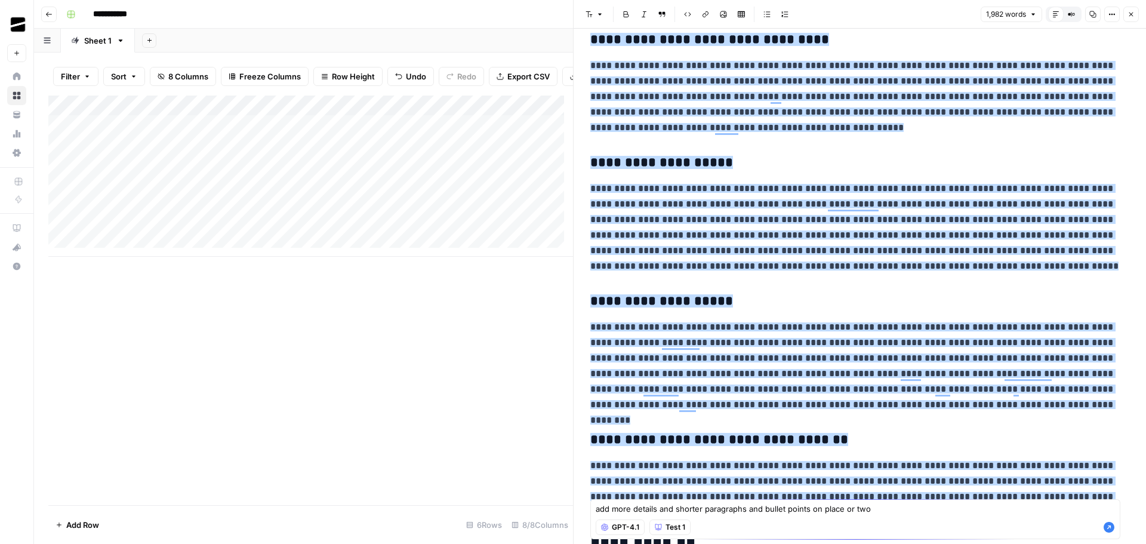
type textarea "add more details and shorter paragraphs and bullet points on place or two"
click at [1110, 529] on icon "button" at bounding box center [1109, 527] width 11 height 11
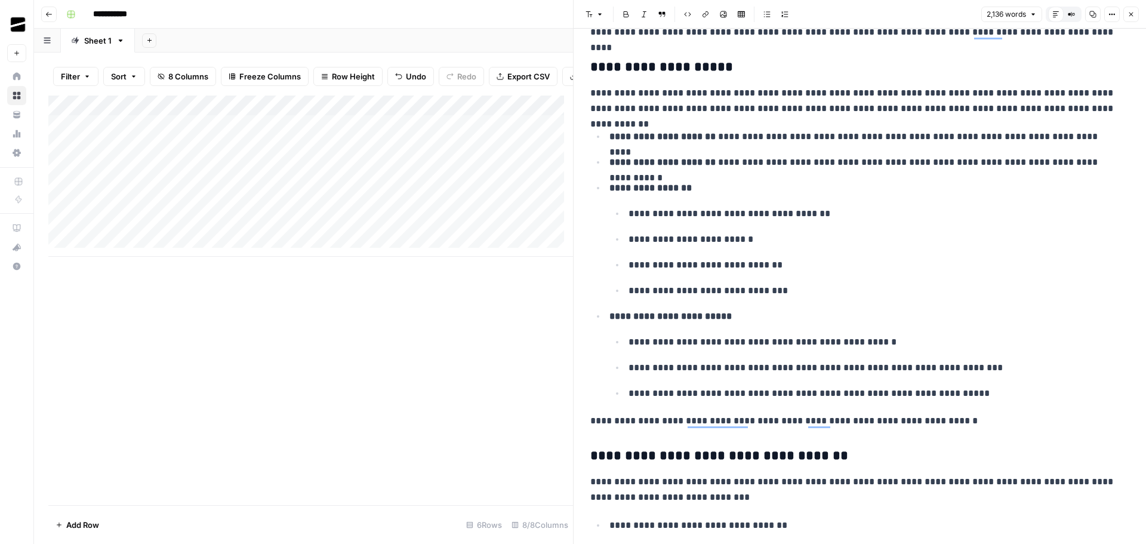
scroll to position [0, 0]
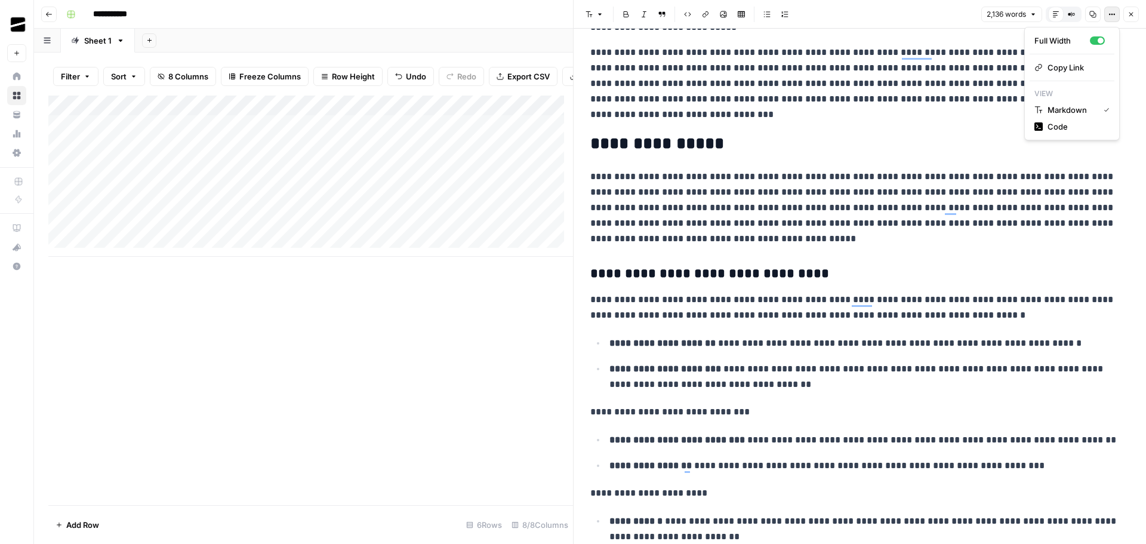
click at [1110, 16] on icon "button" at bounding box center [1111, 14] width 7 height 7
click at [870, 210] on p "**********" at bounding box center [855, 208] width 530 height 78
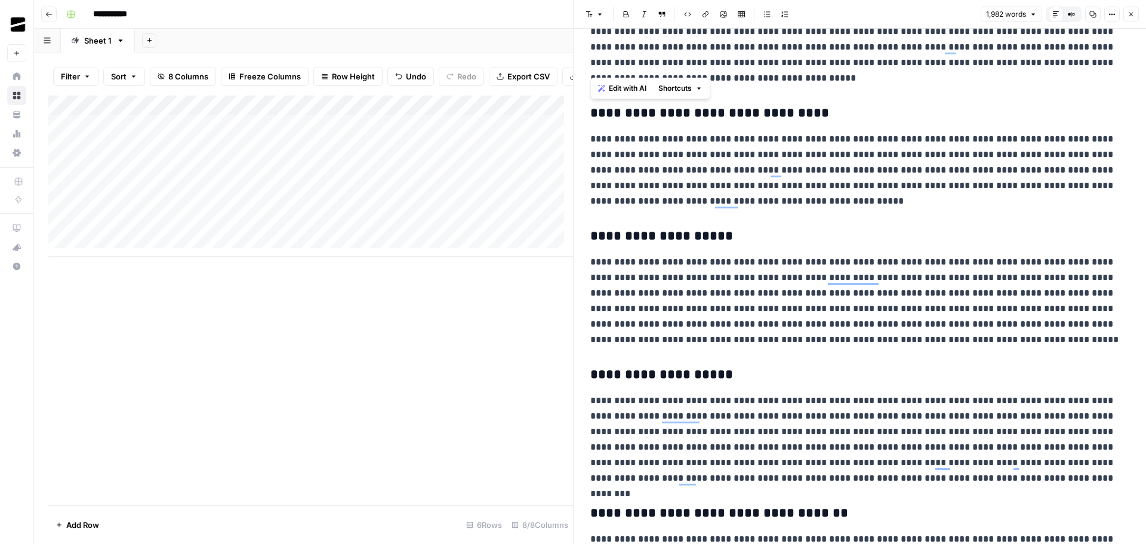
click at [630, 84] on span "Edit with AI" at bounding box center [628, 88] width 38 height 11
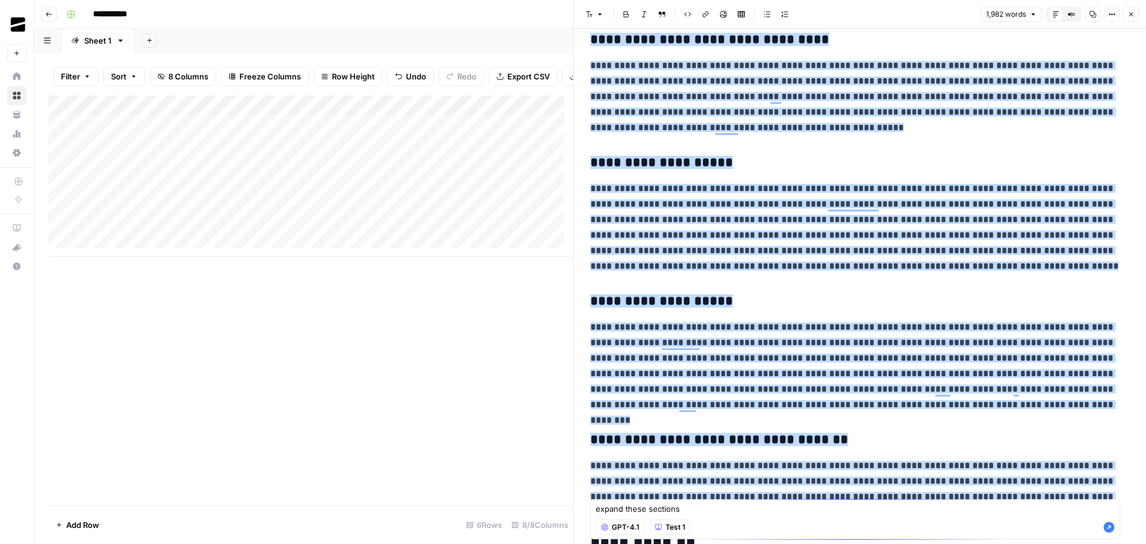
type textarea "expand these sections"
click at [1110, 528] on icon "button" at bounding box center [1109, 527] width 12 height 12
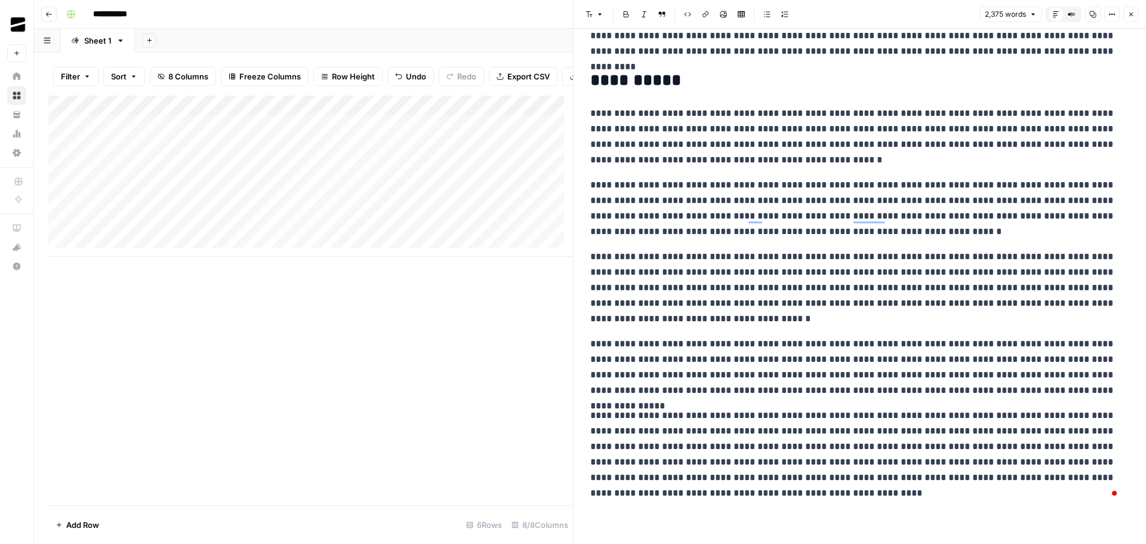
click at [1133, 16] on icon "button" at bounding box center [1130, 14] width 7 height 7
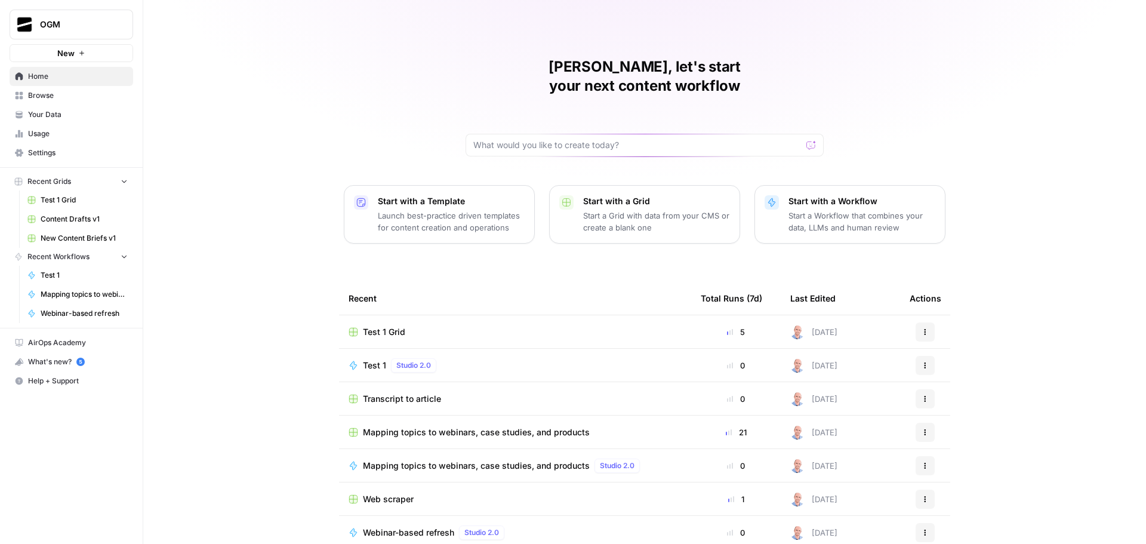
click at [60, 115] on span "Your Data" at bounding box center [78, 114] width 100 height 11
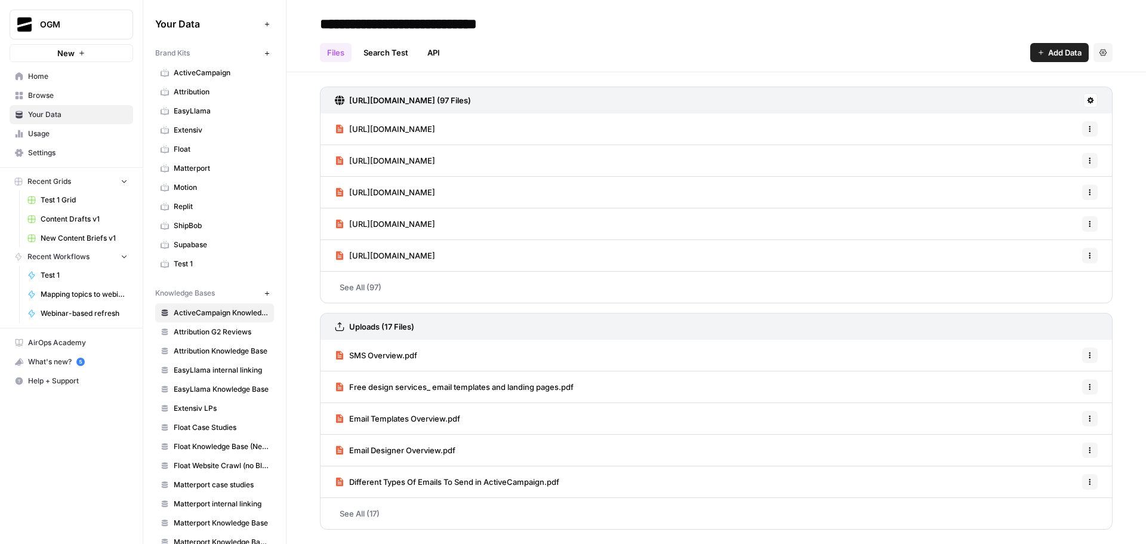
click at [213, 257] on link "Test 1" at bounding box center [214, 263] width 119 height 19
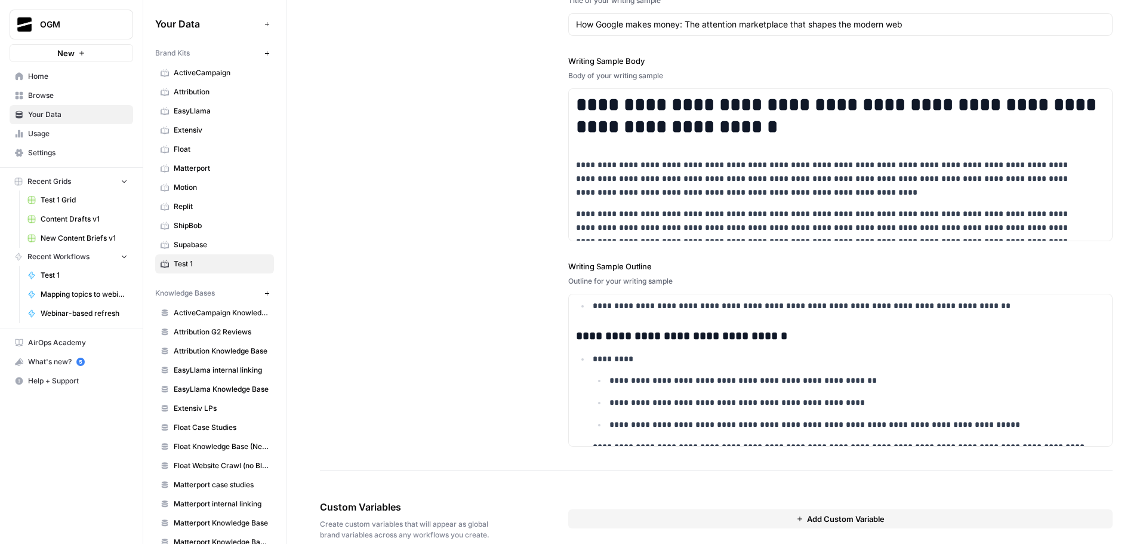
scroll to position [2387, 0]
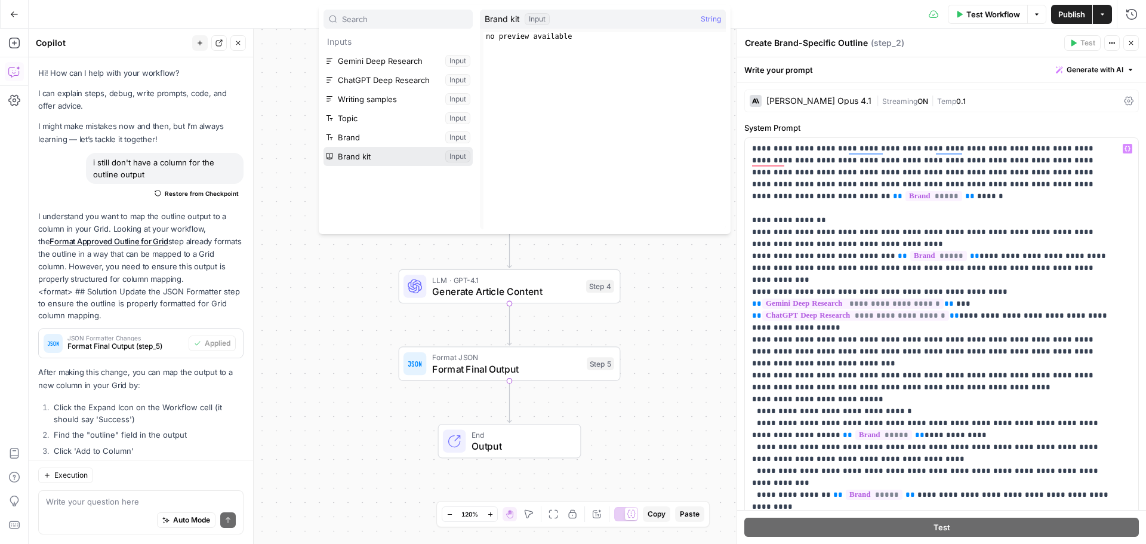
scroll to position [48, 0]
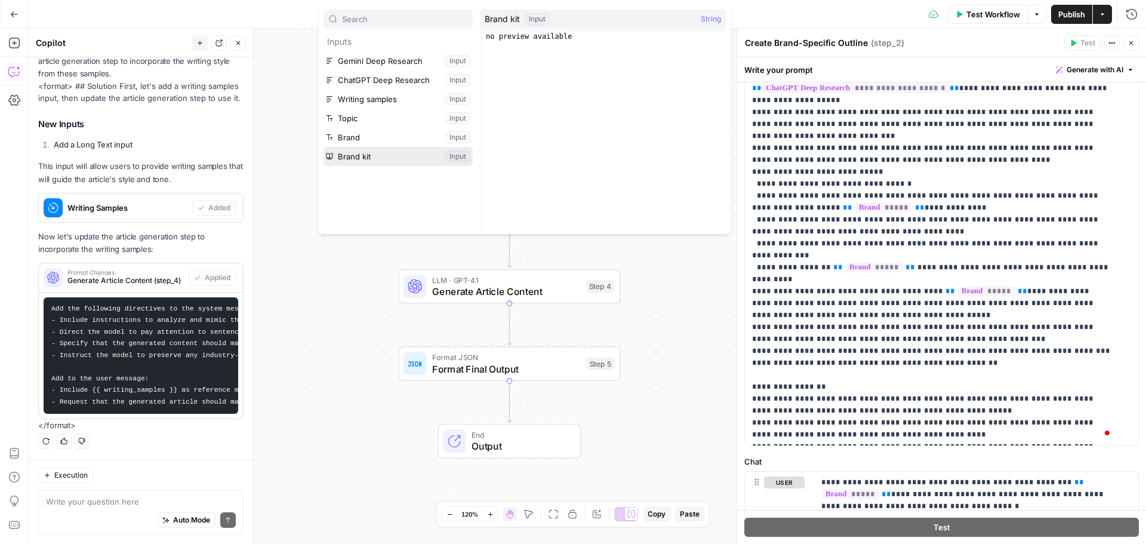
click at [365, 156] on button "Select variable Brand kit" at bounding box center [397, 156] width 149 height 19
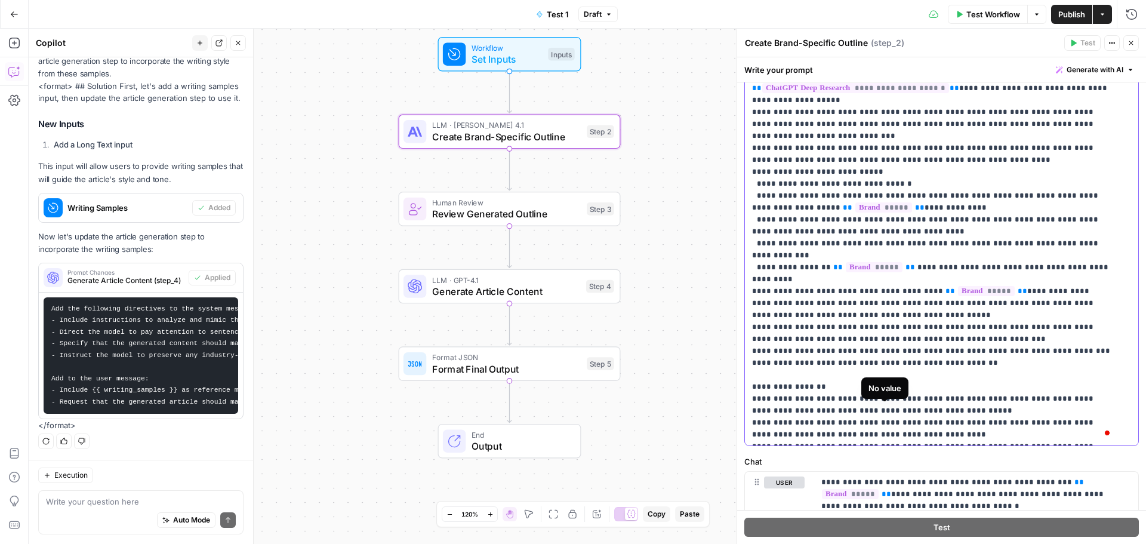
click at [902, 465] on span "*********" at bounding box center [912, 470] width 85 height 10
click at [944, 410] on p "**********" at bounding box center [932, 183] width 361 height 537
drag, startPoint x: 870, startPoint y: 412, endPoint x: 751, endPoint y: 412, distance: 118.8
click at [751, 412] on div "**********" at bounding box center [937, 202] width 384 height 486
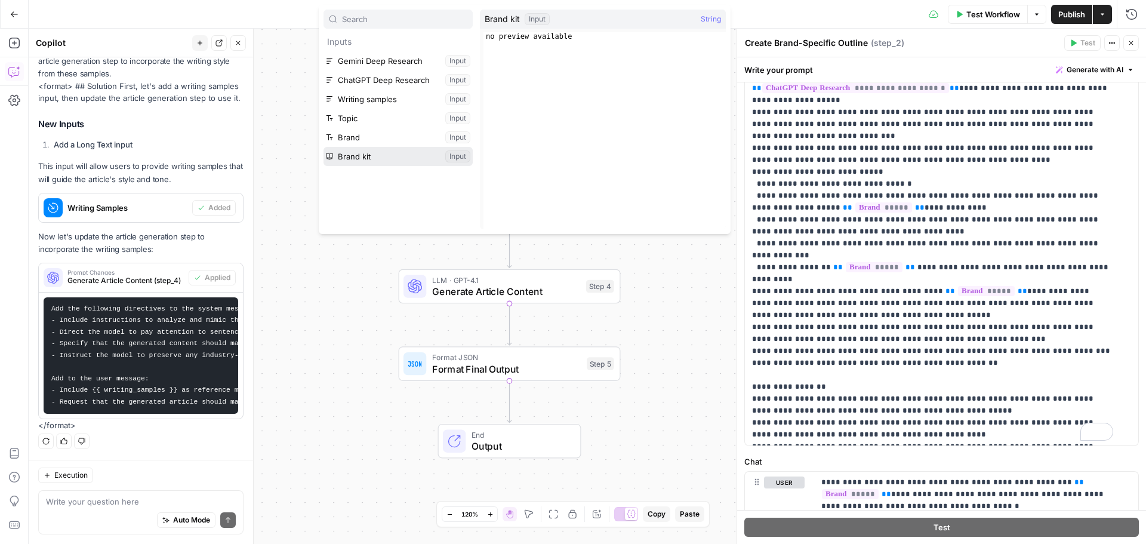
click at [461, 156] on button "Select variable Brand kit" at bounding box center [397, 156] width 149 height 19
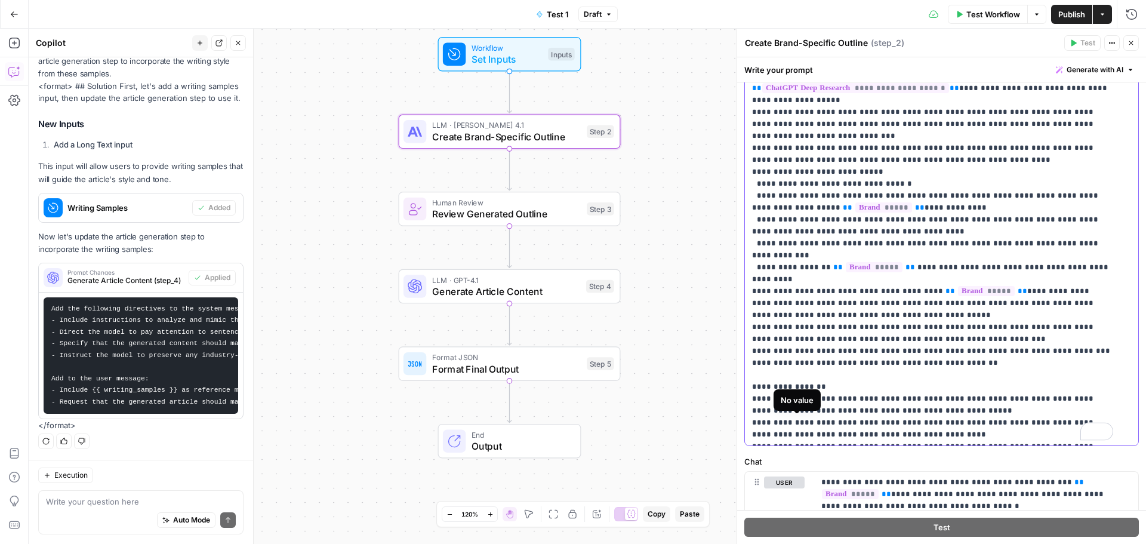
click at [819, 477] on span "*********" at bounding box center [804, 482] width 85 height 10
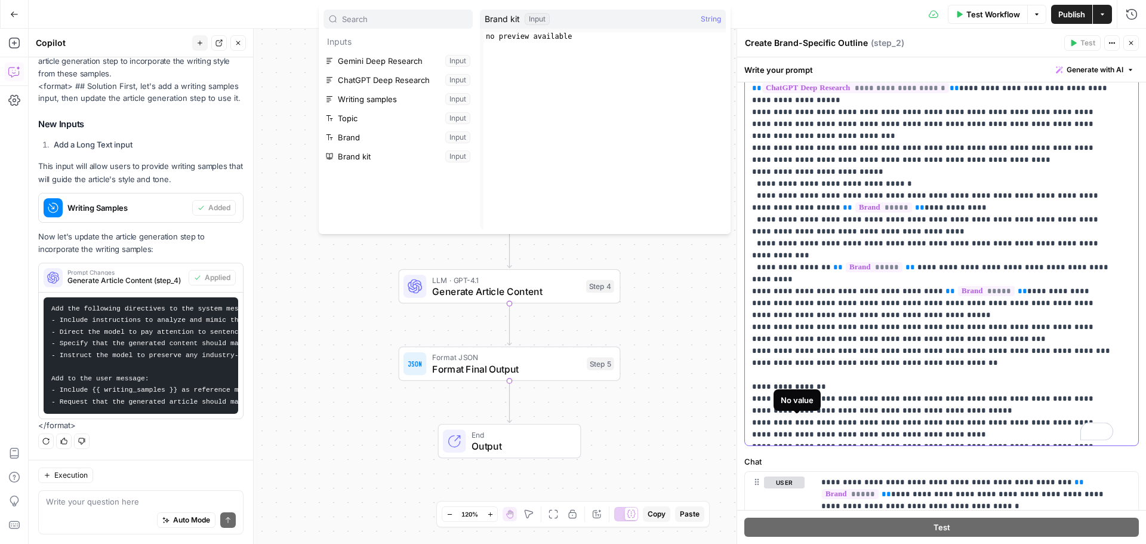
click at [819, 477] on span "*********" at bounding box center [804, 482] width 85 height 10
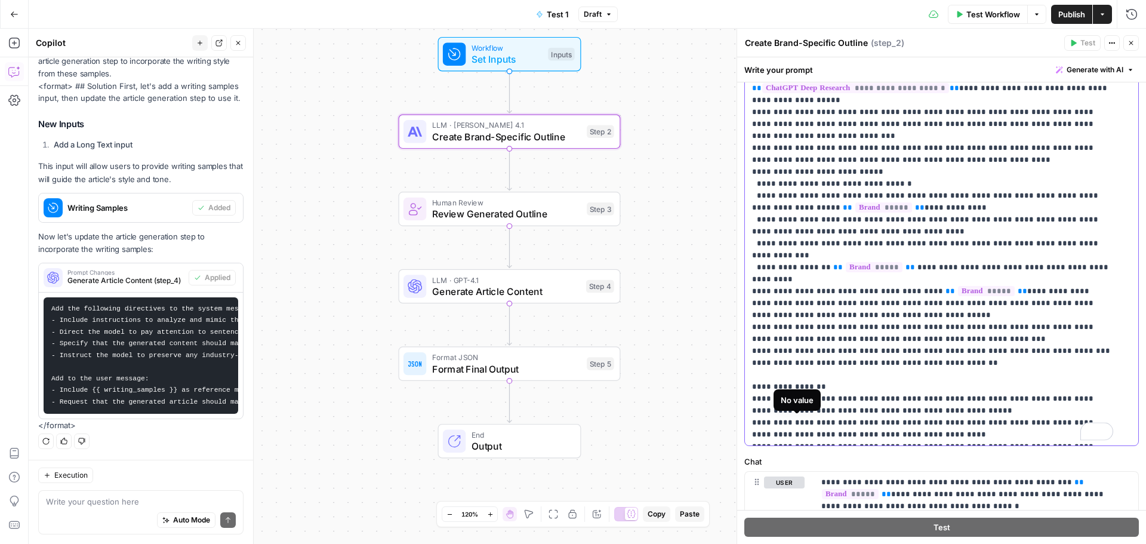
click at [819, 477] on span "*********" at bounding box center [804, 482] width 85 height 10
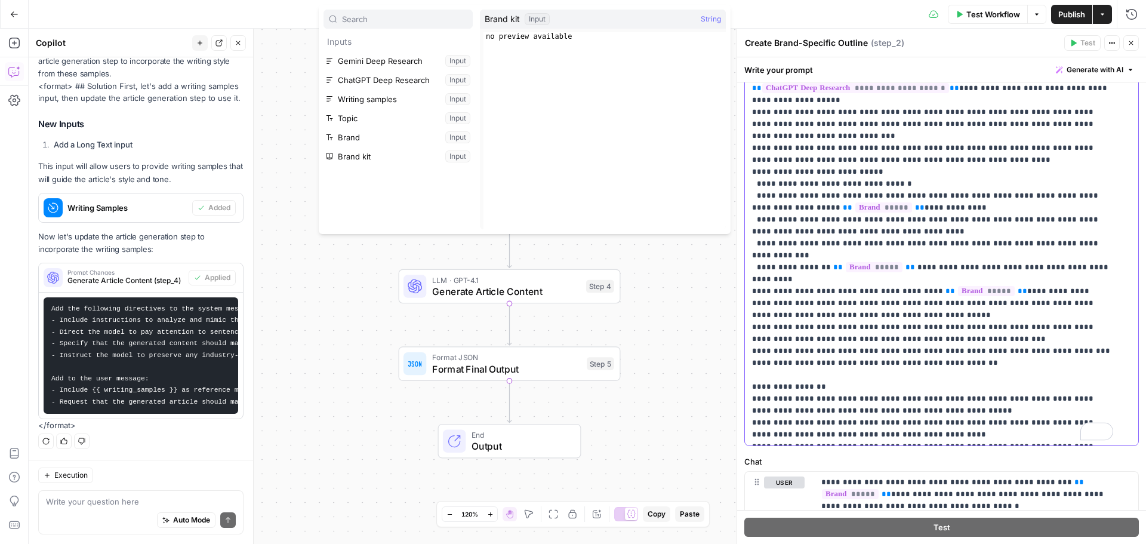
click at [848, 478] on span "**" at bounding box center [853, 482] width 10 height 8
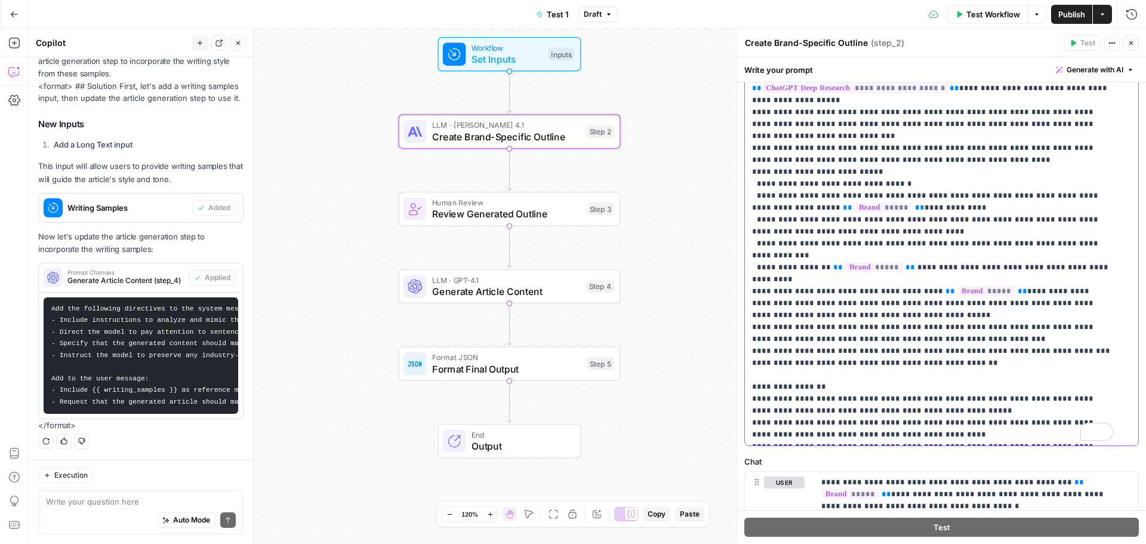
click at [848, 478] on span "**" at bounding box center [853, 482] width 10 height 8
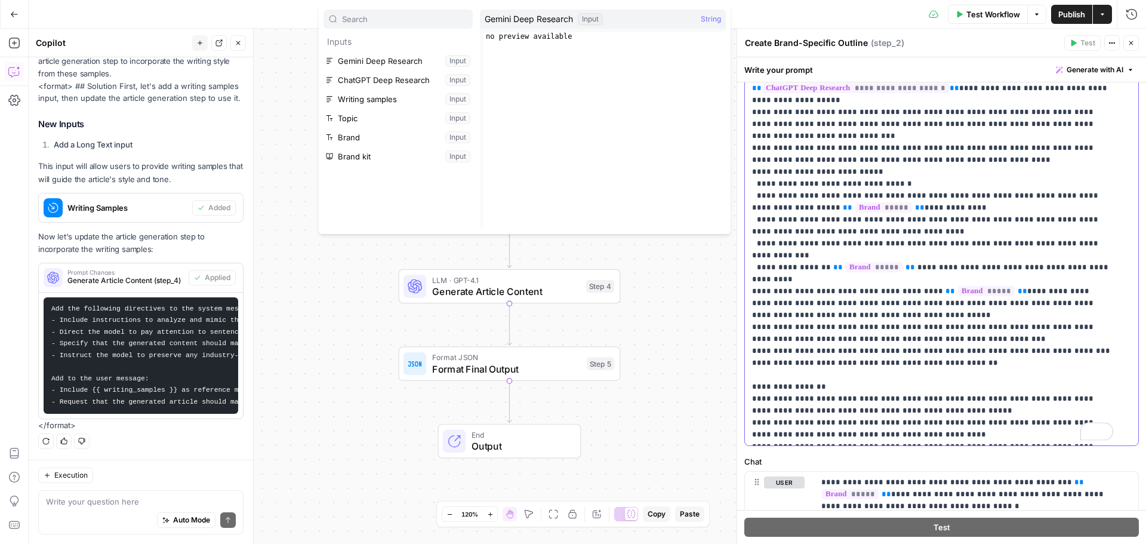
click at [808, 418] on p "**********" at bounding box center [932, 189] width 361 height 549
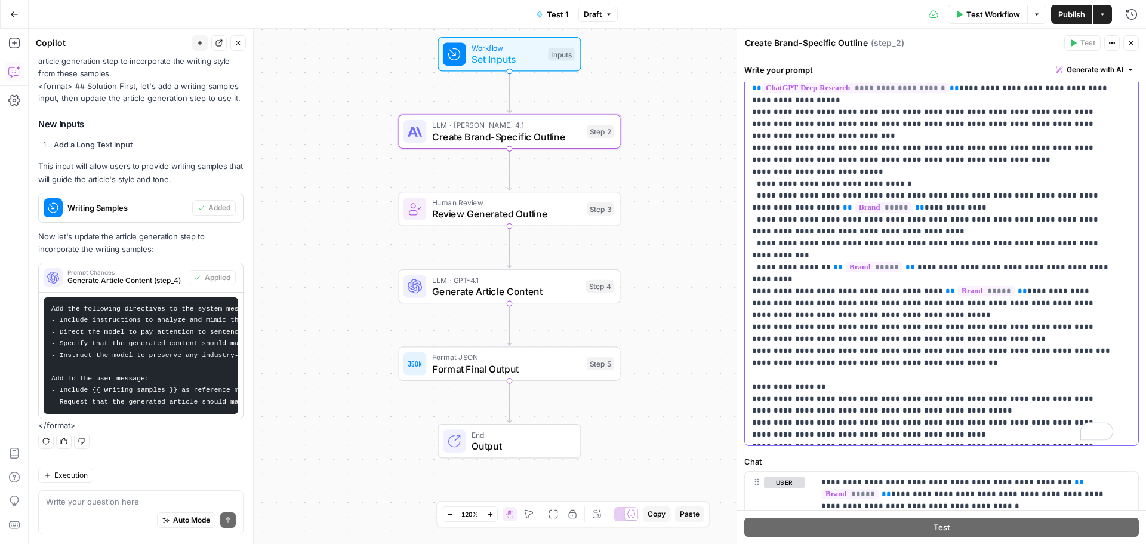
drag, startPoint x: 806, startPoint y: 427, endPoint x: 770, endPoint y: 411, distance: 39.6
click at [770, 411] on p "**********" at bounding box center [932, 189] width 361 height 549
